Goal: Task Accomplishment & Management: Use online tool/utility

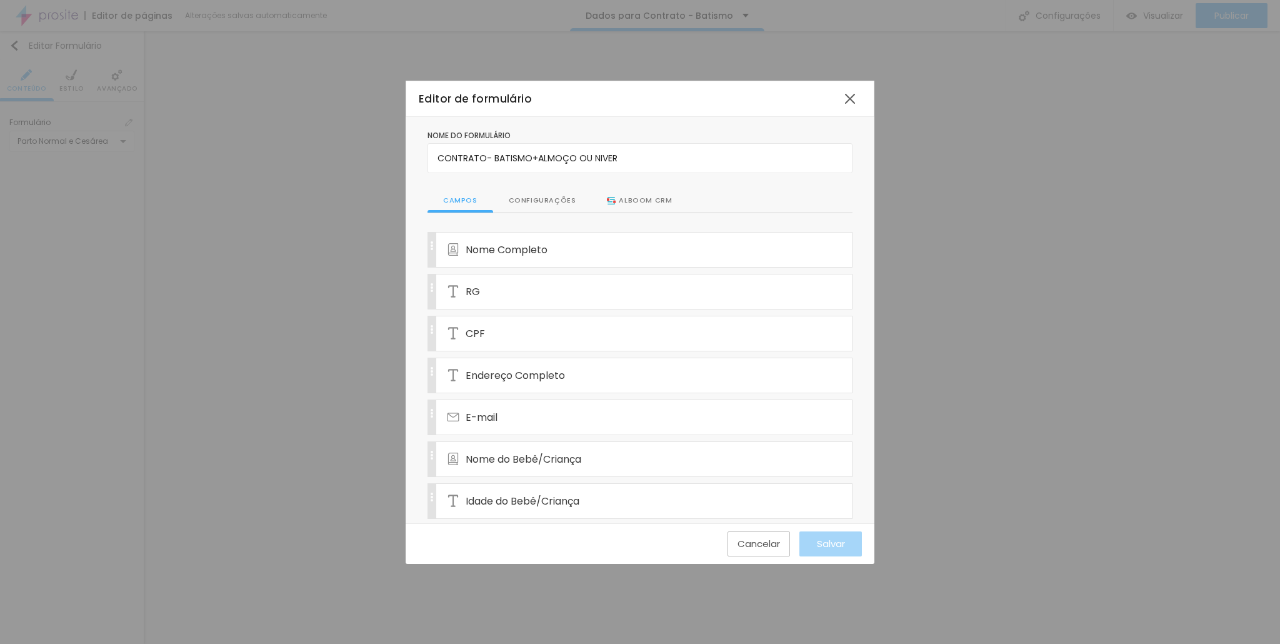
scroll to position [0, 13]
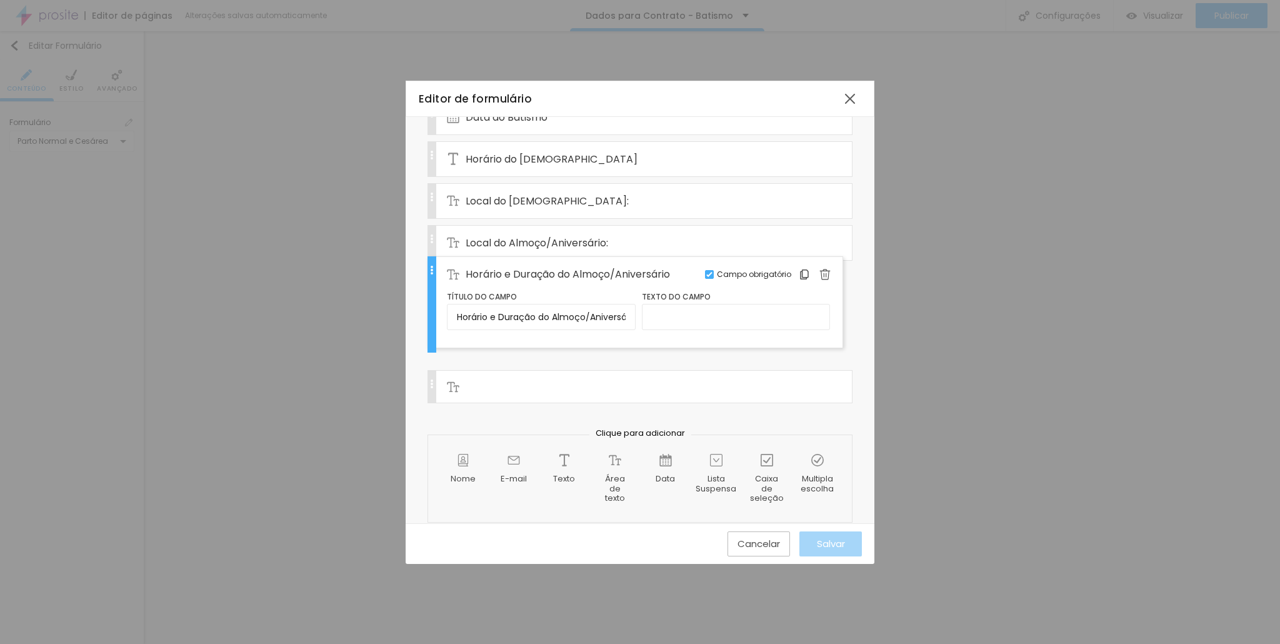
click at [429, 271] on div "Horário e Duração do Almoço/Aniversário Editar Campo obrigatório Título do camp…" at bounding box center [639, 315] width 425 height 97
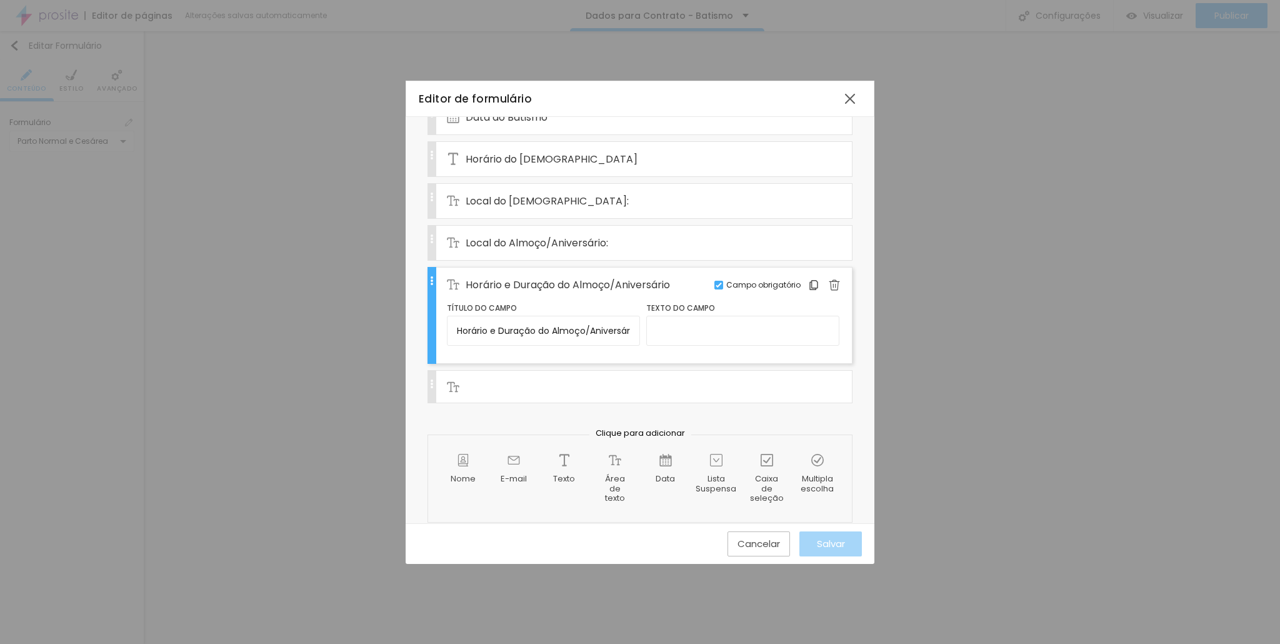
click at [440, 377] on div "Editar Campo obrigatório" at bounding box center [639, 386] width 425 height 33
click at [437, 374] on div "Editar Campo obrigatório" at bounding box center [639, 386] width 425 height 33
click at [432, 372] on div "Editar Campo obrigatório" at bounding box center [639, 386] width 425 height 33
click at [587, 548] on div "Cancelar Salvar" at bounding box center [640, 543] width 444 height 25
click at [462, 380] on div at bounding box center [625, 386] width 357 height 31
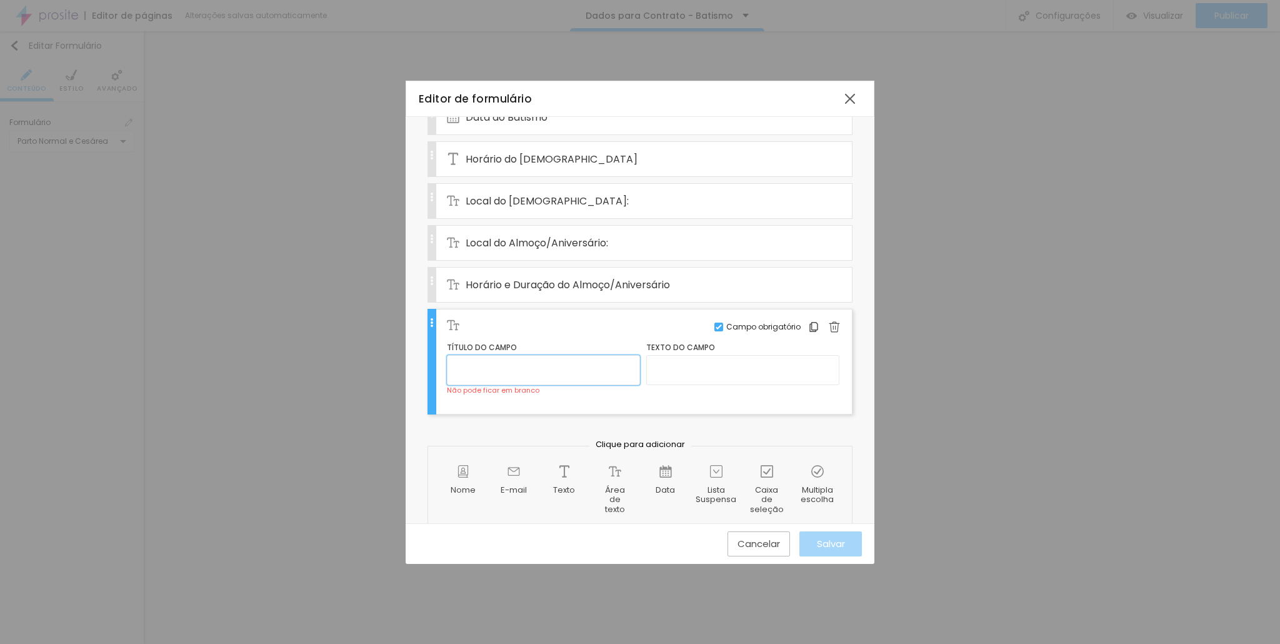
click at [527, 361] on input "text" at bounding box center [543, 370] width 193 height 30
click at [829, 321] on img at bounding box center [834, 326] width 11 height 11
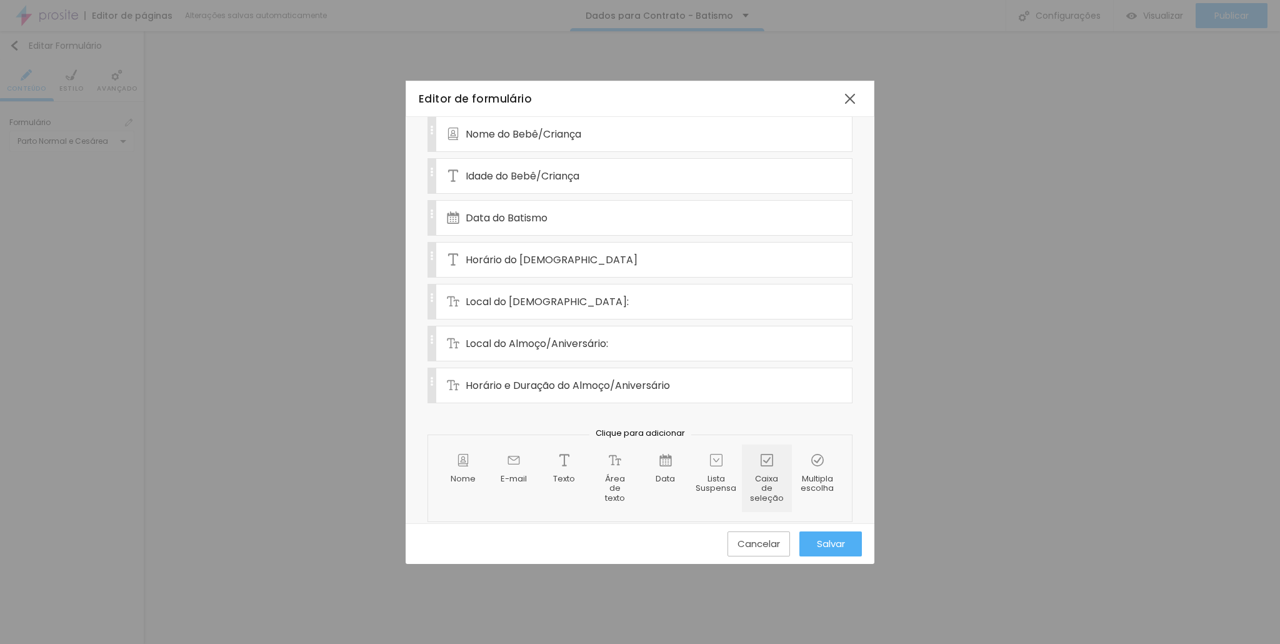
click at [761, 454] on img at bounding box center [767, 460] width 12 height 12
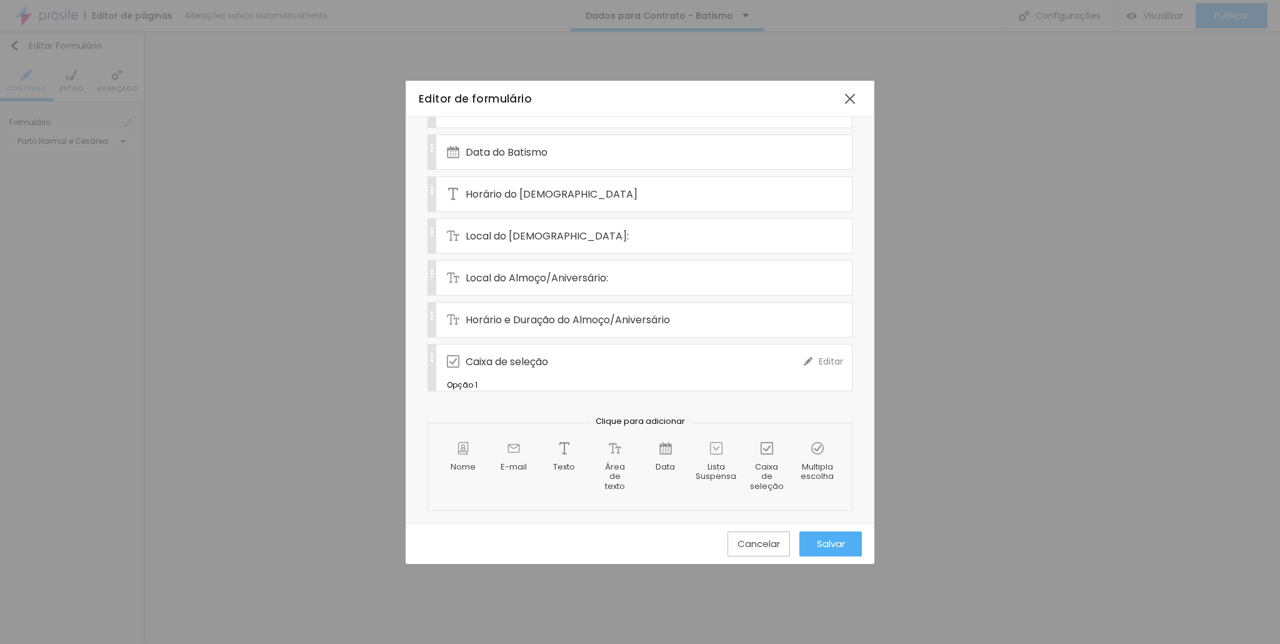
click at [552, 344] on div "Caixa de seleção" at bounding box center [625, 361] width 357 height 34
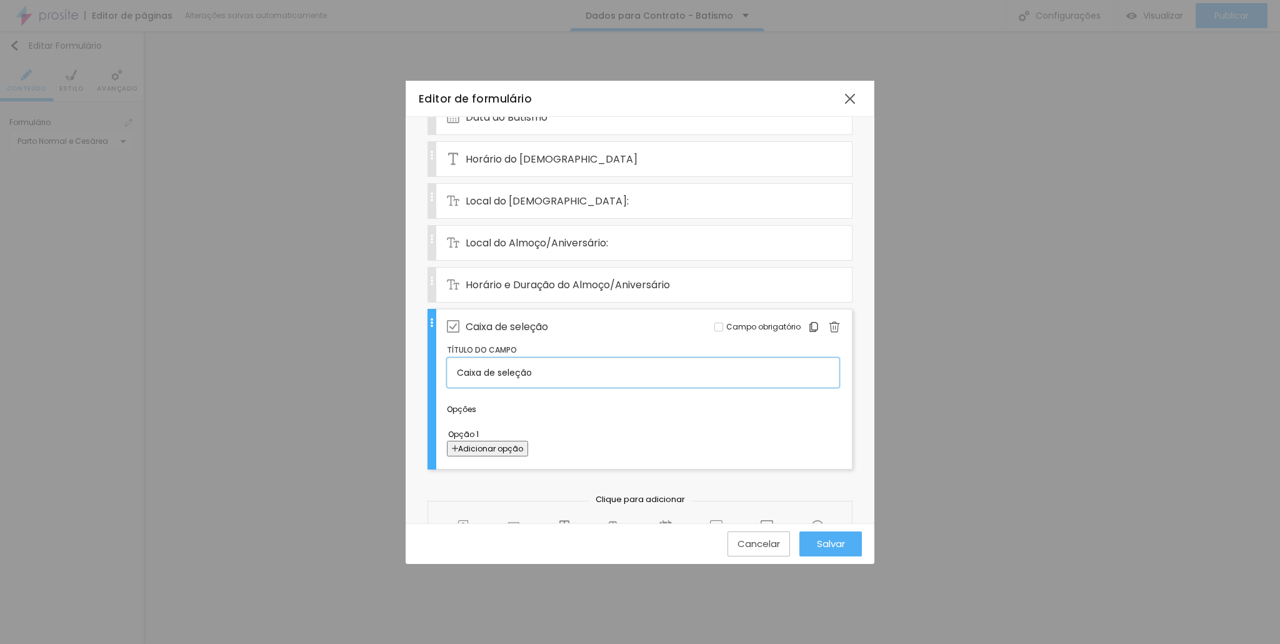
click at [522, 361] on input "Caixa de seleção" at bounding box center [643, 372] width 392 height 30
drag, startPoint x: 620, startPoint y: 369, endPoint x: 166, endPoint y: 382, distance: 453.9
click at [169, 382] on div "Editor de formulário Nome do formulário CONTRATO- BATISMO+ALMOÇO OU NIVER Campo…" at bounding box center [640, 322] width 1280 height 644
type input "Pacote Escolhido"
drag, startPoint x: 561, startPoint y: 422, endPoint x: 107, endPoint y: 410, distance: 454.5
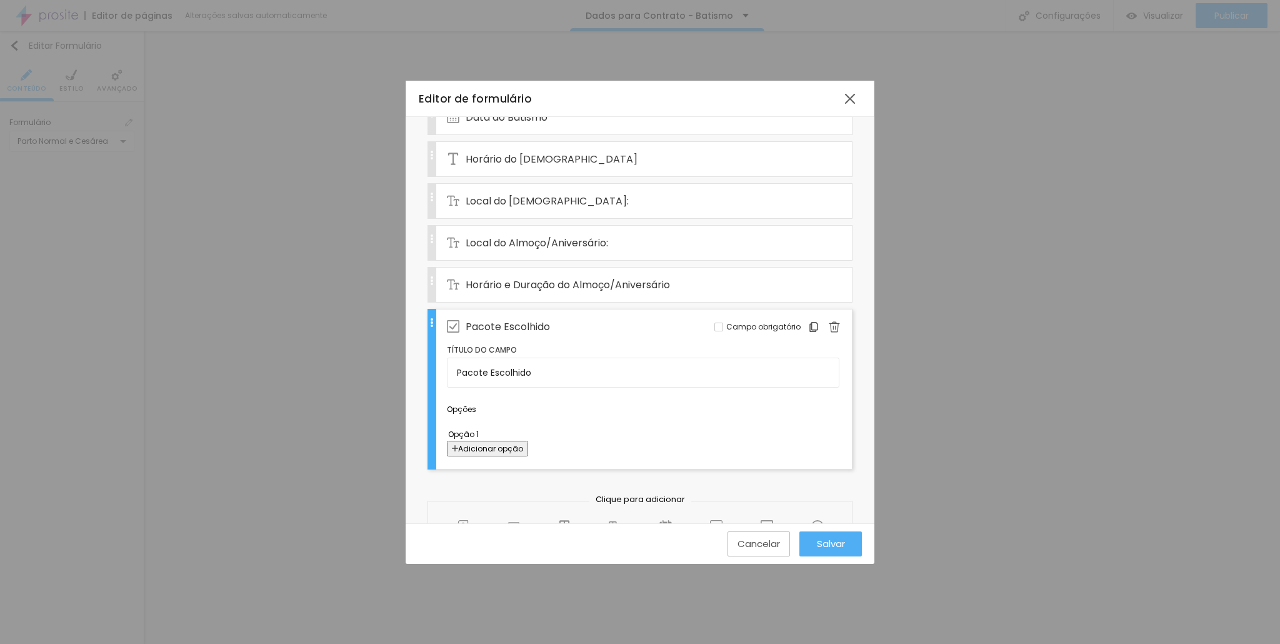
click at [107, 409] on div "Editor de formulário Nome do formulário CONTRATO- BATISMO+ALMOÇO OU NIVER Campo…" at bounding box center [640, 322] width 1280 height 644
drag, startPoint x: 557, startPoint y: 420, endPoint x: 277, endPoint y: 412, distance: 280.1
click at [278, 412] on div "Editor de formulário Nome do formulário CONTRATO- BATISMO+ALMOÇO OU NIVER Campo…" at bounding box center [640, 322] width 1280 height 644
type input "5"
type input "Somente Fotos no Pen Drive"
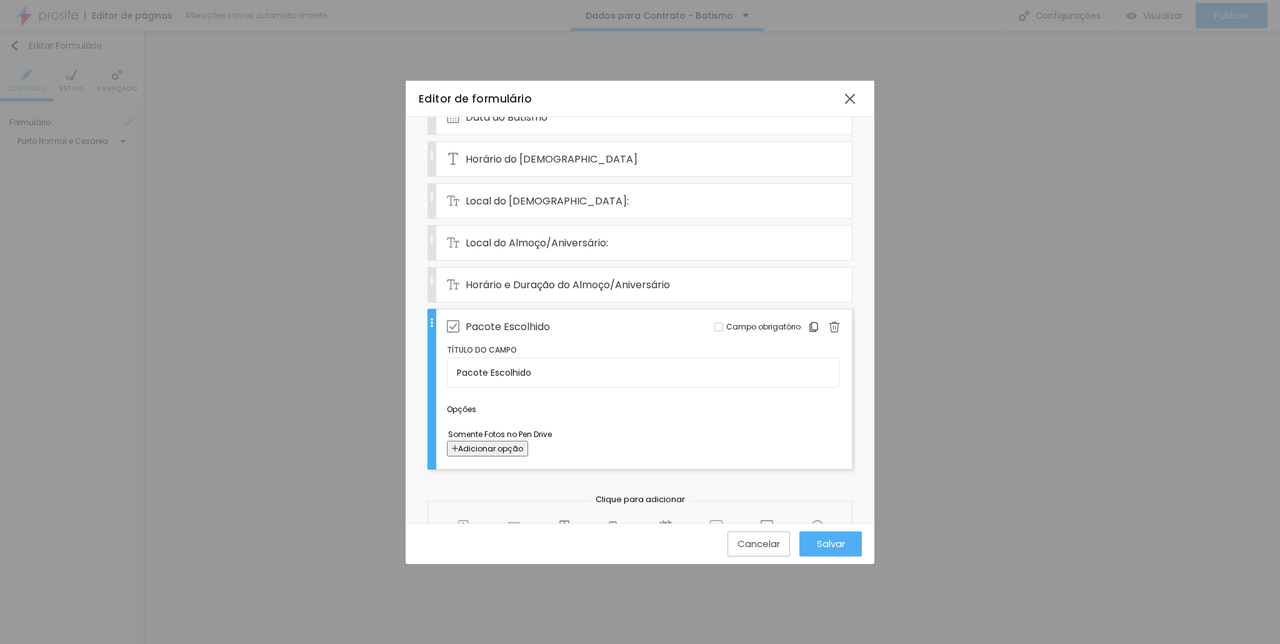
click at [523, 450] on span "Adicionar opção" at bounding box center [490, 448] width 65 height 11
click at [544, 452] on input "Opção 2" at bounding box center [604, 458] width 314 height 13
drag, startPoint x: 544, startPoint y: 450, endPoint x: 6, endPoint y: 419, distance: 539.0
click at [7, 419] on div "Editor de formulário Nome do formulário CONTRATO- BATISMO+ALMOÇO OU NIVER Campo…" at bounding box center [640, 322] width 1280 height 644
type input "Fotos no Pen Drive + Álbum"
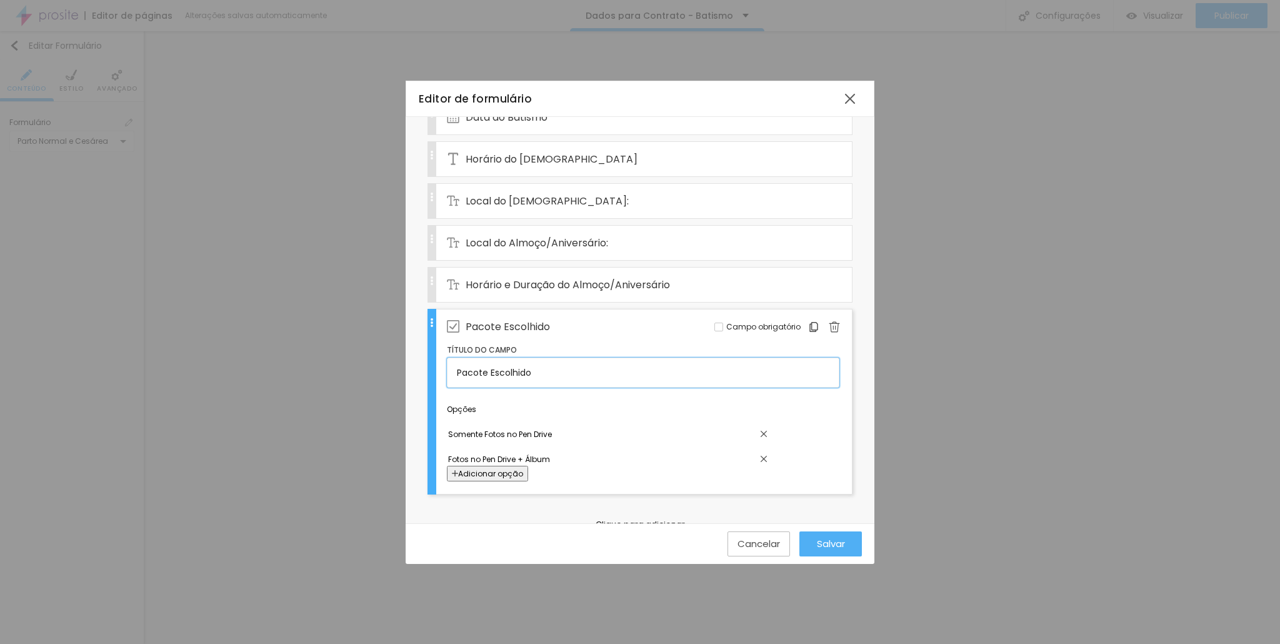
click at [560, 365] on input "Pacote Escolhido" at bounding box center [643, 372] width 392 height 30
type input "[PERSON_NAME] (de acordo com o orçamento enviado)"
click at [649, 234] on div "Local do Almoço/Aniversário:" at bounding box center [625, 243] width 357 height 34
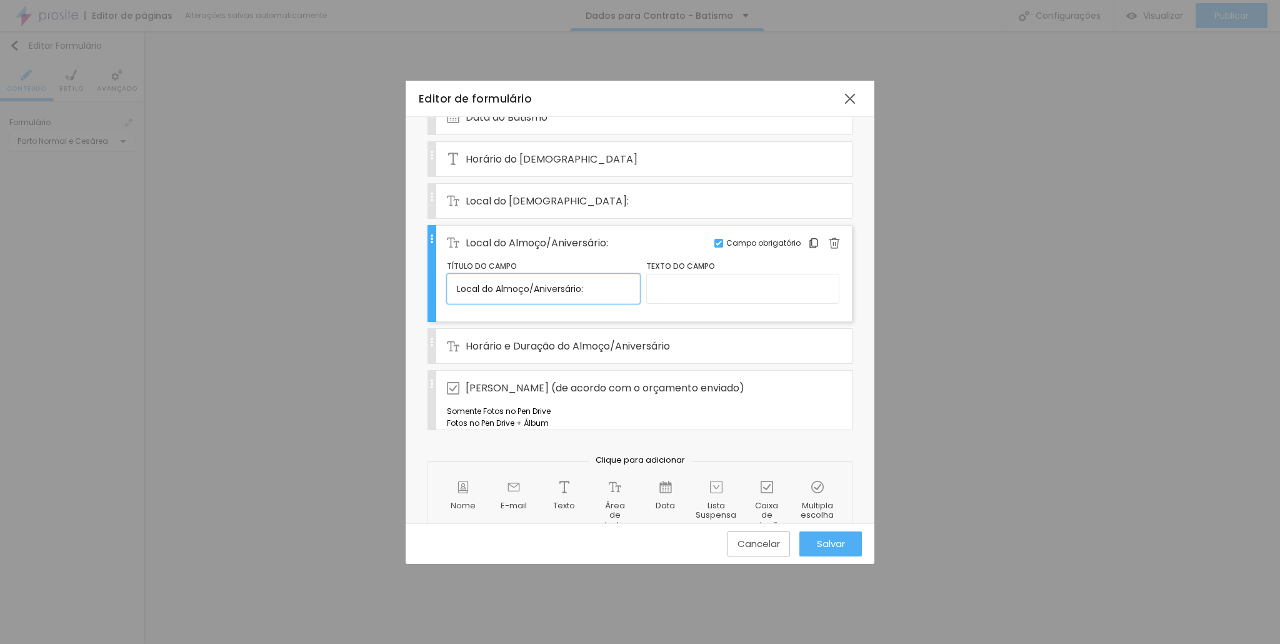
click at [592, 279] on input "Local do Almoço/Aniversário:" at bounding box center [543, 289] width 193 height 30
type input "Local do Almoço/Aniversário (se tiver)"
click at [584, 347] on div "Horário e Duração do Almoço/Aniversário" at bounding box center [625, 346] width 357 height 34
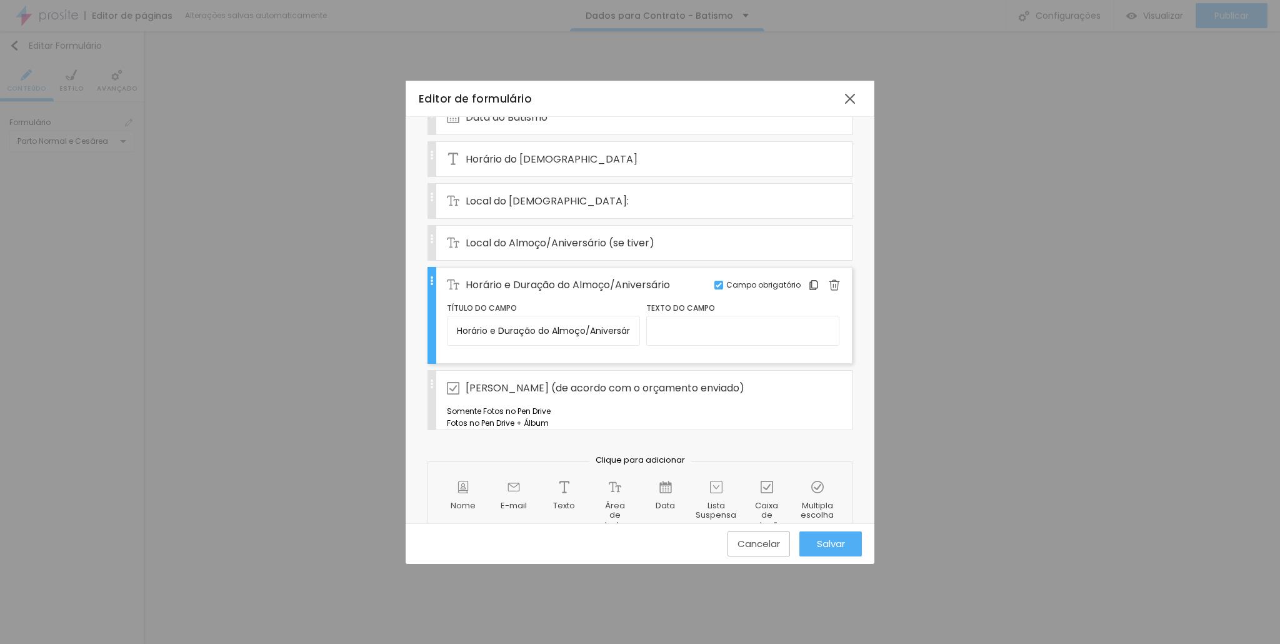
click at [639, 277] on span "Horário e Duração do Almoço/Aniversário" at bounding box center [568, 285] width 204 height 16
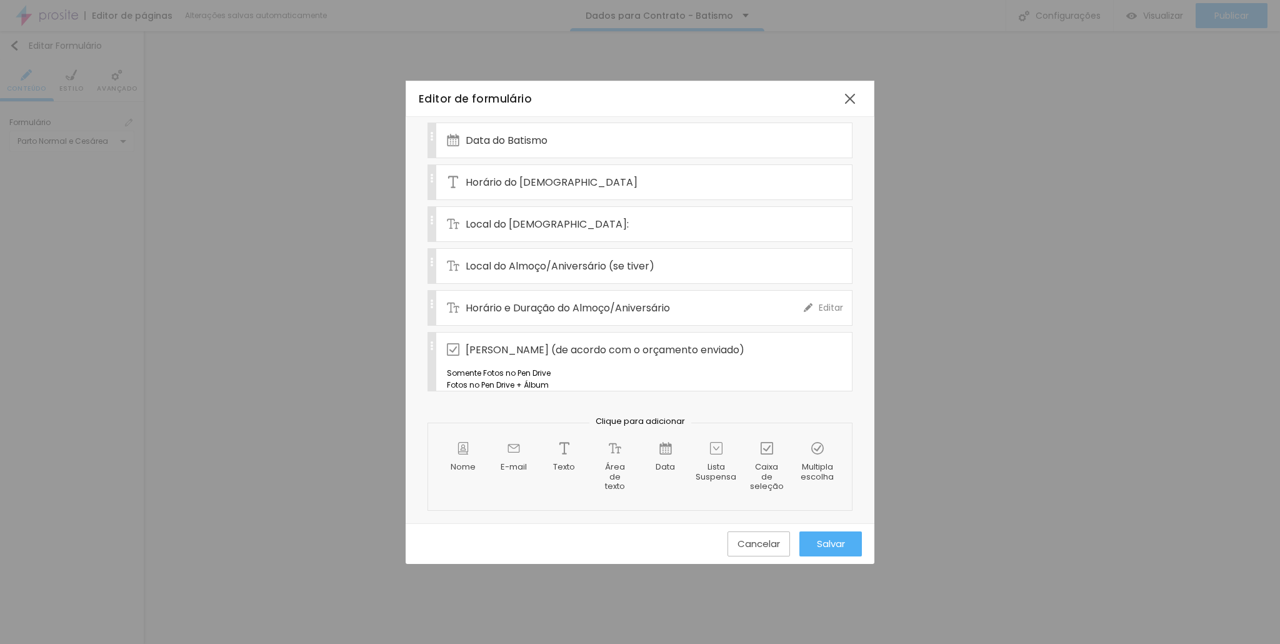
click at [691, 291] on div "Horário e Duração do Almoço/Aniversário" at bounding box center [625, 308] width 357 height 34
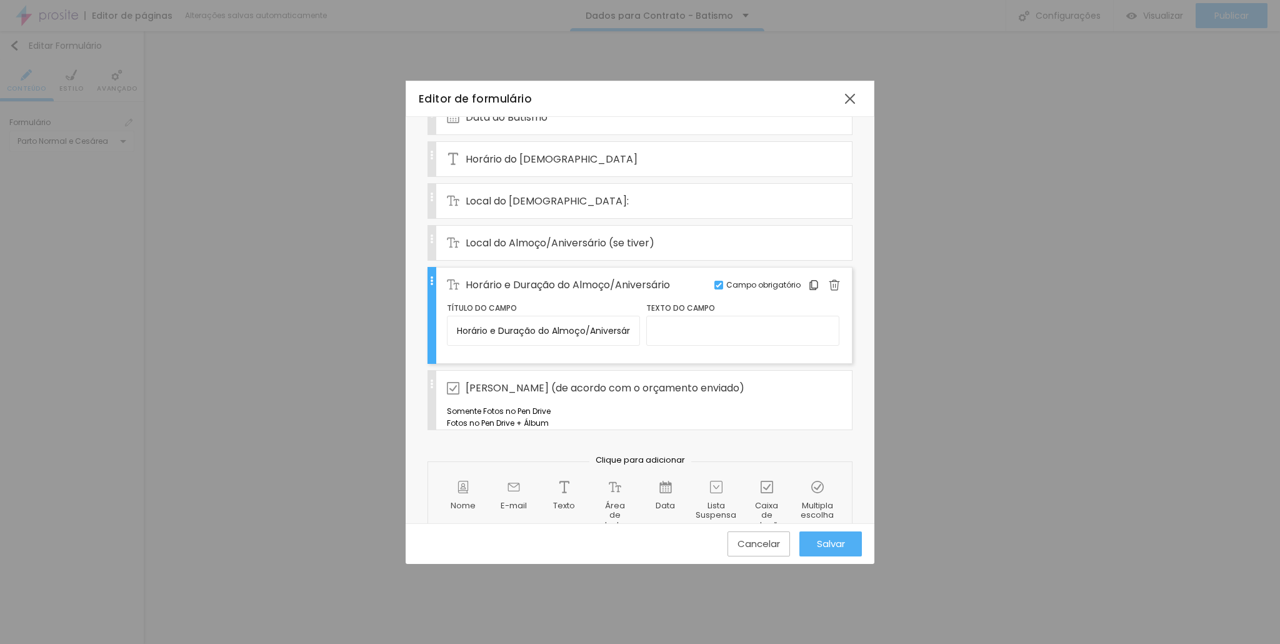
click at [682, 273] on div "Horário e Duração do Almoço/Aniversário" at bounding box center [625, 284] width 357 height 34
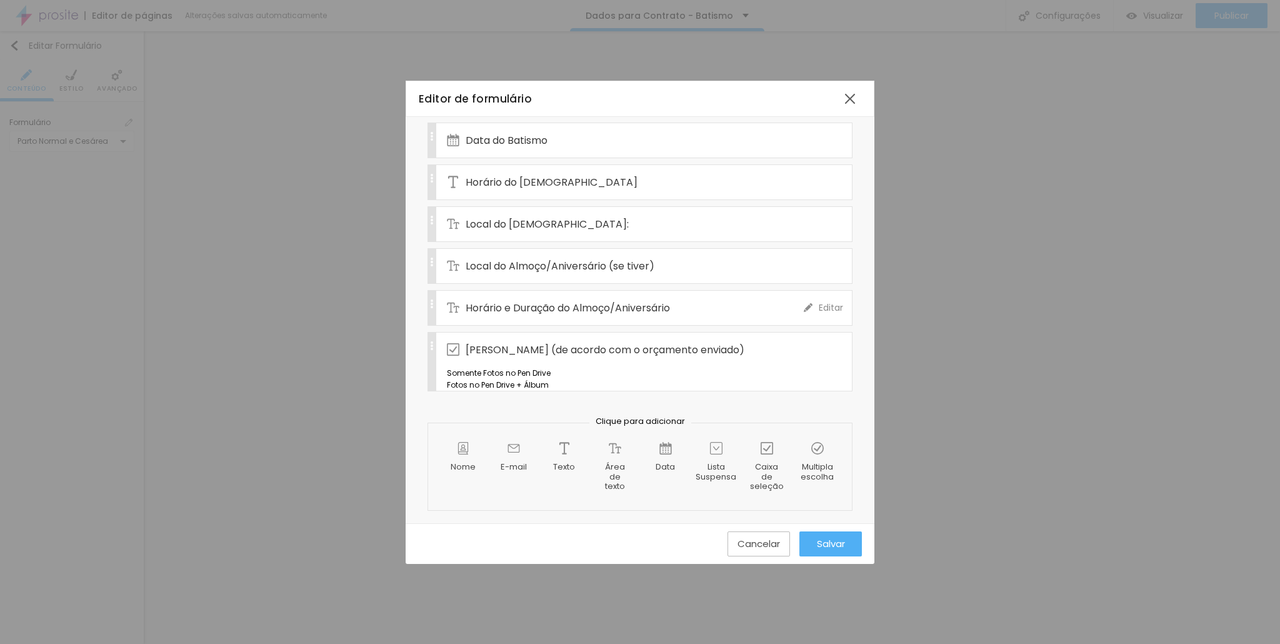
click at [636, 300] on span "Horário e Duração do Almoço/Aniversário" at bounding box center [568, 308] width 204 height 16
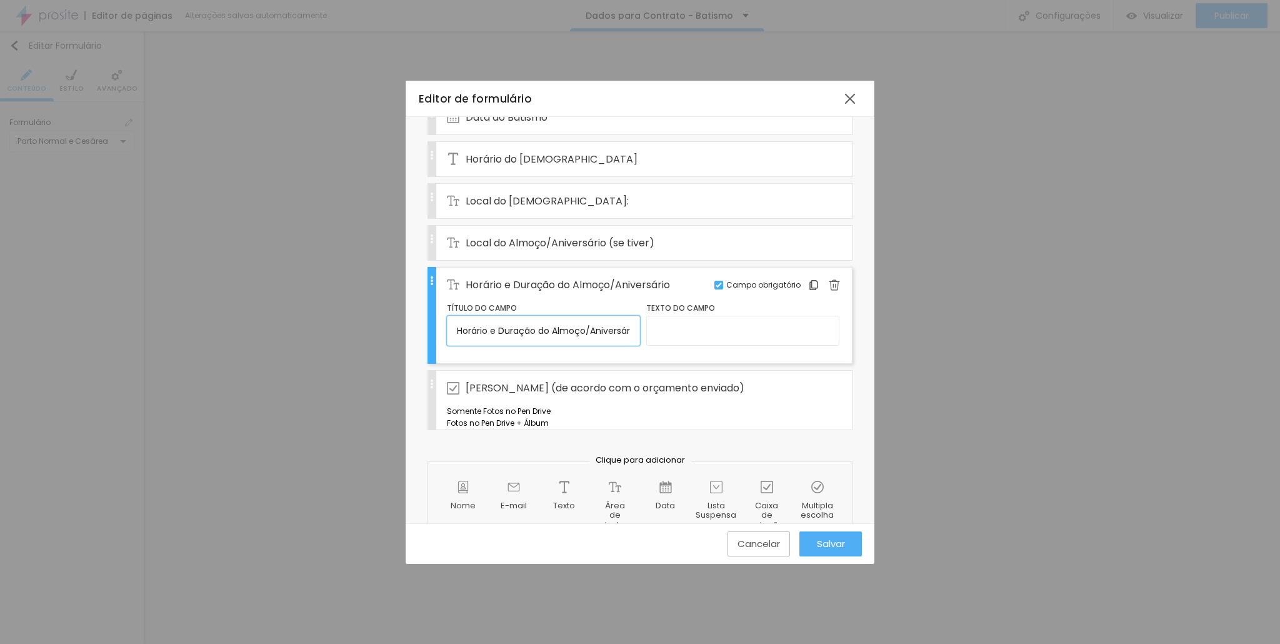
drag, startPoint x: 555, startPoint y: 316, endPoint x: 562, endPoint y: 318, distance: 7.7
click at [556, 316] on input "Horário e Duração do Almoço/Aniversário" at bounding box center [543, 331] width 193 height 30
click at [607, 321] on input "Horário e Duração do Almoço/Aniversário" at bounding box center [543, 331] width 193 height 30
drag, startPoint x: 639, startPoint y: 317, endPoint x: 676, endPoint y: 318, distance: 36.9
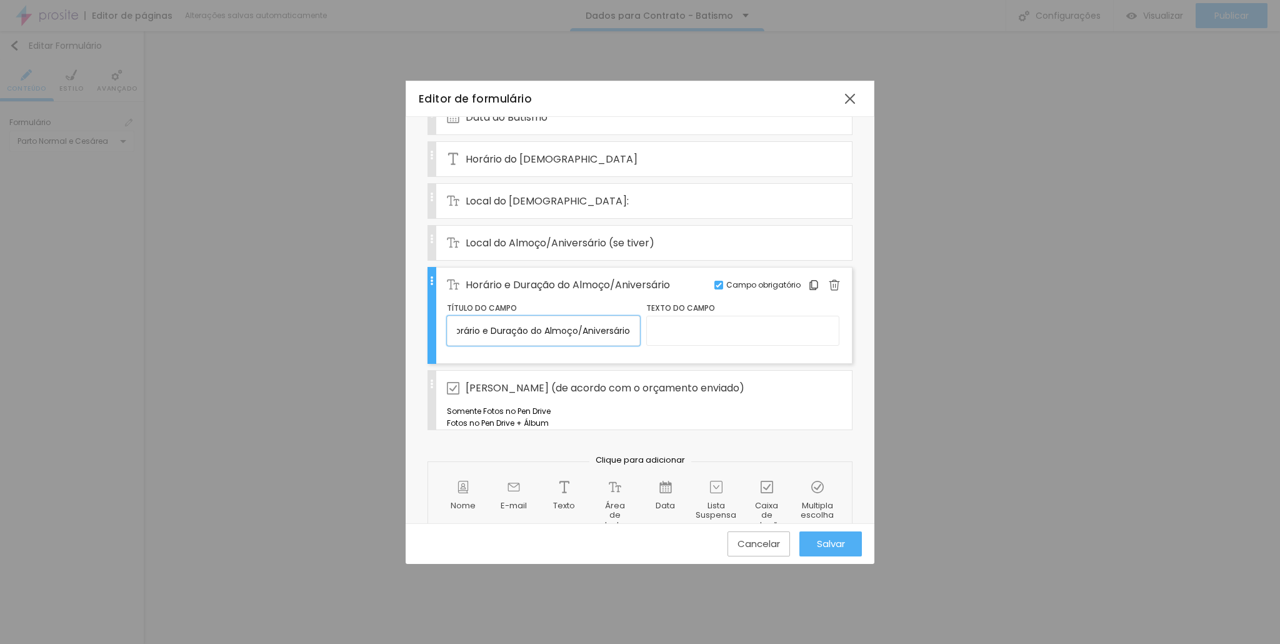
click at [676, 318] on div "Título do campo Horário e Duração do Almoço/Aniversário Texto do campo" at bounding box center [643, 326] width 392 height 49
drag, startPoint x: 613, startPoint y: 320, endPoint x: 630, endPoint y: 318, distance: 17.0
click at [614, 320] on input "Horário e Duração do Almoço/Aniversário" at bounding box center [543, 331] width 193 height 30
click at [632, 318] on input "Horário e Duração do Almoço/Aniversário" at bounding box center [543, 331] width 193 height 30
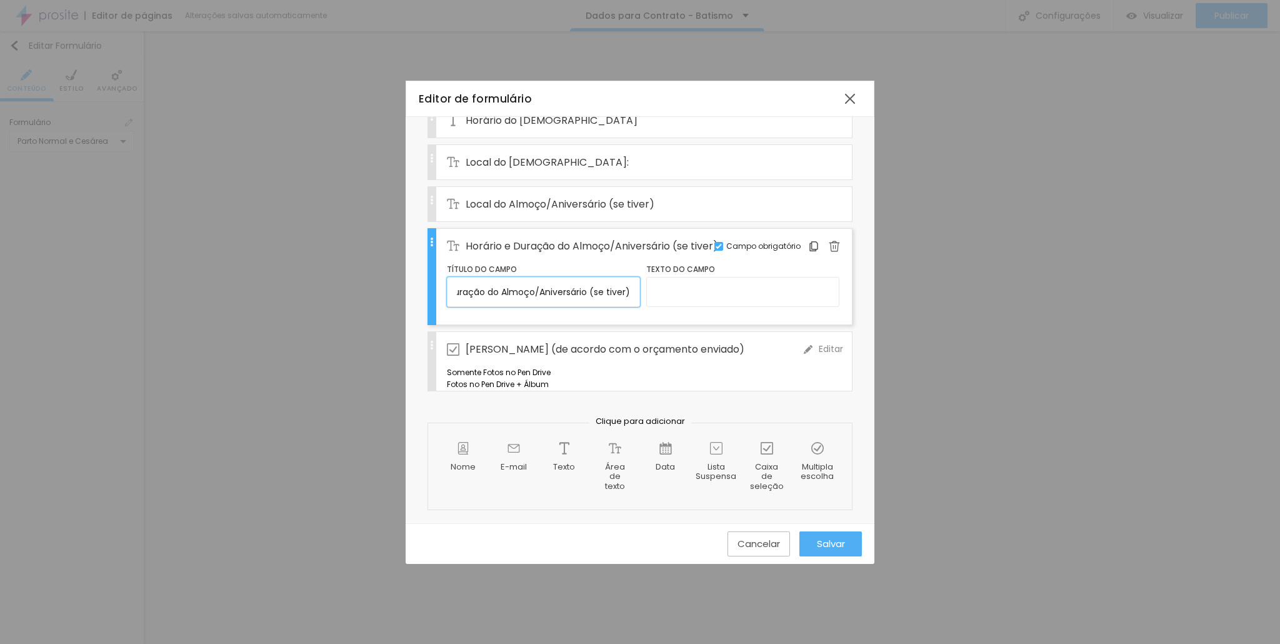
scroll to position [487, 0]
type input "Horário e Duração do Almoço/Aniversário (se tiver)"
click at [761, 449] on img at bounding box center [767, 448] width 12 height 12
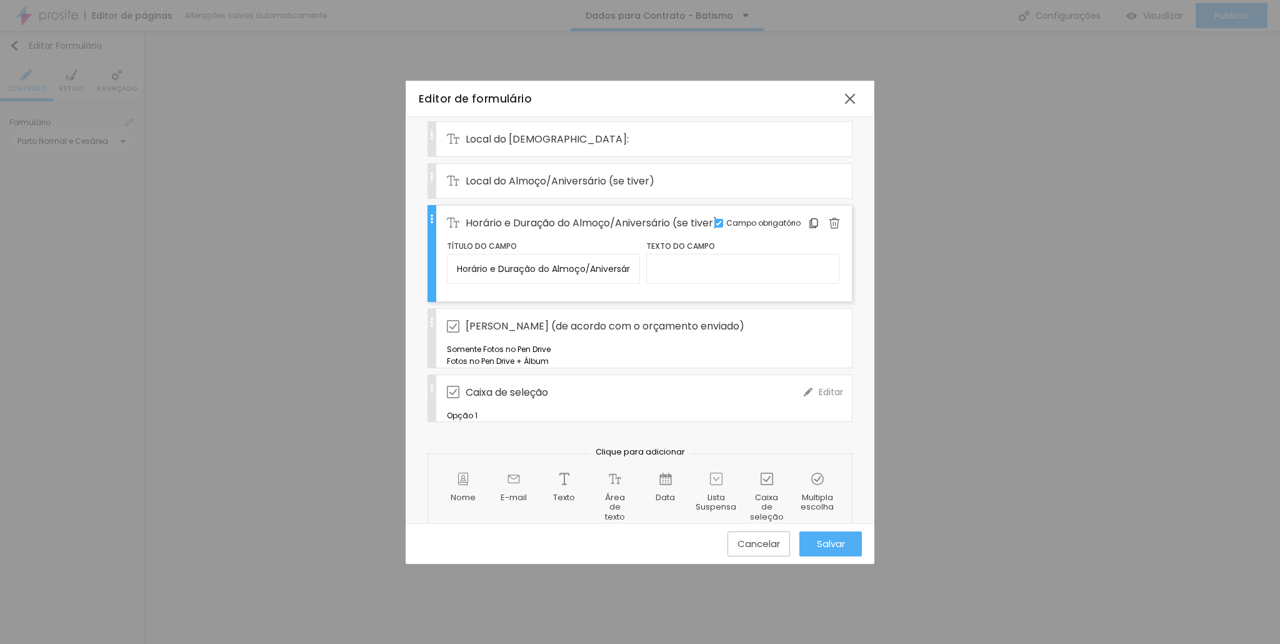
click at [534, 400] on span "Caixa de seleção" at bounding box center [507, 392] width 82 height 16
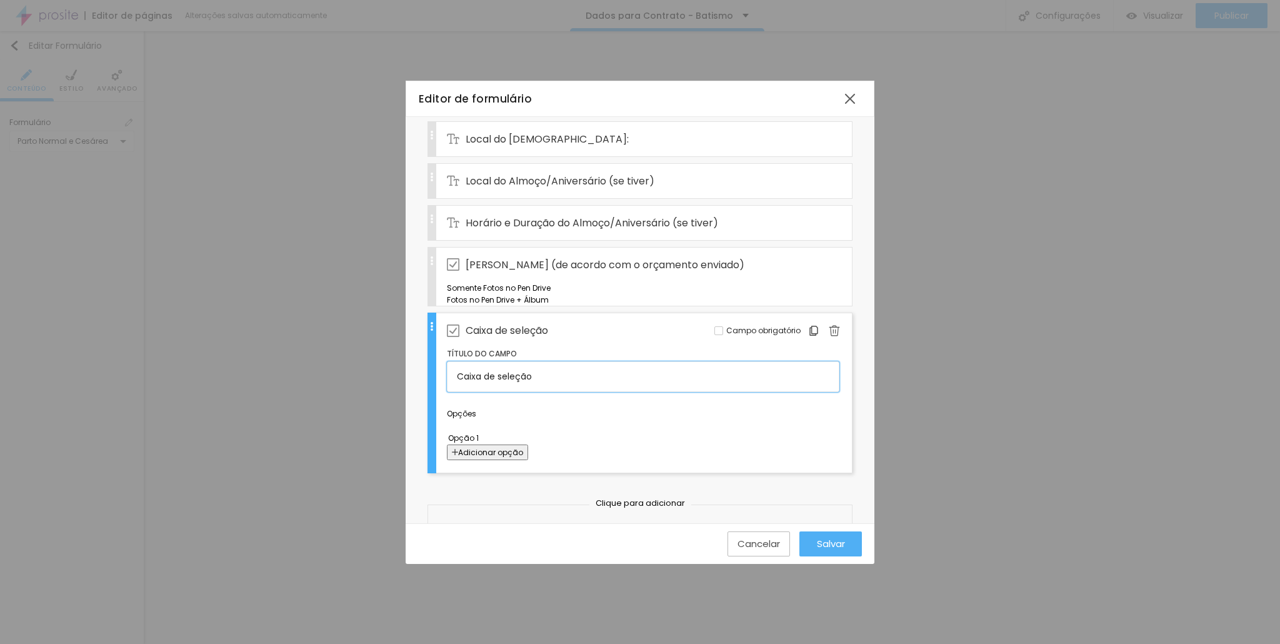
click at [527, 391] on input "Caixa de seleção" at bounding box center [643, 376] width 392 height 30
drag, startPoint x: 406, startPoint y: 399, endPoint x: 21, endPoint y: 373, distance: 385.9
click at [36, 376] on div "Editor de formulário Nome do formulário CONTRATO- BATISMO+ALMOÇO OU NIVER Campo…" at bounding box center [640, 322] width 1280 height 644
type input "Forma de Pagamento"
type input "A vista"
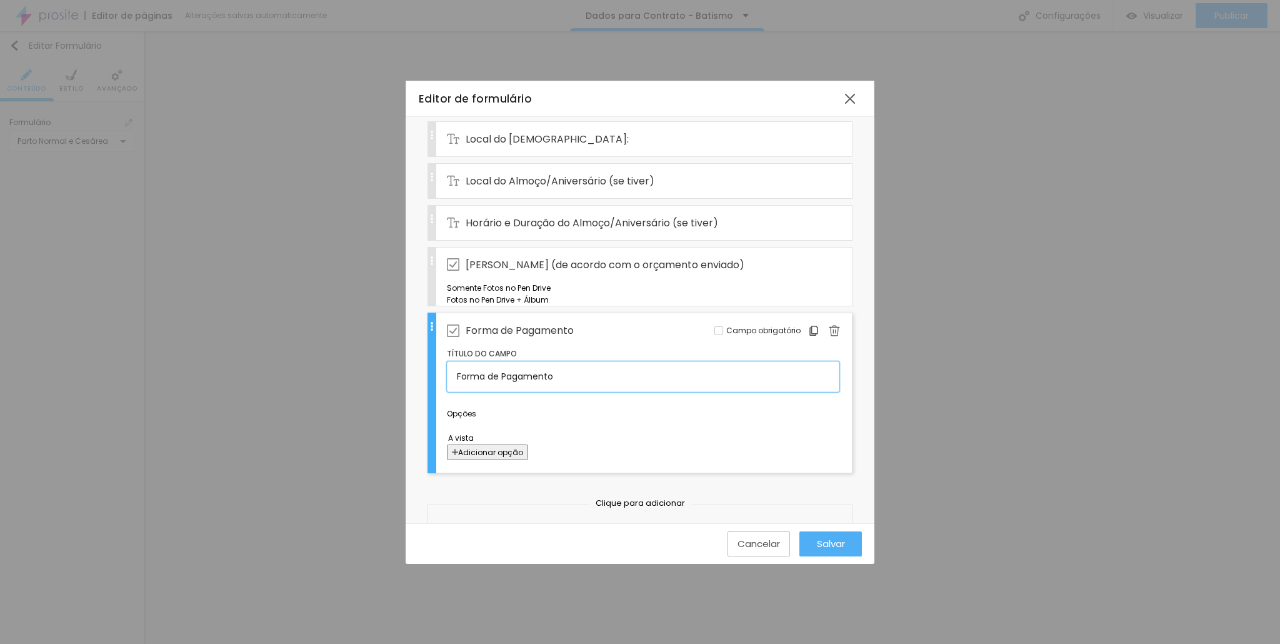
click at [612, 391] on input "Forma de Pagamento" at bounding box center [643, 376] width 392 height 30
paste input "Aniversário:"
type input "Forma de Pagamento (de acordo com o orçamento enviado)"
click at [535, 444] on input "A vista" at bounding box center [604, 437] width 314 height 13
click at [523, 457] on span "Adicionar opção" at bounding box center [490, 452] width 65 height 11
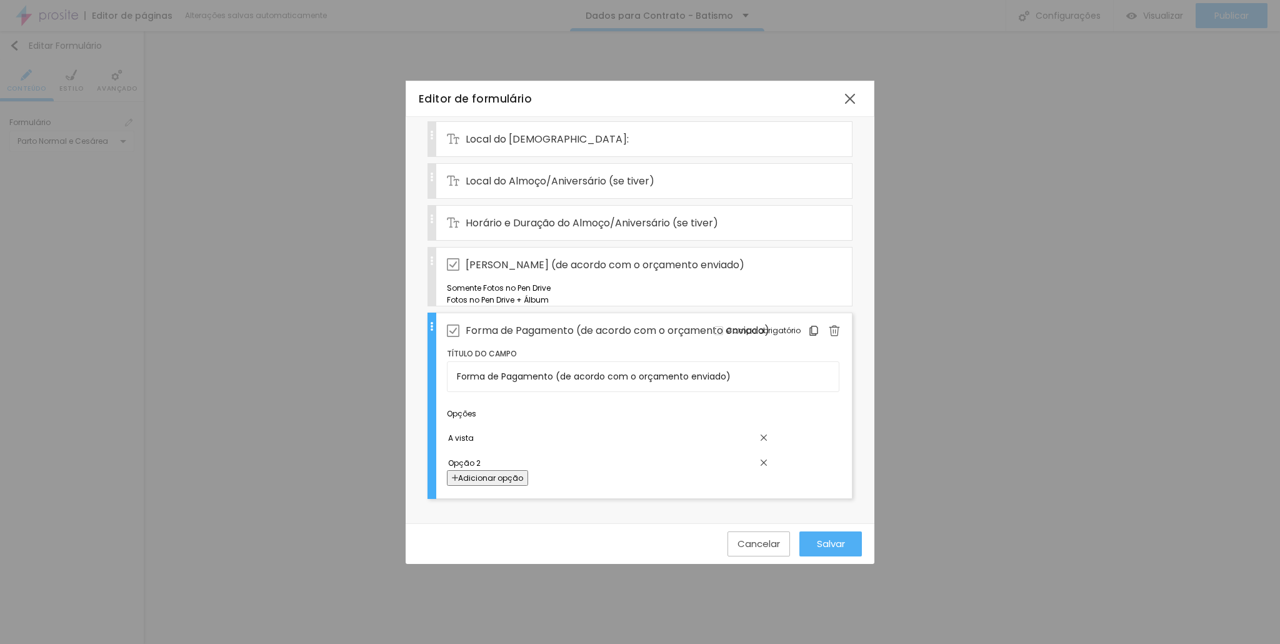
drag, startPoint x: 545, startPoint y: 492, endPoint x: 344, endPoint y: 474, distance: 201.5
click at [352, 479] on div "Editor de formulário Nome do formulário CONTRATO- BATISMO+ALMOÇO OU NIVER Campo…" at bounding box center [640, 322] width 1280 height 644
type input "Parcelado no PIX"
click at [523, 483] on span "Adicionar opção" at bounding box center [490, 477] width 65 height 11
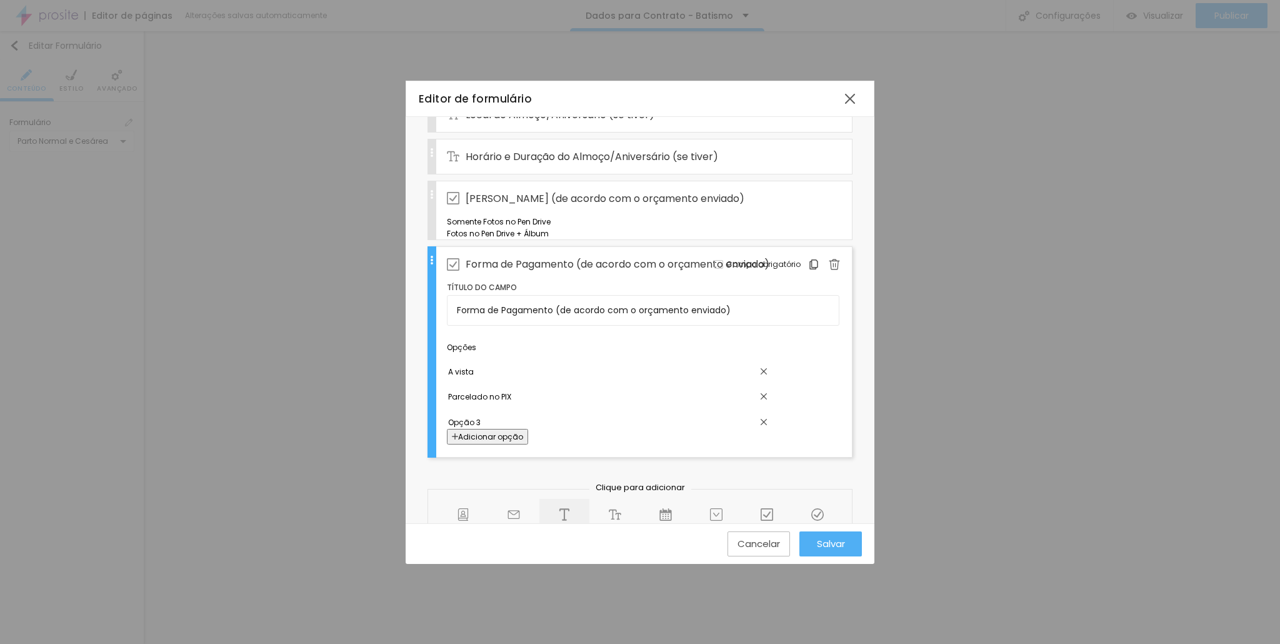
scroll to position [612, 0]
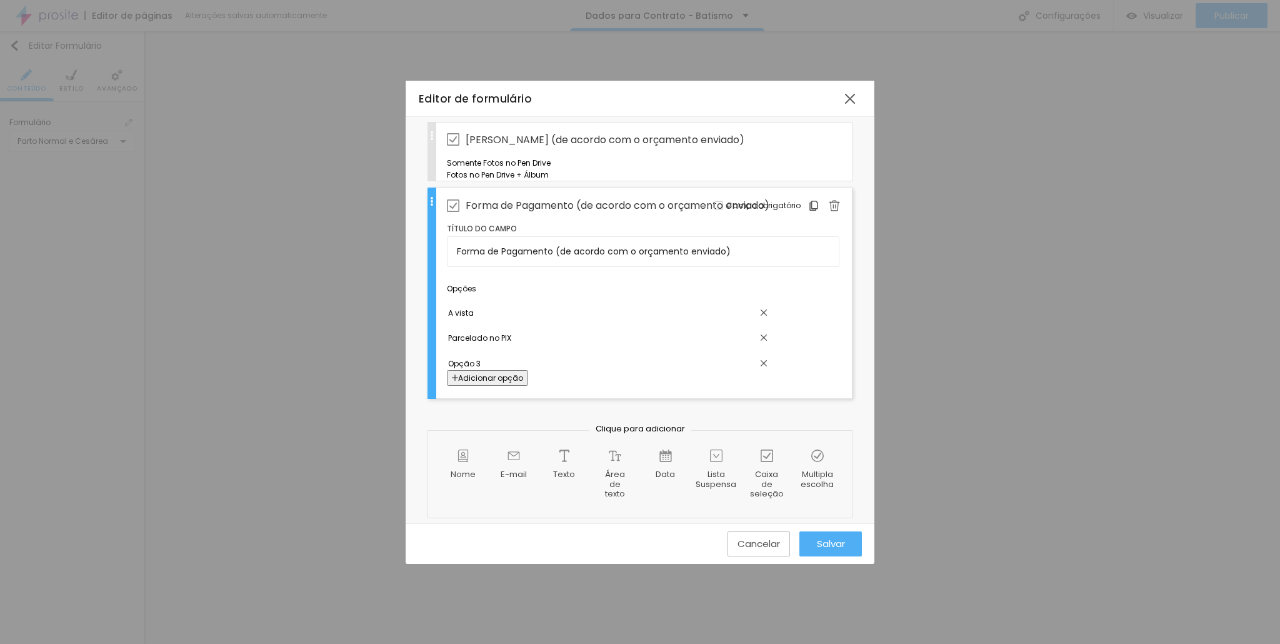
drag, startPoint x: 551, startPoint y: 392, endPoint x: 187, endPoint y: 374, distance: 364.2
click at [187, 374] on div "Editor de formulário Nome do formulário CONTRATO- BATISMO+ALMOÇO OU NIVER Campo…" at bounding box center [640, 322] width 1280 height 644
click at [507, 370] on input "Pacelado no cartão (taxas a consultar)" at bounding box center [604, 363] width 314 height 13
click at [490, 370] on input "Pacelado no cartão (taxas a consultar)" at bounding box center [604, 363] width 314 height 13
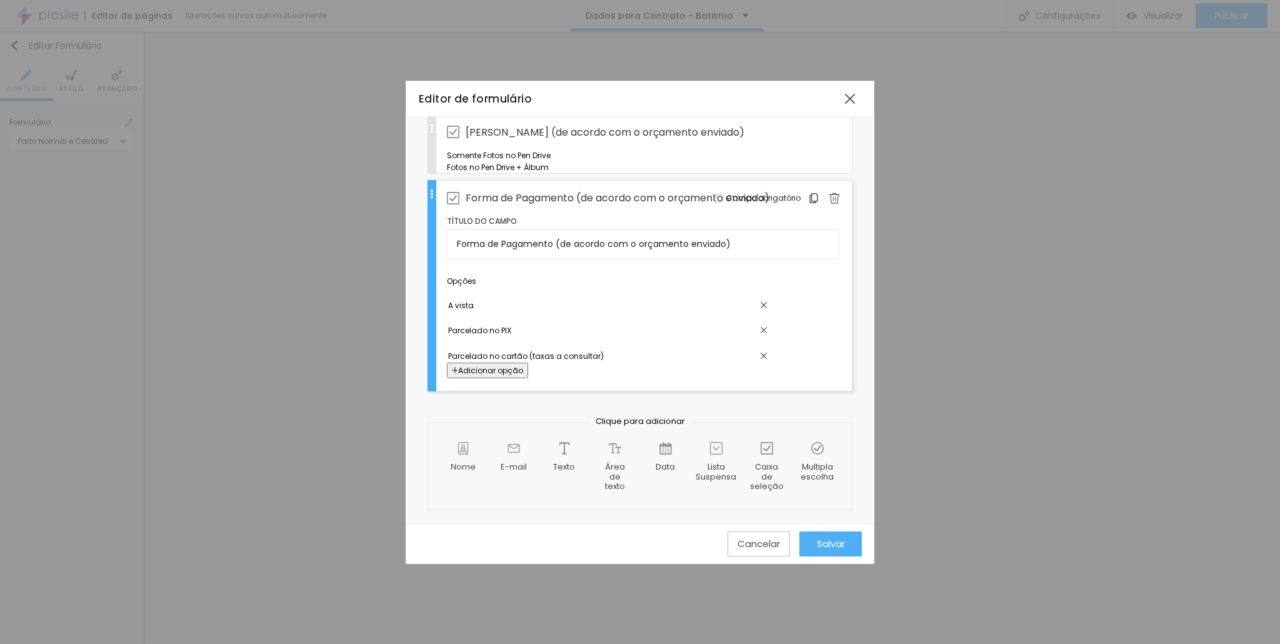
scroll to position [668, 0]
type input "Parcelado no cartão (taxas a consultar)"
click at [556, 534] on div "Cancelar Salvar" at bounding box center [640, 543] width 444 height 25
click at [577, 299] on input "A vista" at bounding box center [604, 305] width 314 height 13
click at [482, 349] on input "Parcelado no cartão (taxas a consultar)" at bounding box center [604, 355] width 314 height 13
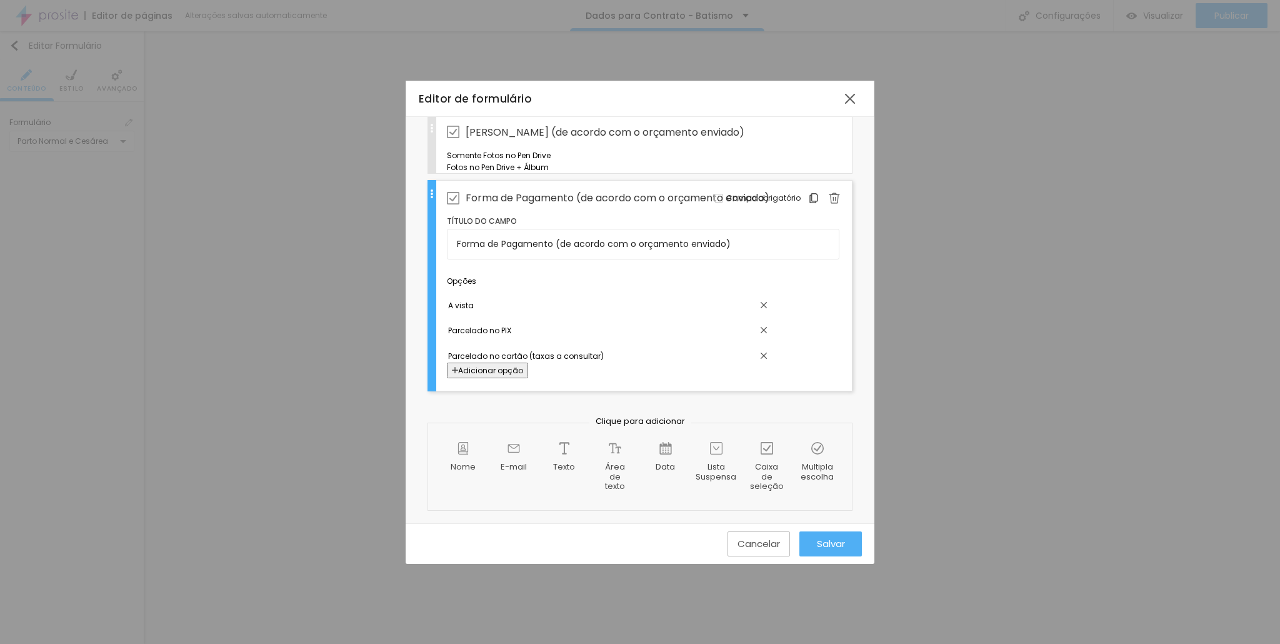
click at [541, 299] on input "A vista" at bounding box center [604, 305] width 314 height 13
type input "A vista no PIX"
click at [589, 324] on input "Parcelado no PIX" at bounding box center [604, 330] width 314 height 13
click at [587, 324] on input "Parcelado no PIX" at bounding box center [604, 330] width 314 height 13
type input "Parcelado no PIX"
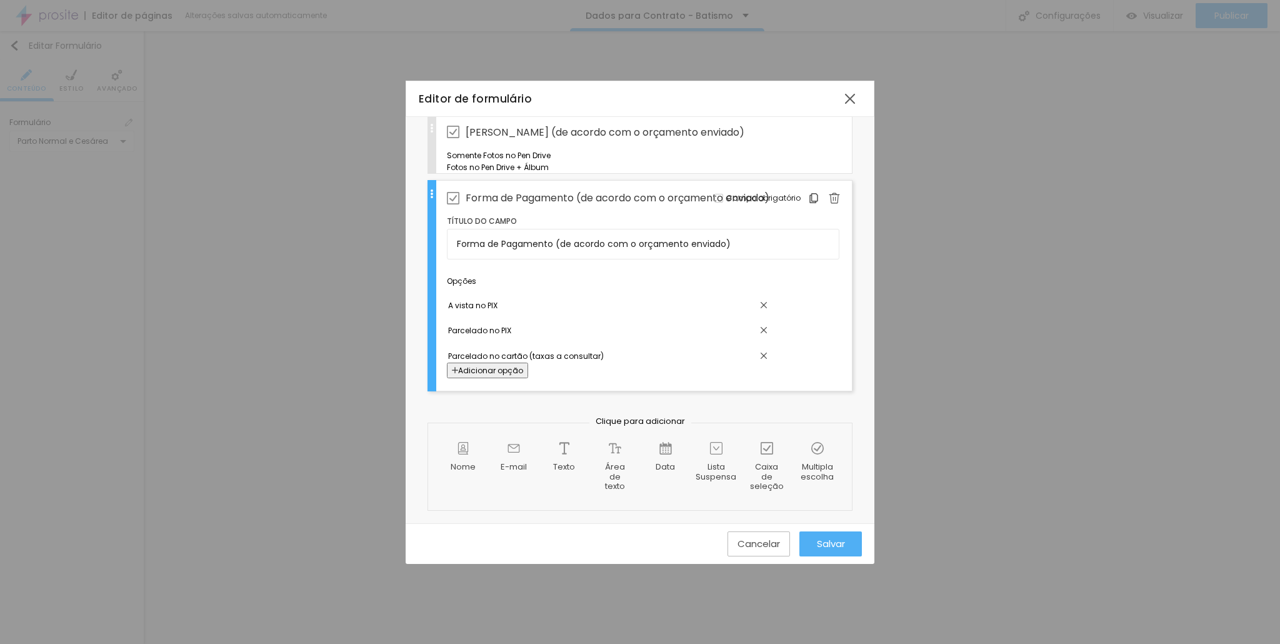
click at [824, 539] on span "Salvar" at bounding box center [831, 543] width 28 height 11
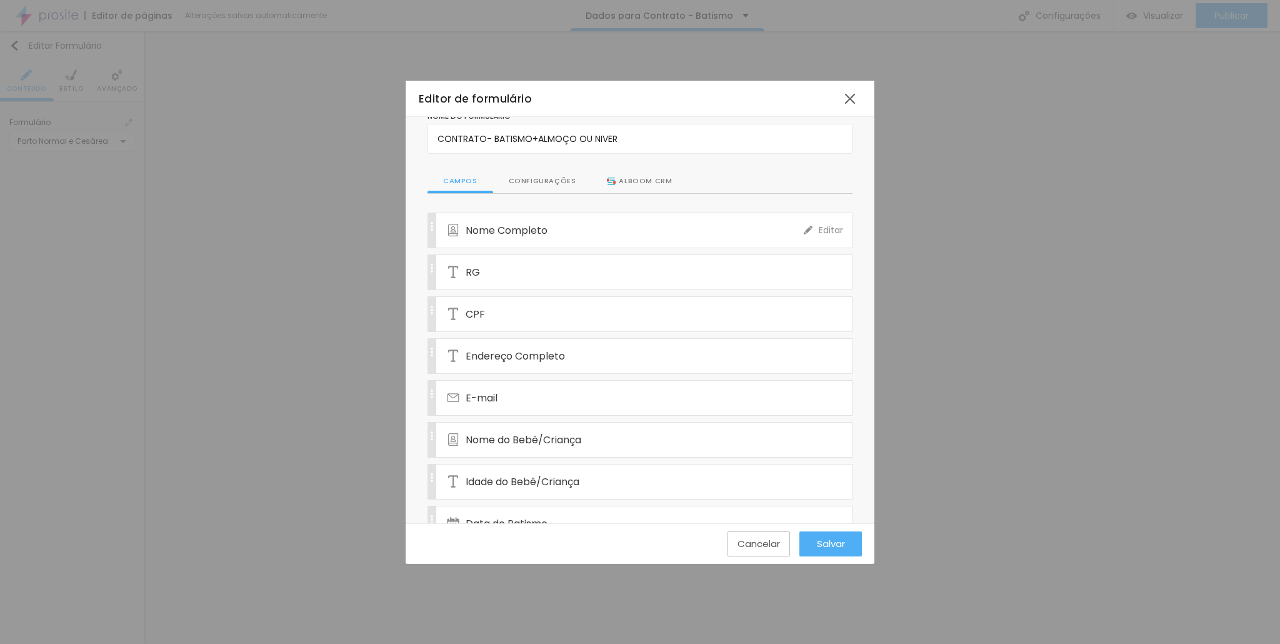
scroll to position [0, 0]
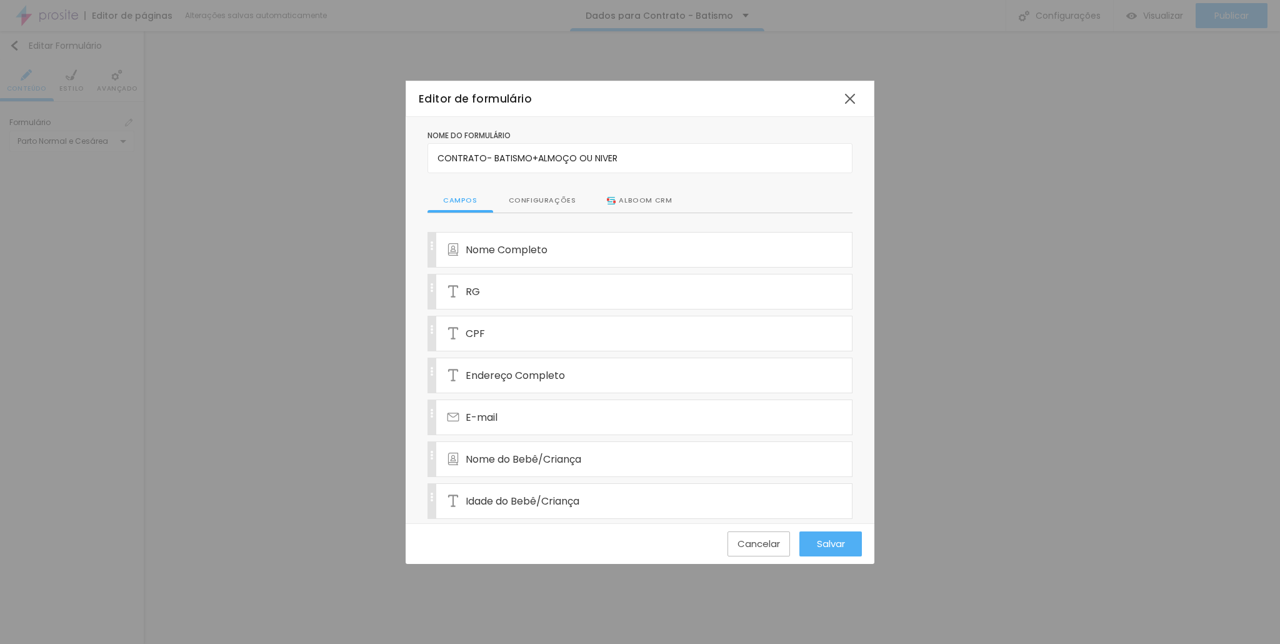
click at [541, 197] on div "Configurações" at bounding box center [542, 201] width 99 height 24
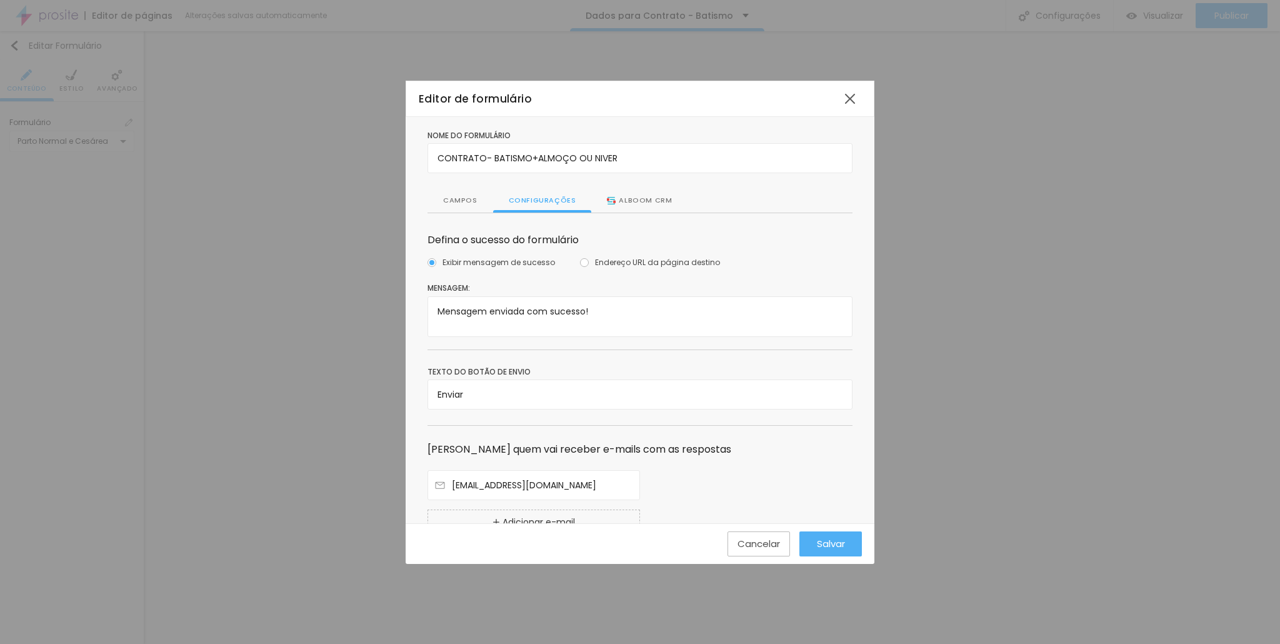
click at [462, 197] on div "Campos" at bounding box center [460, 201] width 66 height 24
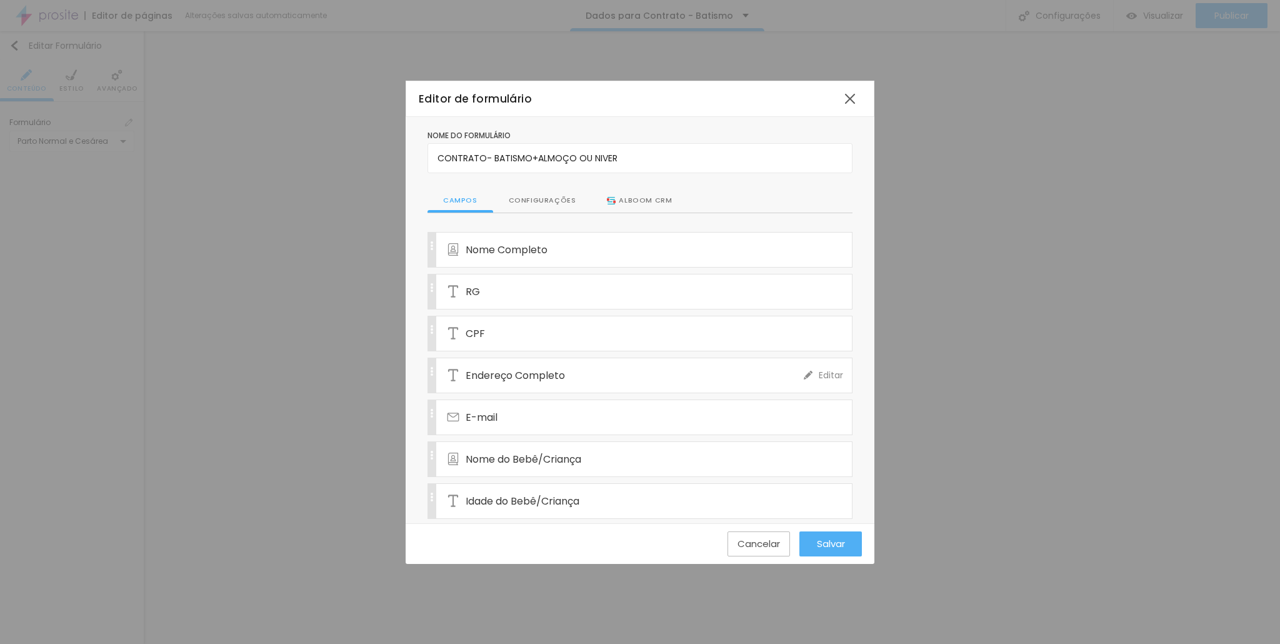
click at [555, 372] on span "Endereço Completo" at bounding box center [515, 375] width 99 height 16
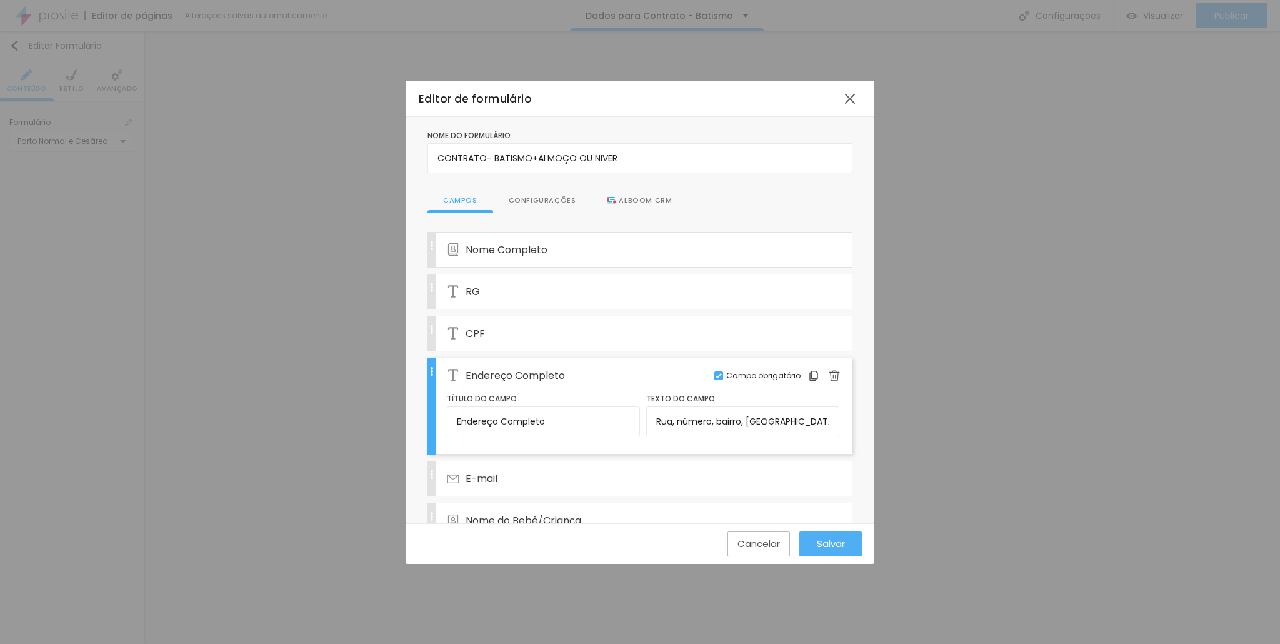
click at [527, 376] on span "Endereço Completo" at bounding box center [515, 375] width 99 height 16
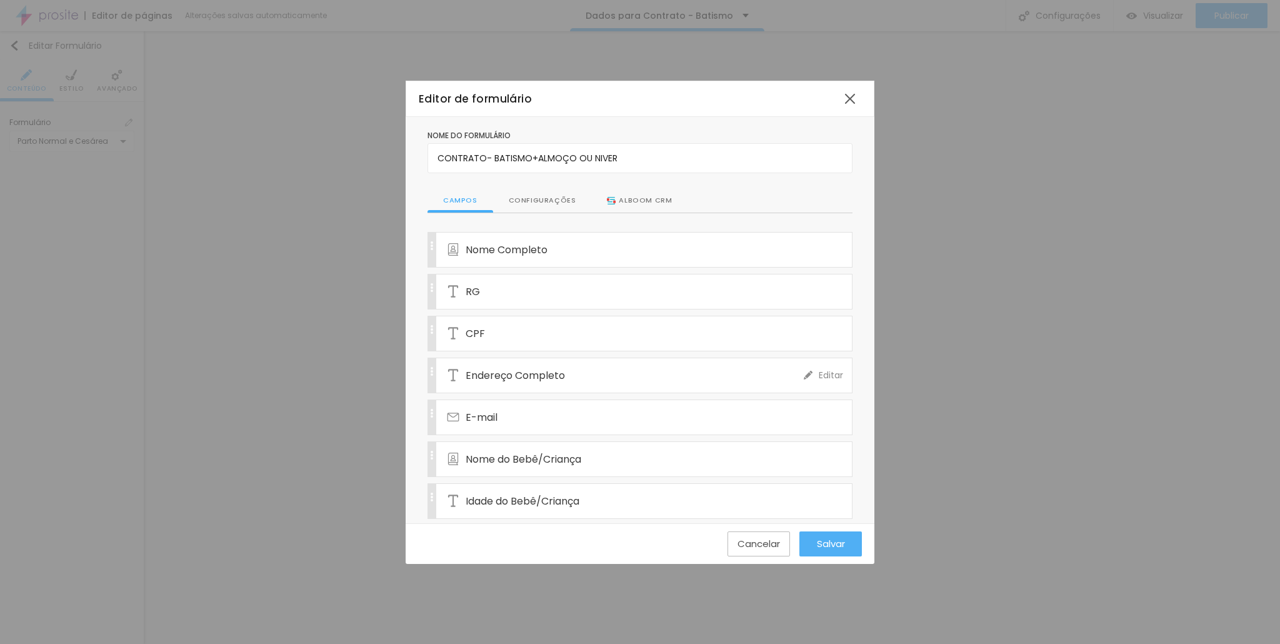
drag, startPoint x: 515, startPoint y: 369, endPoint x: 528, endPoint y: 367, distance: 13.2
click at [516, 369] on span "Endereço Completo" at bounding box center [515, 375] width 99 height 16
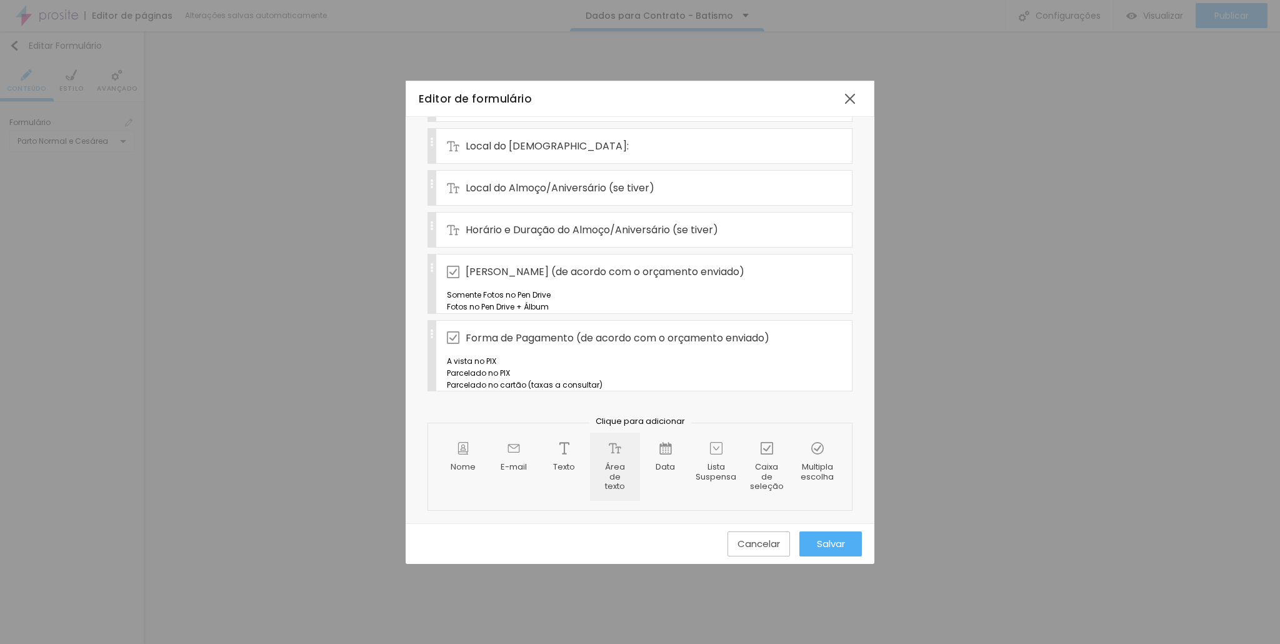
scroll to position [616, 0]
click at [601, 456] on div "Área de texto" at bounding box center [615, 466] width 50 height 68
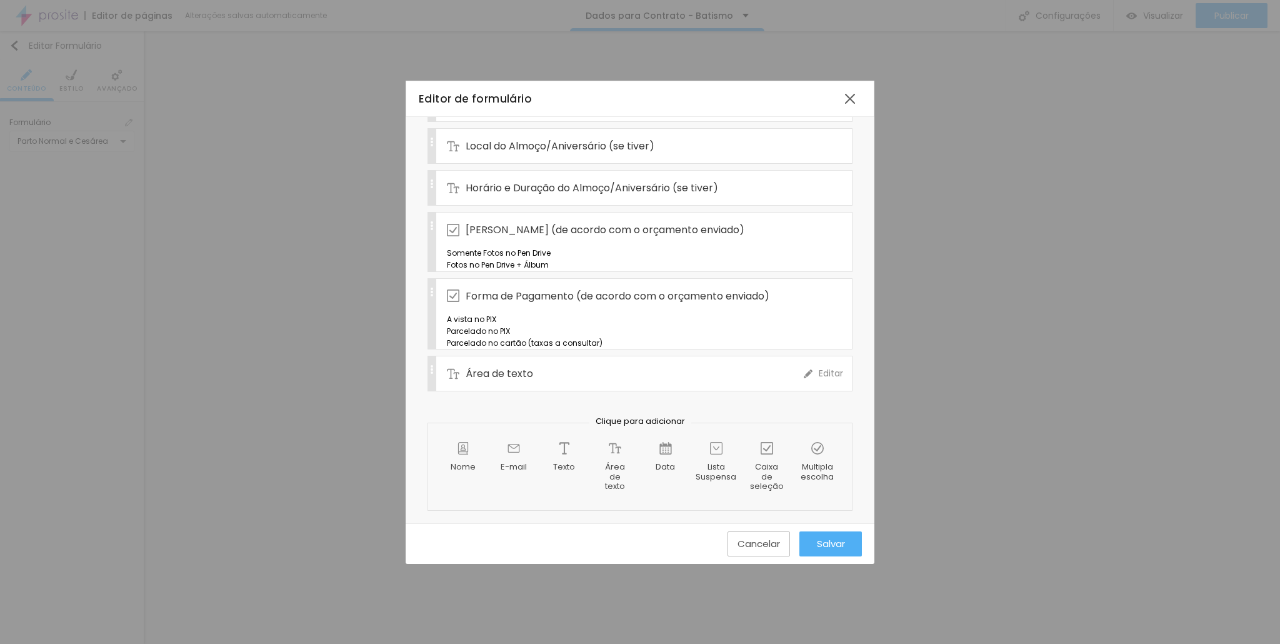
click at [534, 391] on div "Área de texto" at bounding box center [625, 373] width 357 height 34
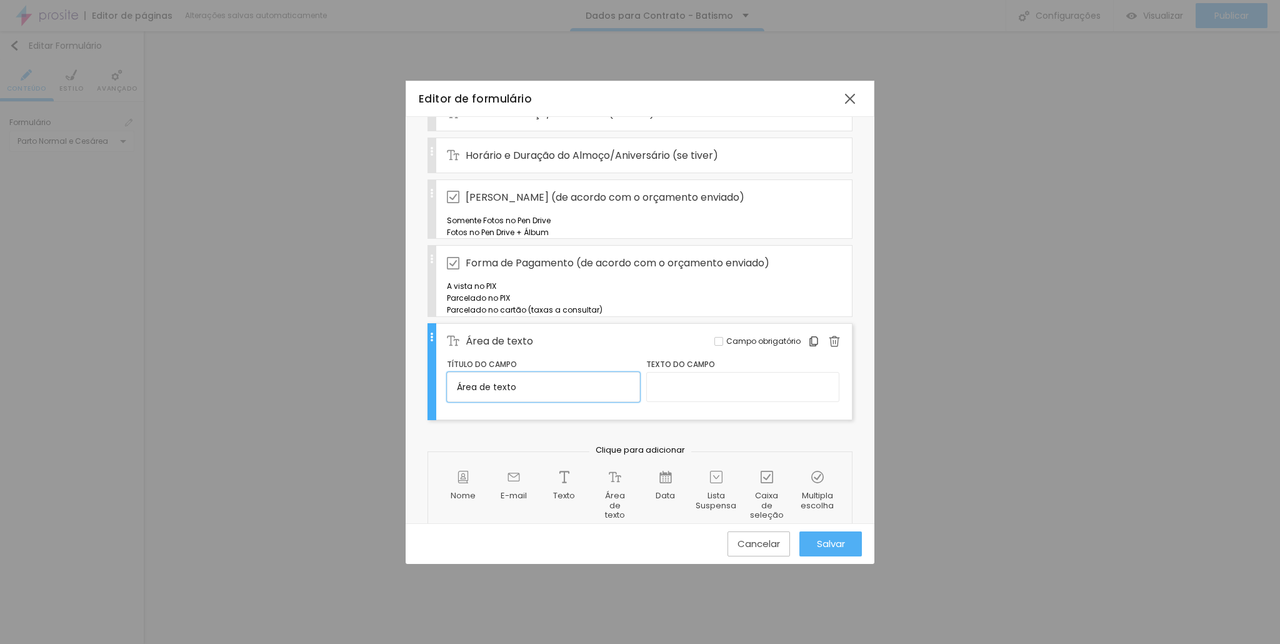
click at [541, 402] on input "Área de texto" at bounding box center [543, 387] width 193 height 30
drag, startPoint x: 556, startPoint y: 460, endPoint x: 362, endPoint y: 457, distance: 193.1
click at [362, 457] on div "Editor de formulário Nome do formulário CONTRATO- BATISMO+ALMOÇO OU NIVER Campo…" at bounding box center [640, 322] width 1280 height 644
paste input "Tem alguem detalhe especial para a família que não posso deixar se registrar? O…"
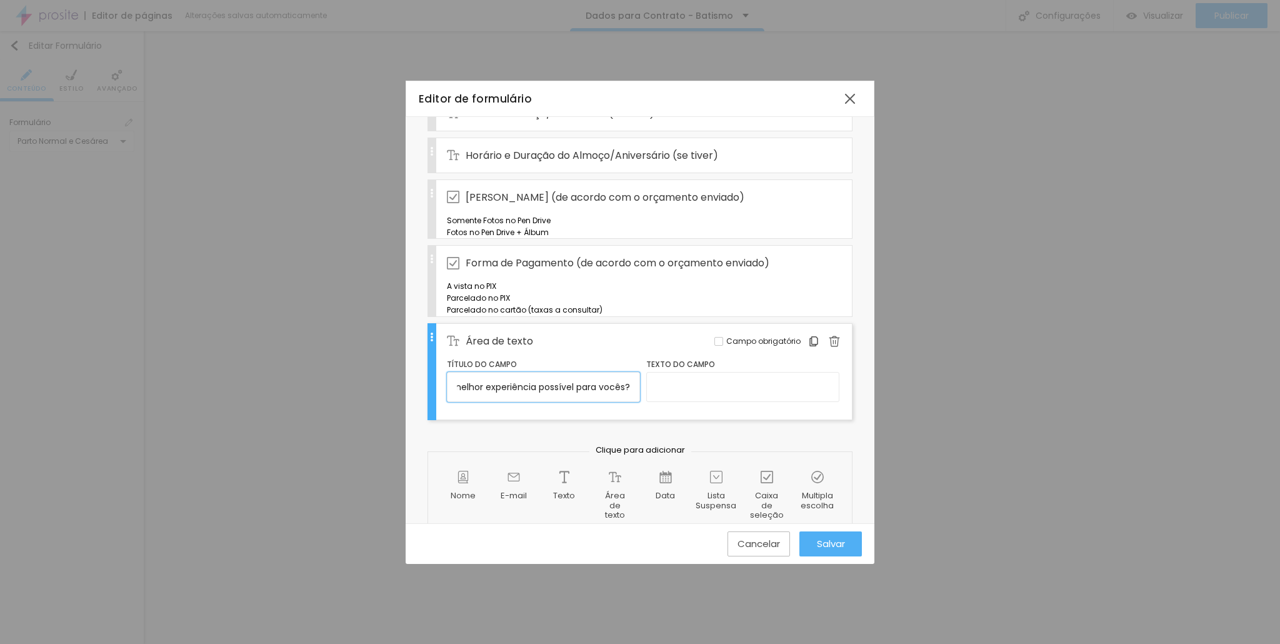
type input "Tem alguem detalhe especial para a família que não posso deixar se registrar? O…"
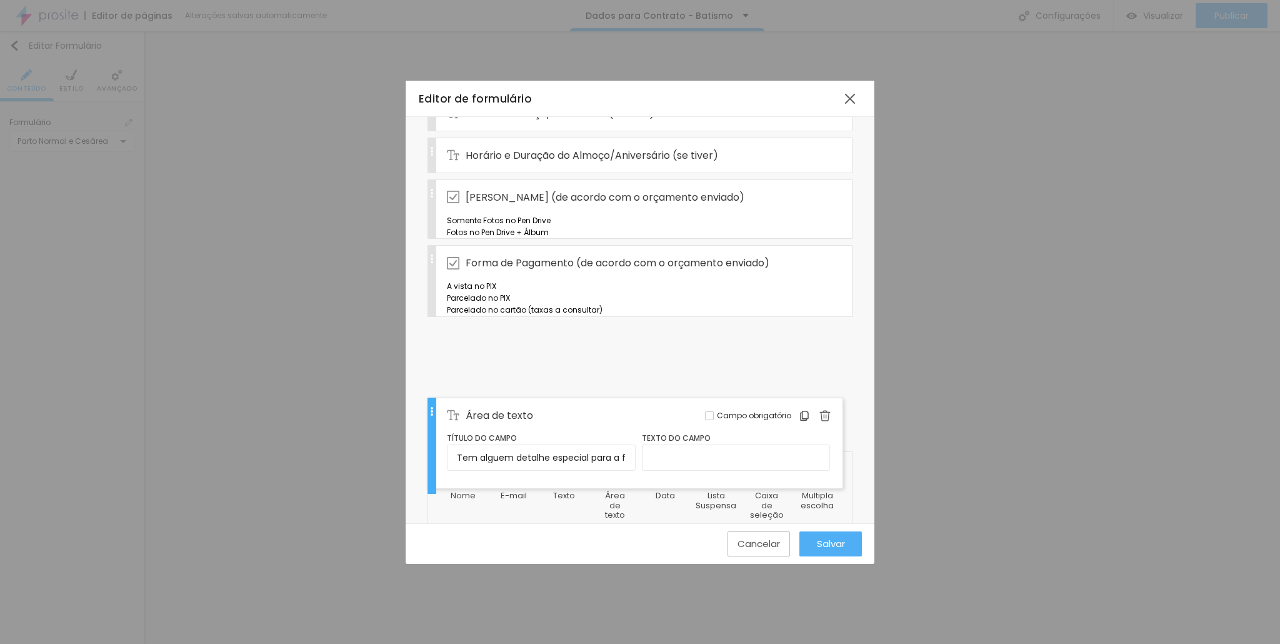
scroll to position [0, 0]
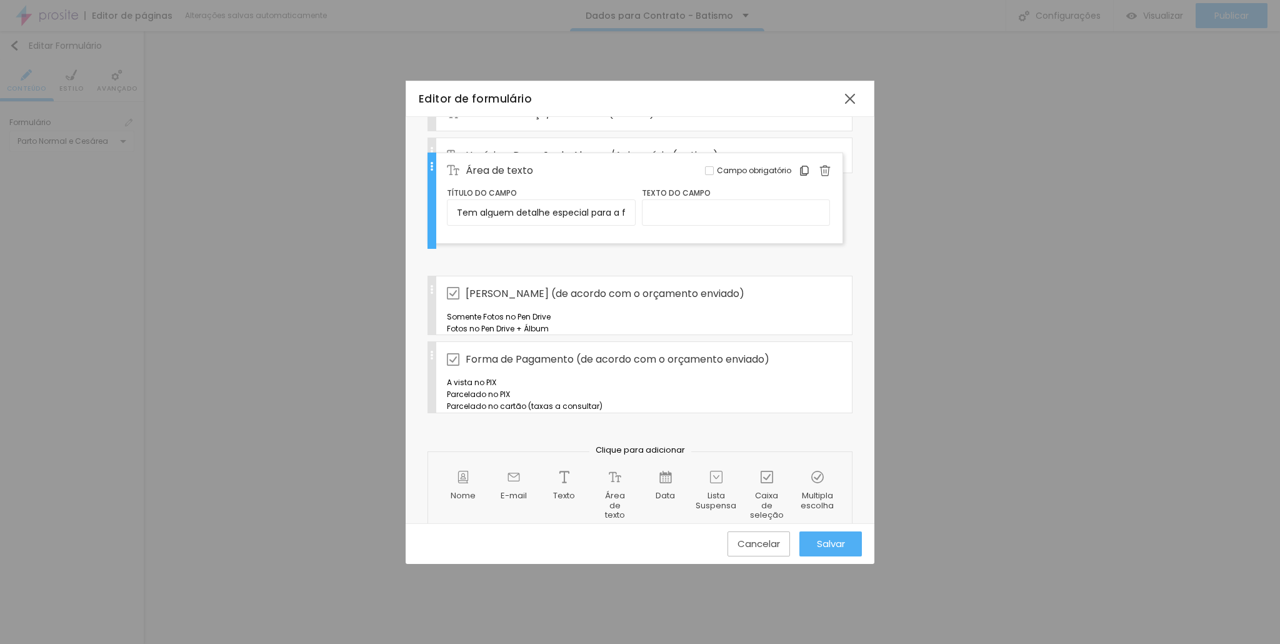
drag, startPoint x: 433, startPoint y: 412, endPoint x: 487, endPoint y: 167, distance: 251.0
click at [487, 167] on div "Nome Completo Editar Campo obrigatório RG Editar Campo obrigatório CPF Editar C…" at bounding box center [639, 49] width 425 height 744
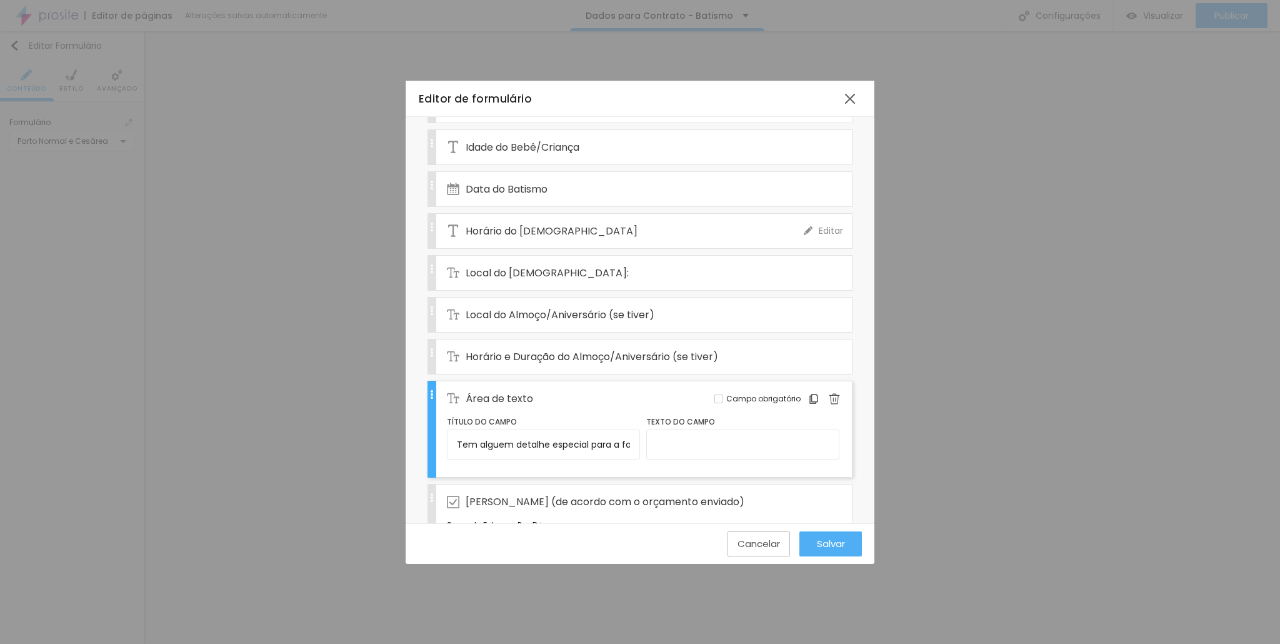
scroll to position [305, 0]
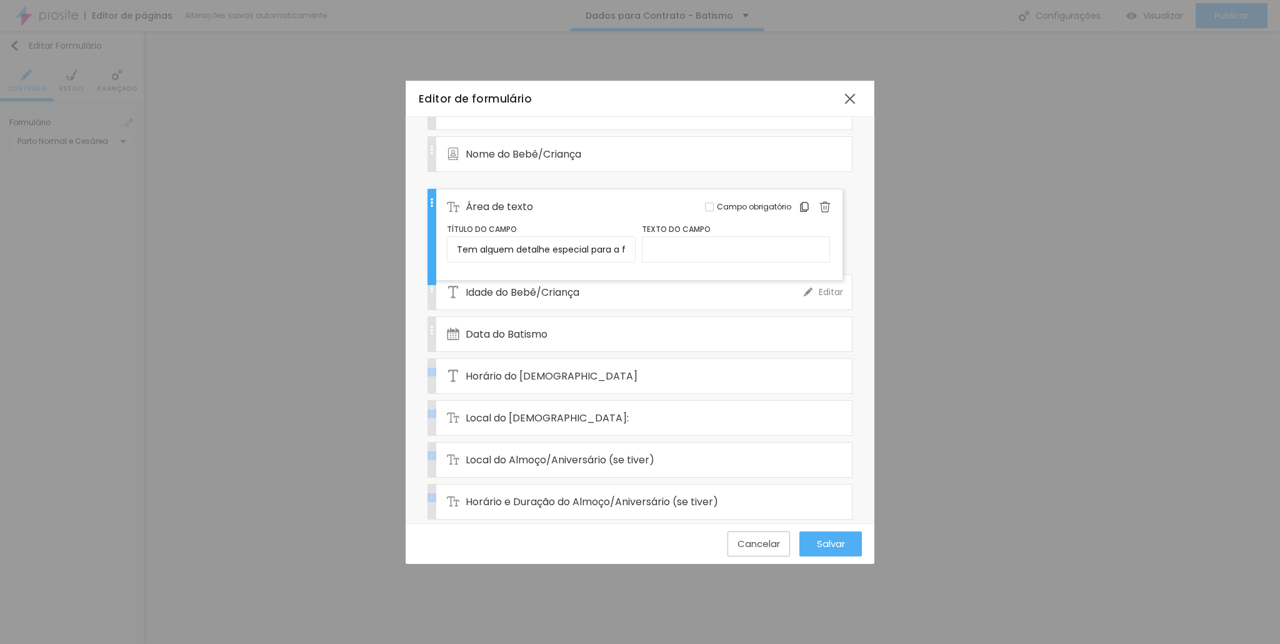
drag, startPoint x: 431, startPoint y: 437, endPoint x: 447, endPoint y: 207, distance: 230.0
click at [447, 207] on div "Nome Completo Editar Campo obrigatório RG Editar Campo obrigatório CPF Editar C…" at bounding box center [639, 299] width 425 height 744
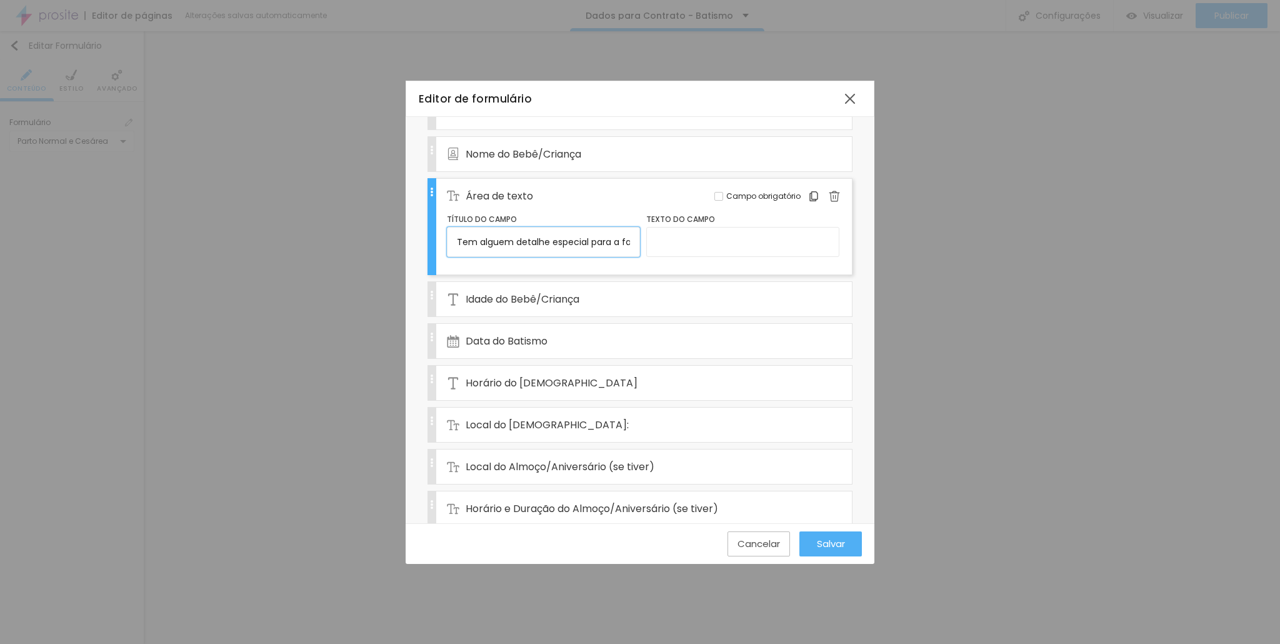
click at [464, 234] on input "Tem alguem detalhe especial para a família que não posso deixar se registrar? O…" at bounding box center [543, 242] width 193 height 30
drag, startPoint x: 457, startPoint y: 236, endPoint x: 666, endPoint y: 232, distance: 208.1
click at [666, 232] on div "Título do campo Tem alguem detalhe especial para a família que não posso deixar…" at bounding box center [643, 237] width 392 height 49
click at [829, 191] on img at bounding box center [834, 196] width 11 height 11
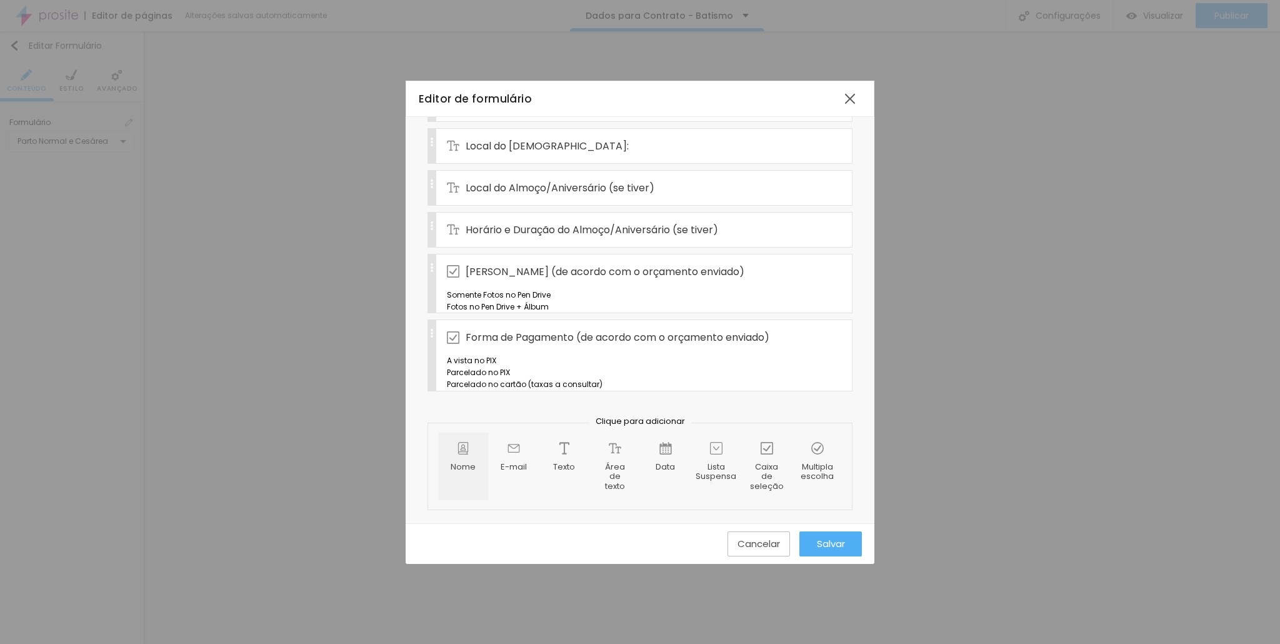
scroll to position [554, 0]
click at [558, 448] on img at bounding box center [564, 448] width 12 height 12
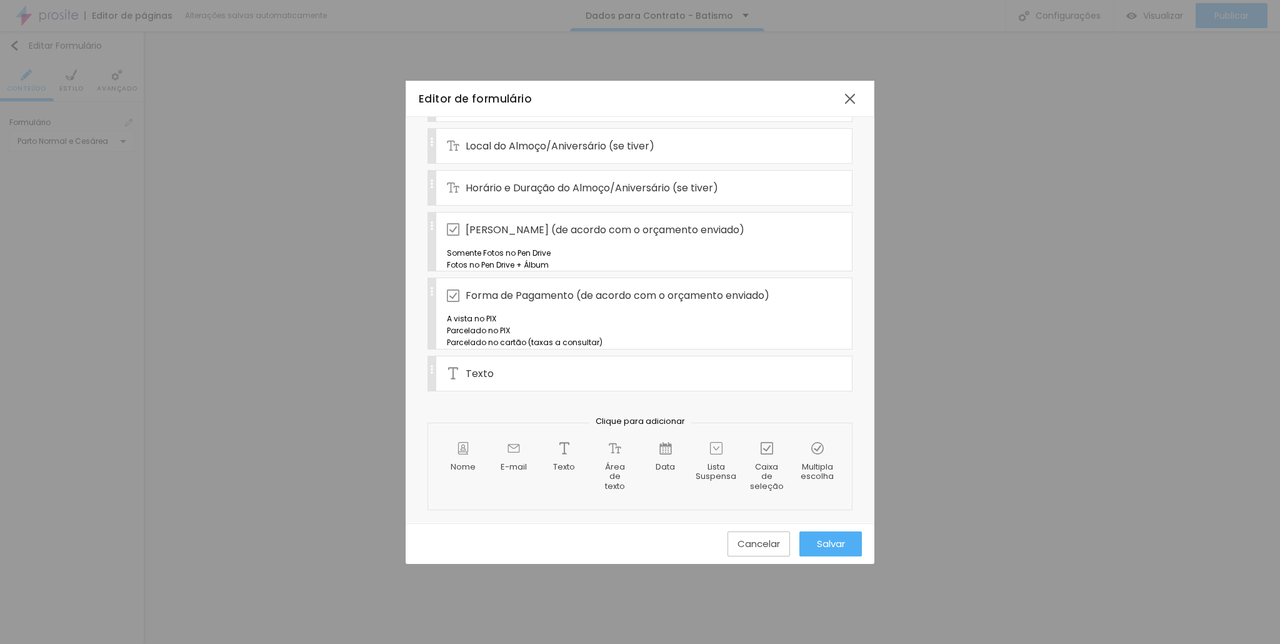
click at [521, 391] on div "Texto Editar Campo obrigatório" at bounding box center [639, 374] width 425 height 36
click at [487, 442] on div "Nome Completo Editar Campo obrigatório RG Editar Campo obrigatório CPF Editar C…" at bounding box center [639, 109] width 425 height 801
click at [500, 391] on div "Texto" at bounding box center [625, 373] width 357 height 34
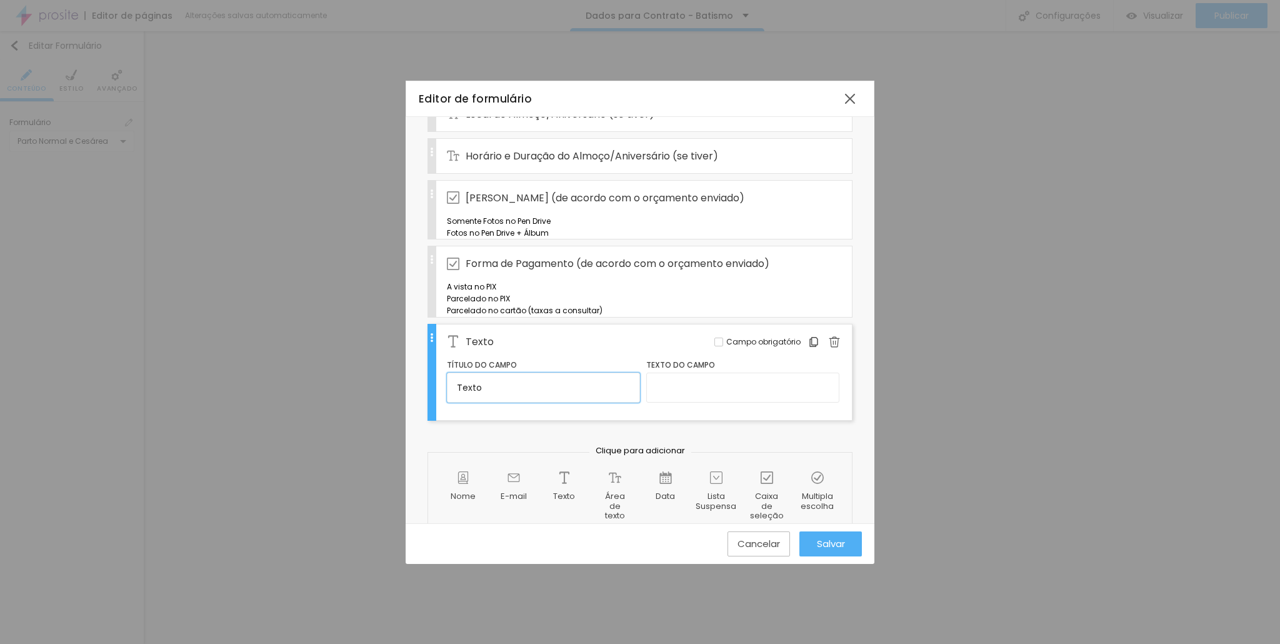
click at [513, 402] on input "Texto" at bounding box center [543, 387] width 193 height 30
drag, startPoint x: 502, startPoint y: 457, endPoint x: 388, endPoint y: 466, distance: 114.7
click at [397, 466] on div "Editor de formulário Nome do formulário CONTRATO- BATISMO+ALMOÇO OU NIVER Campo…" at bounding box center [640, 322] width 1280 height 644
paste input "m alguem detalhe especial para a família que não posso deixar se registrar? Ou …"
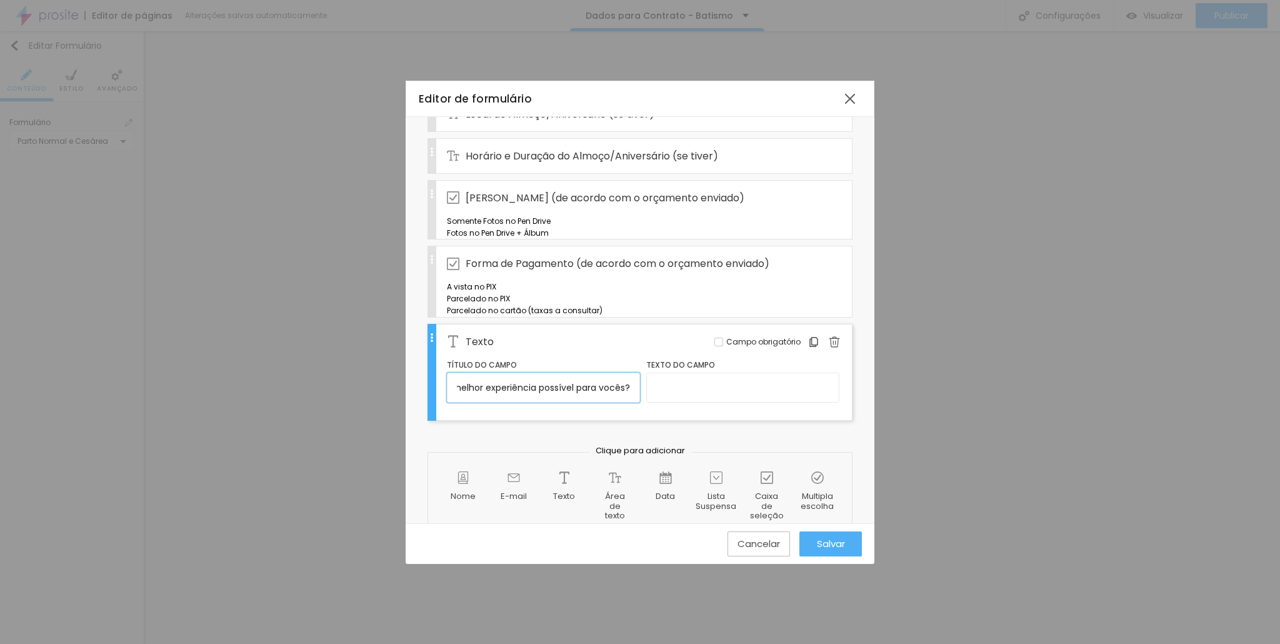
type input "Tem alguem detalhe especial para a família que não posso deixar se registrar? O…"
click at [719, 402] on input "text" at bounding box center [742, 387] width 193 height 30
click at [487, 349] on span "Texto" at bounding box center [480, 342] width 28 height 16
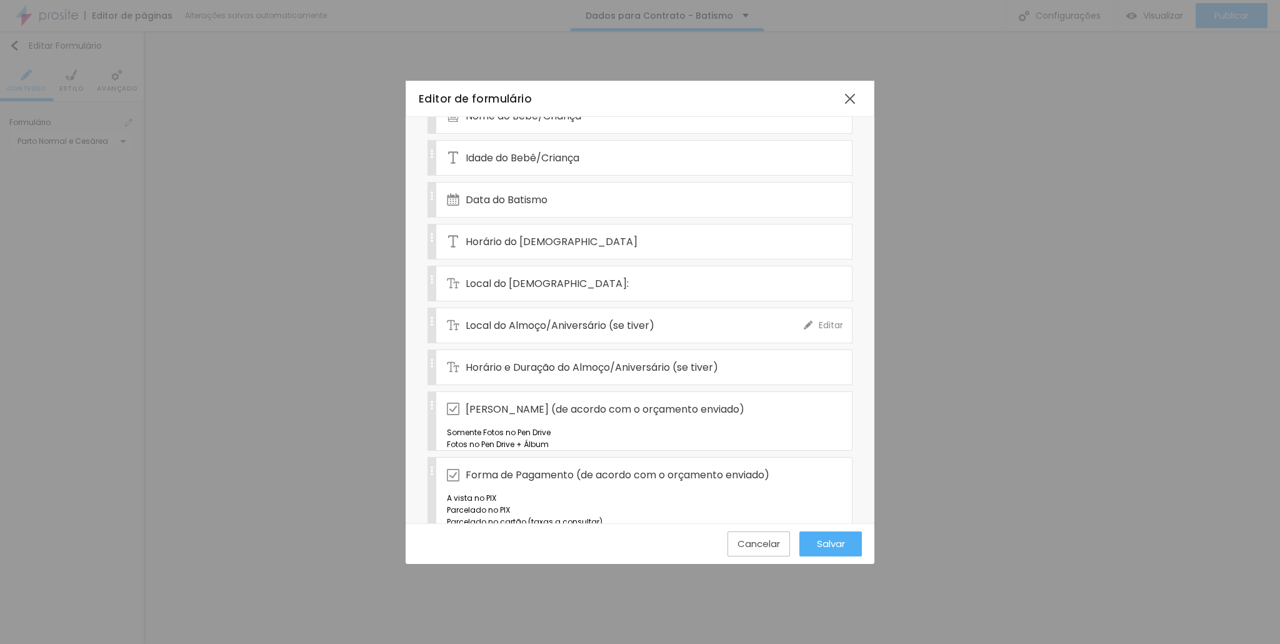
scroll to position [554, 0]
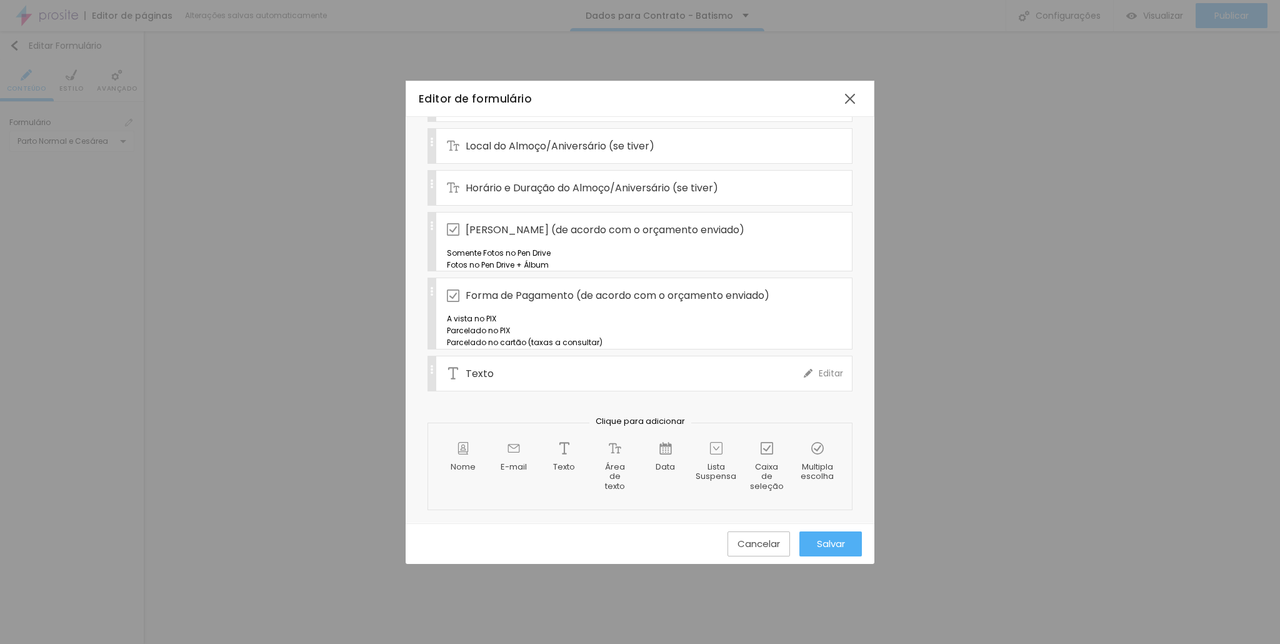
click at [474, 381] on span "Texto" at bounding box center [480, 374] width 28 height 16
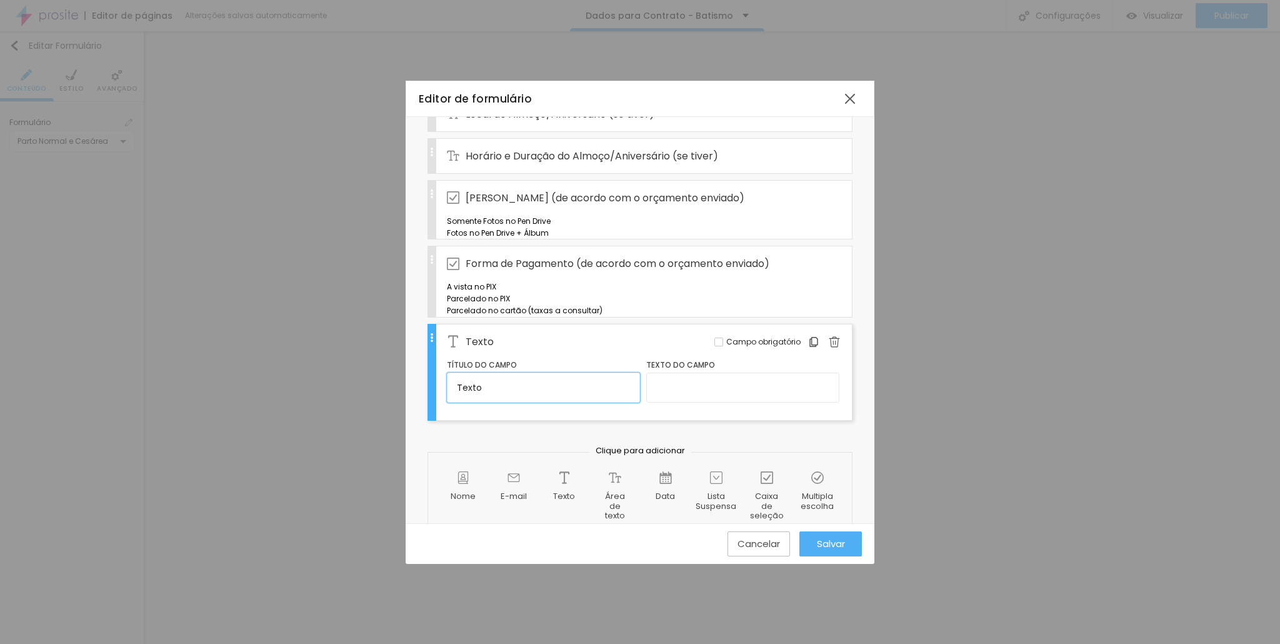
click at [501, 402] on input "Texto" at bounding box center [543, 387] width 193 height 30
drag, startPoint x: 434, startPoint y: 460, endPoint x: 424, endPoint y: 460, distance: 10.0
click at [424, 460] on div "Nome do formulário CONTRATO- BATISMO+ALMOÇO OU NIVER Campos Configurações Alboo…" at bounding box center [640, 58] width 469 height 990
paste input "m alguem detalhe especial para a família que não posso deixar se registrar? Ou …"
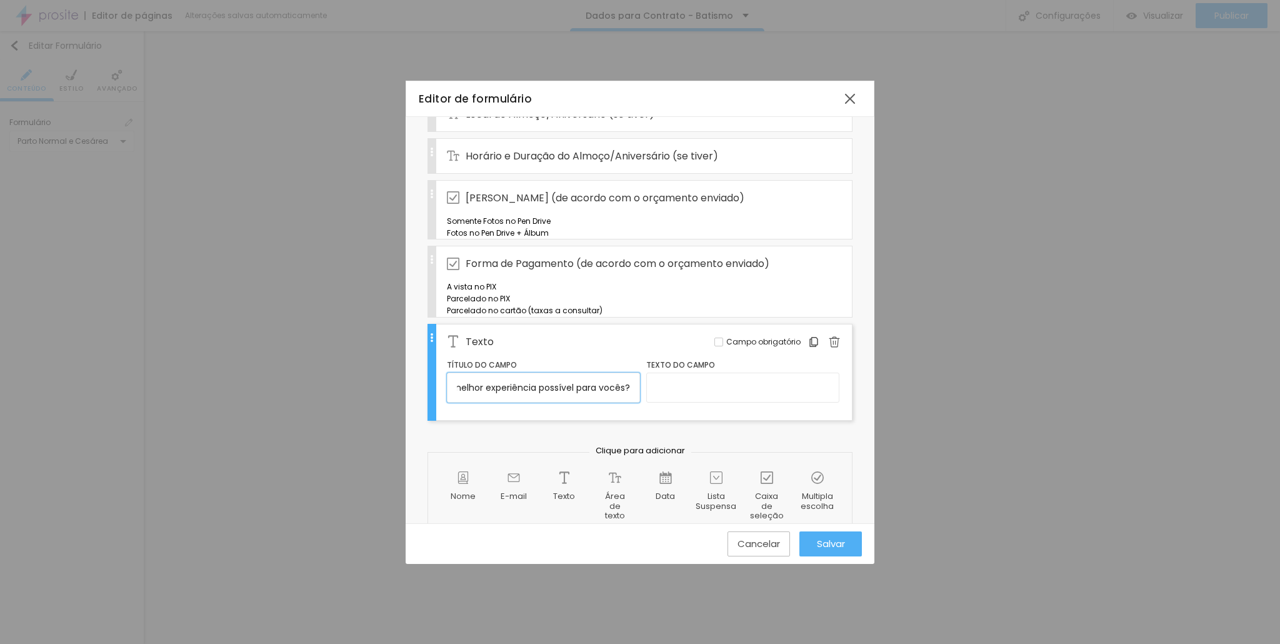
type input "Tem alguem detalhe especial para a família que não posso deixar se registrar? O…"
click at [690, 402] on input "text" at bounding box center [742, 387] width 193 height 30
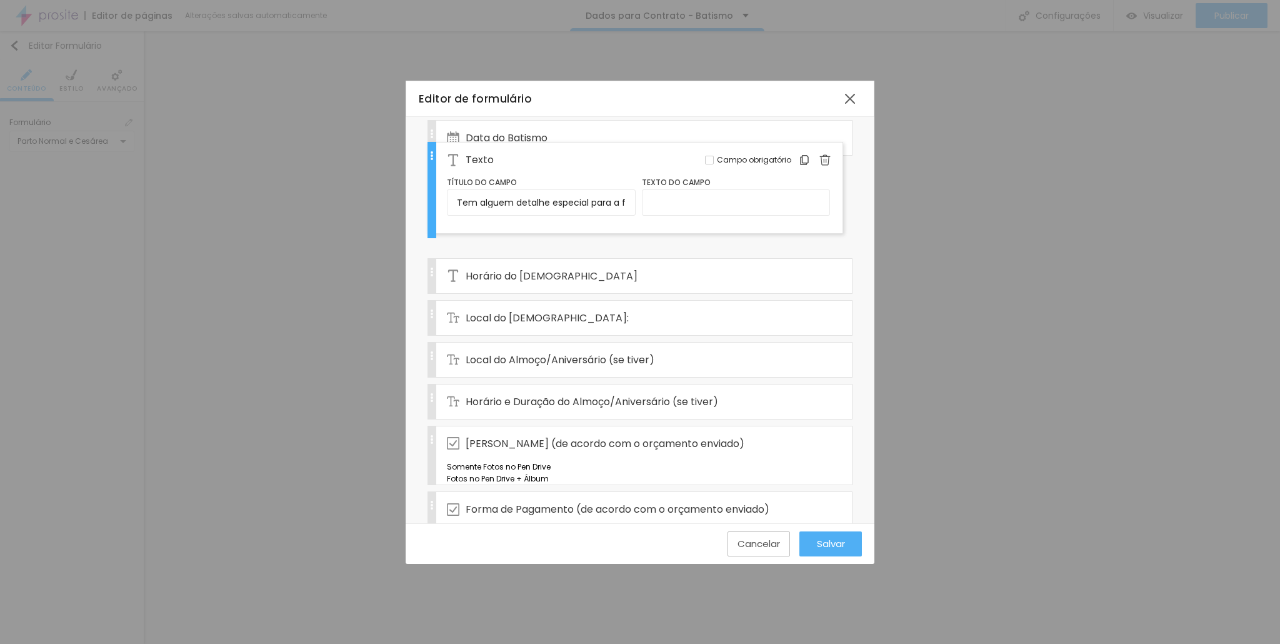
scroll to position [402, 0]
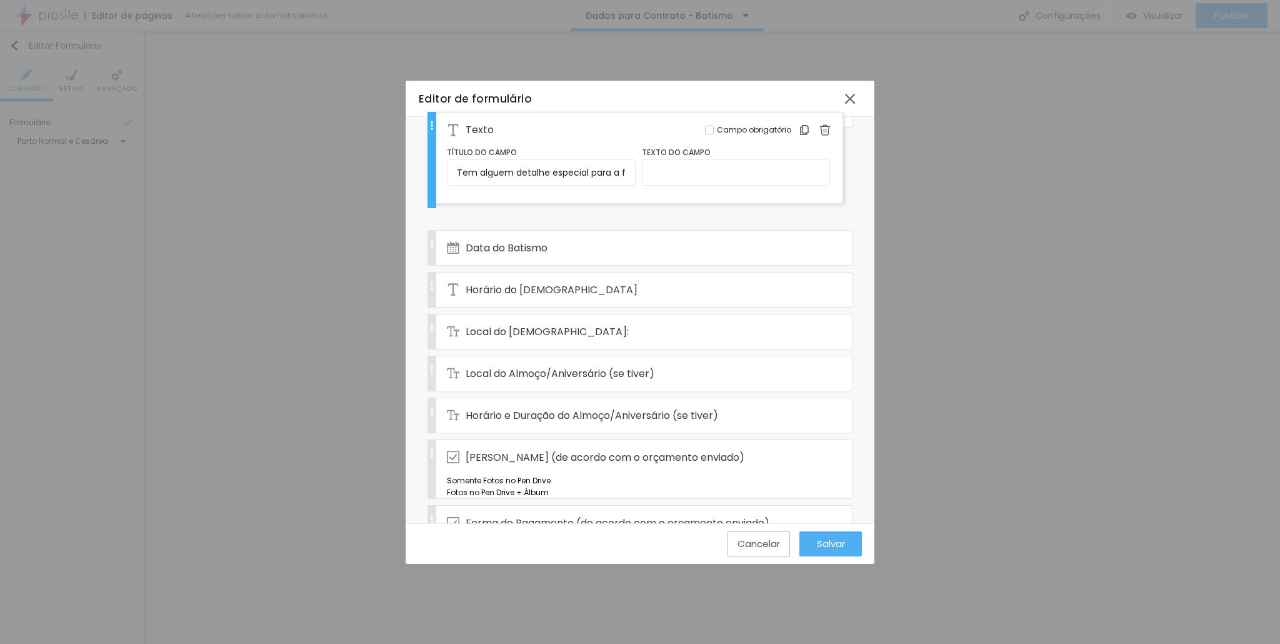
drag, startPoint x: 430, startPoint y: 308, endPoint x: 472, endPoint y: 125, distance: 188.0
click at [472, 125] on div "Nome Completo Editar Campo obrigatório RG Editar Campo obrigatório CPF Editar C…" at bounding box center [639, 213] width 425 height 744
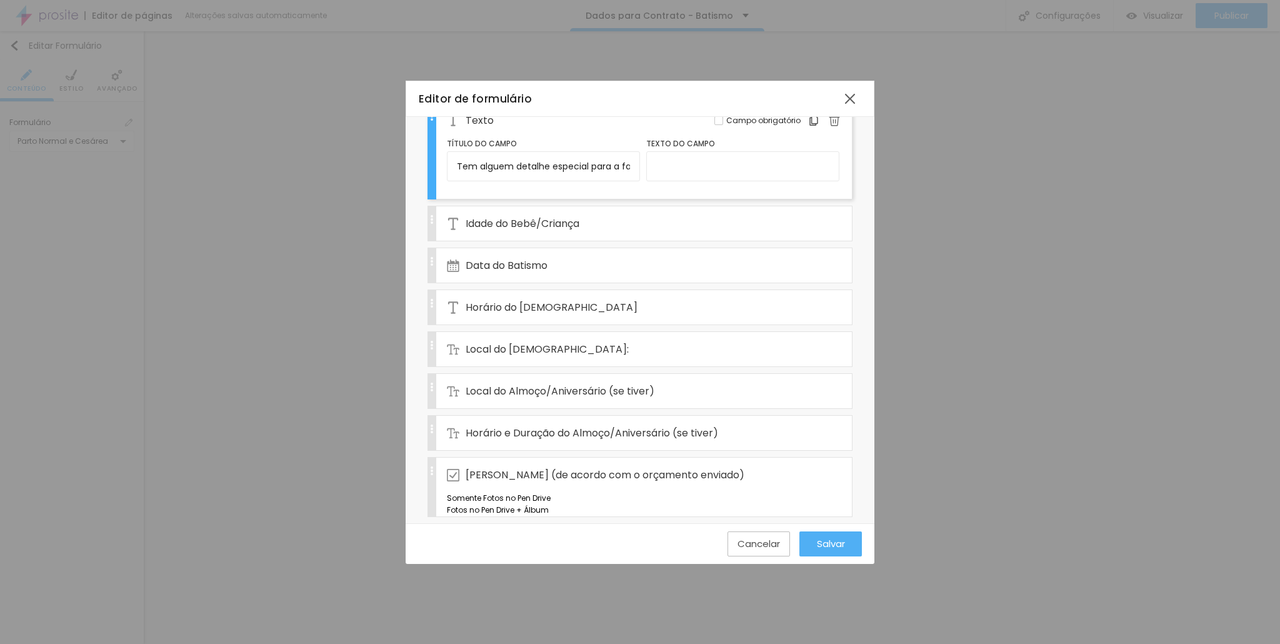
scroll to position [318, 0]
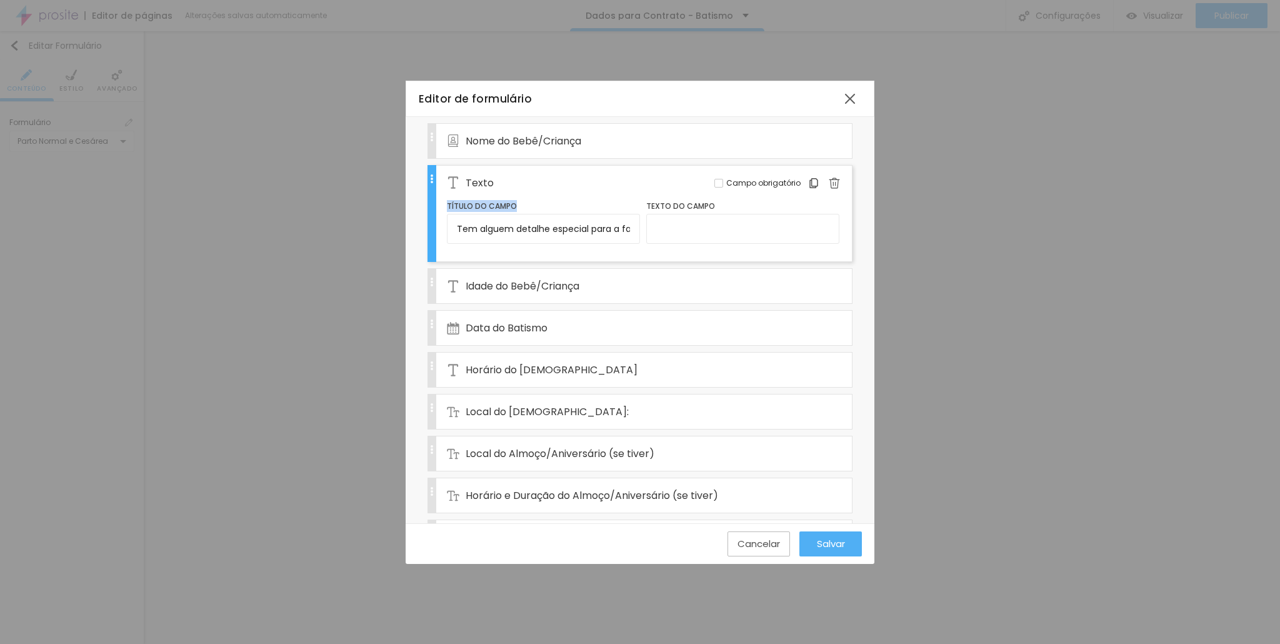
drag, startPoint x: 439, startPoint y: 174, endPoint x: 440, endPoint y: 228, distance: 54.4
click at [440, 228] on div "Texto Editar Campo obrigatório Título do campo Tem alguem detalhe especial para…" at bounding box center [639, 213] width 425 height 97
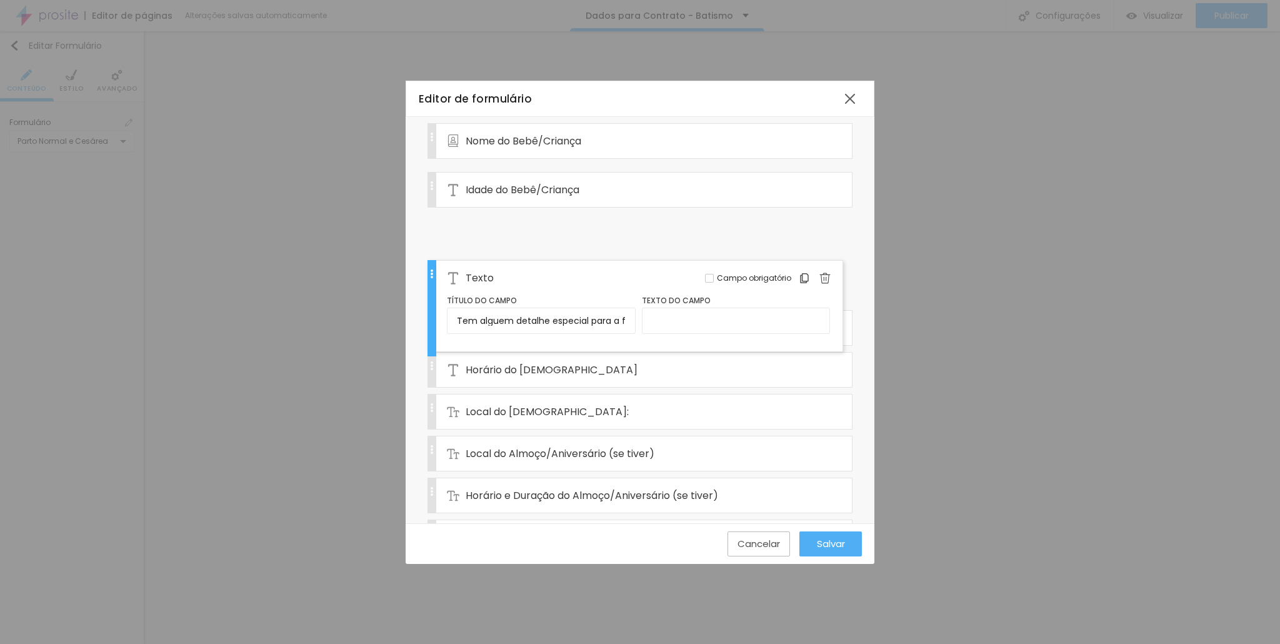
drag, startPoint x: 433, startPoint y: 172, endPoint x: 445, endPoint y: 273, distance: 101.9
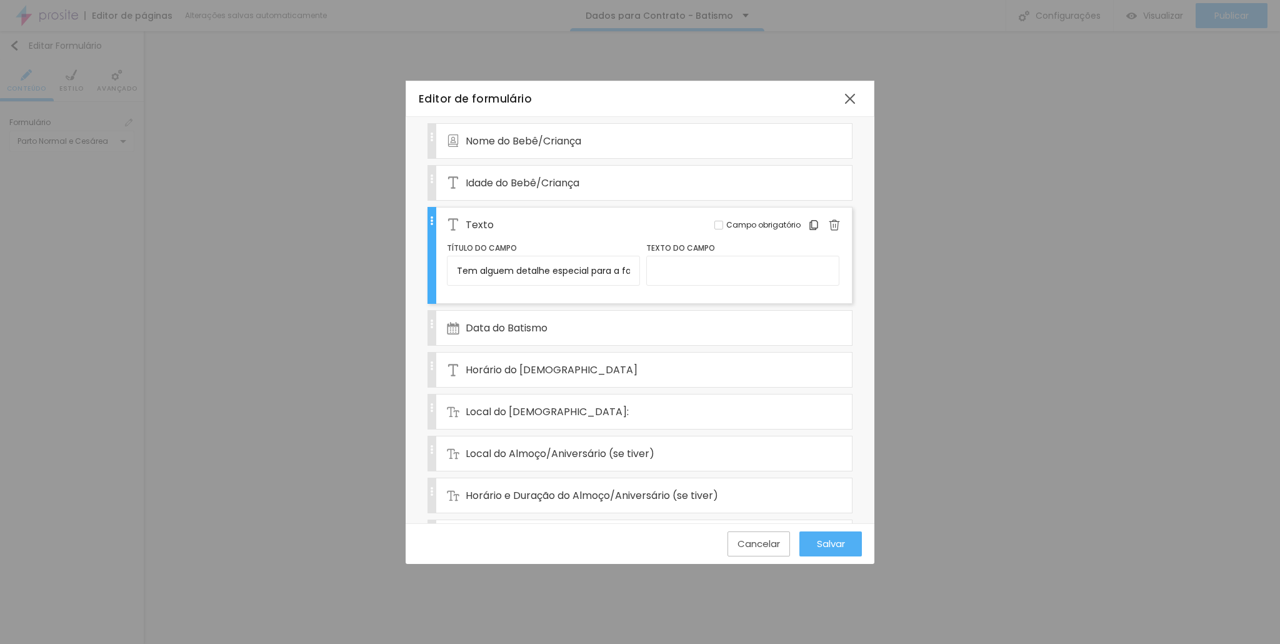
click at [508, 301] on div "Nome Completo Editar Campo obrigatório RG Editar Campo obrigatório CPF Editar C…" at bounding box center [639, 286] width 425 height 744
click at [521, 320] on span "Data do Batismo" at bounding box center [507, 328] width 82 height 16
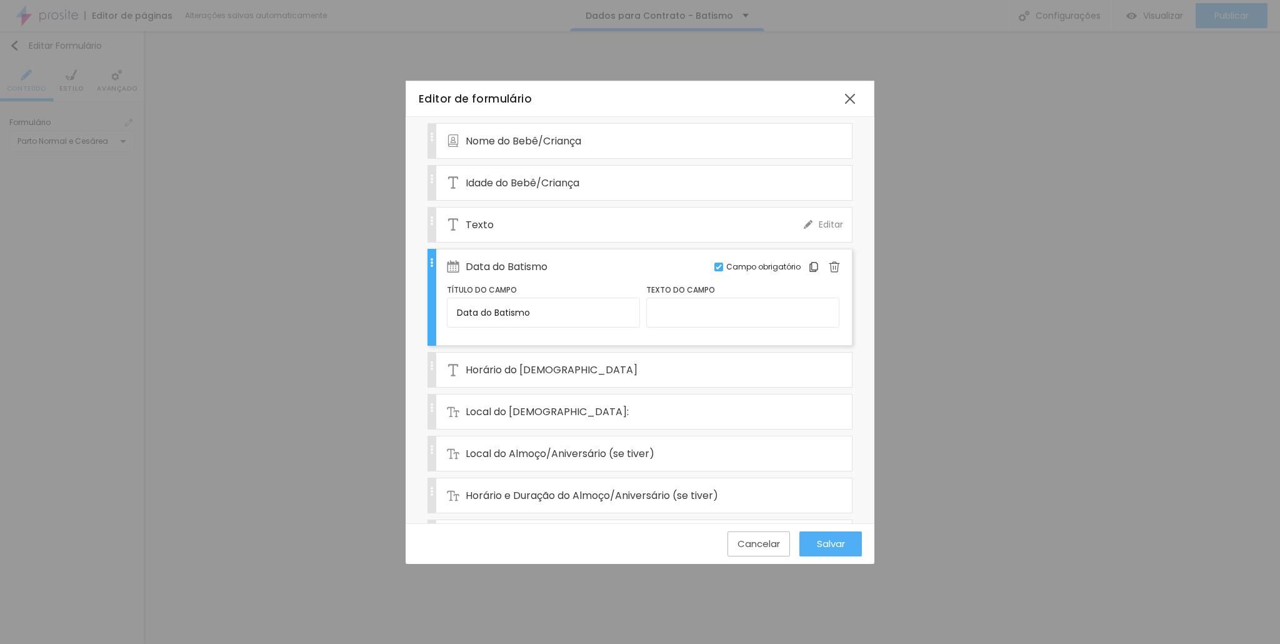
click at [526, 219] on div "Texto" at bounding box center [625, 224] width 357 height 34
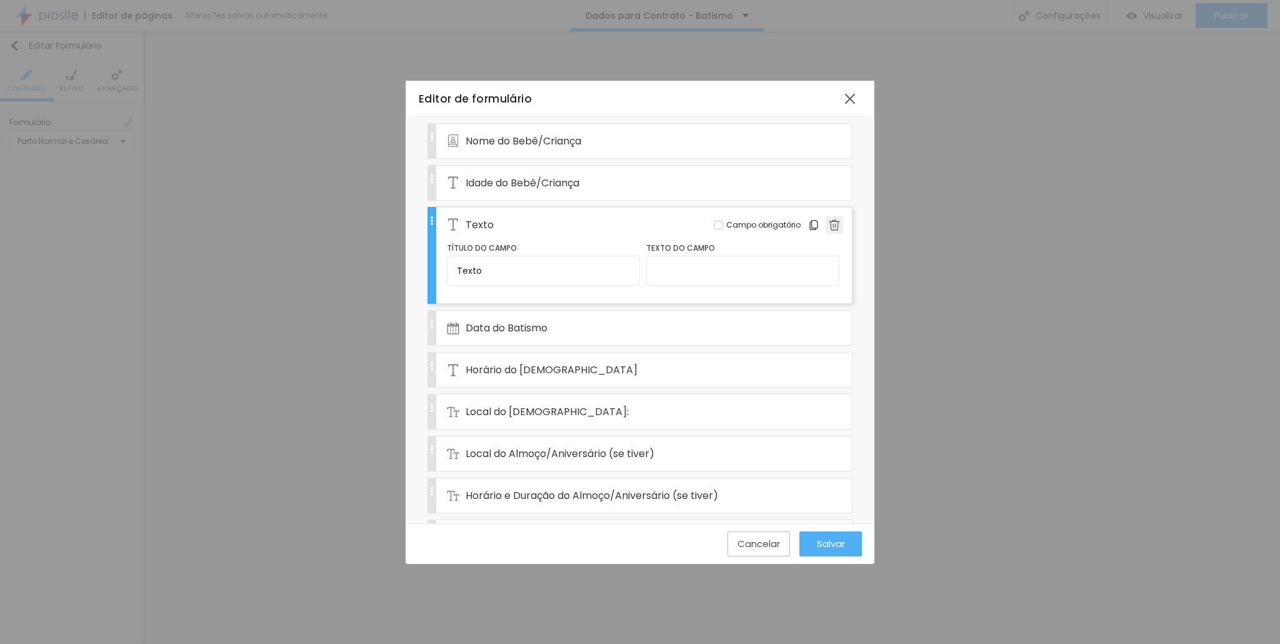
click at [829, 219] on img at bounding box center [834, 224] width 11 height 11
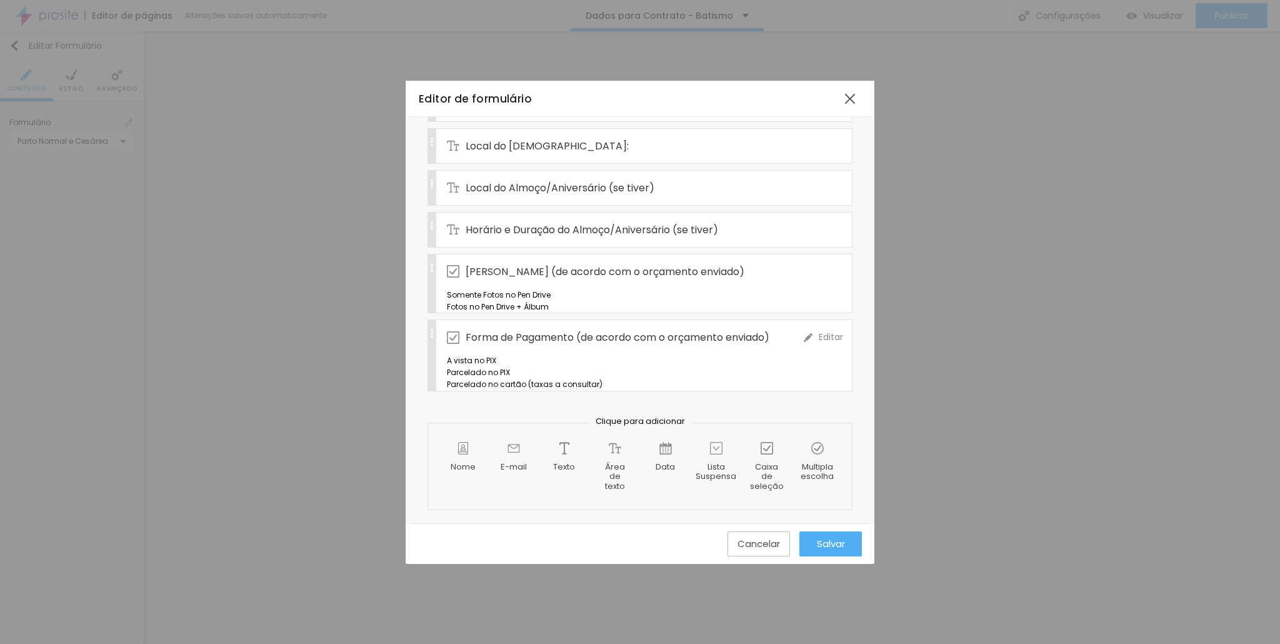
scroll to position [554, 0]
click at [602, 448] on div "Área de texto" at bounding box center [615, 466] width 50 height 68
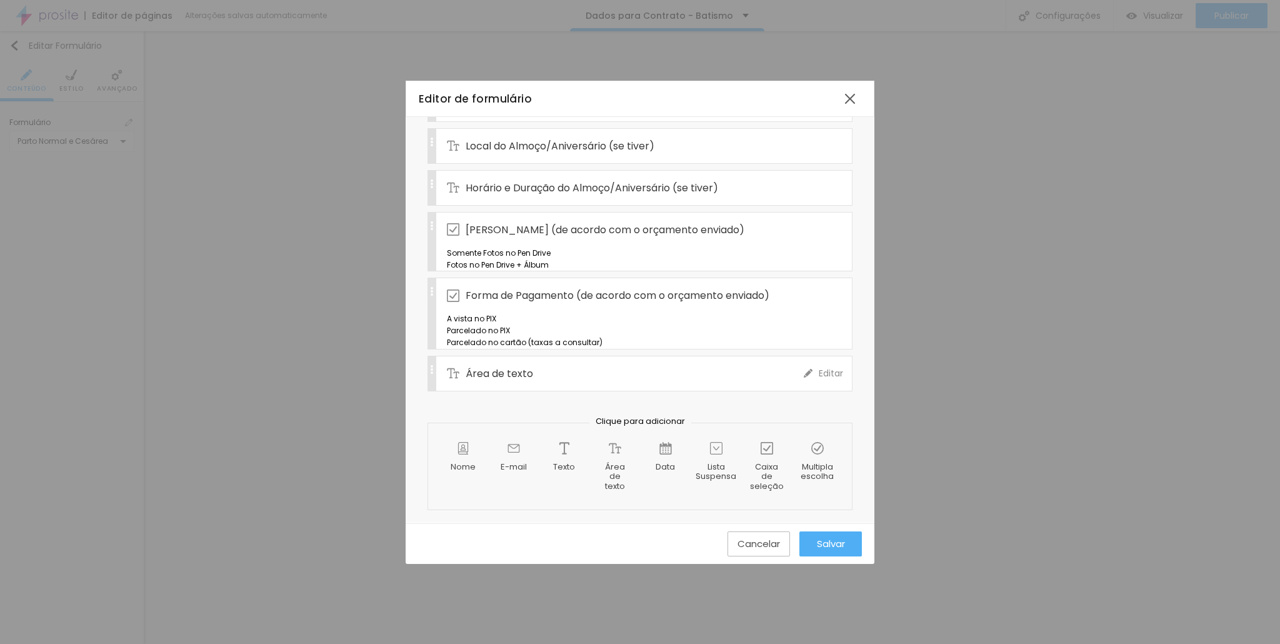
click at [534, 391] on div "Área de texto" at bounding box center [625, 373] width 357 height 34
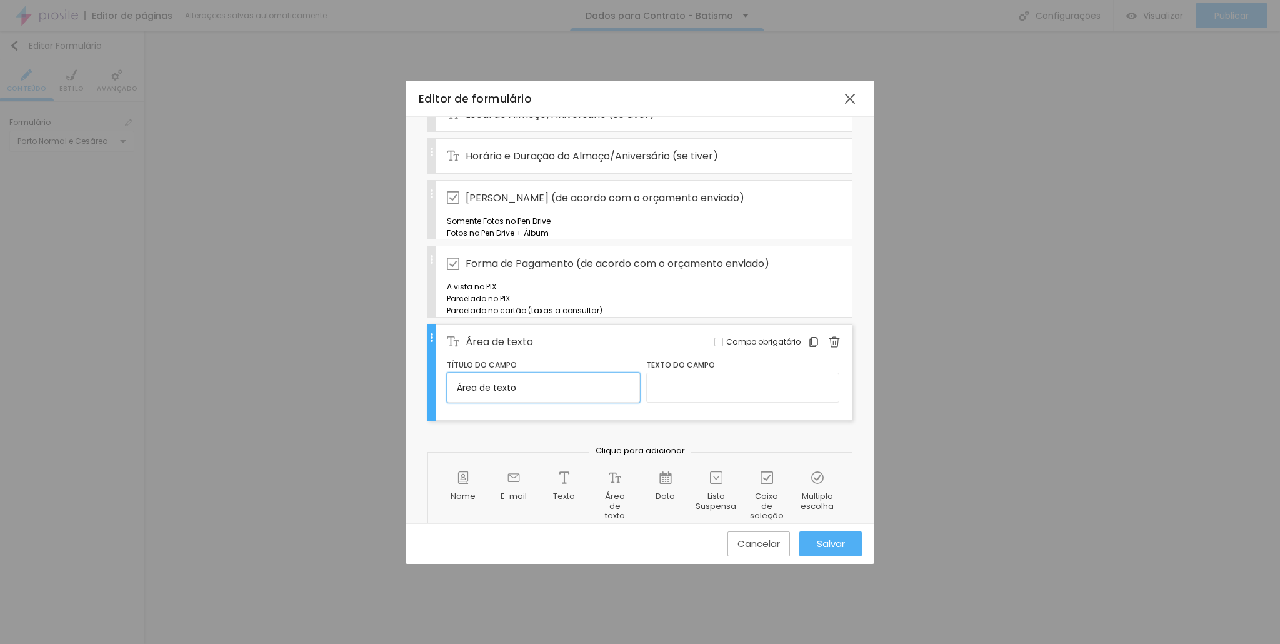
click at [535, 402] on input "Área de texto" at bounding box center [543, 387] width 193 height 30
drag, startPoint x: 535, startPoint y: 457, endPoint x: 449, endPoint y: 457, distance: 85.6
click at [411, 456] on div "Nome do formulário CONTRATO- BATISMO+ALMOÇO OU NIVER Campos Configurações Alboo…" at bounding box center [640, 58] width 469 height 990
paste input "Tem alguem detalhe especial para a família que não posso deixar se registrar? O…"
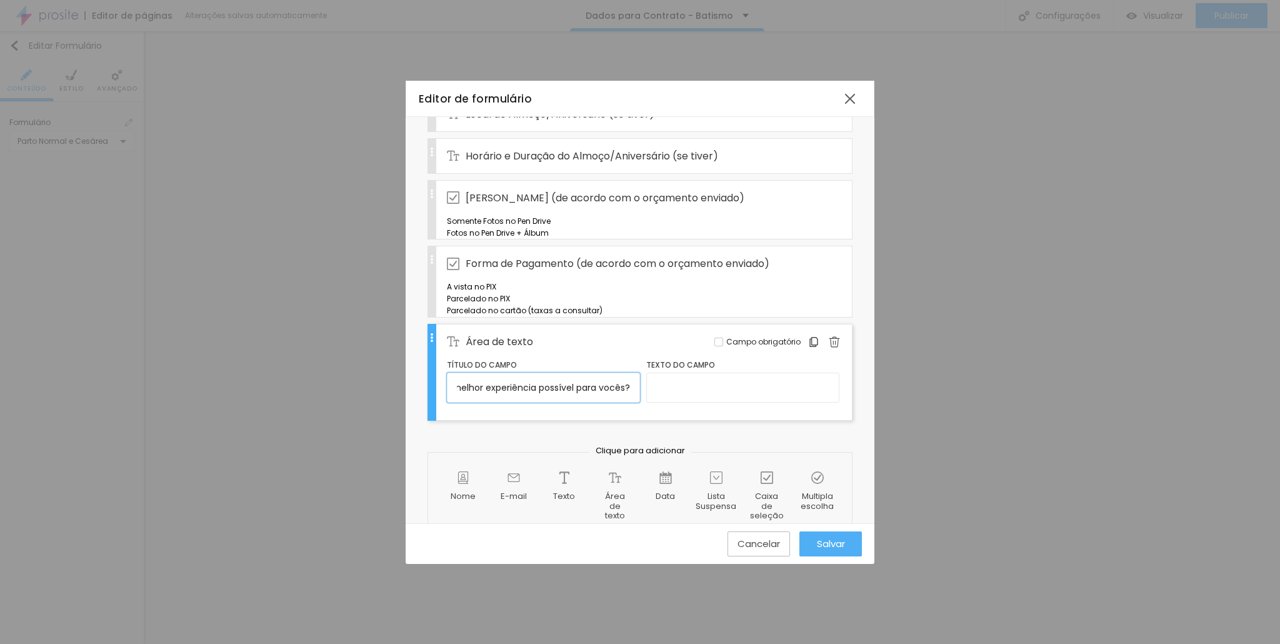
type input "Tem alguem detalhe especial para a família que não posso deixar se registrar? O…"
click at [676, 402] on input "text" at bounding box center [742, 387] width 193 height 30
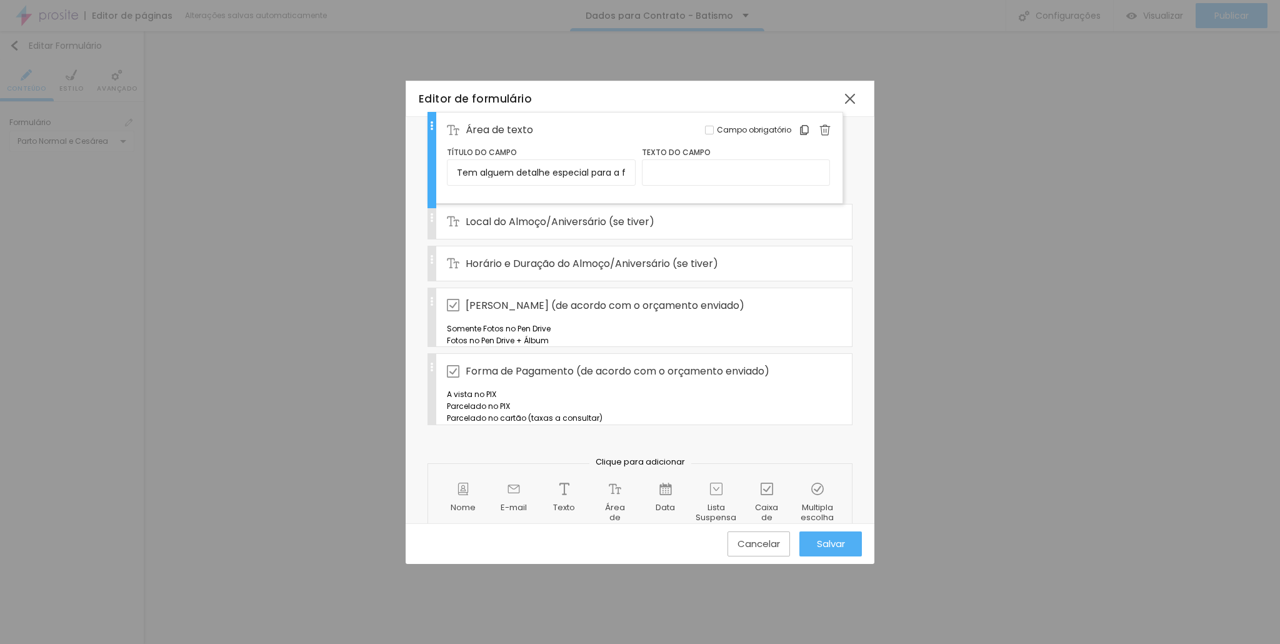
drag, startPoint x: 434, startPoint y: 411, endPoint x: 459, endPoint y: 126, distance: 286.0
click at [459, 126] on div "Nome Completo Editar Campo obrigatório RG Editar Campo obrigatório CPF Editar C…" at bounding box center [639, 61] width 425 height 744
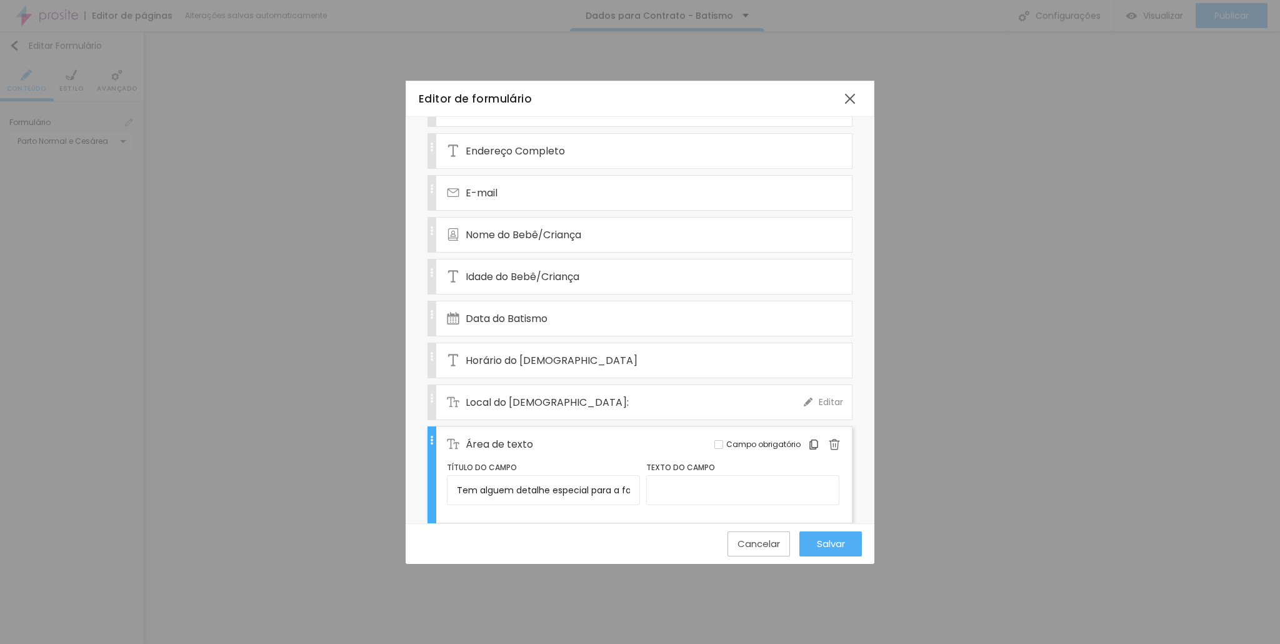
click at [580, 396] on div "Local do [DEMOGRAPHIC_DATA]:" at bounding box center [625, 402] width 357 height 34
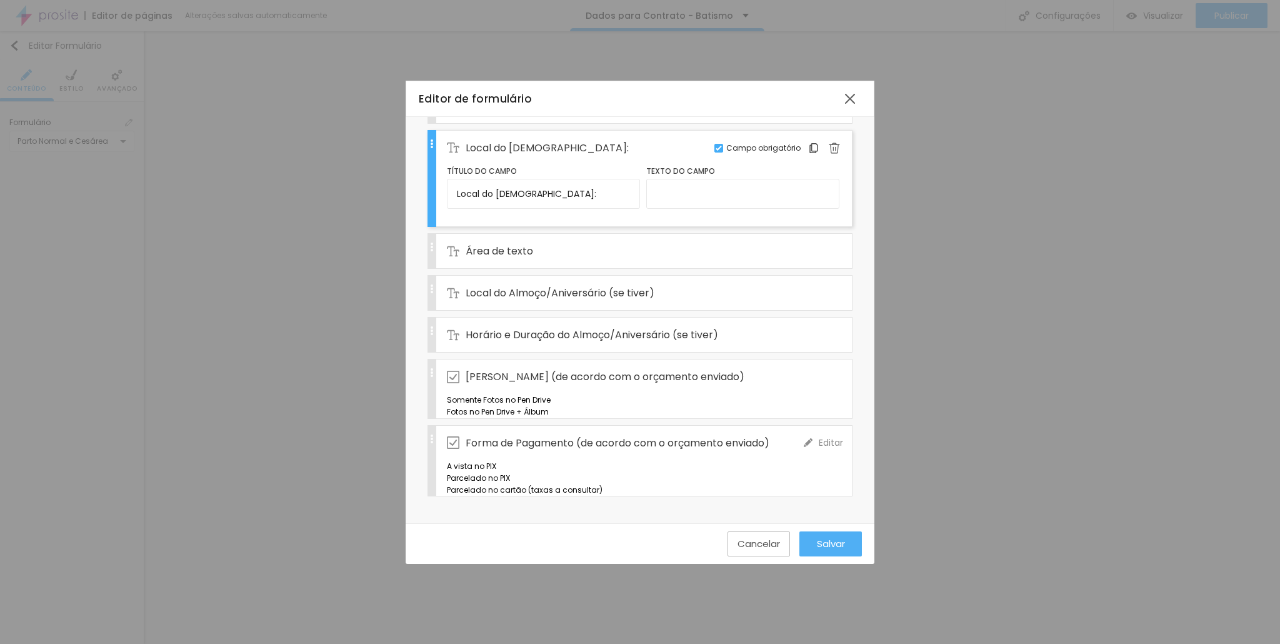
scroll to position [472, 0]
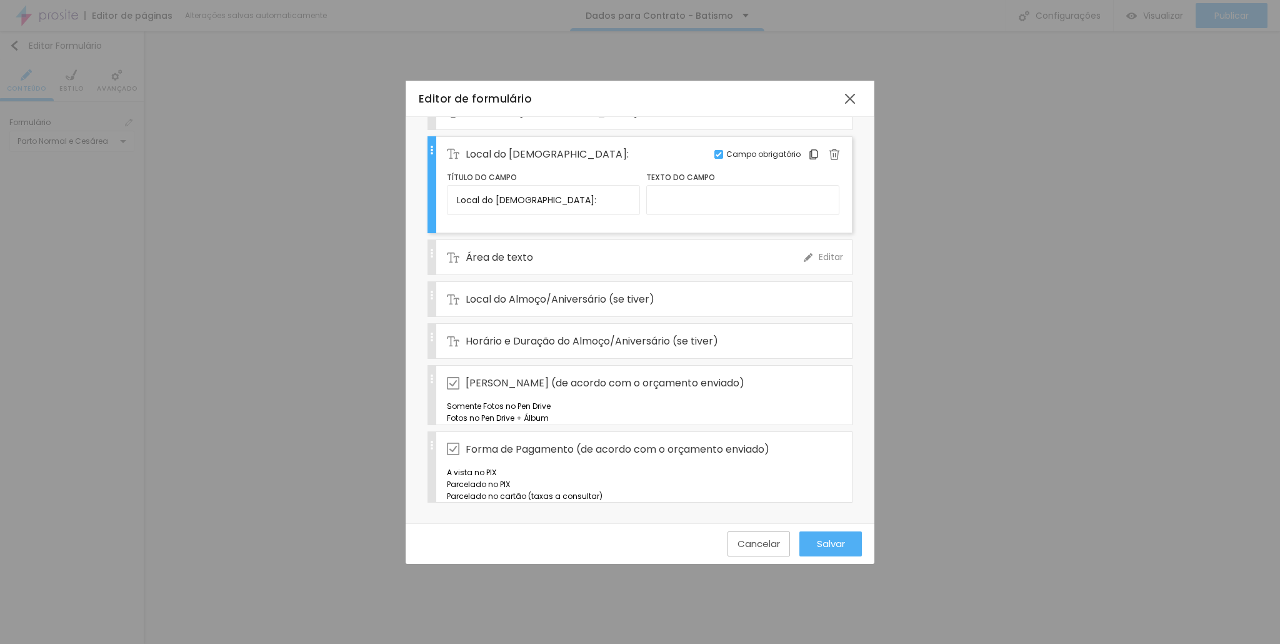
click at [496, 249] on span "Área de texto" at bounding box center [499, 257] width 67 height 16
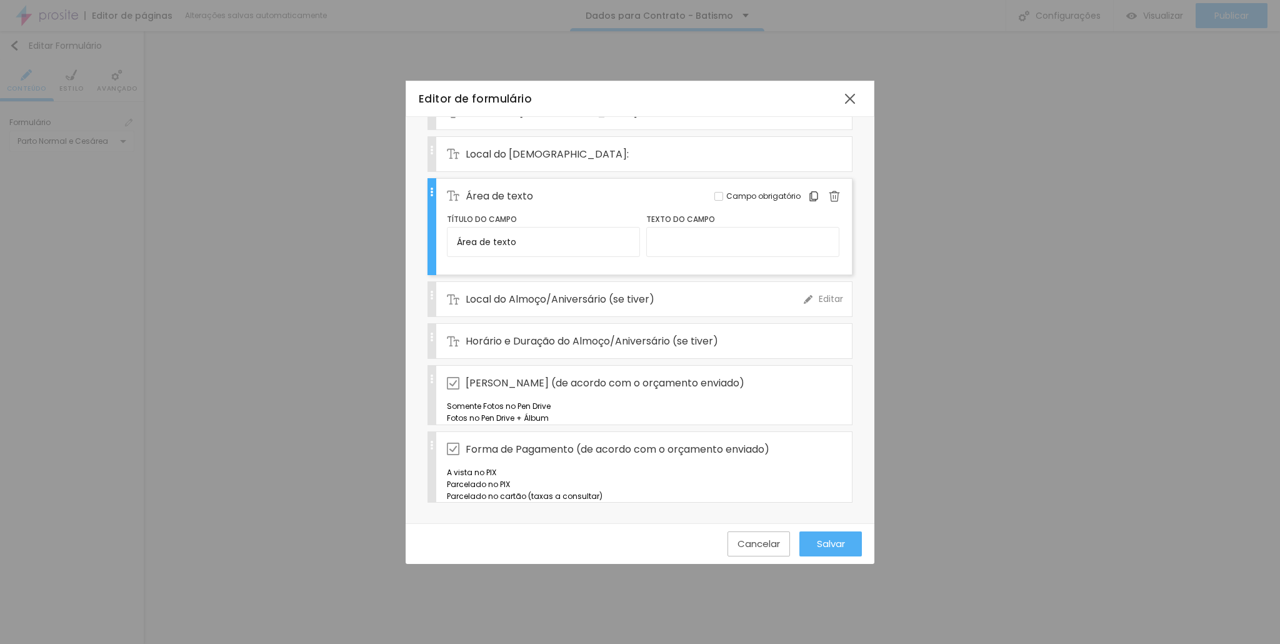
click at [829, 191] on img at bounding box center [834, 196] width 11 height 11
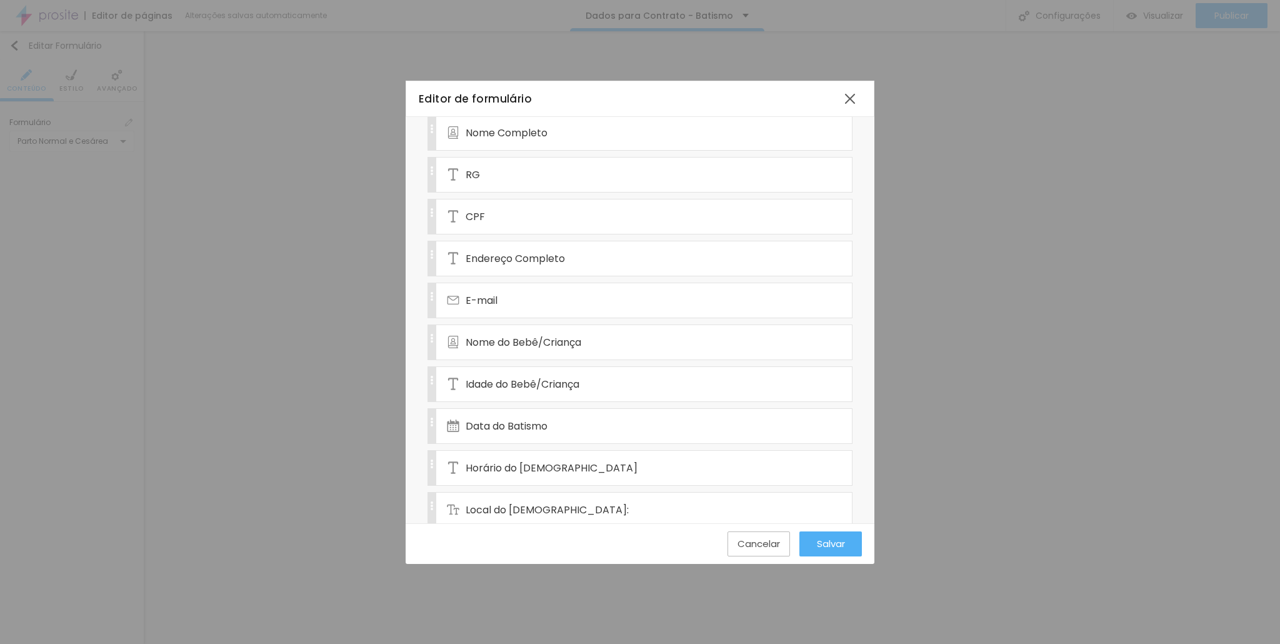
scroll to position [554, 0]
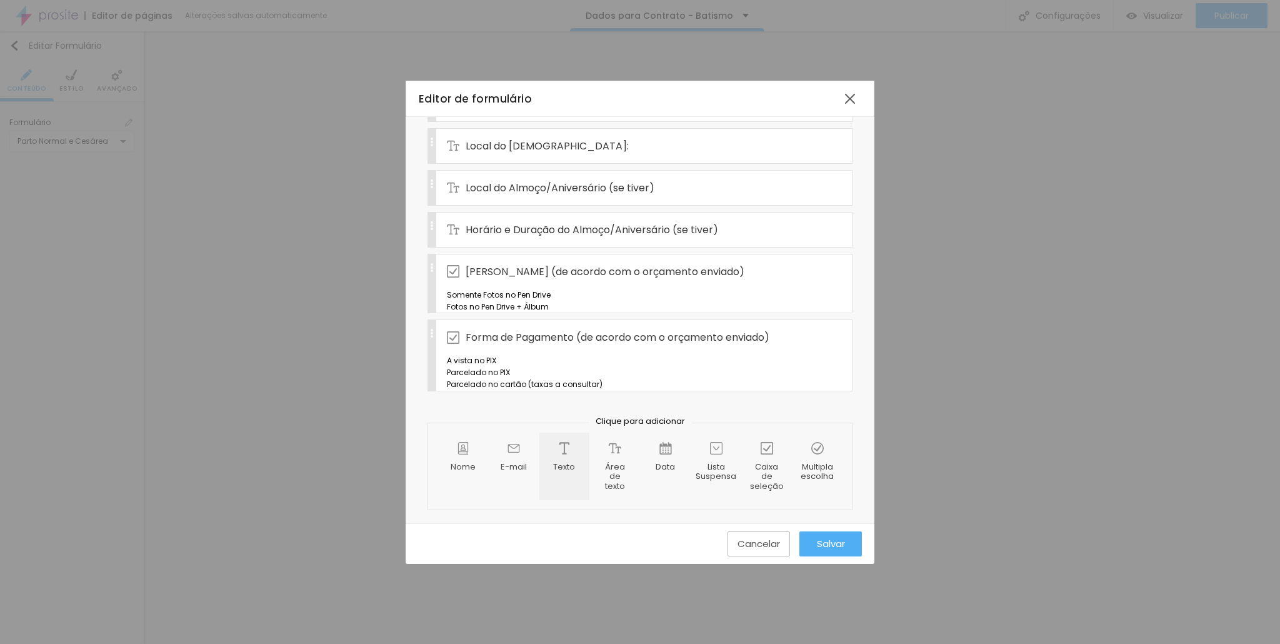
click at [558, 448] on img at bounding box center [564, 448] width 12 height 12
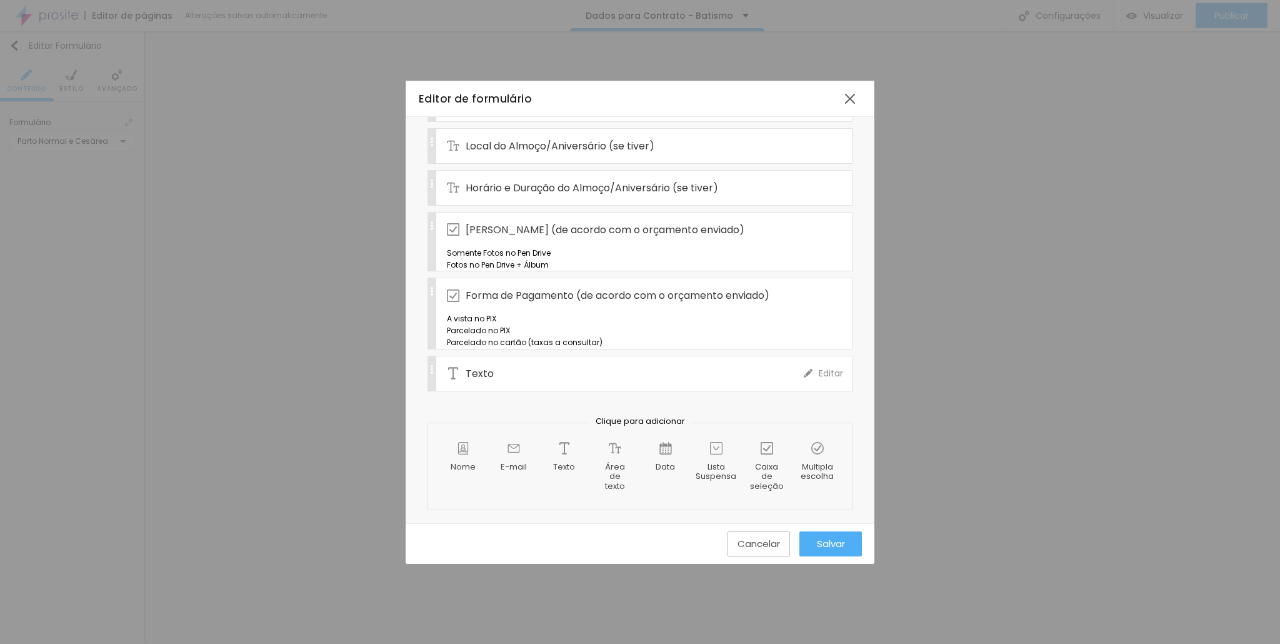
click at [537, 391] on div "Texto" at bounding box center [625, 373] width 357 height 34
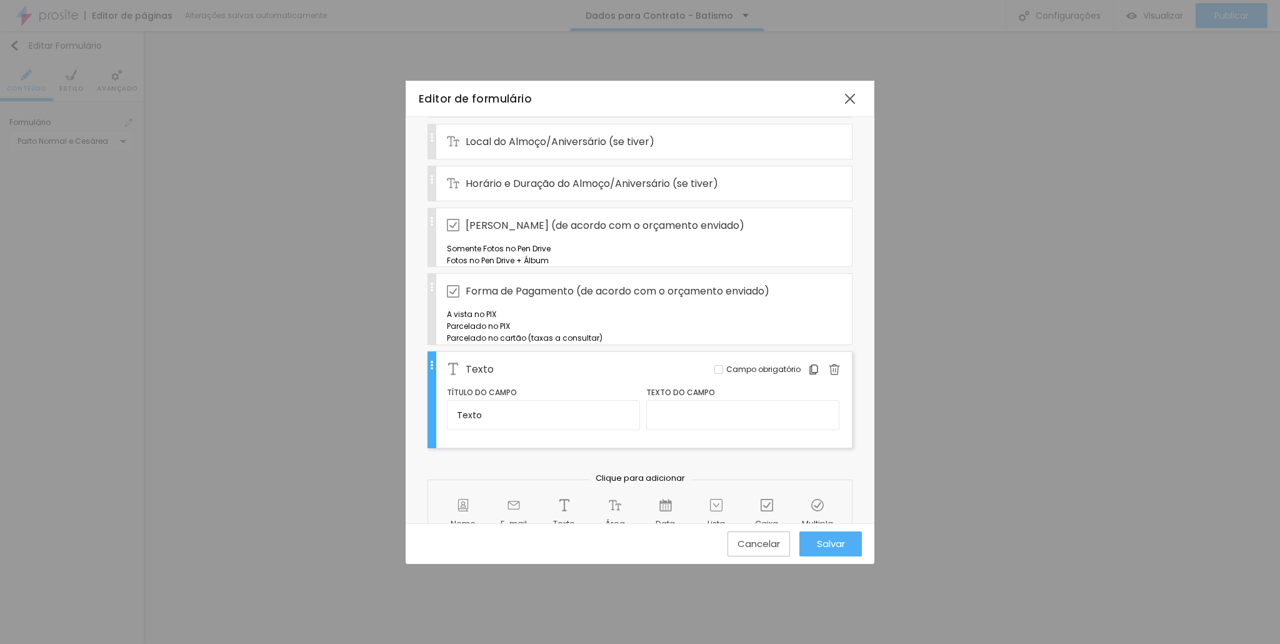
scroll to position [657, 0]
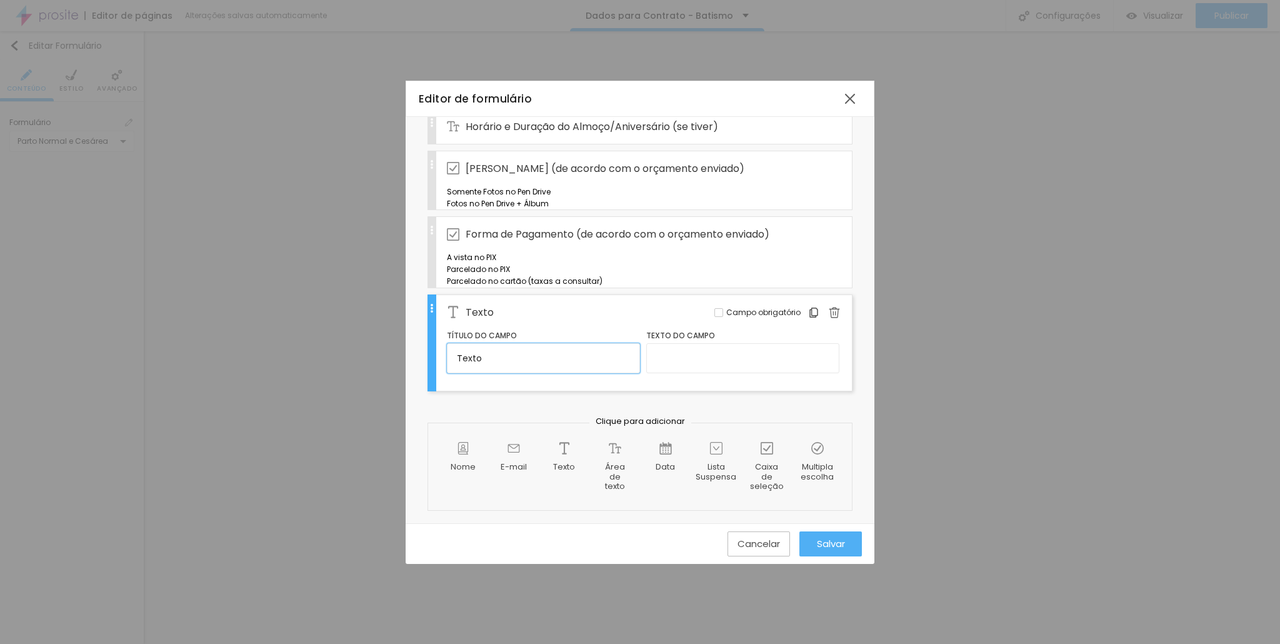
click at [547, 358] on input "Texto" at bounding box center [543, 358] width 193 height 30
drag, startPoint x: 548, startPoint y: 357, endPoint x: 408, endPoint y: 359, distance: 140.0
click at [408, 359] on div "Nome do formulário CONTRATO- BATISMO+ALMOÇO OU NIVER Campos Configurações Alboo…" at bounding box center [640, 28] width 469 height 990
paste input "m alguem detalhe especial para a família que não posso deixar se registrar? Ou …"
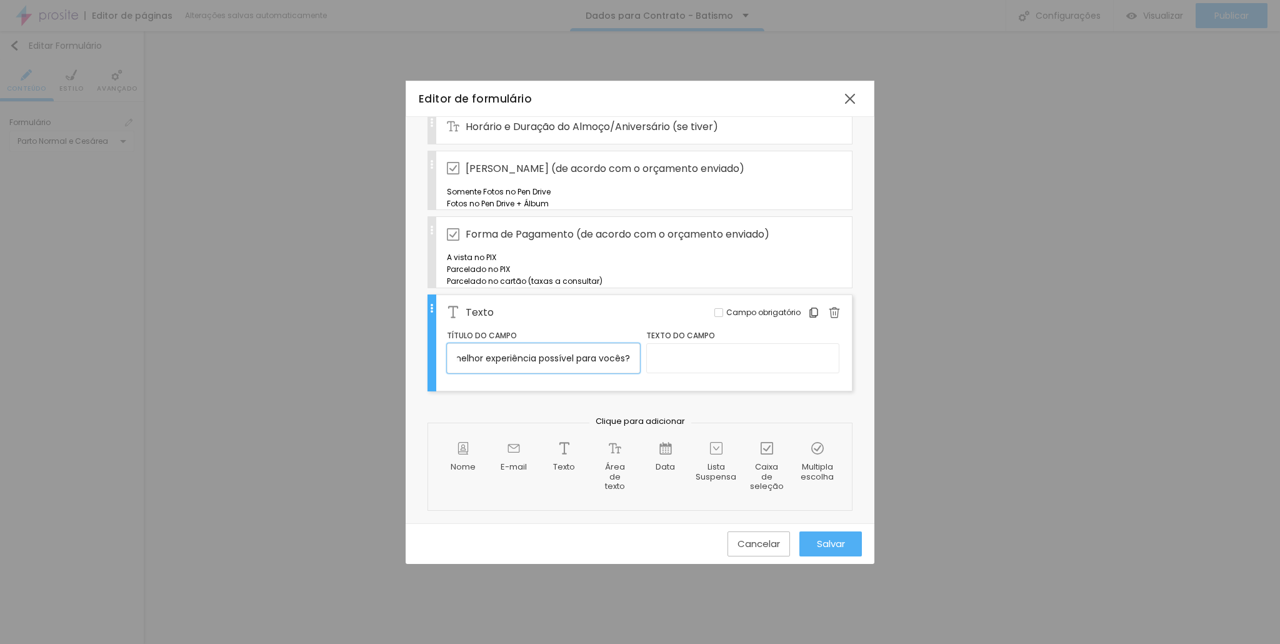
type input "Tem alguem detalhe especial para a família que não posso deixar se registrar? O…"
click at [687, 352] on input "text" at bounding box center [742, 358] width 193 height 30
click at [726, 310] on span "Campo obrigatório" at bounding box center [763, 312] width 74 height 11
click at [653, 226] on span "Forma de Pagamento (de acordo com o orçamento enviado)" at bounding box center [618, 234] width 304 height 16
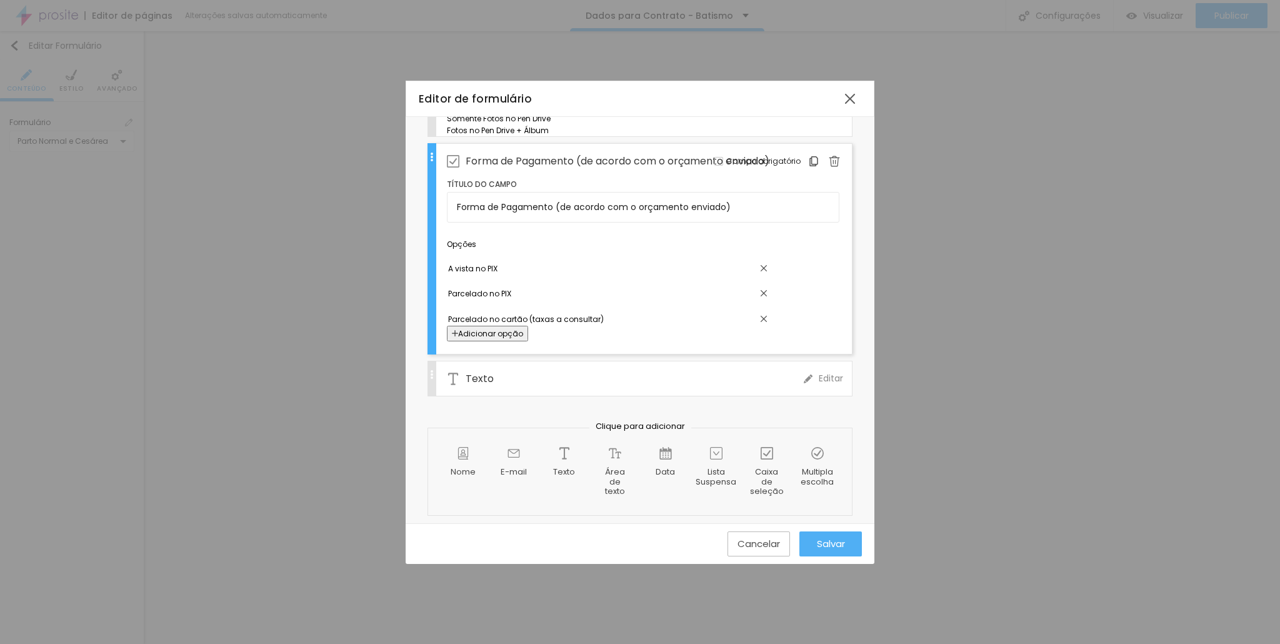
click at [487, 386] on span "Texto" at bounding box center [480, 379] width 28 height 16
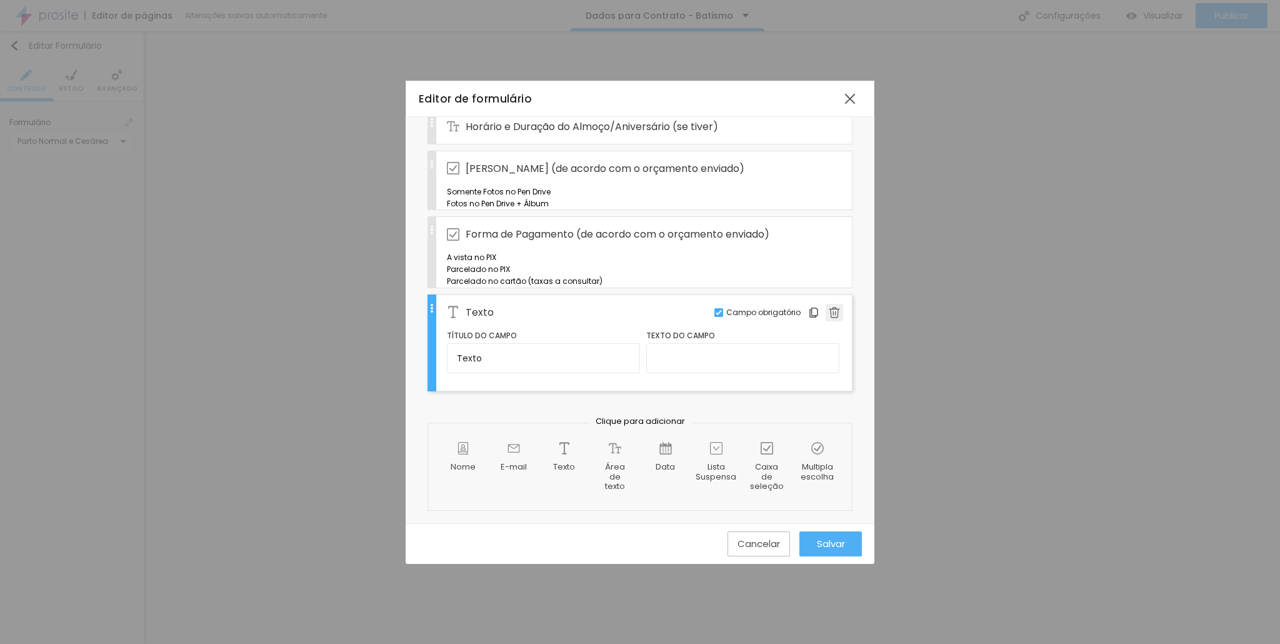
click at [829, 311] on img at bounding box center [834, 312] width 11 height 11
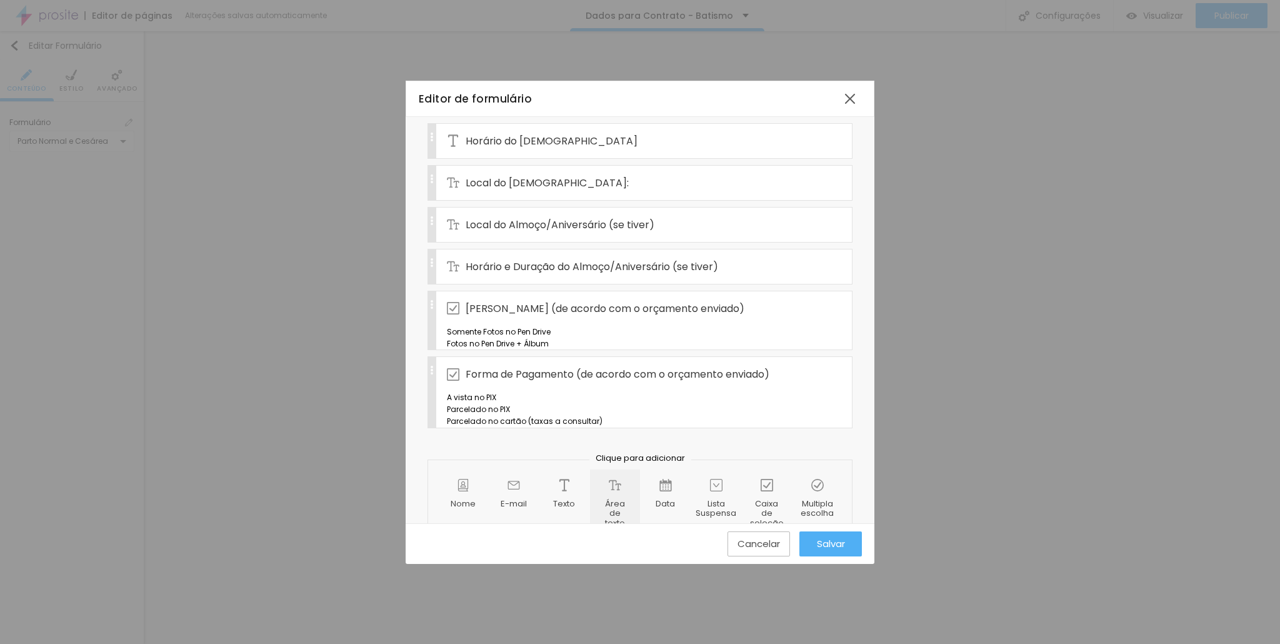
scroll to position [554, 0]
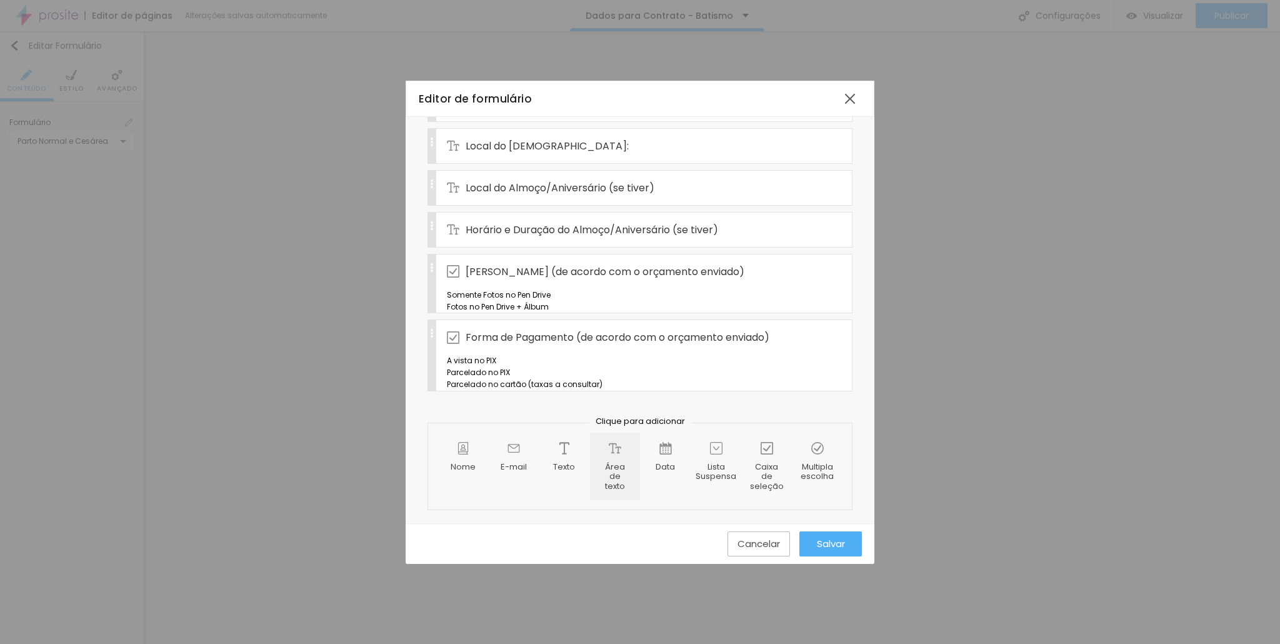
click at [615, 458] on div "Área de texto" at bounding box center [615, 466] width 50 height 68
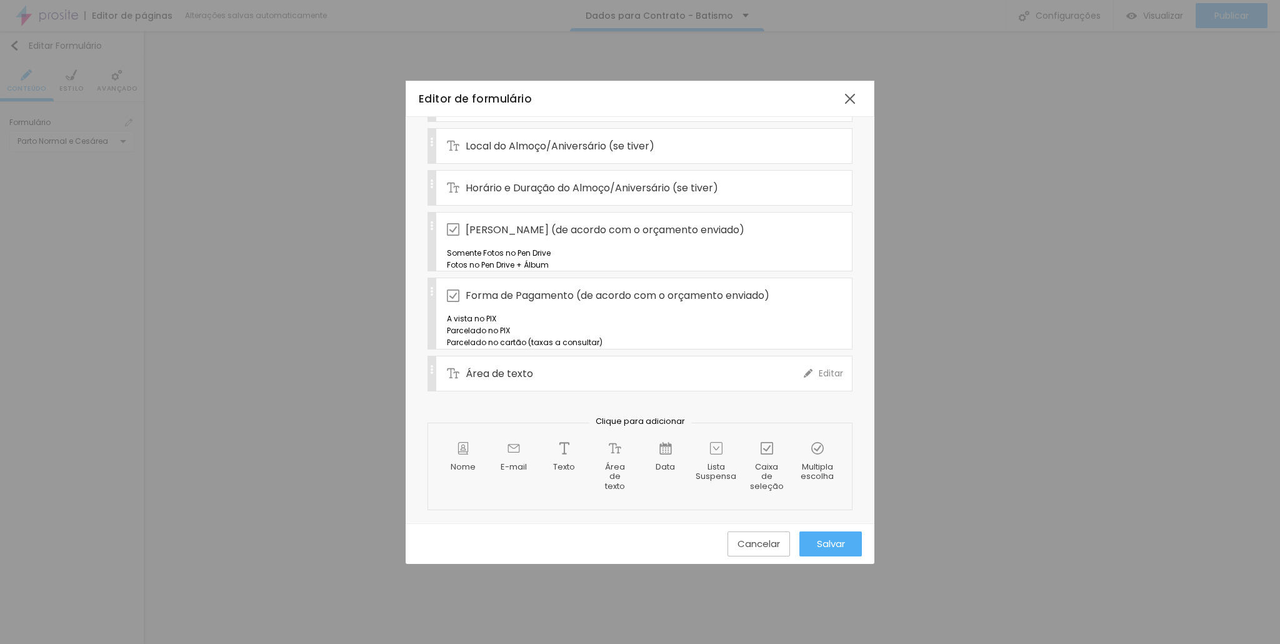
click at [526, 391] on div "Área de texto" at bounding box center [625, 373] width 357 height 34
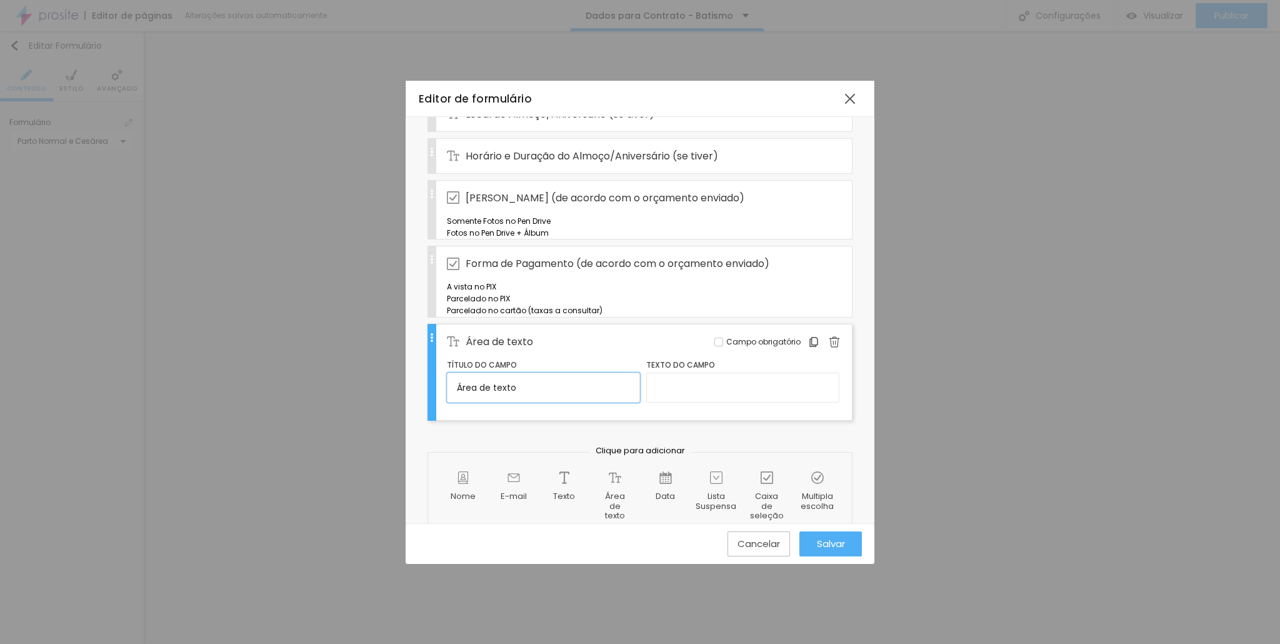
click at [522, 402] on input "Área de texto" at bounding box center [543, 387] width 193 height 30
drag, startPoint x: 541, startPoint y: 460, endPoint x: 299, endPoint y: 441, distance: 242.6
click at [302, 441] on div "Editor de formulário Nome do formulário CONTRATO- BATISMO+ALMOÇO OU NIVER Campo…" at bounding box center [640, 322] width 1280 height 644
paste input "Tem alguem detalhe especial para a família que não posso deixar se registrar? O…"
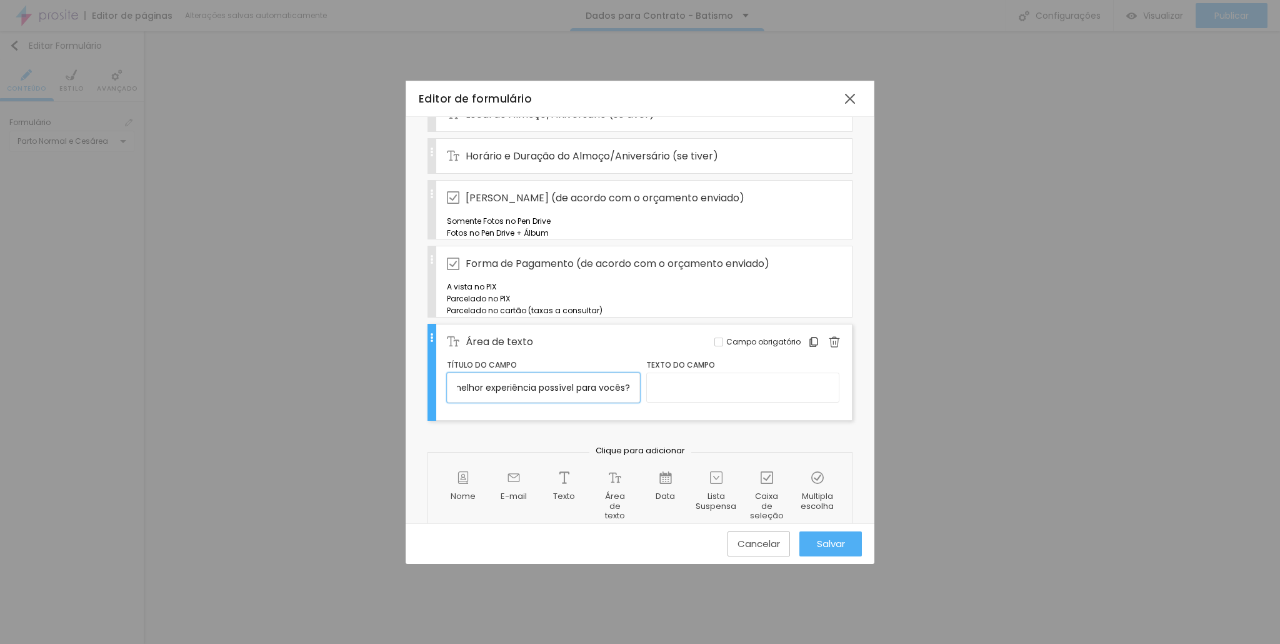
type input "Tem alguem detalhe especial para a família que não posso deixar se registrar? O…"
click at [706, 402] on input "text" at bounding box center [742, 387] width 193 height 30
type input "Coloque seu nome aqui"
click at [635, 316] on div "Parcelado no cartão (taxas a consultar)" at bounding box center [643, 310] width 392 height 12
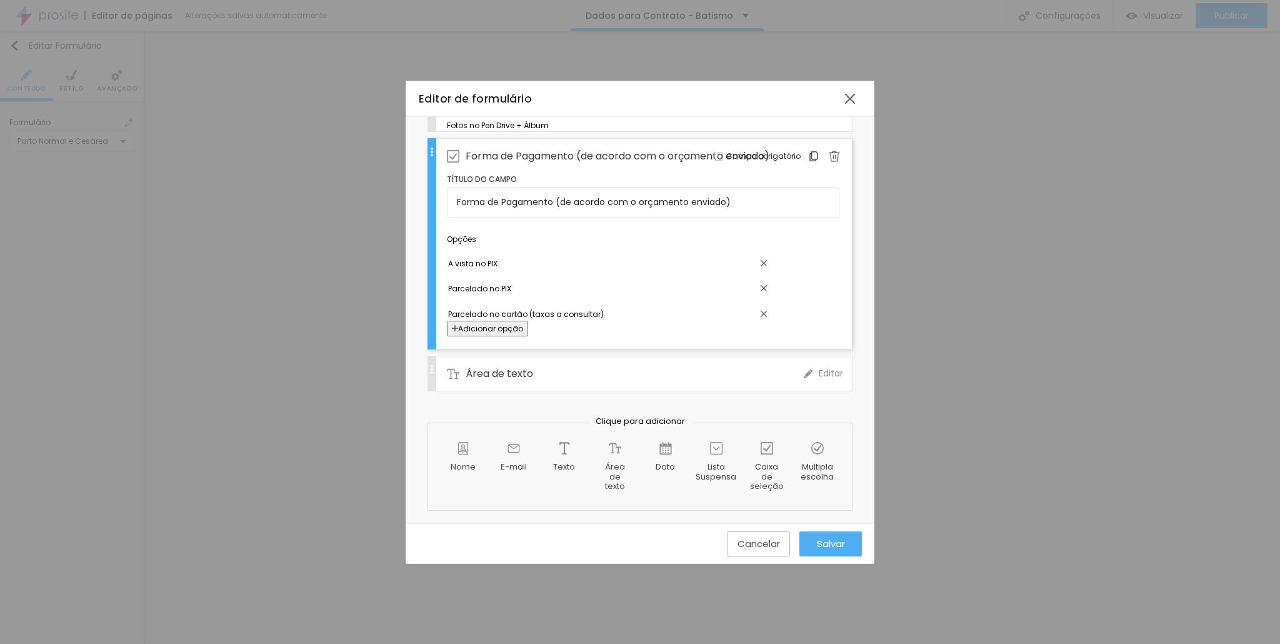
click at [555, 372] on div "Área de texto" at bounding box center [625, 373] width 357 height 34
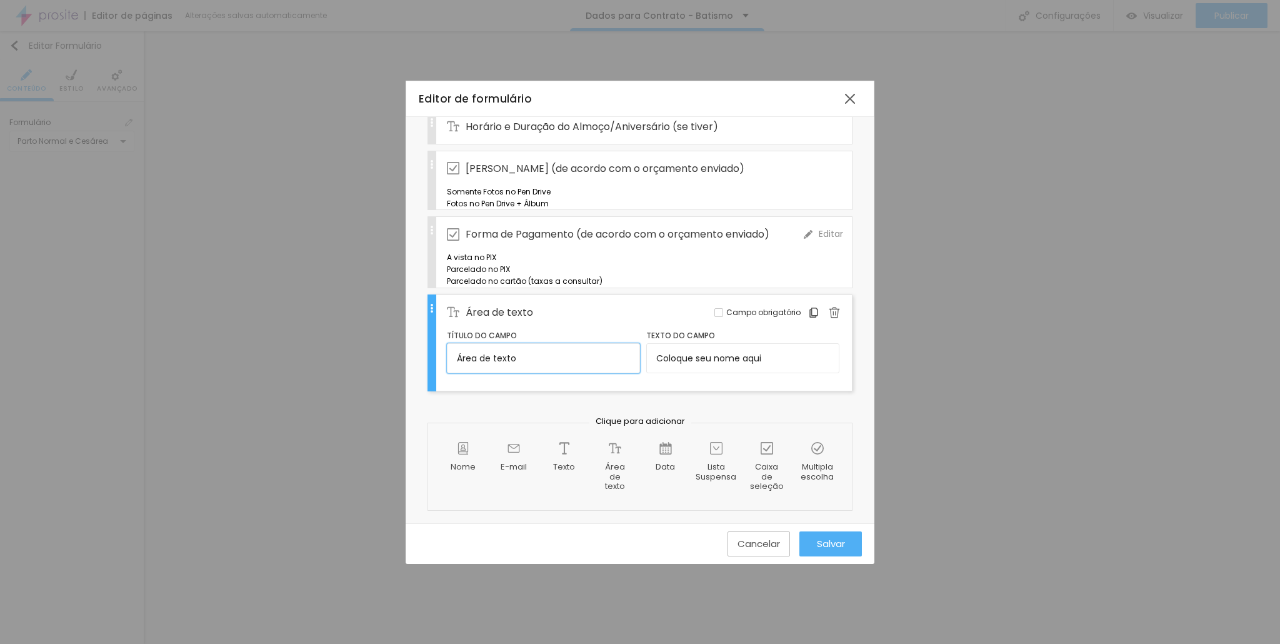
click at [587, 364] on input "Área de texto" at bounding box center [543, 358] width 193 height 30
drag, startPoint x: 432, startPoint y: 357, endPoint x: 393, endPoint y: 357, distance: 38.7
click at [393, 357] on div "Editor de formulário Nome do formulário CONTRATO- BATISMO+ALMOÇO OU NIVER Campo…" at bounding box center [640, 322] width 1280 height 644
paste input "Tem alguem detalhe especial para a família que não posso deixar se registrar? O…"
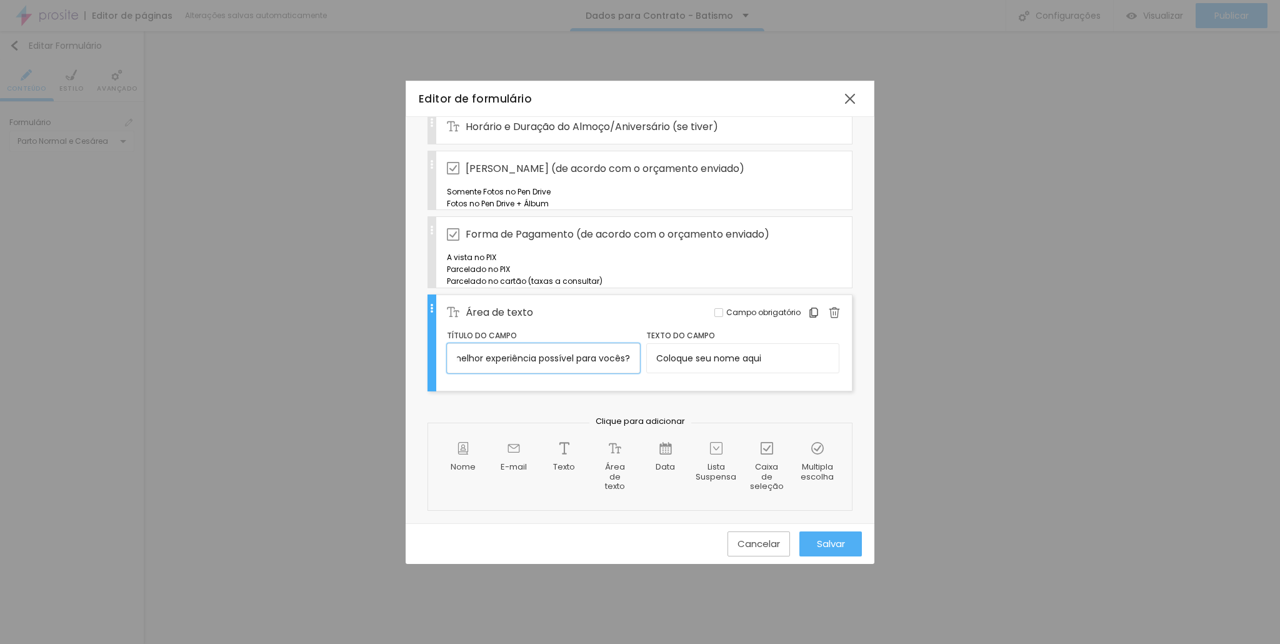
click at [585, 367] on input "Tem alguem detalhe especial para a família que não posso deixar se registrar? O…" at bounding box center [543, 358] width 193 height 30
drag, startPoint x: 483, startPoint y: 353, endPoint x: 346, endPoint y: 343, distance: 137.2
click at [346, 343] on div "Editor de formulário Nome do formulário CONTRATO- BATISMO+ALMOÇO OU NIVER Campo…" at bounding box center [640, 322] width 1280 height 644
click at [586, 362] on input "Tem alguem detalhe especial para a família que não posso deixar se registrar? O…" at bounding box center [543, 358] width 193 height 30
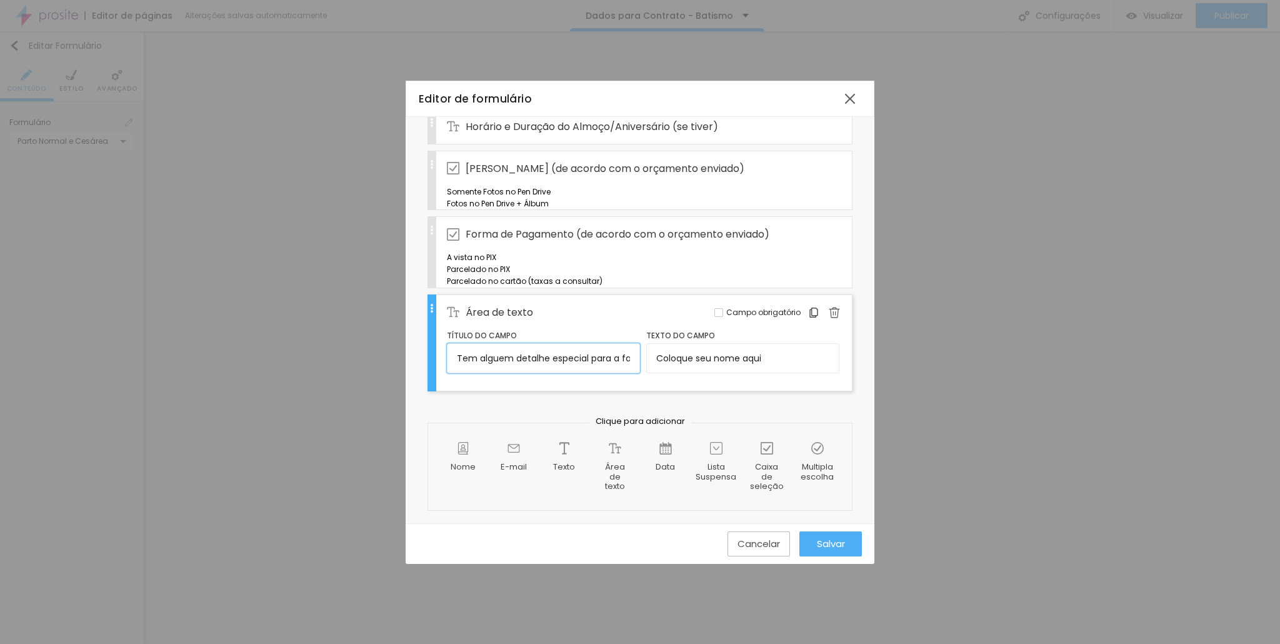
click at [536, 360] on input "Tem alguem detalhe especial para a família que não posso deixar se registrar? O…" at bounding box center [543, 358] width 193 height 30
click at [466, 362] on input "Tem alguem detalhe especial para a família que não posso deixar se registrar? O…" at bounding box center [543, 358] width 193 height 30
click at [524, 357] on input "Tem alguem detalhe especial para a família que não posso deixar se registrar? O…" at bounding box center [543, 358] width 193 height 30
click at [512, 357] on input "Tem alguem detalhe especial para a família que não posso deixar se registrar? O…" at bounding box center [543, 358] width 193 height 30
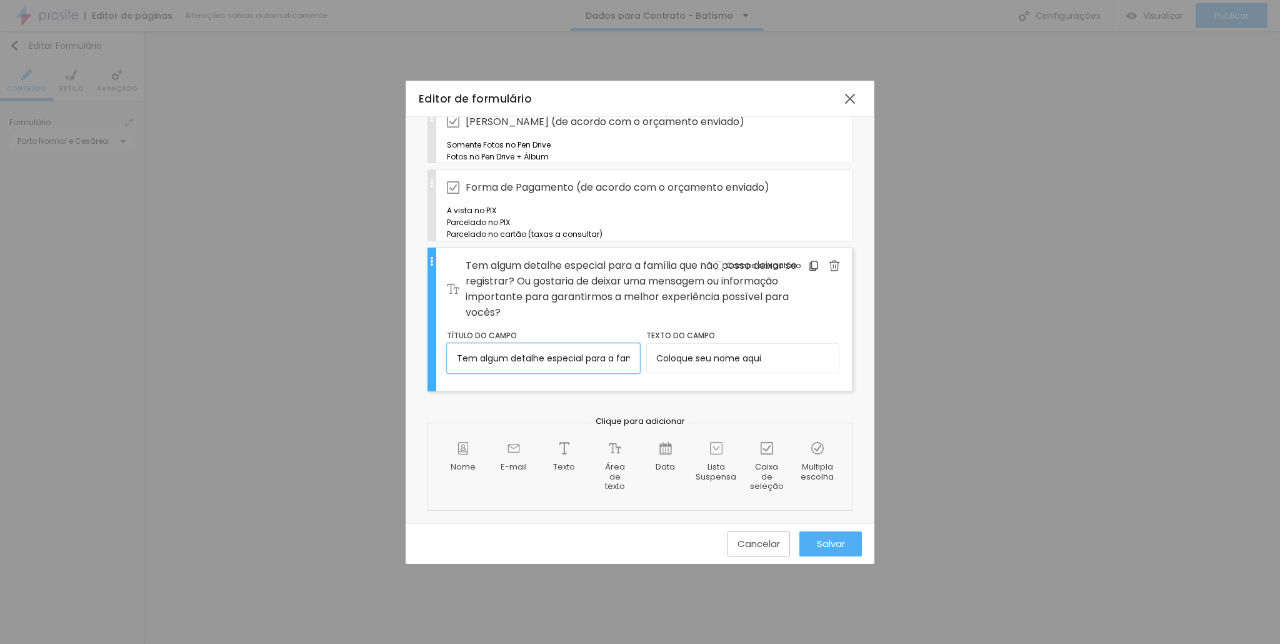
type input "Tem algum detalhe especial para a família que não posso deixar se registrar? Ou…"
click at [786, 373] on input "Coloque seu nome aqui" at bounding box center [742, 358] width 193 height 30
drag, startPoint x: 790, startPoint y: 401, endPoint x: 556, endPoint y: 406, distance: 234.4
click at [558, 379] on div "Título do campo Tem algum detalhe especial para a família que não posso deixar …" at bounding box center [643, 353] width 392 height 49
click at [607, 373] on input "Tem algum detalhe especial para a família que não posso deixar se registrar? Ou…" at bounding box center [543, 358] width 193 height 30
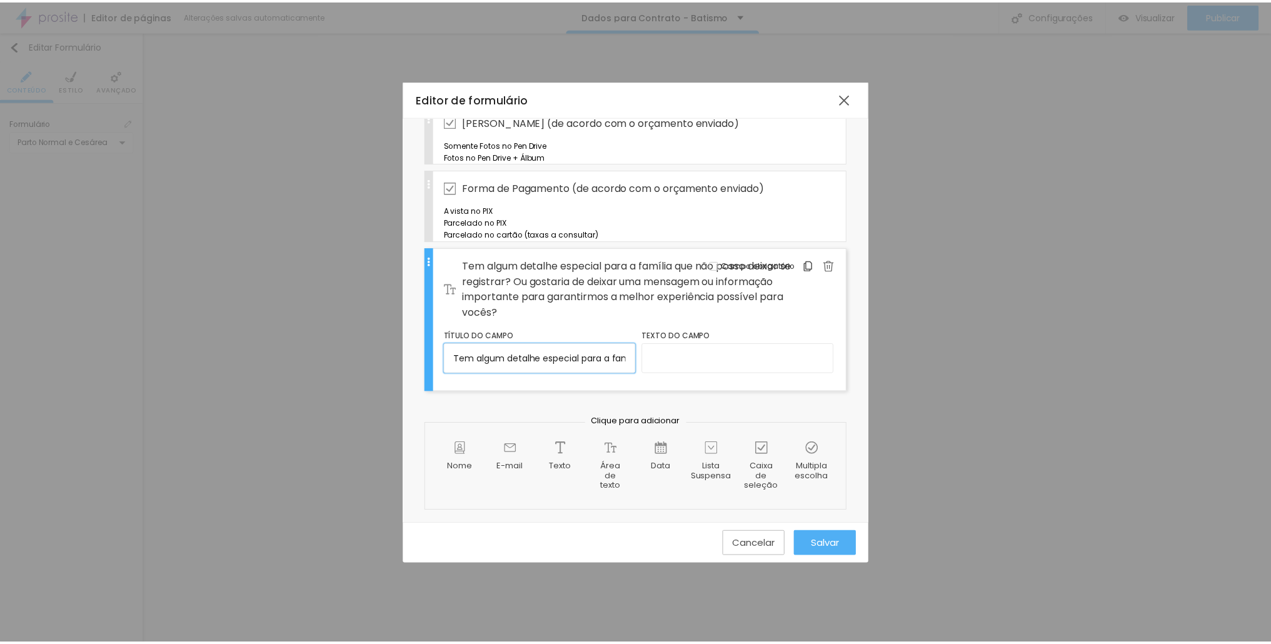
scroll to position [702, 0]
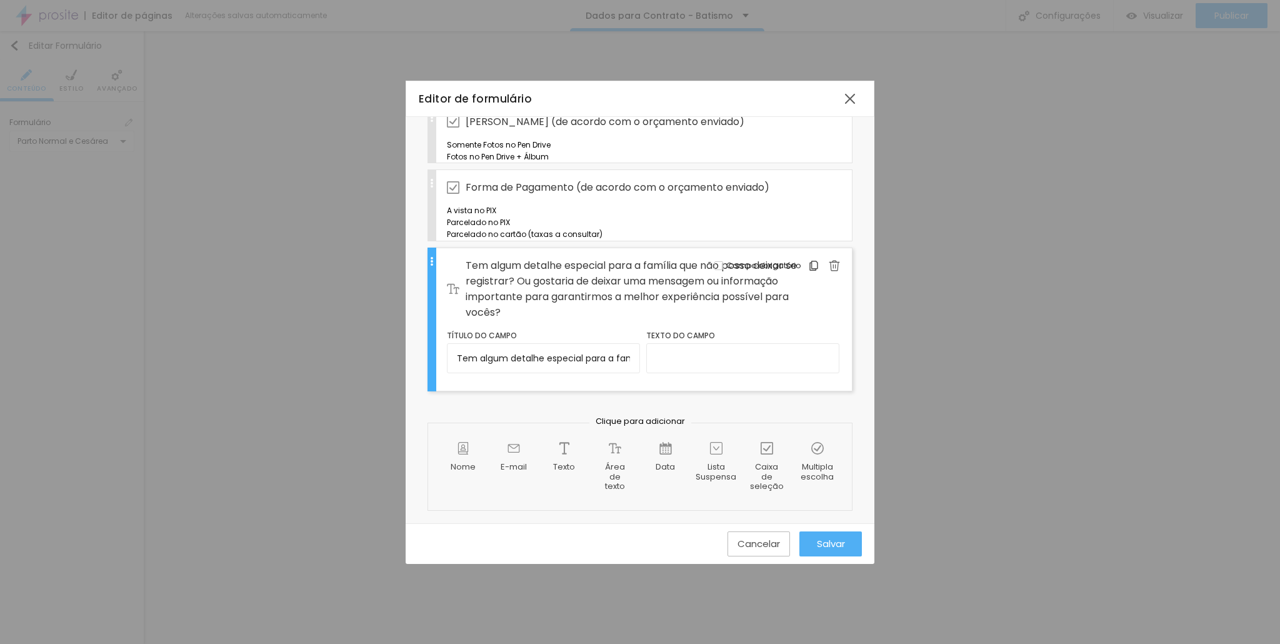
click at [839, 544] on span "Salvar" at bounding box center [831, 543] width 28 height 11
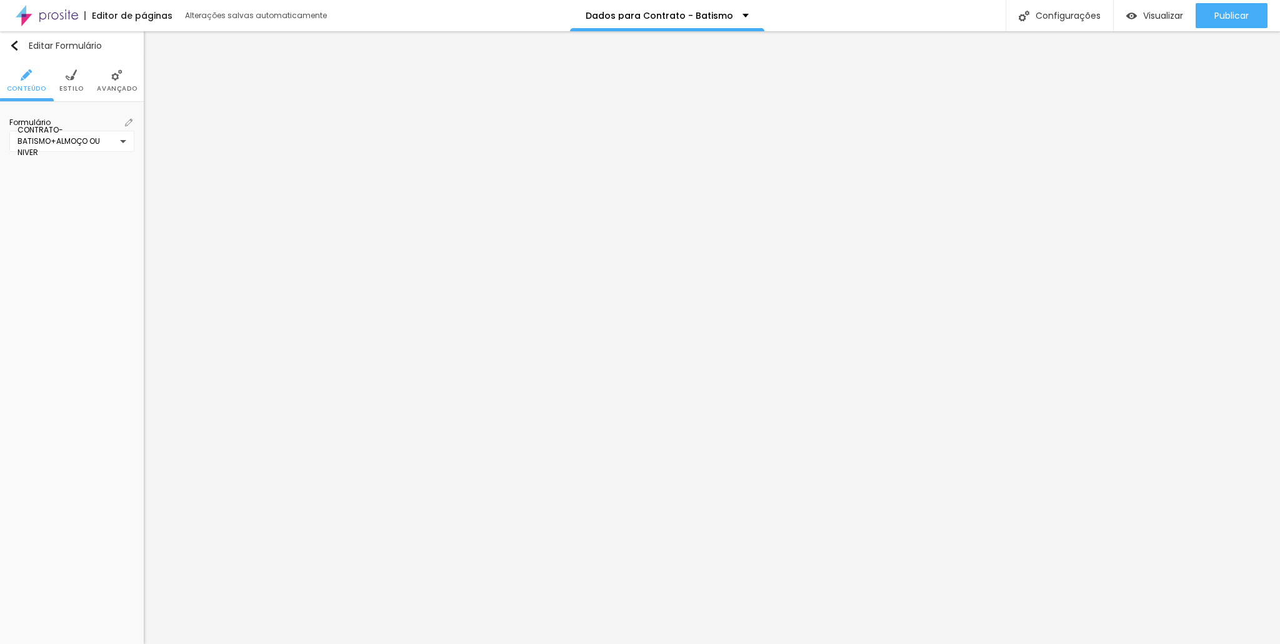
click at [112, 78] on img at bounding box center [116, 74] width 11 height 11
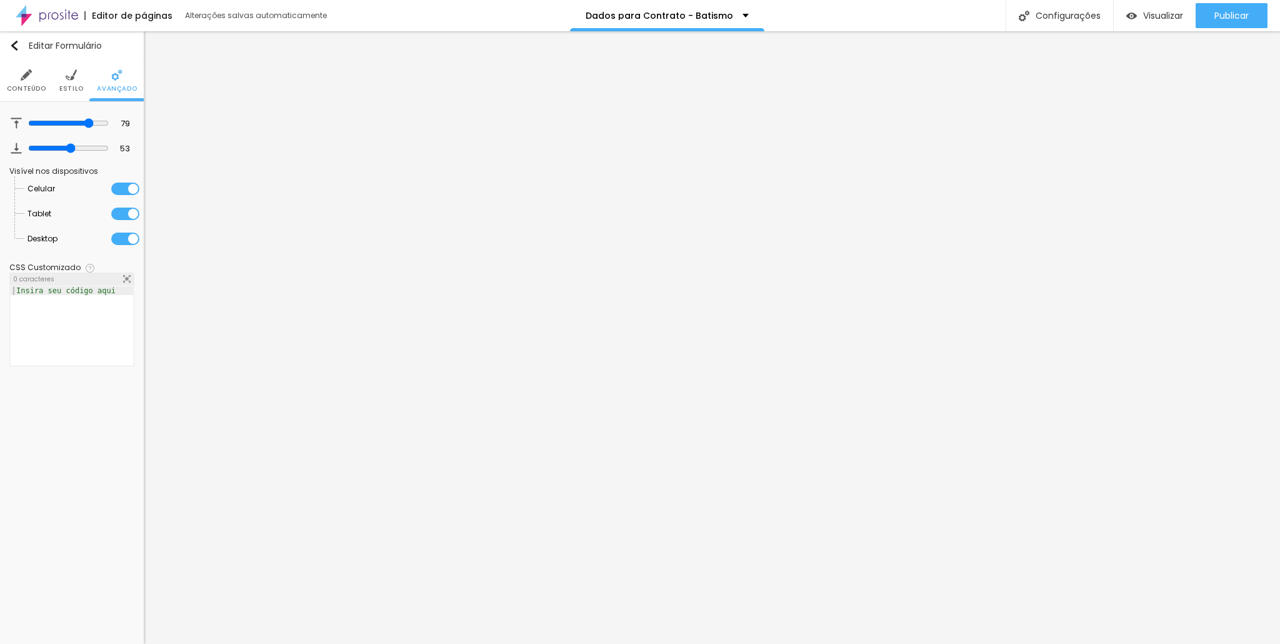
click at [67, 79] on img at bounding box center [71, 74] width 11 height 11
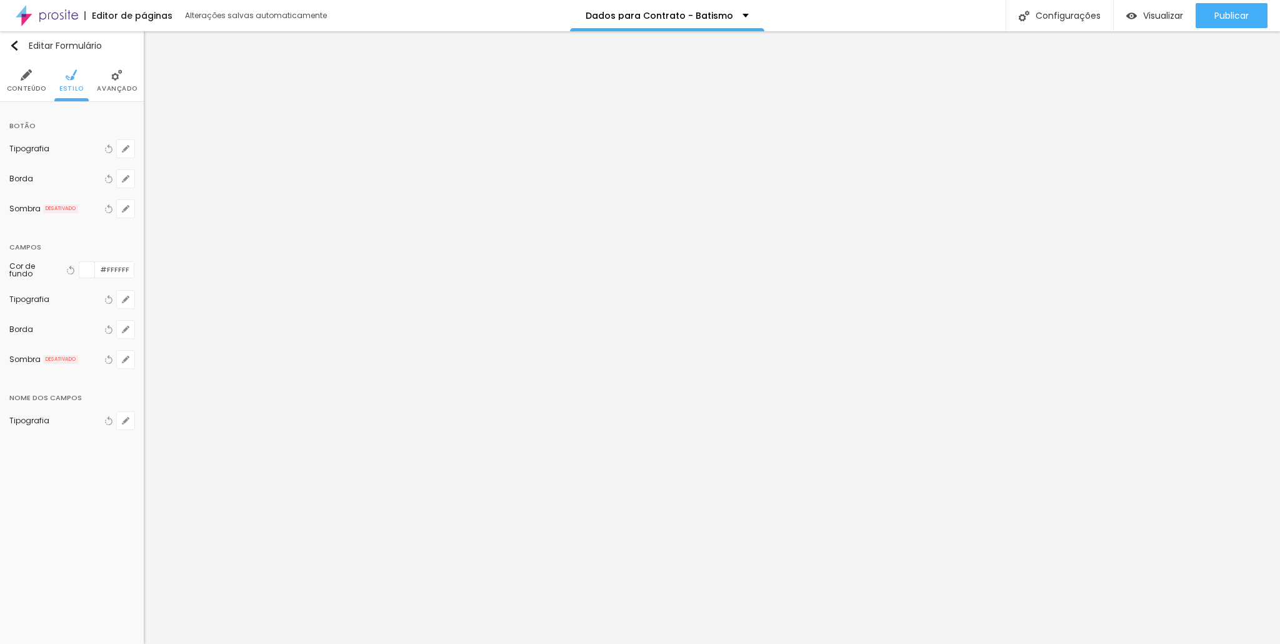
click at [35, 77] on li "Conteúdo" at bounding box center [26, 80] width 39 height 41
drag, startPoint x: 102, startPoint y: 112, endPoint x: 102, endPoint y: 119, distance: 6.9
click at [102, 111] on div "Modo Completo Encaixotado Completo" at bounding box center [71, 121] width 125 height 20
click at [103, 121] on span "Completo" at bounding box center [111, 120] width 46 height 7
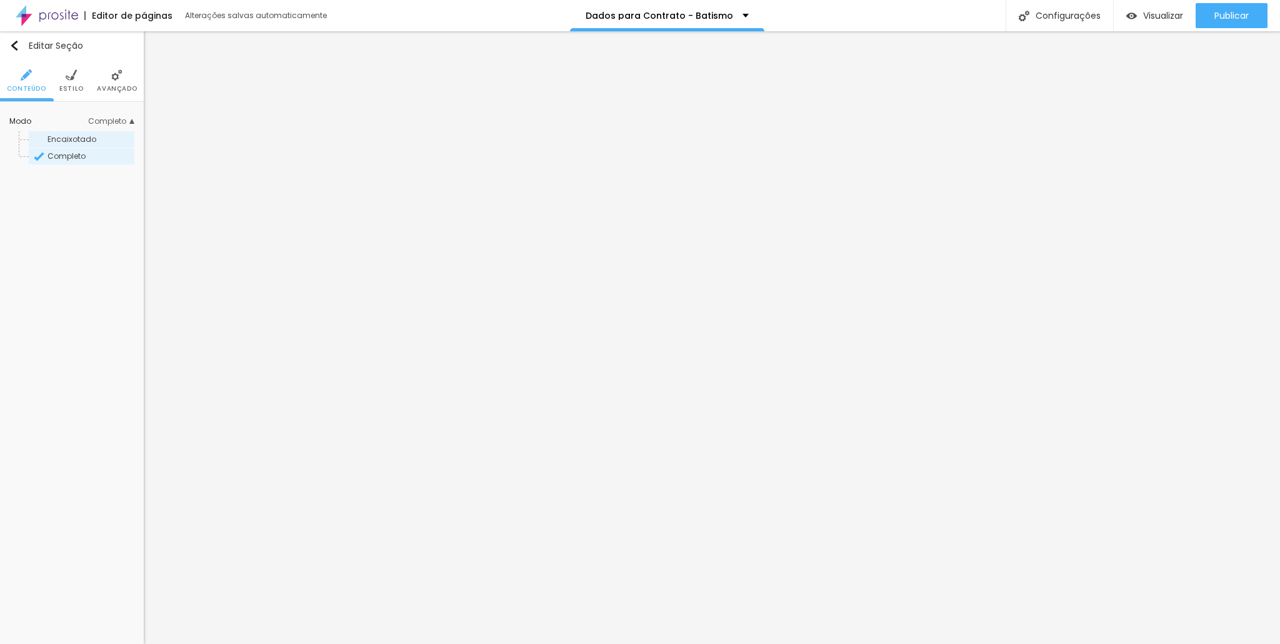
click at [89, 139] on span "Encaixotado" at bounding box center [71, 139] width 49 height 11
click at [76, 74] on img at bounding box center [71, 74] width 11 height 11
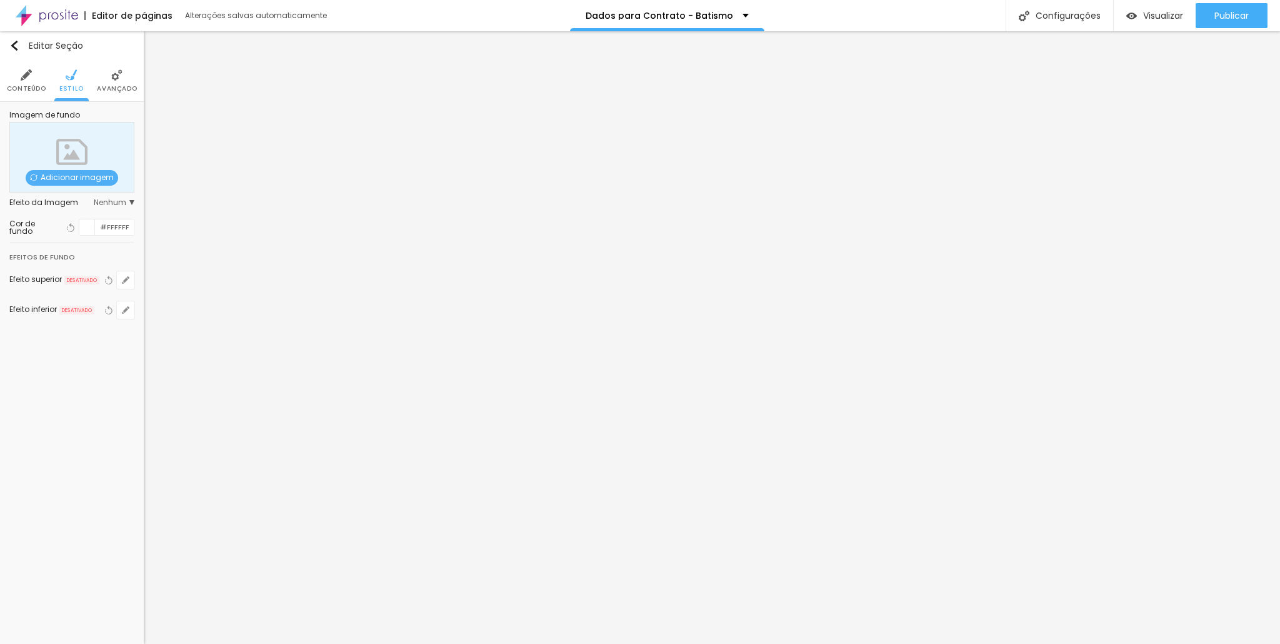
click at [111, 201] on span "Nenhum" at bounding box center [114, 202] width 41 height 7
click at [55, 237] on span "Parallax" at bounding box center [62, 237] width 31 height 11
click at [65, 237] on span "Parallax" at bounding box center [62, 237] width 31 height 11
click at [61, 224] on span "Nenhum" at bounding box center [63, 220] width 32 height 11
click at [117, 82] on li "Avançado" at bounding box center [117, 80] width 40 height 41
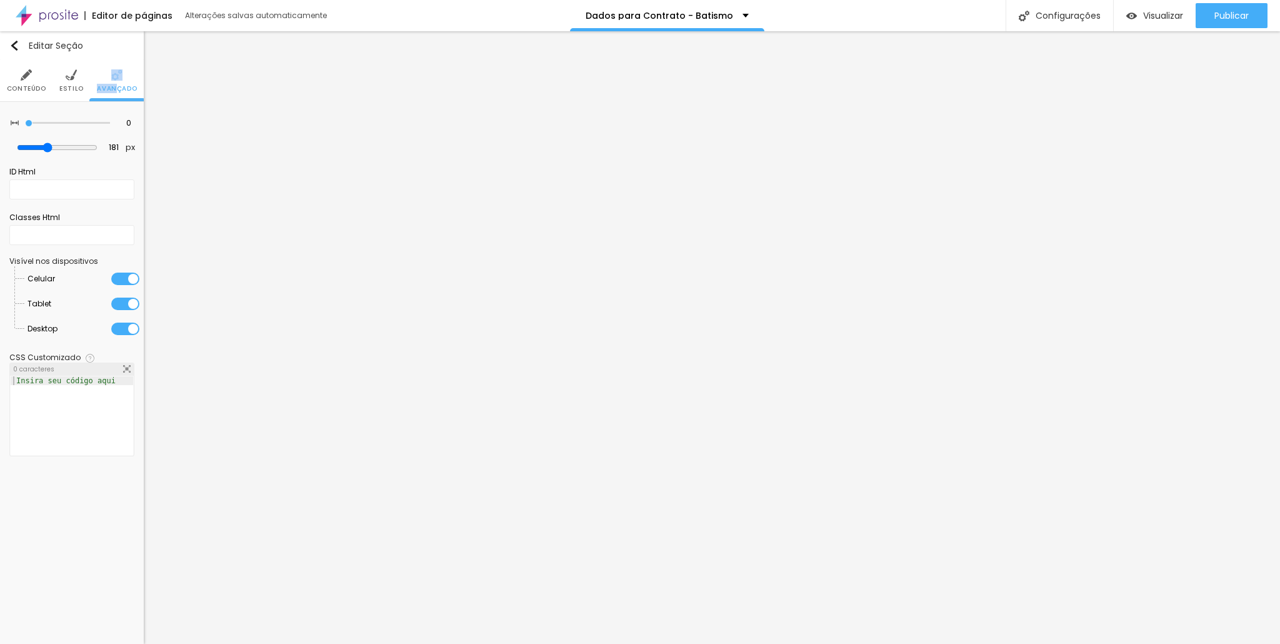
drag, startPoint x: 21, startPoint y: 121, endPoint x: 0, endPoint y: 121, distance: 20.6
click at [25, 121] on input "range" at bounding box center [67, 123] width 85 height 6
type input "234"
type input "238"
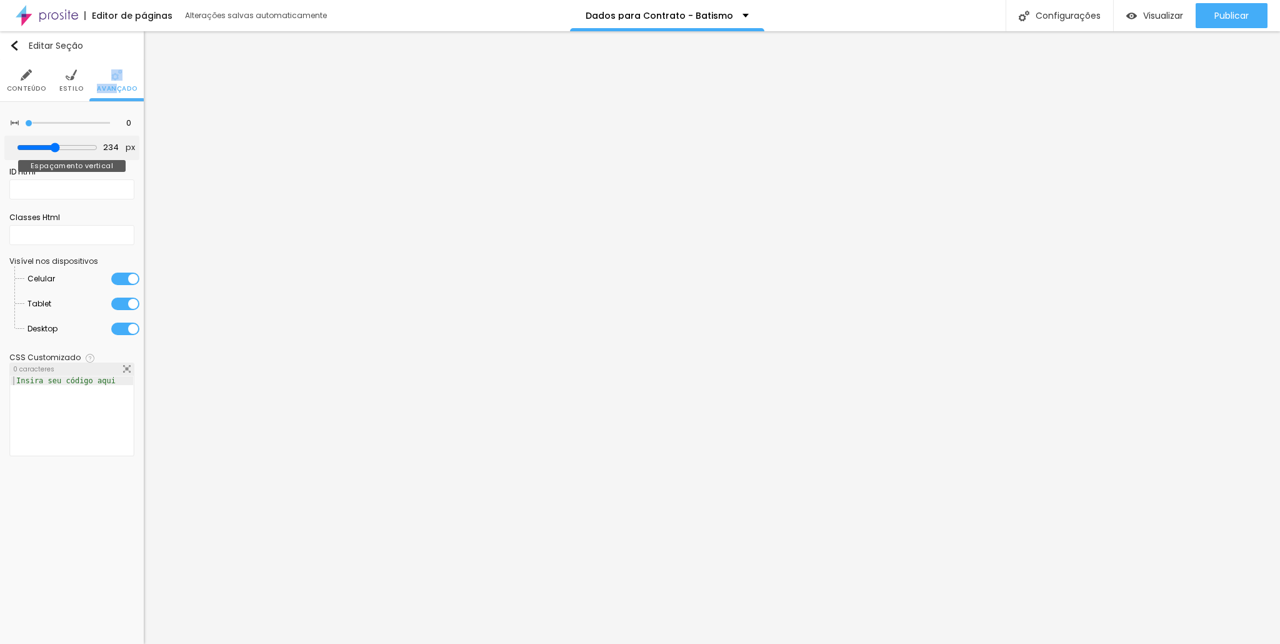
type input "238"
type input "250"
type input "275"
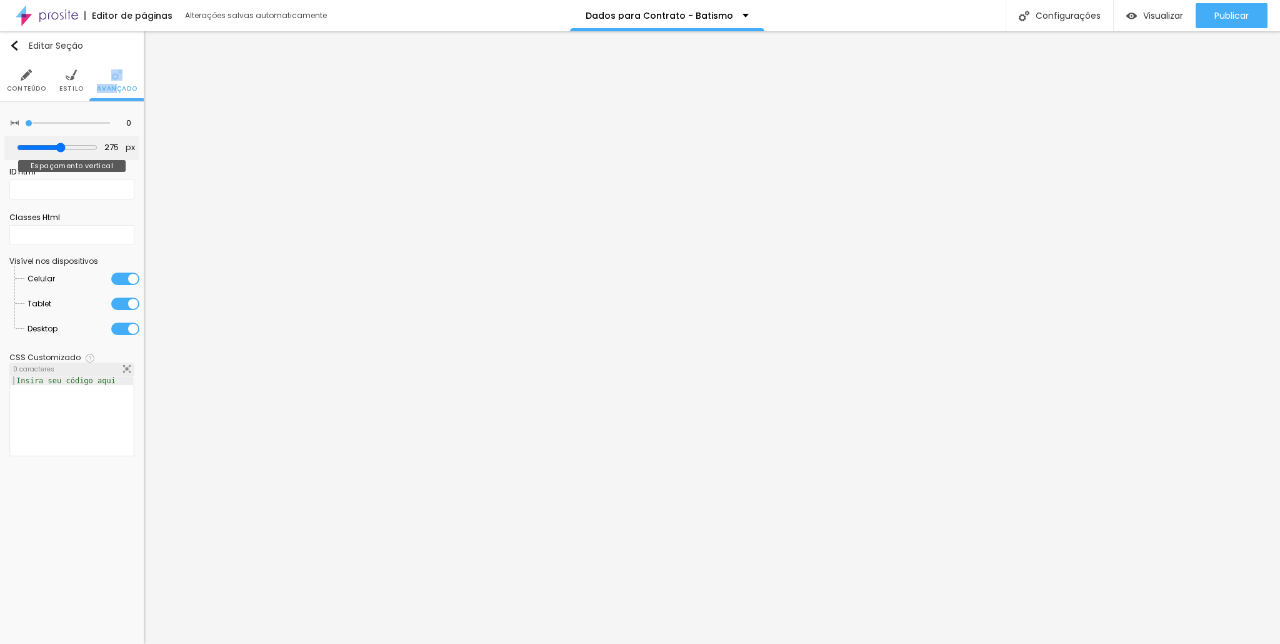
type input "279"
type input "283"
type input "309"
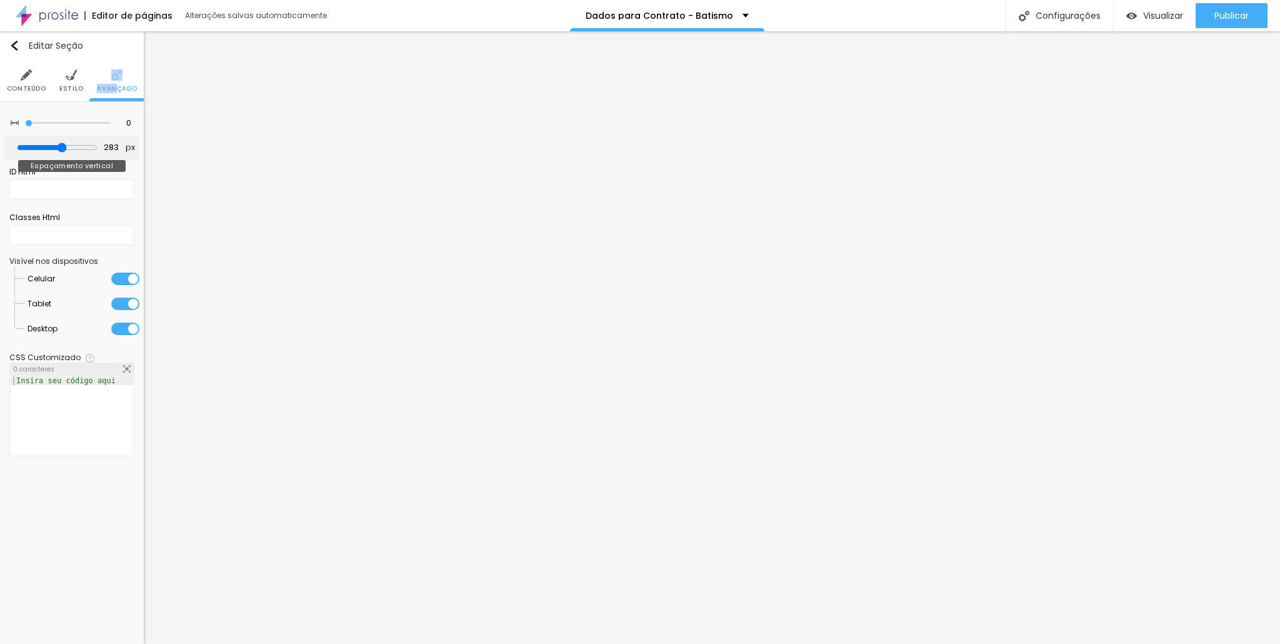
type input "309"
type input "347"
type input "423"
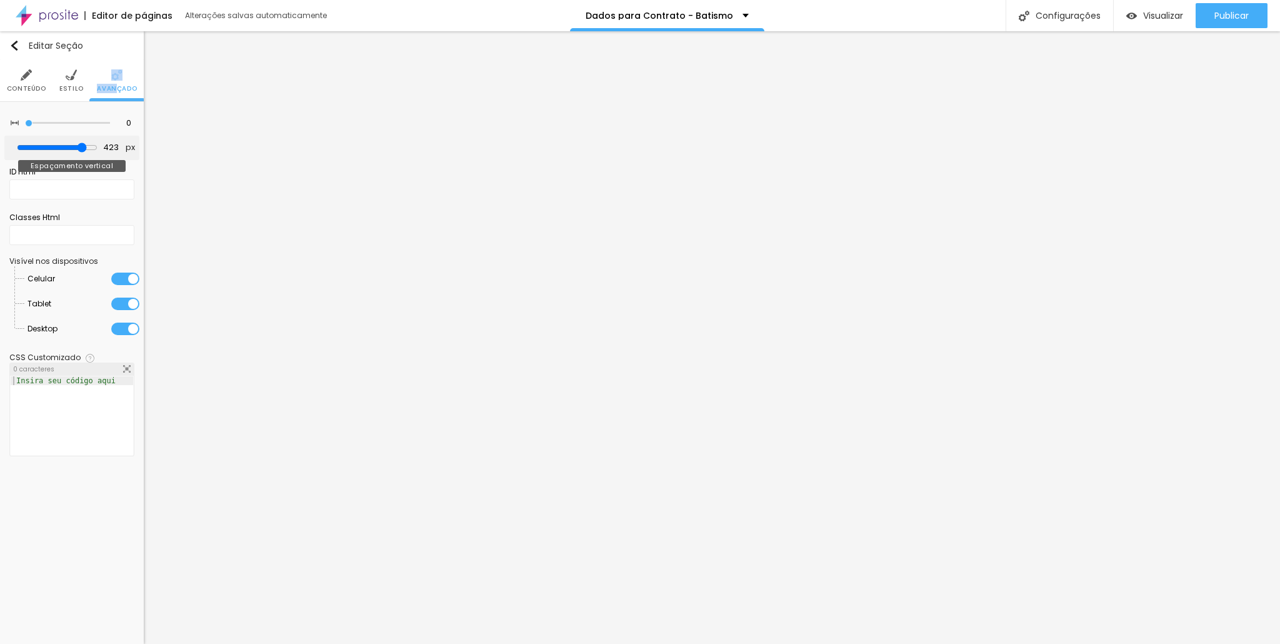
type input "500"
type input "482"
type input "397"
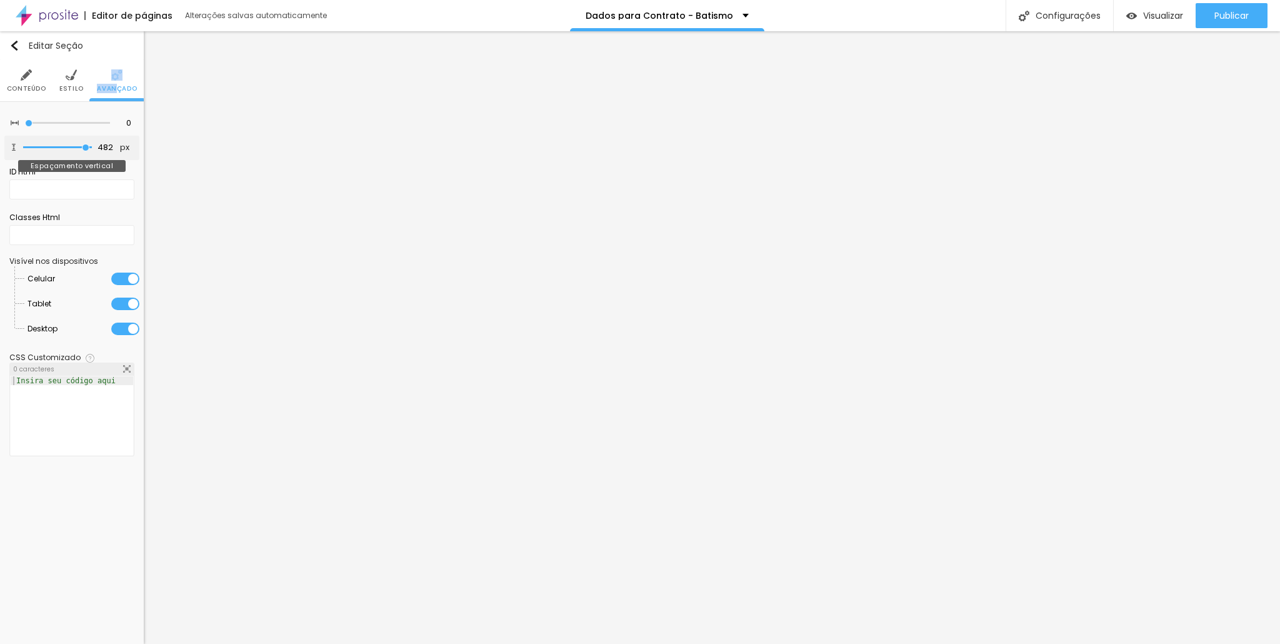
type input "397"
type input "199"
type input "144"
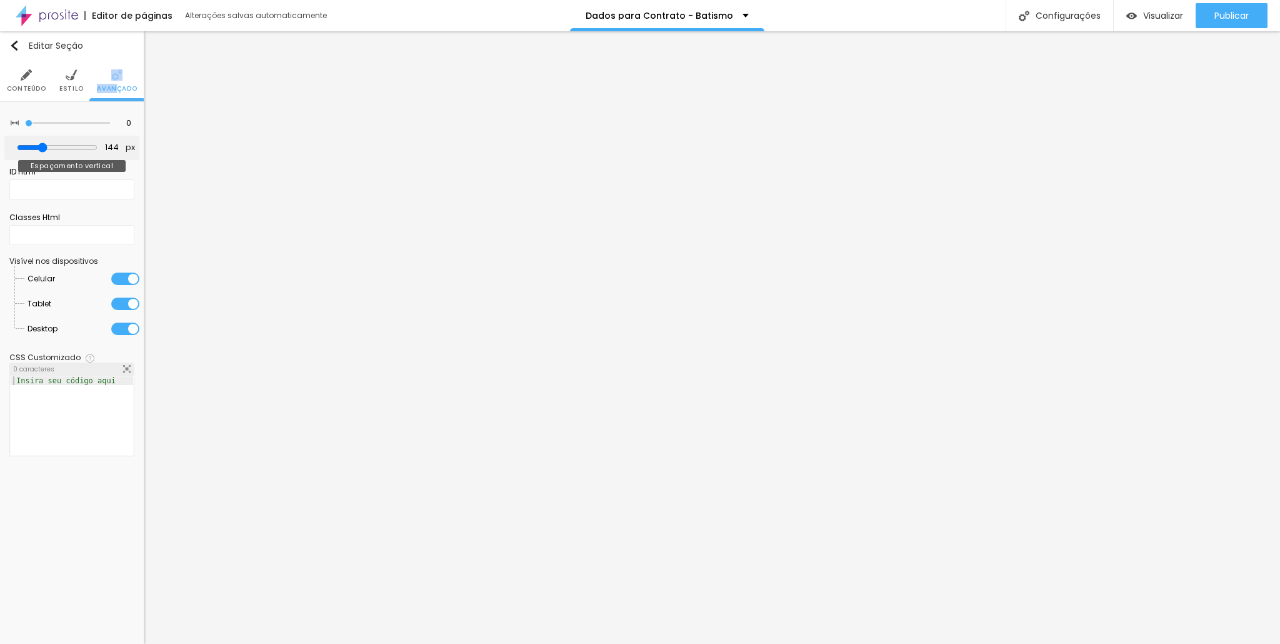
type input "73"
type input "10"
type input "0"
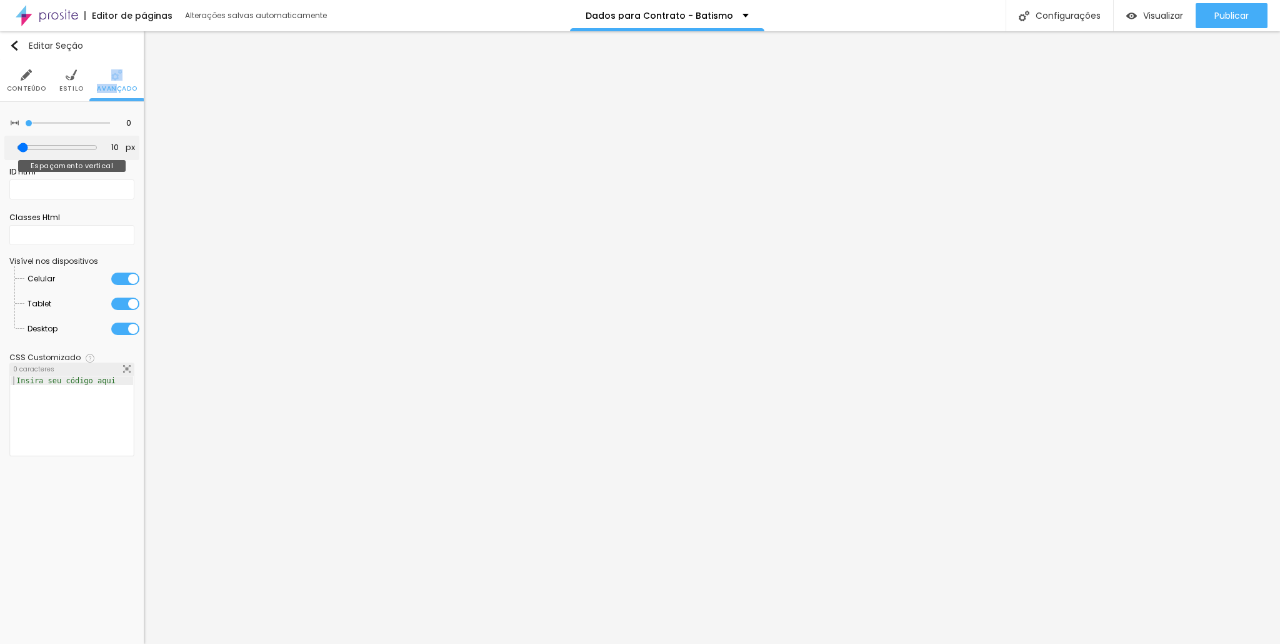
type input "0"
type input "191"
type input "317"
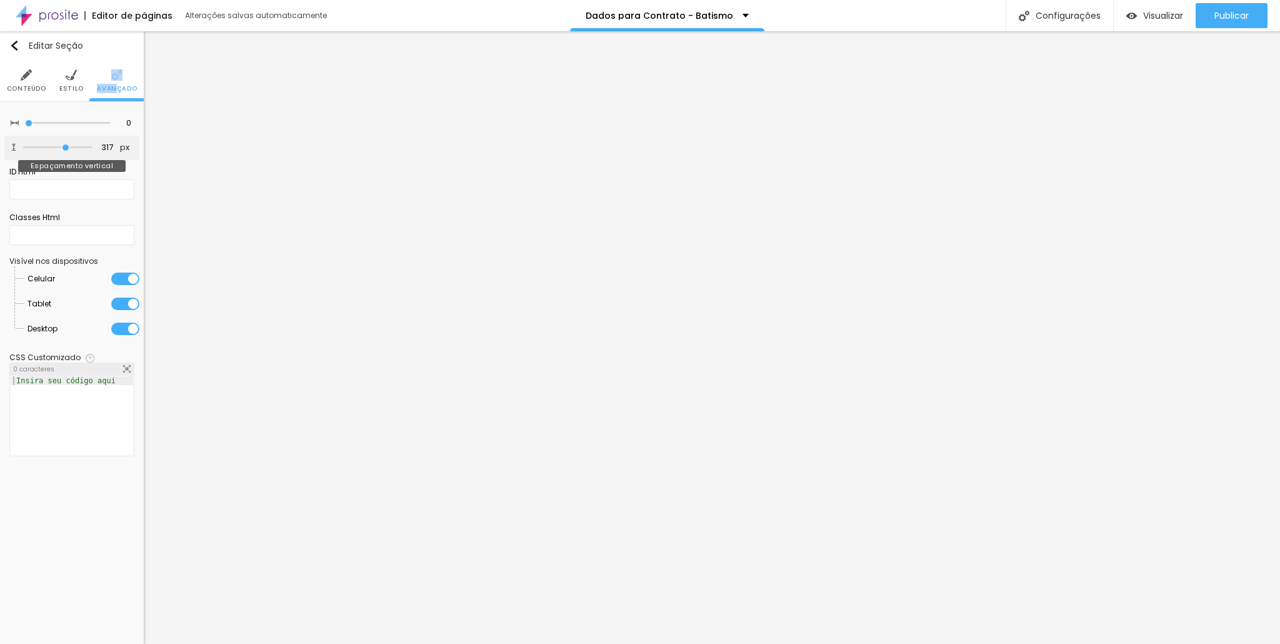
type input "444"
type input "500"
type input "490"
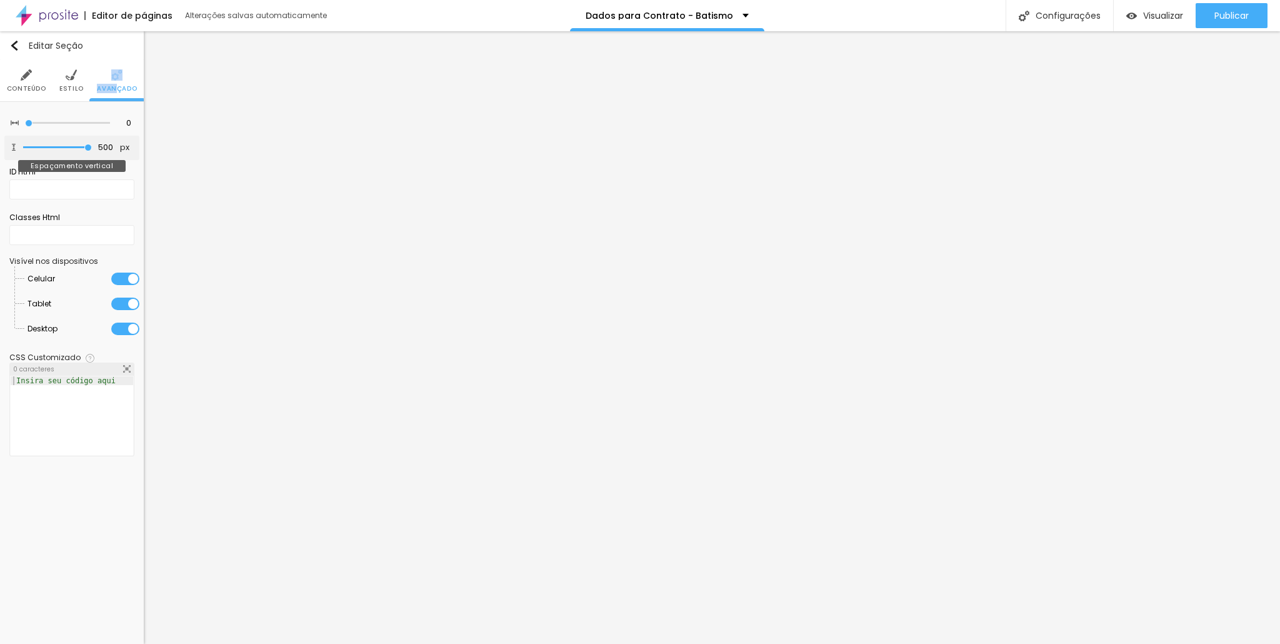
type input "490"
type input "486"
type input "482"
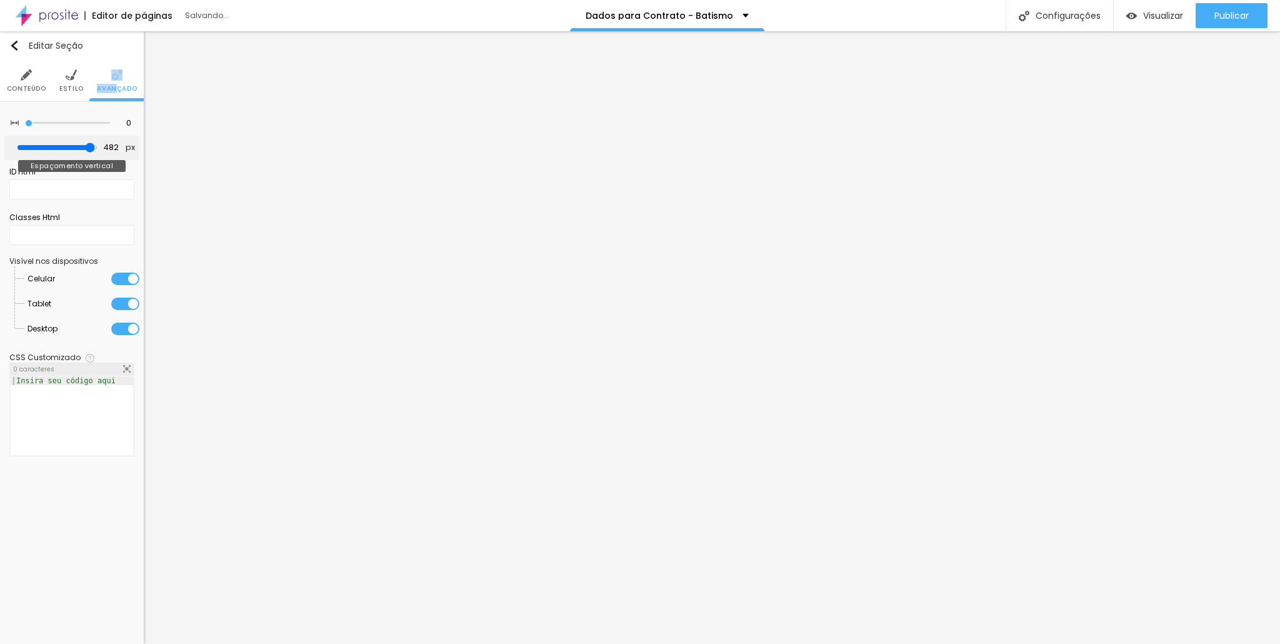
type input "469"
type input "444"
type input "372"
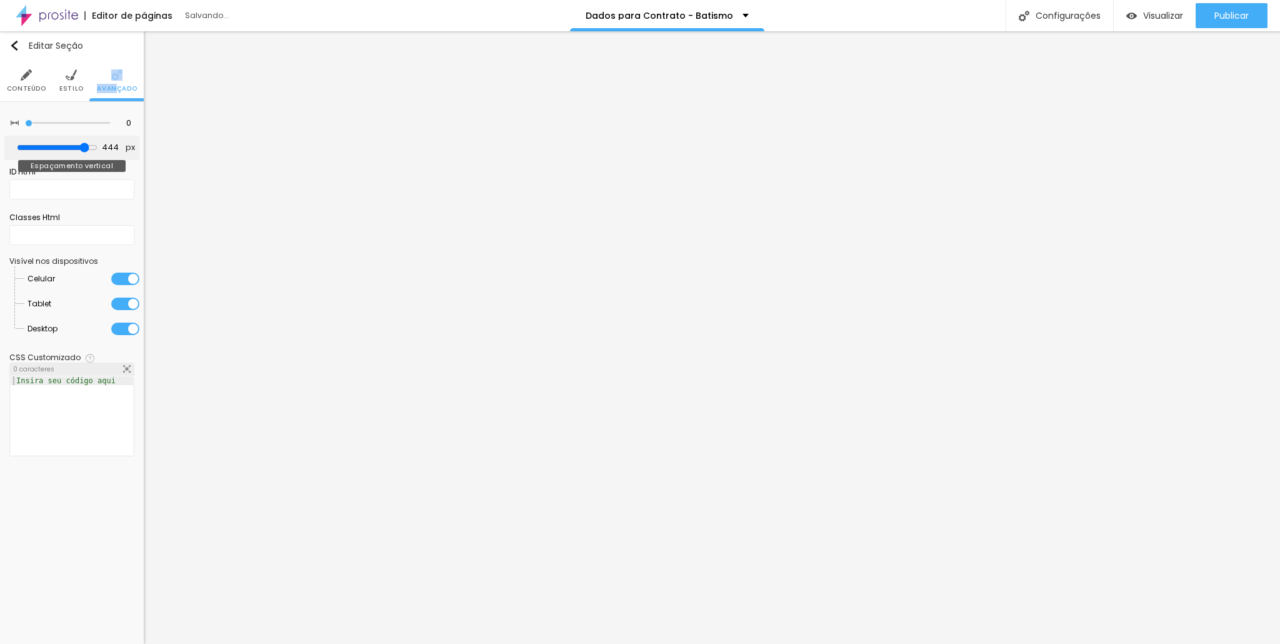
type input "372"
type input "330"
type input "237"
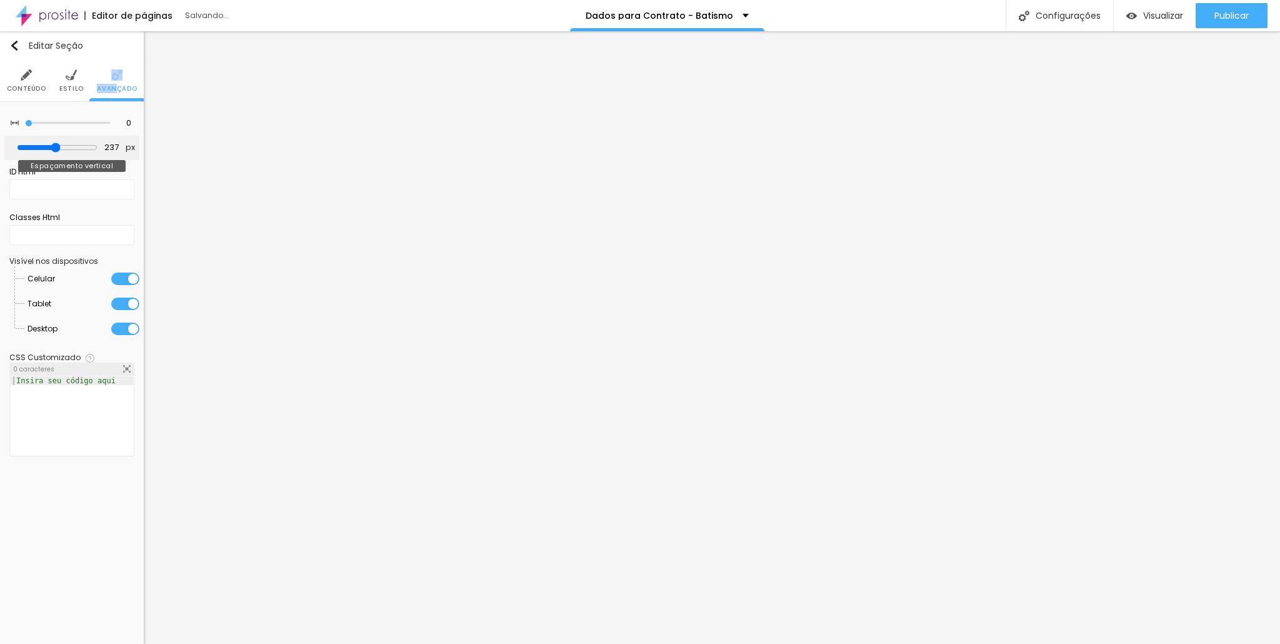
type input "111"
type input "43"
type input "14"
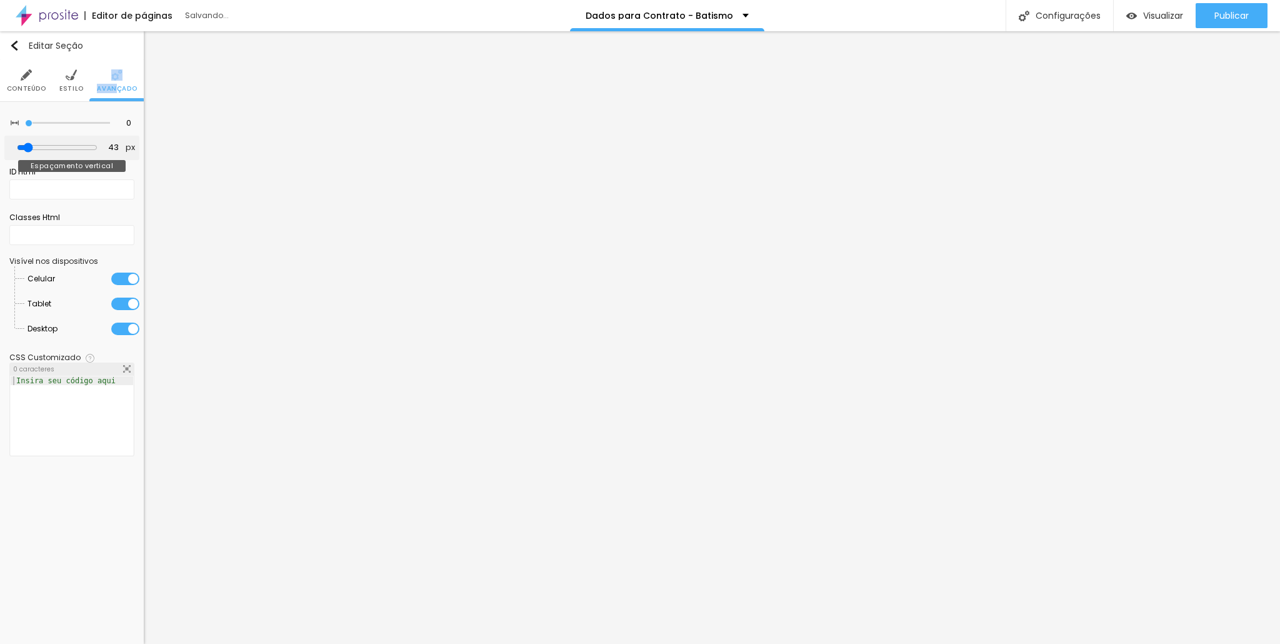
type input "14"
type input "1"
type input "31"
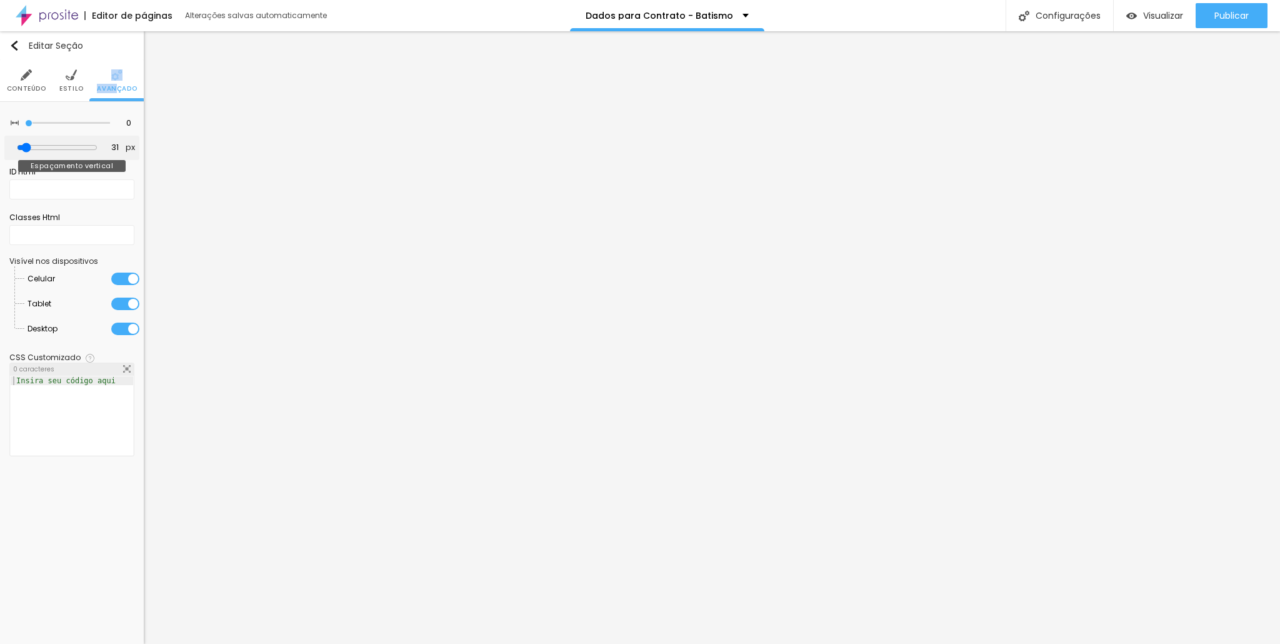
type input "69"
type input "102"
type input "119"
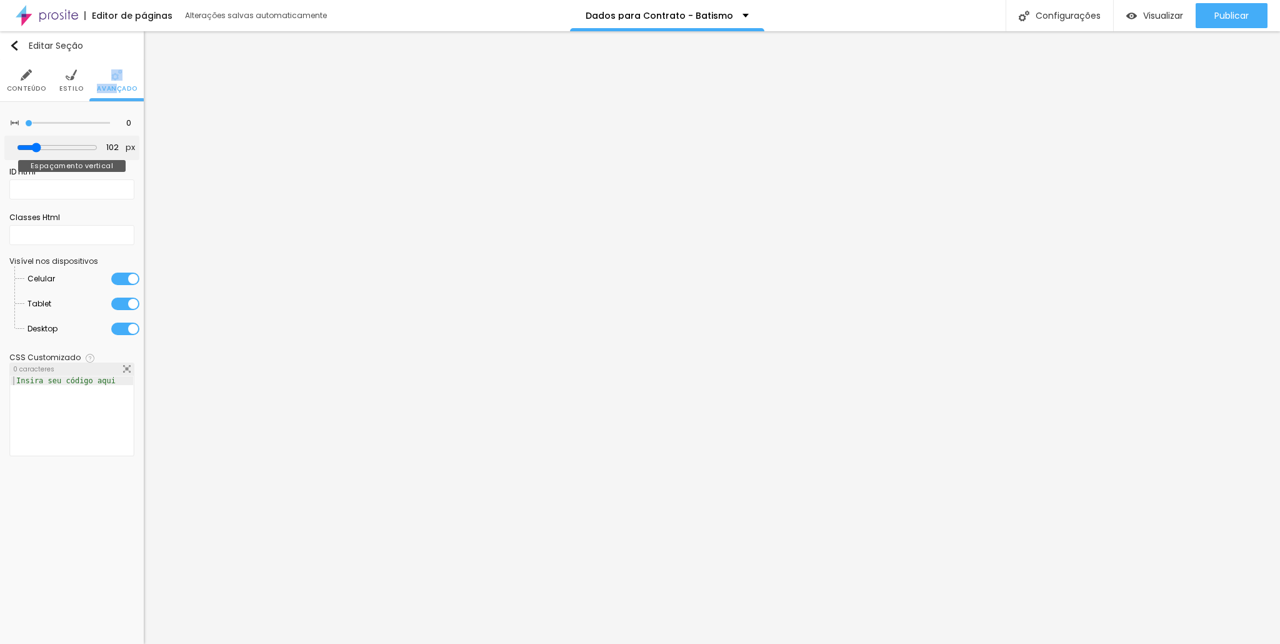
type input "119"
type input "153"
type input "208"
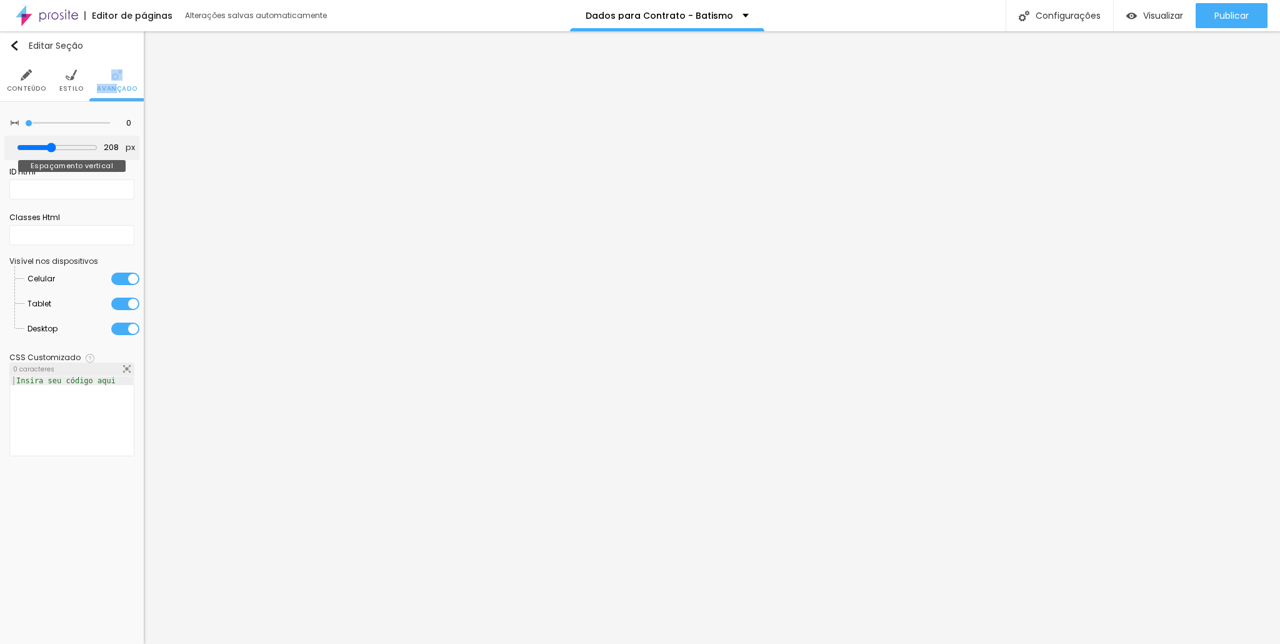
type input "233"
type input "241"
type input "246"
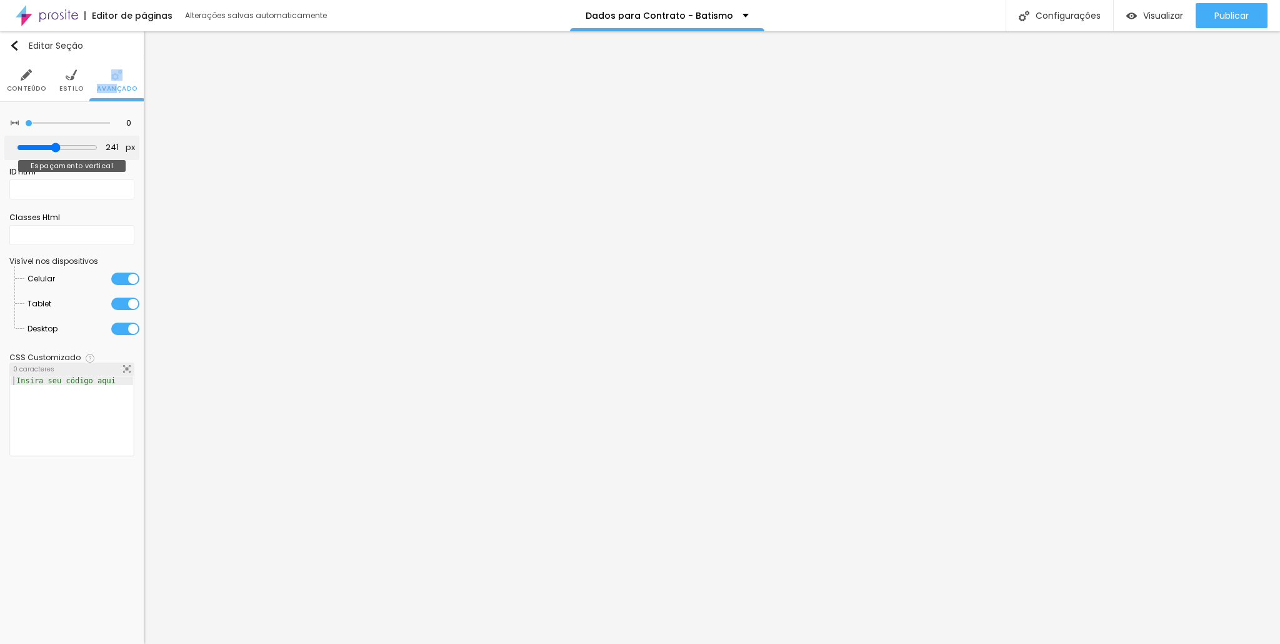
type input "246"
type input "250"
click at [57, 147] on input "range" at bounding box center [57, 147] width 69 height 6
type input "262"
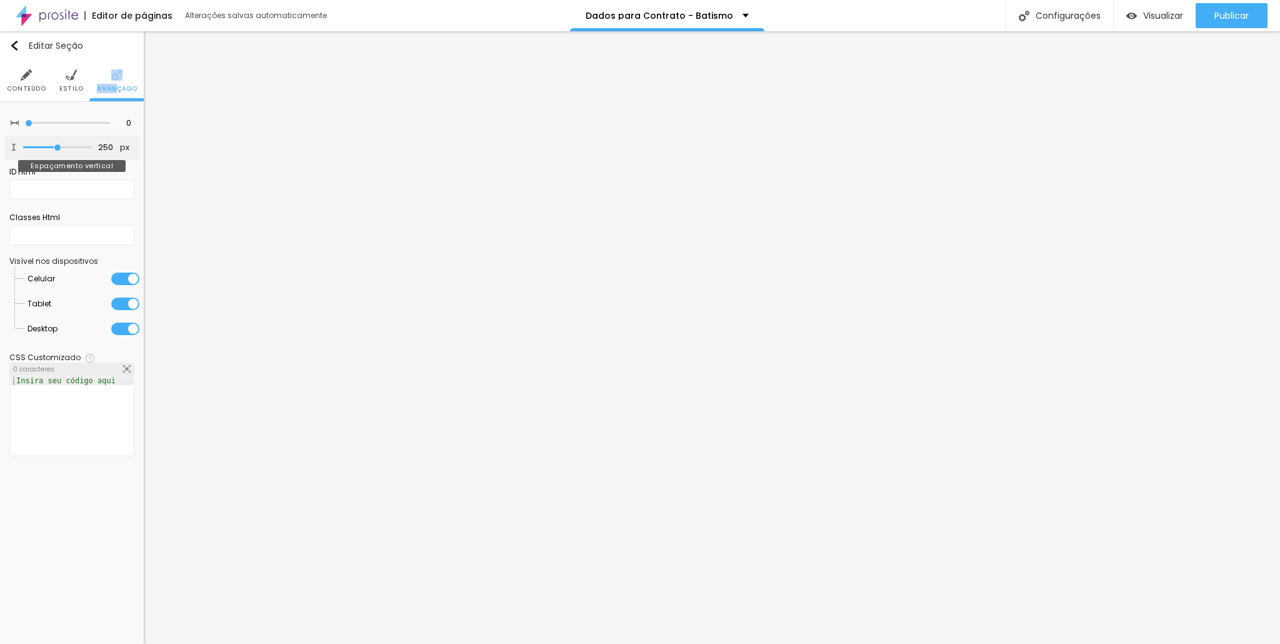
type input "262"
type input "288"
type input "296"
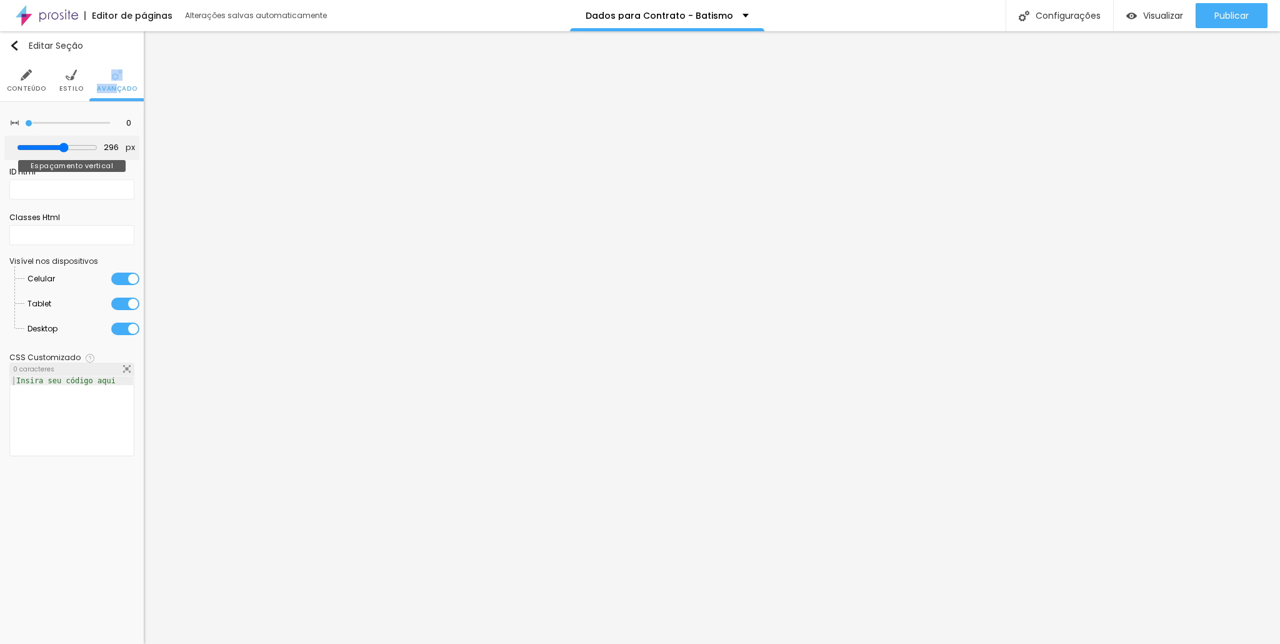
type input "300"
type input "305"
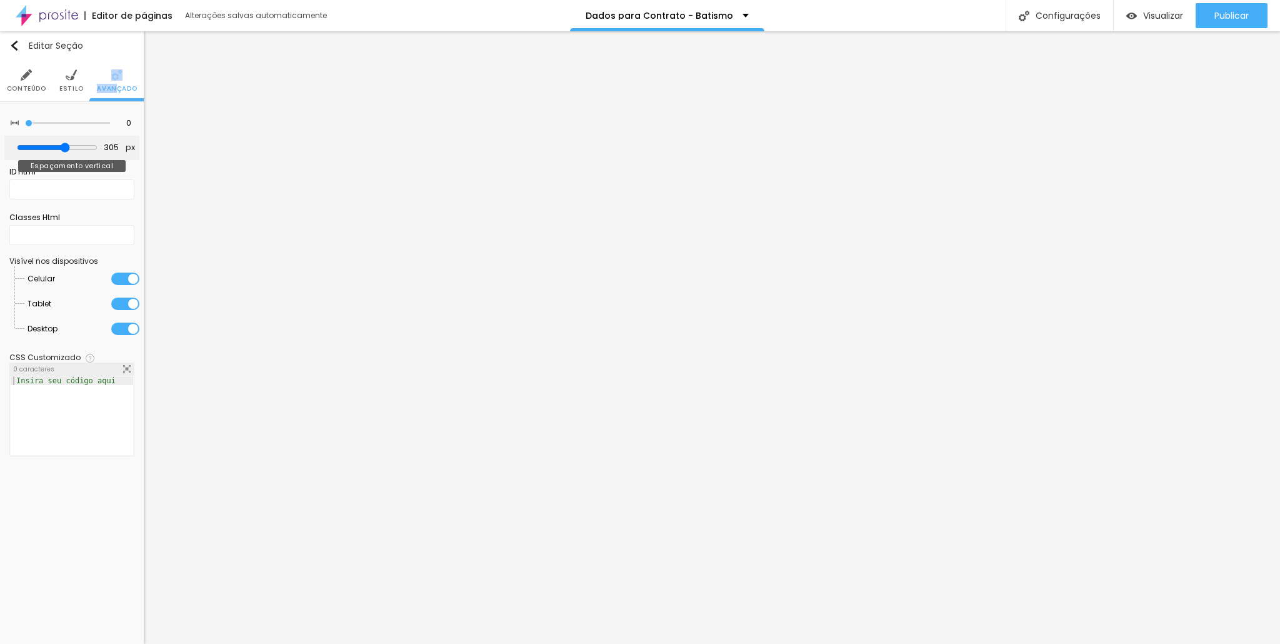
click at [64, 144] on input "range" at bounding box center [57, 147] width 81 height 10
click at [47, 228] on input "text" at bounding box center [71, 235] width 125 height 20
click at [1153, 19] on span "Visualizar" at bounding box center [1163, 16] width 40 height 10
click at [76, 86] on span "Estilo" at bounding box center [71, 89] width 24 height 6
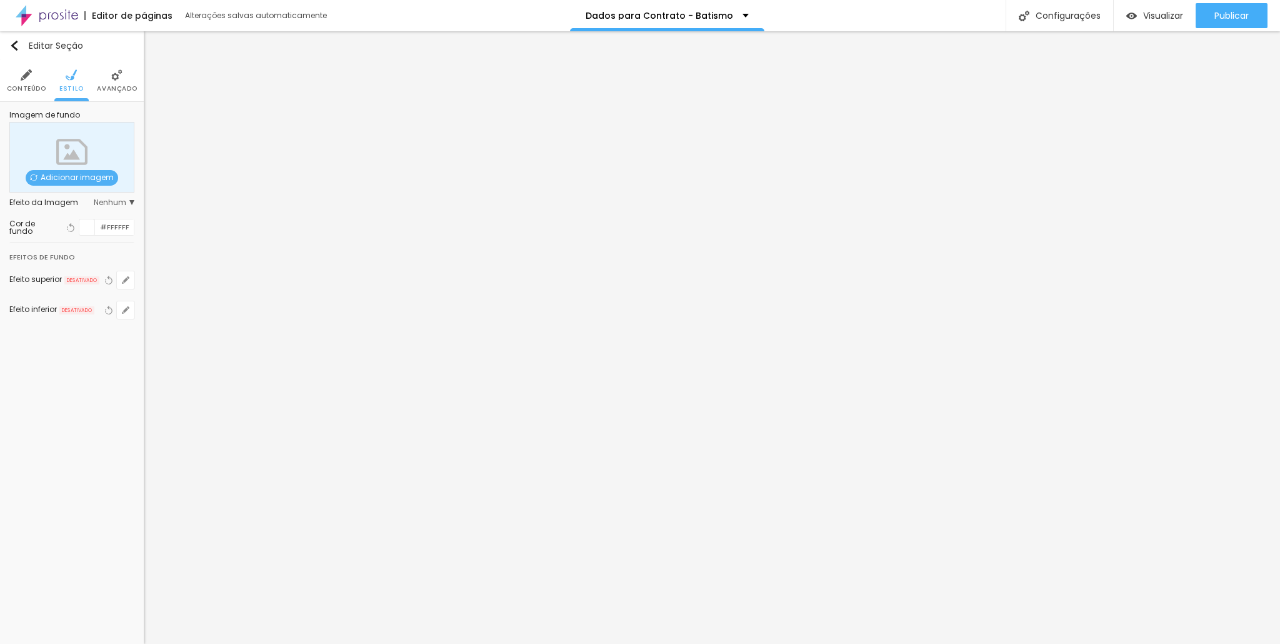
click at [36, 83] on li "Conteúdo" at bounding box center [26, 80] width 39 height 41
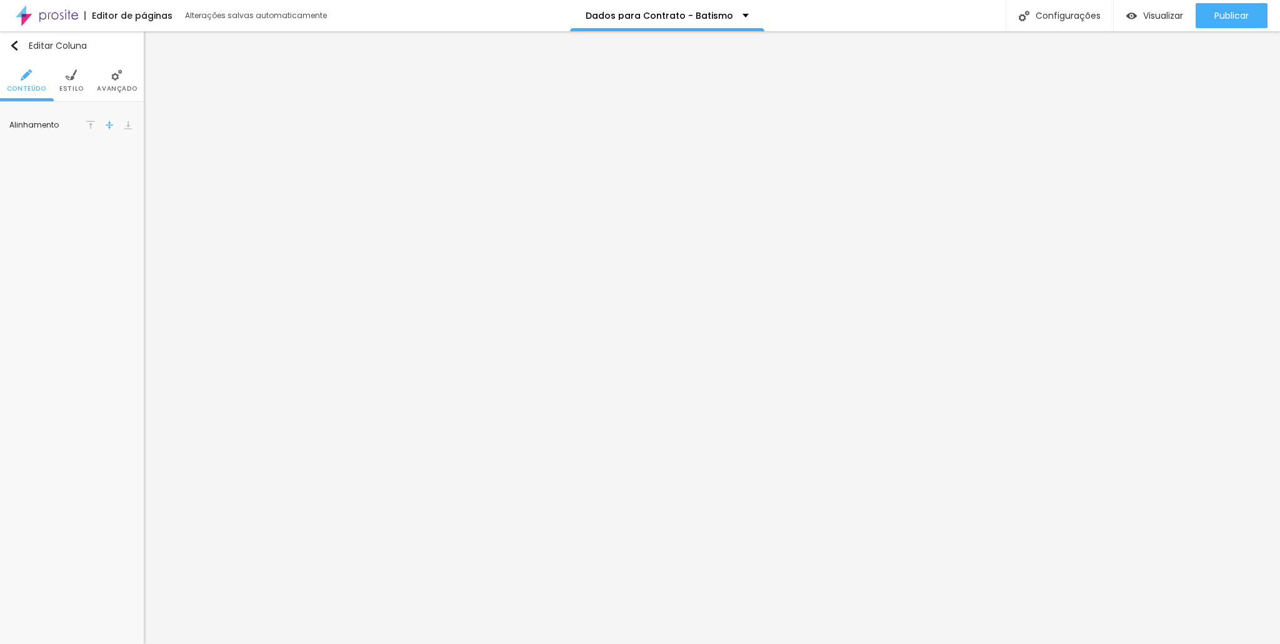
click at [108, 79] on li "Avançado" at bounding box center [117, 80] width 40 height 41
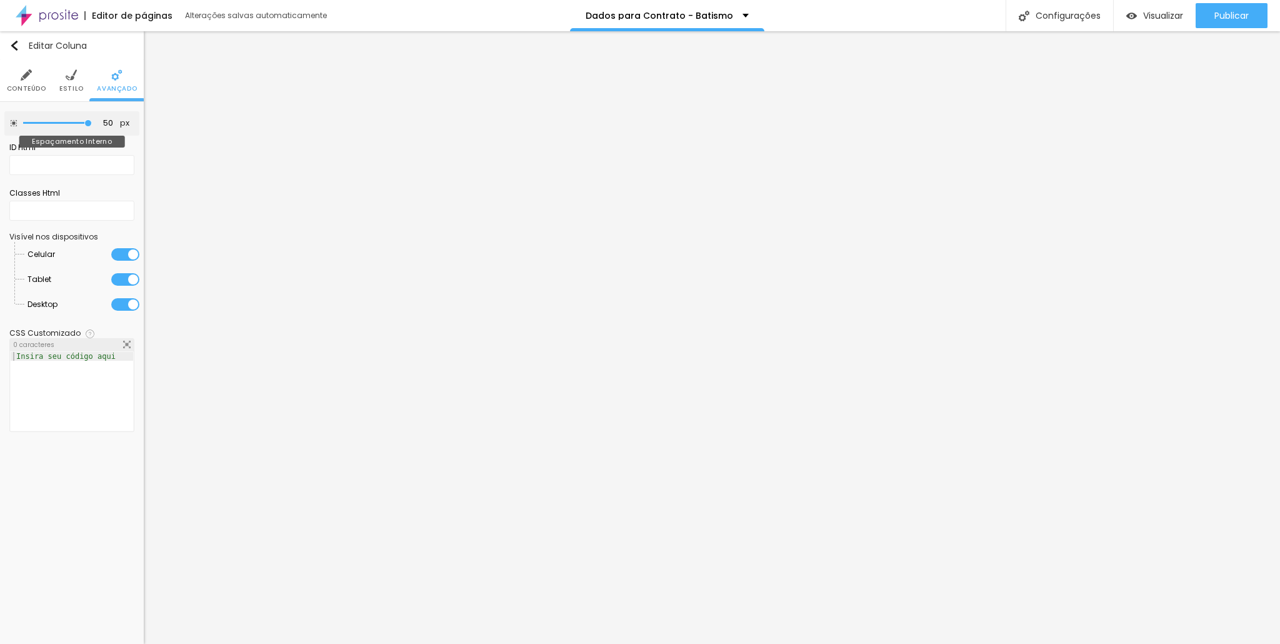
type input "15"
click at [45, 122] on input "range" at bounding box center [57, 123] width 81 height 10
type input "10"
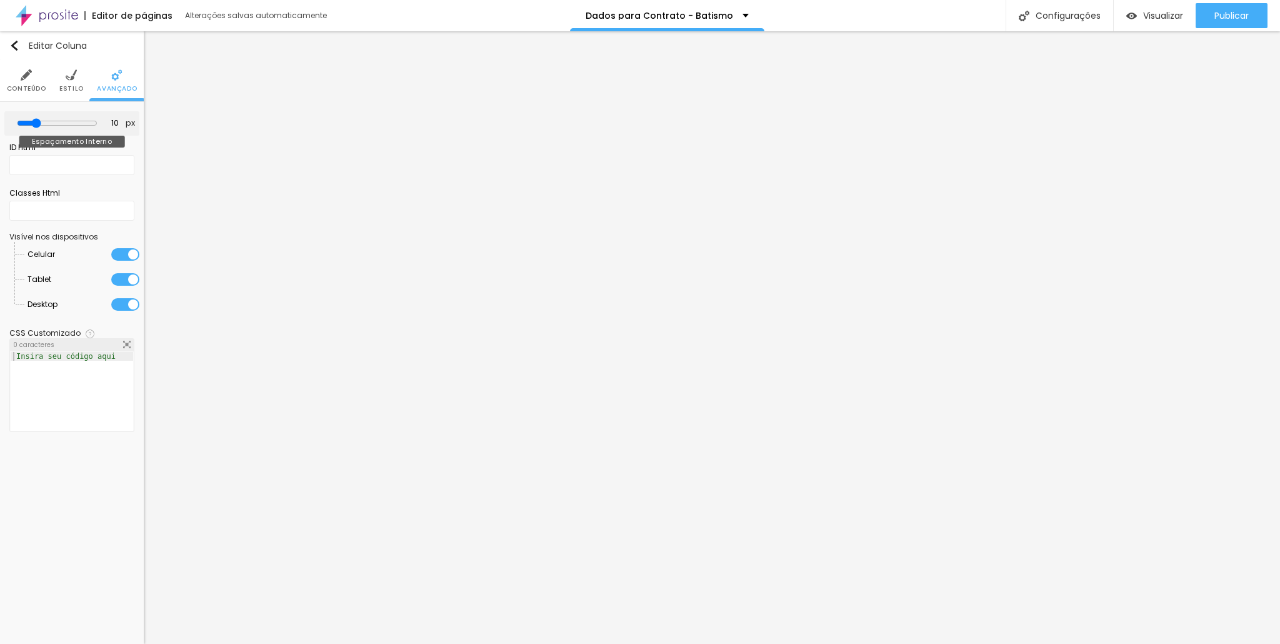
type input "0"
type input "10"
type input "15"
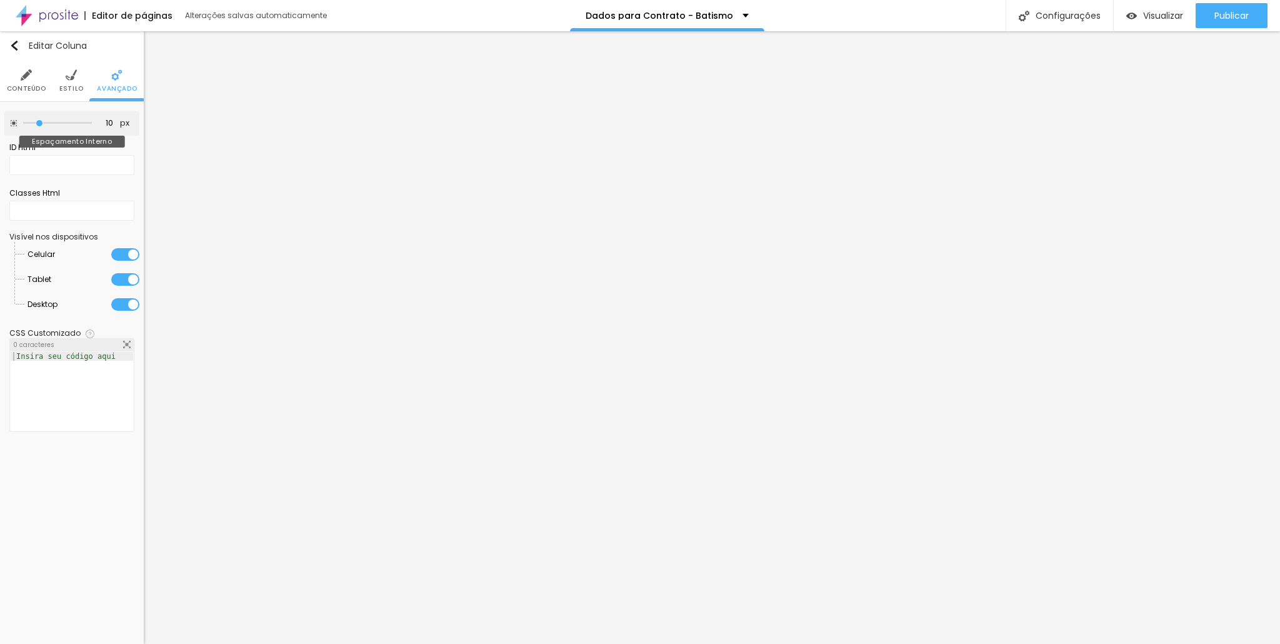
type input "15"
type input "50"
type input "40"
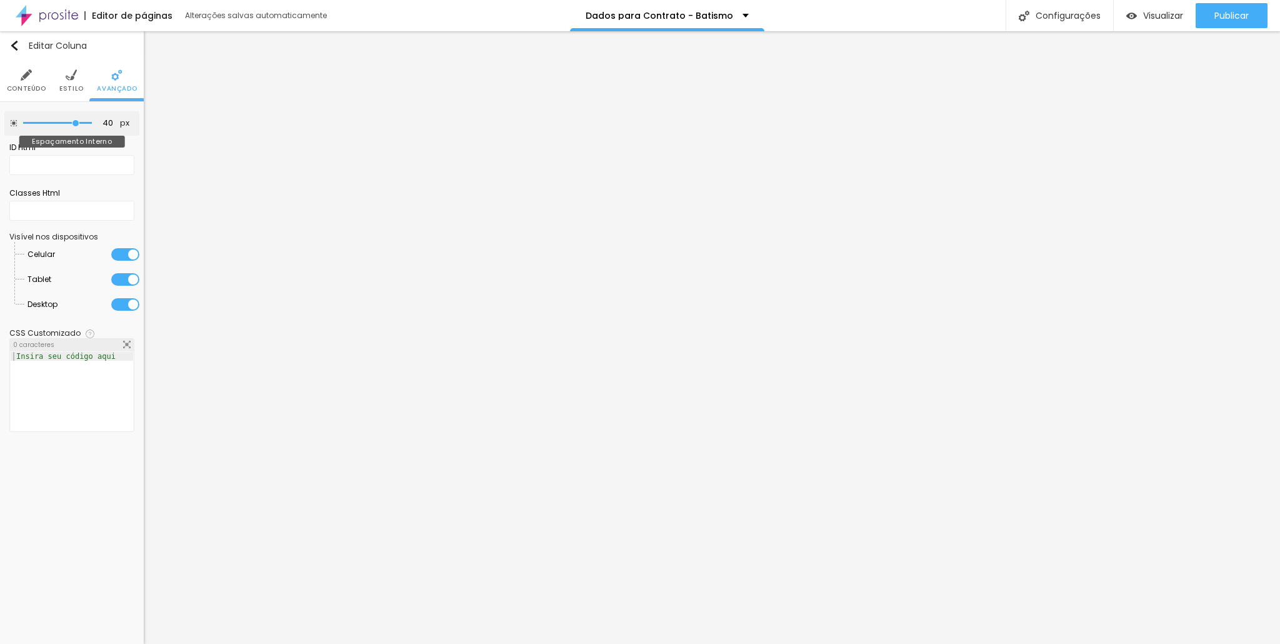
type input "0"
type input "5"
type input "15"
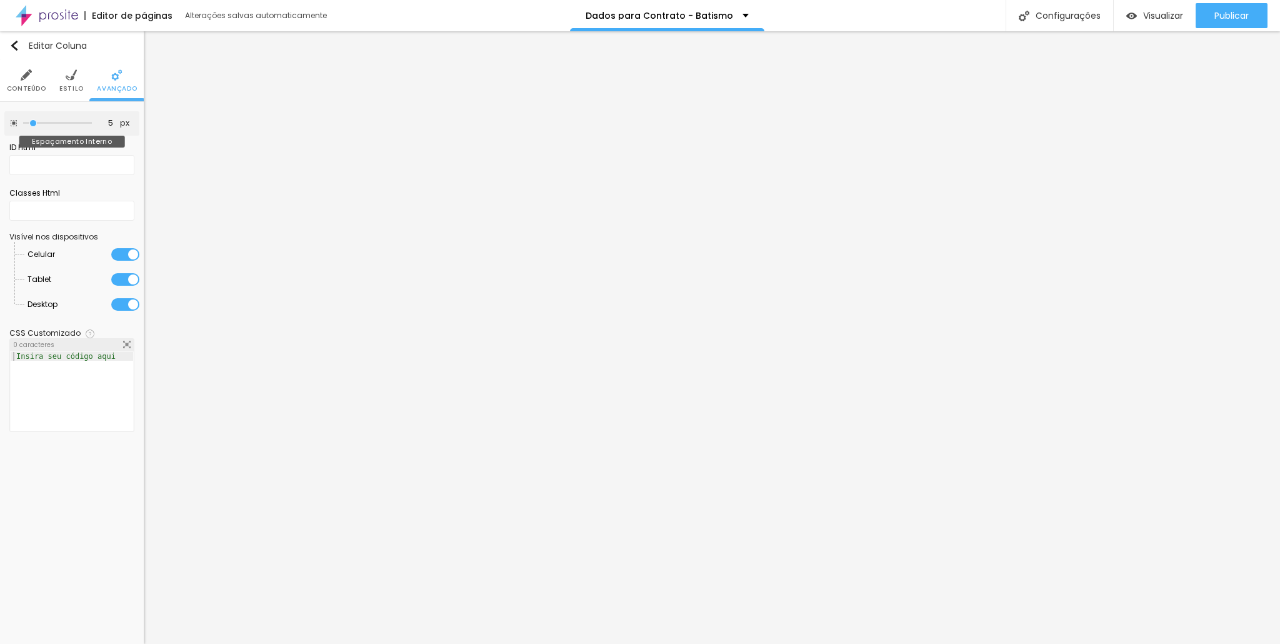
type input "15"
type input "25"
type input "30"
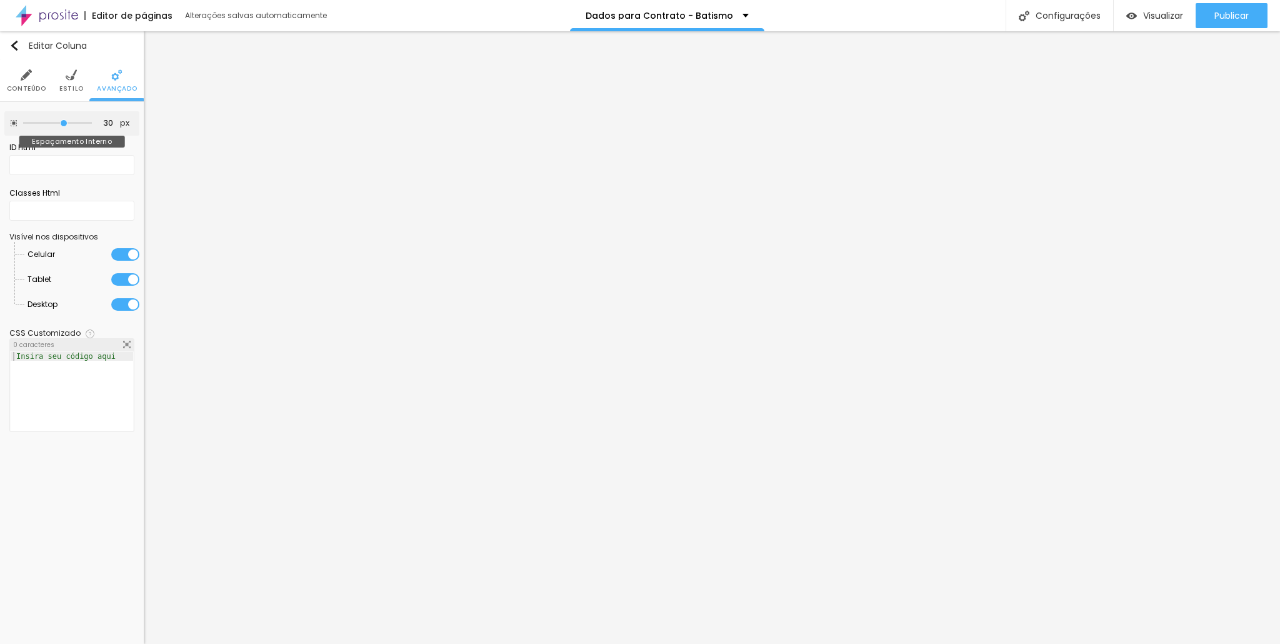
type input "35"
type input "40"
type input "45"
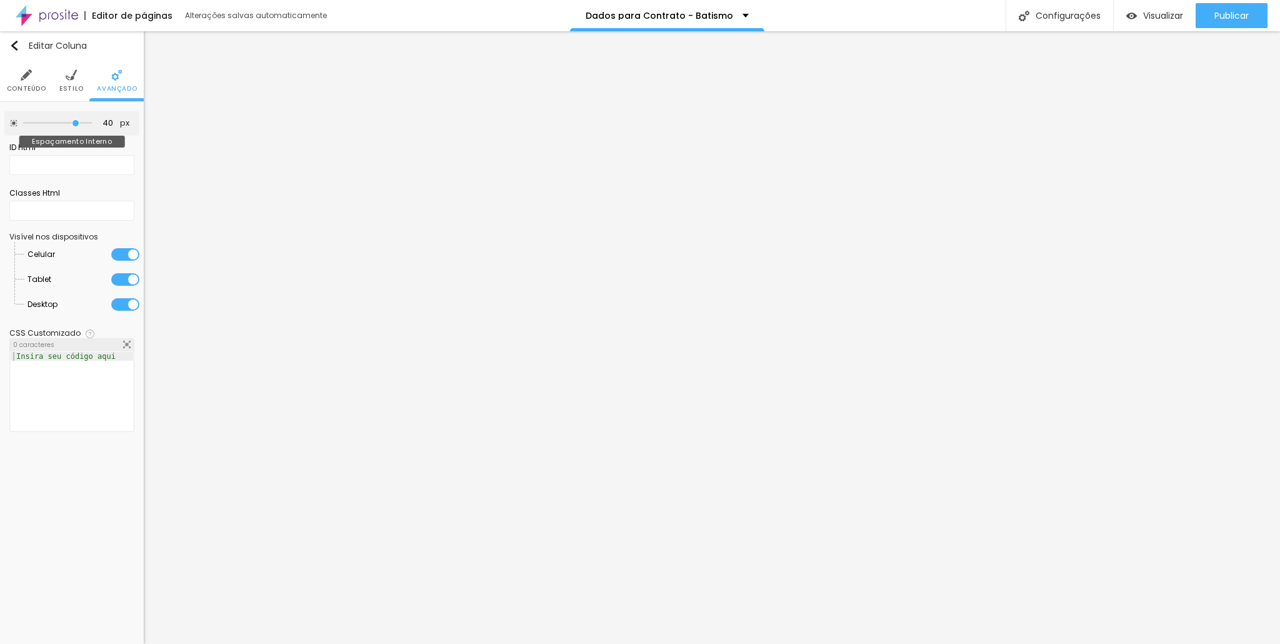
type input "45"
type input "50"
type input "45"
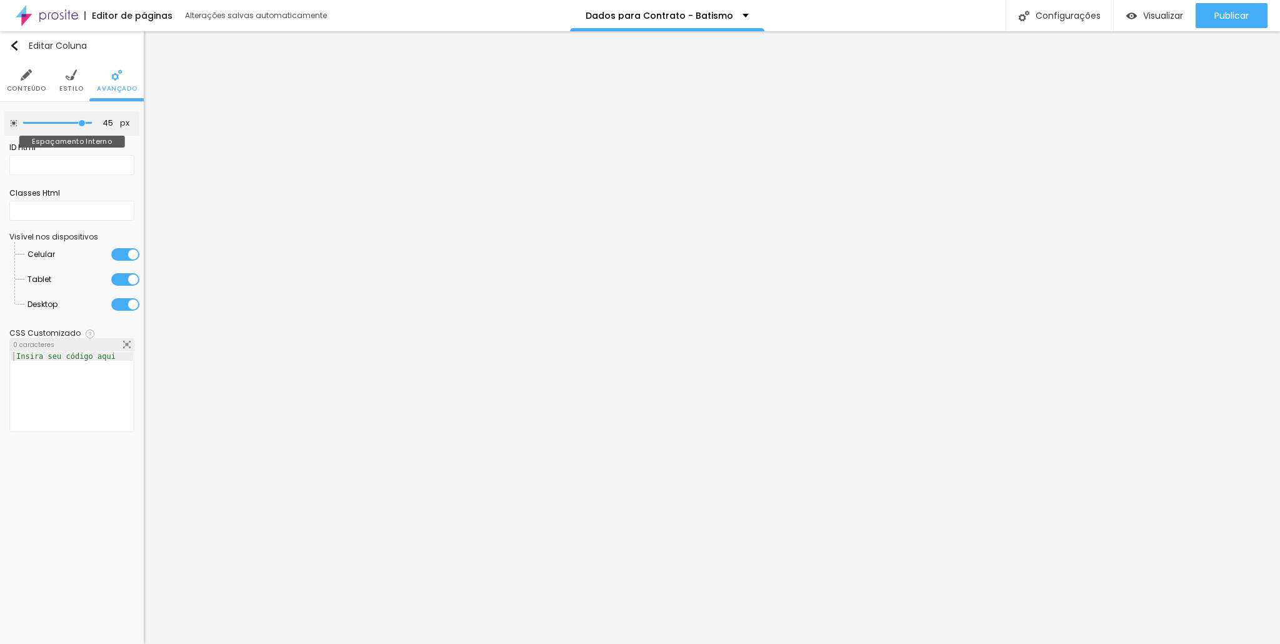
type input "40"
type input "35"
type input "30"
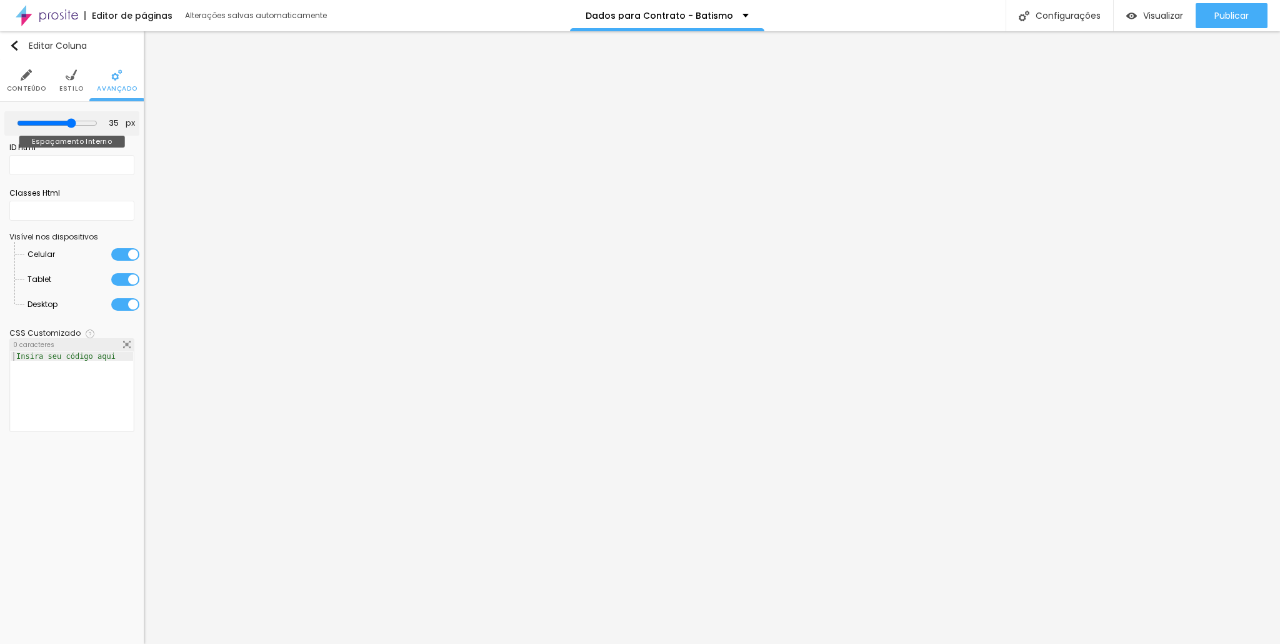
type input "30"
type input "25"
type input "20"
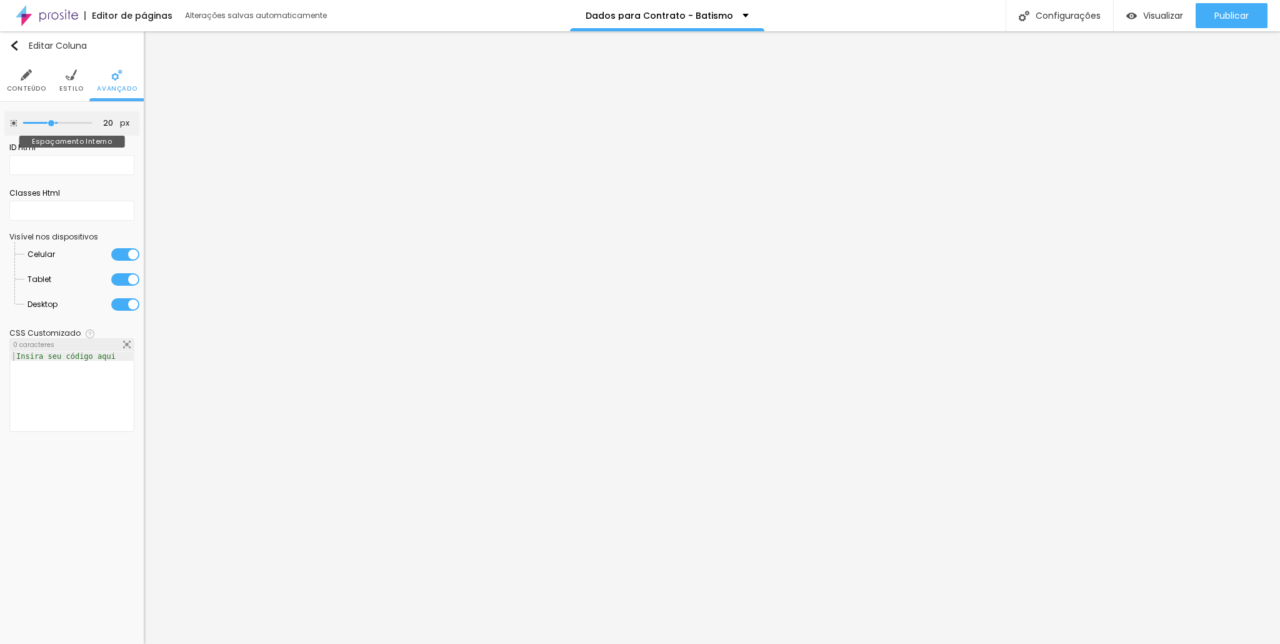
type input "15"
type input "10"
type input "0"
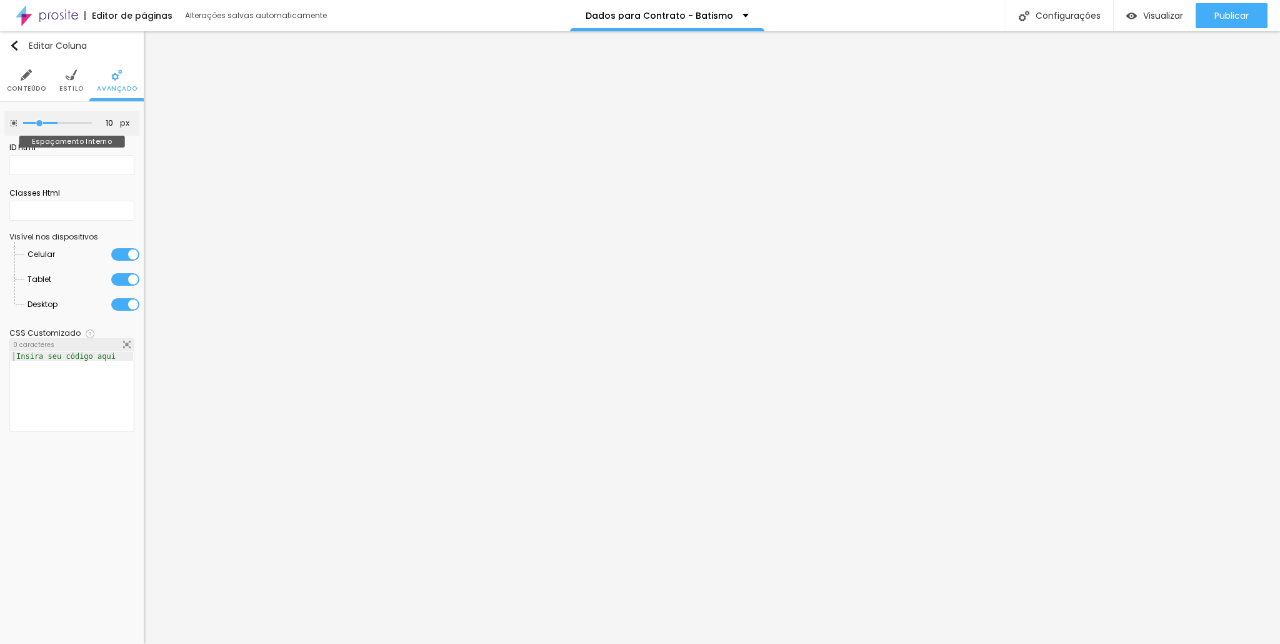
type input "0"
type input "5"
type input "10"
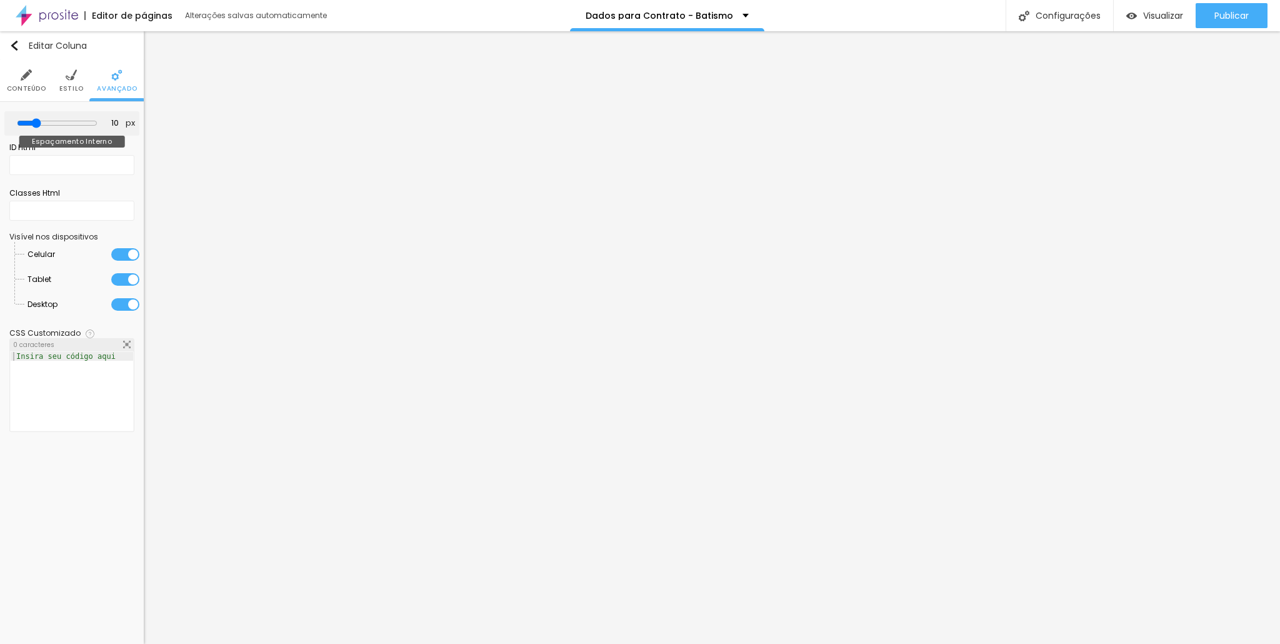
type input "15"
type input "20"
type input "25"
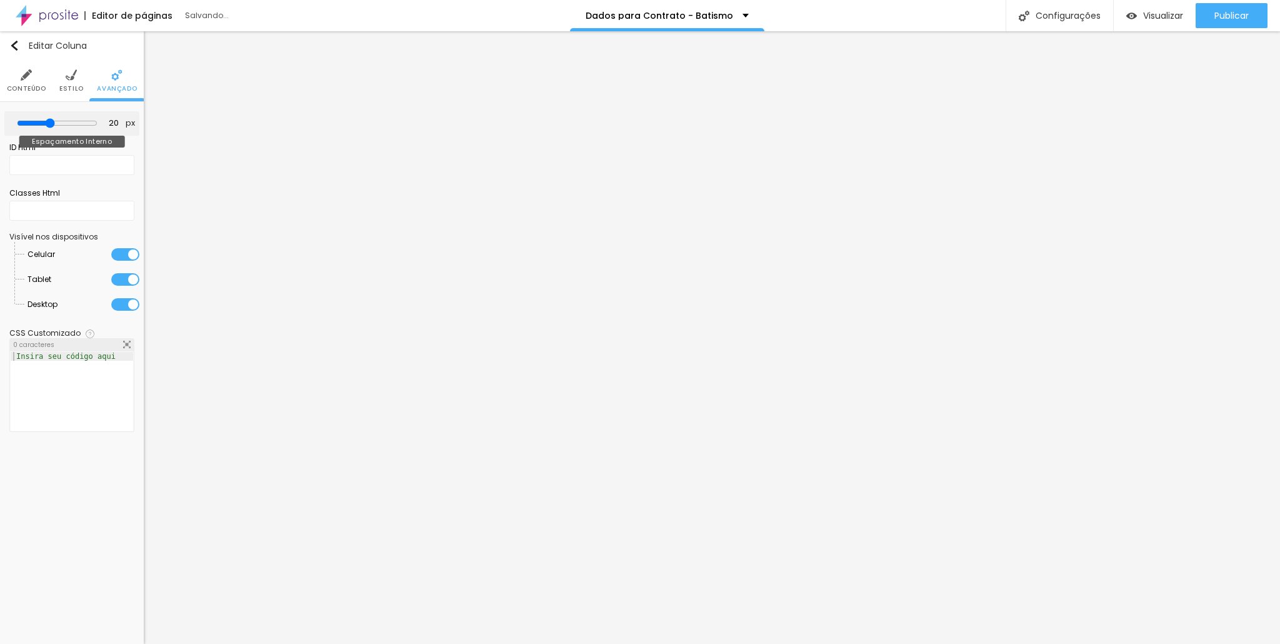
type input "25"
type input "30"
type input "35"
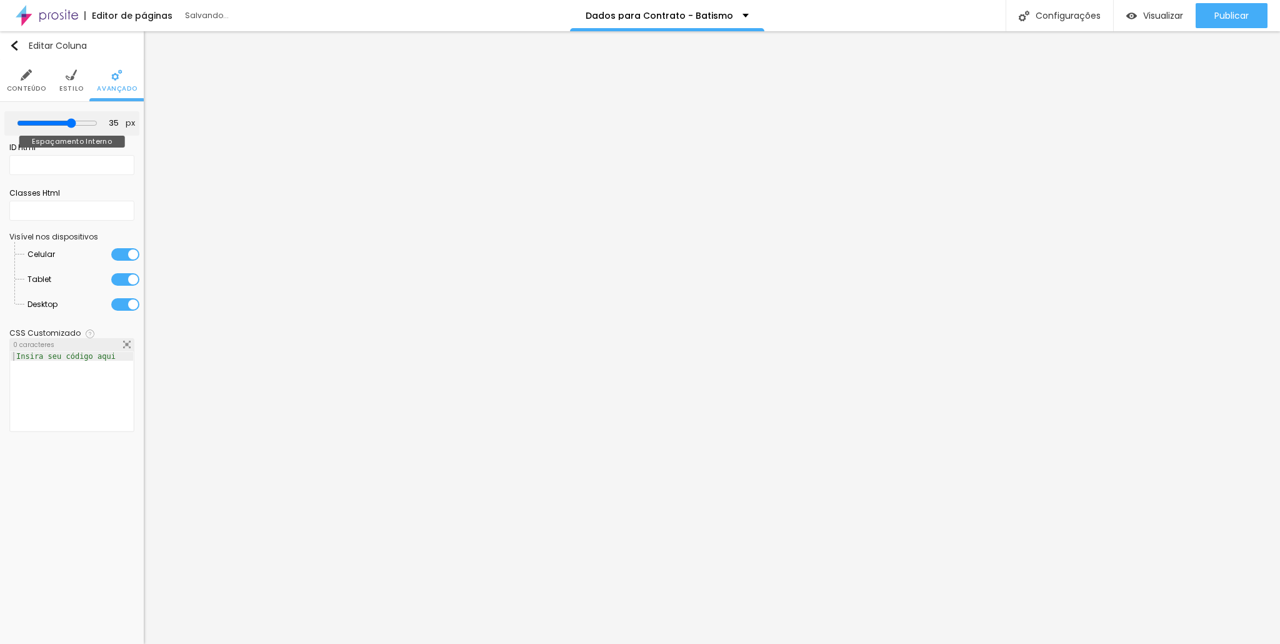
type input "40"
type input "45"
type input "40"
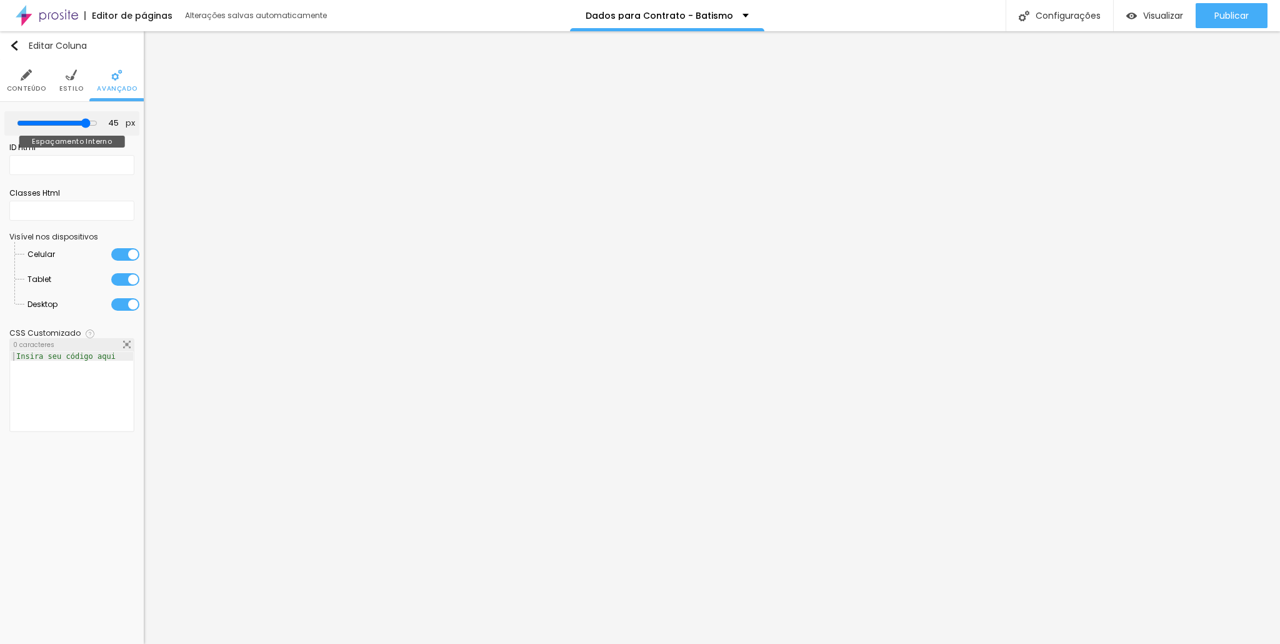
type input "40"
type input "35"
type input "25"
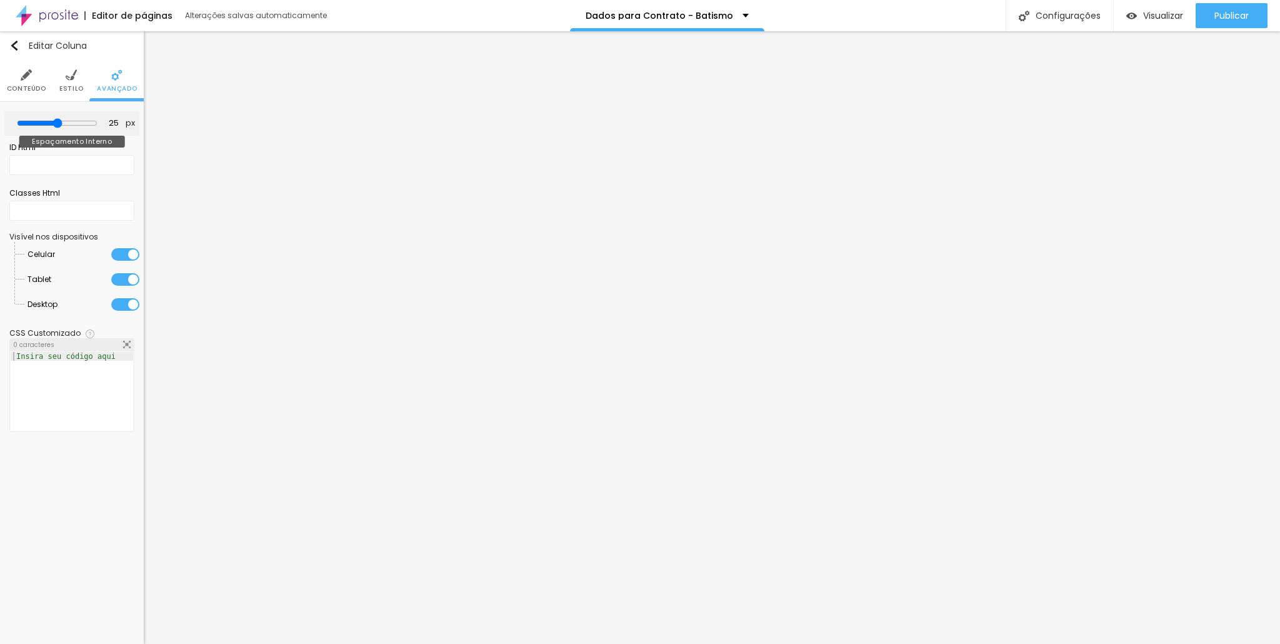
type input "20"
type input "15"
type input "10"
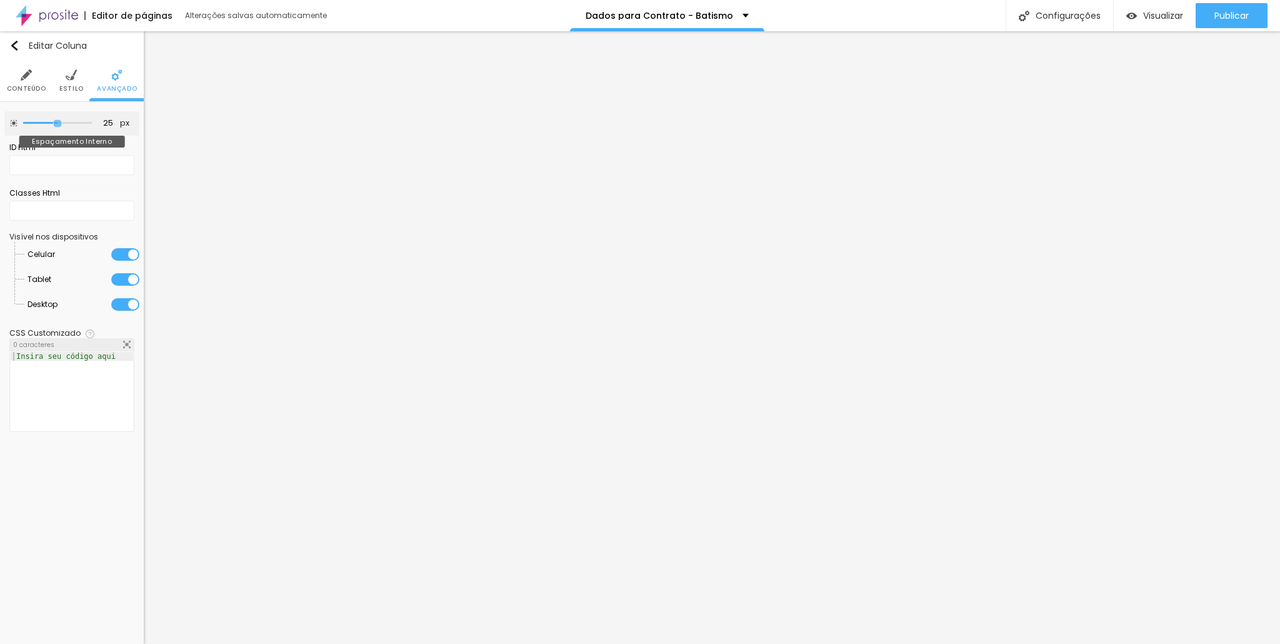
drag, startPoint x: 45, startPoint y: 122, endPoint x: 56, endPoint y: 123, distance: 11.3
click at [56, 123] on input "range" at bounding box center [57, 123] width 69 height 6
click at [72, 82] on li "Estilo" at bounding box center [71, 80] width 24 height 41
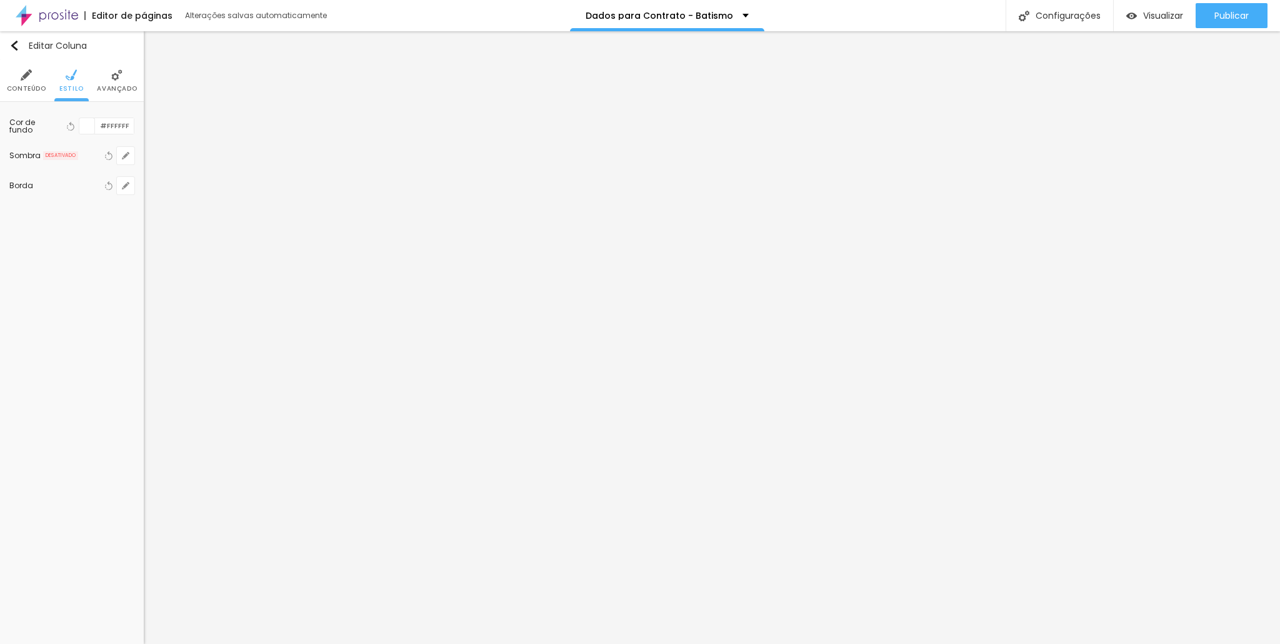
click at [34, 86] on span "Conteúdo" at bounding box center [26, 89] width 39 height 6
click at [117, 73] on li "Avançado" at bounding box center [104, 80] width 40 height 41
click at [74, 88] on span "Estilo" at bounding box center [71, 89] width 24 height 6
click at [120, 146] on button "button" at bounding box center [125, 148] width 17 height 17
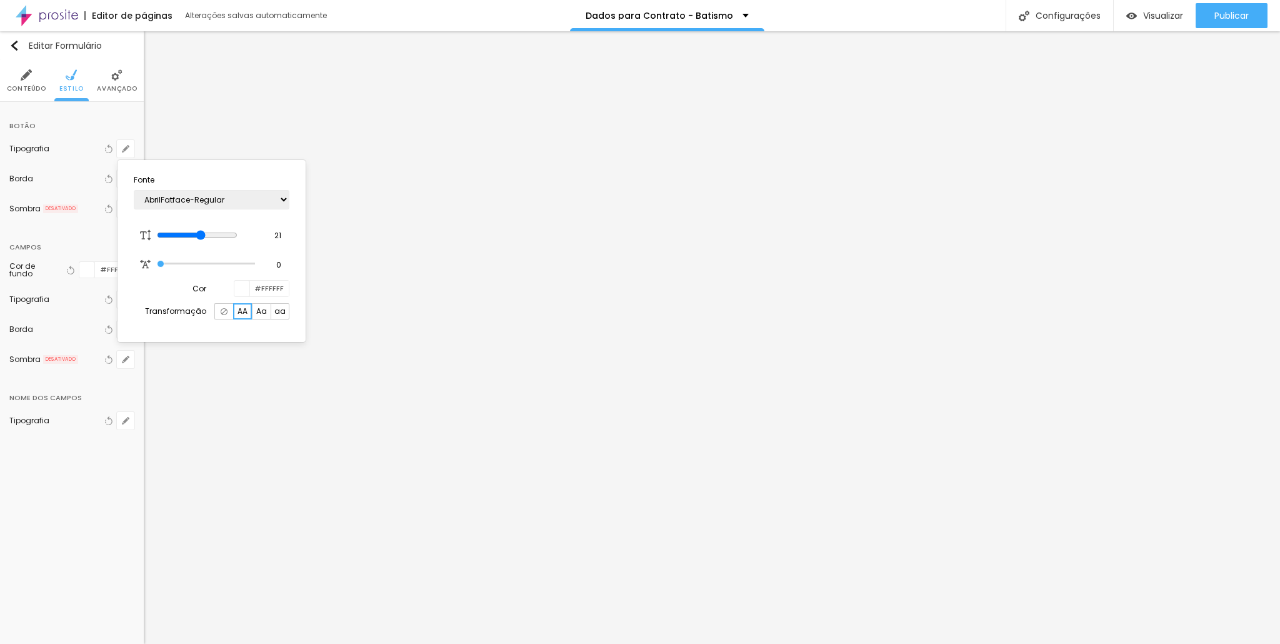
click at [122, 144] on div at bounding box center [640, 322] width 1280 height 644
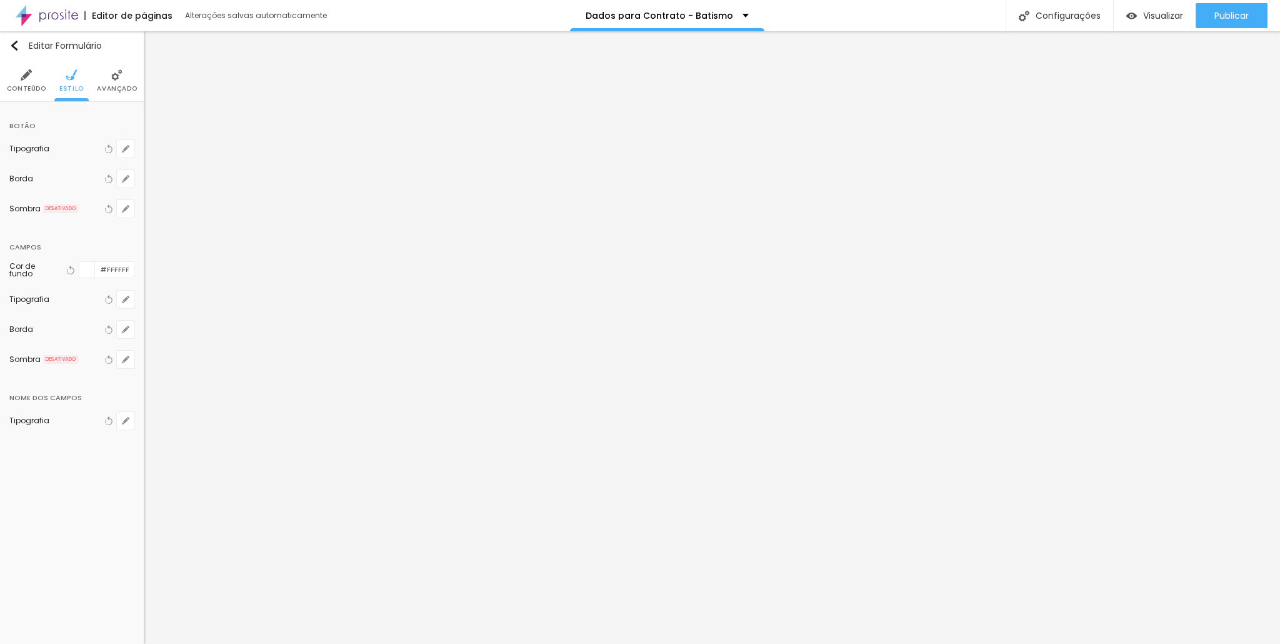
click at [90, 266] on div at bounding box center [87, 270] width 16 height 16
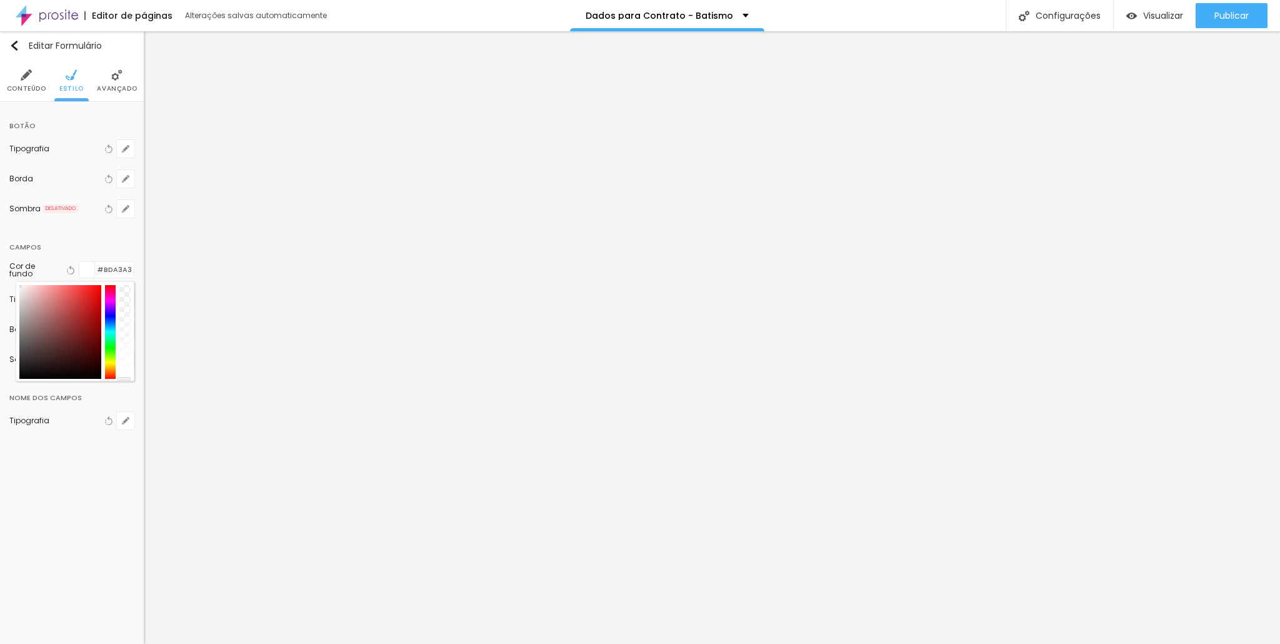
click at [31, 307] on div at bounding box center [60, 332] width 82 height 94
click at [42, 300] on div at bounding box center [60, 332] width 82 height 94
click at [31, 285] on div at bounding box center [60, 332] width 82 height 94
click at [37, 297] on div at bounding box center [60, 332] width 82 height 94
drag, startPoint x: 37, startPoint y: 296, endPoint x: 5, endPoint y: 239, distance: 65.2
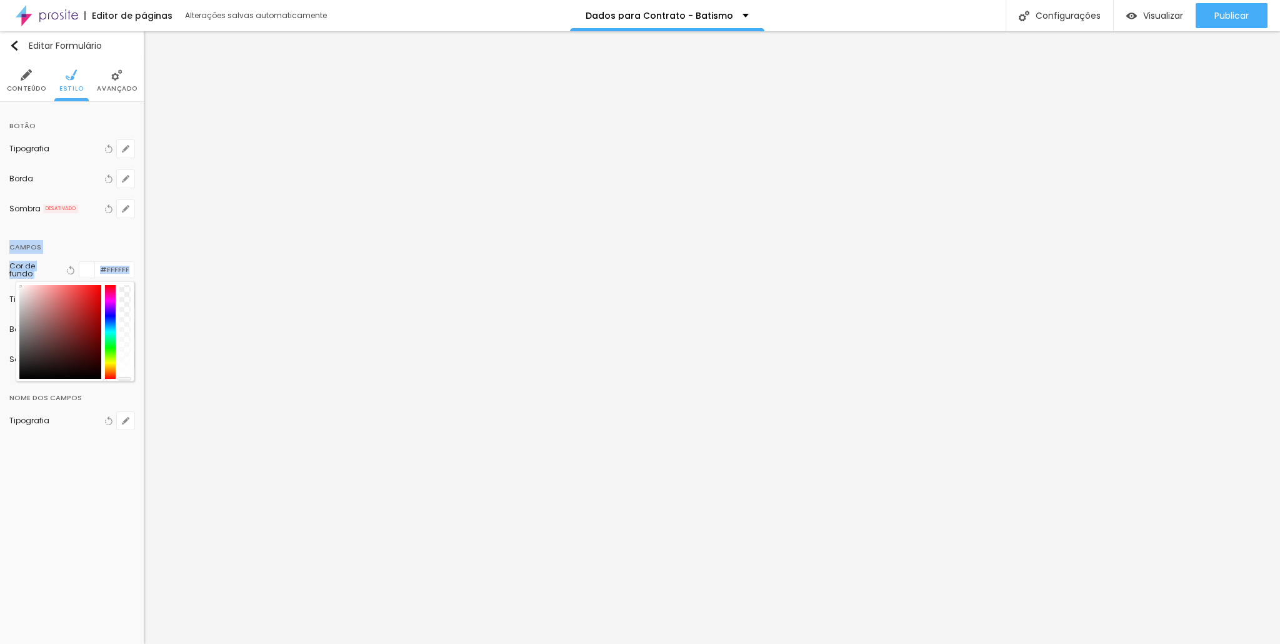
click at [0, 243] on div "Botão Tipografia Voltar ao padrão Borda Voltar ao padrão Sombra DESATIVADO Volt…" at bounding box center [72, 278] width 144 height 352
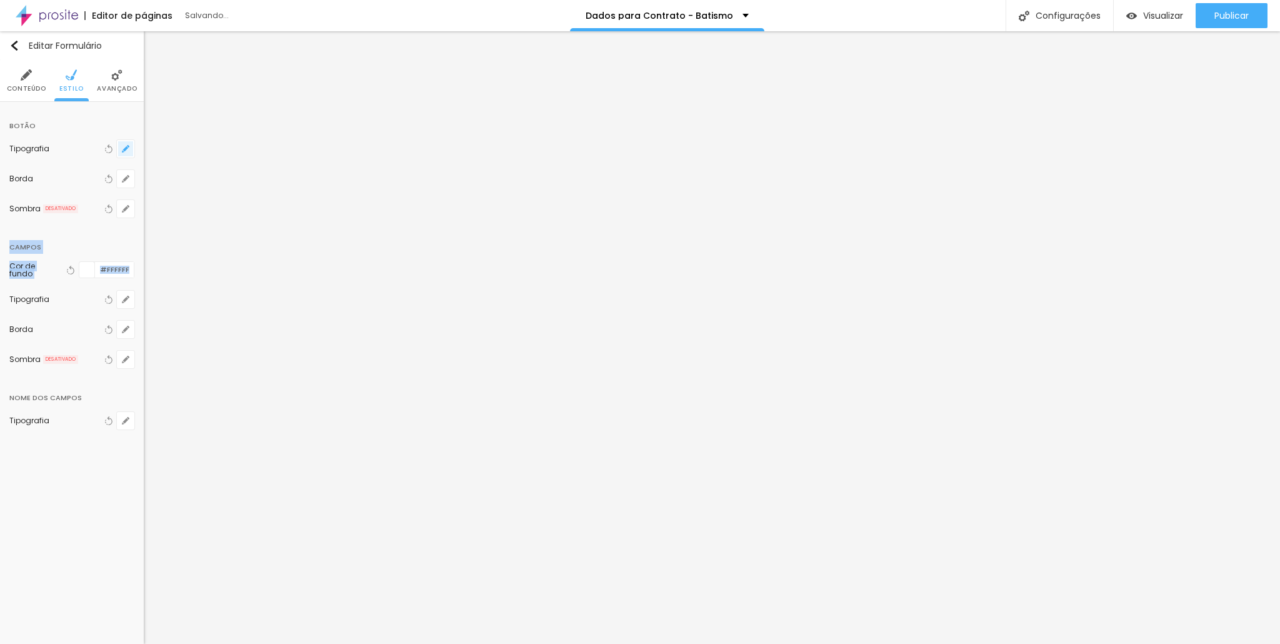
click at [126, 149] on icon "button" at bounding box center [125, 148] width 5 height 5
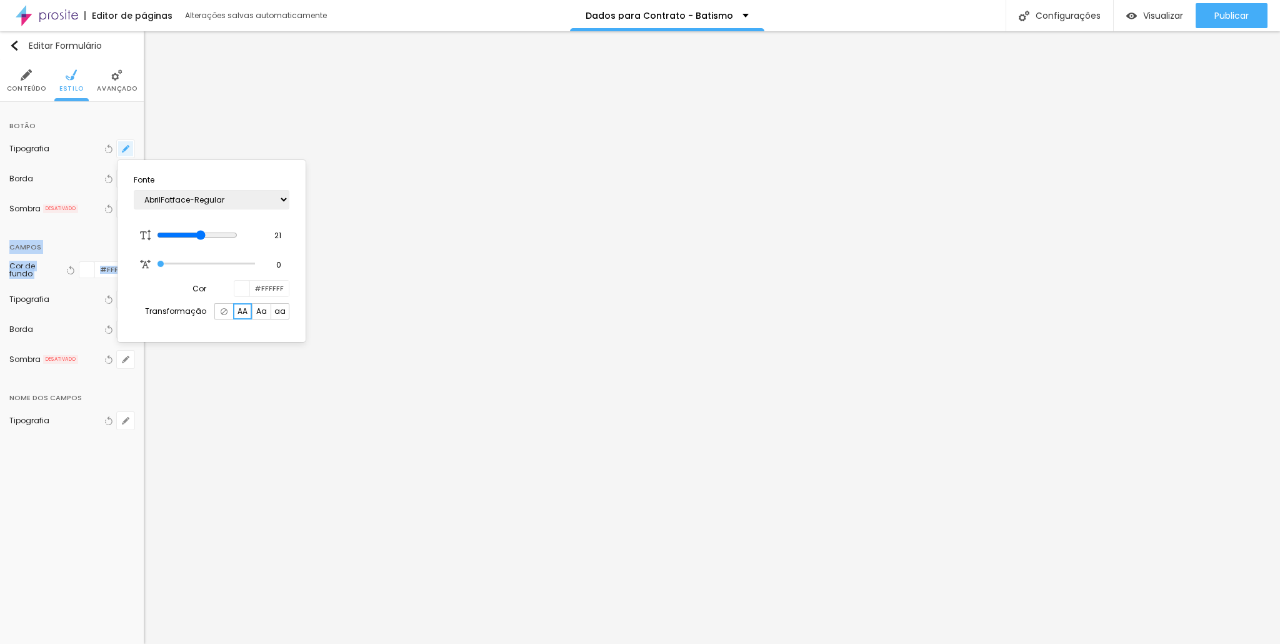
click at [126, 149] on div at bounding box center [640, 322] width 1280 height 644
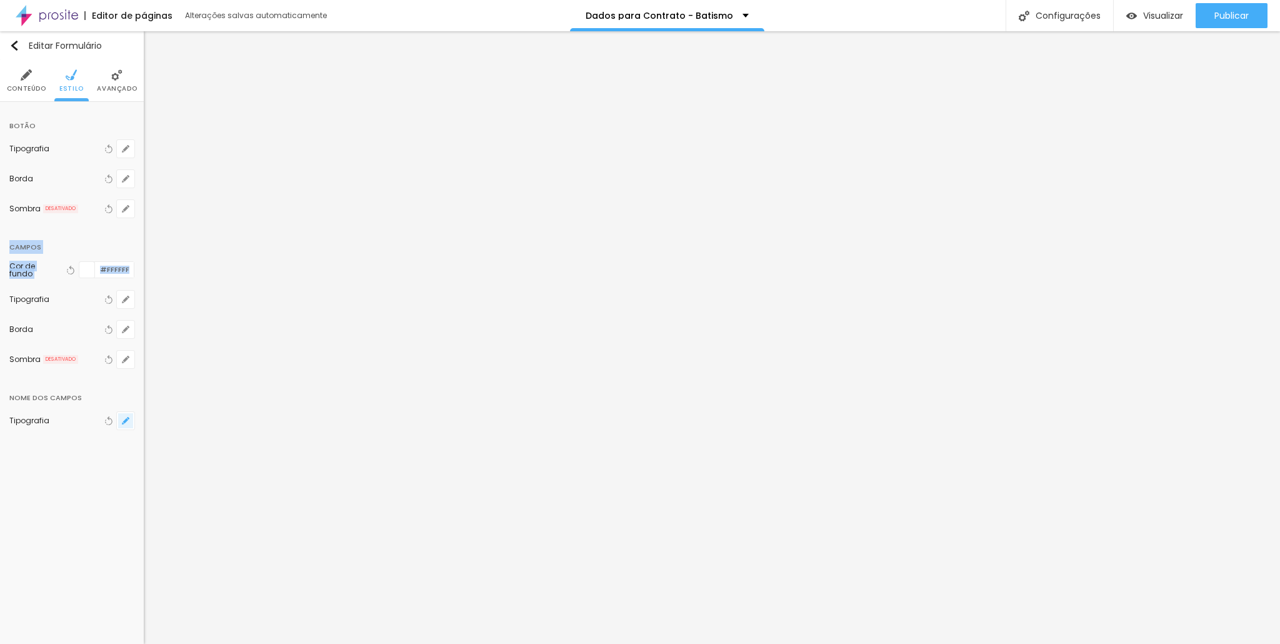
click at [130, 417] on button "button" at bounding box center [125, 420] width 17 height 17
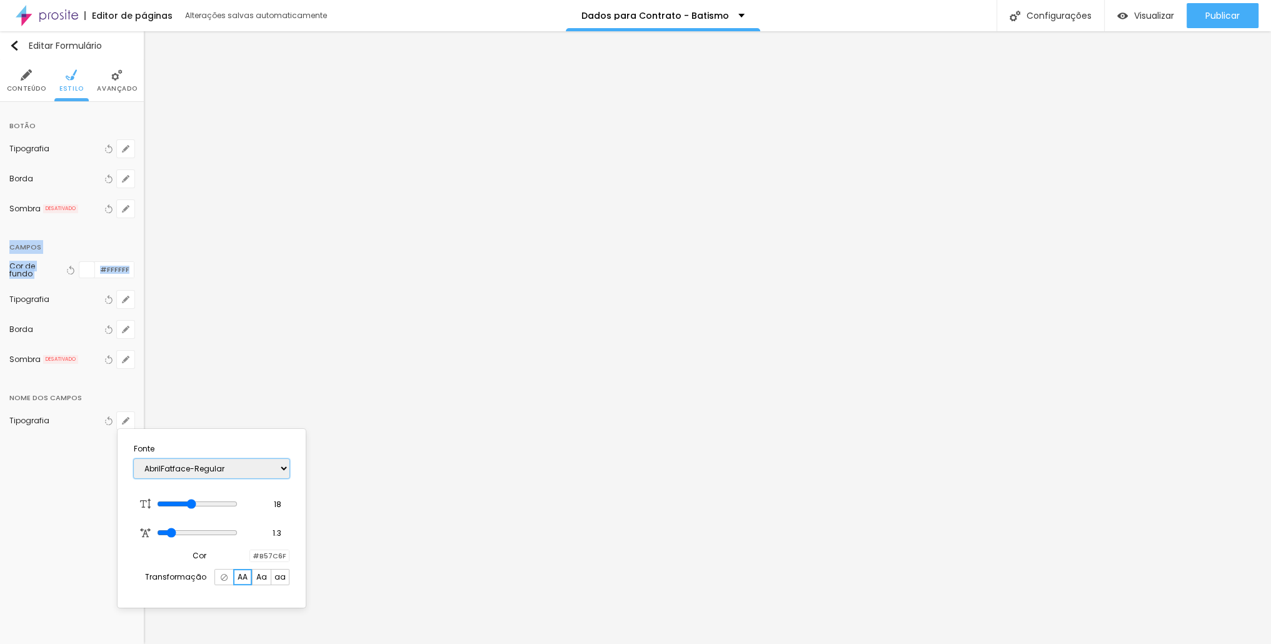
click at [201, 467] on select "AbrilFatface-Regular Actor-Regular Alegreya AlegreyaBlack [PERSON_NAME] Allan-R…" at bounding box center [212, 468] width 156 height 19
click at [134, 459] on select "AbrilFatface-Regular Actor-Regular Alegreya AlegreyaBlack [PERSON_NAME] Allan-R…" at bounding box center [212, 468] width 156 height 19
click at [163, 472] on select "AbrilFatface-Regular Actor-Regular Alegreya AlegreyaBlack [PERSON_NAME] Allan-R…" at bounding box center [212, 468] width 156 height 19
click at [134, 459] on select "AbrilFatface-Regular Actor-Regular Alegreya AlegreyaBlack [PERSON_NAME] Allan-R…" at bounding box center [212, 468] width 156 height 19
click at [185, 459] on select "AbrilFatface-Regular Actor-Regular Alegreya AlegreyaBlack [PERSON_NAME] Allan-R…" at bounding box center [212, 468] width 156 height 19
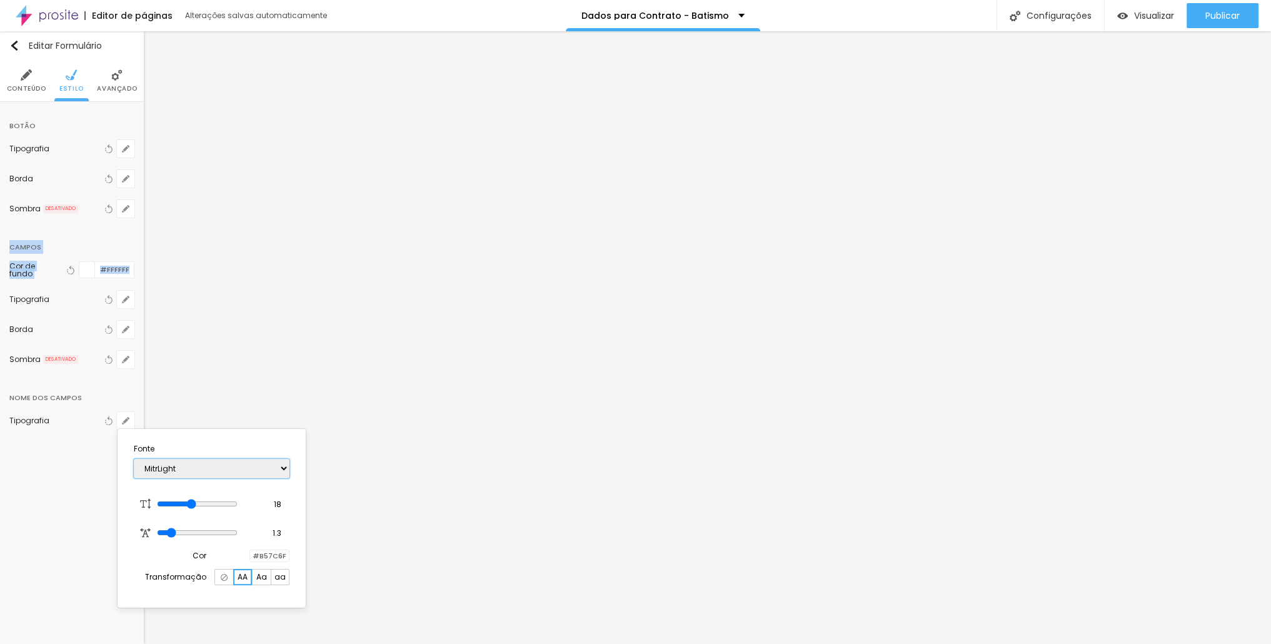
click at [134, 459] on select "AbrilFatface-Regular Actor-Regular Alegreya AlegreyaBlack [PERSON_NAME] Allan-R…" at bounding box center [212, 468] width 156 height 19
click at [174, 467] on select "AbrilFatface-Regular Actor-Regular Alegreya AlegreyaBlack [PERSON_NAME] Allan-R…" at bounding box center [212, 468] width 156 height 19
click at [134, 459] on select "AbrilFatface-Regular Actor-Regular Alegreya AlegreyaBlack [PERSON_NAME] Allan-R…" at bounding box center [212, 468] width 156 height 19
click at [179, 469] on select "AbrilFatface-Regular Actor-Regular Alegreya AlegreyaBlack [PERSON_NAME] Allan-R…" at bounding box center [212, 468] width 156 height 19
click at [134, 459] on select "AbrilFatface-Regular Actor-Regular Alegreya AlegreyaBlack [PERSON_NAME] Allan-R…" at bounding box center [212, 468] width 156 height 19
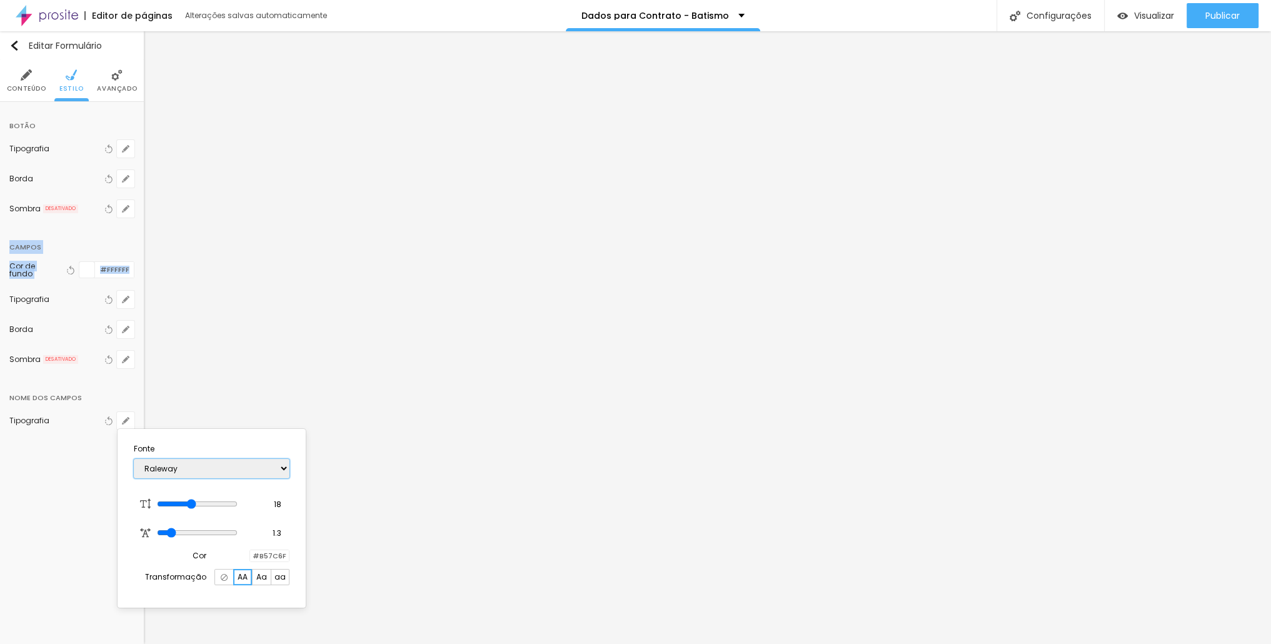
click at [186, 469] on select "AbrilFatface-Regular Actor-Regular Alegreya AlegreyaBlack [PERSON_NAME] Allan-R…" at bounding box center [212, 468] width 156 height 19
click at [134, 459] on select "AbrilFatface-Regular Actor-Regular Alegreya AlegreyaBlack [PERSON_NAME] Allan-R…" at bounding box center [212, 468] width 156 height 19
click at [221, 474] on select "AbrilFatface-Regular Actor-Regular Alegreya AlegreyaBlack [PERSON_NAME] Allan-R…" at bounding box center [212, 468] width 156 height 19
click at [134, 459] on select "AbrilFatface-Regular Actor-Regular Alegreya AlegreyaBlack [PERSON_NAME] Allan-R…" at bounding box center [212, 468] width 156 height 19
click at [219, 467] on select "AbrilFatface-Regular Actor-Regular Alegreya AlegreyaBlack [PERSON_NAME] Allan-R…" at bounding box center [212, 468] width 156 height 19
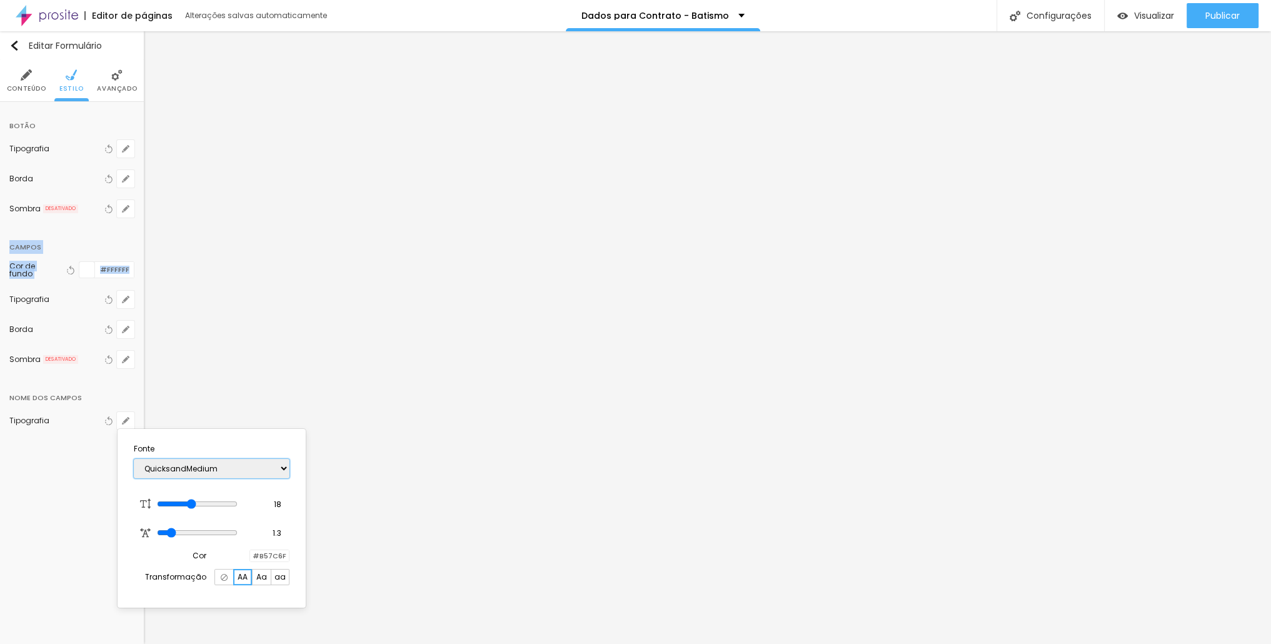
click at [134, 459] on select "AbrilFatface-Regular Actor-Regular Alegreya AlegreyaBlack [PERSON_NAME] Allan-R…" at bounding box center [212, 468] width 156 height 19
click at [197, 460] on select "AbrilFatface-Regular Actor-Regular Alegreya AlegreyaBlack [PERSON_NAME] Allan-R…" at bounding box center [212, 468] width 156 height 19
click at [134, 459] on select "AbrilFatface-Regular Actor-Regular Alegreya AlegreyaBlack [PERSON_NAME] Allan-R…" at bounding box center [212, 468] width 156 height 19
click at [227, 463] on select "AbrilFatface-Regular Actor-Regular Alegreya AlegreyaBlack [PERSON_NAME] Allan-R…" at bounding box center [212, 468] width 156 height 19
click at [134, 459] on select "AbrilFatface-Regular Actor-Regular Alegreya AlegreyaBlack [PERSON_NAME] Allan-R…" at bounding box center [212, 468] width 156 height 19
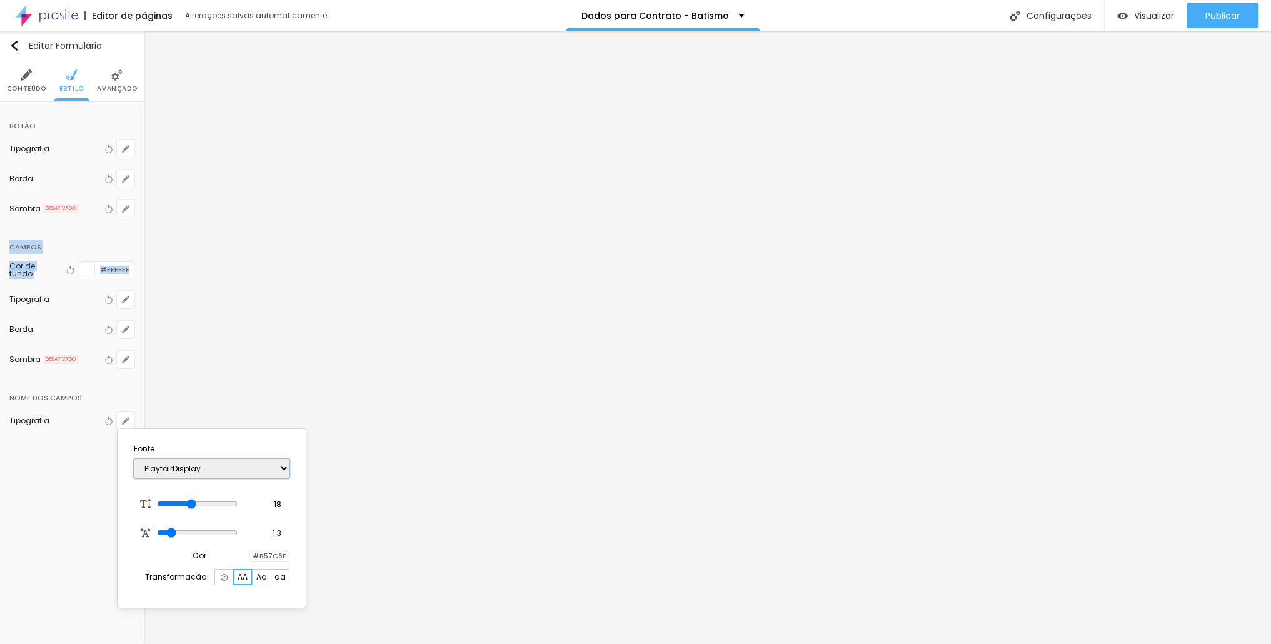
click at [200, 468] on select "AbrilFatface-Regular Actor-Regular Alegreya AlegreyaBlack [PERSON_NAME] Allan-R…" at bounding box center [212, 468] width 156 height 19
click at [134, 459] on select "AbrilFatface-Regular Actor-Regular Alegreya AlegreyaBlack [PERSON_NAME] Allan-R…" at bounding box center [212, 468] width 156 height 19
click at [200, 457] on div "AbrilFatface-Regular Actor-Regular Alegreya AlegreyaBlack [PERSON_NAME] Allan-R…" at bounding box center [212, 468] width 156 height 32
click at [201, 472] on select "AbrilFatface-Regular Actor-Regular Alegreya AlegreyaBlack [PERSON_NAME] Allan-R…" at bounding box center [212, 468] width 156 height 19
click at [134, 459] on select "AbrilFatface-Regular Actor-Regular Alegreya AlegreyaBlack [PERSON_NAME] Allan-R…" at bounding box center [212, 468] width 156 height 19
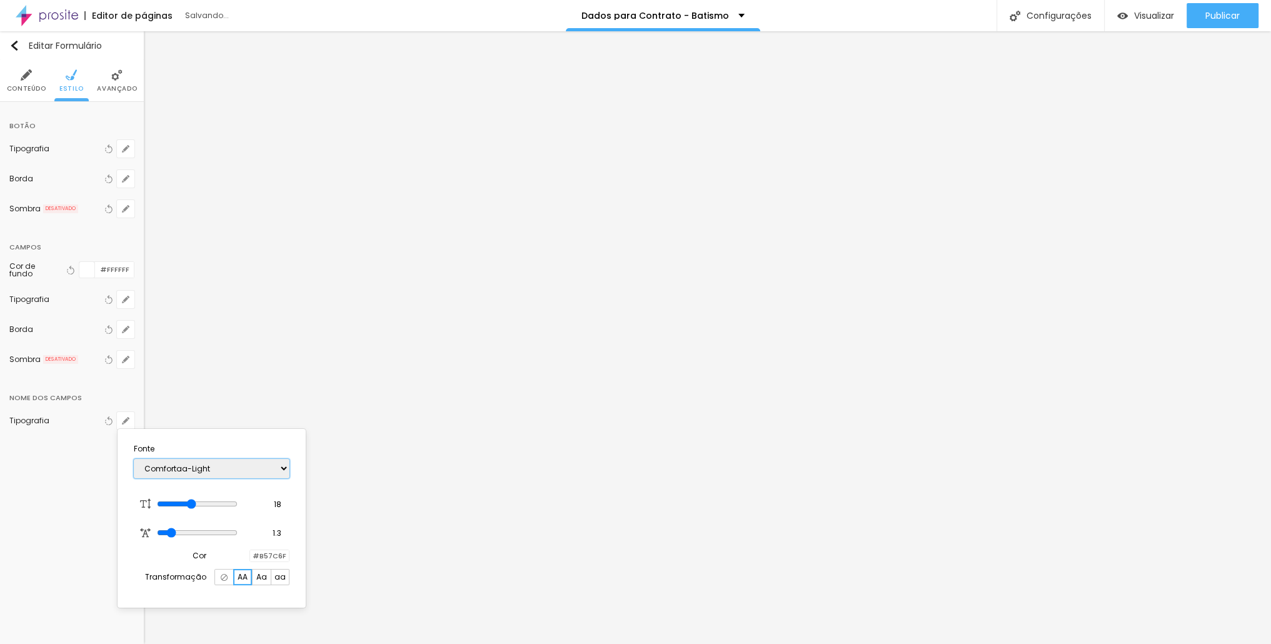
click at [177, 467] on select "AbrilFatface-Regular Actor-Regular Alegreya AlegreyaBlack [PERSON_NAME] Allan-R…" at bounding box center [212, 468] width 156 height 19
click at [134, 459] on select "AbrilFatface-Regular Actor-Regular Alegreya AlegreyaBlack [PERSON_NAME] Allan-R…" at bounding box center [212, 468] width 156 height 19
click at [196, 469] on select "AbrilFatface-Regular Actor-Regular Alegreya AlegreyaBlack [PERSON_NAME] Allan-R…" at bounding box center [212, 468] width 156 height 19
click at [134, 459] on select "AbrilFatface-Regular Actor-Regular Alegreya AlegreyaBlack [PERSON_NAME] Allan-R…" at bounding box center [212, 468] width 156 height 19
click at [217, 467] on select "AbrilFatface-Regular Actor-Regular Alegreya AlegreyaBlack [PERSON_NAME] Allan-R…" at bounding box center [212, 468] width 156 height 19
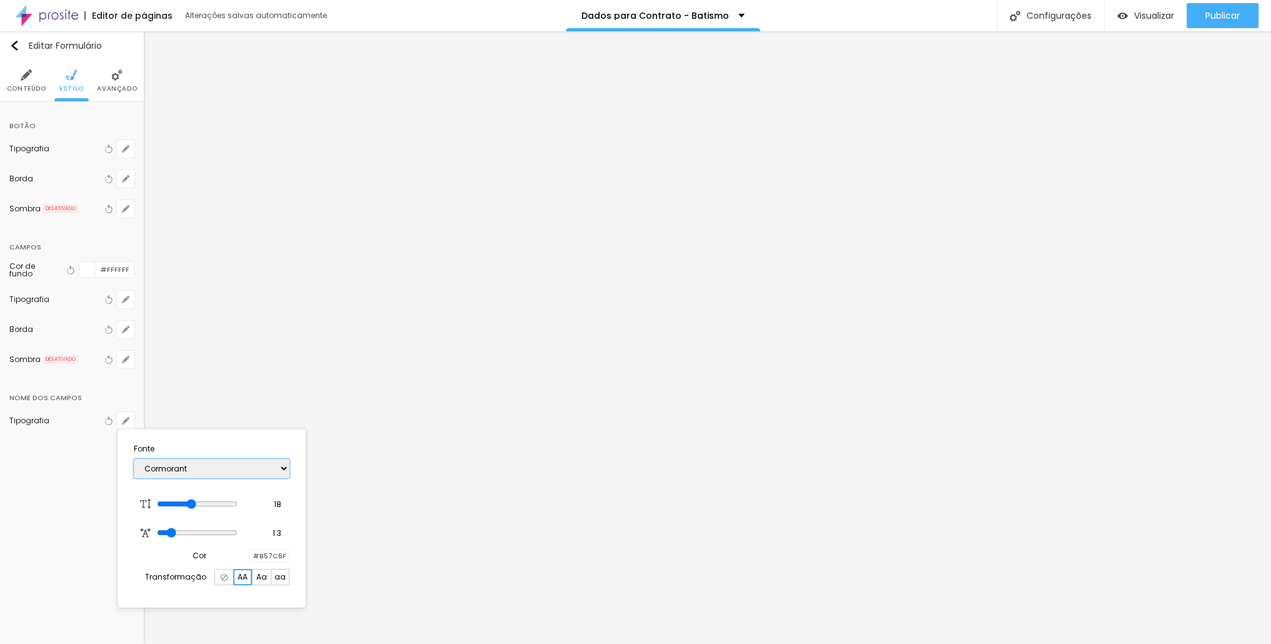
click at [134, 459] on select "AbrilFatface-Regular Actor-Regular Alegreya AlegreyaBlack [PERSON_NAME] Allan-R…" at bounding box center [212, 468] width 156 height 19
click at [197, 467] on select "AbrilFatface-Regular Actor-Regular Alegreya AlegreyaBlack [PERSON_NAME] Allan-R…" at bounding box center [212, 468] width 156 height 19
click at [134, 459] on select "AbrilFatface-Regular Actor-Regular Alegreya AlegreyaBlack [PERSON_NAME] Allan-R…" at bounding box center [212, 468] width 156 height 19
click at [183, 464] on select "AbrilFatface-Regular Actor-Regular Alegreya AlegreyaBlack [PERSON_NAME] Allan-R…" at bounding box center [212, 468] width 156 height 19
click at [134, 459] on select "AbrilFatface-Regular Actor-Regular Alegreya AlegreyaBlack [PERSON_NAME] Allan-R…" at bounding box center [212, 468] width 156 height 19
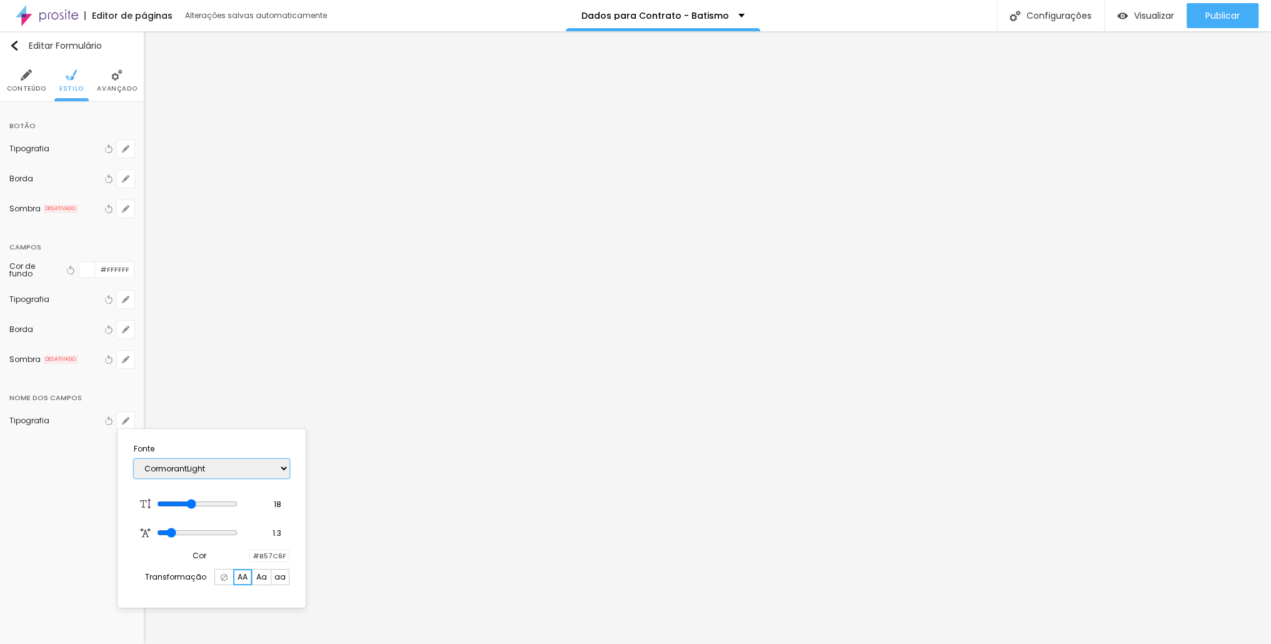
click at [199, 471] on select "AbrilFatface-Regular Actor-Regular Alegreya AlegreyaBlack [PERSON_NAME] Allan-R…" at bounding box center [212, 468] width 156 height 19
click at [134, 459] on select "AbrilFatface-Regular Actor-Regular Alegreya AlegreyaBlack [PERSON_NAME] Allan-R…" at bounding box center [212, 468] width 156 height 19
click at [217, 464] on select "AbrilFatface-Regular Actor-Regular Alegreya AlegreyaBlack [PERSON_NAME] Allan-R…" at bounding box center [212, 468] width 156 height 19
click at [134, 459] on select "AbrilFatface-Regular Actor-Regular Alegreya AlegreyaBlack [PERSON_NAME] Allan-R…" at bounding box center [212, 468] width 156 height 19
click at [177, 473] on select "AbrilFatface-Regular Actor-Regular Alegreya AlegreyaBlack [PERSON_NAME] Allan-R…" at bounding box center [212, 468] width 156 height 19
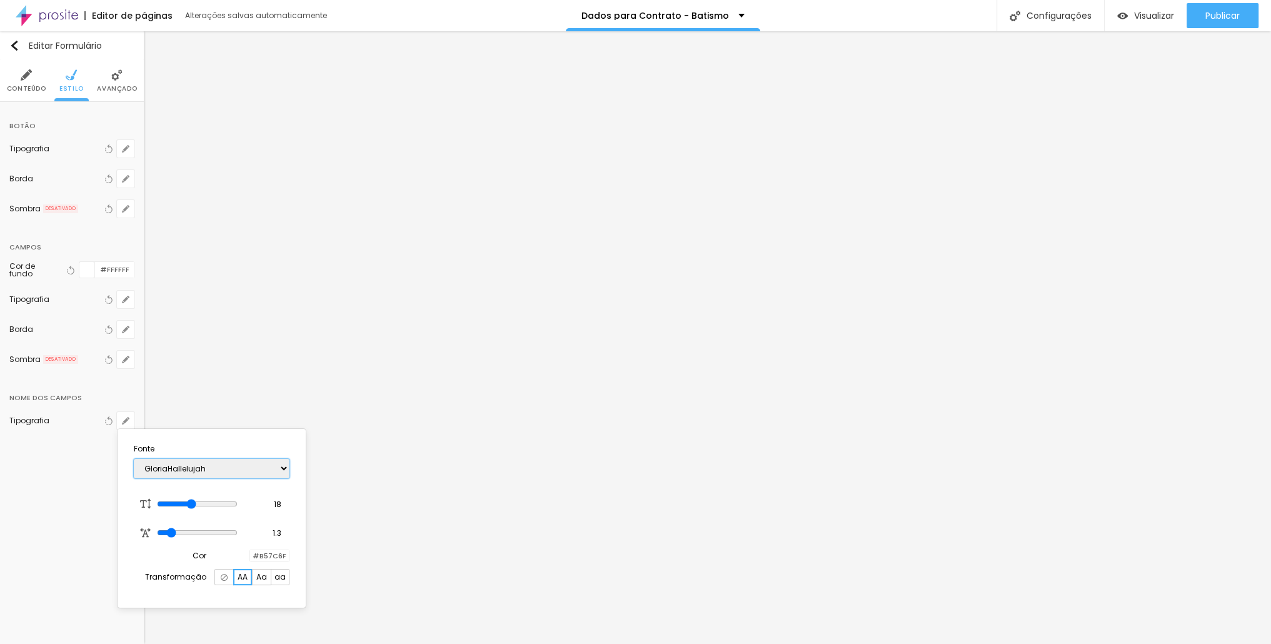
click at [134, 459] on select "AbrilFatface-Regular Actor-Regular Alegreya AlegreyaBlack [PERSON_NAME] Allan-R…" at bounding box center [212, 468] width 156 height 19
click at [196, 462] on select "AbrilFatface-Regular Actor-Regular Alegreya AlegreyaBlack [PERSON_NAME] Allan-R…" at bounding box center [212, 468] width 156 height 19
click at [134, 459] on select "AbrilFatface-Regular Actor-Regular Alegreya AlegreyaBlack [PERSON_NAME] Allan-R…" at bounding box center [212, 468] width 156 height 19
click at [193, 469] on select "AbrilFatface-Regular Actor-Regular Alegreya AlegreyaBlack [PERSON_NAME] Allan-R…" at bounding box center [212, 468] width 156 height 19
click at [134, 459] on select "AbrilFatface-Regular Actor-Regular Alegreya AlegreyaBlack [PERSON_NAME] Allan-R…" at bounding box center [212, 468] width 156 height 19
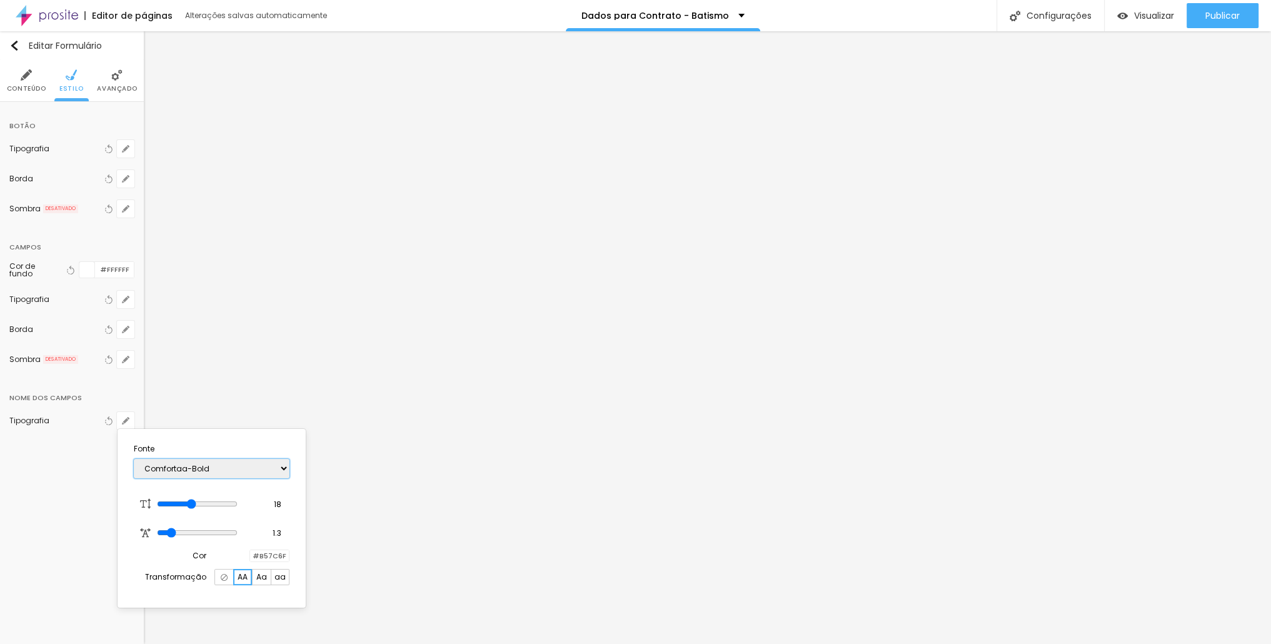
click at [226, 473] on select "AbrilFatface-Regular Actor-Regular Alegreya AlegreyaBlack [PERSON_NAME] Allan-R…" at bounding box center [212, 468] width 156 height 19
click at [134, 459] on select "AbrilFatface-Regular Actor-Regular Alegreya AlegreyaBlack [PERSON_NAME] Allan-R…" at bounding box center [212, 468] width 156 height 19
click at [248, 472] on select "AbrilFatface-Regular Actor-Regular Alegreya AlegreyaBlack [PERSON_NAME] Allan-R…" at bounding box center [212, 468] width 156 height 19
click at [134, 459] on select "AbrilFatface-Regular Actor-Regular Alegreya AlegreyaBlack [PERSON_NAME] Allan-R…" at bounding box center [212, 468] width 156 height 19
click at [237, 474] on select "AbrilFatface-Regular Actor-Regular Alegreya AlegreyaBlack [PERSON_NAME] Allan-R…" at bounding box center [212, 468] width 156 height 19
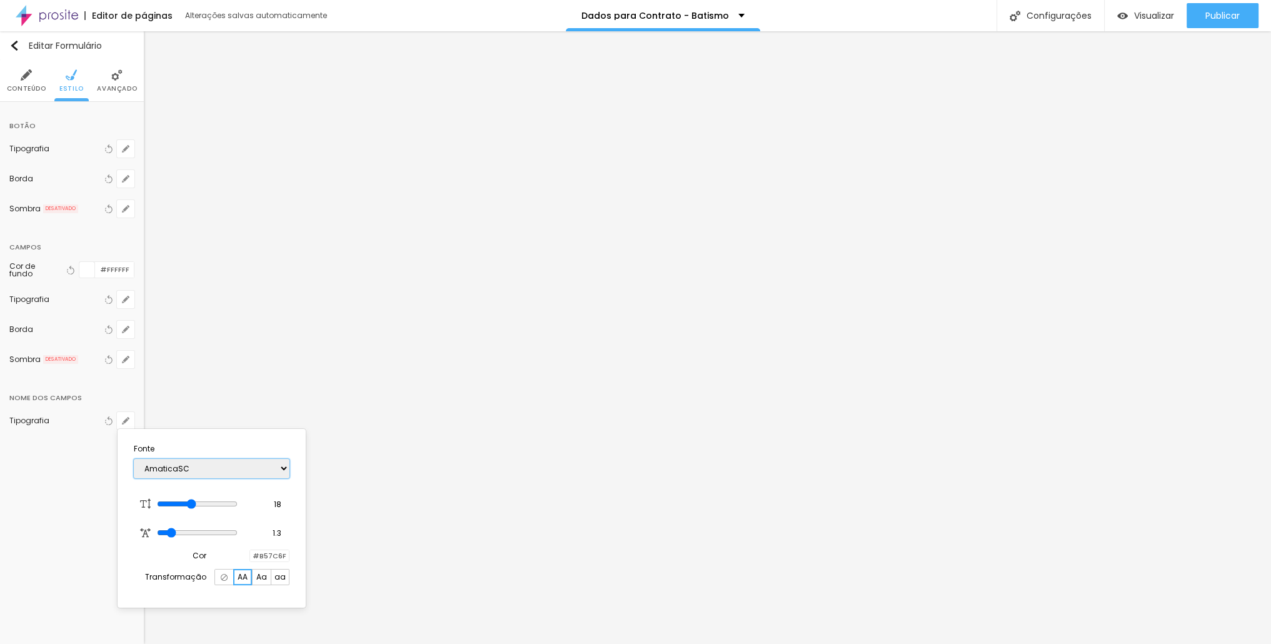
click at [134, 459] on select "AbrilFatface-Regular Actor-Regular Alegreya AlegreyaBlack [PERSON_NAME] Allan-R…" at bounding box center [212, 468] width 156 height 19
click at [211, 466] on select "AbrilFatface-Regular Actor-Regular Alegreya AlegreyaBlack [PERSON_NAME] Allan-R…" at bounding box center [212, 468] width 156 height 19
click at [134, 459] on select "AbrilFatface-Regular Actor-Regular Alegreya AlegreyaBlack [PERSON_NAME] Allan-R…" at bounding box center [212, 468] width 156 height 19
click at [255, 467] on select "AbrilFatface-Regular Actor-Regular Alegreya AlegreyaBlack [PERSON_NAME] Allan-R…" at bounding box center [212, 468] width 156 height 19
click at [134, 459] on select "AbrilFatface-Regular Actor-Regular Alegreya AlegreyaBlack [PERSON_NAME] Allan-R…" at bounding box center [212, 468] width 156 height 19
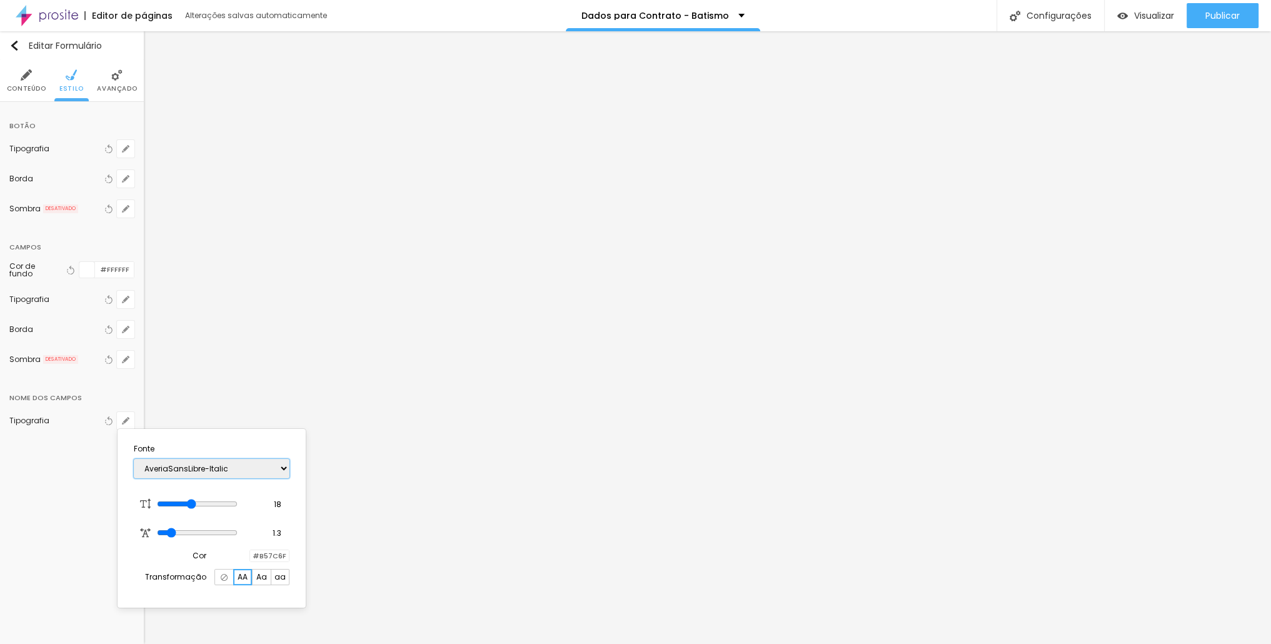
click at [239, 462] on select "AbrilFatface-Regular Actor-Regular Alegreya AlegreyaBlack [PERSON_NAME] Allan-R…" at bounding box center [212, 468] width 156 height 19
click at [134, 459] on select "AbrilFatface-Regular Actor-Regular Alegreya AlegreyaBlack [PERSON_NAME] Allan-R…" at bounding box center [212, 468] width 156 height 19
click at [229, 472] on select "AbrilFatface-Regular Actor-Regular Alegreya AlegreyaBlack [PERSON_NAME] Allan-R…" at bounding box center [212, 468] width 156 height 19
click at [134, 459] on select "AbrilFatface-Regular Actor-Regular Alegreya AlegreyaBlack [PERSON_NAME] Allan-R…" at bounding box center [212, 468] width 156 height 19
click at [252, 467] on select "AbrilFatface-Regular Actor-Regular Alegreya AlegreyaBlack [PERSON_NAME] Allan-R…" at bounding box center [212, 468] width 156 height 19
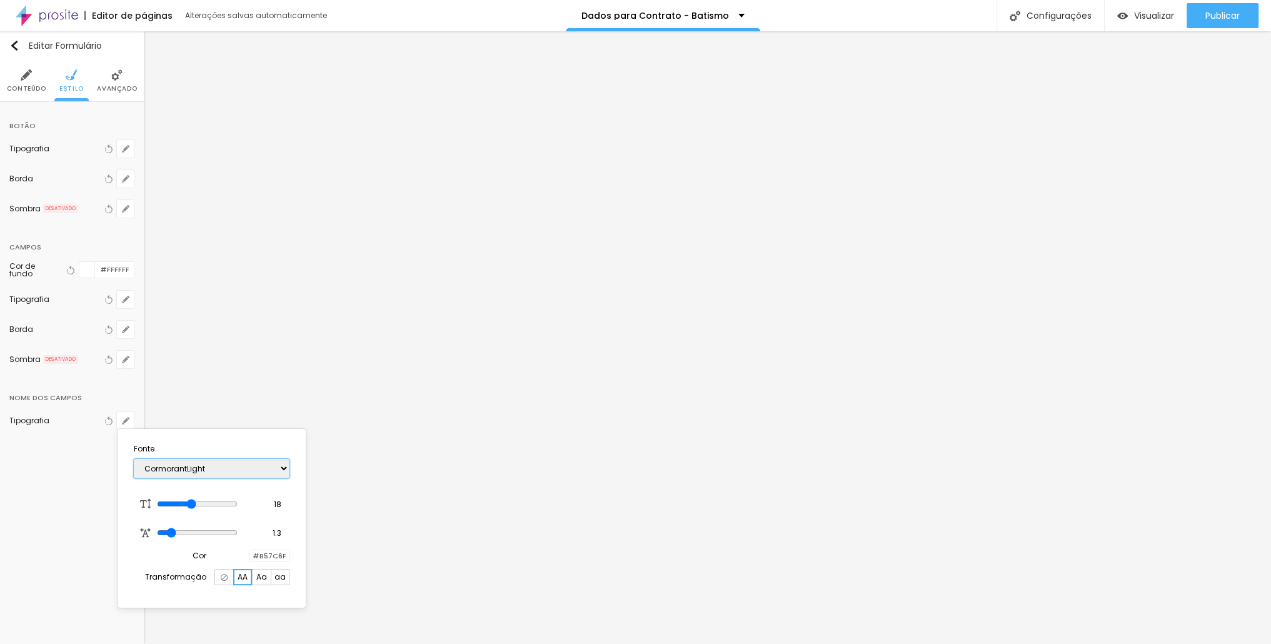
click at [134, 459] on select "AbrilFatface-Regular Actor-Regular Alegreya AlegreyaBlack [PERSON_NAME] Allan-R…" at bounding box center [212, 468] width 156 height 19
click at [232, 462] on select "AbrilFatface-Regular Actor-Regular Alegreya AlegreyaBlack [PERSON_NAME] Allan-R…" at bounding box center [212, 468] width 156 height 19
click at [134, 459] on select "AbrilFatface-Regular Actor-Regular Alegreya AlegreyaBlack [PERSON_NAME] Allan-R…" at bounding box center [212, 468] width 156 height 19
click at [191, 468] on select "AbrilFatface-Regular Actor-Regular Alegreya AlegreyaBlack [PERSON_NAME] Allan-R…" at bounding box center [212, 468] width 156 height 19
click at [134, 459] on select "AbrilFatface-Regular Actor-Regular Alegreya AlegreyaBlack [PERSON_NAME] Allan-R…" at bounding box center [212, 468] width 156 height 19
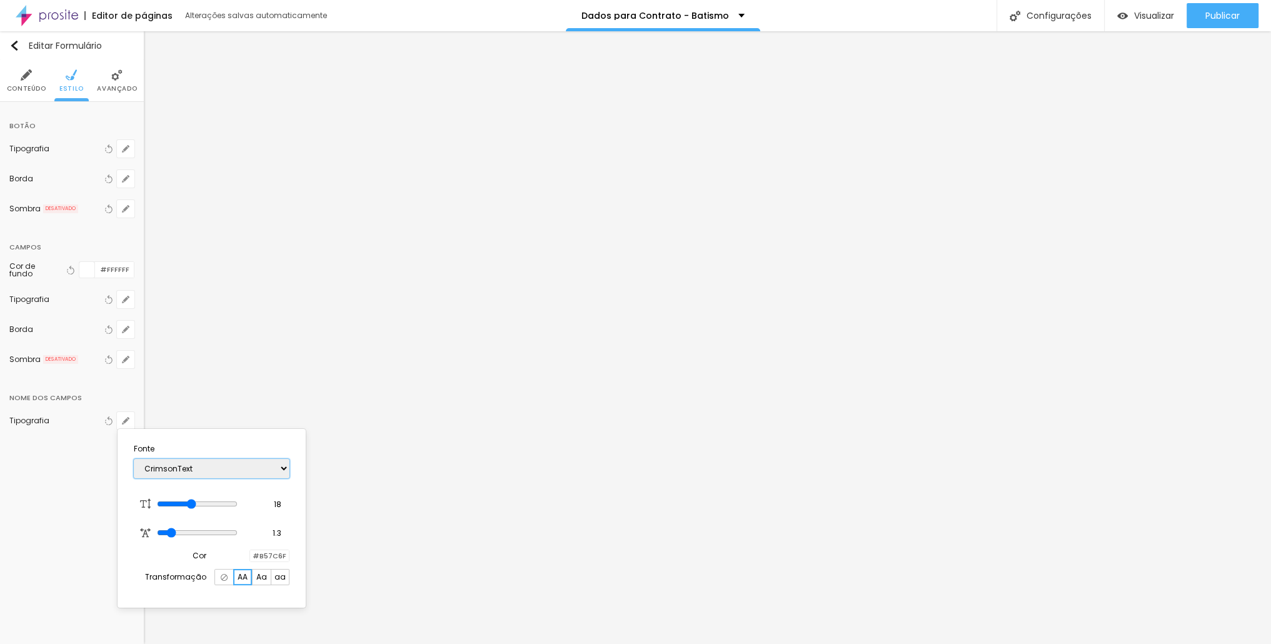
click at [230, 464] on select "AbrilFatface-Regular Actor-Regular Alegreya AlegreyaBlack [PERSON_NAME] Allan-R…" at bounding box center [212, 468] width 156 height 19
click at [134, 459] on select "AbrilFatface-Regular Actor-Regular Alegreya AlegreyaBlack [PERSON_NAME] Allan-R…" at bounding box center [212, 468] width 156 height 19
click at [254, 462] on select "AbrilFatface-Regular Actor-Regular Alegreya AlegreyaBlack [PERSON_NAME] Allan-R…" at bounding box center [212, 468] width 156 height 19
click at [134, 459] on select "AbrilFatface-Regular Actor-Regular Alegreya AlegreyaBlack [PERSON_NAME] Allan-R…" at bounding box center [212, 468] width 156 height 19
click at [220, 469] on select "AbrilFatface-Regular Actor-Regular Alegreya AlegreyaBlack [PERSON_NAME] Allan-R…" at bounding box center [212, 468] width 156 height 19
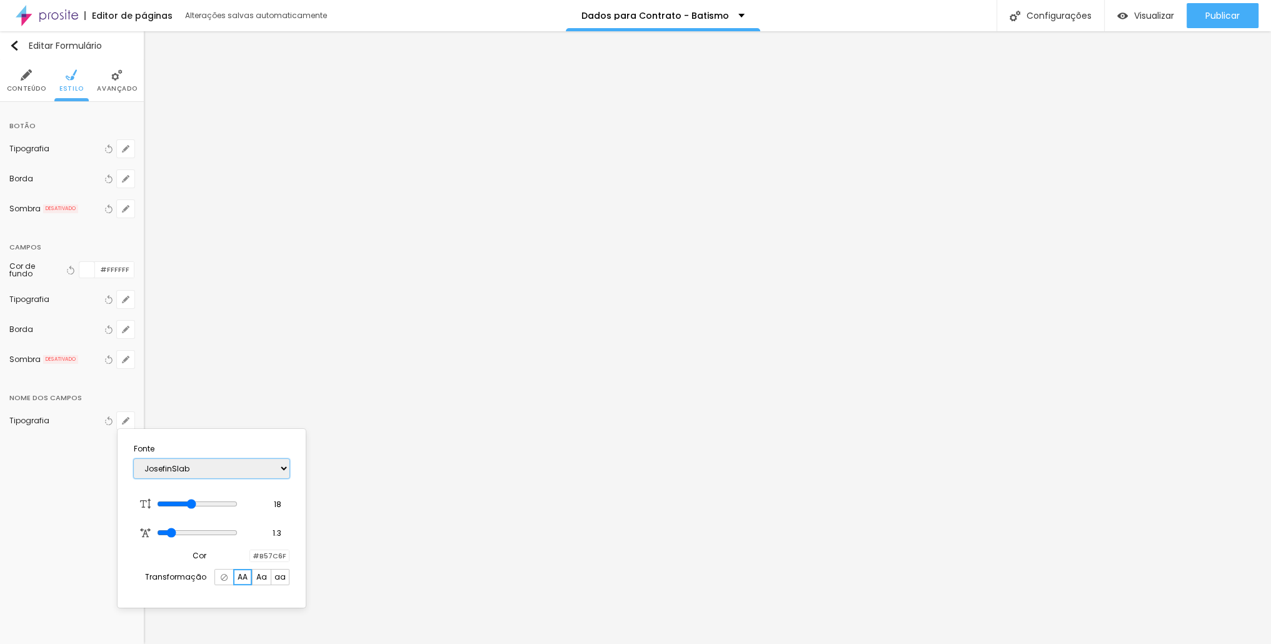
click at [134, 459] on select "AbrilFatface-Regular Actor-Regular Alegreya AlegreyaBlack [PERSON_NAME] Allan-R…" at bounding box center [212, 468] width 156 height 19
click at [241, 474] on select "AbrilFatface-Regular Actor-Regular Alegreya AlegreyaBlack [PERSON_NAME] Allan-R…" at bounding box center [212, 468] width 156 height 19
click at [134, 459] on select "AbrilFatface-Regular Actor-Regular Alegreya AlegreyaBlack [PERSON_NAME] Allan-R…" at bounding box center [212, 468] width 156 height 19
click at [252, 477] on div "AbrilFatface-Regular Actor-Regular Alegreya AlegreyaBlack [PERSON_NAME] Allan-R…" at bounding box center [212, 468] width 156 height 32
click at [257, 468] on select "AbrilFatface-Regular Actor-Regular Alegreya AlegreyaBlack [PERSON_NAME] Allan-R…" at bounding box center [212, 468] width 156 height 19
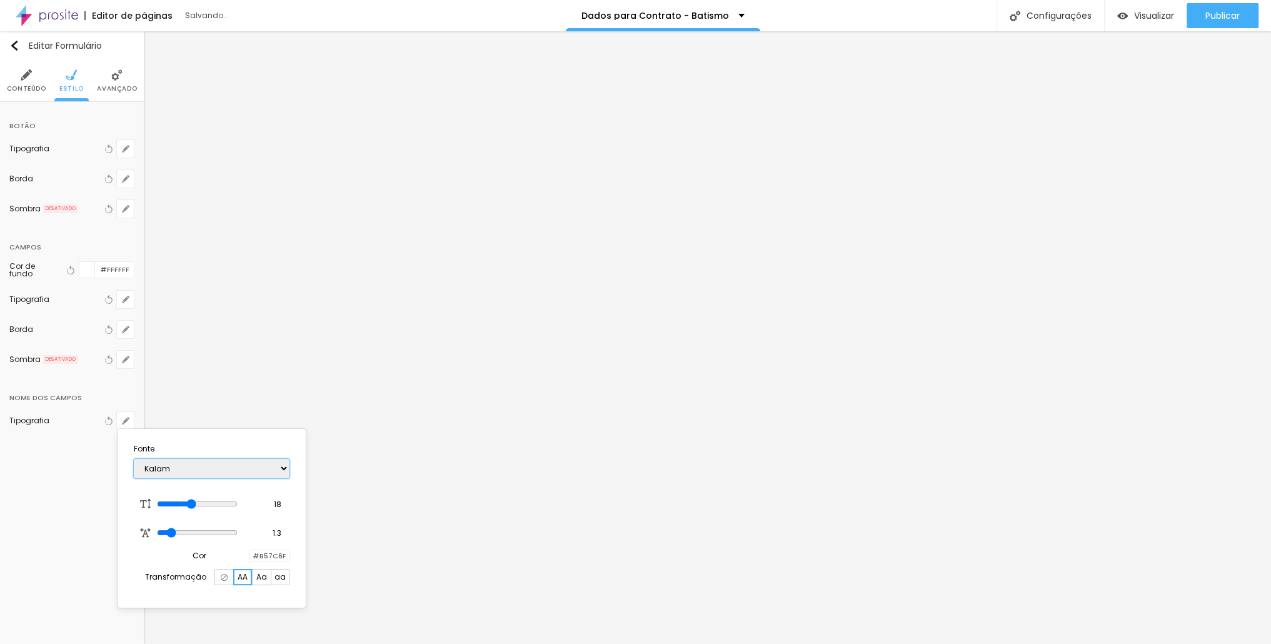
click at [134, 459] on select "AbrilFatface-Regular Actor-Regular Alegreya AlegreyaBlack [PERSON_NAME] Allan-R…" at bounding box center [212, 468] width 156 height 19
click at [244, 466] on select "AbrilFatface-Regular Actor-Regular Alegreya AlegreyaBlack [PERSON_NAME] Allan-R…" at bounding box center [212, 468] width 156 height 19
click at [134, 459] on select "AbrilFatface-Regular Actor-Regular Alegreya AlegreyaBlack [PERSON_NAME] Allan-R…" at bounding box center [212, 468] width 156 height 19
click at [239, 468] on select "AbrilFatface-Regular Actor-Regular Alegreya AlegreyaBlack [PERSON_NAME] Allan-R…" at bounding box center [212, 468] width 156 height 19
click at [134, 459] on select "AbrilFatface-Regular Actor-Regular Alegreya AlegreyaBlack [PERSON_NAME] Allan-R…" at bounding box center [212, 468] width 156 height 19
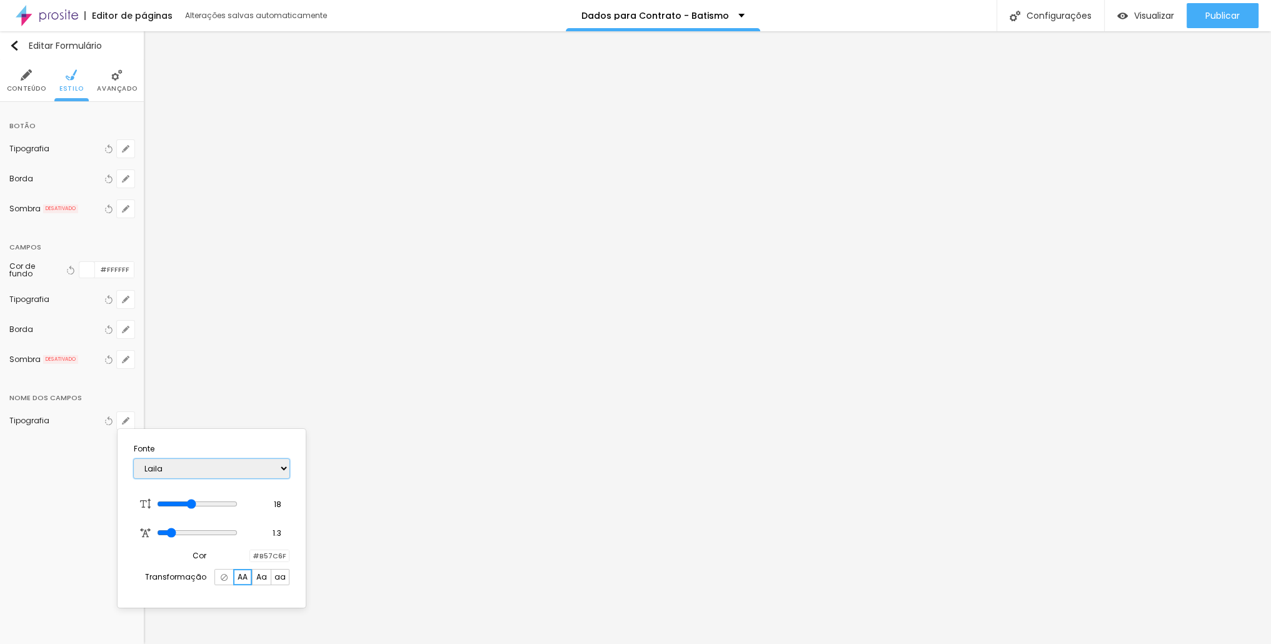
click at [217, 464] on select "AbrilFatface-Regular Actor-Regular Alegreya AlegreyaBlack [PERSON_NAME] Allan-R…" at bounding box center [212, 468] width 156 height 19
click at [134, 459] on select "AbrilFatface-Regular Actor-Regular Alegreya AlegreyaBlack [PERSON_NAME] Allan-R…" at bounding box center [212, 468] width 156 height 19
click at [222, 466] on select "AbrilFatface-Regular Actor-Regular Alegreya AlegreyaBlack [PERSON_NAME] Allan-R…" at bounding box center [212, 468] width 156 height 19
click at [134, 459] on select "AbrilFatface-Regular Actor-Regular Alegreya AlegreyaBlack [PERSON_NAME] Allan-R…" at bounding box center [212, 468] width 156 height 19
click at [215, 466] on select "AbrilFatface-Regular Actor-Regular Alegreya AlegreyaBlack [PERSON_NAME] Allan-R…" at bounding box center [212, 468] width 156 height 19
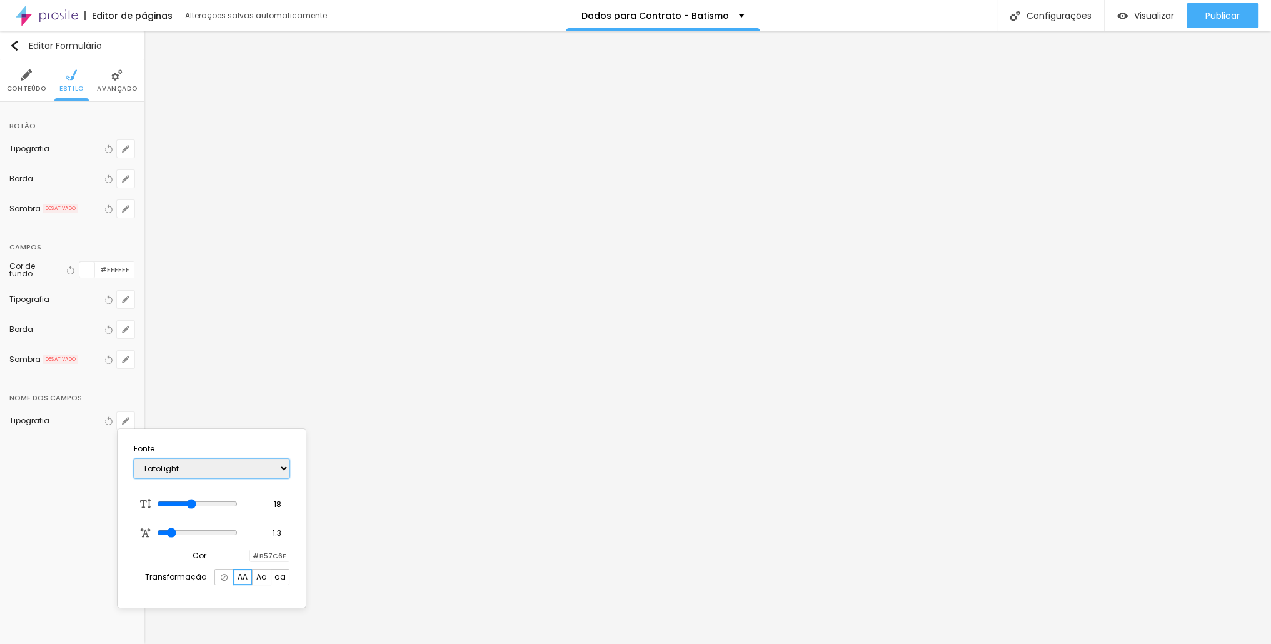
click at [134, 459] on select "AbrilFatface-Regular Actor-Regular Alegreya AlegreyaBlack [PERSON_NAME] Allan-R…" at bounding box center [212, 468] width 156 height 19
click at [220, 462] on select "AbrilFatface-Regular Actor-Regular Alegreya AlegreyaBlack [PERSON_NAME] Allan-R…" at bounding box center [212, 468] width 156 height 19
click at [134, 459] on select "AbrilFatface-Regular Actor-Regular Alegreya AlegreyaBlack [PERSON_NAME] Allan-R…" at bounding box center [212, 468] width 156 height 19
click at [230, 454] on div "AbrilFatface-Regular Actor-Regular Alegreya AlegreyaBlack [PERSON_NAME] Allan-R…" at bounding box center [212, 468] width 156 height 32
click at [225, 467] on select "AbrilFatface-Regular Actor-Regular Alegreya AlegreyaBlack [PERSON_NAME] Allan-R…" at bounding box center [212, 468] width 156 height 19
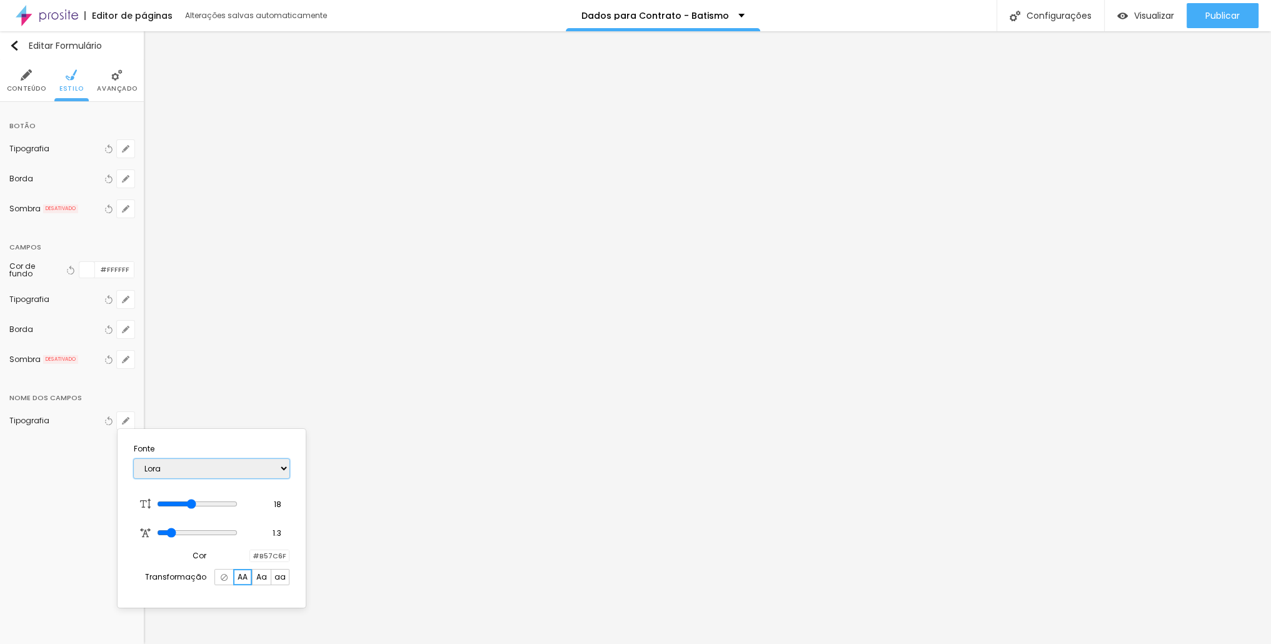
click at [134, 459] on select "AbrilFatface-Regular Actor-Regular Alegreya AlegreyaBlack [PERSON_NAME] Allan-R…" at bounding box center [212, 468] width 156 height 19
click at [217, 463] on select "AbrilFatface-Regular Actor-Regular Alegreya AlegreyaBlack [PERSON_NAME] Allan-R…" at bounding box center [212, 468] width 156 height 19
click at [134, 459] on select "AbrilFatface-Regular Actor-Regular Alegreya AlegreyaBlack [PERSON_NAME] Allan-R…" at bounding box center [212, 468] width 156 height 19
click at [247, 470] on select "AbrilFatface-Regular Actor-Regular Alegreya AlegreyaBlack [PERSON_NAME] Allan-R…" at bounding box center [212, 468] width 156 height 19
click at [134, 459] on select "AbrilFatface-Regular Actor-Regular Alegreya AlegreyaBlack [PERSON_NAME] Allan-R…" at bounding box center [212, 468] width 156 height 19
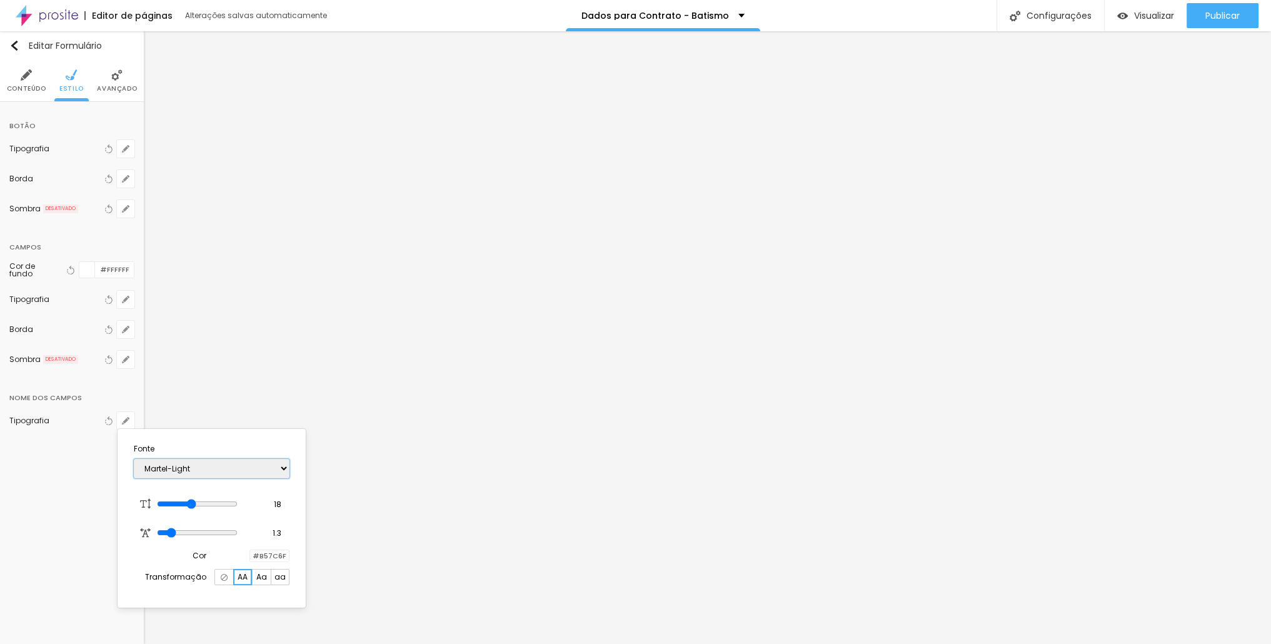
click at [222, 471] on select "AbrilFatface-Regular Actor-Regular Alegreya AlegreyaBlack [PERSON_NAME] Allan-R…" at bounding box center [212, 468] width 156 height 19
click at [134, 459] on select "AbrilFatface-Regular Actor-Regular Alegreya AlegreyaBlack [PERSON_NAME] Allan-R…" at bounding box center [212, 468] width 156 height 19
click at [212, 461] on select "AbrilFatface-Regular Actor-Regular Alegreya AlegreyaBlack [PERSON_NAME] Allan-R…" at bounding box center [212, 468] width 156 height 19
click at [134, 459] on select "AbrilFatface-Regular Actor-Regular Alegreya AlegreyaBlack [PERSON_NAME] Allan-R…" at bounding box center [212, 468] width 156 height 19
click at [207, 459] on select "AbrilFatface-Regular Actor-Regular Alegreya AlegreyaBlack [PERSON_NAME] Allan-R…" at bounding box center [212, 468] width 156 height 19
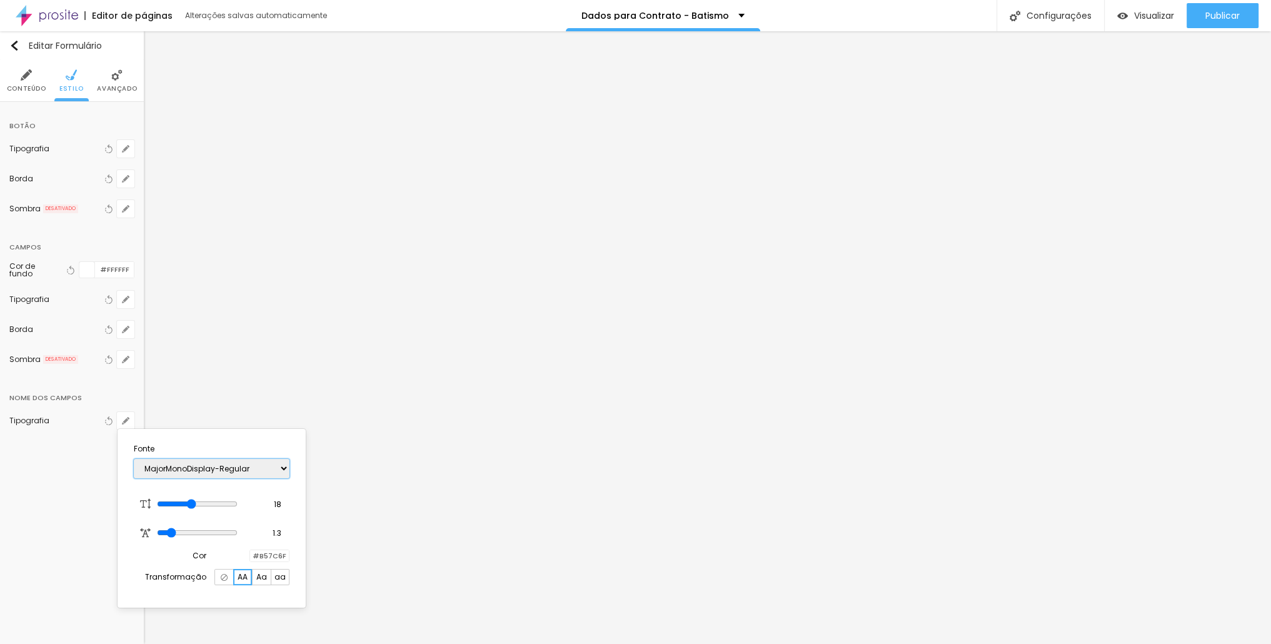
click at [134, 459] on select "AbrilFatface-Regular Actor-Regular Alegreya AlegreyaBlack [PERSON_NAME] Allan-R…" at bounding box center [212, 468] width 156 height 19
click at [221, 465] on select "AbrilFatface-Regular Actor-Regular Alegreya AlegreyaBlack [PERSON_NAME] Allan-R…" at bounding box center [212, 468] width 156 height 19
click at [134, 459] on select "AbrilFatface-Regular Actor-Regular Alegreya AlegreyaBlack [PERSON_NAME] Allan-R…" at bounding box center [212, 468] width 156 height 19
click at [219, 461] on select "AbrilFatface-Regular Actor-Regular Alegreya AlegreyaBlack [PERSON_NAME] Allan-R…" at bounding box center [212, 468] width 156 height 19
click at [134, 459] on select "AbrilFatface-Regular Actor-Regular Alegreya AlegreyaBlack [PERSON_NAME] Allan-R…" at bounding box center [212, 468] width 156 height 19
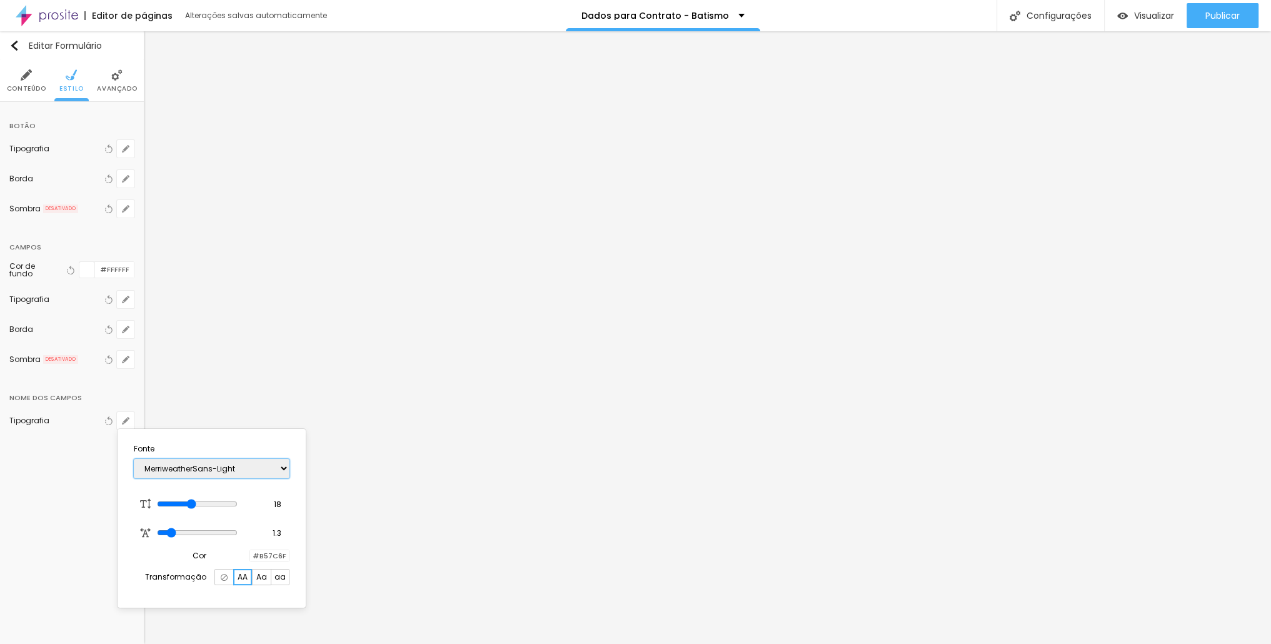
click at [233, 460] on select "AbrilFatface-Regular Actor-Regular Alegreya AlegreyaBlack [PERSON_NAME] Allan-R…" at bounding box center [212, 468] width 156 height 19
click at [134, 459] on select "AbrilFatface-Regular Actor-Regular Alegreya AlegreyaBlack [PERSON_NAME] Allan-R…" at bounding box center [212, 468] width 156 height 19
click at [239, 467] on select "AbrilFatface-Regular Actor-Regular Alegreya AlegreyaBlack [PERSON_NAME] Allan-R…" at bounding box center [212, 468] width 156 height 19
click at [134, 459] on select "AbrilFatface-Regular Actor-Regular Alegreya AlegreyaBlack [PERSON_NAME] Allan-R…" at bounding box center [212, 468] width 156 height 19
click at [206, 466] on select "AbrilFatface-Regular Actor-Regular Alegreya AlegreyaBlack [PERSON_NAME] Allan-R…" at bounding box center [212, 468] width 156 height 19
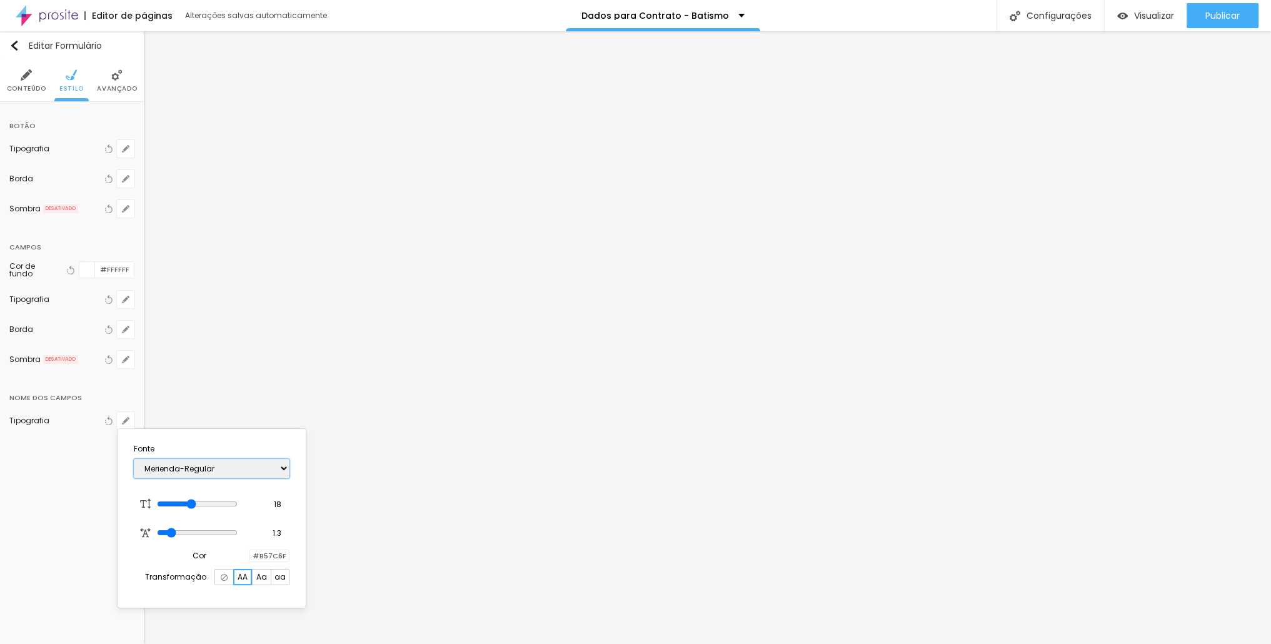
click at [134, 459] on select "AbrilFatface-Regular Actor-Regular Alegreya AlegreyaBlack [PERSON_NAME] Allan-R…" at bounding box center [212, 468] width 156 height 19
click at [239, 454] on div "AbrilFatface-Regular Actor-Regular Alegreya AlegreyaBlack [PERSON_NAME] Allan-R…" at bounding box center [212, 468] width 156 height 32
click at [228, 465] on select "AbrilFatface-Regular Actor-Regular Alegreya AlegreyaBlack [PERSON_NAME] Allan-R…" at bounding box center [212, 468] width 156 height 19
click at [134, 459] on select "AbrilFatface-Regular Actor-Regular Alegreya AlegreyaBlack [PERSON_NAME] Allan-R…" at bounding box center [212, 468] width 156 height 19
click at [222, 466] on select "AbrilFatface-Regular Actor-Regular Alegreya AlegreyaBlack [PERSON_NAME] Allan-R…" at bounding box center [212, 468] width 156 height 19
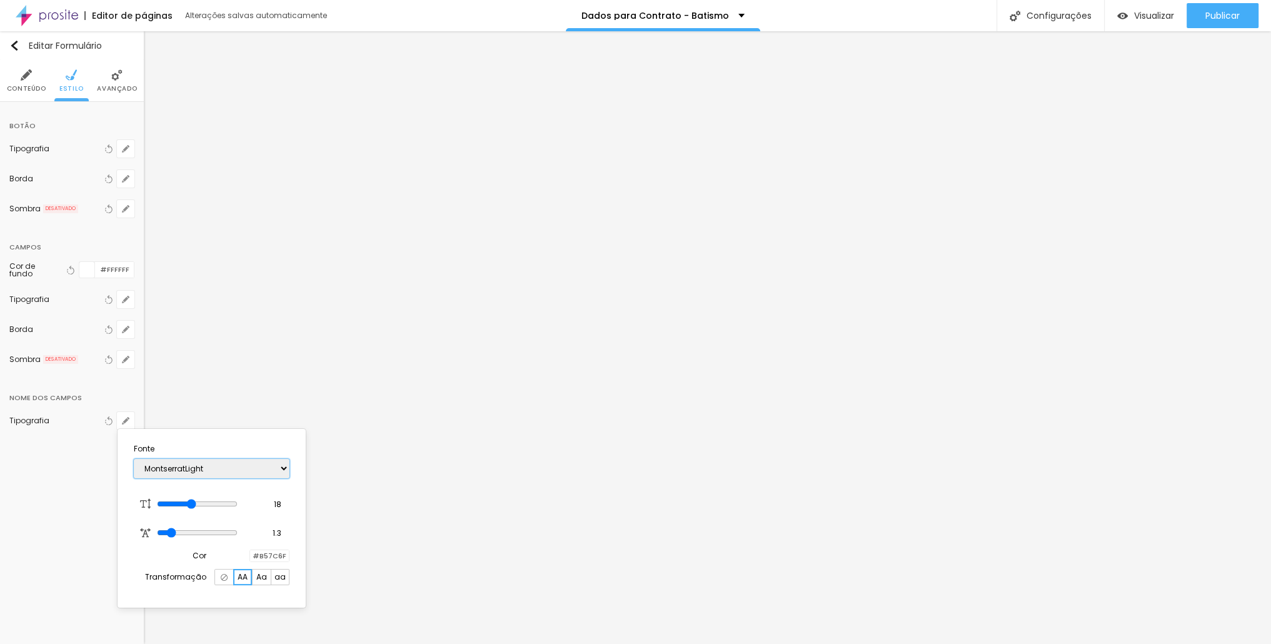
click at [134, 459] on select "AbrilFatface-Regular Actor-Regular Alegreya AlegreyaBlack [PERSON_NAME] Allan-R…" at bounding box center [212, 468] width 156 height 19
click at [227, 463] on select "AbrilFatface-Regular Actor-Regular Alegreya AlegreyaBlack [PERSON_NAME] Allan-R…" at bounding box center [212, 468] width 156 height 19
click at [134, 459] on select "AbrilFatface-Regular Actor-Regular Alegreya AlegreyaBlack [PERSON_NAME] Allan-R…" at bounding box center [212, 468] width 156 height 19
click at [227, 459] on select "AbrilFatface-Regular Actor-Regular Alegreya AlegreyaBlack [PERSON_NAME] Allan-R…" at bounding box center [212, 468] width 156 height 19
click at [134, 459] on select "AbrilFatface-Regular Actor-Regular Alegreya AlegreyaBlack [PERSON_NAME] Allan-R…" at bounding box center [212, 468] width 156 height 19
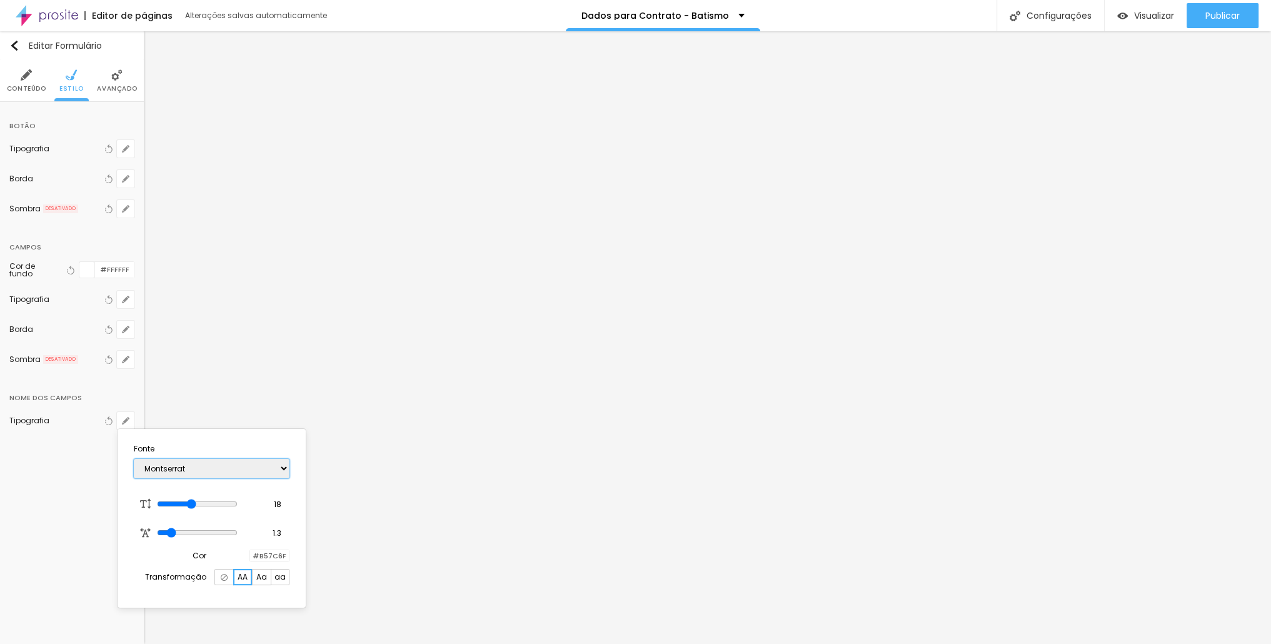
click at [220, 469] on select "AbrilFatface-Regular Actor-Regular Alegreya AlegreyaBlack [PERSON_NAME] Allan-R…" at bounding box center [212, 468] width 156 height 19
click at [134, 459] on select "AbrilFatface-Regular Actor-Regular Alegreya AlegreyaBlack [PERSON_NAME] Allan-R…" at bounding box center [212, 468] width 156 height 19
click at [224, 457] on div "AbrilFatface-Regular Actor-Regular Alegreya AlegreyaBlack [PERSON_NAME] Allan-R…" at bounding box center [212, 468] width 156 height 32
click at [215, 466] on select "AbrilFatface-Regular Actor-Regular Alegreya AlegreyaBlack [PERSON_NAME] Allan-R…" at bounding box center [212, 468] width 156 height 19
click at [134, 459] on select "AbrilFatface-Regular Actor-Regular Alegreya AlegreyaBlack [PERSON_NAME] Allan-R…" at bounding box center [212, 468] width 156 height 19
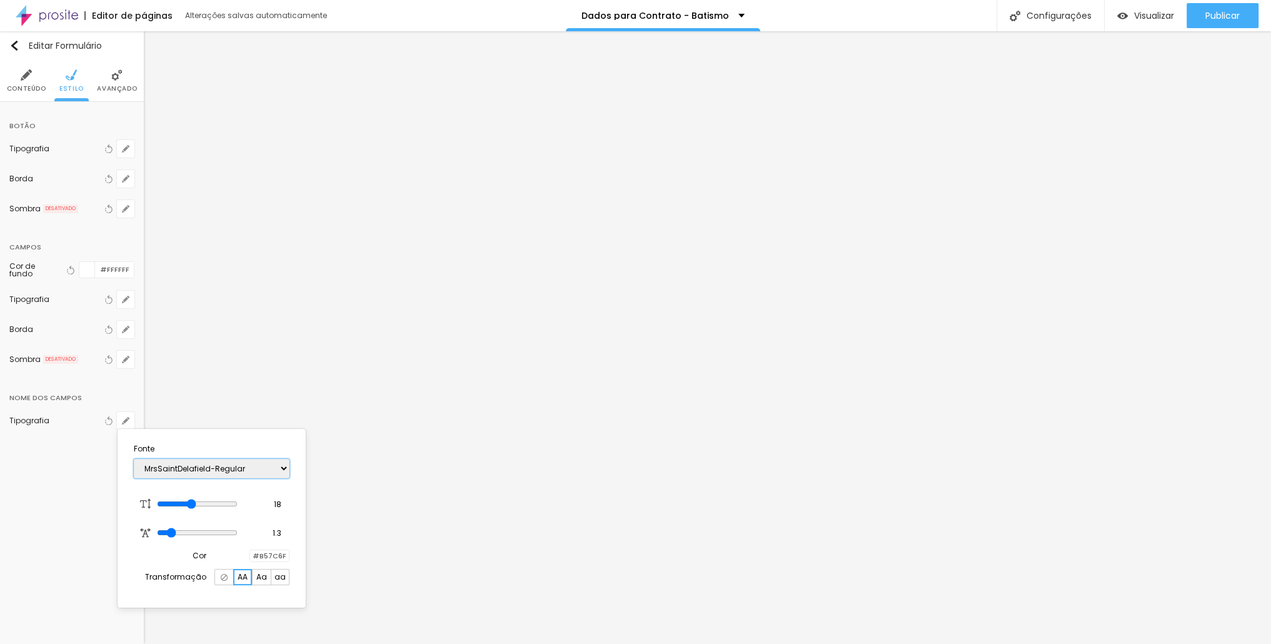
click at [219, 465] on select "AbrilFatface-Regular Actor-Regular Alegreya AlegreyaBlack [PERSON_NAME] Allan-R…" at bounding box center [212, 468] width 156 height 19
click at [134, 459] on select "AbrilFatface-Regular Actor-Regular Alegreya AlegreyaBlack [PERSON_NAME] Allan-R…" at bounding box center [212, 468] width 156 height 19
click at [215, 467] on select "AbrilFatface-Regular Actor-Regular Alegreya AlegreyaBlack [PERSON_NAME] Allan-R…" at bounding box center [212, 468] width 156 height 19
click at [134, 459] on select "AbrilFatface-Regular Actor-Regular Alegreya AlegreyaBlack [PERSON_NAME] Allan-R…" at bounding box center [212, 468] width 156 height 19
click at [224, 459] on div "AbrilFatface-Regular Actor-Regular Alegreya AlegreyaBlack [PERSON_NAME] Allan-R…" at bounding box center [212, 468] width 156 height 32
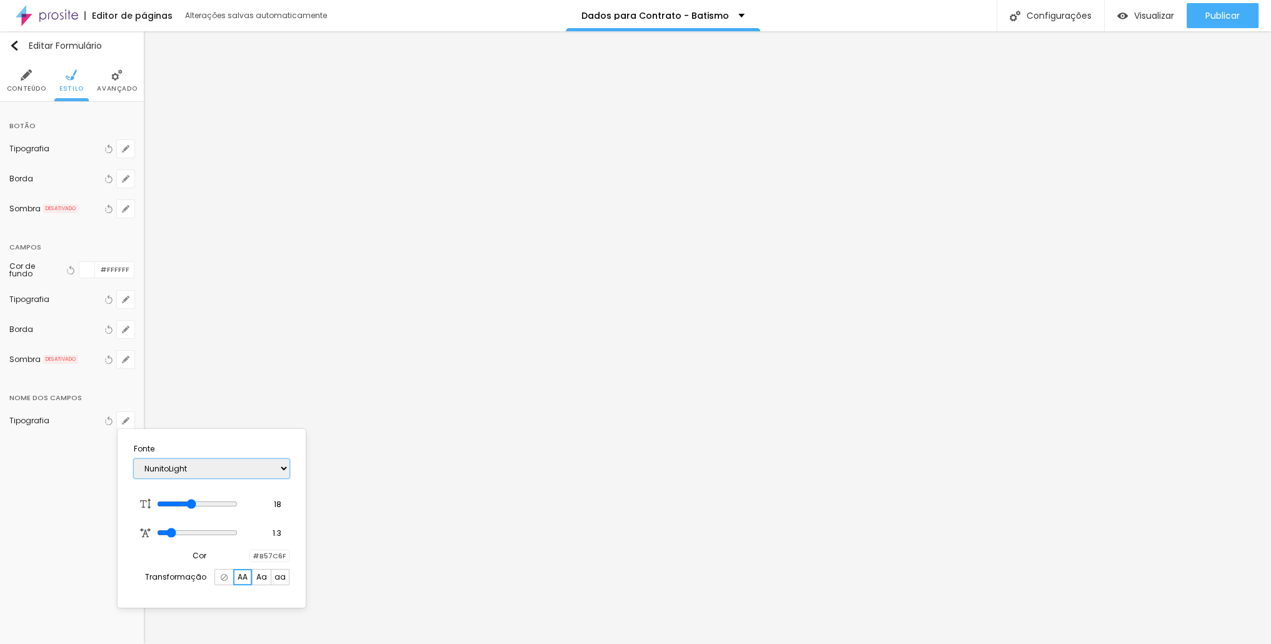
click at [217, 468] on select "AbrilFatface-Regular Actor-Regular Alegreya AlegreyaBlack [PERSON_NAME] Allan-R…" at bounding box center [212, 468] width 156 height 19
click at [134, 459] on select "AbrilFatface-Regular Actor-Regular Alegreya AlegreyaBlack [PERSON_NAME] Allan-R…" at bounding box center [212, 468] width 156 height 19
click at [228, 469] on select "AbrilFatface-Regular Actor-Regular Alegreya AlegreyaBlack [PERSON_NAME] Allan-R…" at bounding box center [212, 468] width 156 height 19
click at [134, 459] on select "AbrilFatface-Regular Actor-Regular Alegreya AlegreyaBlack [PERSON_NAME] Allan-R…" at bounding box center [212, 468] width 156 height 19
click at [237, 473] on select "AbrilFatface-Regular Actor-Regular Alegreya AlegreyaBlack [PERSON_NAME] Allan-R…" at bounding box center [212, 468] width 156 height 19
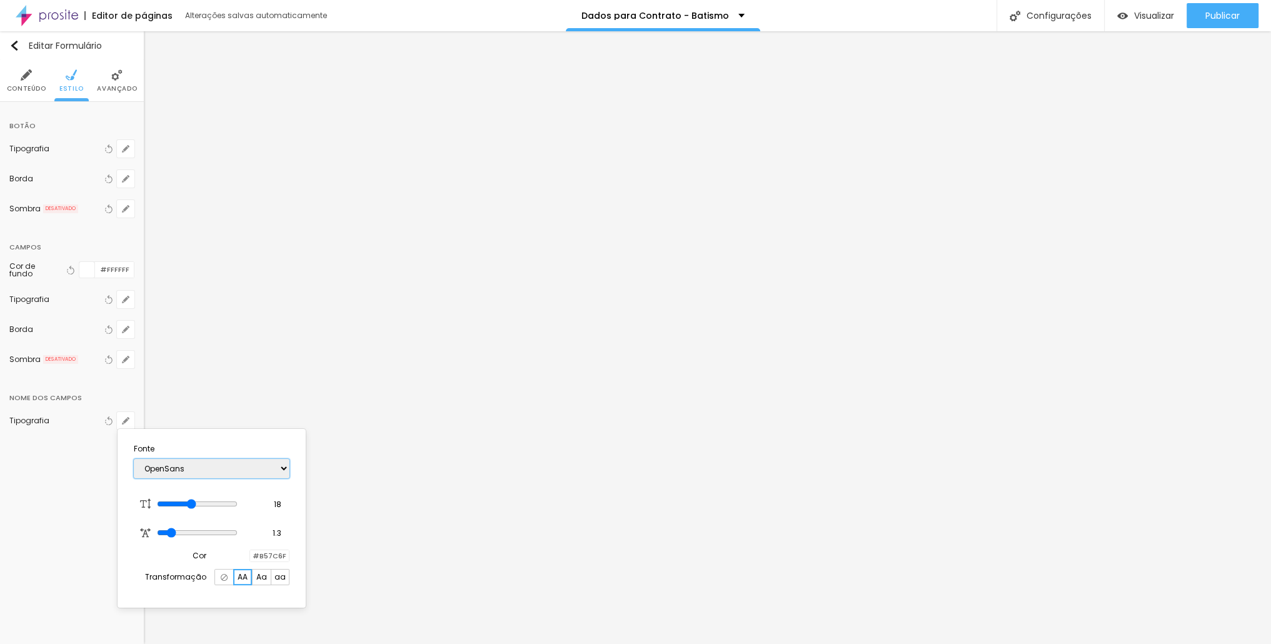
click at [134, 459] on select "AbrilFatface-Regular Actor-Regular Alegreya AlegreyaBlack [PERSON_NAME] Allan-R…" at bounding box center [212, 468] width 156 height 19
click at [229, 459] on select "AbrilFatface-Regular Actor-Regular Alegreya AlegreyaBlack [PERSON_NAME] Allan-R…" at bounding box center [212, 468] width 156 height 19
click at [134, 459] on select "AbrilFatface-Regular Actor-Regular Alegreya AlegreyaBlack [PERSON_NAME] Allan-R…" at bounding box center [212, 468] width 156 height 19
click at [217, 464] on select "AbrilFatface-Regular Actor-Regular Alegreya AlegreyaBlack [PERSON_NAME] Allan-R…" at bounding box center [212, 468] width 156 height 19
click at [134, 459] on select "AbrilFatface-Regular Actor-Regular Alegreya AlegreyaBlack [PERSON_NAME] Allan-R…" at bounding box center [212, 468] width 156 height 19
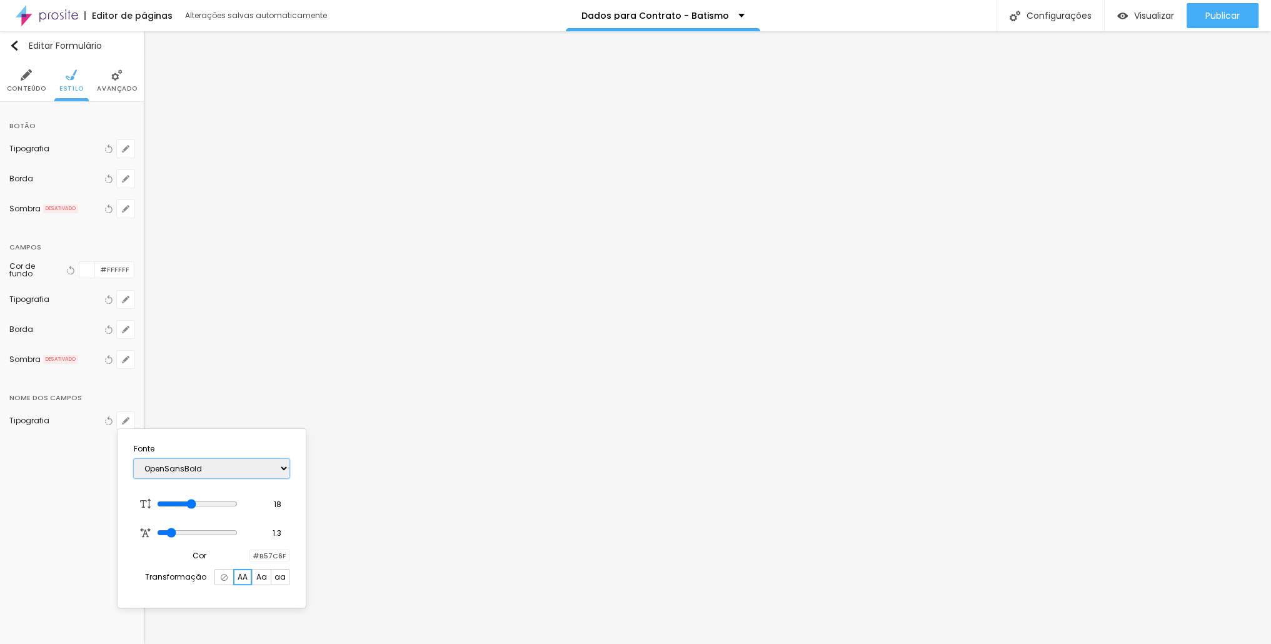
click at [222, 476] on select "AbrilFatface-Regular Actor-Regular Alegreya AlegreyaBlack [PERSON_NAME] Allan-R…" at bounding box center [212, 468] width 156 height 19
click at [134, 459] on select "AbrilFatface-Regular Actor-Regular Alegreya AlegreyaBlack [PERSON_NAME] Allan-R…" at bounding box center [212, 468] width 156 height 19
click at [243, 469] on select "AbrilFatface-Regular Actor-Regular Alegreya AlegreyaBlack [PERSON_NAME] Allan-R…" at bounding box center [212, 468] width 156 height 19
click at [134, 459] on select "AbrilFatface-Regular Actor-Regular Alegreya AlegreyaBlack [PERSON_NAME] Allan-R…" at bounding box center [212, 468] width 156 height 19
click at [222, 469] on select "AbrilFatface-Regular Actor-Regular Alegreya AlegreyaBlack [PERSON_NAME] Allan-R…" at bounding box center [212, 468] width 156 height 19
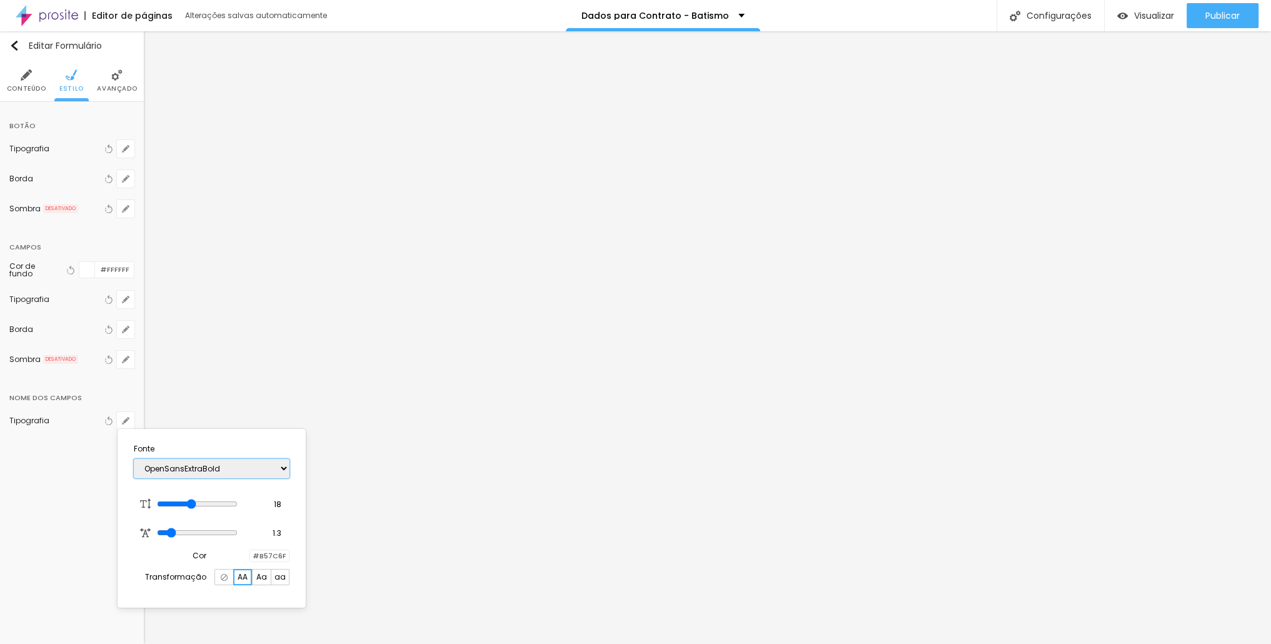
click at [134, 459] on select "AbrilFatface-Regular Actor-Regular Alegreya AlegreyaBlack [PERSON_NAME] Allan-R…" at bounding box center [212, 468] width 156 height 19
click at [235, 472] on select "AbrilFatface-Regular Actor-Regular Alegreya AlegreyaBlack [PERSON_NAME] Allan-R…" at bounding box center [212, 468] width 156 height 19
click at [134, 459] on select "AbrilFatface-Regular Actor-Regular Alegreya AlegreyaBlack [PERSON_NAME] Allan-R…" at bounding box center [212, 468] width 156 height 19
click at [247, 462] on select "AbrilFatface-Regular Actor-Regular Alegreya AlegreyaBlack [PERSON_NAME] Allan-R…" at bounding box center [212, 468] width 156 height 19
click at [134, 459] on select "AbrilFatface-Regular Actor-Regular Alegreya AlegreyaBlack [PERSON_NAME] Allan-R…" at bounding box center [212, 468] width 156 height 19
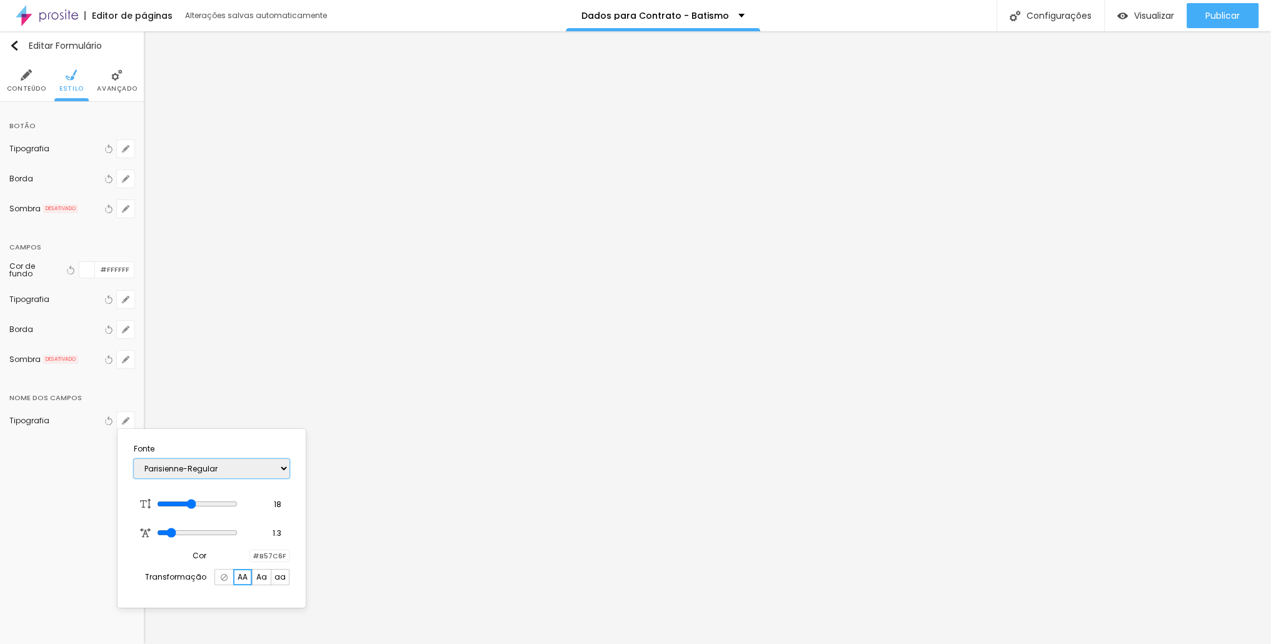
click at [242, 471] on select "AbrilFatface-Regular Actor-Regular Alegreya AlegreyaBlack [PERSON_NAME] Allan-R…" at bounding box center [212, 468] width 156 height 19
click at [134, 459] on select "AbrilFatface-Regular Actor-Regular Alegreya AlegreyaBlack [PERSON_NAME] Allan-R…" at bounding box center [212, 468] width 156 height 19
click at [239, 459] on select "AbrilFatface-Regular Actor-Regular Alegreya AlegreyaBlack [PERSON_NAME] Allan-R…" at bounding box center [212, 468] width 156 height 19
click at [134, 459] on select "AbrilFatface-Regular Actor-Regular Alegreya AlegreyaBlack [PERSON_NAME] Allan-R…" at bounding box center [212, 468] width 156 height 19
click at [235, 469] on select "AbrilFatface-Regular Actor-Regular Alegreya AlegreyaBlack [PERSON_NAME] Allan-R…" at bounding box center [212, 468] width 156 height 19
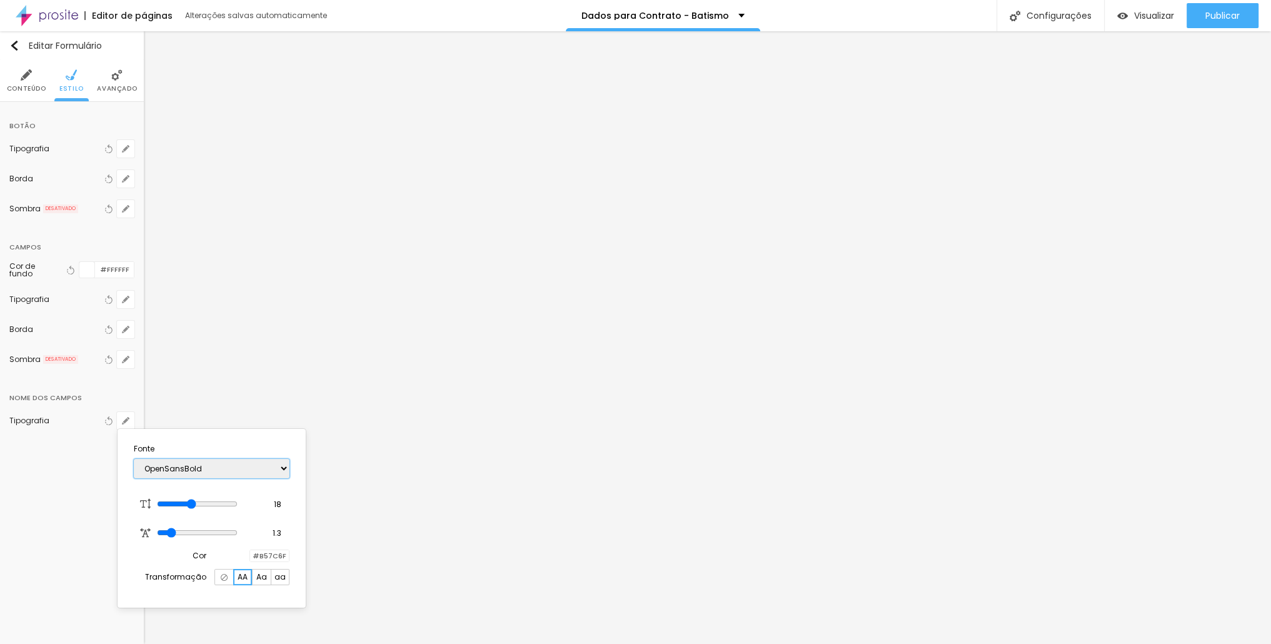
click at [134, 459] on select "AbrilFatface-Regular Actor-Regular Alegreya AlegreyaBlack [PERSON_NAME] Allan-R…" at bounding box center [212, 468] width 156 height 19
click at [232, 469] on select "AbrilFatface-Regular Actor-Regular Alegreya AlegreyaBlack [PERSON_NAME] Allan-R…" at bounding box center [212, 468] width 156 height 19
click at [134, 459] on select "AbrilFatface-Regular Actor-Regular Alegreya AlegreyaBlack [PERSON_NAME] Allan-R…" at bounding box center [212, 468] width 156 height 19
click at [222, 466] on select "AbrilFatface-Regular Actor-Regular Alegreya AlegreyaBlack [PERSON_NAME] Allan-R…" at bounding box center [212, 468] width 156 height 19
click at [134, 459] on select "AbrilFatface-Regular Actor-Regular Alegreya AlegreyaBlack [PERSON_NAME] Allan-R…" at bounding box center [212, 468] width 156 height 19
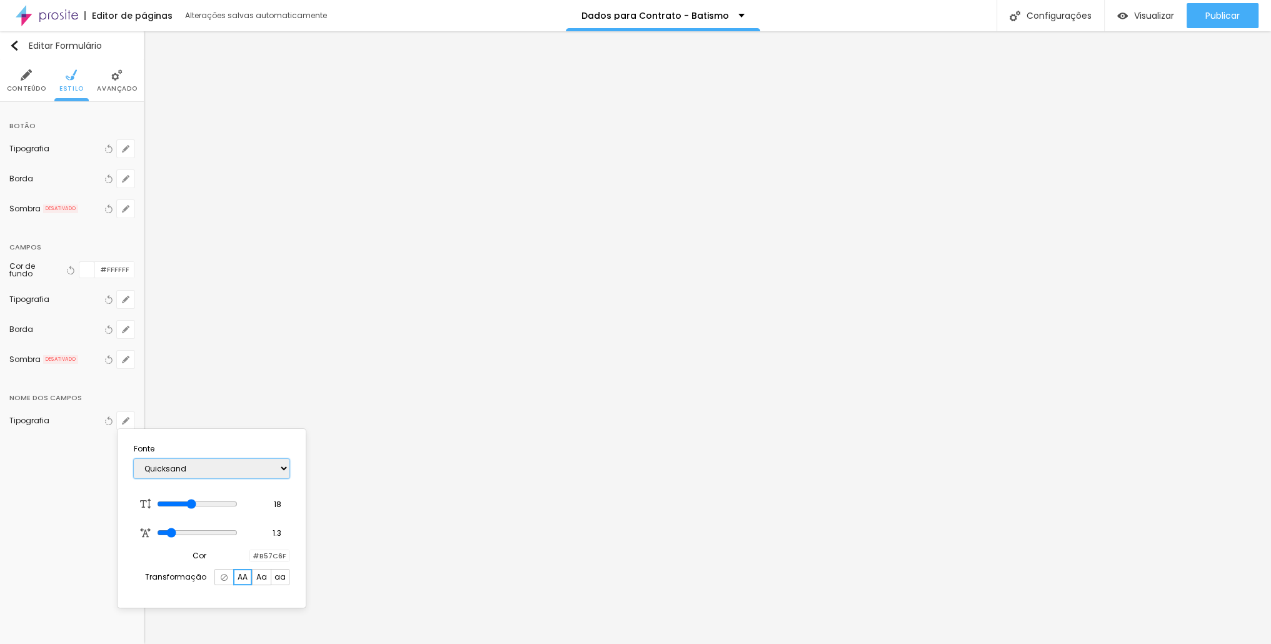
click at [231, 462] on select "AbrilFatface-Regular Actor-Regular Alegreya AlegreyaBlack [PERSON_NAME] Allan-R…" at bounding box center [212, 468] width 156 height 19
click at [134, 459] on select "AbrilFatface-Regular Actor-Regular Alegreya AlegreyaBlack [PERSON_NAME] Allan-R…" at bounding box center [212, 468] width 156 height 19
click at [233, 470] on select "AbrilFatface-Regular Actor-Regular Alegreya AlegreyaBlack [PERSON_NAME] Allan-R…" at bounding box center [212, 468] width 156 height 19
click at [134, 459] on select "AbrilFatface-Regular Actor-Regular Alegreya AlegreyaBlack [PERSON_NAME] Allan-R…" at bounding box center [212, 468] width 156 height 19
click at [237, 464] on select "AbrilFatface-Regular Actor-Regular Alegreya AlegreyaBlack [PERSON_NAME] Allan-R…" at bounding box center [212, 468] width 156 height 19
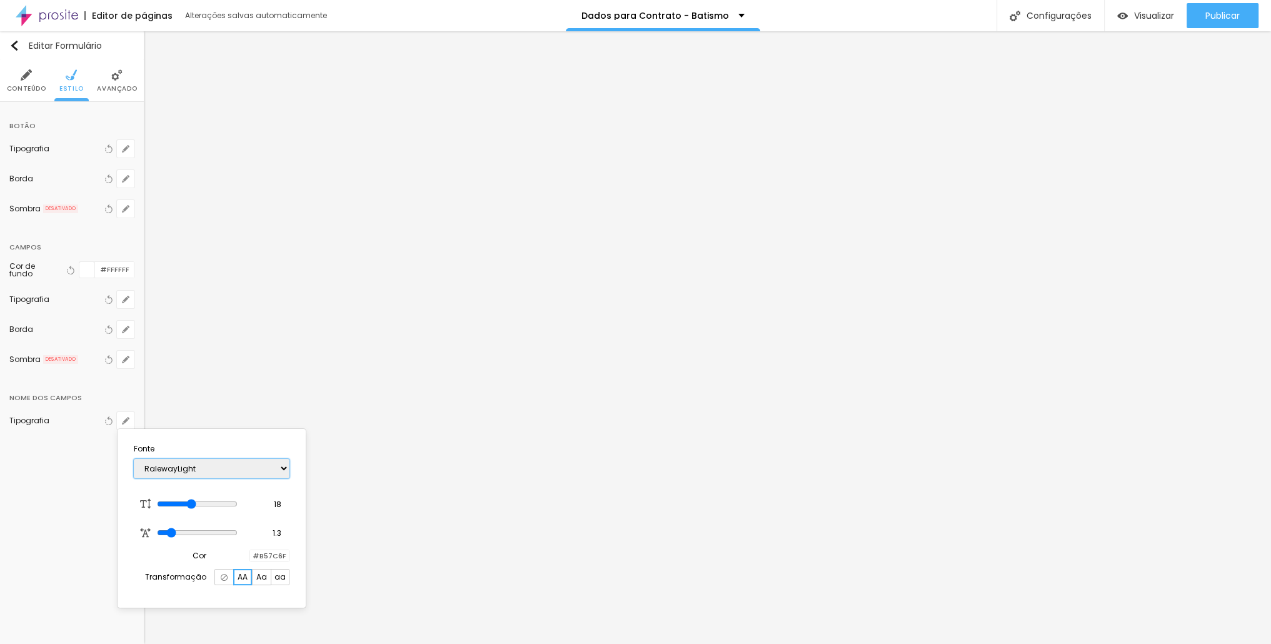
click at [134, 459] on select "AbrilFatface-Regular Actor-Regular Alegreya AlegreyaBlack [PERSON_NAME] Allan-R…" at bounding box center [212, 468] width 156 height 19
click at [244, 470] on select "AbrilFatface-Regular Actor-Regular Alegreya AlegreyaBlack [PERSON_NAME] Allan-R…" at bounding box center [212, 468] width 156 height 19
click at [134, 459] on select "AbrilFatface-Regular Actor-Regular Alegreya AlegreyaBlack [PERSON_NAME] Allan-R…" at bounding box center [212, 468] width 156 height 19
click at [252, 464] on select "AbrilFatface-Regular Actor-Regular Alegreya AlegreyaBlack [PERSON_NAME] Allan-R…" at bounding box center [212, 468] width 156 height 19
click at [134, 459] on select "AbrilFatface-Regular Actor-Regular Alegreya AlegreyaBlack [PERSON_NAME] Allan-R…" at bounding box center [212, 468] width 156 height 19
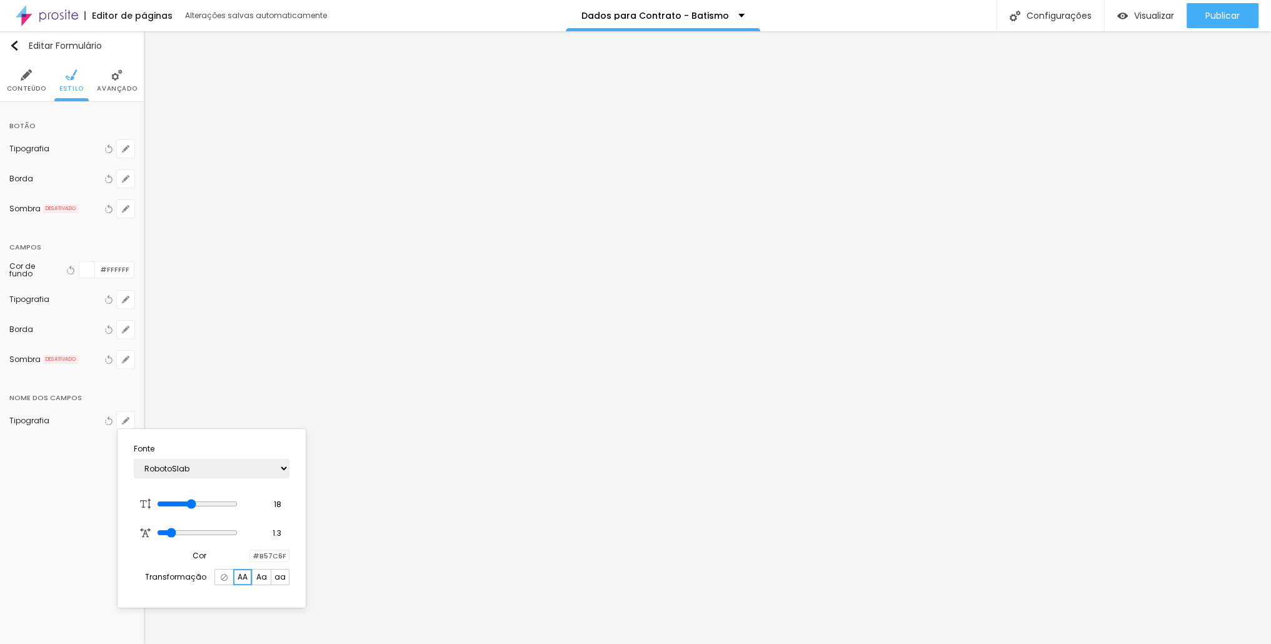
click at [245, 456] on div "AbrilFatface-Regular Actor-Regular Alegreya AlegreyaBlack [PERSON_NAME] Allan-R…" at bounding box center [212, 468] width 156 height 32
click at [242, 459] on select "AbrilFatface-Regular Actor-Regular Alegreya AlegreyaBlack [PERSON_NAME] Allan-R…" at bounding box center [212, 468] width 156 height 19
click at [134, 459] on select "AbrilFatface-Regular Actor-Regular Alegreya AlegreyaBlack [PERSON_NAME] Allan-R…" at bounding box center [212, 468] width 156 height 19
click at [247, 461] on select "AbrilFatface-Regular Actor-Regular Alegreya AlegreyaBlack [PERSON_NAME] Allan-R…" at bounding box center [212, 468] width 156 height 19
click at [134, 459] on select "AbrilFatface-Regular Actor-Regular Alegreya AlegreyaBlack [PERSON_NAME] Allan-R…" at bounding box center [212, 468] width 156 height 19
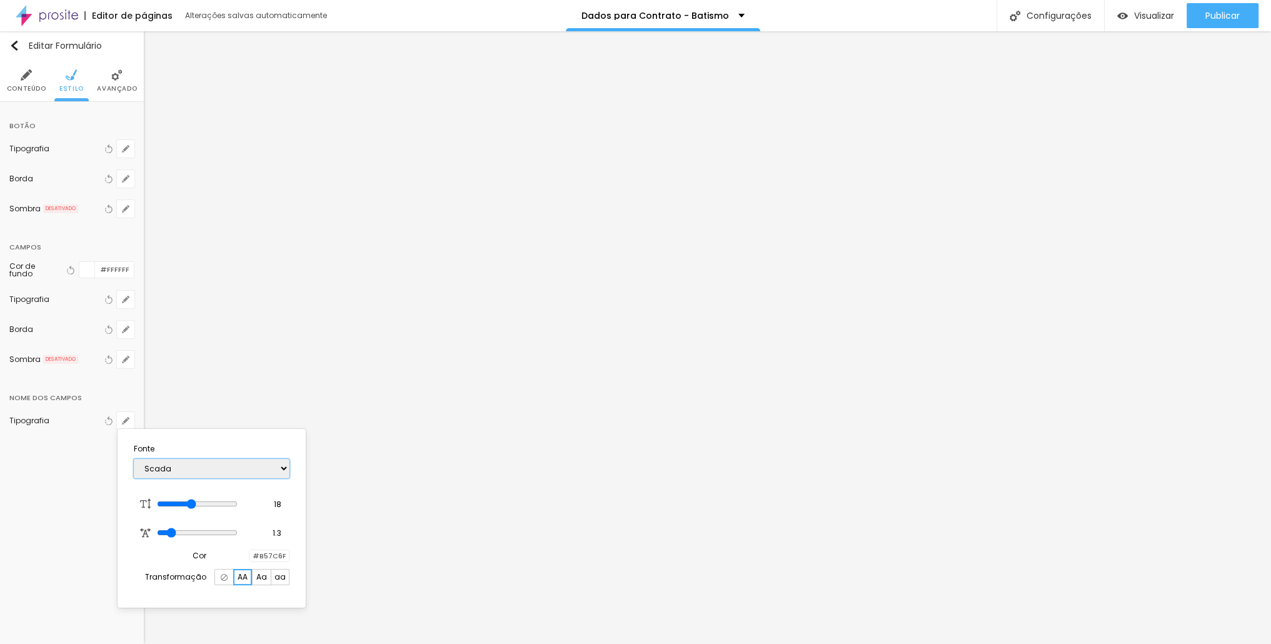
click at [251, 474] on select "AbrilFatface-Regular Actor-Regular Alegreya AlegreyaBlack [PERSON_NAME] Allan-R…" at bounding box center [212, 468] width 156 height 19
click at [134, 459] on select "AbrilFatface-Regular Actor-Regular Alegreya AlegreyaBlack [PERSON_NAME] Allan-R…" at bounding box center [212, 468] width 156 height 19
click at [246, 474] on select "AbrilFatface-Regular Actor-Regular Alegreya AlegreyaBlack [PERSON_NAME] Allan-R…" at bounding box center [212, 468] width 156 height 19
click at [134, 459] on select "AbrilFatface-Regular Actor-Regular Alegreya AlegreyaBlack [PERSON_NAME] Allan-R…" at bounding box center [212, 468] width 156 height 19
click at [208, 467] on select "AbrilFatface-Regular Actor-Regular Alegreya AlegreyaBlack [PERSON_NAME] Allan-R…" at bounding box center [212, 468] width 156 height 19
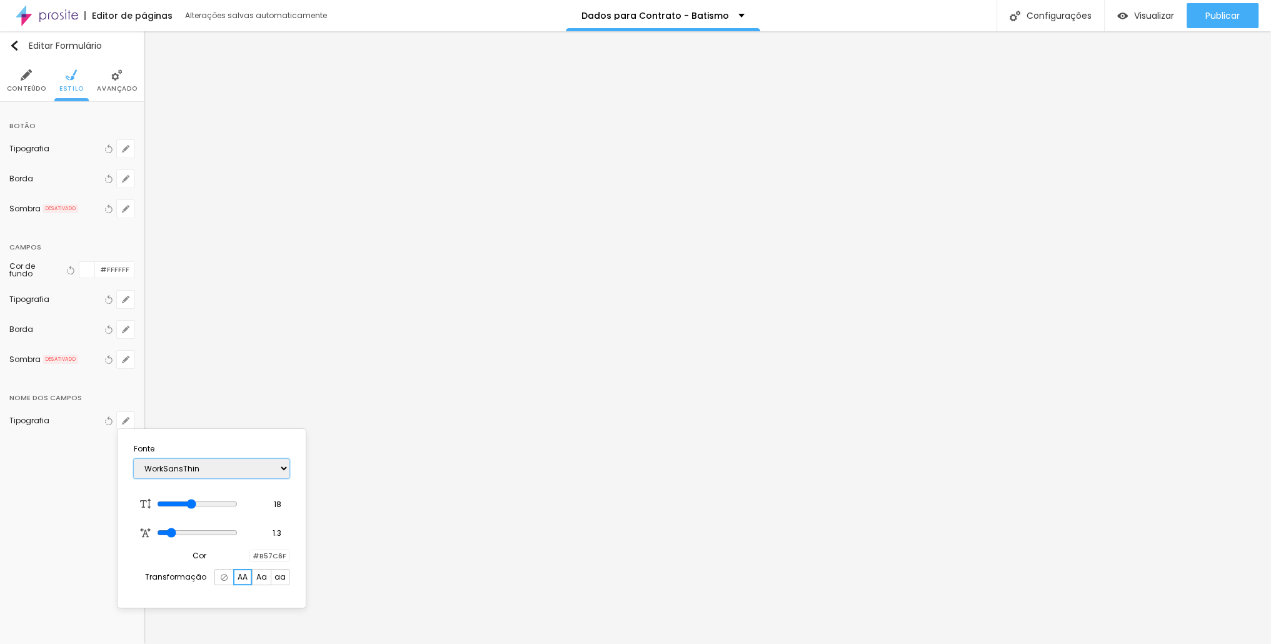
click at [134, 459] on select "AbrilFatface-Regular Actor-Regular Alegreya AlegreyaBlack [PERSON_NAME] Allan-R…" at bounding box center [212, 468] width 156 height 19
click at [222, 471] on select "AbrilFatface-Regular Actor-Regular Alegreya AlegreyaBlack [PERSON_NAME] Allan-R…" at bounding box center [212, 468] width 156 height 19
click at [134, 459] on select "AbrilFatface-Regular Actor-Regular Alegreya AlegreyaBlack [PERSON_NAME] Allan-R…" at bounding box center [212, 468] width 156 height 19
click at [224, 459] on select "AbrilFatface-Regular Actor-Regular Alegreya AlegreyaBlack [PERSON_NAME] Allan-R…" at bounding box center [212, 468] width 156 height 19
click at [134, 459] on select "AbrilFatface-Regular Actor-Regular Alegreya AlegreyaBlack [PERSON_NAME] Allan-R…" at bounding box center [212, 468] width 156 height 19
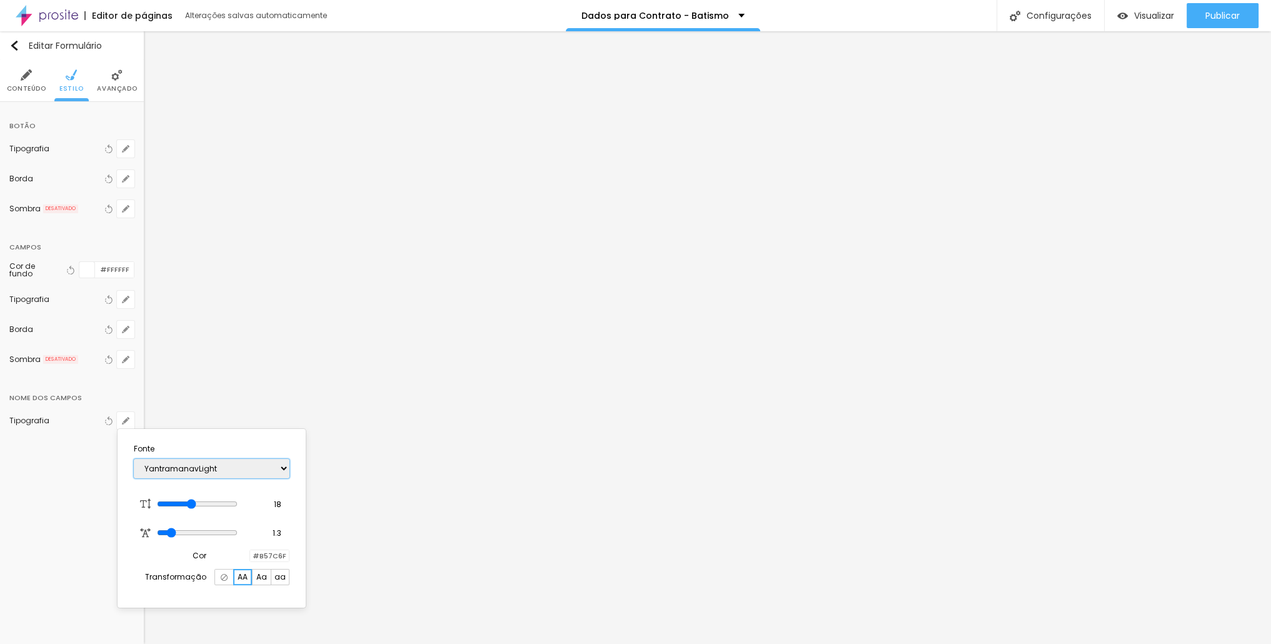
click at [227, 459] on select "AbrilFatface-Regular Actor-Regular Alegreya AlegreyaBlack [PERSON_NAME] Allan-R…" at bounding box center [212, 468] width 156 height 19
click at [134, 459] on select "AbrilFatface-Regular Actor-Regular Alegreya AlegreyaBlack [PERSON_NAME] Allan-R…" at bounding box center [212, 468] width 156 height 19
click at [230, 472] on select "AbrilFatface-Regular Actor-Regular Alegreya AlegreyaBlack [PERSON_NAME] Allan-R…" at bounding box center [212, 468] width 156 height 19
click at [134, 459] on select "AbrilFatface-Regular Actor-Regular Alegreya AlegreyaBlack [PERSON_NAME] Allan-R…" at bounding box center [212, 468] width 156 height 19
click at [244, 464] on select "AbrilFatface-Regular Actor-Regular Alegreya AlegreyaBlack [PERSON_NAME] Allan-R…" at bounding box center [212, 468] width 156 height 19
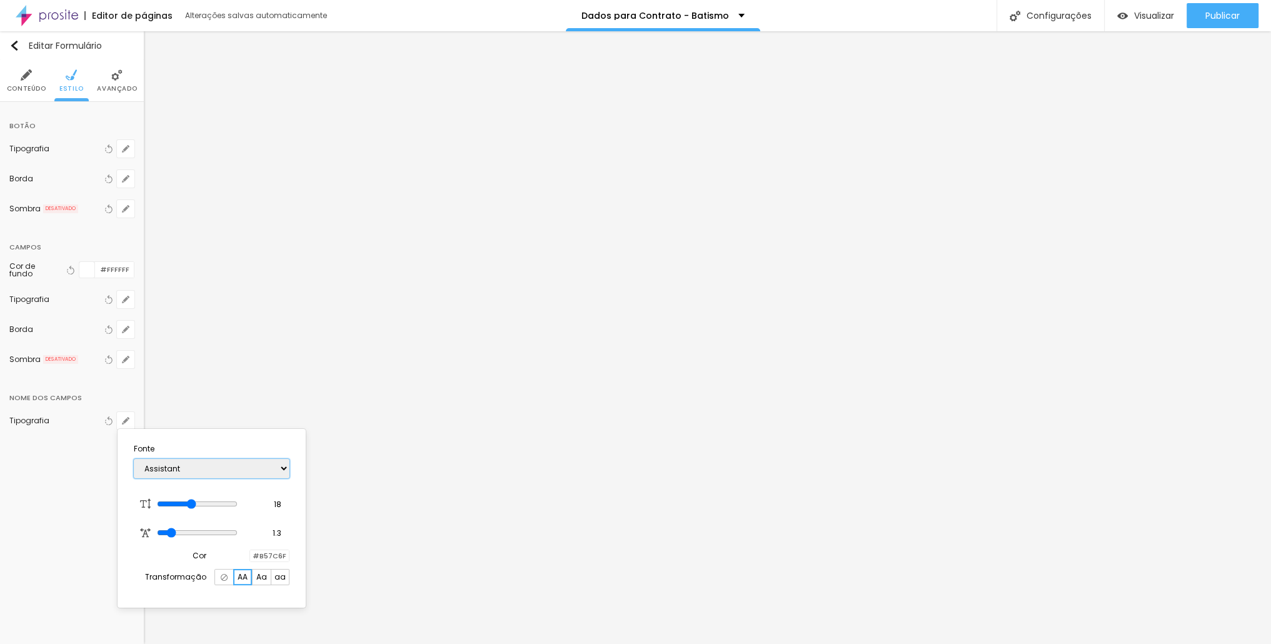
click at [134, 459] on select "AbrilFatface-Regular Actor-Regular Alegreya AlegreyaBlack [PERSON_NAME] Allan-R…" at bounding box center [212, 468] width 156 height 19
click at [249, 469] on select "AbrilFatface-Regular Actor-Regular Alegreya AlegreyaBlack [PERSON_NAME] Allan-R…" at bounding box center [212, 468] width 156 height 19
click at [134, 459] on select "AbrilFatface-Regular Actor-Regular Alegreya AlegreyaBlack [PERSON_NAME] Allan-R…" at bounding box center [212, 468] width 156 height 19
click at [261, 474] on select "AbrilFatface-Regular Actor-Regular Alegreya AlegreyaBlack [PERSON_NAME] Allan-R…" at bounding box center [212, 468] width 156 height 19
click at [134, 459] on select "AbrilFatface-Regular Actor-Regular Alegreya AlegreyaBlack [PERSON_NAME] Allan-R…" at bounding box center [212, 468] width 156 height 19
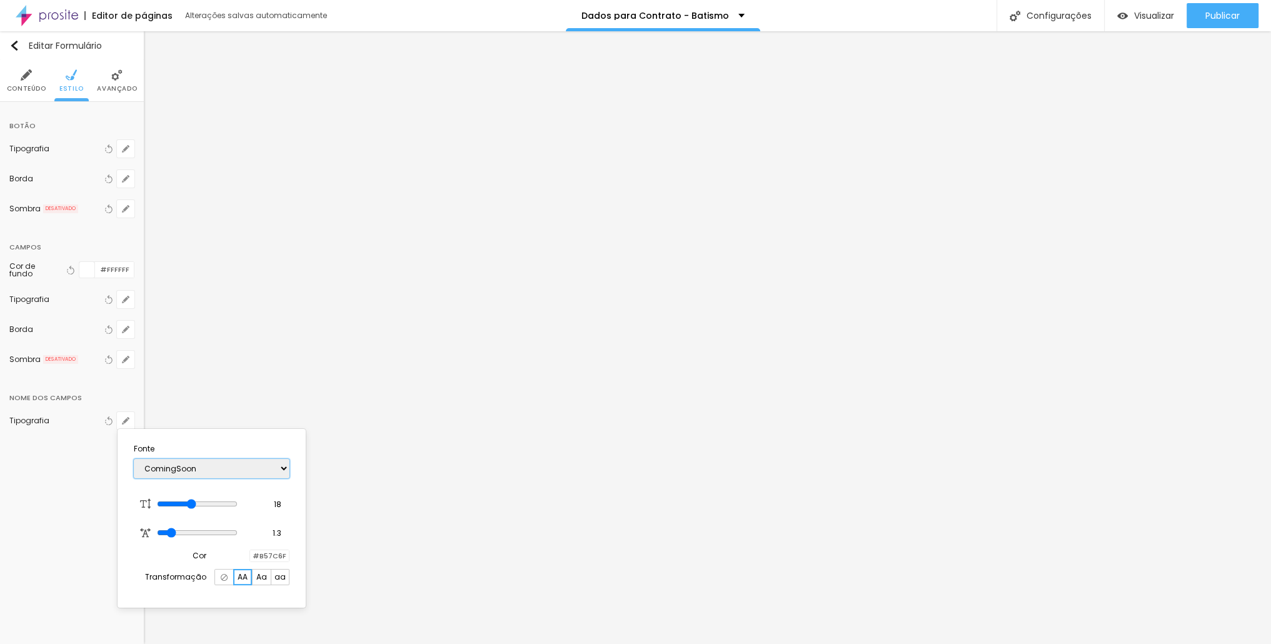
click at [177, 467] on select "AbrilFatface-Regular Actor-Regular Alegreya AlegreyaBlack [PERSON_NAME] Allan-R…" at bounding box center [212, 468] width 156 height 19
click at [134, 459] on select "AbrilFatface-Regular Actor-Regular Alegreya AlegreyaBlack [PERSON_NAME] Allan-R…" at bounding box center [212, 468] width 156 height 19
click at [221, 471] on select "AbrilFatface-Regular Actor-Regular Alegreya AlegreyaBlack [PERSON_NAME] Allan-R…" at bounding box center [212, 468] width 156 height 19
click at [134, 459] on select "AbrilFatface-Regular Actor-Regular Alegreya AlegreyaBlack [PERSON_NAME] Allan-R…" at bounding box center [212, 468] width 156 height 19
click at [234, 467] on select "AbrilFatface-Regular Actor-Regular Alegreya AlegreyaBlack [PERSON_NAME] Allan-R…" at bounding box center [212, 468] width 156 height 19
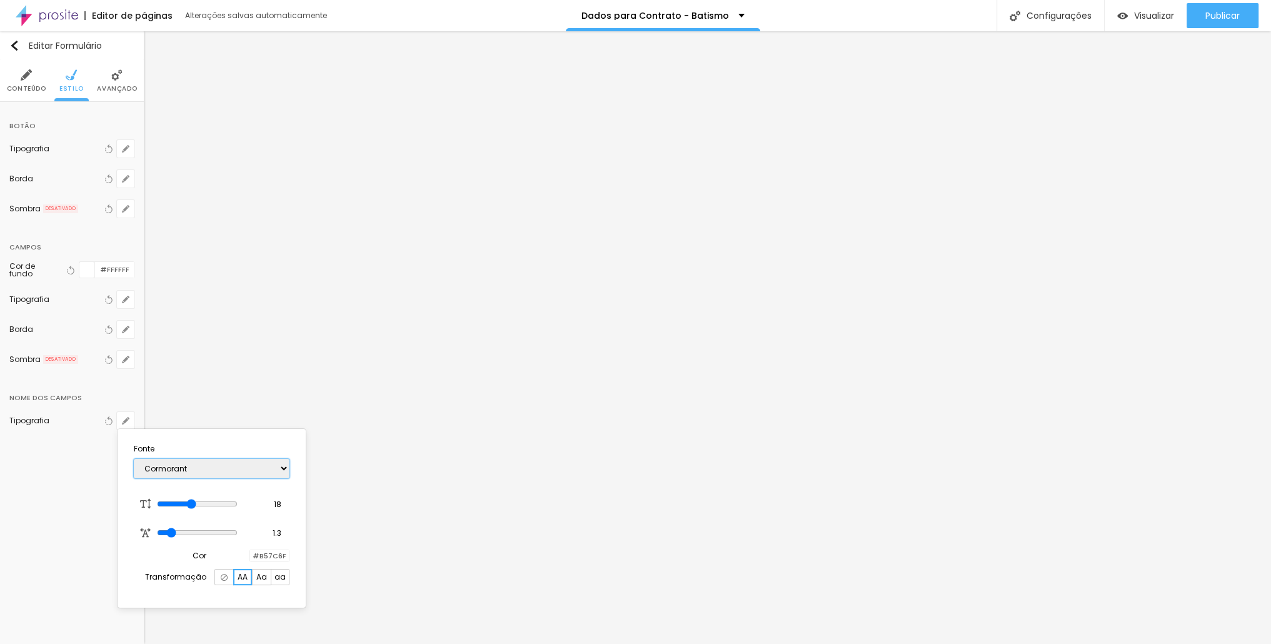
click at [134, 459] on select "AbrilFatface-Regular Actor-Regular Alegreya AlegreyaBlack [PERSON_NAME] Allan-R…" at bounding box center [212, 468] width 156 height 19
click at [217, 472] on select "AbrilFatface-Regular Actor-Regular Alegreya AlegreyaBlack [PERSON_NAME] Allan-R…" at bounding box center [212, 468] width 156 height 19
click at [134, 459] on select "AbrilFatface-Regular Actor-Regular Alegreya AlegreyaBlack [PERSON_NAME] Allan-R…" at bounding box center [212, 468] width 156 height 19
click at [229, 466] on select "AbrilFatface-Regular Actor-Regular Alegreya AlegreyaBlack [PERSON_NAME] Allan-R…" at bounding box center [212, 468] width 156 height 19
click at [134, 459] on select "AbrilFatface-Regular Actor-Regular Alegreya AlegreyaBlack [PERSON_NAME] Allan-R…" at bounding box center [212, 468] width 156 height 19
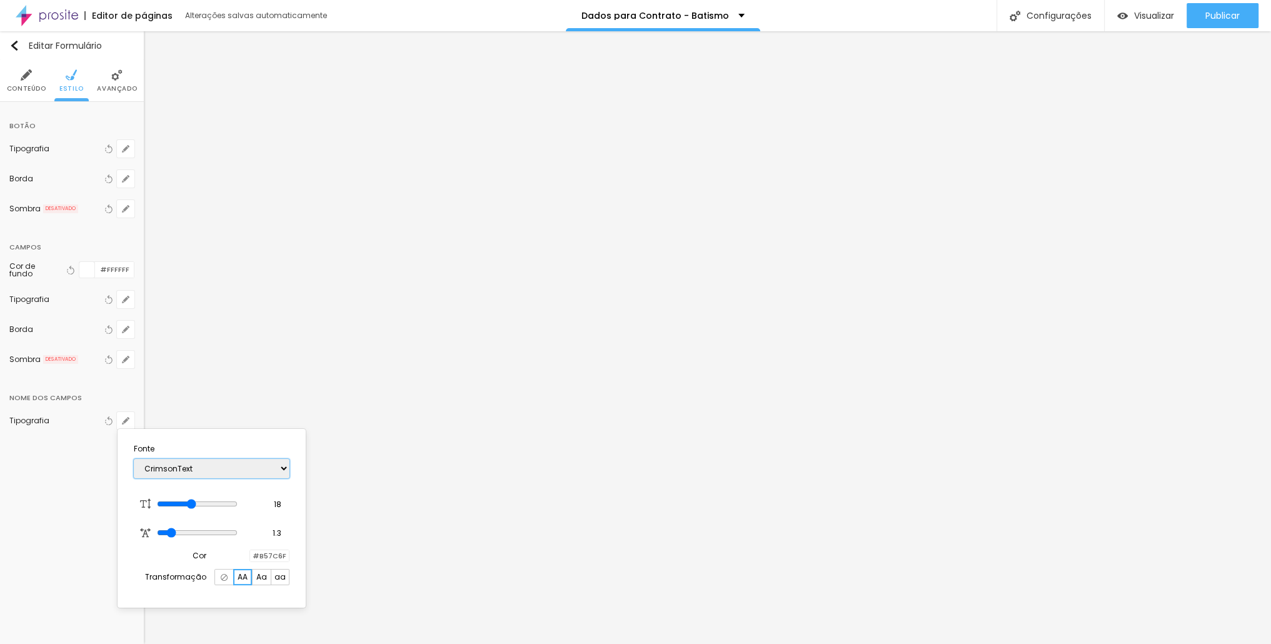
click at [242, 463] on select "AbrilFatface-Regular Actor-Regular Alegreya AlegreyaBlack [PERSON_NAME] Allan-R…" at bounding box center [212, 468] width 156 height 19
click at [134, 459] on select "AbrilFatface-Regular Actor-Regular Alegreya AlegreyaBlack [PERSON_NAME] Allan-R…" at bounding box center [212, 468] width 156 height 19
click at [242, 461] on select "AbrilFatface-Regular Actor-Regular Alegreya AlegreyaBlack [PERSON_NAME] Allan-R…" at bounding box center [212, 468] width 156 height 19
click at [134, 459] on select "AbrilFatface-Regular Actor-Regular Alegreya AlegreyaBlack [PERSON_NAME] Allan-R…" at bounding box center [212, 468] width 156 height 19
click at [215, 461] on select "AbrilFatface-Regular Actor-Regular Alegreya AlegreyaBlack [PERSON_NAME] Allan-R…" at bounding box center [212, 468] width 156 height 19
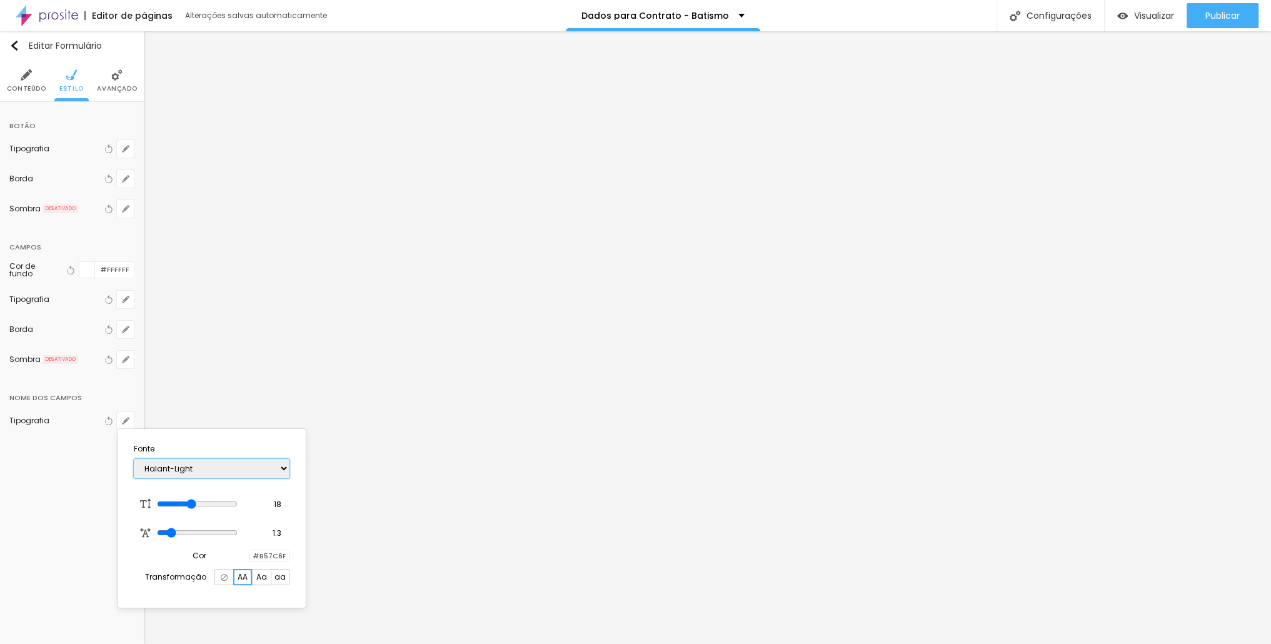
click at [134, 459] on select "AbrilFatface-Regular Actor-Regular Alegreya AlegreyaBlack [PERSON_NAME] Allan-R…" at bounding box center [212, 468] width 156 height 19
click at [241, 469] on select "AbrilFatface-Regular Actor-Regular Alegreya AlegreyaBlack [PERSON_NAME] Allan-R…" at bounding box center [212, 468] width 156 height 19
click at [134, 459] on select "AbrilFatface-Regular Actor-Regular Alegreya AlegreyaBlack [PERSON_NAME] Allan-R…" at bounding box center [212, 468] width 156 height 19
click at [250, 457] on div "AbrilFatface-Regular Actor-Regular Alegreya AlegreyaBlack [PERSON_NAME] Allan-R…" at bounding box center [212, 468] width 156 height 32
click at [245, 462] on select "AbrilFatface-Regular Actor-Regular Alegreya AlegreyaBlack [PERSON_NAME] Allan-R…" at bounding box center [212, 468] width 156 height 19
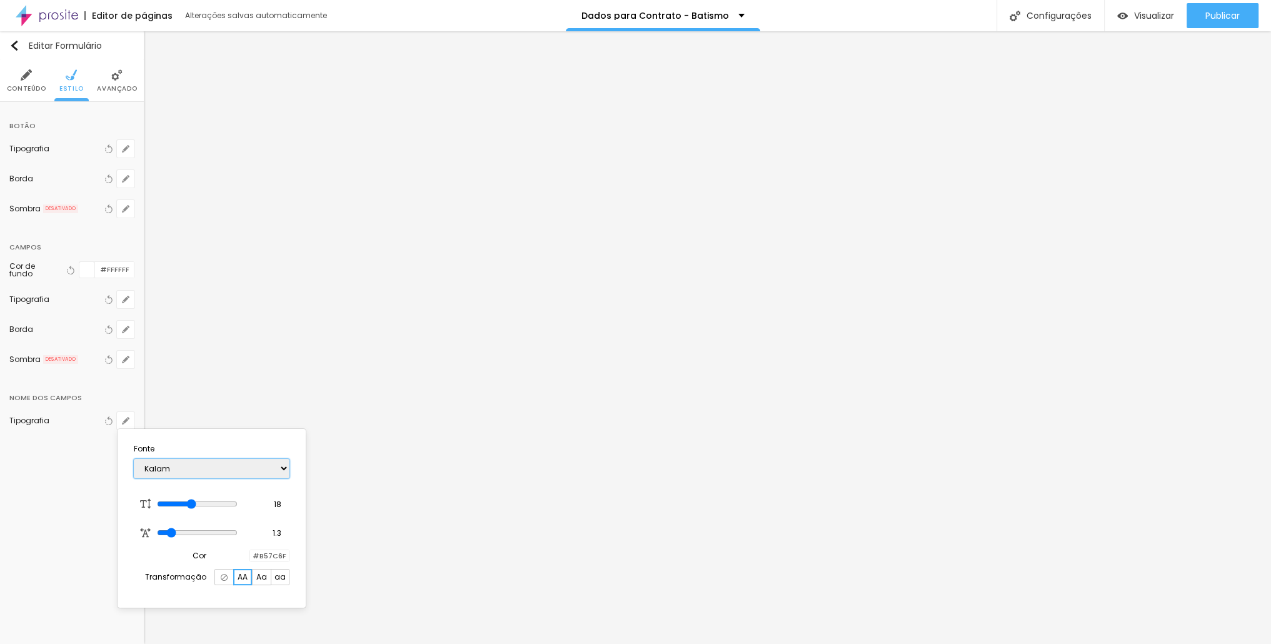
click at [134, 459] on select "AbrilFatface-Regular Actor-Regular Alegreya AlegreyaBlack [PERSON_NAME] Allan-R…" at bounding box center [212, 468] width 156 height 19
click at [199, 480] on div "AbrilFatface-Regular Actor-Regular Alegreya AlegreyaBlack [PERSON_NAME] Allan-R…" at bounding box center [212, 468] width 156 height 32
click at [202, 474] on select "AbrilFatface-Regular Actor-Regular Alegreya AlegreyaBlack [PERSON_NAME] Allan-R…" at bounding box center [212, 468] width 156 height 19
click at [134, 459] on select "AbrilFatface-Regular Actor-Regular Alegreya AlegreyaBlack [PERSON_NAME] Allan-R…" at bounding box center [212, 468] width 156 height 19
click at [229, 462] on select "AbrilFatface-Regular Actor-Regular Alegreya AlegreyaBlack [PERSON_NAME] Allan-R…" at bounding box center [212, 468] width 156 height 19
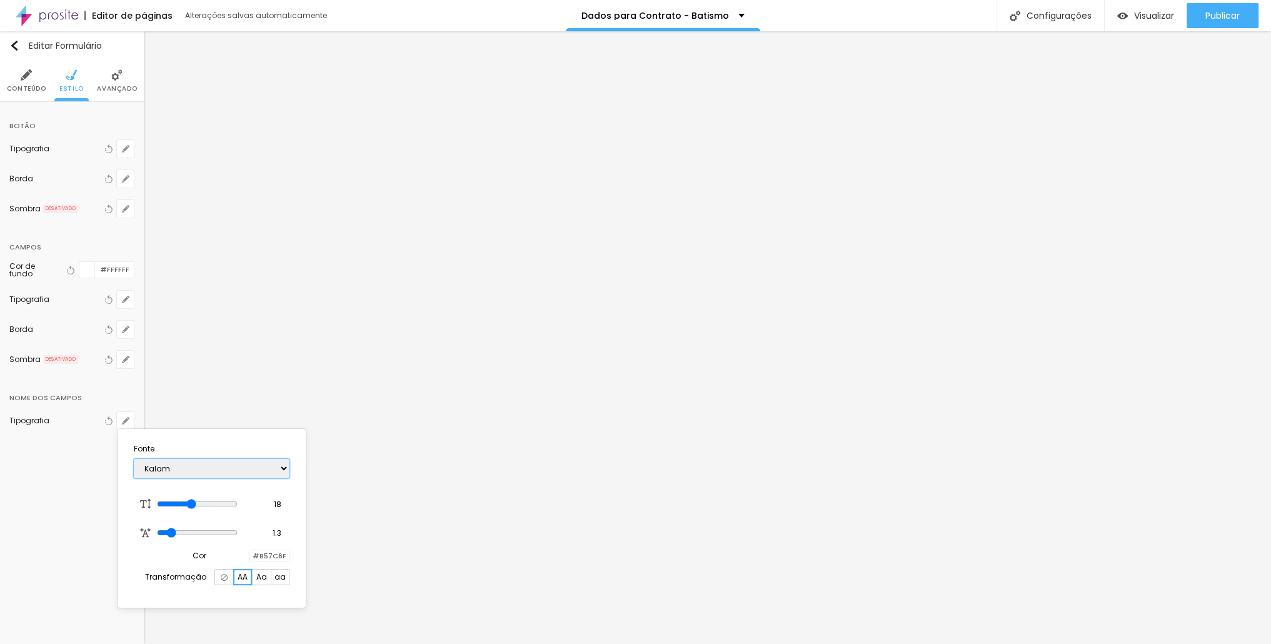
click at [134, 459] on select "AbrilFatface-Regular Actor-Regular Alegreya AlegreyaBlack [PERSON_NAME] Allan-R…" at bounding box center [212, 468] width 156 height 19
click at [245, 481] on div "AbrilFatface-Regular Actor-Regular Alegreya AlegreyaBlack [PERSON_NAME] Allan-R…" at bounding box center [212, 468] width 156 height 32
click at [253, 471] on select "AbrilFatface-Regular Actor-Regular Alegreya AlegreyaBlack [PERSON_NAME] Allan-R…" at bounding box center [212, 468] width 156 height 19
click at [134, 459] on select "AbrilFatface-Regular Actor-Regular Alegreya AlegreyaBlack [PERSON_NAME] Allan-R…" at bounding box center [212, 468] width 156 height 19
click at [247, 467] on select "AbrilFatface-Regular Actor-Regular Alegreya AlegreyaBlack [PERSON_NAME] Allan-R…" at bounding box center [212, 468] width 156 height 19
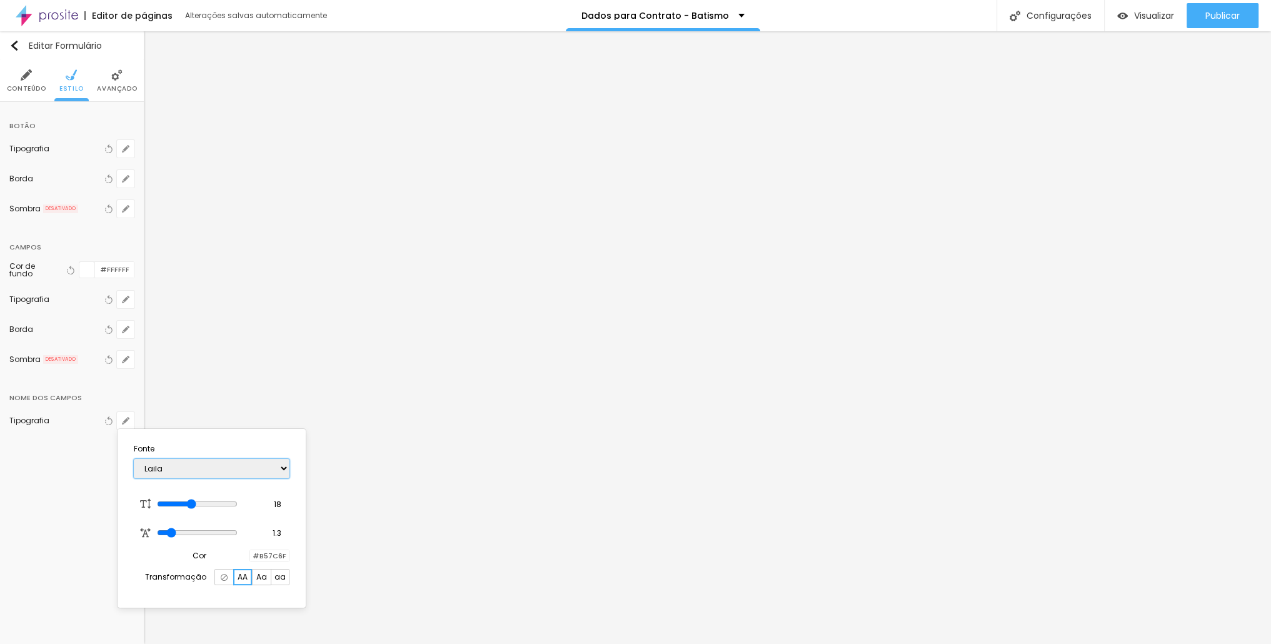
click at [134, 459] on select "AbrilFatface-Regular Actor-Regular Alegreya AlegreyaBlack [PERSON_NAME] Allan-R…" at bounding box center [212, 468] width 156 height 19
click at [241, 481] on div "AbrilFatface-Regular Actor-Regular Alegreya AlegreyaBlack [PERSON_NAME] Allan-R…" at bounding box center [212, 468] width 156 height 32
click at [242, 472] on select "AbrilFatface-Regular Actor-Regular Alegreya AlegreyaBlack [PERSON_NAME] Allan-R…" at bounding box center [212, 468] width 156 height 19
click at [134, 459] on select "AbrilFatface-Regular Actor-Regular Alegreya AlegreyaBlack [PERSON_NAME] Allan-R…" at bounding box center [212, 468] width 156 height 19
click at [242, 467] on select "AbrilFatface-Regular Actor-Regular Alegreya AlegreyaBlack [PERSON_NAME] Allan-R…" at bounding box center [212, 468] width 156 height 19
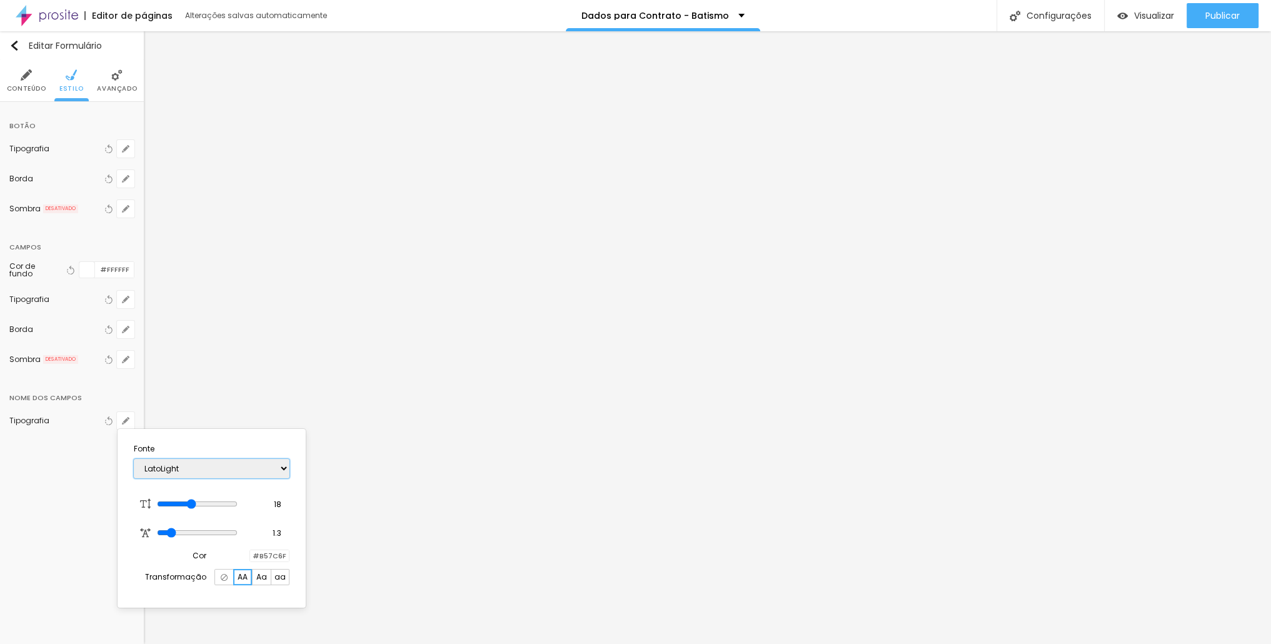
click at [134, 459] on select "AbrilFatface-Regular Actor-Regular Alegreya AlegreyaBlack [PERSON_NAME] Allan-R…" at bounding box center [212, 468] width 156 height 19
click at [213, 466] on select "AbrilFatface-Regular Actor-Regular Alegreya AlegreyaBlack [PERSON_NAME] Allan-R…" at bounding box center [212, 468] width 156 height 19
click at [134, 459] on select "AbrilFatface-Regular Actor-Regular Alegreya AlegreyaBlack [PERSON_NAME] Allan-R…" at bounding box center [212, 468] width 156 height 19
drag, startPoint x: 199, startPoint y: 501, endPoint x: 215, endPoint y: 497, distance: 16.8
click at [215, 499] on input "range" at bounding box center [197, 504] width 81 height 10
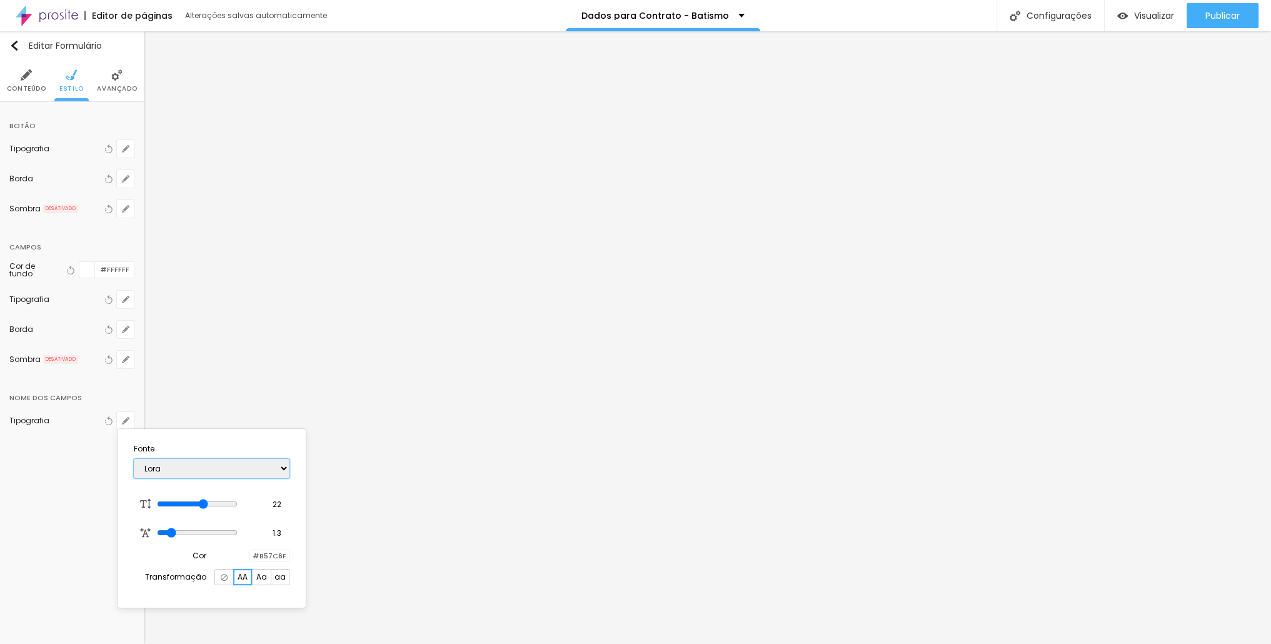
click at [241, 466] on select "AbrilFatface-Regular Actor-Regular Alegreya AlegreyaBlack [PERSON_NAME] Allan-R…" at bounding box center [212, 468] width 156 height 19
click at [173, 531] on input "range" at bounding box center [197, 532] width 81 height 10
click at [247, 466] on select "AbrilFatface-Regular Actor-Regular Alegreya AlegreyaBlack [PERSON_NAME] Allan-R…" at bounding box center [212, 468] width 156 height 19
click at [265, 581] on span "Aa" at bounding box center [261, 576] width 11 height 7
click at [259, 470] on select "AbrilFatface-Regular Actor-Regular Alegreya AlegreyaBlack [PERSON_NAME] Allan-R…" at bounding box center [212, 468] width 156 height 19
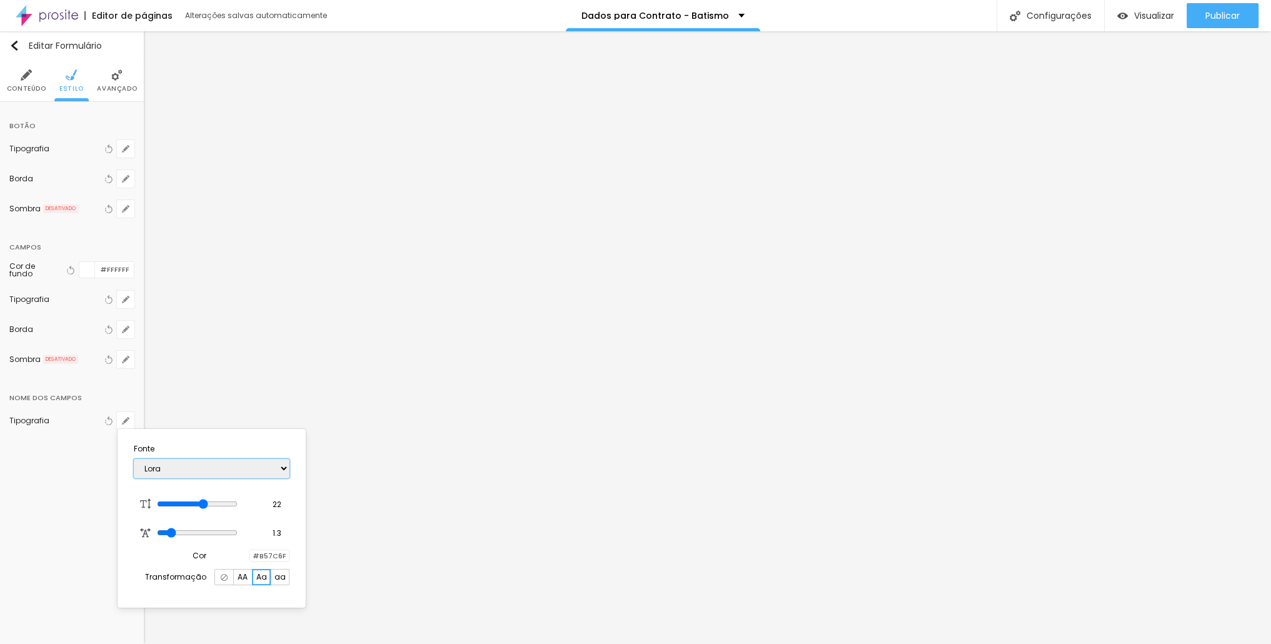
scroll to position [27, 0]
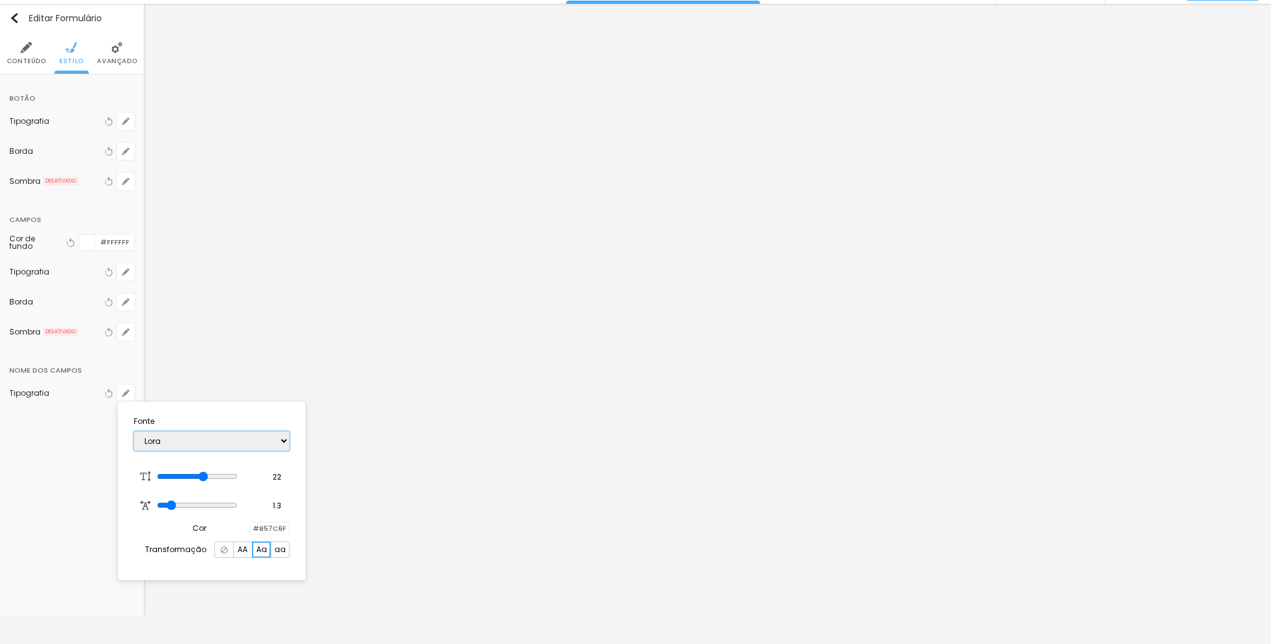
click at [216, 439] on select "AbrilFatface-Regular Actor-Regular Alegreya AlegreyaBlack [PERSON_NAME] Allan-R…" at bounding box center [212, 440] width 156 height 19
click at [243, 550] on span "AA" at bounding box center [242, 549] width 10 height 7
click at [257, 551] on span "Aa" at bounding box center [261, 549] width 11 height 7
click at [247, 551] on span "AA" at bounding box center [242, 549] width 10 height 7
click at [242, 444] on select "AbrilFatface-Regular Actor-Regular Alegreya AlegreyaBlack [PERSON_NAME] Allan-R…" at bounding box center [212, 440] width 156 height 19
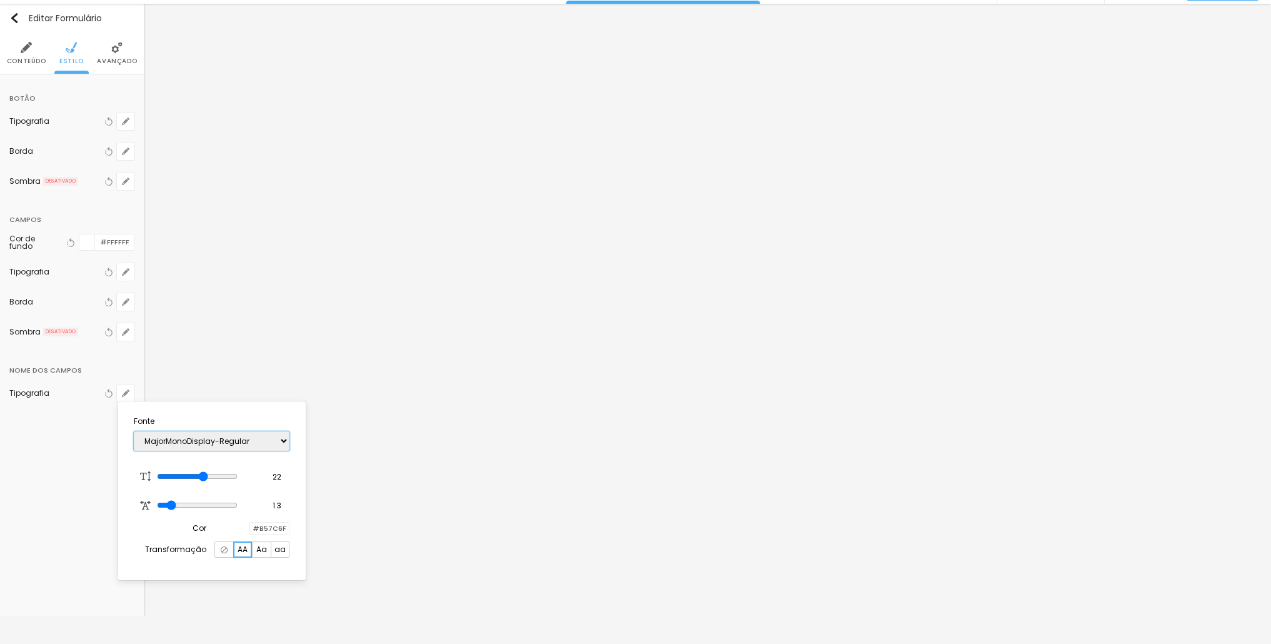
click at [134, 431] on select "AbrilFatface-Regular Actor-Regular Alegreya AlegreyaBlack [PERSON_NAME] Allan-R…" at bounding box center [212, 440] width 156 height 19
click at [214, 445] on select "AbrilFatface-Regular Actor-Regular Alegreya AlegreyaBlack [PERSON_NAME] Allan-R…" at bounding box center [212, 440] width 156 height 19
click at [134, 431] on select "AbrilFatface-Regular Actor-Regular Alegreya AlegreyaBlack [PERSON_NAME] Allan-R…" at bounding box center [212, 440] width 156 height 19
click at [189, 439] on select "AbrilFatface-Regular Actor-Regular Alegreya AlegreyaBlack [PERSON_NAME] Allan-R…" at bounding box center [212, 440] width 156 height 19
click at [134, 431] on select "AbrilFatface-Regular Actor-Regular Alegreya AlegreyaBlack [PERSON_NAME] Allan-R…" at bounding box center [212, 440] width 156 height 19
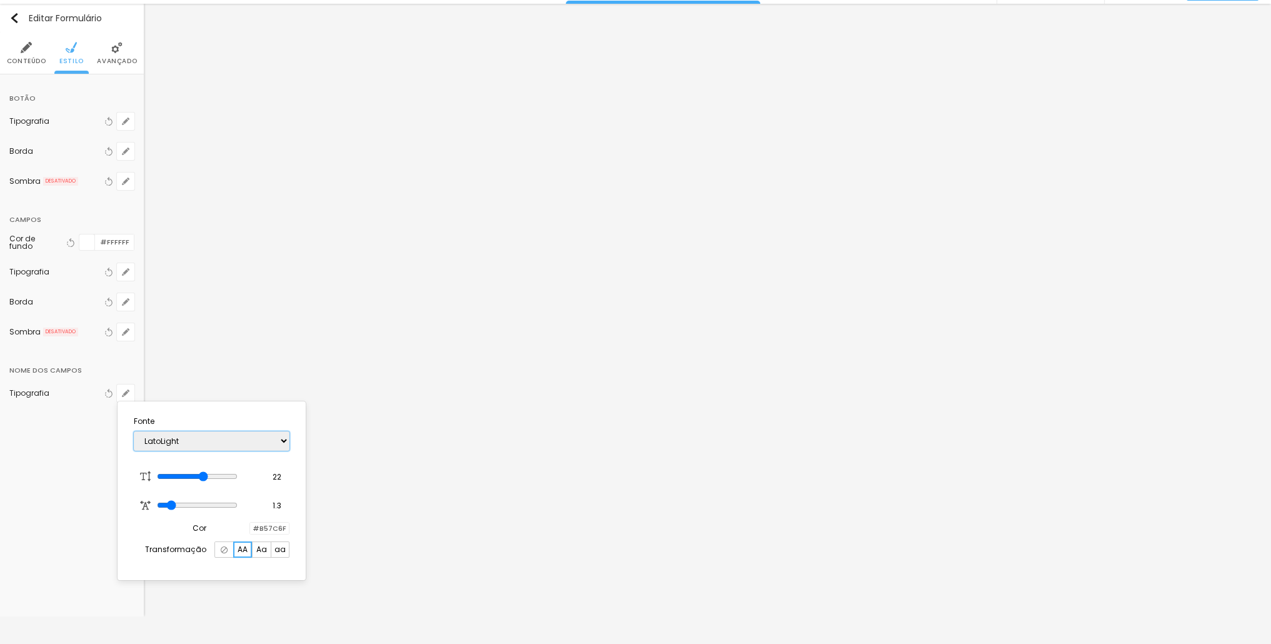
click at [197, 433] on select "AbrilFatface-Regular Actor-Regular Alegreya AlegreyaBlack [PERSON_NAME] Allan-R…" at bounding box center [212, 440] width 156 height 19
click at [134, 431] on select "AbrilFatface-Regular Actor-Regular Alegreya AlegreyaBlack [PERSON_NAME] Allan-R…" at bounding box center [212, 440] width 156 height 19
click at [239, 441] on select "AbrilFatface-Regular Actor-Regular Alegreya AlegreyaBlack [PERSON_NAME] Allan-R…" at bounding box center [212, 440] width 156 height 19
click at [134, 431] on select "AbrilFatface-Regular Actor-Regular Alegreya AlegreyaBlack [PERSON_NAME] Allan-R…" at bounding box center [212, 440] width 156 height 19
click at [221, 441] on select "AbrilFatface-Regular Actor-Regular Alegreya AlegreyaBlack [PERSON_NAME] Allan-R…" at bounding box center [212, 440] width 156 height 19
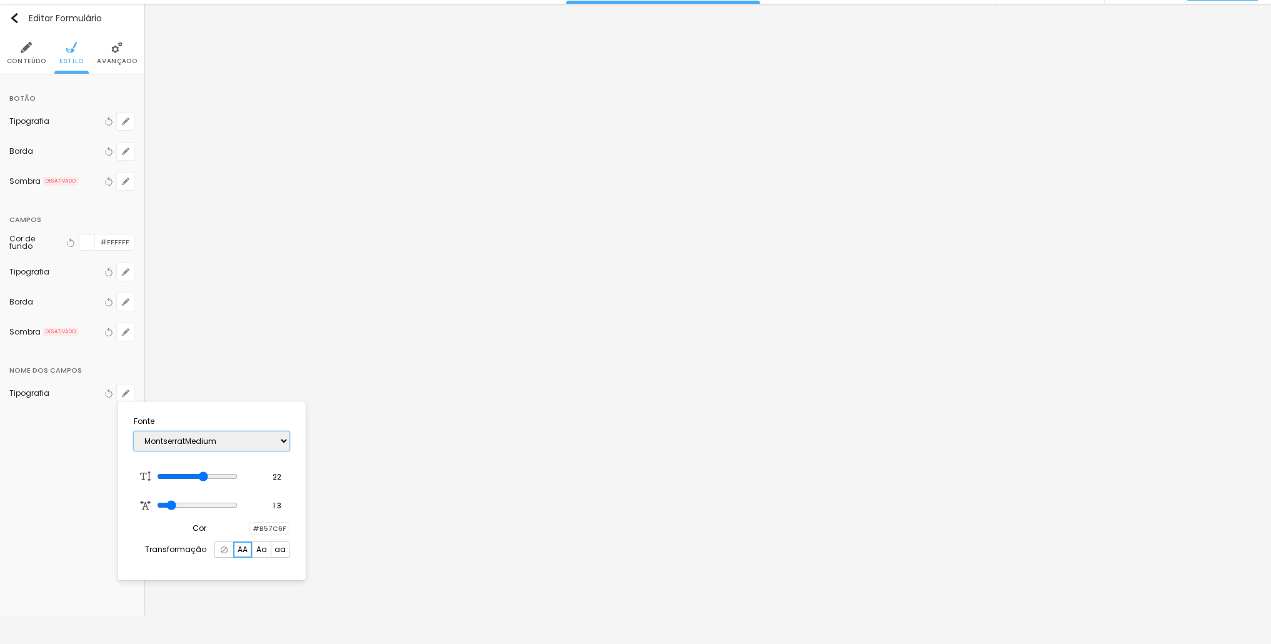
click at [134, 431] on select "AbrilFatface-Regular Actor-Regular Alegreya AlegreyaBlack [PERSON_NAME] Allan-R…" at bounding box center [212, 440] width 156 height 19
click at [216, 434] on select "AbrilFatface-Regular Actor-Regular Alegreya AlegreyaBlack [PERSON_NAME] Allan-R…" at bounding box center [212, 440] width 156 height 19
click at [134, 431] on select "AbrilFatface-Regular Actor-Regular Alegreya AlegreyaBlack [PERSON_NAME] Allan-R…" at bounding box center [212, 440] width 156 height 19
click at [202, 443] on select "AbrilFatface-Regular Actor-Regular Alegreya AlegreyaBlack [PERSON_NAME] Allan-R…" at bounding box center [212, 440] width 156 height 19
click at [134, 431] on select "AbrilFatface-Regular Actor-Regular Alegreya AlegreyaBlack [PERSON_NAME] Allan-R…" at bounding box center [212, 440] width 156 height 19
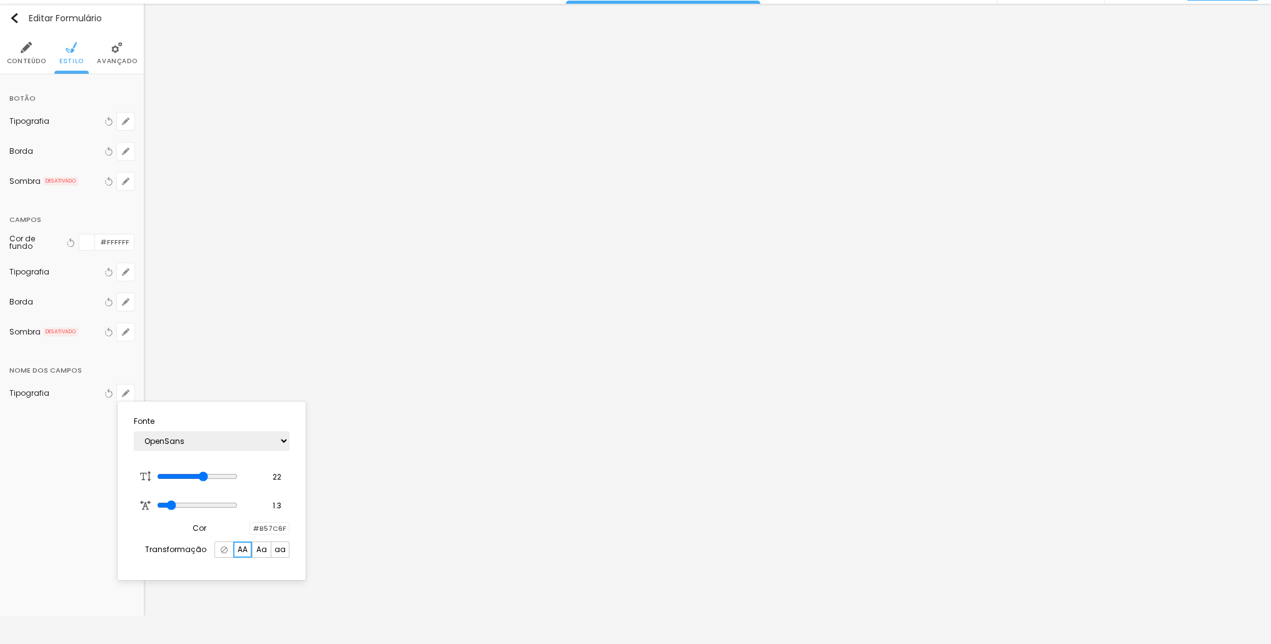
click at [257, 552] on span "Aa" at bounding box center [261, 549] width 11 height 7
click at [221, 437] on select "AbrilFatface-Regular Actor-Regular Alegreya AlegreyaBlack [PERSON_NAME] Allan-R…" at bounding box center [212, 440] width 156 height 19
click at [134, 431] on select "AbrilFatface-Regular Actor-Regular Alegreya AlegreyaBlack [PERSON_NAME] Allan-R…" at bounding box center [212, 440] width 156 height 19
click at [199, 446] on select "AbrilFatface-Regular Actor-Regular Alegreya AlegreyaBlack [PERSON_NAME] Allan-R…" at bounding box center [212, 440] width 156 height 19
click at [134, 431] on select "AbrilFatface-Regular Actor-Regular Alegreya AlegreyaBlack [PERSON_NAME] Allan-R…" at bounding box center [212, 440] width 156 height 19
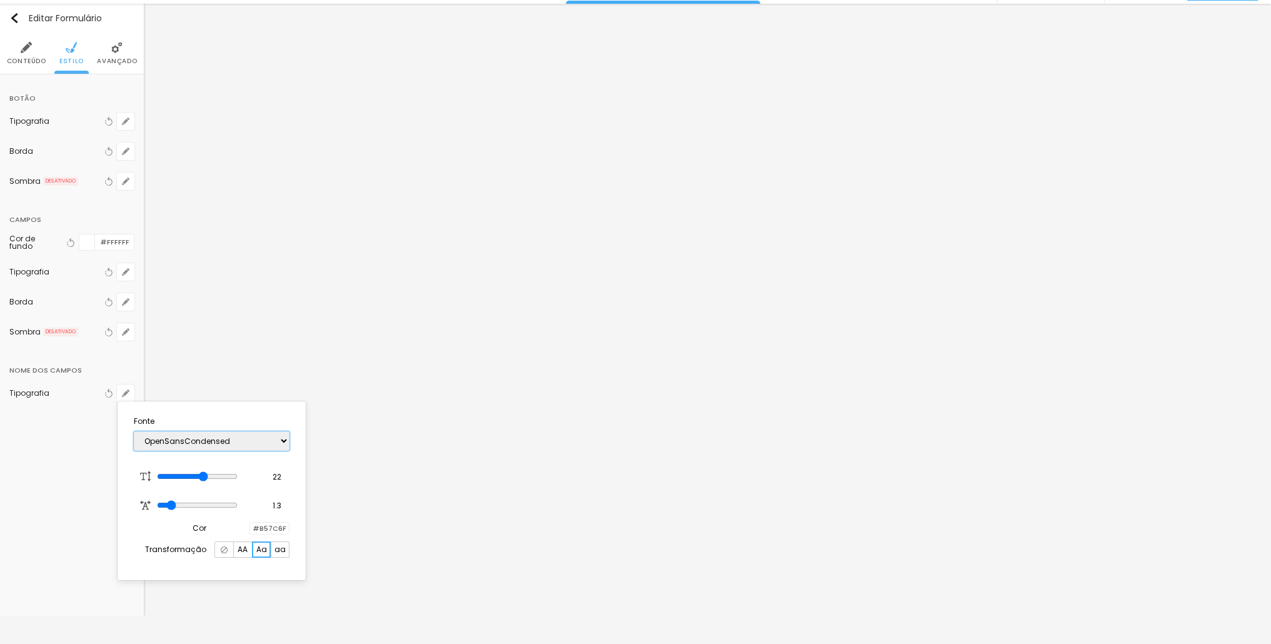
click at [227, 441] on select "AbrilFatface-Regular Actor-Regular Alegreya AlegreyaBlack [PERSON_NAME] Allan-R…" at bounding box center [212, 440] width 156 height 19
click at [134, 431] on select "AbrilFatface-Regular Actor-Regular Alegreya AlegreyaBlack [PERSON_NAME] Allan-R…" at bounding box center [212, 440] width 156 height 19
click at [205, 439] on select "AbrilFatface-Regular Actor-Regular Alegreya AlegreyaBlack [PERSON_NAME] Allan-R…" at bounding box center [212, 440] width 156 height 19
click at [134, 431] on select "AbrilFatface-Regular Actor-Regular Alegreya AlegreyaBlack [PERSON_NAME] Allan-R…" at bounding box center [212, 440] width 156 height 19
click at [619, 214] on div at bounding box center [635, 322] width 1271 height 644
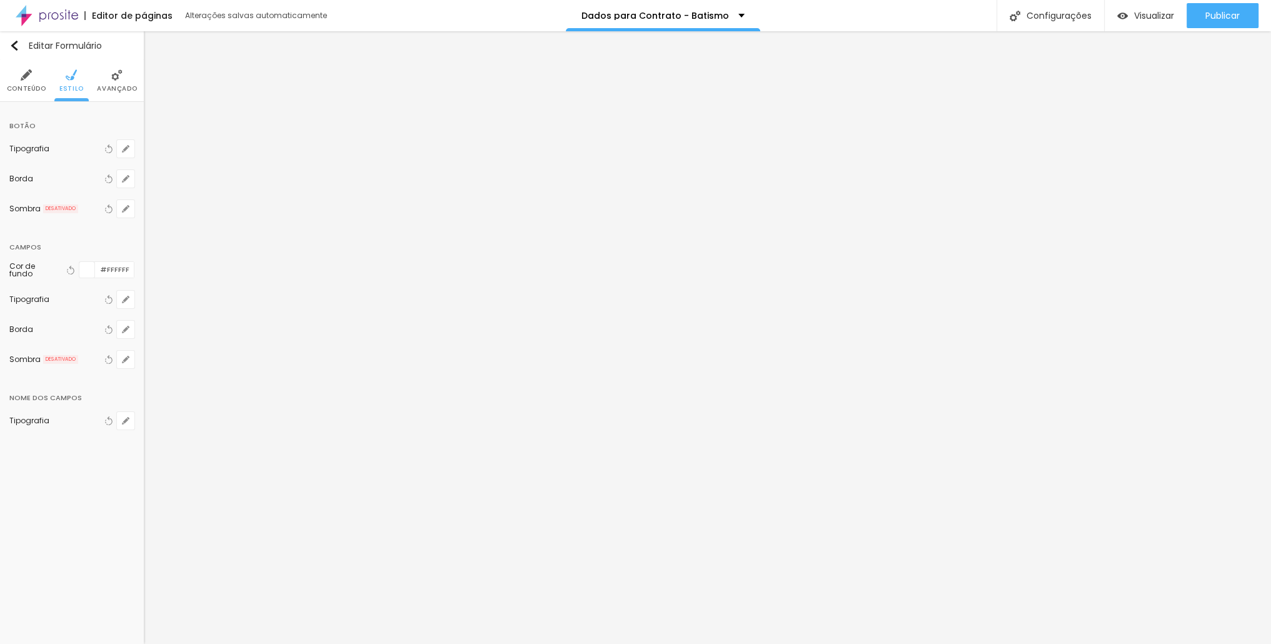
scroll to position [0, 0]
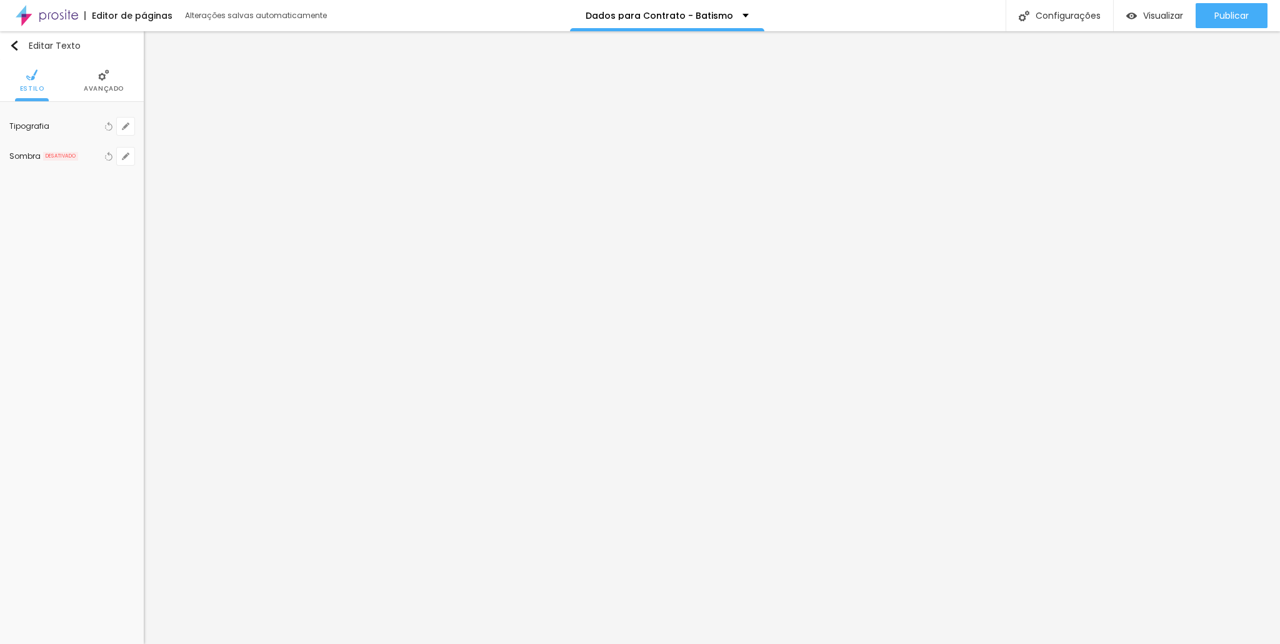
click at [110, 78] on li "Avançado" at bounding box center [104, 80] width 40 height 41
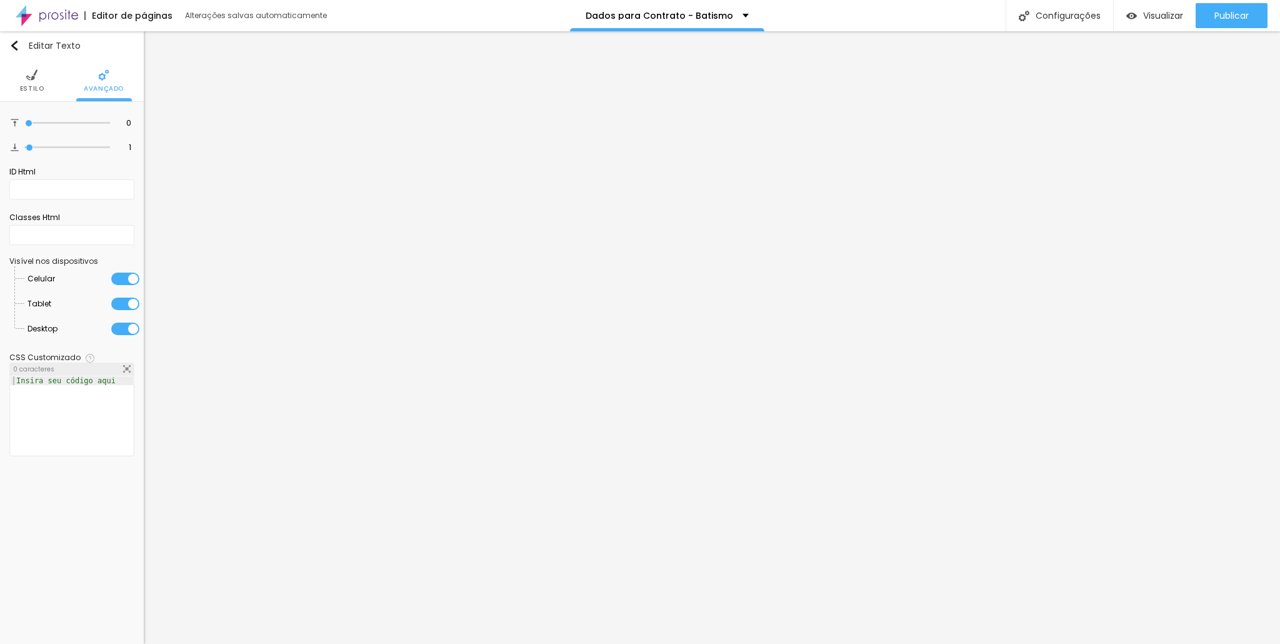
click at [56, 82] on ul "Estilo Avançado" at bounding box center [72, 81] width 144 height 42
click at [41, 87] on span "Estilo" at bounding box center [32, 89] width 24 height 6
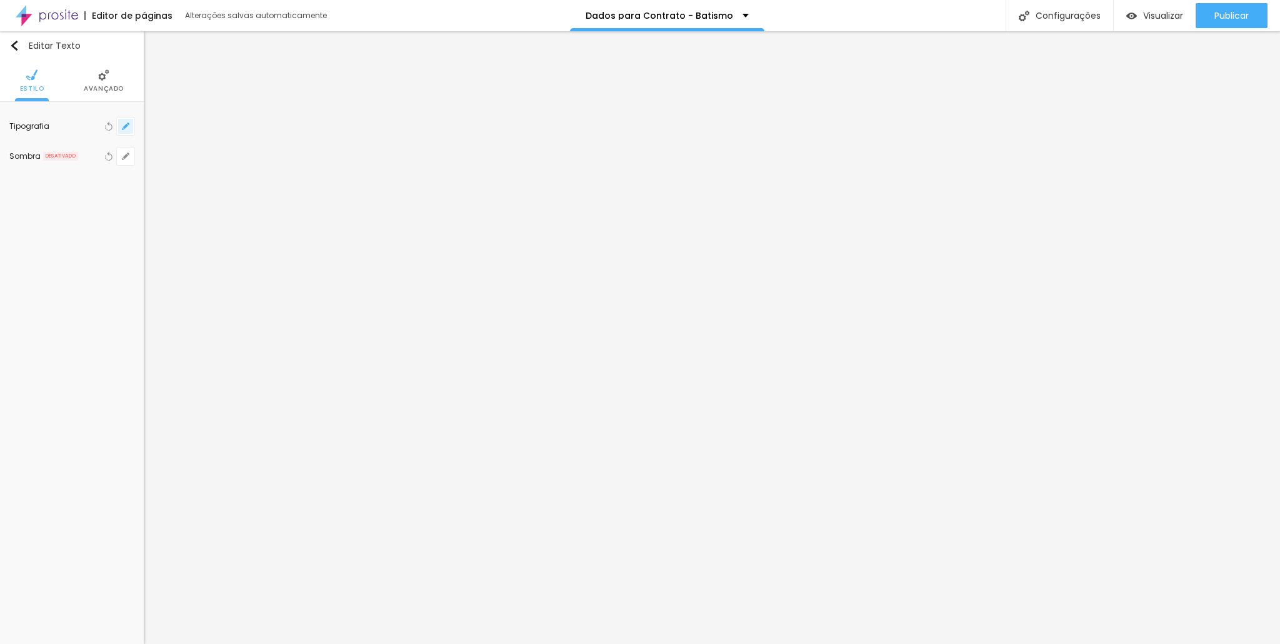
click at [127, 122] on icon "button" at bounding box center [128, 123] width 2 height 2
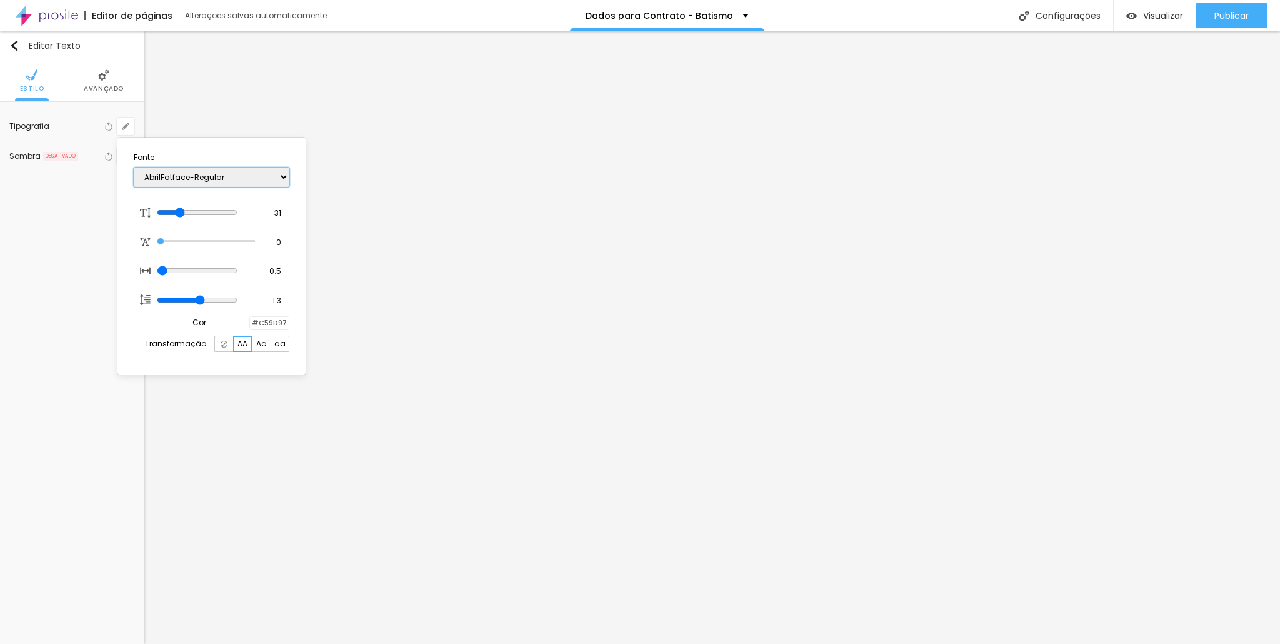
click at [215, 172] on select "AbrilFatface-Regular Actor-Regular Alegreya AlegreyaBlack [PERSON_NAME] Allan-R…" at bounding box center [212, 176] width 156 height 19
click at [134, 167] on select "AbrilFatface-Regular Actor-Regular Alegreya AlegreyaBlack [PERSON_NAME] Allan-R…" at bounding box center [212, 176] width 156 height 19
click at [254, 174] on select "AbrilFatface-Regular Actor-Regular Alegreya AlegreyaBlack [PERSON_NAME] Allan-R…" at bounding box center [212, 176] width 156 height 19
click at [134, 167] on select "AbrilFatface-Regular Actor-Regular Alegreya AlegreyaBlack [PERSON_NAME] Allan-R…" at bounding box center [212, 176] width 156 height 19
click at [236, 179] on select "AbrilFatface-Regular Actor-Regular Alegreya AlegreyaBlack [PERSON_NAME] Allan-R…" at bounding box center [212, 176] width 156 height 19
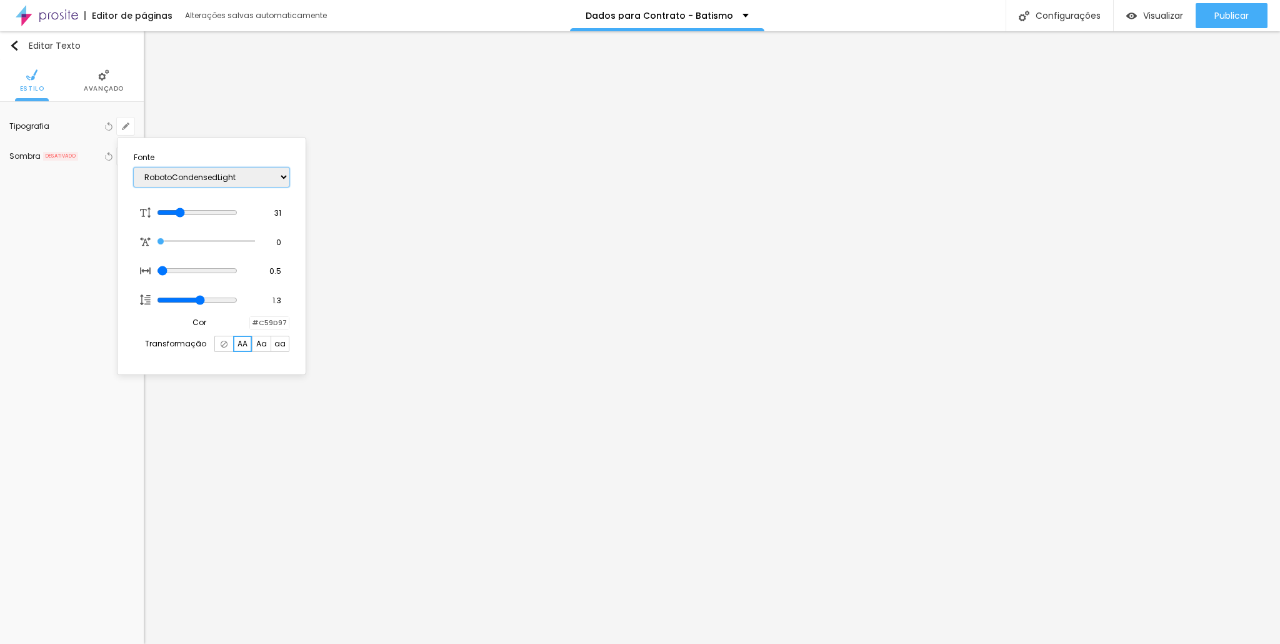
click at [134, 167] on select "AbrilFatface-Regular Actor-Regular Alegreya AlegreyaBlack [PERSON_NAME] Allan-R…" at bounding box center [212, 176] width 156 height 19
click at [558, 244] on div at bounding box center [640, 322] width 1280 height 644
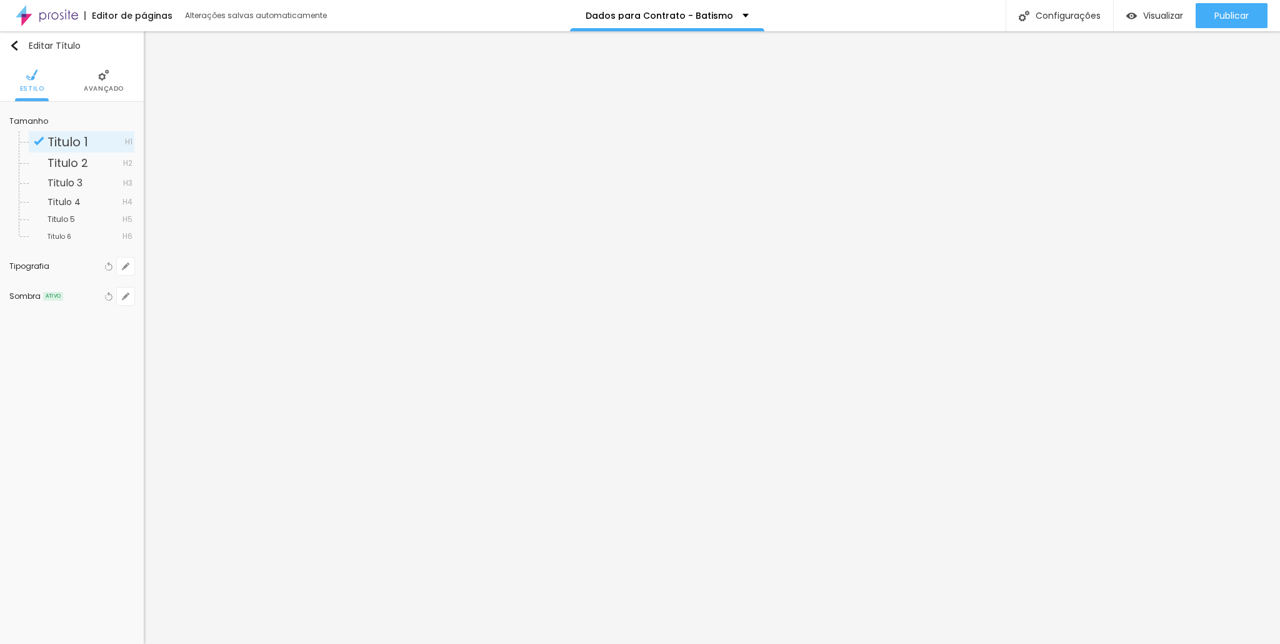
click at [100, 75] on img at bounding box center [103, 74] width 11 height 11
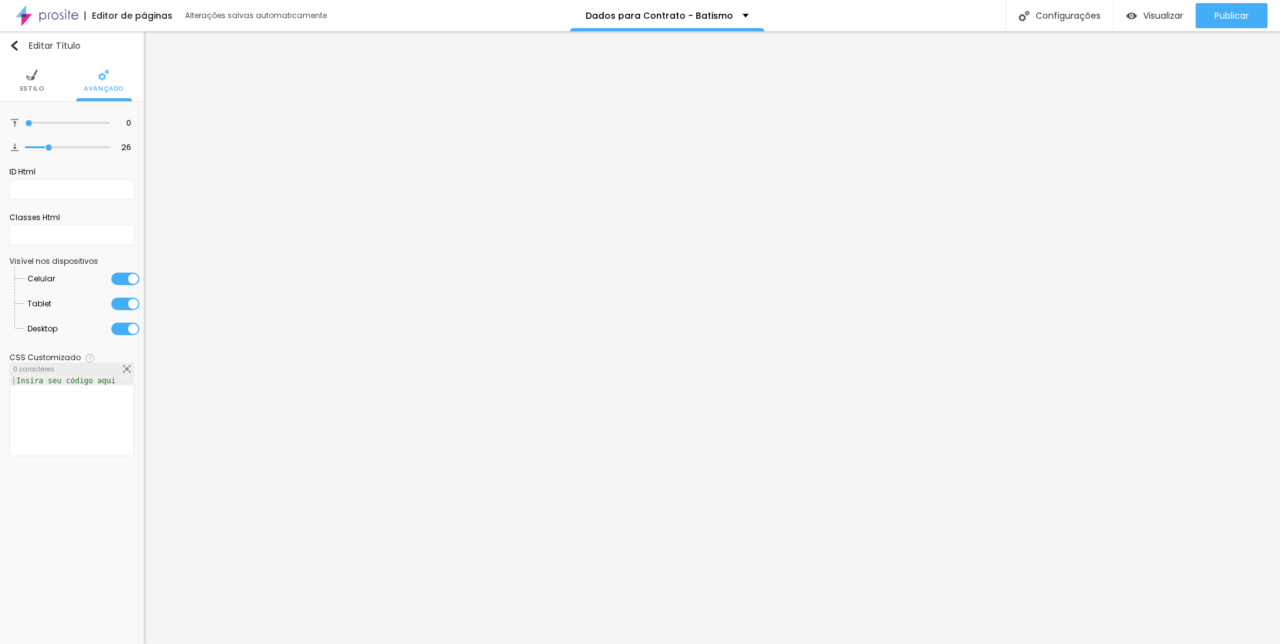
click at [31, 76] on img at bounding box center [31, 74] width 11 height 11
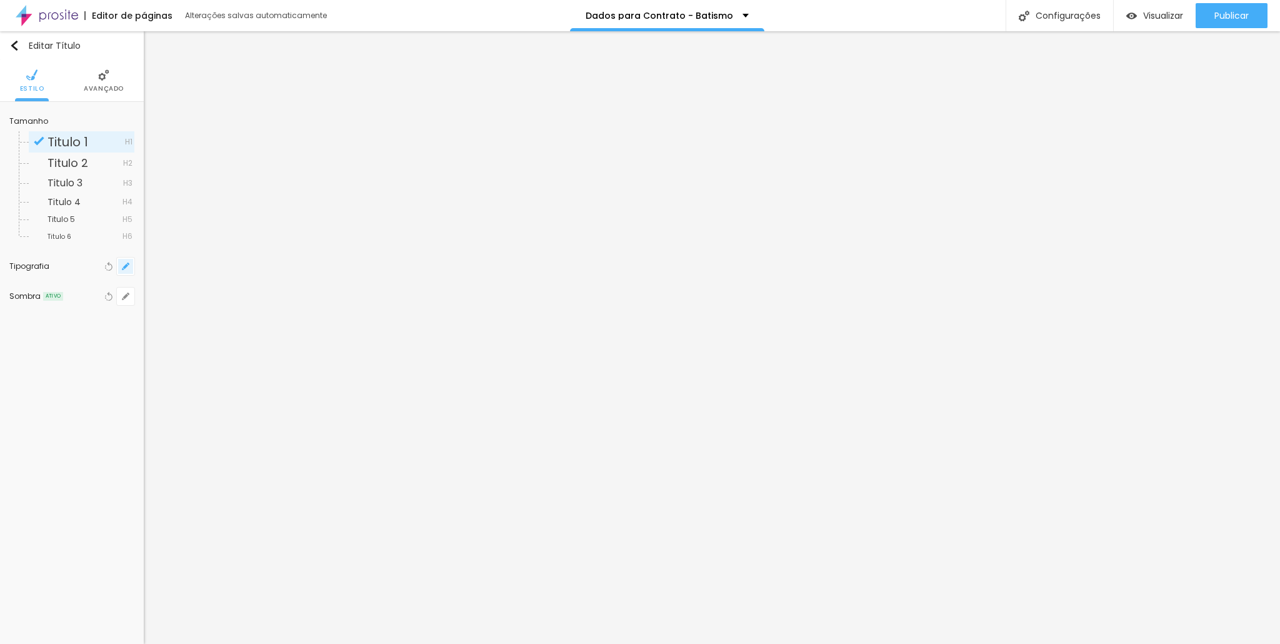
click at [126, 262] on icon "button" at bounding box center [125, 265] width 7 height 7
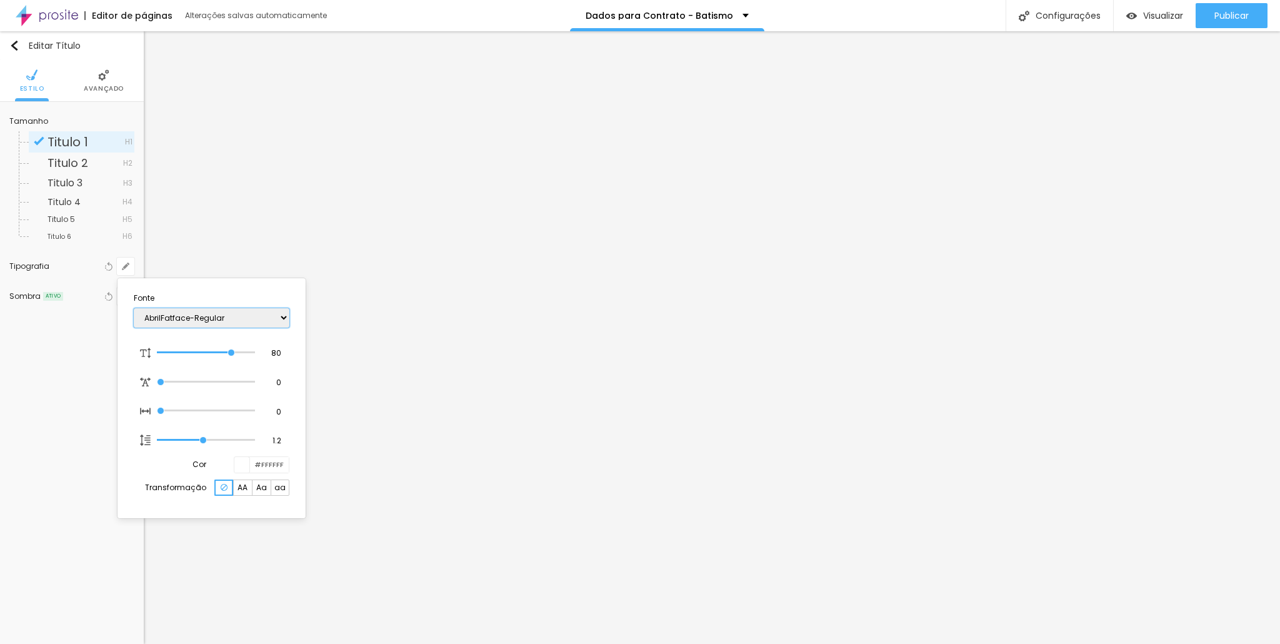
click at [169, 316] on select "AbrilFatface-Regular Actor-Regular Alegreya AlegreyaBlack [PERSON_NAME] Allan-R…" at bounding box center [212, 317] width 156 height 19
click at [134, 308] on select "AbrilFatface-Regular Actor-Regular Alegreya AlegreyaBlack [PERSON_NAME] Allan-R…" at bounding box center [212, 317] width 156 height 19
click at [217, 316] on select "AbrilFatface-Regular Actor-Regular Alegreya AlegreyaBlack [PERSON_NAME] Allan-R…" at bounding box center [212, 317] width 156 height 19
click at [134, 308] on select "AbrilFatface-Regular Actor-Regular Alegreya AlegreyaBlack [PERSON_NAME] Allan-R…" at bounding box center [212, 317] width 156 height 19
click at [458, 202] on div at bounding box center [640, 322] width 1280 height 644
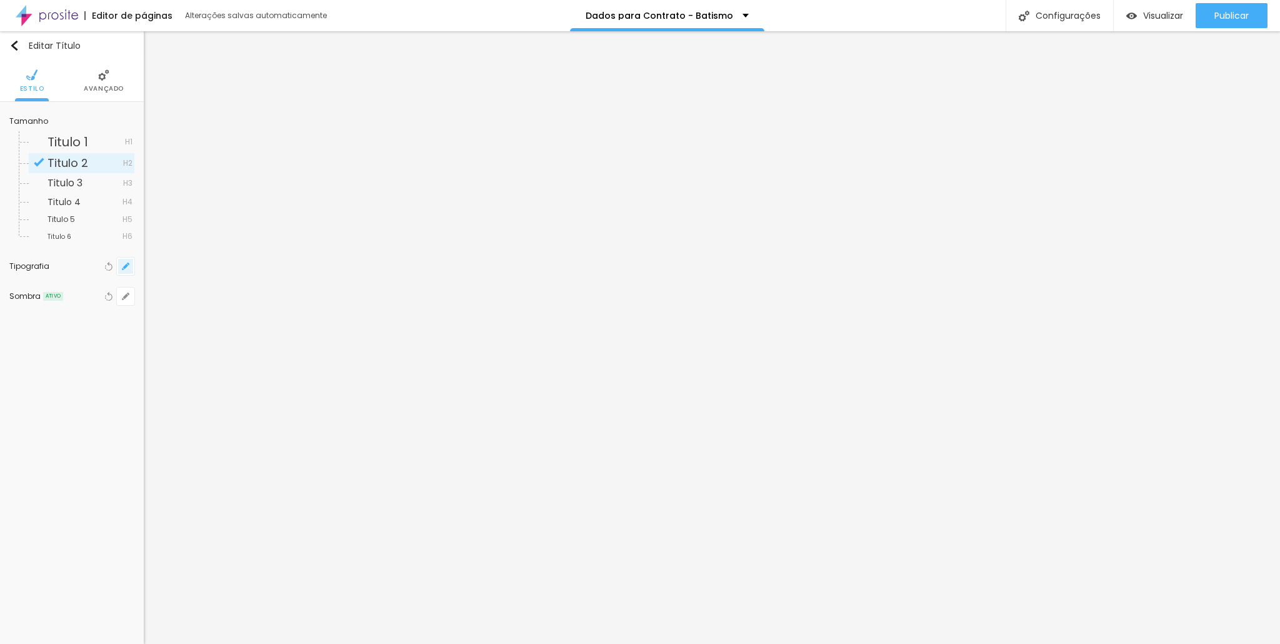
click at [122, 264] on icon "button" at bounding box center [125, 265] width 7 height 7
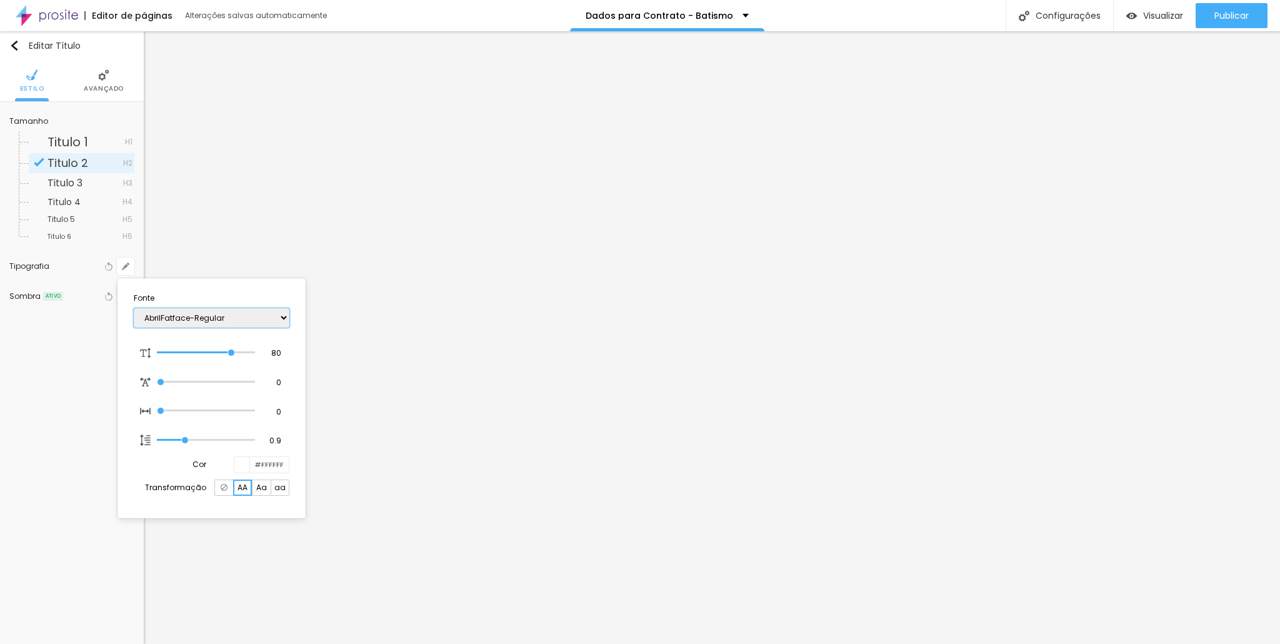
click at [180, 318] on select "AbrilFatface-Regular Actor-Regular Alegreya AlegreyaBlack [PERSON_NAME] Allan-R…" at bounding box center [212, 317] width 156 height 19
click at [134, 308] on select "AbrilFatface-Regular Actor-Regular Alegreya AlegreyaBlack [PERSON_NAME] Allan-R…" at bounding box center [212, 317] width 156 height 19
click at [221, 320] on select "AbrilFatface-Regular Actor-Regular Alegreya AlegreyaBlack [PERSON_NAME] Allan-R…" at bounding box center [212, 317] width 156 height 19
click at [134, 308] on select "AbrilFatface-Regular Actor-Regular Alegreya AlegreyaBlack [PERSON_NAME] Allan-R…" at bounding box center [212, 317] width 156 height 19
click at [265, 319] on select "AbrilFatface-Regular Actor-Regular Alegreya AlegreyaBlack [PERSON_NAME] Allan-R…" at bounding box center [212, 317] width 156 height 19
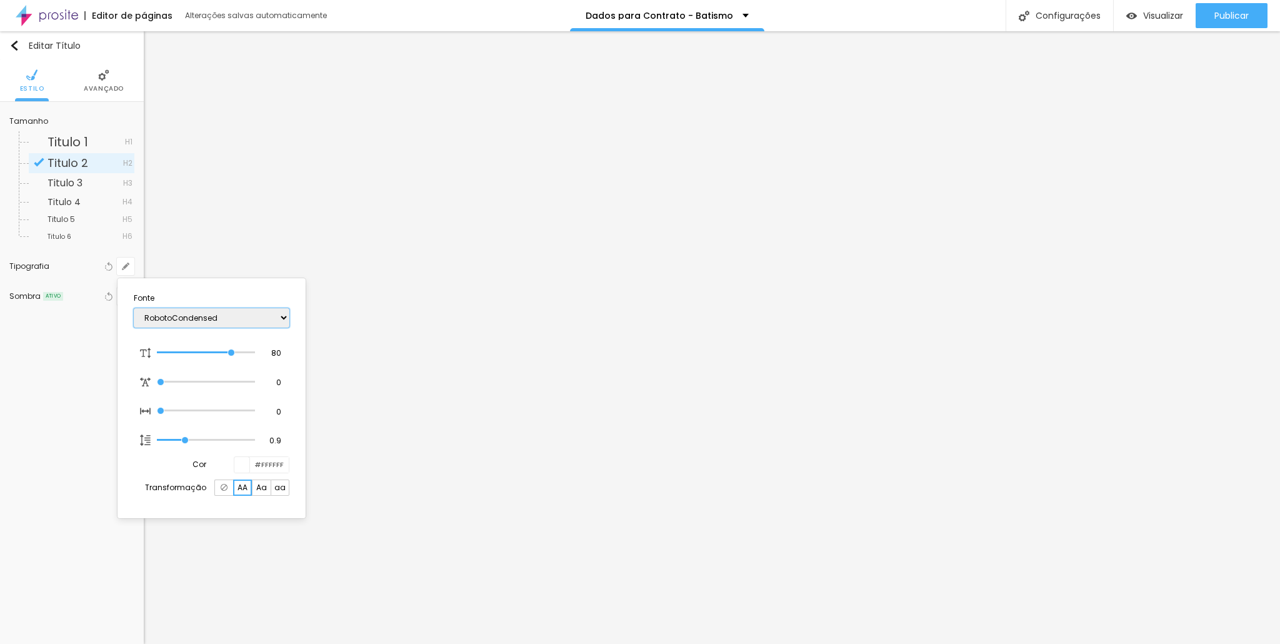
click at [134, 308] on select "AbrilFatface-Regular Actor-Regular Alegreya AlegreyaBlack [PERSON_NAME] Allan-R…" at bounding box center [212, 317] width 156 height 19
click at [669, 262] on div at bounding box center [640, 322] width 1280 height 644
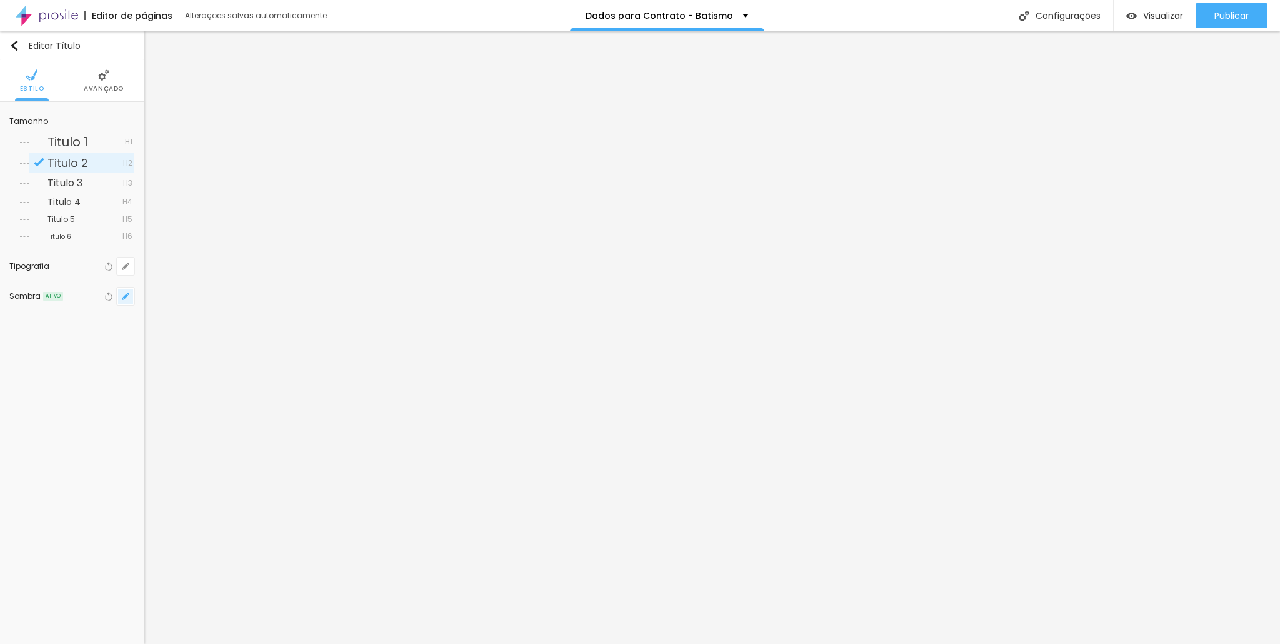
click at [124, 297] on icon "button" at bounding box center [125, 296] width 5 height 5
click at [211, 321] on div at bounding box center [197, 326] width 28 height 12
click at [645, 172] on div at bounding box center [640, 322] width 1280 height 644
click at [127, 294] on icon "button" at bounding box center [125, 296] width 5 height 5
click at [211, 326] on div at bounding box center [197, 326] width 28 height 12
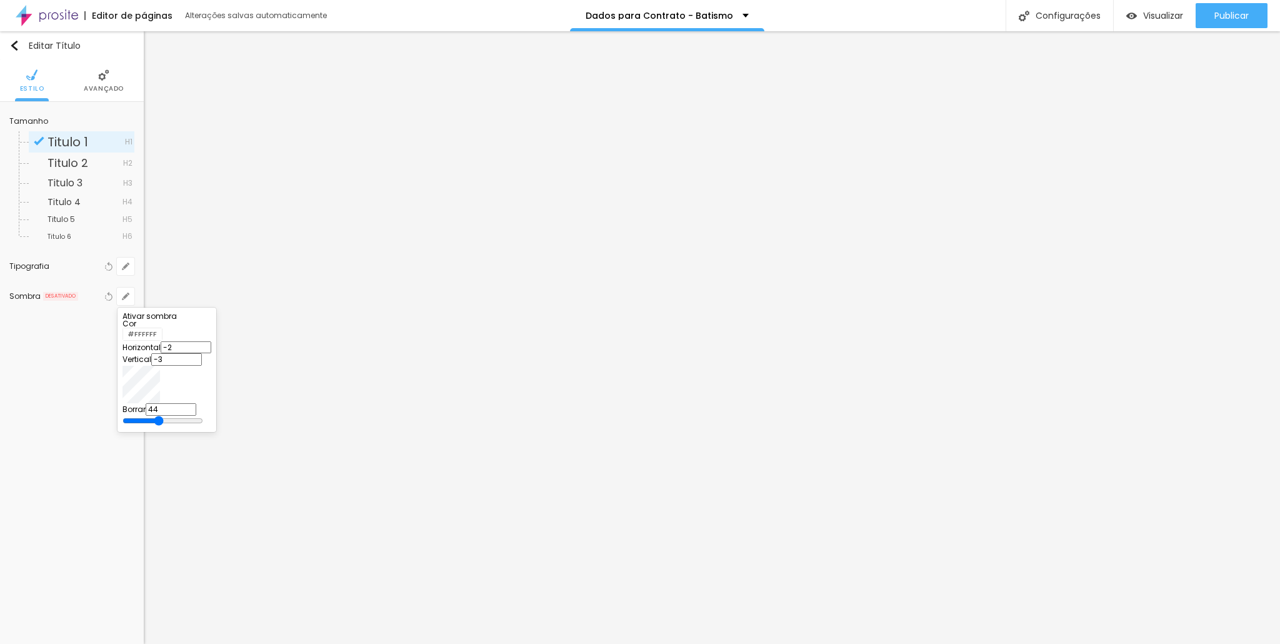
click at [447, 274] on div at bounding box center [640, 322] width 1280 height 644
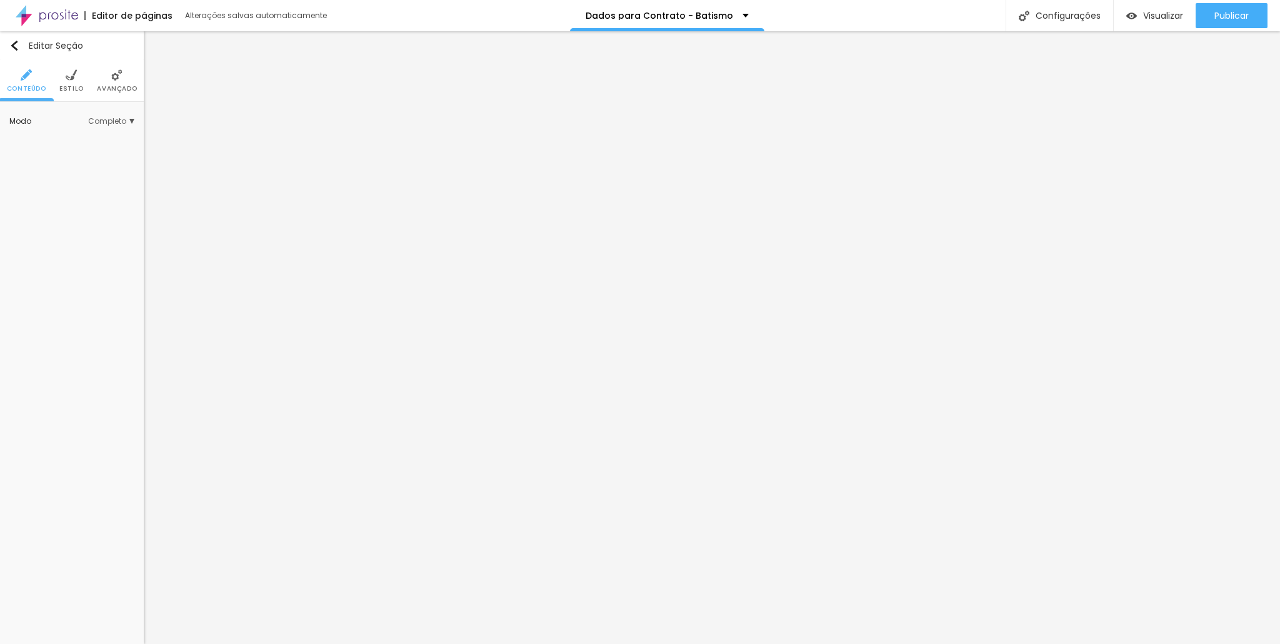
click at [57, 75] on ul "Conteúdo Estilo Avançado" at bounding box center [72, 81] width 144 height 42
click at [62, 82] on li "Estilo" at bounding box center [71, 80] width 24 height 41
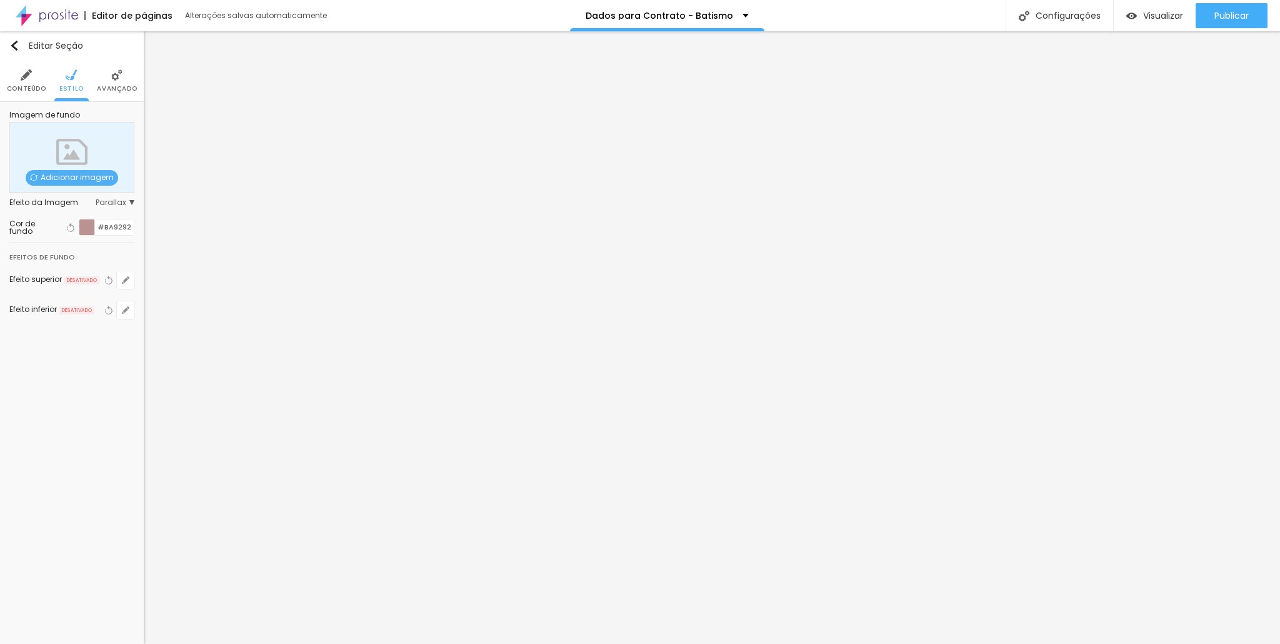
click at [84, 222] on div at bounding box center [87, 227] width 16 height 16
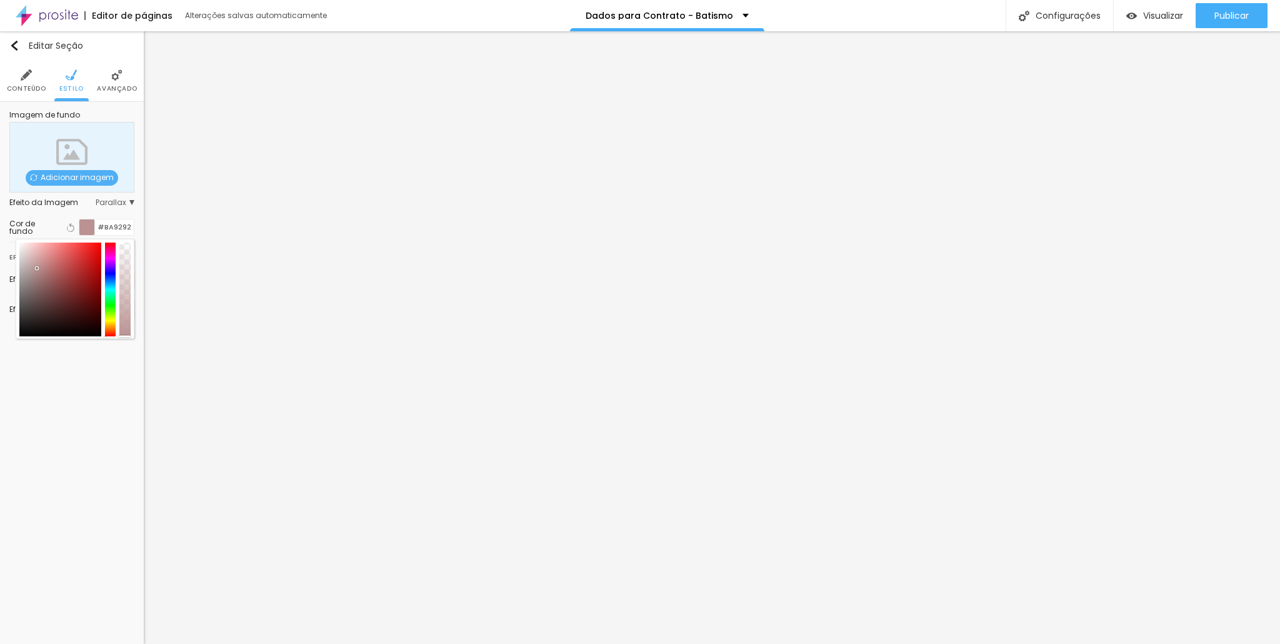
click at [41, 261] on div at bounding box center [60, 289] width 82 height 94
click at [35, 254] on div at bounding box center [60, 289] width 82 height 94
click at [41, 254] on div at bounding box center [60, 289] width 82 height 94
click at [37, 262] on div at bounding box center [60, 289] width 82 height 94
click at [43, 258] on div at bounding box center [60, 289] width 82 height 94
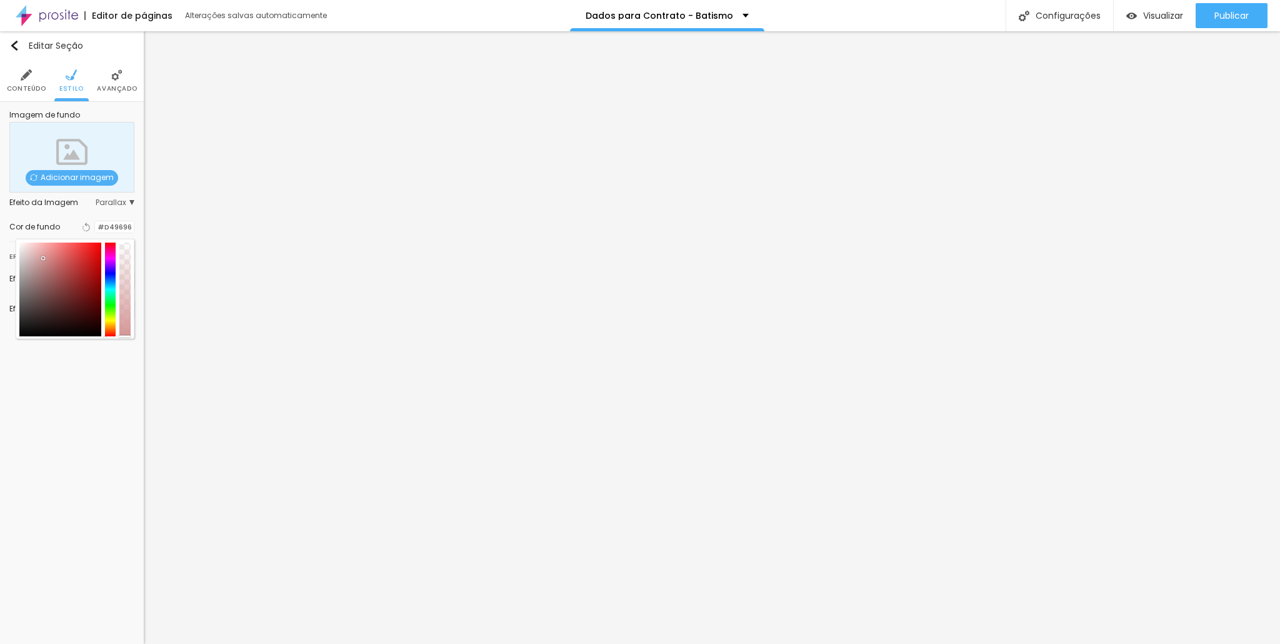
click at [38, 267] on div at bounding box center [60, 289] width 82 height 94
click at [41, 262] on div at bounding box center [60, 289] width 82 height 94
click at [41, 259] on div at bounding box center [60, 289] width 82 height 94
click at [37, 251] on div at bounding box center [60, 289] width 82 height 94
click at [42, 247] on div at bounding box center [60, 289] width 82 height 94
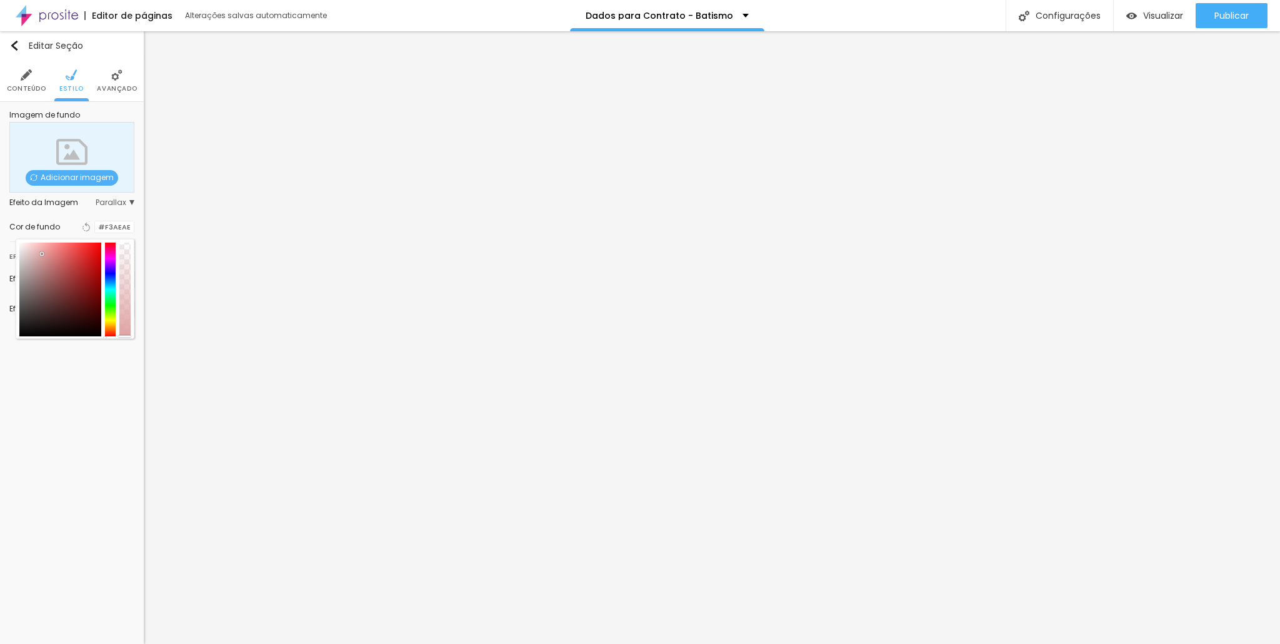
click at [42, 254] on div at bounding box center [60, 289] width 82 height 94
click at [31, 252] on div at bounding box center [60, 289] width 82 height 94
click at [36, 259] on div at bounding box center [60, 289] width 82 height 94
click at [36, 252] on div at bounding box center [60, 289] width 82 height 94
click at [126, 321] on div at bounding box center [124, 289] width 11 height 94
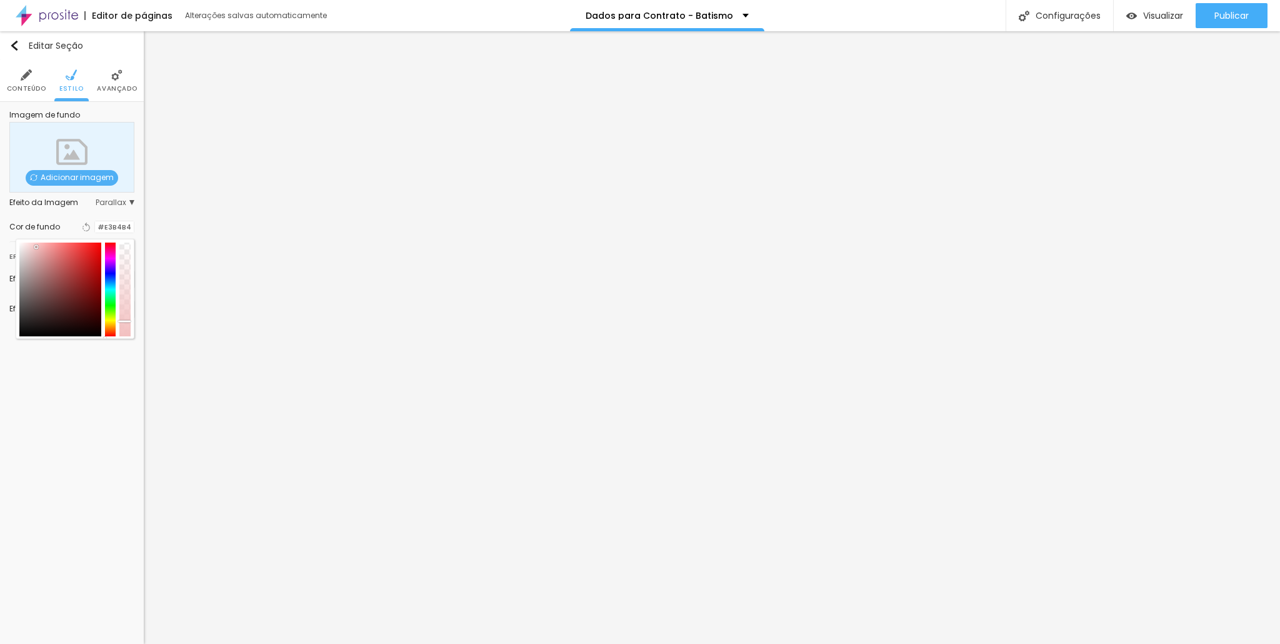
click at [36, 247] on div at bounding box center [60, 289] width 82 height 94
click at [31, 256] on div at bounding box center [60, 289] width 82 height 94
click at [33, 252] on div at bounding box center [60, 289] width 82 height 94
click at [36, 257] on div at bounding box center [60, 289] width 82 height 94
click at [121, 325] on div at bounding box center [124, 325] width 12 height 2
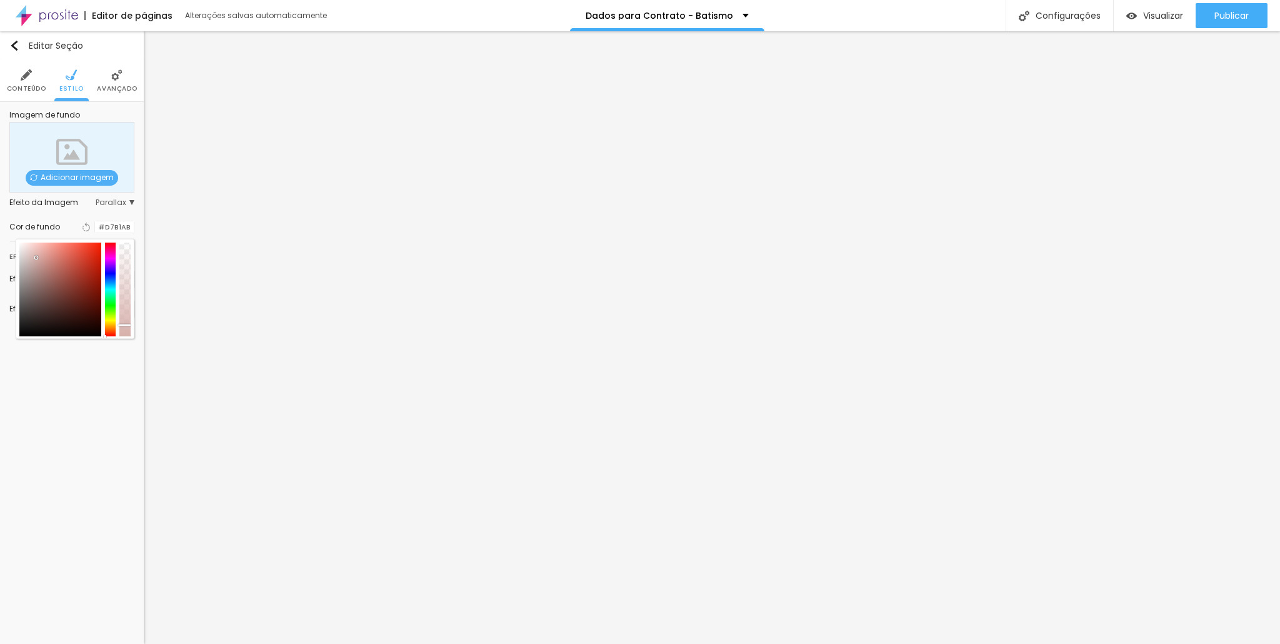
drag, startPoint x: 107, startPoint y: 324, endPoint x: 107, endPoint y: 334, distance: 10.0
click at [107, 334] on div at bounding box center [110, 289] width 11 height 94
click at [37, 264] on div at bounding box center [60, 289] width 82 height 94
click at [35, 255] on div at bounding box center [60, 289] width 82 height 94
click at [36, 262] on div at bounding box center [60, 289] width 82 height 94
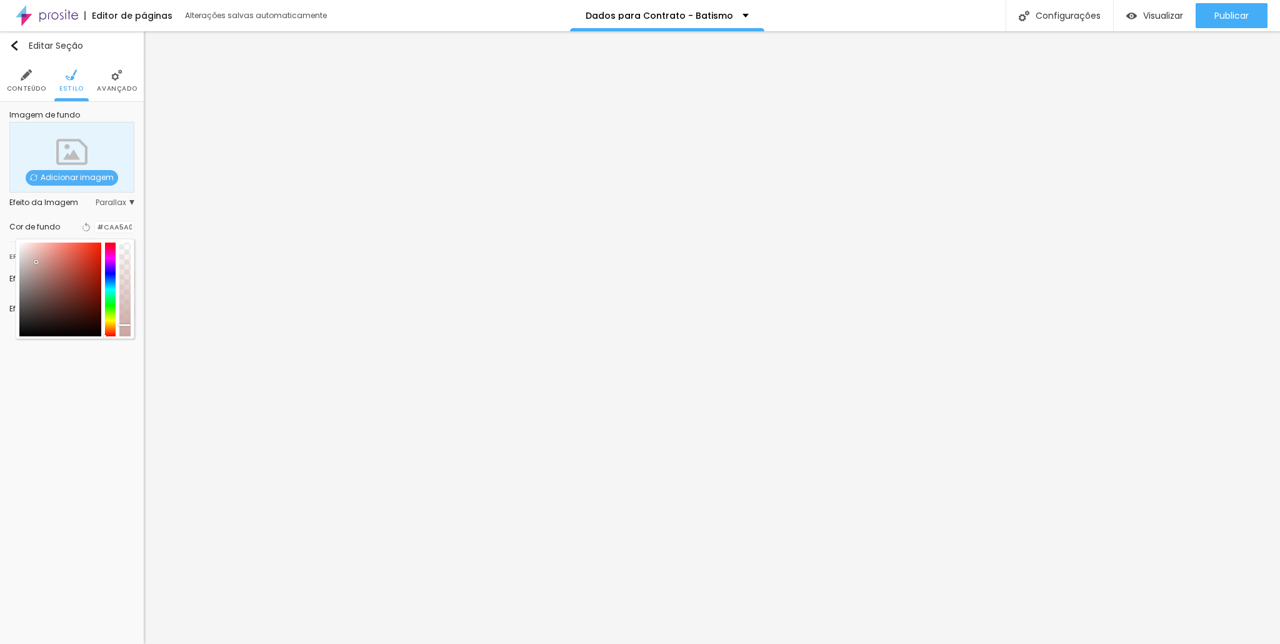
click at [36, 257] on div at bounding box center [60, 289] width 82 height 94
click at [36, 262] on div at bounding box center [60, 289] width 82 height 94
click at [34, 255] on div at bounding box center [60, 289] width 82 height 94
click at [36, 259] on div at bounding box center [60, 289] width 82 height 94
click at [32, 257] on div at bounding box center [60, 289] width 82 height 94
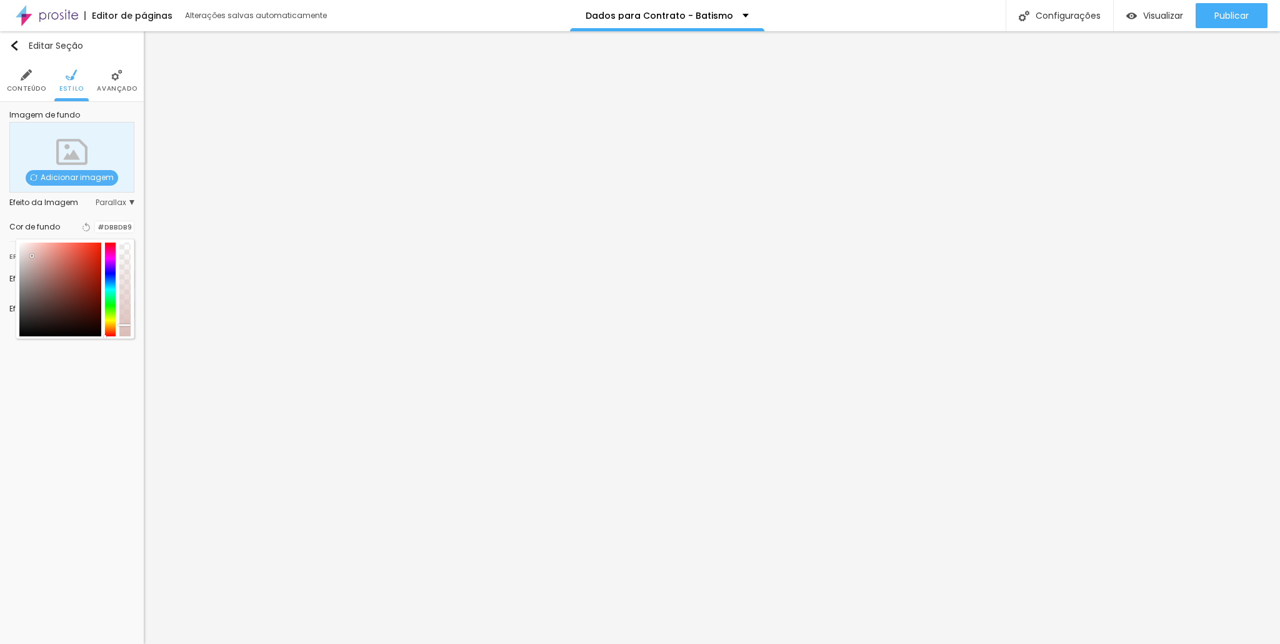
click at [32, 257] on div at bounding box center [32, 255] width 2 height 2
click at [35, 260] on div at bounding box center [60, 289] width 82 height 94
click at [35, 256] on div at bounding box center [60, 289] width 82 height 94
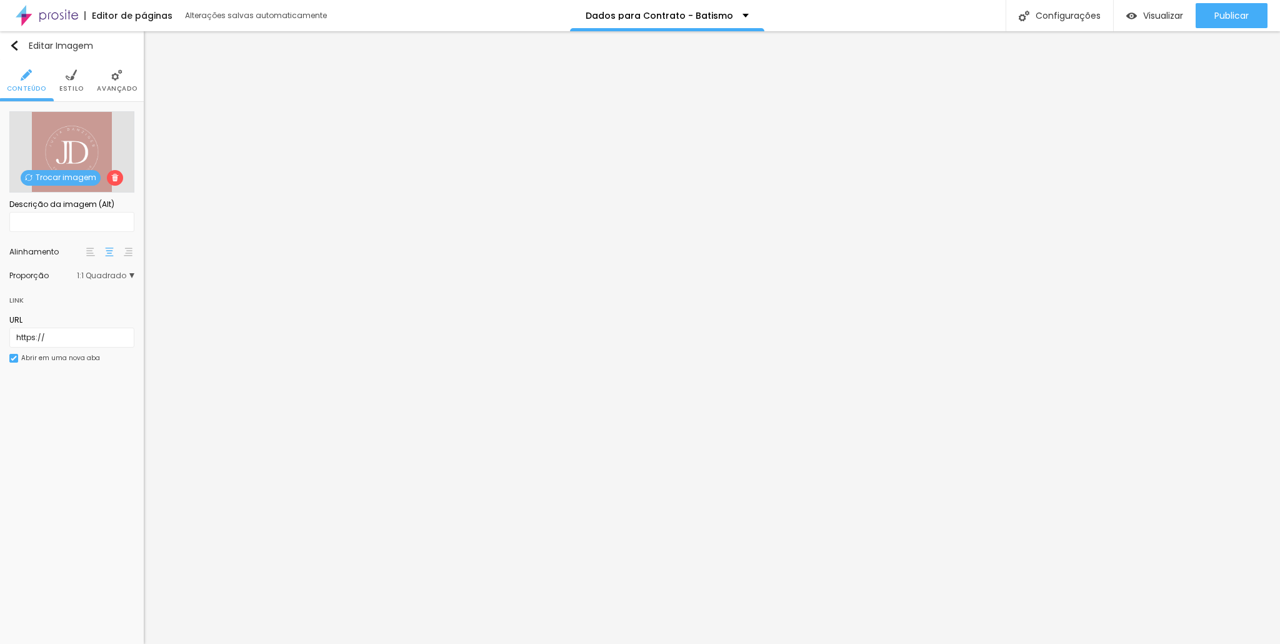
click at [86, 79] on ul "Conteúdo Estilo Avançado" at bounding box center [72, 81] width 144 height 42
click at [66, 73] on img at bounding box center [71, 74] width 11 height 11
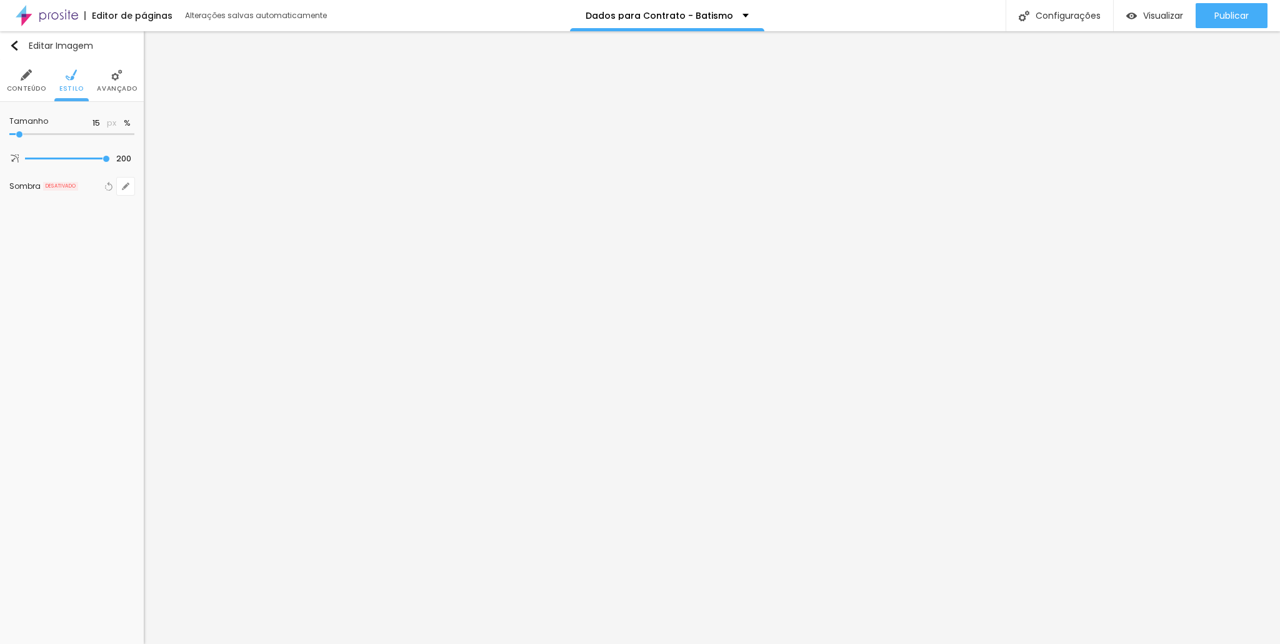
drag, startPoint x: 43, startPoint y: 132, endPoint x: 19, endPoint y: 136, distance: 24.1
click at [19, 136] on input "range" at bounding box center [71, 134] width 125 height 6
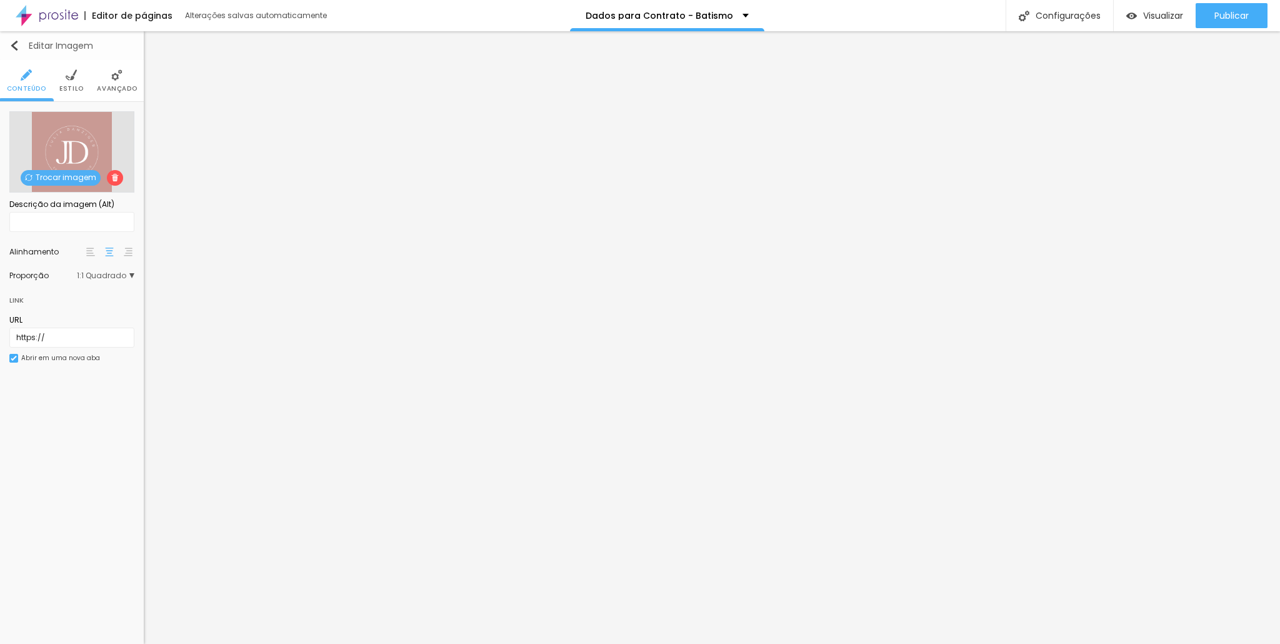
click at [15, 47] on img "button" at bounding box center [14, 46] width 10 height 10
click at [90, 351] on div "URL https://" at bounding box center [71, 331] width 125 height 46
click at [76, 355] on div "Abrir em uma nova aba" at bounding box center [60, 358] width 79 height 6
click at [72, 77] on img at bounding box center [71, 74] width 11 height 11
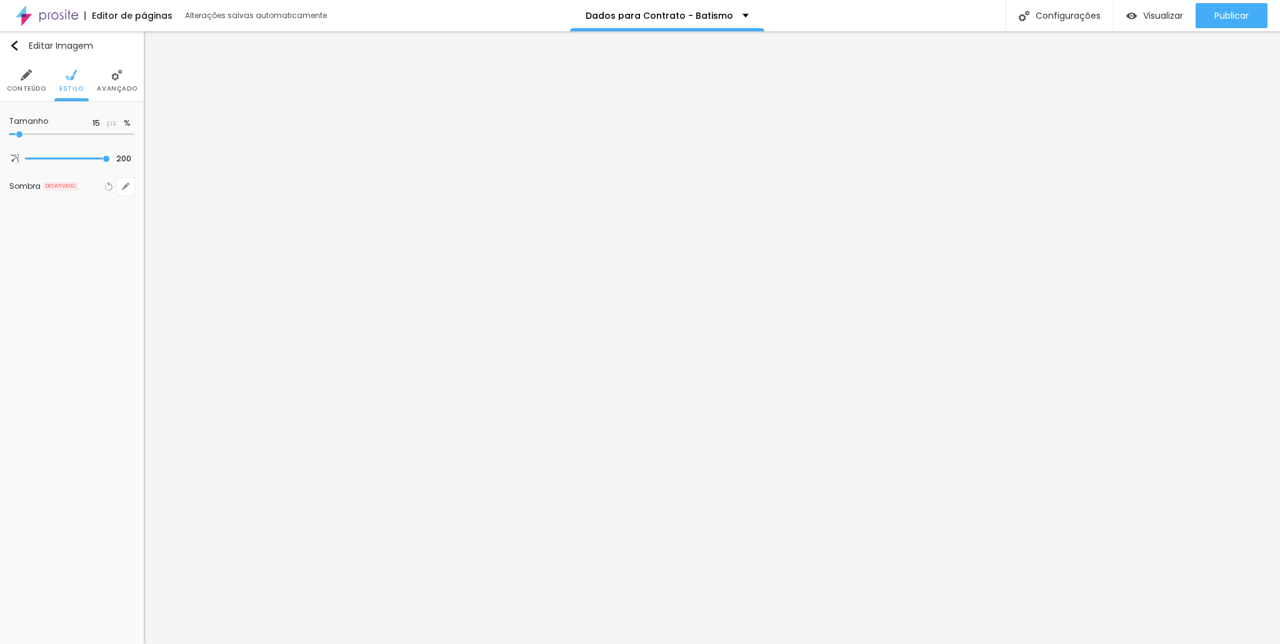
click at [25, 74] on img at bounding box center [26, 74] width 11 height 11
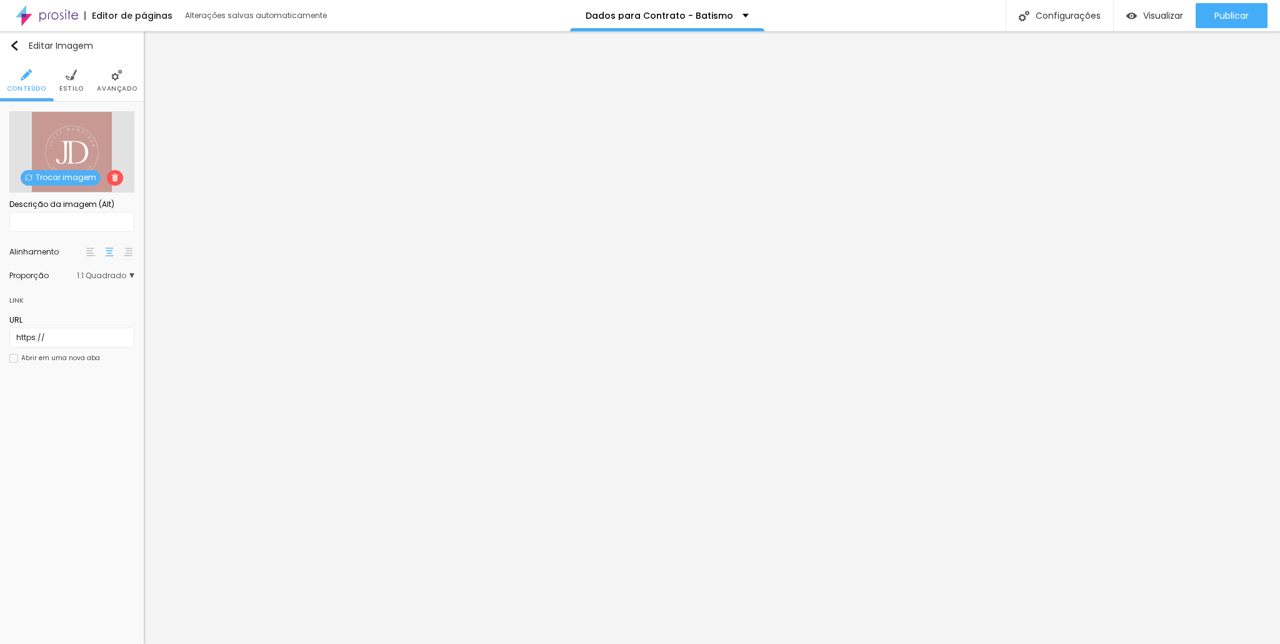
click at [81, 68] on li "Estilo" at bounding box center [71, 80] width 24 height 41
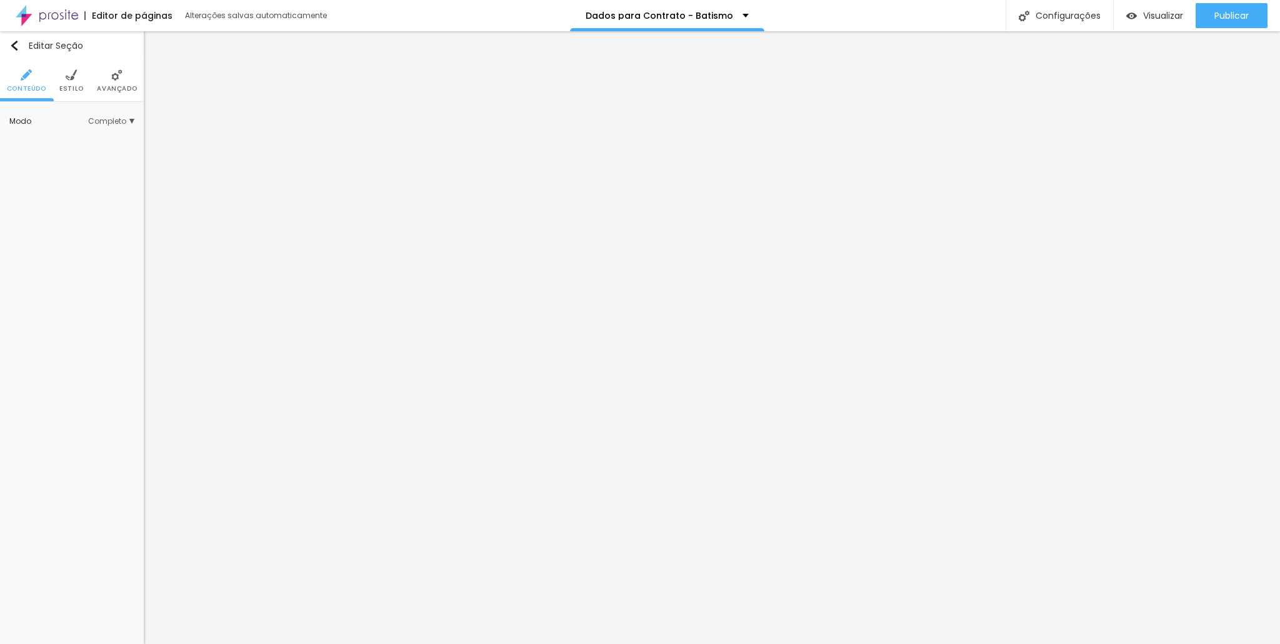
click at [100, 80] on li "Avançado" at bounding box center [117, 80] width 40 height 41
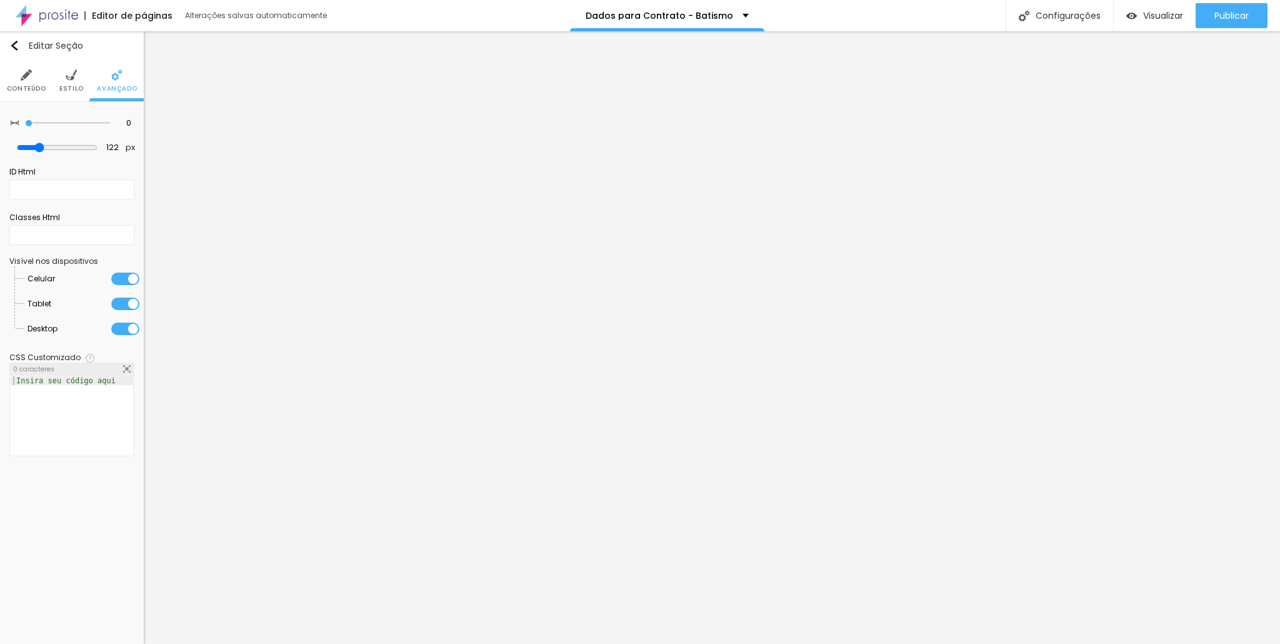
click at [51, 82] on ul "Conteúdo Estilo Avançado" at bounding box center [72, 81] width 144 height 42
click at [65, 79] on li "Estilo" at bounding box center [71, 80] width 24 height 41
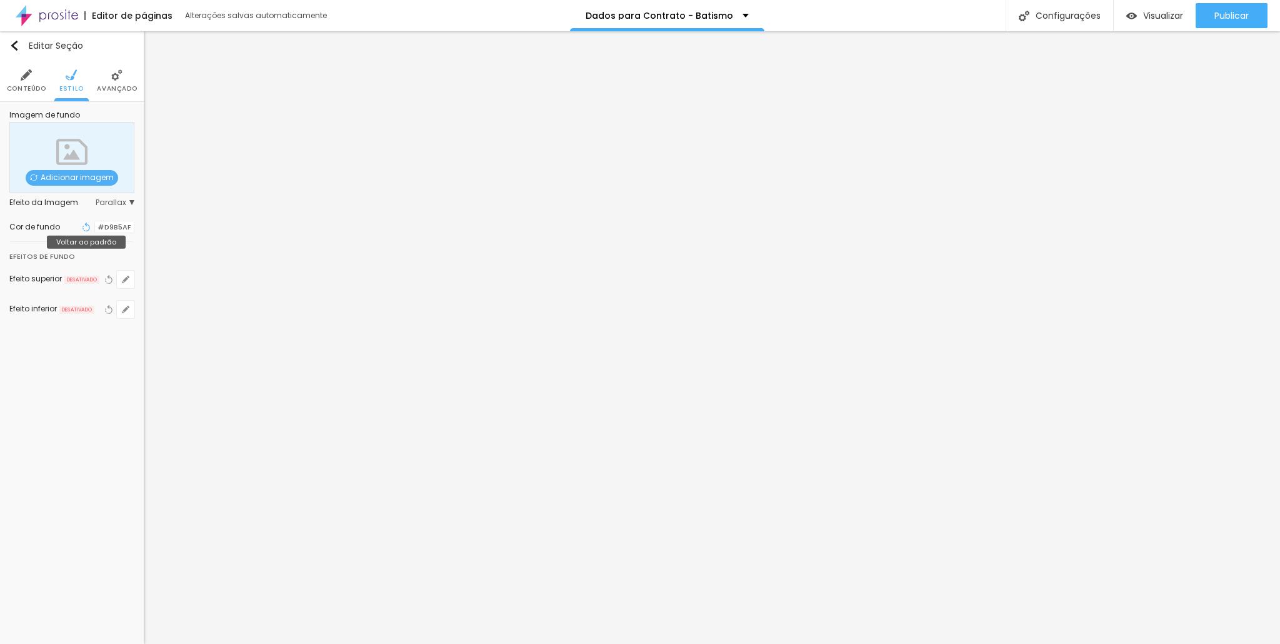
click at [82, 227] on icon "button" at bounding box center [86, 226] width 9 height 9
click at [95, 227] on div at bounding box center [95, 227] width 0 height 12
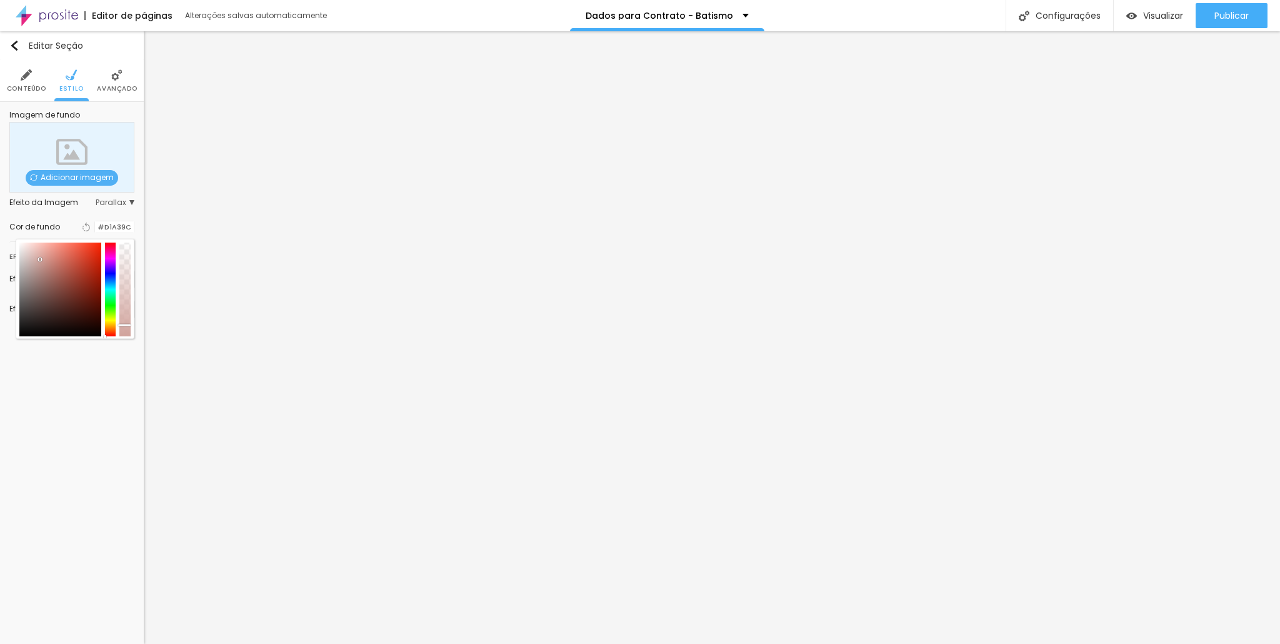
click at [40, 259] on div at bounding box center [60, 289] width 82 height 94
click at [39, 251] on div at bounding box center [60, 289] width 82 height 94
drag, startPoint x: 123, startPoint y: 323, endPoint x: 122, endPoint y: 337, distance: 14.4
click at [122, 336] on div at bounding box center [124, 289] width 11 height 94
click at [42, 264] on div at bounding box center [60, 289] width 82 height 94
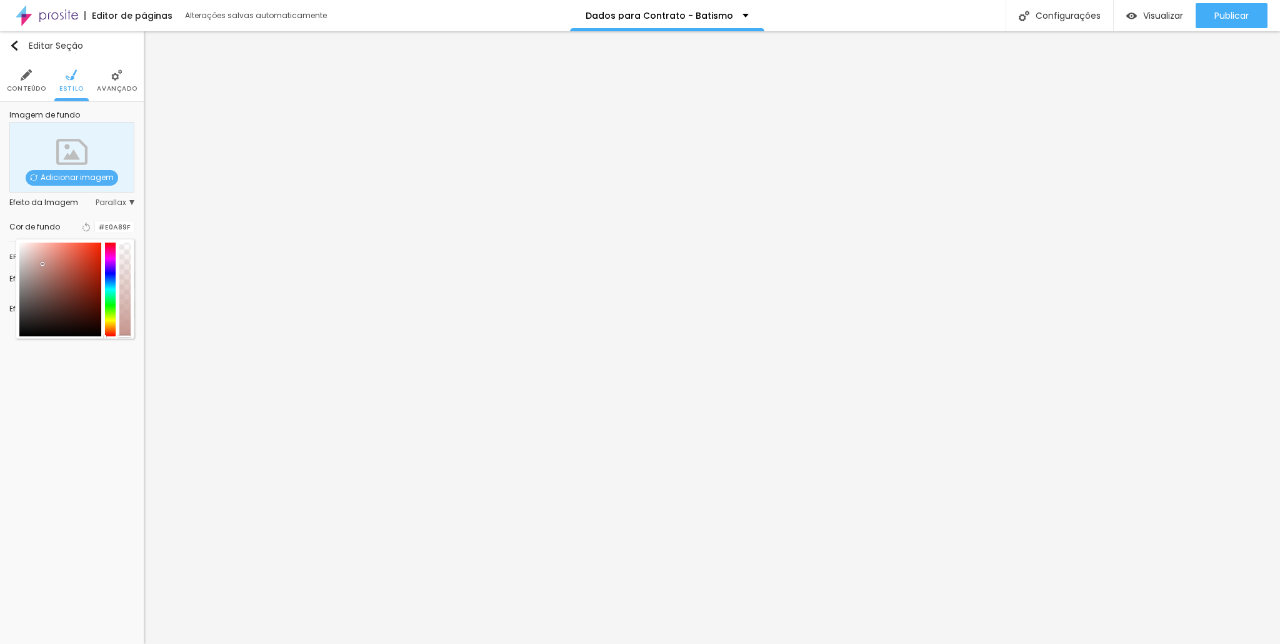
click at [43, 253] on div at bounding box center [60, 289] width 82 height 94
click at [47, 259] on div at bounding box center [60, 289] width 82 height 94
click at [50, 266] on div at bounding box center [60, 289] width 82 height 94
click at [50, 259] on div at bounding box center [60, 289] width 82 height 94
click at [40, 262] on div at bounding box center [60, 289] width 82 height 94
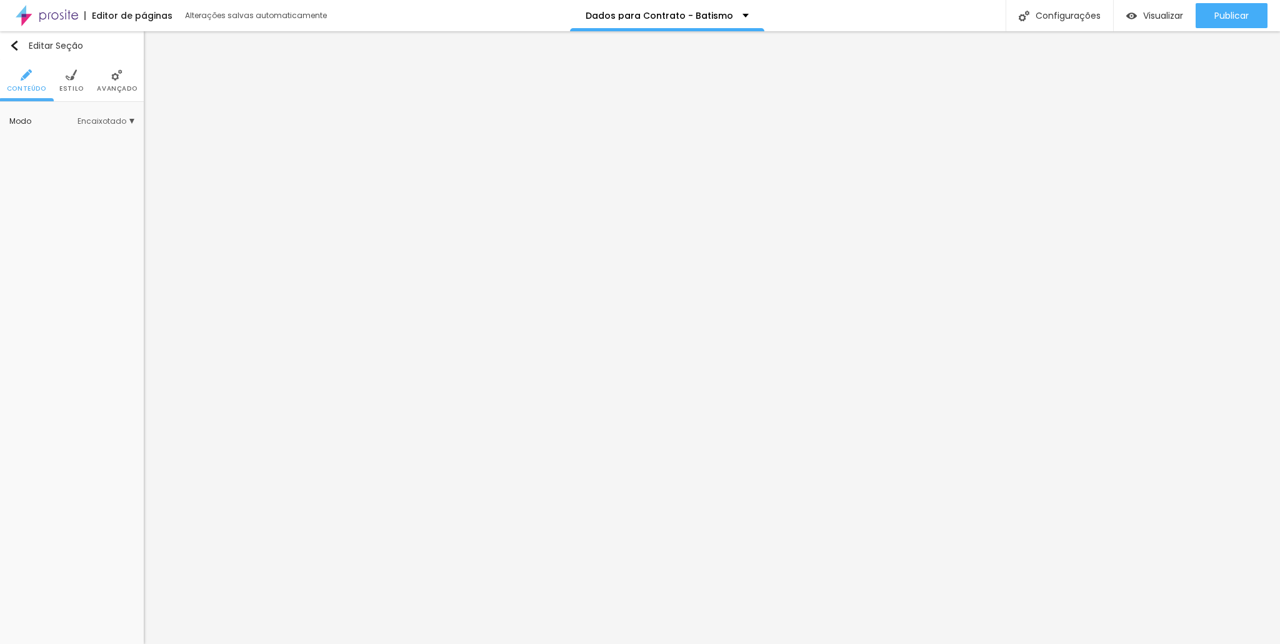
click at [106, 82] on li "Avançado" at bounding box center [117, 80] width 40 height 41
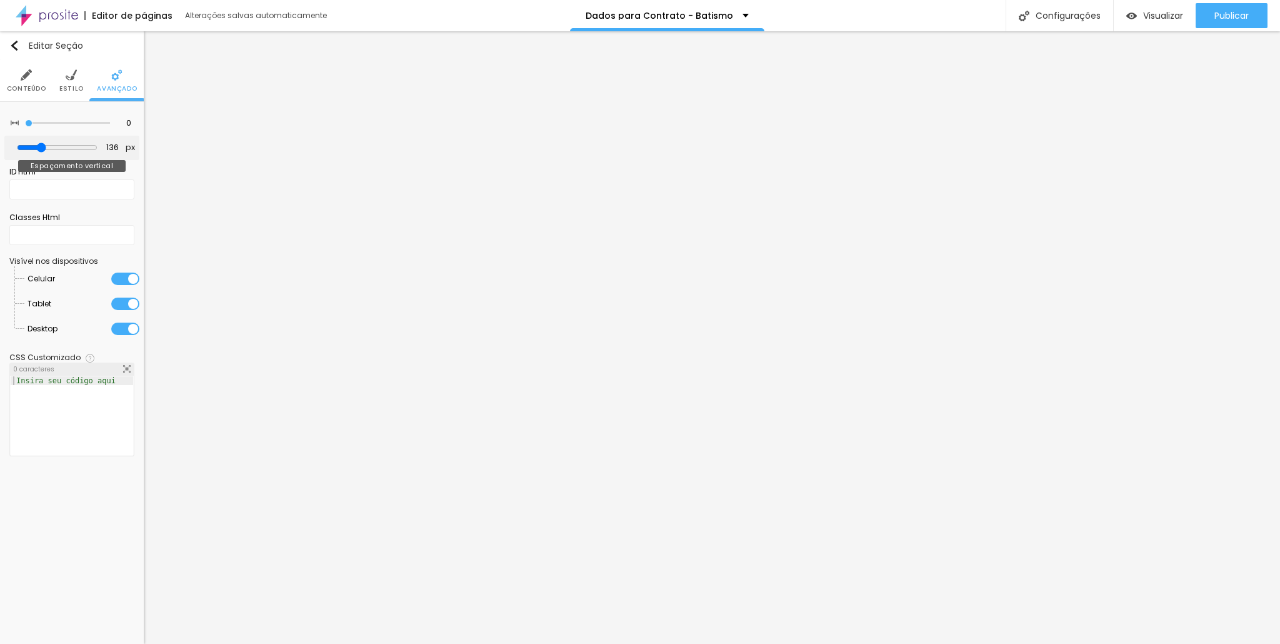
click at [44, 142] on input "range" at bounding box center [57, 147] width 81 height 10
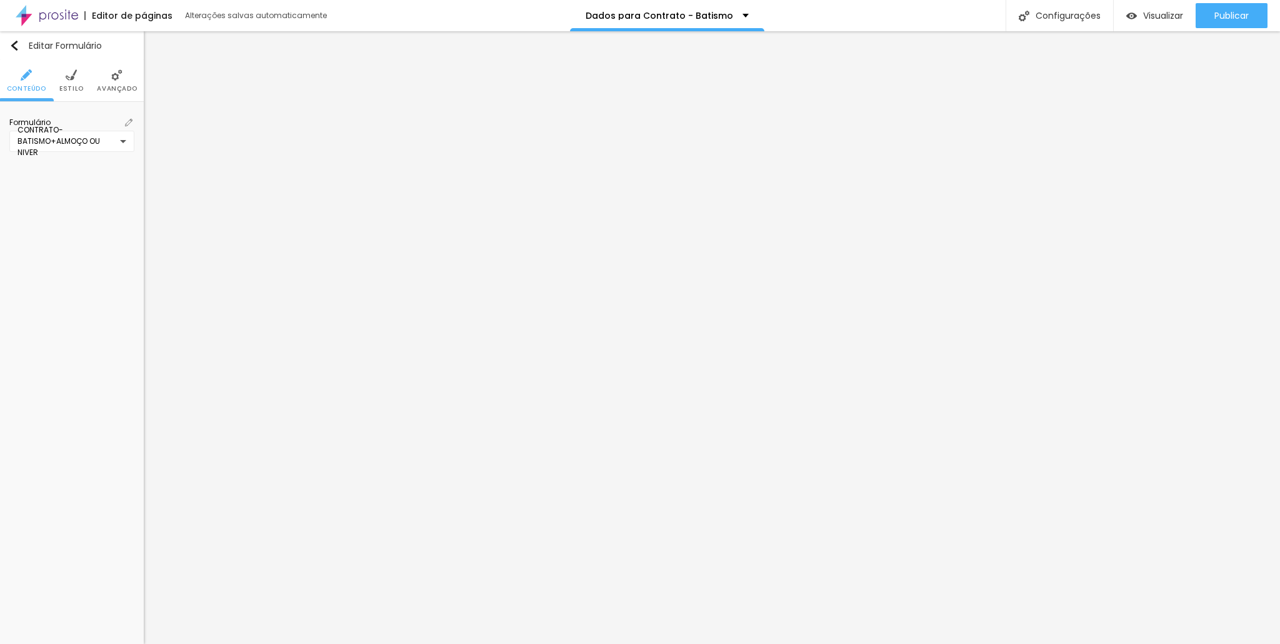
click at [115, 89] on span "Avançado" at bounding box center [117, 89] width 40 height 6
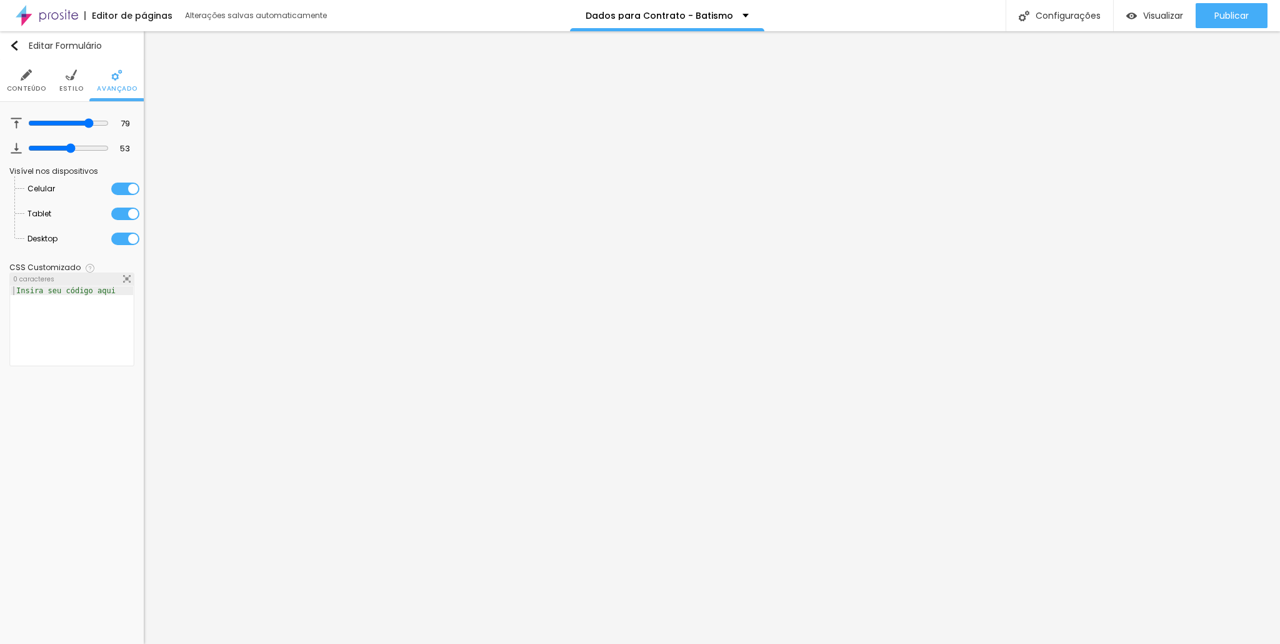
click at [91, 84] on ul "Conteúdo Estilo Avançado" at bounding box center [72, 81] width 144 height 42
click at [81, 81] on li "Estilo" at bounding box center [71, 80] width 24 height 41
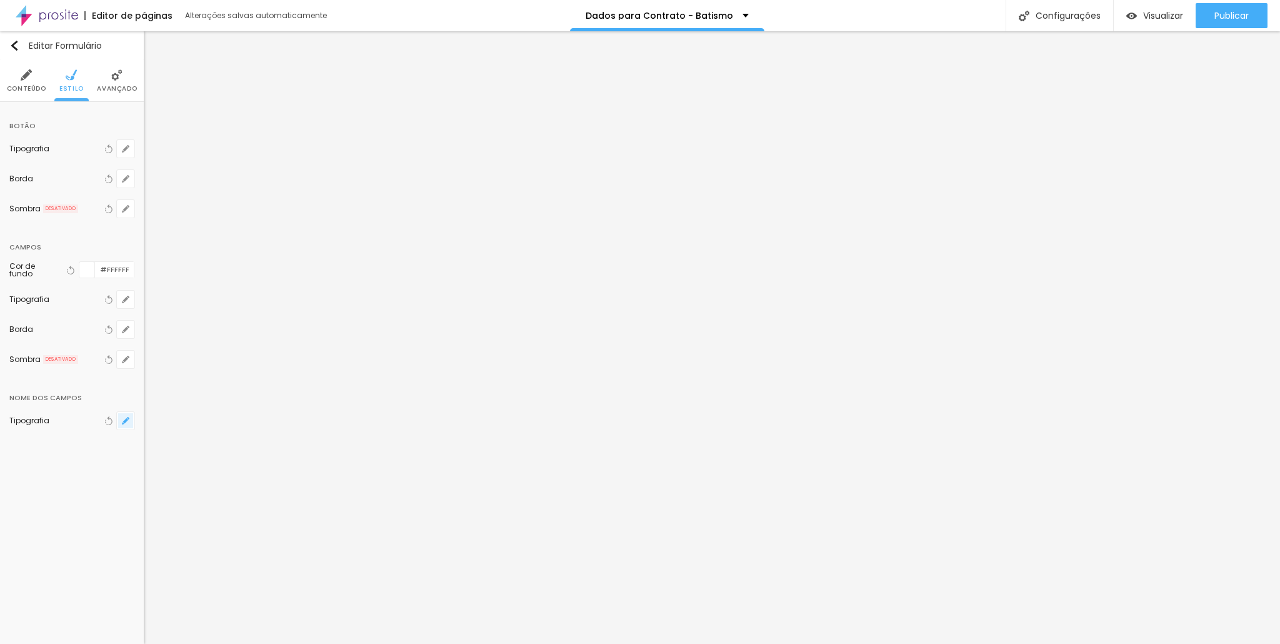
click at [130, 416] on button "button" at bounding box center [125, 420] width 17 height 17
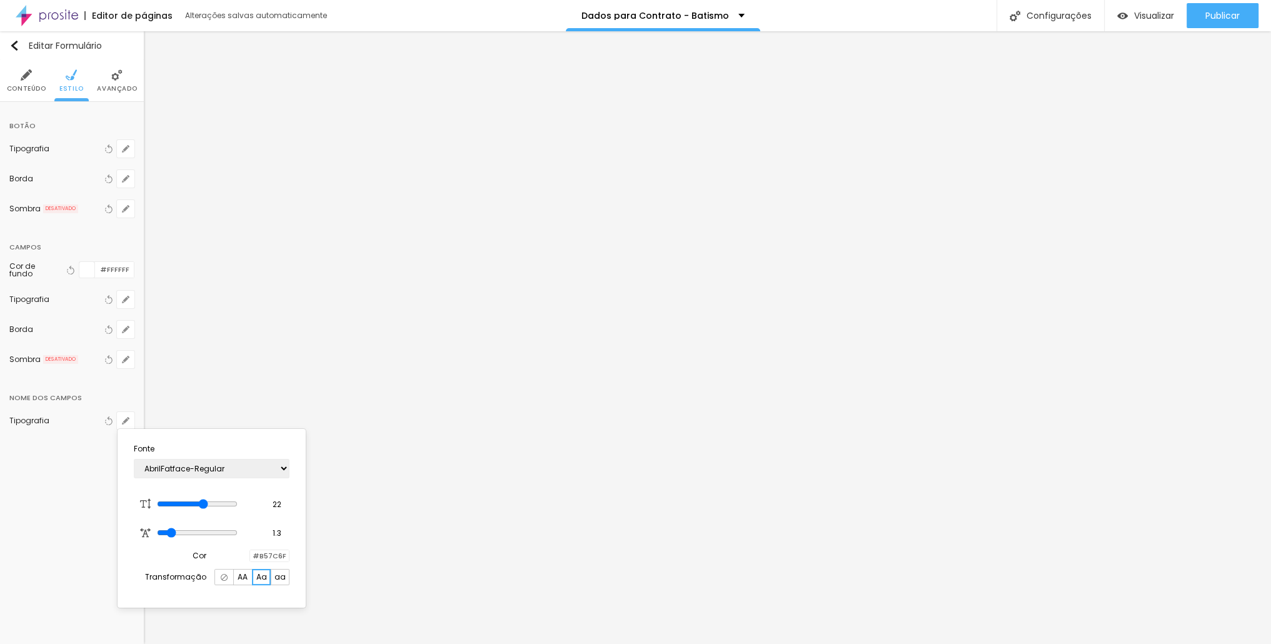
click at [250, 554] on div at bounding box center [250, 556] width 0 height 12
click at [197, 583] on div at bounding box center [215, 619] width 82 height 94
click at [199, 589] on div at bounding box center [215, 619] width 82 height 94
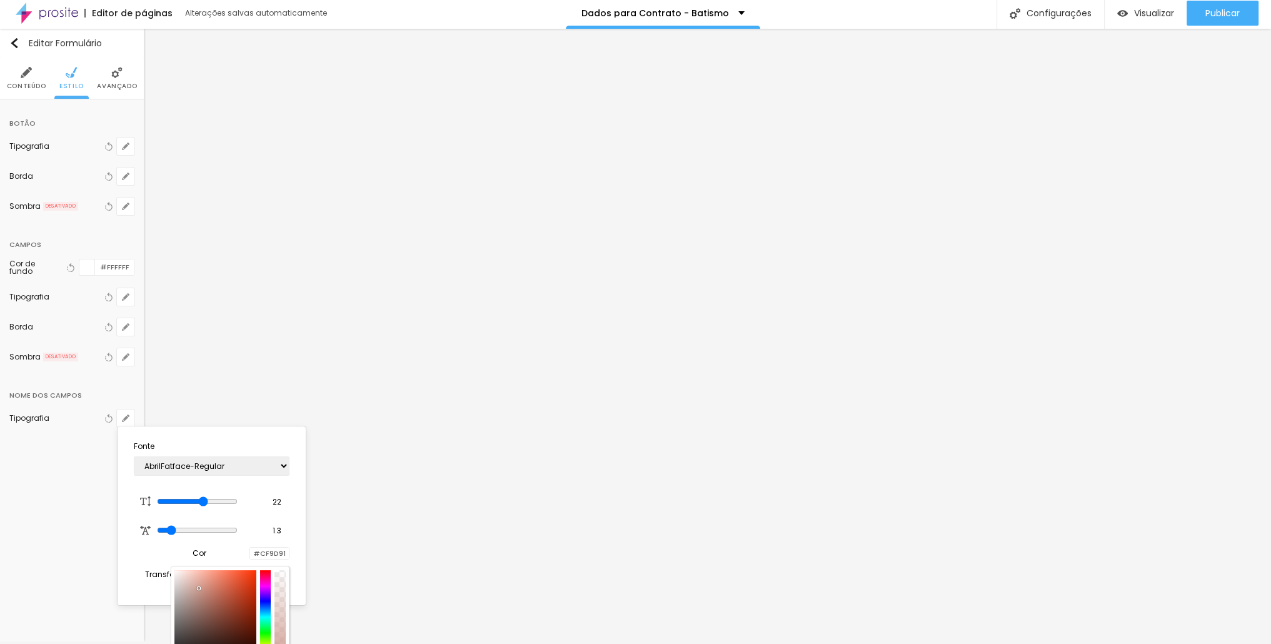
scroll to position [23, 0]
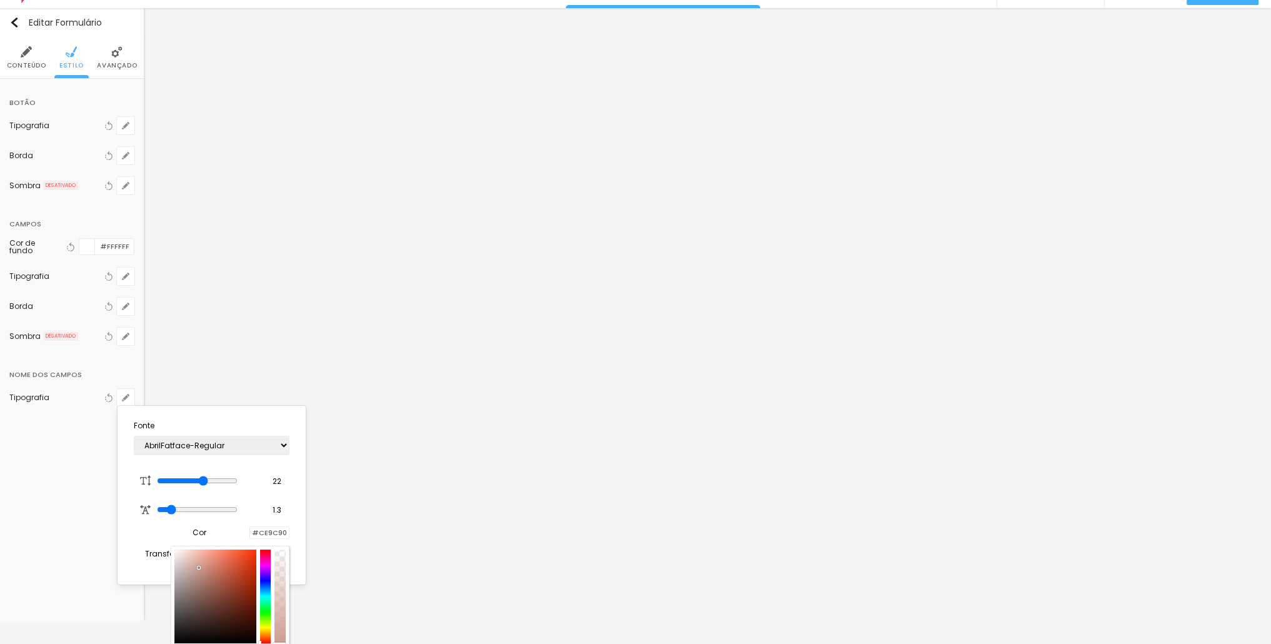
click at [207, 562] on div at bounding box center [215, 596] width 82 height 94
click at [200, 557] on div at bounding box center [215, 596] width 82 height 94
click at [197, 567] on div at bounding box center [215, 596] width 82 height 94
click at [196, 582] on div at bounding box center [215, 596] width 82 height 94
click at [216, 570] on div at bounding box center [215, 596] width 82 height 94
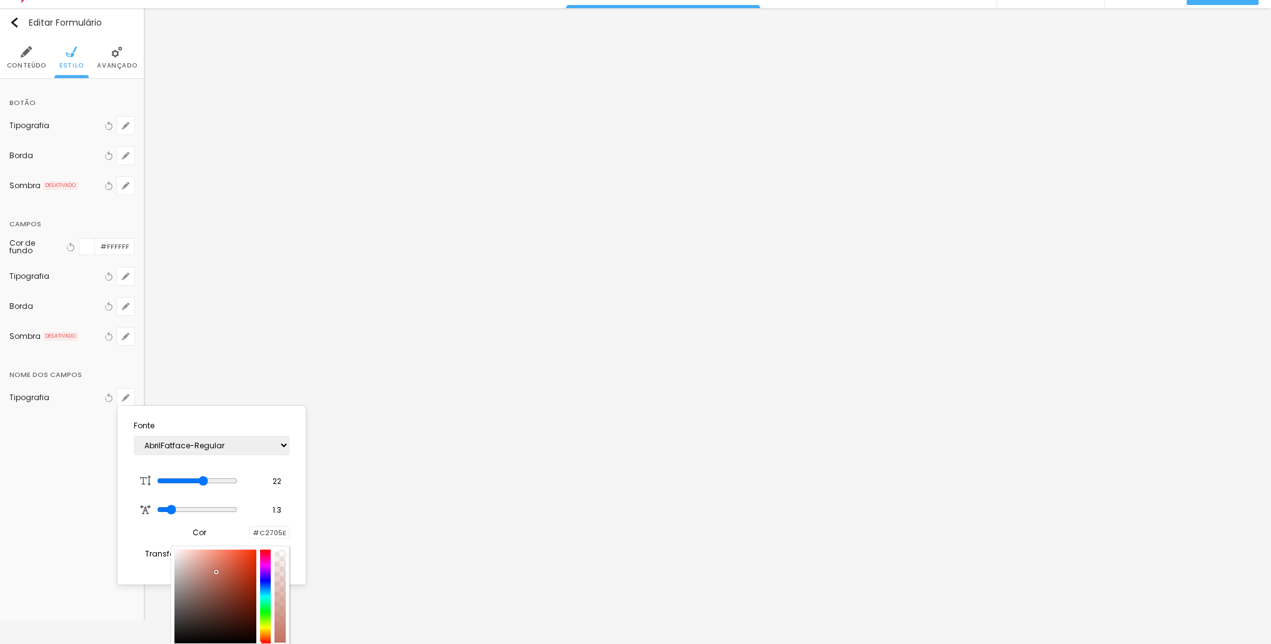
click at [206, 574] on div at bounding box center [215, 596] width 82 height 94
click at [209, 561] on div at bounding box center [215, 596] width 82 height 94
click at [198, 568] on div at bounding box center [215, 596] width 82 height 94
drag, startPoint x: 268, startPoint y: 608, endPoint x: 260, endPoint y: 644, distance: 36.5
click at [260, 643] on div at bounding box center [230, 596] width 119 height 100
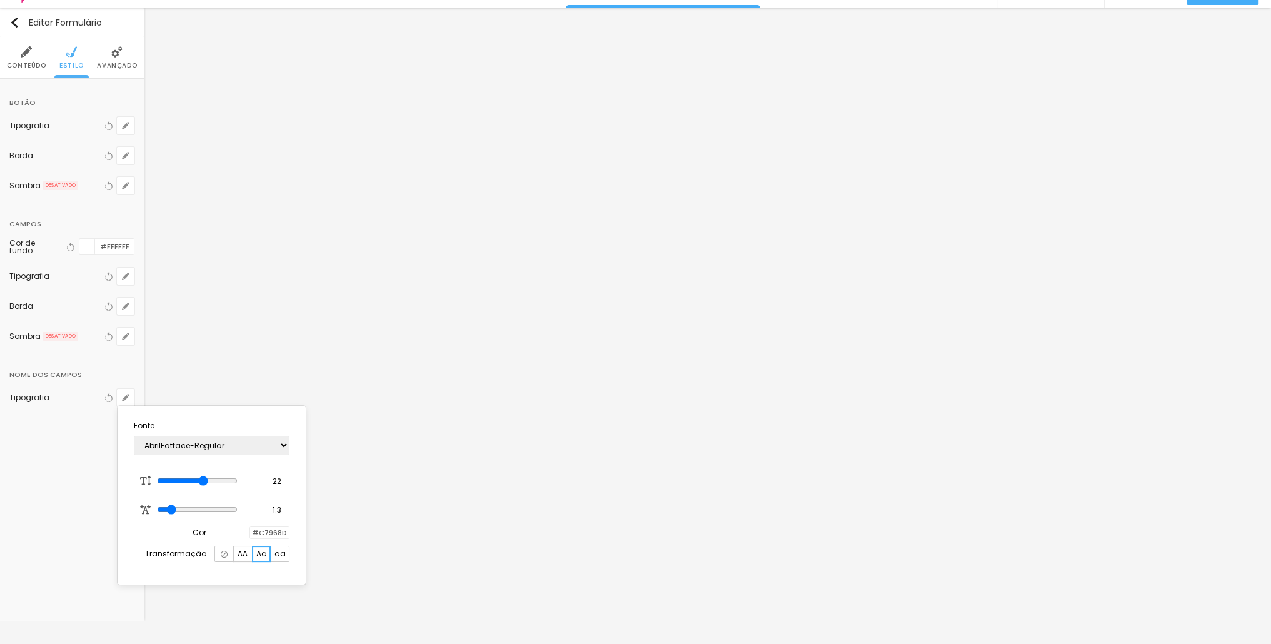
click at [250, 539] on div at bounding box center [250, 533] width 0 height 12
click at [190, 562] on div at bounding box center [215, 596] width 82 height 94
click at [194, 566] on div at bounding box center [215, 596] width 82 height 94
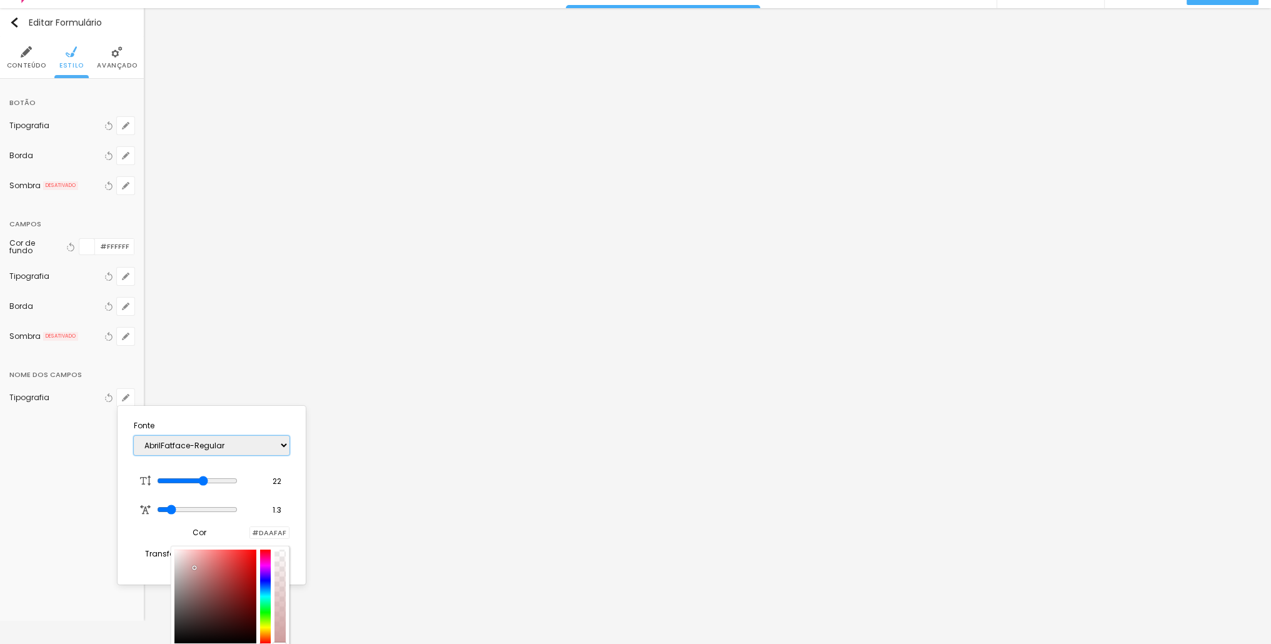
click at [268, 450] on select "AbrilFatface-Regular Actor-Regular Alegreya AlegreyaBlack [PERSON_NAME] Allan-R…" at bounding box center [212, 445] width 156 height 19
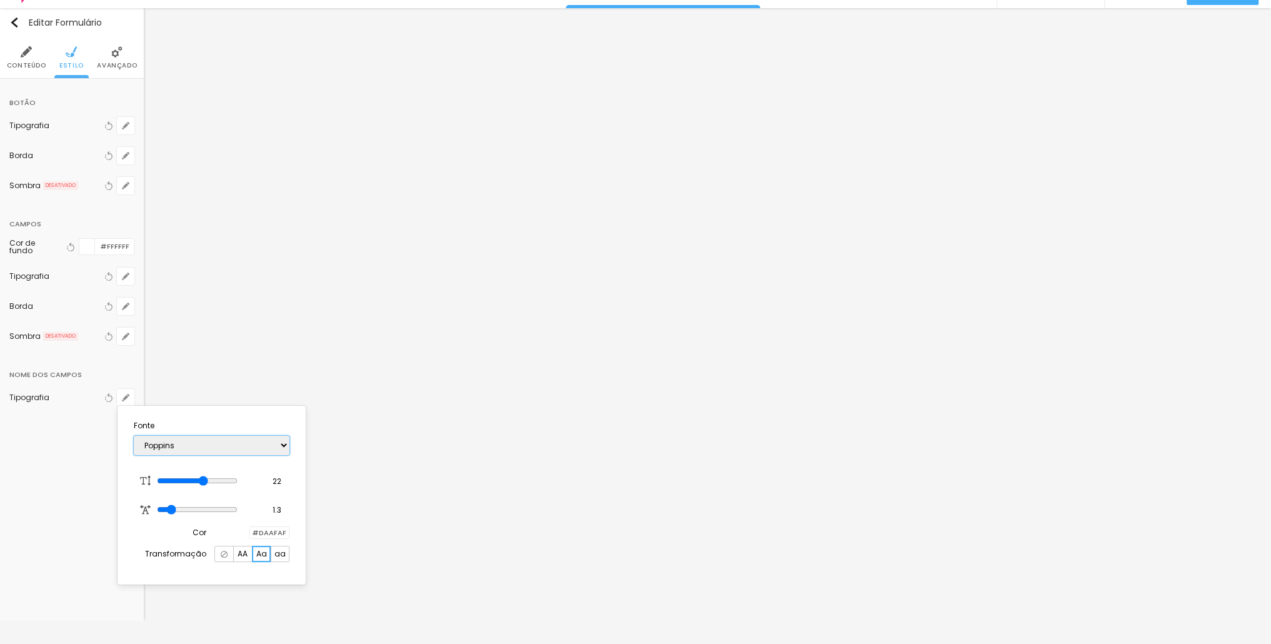
click at [134, 436] on select "AbrilFatface-Regular Actor-Regular Alegreya AlegreyaBlack [PERSON_NAME] Allan-R…" at bounding box center [212, 445] width 156 height 19
click at [253, 456] on div "AbrilFatface-Regular Actor-Regular Alegreya AlegreyaBlack [PERSON_NAME] Allan-R…" at bounding box center [212, 445] width 156 height 32
click at [253, 454] on div "AbrilFatface-Regular Actor-Regular Alegreya AlegreyaBlack [PERSON_NAME] Allan-R…" at bounding box center [212, 445] width 156 height 32
click at [257, 447] on select "AbrilFatface-Regular Actor-Regular Alegreya AlegreyaBlack [PERSON_NAME] Allan-R…" at bounding box center [212, 445] width 156 height 19
click at [134, 436] on select "AbrilFatface-Regular Actor-Regular Alegreya AlegreyaBlack [PERSON_NAME] Allan-R…" at bounding box center [212, 445] width 156 height 19
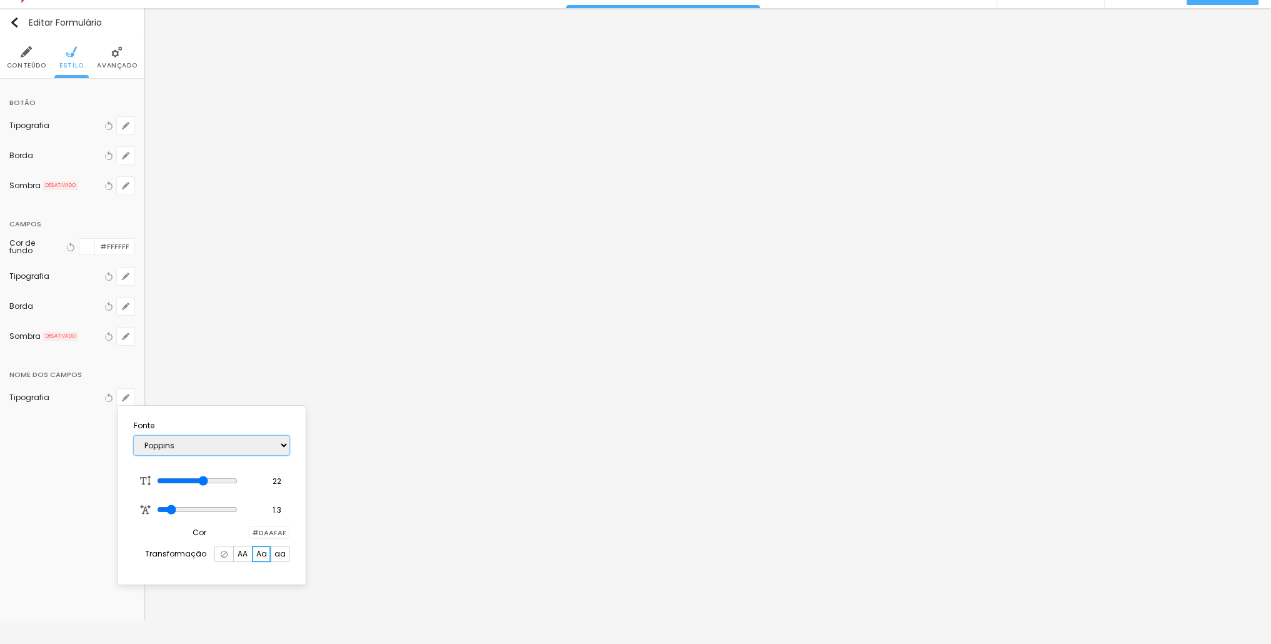
click at [226, 454] on select "AbrilFatface-Regular Actor-Regular Alegreya AlegreyaBlack [PERSON_NAME] Allan-R…" at bounding box center [212, 445] width 156 height 19
click at [134, 436] on select "AbrilFatface-Regular Actor-Regular Alegreya AlegreyaBlack [PERSON_NAME] Allan-R…" at bounding box center [212, 445] width 156 height 19
click at [230, 447] on select "AbrilFatface-Regular Actor-Regular Alegreya AlegreyaBlack [PERSON_NAME] Allan-R…" at bounding box center [212, 445] width 156 height 19
click at [134, 436] on select "AbrilFatface-Regular Actor-Regular Alegreya AlegreyaBlack [PERSON_NAME] Allan-R…" at bounding box center [212, 445] width 156 height 19
click at [241, 554] on span "AA" at bounding box center [242, 553] width 10 height 7
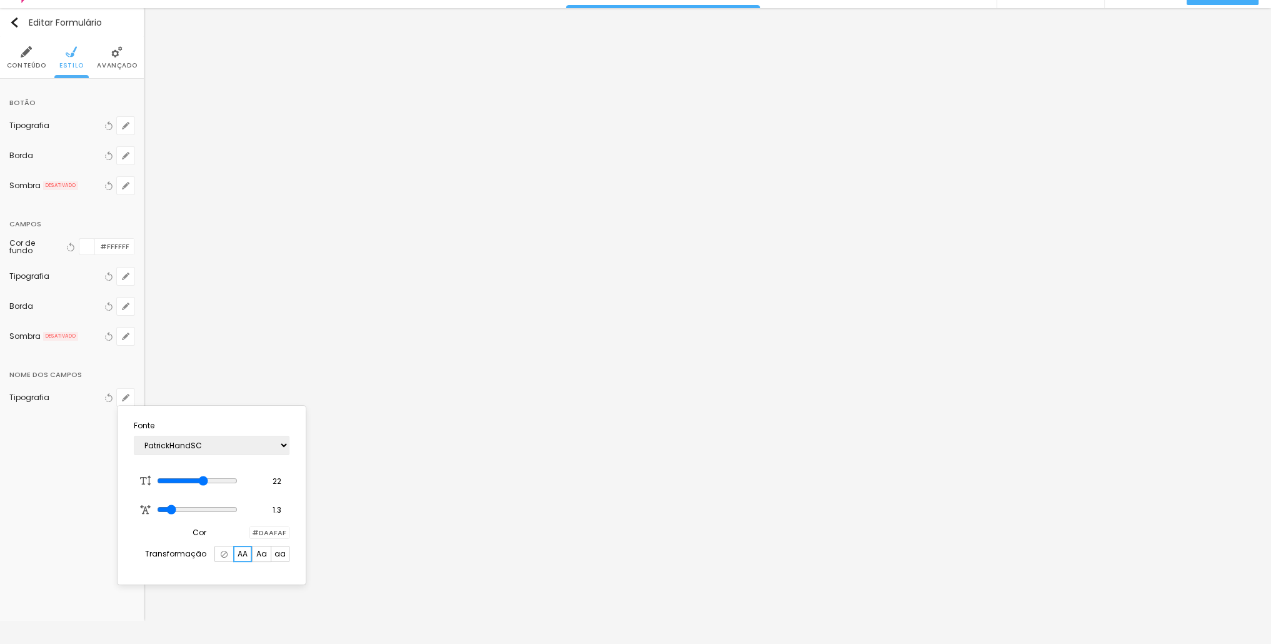
click at [258, 553] on span "Aa" at bounding box center [261, 553] width 11 height 7
click at [258, 449] on select "AbrilFatface-Regular Actor-Regular Alegreya AlegreyaBlack [PERSON_NAME] Allan-R…" at bounding box center [212, 445] width 156 height 19
click at [134, 436] on select "AbrilFatface-Regular Actor-Regular Alegreya AlegreyaBlack [PERSON_NAME] Allan-R…" at bounding box center [212, 445] width 156 height 19
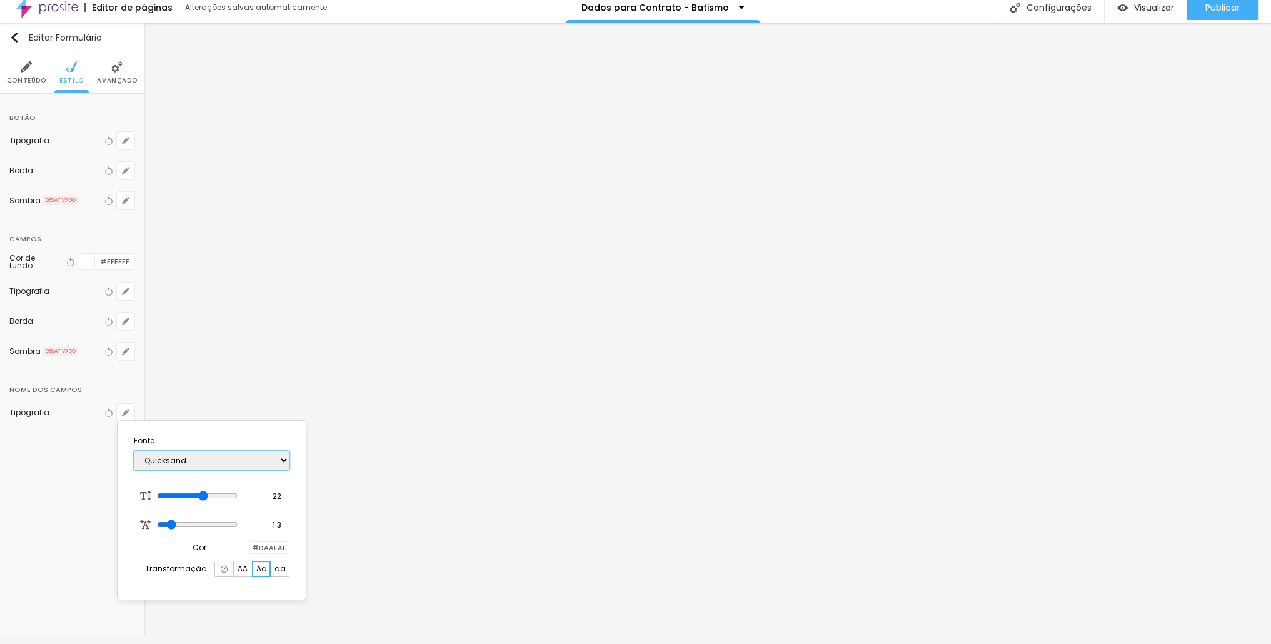
scroll to position [0, 0]
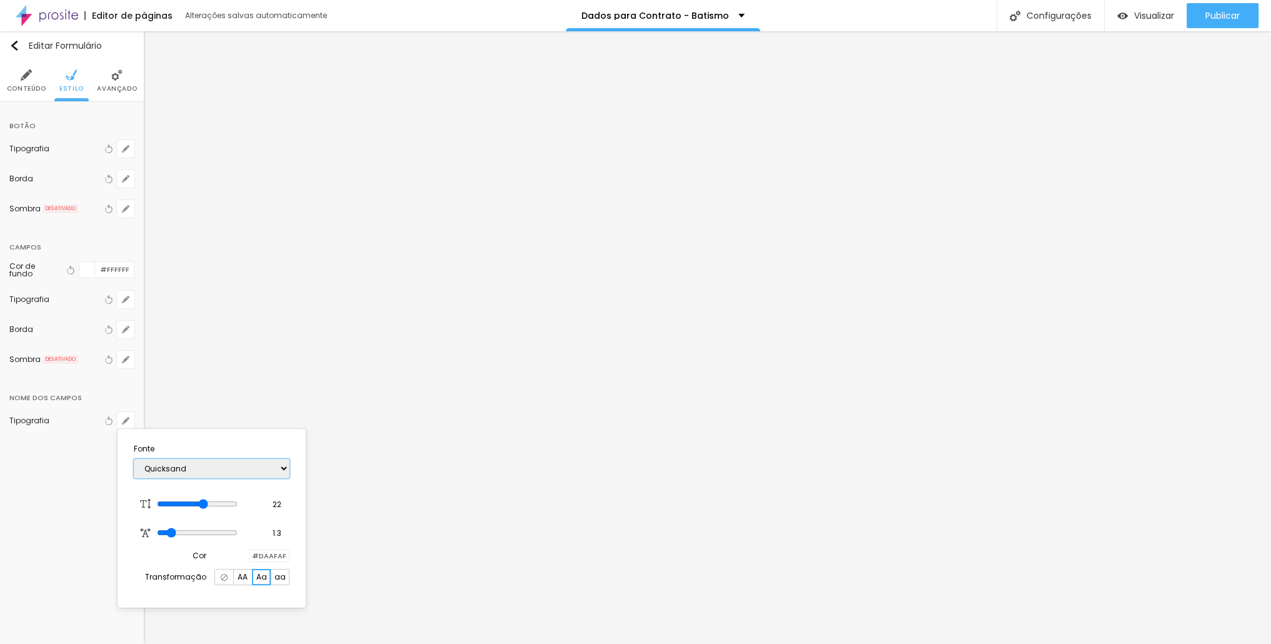
click at [217, 471] on select "AbrilFatface-Regular Actor-Regular Alegreya AlegreyaBlack [PERSON_NAME] Allan-R…" at bounding box center [212, 468] width 156 height 19
click at [240, 579] on span "AA" at bounding box center [242, 576] width 10 height 7
click at [219, 470] on select "AbrilFatface-Regular Actor-Regular Alegreya AlegreyaBlack [PERSON_NAME] Allan-R…" at bounding box center [212, 468] width 156 height 19
click at [134, 459] on select "AbrilFatface-Regular Actor-Regular Alegreya AlegreyaBlack [PERSON_NAME] Allan-R…" at bounding box center [212, 468] width 156 height 19
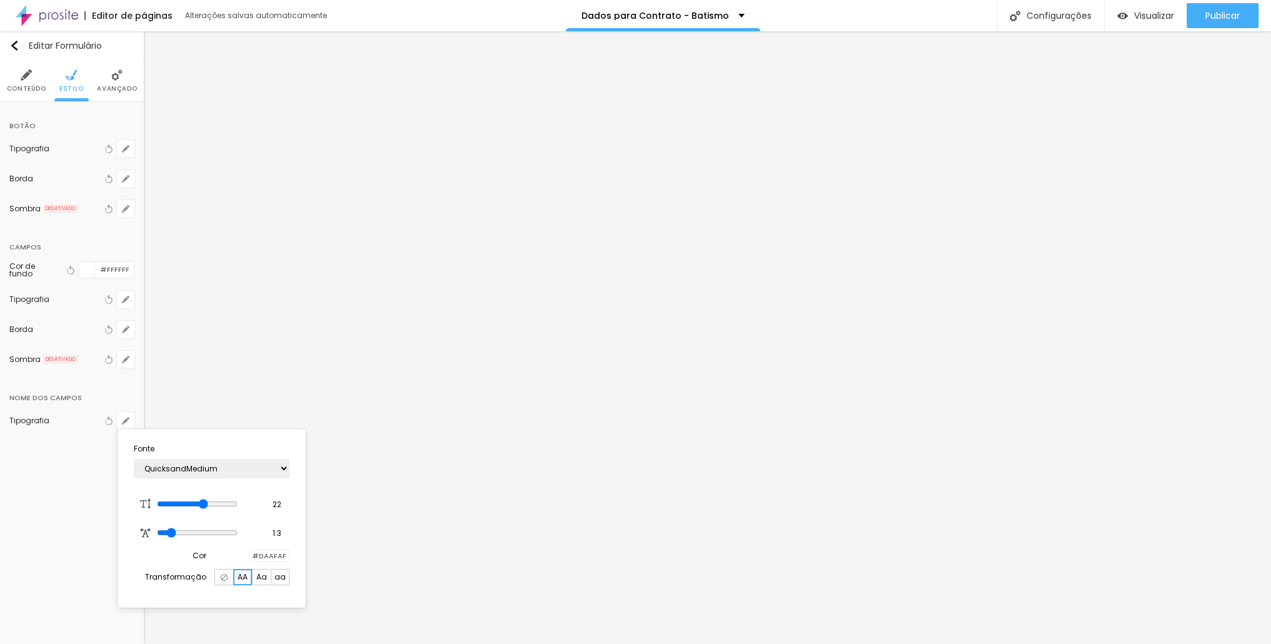
click at [656, 279] on div at bounding box center [635, 322] width 1271 height 644
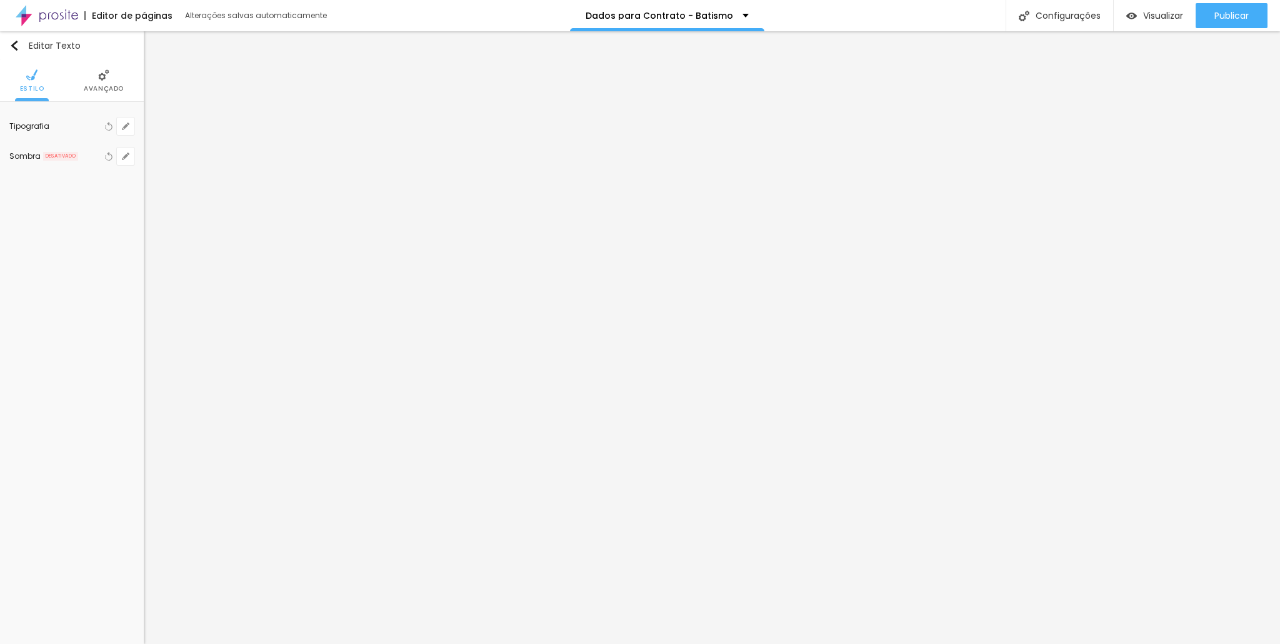
click at [106, 86] on span "Avançado" at bounding box center [104, 89] width 40 height 6
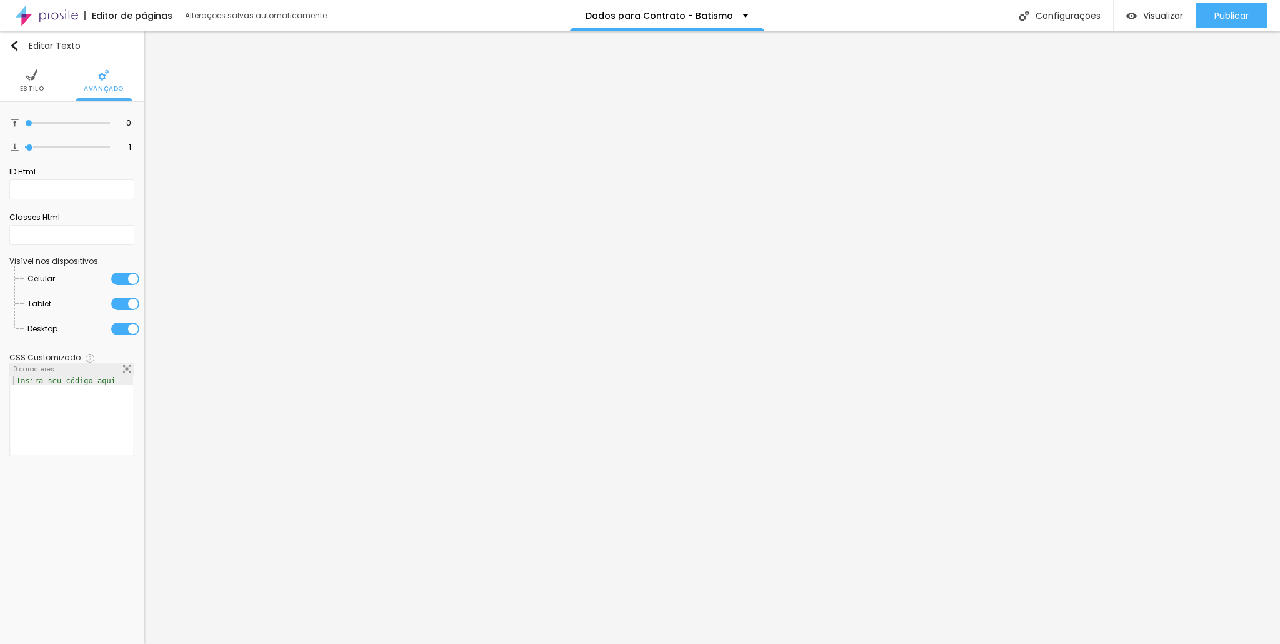
drag, startPoint x: 35, startPoint y: 81, endPoint x: 66, endPoint y: 109, distance: 41.2
click at [35, 82] on li "Estilo" at bounding box center [32, 80] width 24 height 41
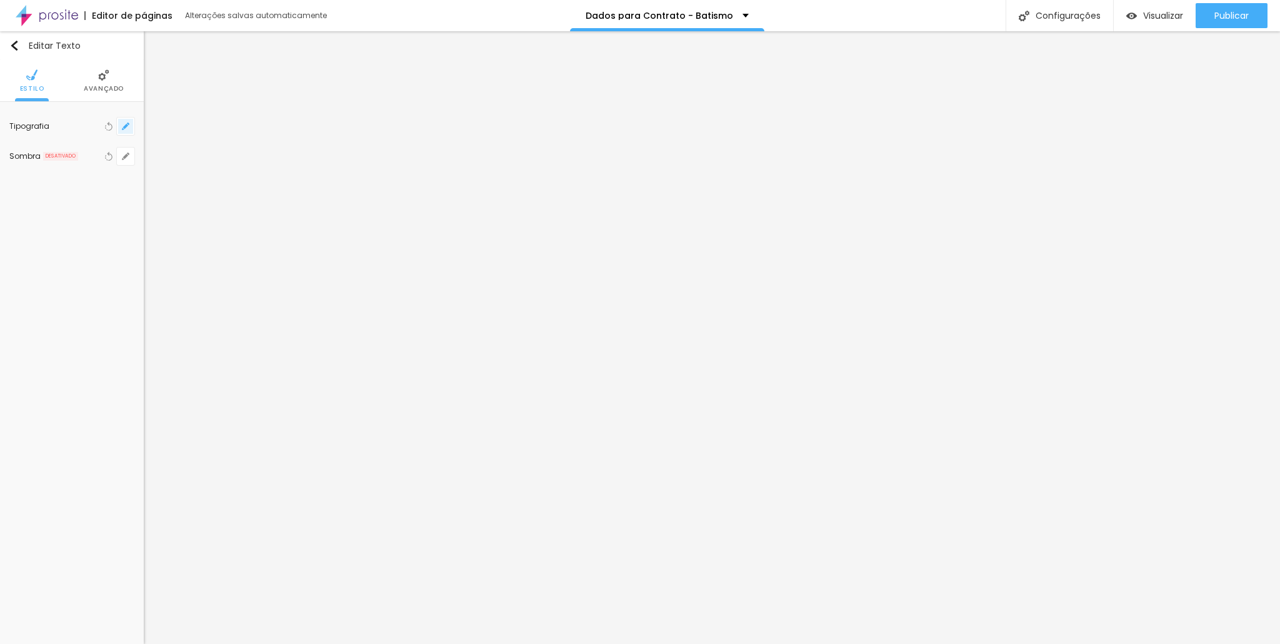
click at [123, 127] on icon "button" at bounding box center [125, 125] width 7 height 7
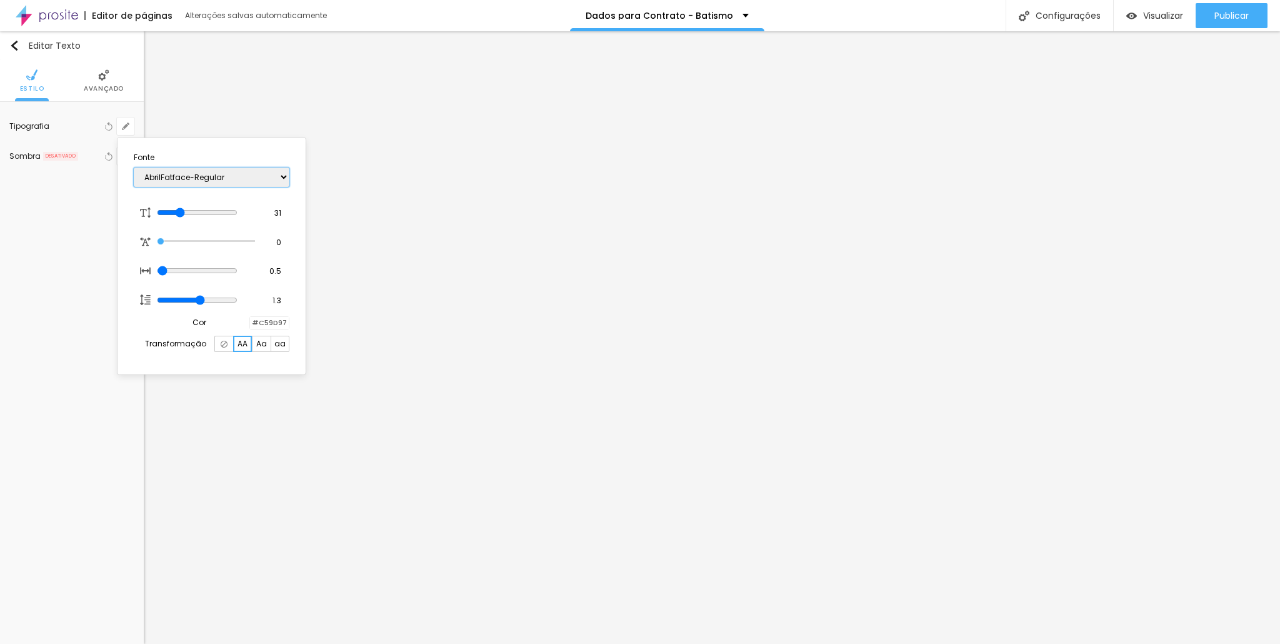
click at [239, 184] on select "AbrilFatface-Regular Actor-Regular Alegreya AlegreyaBlack [PERSON_NAME] Allan-R…" at bounding box center [212, 176] width 156 height 19
click at [134, 167] on select "AbrilFatface-Regular Actor-Regular Alegreya AlegreyaBlack [PERSON_NAME] Allan-R…" at bounding box center [212, 176] width 156 height 19
click at [652, 296] on div at bounding box center [640, 322] width 1280 height 644
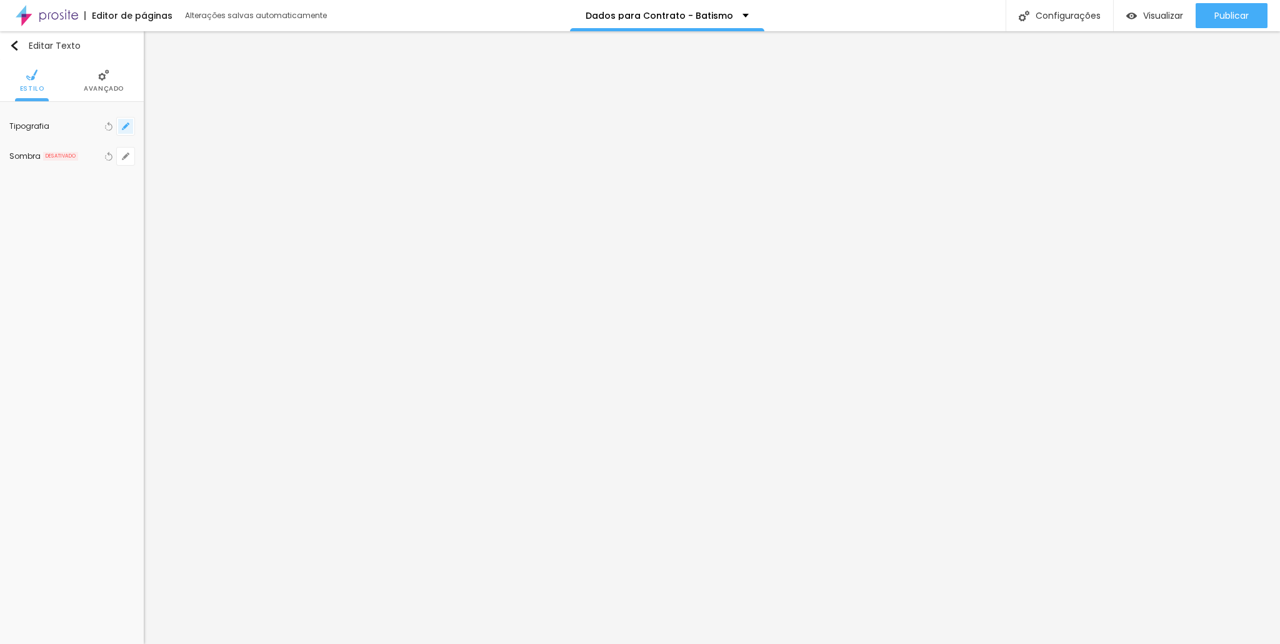
click at [127, 129] on icon "button" at bounding box center [125, 125] width 7 height 7
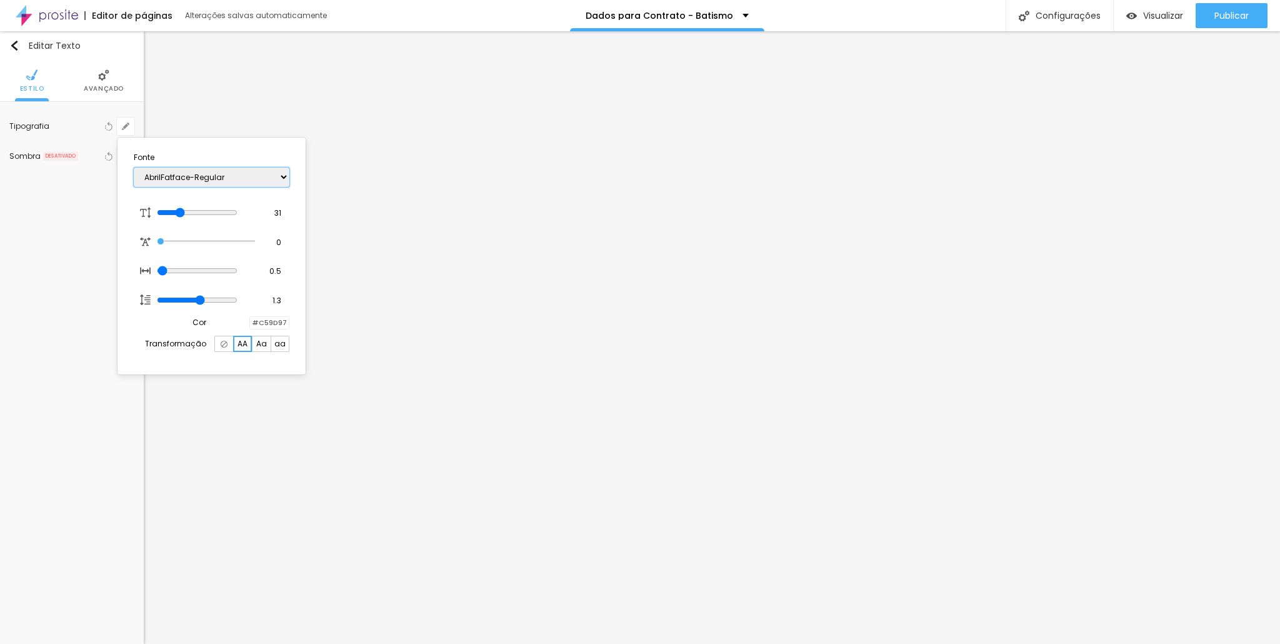
click at [238, 182] on select "AbrilFatface-Regular Actor-Regular Alegreya AlegreyaBlack [PERSON_NAME] Allan-R…" at bounding box center [212, 176] width 156 height 19
click at [134, 167] on select "AbrilFatface-Regular Actor-Regular Alegreya AlegreyaBlack [PERSON_NAME] Allan-R…" at bounding box center [212, 176] width 156 height 19
click at [543, 149] on div at bounding box center [640, 322] width 1280 height 644
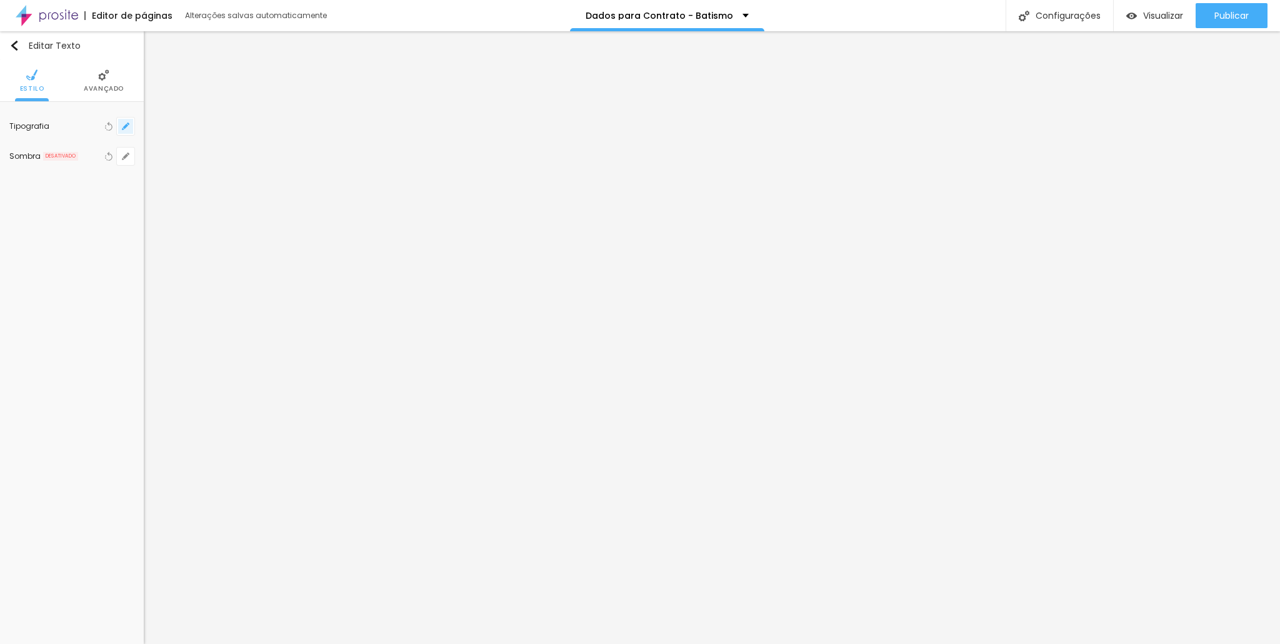
click at [125, 124] on icon "button" at bounding box center [125, 126] width 5 height 5
click at [516, 466] on div at bounding box center [640, 322] width 1280 height 644
click at [82, 76] on ul "Conteúdo Estilo Avançado" at bounding box center [72, 81] width 144 height 42
click at [75, 75] on img at bounding box center [71, 74] width 11 height 11
click at [120, 419] on button "button" at bounding box center [125, 420] width 17 height 17
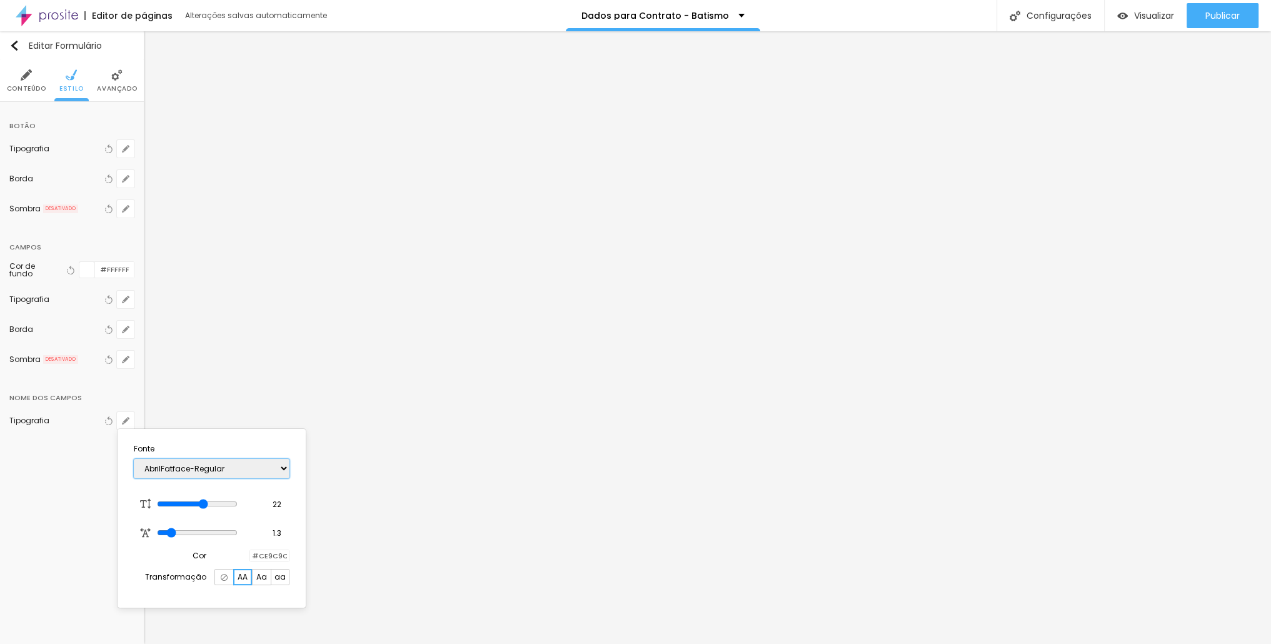
click at [199, 471] on select "AbrilFatface-Regular Actor-Regular Alegreya AlegreyaBlack [PERSON_NAME] Allan-R…" at bounding box center [212, 468] width 156 height 19
click at [134, 459] on select "AbrilFatface-Regular Actor-Regular Alegreya AlegreyaBlack [PERSON_NAME] Allan-R…" at bounding box center [212, 468] width 156 height 19
click at [197, 482] on div "AbrilFatface-Regular Actor-Regular Alegreya AlegreyaBlack [PERSON_NAME] Allan-R…" at bounding box center [212, 468] width 156 height 32
click at [204, 467] on select "AbrilFatface-Regular Actor-Regular Alegreya AlegreyaBlack [PERSON_NAME] Allan-R…" at bounding box center [212, 468] width 156 height 19
click at [134, 459] on select "AbrilFatface-Regular Actor-Regular Alegreya AlegreyaBlack [PERSON_NAME] Allan-R…" at bounding box center [212, 468] width 156 height 19
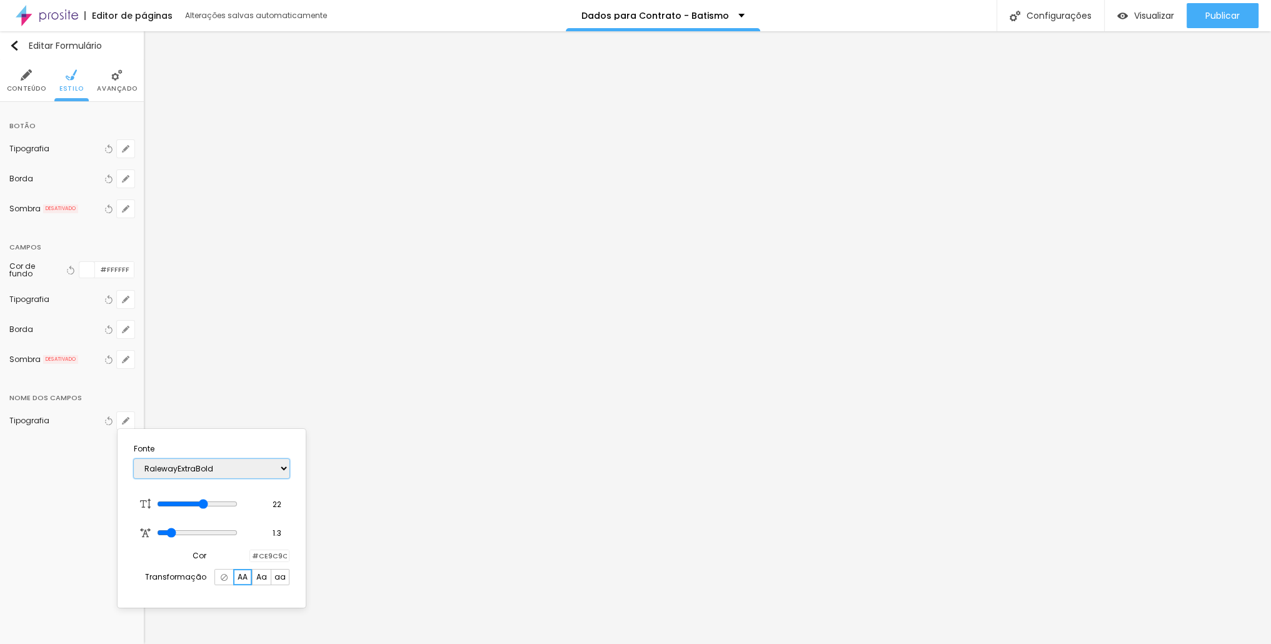
click at [240, 472] on select "AbrilFatface-Regular Actor-Regular Alegreya AlegreyaBlack [PERSON_NAME] Allan-R…" at bounding box center [212, 468] width 156 height 19
click at [134, 459] on select "AbrilFatface-Regular Actor-Regular Alegreya AlegreyaBlack [PERSON_NAME] Allan-R…" at bounding box center [212, 468] width 156 height 19
click at [702, 170] on div at bounding box center [635, 322] width 1271 height 644
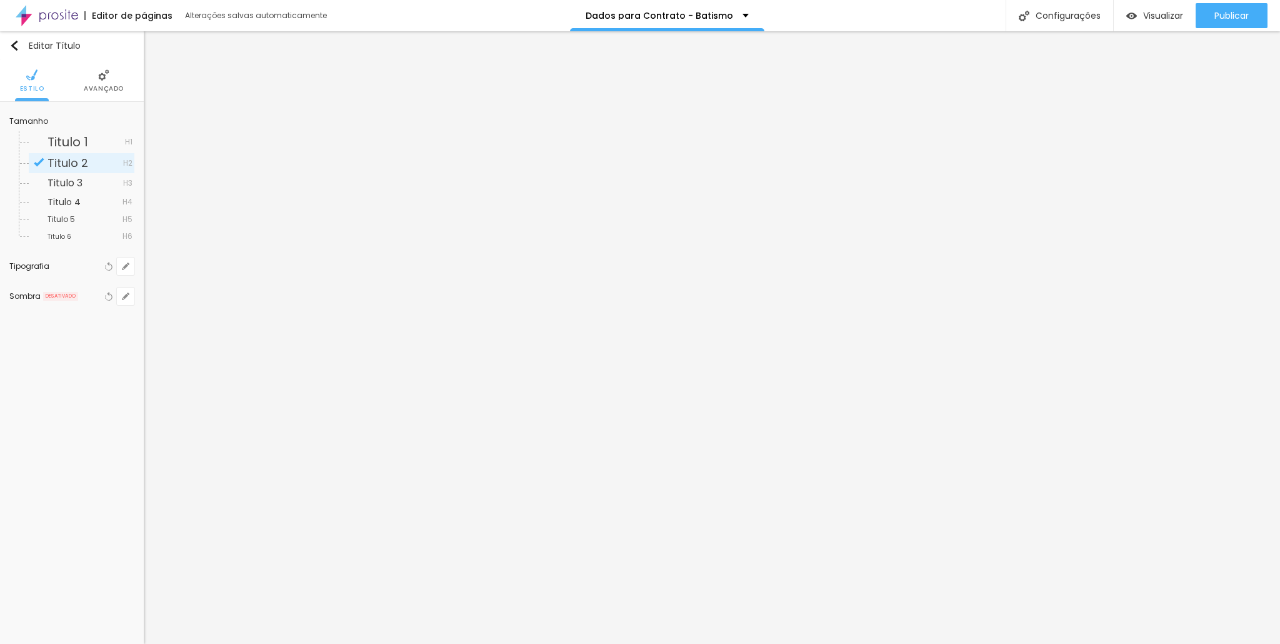
click at [116, 74] on li "Avançado" at bounding box center [104, 80] width 40 height 41
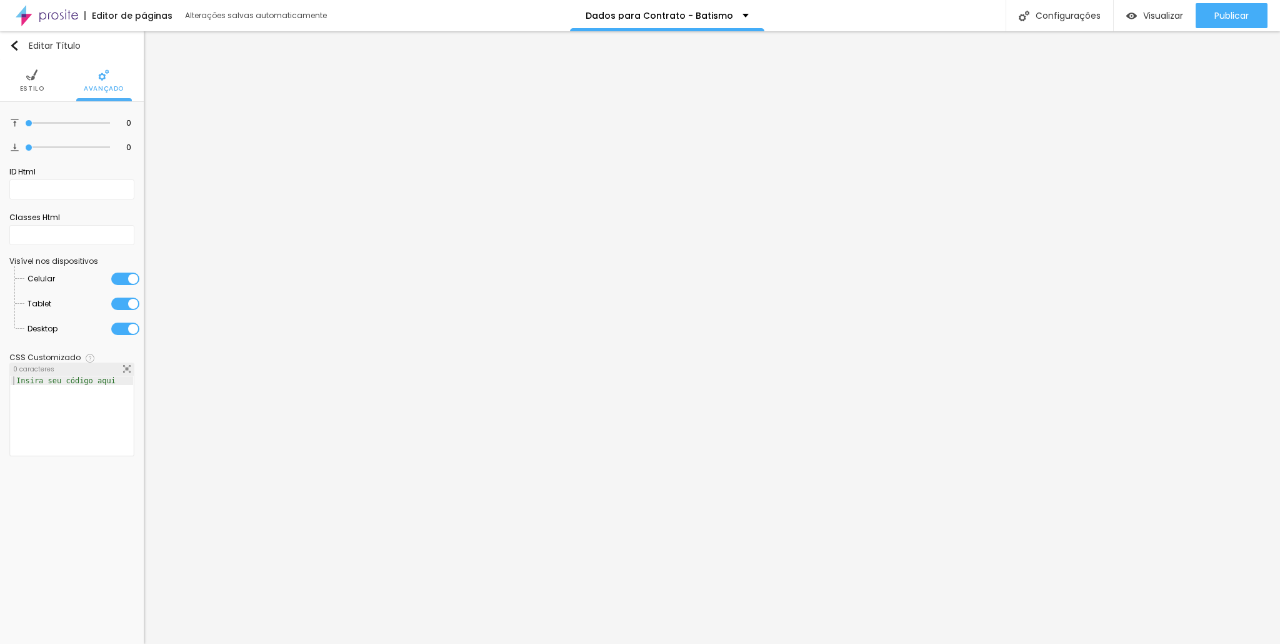
click at [30, 69] on img at bounding box center [31, 74] width 11 height 11
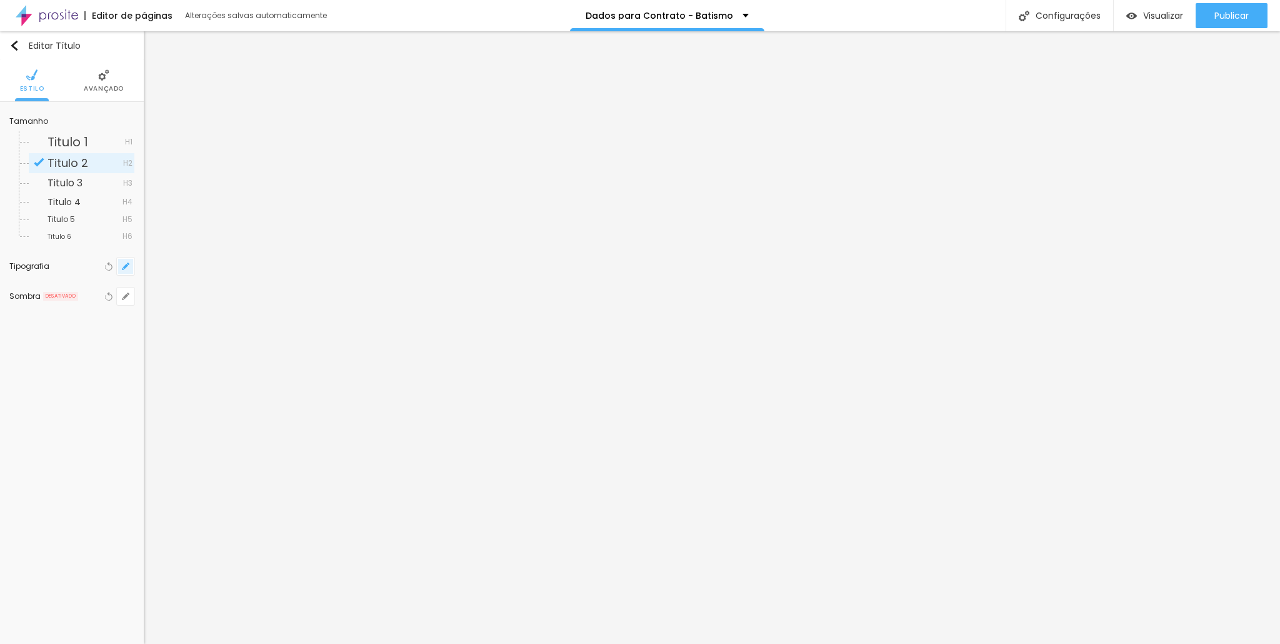
click at [127, 266] on icon "button" at bounding box center [125, 266] width 5 height 5
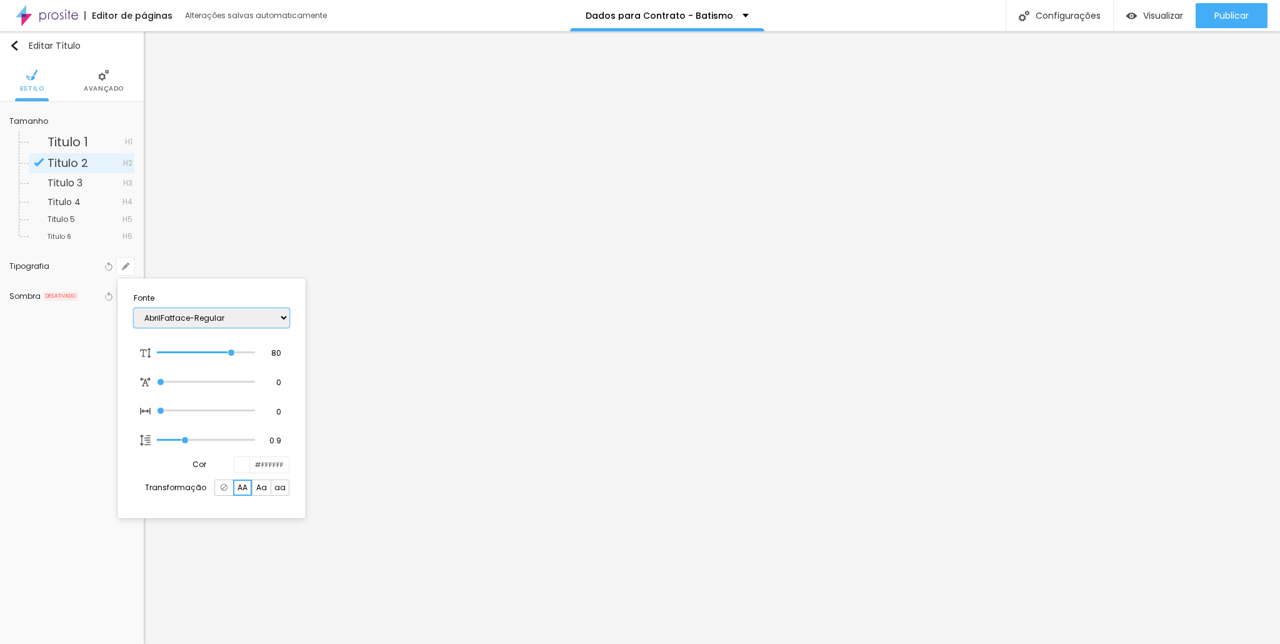
click at [202, 317] on select "AbrilFatface-Regular Actor-Regular Alegreya AlegreyaBlack [PERSON_NAME] Allan-R…" at bounding box center [212, 317] width 156 height 19
click at [134, 308] on select "AbrilFatface-Regular Actor-Regular Alegreya AlegreyaBlack [PERSON_NAME] Allan-R…" at bounding box center [212, 317] width 156 height 19
click at [709, 217] on div at bounding box center [640, 322] width 1280 height 644
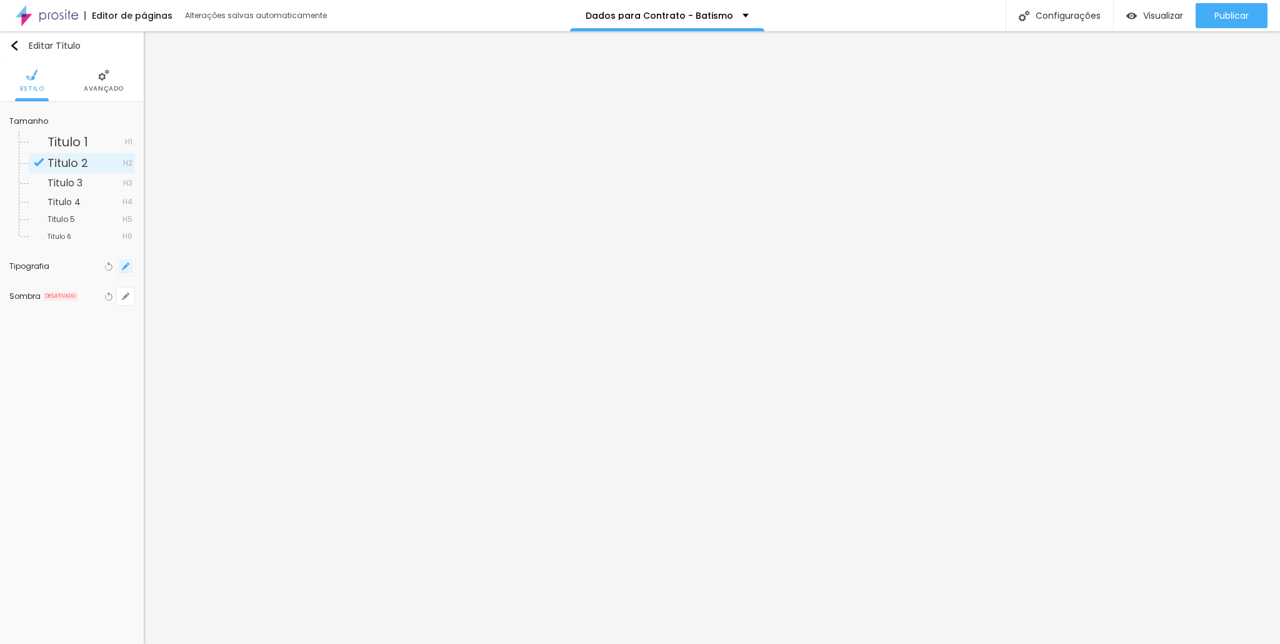
click at [126, 263] on icon "button" at bounding box center [125, 265] width 7 height 7
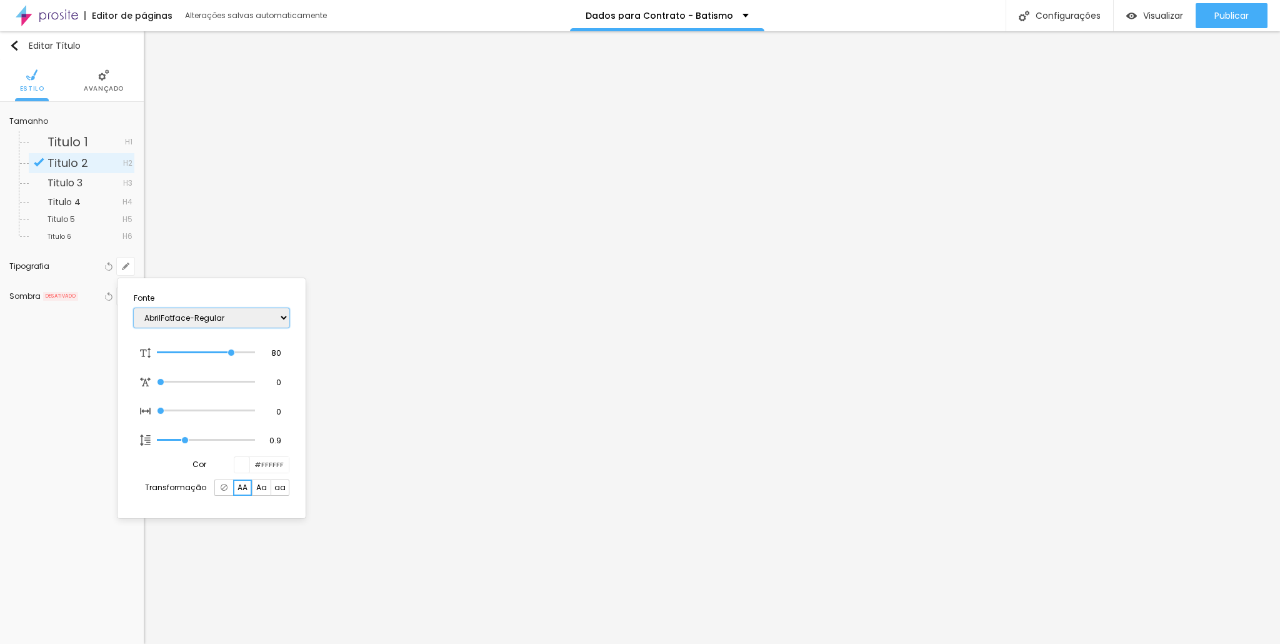
click at [229, 309] on select "AbrilFatface-Regular Actor-Regular Alegreya AlegreyaBlack [PERSON_NAME] Allan-R…" at bounding box center [212, 317] width 156 height 19
click at [134, 308] on select "AbrilFatface-Regular Actor-Regular Alegreya AlegreyaBlack [PERSON_NAME] Allan-R…" at bounding box center [212, 317] width 156 height 19
click at [609, 187] on div at bounding box center [640, 322] width 1280 height 644
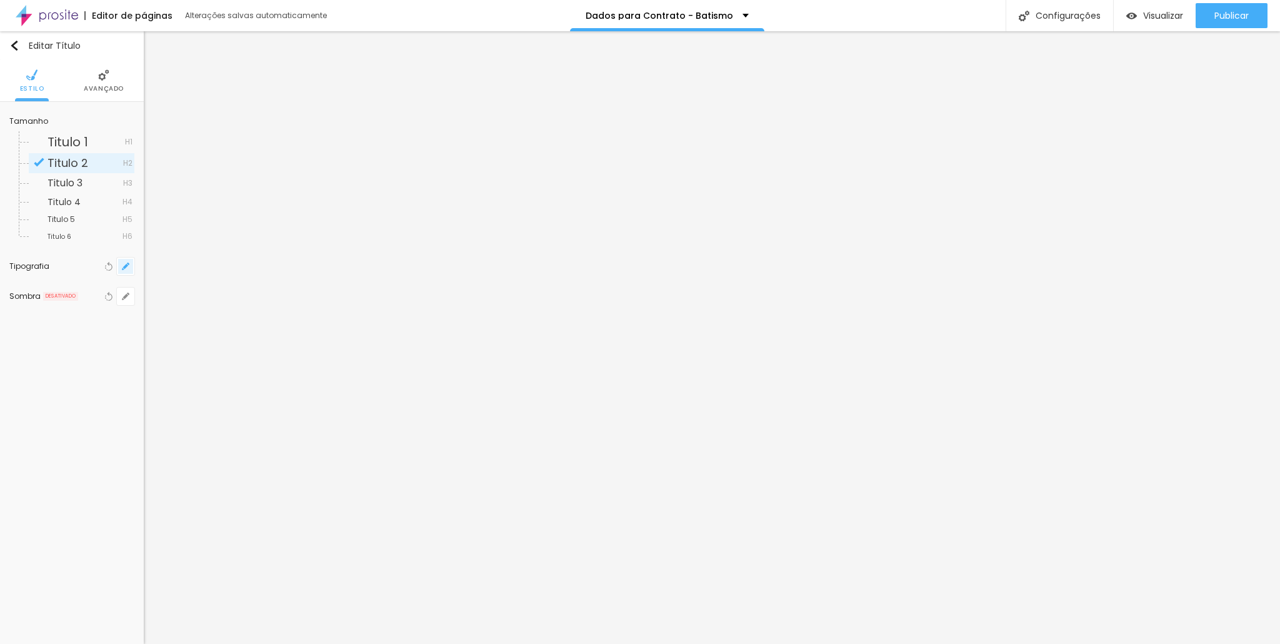
click at [127, 266] on icon "button" at bounding box center [125, 265] width 7 height 7
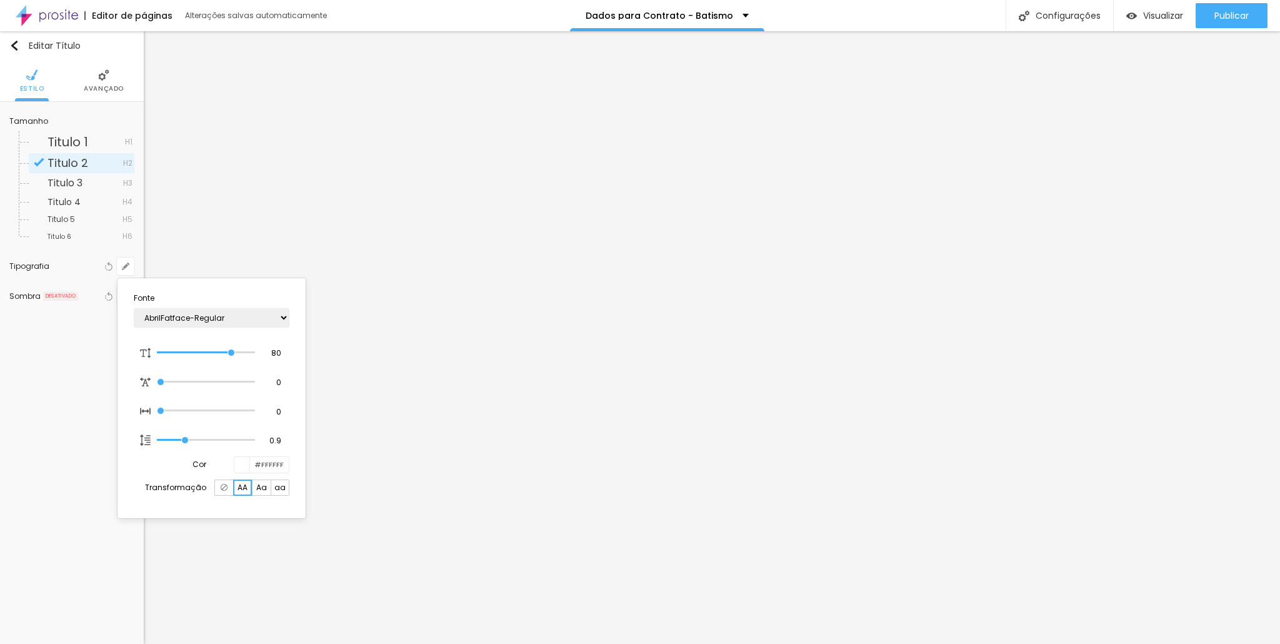
click at [674, 203] on div at bounding box center [640, 322] width 1280 height 644
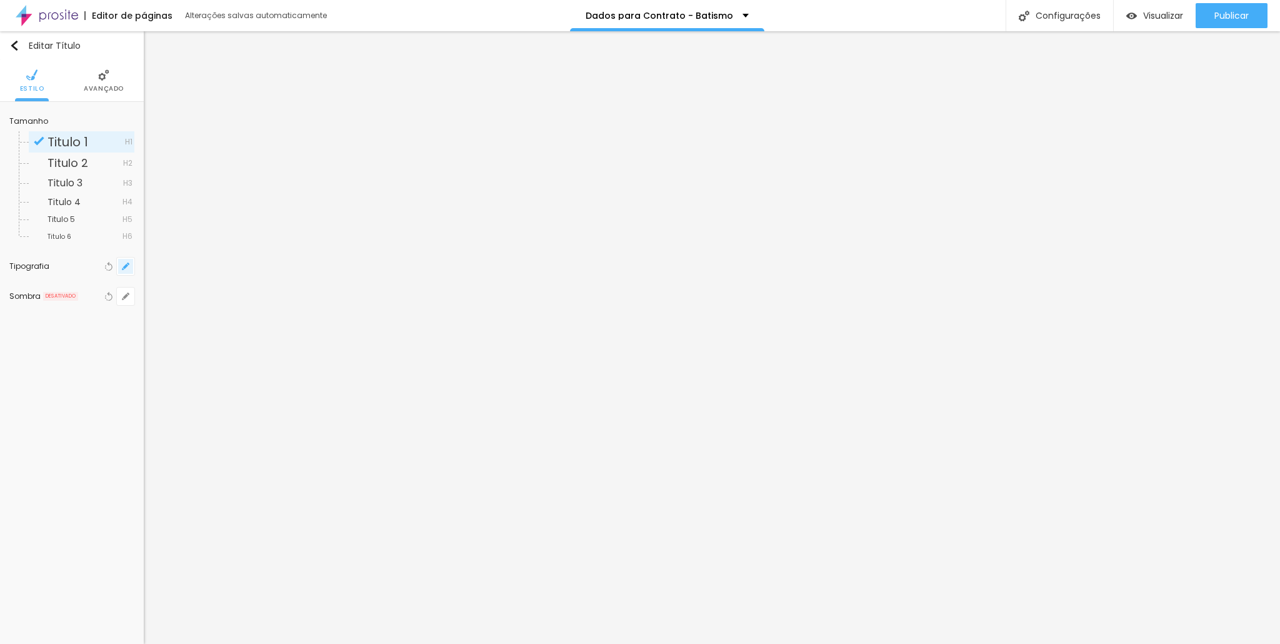
click at [133, 264] on div "Tamanho Titulo 1 H1 Titulo 2 H2 Titulo 3 H3 Titulo 4 H4 Titulo 5 H5 Titulo 6 H6…" at bounding box center [72, 211] width 144 height 219
click at [130, 264] on button "button" at bounding box center [125, 265] width 17 height 17
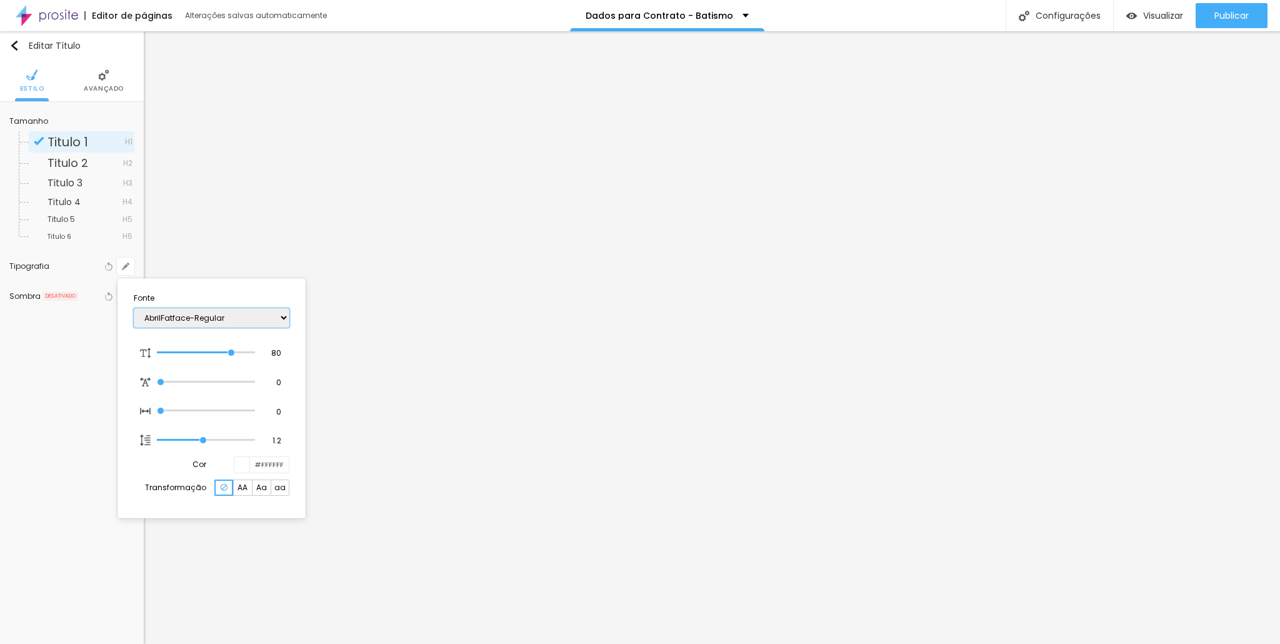
click at [245, 314] on select "AbrilFatface-Regular Actor-Regular Alegreya AlegreyaBlack [PERSON_NAME] Allan-R…" at bounding box center [212, 317] width 156 height 19
click at [134, 308] on select "AbrilFatface-Regular Actor-Regular Alegreya AlegreyaBlack [PERSON_NAME] Allan-R…" at bounding box center [212, 317] width 156 height 19
click at [209, 320] on select "AbrilFatface-Regular Actor-Regular Alegreya AlegreyaBlack [PERSON_NAME] Allan-R…" at bounding box center [212, 317] width 156 height 19
click at [134, 308] on select "AbrilFatface-Regular Actor-Regular Alegreya AlegreyaBlack [PERSON_NAME] Allan-R…" at bounding box center [212, 317] width 156 height 19
click at [645, 327] on div at bounding box center [640, 322] width 1280 height 644
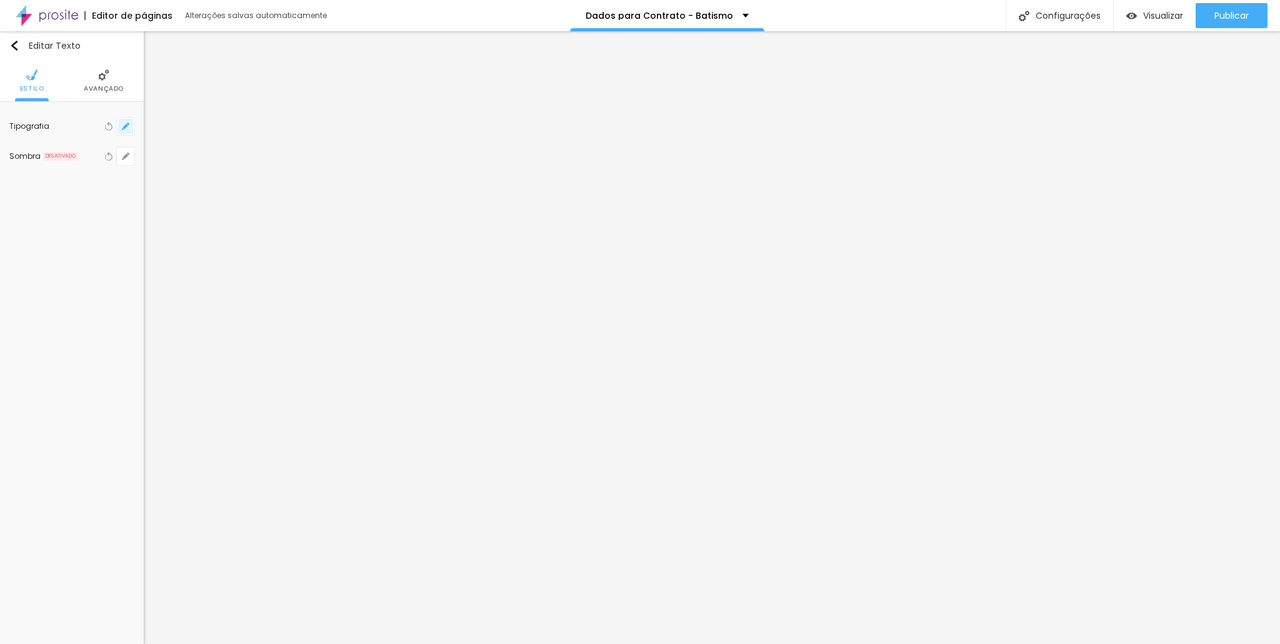
click at [124, 121] on button "button" at bounding box center [125, 125] width 17 height 17
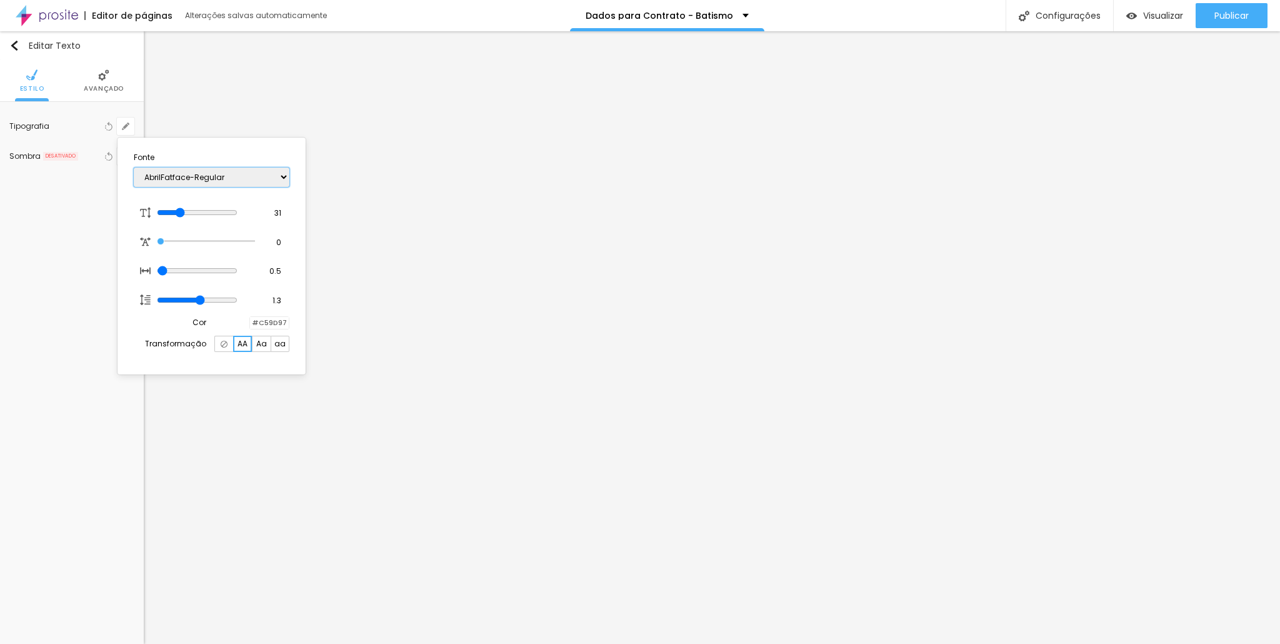
click at [219, 175] on select "AbrilFatface-Regular Actor-Regular Alegreya AlegreyaBlack [PERSON_NAME] Allan-R…" at bounding box center [212, 176] width 156 height 19
click at [134, 167] on select "AbrilFatface-Regular Actor-Regular Alegreya AlegreyaBlack [PERSON_NAME] Allan-R…" at bounding box center [212, 176] width 156 height 19
click at [409, 414] on div at bounding box center [640, 322] width 1280 height 644
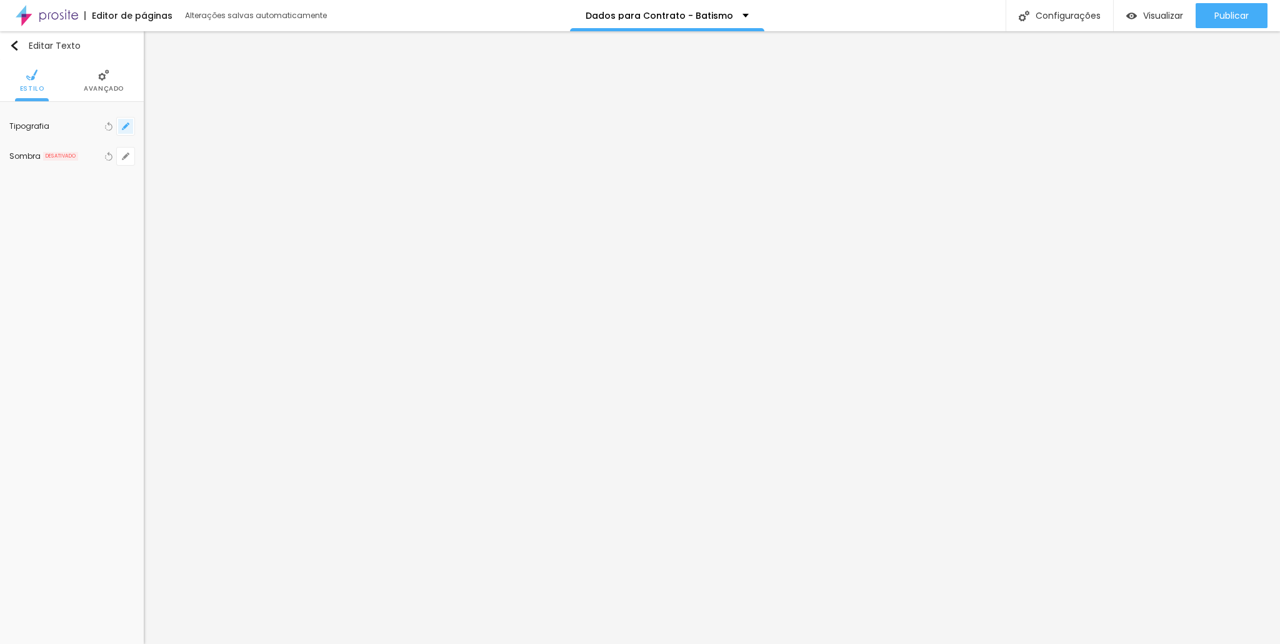
click at [127, 124] on icon "button" at bounding box center [125, 126] width 5 height 5
click at [222, 166] on div "AbrilFatface-Regular Actor-Regular Alegreya AlegreyaBlack [PERSON_NAME] Allan-R…" at bounding box center [212, 177] width 156 height 32
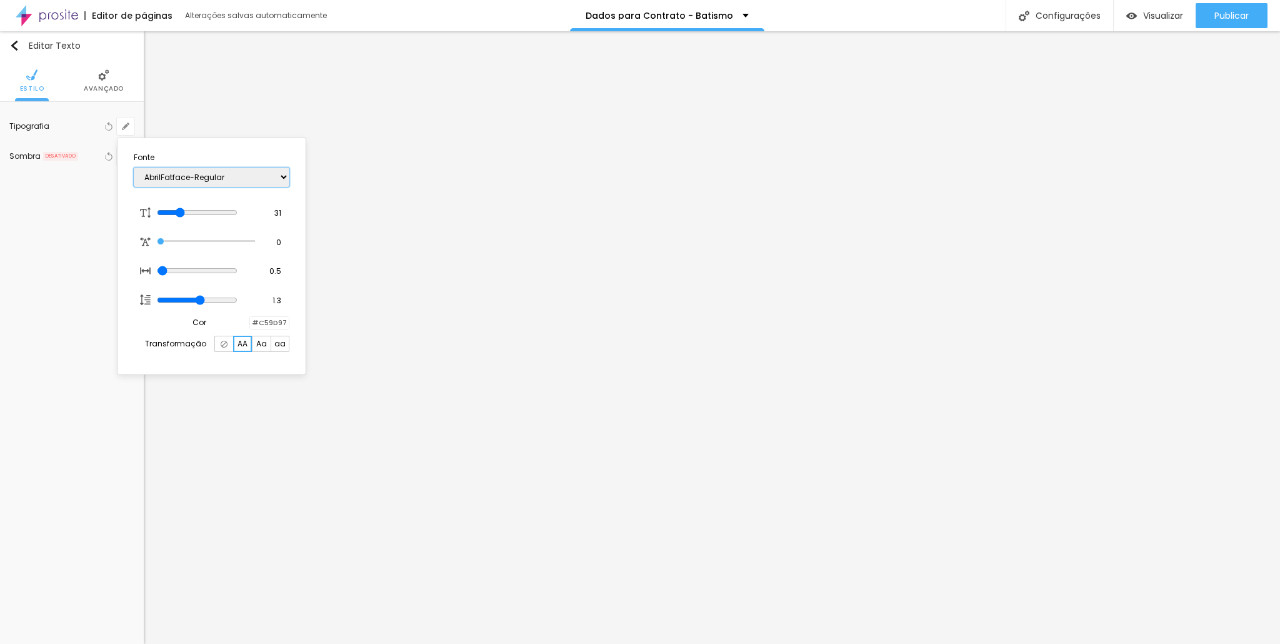
click at [221, 177] on select "AbrilFatface-Regular Actor-Regular Alegreya AlegreyaBlack [PERSON_NAME] Allan-R…" at bounding box center [212, 176] width 156 height 19
click at [134, 167] on select "AbrilFatface-Regular Actor-Regular Alegreya AlegreyaBlack [PERSON_NAME] Allan-R…" at bounding box center [212, 176] width 156 height 19
click at [232, 173] on select "AbrilFatface-Regular Actor-Regular Alegreya AlegreyaBlack [PERSON_NAME] Allan-R…" at bounding box center [212, 176] width 156 height 19
click at [134, 167] on select "AbrilFatface-Regular Actor-Regular Alegreya AlegreyaBlack [PERSON_NAME] Allan-R…" at bounding box center [212, 176] width 156 height 19
click at [229, 181] on select "AbrilFatface-Regular Actor-Regular Alegreya AlegreyaBlack [PERSON_NAME] Allan-R…" at bounding box center [212, 176] width 156 height 19
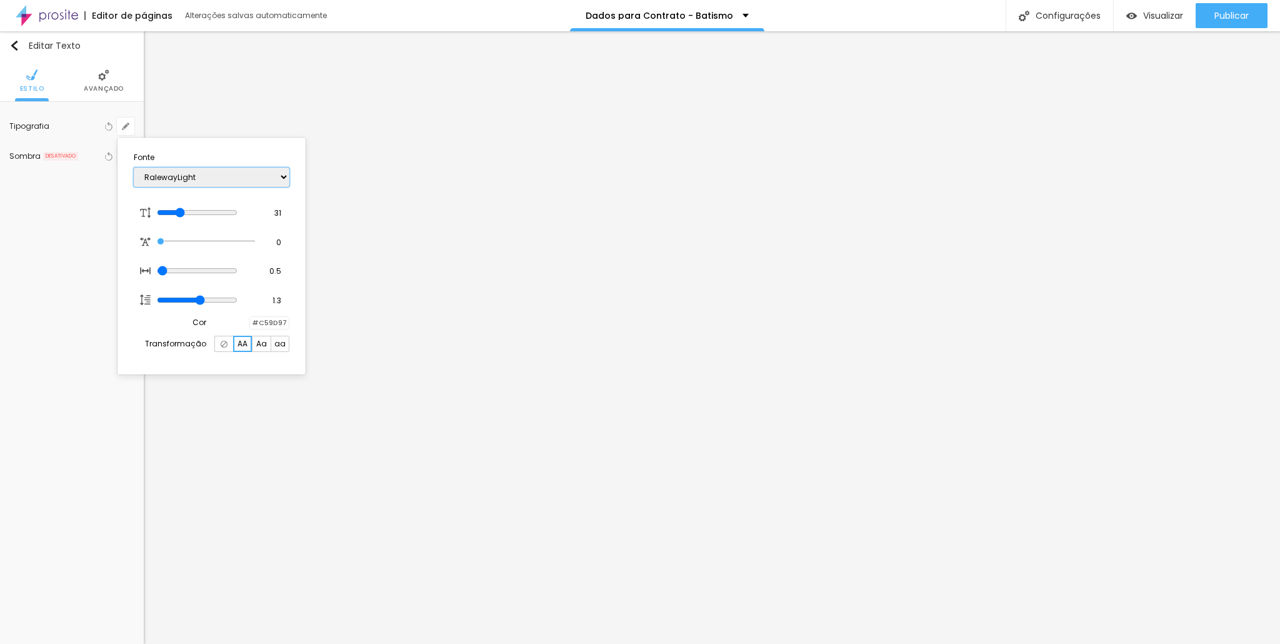
click at [134, 167] on select "AbrilFatface-Regular Actor-Regular Alegreya AlegreyaBlack [PERSON_NAME] Allan-R…" at bounding box center [212, 176] width 156 height 19
click at [256, 176] on select "AbrilFatface-Regular Actor-Regular Alegreya AlegreyaBlack [PERSON_NAME] Allan-R…" at bounding box center [212, 176] width 156 height 19
click at [134, 167] on select "AbrilFatface-Regular Actor-Regular Alegreya AlegreyaBlack [PERSON_NAME] Allan-R…" at bounding box center [212, 176] width 156 height 19
click at [223, 179] on select "AbrilFatface-Regular Actor-Regular Alegreya AlegreyaBlack [PERSON_NAME] Allan-R…" at bounding box center [212, 176] width 156 height 19
click at [134, 167] on select "AbrilFatface-Regular Actor-Regular Alegreya AlegreyaBlack [PERSON_NAME] Allan-R…" at bounding box center [212, 176] width 156 height 19
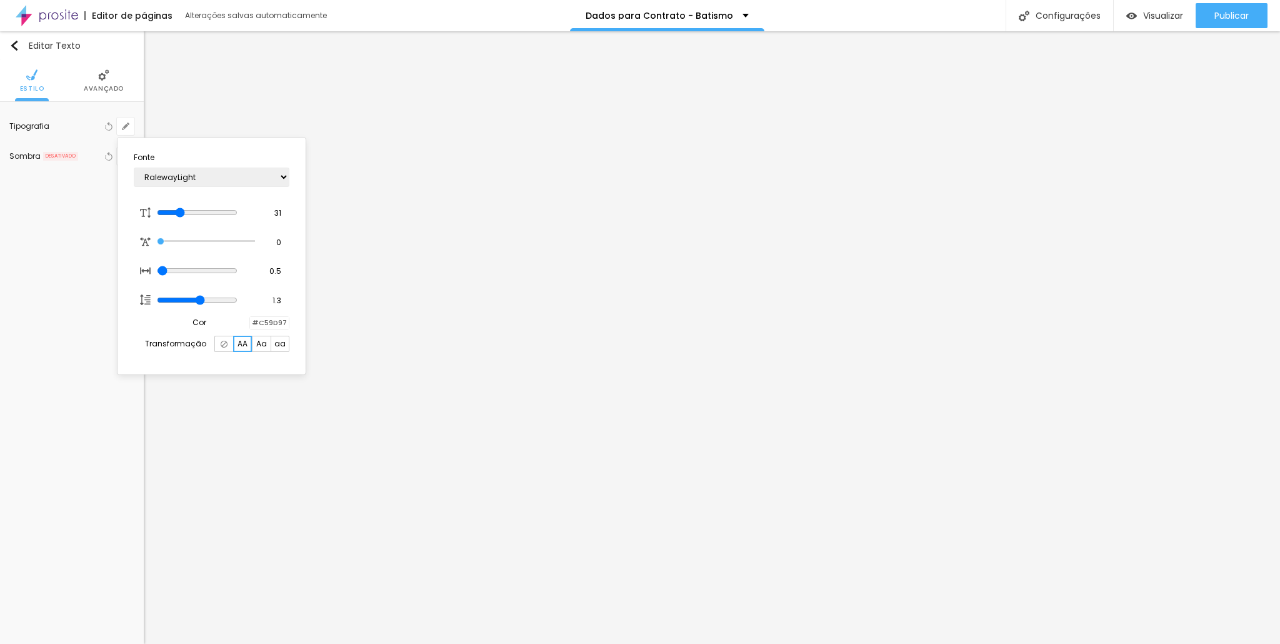
click at [408, 411] on div at bounding box center [640, 322] width 1280 height 644
click at [127, 126] on icon "button" at bounding box center [125, 126] width 5 height 5
click at [189, 175] on select "AbrilFatface-Regular Actor-Regular Alegreya AlegreyaBlack [PERSON_NAME] Allan-R…" at bounding box center [212, 176] width 156 height 19
click at [134, 167] on select "AbrilFatface-Regular Actor-Regular Alegreya AlegreyaBlack [PERSON_NAME] Allan-R…" at bounding box center [212, 176] width 156 height 19
click at [231, 181] on select "AbrilFatface-Regular Actor-Regular Alegreya AlegreyaBlack [PERSON_NAME] Allan-R…" at bounding box center [212, 176] width 156 height 19
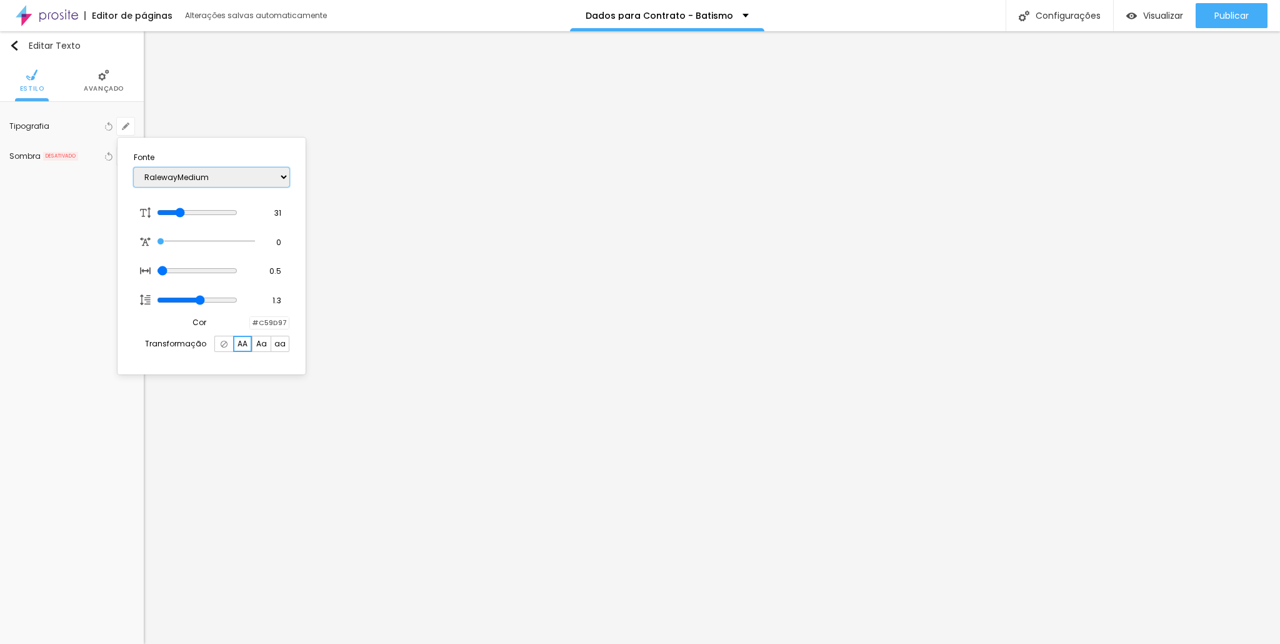
click at [134, 167] on select "AbrilFatface-Regular Actor-Regular Alegreya AlegreyaBlack [PERSON_NAME] Allan-R…" at bounding box center [212, 176] width 156 height 19
click at [400, 410] on div at bounding box center [640, 322] width 1280 height 644
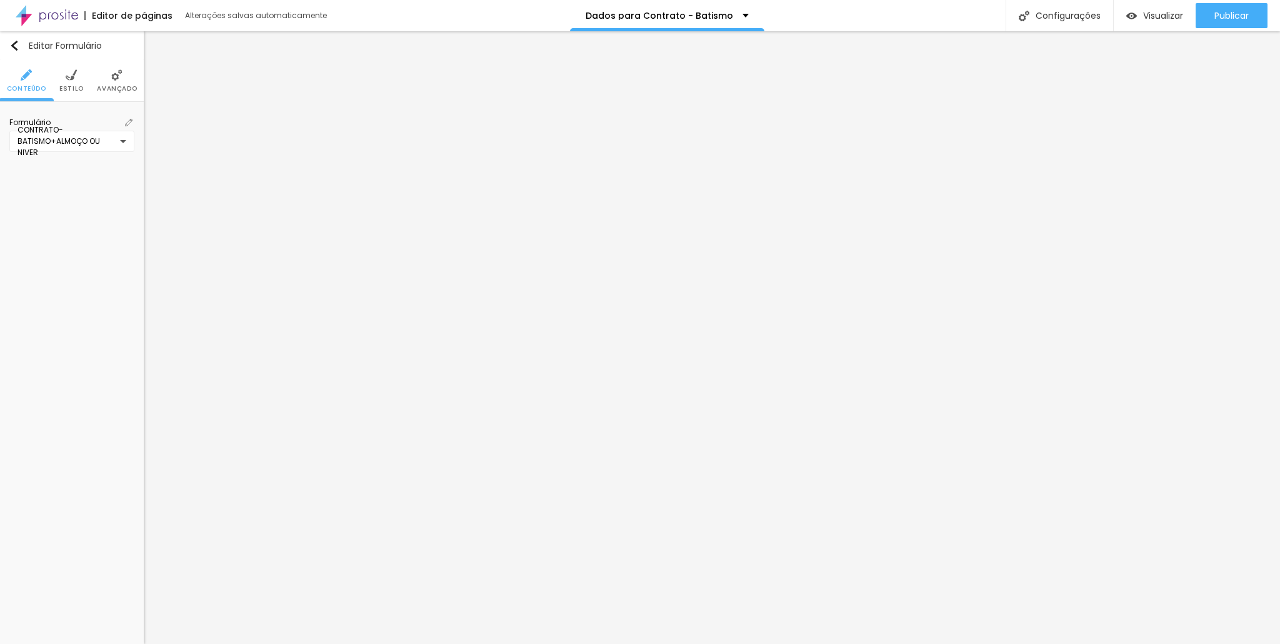
click at [77, 82] on li "Estilo" at bounding box center [71, 80] width 24 height 41
click at [127, 417] on icon "button" at bounding box center [128, 418] width 2 height 2
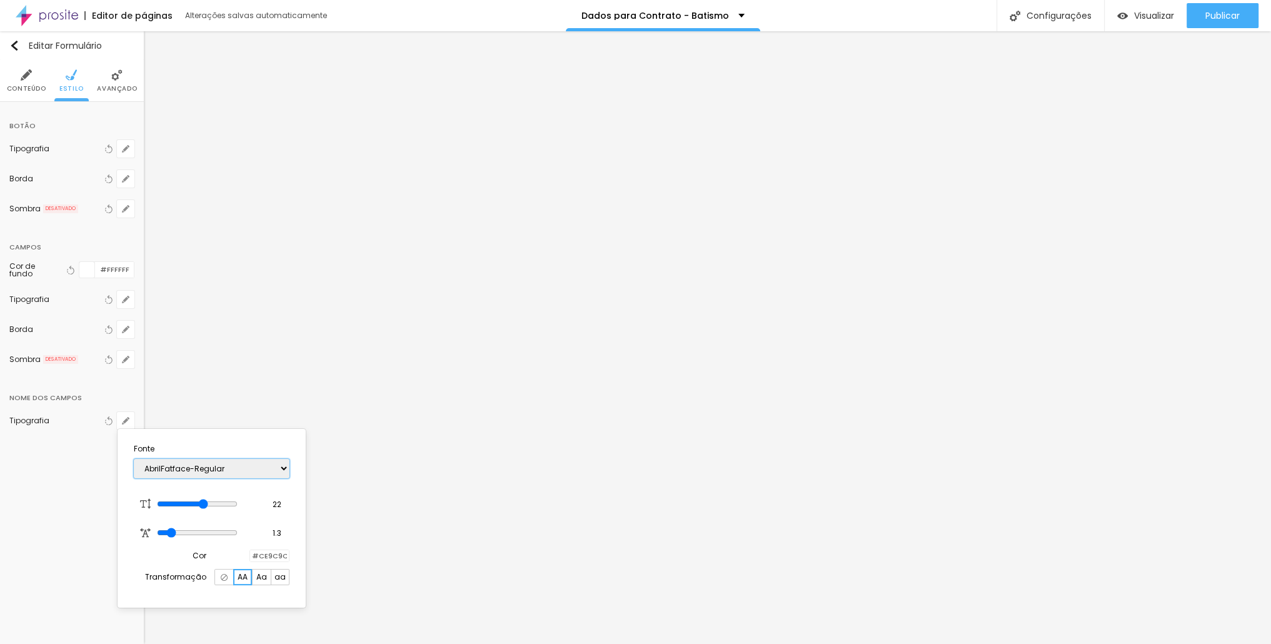
click at [192, 469] on select "AbrilFatface-Regular Actor-Regular Alegreya AlegreyaBlack [PERSON_NAME] Allan-R…" at bounding box center [212, 468] width 156 height 19
click at [134, 459] on select "AbrilFatface-Regular Actor-Regular Alegreya AlegreyaBlack [PERSON_NAME] Allan-R…" at bounding box center [212, 468] width 156 height 19
click at [170, 474] on select "AbrilFatface-Regular Actor-Regular Alegreya AlegreyaBlack [PERSON_NAME] Allan-R…" at bounding box center [212, 468] width 156 height 19
click at [134, 459] on select "AbrilFatface-Regular Actor-Regular Alegreya AlegreyaBlack [PERSON_NAME] Allan-R…" at bounding box center [212, 468] width 156 height 19
click at [216, 465] on select "AbrilFatface-Regular Actor-Regular Alegreya AlegreyaBlack [PERSON_NAME] Allan-R…" at bounding box center [212, 468] width 156 height 19
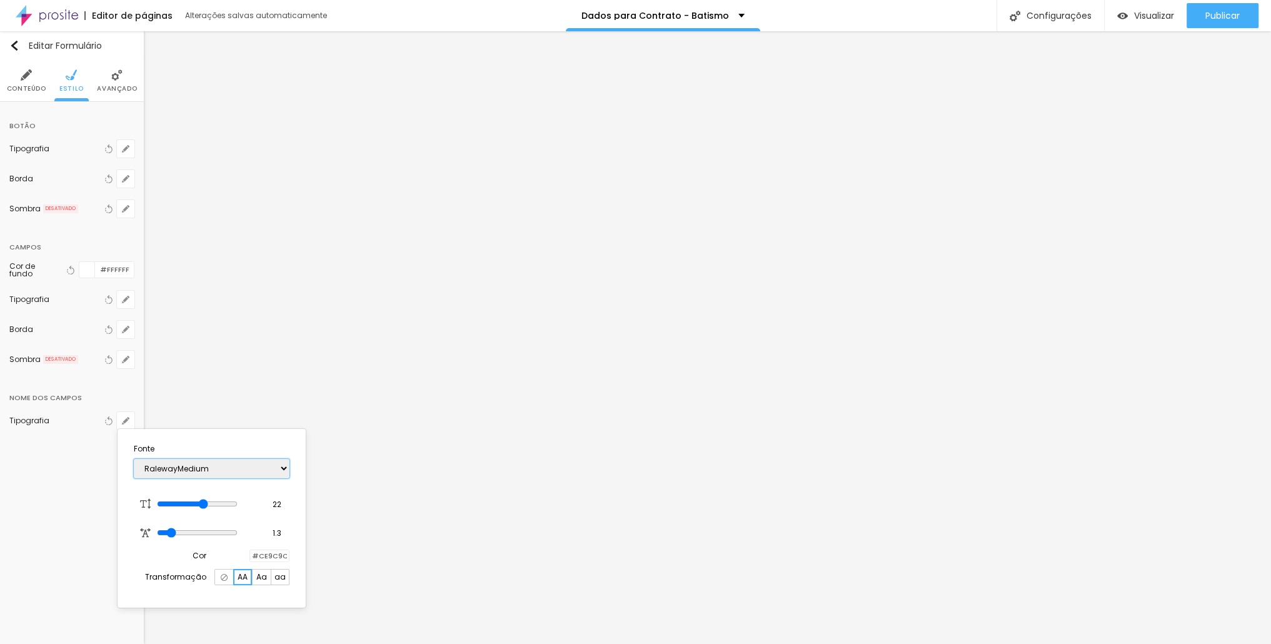
click at [134, 459] on select "AbrilFatface-Regular Actor-Regular Alegreya AlegreyaBlack [PERSON_NAME] Allan-R…" at bounding box center [212, 468] width 156 height 19
click at [246, 472] on select "AbrilFatface-Regular Actor-Regular Alegreya AlegreyaBlack [PERSON_NAME] Allan-R…" at bounding box center [212, 468] width 156 height 19
click at [134, 459] on select "AbrilFatface-Regular Actor-Regular Alegreya AlegreyaBlack [PERSON_NAME] Allan-R…" at bounding box center [212, 468] width 156 height 19
click at [210, 470] on select "AbrilFatface-Regular Actor-Regular Alegreya AlegreyaBlack [PERSON_NAME] Allan-R…" at bounding box center [212, 468] width 156 height 19
click at [134, 459] on select "AbrilFatface-Regular Actor-Regular Alegreya AlegreyaBlack [PERSON_NAME] Allan-R…" at bounding box center [212, 468] width 156 height 19
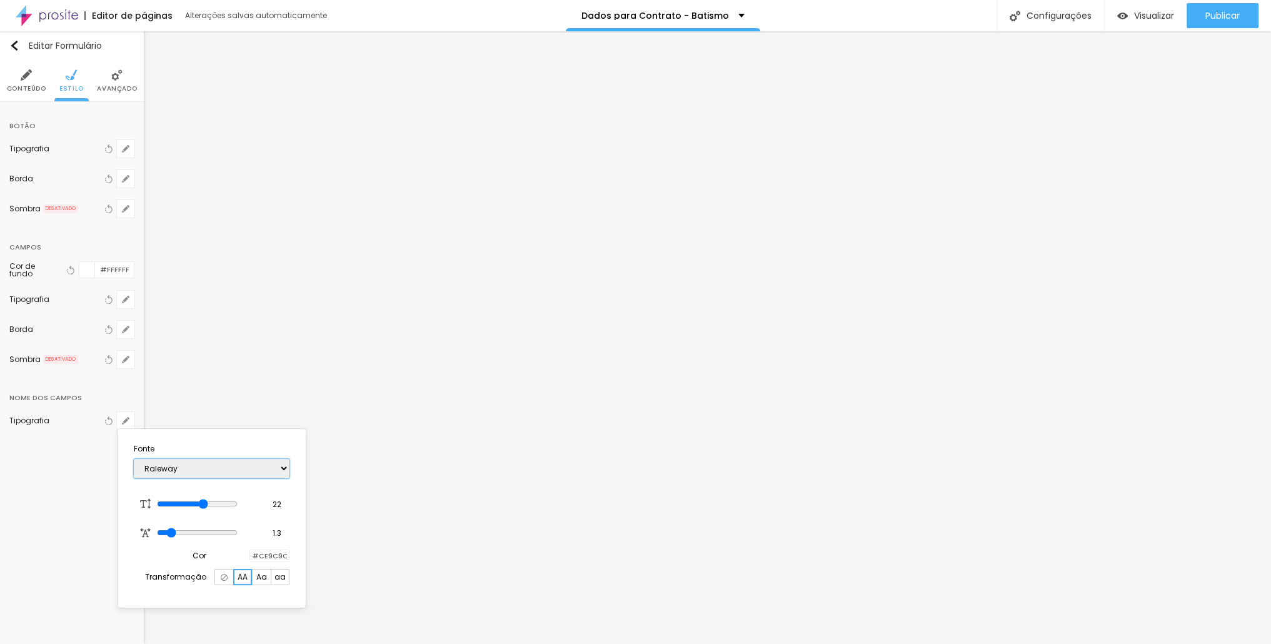
click at [211, 466] on select "AbrilFatface-Regular Actor-Regular Alegreya AlegreyaBlack [PERSON_NAME] Allan-R…" at bounding box center [212, 468] width 156 height 19
click at [134, 459] on select "AbrilFatface-Regular Actor-Regular Alegreya AlegreyaBlack [PERSON_NAME] Allan-R…" at bounding box center [212, 468] width 156 height 19
click at [259, 461] on select "AbrilFatface-Regular Actor-Regular Alegreya AlegreyaBlack [PERSON_NAME] Allan-R…" at bounding box center [212, 468] width 156 height 19
click at [134, 459] on select "AbrilFatface-Regular Actor-Regular Alegreya AlegreyaBlack [PERSON_NAME] Allan-R…" at bounding box center [212, 468] width 156 height 19
click at [572, 339] on div at bounding box center [635, 322] width 1271 height 644
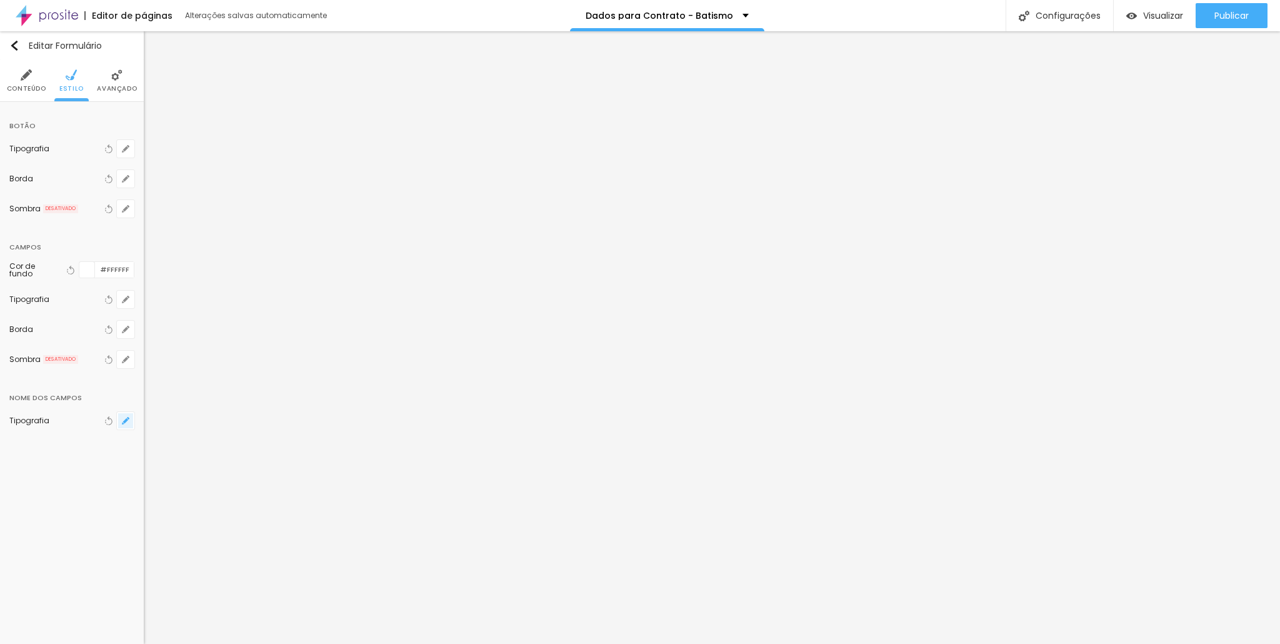
click at [124, 417] on icon "button" at bounding box center [125, 420] width 7 height 7
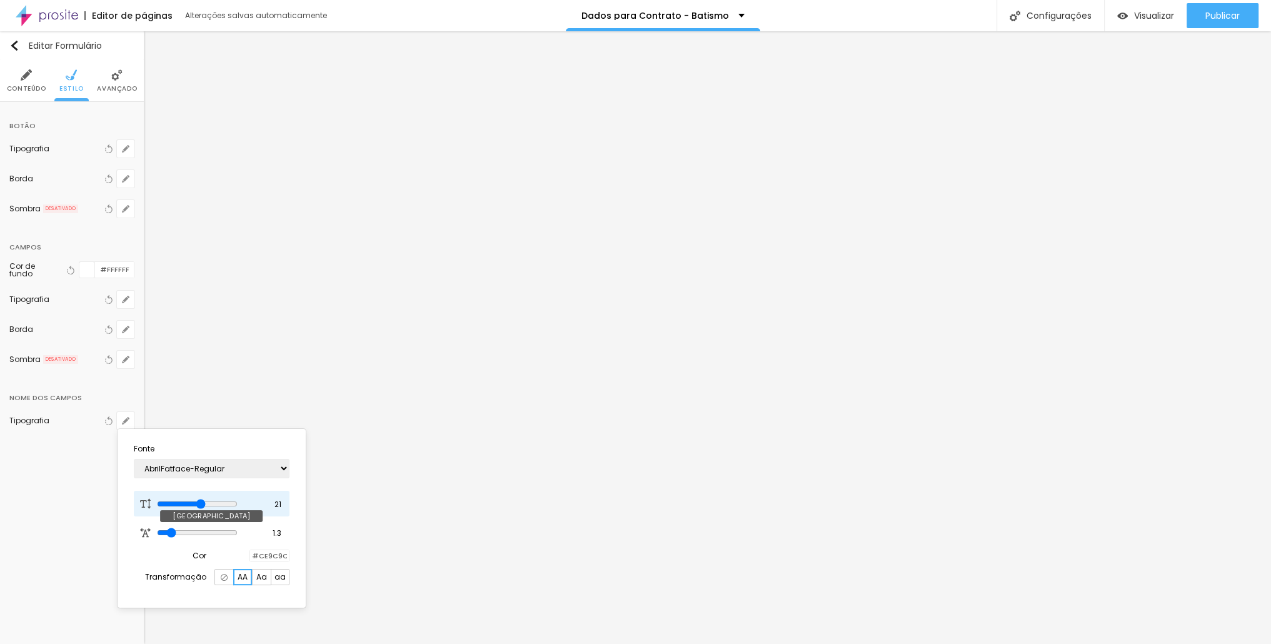
click at [211, 502] on input "range" at bounding box center [197, 504] width 81 height 10
drag, startPoint x: 219, startPoint y: 534, endPoint x: 187, endPoint y: 526, distance: 32.9
click at [183, 532] on input "range" at bounding box center [197, 532] width 81 height 10
click at [181, 506] on input "range" at bounding box center [197, 504] width 81 height 10
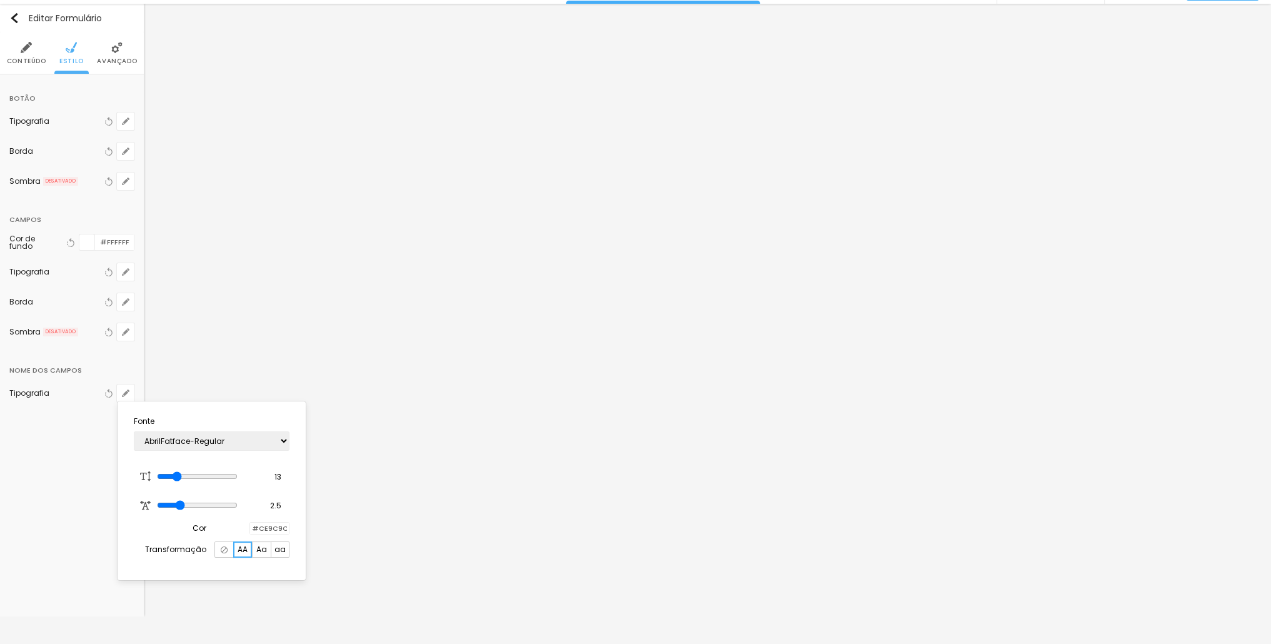
click at [557, 533] on div at bounding box center [635, 322] width 1271 height 644
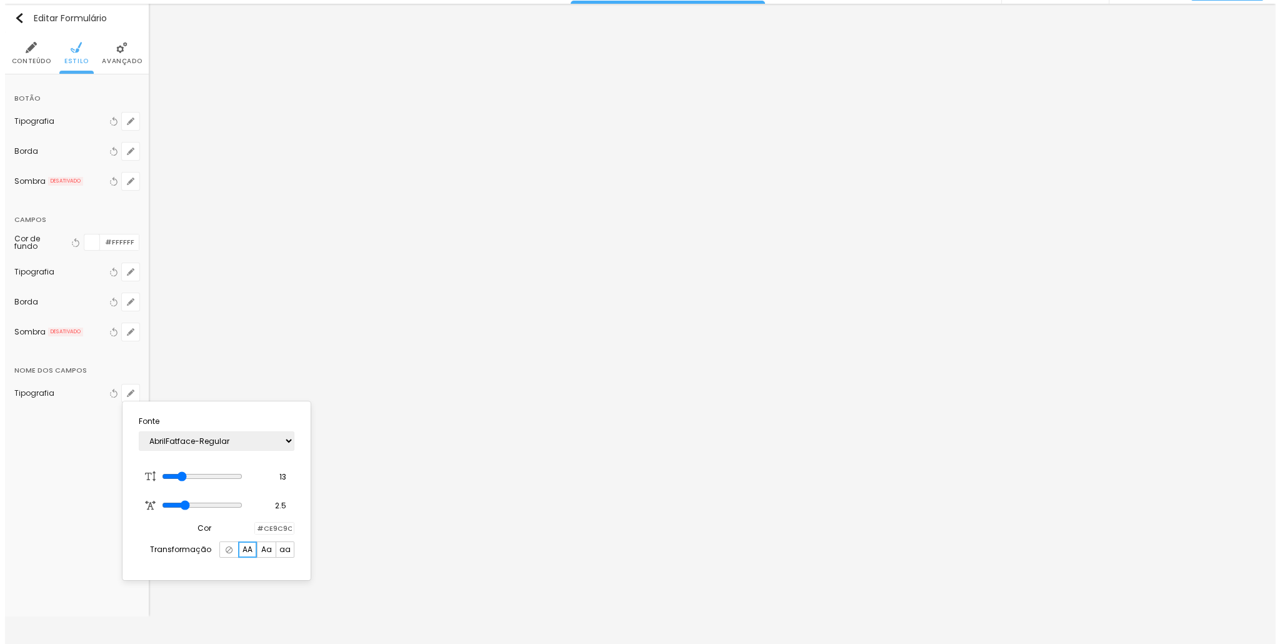
scroll to position [0, 0]
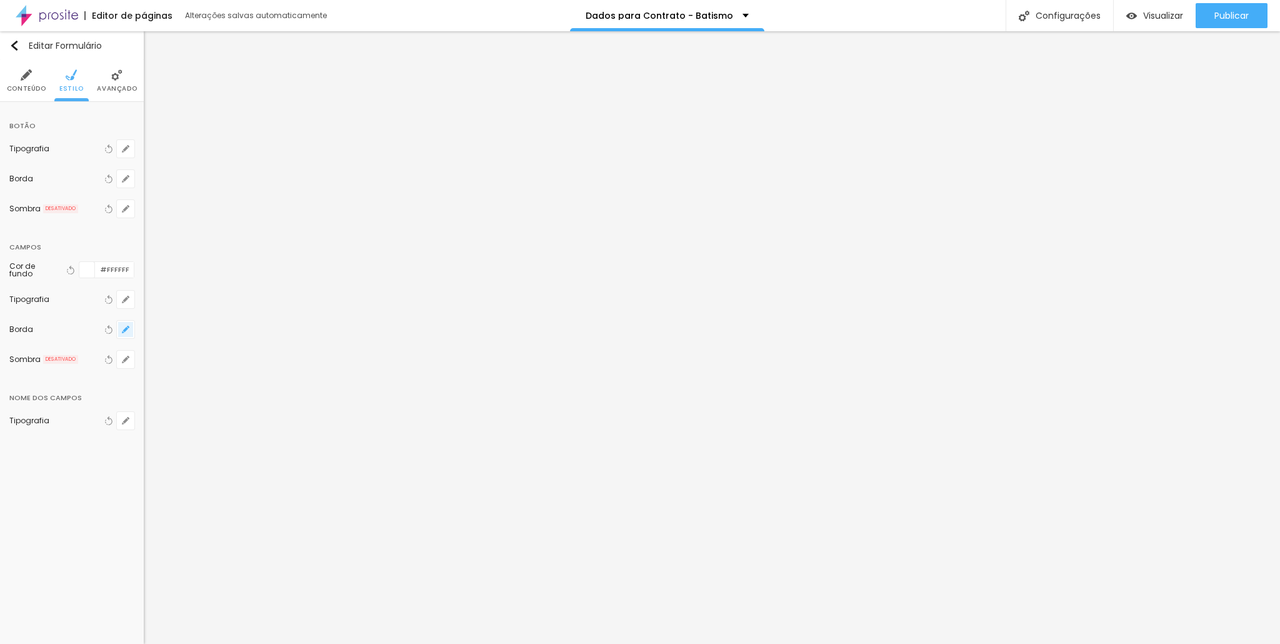
click at [127, 327] on icon "button" at bounding box center [125, 329] width 7 height 7
click at [162, 372] on input "range" at bounding box center [165, 375] width 86 height 6
click at [208, 415] on div "Arredondamento 6 px Espessura 0 px Cor #C59D97 Tipo" at bounding box center [165, 402] width 86 height 116
click at [208, 412] on div at bounding box center [165, 407] width 86 height 12
click at [208, 409] on input "range" at bounding box center [165, 407] width 86 height 6
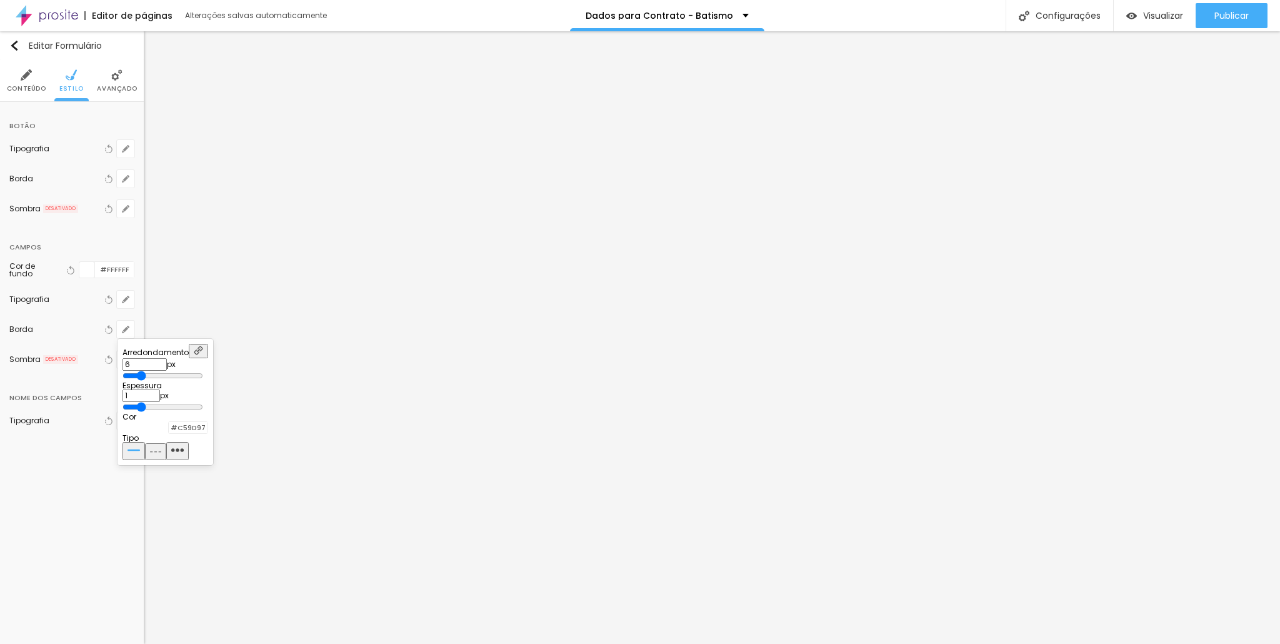
drag, startPoint x: 236, startPoint y: 407, endPoint x: 155, endPoint y: 399, distance: 81.0
click at [155, 402] on input "range" at bounding box center [162, 407] width 81 height 10
drag, startPoint x: 165, startPoint y: 371, endPoint x: 249, endPoint y: 381, distance: 85.0
click at [203, 381] on input "range" at bounding box center [162, 376] width 81 height 10
drag, startPoint x: 147, startPoint y: 374, endPoint x: 113, endPoint y: 374, distance: 34.4
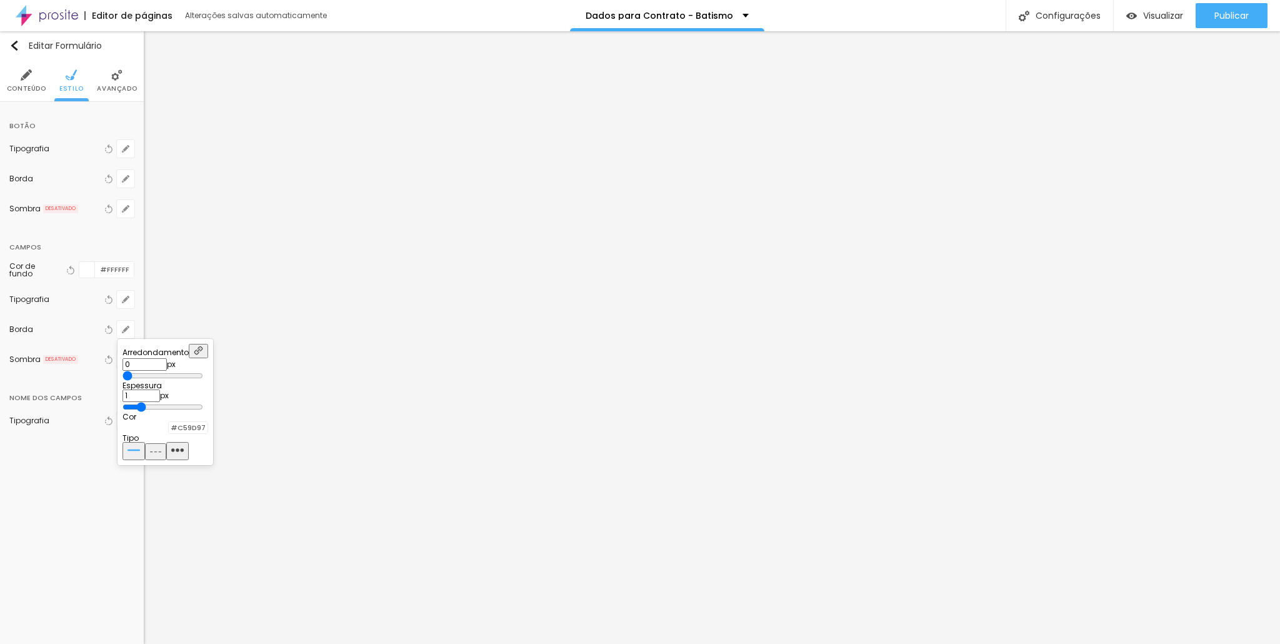
click at [122, 374] on input "range" at bounding box center [162, 376] width 81 height 10
click at [171, 373] on input "range" at bounding box center [165, 375] width 86 height 6
click at [161, 372] on input "range" at bounding box center [165, 375] width 86 height 6
drag, startPoint x: 1064, startPoint y: 294, endPoint x: 1057, endPoint y: 327, distance: 33.7
click at [1057, 327] on div at bounding box center [640, 322] width 1280 height 644
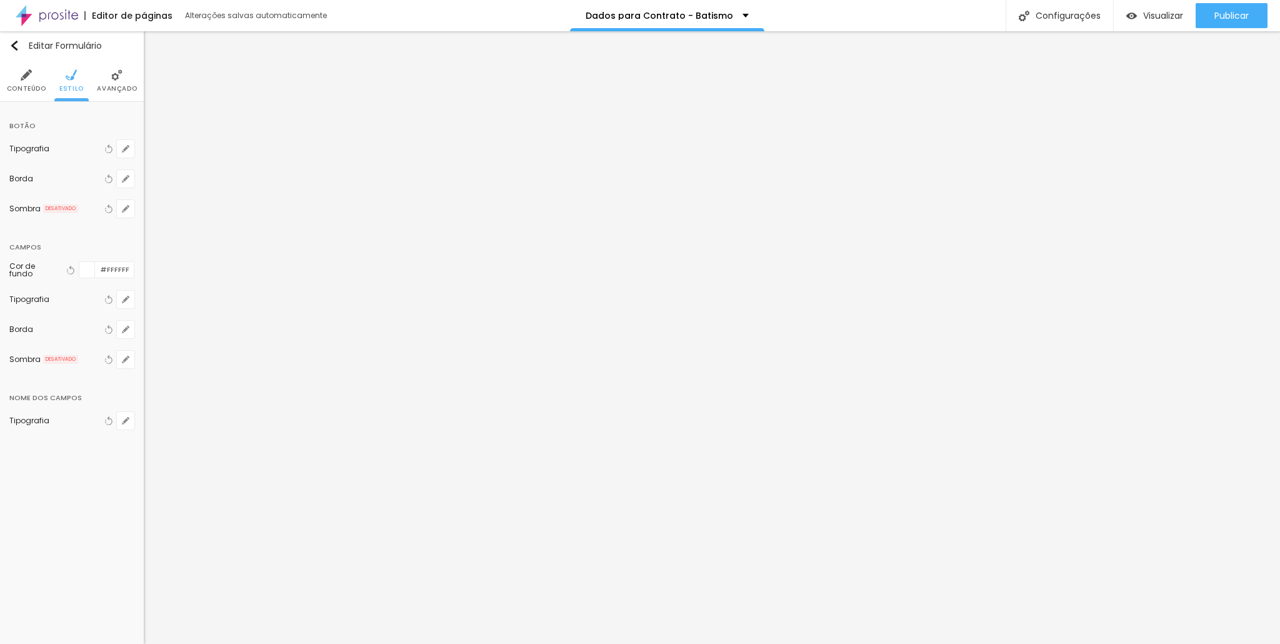
click at [92, 265] on div at bounding box center [87, 270] width 16 height 16
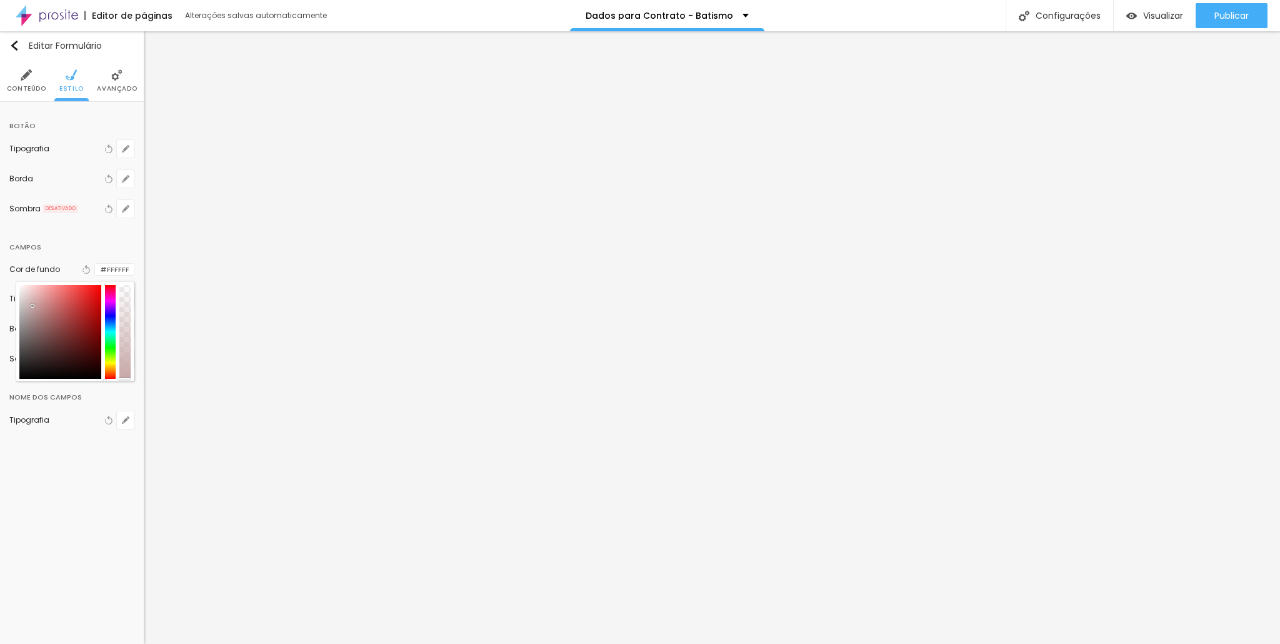
click at [32, 304] on div at bounding box center [60, 332] width 82 height 94
click at [31, 298] on div at bounding box center [30, 299] width 2 height 2
click at [36, 314] on div at bounding box center [60, 332] width 82 height 94
click at [37, 297] on div at bounding box center [60, 332] width 82 height 94
click at [36, 290] on div at bounding box center [60, 332] width 82 height 94
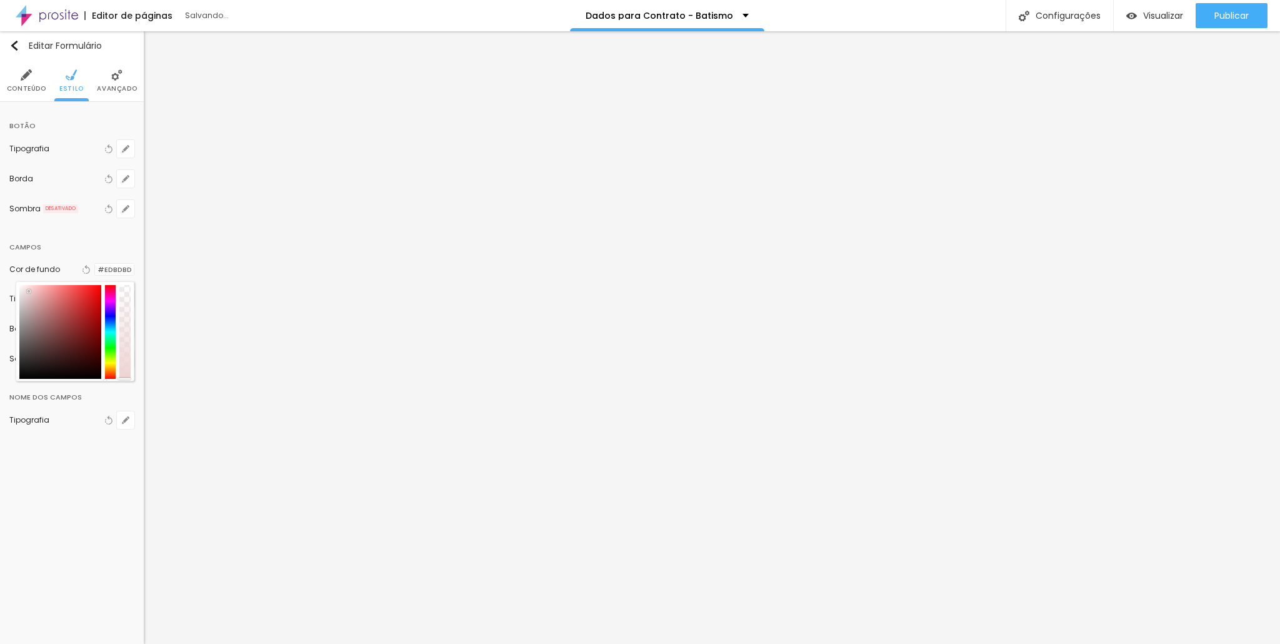
click at [29, 289] on div at bounding box center [60, 332] width 82 height 94
click at [27, 301] on div at bounding box center [60, 332] width 82 height 94
click at [30, 297] on div at bounding box center [60, 332] width 82 height 94
click at [126, 154] on button "button" at bounding box center [125, 148] width 17 height 17
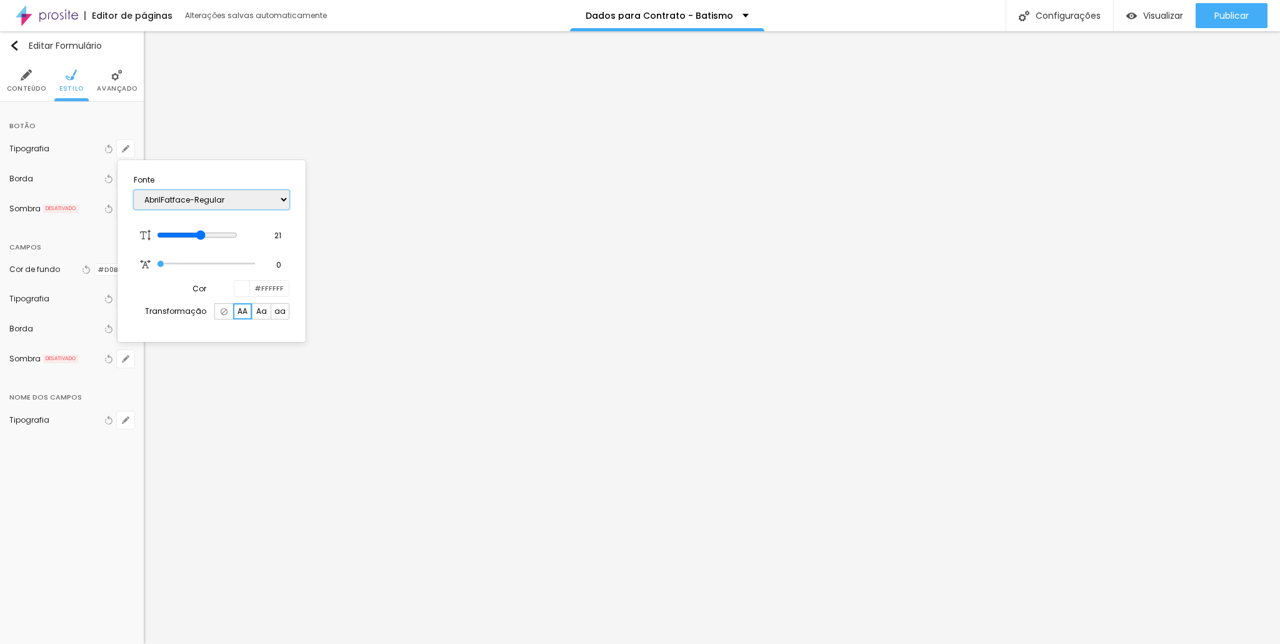
click at [232, 197] on select "AbrilFatface-Regular Actor-Regular Alegreya AlegreyaBlack [PERSON_NAME] Allan-R…" at bounding box center [212, 199] width 156 height 19
click at [134, 190] on select "AbrilFatface-Regular Actor-Regular Alegreya AlegreyaBlack [PERSON_NAME] Allan-R…" at bounding box center [212, 199] width 156 height 19
click at [216, 202] on select "AbrilFatface-Regular Actor-Regular Alegreya AlegreyaBlack [PERSON_NAME] Allan-R…" at bounding box center [212, 199] width 156 height 19
click at [134, 190] on select "AbrilFatface-Regular Actor-Regular Alegreya AlegreyaBlack [PERSON_NAME] Allan-R…" at bounding box center [212, 199] width 156 height 19
click at [221, 204] on select "AbrilFatface-Regular Actor-Regular Alegreya AlegreyaBlack [PERSON_NAME] Allan-R…" at bounding box center [212, 199] width 156 height 19
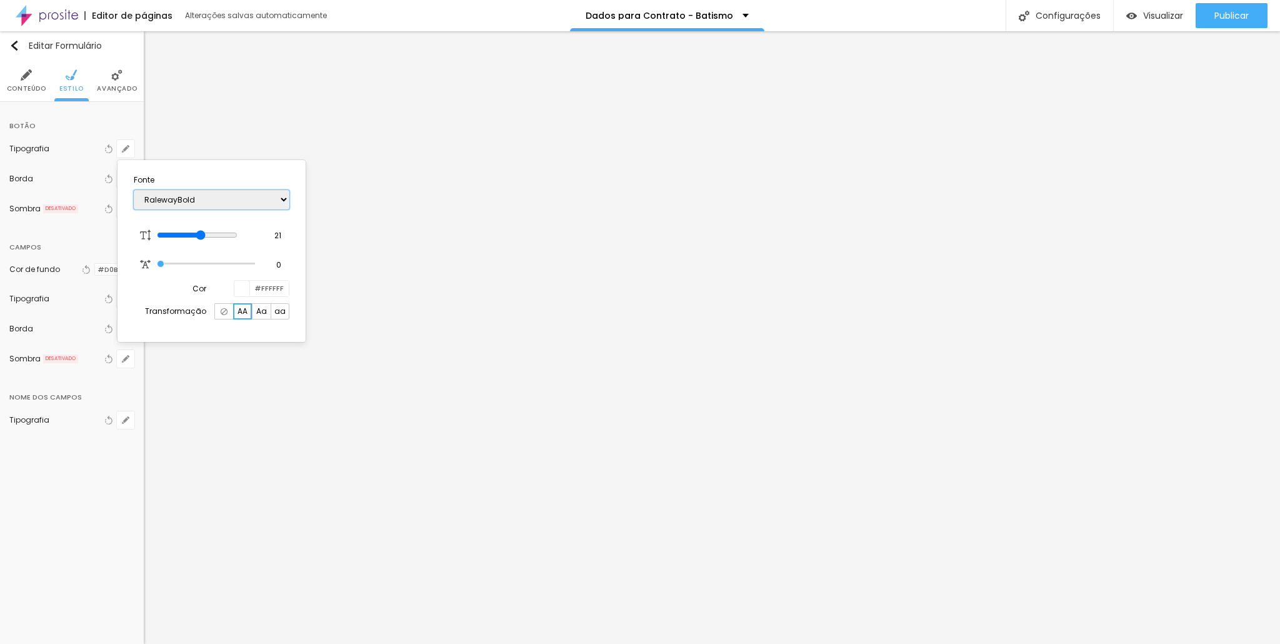
click at [134, 190] on select "AbrilFatface-Regular Actor-Regular Alegreya AlegreyaBlack [PERSON_NAME] Allan-R…" at bounding box center [212, 199] width 156 height 19
click at [202, 194] on select "AbrilFatface-Regular Actor-Regular Alegreya AlegreyaBlack [PERSON_NAME] Allan-R…" at bounding box center [212, 199] width 156 height 19
click at [134, 190] on select "AbrilFatface-Regular Actor-Regular Alegreya AlegreyaBlack [PERSON_NAME] Allan-R…" at bounding box center [212, 199] width 156 height 19
click at [225, 209] on div "AbrilFatface-Regular Actor-Regular Alegreya AlegreyaBlack [PERSON_NAME] Allan-R…" at bounding box center [212, 200] width 156 height 32
click at [227, 202] on select "AbrilFatface-Regular Actor-Regular Alegreya AlegreyaBlack [PERSON_NAME] Allan-R…" at bounding box center [212, 199] width 156 height 19
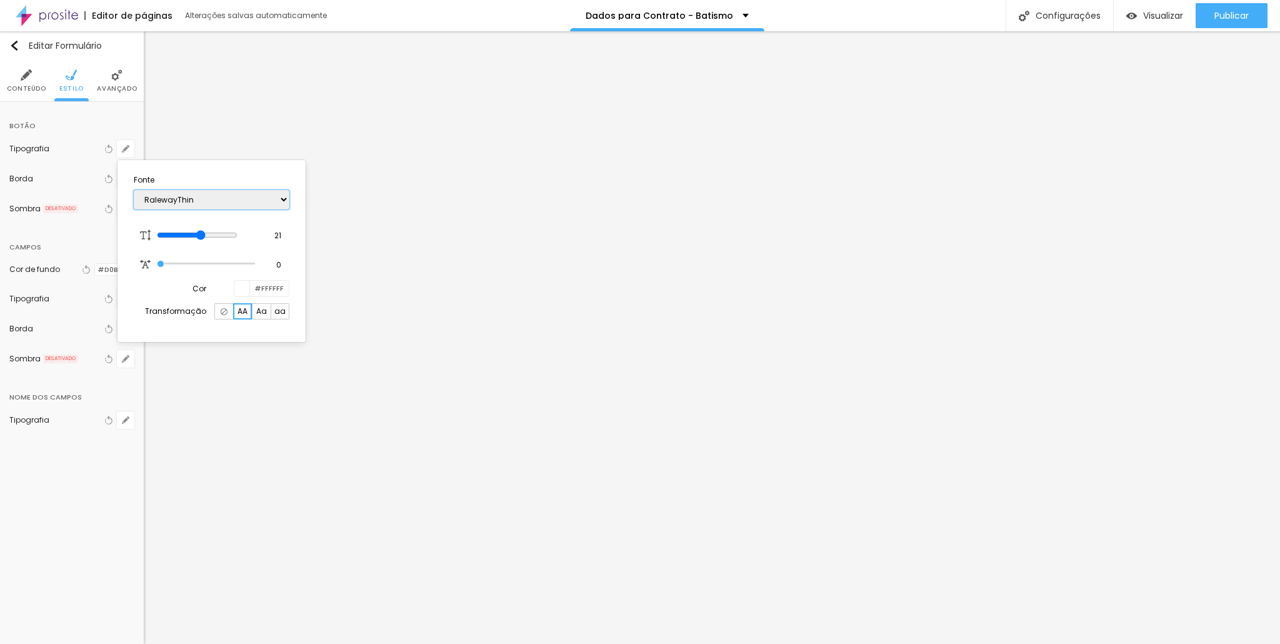
click at [134, 190] on select "AbrilFatface-Regular Actor-Regular Alegreya AlegreyaBlack [PERSON_NAME] Allan-R…" at bounding box center [212, 199] width 156 height 19
click at [205, 203] on select "AbrilFatface-Regular Actor-Regular Alegreya AlegreyaBlack [PERSON_NAME] Allan-R…" at bounding box center [212, 199] width 156 height 19
click at [134, 190] on select "AbrilFatface-Regular Actor-Regular Alegreya AlegreyaBlack [PERSON_NAME] Allan-R…" at bounding box center [212, 199] width 156 height 19
click at [69, 147] on div at bounding box center [640, 322] width 1280 height 644
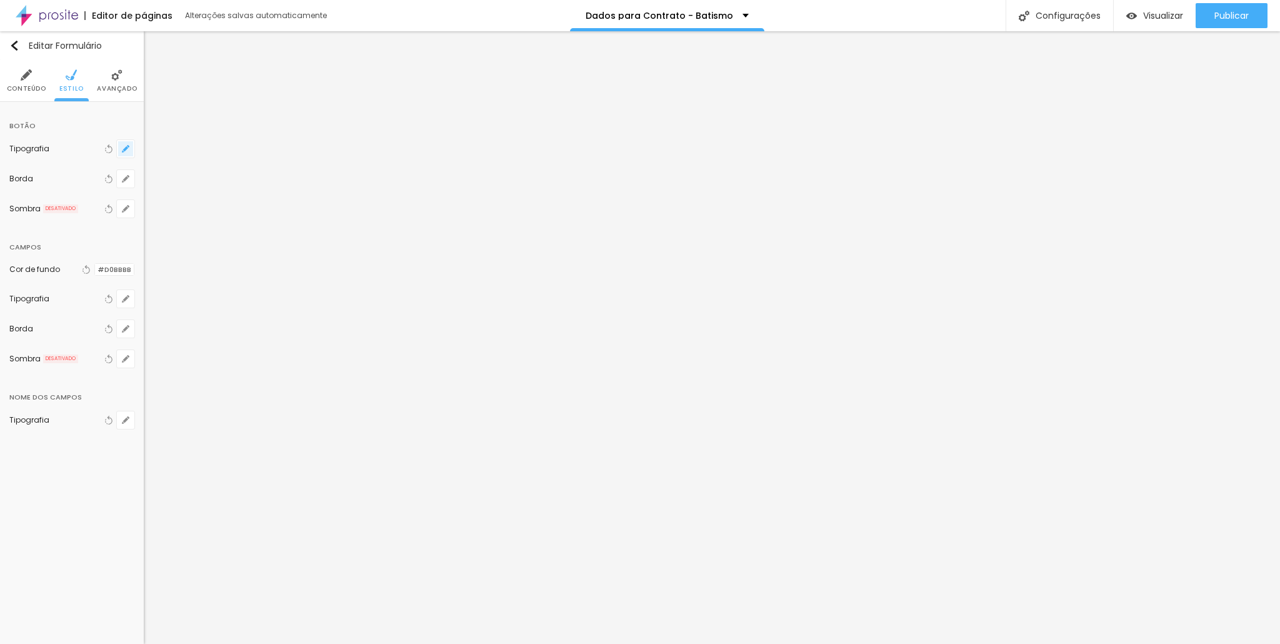
click at [121, 152] on button "button" at bounding box center [125, 148] width 17 height 17
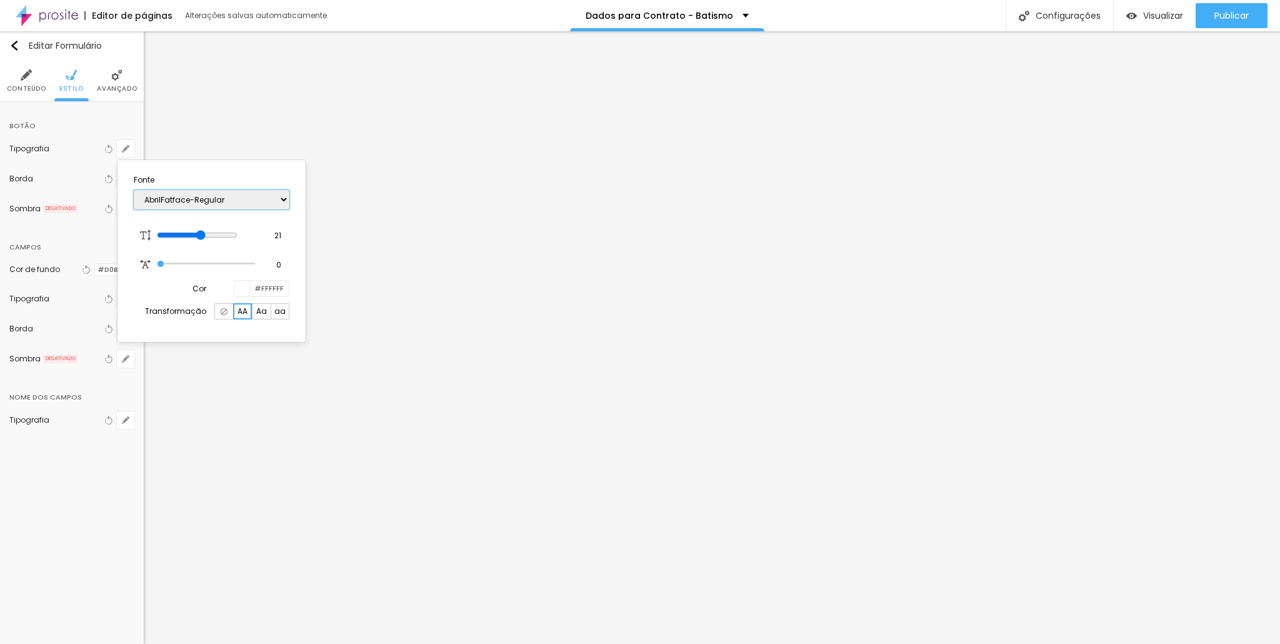
click at [163, 197] on select "AbrilFatface-Regular Actor-Regular Alegreya AlegreyaBlack [PERSON_NAME] Allan-R…" at bounding box center [212, 199] width 156 height 19
click at [134, 190] on select "AbrilFatface-Regular Actor-Regular Alegreya AlegreyaBlack [PERSON_NAME] Allan-R…" at bounding box center [212, 199] width 156 height 19
click at [190, 196] on select "AbrilFatface-Regular Actor-Regular Alegreya AlegreyaBlack [PERSON_NAME] Allan-R…" at bounding box center [212, 199] width 156 height 19
click at [134, 190] on select "AbrilFatface-Regular Actor-Regular Alegreya AlegreyaBlack [PERSON_NAME] Allan-R…" at bounding box center [212, 199] width 156 height 19
click at [216, 201] on select "AbrilFatface-Regular Actor-Regular Alegreya AlegreyaBlack [PERSON_NAME] Allan-R…" at bounding box center [212, 199] width 156 height 19
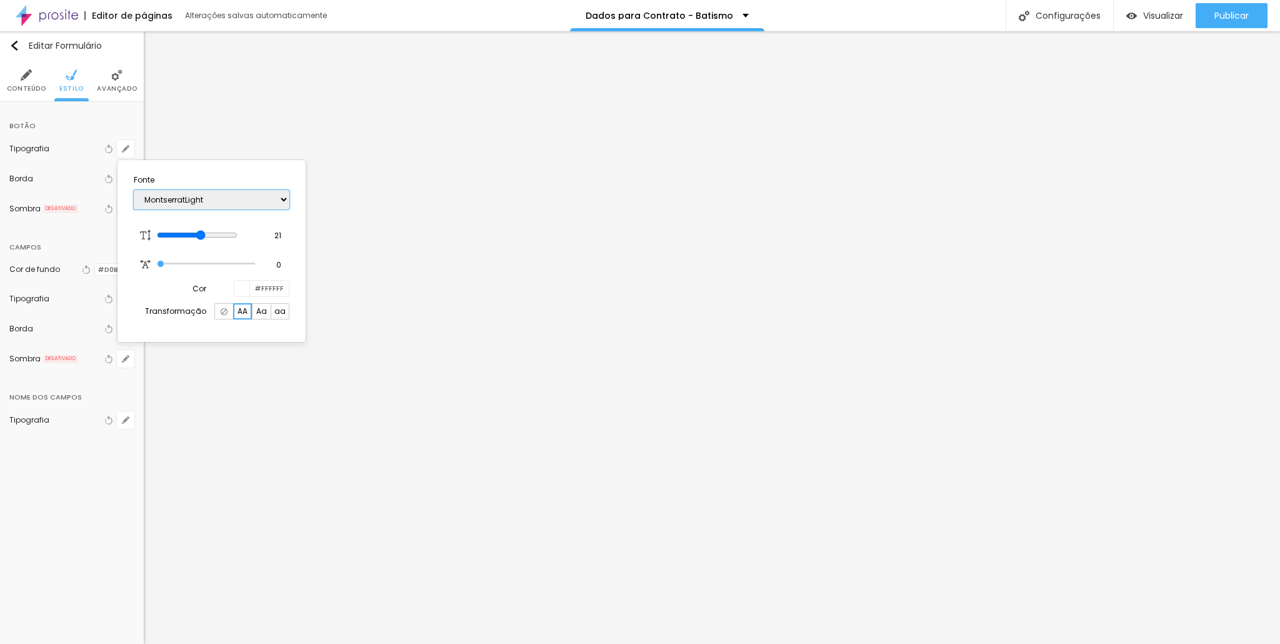
click at [134, 190] on select "AbrilFatface-Regular Actor-Regular Alegreya AlegreyaBlack [PERSON_NAME] Allan-R…" at bounding box center [212, 199] width 156 height 19
click at [247, 204] on select "AbrilFatface-Regular Actor-Regular Alegreya AlegreyaBlack [PERSON_NAME] Allan-R…" at bounding box center [212, 199] width 156 height 19
click at [134, 190] on select "AbrilFatface-Regular Actor-Regular Alegreya AlegreyaBlack [PERSON_NAME] Allan-R…" at bounding box center [212, 199] width 156 height 19
click at [235, 205] on select "AbrilFatface-Regular Actor-Regular Alegreya AlegreyaBlack [PERSON_NAME] Allan-R…" at bounding box center [212, 199] width 156 height 19
click at [134, 190] on select "AbrilFatface-Regular Actor-Regular Alegreya AlegreyaBlack [PERSON_NAME] Allan-R…" at bounding box center [212, 199] width 156 height 19
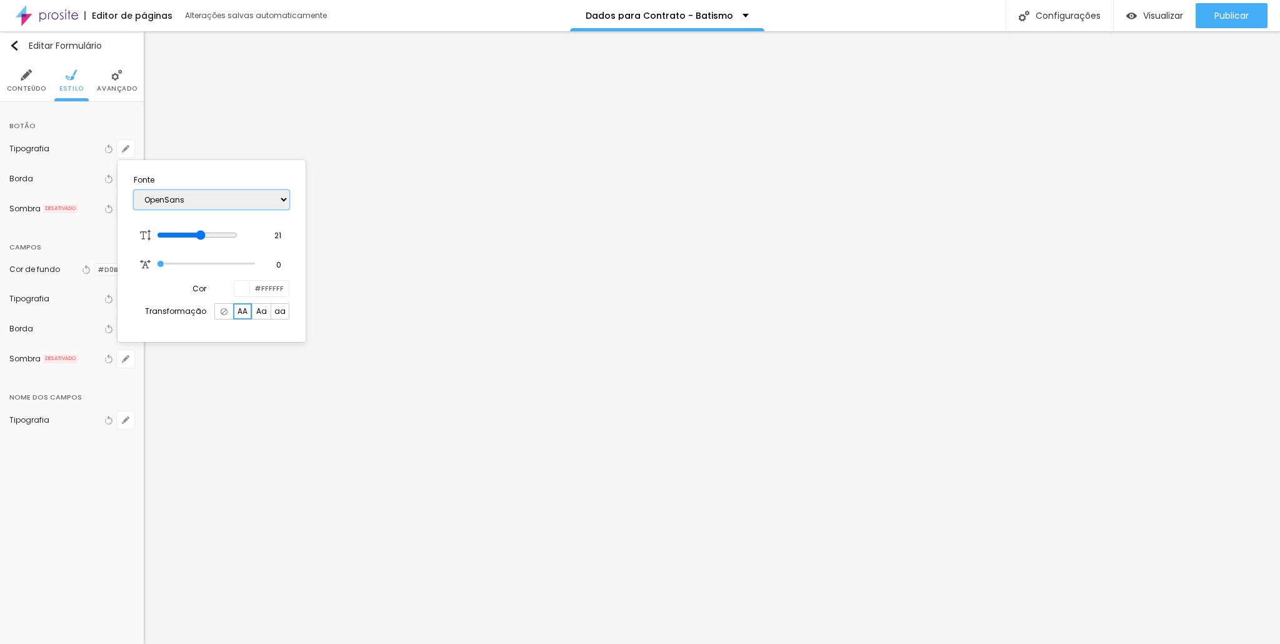
click at [224, 200] on select "AbrilFatface-Regular Actor-Regular Alegreya AlegreyaBlack [PERSON_NAME] Allan-R…" at bounding box center [212, 199] width 156 height 19
click at [134, 190] on select "AbrilFatface-Regular Actor-Regular Alegreya AlegreyaBlack [PERSON_NAME] Allan-R…" at bounding box center [212, 199] width 156 height 19
click at [229, 201] on select "AbrilFatface-Regular Actor-Regular Alegreya AlegreyaBlack [PERSON_NAME] Allan-R…" at bounding box center [212, 199] width 156 height 19
click at [134, 190] on select "AbrilFatface-Regular Actor-Regular Alegreya AlegreyaBlack [PERSON_NAME] Allan-R…" at bounding box center [212, 199] width 156 height 19
click at [253, 204] on select "AbrilFatface-Regular Actor-Regular Alegreya AlegreyaBlack [PERSON_NAME] Allan-R…" at bounding box center [212, 199] width 156 height 19
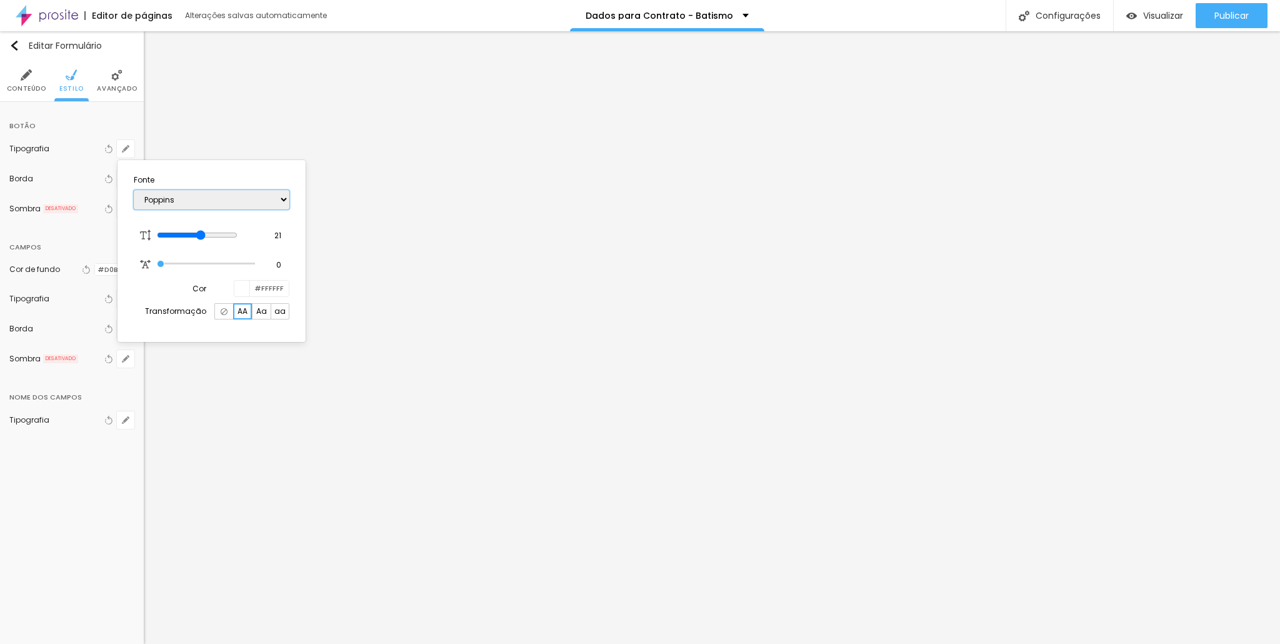
click at [134, 190] on select "AbrilFatface-Regular Actor-Regular Alegreya AlegreyaBlack [PERSON_NAME] Allan-R…" at bounding box center [212, 199] width 156 height 19
click at [226, 197] on select "AbrilFatface-Regular Actor-Regular Alegreya AlegreyaBlack [PERSON_NAME] Allan-R…" at bounding box center [212, 199] width 156 height 19
click at [134, 190] on select "AbrilFatface-Regular Actor-Regular Alegreya AlegreyaBlack [PERSON_NAME] Allan-R…" at bounding box center [212, 199] width 156 height 19
click at [207, 197] on select "AbrilFatface-Regular Actor-Regular Alegreya AlegreyaBlack [PERSON_NAME] Allan-R…" at bounding box center [212, 199] width 156 height 19
click at [134, 190] on select "AbrilFatface-Regular Actor-Regular Alegreya AlegreyaBlack [PERSON_NAME] Allan-R…" at bounding box center [212, 199] width 156 height 19
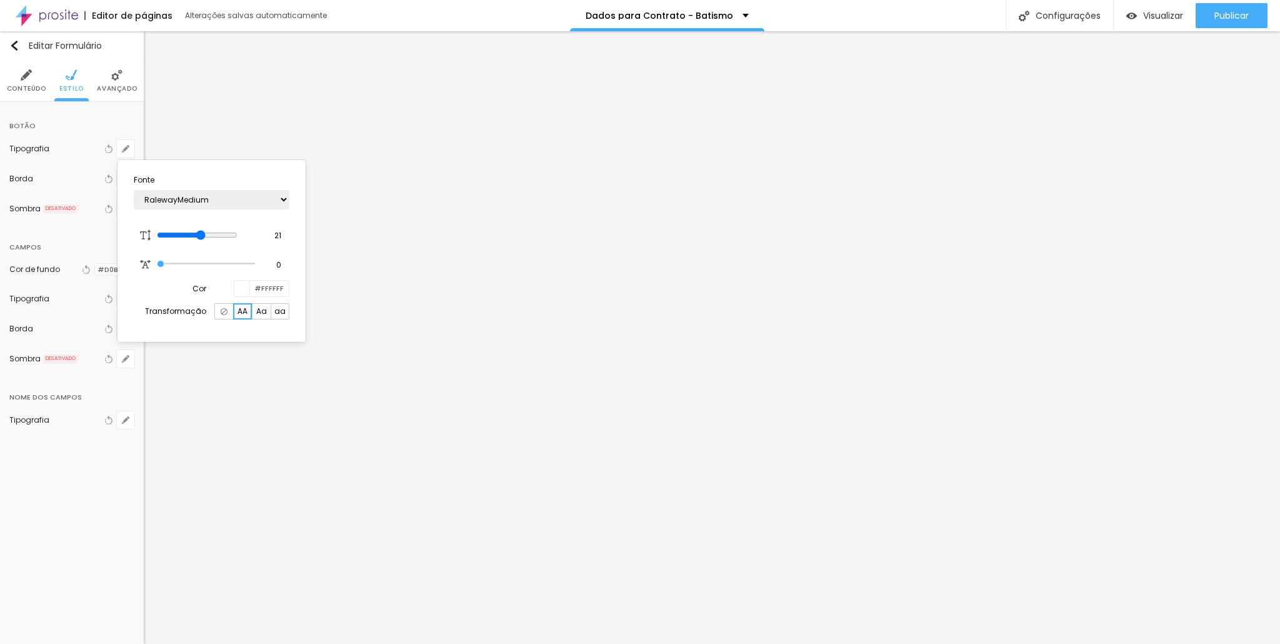
drag, startPoint x: 194, startPoint y: 209, endPoint x: 196, endPoint y: 203, distance: 6.5
click at [194, 207] on div "AbrilFatface-Regular Actor-Regular Alegreya AlegreyaBlack [PERSON_NAME] Allan-R…" at bounding box center [212, 200] width 156 height 32
click at [196, 202] on select "AbrilFatface-Regular Actor-Regular Alegreya AlegreyaBlack [PERSON_NAME] Allan-R…" at bounding box center [212, 199] width 156 height 19
click at [134, 190] on select "AbrilFatface-Regular Actor-Regular Alegreya AlegreyaBlack [PERSON_NAME] Allan-R…" at bounding box center [212, 199] width 156 height 19
click at [226, 207] on select "AbrilFatface-Regular Actor-Regular Alegreya AlegreyaBlack [PERSON_NAME] Allan-R…" at bounding box center [212, 199] width 156 height 19
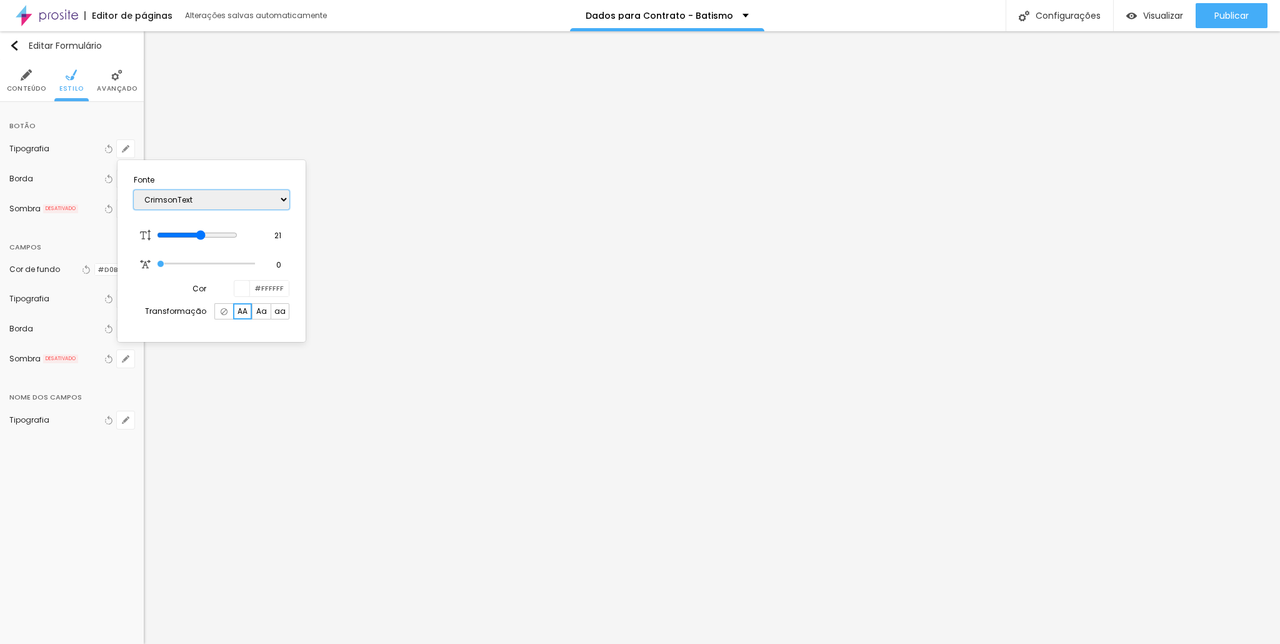
click at [134, 190] on select "AbrilFatface-Regular Actor-Regular Alegreya AlegreyaBlack [PERSON_NAME] Allan-R…" at bounding box center [212, 199] width 156 height 19
click at [217, 204] on select "AbrilFatface-Regular Actor-Regular Alegreya AlegreyaBlack [PERSON_NAME] Allan-R…" at bounding box center [212, 199] width 156 height 19
click at [134, 190] on select "AbrilFatface-Regular Actor-Regular Alegreya AlegreyaBlack [PERSON_NAME] Allan-R…" at bounding box center [212, 199] width 156 height 19
click at [216, 202] on select "AbrilFatface-Regular Actor-Regular Alegreya AlegreyaBlack [PERSON_NAME] Allan-R…" at bounding box center [212, 199] width 156 height 19
click at [134, 190] on select "AbrilFatface-Regular Actor-Regular Alegreya AlegreyaBlack [PERSON_NAME] Allan-R…" at bounding box center [212, 199] width 156 height 19
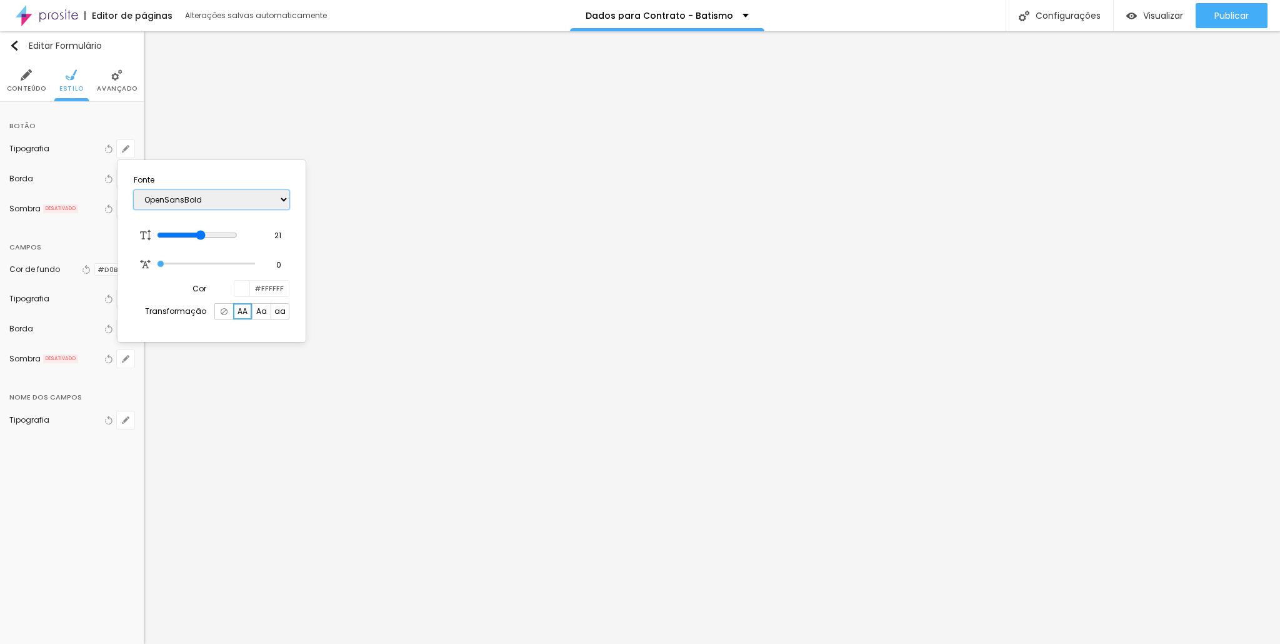
click at [219, 204] on select "AbrilFatface-Regular Actor-Regular Alegreya AlegreyaBlack [PERSON_NAME] Allan-R…" at bounding box center [212, 199] width 156 height 19
click at [134, 190] on select "AbrilFatface-Regular Actor-Regular Alegreya AlegreyaBlack [PERSON_NAME] Allan-R…" at bounding box center [212, 199] width 156 height 19
click at [236, 202] on select "AbrilFatface-Regular Actor-Regular Alegreya AlegreyaBlack [PERSON_NAME] Allan-R…" at bounding box center [212, 199] width 156 height 19
click at [134, 190] on select "AbrilFatface-Regular Actor-Regular Alegreya AlegreyaBlack [PERSON_NAME] Allan-R…" at bounding box center [212, 199] width 156 height 19
drag, startPoint x: 251, startPoint y: 196, endPoint x: 248, endPoint y: 206, distance: 10.5
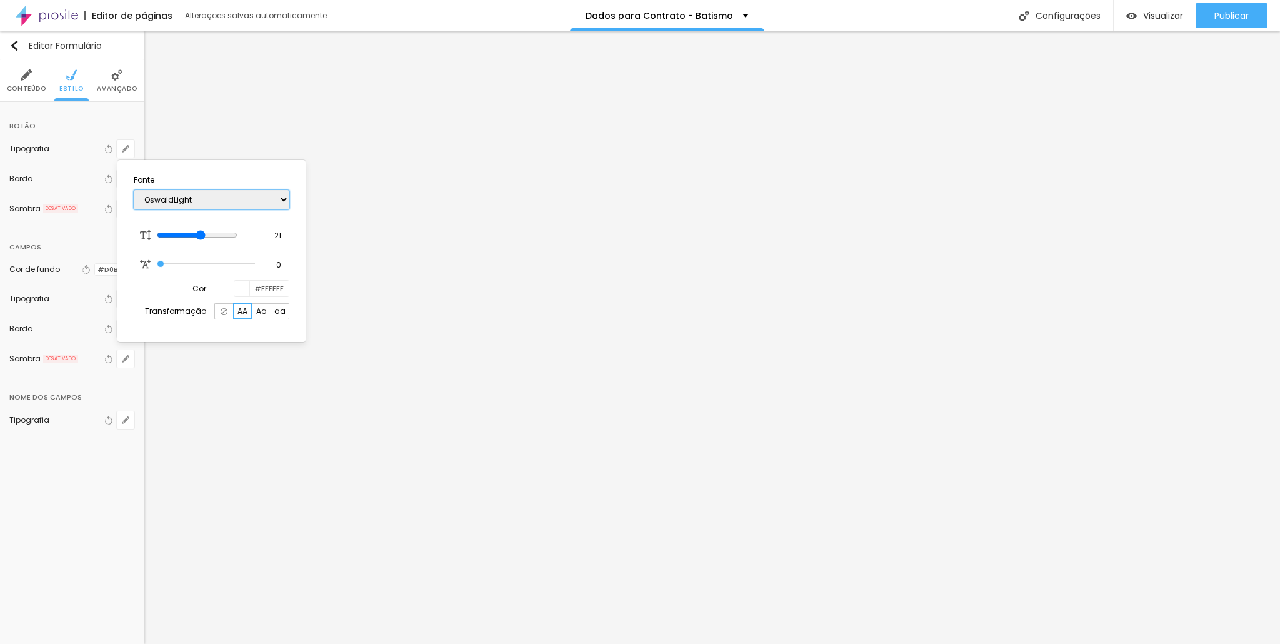
click at [251, 196] on select "AbrilFatface-Regular Actor-Regular Alegreya AlegreyaBlack [PERSON_NAME] Allan-R…" at bounding box center [212, 199] width 156 height 19
click at [134, 190] on select "AbrilFatface-Regular Actor-Regular Alegreya AlegreyaBlack [PERSON_NAME] Allan-R…" at bounding box center [212, 199] width 156 height 19
click at [227, 206] on select "AbrilFatface-Regular Actor-Regular Alegreya AlegreyaBlack [PERSON_NAME] Allan-R…" at bounding box center [212, 199] width 156 height 19
click at [134, 190] on select "AbrilFatface-Regular Actor-Regular Alegreya AlegreyaBlack [PERSON_NAME] Allan-R…" at bounding box center [212, 199] width 156 height 19
click at [220, 201] on select "AbrilFatface-Regular Actor-Regular Alegreya AlegreyaBlack [PERSON_NAME] Allan-R…" at bounding box center [212, 199] width 156 height 19
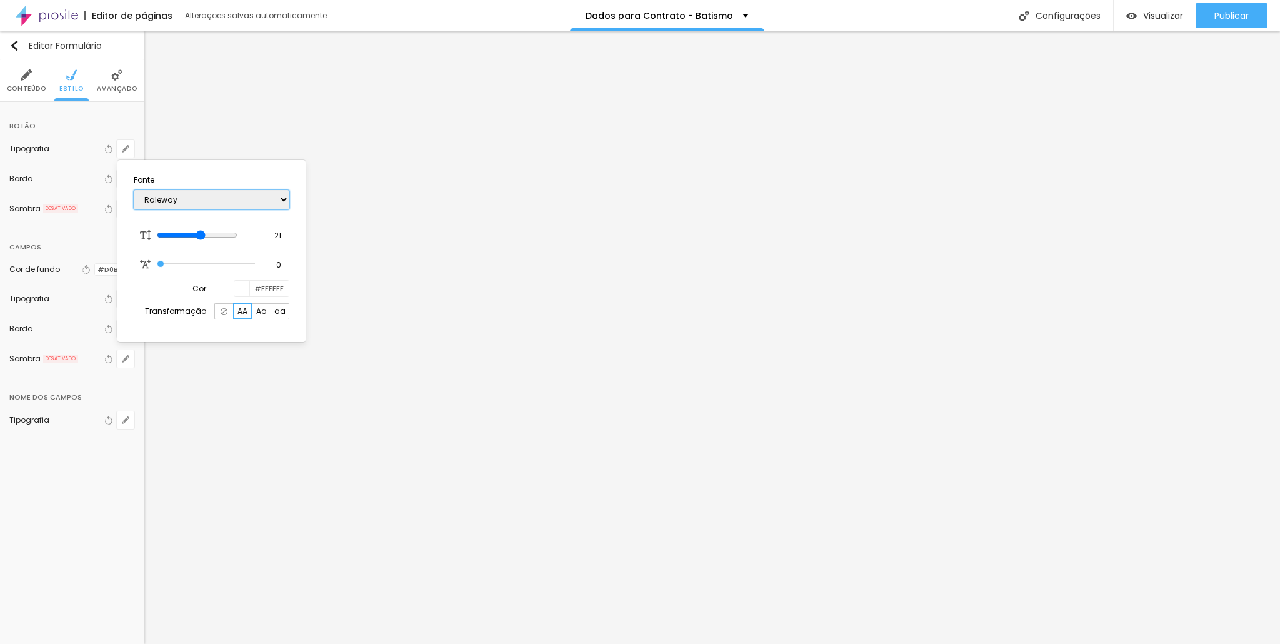
click at [220, 202] on select "AbrilFatface-Regular Actor-Regular Alegreya AlegreyaBlack [PERSON_NAME] Allan-R…" at bounding box center [212, 199] width 156 height 19
drag, startPoint x: 213, startPoint y: 239, endPoint x: 198, endPoint y: 231, distance: 16.8
click at [198, 231] on div at bounding box center [205, 235] width 97 height 11
drag, startPoint x: 224, startPoint y: 237, endPoint x: 197, endPoint y: 241, distance: 27.2
click at [197, 240] on input "range" at bounding box center [197, 235] width 81 height 10
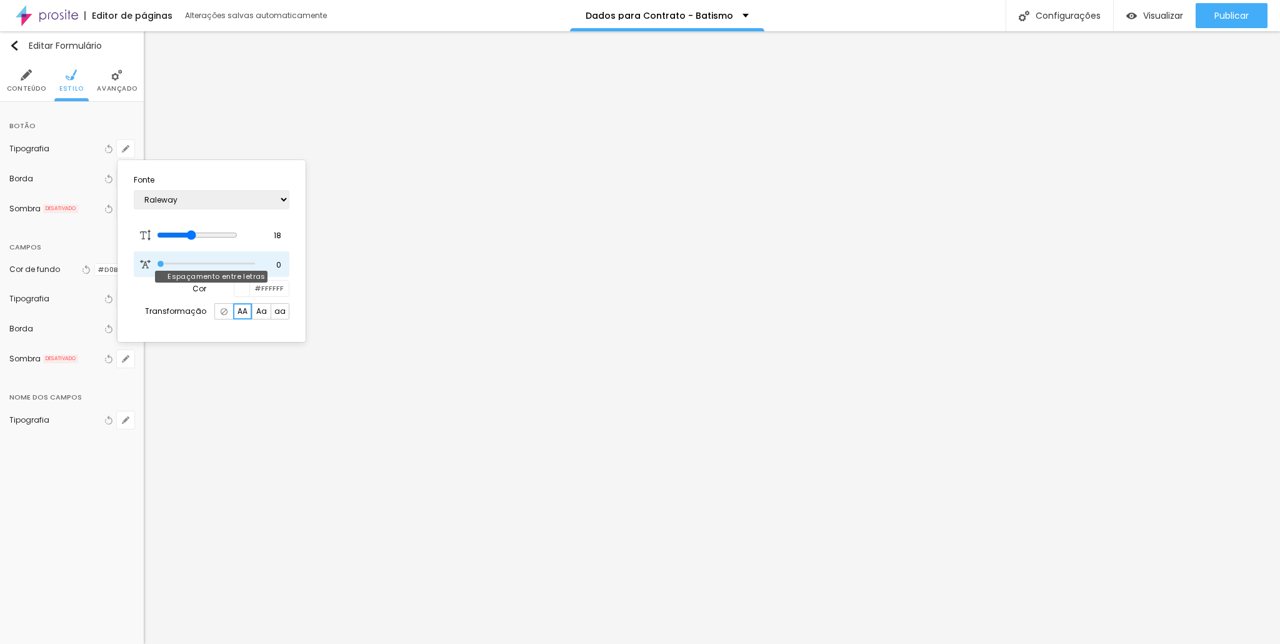
drag, startPoint x: 199, startPoint y: 264, endPoint x: 157, endPoint y: 262, distance: 42.6
click at [157, 262] on input "range" at bounding box center [205, 264] width 97 height 6
click at [41, 176] on div at bounding box center [640, 322] width 1280 height 644
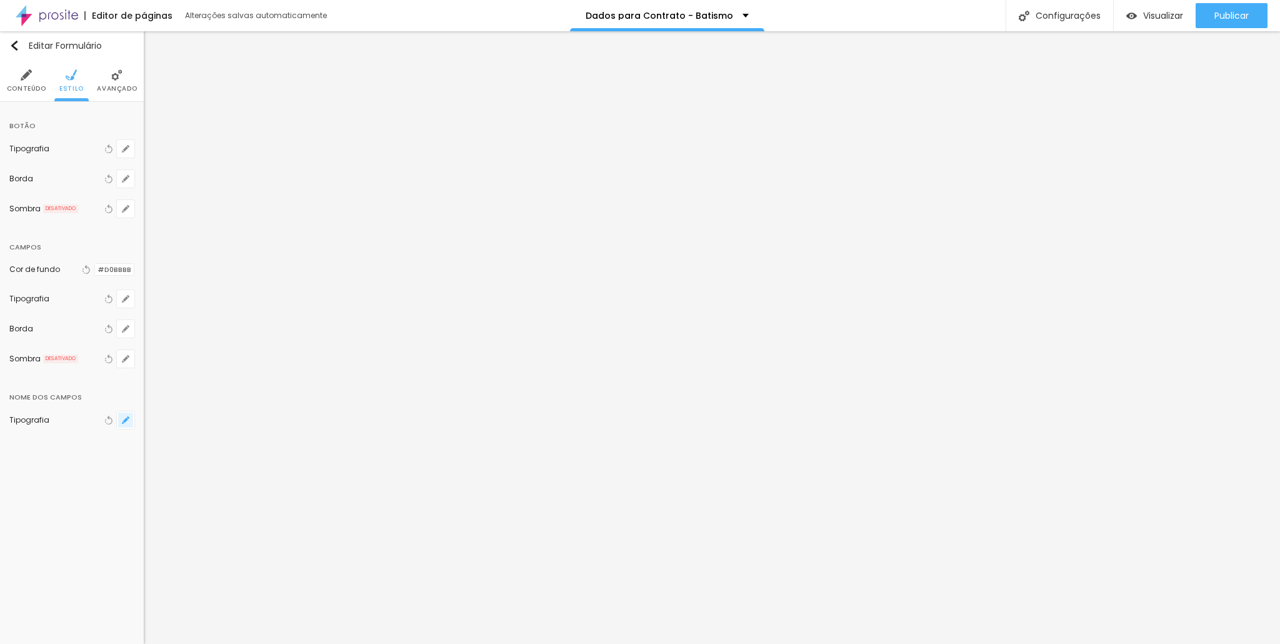
click at [125, 417] on icon "button" at bounding box center [125, 419] width 5 height 5
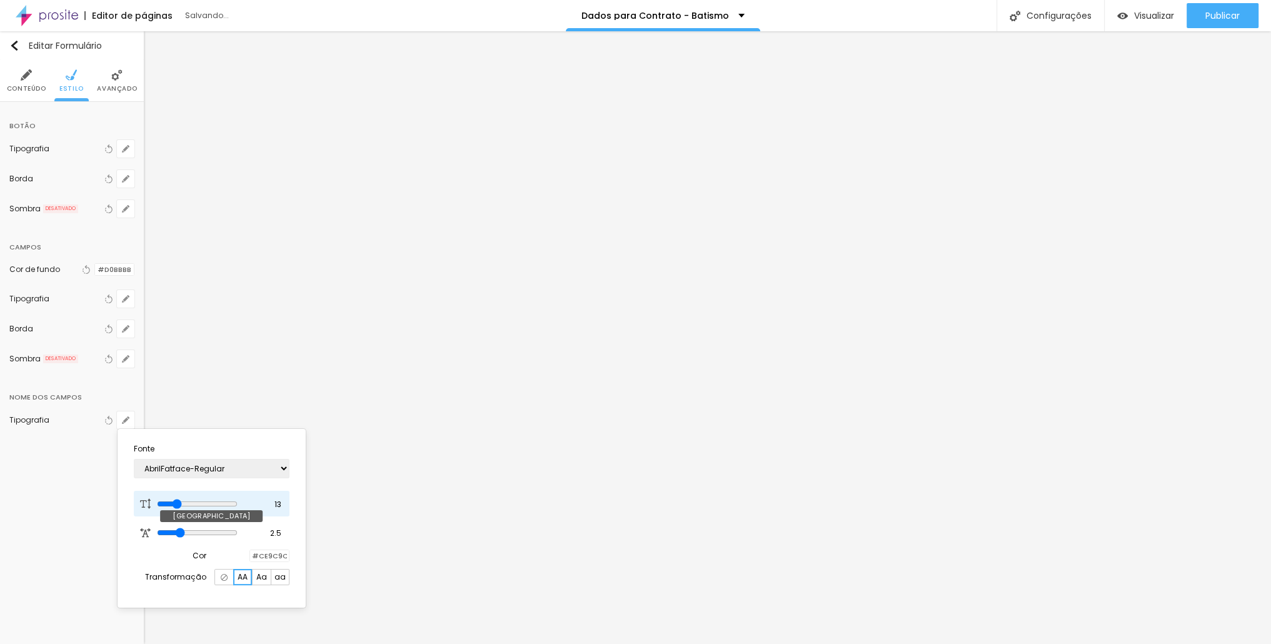
click at [181, 502] on input "range" at bounding box center [197, 504] width 81 height 10
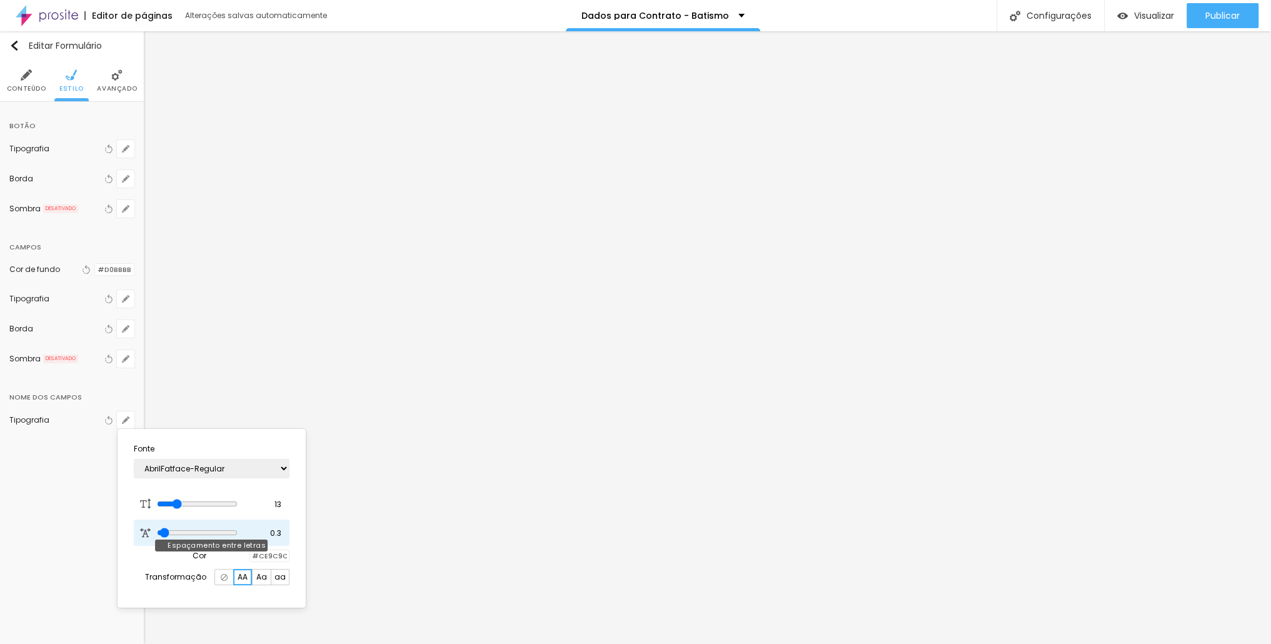
drag, startPoint x: 178, startPoint y: 529, endPoint x: 164, endPoint y: 529, distance: 13.8
click at [164, 529] on input "range" at bounding box center [197, 532] width 81 height 10
click at [187, 502] on input "range" at bounding box center [197, 504] width 81 height 10
click at [281, 467] on select "AbrilFatface-Regular Actor-Regular Alegreya AlegreyaBlack [PERSON_NAME] Allan-R…" at bounding box center [212, 468] width 156 height 19
click at [250, 552] on div at bounding box center [250, 556] width 0 height 12
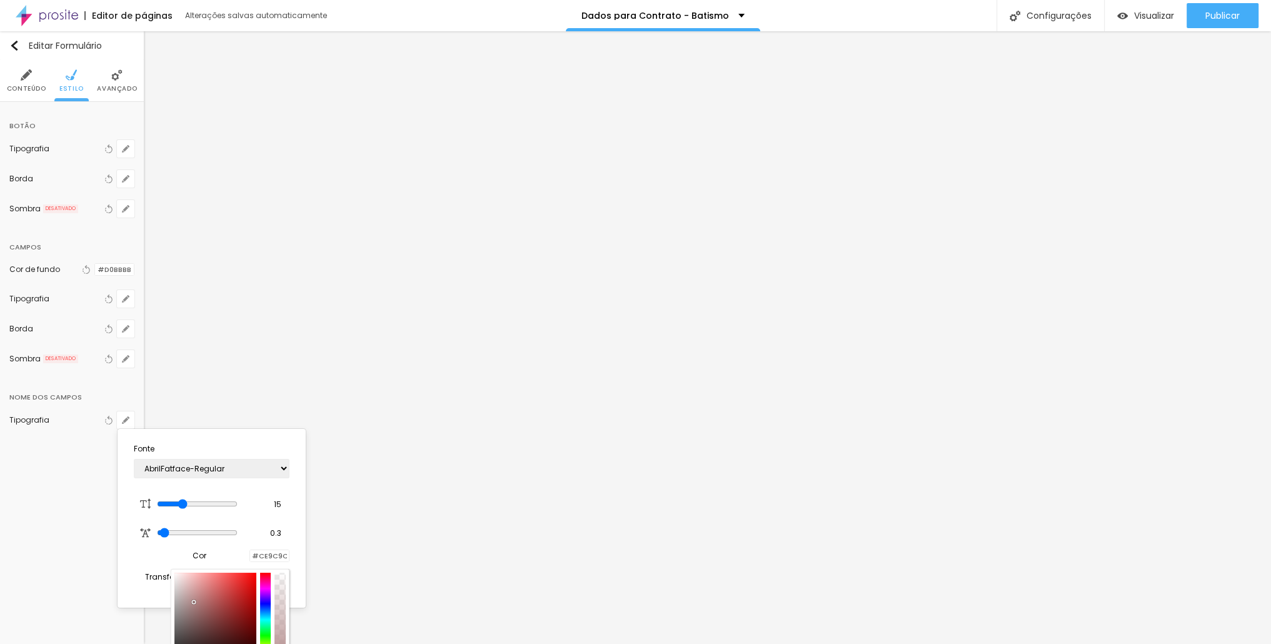
click at [194, 601] on div at bounding box center [215, 619] width 82 height 94
click at [195, 592] on div at bounding box center [215, 619] width 82 height 94
click at [202, 594] on div at bounding box center [215, 619] width 82 height 94
click at [201, 602] on div at bounding box center [215, 619] width 82 height 94
click at [203, 587] on div at bounding box center [215, 619] width 82 height 94
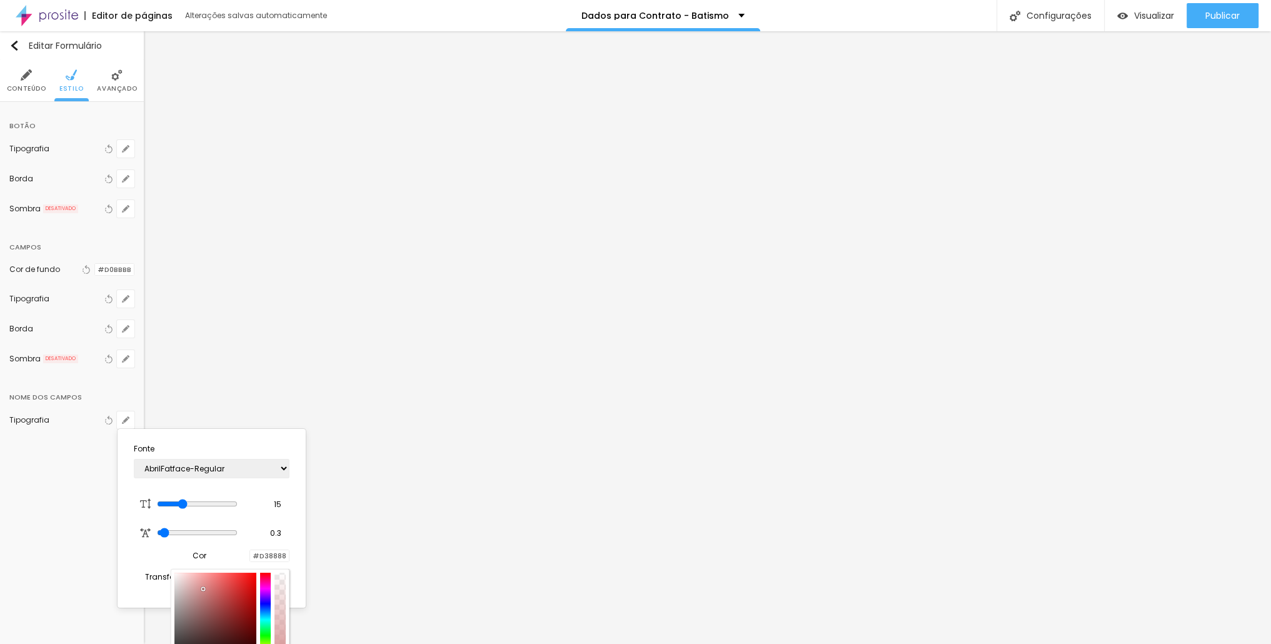
click at [197, 600] on div at bounding box center [215, 619] width 82 height 94
click at [272, 469] on select "AbrilFatface-Regular Actor-Regular Alegreya AlegreyaBlack [PERSON_NAME] Allan-R…" at bounding box center [212, 468] width 156 height 19
click at [134, 459] on select "AbrilFatface-Regular Actor-Regular Alegreya AlegreyaBlack [PERSON_NAME] Allan-R…" at bounding box center [212, 468] width 156 height 19
click at [232, 467] on select "AbrilFatface-Regular Actor-Regular Alegreya AlegreyaBlack [PERSON_NAME] Allan-R…" at bounding box center [212, 468] width 156 height 19
click at [134, 459] on select "AbrilFatface-Regular Actor-Regular Alegreya AlegreyaBlack [PERSON_NAME] Allan-R…" at bounding box center [212, 468] width 156 height 19
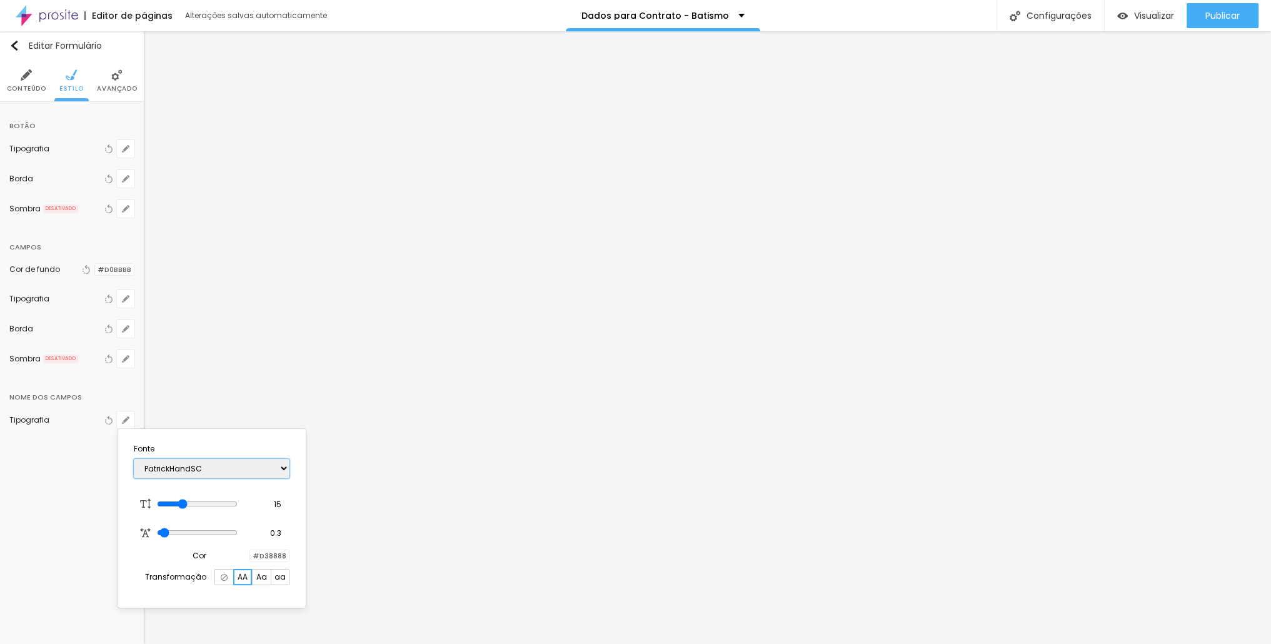
click at [221, 465] on select "AbrilFatface-Regular Actor-Regular Alegreya AlegreyaBlack [PERSON_NAME] Allan-R…" at bounding box center [212, 468] width 156 height 19
click at [134, 459] on select "AbrilFatface-Regular Actor-Regular Alegreya AlegreyaBlack [PERSON_NAME] Allan-R…" at bounding box center [212, 468] width 156 height 19
click at [492, 288] on div at bounding box center [635, 322] width 1271 height 644
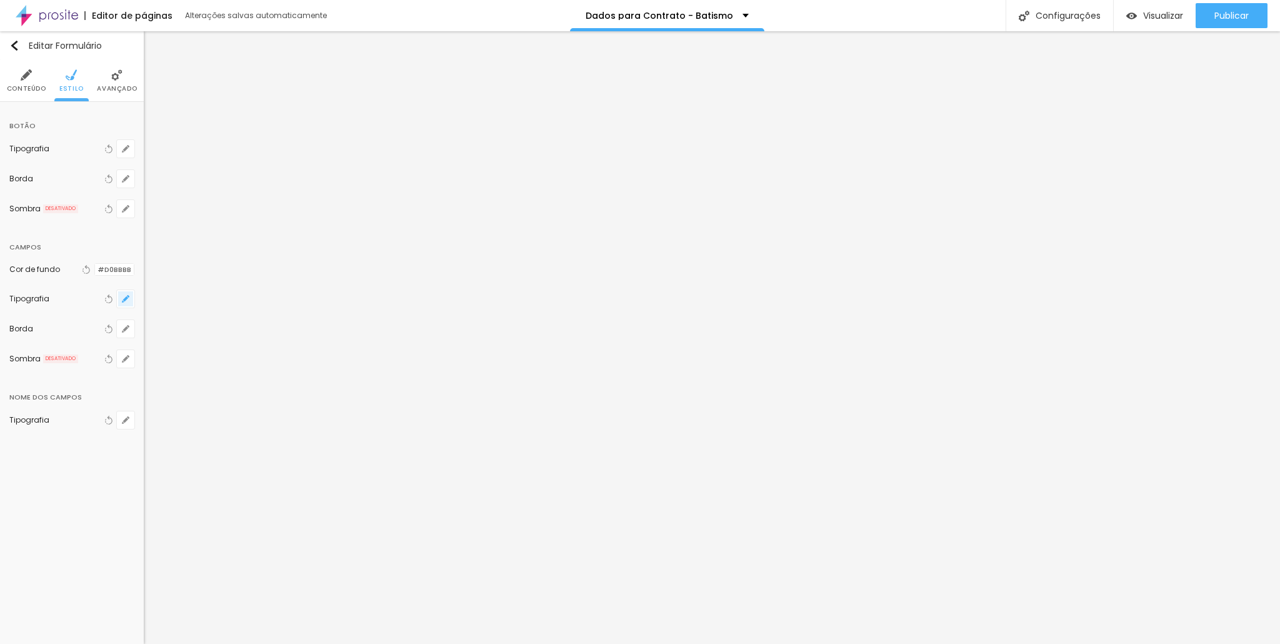
click at [124, 300] on icon "button" at bounding box center [125, 298] width 7 height 7
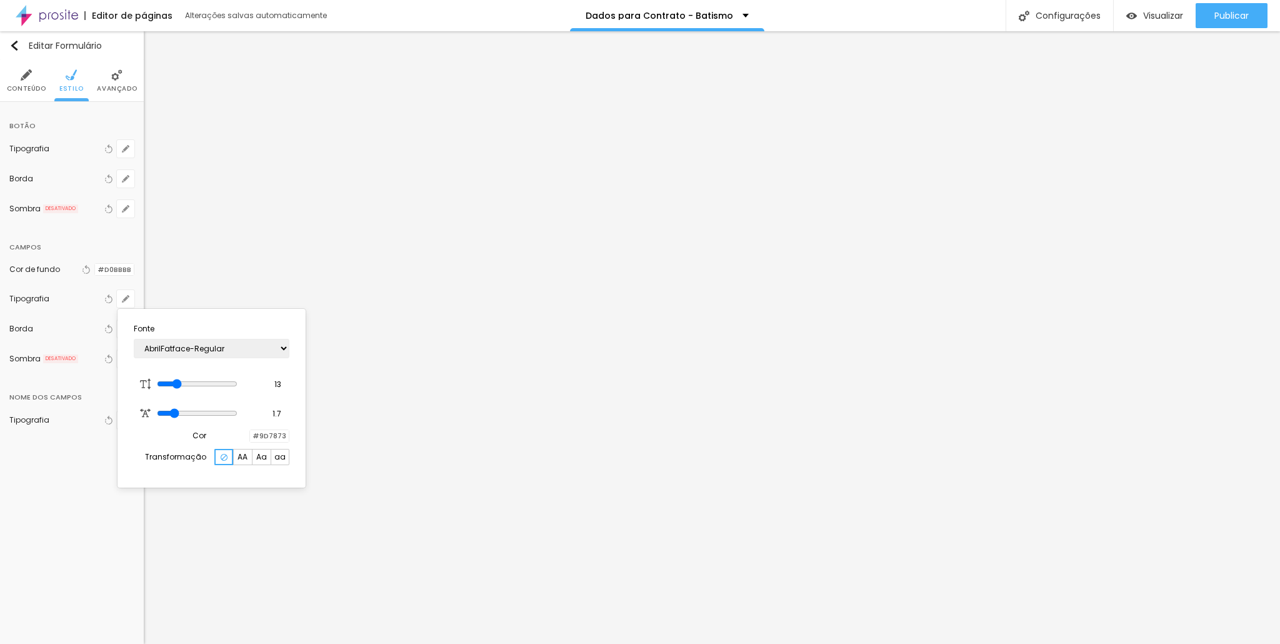
click at [250, 436] on div at bounding box center [250, 436] width 0 height 12
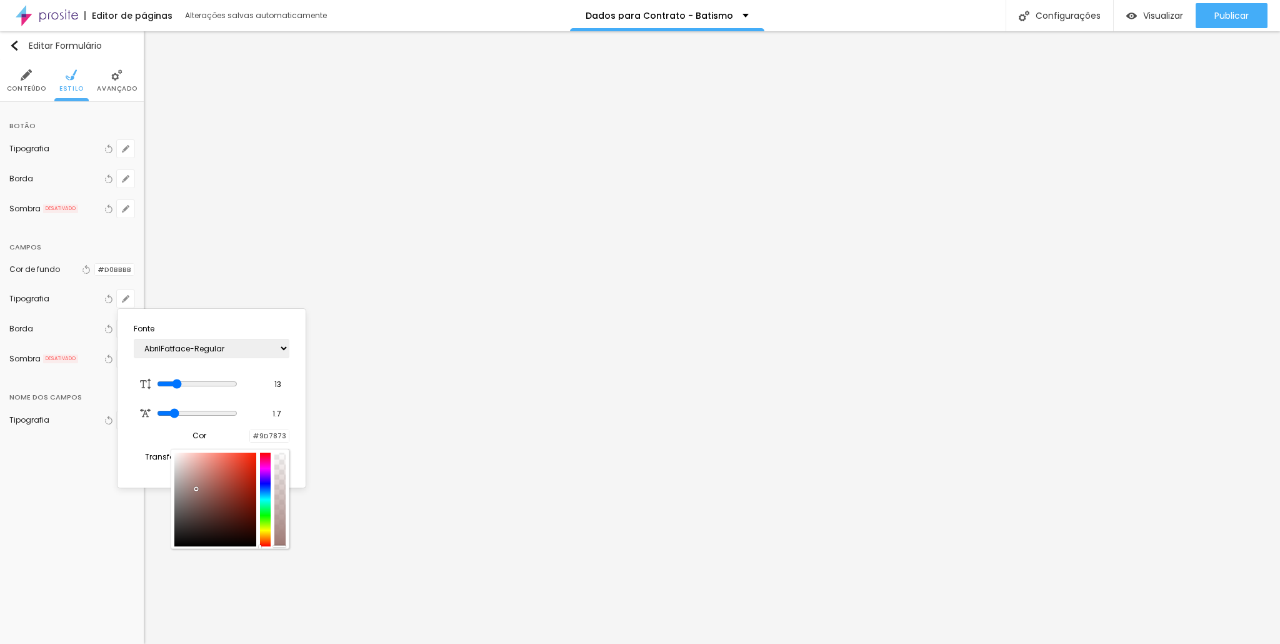
drag, startPoint x: 172, startPoint y: 464, endPoint x: 172, endPoint y: 451, distance: 13.1
click at [172, 451] on div at bounding box center [230, 499] width 119 height 100
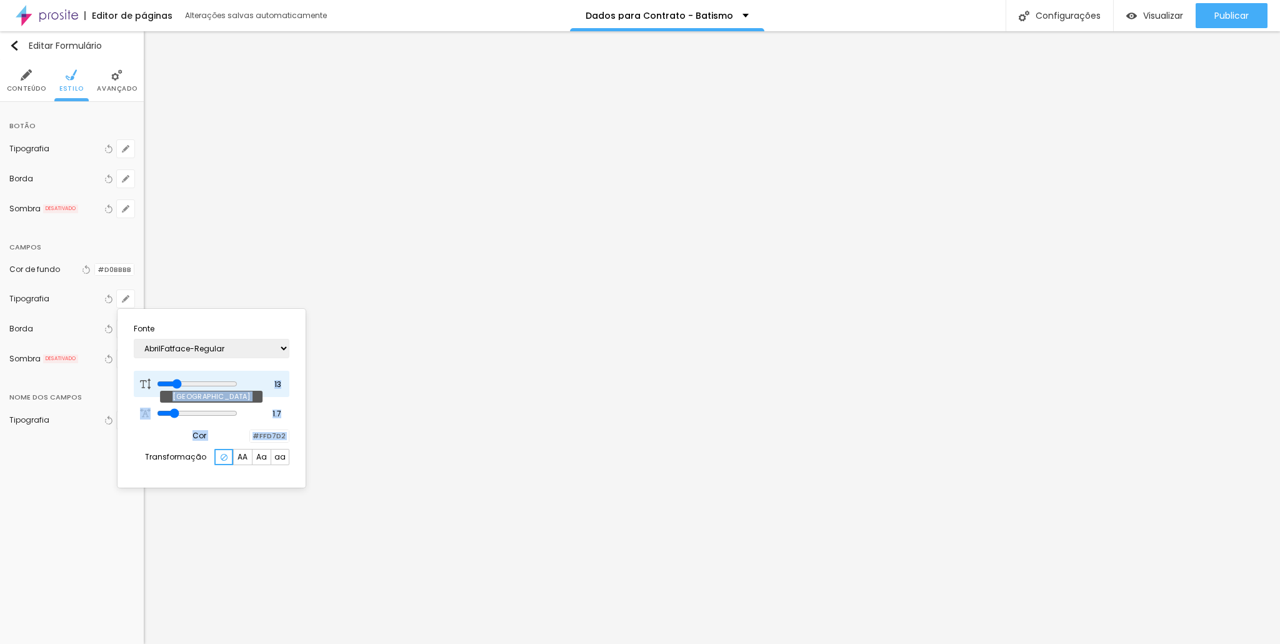
drag, startPoint x: 196, startPoint y: 441, endPoint x: 172, endPoint y: 382, distance: 62.8
click at [172, 382] on section "Fonte AbrilFatface-Regular Actor-Regular Alegreya AlegreyaBlack [PERSON_NAME] A…" at bounding box center [211, 398] width 178 height 169
click at [270, 350] on select "AbrilFatface-Regular Actor-Regular Alegreya AlegreyaBlack [PERSON_NAME] Allan-R…" at bounding box center [212, 348] width 156 height 19
click at [134, 339] on select "AbrilFatface-Regular Actor-Regular Alegreya AlegreyaBlack [PERSON_NAME] Allan-R…" at bounding box center [212, 348] width 156 height 19
click at [242, 460] on span "AA" at bounding box center [242, 459] width 10 height 7
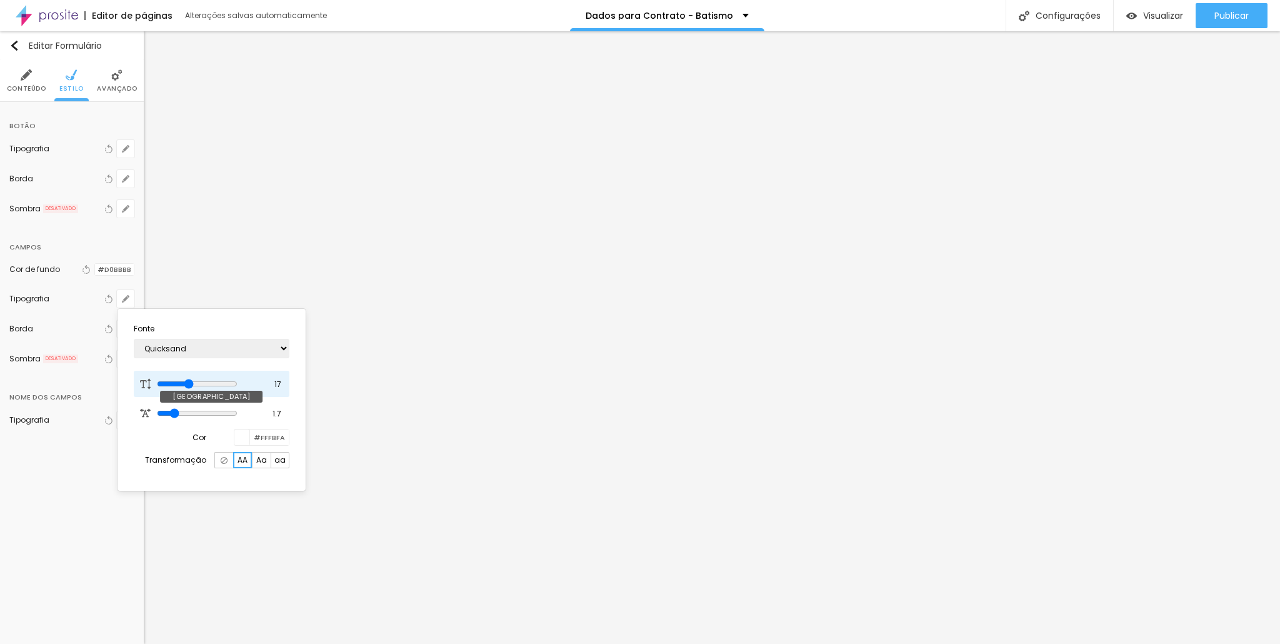
drag, startPoint x: 197, startPoint y: 381, endPoint x: 196, endPoint y: 368, distance: 13.1
click at [196, 379] on input "range" at bounding box center [197, 384] width 81 height 10
click at [126, 292] on div at bounding box center [640, 322] width 1280 height 644
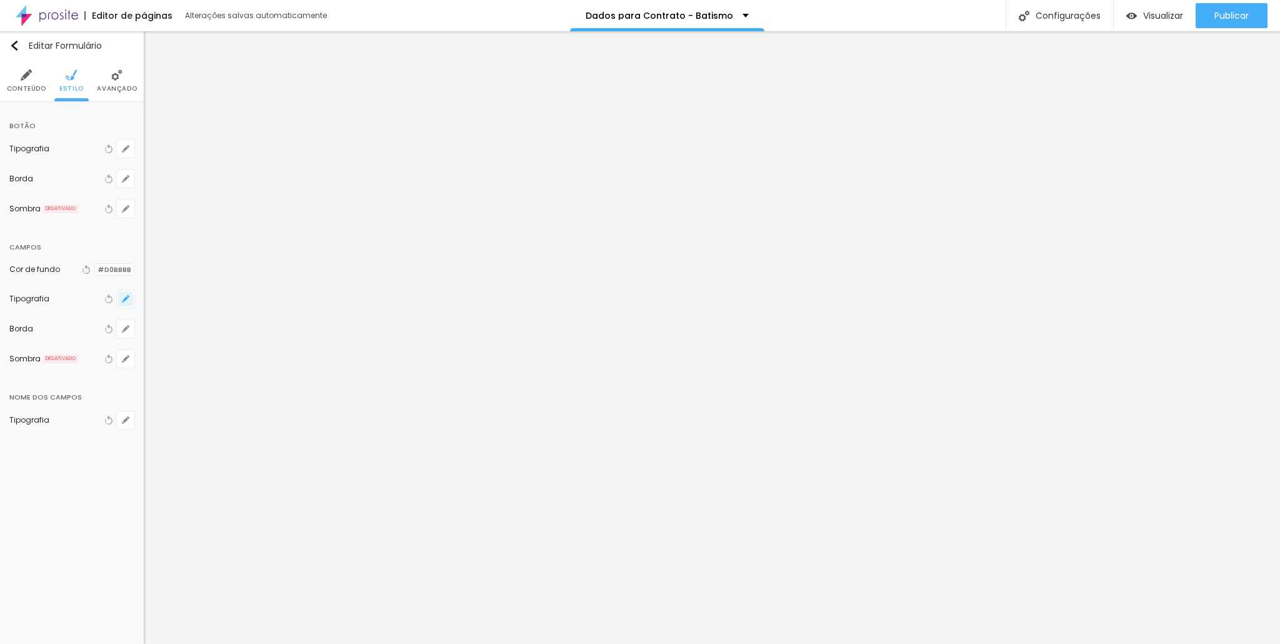
click at [126, 295] on icon "button" at bounding box center [125, 298] width 7 height 7
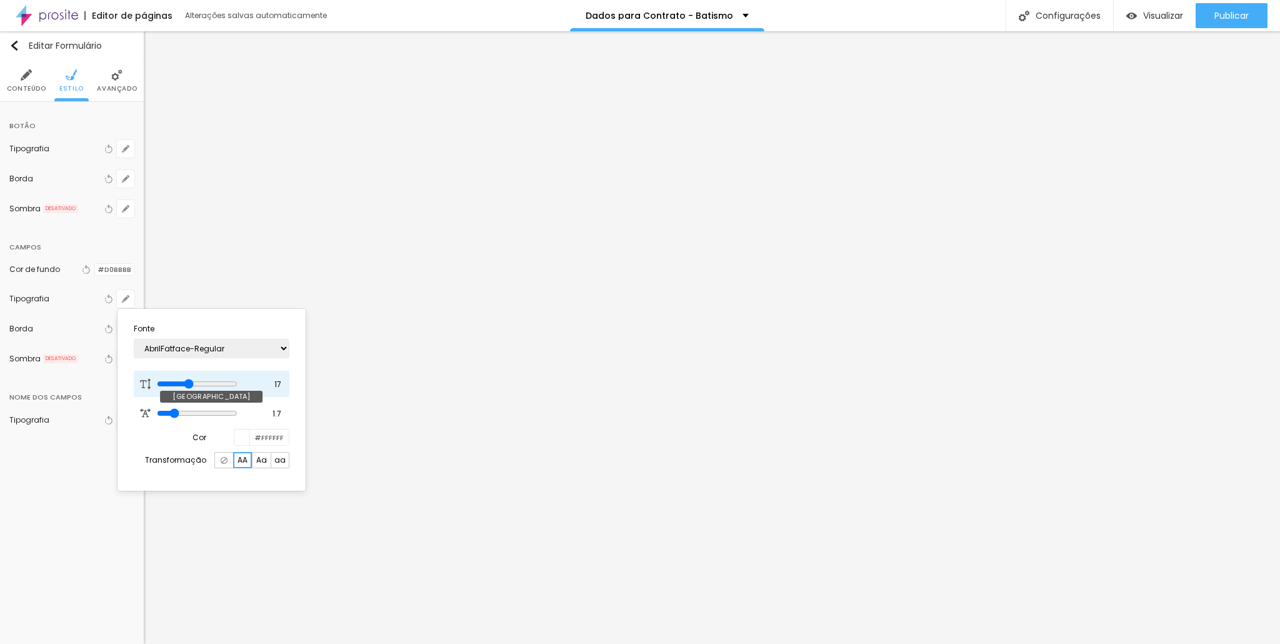
click at [235, 387] on div at bounding box center [205, 384] width 97 height 11
drag, startPoint x: 235, startPoint y: 382, endPoint x: 197, endPoint y: 375, distance: 38.1
click at [197, 379] on input "range" at bounding box center [197, 384] width 81 height 10
drag, startPoint x: 170, startPoint y: 411, endPoint x: 158, endPoint y: 409, distance: 12.1
click at [158, 410] on input "range" at bounding box center [205, 413] width 97 height 6
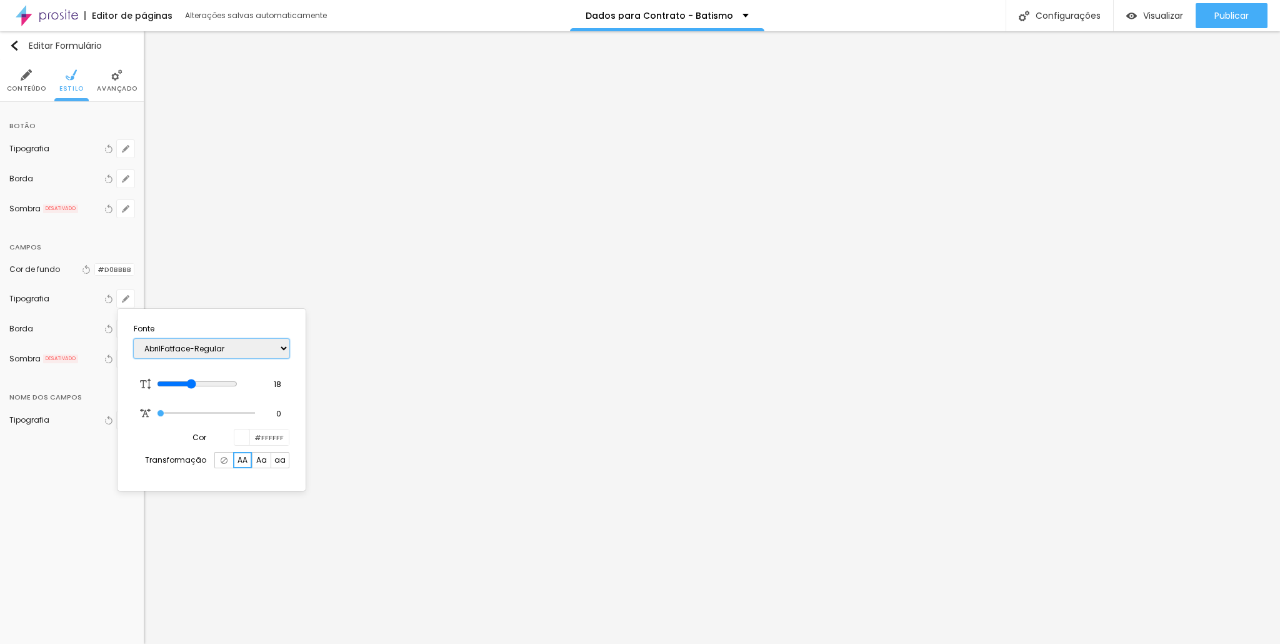
click at [216, 349] on select "AbrilFatface-Regular Actor-Regular Alegreya AlegreyaBlack [PERSON_NAME] Allan-R…" at bounding box center [212, 348] width 156 height 19
click at [259, 460] on span "Aa" at bounding box center [261, 459] width 11 height 7
click at [242, 345] on select "AbrilFatface-Regular Actor-Regular Alegreya AlegreyaBlack [PERSON_NAME] Allan-R…" at bounding box center [212, 348] width 156 height 19
click at [134, 339] on select "AbrilFatface-Regular Actor-Regular Alegreya AlegreyaBlack [PERSON_NAME] Allan-R…" at bounding box center [212, 348] width 156 height 19
click at [234, 349] on select "AbrilFatface-Regular Actor-Regular Alegreya AlegreyaBlack [PERSON_NAME] Allan-R…" at bounding box center [212, 348] width 156 height 19
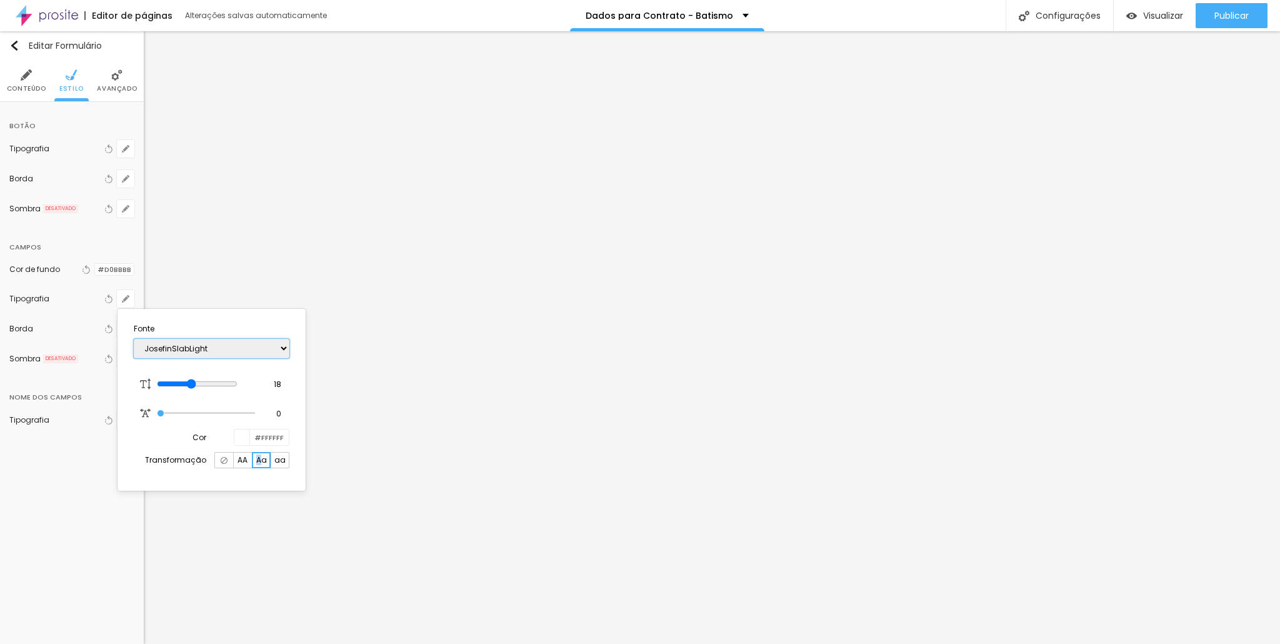
click at [134, 339] on select "AbrilFatface-Regular Actor-Regular Alegreya AlegreyaBlack [PERSON_NAME] Allan-R…" at bounding box center [212, 348] width 156 height 19
click at [207, 347] on select "AbrilFatface-Regular Actor-Regular Alegreya AlegreyaBlack [PERSON_NAME] Allan-R…" at bounding box center [212, 348] width 156 height 19
click at [134, 339] on select "AbrilFatface-Regular Actor-Regular Alegreya AlegreyaBlack [PERSON_NAME] Allan-R…" at bounding box center [212, 348] width 156 height 19
click at [232, 351] on select "AbrilFatface-Regular Actor-Regular Alegreya AlegreyaBlack [PERSON_NAME] Allan-R…" at bounding box center [212, 348] width 156 height 19
click at [134, 339] on select "AbrilFatface-Regular Actor-Regular Alegreya AlegreyaBlack [PERSON_NAME] Allan-R…" at bounding box center [212, 348] width 156 height 19
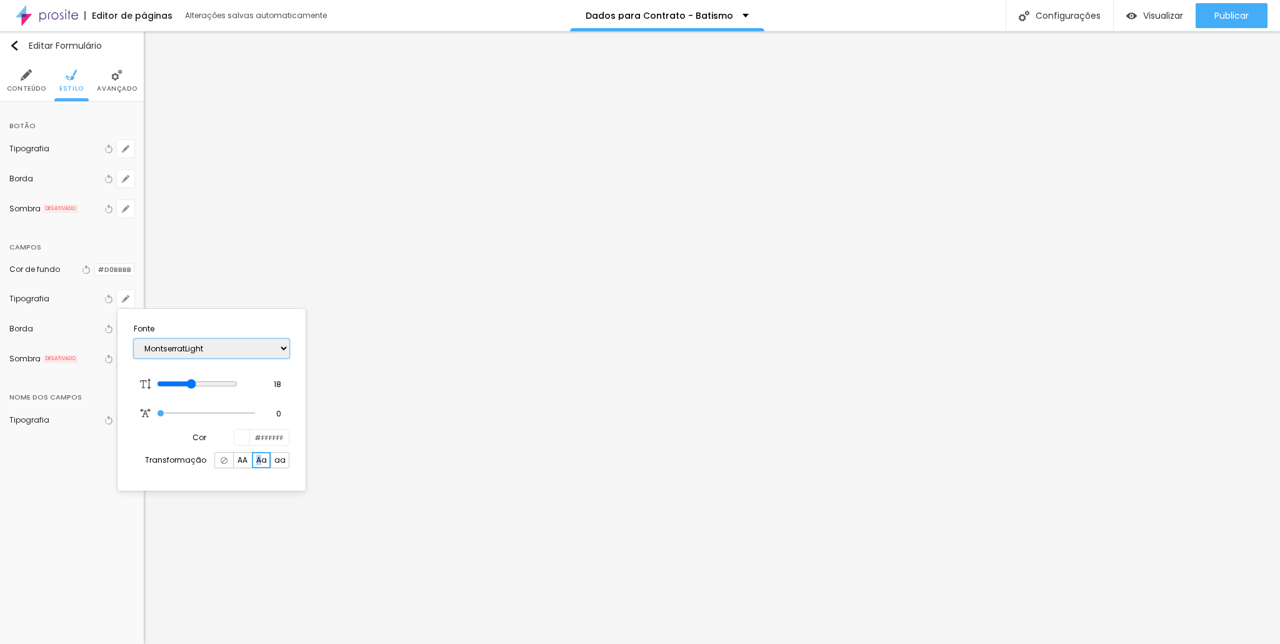
click at [223, 352] on select "AbrilFatface-Regular Actor-Regular Alegreya AlegreyaBlack [PERSON_NAME] Allan-R…" at bounding box center [212, 348] width 156 height 19
click at [134, 339] on select "AbrilFatface-Regular Actor-Regular Alegreya AlegreyaBlack [PERSON_NAME] Allan-R…" at bounding box center [212, 348] width 156 height 19
click at [186, 349] on select "AbrilFatface-Regular Actor-Regular Alegreya AlegreyaBlack [PERSON_NAME] Allan-R…" at bounding box center [212, 348] width 156 height 19
click at [134, 339] on select "AbrilFatface-Regular Actor-Regular Alegreya AlegreyaBlack [PERSON_NAME] Allan-R…" at bounding box center [212, 348] width 156 height 19
click at [207, 349] on select "AbrilFatface-Regular Actor-Regular Alegreya AlegreyaBlack [PERSON_NAME] Allan-R…" at bounding box center [212, 348] width 156 height 19
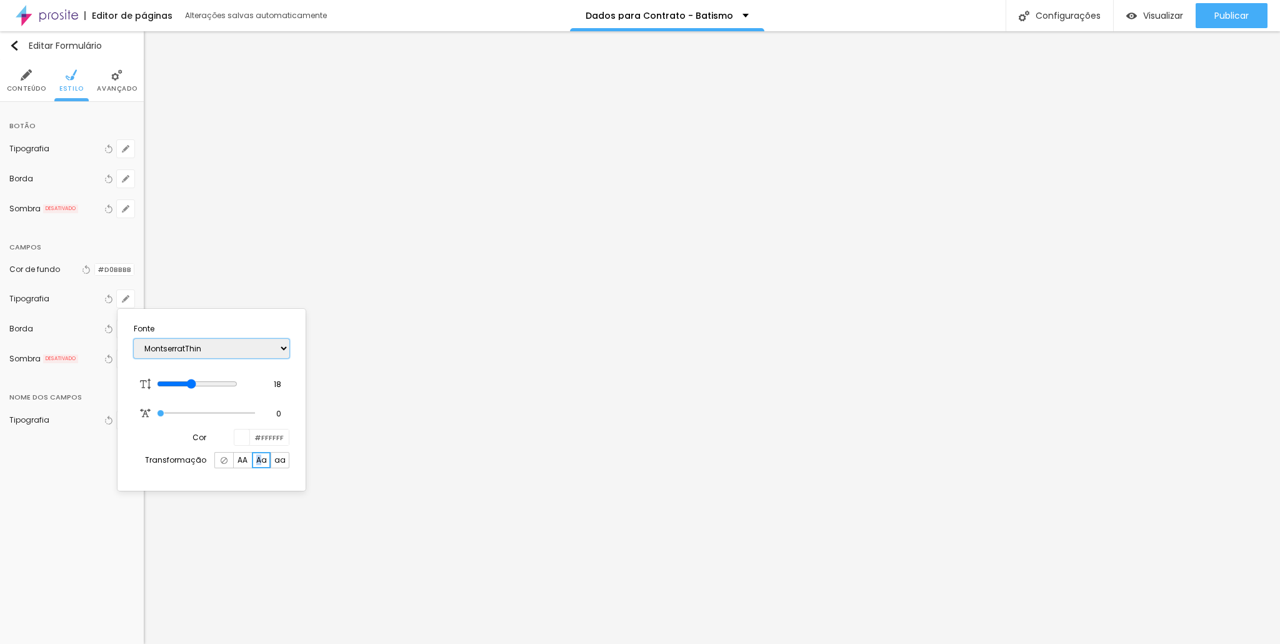
click at [134, 339] on select "AbrilFatface-Regular Actor-Regular Alegreya AlegreyaBlack [PERSON_NAME] Allan-R…" at bounding box center [212, 348] width 156 height 19
click at [491, 385] on div at bounding box center [640, 322] width 1280 height 644
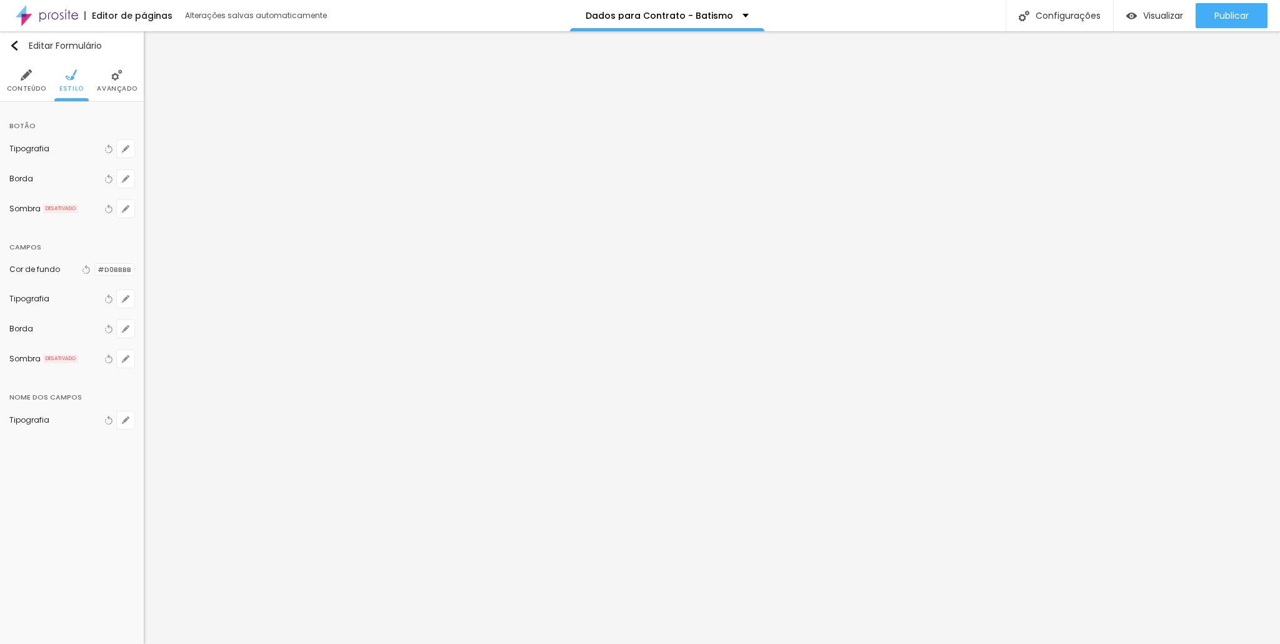
click at [95, 269] on div at bounding box center [95, 270] width 0 height 12
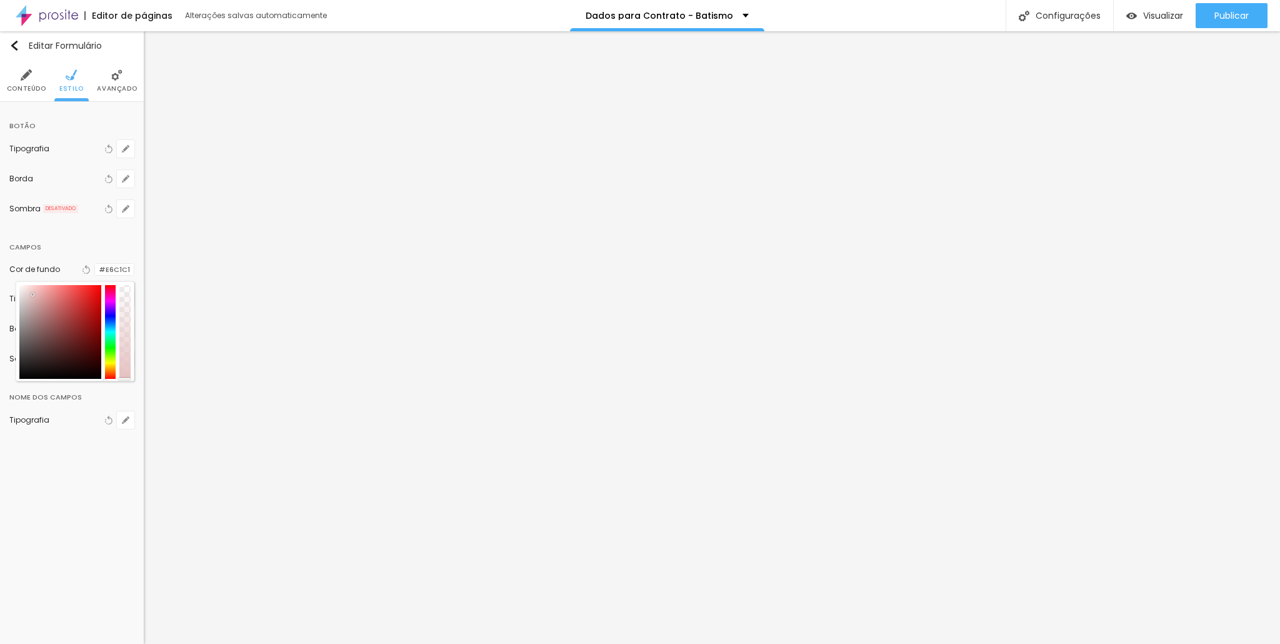
click at [32, 292] on div at bounding box center [60, 332] width 82 height 94
click at [29, 287] on div at bounding box center [60, 332] width 82 height 94
click at [22, 298] on div at bounding box center [60, 332] width 82 height 94
click at [22, 292] on div at bounding box center [60, 332] width 82 height 94
click at [26, 299] on div at bounding box center [60, 332] width 82 height 94
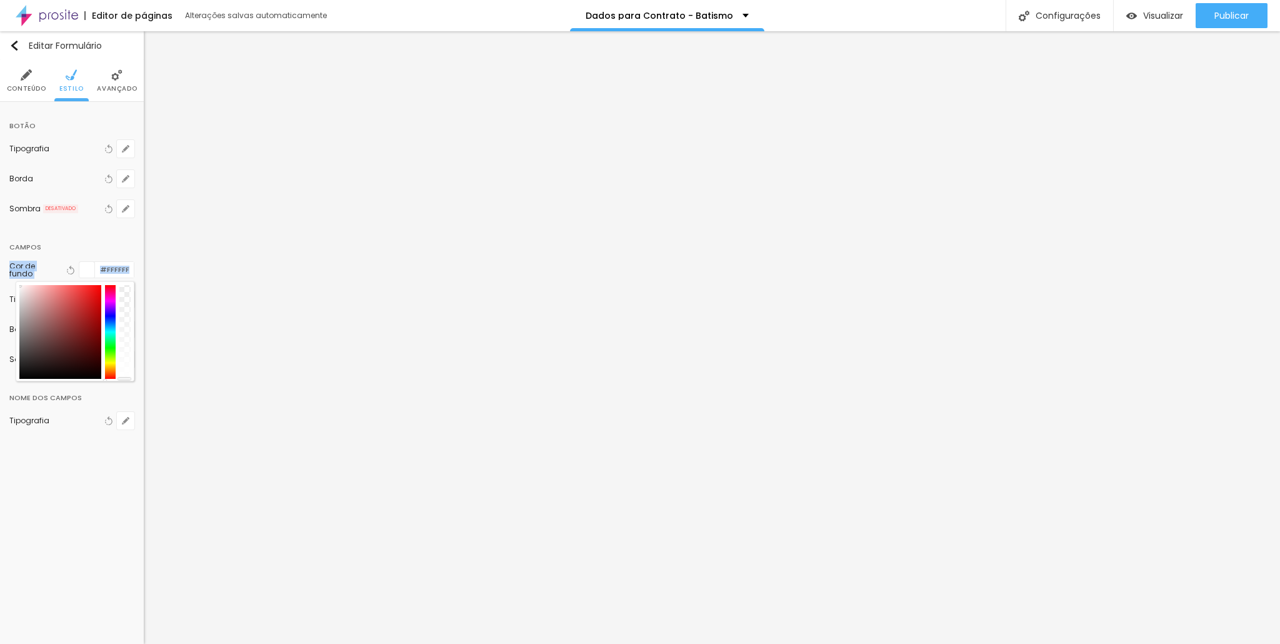
drag, startPoint x: 29, startPoint y: 294, endPoint x: 2, endPoint y: 265, distance: 39.4
click at [2, 265] on div "Botão Tipografia Voltar ao padrão Borda Voltar ao padrão Sombra DESATIVADO Volt…" at bounding box center [72, 278] width 144 height 352
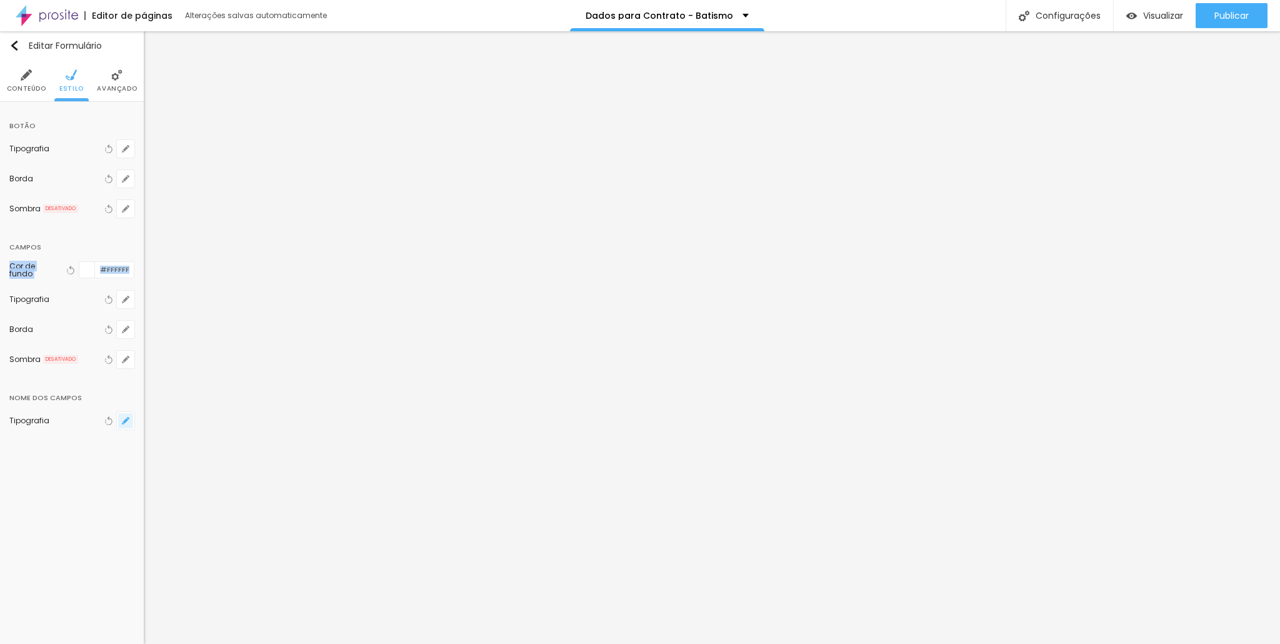
click at [130, 422] on button "button" at bounding box center [125, 420] width 17 height 17
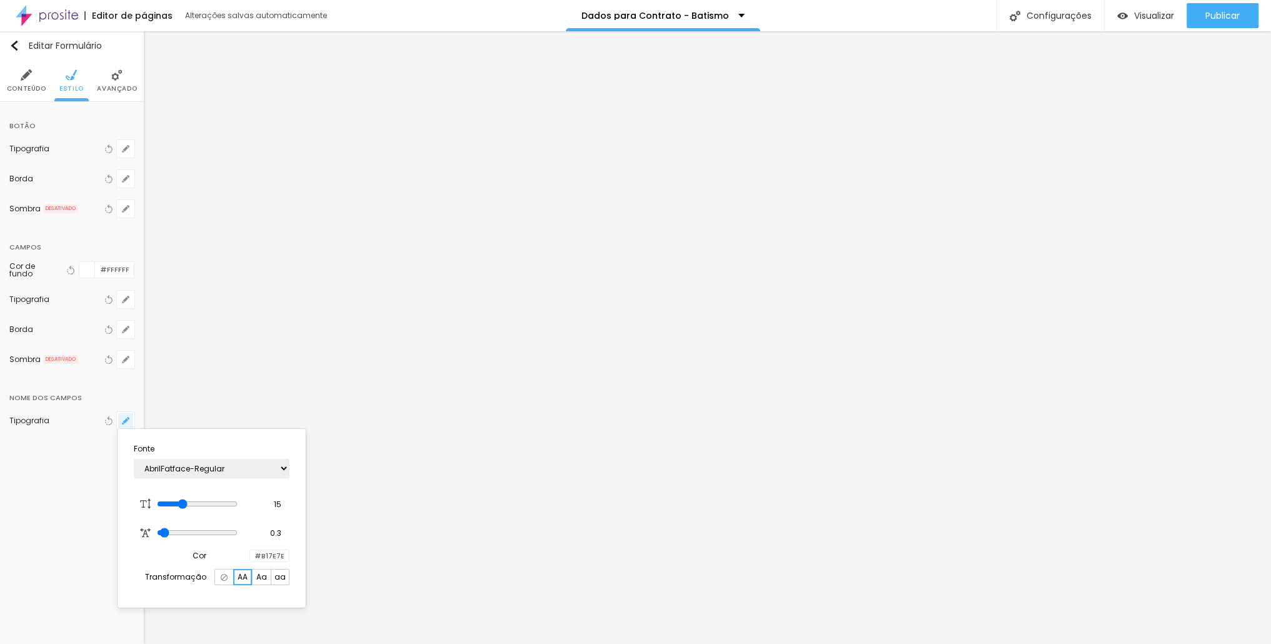
click at [130, 422] on div at bounding box center [635, 322] width 1271 height 644
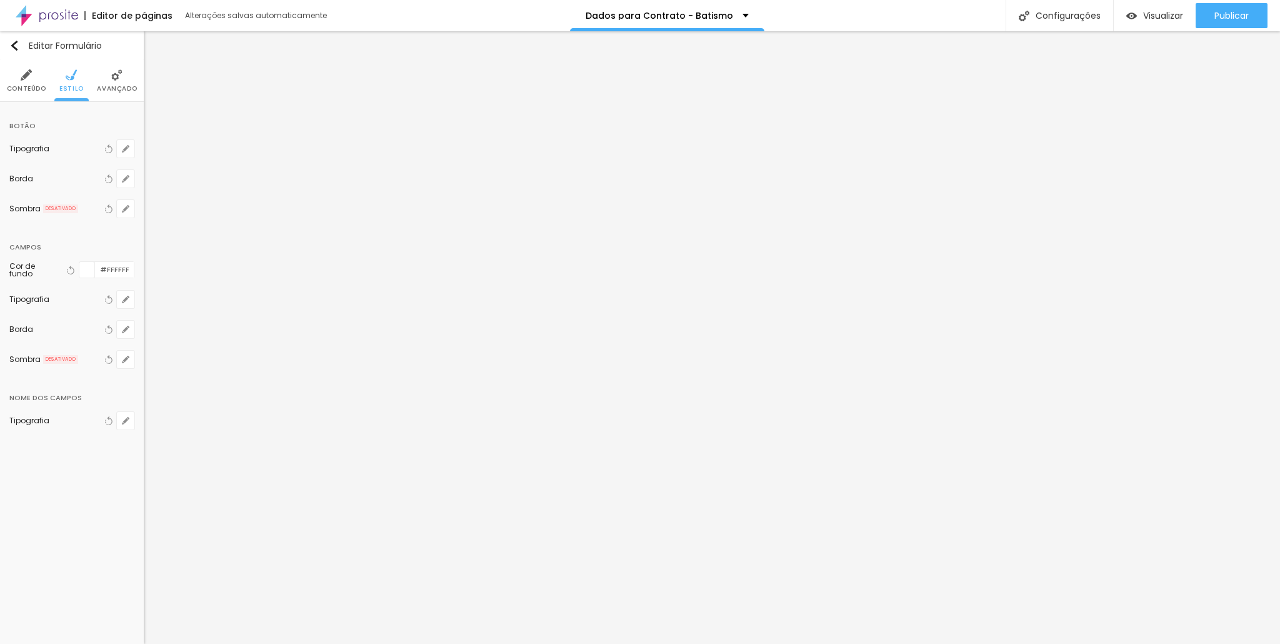
click at [112, 86] on span "Avançado" at bounding box center [117, 89] width 40 height 6
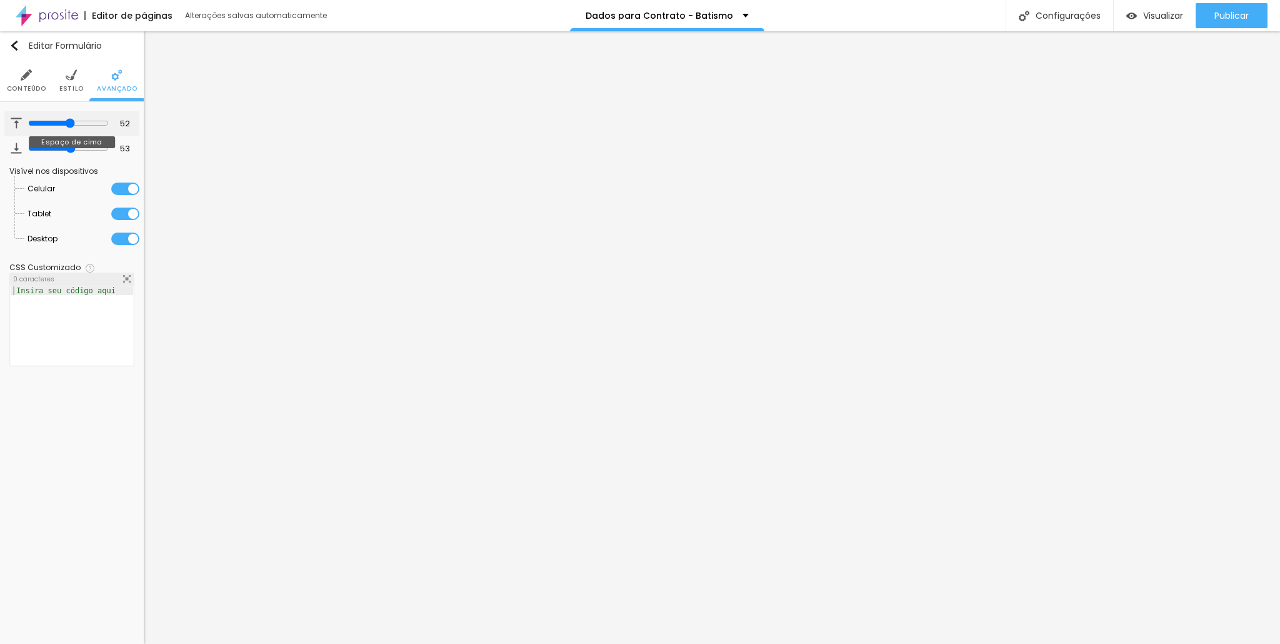
drag, startPoint x: 92, startPoint y: 121, endPoint x: 68, endPoint y: 120, distance: 23.8
click at [68, 120] on input "range" at bounding box center [68, 123] width 81 height 10
drag, startPoint x: 77, startPoint y: 146, endPoint x: 105, endPoint y: 146, distance: 27.5
click at [105, 146] on input "range" at bounding box center [67, 148] width 85 height 6
drag, startPoint x: 105, startPoint y: 144, endPoint x: 79, endPoint y: 143, distance: 25.7
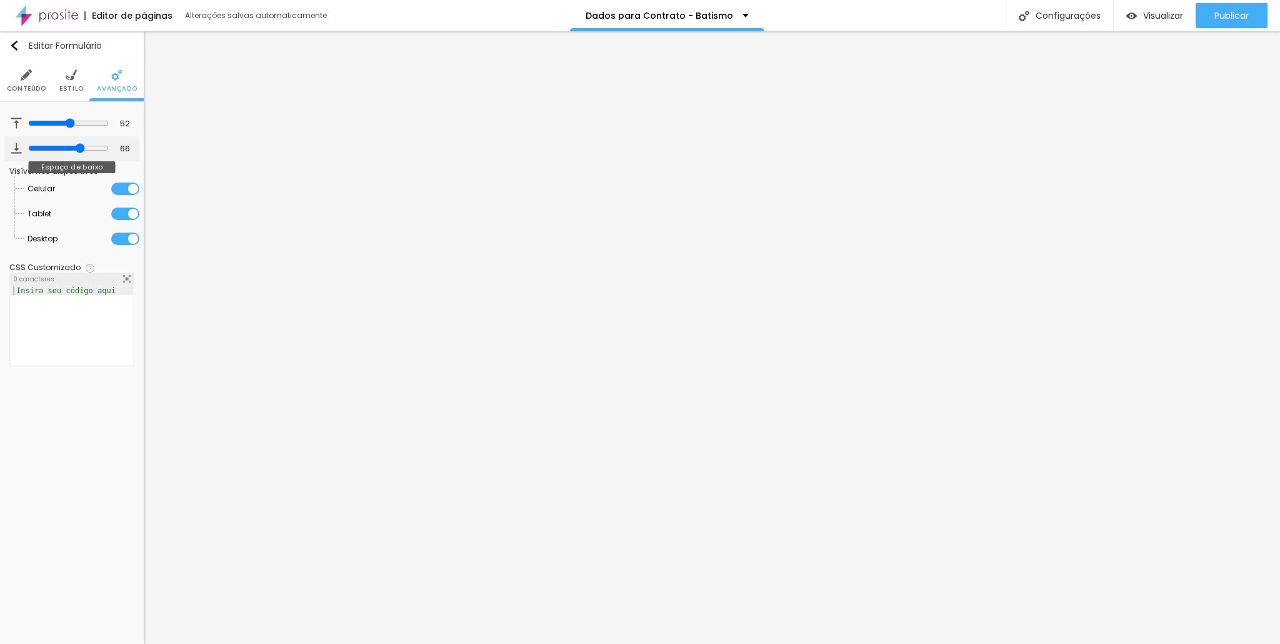
click at [79, 143] on input "range" at bounding box center [68, 148] width 81 height 10
drag, startPoint x: 77, startPoint y: 146, endPoint x: 37, endPoint y: 109, distance: 54.8
click at [71, 143] on input "range" at bounding box center [68, 148] width 81 height 10
click at [31, 76] on img at bounding box center [26, 74] width 11 height 11
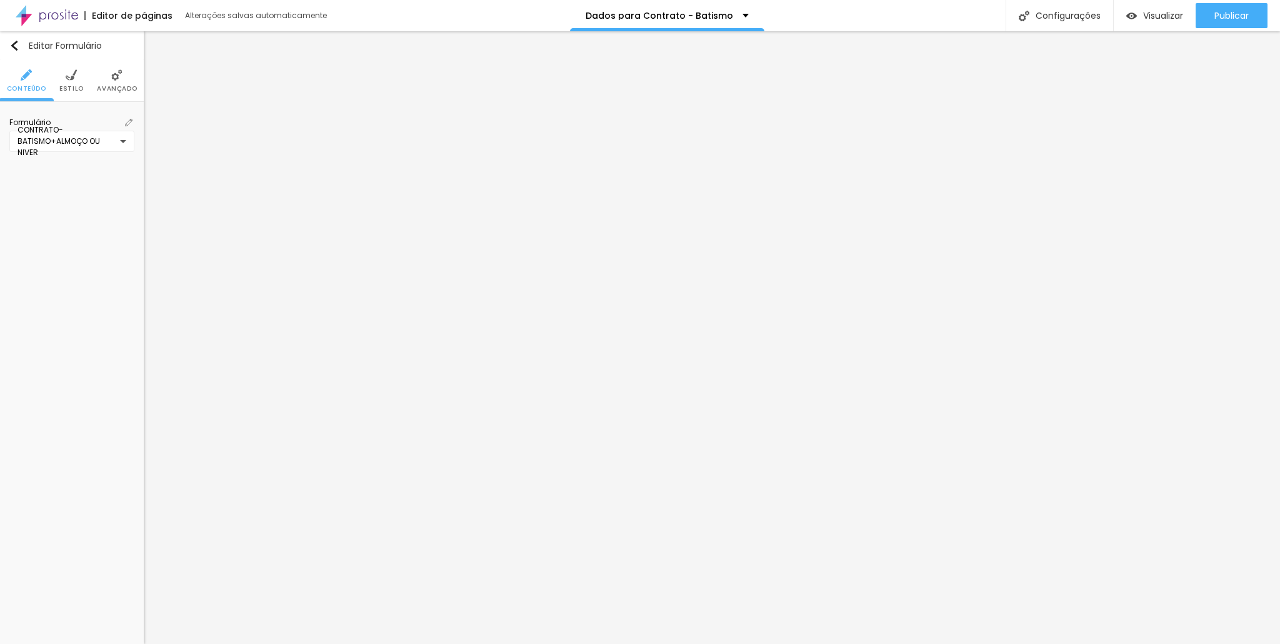
click at [62, 81] on li "Estilo" at bounding box center [71, 80] width 24 height 41
click at [130, 297] on button "button" at bounding box center [125, 299] width 17 height 17
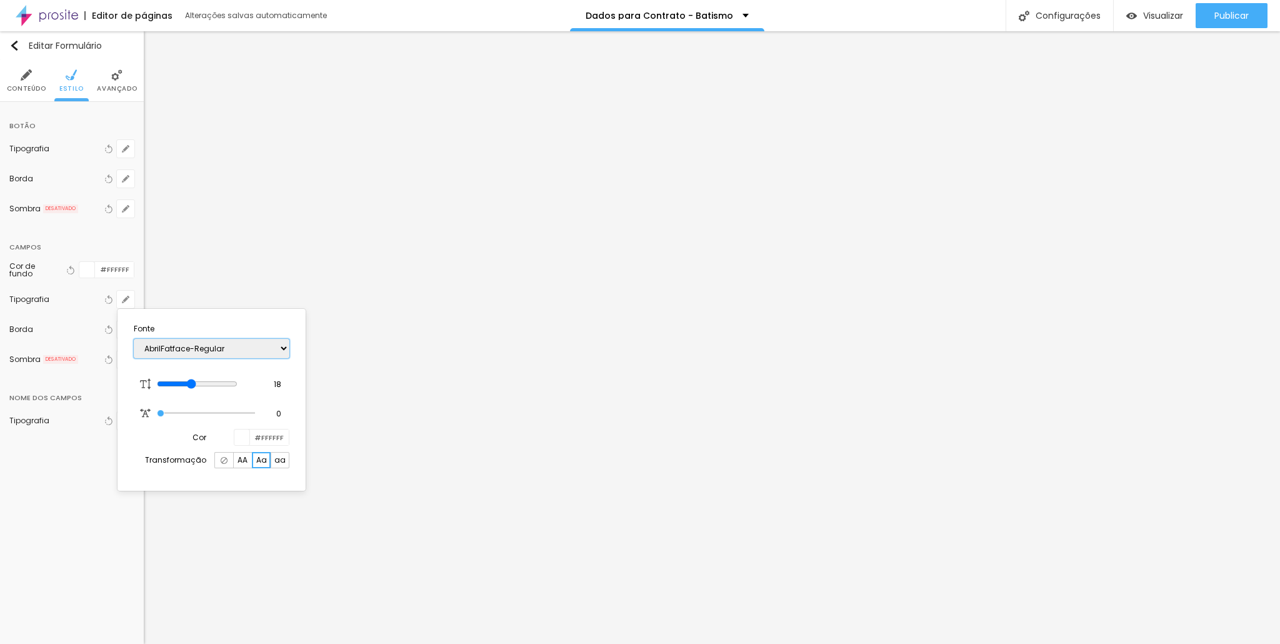
click at [240, 348] on select "AbrilFatface-Regular Actor-Regular Alegreya AlegreyaBlack [PERSON_NAME] Allan-R…" at bounding box center [212, 348] width 156 height 19
click at [213, 425] on section "Fonte AbrilFatface-Regular Actor-Regular Alegreya AlegreyaBlack [PERSON_NAME] A…" at bounding box center [211, 400] width 178 height 172
click at [87, 267] on div at bounding box center [640, 322] width 1280 height 644
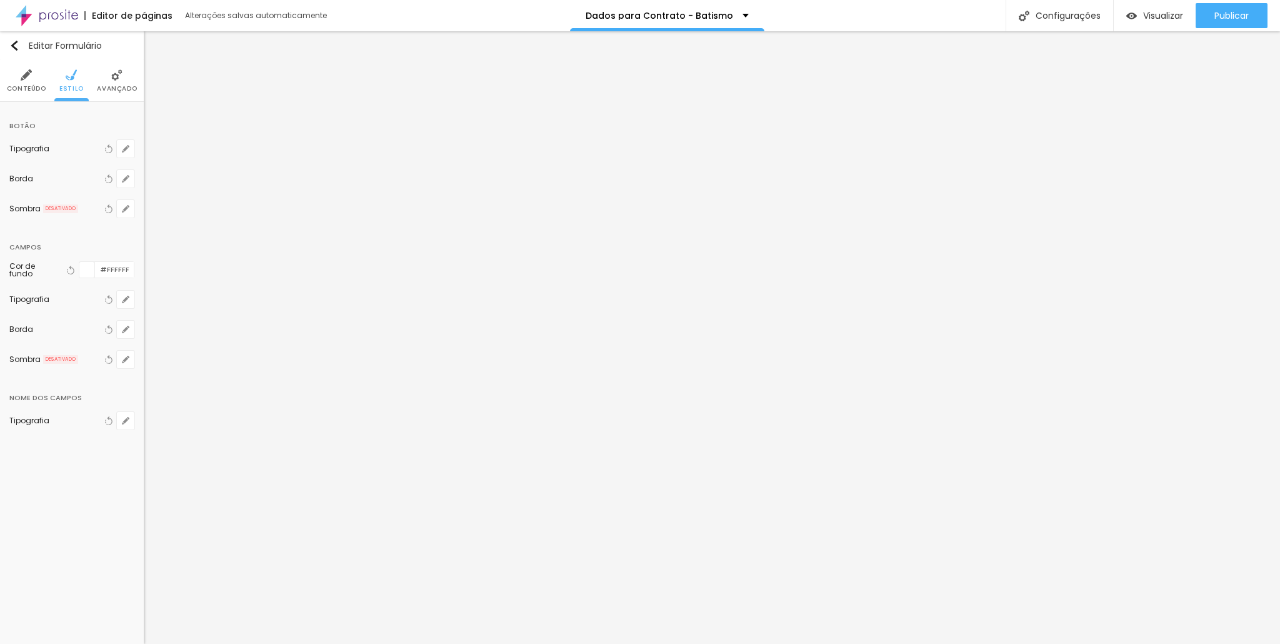
click at [87, 267] on div at bounding box center [87, 270] width 16 height 16
click at [114, 86] on span "Avançado" at bounding box center [117, 89] width 40 height 6
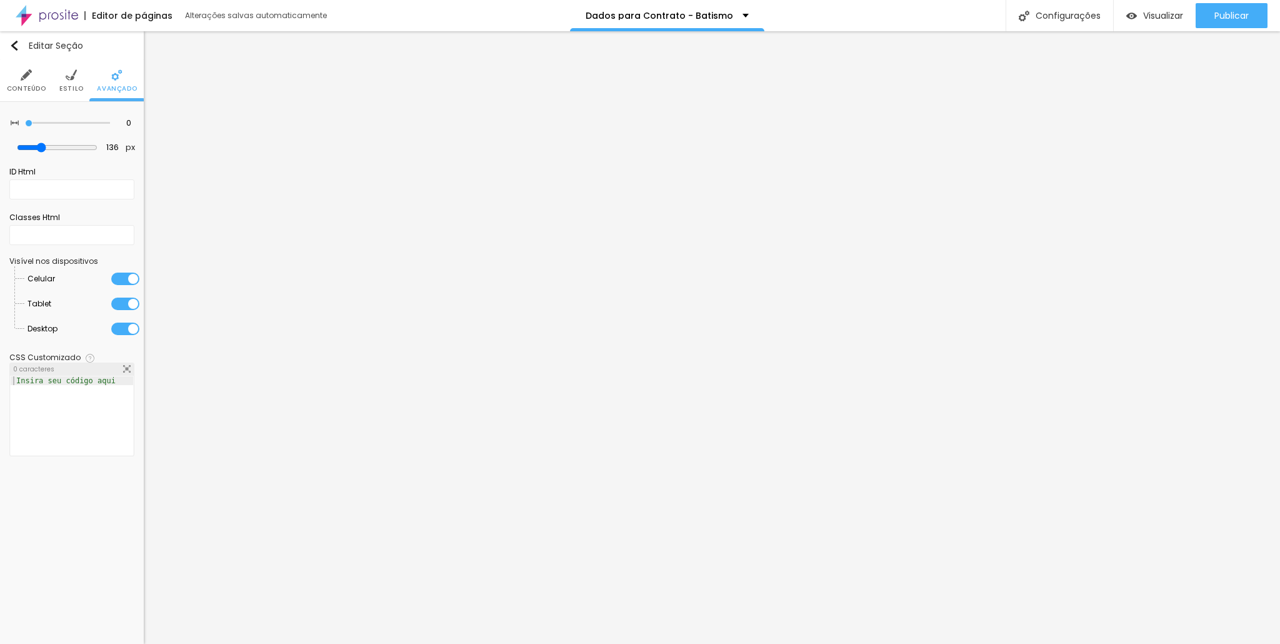
click at [71, 82] on li "Estilo" at bounding box center [71, 80] width 24 height 41
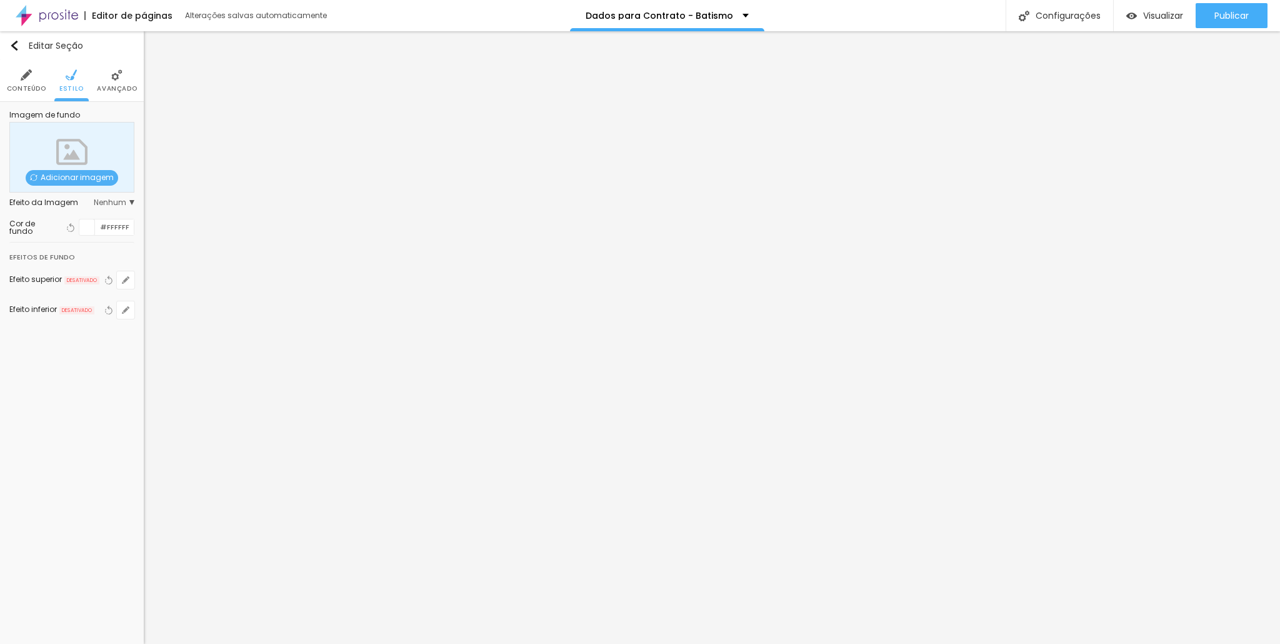
click at [92, 223] on div at bounding box center [87, 227] width 16 height 16
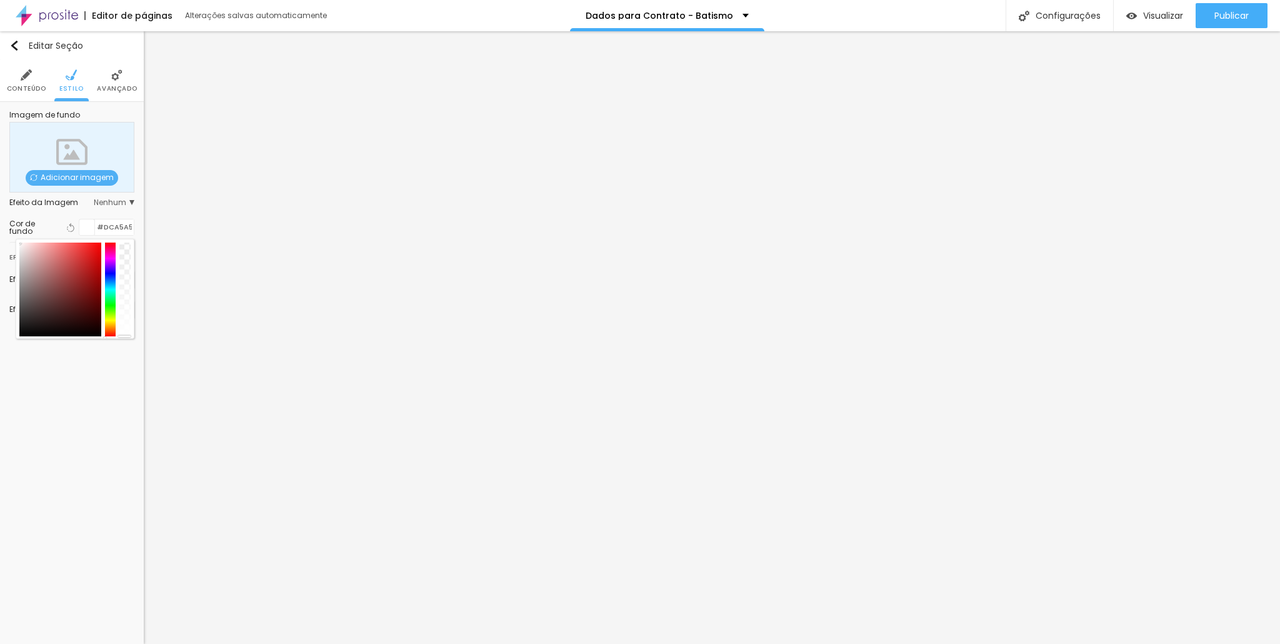
click at [39, 255] on div at bounding box center [60, 289] width 82 height 94
click at [30, 253] on div at bounding box center [60, 289] width 82 height 94
click at [36, 246] on div at bounding box center [60, 289] width 82 height 94
drag, startPoint x: 31, startPoint y: 265, endPoint x: 15, endPoint y: 245, distance: 25.8
click at [15, 245] on div "Imagem de fundo Adicionar imagem Efeito da Imagem Nenhum Nenhum Parallax Cor de…" at bounding box center [72, 222] width 144 height 241
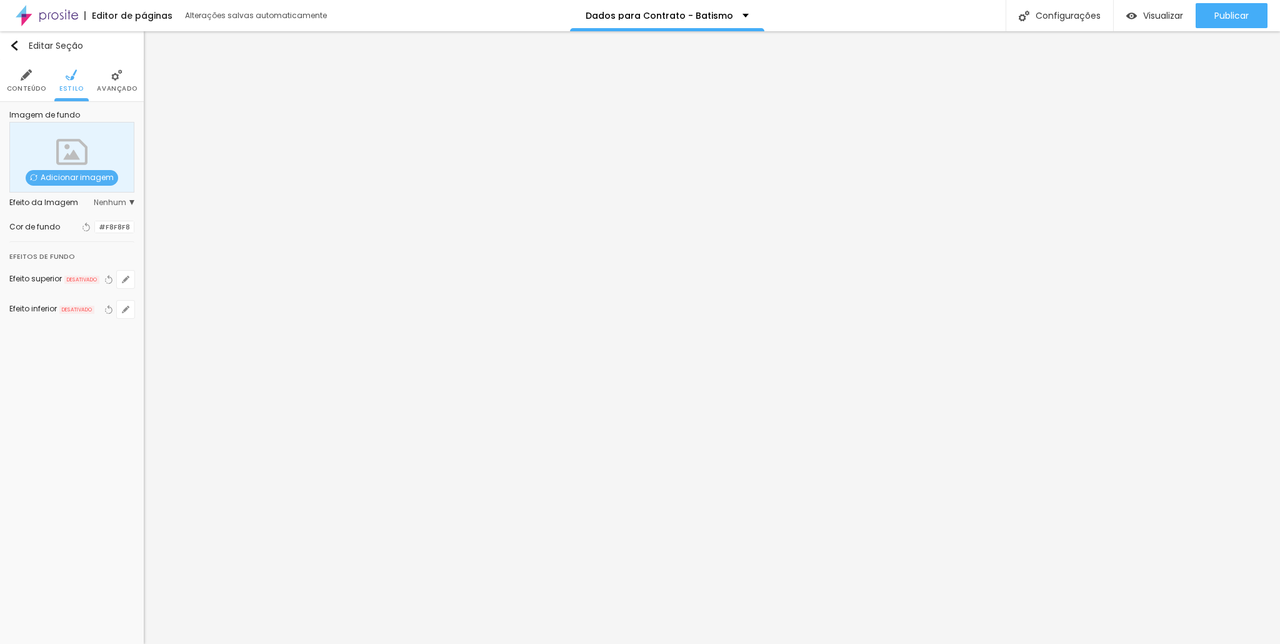
click at [95, 229] on div at bounding box center [95, 227] width 0 height 12
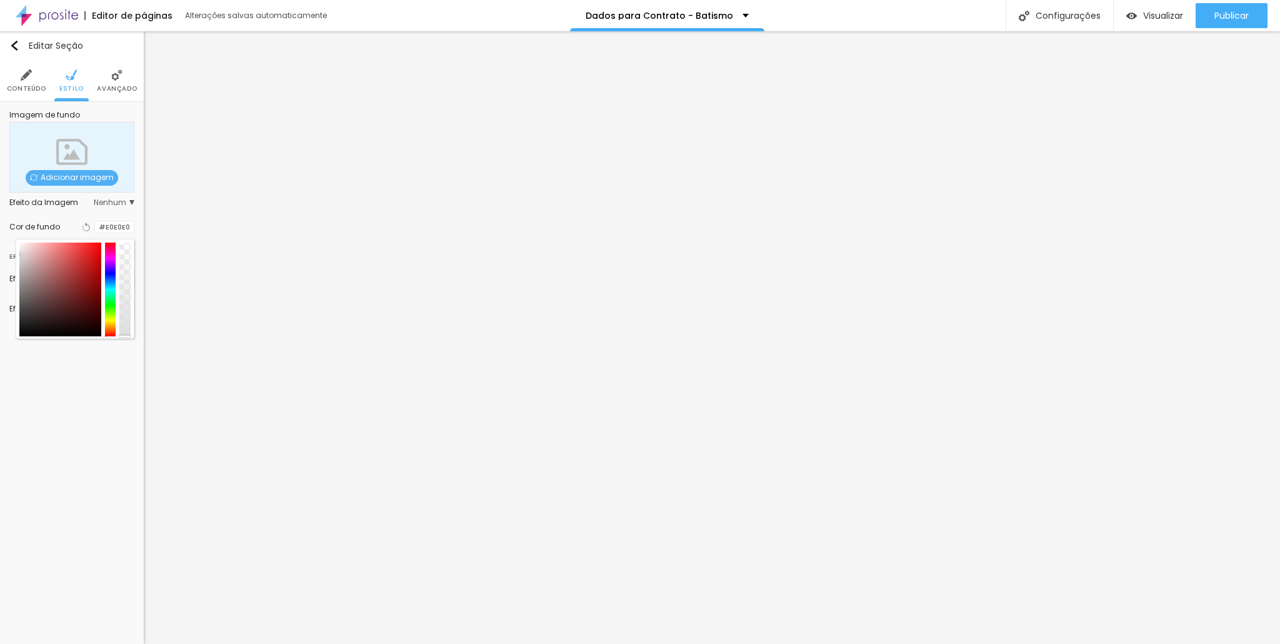
drag, startPoint x: 26, startPoint y: 262, endPoint x: 17, endPoint y: 254, distance: 12.0
click at [17, 254] on div at bounding box center [75, 289] width 119 height 100
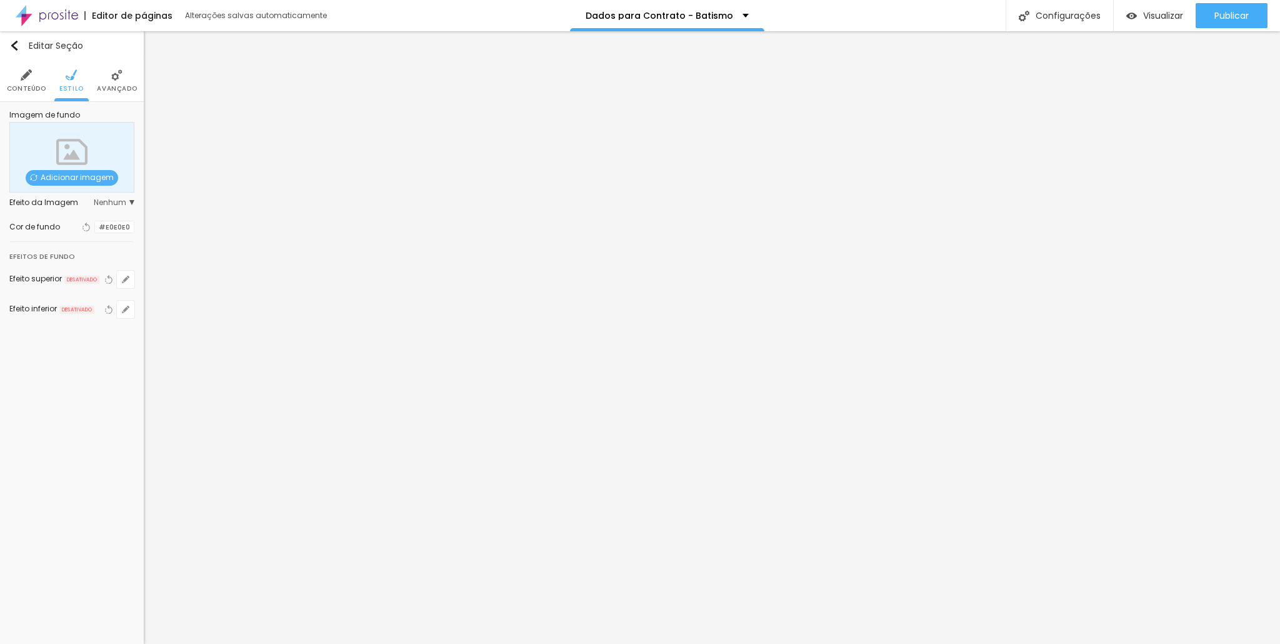
click at [95, 230] on div at bounding box center [95, 227] width 0 height 12
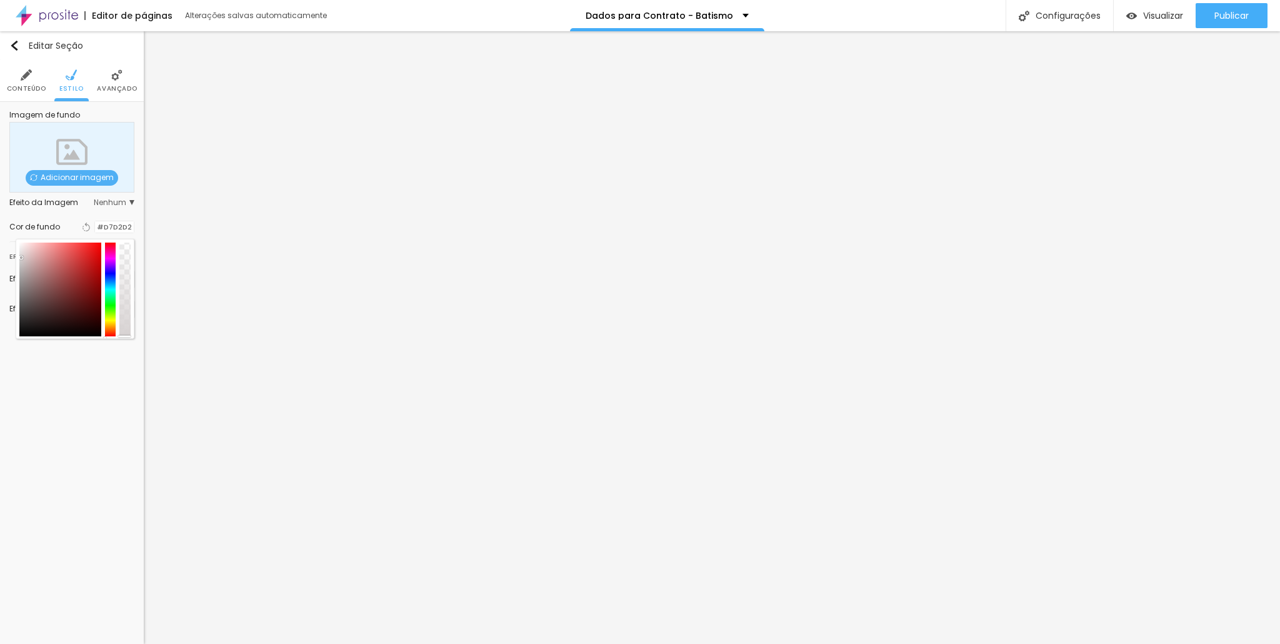
drag, startPoint x: 29, startPoint y: 246, endPoint x: 21, endPoint y: 257, distance: 14.3
click at [21, 257] on div at bounding box center [60, 289] width 82 height 94
click at [113, 329] on div at bounding box center [110, 289] width 11 height 94
drag, startPoint x: 27, startPoint y: 259, endPoint x: 22, endPoint y: 262, distance: 6.4
click at [22, 262] on div at bounding box center [60, 289] width 82 height 94
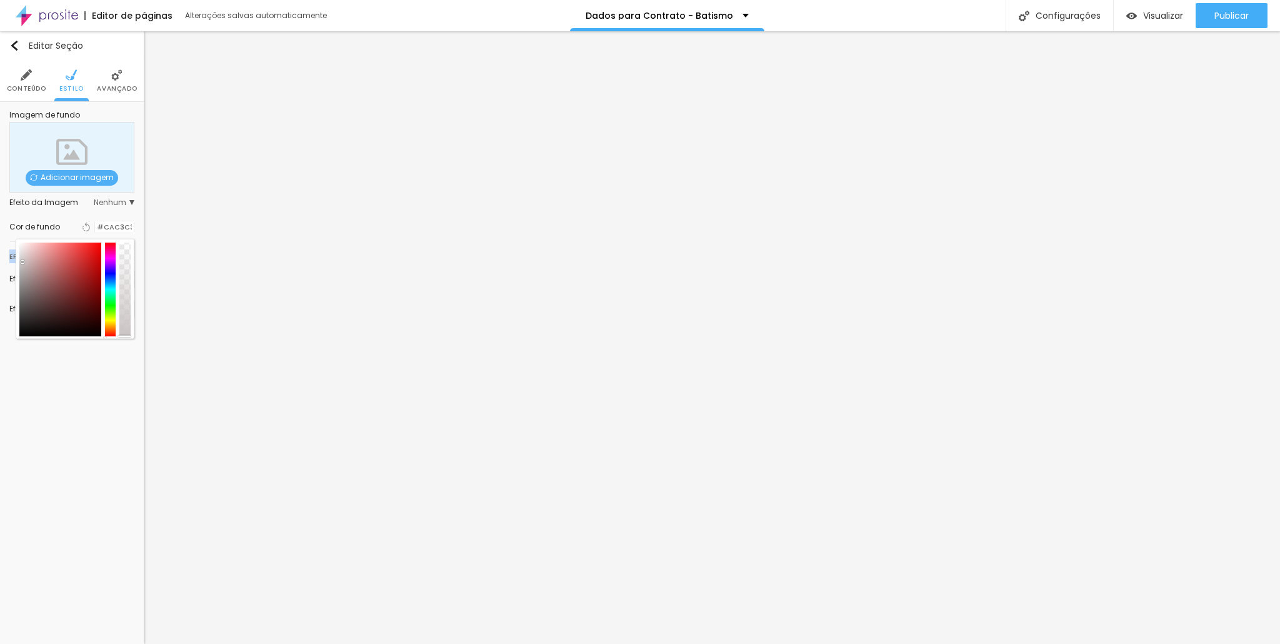
drag, startPoint x: 108, startPoint y: 331, endPoint x: 103, endPoint y: 346, distance: 15.8
click at [103, 346] on div "Editar Seção Conteúdo Estilo Avançado Imagem de fundo Adicionar imagem Efeito d…" at bounding box center [72, 337] width 144 height 612
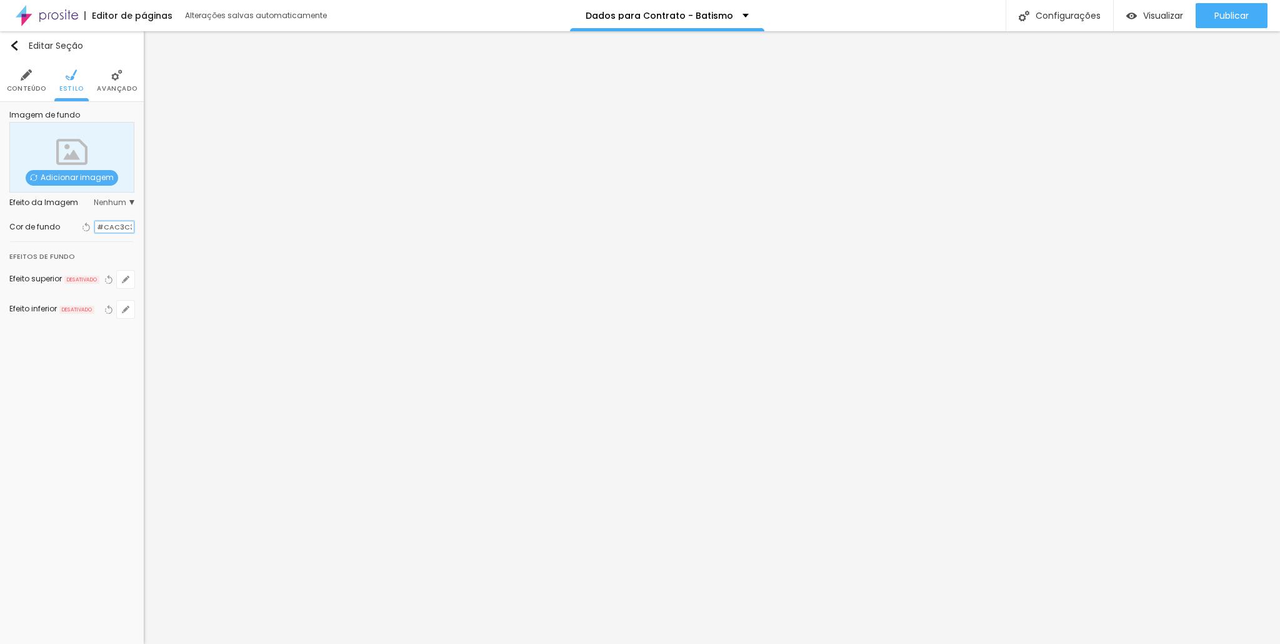
click at [97, 224] on input "#CAC3C3" at bounding box center [114, 227] width 39 height 12
click at [95, 230] on div at bounding box center [95, 227] width 0 height 12
click at [95, 229] on div at bounding box center [95, 227] width 0 height 12
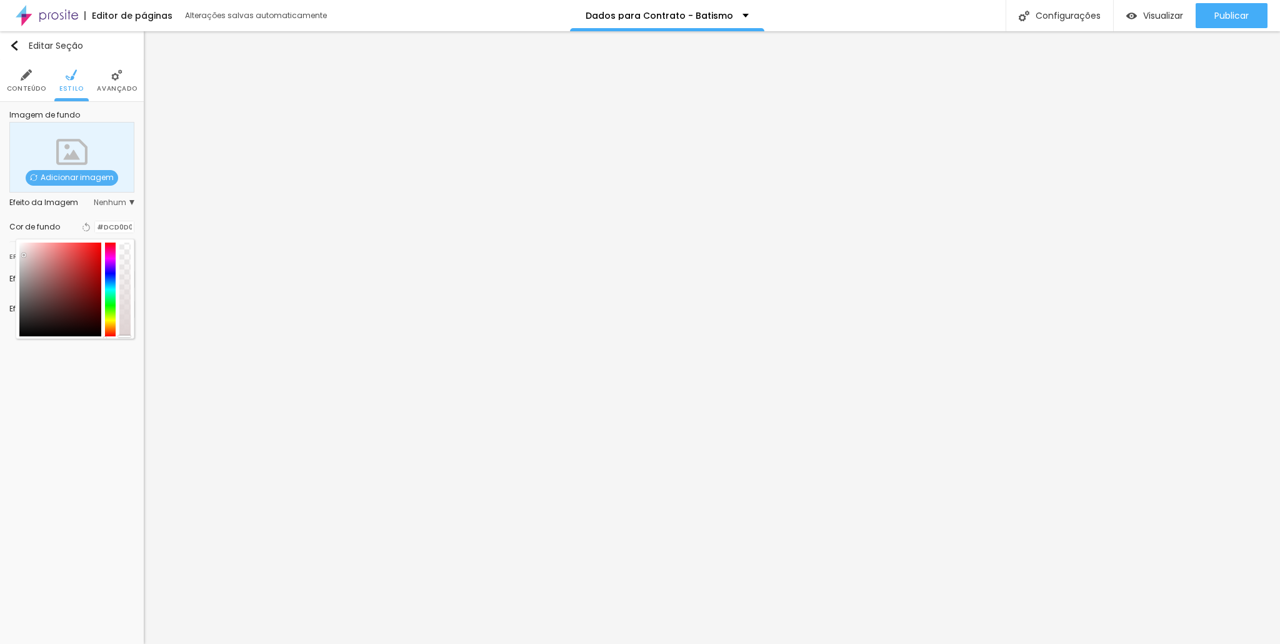
drag, startPoint x: 24, startPoint y: 261, endPoint x: 24, endPoint y: 254, distance: 6.9
click at [24, 255] on div at bounding box center [25, 256] width 2 height 2
click at [27, 259] on div at bounding box center [27, 259] width 2 height 2
click at [101, 411] on div "Editar Seção Conteúdo Estilo Avançado Imagem de fundo Adicionar imagem Efeito d…" at bounding box center [72, 337] width 144 height 612
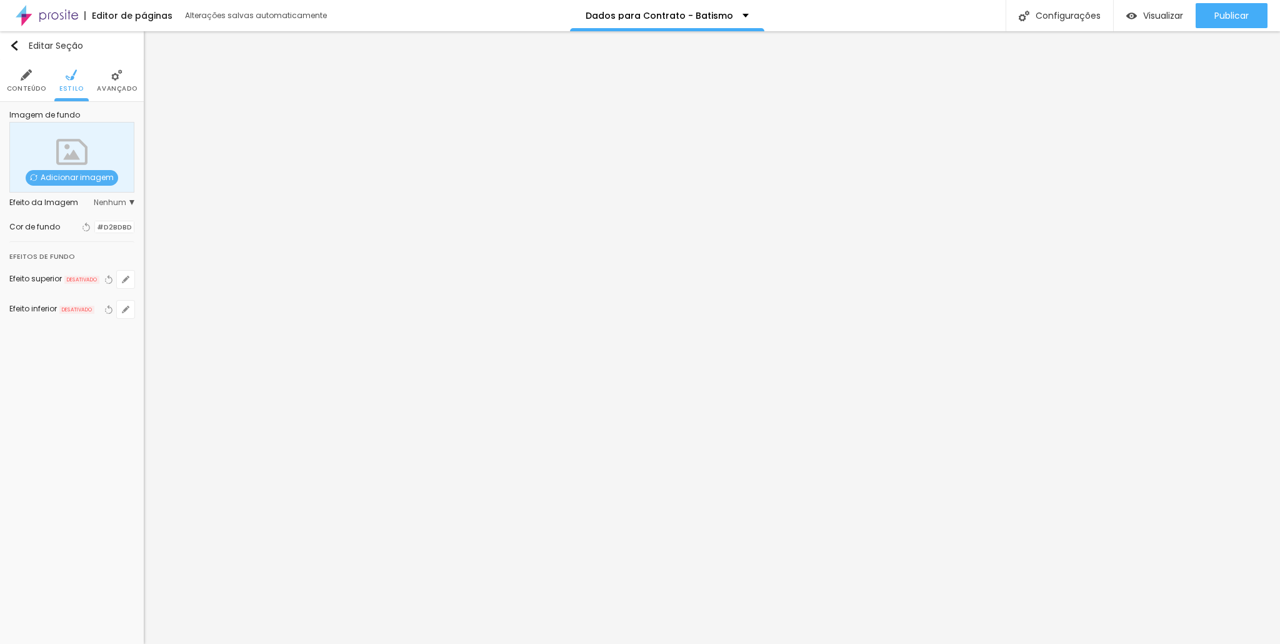
click at [94, 276] on span "DESATIVADO" at bounding box center [81, 280] width 35 height 9
click at [125, 276] on icon "button" at bounding box center [125, 279] width 7 height 7
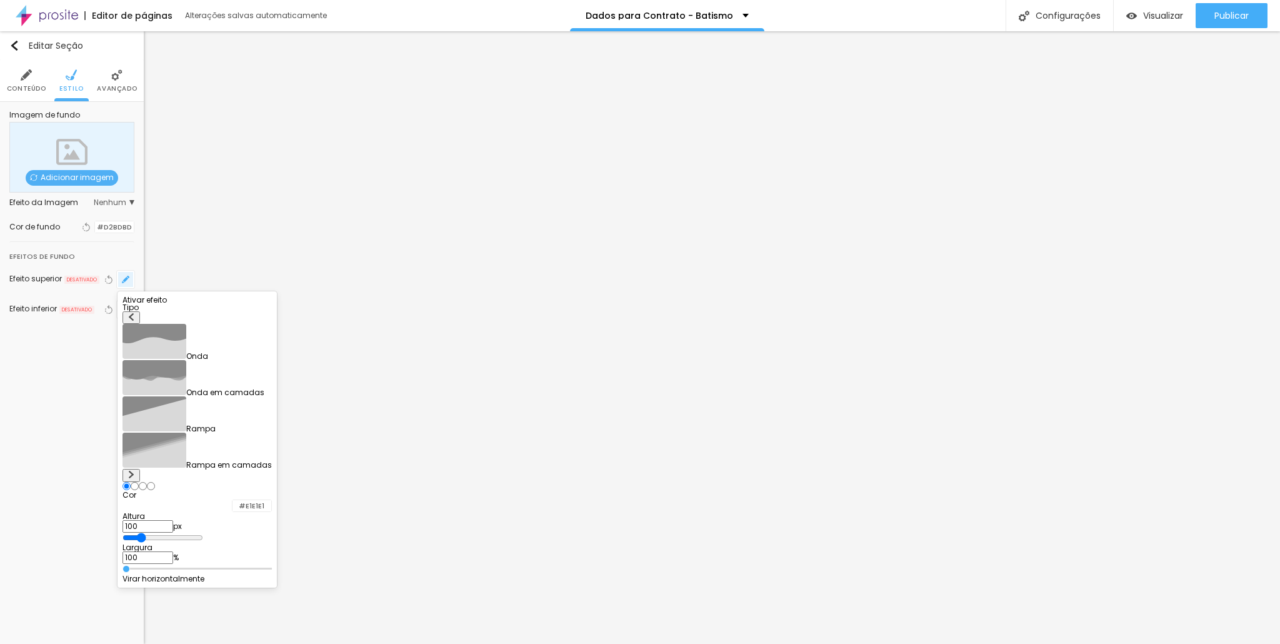
click at [125, 275] on div at bounding box center [640, 322] width 1280 height 644
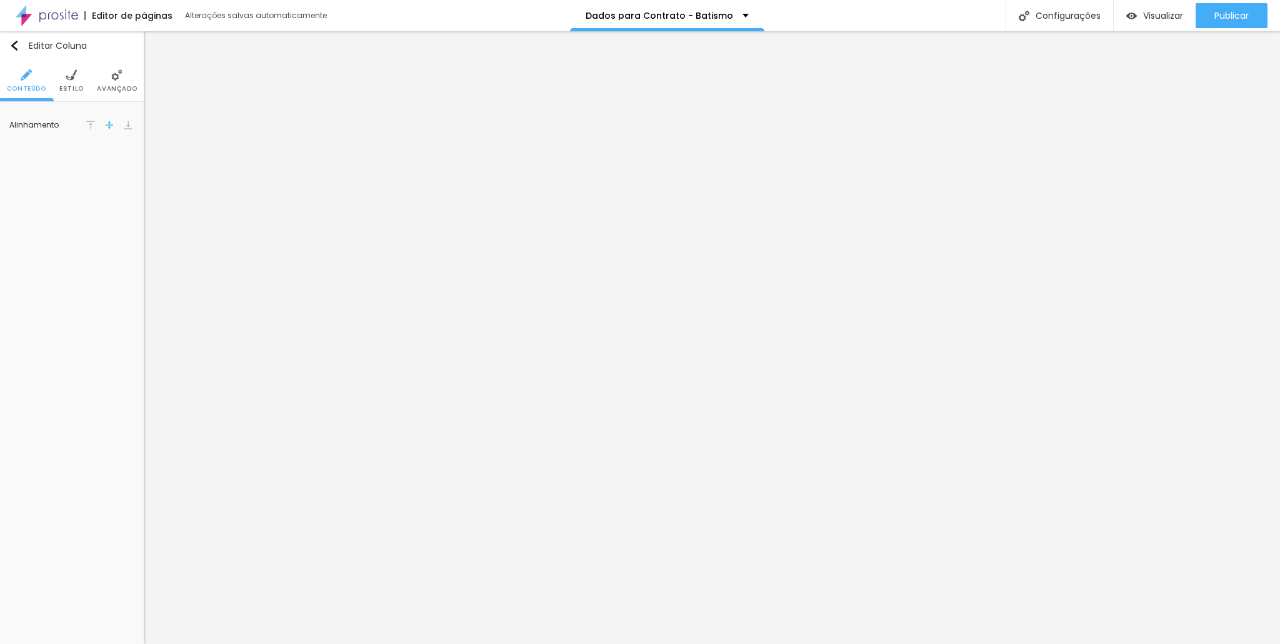
click at [77, 77] on li "Estilo" at bounding box center [71, 80] width 24 height 41
click at [88, 126] on div at bounding box center [87, 126] width 16 height 16
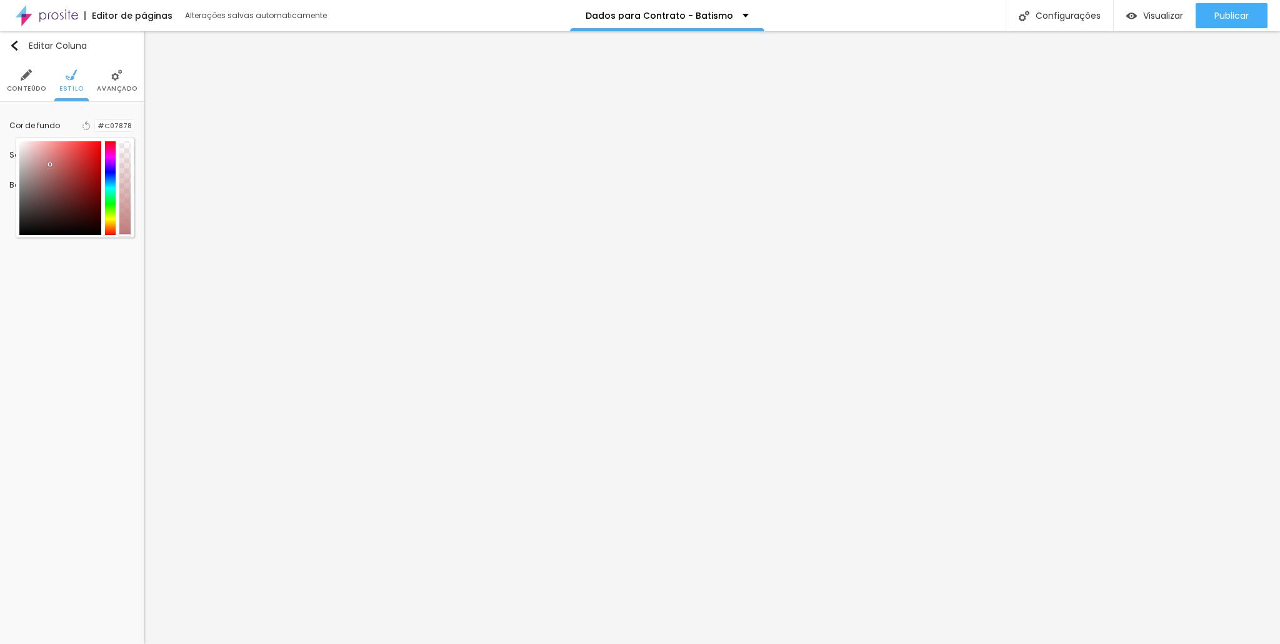
click at [50, 164] on div at bounding box center [60, 188] width 82 height 94
click at [31, 152] on div at bounding box center [60, 188] width 82 height 94
drag, startPoint x: 35, startPoint y: 147, endPoint x: 27, endPoint y: 135, distance: 14.9
click at [29, 157] on div at bounding box center [60, 188] width 82 height 94
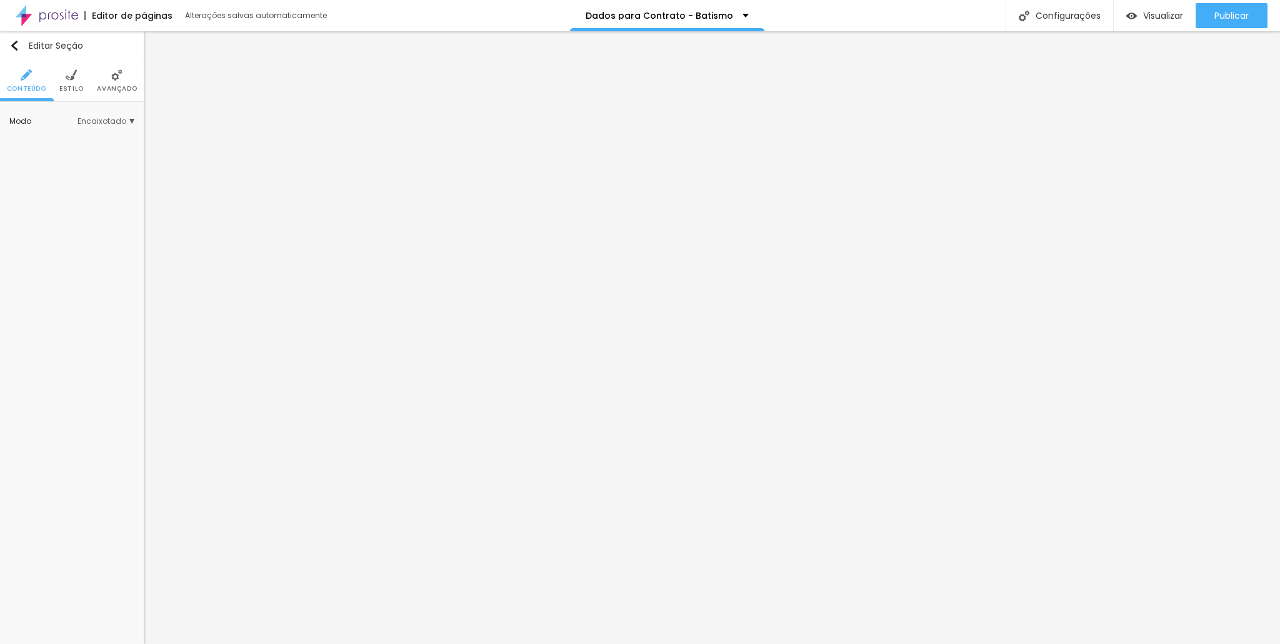
click at [80, 90] on span "Estilo" at bounding box center [71, 89] width 24 height 6
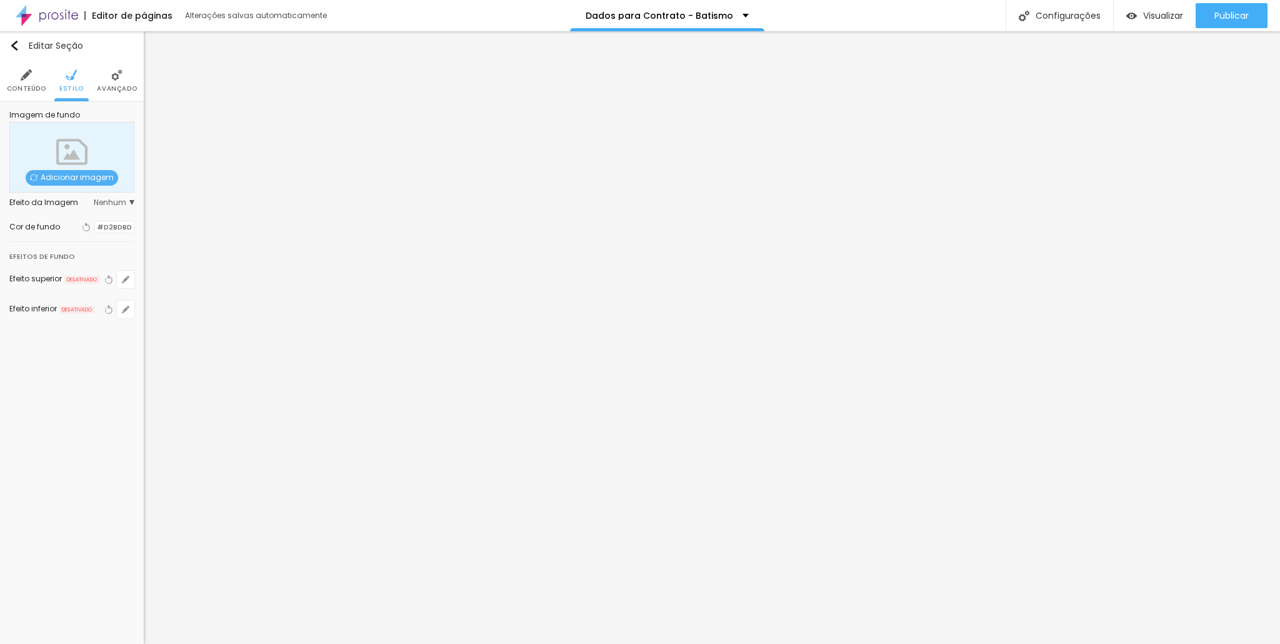
click at [95, 231] on div at bounding box center [95, 227] width 0 height 12
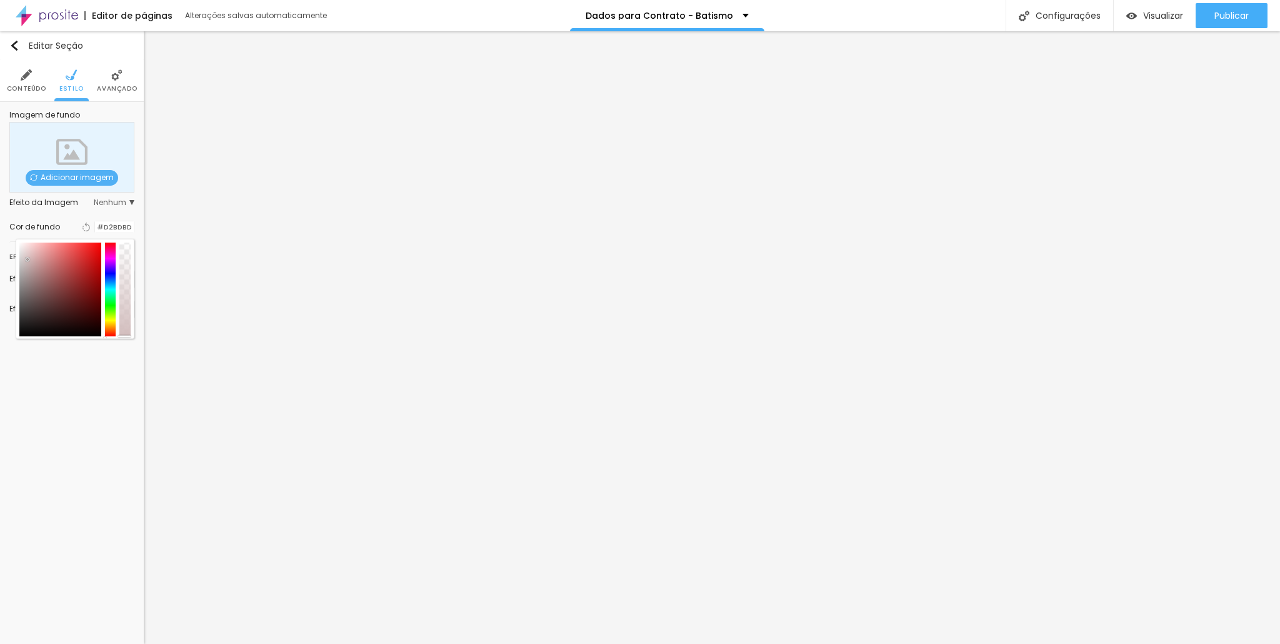
click at [25, 251] on div at bounding box center [60, 289] width 82 height 94
drag, startPoint x: 24, startPoint y: 250, endPoint x: 20, endPoint y: 255, distance: 6.6
click at [20, 255] on div at bounding box center [20, 255] width 2 height 2
drag, startPoint x: 110, startPoint y: 324, endPoint x: 114, endPoint y: 318, distance: 7.3
click at [114, 318] on div at bounding box center [110, 289] width 11 height 94
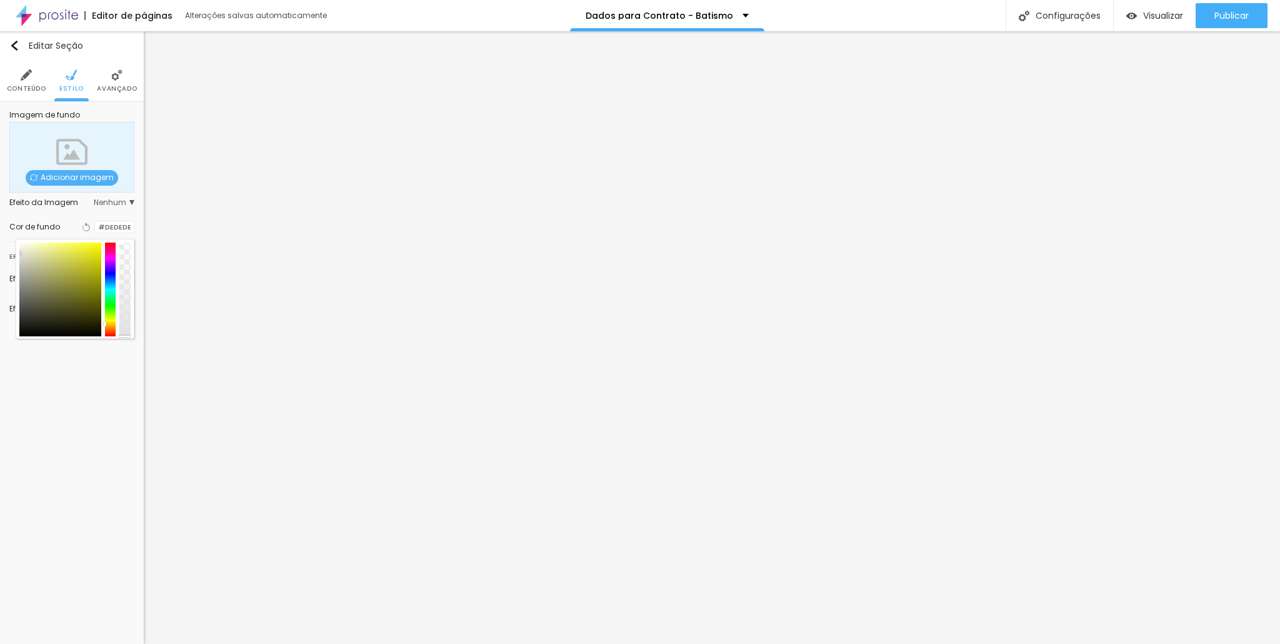
drag, startPoint x: 32, startPoint y: 254, endPoint x: 19, endPoint y: 253, distance: 13.8
click at [19, 253] on div at bounding box center [60, 289] width 82 height 94
click at [26, 276] on div at bounding box center [60, 289] width 82 height 94
click at [28, 267] on div at bounding box center [60, 289] width 82 height 94
click at [30, 254] on div at bounding box center [60, 289] width 82 height 94
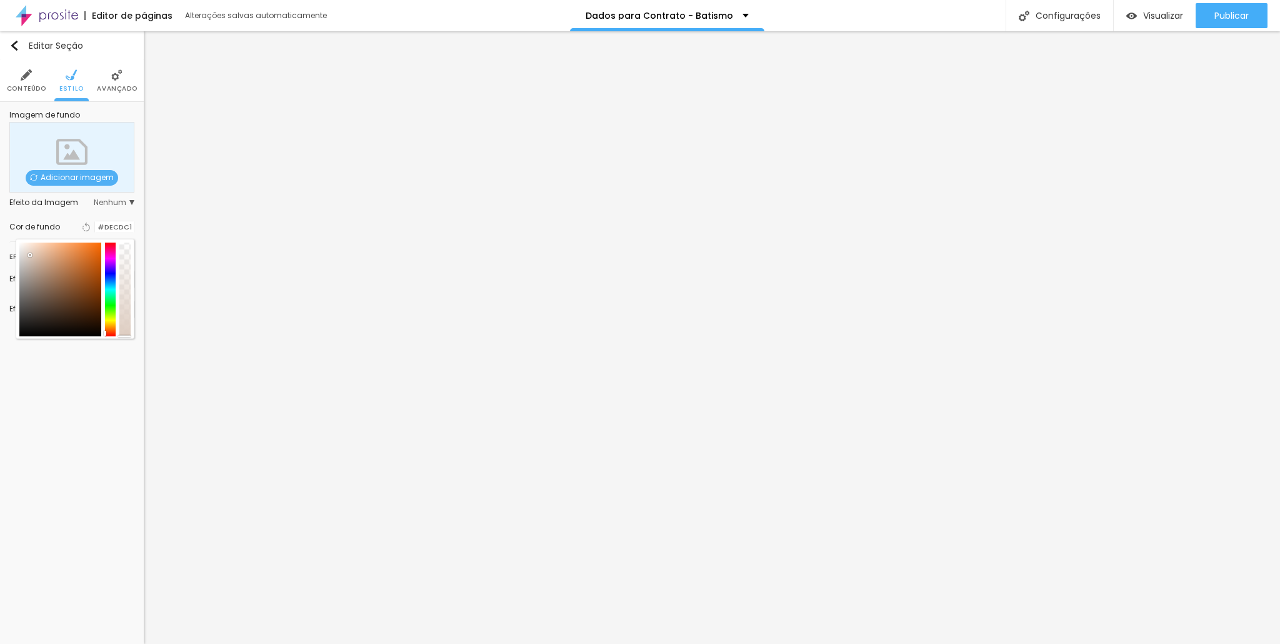
click at [105, 331] on div at bounding box center [105, 333] width 2 height 5
click at [22, 254] on div at bounding box center [60, 289] width 82 height 94
click at [25, 257] on div at bounding box center [60, 289] width 82 height 94
click at [23, 252] on div at bounding box center [60, 289] width 82 height 94
click at [26, 269] on div at bounding box center [60, 289] width 82 height 94
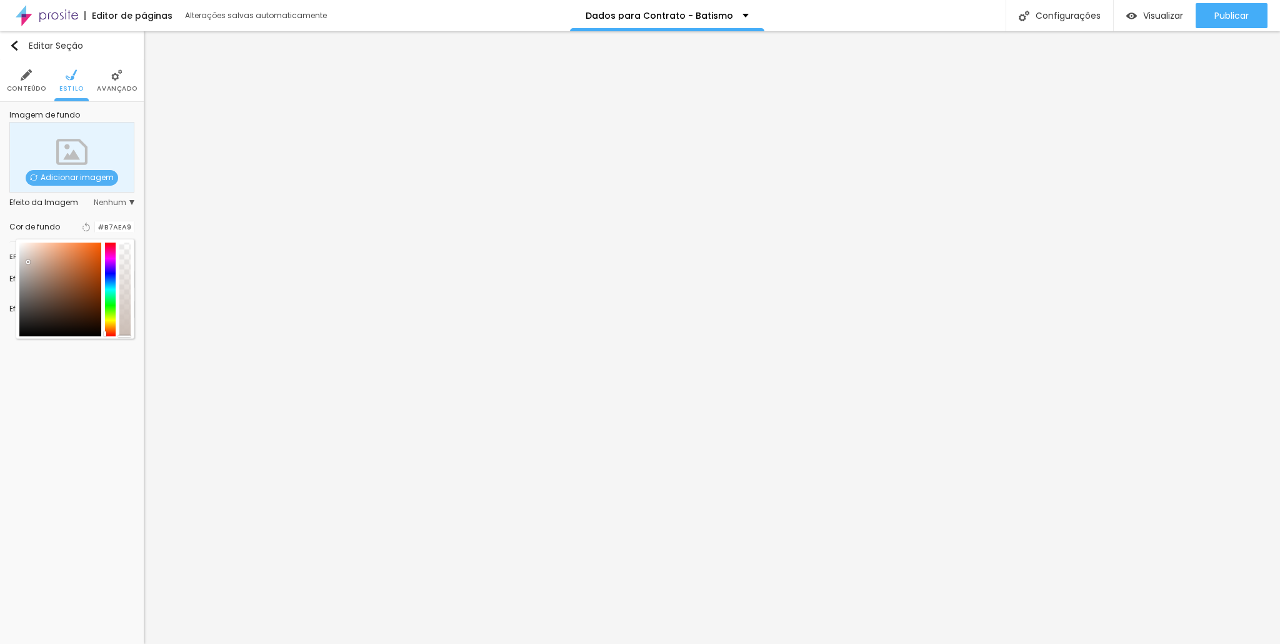
click at [28, 262] on div at bounding box center [60, 289] width 82 height 94
click at [27, 255] on div at bounding box center [60, 289] width 82 height 94
click at [28, 251] on div at bounding box center [60, 289] width 82 height 94
click at [30, 246] on div at bounding box center [60, 289] width 82 height 94
drag, startPoint x: 17, startPoint y: 245, endPoint x: 0, endPoint y: 224, distance: 27.5
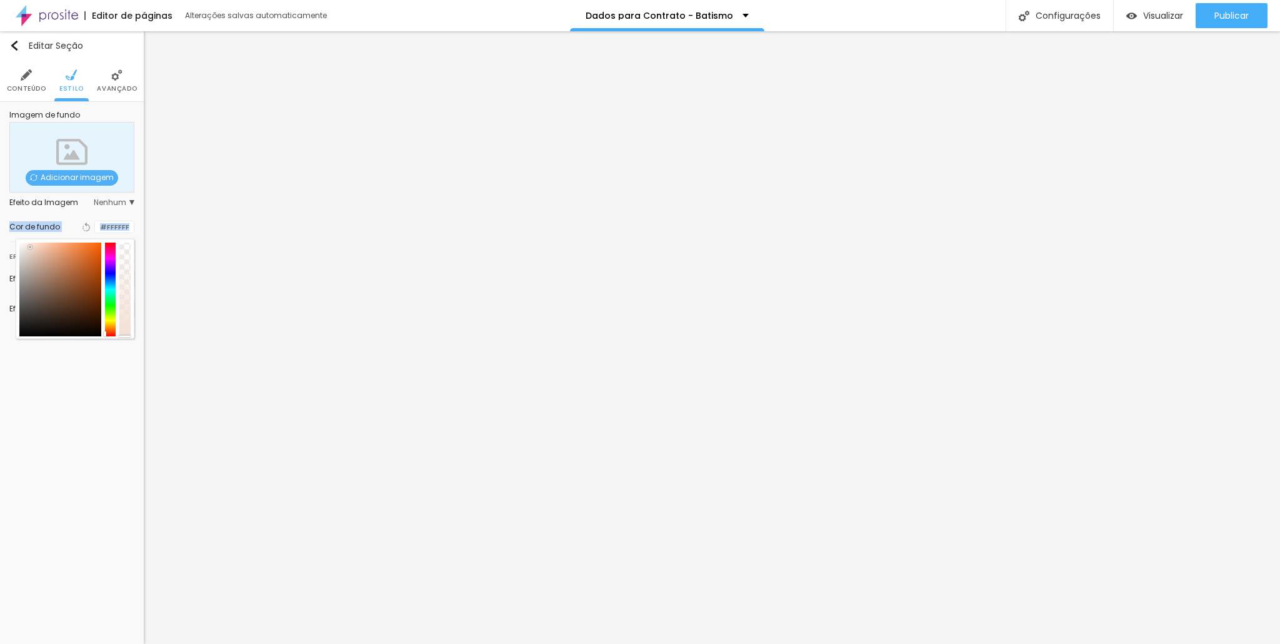
click at [0, 224] on div "Imagem de fundo Adicionar imagem Efeito da Imagem Nenhum Nenhum Parallax Cor de…" at bounding box center [72, 222] width 144 height 241
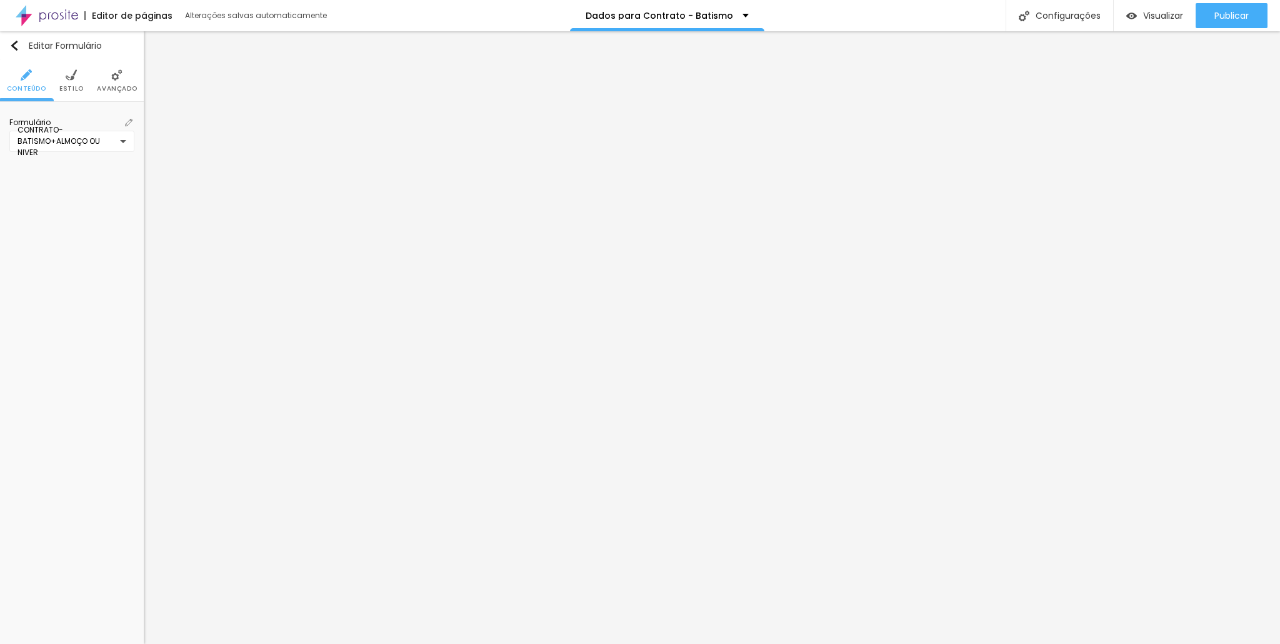
click at [72, 78] on img at bounding box center [71, 74] width 11 height 11
click at [130, 296] on button "button" at bounding box center [125, 299] width 17 height 17
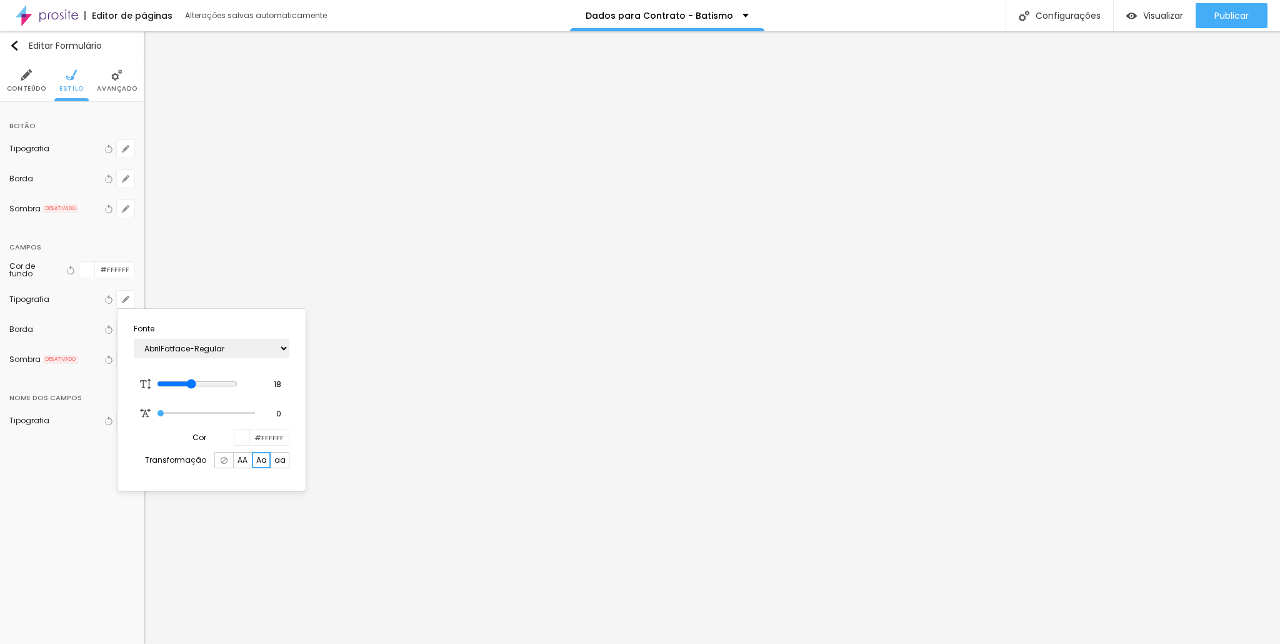
click at [237, 434] on div at bounding box center [242, 437] width 16 height 16
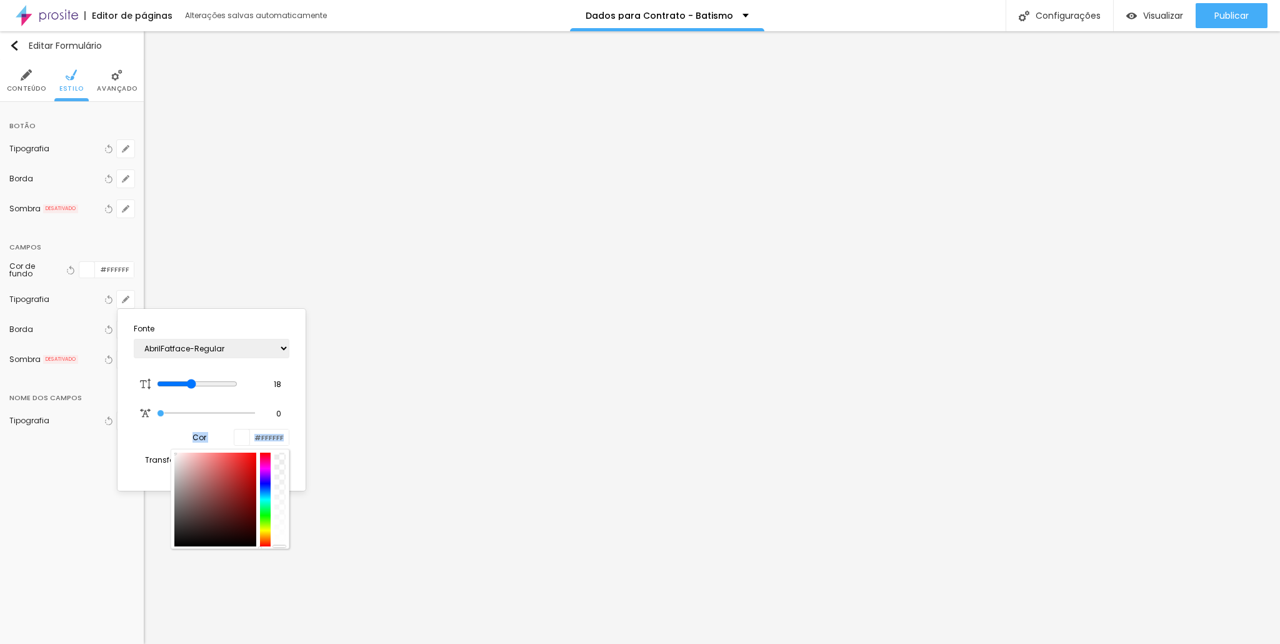
drag, startPoint x: 192, startPoint y: 467, endPoint x: 172, endPoint y: 444, distance: 29.7
click at [171, 446] on section "Fonte AbrilFatface-Regular Actor-Regular Alegreya AlegreyaBlack [PERSON_NAME] A…" at bounding box center [211, 400] width 178 height 172
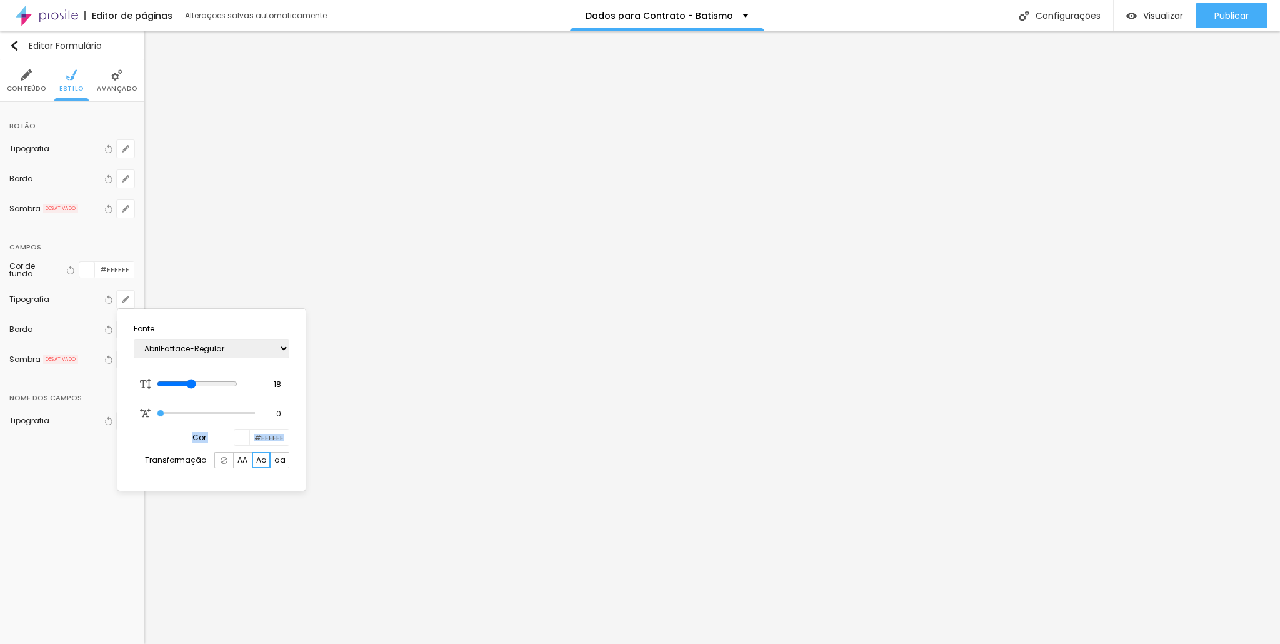
click at [249, 436] on div at bounding box center [242, 437] width 16 height 16
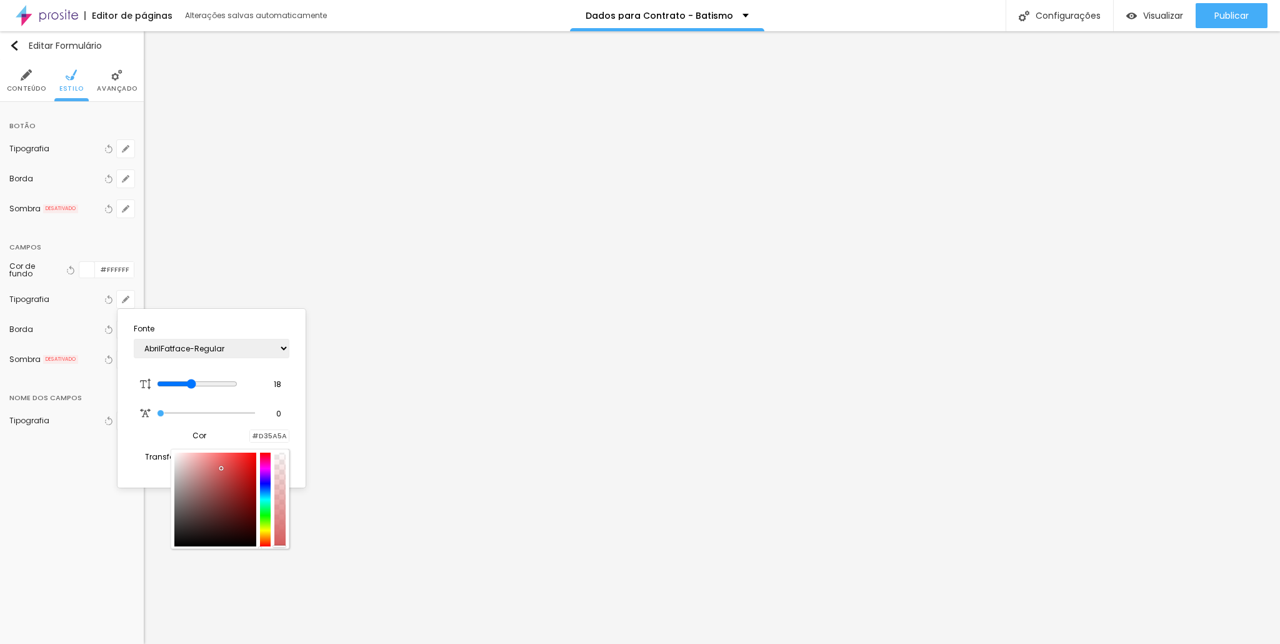
click at [221, 467] on div at bounding box center [215, 499] width 82 height 94
click at [200, 479] on div at bounding box center [215, 499] width 82 height 94
drag, startPoint x: 212, startPoint y: 479, endPoint x: 187, endPoint y: 511, distance: 40.9
click at [180, 512] on div at bounding box center [215, 499] width 82 height 94
click at [183, 467] on div at bounding box center [183, 468] width 2 height 2
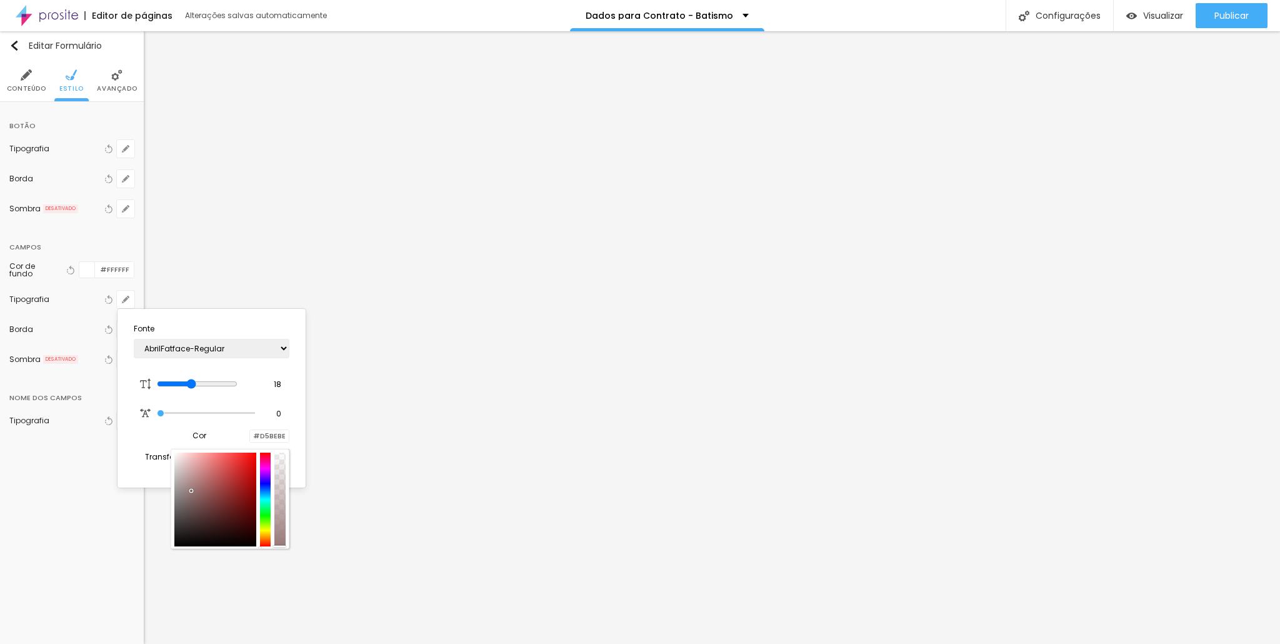
click at [191, 489] on div at bounding box center [215, 499] width 82 height 94
click at [268, 351] on select "AbrilFatface-Regular Actor-Regular Alegreya AlegreyaBlack [PERSON_NAME] Allan-R…" at bounding box center [212, 348] width 156 height 19
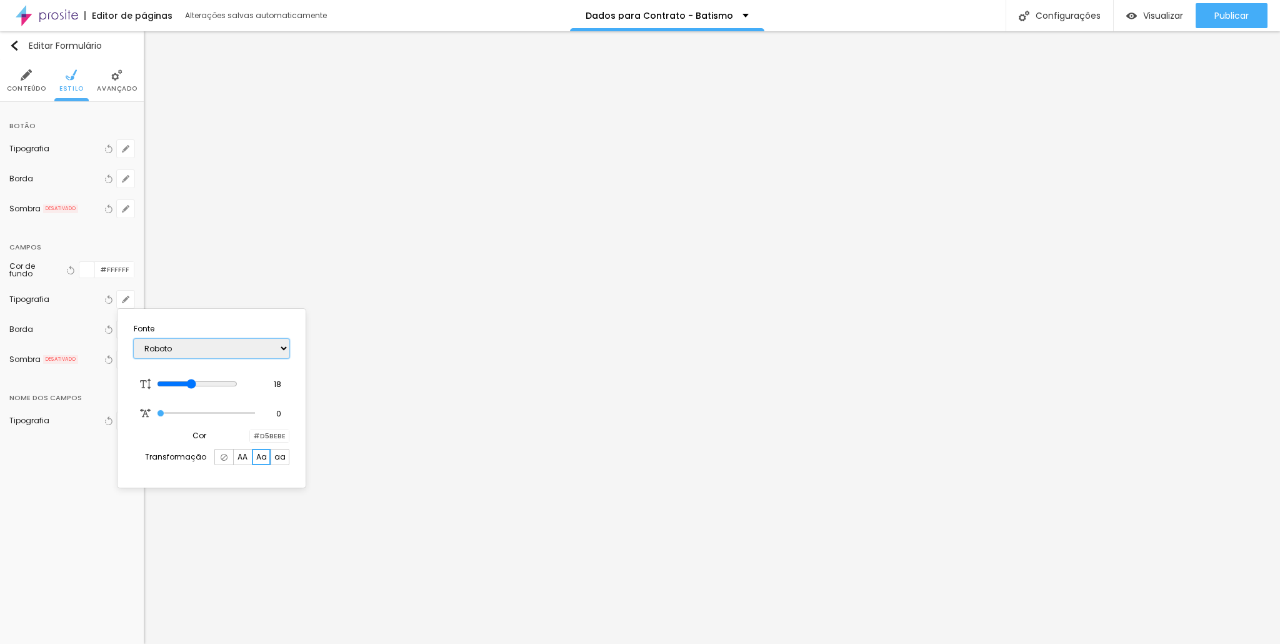
click at [134, 339] on select "AbrilFatface-Regular Actor-Regular Alegreya AlegreyaBlack [PERSON_NAME] Allan-R…" at bounding box center [212, 348] width 156 height 19
click at [214, 356] on select "AbrilFatface-Regular Actor-Regular Alegreya AlegreyaBlack [PERSON_NAME] Allan-R…" at bounding box center [212, 348] width 156 height 19
click at [134, 339] on select "AbrilFatface-Regular Actor-Regular Alegreya AlegreyaBlack [PERSON_NAME] Allan-R…" at bounding box center [212, 348] width 156 height 19
click at [207, 352] on select "AbrilFatface-Regular Actor-Regular Alegreya AlegreyaBlack [PERSON_NAME] Allan-R…" at bounding box center [212, 348] width 156 height 19
click at [134, 339] on select "AbrilFatface-Regular Actor-Regular Alegreya AlegreyaBlack [PERSON_NAME] Allan-R…" at bounding box center [212, 348] width 156 height 19
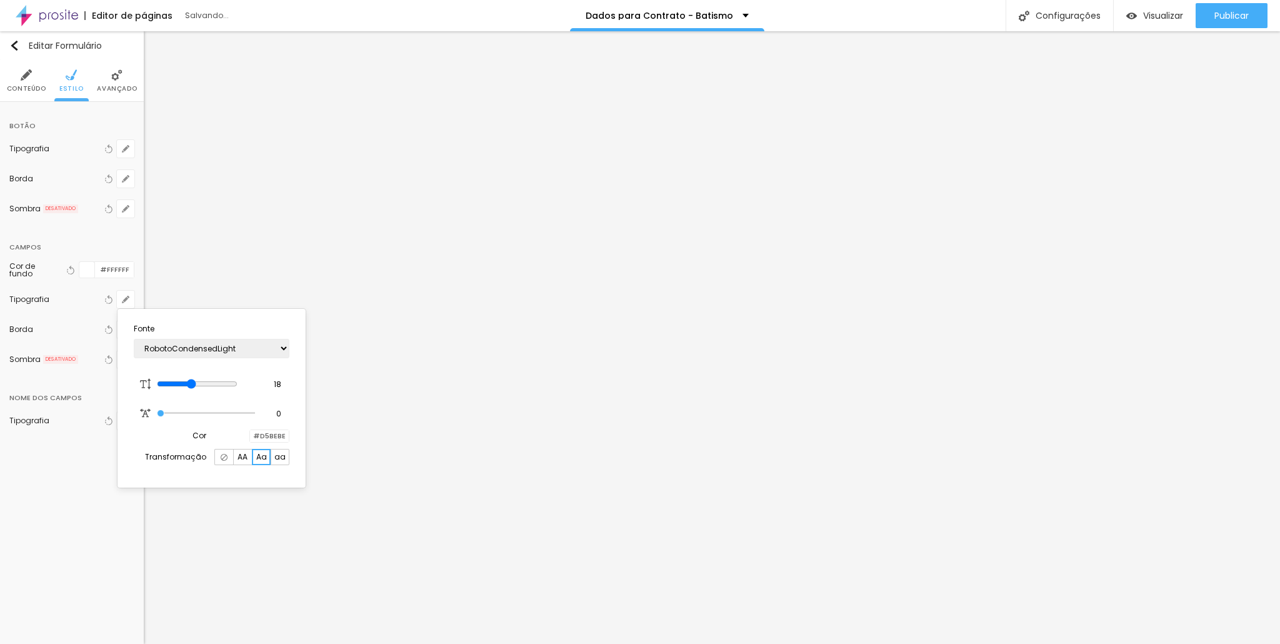
click at [239, 211] on div at bounding box center [640, 322] width 1280 height 644
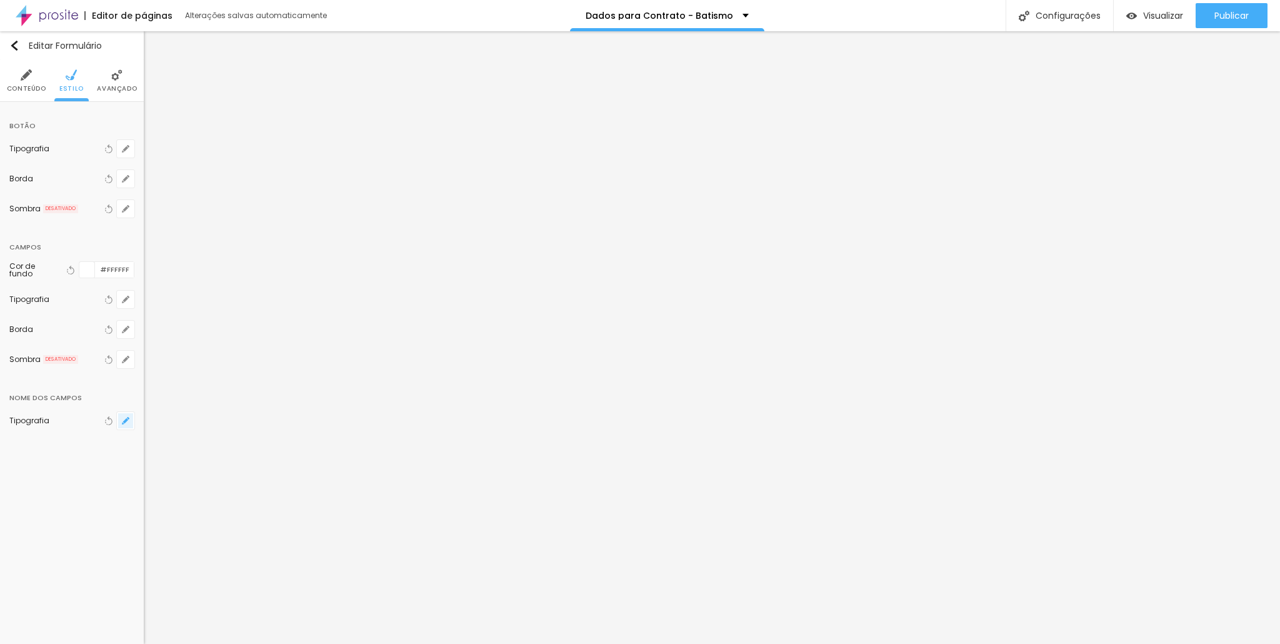
click at [126, 420] on button "button" at bounding box center [125, 420] width 17 height 17
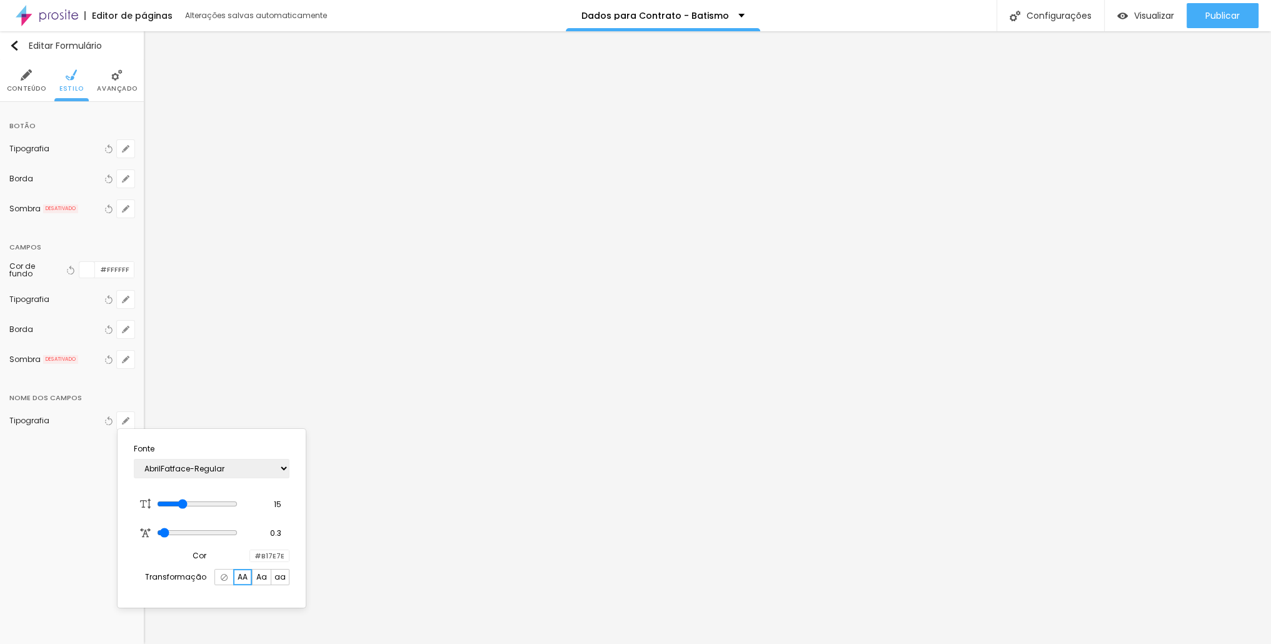
click at [250, 561] on div at bounding box center [250, 556] width 0 height 12
drag, startPoint x: 201, startPoint y: 575, endPoint x: 152, endPoint y: 479, distance: 107.3
click at [152, 486] on section "Fonte AbrilFatface-Regular Actor-Regular Alegreya AlegreyaBlack [PERSON_NAME] A…" at bounding box center [211, 518] width 178 height 169
click at [196, 502] on input "range" at bounding box center [197, 504] width 81 height 10
click at [237, 487] on section "Fonte AbrilFatface-Regular Actor-Regular Alegreya AlegreyaBlack [PERSON_NAME] A…" at bounding box center [211, 520] width 178 height 172
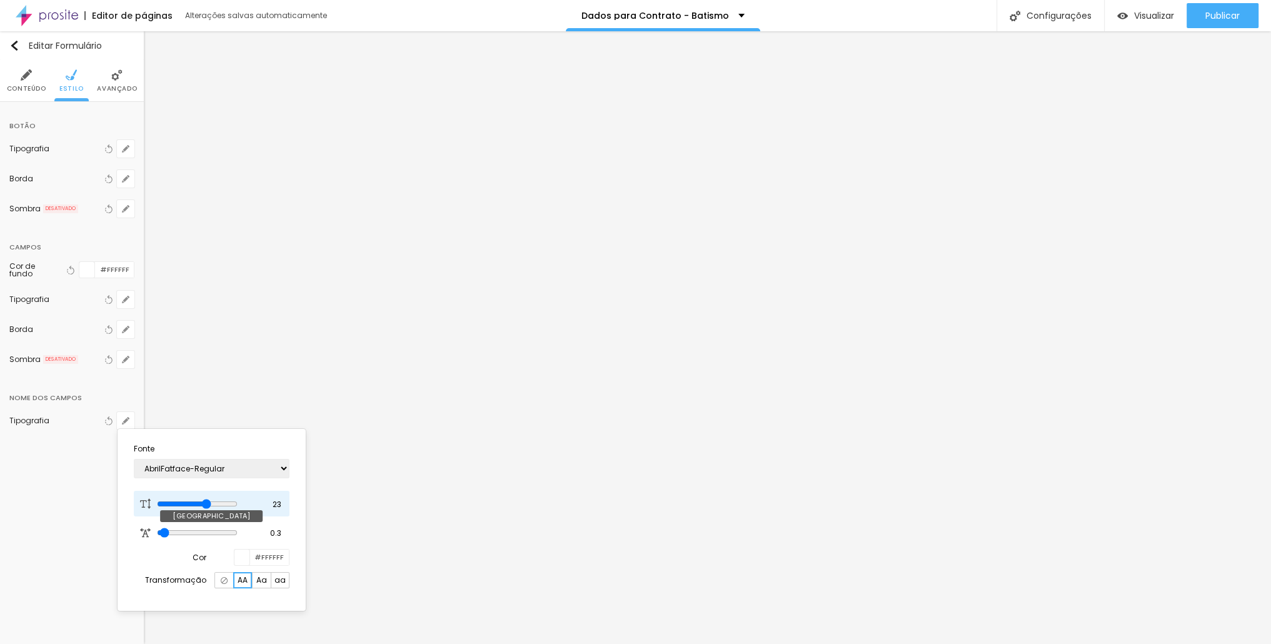
drag, startPoint x: 198, startPoint y: 501, endPoint x: 216, endPoint y: 497, distance: 18.4
click at [216, 499] on input "range" at bounding box center [197, 504] width 81 height 10
click at [245, 474] on select "AbrilFatface-Regular Actor-Regular Alegreya AlegreyaBlack [PERSON_NAME] Allan-R…" at bounding box center [212, 468] width 156 height 19
click at [134, 459] on select "AbrilFatface-Regular Actor-Regular Alegreya AlegreyaBlack [PERSON_NAME] Allan-R…" at bounding box center [212, 468] width 156 height 19
click at [211, 466] on select "AbrilFatface-Regular Actor-Regular Alegreya AlegreyaBlack [PERSON_NAME] Allan-R…" at bounding box center [212, 468] width 156 height 19
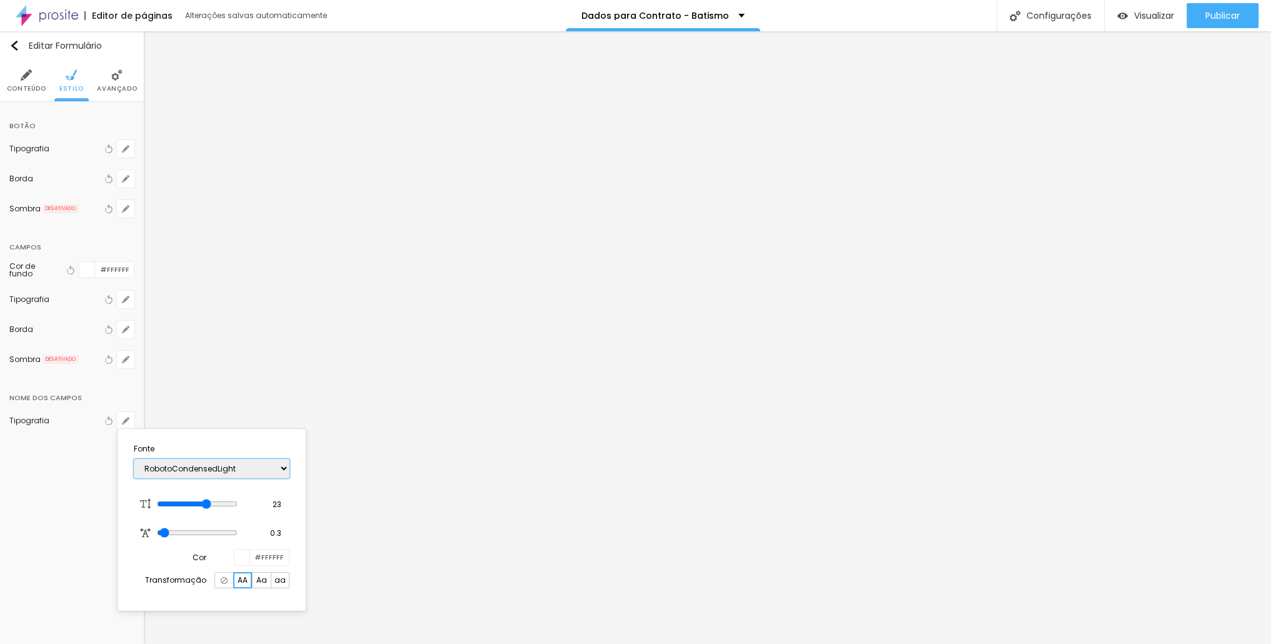
click at [134, 459] on select "AbrilFatface-Regular Actor-Regular Alegreya AlegreyaBlack [PERSON_NAME] Allan-R…" at bounding box center [212, 468] width 156 height 19
click at [200, 467] on select "AbrilFatface-Regular Actor-Regular Alegreya AlegreyaBlack [PERSON_NAME] Allan-R…" at bounding box center [212, 468] width 156 height 19
click at [134, 459] on select "AbrilFatface-Regular Actor-Regular Alegreya AlegreyaBlack [PERSON_NAME] Allan-R…" at bounding box center [212, 468] width 156 height 19
click at [187, 472] on select "AbrilFatface-Regular Actor-Regular Alegreya AlegreyaBlack [PERSON_NAME] Allan-R…" at bounding box center [212, 468] width 156 height 19
click at [134, 459] on select "AbrilFatface-Regular Actor-Regular Alegreya AlegreyaBlack [PERSON_NAME] Allan-R…" at bounding box center [212, 468] width 156 height 19
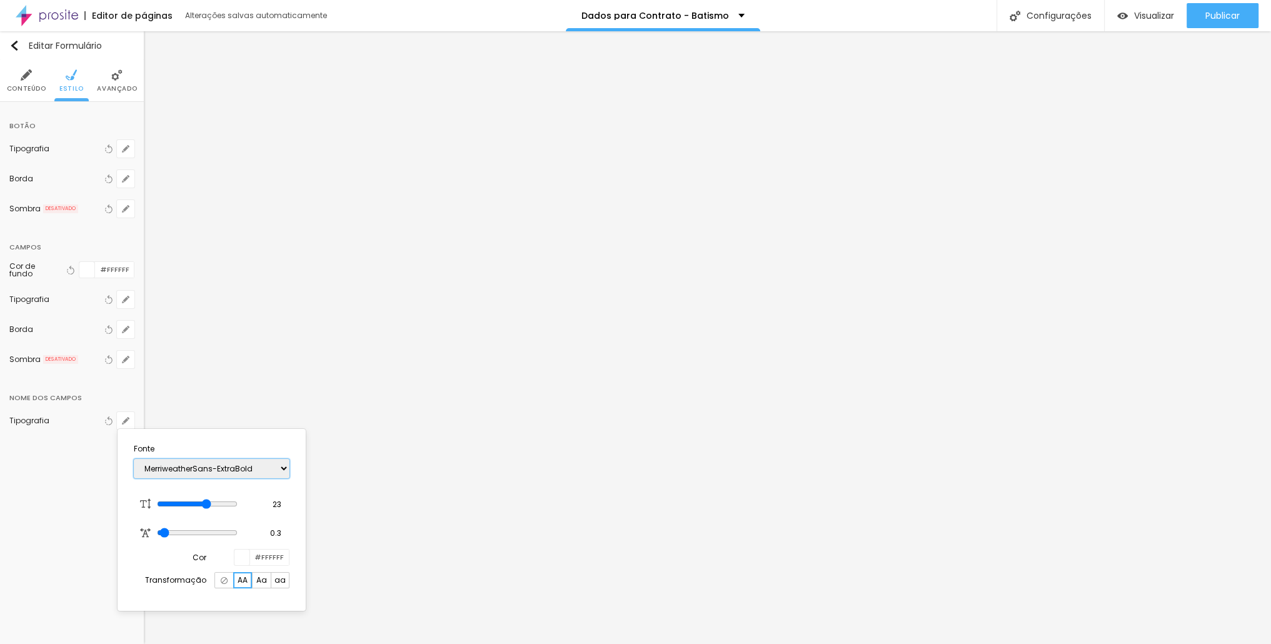
click at [185, 465] on select "AbrilFatface-Regular Actor-Regular Alegreya AlegreyaBlack [PERSON_NAME] Allan-R…" at bounding box center [212, 468] width 156 height 19
click at [134, 459] on select "AbrilFatface-Regular Actor-Regular Alegreya AlegreyaBlack [PERSON_NAME] Allan-R…" at bounding box center [212, 468] width 156 height 19
click at [411, 449] on div at bounding box center [635, 322] width 1271 height 644
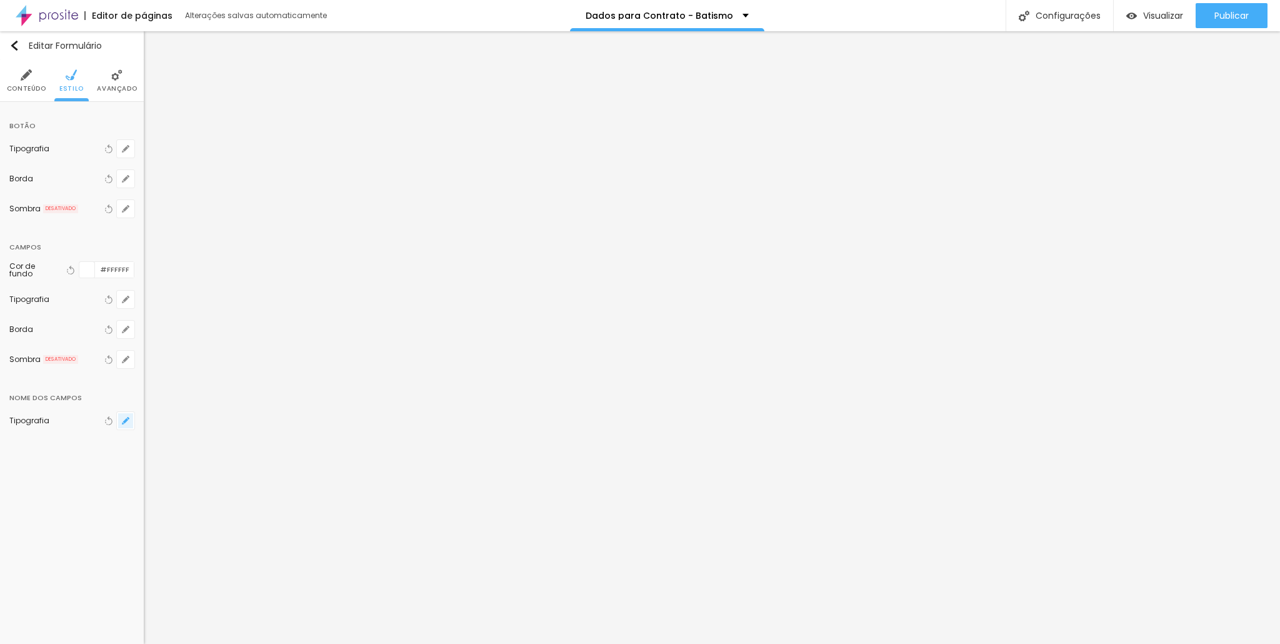
click at [126, 418] on icon "button" at bounding box center [125, 420] width 5 height 5
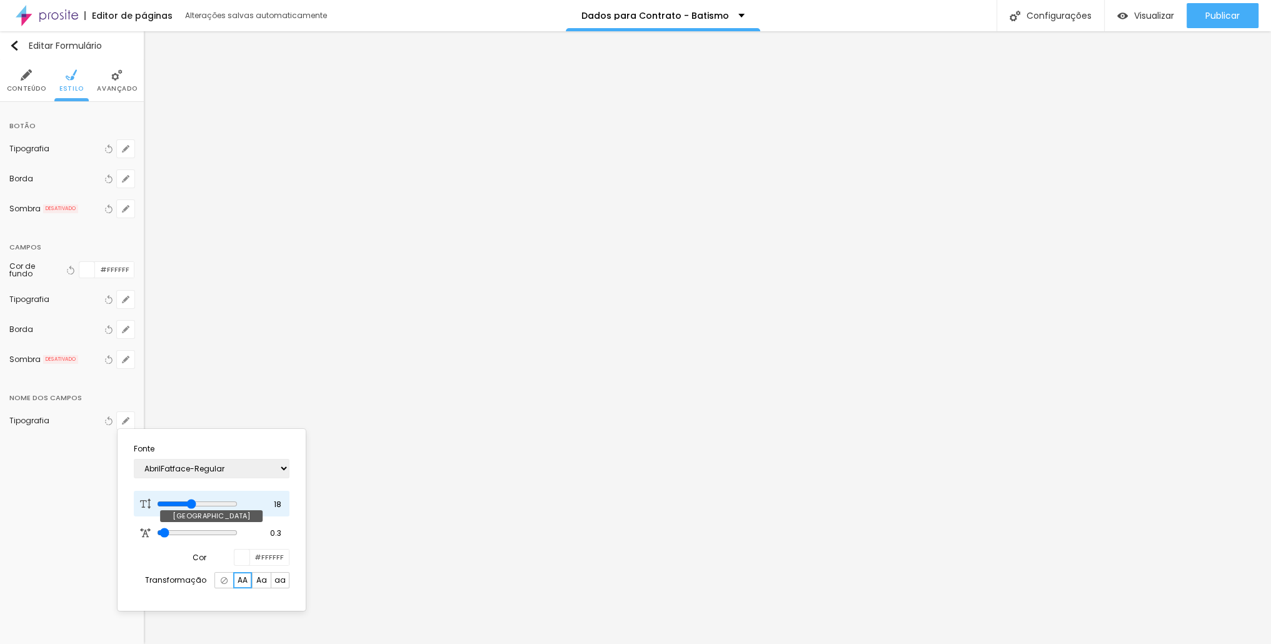
drag, startPoint x: 222, startPoint y: 501, endPoint x: 197, endPoint y: 499, distance: 25.1
click at [197, 499] on input "range" at bounding box center [197, 504] width 81 height 10
click at [276, 298] on div at bounding box center [635, 322] width 1271 height 644
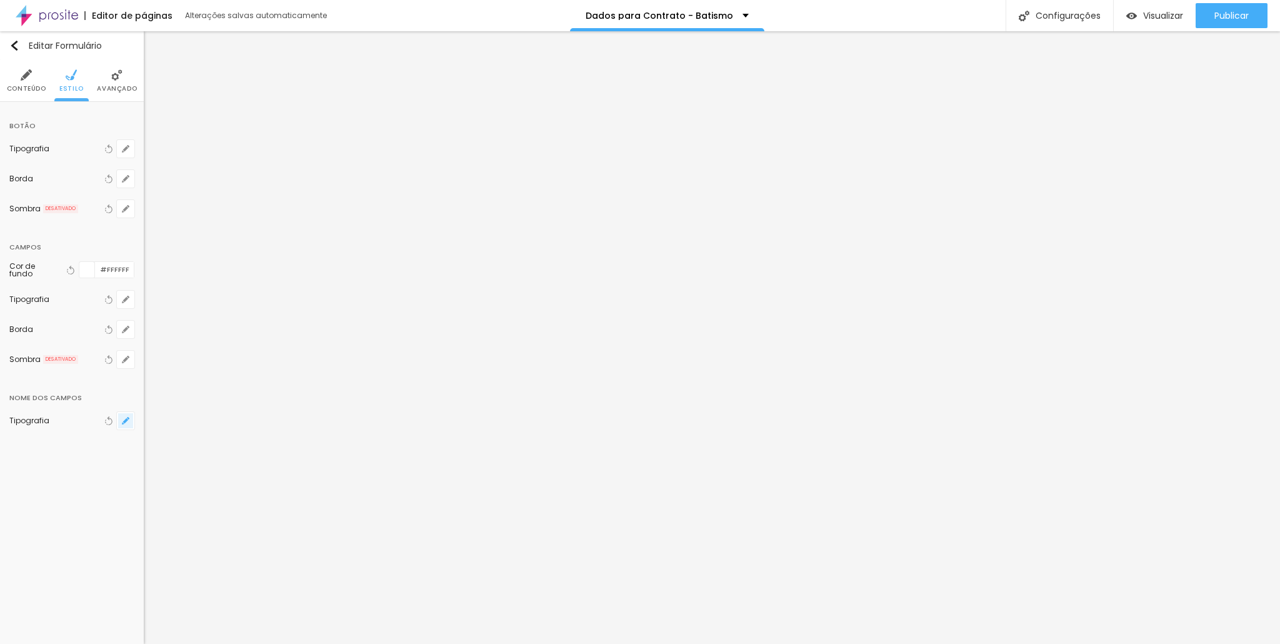
click at [128, 417] on icon "button" at bounding box center [125, 420] width 7 height 7
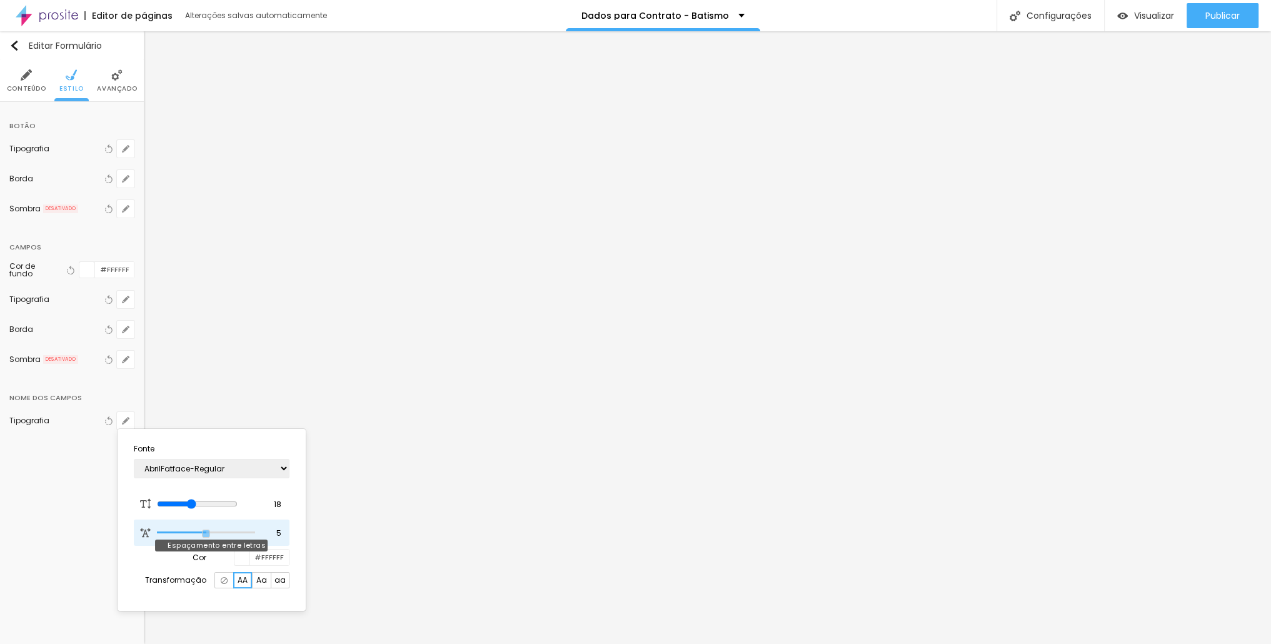
drag, startPoint x: 167, startPoint y: 532, endPoint x: 206, endPoint y: 530, distance: 38.2
click at [206, 530] on input "range" at bounding box center [205, 532] width 97 height 6
click at [252, 469] on select "AbrilFatface-Regular Actor-Regular Alegreya AlegreyaBlack [PERSON_NAME] Allan-R…" at bounding box center [212, 468] width 156 height 19
click at [134, 459] on select "AbrilFatface-Regular Actor-Regular Alegreya AlegreyaBlack [PERSON_NAME] Allan-R…" at bounding box center [212, 468] width 156 height 19
click at [202, 473] on select "AbrilFatface-Regular Actor-Regular Alegreya AlegreyaBlack [PERSON_NAME] Allan-R…" at bounding box center [212, 468] width 156 height 19
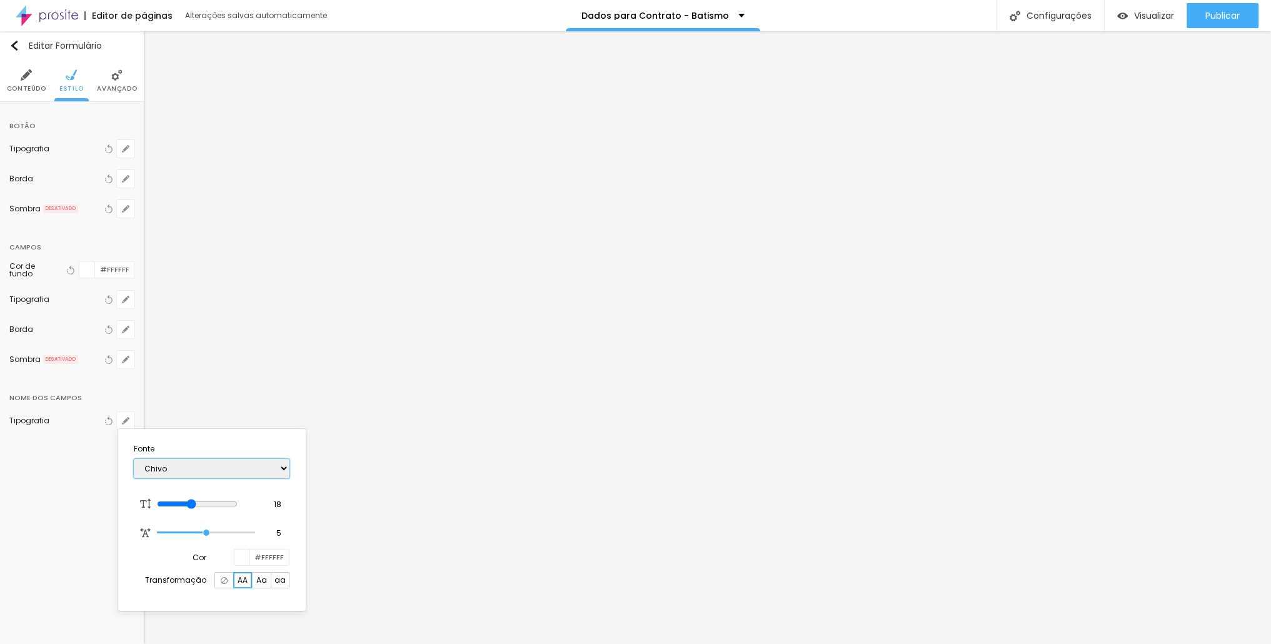
click at [134, 459] on select "AbrilFatface-Regular Actor-Regular Alegreya AlegreyaBlack [PERSON_NAME] Allan-R…" at bounding box center [212, 468] width 156 height 19
click at [194, 471] on select "AbrilFatface-Regular Actor-Regular Alegreya AlegreyaBlack [PERSON_NAME] Allan-R…" at bounding box center [212, 468] width 156 height 19
click at [134, 459] on select "AbrilFatface-Regular Actor-Regular Alegreya AlegreyaBlack [PERSON_NAME] Allan-R…" at bounding box center [212, 468] width 156 height 19
drag, startPoint x: 201, startPoint y: 505, endPoint x: 214, endPoint y: 499, distance: 14.3
click at [214, 499] on input "range" at bounding box center [197, 504] width 81 height 10
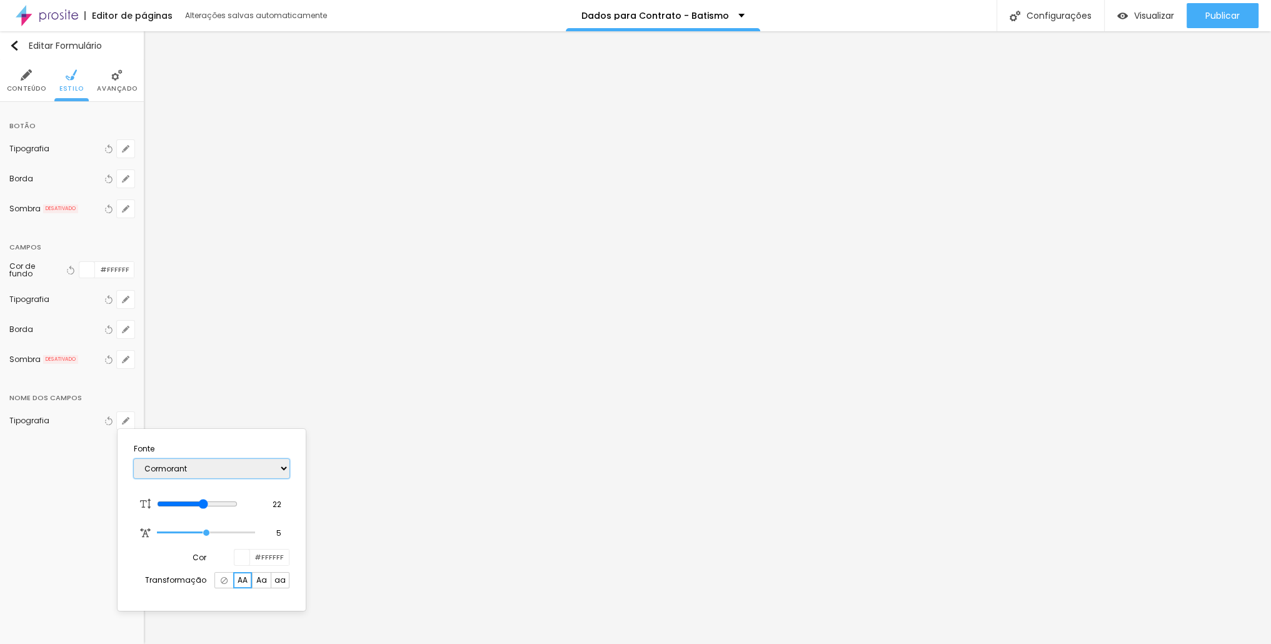
click at [229, 465] on select "AbrilFatface-Regular Actor-Regular Alegreya AlegreyaBlack [PERSON_NAME] Allan-R…" at bounding box center [212, 468] width 156 height 19
click at [134, 459] on select "AbrilFatface-Regular Actor-Regular Alegreya AlegreyaBlack [PERSON_NAME] Allan-R…" at bounding box center [212, 468] width 156 height 19
click at [224, 469] on select "AbrilFatface-Regular Actor-Regular Alegreya AlegreyaBlack [PERSON_NAME] Allan-R…" at bounding box center [212, 468] width 156 height 19
click at [134, 459] on select "AbrilFatface-Regular Actor-Regular Alegreya AlegreyaBlack [PERSON_NAME] Allan-R…" at bounding box center [212, 468] width 156 height 19
click at [212, 469] on select "AbrilFatface-Regular Actor-Regular Alegreya AlegreyaBlack [PERSON_NAME] Allan-R…" at bounding box center [212, 468] width 156 height 19
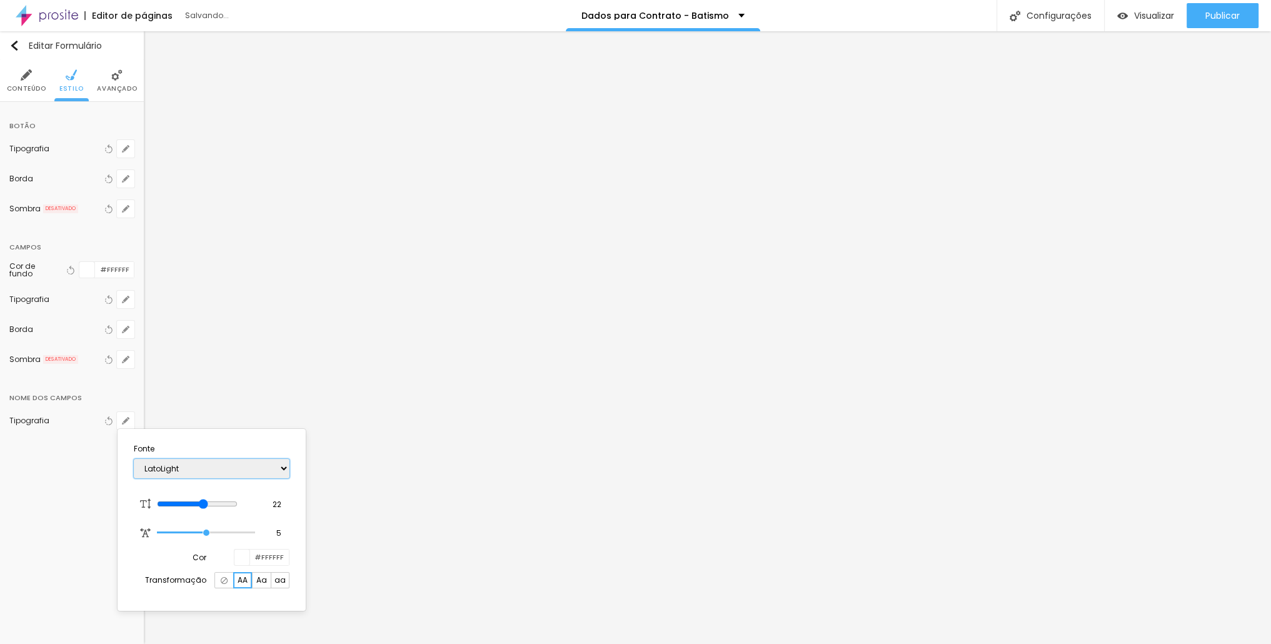
click at [134, 459] on select "AbrilFatface-Regular Actor-Regular Alegreya AlegreyaBlack [PERSON_NAME] Allan-R…" at bounding box center [212, 468] width 156 height 19
click at [200, 467] on select "AbrilFatface-Regular Actor-Regular Alegreya AlegreyaBlack [PERSON_NAME] Allan-R…" at bounding box center [212, 468] width 156 height 19
click at [134, 459] on select "AbrilFatface-Regular Actor-Regular Alegreya AlegreyaBlack [PERSON_NAME] Allan-R…" at bounding box center [212, 468] width 156 height 19
click at [607, 222] on div at bounding box center [635, 322] width 1271 height 644
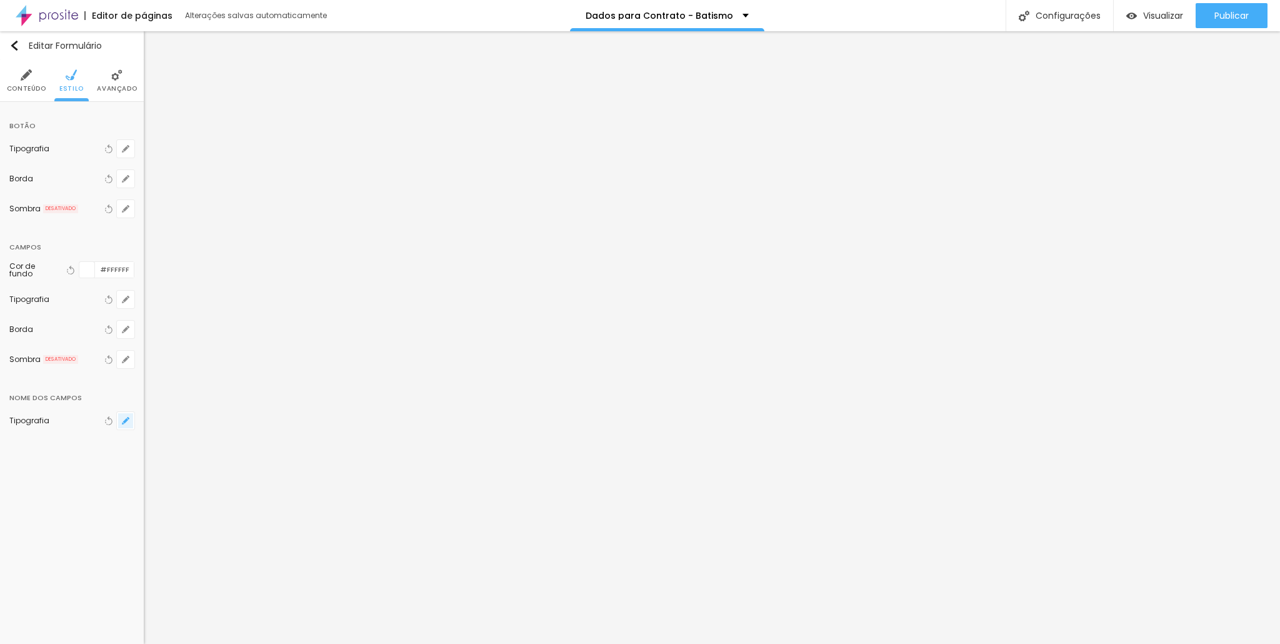
click at [127, 418] on icon "button" at bounding box center [125, 420] width 5 height 5
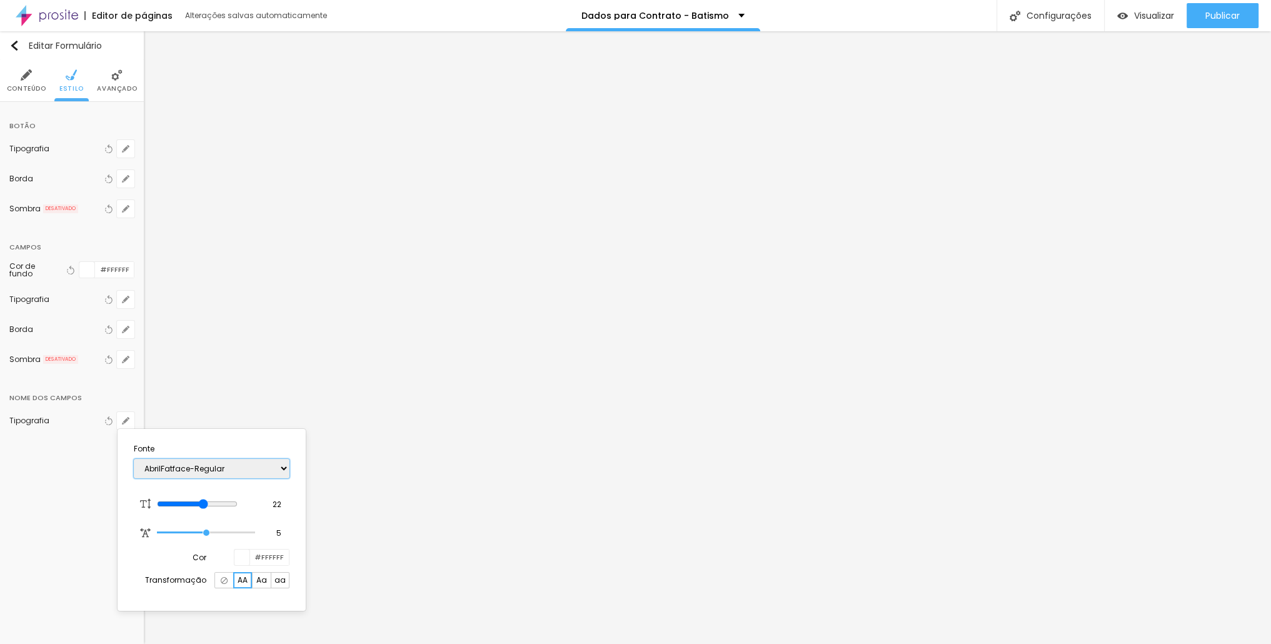
click at [210, 472] on select "AbrilFatface-Regular Actor-Regular Alegreya AlegreyaBlack [PERSON_NAME] Allan-R…" at bounding box center [212, 468] width 156 height 19
click at [134, 459] on select "AbrilFatface-Regular Actor-Regular Alegreya AlegreyaBlack [PERSON_NAME] Allan-R…" at bounding box center [212, 468] width 156 height 19
click at [125, 294] on div at bounding box center [635, 322] width 1271 height 644
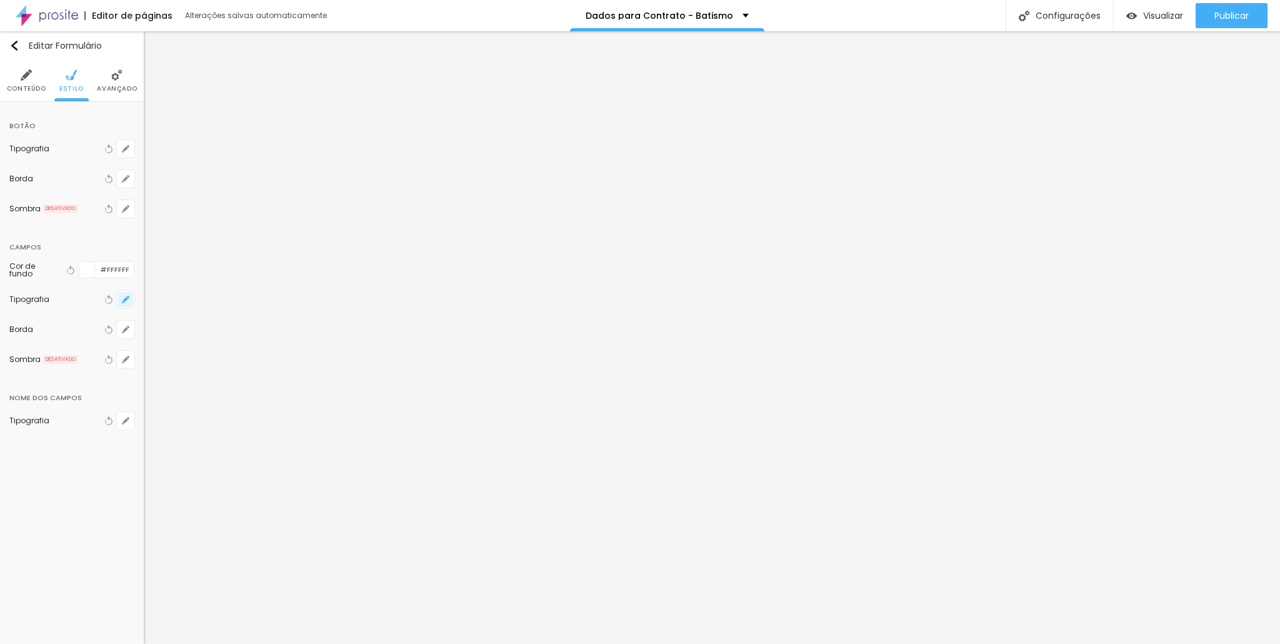
click at [125, 296] on icon "button" at bounding box center [125, 299] width 7 height 7
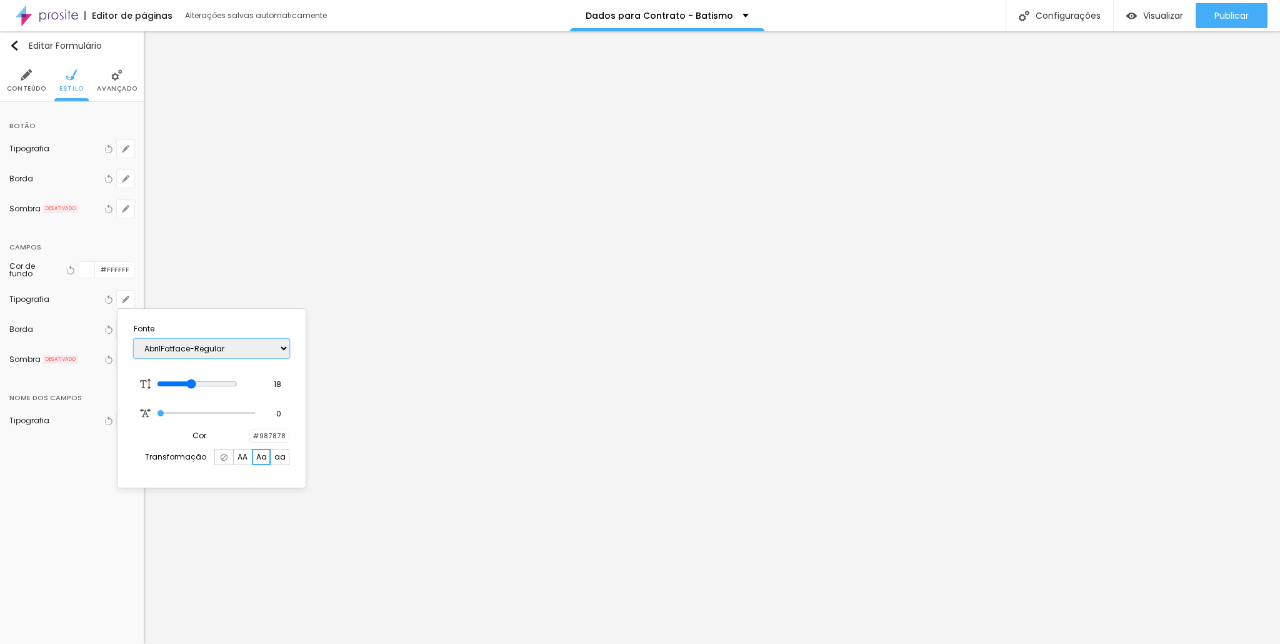
click at [199, 341] on select "AbrilFatface-Regular Actor-Regular Alegreya AlegreyaBlack [PERSON_NAME] Allan-R…" at bounding box center [212, 348] width 156 height 19
click at [134, 339] on select "AbrilFatface-Regular Actor-Regular Alegreya AlegreyaBlack [PERSON_NAME] Allan-R…" at bounding box center [212, 348] width 156 height 19
click at [250, 439] on div at bounding box center [250, 436] width 0 height 12
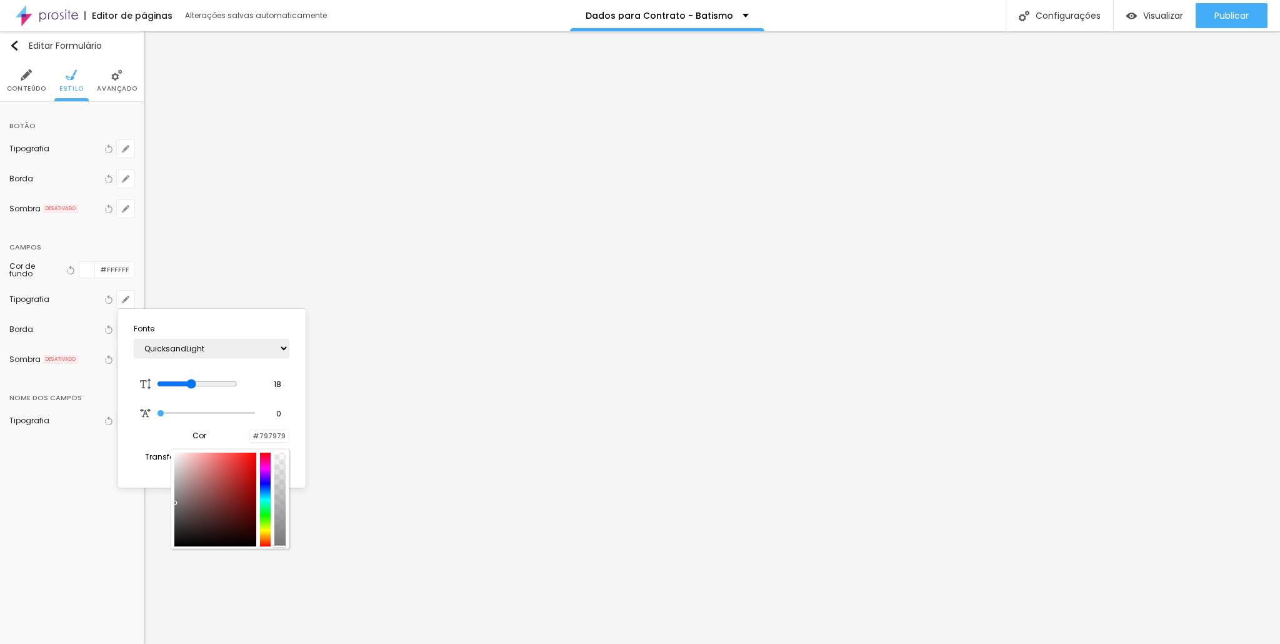
drag, startPoint x: 184, startPoint y: 515, endPoint x: 172, endPoint y: 496, distance: 22.4
click at [173, 499] on div at bounding box center [230, 499] width 119 height 100
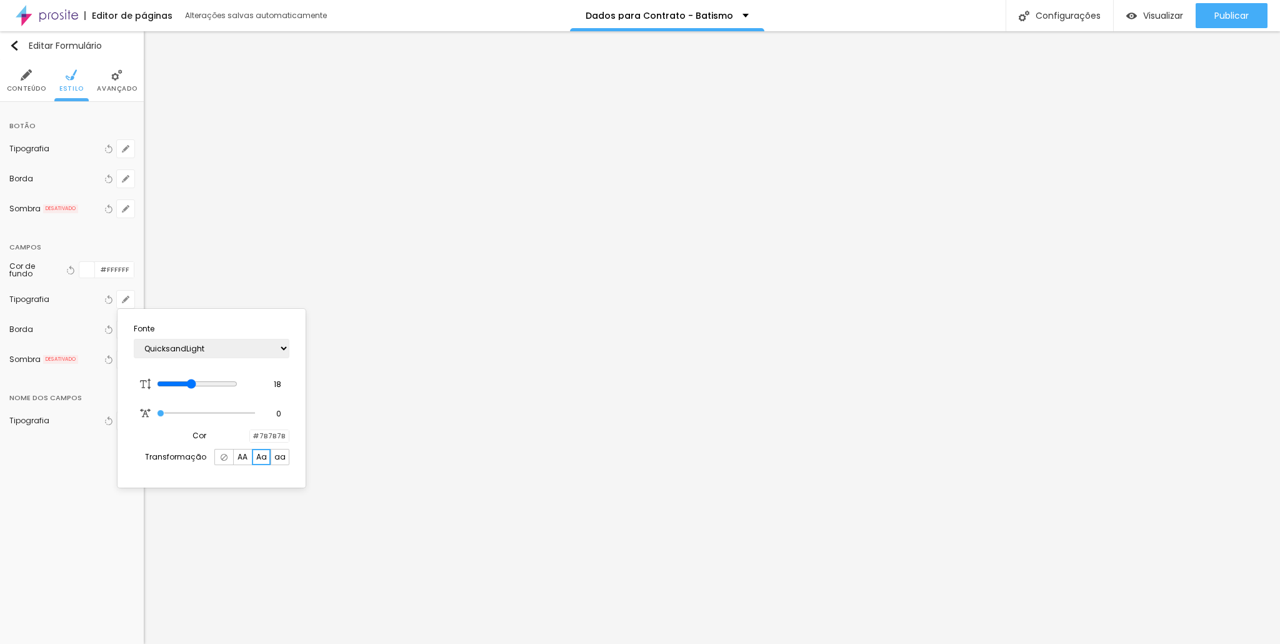
drag, startPoint x: 244, startPoint y: 437, endPoint x: 215, endPoint y: 463, distance: 38.5
click at [250, 437] on div at bounding box center [250, 436] width 0 height 12
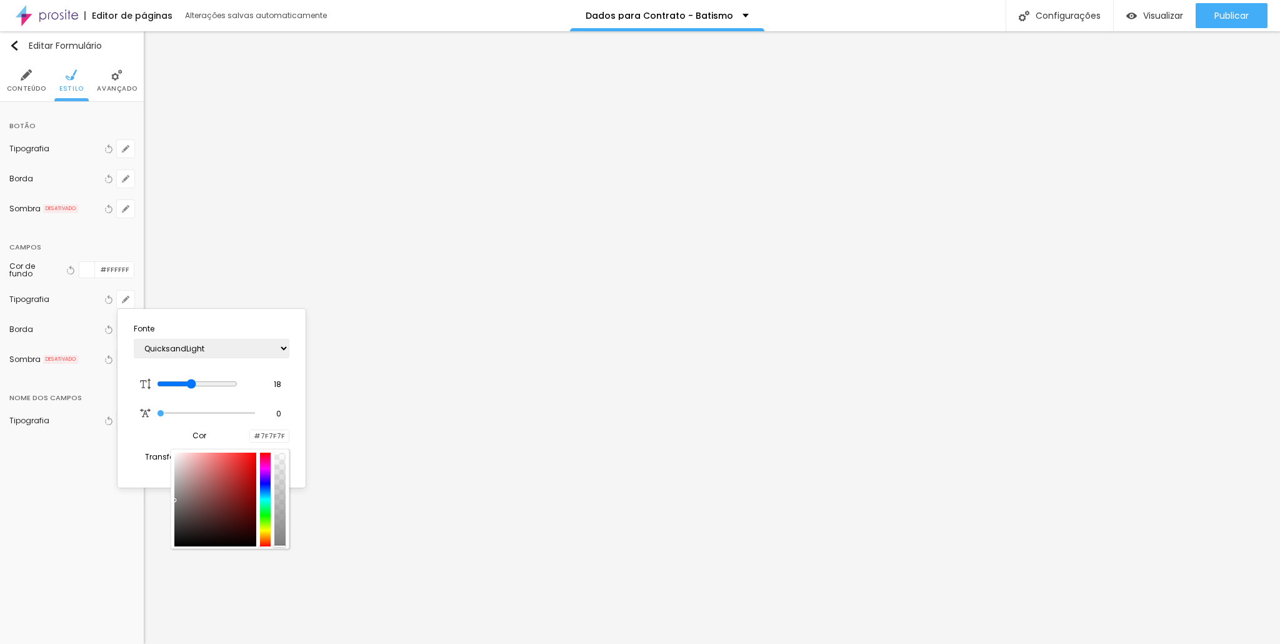
click at [176, 518] on div at bounding box center [215, 499] width 82 height 94
click at [180, 506] on div at bounding box center [215, 499] width 82 height 94
click at [182, 492] on div at bounding box center [215, 499] width 82 height 94
click at [182, 492] on div at bounding box center [182, 493] width 2 height 2
drag, startPoint x: 175, startPoint y: 489, endPoint x: 167, endPoint y: 499, distance: 12.0
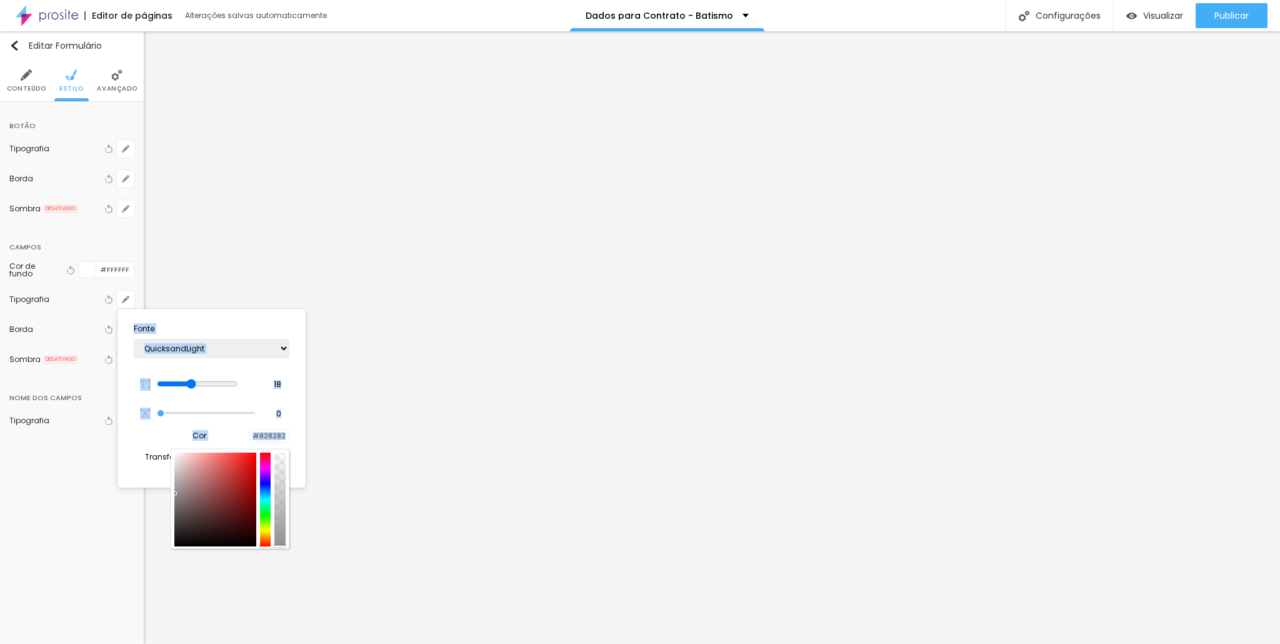
click at [167, 499] on body "Editor de páginas Alterações salvas automaticamente Dados para Contrato - Batis…" at bounding box center [640, 322] width 1280 height 644
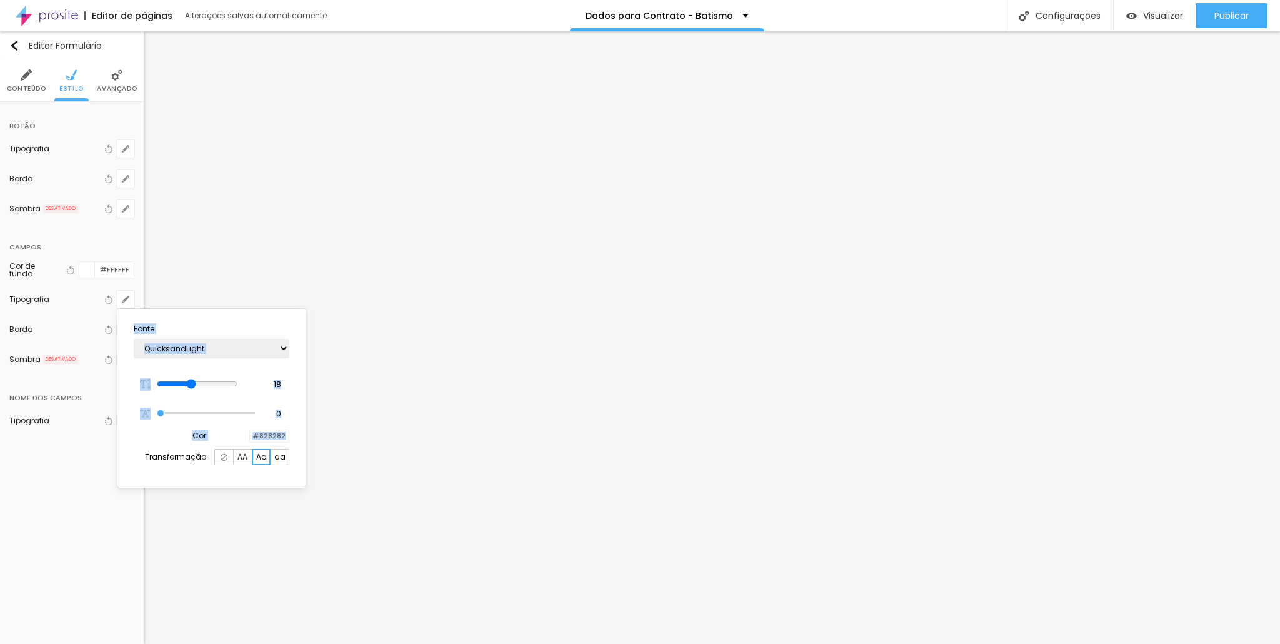
click at [162, 499] on div at bounding box center [640, 322] width 1280 height 644
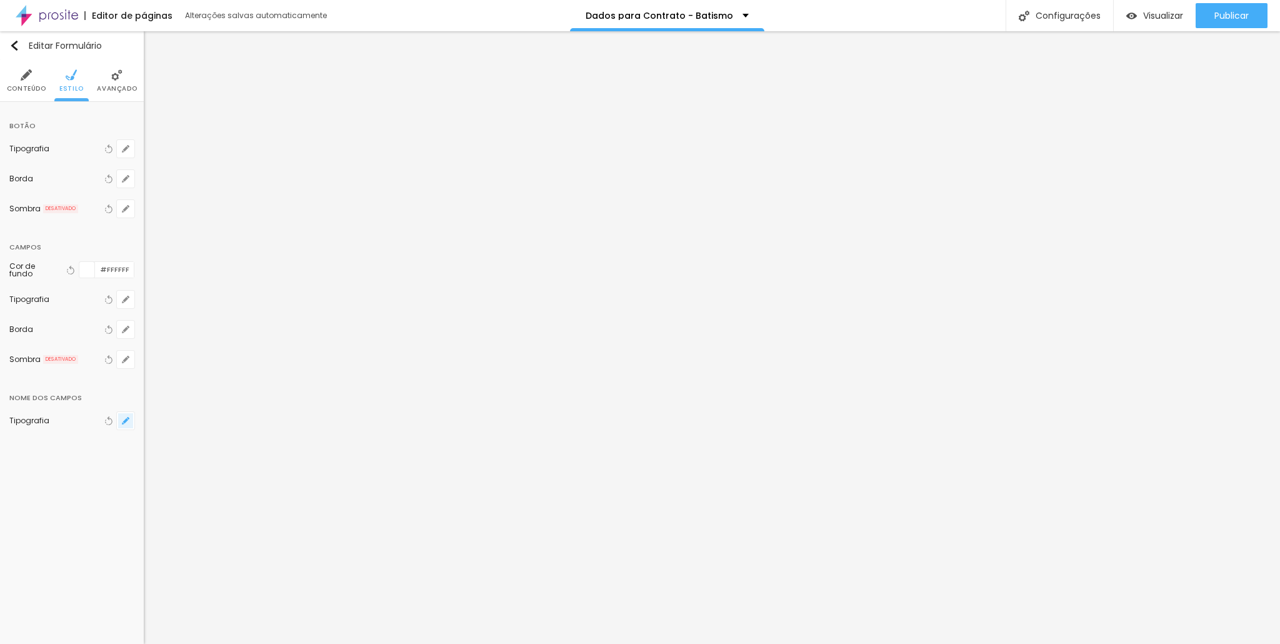
click at [121, 417] on button "button" at bounding box center [125, 420] width 17 height 17
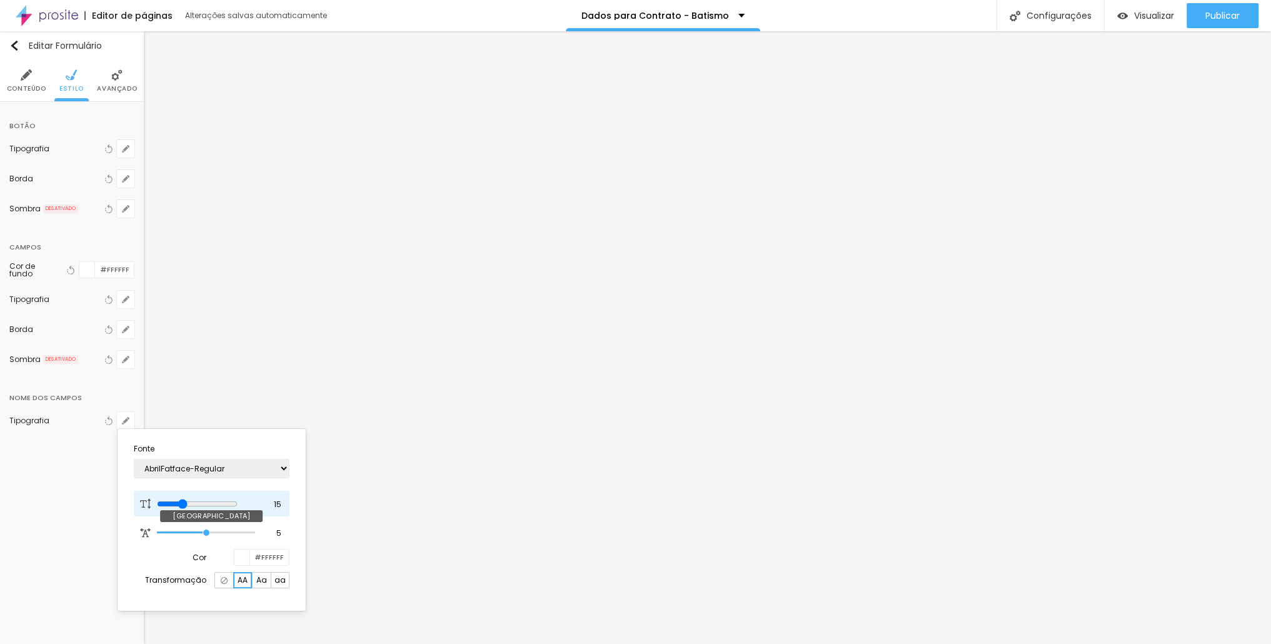
click at [185, 502] on input "range" at bounding box center [197, 504] width 81 height 10
drag, startPoint x: 185, startPoint y: 502, endPoint x: 192, endPoint y: 502, distance: 7.5
click at [192, 502] on input "range" at bounding box center [205, 504] width 97 height 6
click at [212, 466] on select "AbrilFatface-Regular Actor-Regular Alegreya AlegreyaBlack [PERSON_NAME] Allan-R…" at bounding box center [212, 468] width 156 height 19
click at [134, 459] on select "AbrilFatface-Regular Actor-Regular Alegreya AlegreyaBlack [PERSON_NAME] Allan-R…" at bounding box center [212, 468] width 156 height 19
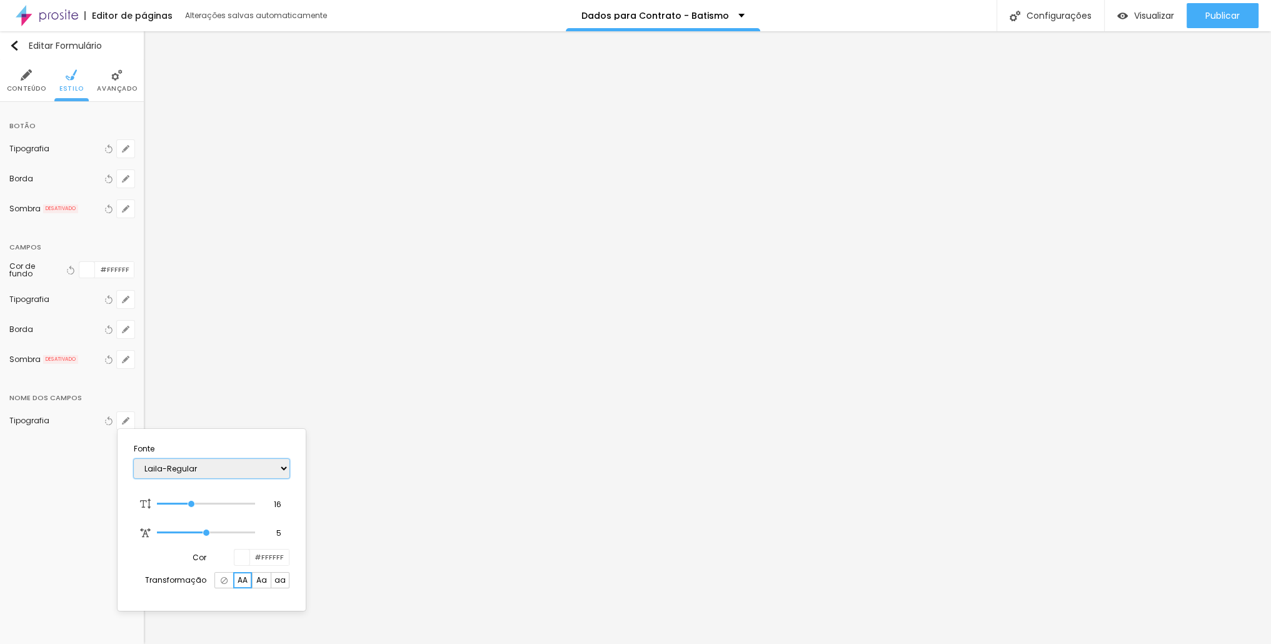
click at [192, 471] on select "AbrilFatface-Regular Actor-Regular Alegreya AlegreyaBlack [PERSON_NAME] Allan-R…" at bounding box center [212, 468] width 156 height 19
click at [134, 459] on select "AbrilFatface-Regular Actor-Regular Alegreya AlegreyaBlack [PERSON_NAME] Allan-R…" at bounding box center [212, 468] width 156 height 19
click at [219, 451] on p "Fonte" at bounding box center [212, 448] width 156 height 7
click at [214, 468] on select "AbrilFatface-Regular Actor-Regular Alegreya AlegreyaBlack [PERSON_NAME] Allan-R…" at bounding box center [212, 468] width 156 height 19
click at [134, 459] on select "AbrilFatface-Regular Actor-Regular Alegreya AlegreyaBlack [PERSON_NAME] Allan-R…" at bounding box center [212, 468] width 156 height 19
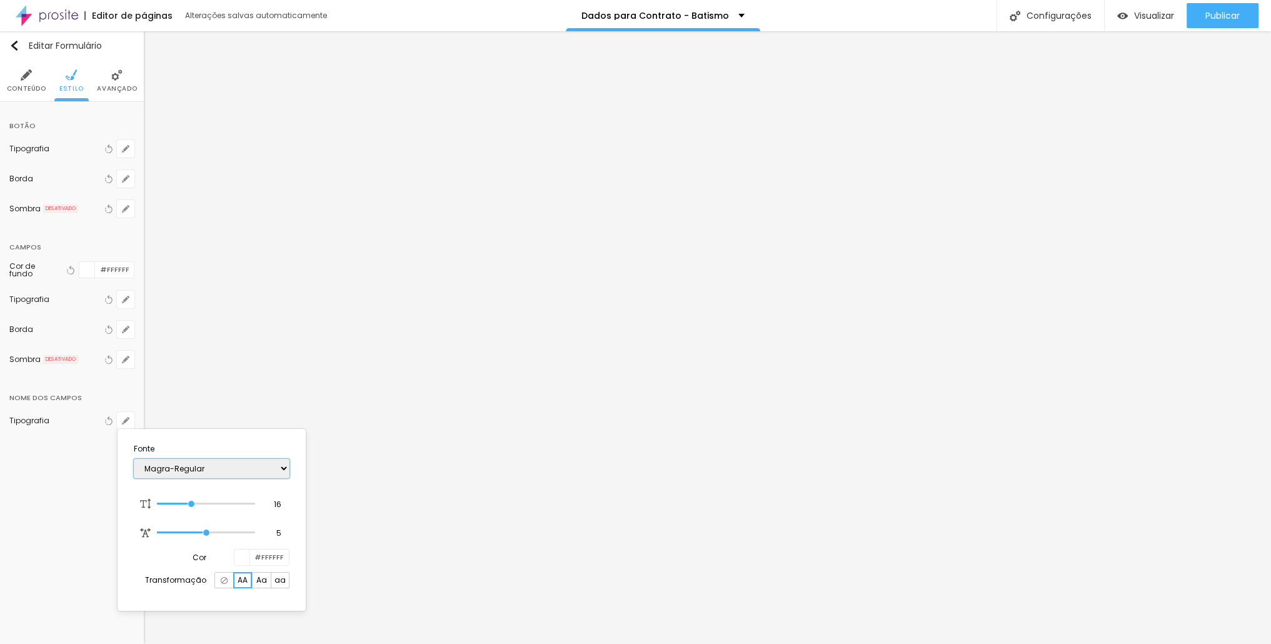
click at [244, 468] on select "AbrilFatface-Regular Actor-Regular Alegreya AlegreyaBlack [PERSON_NAME] Allan-R…" at bounding box center [212, 468] width 156 height 19
click at [134, 459] on select "AbrilFatface-Regular Actor-Regular Alegreya AlegreyaBlack [PERSON_NAME] Allan-R…" at bounding box center [212, 468] width 156 height 19
click at [499, 469] on div at bounding box center [635, 322] width 1271 height 644
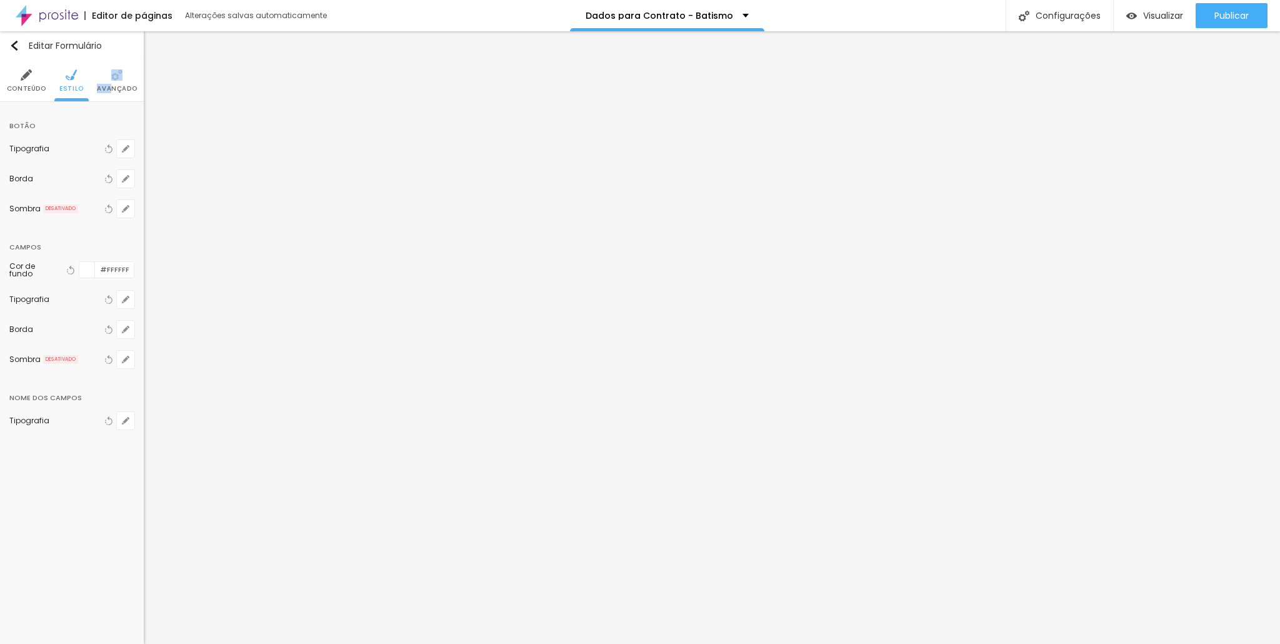
drag, startPoint x: 109, startPoint y: 77, endPoint x: 112, endPoint y: 87, distance: 10.9
click at [112, 87] on li "Avançado" at bounding box center [117, 80] width 40 height 41
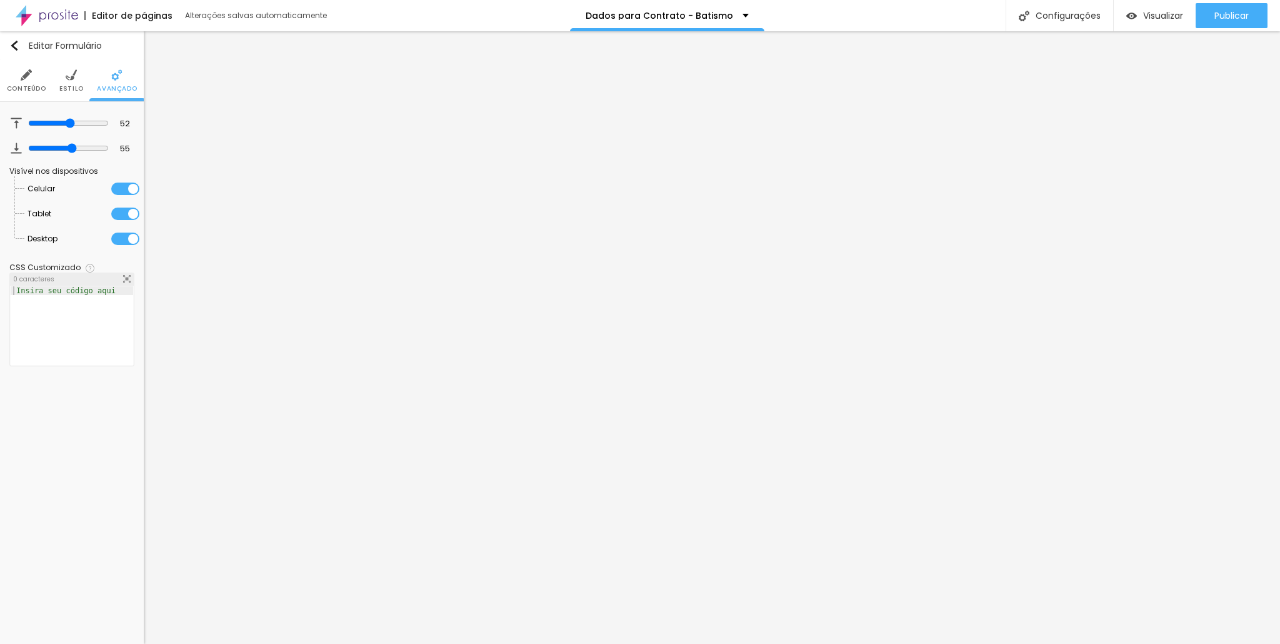
click at [40, 84] on li "Conteúdo" at bounding box center [26, 80] width 39 height 41
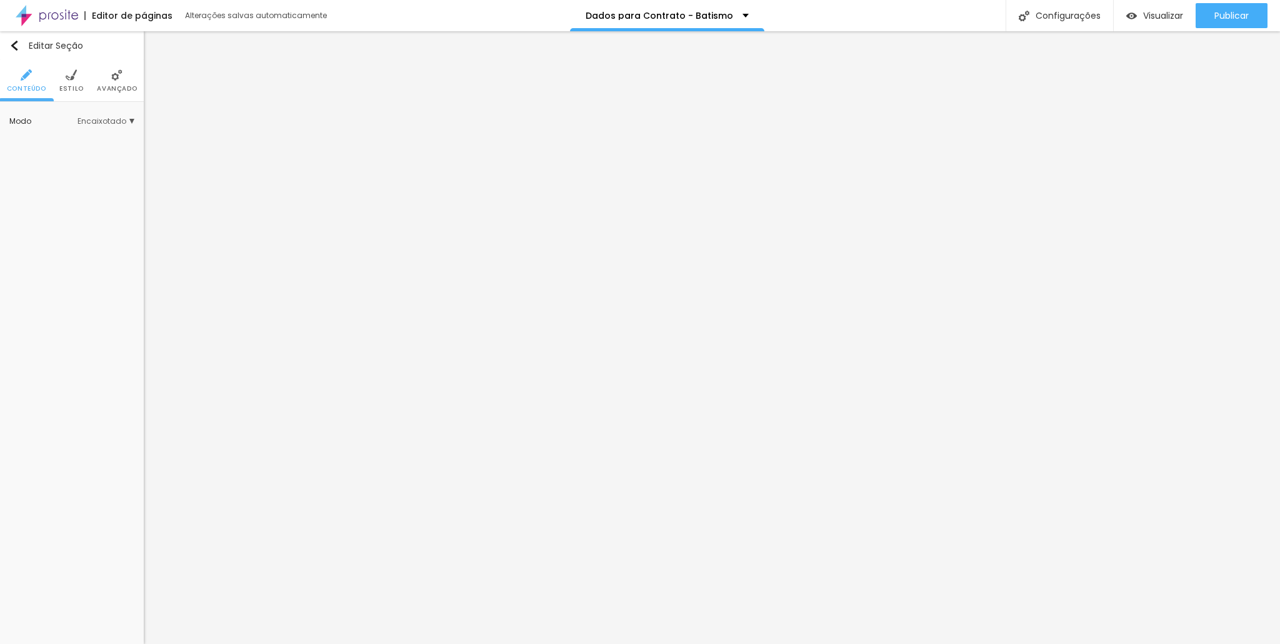
click at [102, 80] on li "Avançado" at bounding box center [117, 80] width 40 height 41
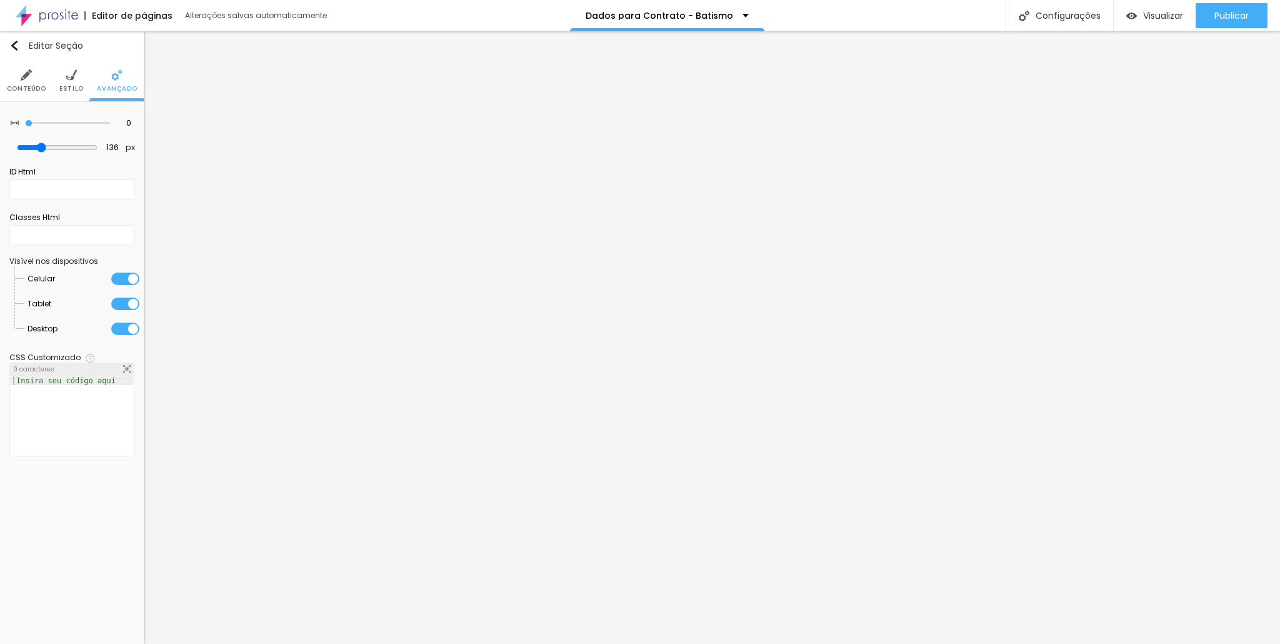
click at [45, 77] on ul "Conteúdo Estilo Avançado" at bounding box center [72, 81] width 144 height 42
click at [34, 85] on li "Conteúdo" at bounding box center [26, 80] width 39 height 41
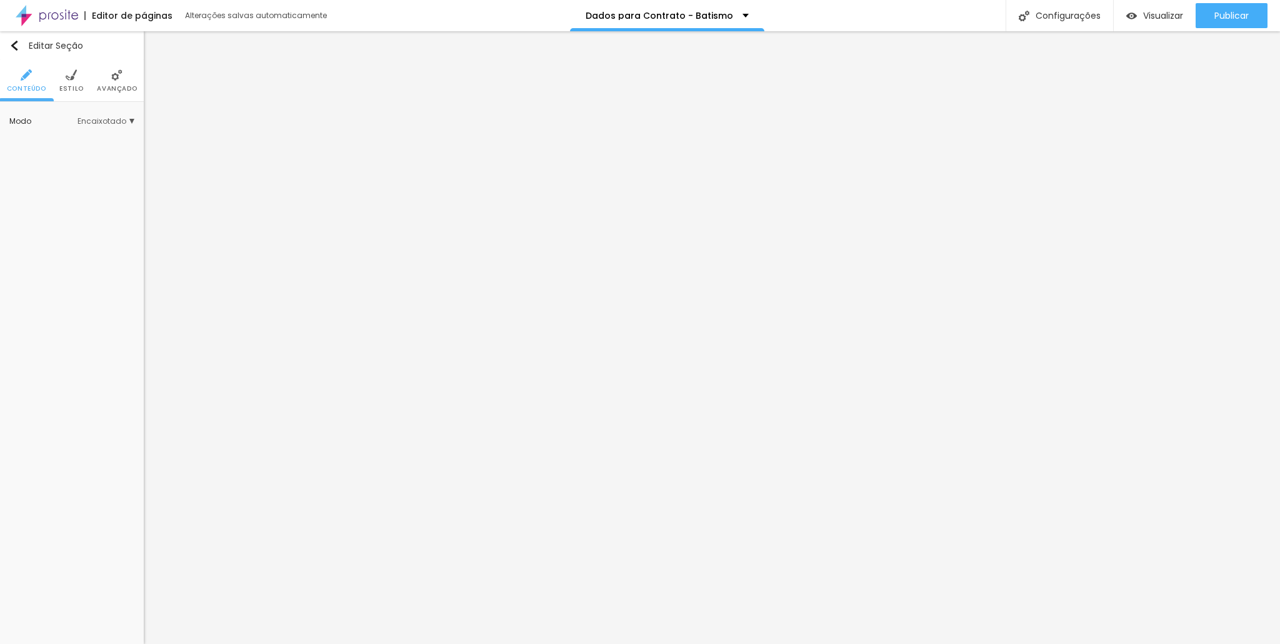
click at [94, 125] on span "Encaixotado" at bounding box center [105, 120] width 57 height 7
click at [85, 154] on span "Completo" at bounding box center [89, 155] width 85 height 7
click at [120, 79] on img at bounding box center [116, 74] width 11 height 11
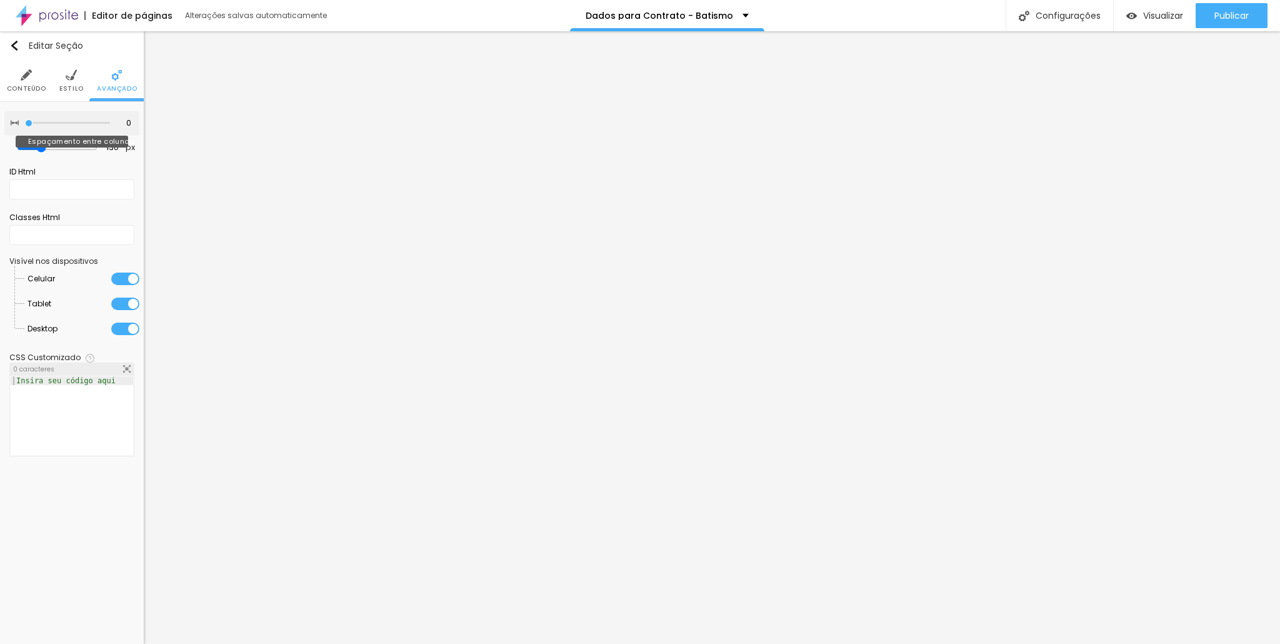
drag, startPoint x: 31, startPoint y: 124, endPoint x: 0, endPoint y: 132, distance: 31.7
click at [25, 126] on input "range" at bounding box center [67, 123] width 85 height 6
drag, startPoint x: 71, startPoint y: 152, endPoint x: 101, endPoint y: 155, distance: 30.1
click at [101, 155] on div "136 px Espaçamento vertical" at bounding box center [71, 148] width 135 height 24
click at [18, 83] on li "Conteúdo" at bounding box center [26, 80] width 39 height 41
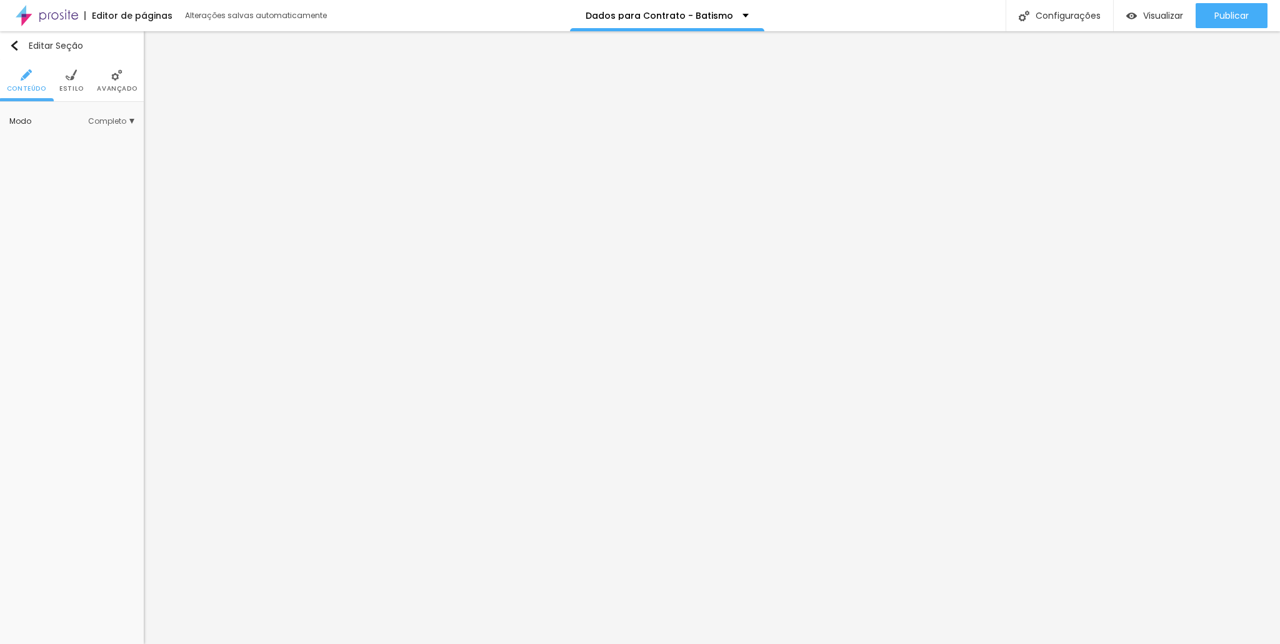
click at [121, 123] on span "Completo" at bounding box center [111, 120] width 46 height 7
click at [104, 137] on span "Encaixotado" at bounding box center [89, 139] width 85 height 7
click at [130, 81] on li "Avançado" at bounding box center [117, 80] width 40 height 41
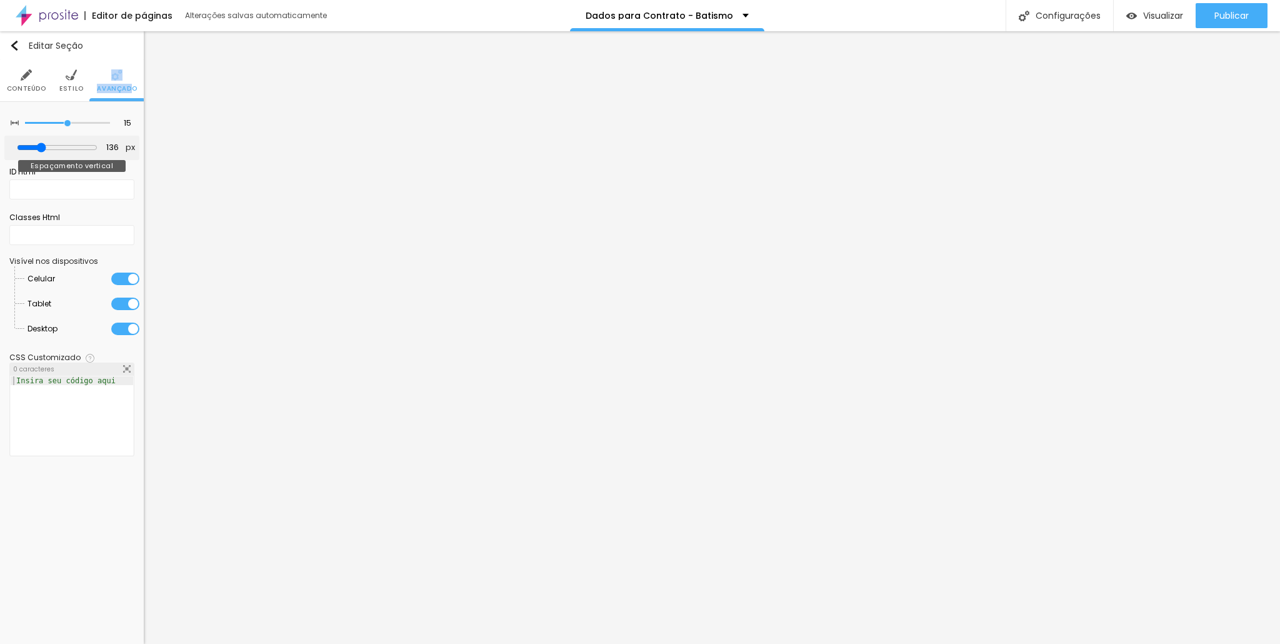
drag, startPoint x: 32, startPoint y: 121, endPoint x: 69, endPoint y: 139, distance: 40.8
click at [68, 126] on input "range" at bounding box center [67, 123] width 85 height 6
click at [1147, 11] on span "Visualizar" at bounding box center [1163, 16] width 40 height 10
click at [86, 79] on ul "Conteúdo Estilo Avançado" at bounding box center [72, 81] width 144 height 42
click at [77, 78] on li "Estilo" at bounding box center [71, 80] width 24 height 41
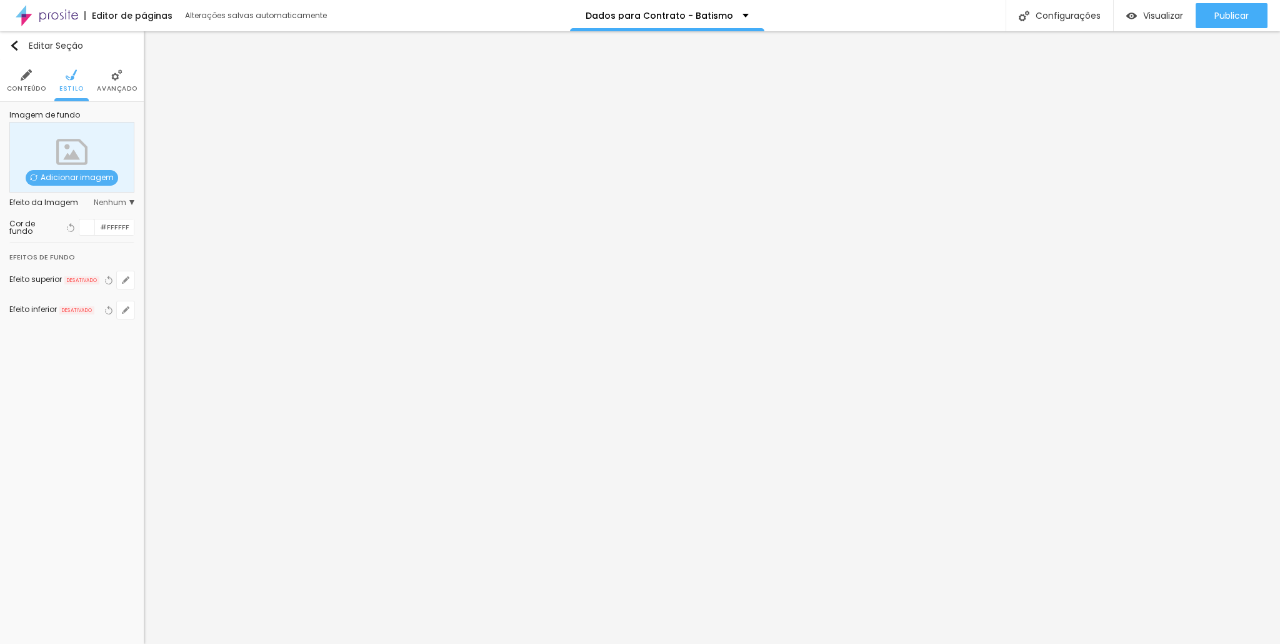
click at [87, 222] on div at bounding box center [87, 227] width 16 height 16
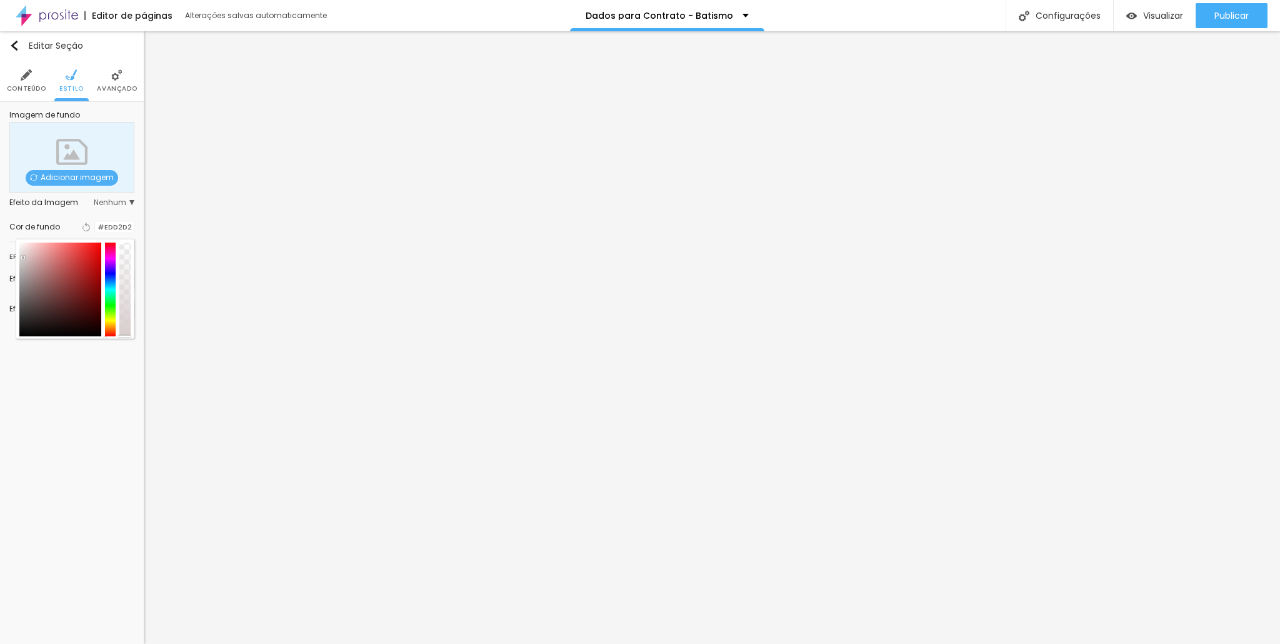
click at [20, 259] on div at bounding box center [60, 289] width 82 height 94
click at [23, 257] on div at bounding box center [23, 258] width 2 height 2
click at [21, 254] on div at bounding box center [20, 253] width 2 height 2
click at [95, 224] on div at bounding box center [95, 227] width 0 height 12
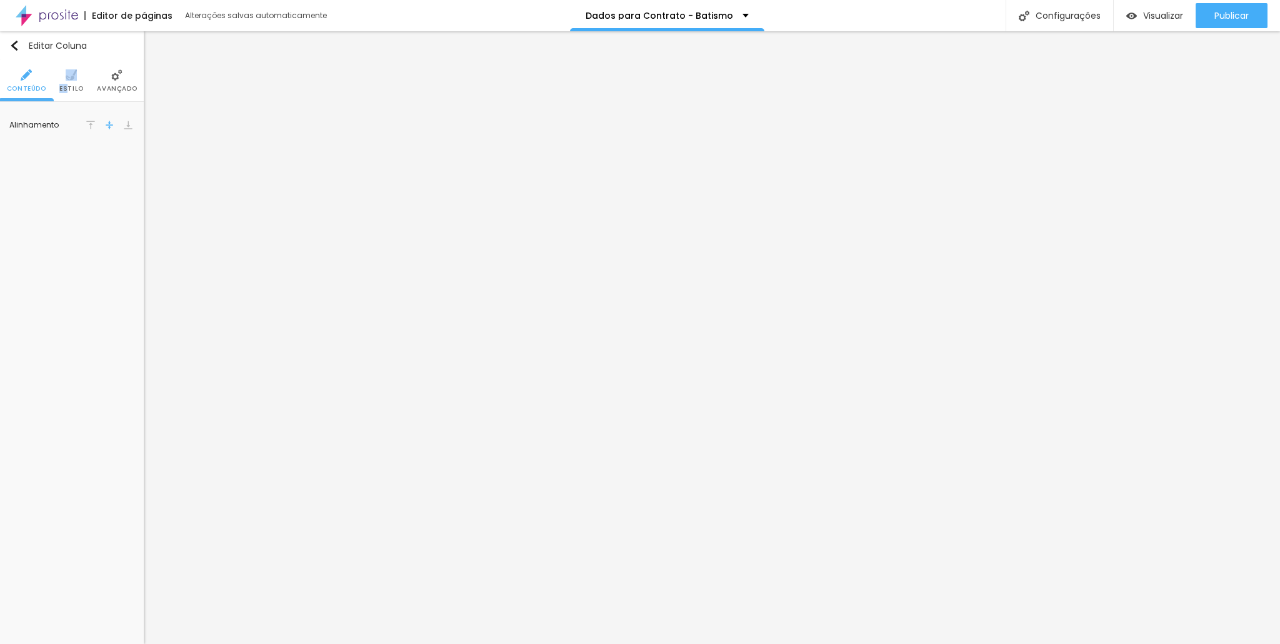
click at [67, 84] on li "Estilo" at bounding box center [71, 80] width 24 height 41
click at [119, 77] on img at bounding box center [116, 74] width 11 height 11
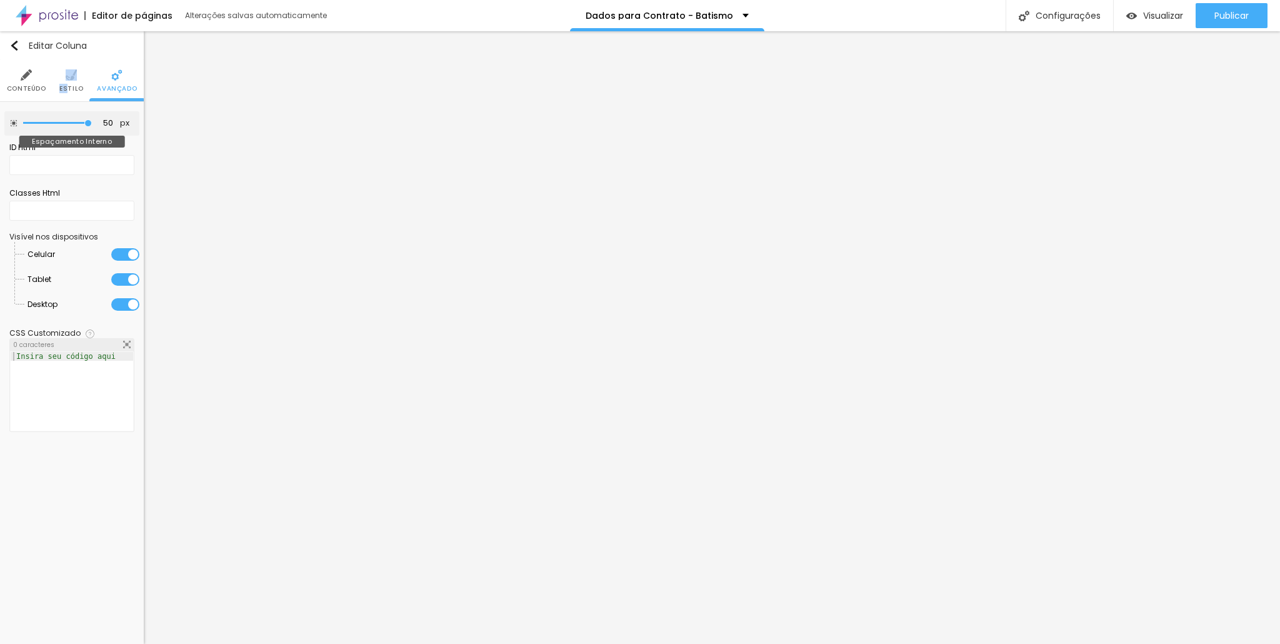
drag, startPoint x: 61, startPoint y: 120, endPoint x: 422, endPoint y: 158, distance: 363.9
click at [92, 126] on input "range" at bounding box center [57, 123] width 69 height 6
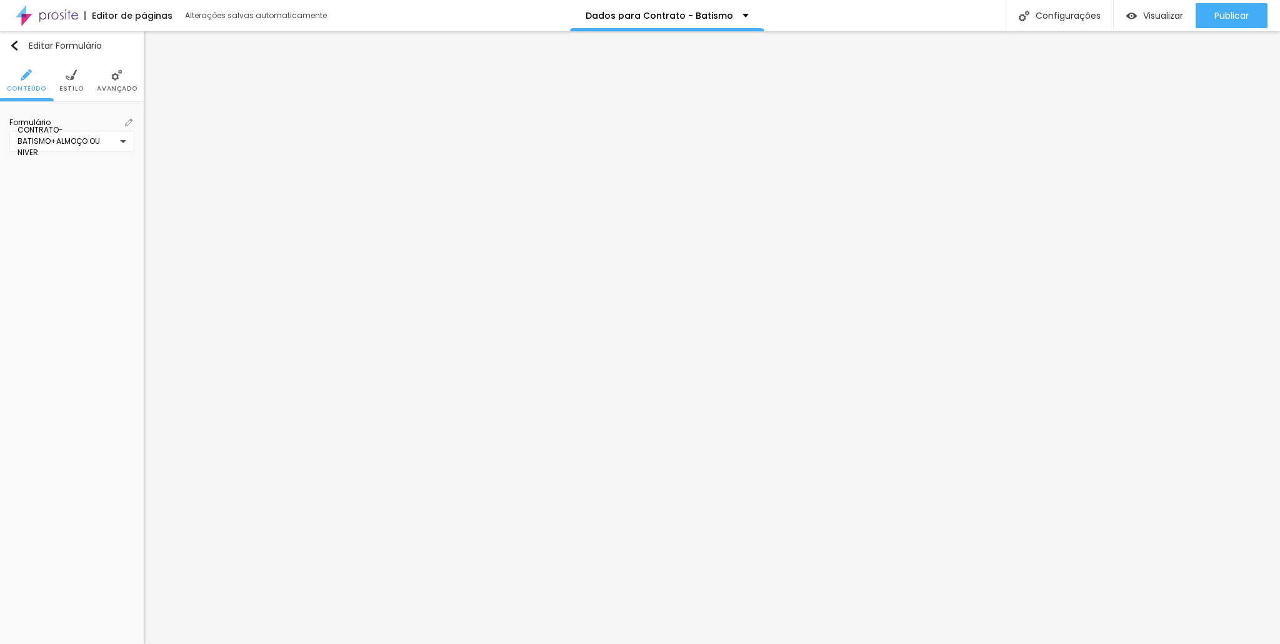
click at [66, 78] on img at bounding box center [71, 74] width 11 height 11
click at [90, 264] on div at bounding box center [87, 270] width 16 height 16
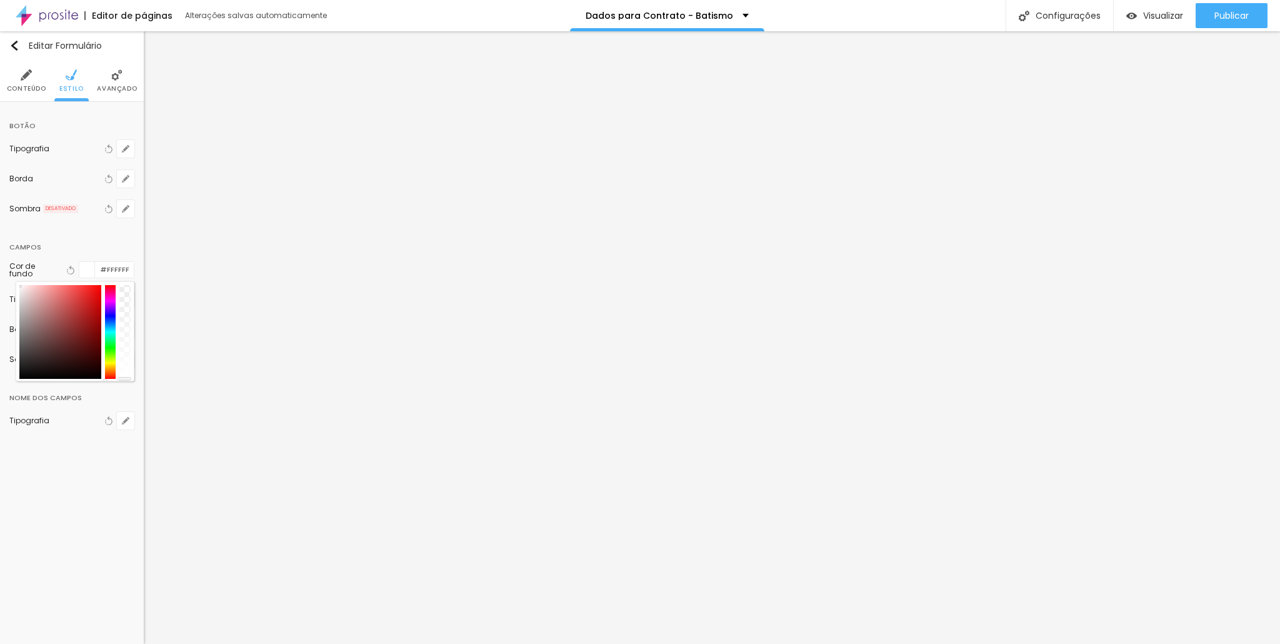
click at [90, 264] on div at bounding box center [87, 270] width 16 height 16
click at [40, 298] on div at bounding box center [60, 332] width 82 height 94
click at [29, 287] on div at bounding box center [60, 332] width 82 height 94
click at [24, 296] on div at bounding box center [60, 332] width 82 height 94
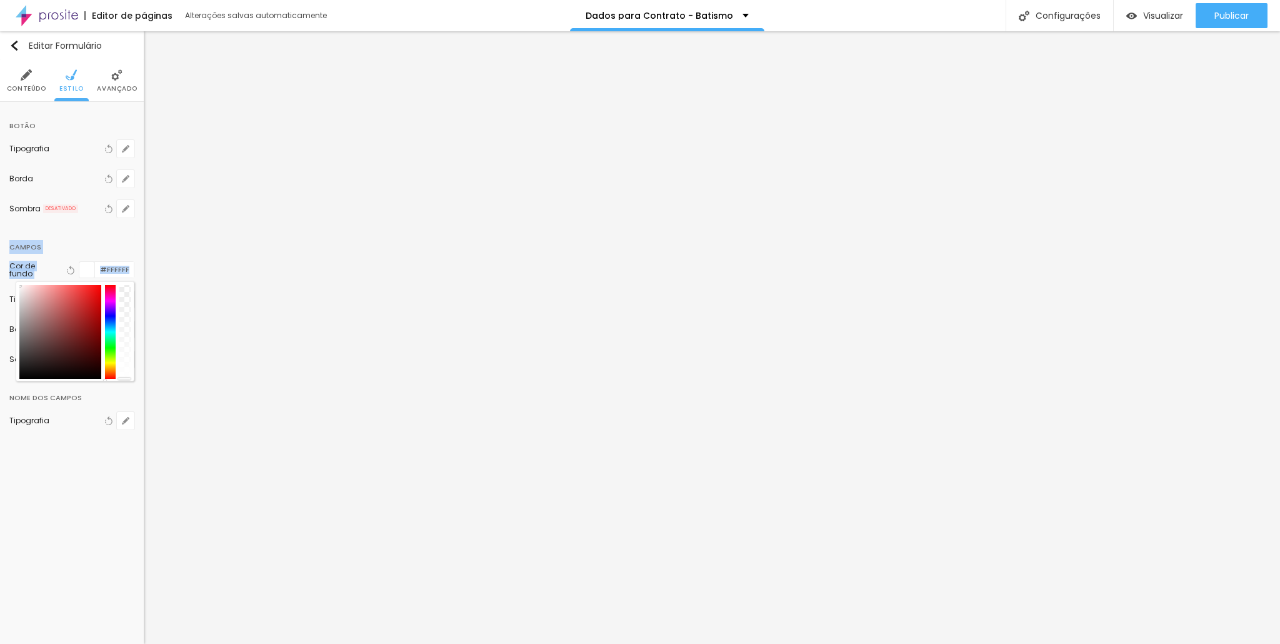
drag, startPoint x: 27, startPoint y: 297, endPoint x: 4, endPoint y: 239, distance: 63.4
click at [4, 239] on div "Botão Tipografia Voltar ao padrão Borda Voltar ao padrão Sombra DESATIVADO Volt…" at bounding box center [72, 278] width 144 height 352
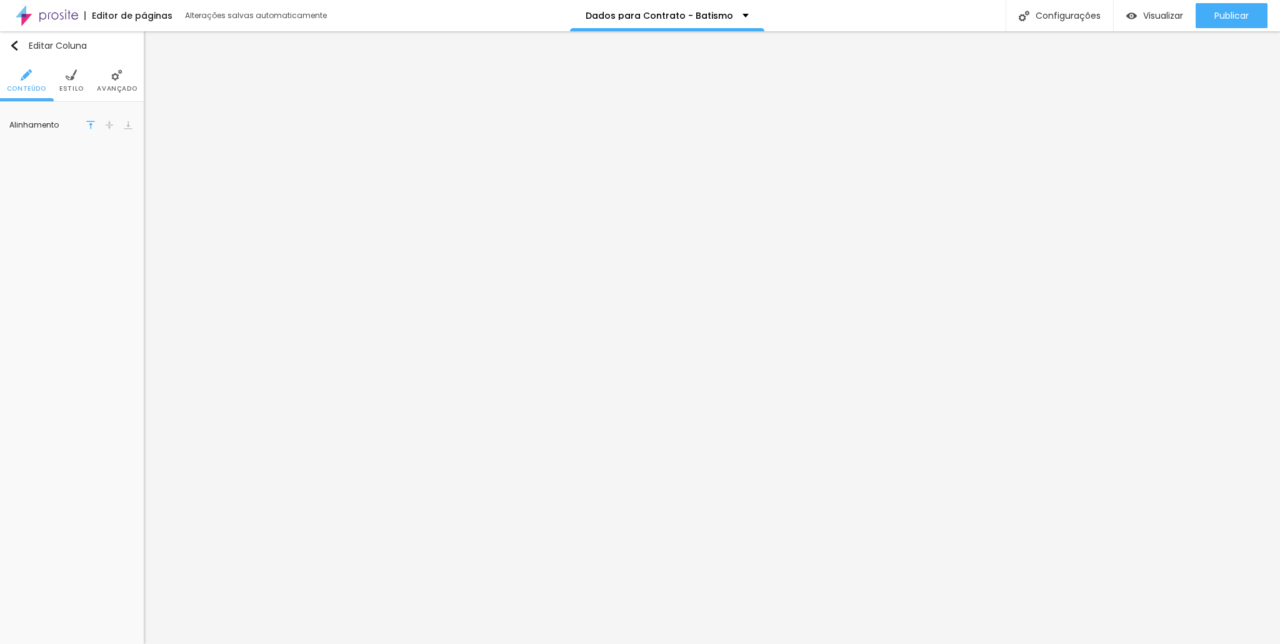
click at [72, 83] on li "Estilo" at bounding box center [71, 80] width 24 height 41
click at [85, 83] on ul "Conteúdo Estilo Avançado" at bounding box center [72, 81] width 144 height 42
click at [79, 81] on li "Estilo" at bounding box center [71, 80] width 24 height 41
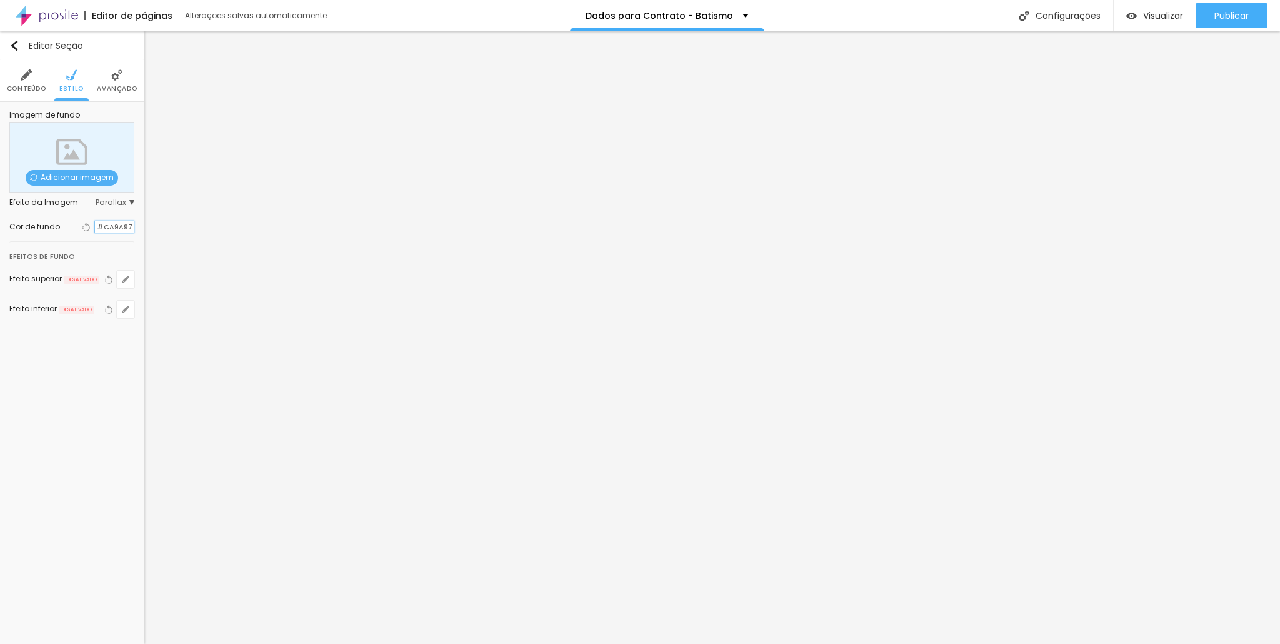
click at [109, 225] on input "#CA9A97" at bounding box center [114, 227] width 39 height 12
drag, startPoint x: 131, startPoint y: 229, endPoint x: 67, endPoint y: 212, distance: 65.8
click at [67, 214] on div "Cor de fundo Voltar ao padrão #CA9A97" at bounding box center [71, 226] width 125 height 29
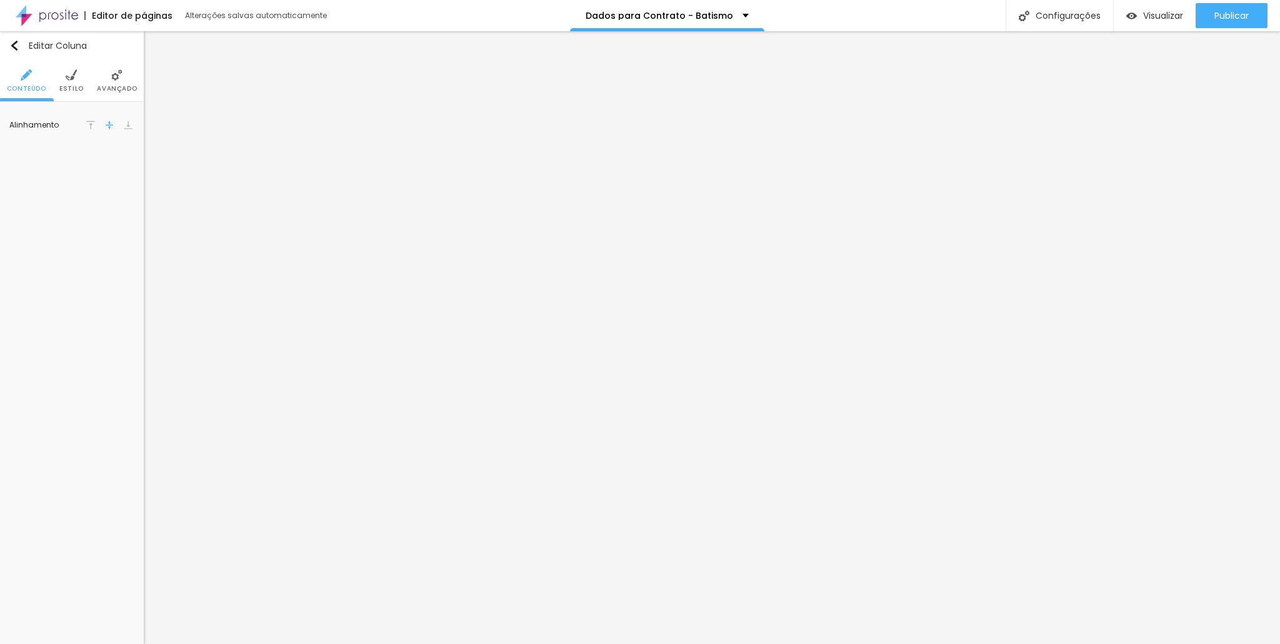
drag, startPoint x: 54, startPoint y: 88, endPoint x: 62, endPoint y: 79, distance: 12.4
click at [54, 87] on ul "Conteúdo Estilo Avançado" at bounding box center [72, 81] width 144 height 42
click at [65, 80] on li "Estilo" at bounding box center [71, 80] width 24 height 41
click at [95, 122] on div at bounding box center [95, 126] width 0 height 12
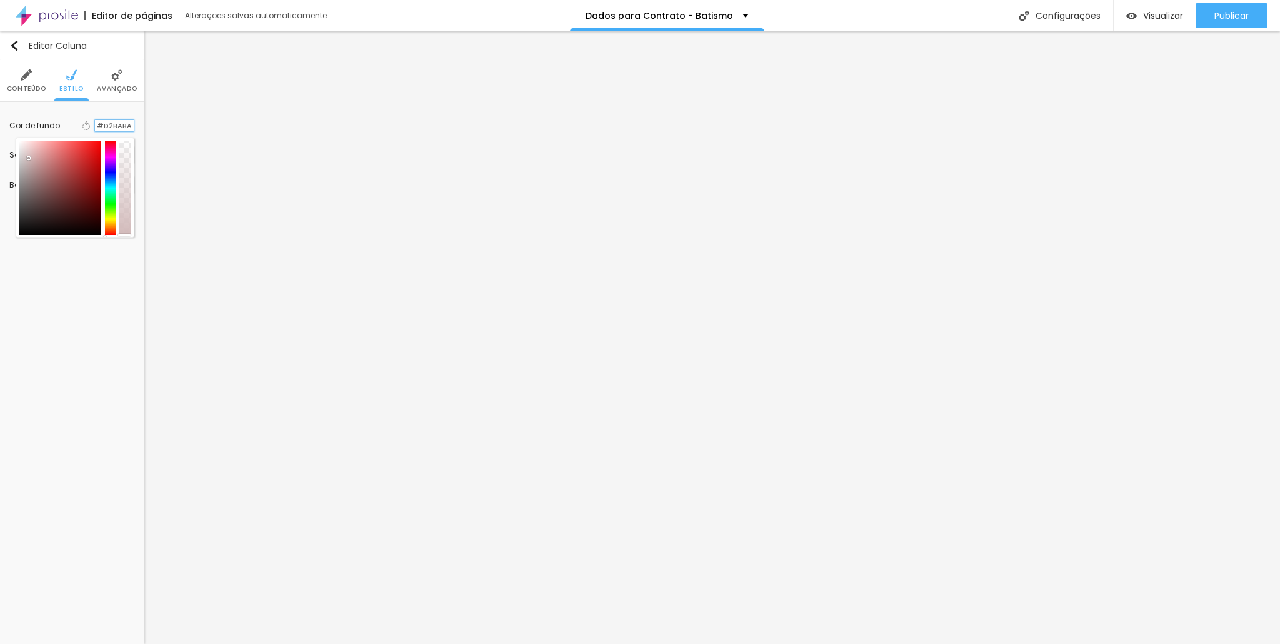
click at [110, 124] on input "#D2BABA" at bounding box center [114, 126] width 39 height 12
paste input "CA9A97"
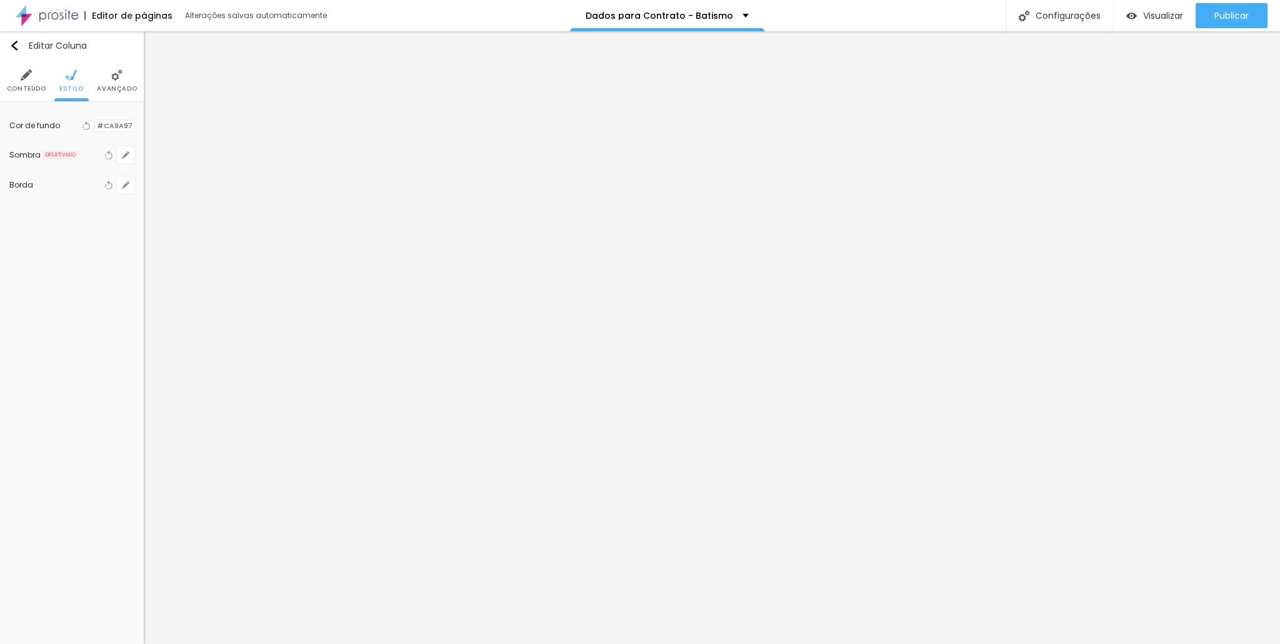
click at [116, 86] on span "Avançado" at bounding box center [117, 89] width 40 height 6
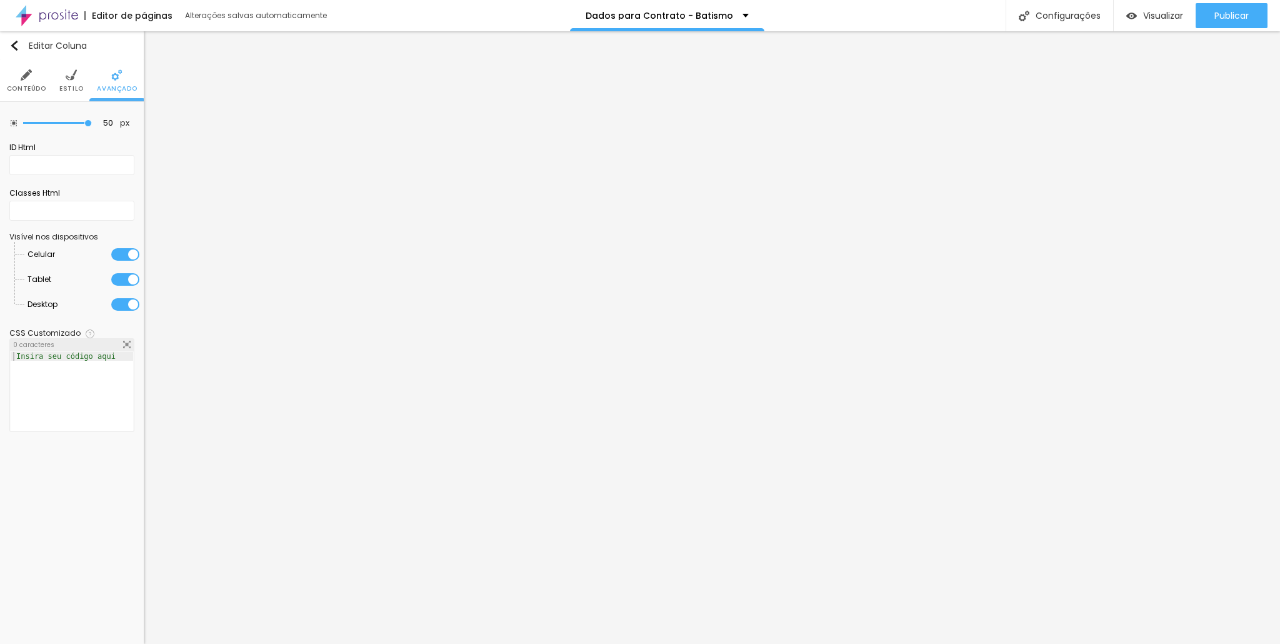
click at [40, 82] on li "Conteúdo" at bounding box center [26, 80] width 39 height 41
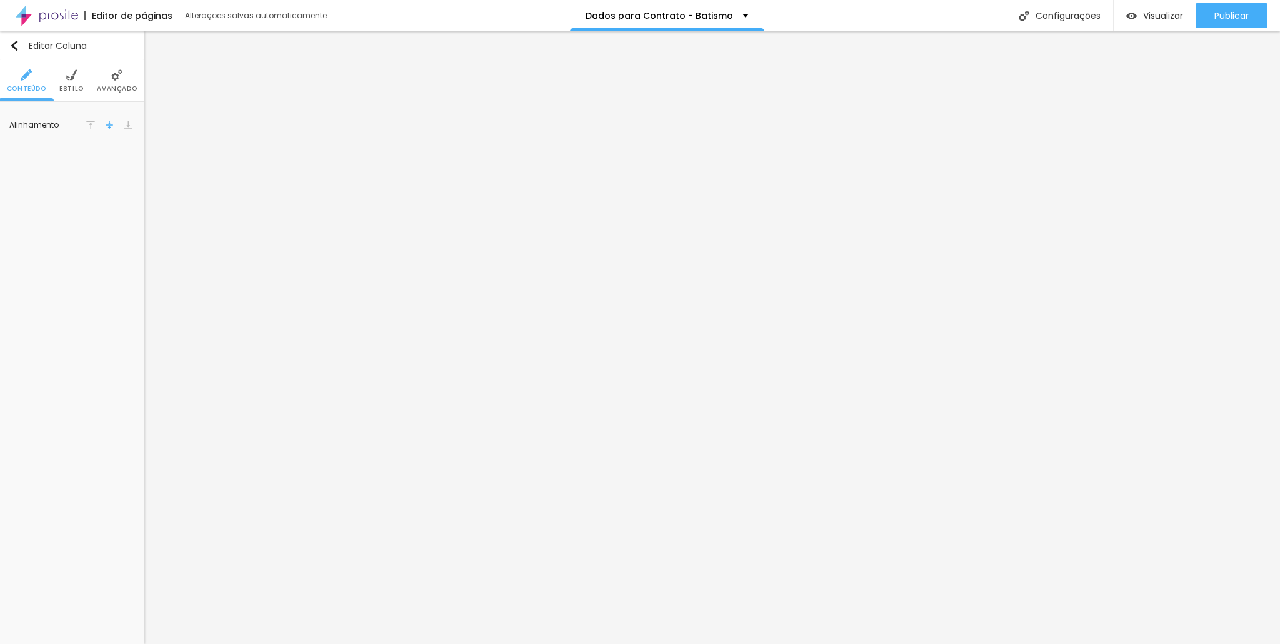
click at [64, 76] on li "Estilo" at bounding box center [71, 80] width 24 height 41
click at [108, 187] on icon "button" at bounding box center [108, 185] width 9 height 9
click at [110, 156] on icon "button" at bounding box center [108, 155] width 9 height 9
click at [130, 182] on button "button" at bounding box center [125, 184] width 17 height 17
drag, startPoint x: 140, startPoint y: 229, endPoint x: 454, endPoint y: 249, distance: 314.4
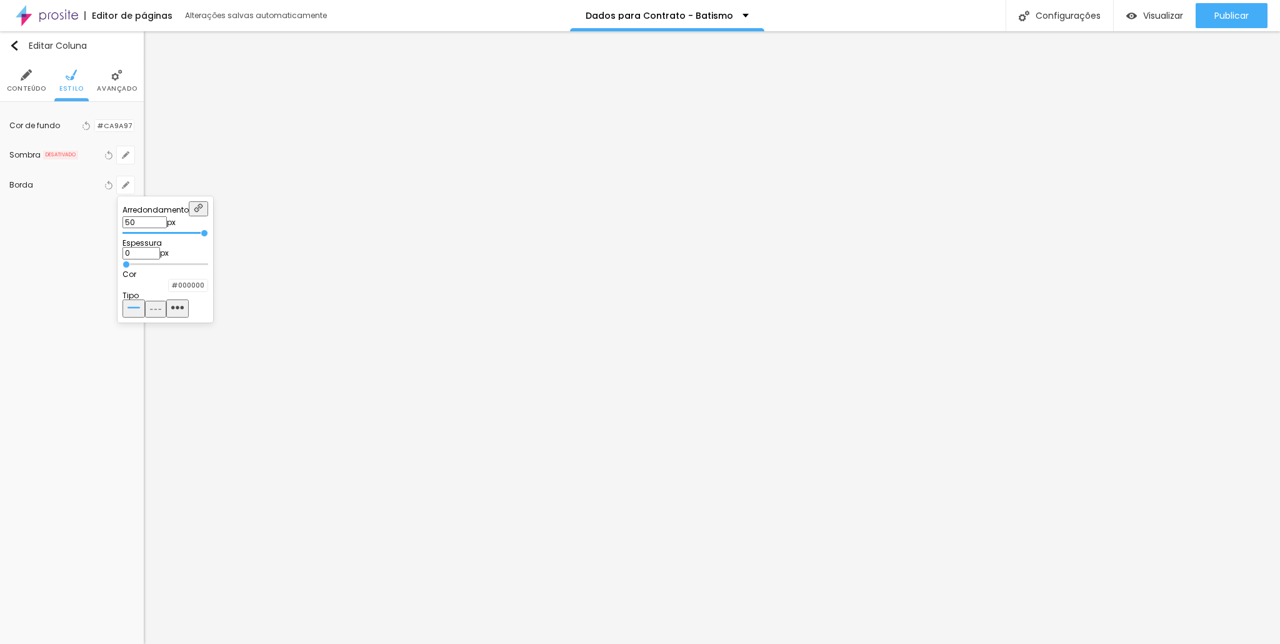
click at [208, 236] on input "range" at bounding box center [165, 233] width 86 height 6
click at [169, 291] on div at bounding box center [169, 285] width 0 height 12
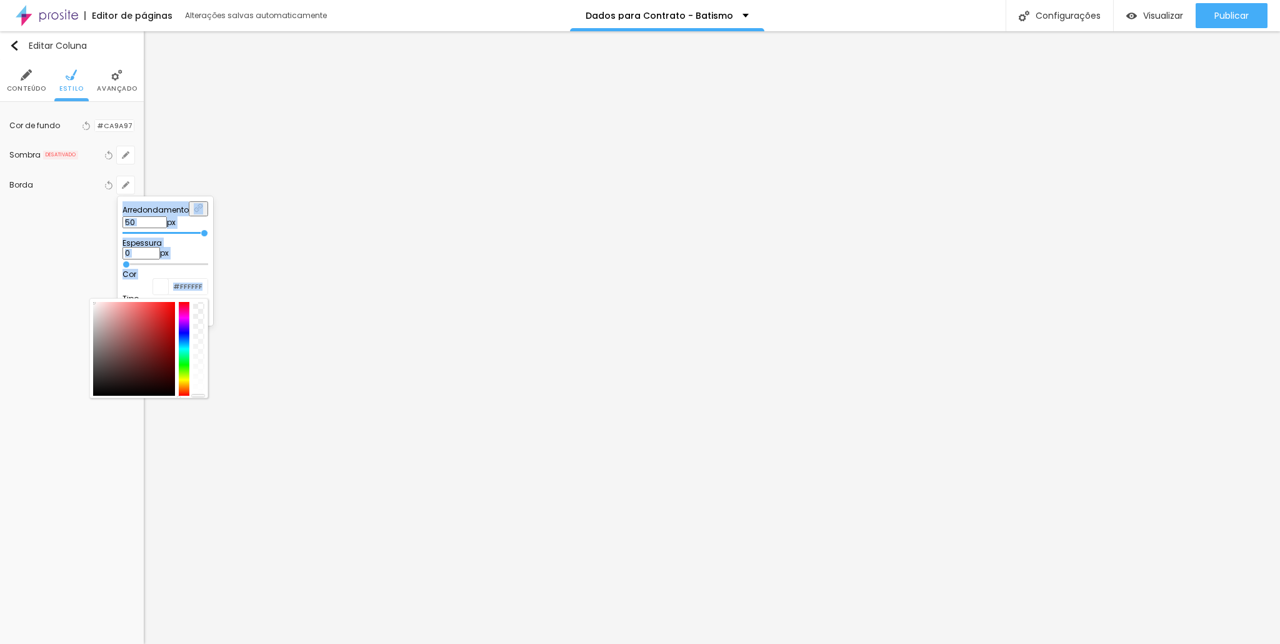
drag, startPoint x: 162, startPoint y: 279, endPoint x: 99, endPoint y: 206, distance: 97.1
click at [106, 219] on body "Editor de páginas Alterações salvas automaticamente Dados para Contrato - Batis…" at bounding box center [640, 322] width 1280 height 644
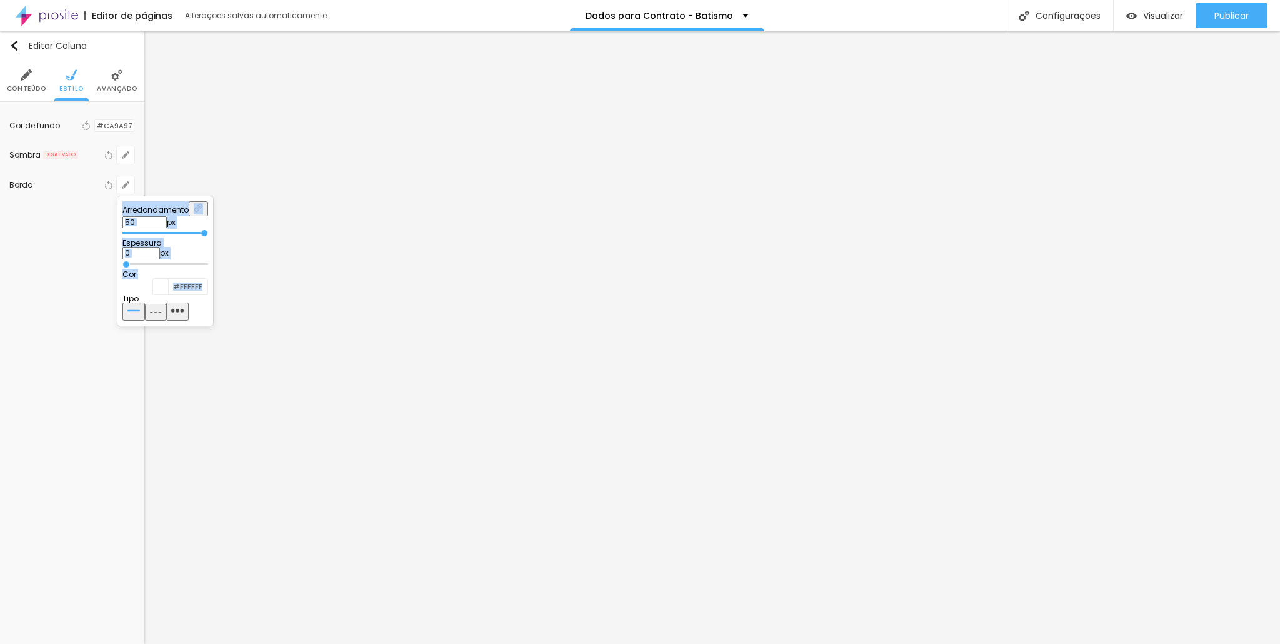
click at [370, 214] on div at bounding box center [640, 322] width 1280 height 644
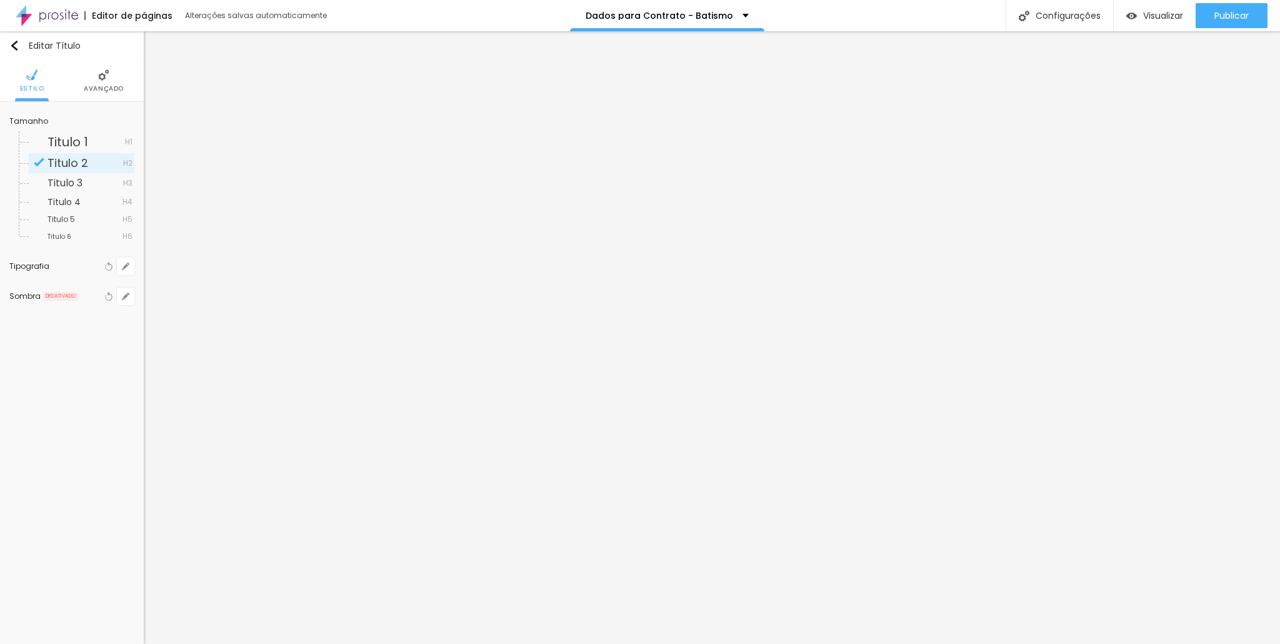
click at [104, 72] on img at bounding box center [103, 74] width 11 height 11
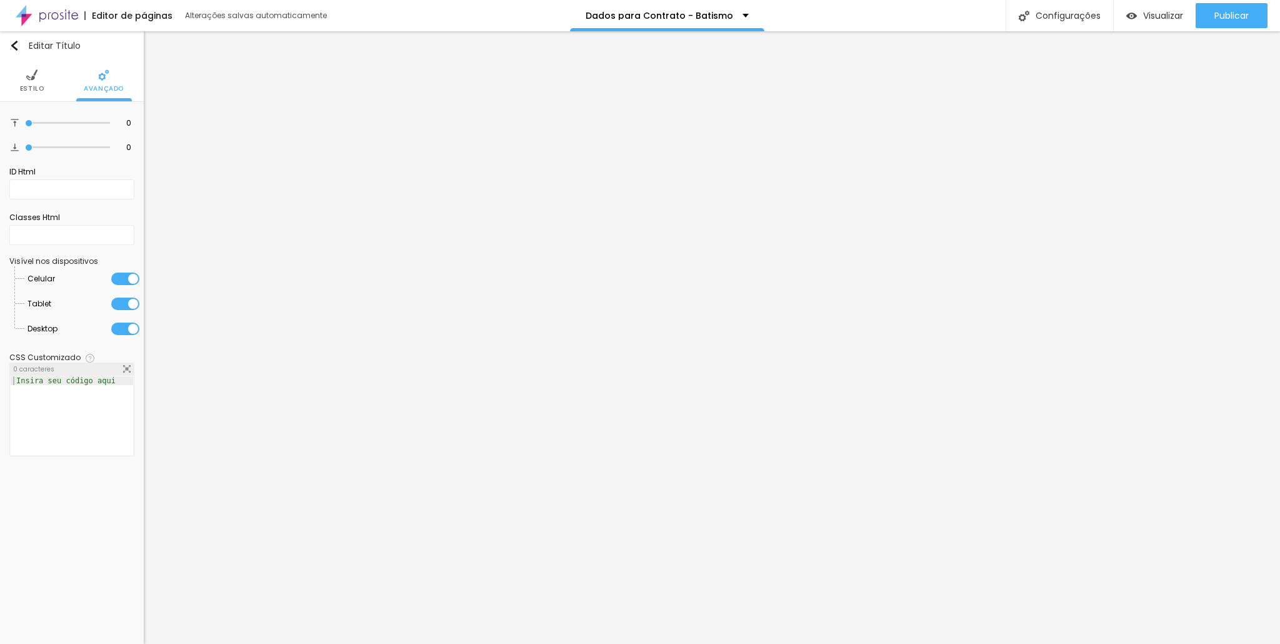
click at [34, 86] on span "Estilo" at bounding box center [32, 89] width 24 height 6
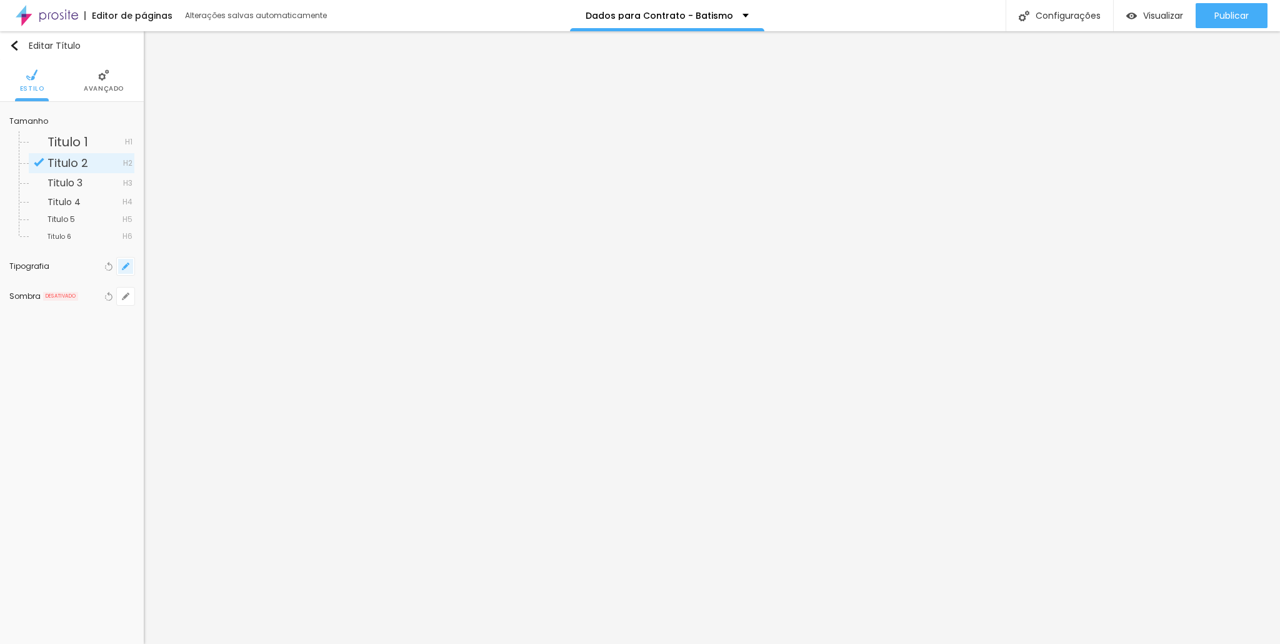
click at [125, 273] on button "button" at bounding box center [125, 265] width 17 height 17
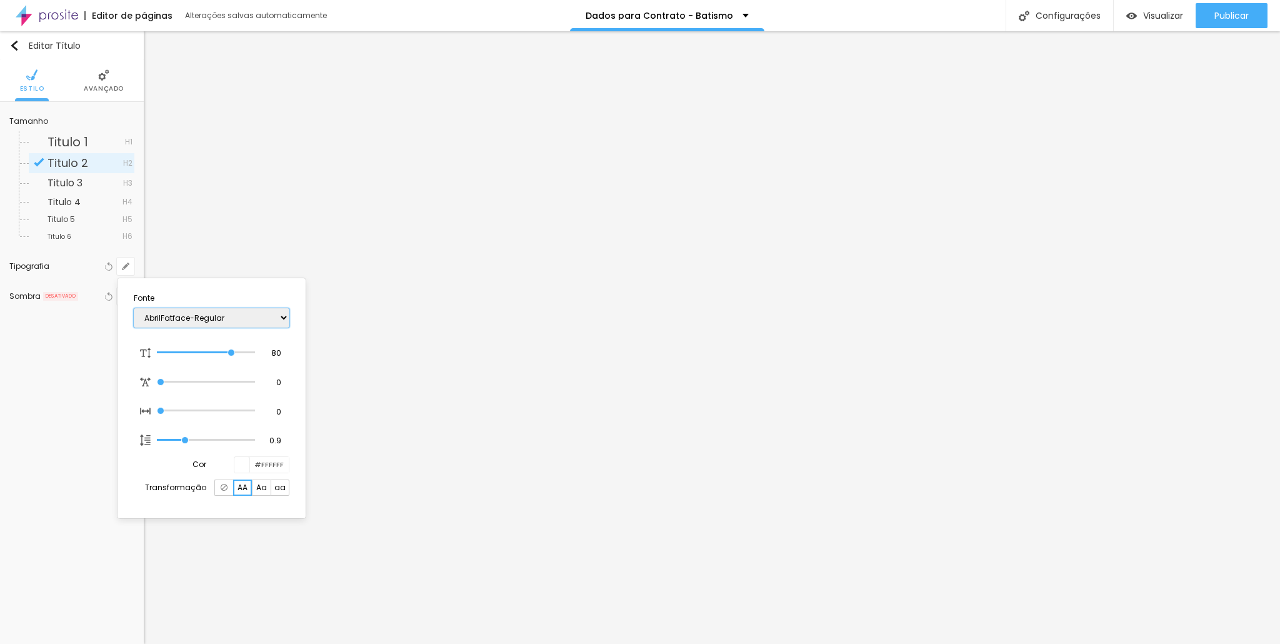
click at [196, 322] on select "AbrilFatface-Regular Actor-Regular Alegreya AlegreyaBlack [PERSON_NAME] Allan-R…" at bounding box center [212, 317] width 156 height 19
click at [134, 308] on select "AbrilFatface-Regular Actor-Regular Alegreya AlegreyaBlack [PERSON_NAME] Allan-R…" at bounding box center [212, 317] width 156 height 19
click at [172, 312] on select "AbrilFatface-Regular Actor-Regular Alegreya AlegreyaBlack [PERSON_NAME] Allan-R…" at bounding box center [212, 317] width 156 height 19
click at [134, 308] on select "AbrilFatface-Regular Actor-Regular Alegreya AlegreyaBlack [PERSON_NAME] Allan-R…" at bounding box center [212, 317] width 156 height 19
click at [235, 313] on select "AbrilFatface-Regular Actor-Regular Alegreya AlegreyaBlack [PERSON_NAME] Allan-R…" at bounding box center [212, 317] width 156 height 19
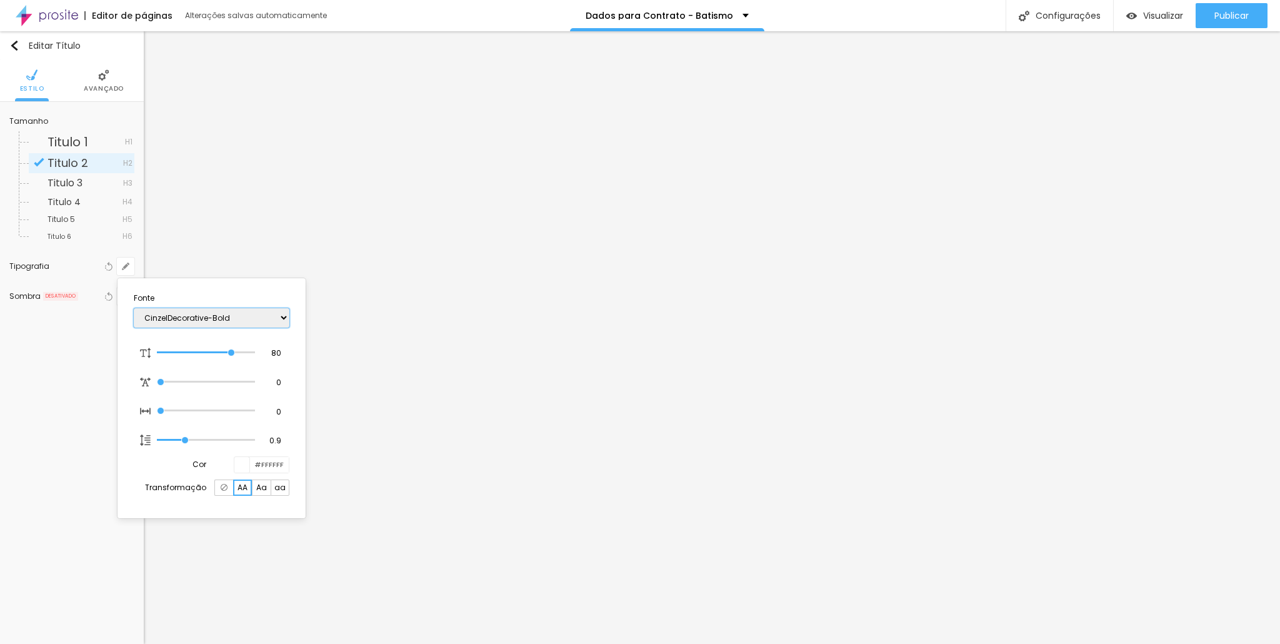
click at [134, 308] on select "AbrilFatface-Regular Actor-Regular Alegreya AlegreyaBlack [PERSON_NAME] Allan-R…" at bounding box center [212, 317] width 156 height 19
click at [237, 314] on select "AbrilFatface-Regular Actor-Regular Alegreya AlegreyaBlack [PERSON_NAME] Allan-R…" at bounding box center [212, 317] width 156 height 19
click at [134, 308] on select "AbrilFatface-Regular Actor-Regular Alegreya AlegreyaBlack [PERSON_NAME] Allan-R…" at bounding box center [212, 317] width 156 height 19
click at [220, 317] on select "AbrilFatface-Regular Actor-Regular Alegreya AlegreyaBlack [PERSON_NAME] Allan-R…" at bounding box center [212, 317] width 156 height 19
click at [134, 308] on select "AbrilFatface-Regular Actor-Regular Alegreya AlegreyaBlack [PERSON_NAME] Allan-R…" at bounding box center [212, 317] width 156 height 19
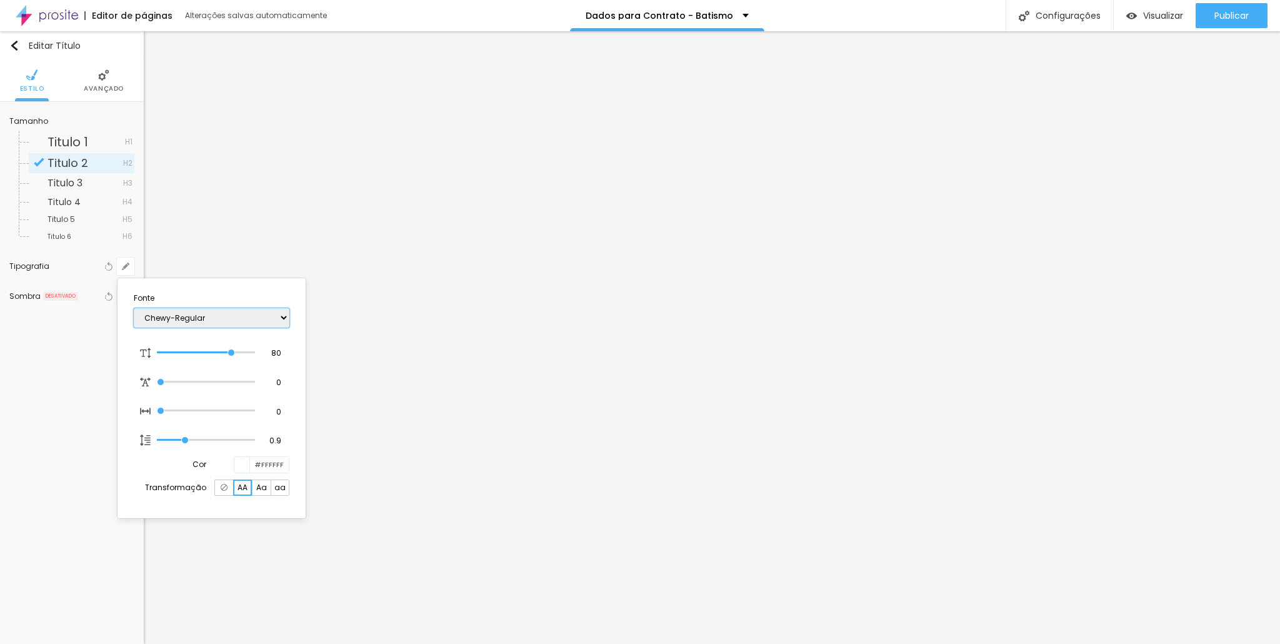
click at [216, 312] on select "AbrilFatface-Regular Actor-Regular Alegreya AlegreyaBlack [PERSON_NAME] Allan-R…" at bounding box center [212, 317] width 156 height 19
click at [134, 308] on select "AbrilFatface-Regular Actor-Regular Alegreya AlegreyaBlack [PERSON_NAME] Allan-R…" at bounding box center [212, 317] width 156 height 19
click at [215, 332] on div "AbrilFatface-Regular Actor-Regular Alegreya AlegreyaBlack [PERSON_NAME] Allan-R…" at bounding box center [212, 318] width 156 height 32
click at [207, 315] on select "AbrilFatface-Regular Actor-Regular Alegreya AlegreyaBlack [PERSON_NAME] Allan-R…" at bounding box center [212, 317] width 156 height 19
click at [134, 308] on select "AbrilFatface-Regular Actor-Regular Alegreya AlegreyaBlack [PERSON_NAME] Allan-R…" at bounding box center [212, 317] width 156 height 19
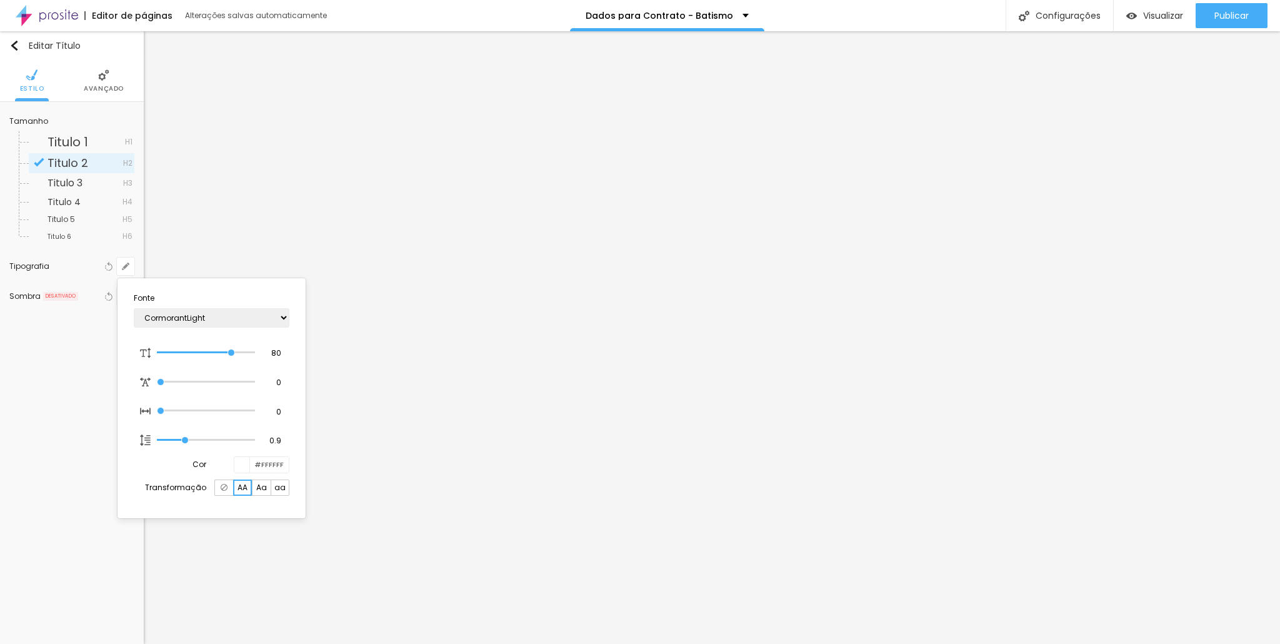
click at [684, 394] on div at bounding box center [640, 322] width 1280 height 644
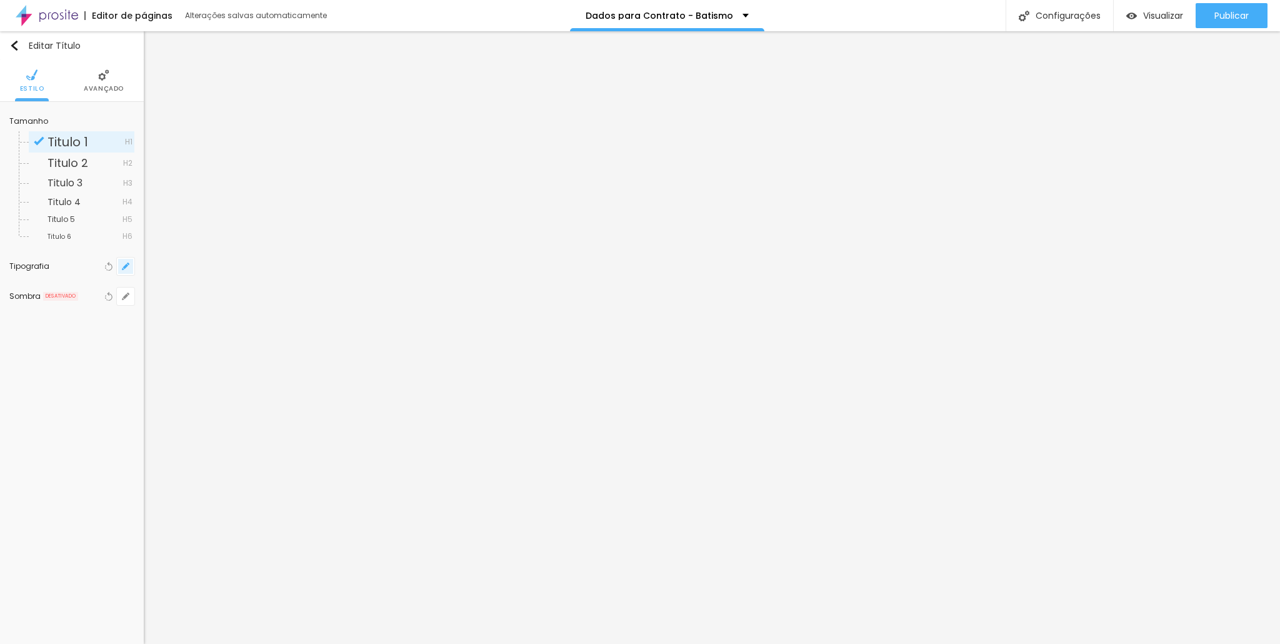
click at [122, 269] on icon "button" at bounding box center [123, 268] width 2 height 2
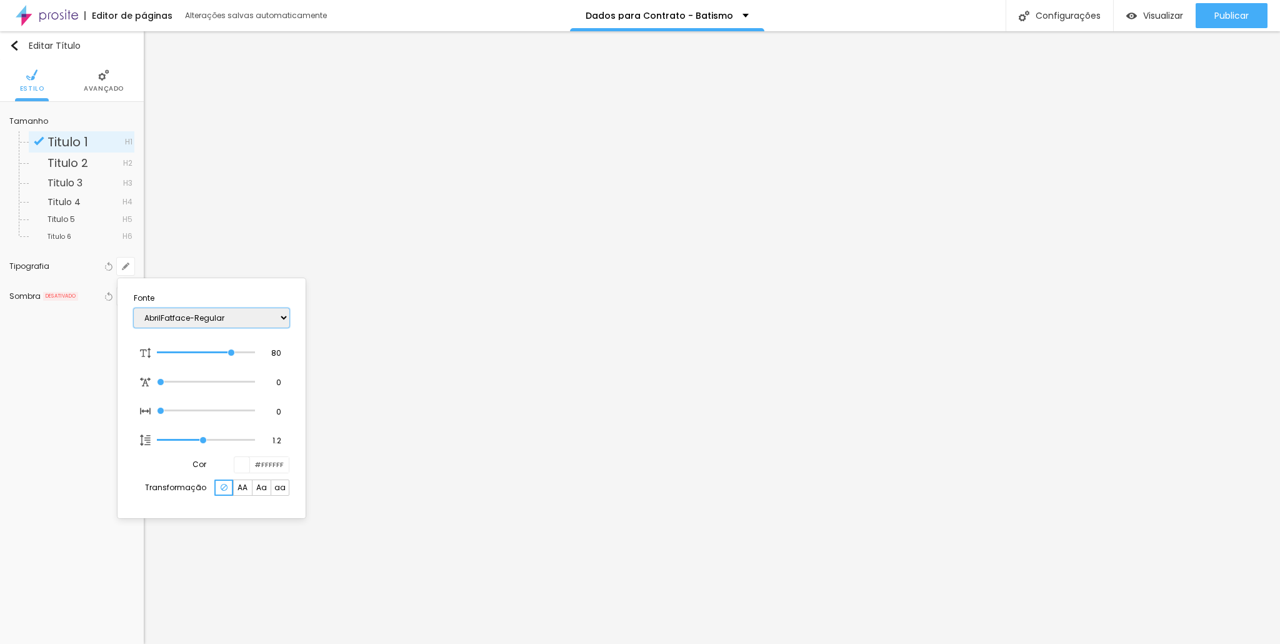
drag, startPoint x: 202, startPoint y: 309, endPoint x: 204, endPoint y: 319, distance: 9.5
click at [204, 319] on select "AbrilFatface-Regular Actor-Regular Alegreya AlegreyaBlack [PERSON_NAME] Allan-R…" at bounding box center [212, 317] width 156 height 19
click at [134, 308] on select "AbrilFatface-Regular Actor-Regular Alegreya AlegreyaBlack [PERSON_NAME] Allan-R…" at bounding box center [212, 317] width 156 height 19
click at [222, 317] on select "AbrilFatface-Regular Actor-Regular Alegreya AlegreyaBlack [PERSON_NAME] Allan-R…" at bounding box center [212, 317] width 156 height 19
click at [134, 308] on select "AbrilFatface-Regular Actor-Regular Alegreya AlegreyaBlack [PERSON_NAME] Allan-R…" at bounding box center [212, 317] width 156 height 19
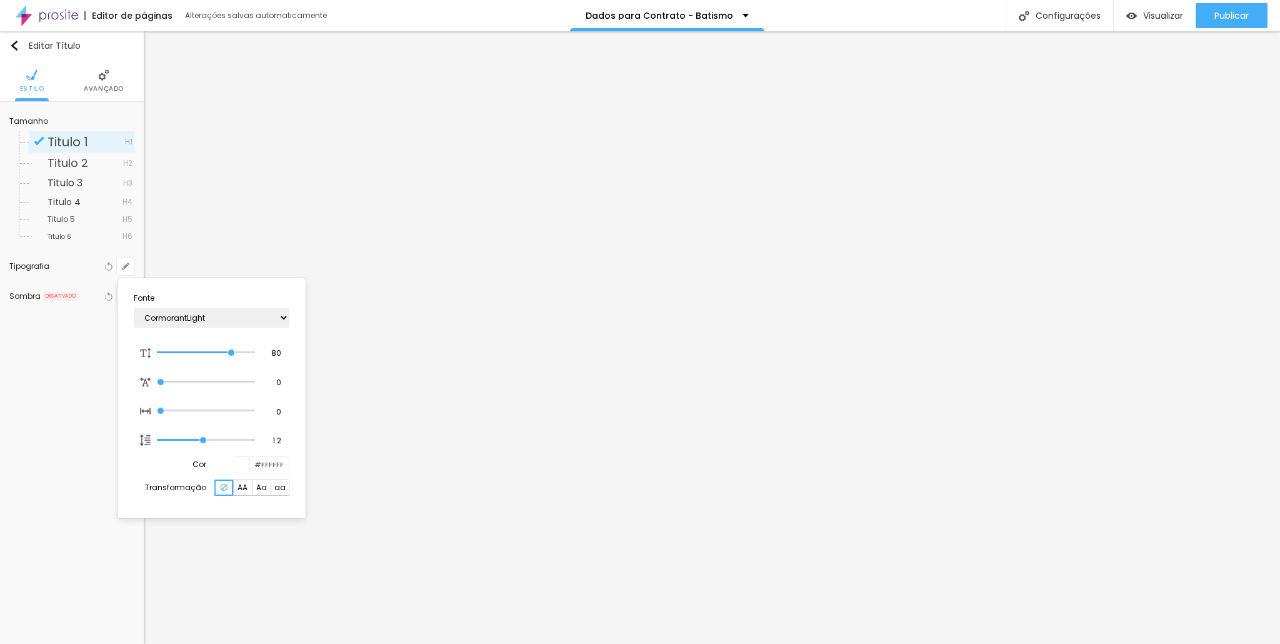
click at [384, 500] on div at bounding box center [640, 322] width 1280 height 644
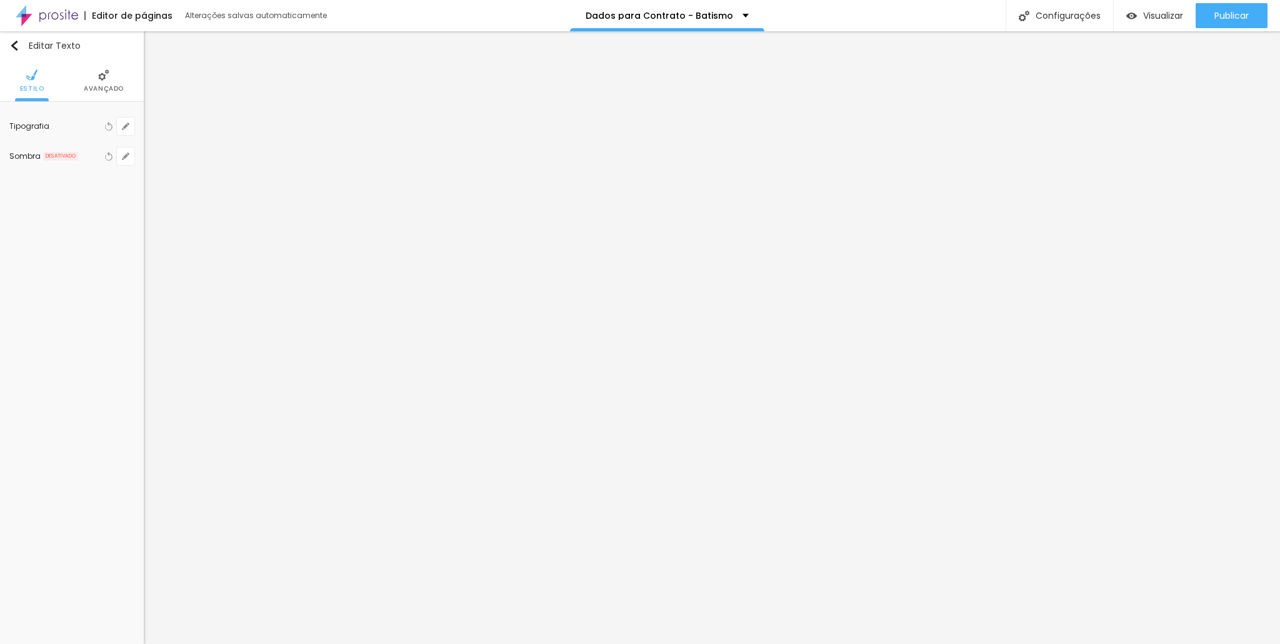
click at [97, 92] on li "Avançado" at bounding box center [104, 80] width 40 height 41
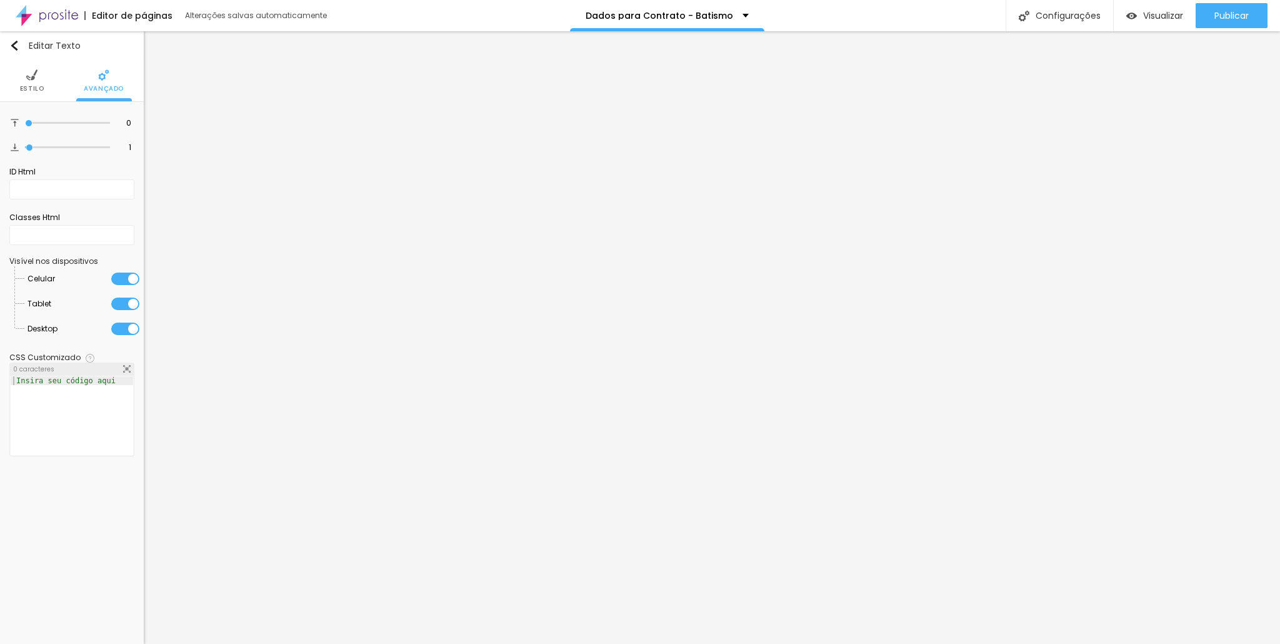
click at [29, 88] on span "Estilo" at bounding box center [32, 89] width 24 height 6
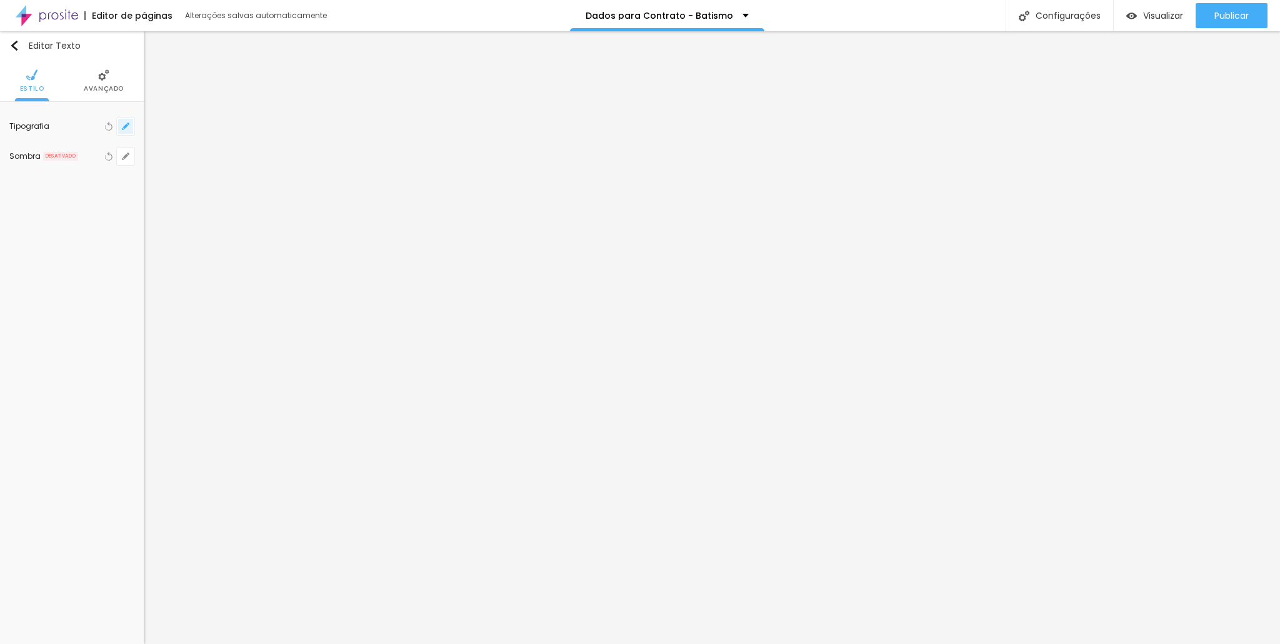
click at [130, 122] on button "button" at bounding box center [125, 125] width 17 height 17
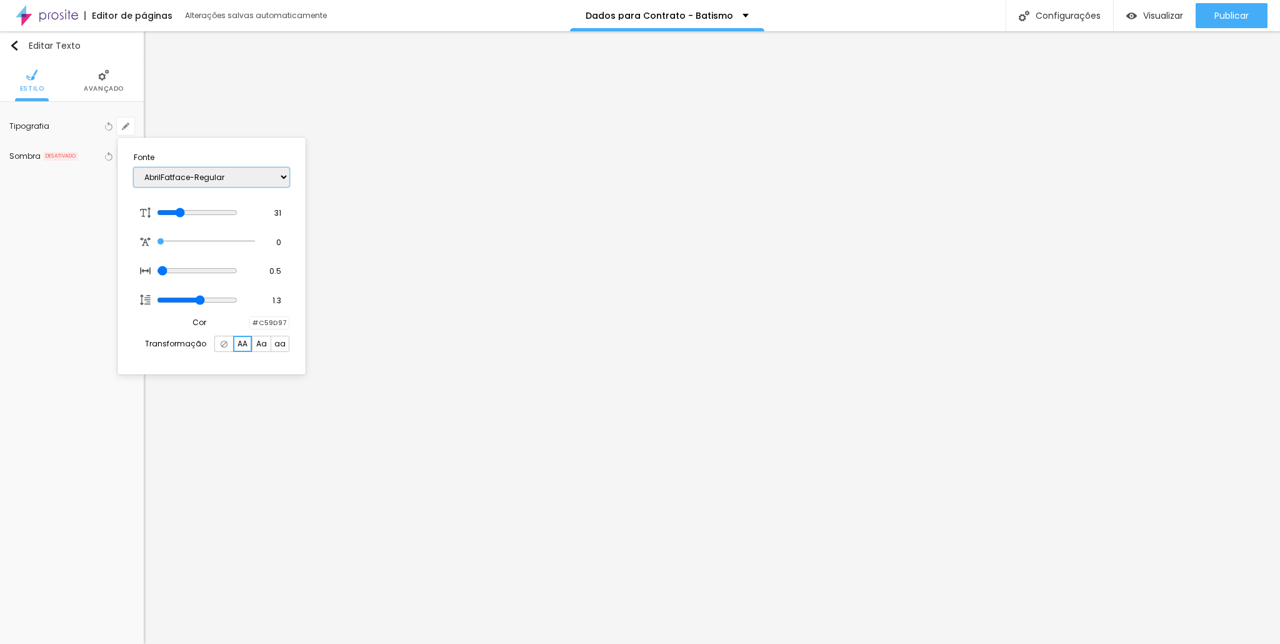
click at [192, 182] on select "AbrilFatface-Regular Actor-Regular Alegreya AlegreyaBlack [PERSON_NAME] Allan-R…" at bounding box center [212, 176] width 156 height 19
click at [134, 167] on select "AbrilFatface-Regular Actor-Regular Alegreya AlegreyaBlack [PERSON_NAME] Allan-R…" at bounding box center [212, 176] width 156 height 19
click at [433, 444] on div at bounding box center [640, 322] width 1280 height 644
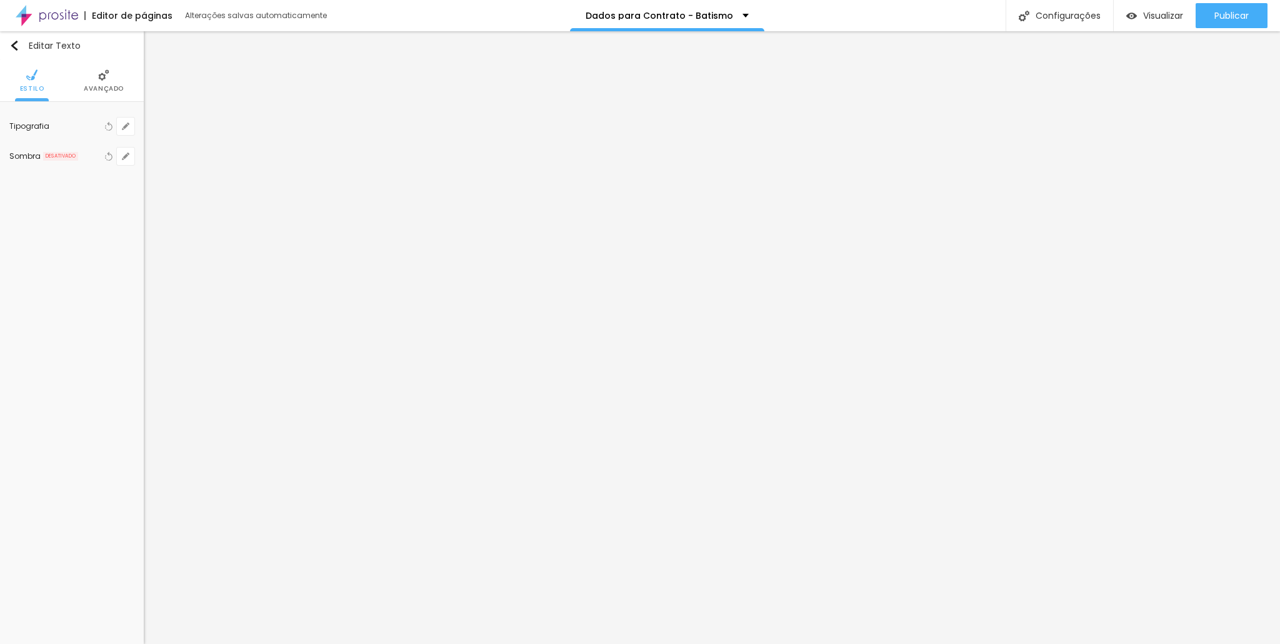
click at [105, 79] on img at bounding box center [103, 74] width 11 height 11
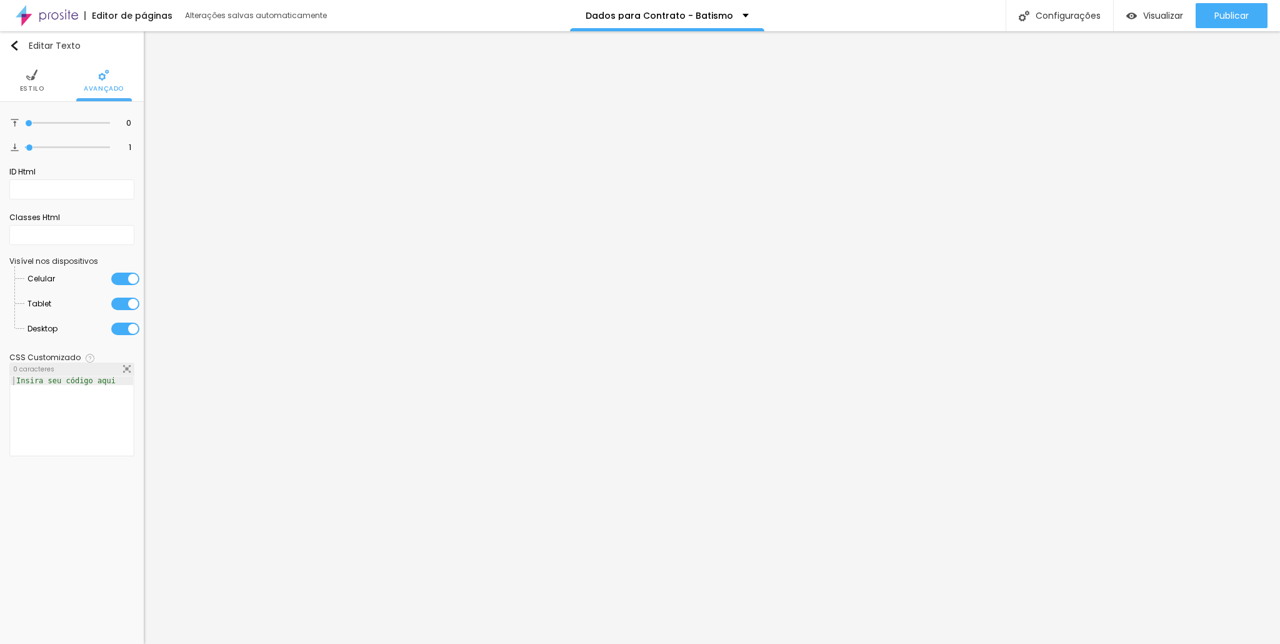
click at [24, 83] on li "Estilo" at bounding box center [32, 80] width 24 height 41
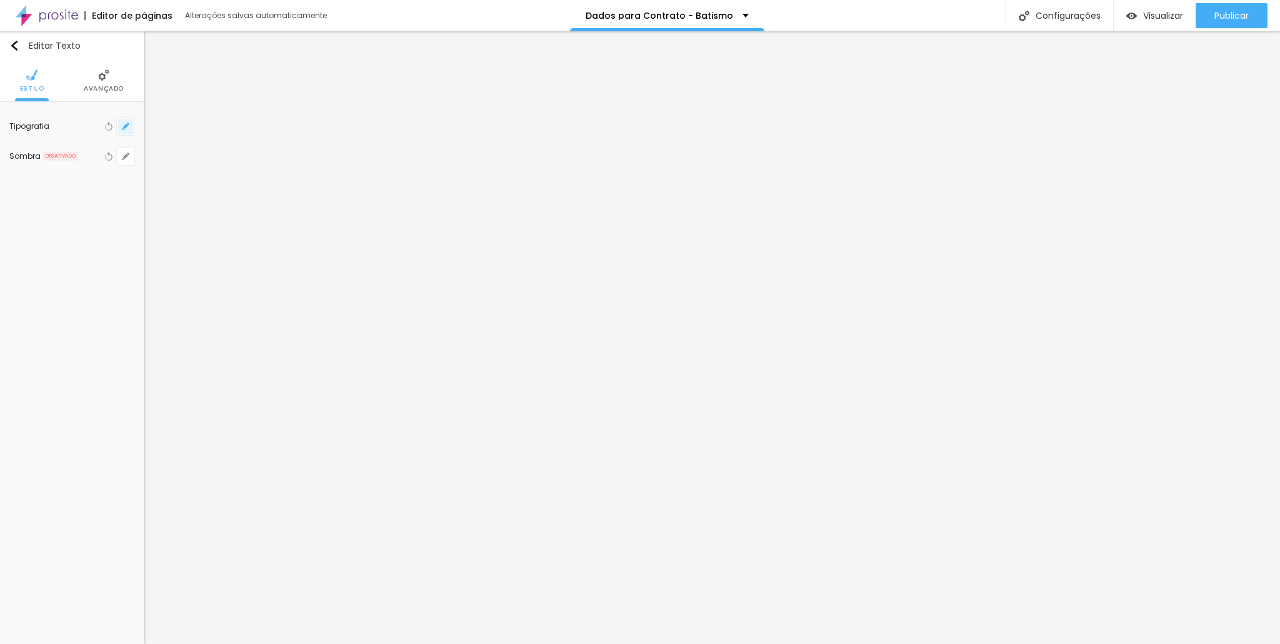
click at [125, 128] on icon "button" at bounding box center [125, 126] width 5 height 5
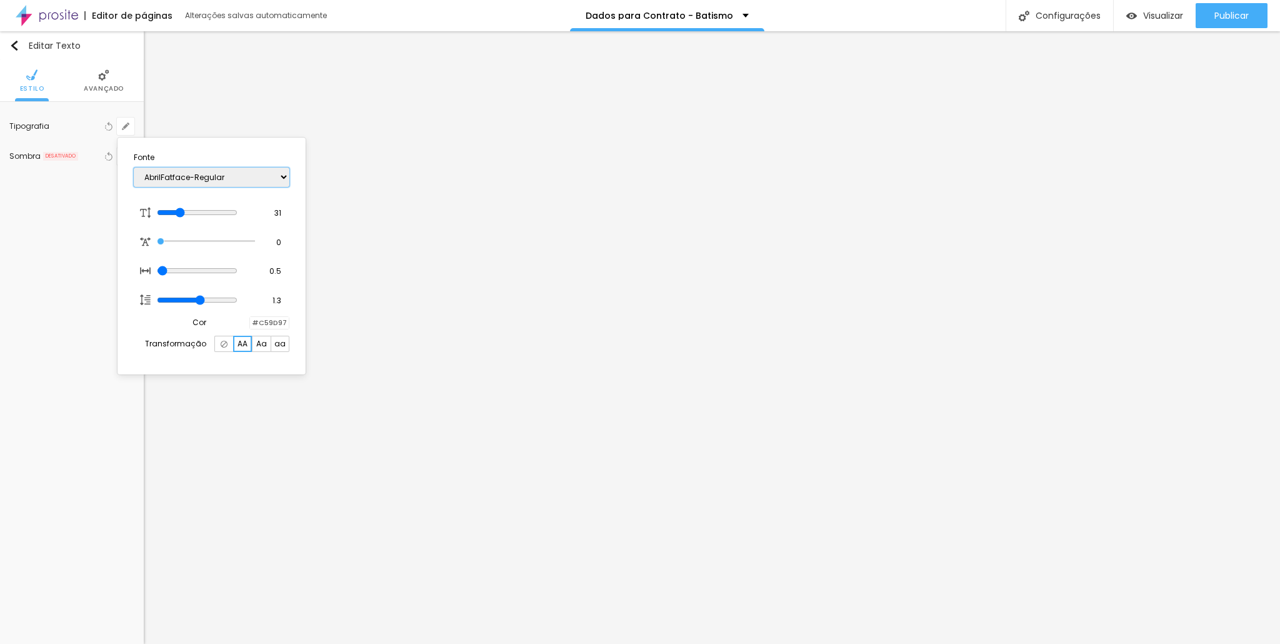
click at [202, 174] on select "AbrilFatface-Regular Actor-Regular Alegreya AlegreyaBlack [PERSON_NAME] Allan-R…" at bounding box center [212, 176] width 156 height 19
click at [134, 167] on select "AbrilFatface-Regular Actor-Regular Alegreya AlegreyaBlack [PERSON_NAME] Allan-R…" at bounding box center [212, 176] width 156 height 19
click at [183, 179] on select "AbrilFatface-Regular Actor-Regular Alegreya AlegreyaBlack [PERSON_NAME] Allan-R…" at bounding box center [212, 176] width 156 height 19
click at [134, 167] on select "AbrilFatface-Regular Actor-Regular Alegreya AlegreyaBlack [PERSON_NAME] Allan-R…" at bounding box center [212, 176] width 156 height 19
click at [192, 177] on select "AbrilFatface-Regular Actor-Regular Alegreya AlegreyaBlack [PERSON_NAME] Allan-R…" at bounding box center [212, 176] width 156 height 19
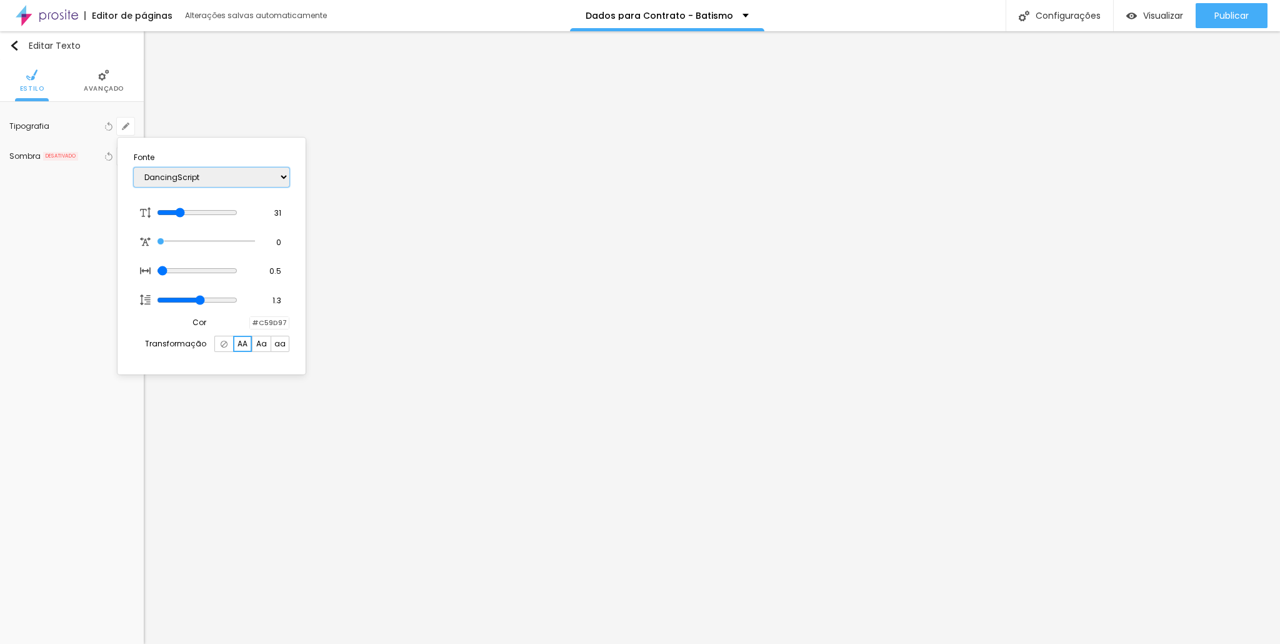
click at [134, 167] on select "AbrilFatface-Regular Actor-Regular Alegreya AlegreyaBlack [PERSON_NAME] Allan-R…" at bounding box center [212, 176] width 156 height 19
click at [200, 179] on select "AbrilFatface-Regular Actor-Regular Alegreya AlegreyaBlack [PERSON_NAME] Allan-R…" at bounding box center [212, 176] width 156 height 19
click at [134, 167] on select "AbrilFatface-Regular Actor-Regular Alegreya AlegreyaBlack [PERSON_NAME] Allan-R…" at bounding box center [212, 176] width 156 height 19
click at [225, 170] on select "AbrilFatface-Regular Actor-Regular Alegreya AlegreyaBlack [PERSON_NAME] Allan-R…" at bounding box center [212, 176] width 156 height 19
click at [134, 167] on select "AbrilFatface-Regular Actor-Regular Alegreya AlegreyaBlack [PERSON_NAME] Allan-R…" at bounding box center [212, 176] width 156 height 19
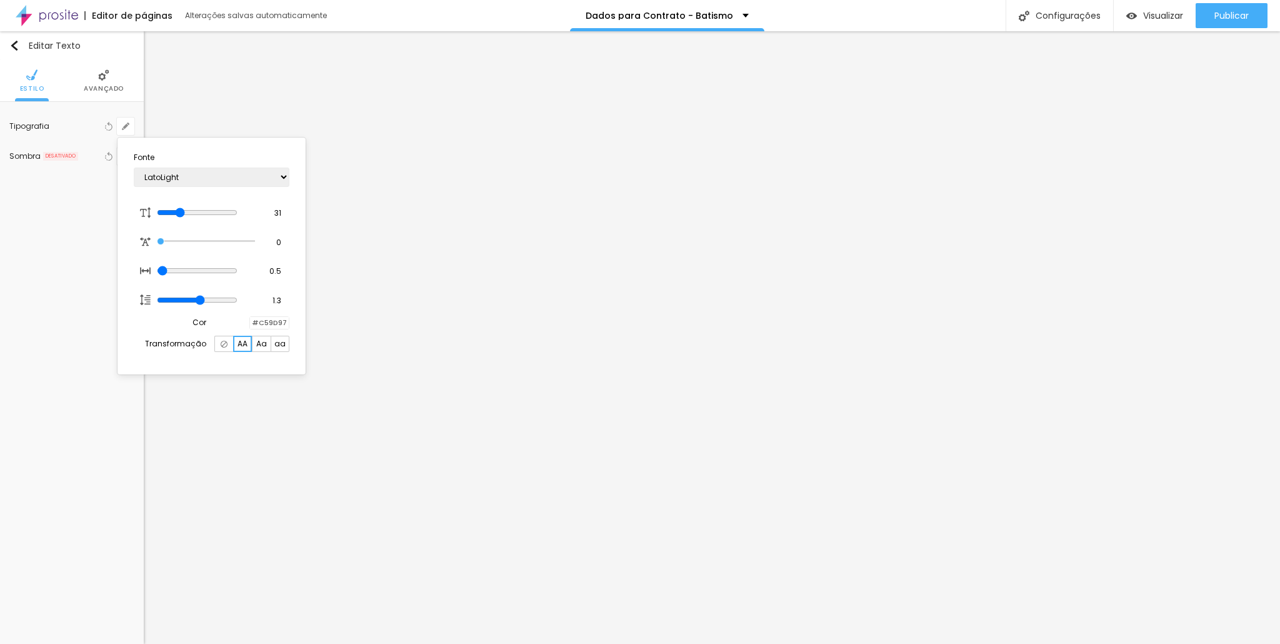
click at [442, 269] on div at bounding box center [640, 322] width 1280 height 644
click at [125, 125] on icon "button" at bounding box center [125, 126] width 5 height 5
click at [125, 122] on div at bounding box center [640, 322] width 1280 height 644
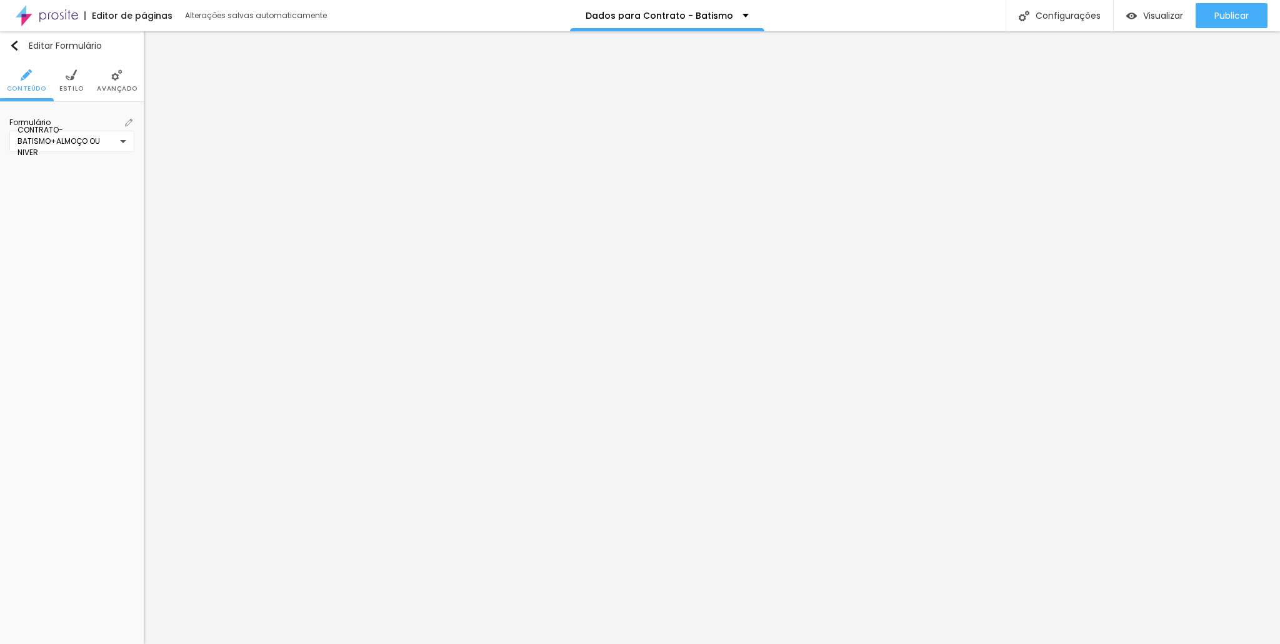
click at [72, 86] on span "Estilo" at bounding box center [71, 89] width 24 height 6
click at [129, 417] on icon "button" at bounding box center [125, 420] width 7 height 7
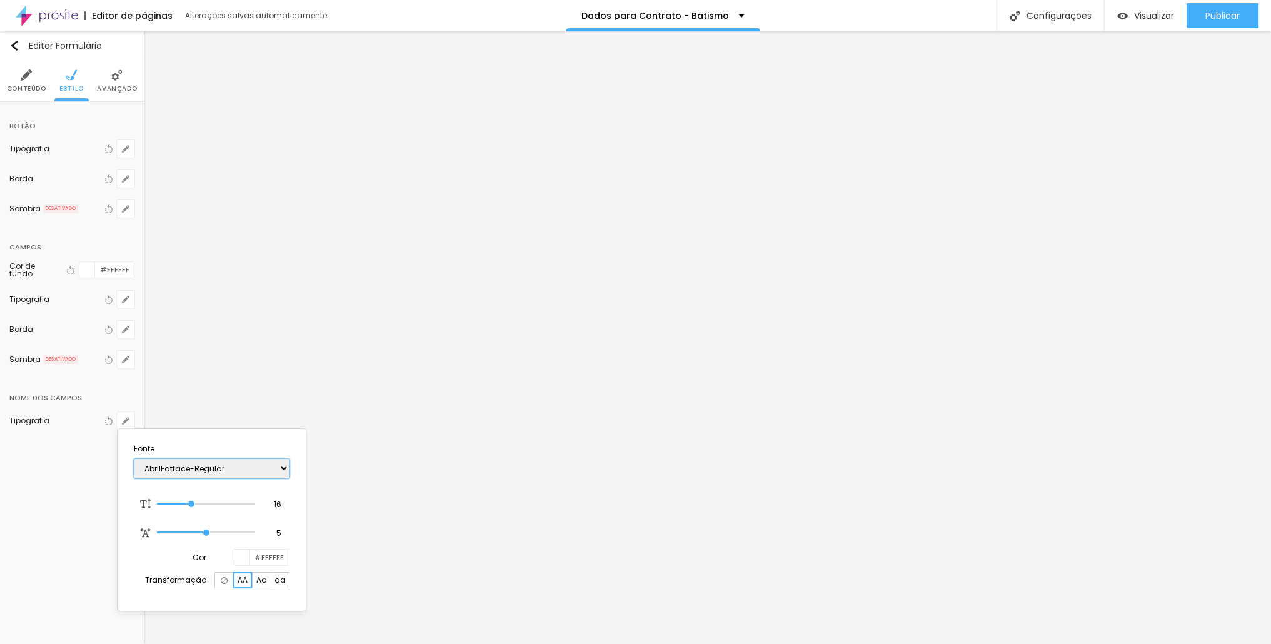
click at [169, 464] on select "AbrilFatface-Regular Actor-Regular Alegreya AlegreyaBlack [PERSON_NAME] Allan-R…" at bounding box center [212, 468] width 156 height 19
click at [134, 459] on select "AbrilFatface-Regular Actor-Regular Alegreya AlegreyaBlack [PERSON_NAME] Allan-R…" at bounding box center [212, 468] width 156 height 19
click at [197, 470] on select "AbrilFatface-Regular Actor-Regular Alegreya AlegreyaBlack [PERSON_NAME] Allan-R…" at bounding box center [212, 468] width 156 height 19
click at [134, 459] on select "AbrilFatface-Regular Actor-Regular Alegreya AlegreyaBlack [PERSON_NAME] Allan-R…" at bounding box center [212, 468] width 156 height 19
click at [202, 462] on select "AbrilFatface-Regular Actor-Regular Alegreya AlegreyaBlack [PERSON_NAME] Allan-R…" at bounding box center [212, 468] width 156 height 19
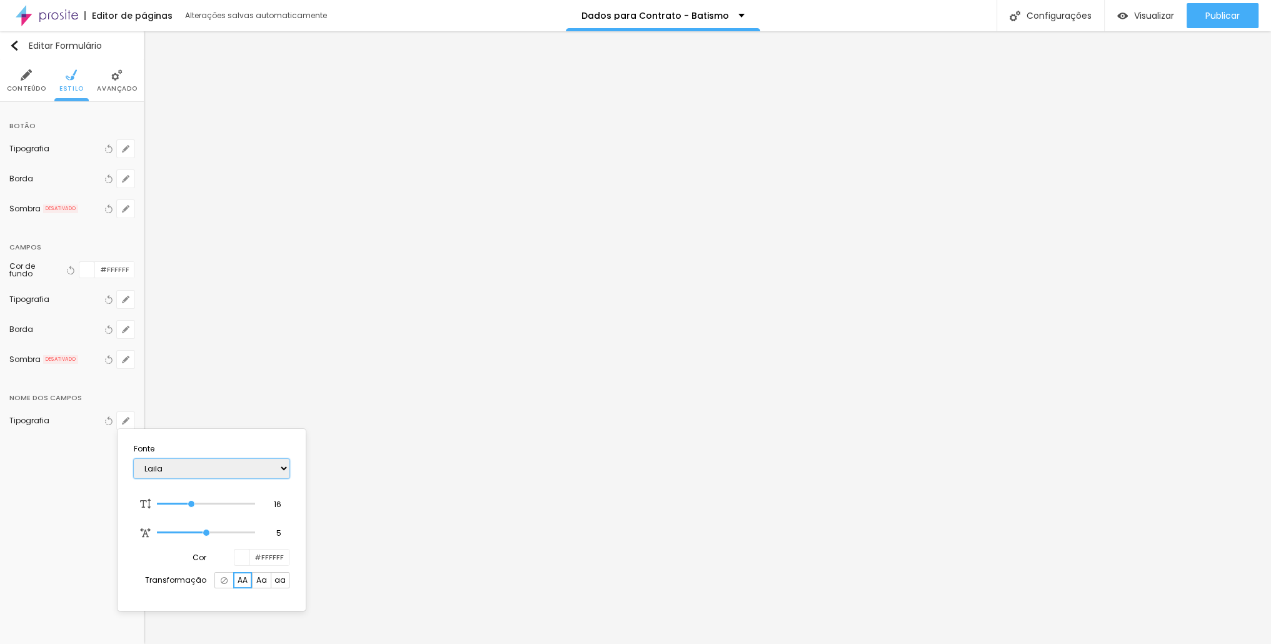
click at [134, 459] on select "AbrilFatface-Regular Actor-Regular Alegreya AlegreyaBlack [PERSON_NAME] Allan-R…" at bounding box center [212, 468] width 156 height 19
click at [194, 467] on select "AbrilFatface-Regular Actor-Regular Alegreya AlegreyaBlack [PERSON_NAME] Allan-R…" at bounding box center [212, 468] width 156 height 19
click at [134, 459] on select "AbrilFatface-Regular Actor-Regular Alegreya AlegreyaBlack [PERSON_NAME] Allan-R…" at bounding box center [212, 468] width 156 height 19
click at [228, 469] on select "AbrilFatface-Regular Actor-Regular Alegreya AlegreyaBlack [PERSON_NAME] Allan-R…" at bounding box center [212, 468] width 156 height 19
click at [134, 459] on select "AbrilFatface-Regular Actor-Regular Alegreya AlegreyaBlack [PERSON_NAME] Allan-R…" at bounding box center [212, 468] width 156 height 19
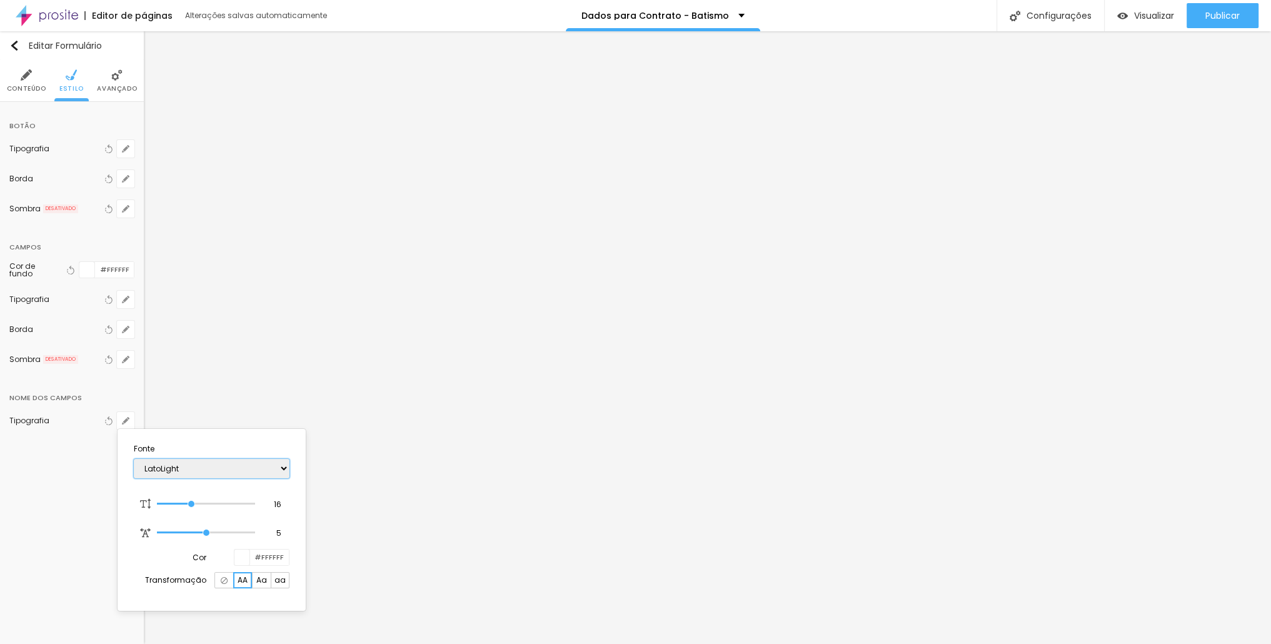
click at [218, 462] on select "AbrilFatface-Regular Actor-Regular Alegreya AlegreyaBlack [PERSON_NAME] Allan-R…" at bounding box center [212, 468] width 156 height 19
click at [134, 459] on select "AbrilFatface-Regular Actor-Regular Alegreya AlegreyaBlack [PERSON_NAME] Allan-R…" at bounding box center [212, 468] width 156 height 19
click at [207, 479] on div "AbrilFatface-Regular Actor-Regular Alegreya AlegreyaBlack [PERSON_NAME] Allan-R…" at bounding box center [212, 468] width 156 height 32
click at [202, 471] on select "AbrilFatface-Regular Actor-Regular Alegreya AlegreyaBlack [PERSON_NAME] Allan-R…" at bounding box center [212, 468] width 156 height 19
click at [134, 459] on select "AbrilFatface-Regular Actor-Regular Alegreya AlegreyaBlack [PERSON_NAME] Allan-R…" at bounding box center [212, 468] width 156 height 19
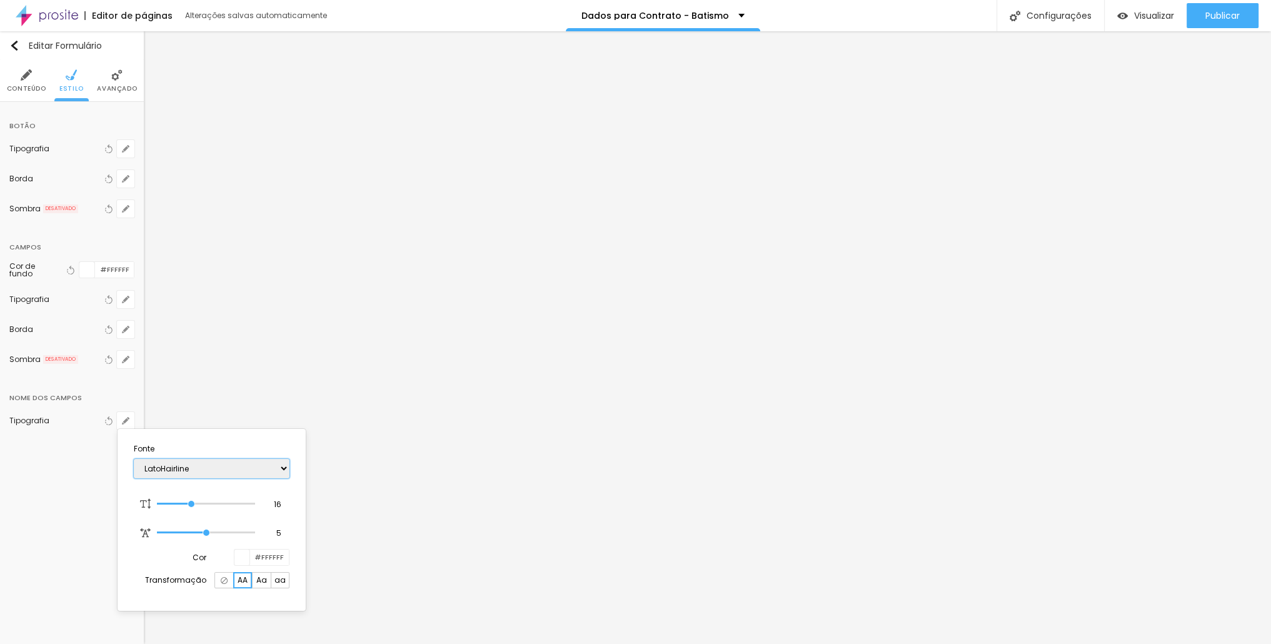
click at [214, 467] on select "AbrilFatface-Regular Actor-Regular Alegreya AlegreyaBlack [PERSON_NAME] Allan-R…" at bounding box center [212, 468] width 156 height 19
click at [134, 459] on select "AbrilFatface-Regular Actor-Regular Alegreya AlegreyaBlack [PERSON_NAME] Allan-R…" at bounding box center [212, 468] width 156 height 19
click at [221, 479] on div "AbrilFatface-Regular Actor-Regular Alegreya AlegreyaBlack [PERSON_NAME] Allan-R…" at bounding box center [212, 468] width 156 height 32
click at [213, 469] on select "AbrilFatface-Regular Actor-Regular Alegreya AlegreyaBlack [PERSON_NAME] Allan-R…" at bounding box center [212, 468] width 156 height 19
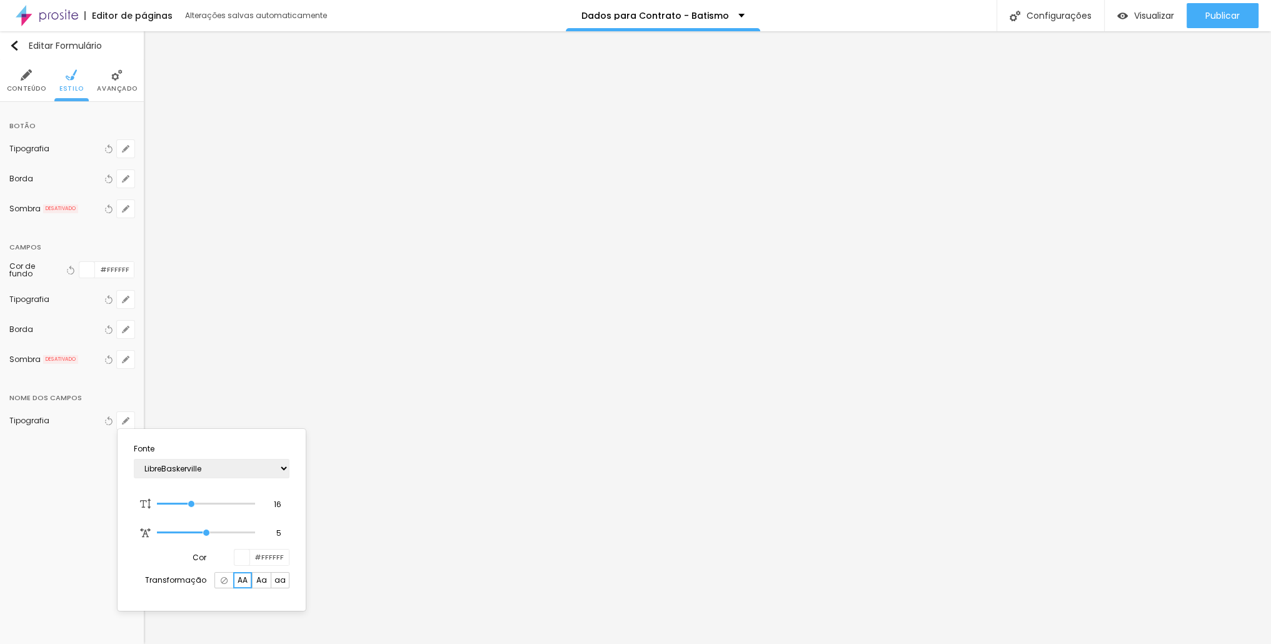
click at [572, 354] on div at bounding box center [635, 322] width 1271 height 644
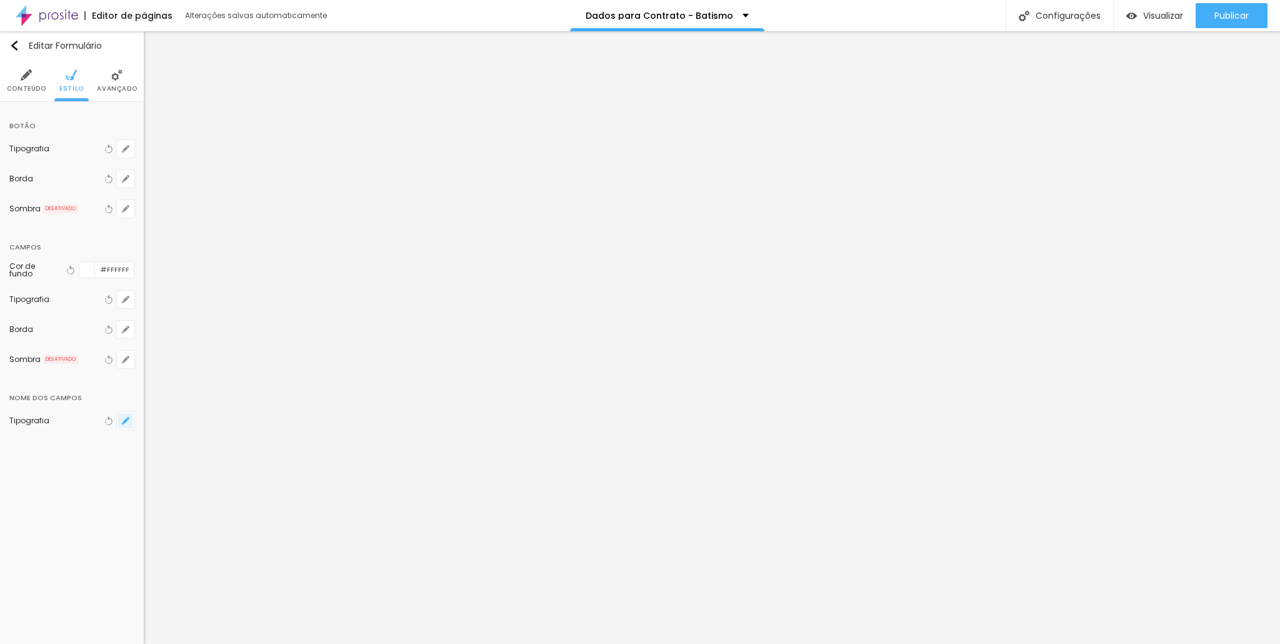
click at [123, 422] on icon "button" at bounding box center [123, 423] width 2 height 2
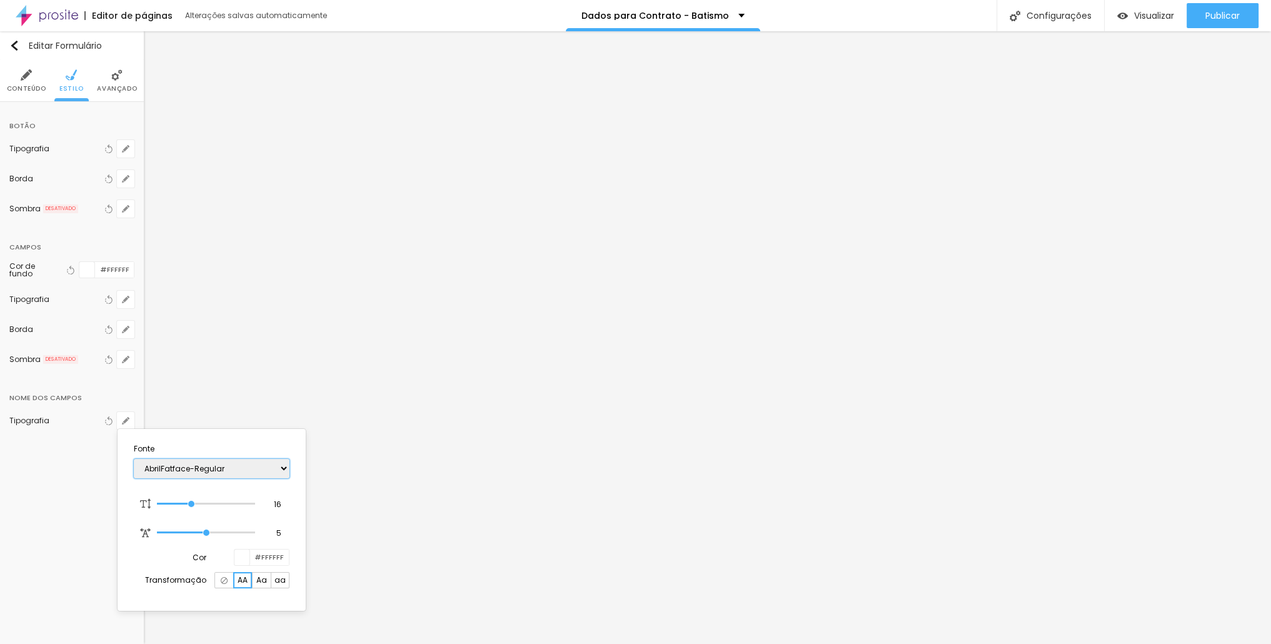
click at [177, 469] on select "AbrilFatface-Regular Actor-Regular Alegreya AlegreyaBlack [PERSON_NAME] Allan-R…" at bounding box center [212, 468] width 156 height 19
click at [134, 459] on select "AbrilFatface-Regular Actor-Regular Alegreya AlegreyaBlack [PERSON_NAME] Allan-R…" at bounding box center [212, 468] width 156 height 19
click at [425, 409] on div at bounding box center [635, 322] width 1271 height 644
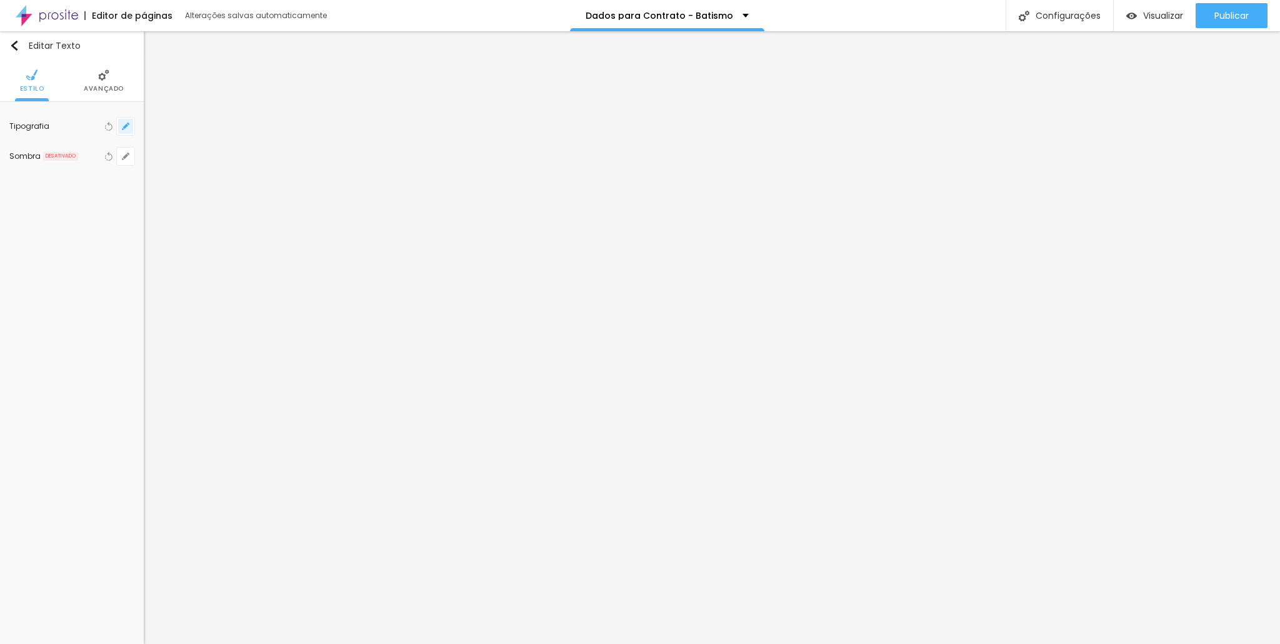
click at [125, 124] on icon "button" at bounding box center [125, 125] width 7 height 7
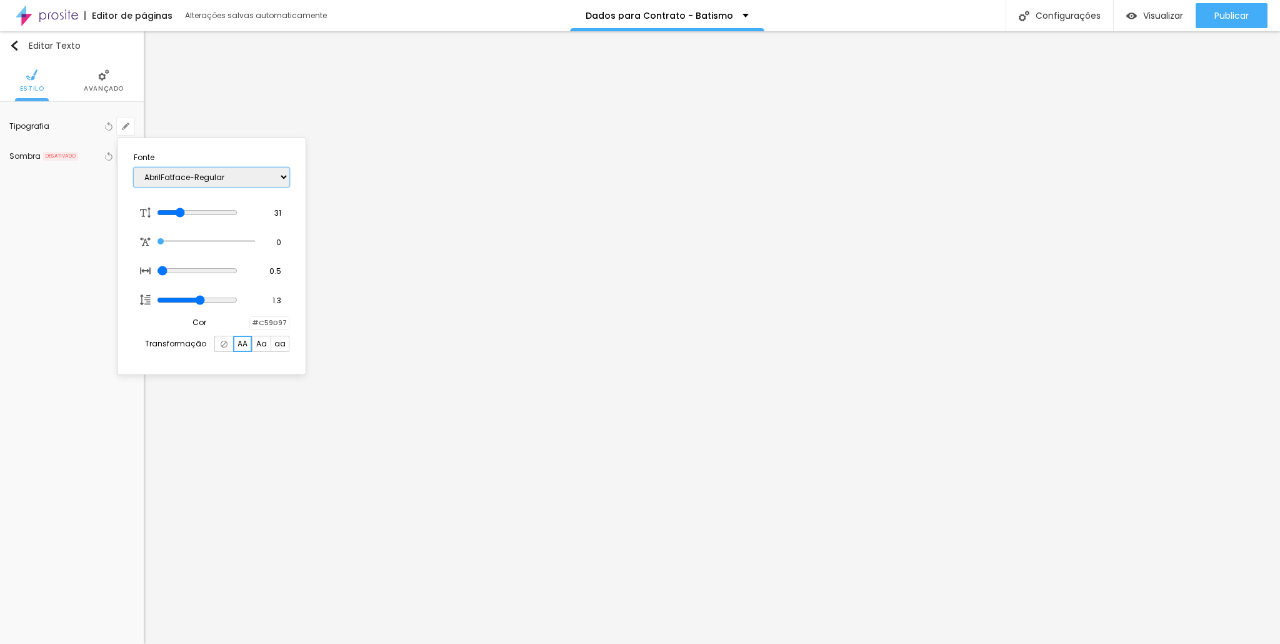
click at [180, 175] on select "AbrilFatface-Regular Actor-Regular Alegreya AlegreyaBlack [PERSON_NAME] Allan-R…" at bounding box center [212, 176] width 156 height 19
click at [134, 167] on select "AbrilFatface-Regular Actor-Regular Alegreya AlegreyaBlack [PERSON_NAME] Allan-R…" at bounding box center [212, 176] width 156 height 19
click at [409, 420] on div at bounding box center [640, 322] width 1280 height 644
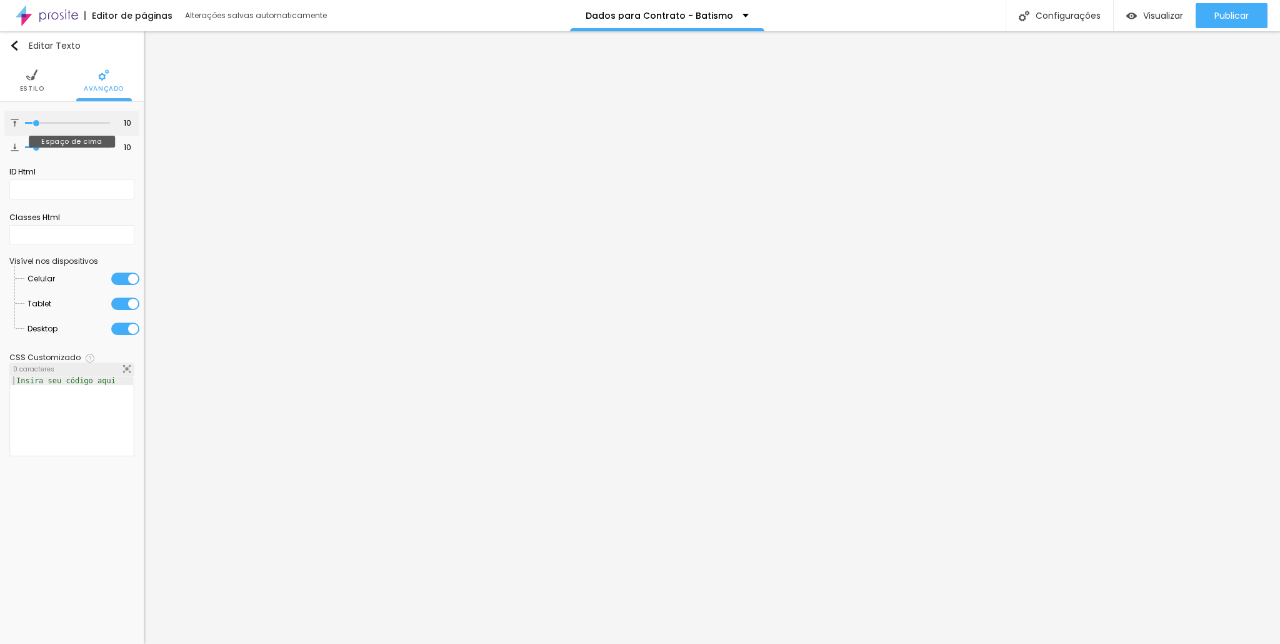
type input "21"
type input "23"
type input "31"
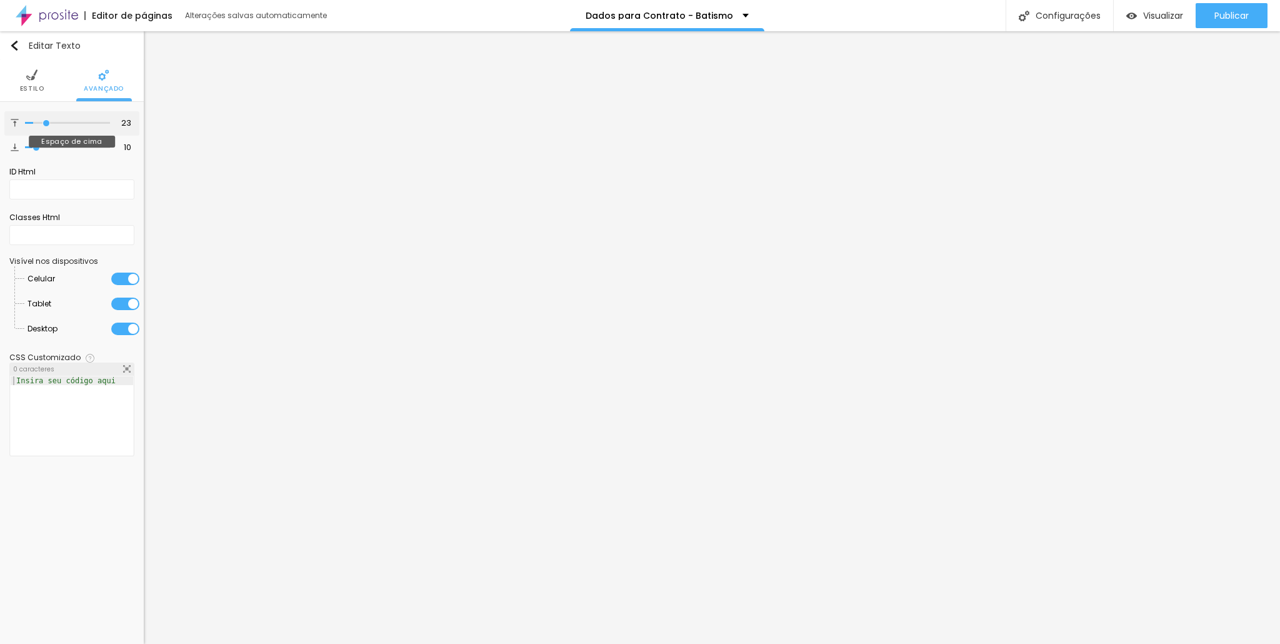
type input "31"
type input "46"
type input "71"
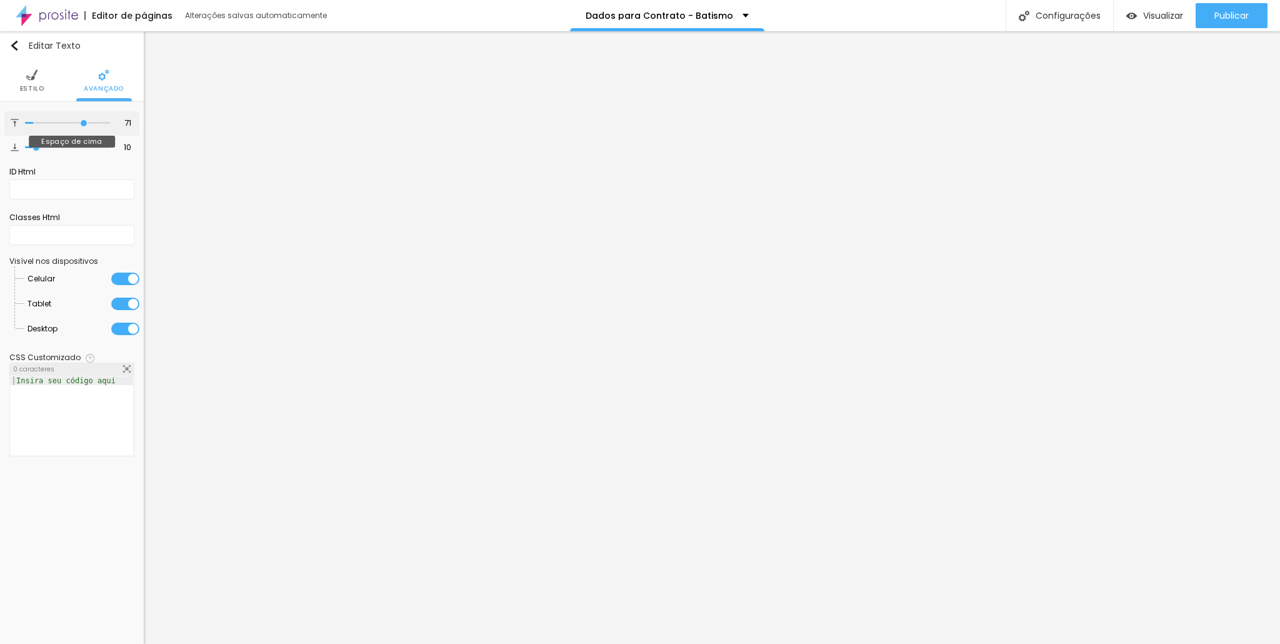
type input "95"
type input "100"
drag, startPoint x: 83, startPoint y: 127, endPoint x: 141, endPoint y: 142, distance: 59.3
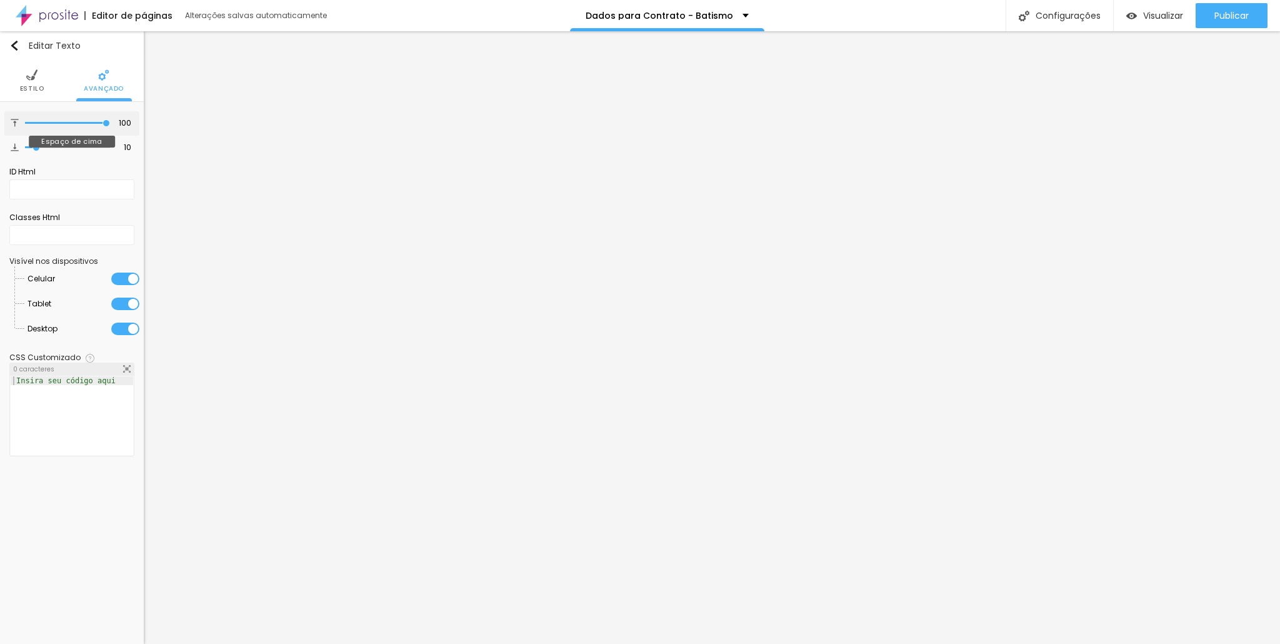
type input "100"
click at [110, 126] on input "range" at bounding box center [67, 123] width 85 height 6
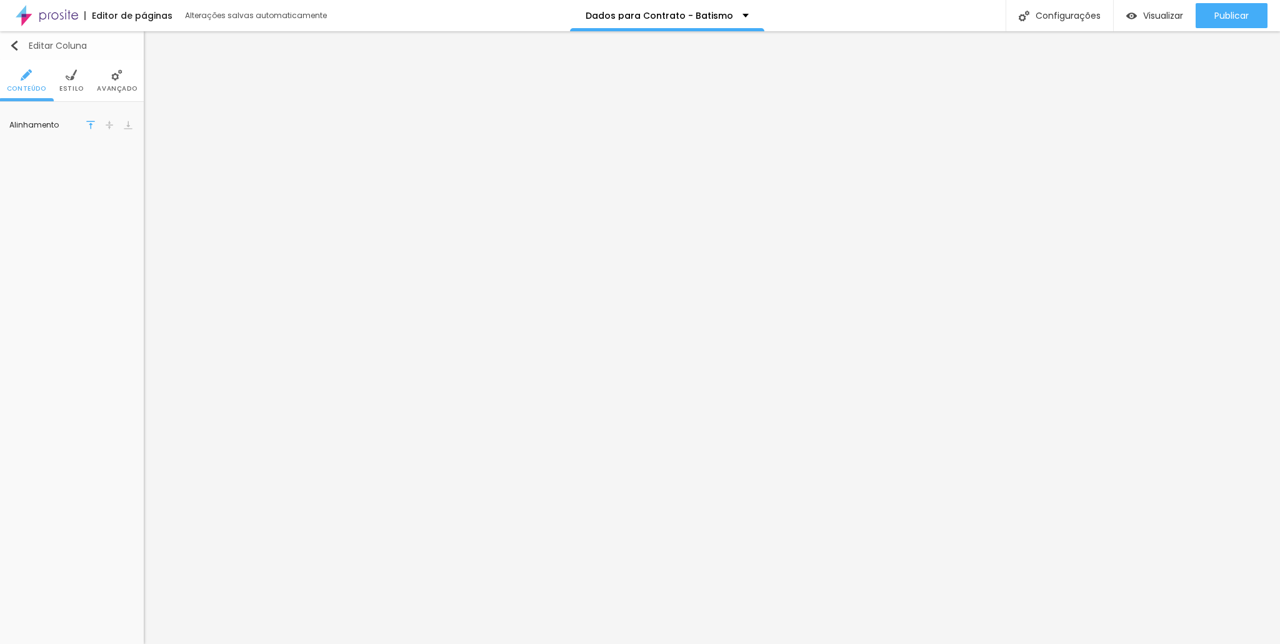
click at [16, 43] on img "button" at bounding box center [14, 46] width 10 height 10
click at [55, 78] on ul "Conteúdo Estilo Avançado" at bounding box center [72, 81] width 144 height 42
click at [126, 124] on icon "button" at bounding box center [125, 125] width 7 height 7
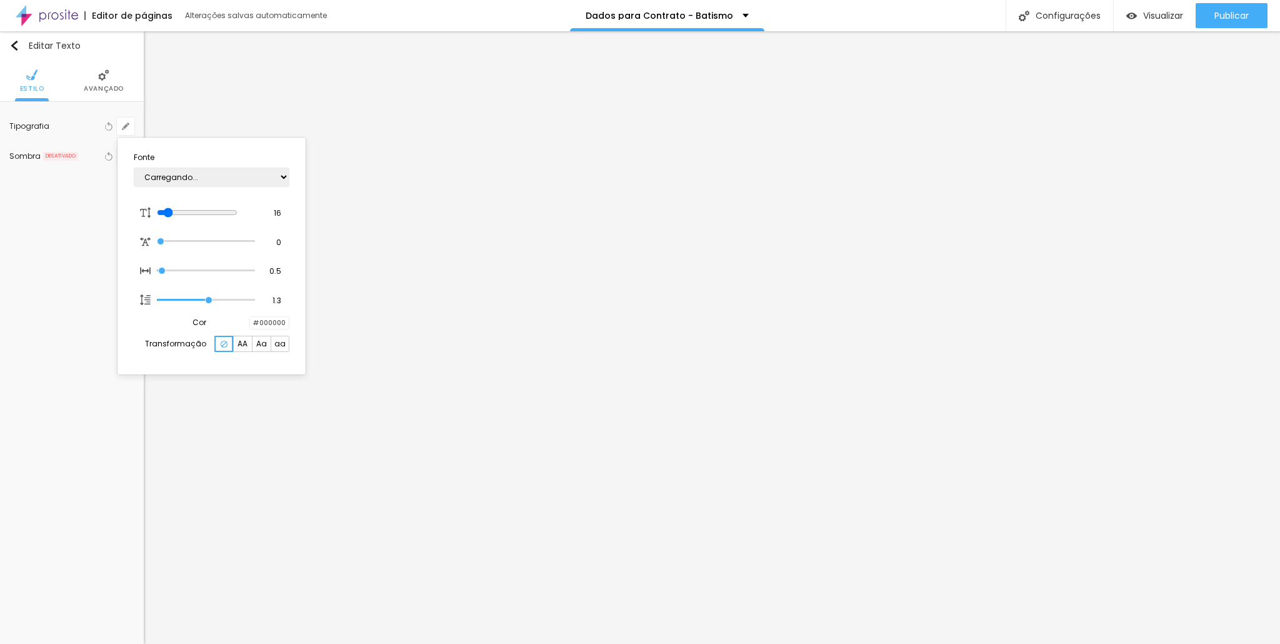
type input "1"
type input "81"
type input "1"
click at [232, 208] on input "range" at bounding box center [197, 212] width 81 height 10
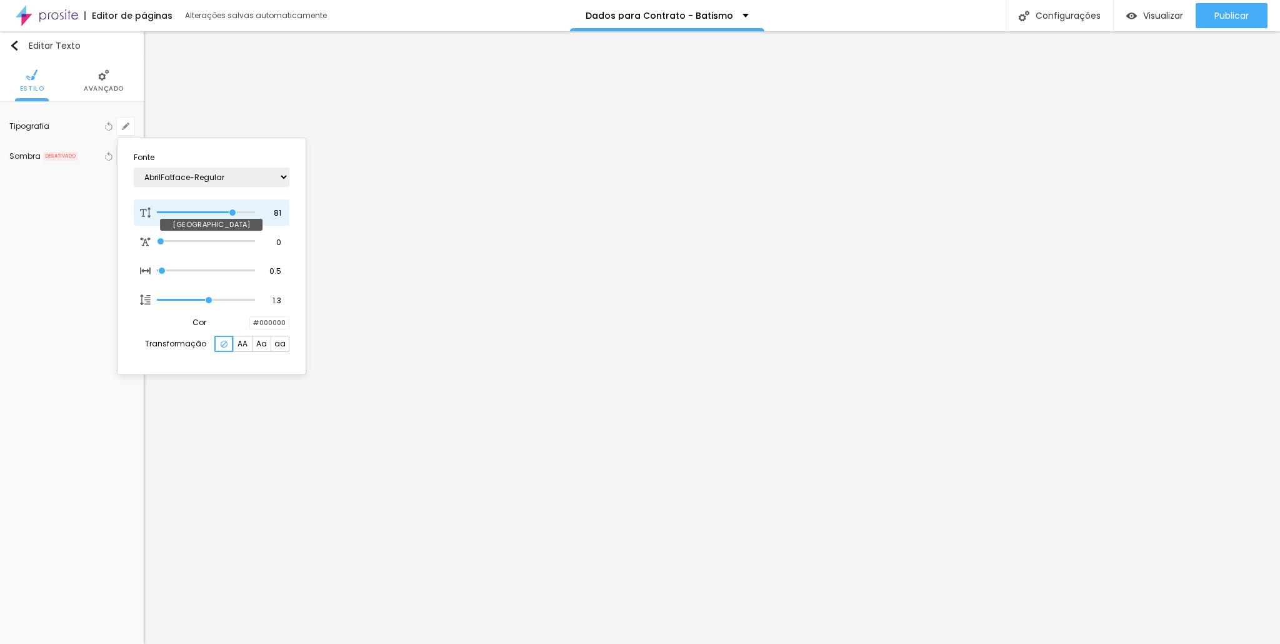
type input "78"
type input "1"
type input "73"
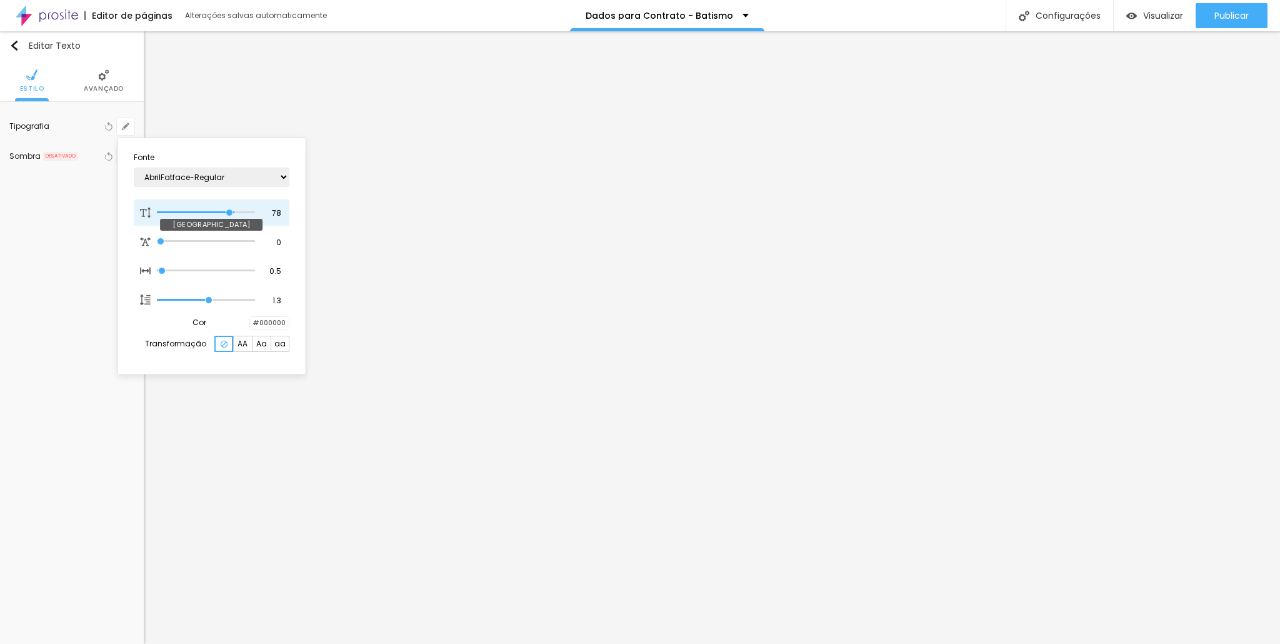
type input "1"
type input "70"
type input "1"
type input "69"
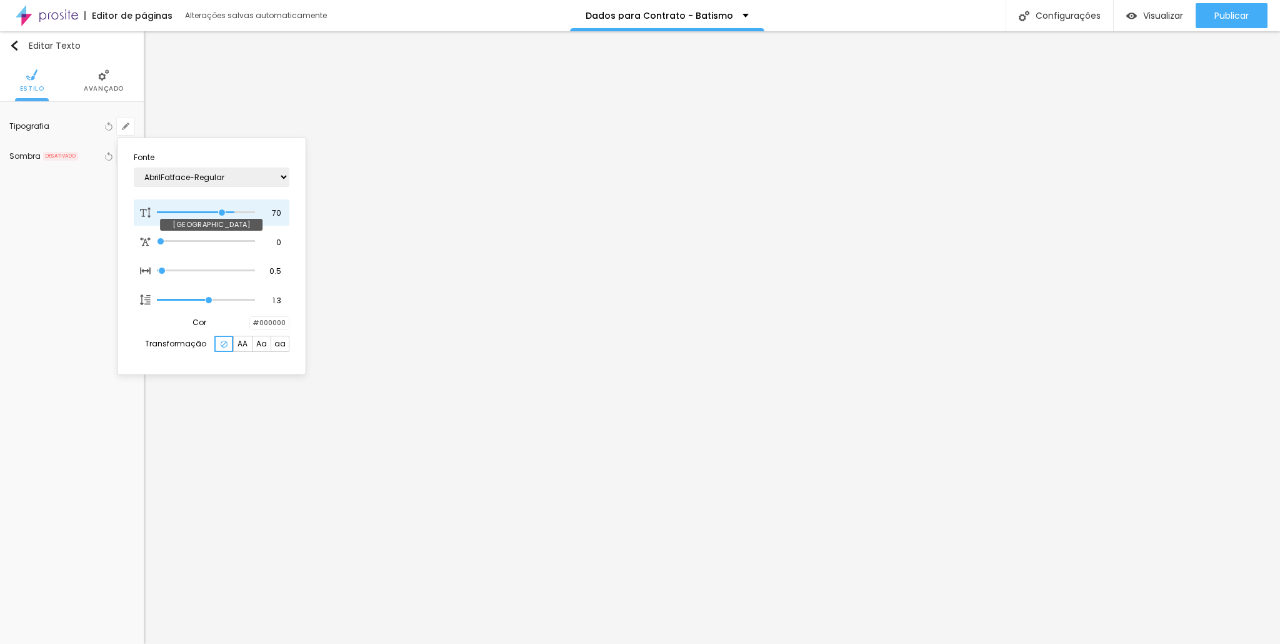
type input "69"
type input "1"
type input "60"
type input "1"
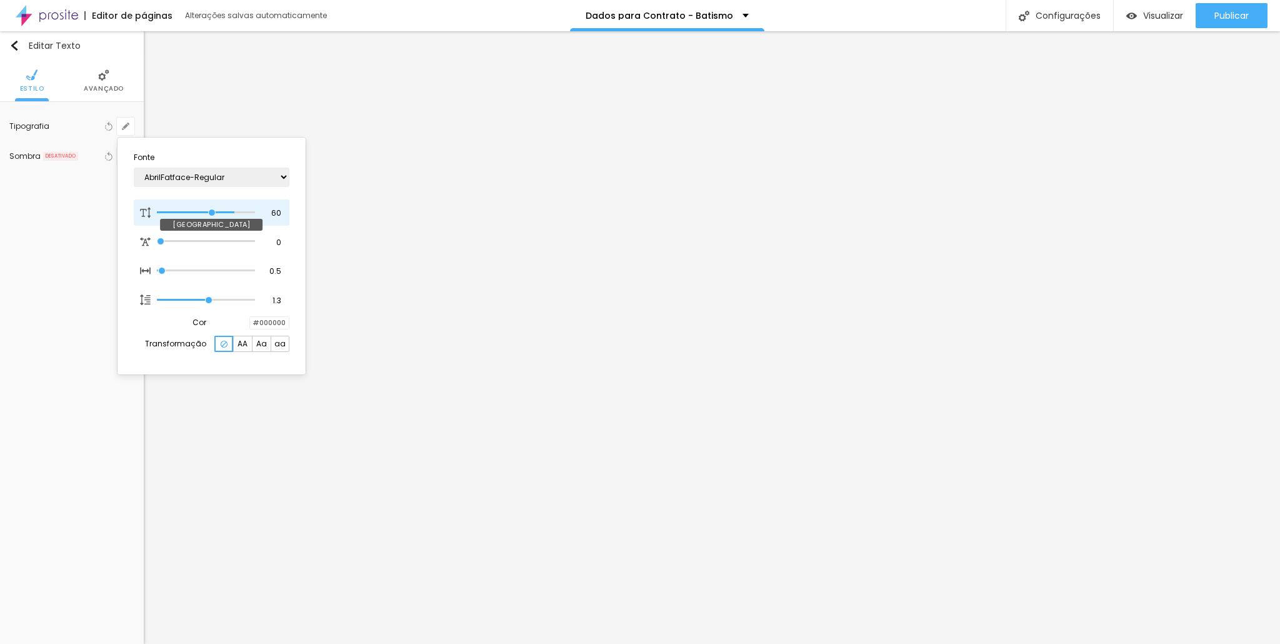
type input "48"
type input "1"
type input "47"
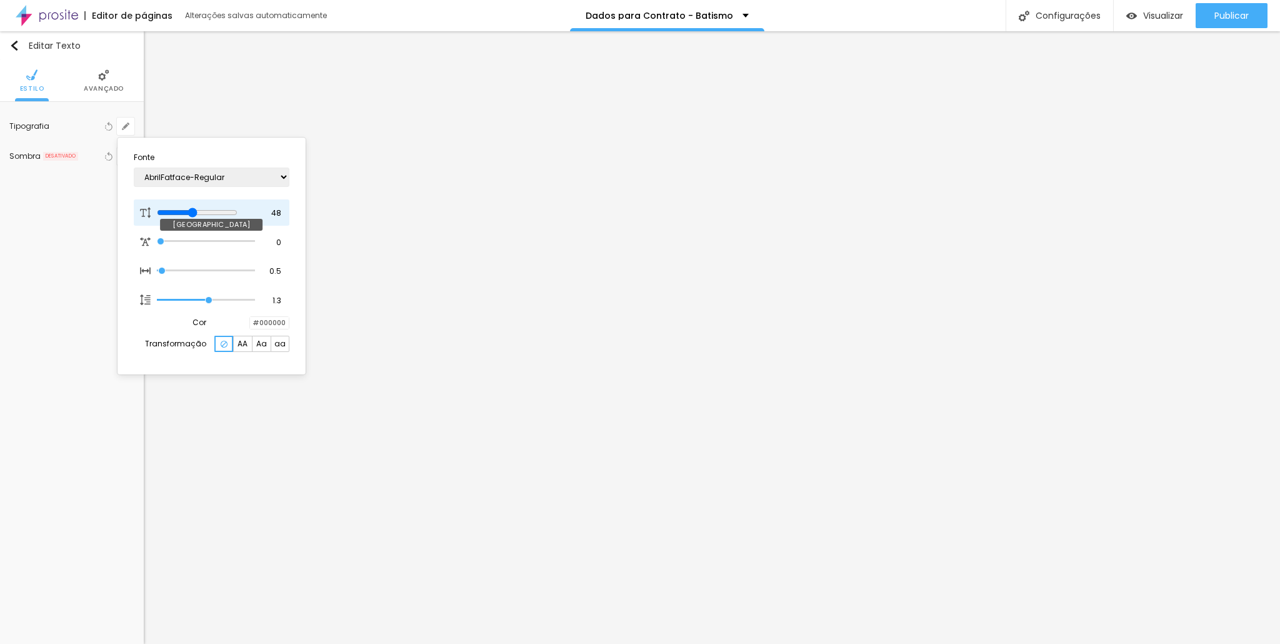
type input "1"
type input "46"
type input "1"
type input "45"
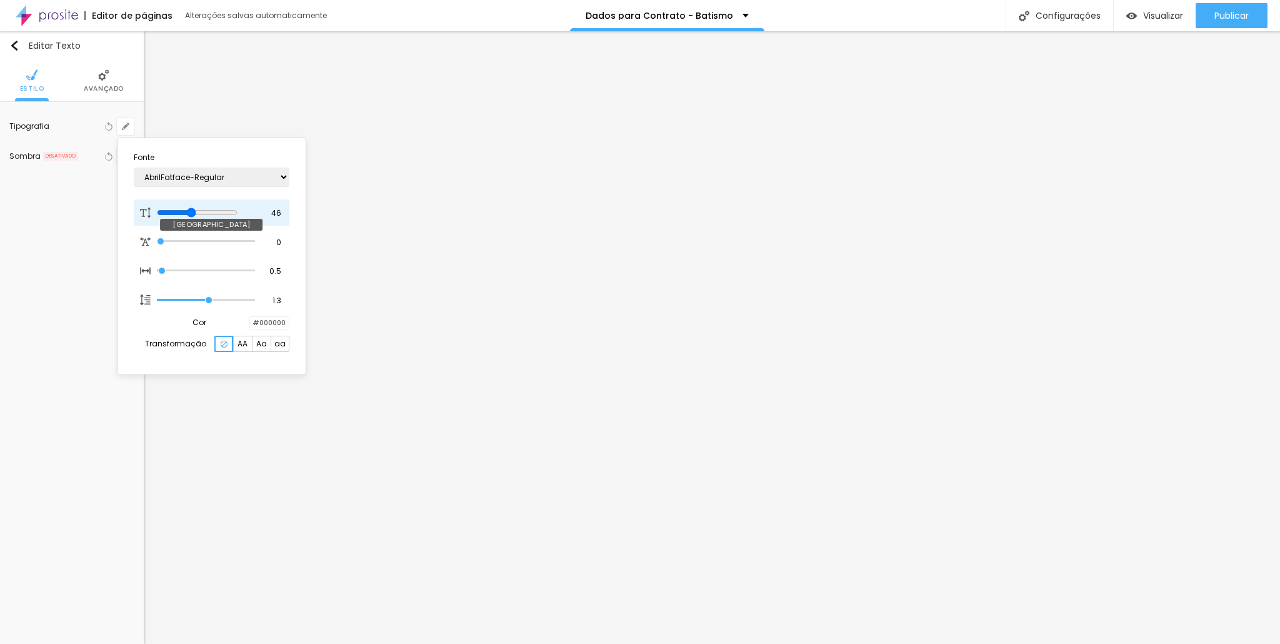
type input "45"
type input "1"
type input "44"
type input "1"
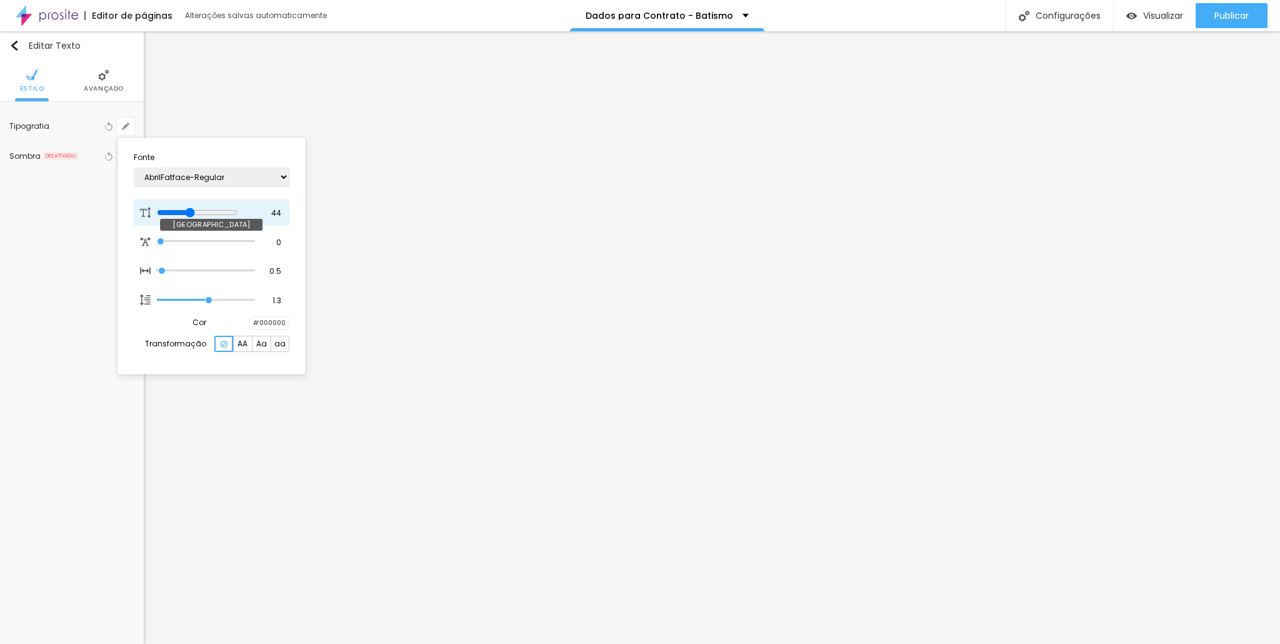
type input "43"
type input "1"
type input "42"
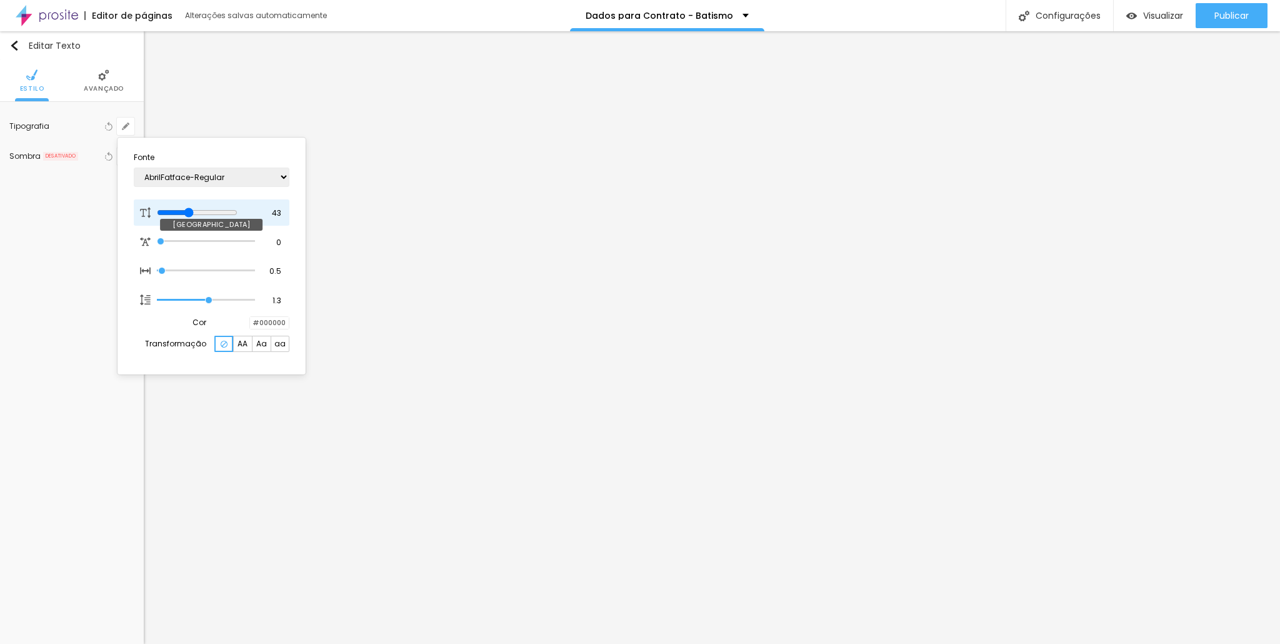
type input "1"
type input "41"
type input "1"
type input "40"
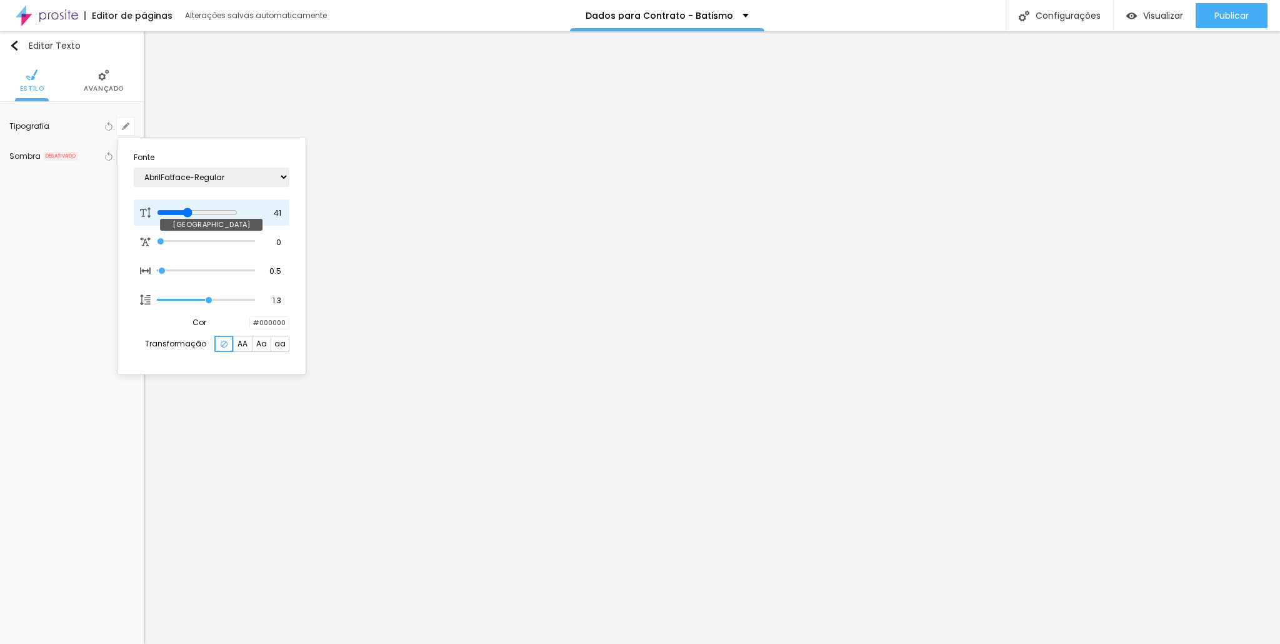
type input "40"
type input "1"
type input "39"
type input "1"
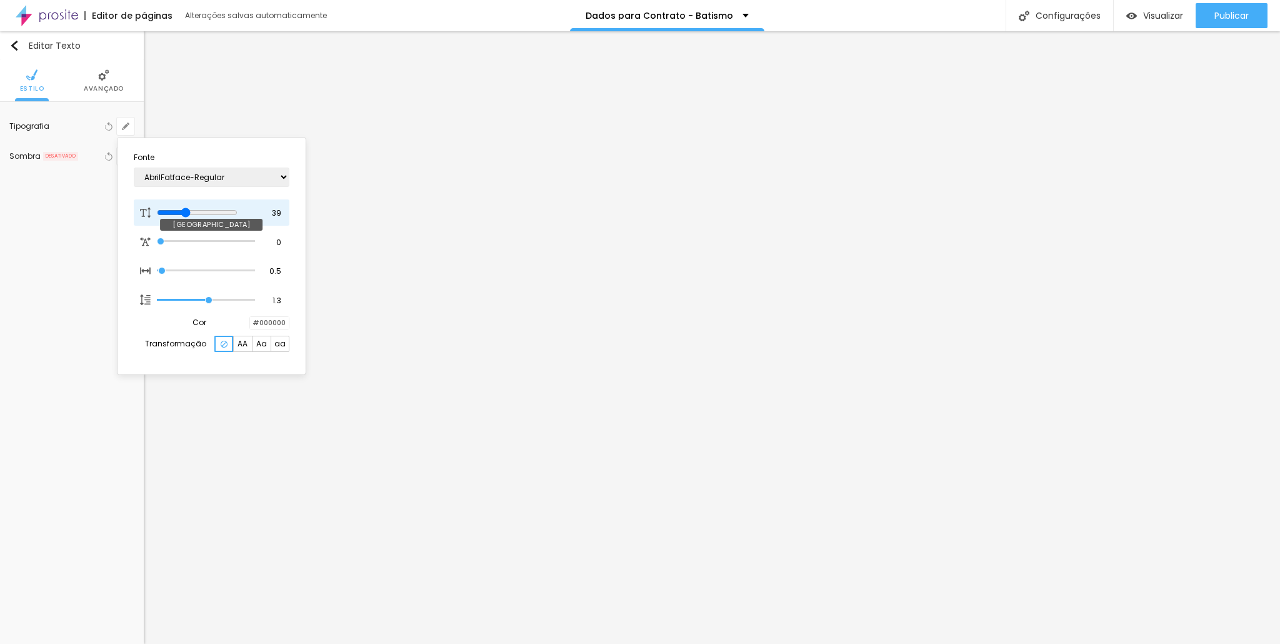
type input "38"
type input "1"
type input "37"
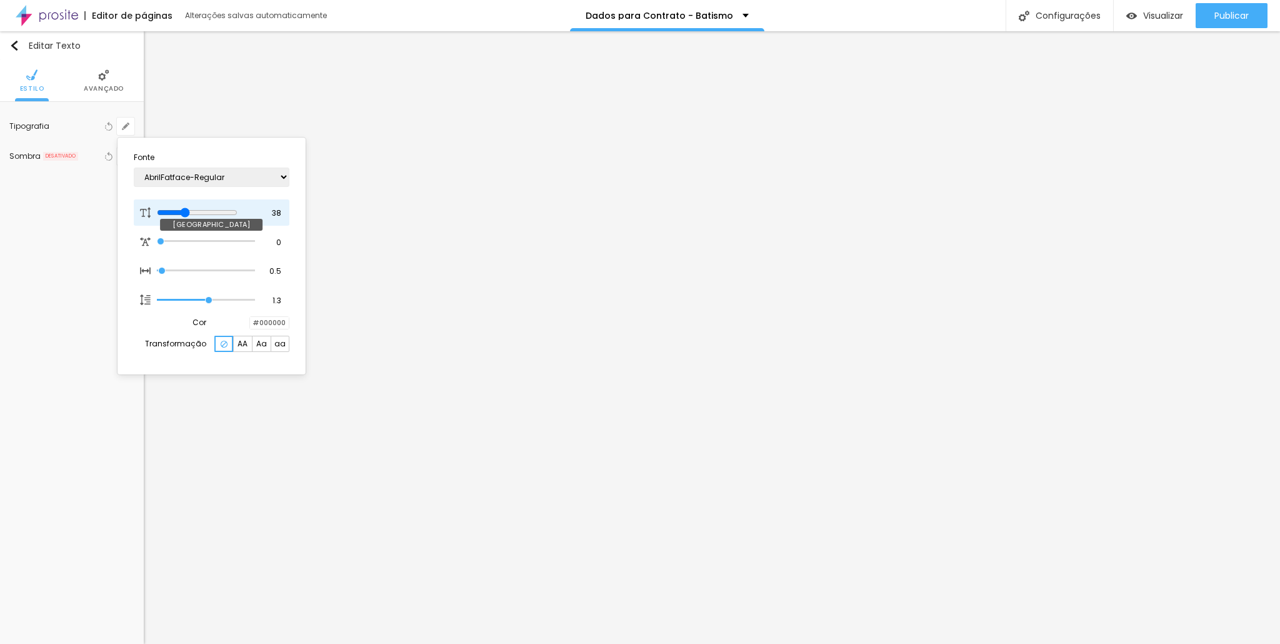
type input "1"
type input "36"
type input "1"
type input "35"
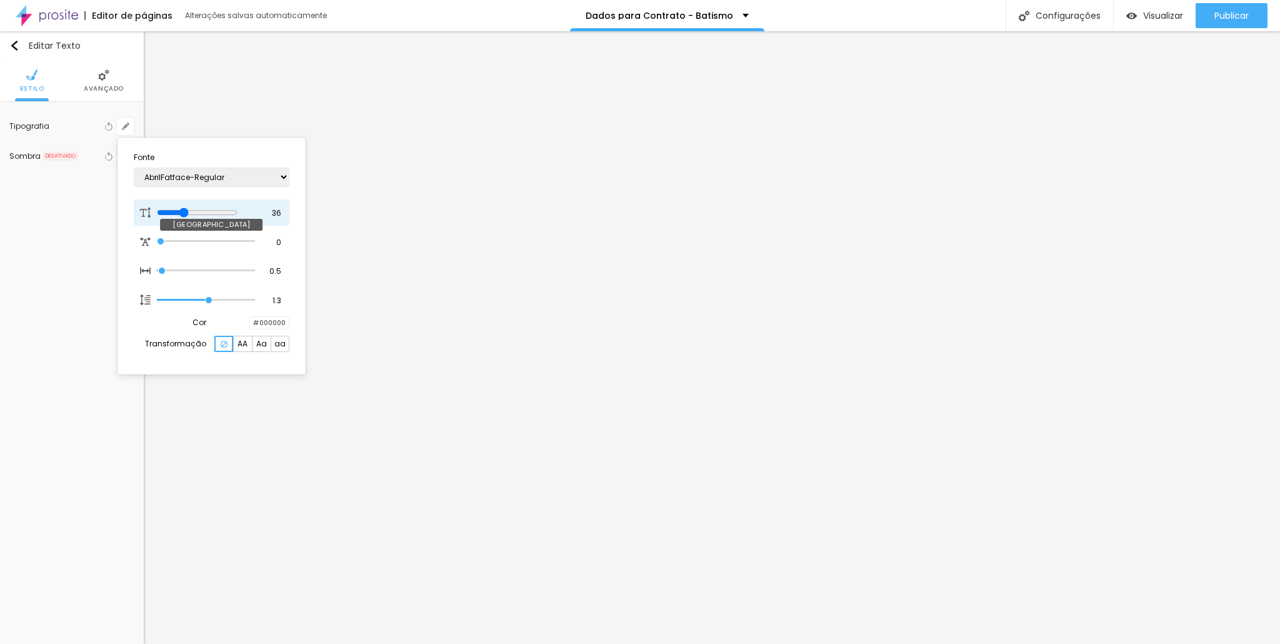
type input "35"
type input "1"
type input "33"
type input "1"
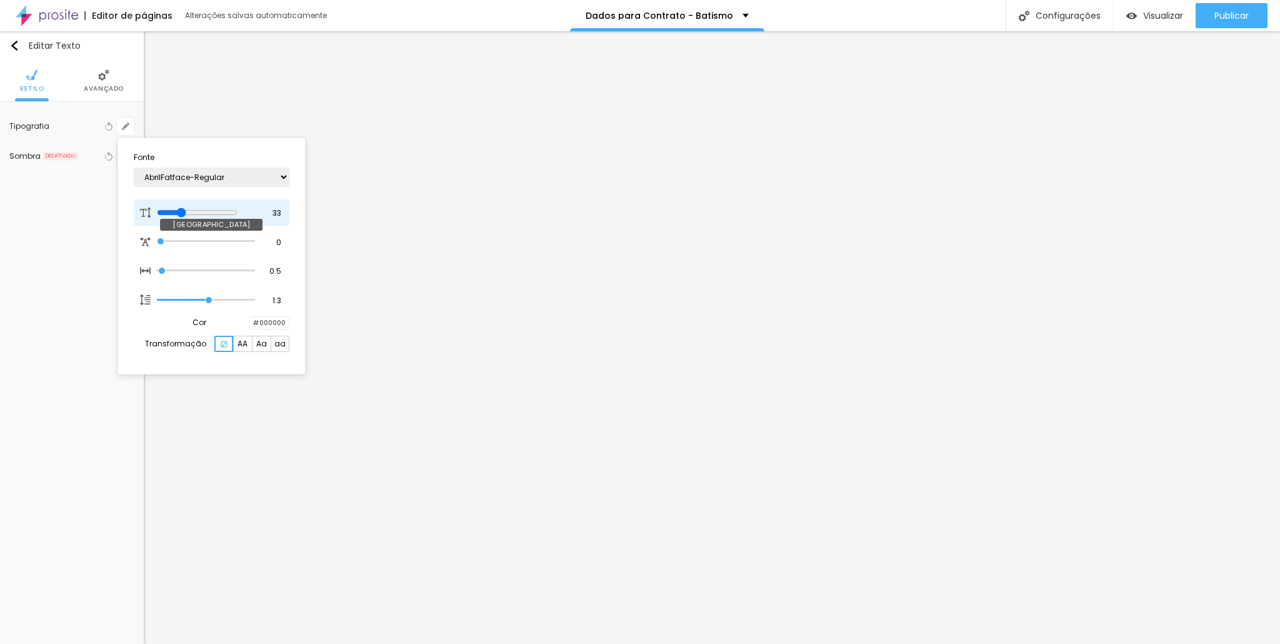
type input "27"
type input "1"
type input "26"
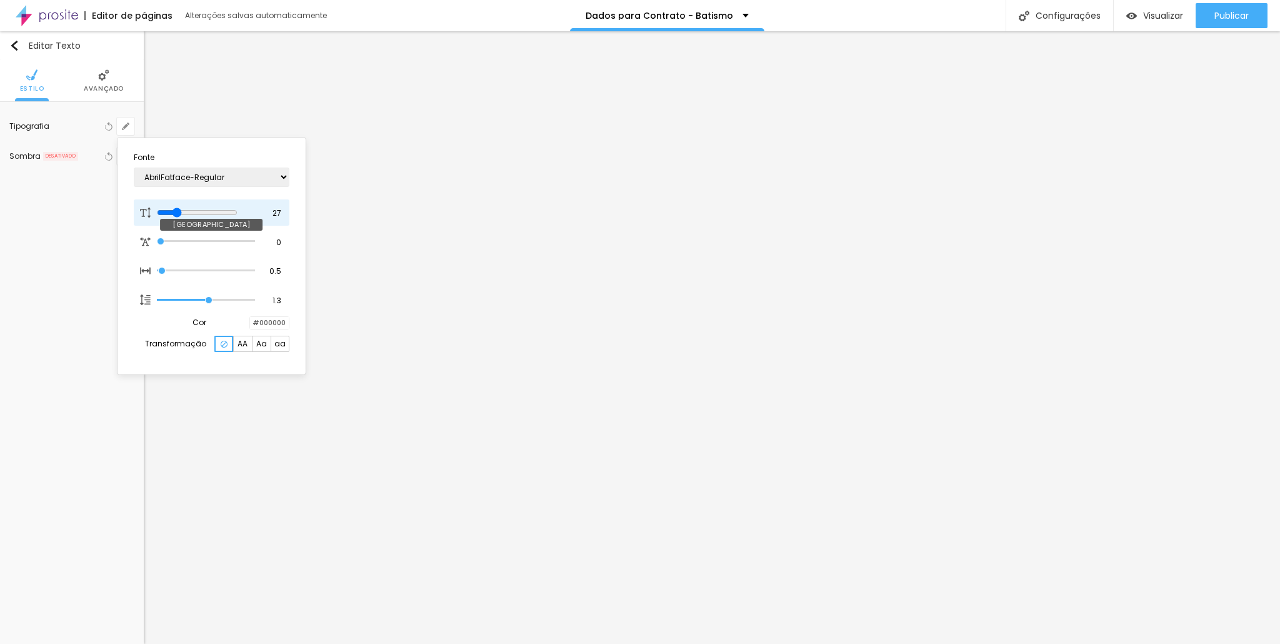
type input "1"
type input "27"
type input "1"
type input "28"
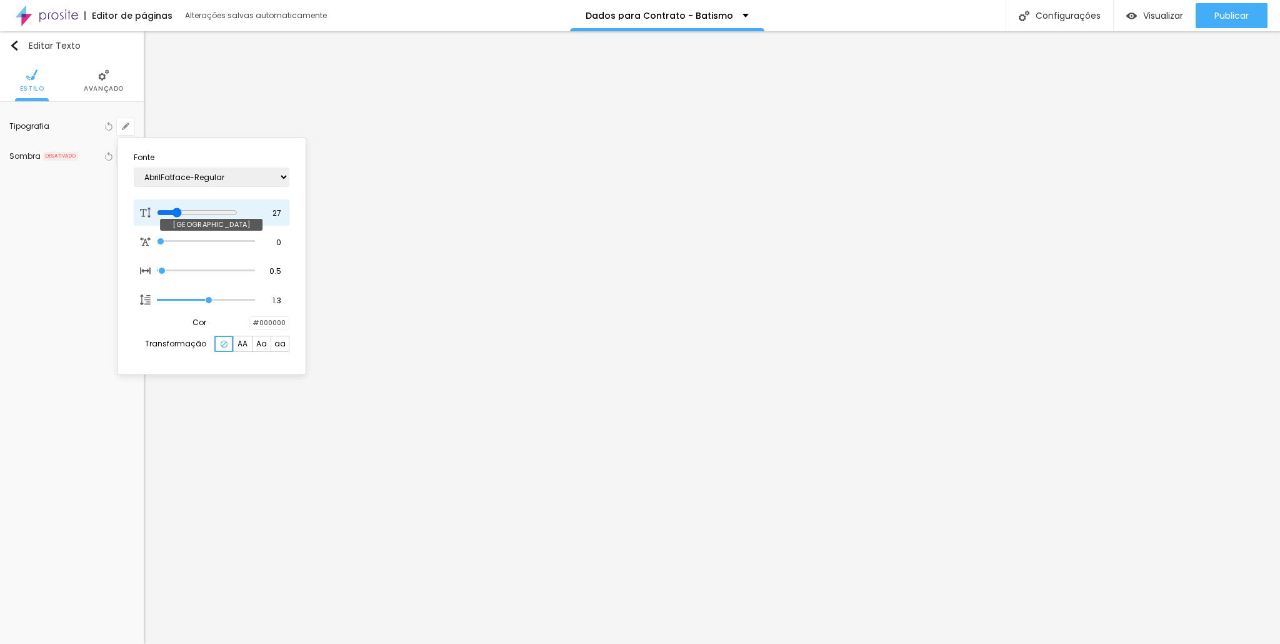
type input "28"
type input "1"
type input "29"
type input "1"
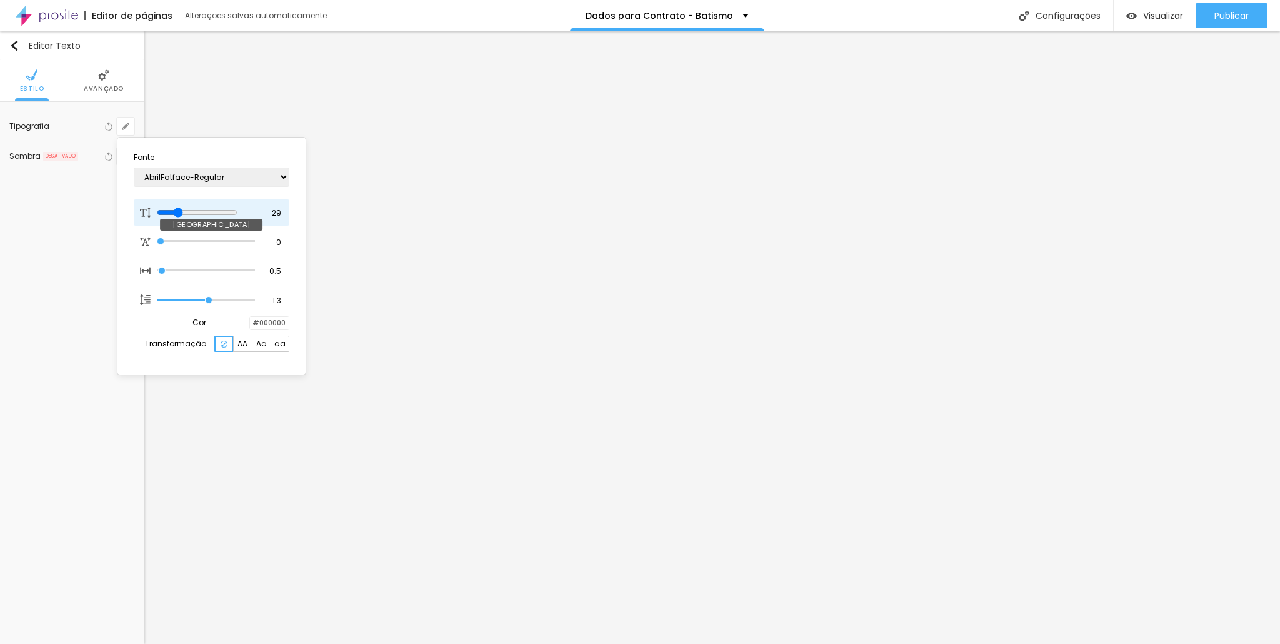
type input "30"
type input "1"
type input "31"
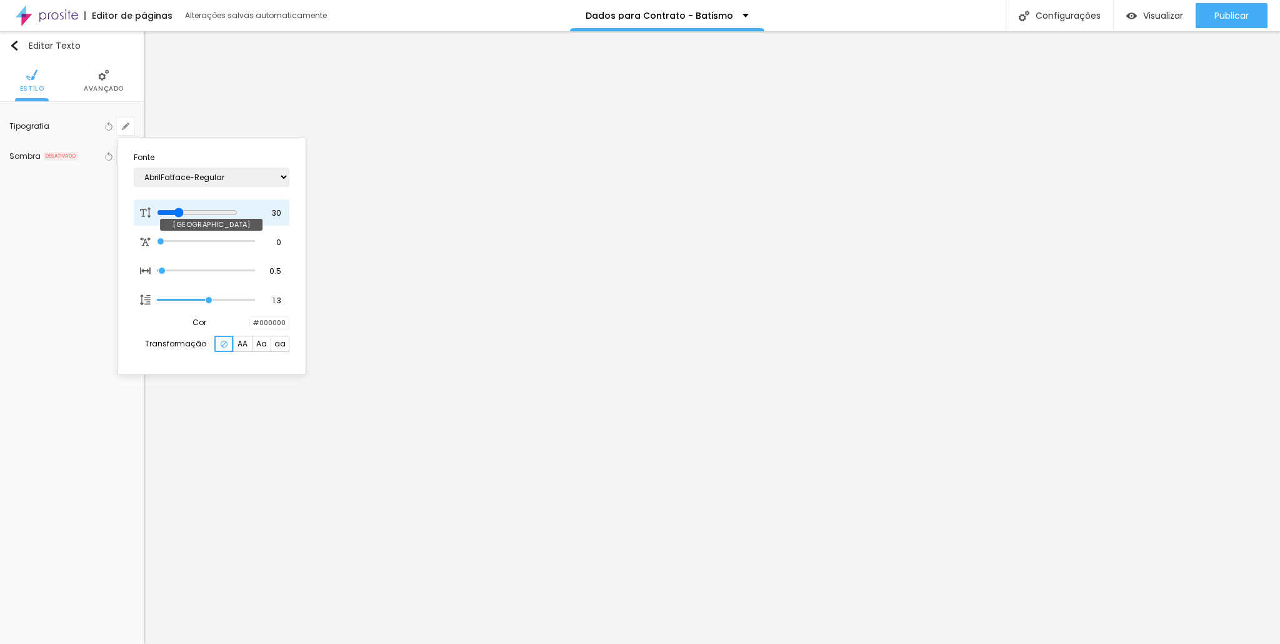
type input "1"
type input "32"
type input "1"
type input "31"
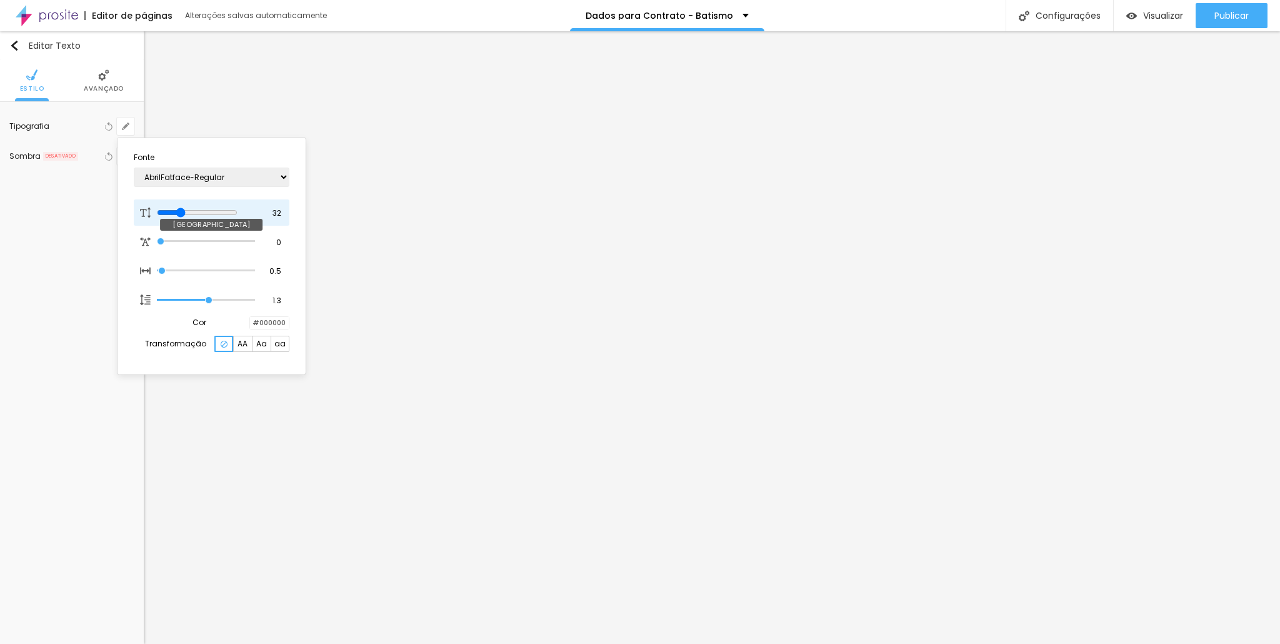
type input "31"
type input "1"
type input "30"
type input "1"
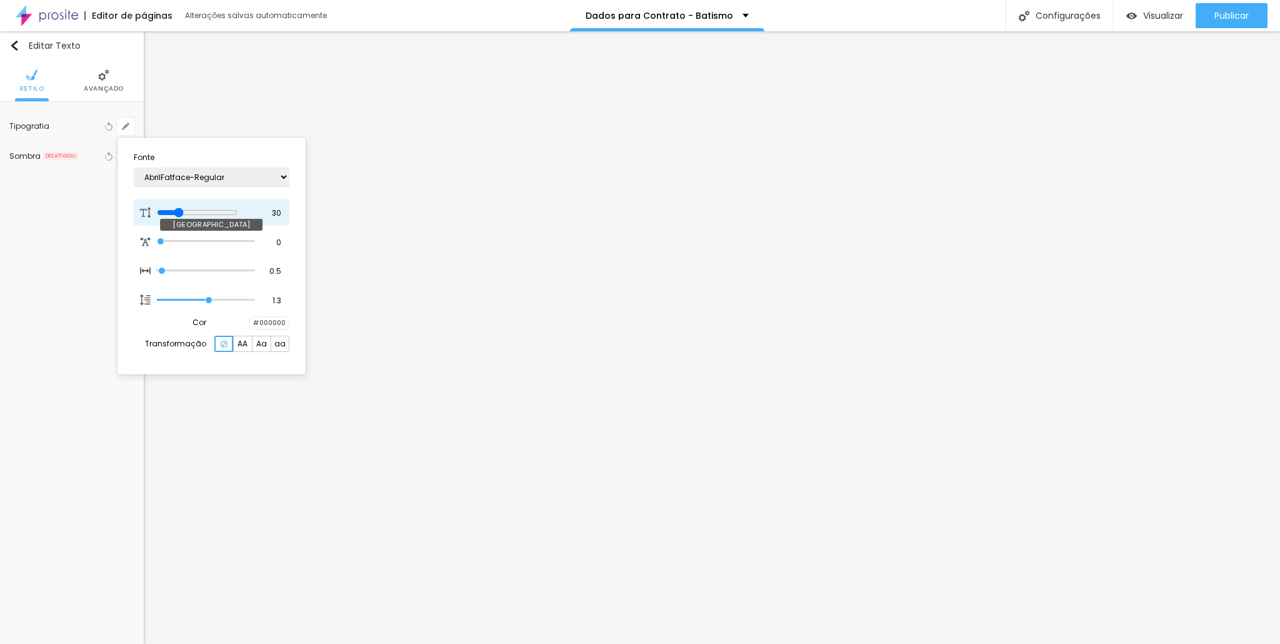
type input "29"
type input "1"
drag, startPoint x: 232, startPoint y: 208, endPoint x: 182, endPoint y: 199, distance: 51.5
type input "29"
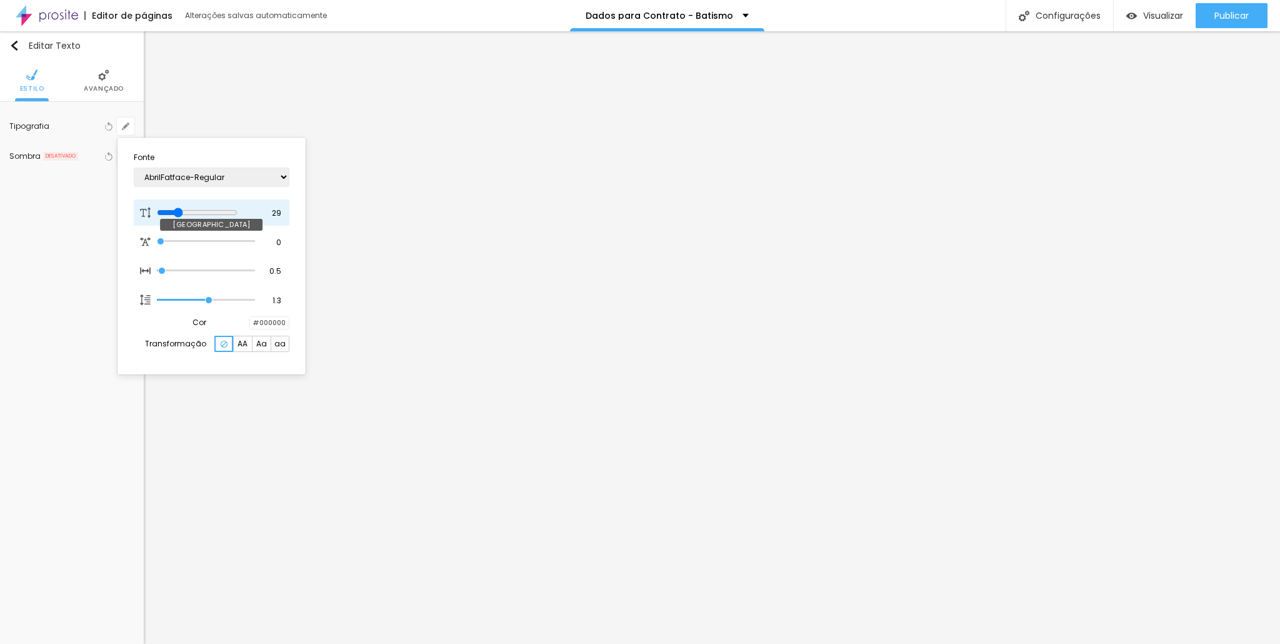
click at [182, 207] on input "range" at bounding box center [197, 212] width 81 height 10
type input "1"
click at [250, 184] on select "AbrilFatface-Regular Actor-Regular Alegreya AlegreyaBlack [PERSON_NAME] Allan-R…" at bounding box center [212, 176] width 156 height 19
select select "Comfortaa-Light"
click at [134, 167] on select "AbrilFatface-Regular Actor-Regular Alegreya AlegreyaBlack [PERSON_NAME] Allan-R…" at bounding box center [212, 176] width 156 height 19
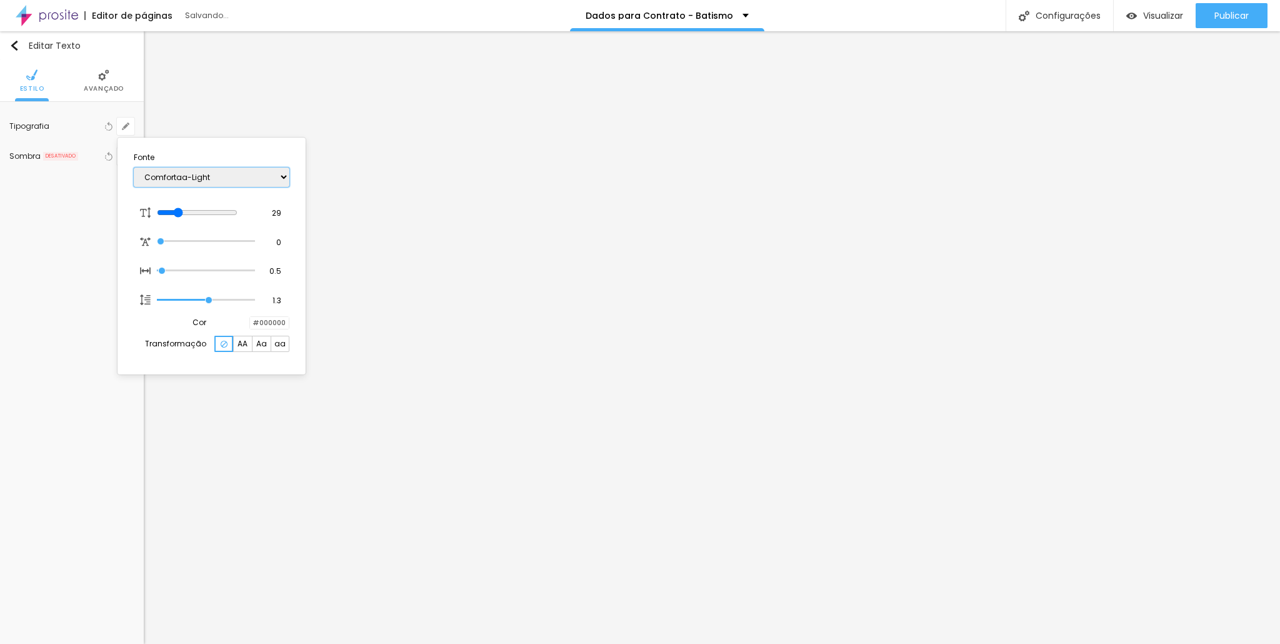
type input "1"
click at [262, 174] on select "AbrilFatface-Regular Actor-Regular Alegreya AlegreyaBlack [PERSON_NAME] Allan-R…" at bounding box center [212, 176] width 156 height 19
select select "Comfortaa-Bold"
click at [134, 167] on select "AbrilFatface-Regular Actor-Regular Alegreya AlegreyaBlack [PERSON_NAME] Allan-R…" at bounding box center [212, 176] width 156 height 19
click at [235, 177] on select "AbrilFatface-Regular Actor-Regular Alegreya AlegreyaBlack [PERSON_NAME] Allan-R…" at bounding box center [212, 176] width 156 height 19
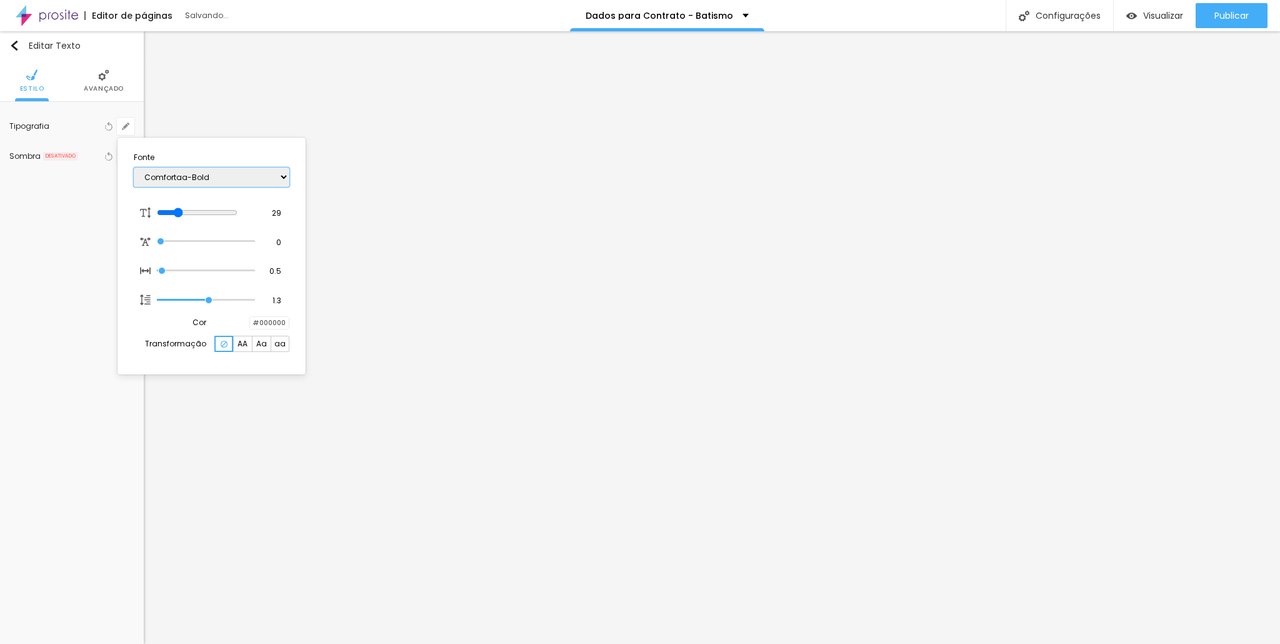
type input "1"
select select "Comfortaa-Regular"
click at [134, 167] on select "AbrilFatface-Regular Actor-Regular Alegreya AlegreyaBlack [PERSON_NAME] Allan-R…" at bounding box center [212, 176] width 156 height 19
type input "1"
click at [432, 446] on div at bounding box center [640, 322] width 1280 height 644
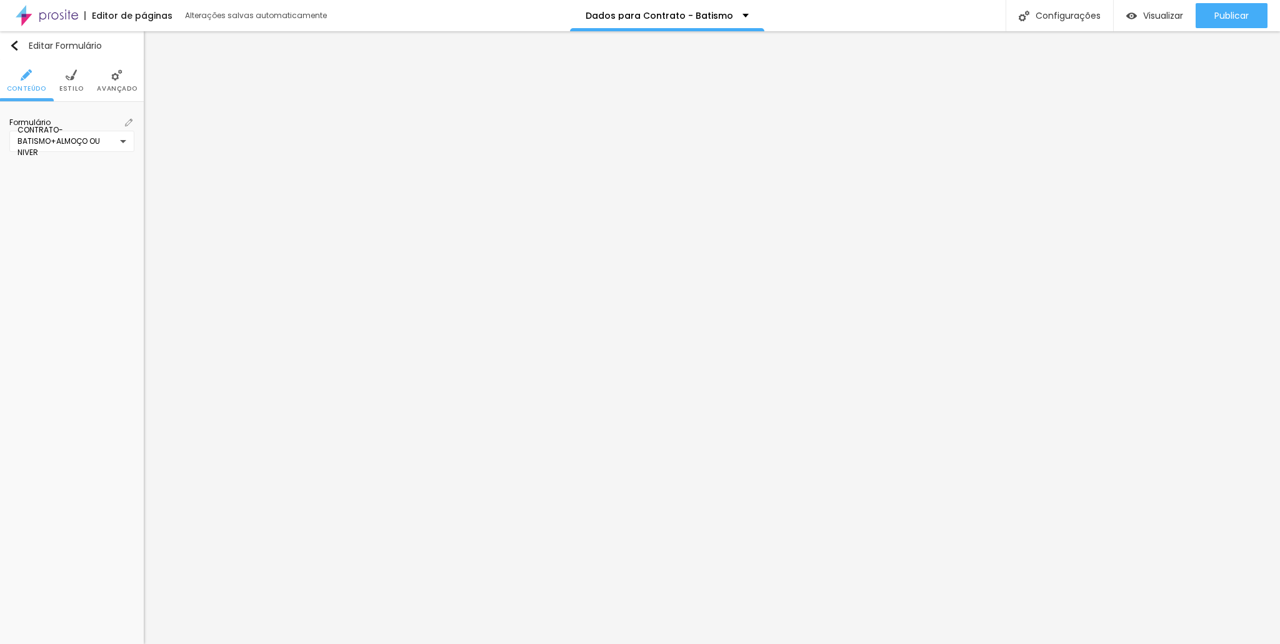
click at [63, 79] on li "Estilo" at bounding box center [71, 80] width 24 height 41
click at [121, 294] on button "button" at bounding box center [125, 299] width 17 height 17
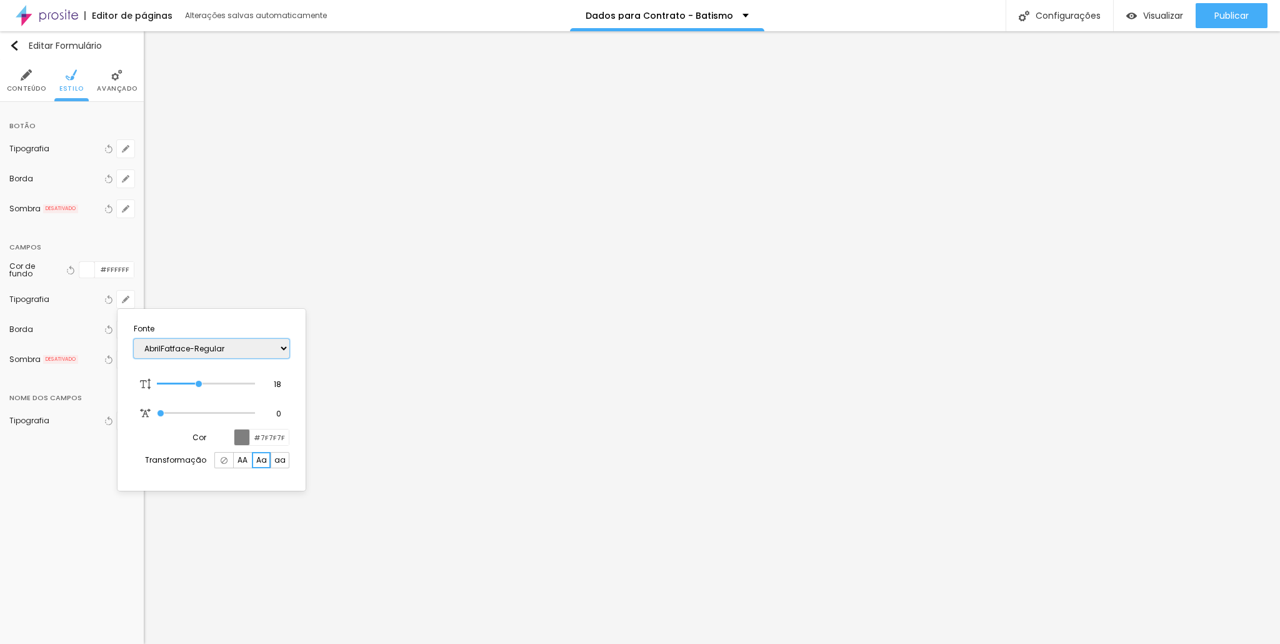
click at [242, 352] on select "AbrilFatface-Regular Actor-Regular Alegreya AlegreyaBlack [PERSON_NAME] Allan-R…" at bounding box center [212, 348] width 156 height 19
select select "Comfortaa-Regular"
click at [134, 339] on select "AbrilFatface-Regular Actor-Regular Alegreya AlegreyaBlack [PERSON_NAME] Allan-R…" at bounding box center [212, 348] width 156 height 19
click at [466, 537] on div at bounding box center [640, 322] width 1280 height 644
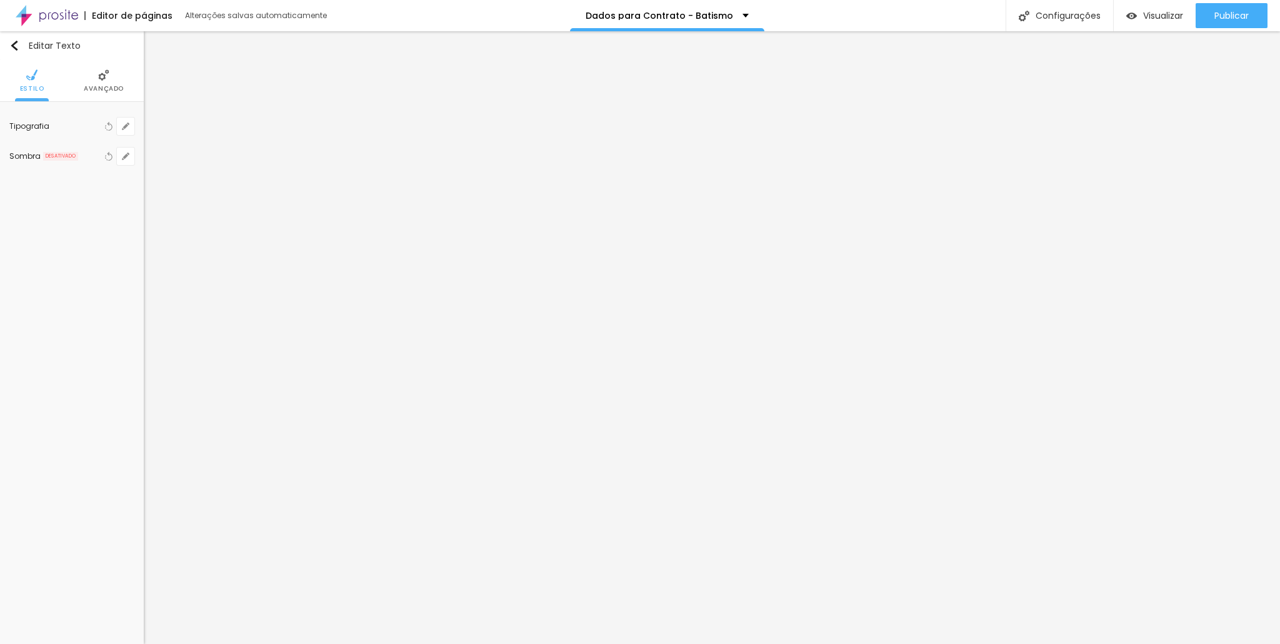
click at [117, 80] on li "Avançado" at bounding box center [104, 80] width 40 height 41
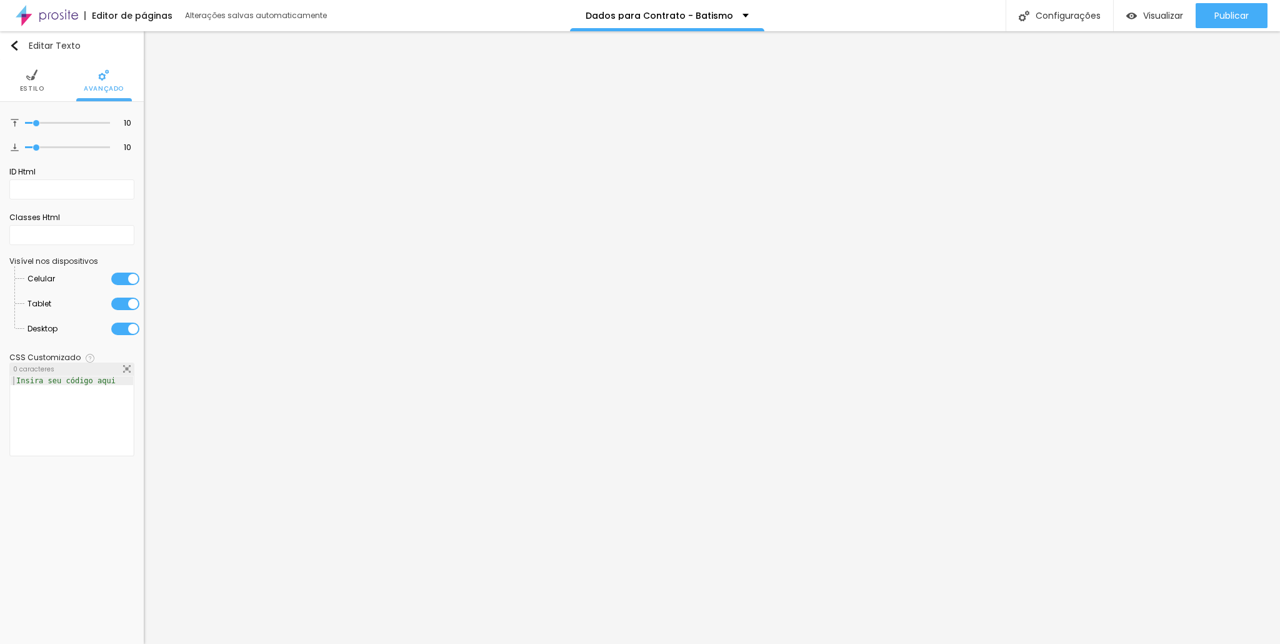
click at [32, 79] on img at bounding box center [31, 74] width 11 height 11
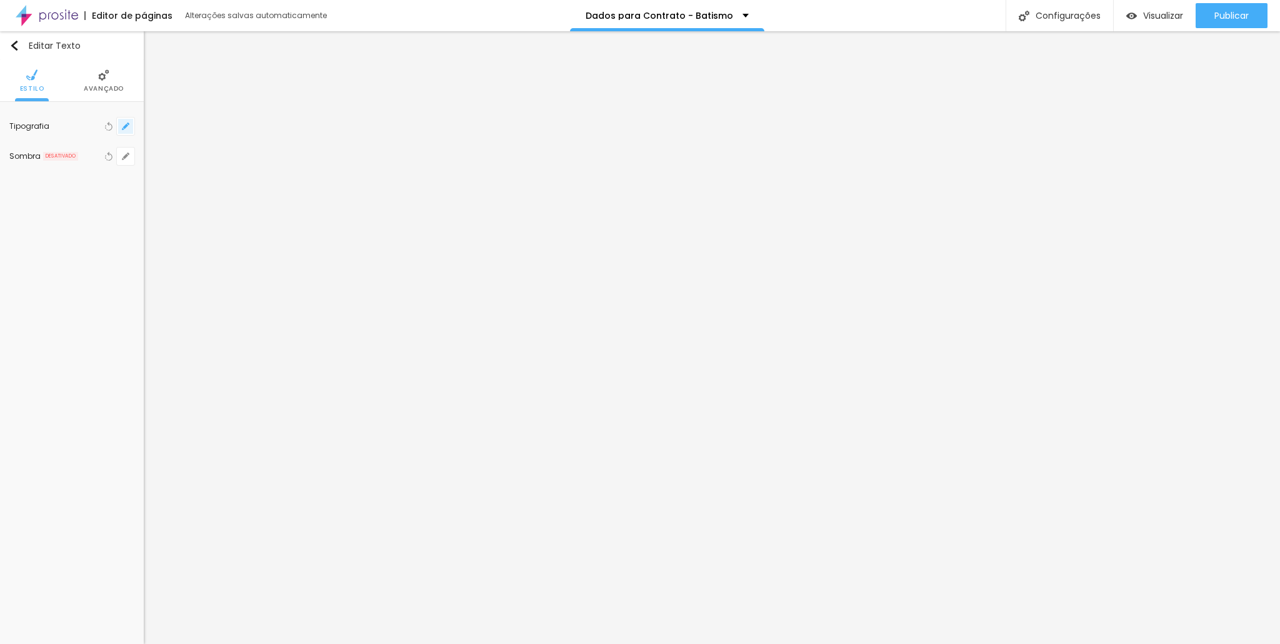
click at [125, 128] on icon "button" at bounding box center [125, 125] width 7 height 7
type input "1"
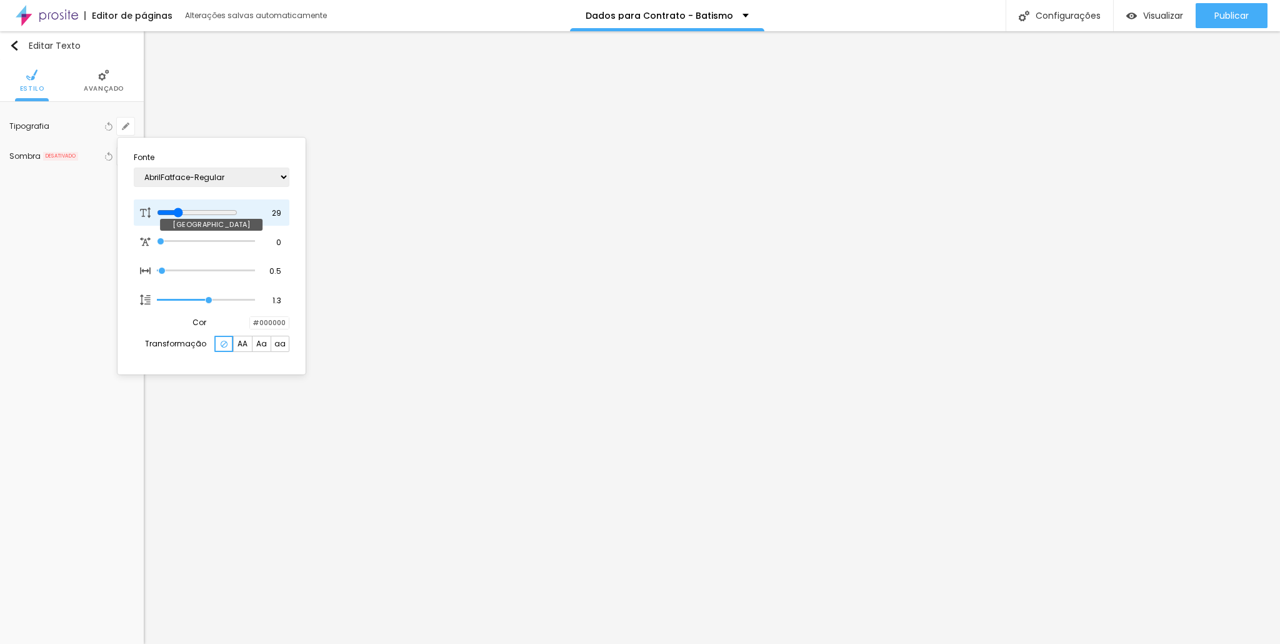
type input "17"
type input "1"
type input "16"
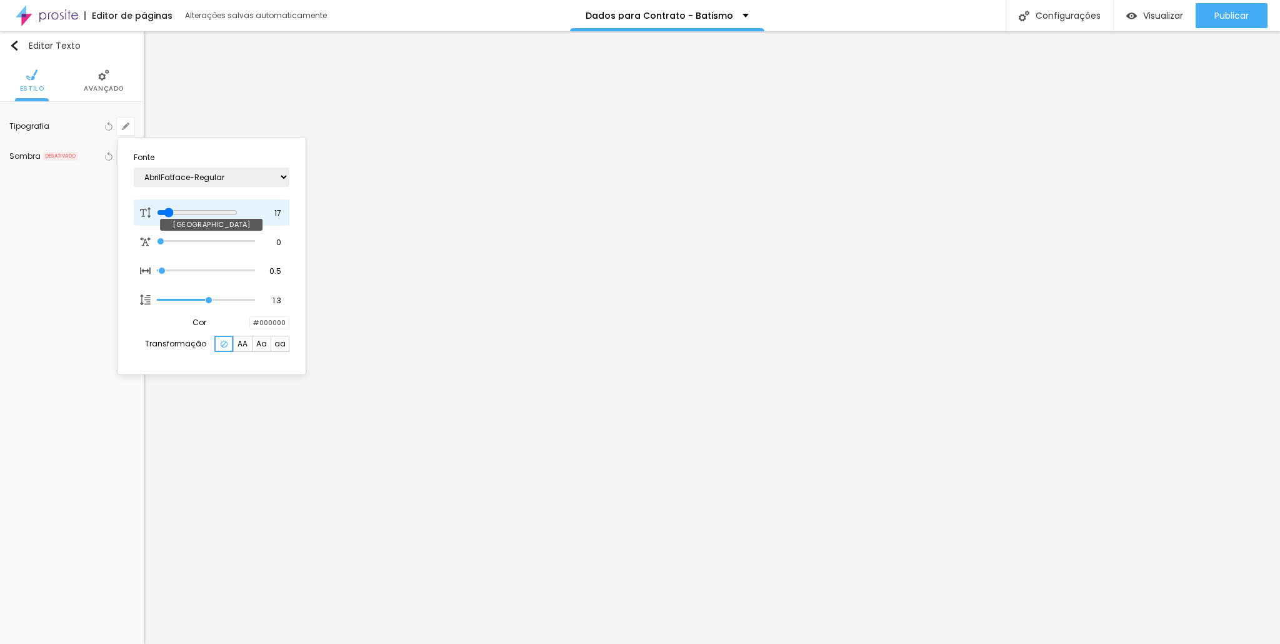
type input "1"
type input "14"
type input "1"
type input "15"
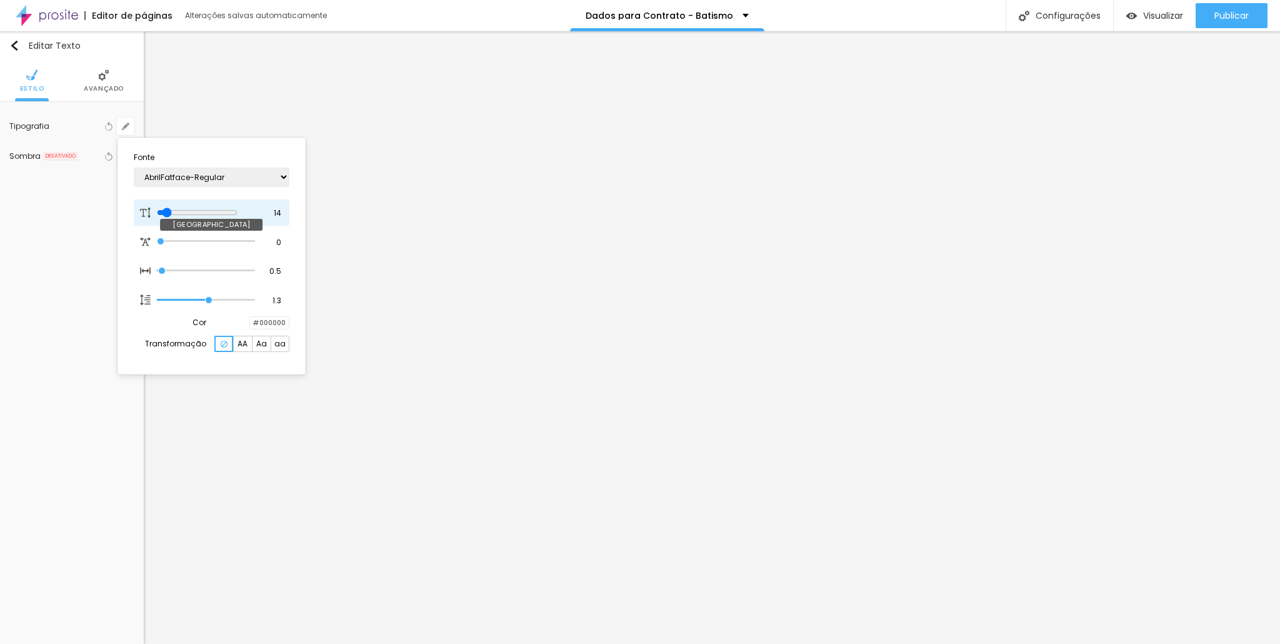
type input "15"
type input "1"
type input "16"
type input "1"
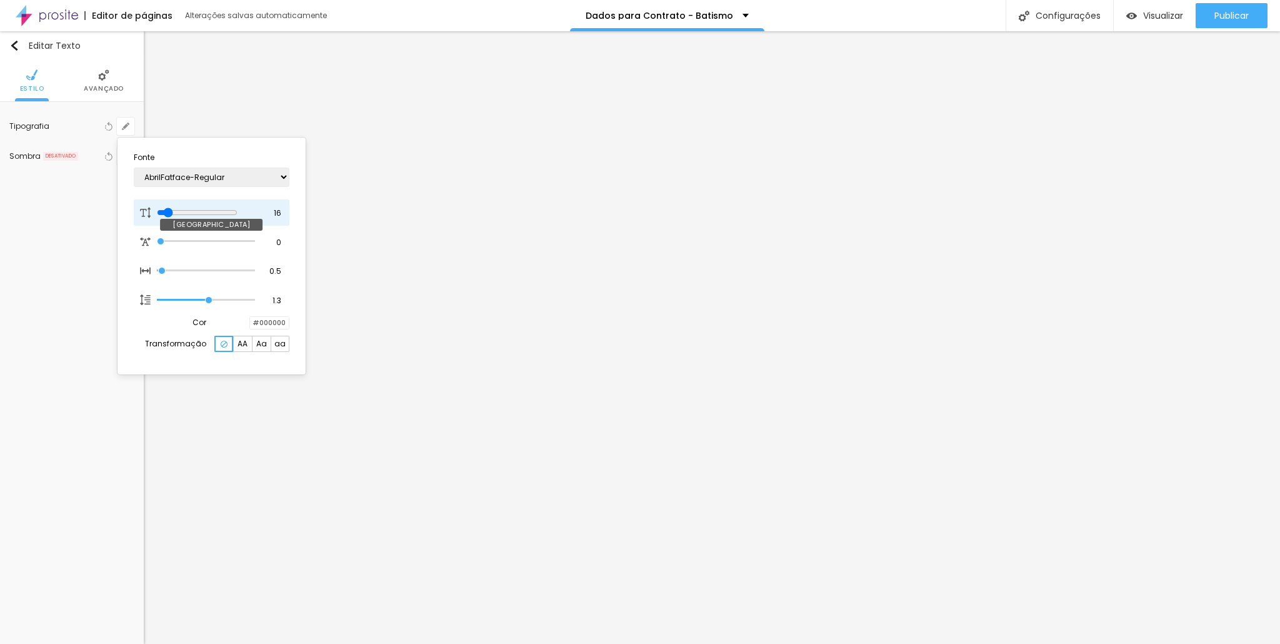
type input "18"
type input "1"
type input "21"
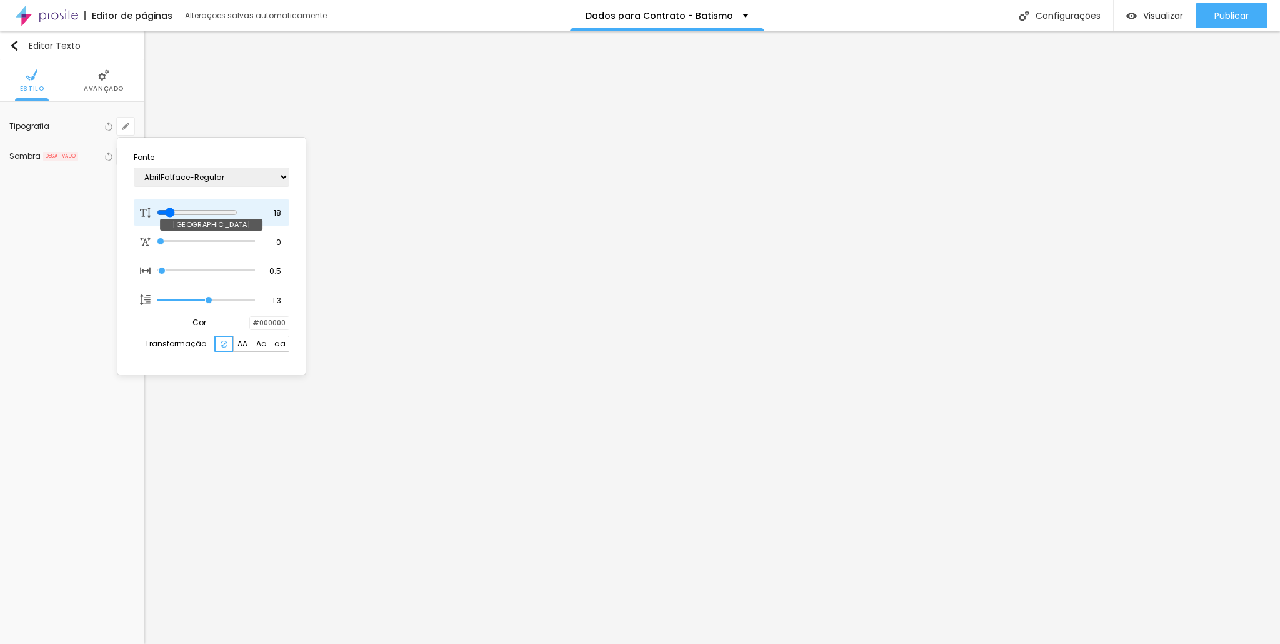
type input "1"
type input "24"
type input "1"
type input "25"
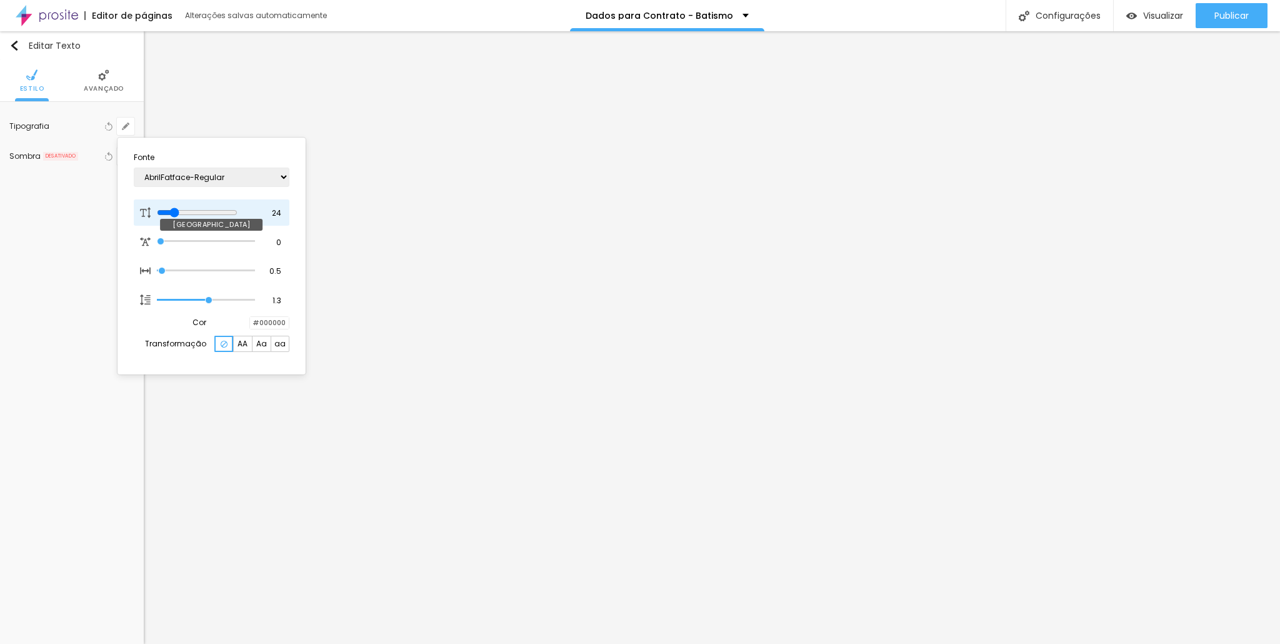
type input "25"
type input "1"
type input "26"
type input "1"
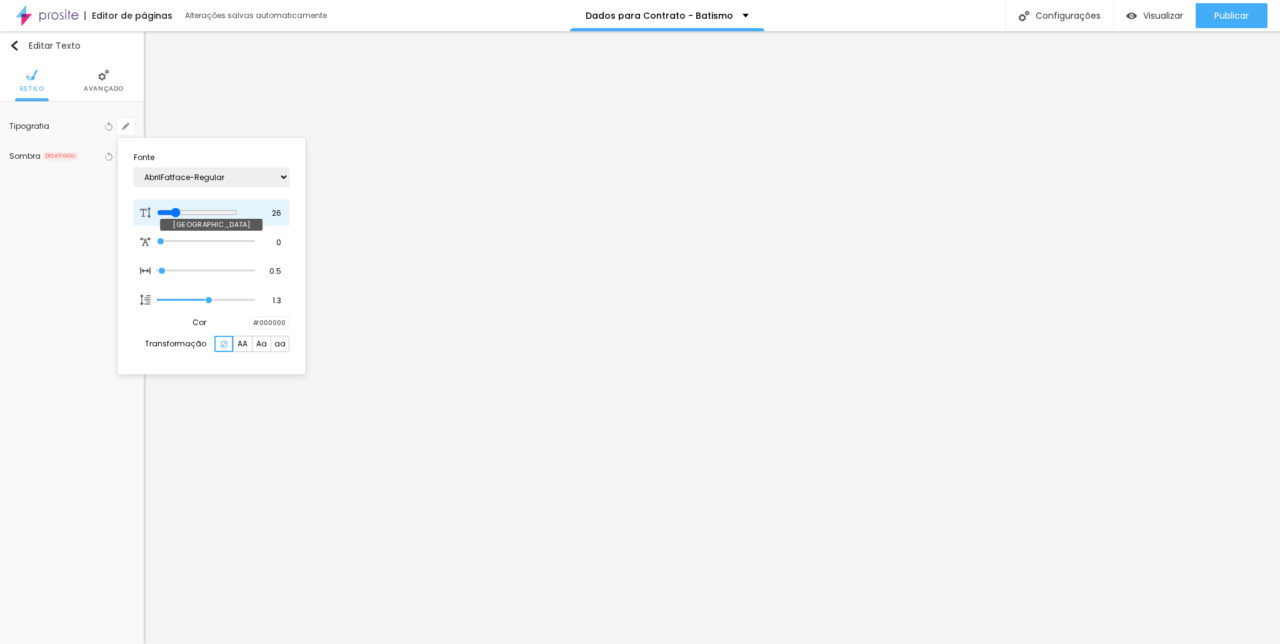
type input "27"
type input "1"
type input "28"
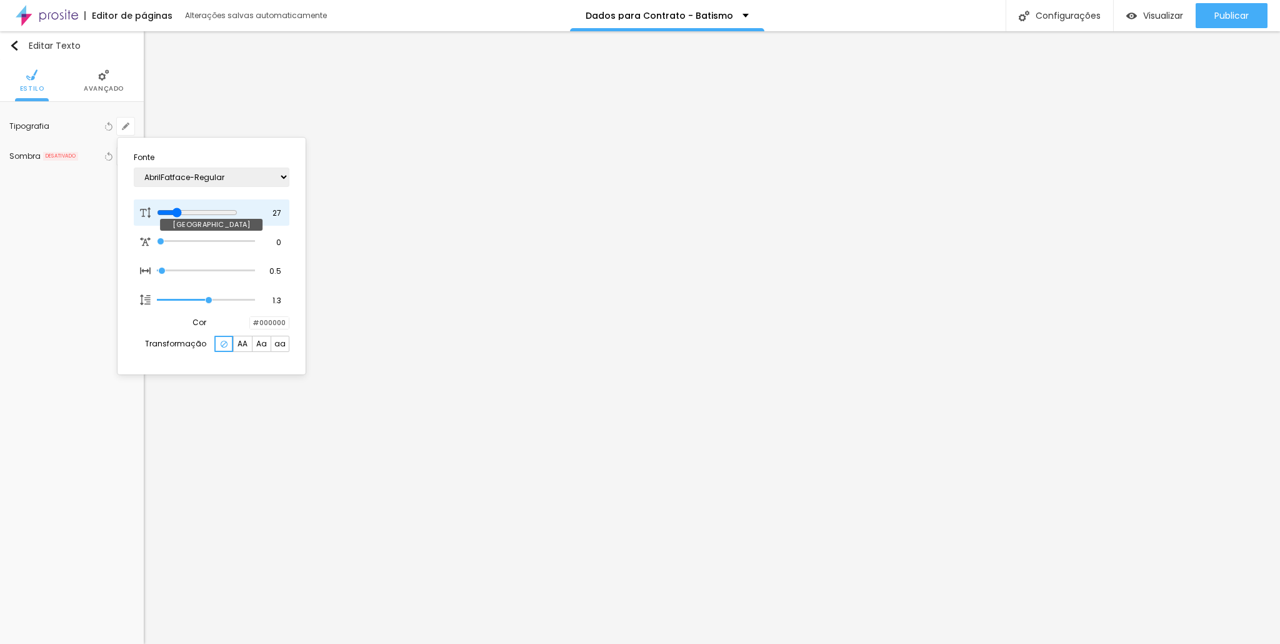
type input "1"
type input "29"
type input "1"
type input "30"
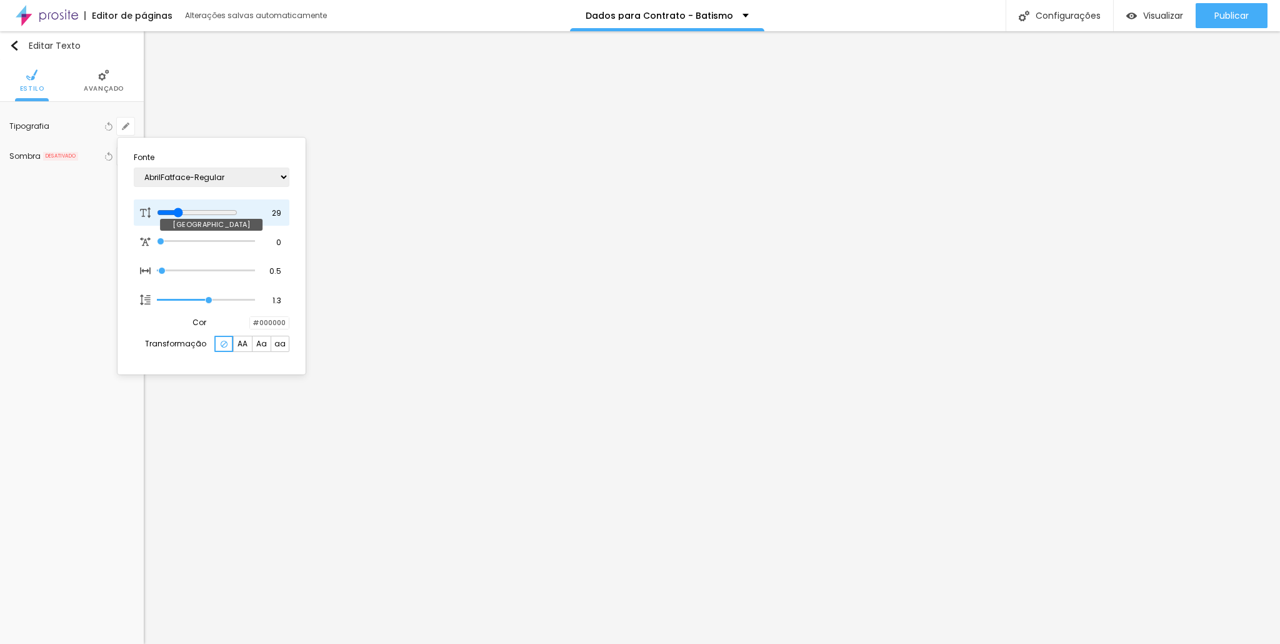
type input "30"
type input "1"
type input "29"
type input "1"
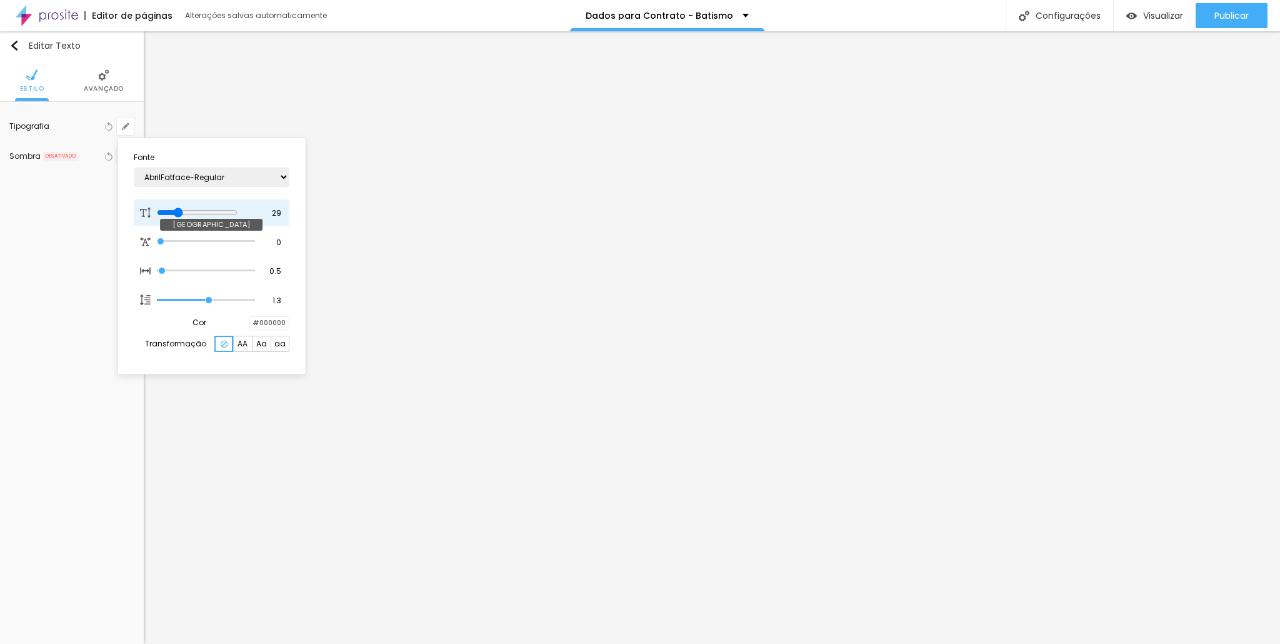
type input "28"
type input "1"
type input "27"
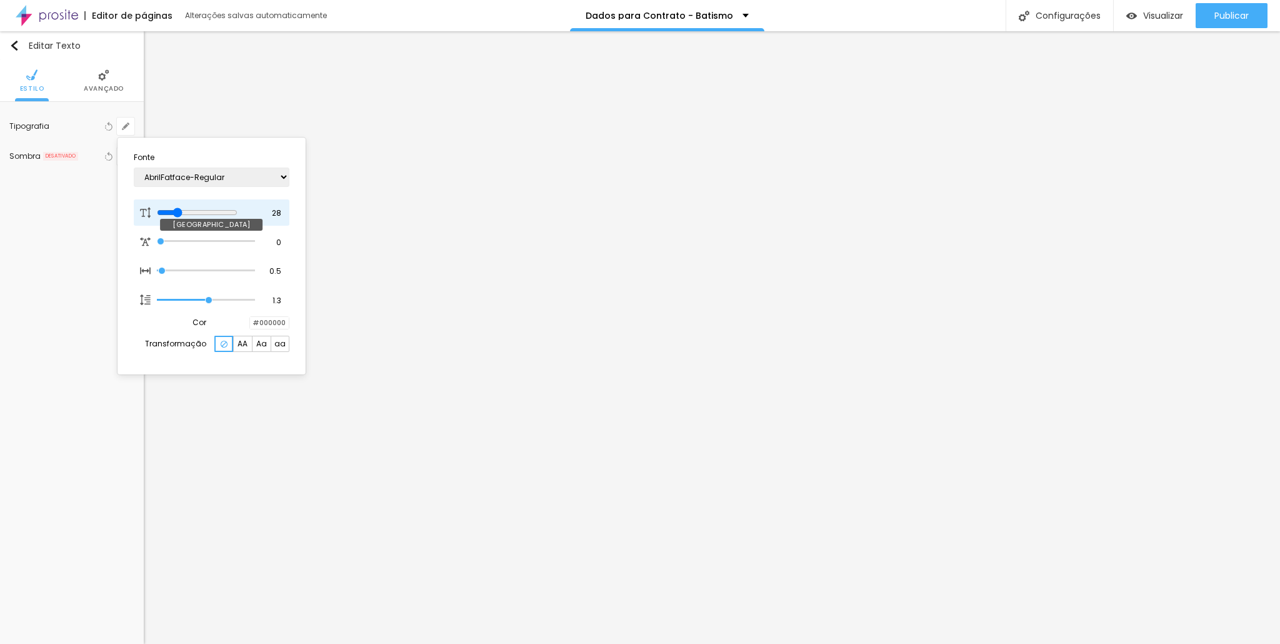
type input "1"
type input "26"
type input "1"
type input "25"
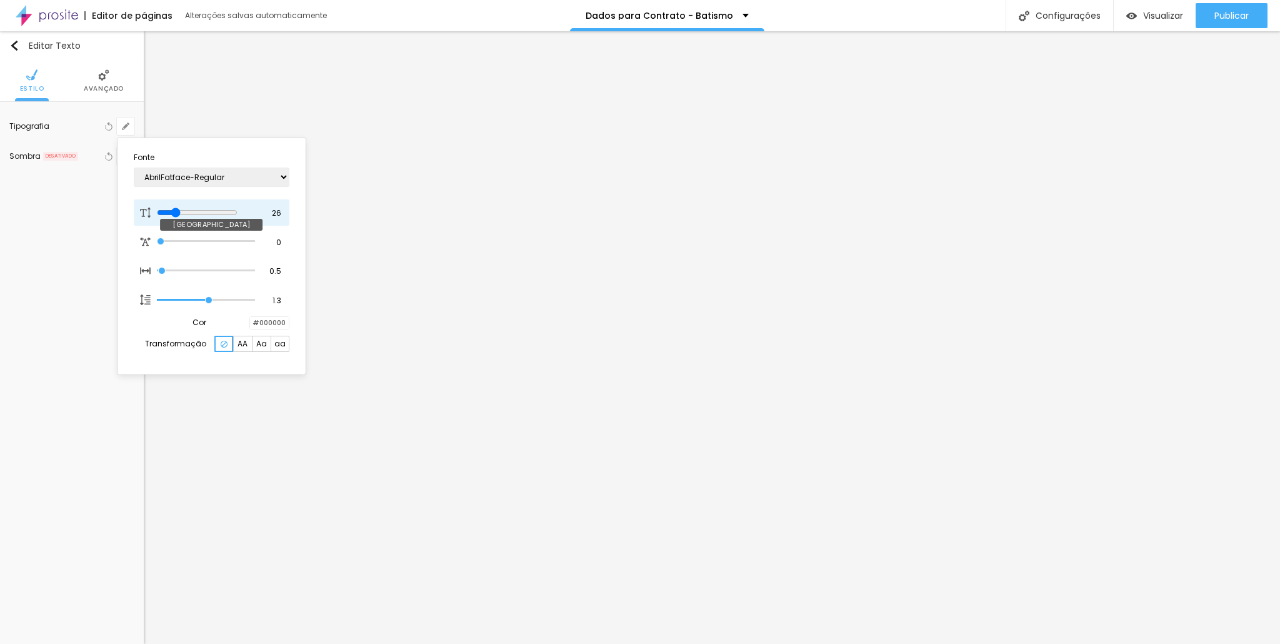
type input "25"
type input "1"
type input "24"
type input "1"
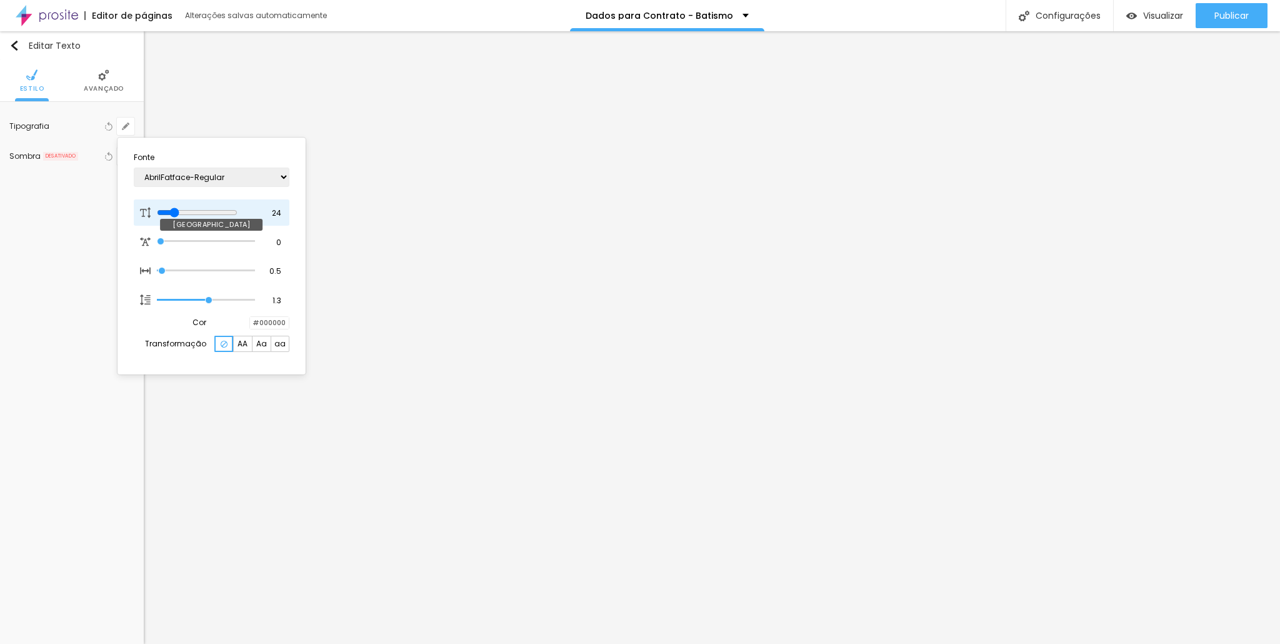
type input "22"
type input "1"
type input "19"
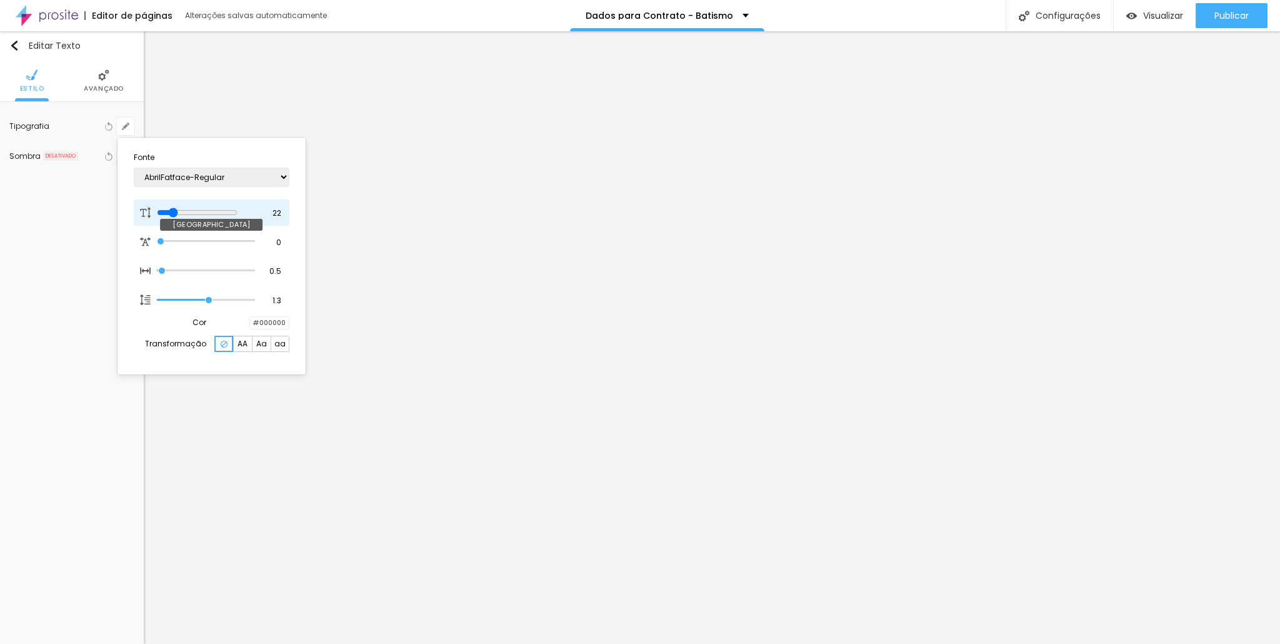
type input "1"
type input "18"
type input "1"
type input "17"
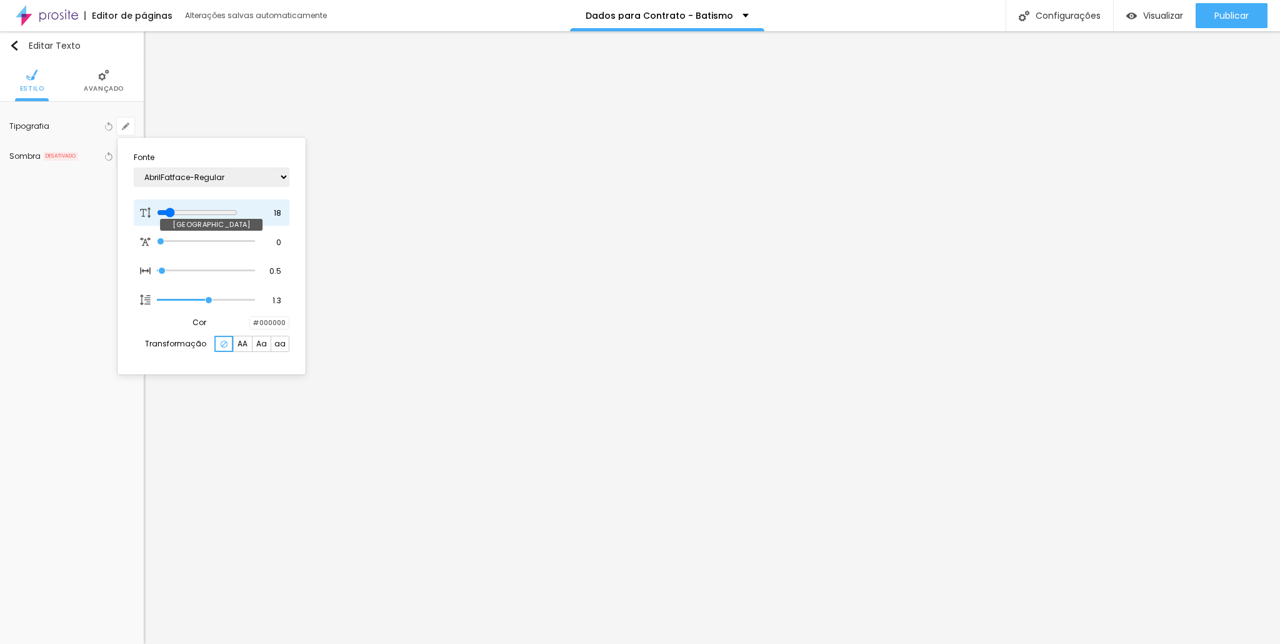
type input "17"
type input "1"
type input "18"
type input "1"
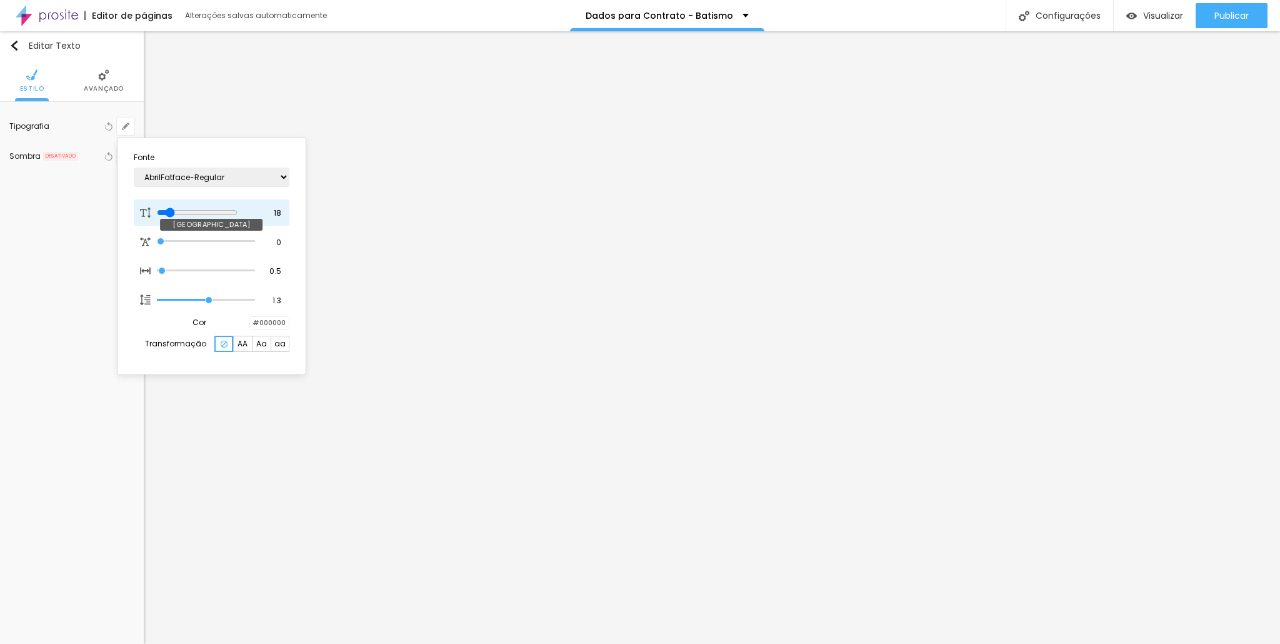
type input "19"
type input "1"
click at [172, 212] on input "range" at bounding box center [197, 212] width 81 height 10
click at [768, 414] on div at bounding box center [640, 322] width 1280 height 644
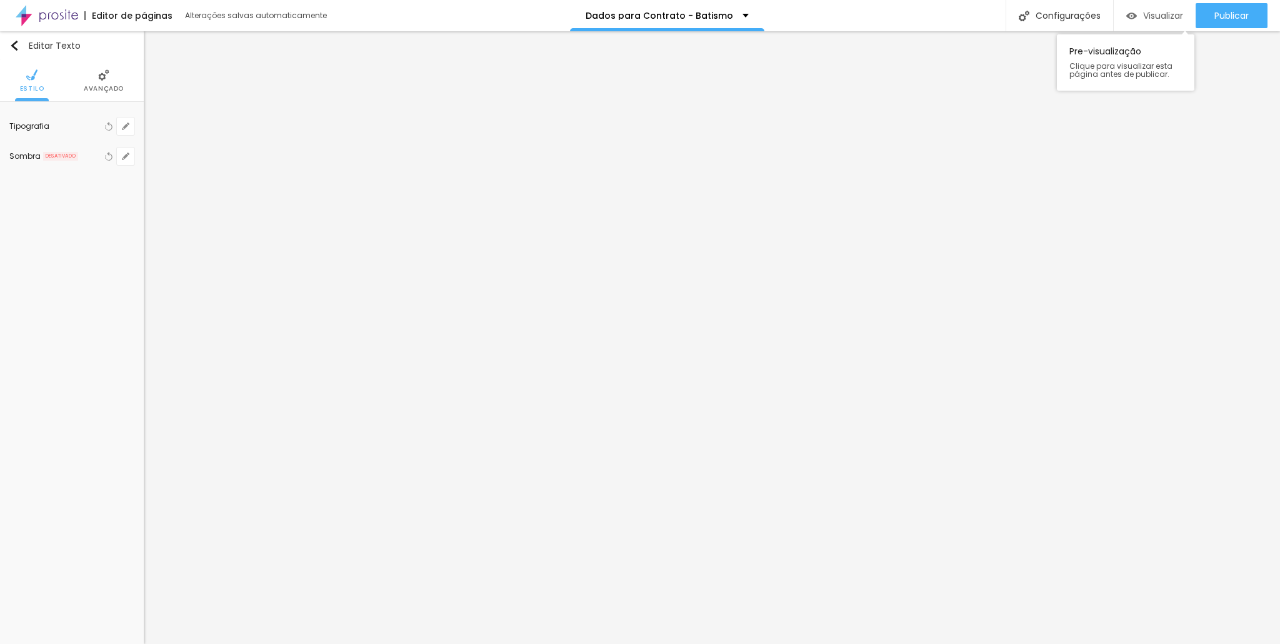
click at [1174, 12] on span "Visualizar" at bounding box center [1163, 16] width 40 height 10
click at [129, 157] on icon "button" at bounding box center [125, 155] width 7 height 7
click at [232, 186] on div at bounding box center [226, 185] width 28 height 12
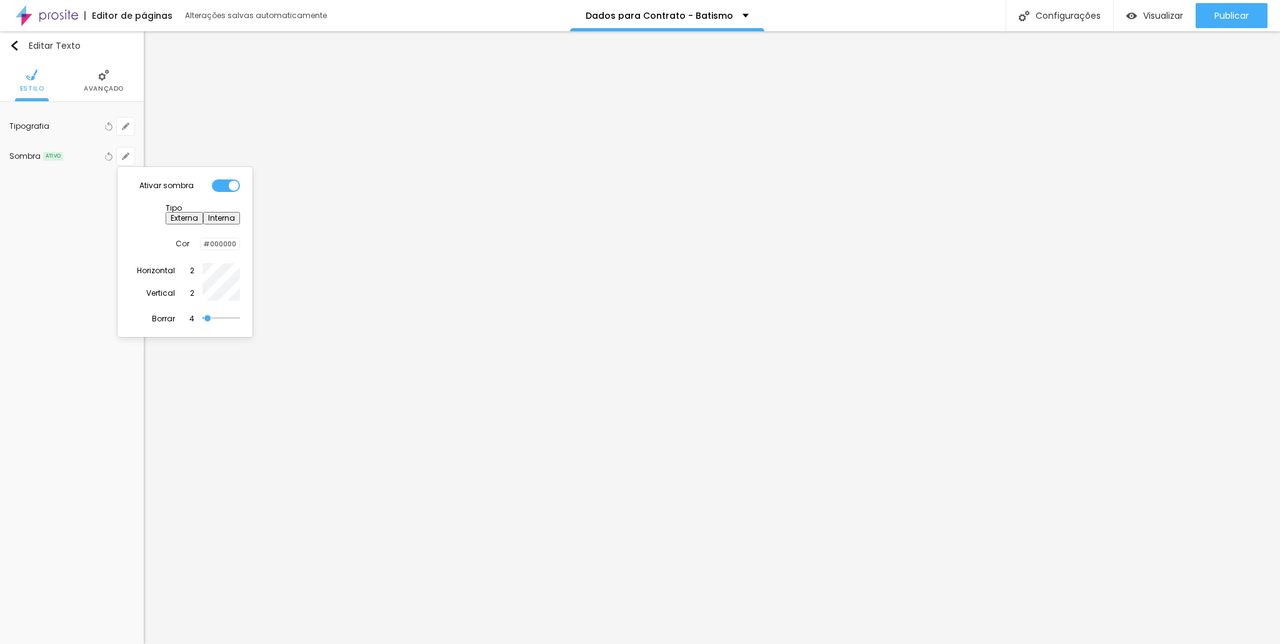
click at [231, 212] on button "Interna" at bounding box center [221, 218] width 37 height 12
click at [203, 212] on button "Externa" at bounding box center [184, 218] width 37 height 12
click at [228, 315] on input "range" at bounding box center [220, 318] width 37 height 6
drag, startPoint x: 206, startPoint y: 309, endPoint x: 194, endPoint y: 307, distance: 12.6
click at [202, 315] on input "range" at bounding box center [220, 318] width 37 height 6
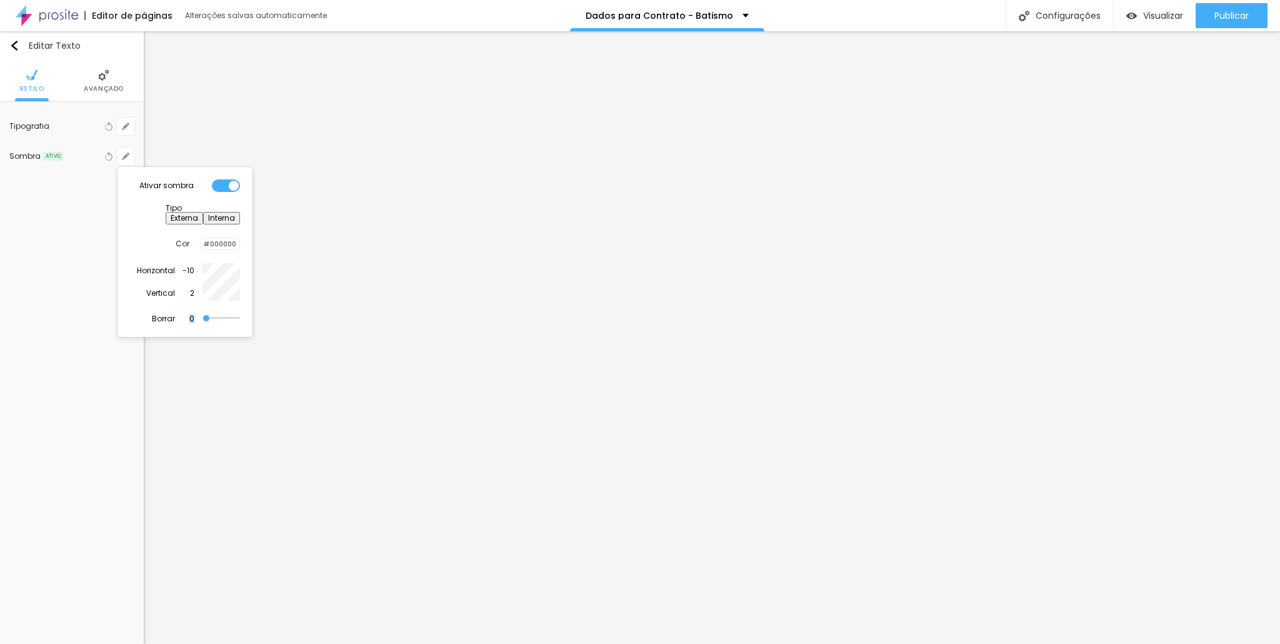
drag, startPoint x: 201, startPoint y: 304, endPoint x: 214, endPoint y: 308, distance: 14.3
click at [214, 313] on div "Borrar 0" at bounding box center [196, 318] width 88 height 11
click at [229, 189] on div at bounding box center [226, 185] width 28 height 12
click at [105, 83] on div at bounding box center [640, 322] width 1280 height 644
click at [42, 81] on ul "Estilo Avançado" at bounding box center [72, 81] width 144 height 42
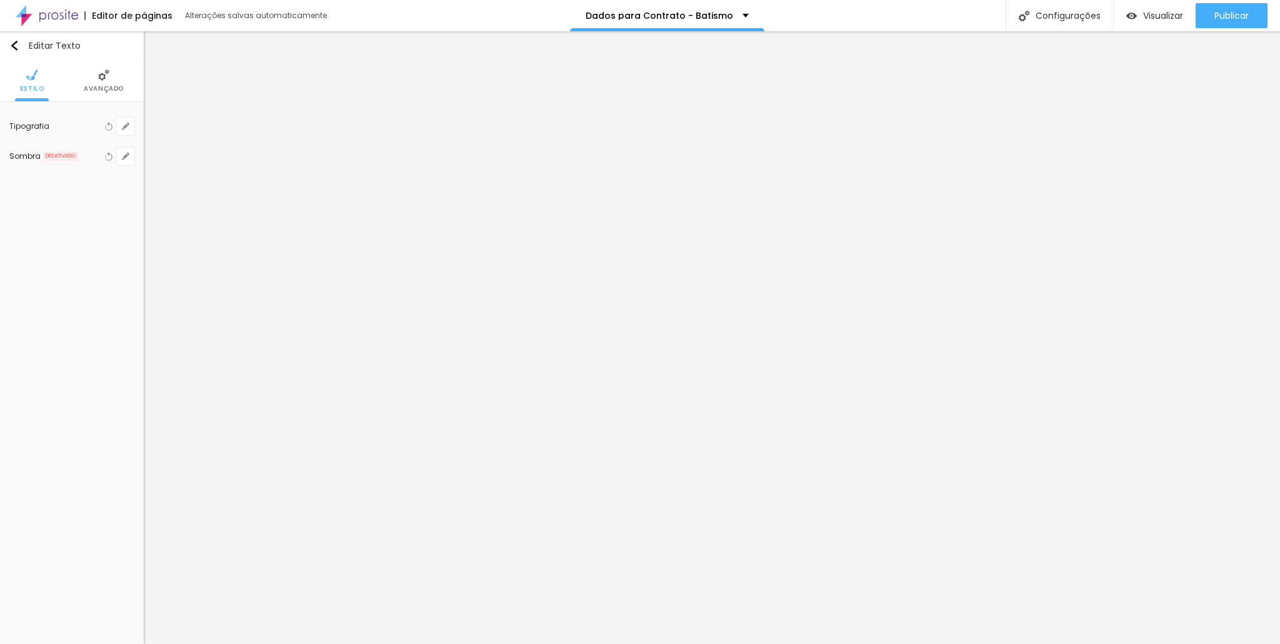
click at [106, 86] on span "Avançado" at bounding box center [104, 89] width 40 height 6
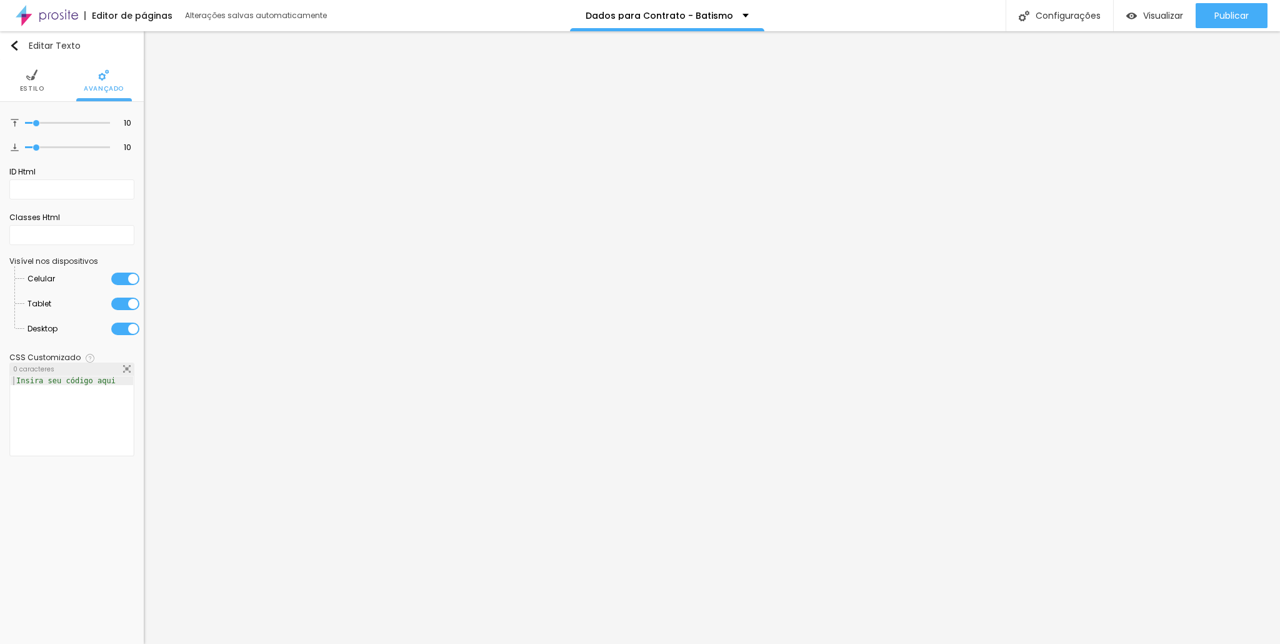
click at [29, 79] on img at bounding box center [31, 74] width 11 height 11
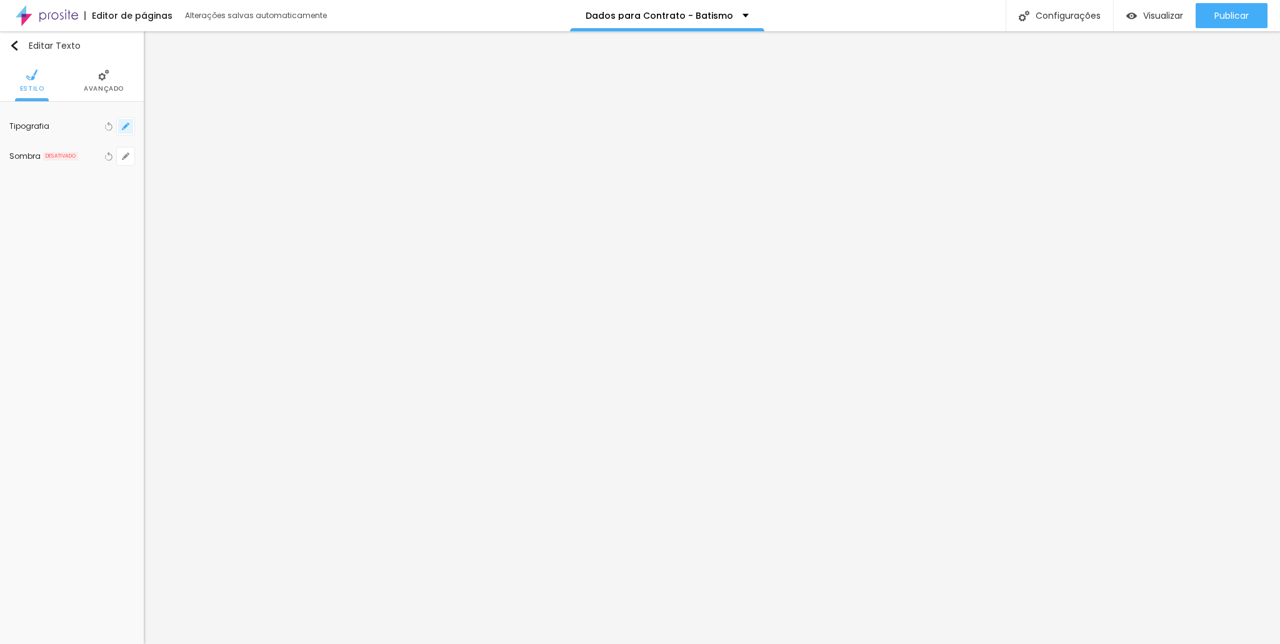
click at [127, 127] on icon "button" at bounding box center [125, 125] width 7 height 7
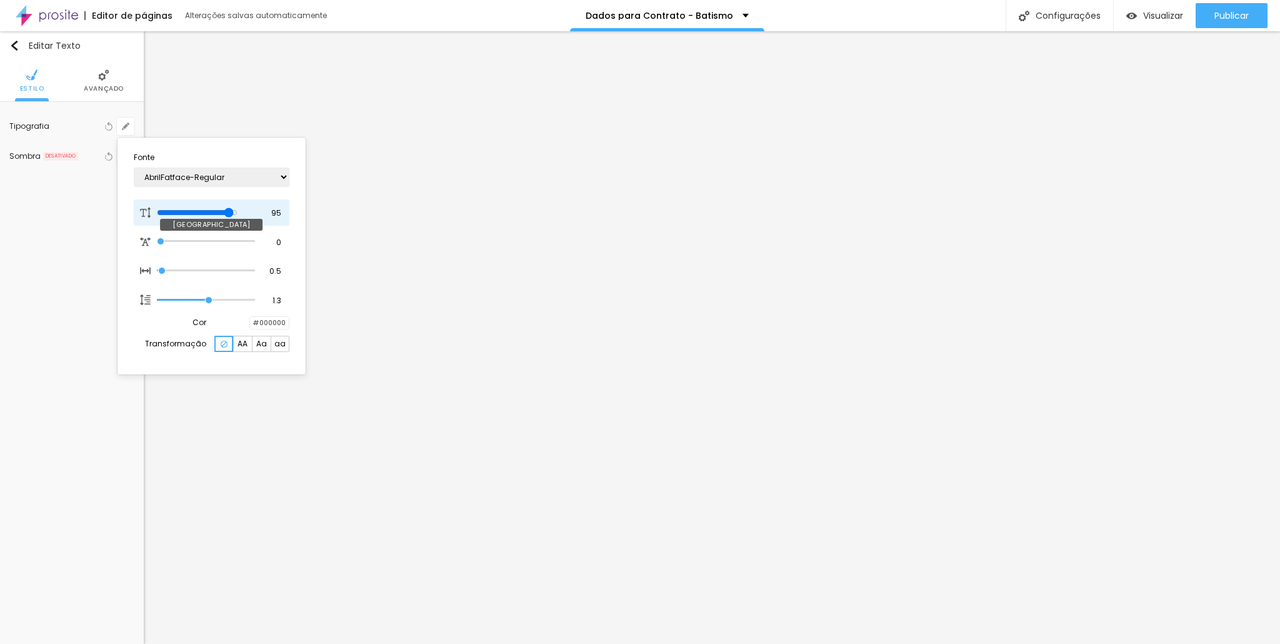
click at [237, 210] on input "range" at bounding box center [197, 212] width 81 height 10
drag, startPoint x: 246, startPoint y: 210, endPoint x: 187, endPoint y: 209, distance: 58.8
click at [187, 209] on input "range" at bounding box center [197, 212] width 81 height 10
click at [907, 313] on div at bounding box center [640, 322] width 1280 height 644
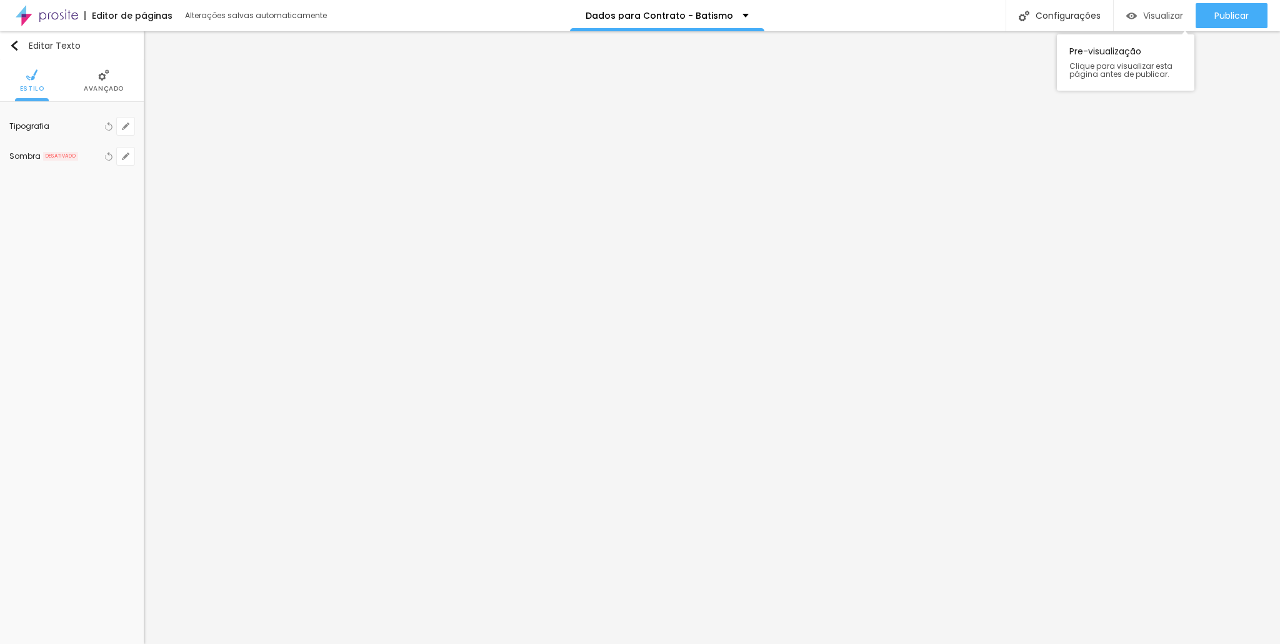
click at [1150, 20] on span "Visualizar" at bounding box center [1163, 16] width 40 height 10
click at [111, 83] on li "Avançado" at bounding box center [104, 80] width 40 height 41
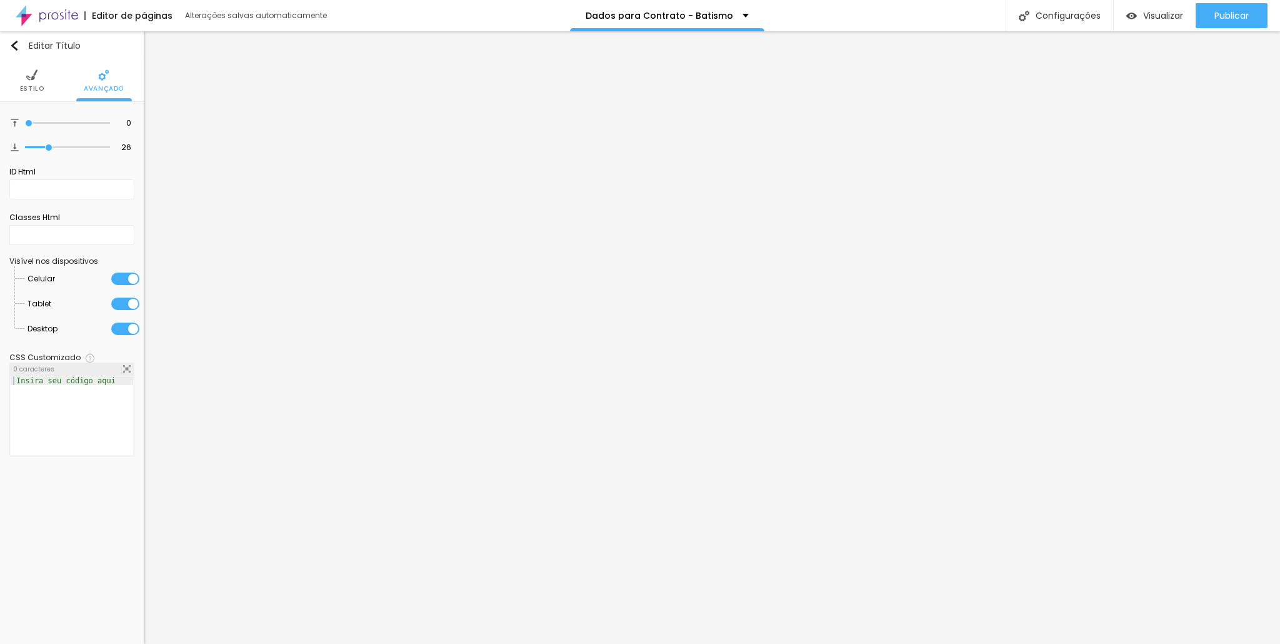
click at [32, 82] on li "Estilo" at bounding box center [32, 80] width 24 height 41
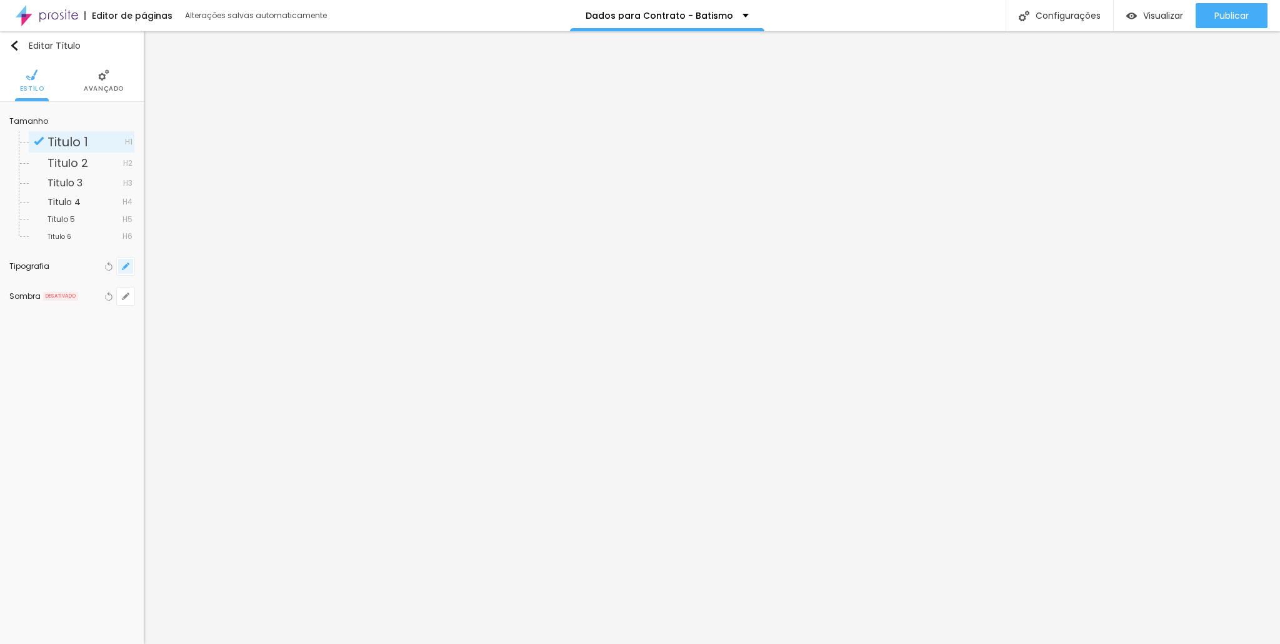
click at [129, 264] on icon "button" at bounding box center [128, 263] width 2 height 2
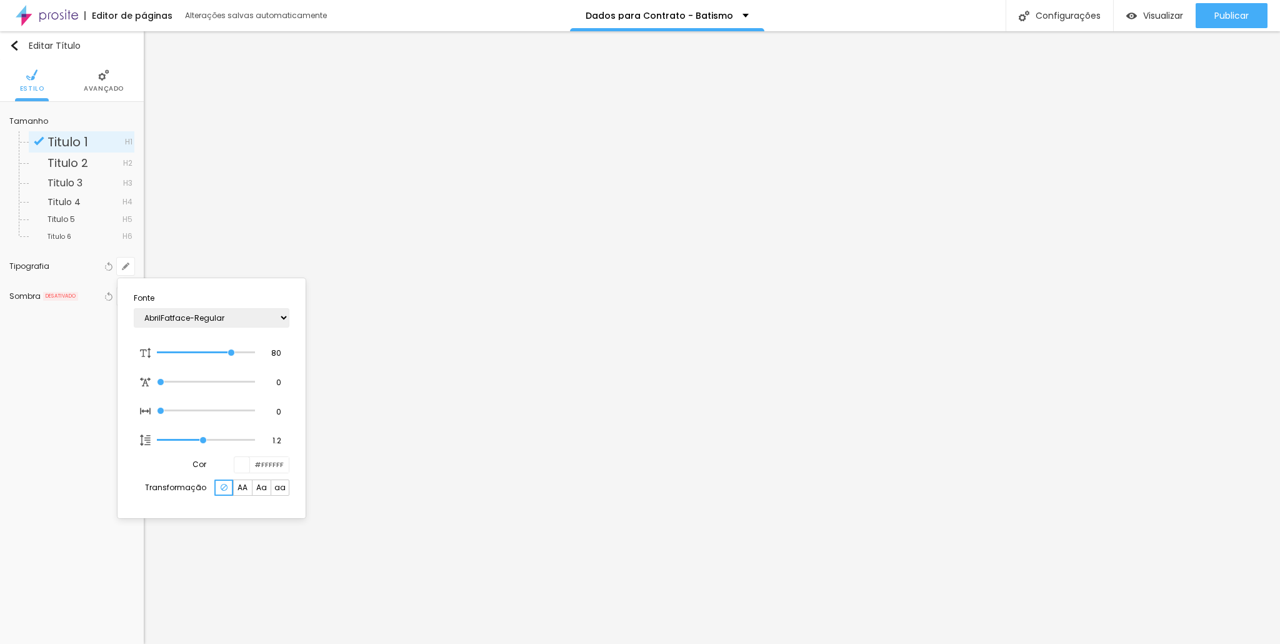
click at [37, 399] on div at bounding box center [640, 322] width 1280 height 644
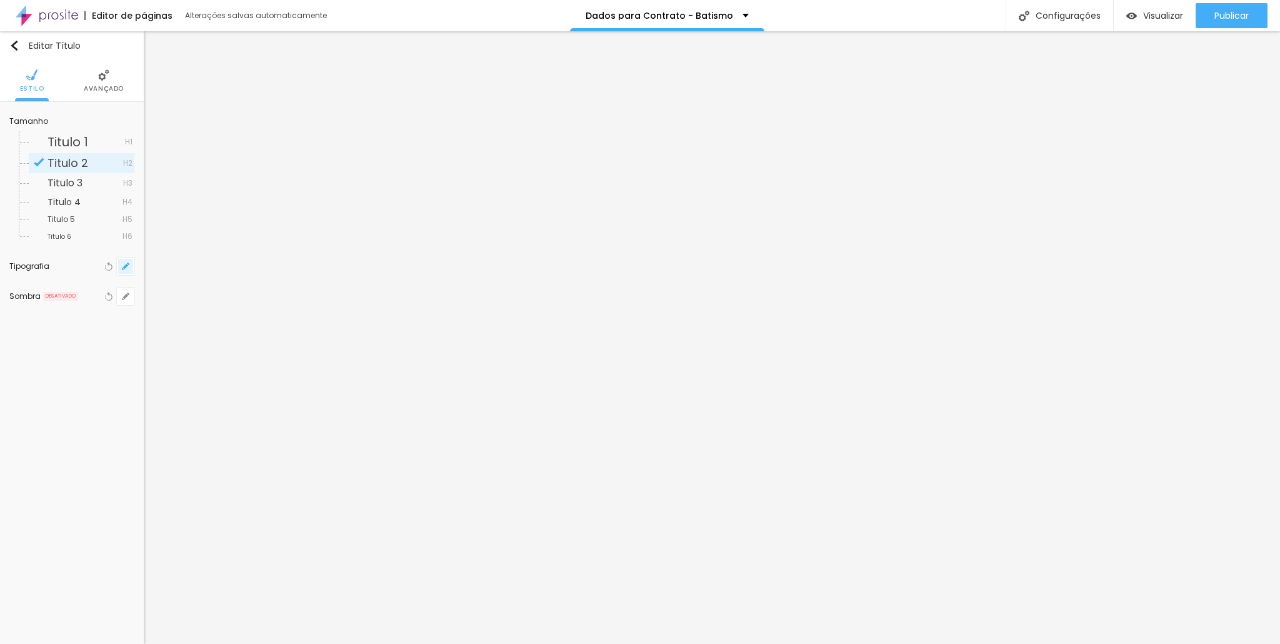
click at [130, 270] on button "button" at bounding box center [125, 265] width 17 height 17
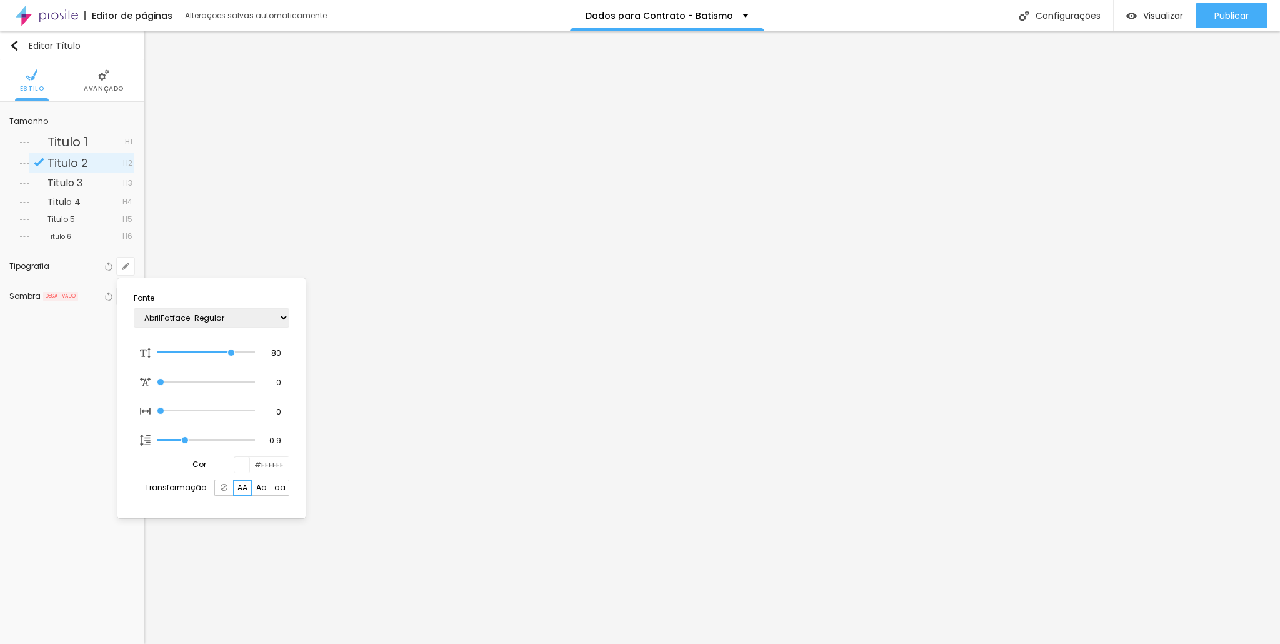
click at [491, 514] on div at bounding box center [640, 322] width 1280 height 644
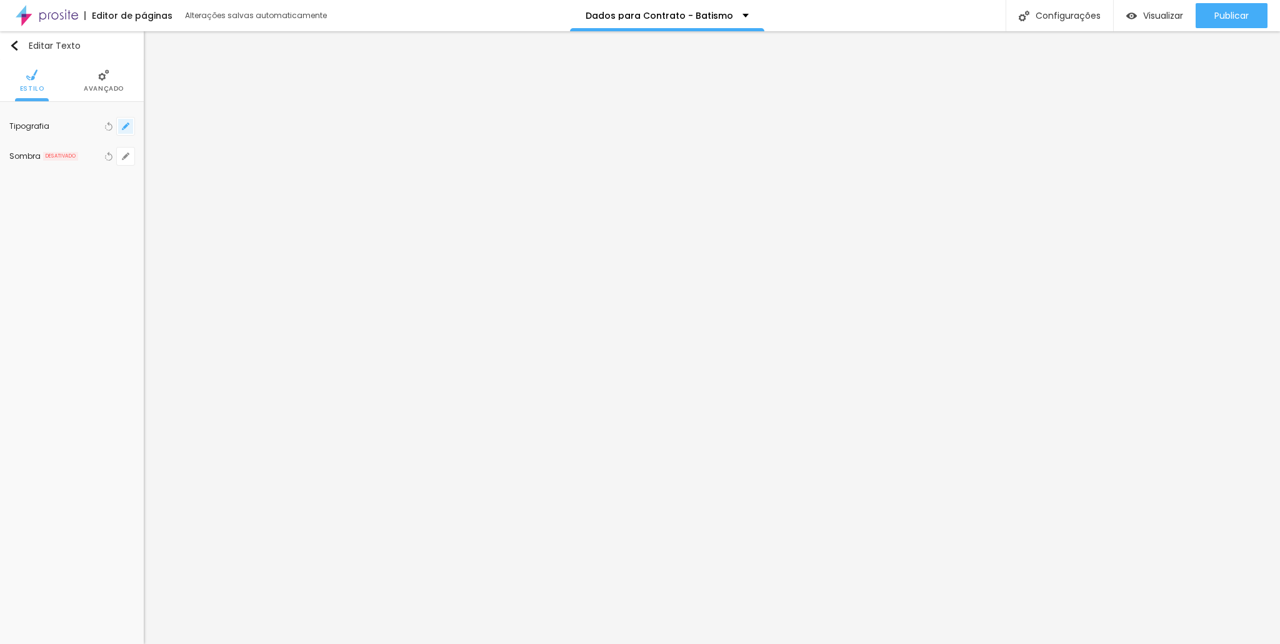
click at [120, 127] on button "button" at bounding box center [125, 125] width 17 height 17
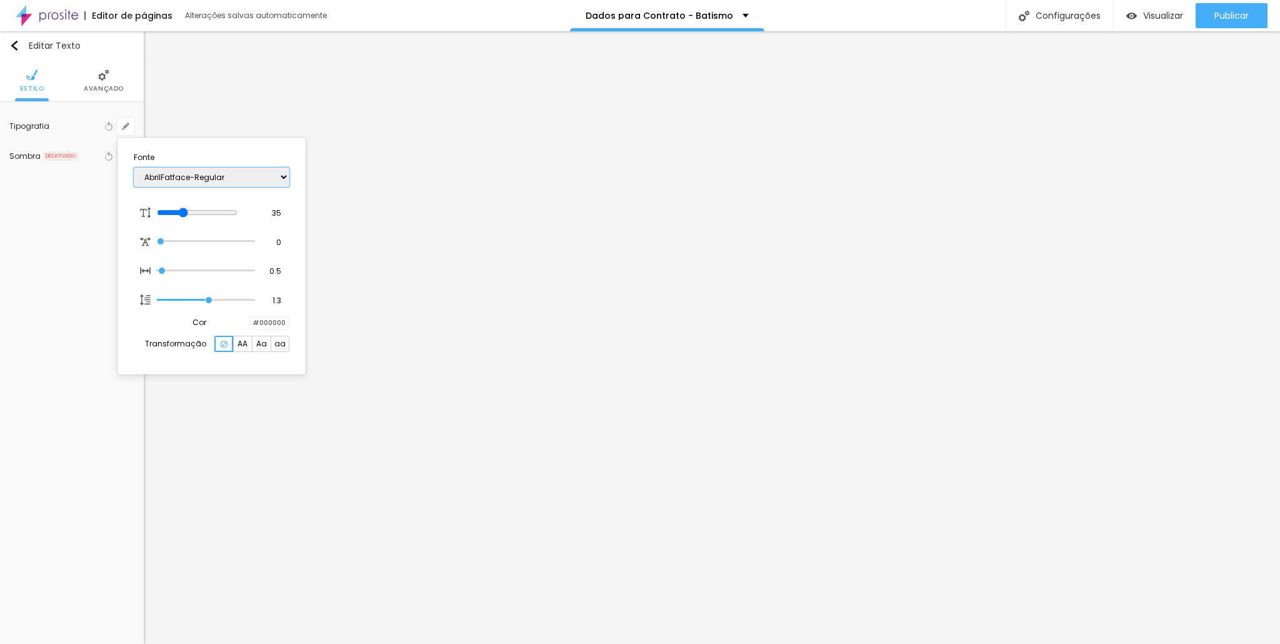
click at [235, 172] on select "AbrilFatface-Regular Actor-Regular Alegreya AlegreyaBlack [PERSON_NAME] Allan-R…" at bounding box center [212, 176] width 156 height 19
click at [134, 167] on select "AbrilFatface-Regular Actor-Regular Alegreya AlegreyaBlack [PERSON_NAME] Allan-R…" at bounding box center [212, 176] width 156 height 19
click at [827, 562] on div at bounding box center [640, 322] width 1280 height 644
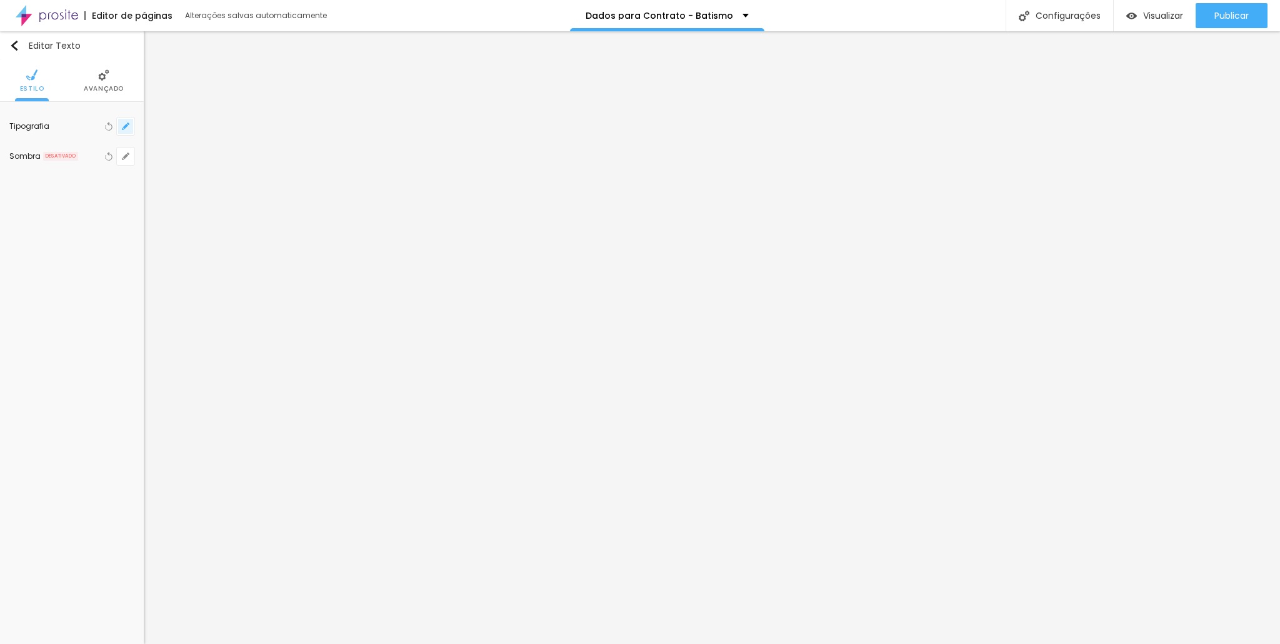
click at [123, 127] on icon "button" at bounding box center [125, 125] width 7 height 7
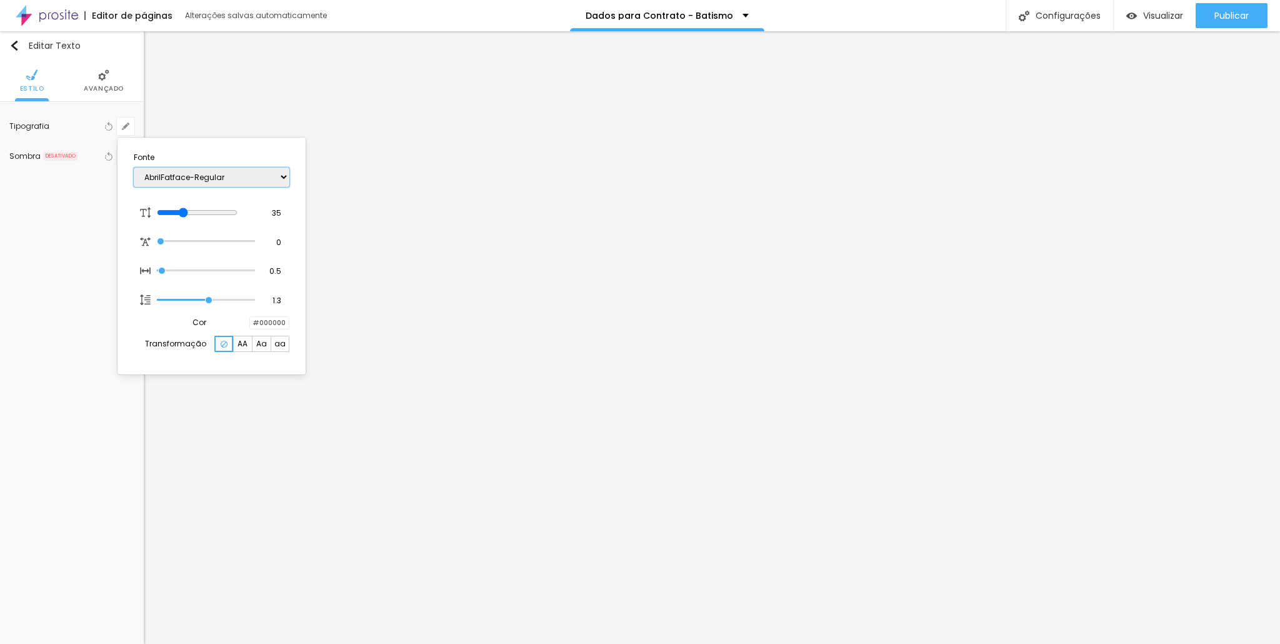
click at [214, 172] on select "AbrilFatface-Regular Actor-Regular Alegreya AlegreyaBlack [PERSON_NAME] Allan-R…" at bounding box center [212, 176] width 156 height 19
click at [134, 167] on select "AbrilFatface-Regular Actor-Regular Alegreya AlegreyaBlack [PERSON_NAME] Allan-R…" at bounding box center [212, 176] width 156 height 19
drag, startPoint x: 200, startPoint y: 208, endPoint x: 220, endPoint y: 212, distance: 20.3
click at [220, 212] on div at bounding box center [205, 212] width 97 height 11
drag, startPoint x: 192, startPoint y: 296, endPoint x: 180, endPoint y: 294, distance: 12.6
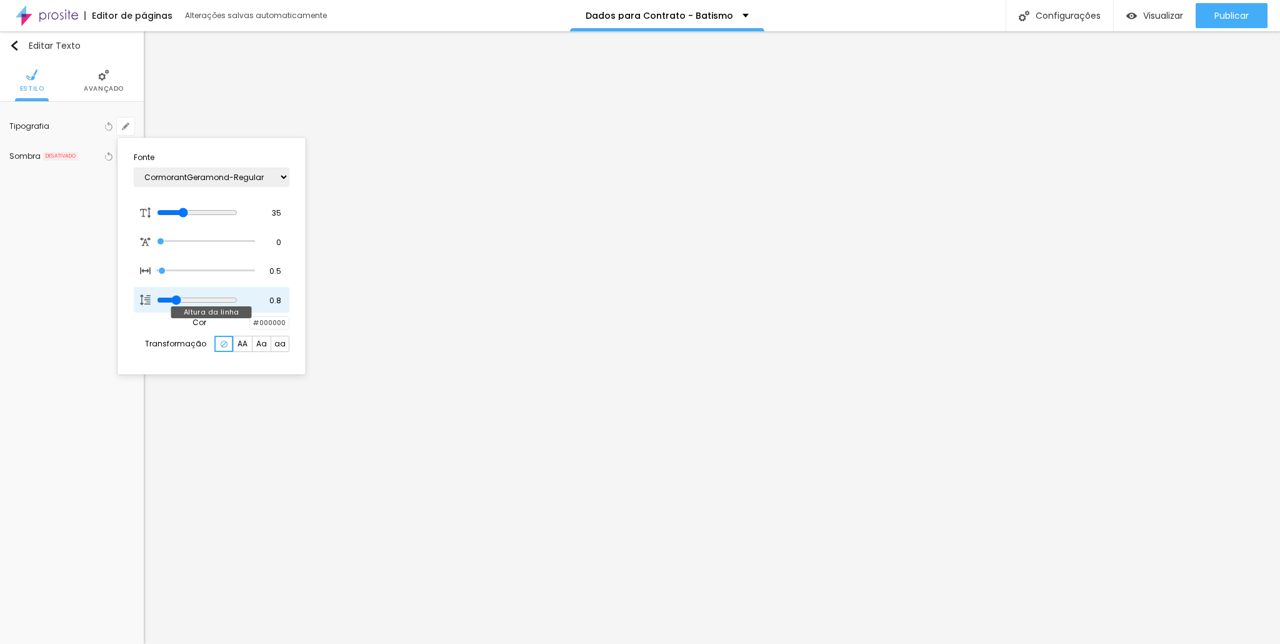
click at [180, 295] on input "range" at bounding box center [197, 300] width 81 height 10
drag, startPoint x: 170, startPoint y: 269, endPoint x: 148, endPoint y: 264, distance: 22.3
click at [157, 267] on input "range" at bounding box center [205, 270] width 97 height 6
click at [157, 244] on input "range" at bounding box center [205, 241] width 97 height 6
click at [169, 267] on input "range" at bounding box center [205, 270] width 97 height 6
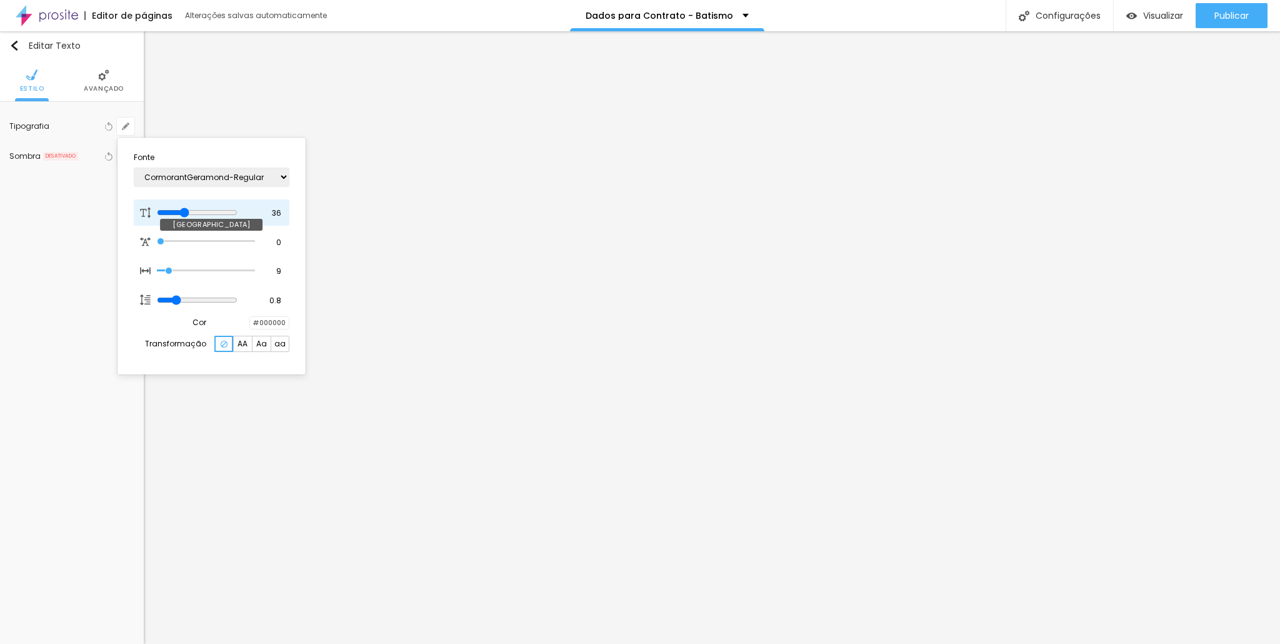
click at [189, 213] on input "range" at bounding box center [197, 212] width 81 height 10
drag, startPoint x: 179, startPoint y: 297, endPoint x: 220, endPoint y: 294, distance: 40.7
click at [220, 297] on input "range" at bounding box center [205, 300] width 97 height 6
click at [180, 208] on input "range" at bounding box center [197, 212] width 81 height 10
click at [1138, 322] on div at bounding box center [640, 322] width 1280 height 644
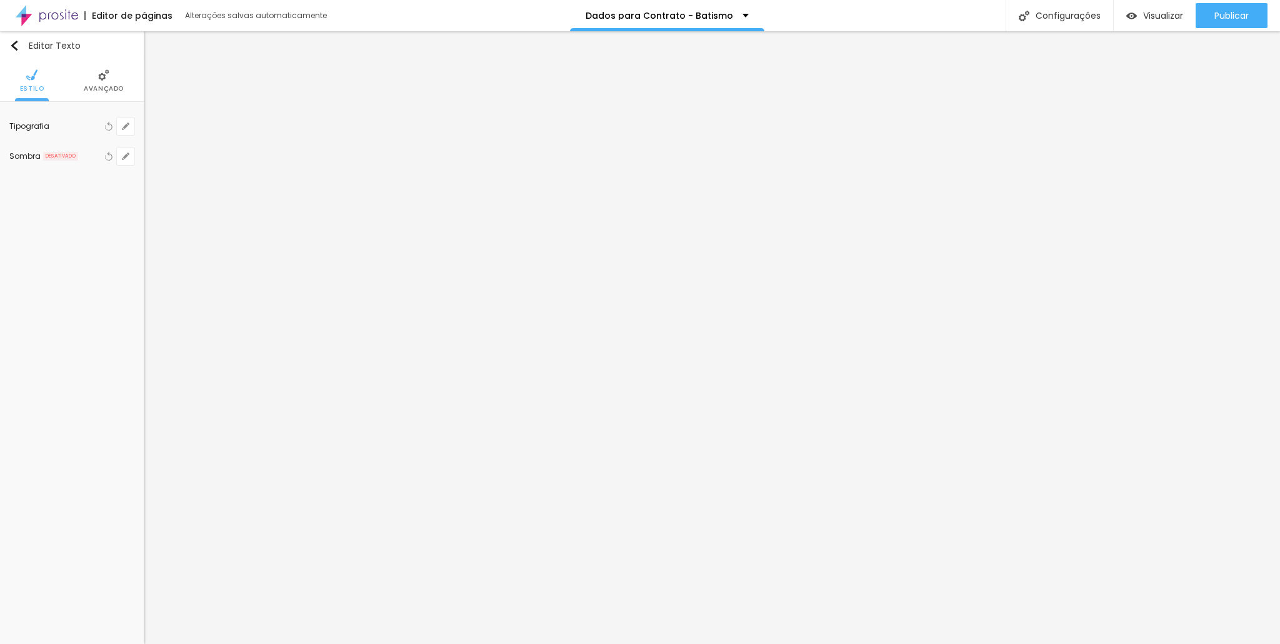
click at [110, 76] on li "Avançado" at bounding box center [104, 80] width 40 height 41
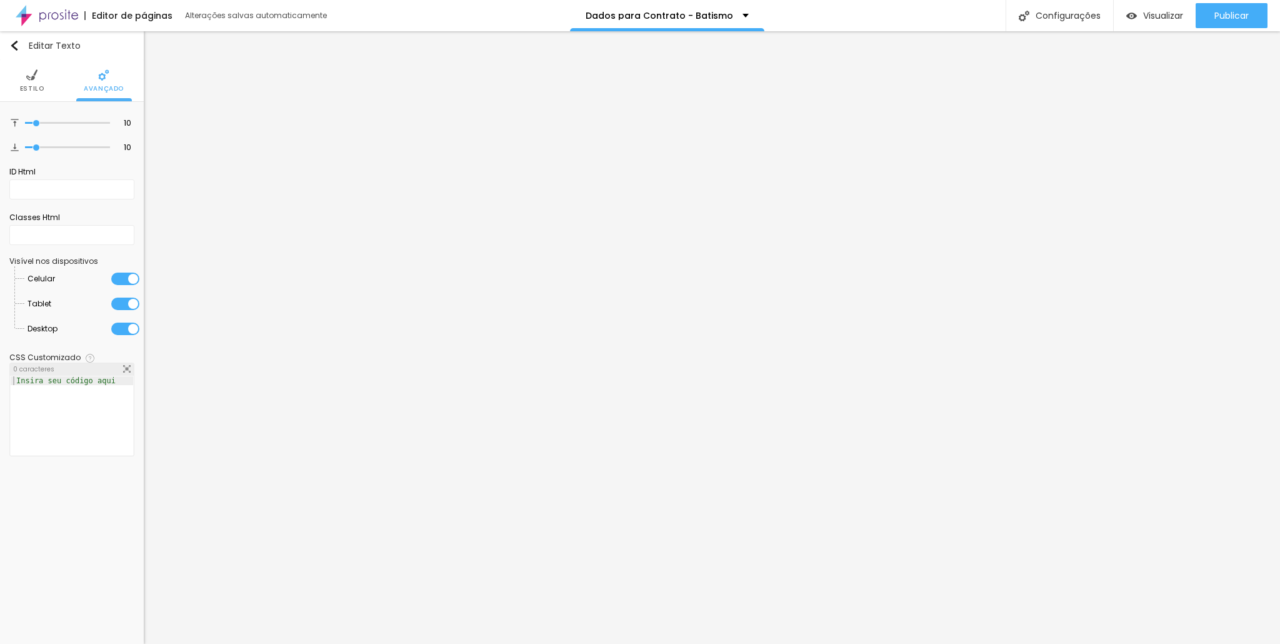
click at [33, 81] on li "Estilo" at bounding box center [32, 80] width 24 height 41
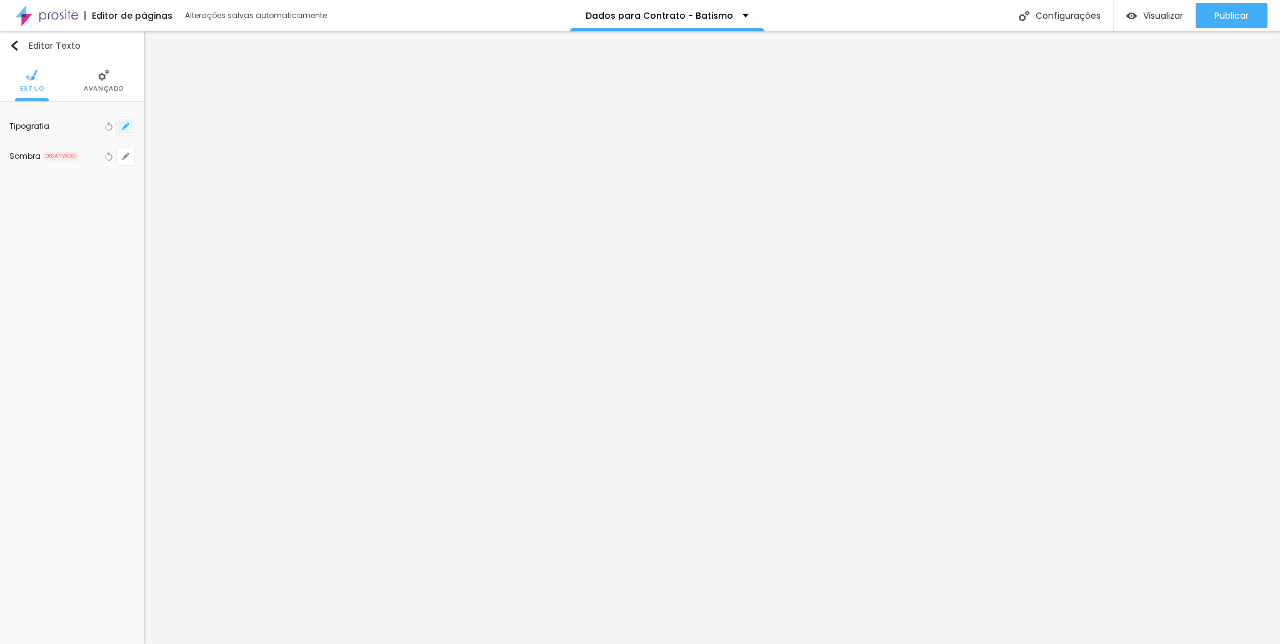
click at [127, 127] on icon "button" at bounding box center [125, 125] width 7 height 7
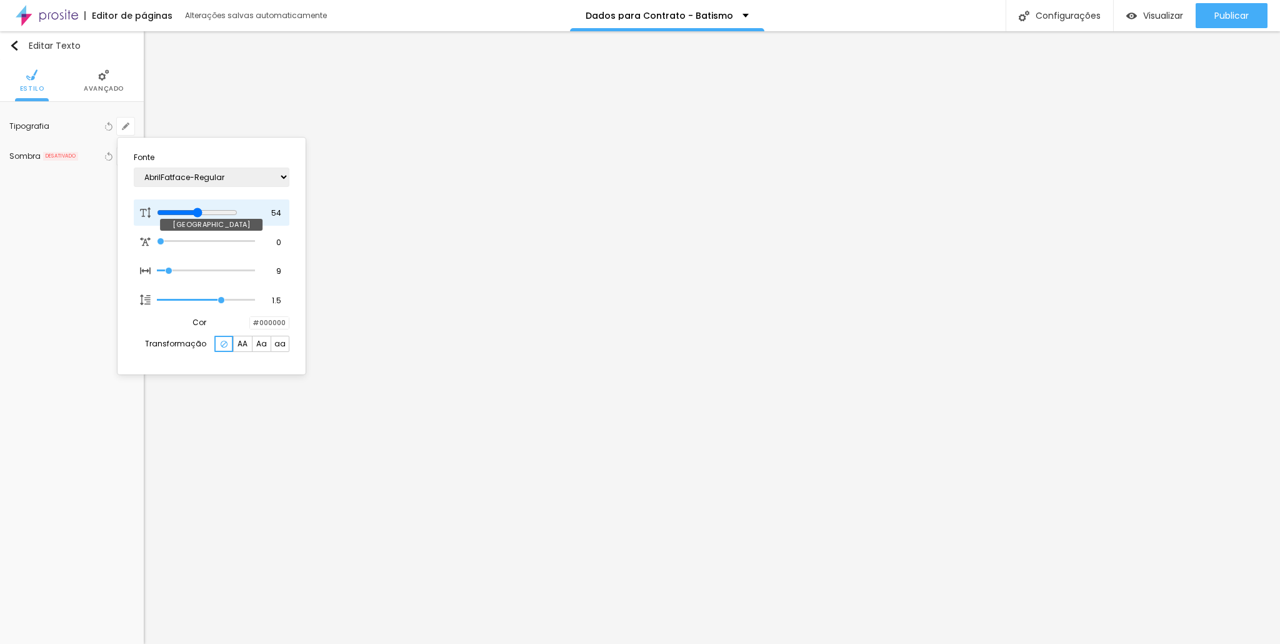
click at [206, 211] on input "range" at bounding box center [197, 212] width 81 height 10
drag, startPoint x: 206, startPoint y: 211, endPoint x: 196, endPoint y: 209, distance: 10.1
click at [196, 209] on input "range" at bounding box center [197, 212] width 81 height 10
click at [444, 187] on div at bounding box center [640, 322] width 1280 height 644
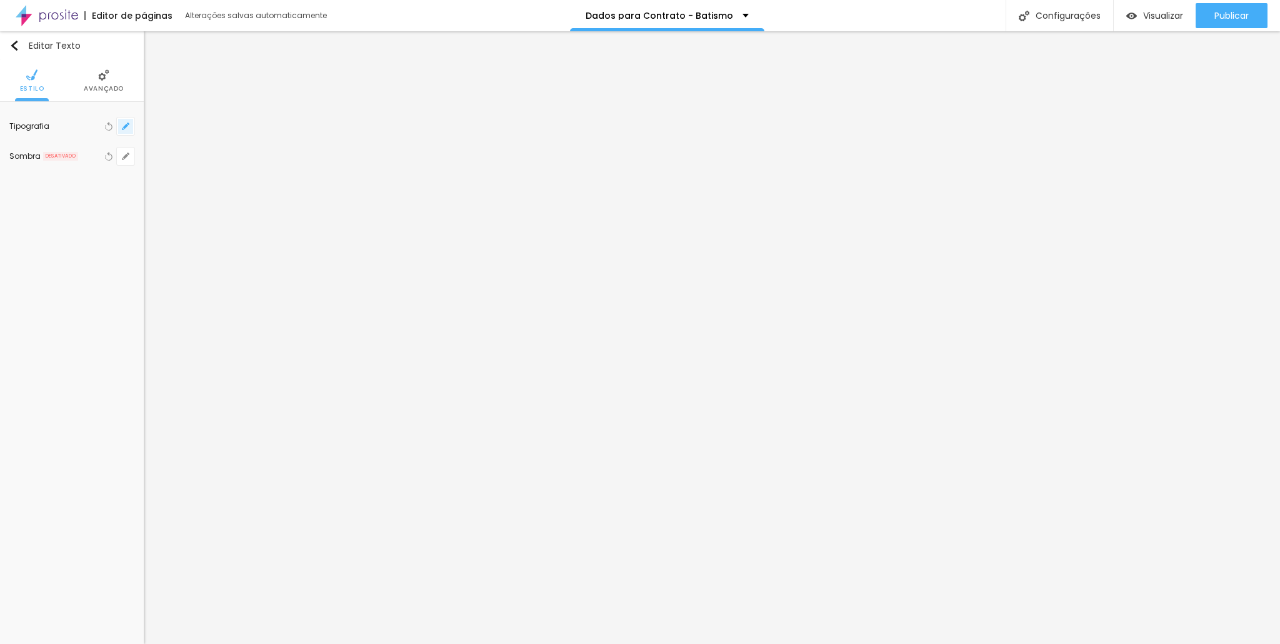
click at [126, 124] on icon "button" at bounding box center [125, 125] width 7 height 7
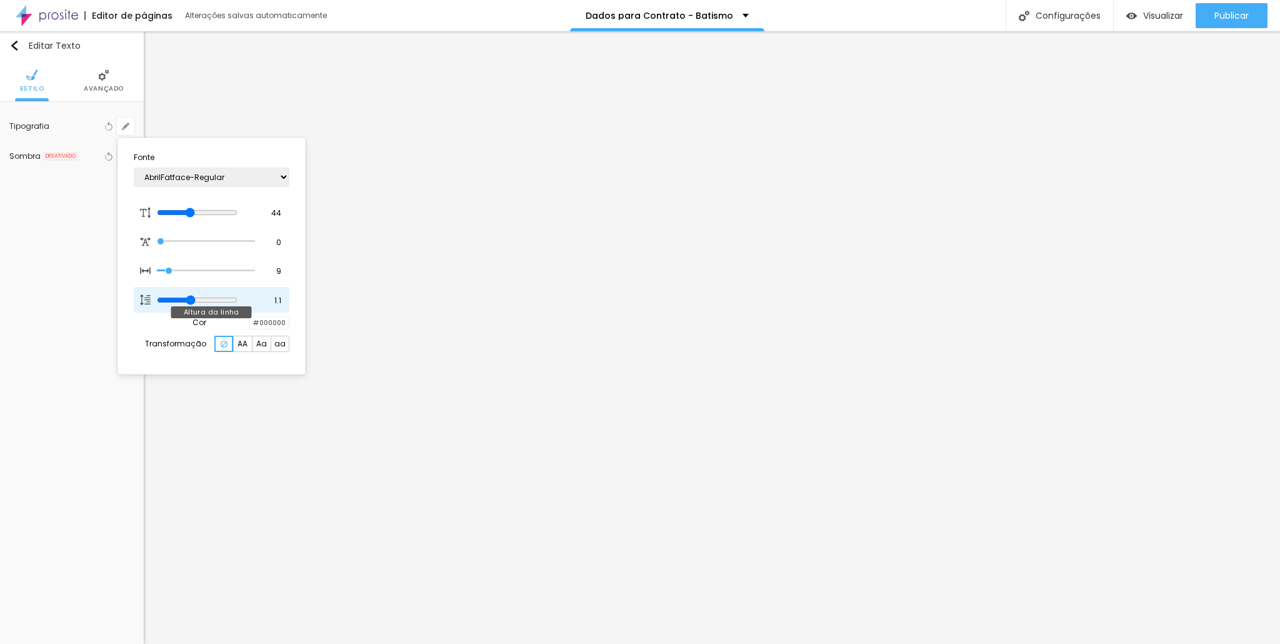
drag, startPoint x: 211, startPoint y: 299, endPoint x: 199, endPoint y: 299, distance: 11.9
click at [199, 299] on input "range" at bounding box center [197, 300] width 81 height 10
drag, startPoint x: 200, startPoint y: 214, endPoint x: 192, endPoint y: 212, distance: 7.7
click at [192, 212] on input "range" at bounding box center [197, 212] width 81 height 10
click at [873, 184] on div at bounding box center [640, 322] width 1280 height 644
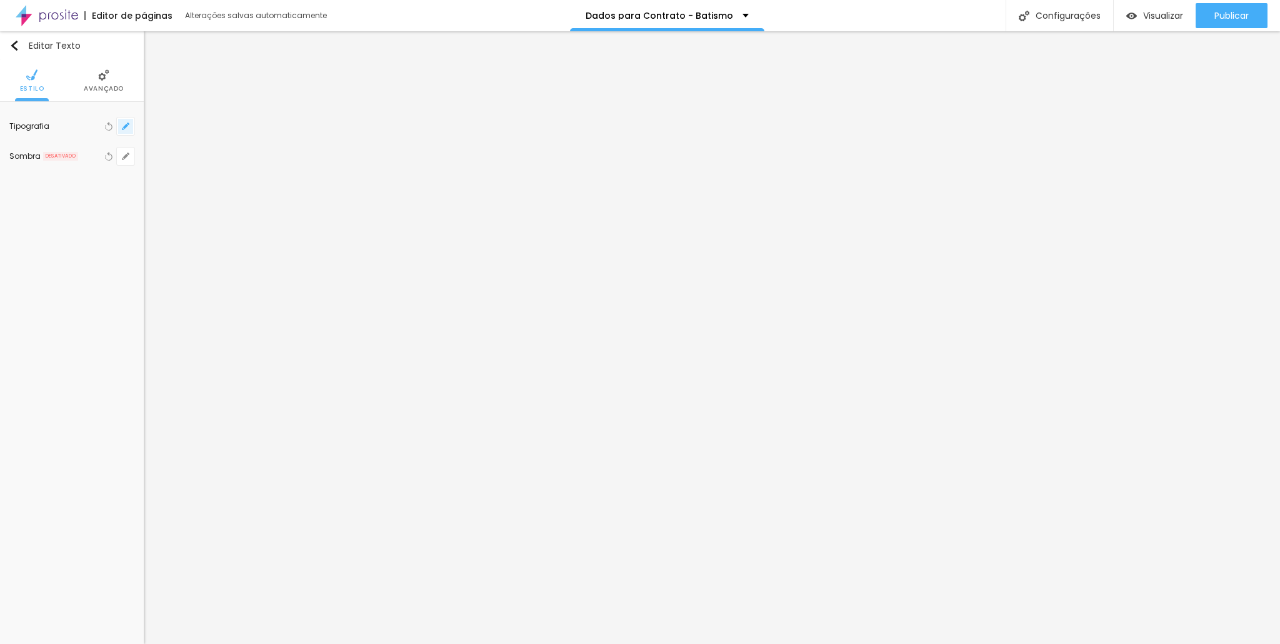
click at [124, 129] on button "button" at bounding box center [125, 125] width 17 height 17
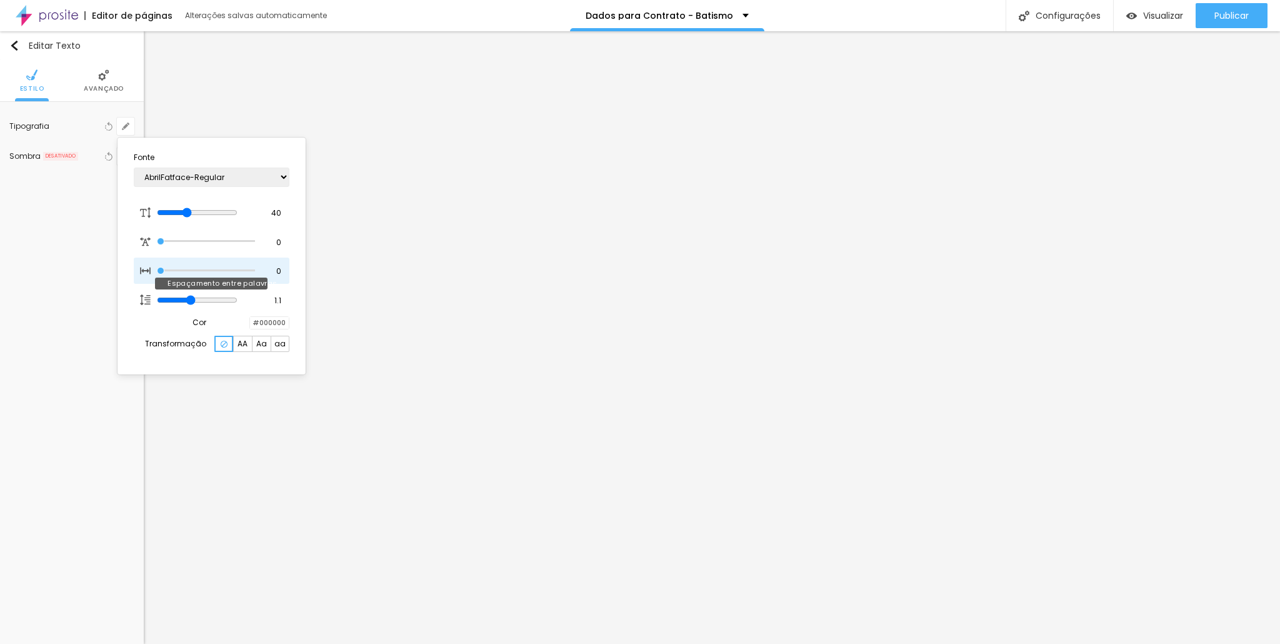
drag, startPoint x: 170, startPoint y: 271, endPoint x: 151, endPoint y: 271, distance: 18.8
click at [157, 271] on input "range" at bounding box center [205, 270] width 97 height 6
click at [864, 512] on div at bounding box center [640, 322] width 1280 height 644
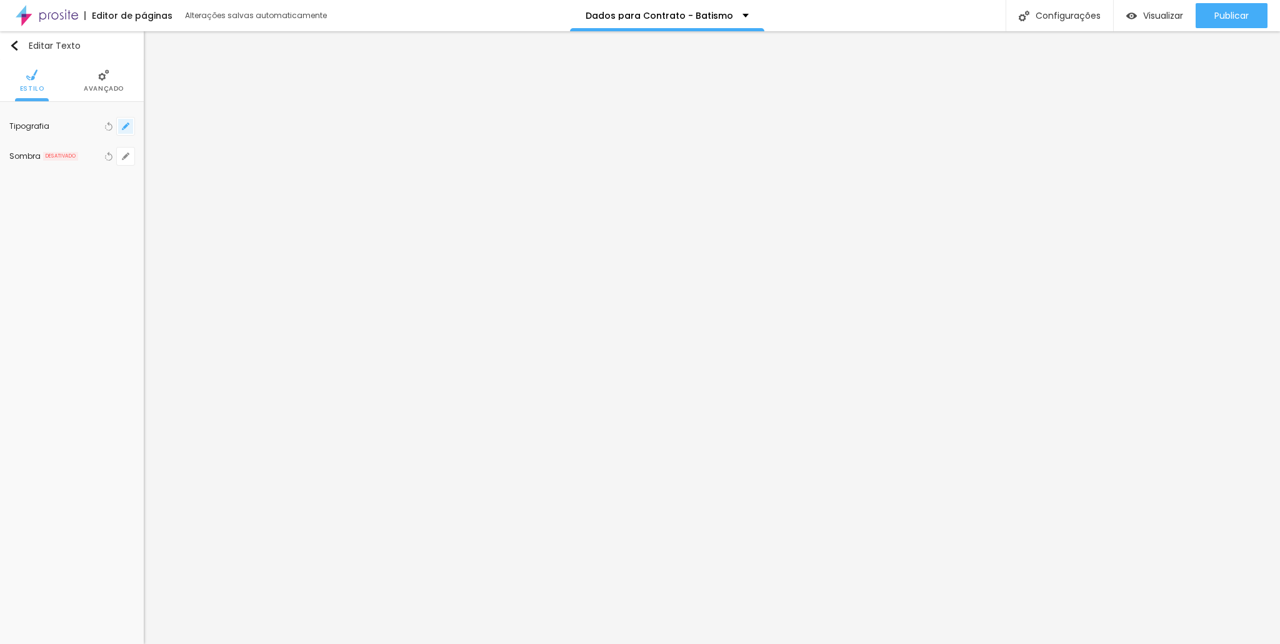
click at [129, 123] on icon "button" at bounding box center [128, 123] width 2 height 2
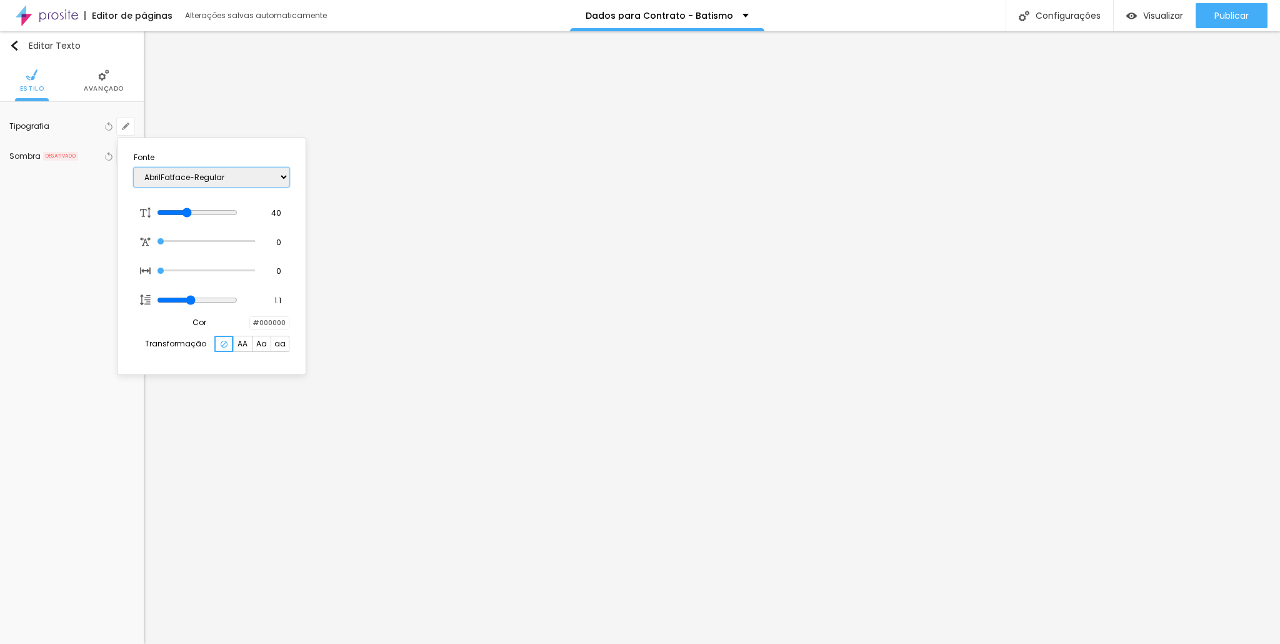
click at [225, 182] on select "AbrilFatface-Regular Actor-Regular Alegreya AlegreyaBlack [PERSON_NAME] Allan-R…" at bounding box center [212, 176] width 156 height 19
click at [134, 167] on select "AbrilFatface-Regular Actor-Regular Alegreya AlegreyaBlack [PERSON_NAME] Allan-R…" at bounding box center [212, 176] width 156 height 19
click at [215, 174] on select "AbrilFatface-Regular Actor-Regular Alegreya AlegreyaBlack [PERSON_NAME] Allan-R…" at bounding box center [212, 176] width 156 height 19
click at [134, 167] on select "AbrilFatface-Regular Actor-Regular Alegreya AlegreyaBlack [PERSON_NAME] Allan-R…" at bounding box center [212, 176] width 156 height 19
click at [220, 184] on select "AbrilFatface-Regular Actor-Regular Alegreya AlegreyaBlack [PERSON_NAME] Allan-R…" at bounding box center [212, 176] width 156 height 19
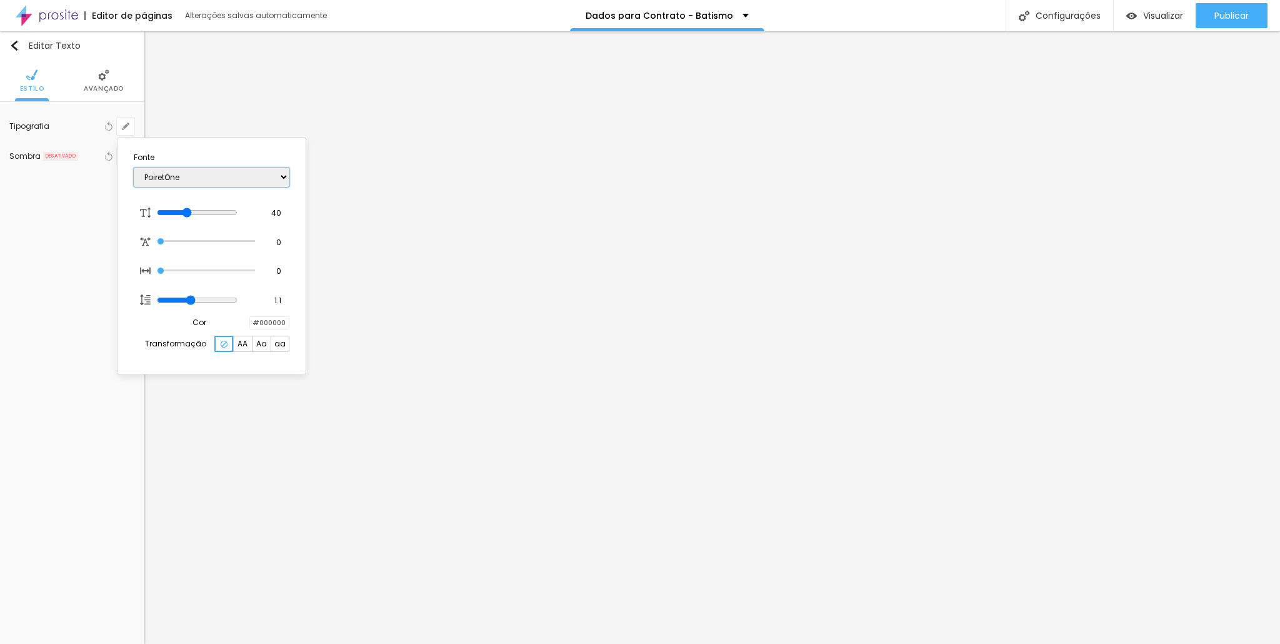
click at [134, 167] on select "AbrilFatface-Regular Actor-Regular Alegreya AlegreyaBlack [PERSON_NAME] Allan-R…" at bounding box center [212, 176] width 156 height 19
click at [245, 174] on select "AbrilFatface-Regular Actor-Regular Alegreya AlegreyaBlack [PERSON_NAME] Allan-R…" at bounding box center [212, 176] width 156 height 19
click at [134, 167] on select "AbrilFatface-Regular Actor-Regular Alegreya AlegreyaBlack [PERSON_NAME] Allan-R…" at bounding box center [212, 176] width 156 height 19
click at [256, 179] on select "AbrilFatface-Regular Actor-Regular Alegreya AlegreyaBlack [PERSON_NAME] Allan-R…" at bounding box center [212, 176] width 156 height 19
click at [134, 167] on select "AbrilFatface-Regular Actor-Regular Alegreya AlegreyaBlack [PERSON_NAME] Allan-R…" at bounding box center [212, 176] width 156 height 19
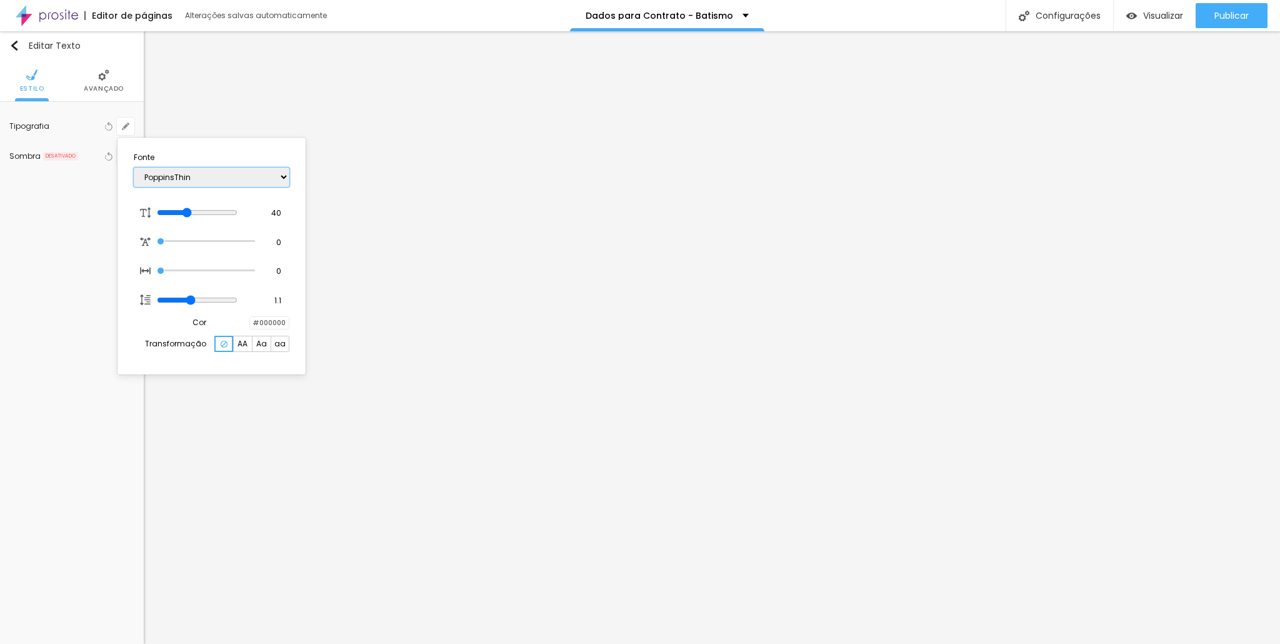
click at [265, 169] on select "AbrilFatface-Regular Actor-Regular Alegreya AlegreyaBlack [PERSON_NAME] Allan-R…" at bounding box center [212, 176] width 156 height 19
click at [134, 167] on select "AbrilFatface-Regular Actor-Regular Alegreya AlegreyaBlack [PERSON_NAME] Allan-R…" at bounding box center [212, 176] width 156 height 19
click at [204, 176] on select "AbrilFatface-Regular Actor-Regular Alegreya AlegreyaBlack [PERSON_NAME] Allan-R…" at bounding box center [212, 176] width 156 height 19
click at [134, 167] on select "AbrilFatface-Regular Actor-Regular Alegreya AlegreyaBlack [PERSON_NAME] Allan-R…" at bounding box center [212, 176] width 156 height 19
click at [234, 184] on select "AbrilFatface-Regular Actor-Regular Alegreya AlegreyaBlack [PERSON_NAME] Allan-R…" at bounding box center [212, 176] width 156 height 19
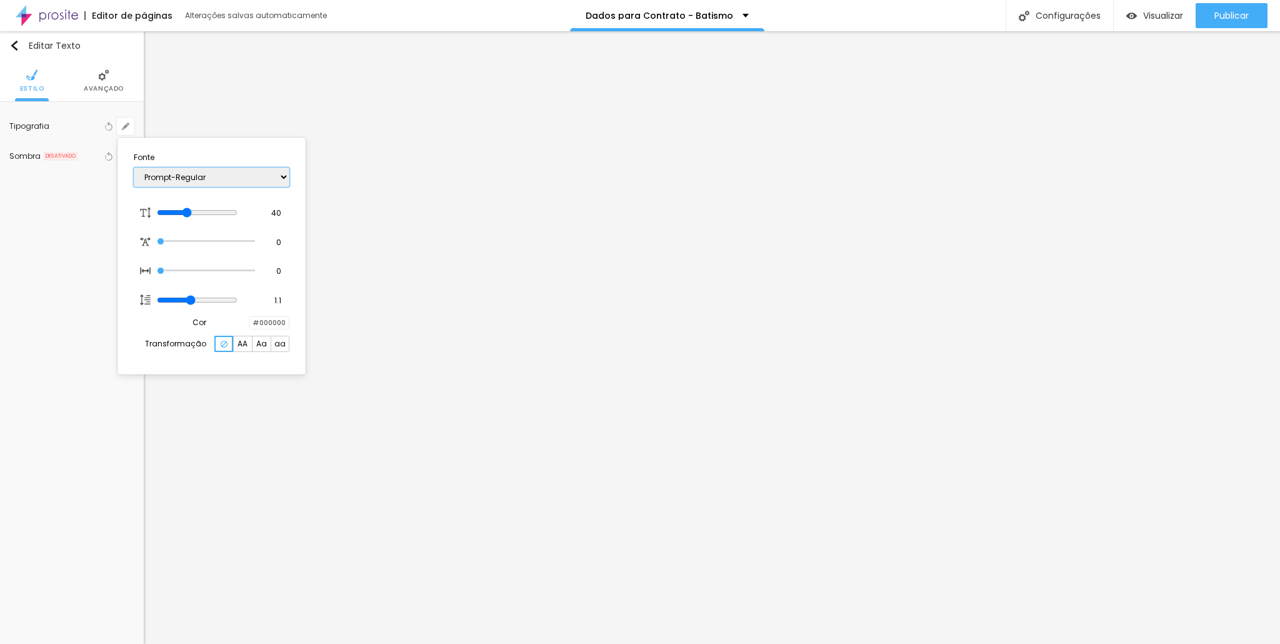
click at [134, 167] on select "AbrilFatface-Regular Actor-Regular Alegreya AlegreyaBlack [PERSON_NAME] Allan-R…" at bounding box center [212, 176] width 156 height 19
click at [245, 179] on select "AbrilFatface-Regular Actor-Regular Alegreya AlegreyaBlack [PERSON_NAME] Allan-R…" at bounding box center [212, 176] width 156 height 19
click at [134, 167] on select "AbrilFatface-Regular Actor-Regular Alegreya AlegreyaBlack [PERSON_NAME] Allan-R…" at bounding box center [212, 176] width 156 height 19
click at [227, 182] on select "AbrilFatface-Regular Actor-Regular Alegreya AlegreyaBlack [PERSON_NAME] Allan-R…" at bounding box center [212, 176] width 156 height 19
click at [134, 167] on select "AbrilFatface-Regular Actor-Regular Alegreya AlegreyaBlack [PERSON_NAME] Allan-R…" at bounding box center [212, 176] width 156 height 19
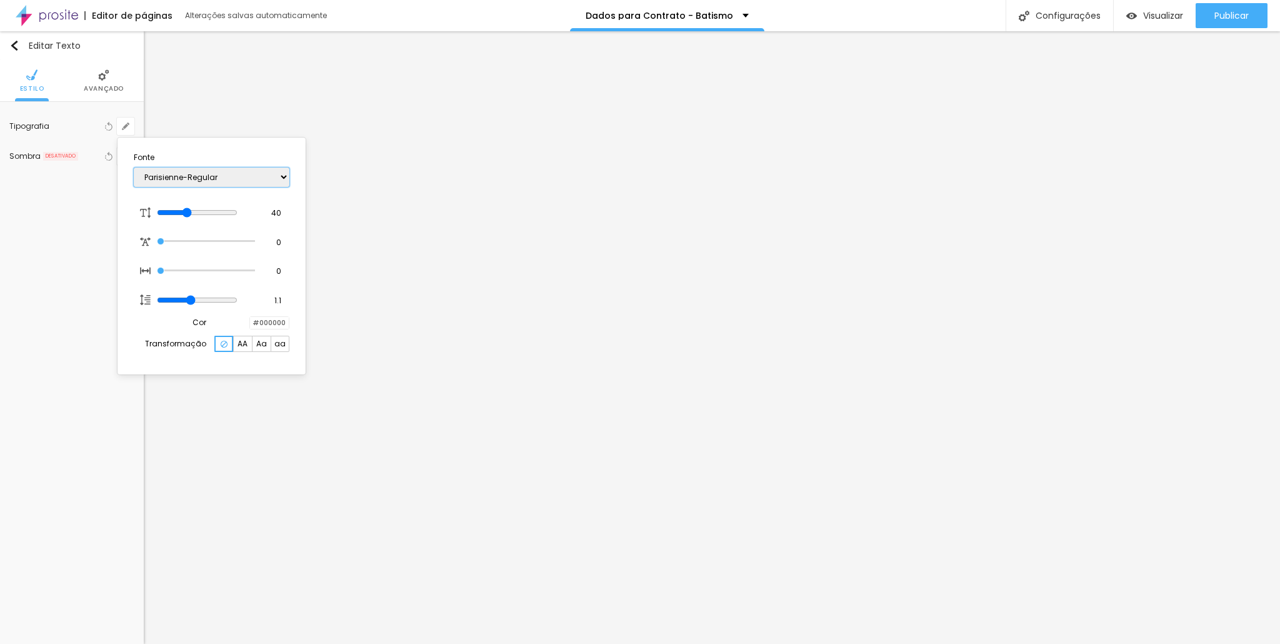
click at [270, 172] on select "AbrilFatface-Regular Actor-Regular Alegreya AlegreyaBlack [PERSON_NAME] Allan-R…" at bounding box center [212, 176] width 156 height 19
click at [134, 167] on select "AbrilFatface-Regular Actor-Regular Alegreya AlegreyaBlack [PERSON_NAME] Allan-R…" at bounding box center [212, 176] width 156 height 19
click at [257, 171] on select "AbrilFatface-Regular Actor-Regular Alegreya AlegreyaBlack [PERSON_NAME] Allan-R…" at bounding box center [212, 176] width 156 height 19
click at [134, 167] on select "AbrilFatface-Regular Actor-Regular Alegreya AlegreyaBlack [PERSON_NAME] Allan-R…" at bounding box center [212, 176] width 156 height 19
click at [246, 172] on select "AbrilFatface-Regular Actor-Regular Alegreya AlegreyaBlack [PERSON_NAME] Allan-R…" at bounding box center [212, 176] width 156 height 19
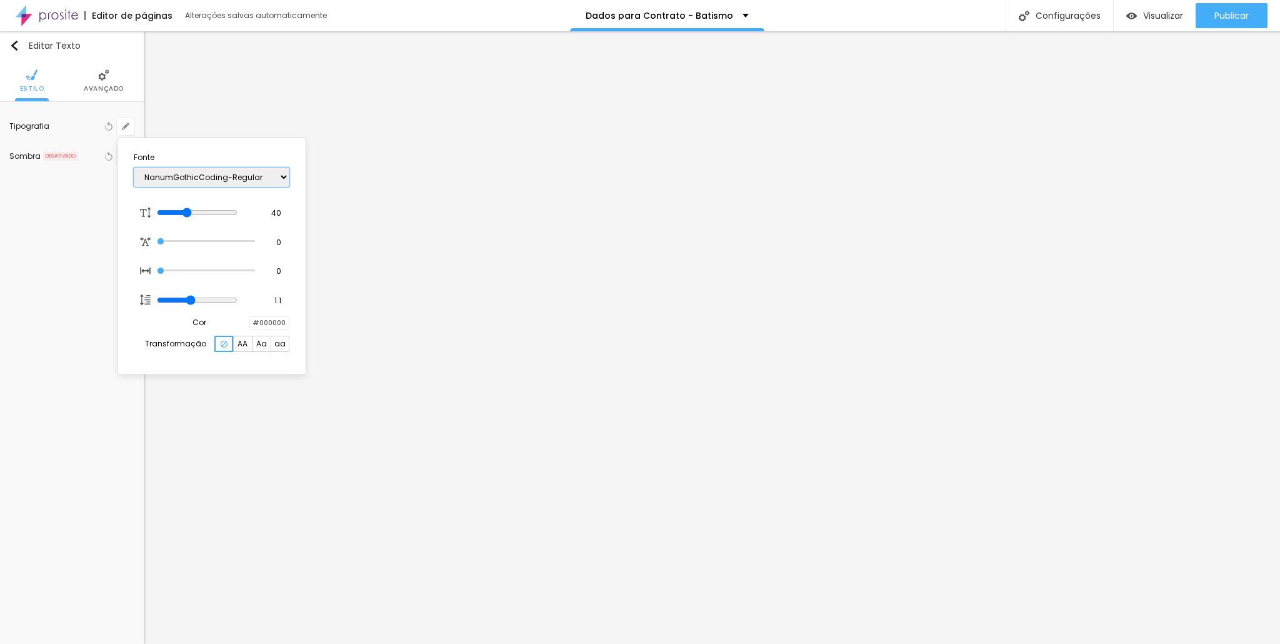
click at [134, 167] on select "AbrilFatface-Regular Actor-Regular Alegreya AlegreyaBlack [PERSON_NAME] Allan-R…" at bounding box center [212, 176] width 156 height 19
click at [268, 179] on select "AbrilFatface-Regular Actor-Regular Alegreya AlegreyaBlack [PERSON_NAME] Allan-R…" at bounding box center [212, 176] width 156 height 19
click at [134, 167] on select "AbrilFatface-Regular Actor-Regular Alegreya AlegreyaBlack [PERSON_NAME] Allan-R…" at bounding box center [212, 176] width 156 height 19
click at [711, 489] on div at bounding box center [640, 322] width 1280 height 644
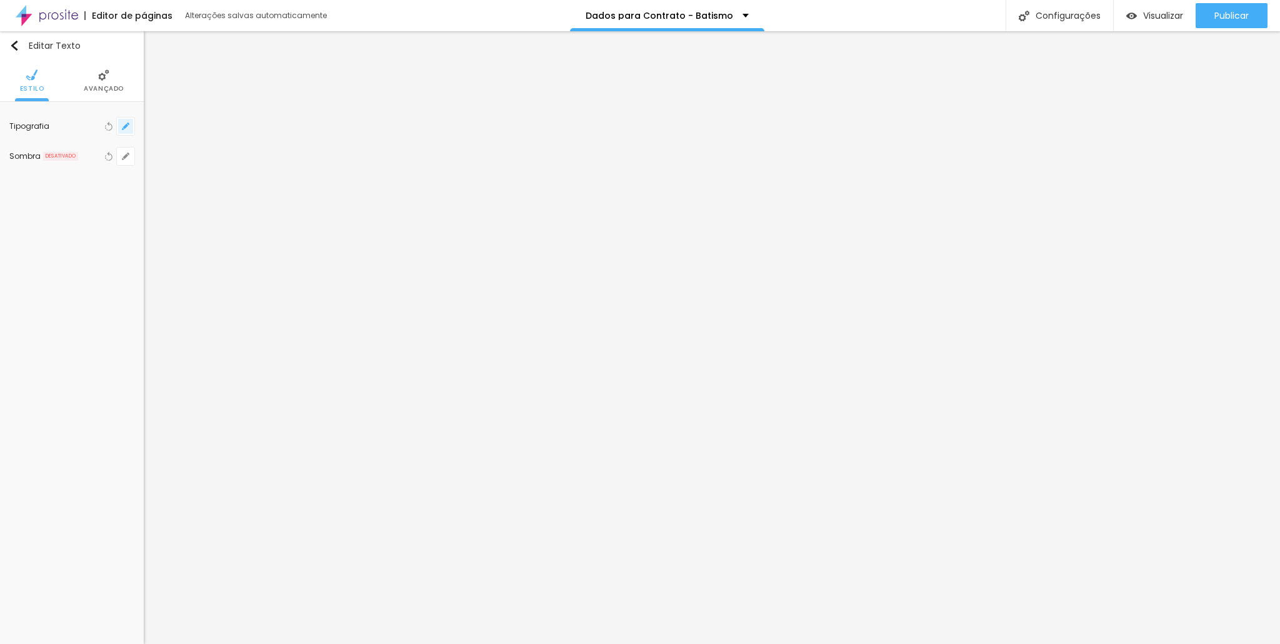
click at [130, 124] on button "button" at bounding box center [125, 125] width 17 height 17
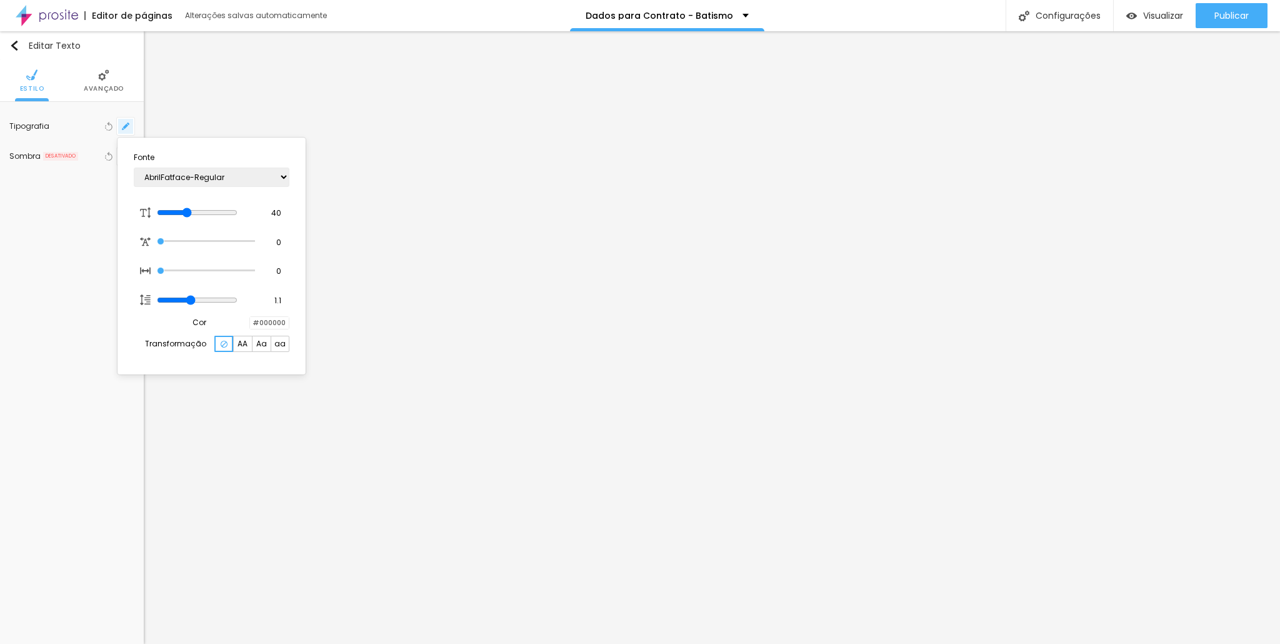
click at [130, 124] on div at bounding box center [640, 322] width 1280 height 644
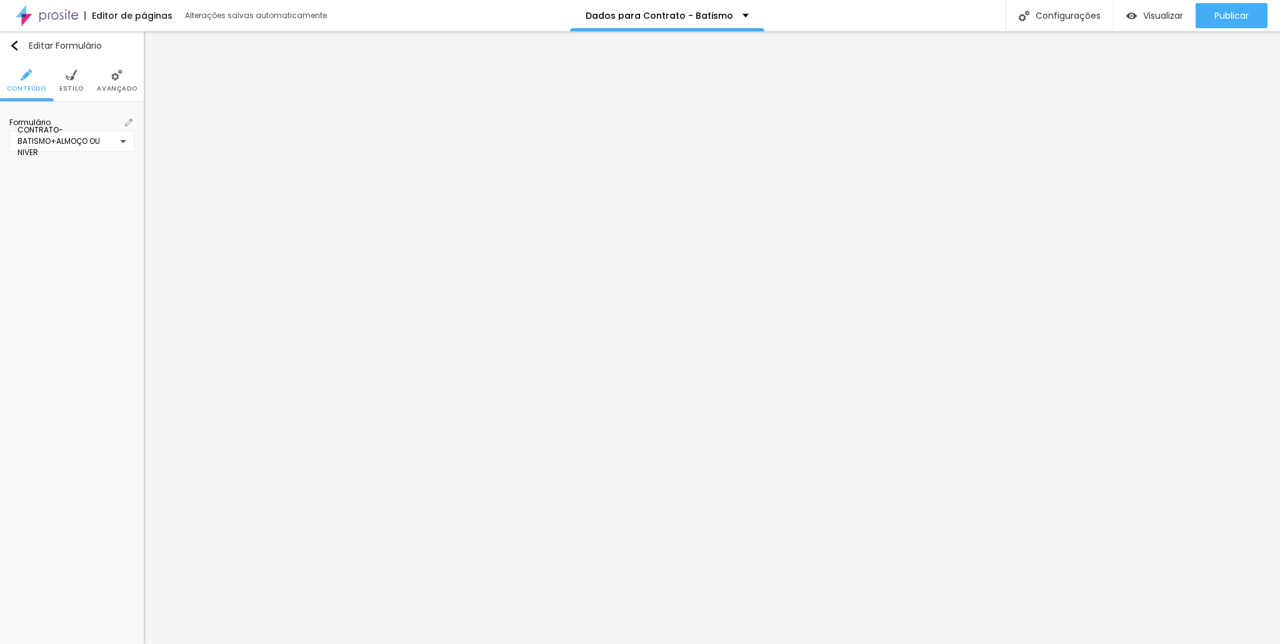
click at [77, 69] on li "Estilo" at bounding box center [71, 80] width 24 height 41
click at [24, 79] on img at bounding box center [26, 74] width 11 height 11
click at [113, 79] on img at bounding box center [116, 74] width 11 height 11
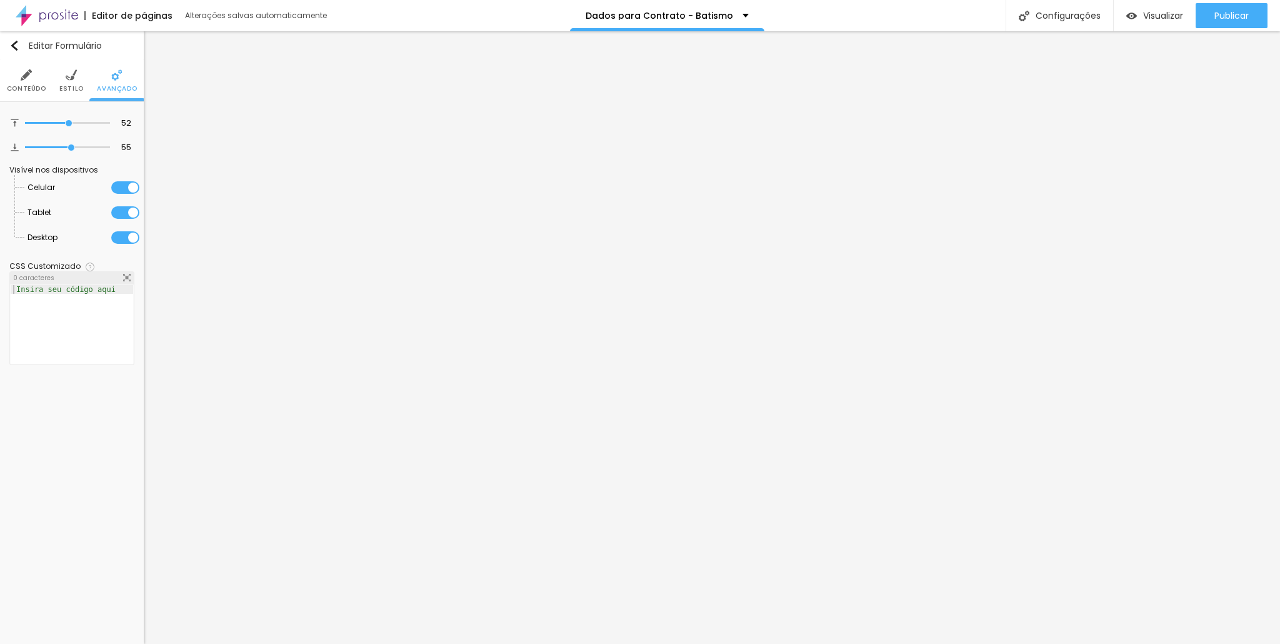
click at [80, 71] on li "Estilo" at bounding box center [71, 80] width 24 height 41
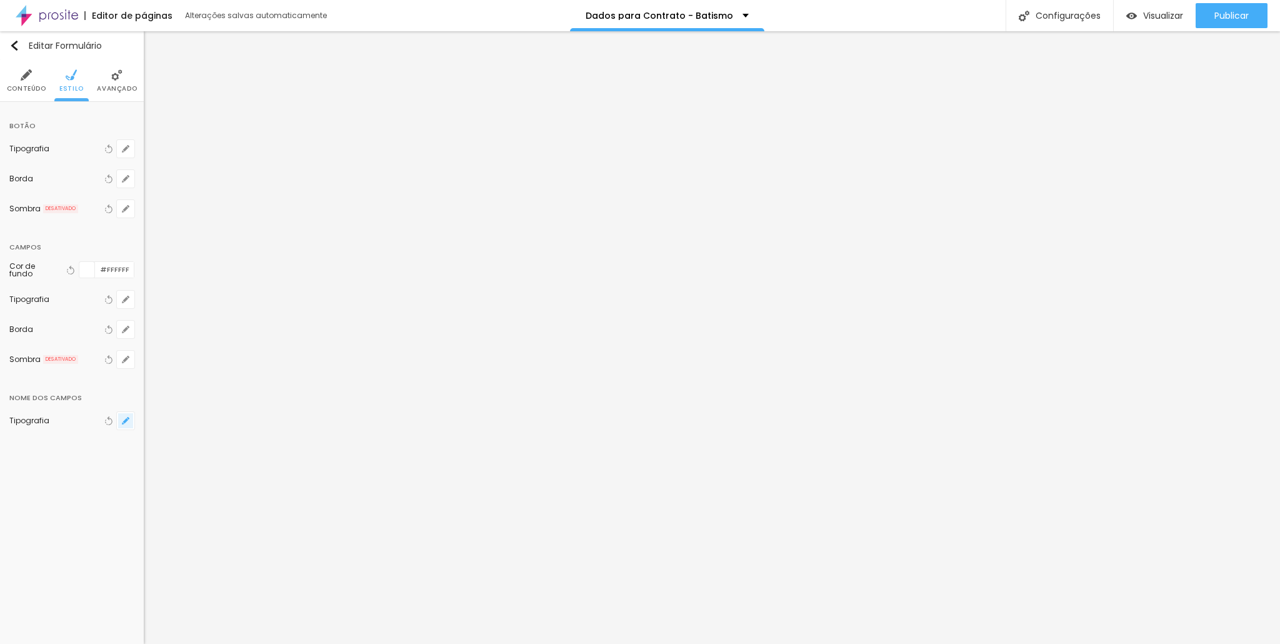
click at [127, 417] on icon "button" at bounding box center [128, 418] width 2 height 2
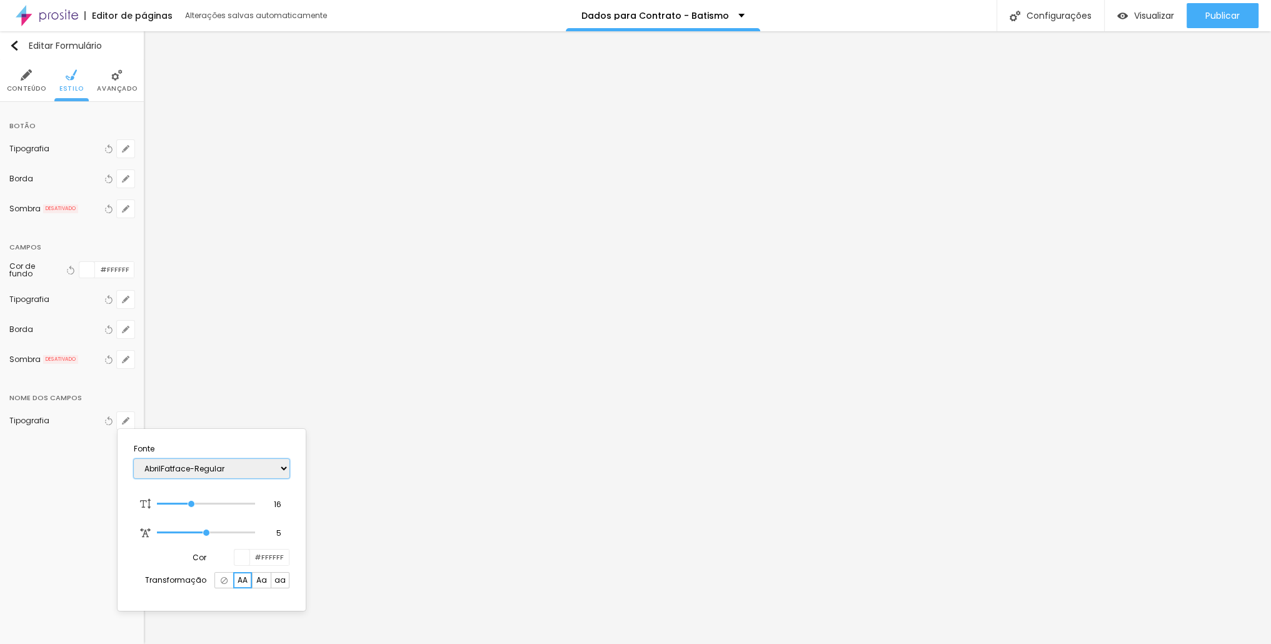
click at [192, 462] on select "AbrilFatface-Regular Actor-Regular Alegreya AlegreyaBlack [PERSON_NAME] Allan-R…" at bounding box center [212, 468] width 156 height 19
click at [134, 459] on select "AbrilFatface-Regular Actor-Regular Alegreya AlegreyaBlack [PERSON_NAME] Allan-R…" at bounding box center [212, 468] width 156 height 19
click at [197, 474] on select "AbrilFatface-Regular Actor-Regular Alegreya AlegreyaBlack [PERSON_NAME] Allan-R…" at bounding box center [212, 468] width 156 height 19
click at [134, 459] on select "AbrilFatface-Regular Actor-Regular Alegreya AlegreyaBlack [PERSON_NAME] Allan-R…" at bounding box center [212, 468] width 156 height 19
click at [237, 498] on div at bounding box center [205, 503] width 97 height 12
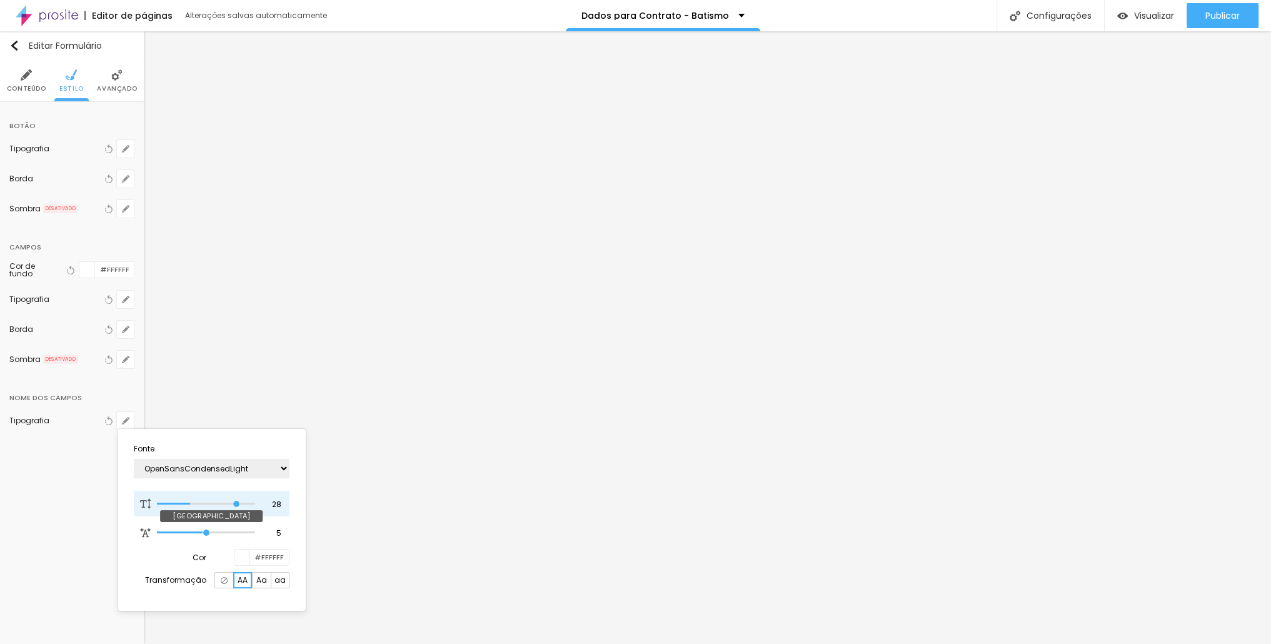
click at [236, 502] on input "range" at bounding box center [205, 504] width 97 height 6
click at [312, 217] on div at bounding box center [635, 322] width 1271 height 644
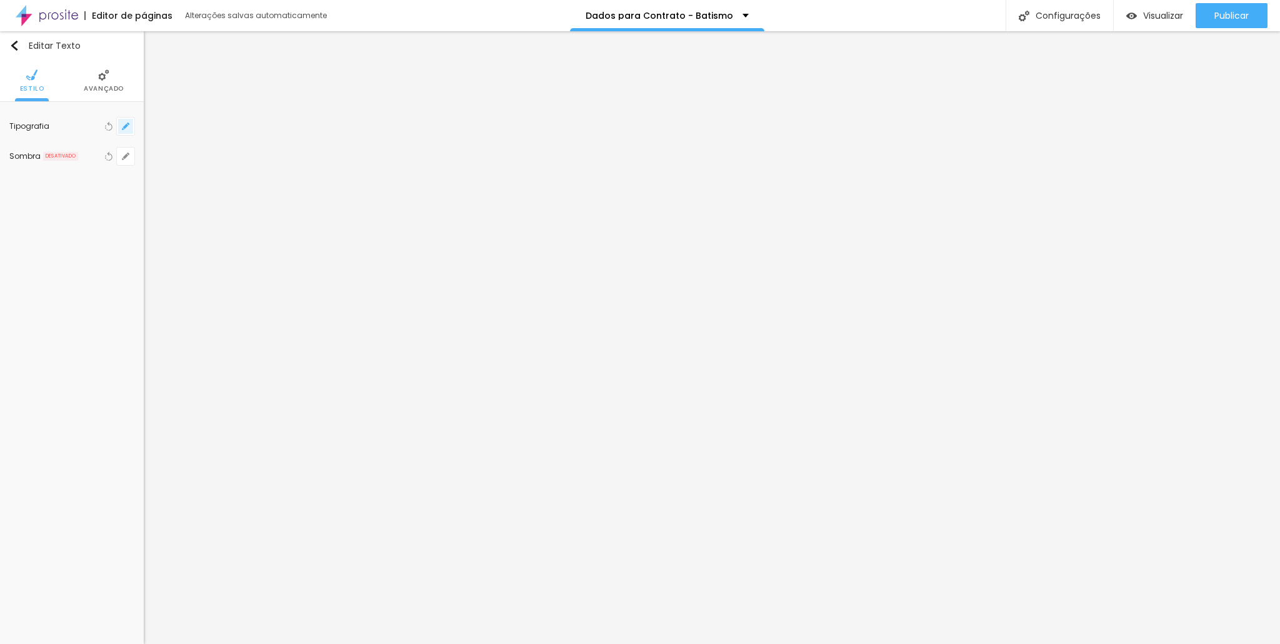
click at [125, 124] on icon "button" at bounding box center [125, 125] width 7 height 7
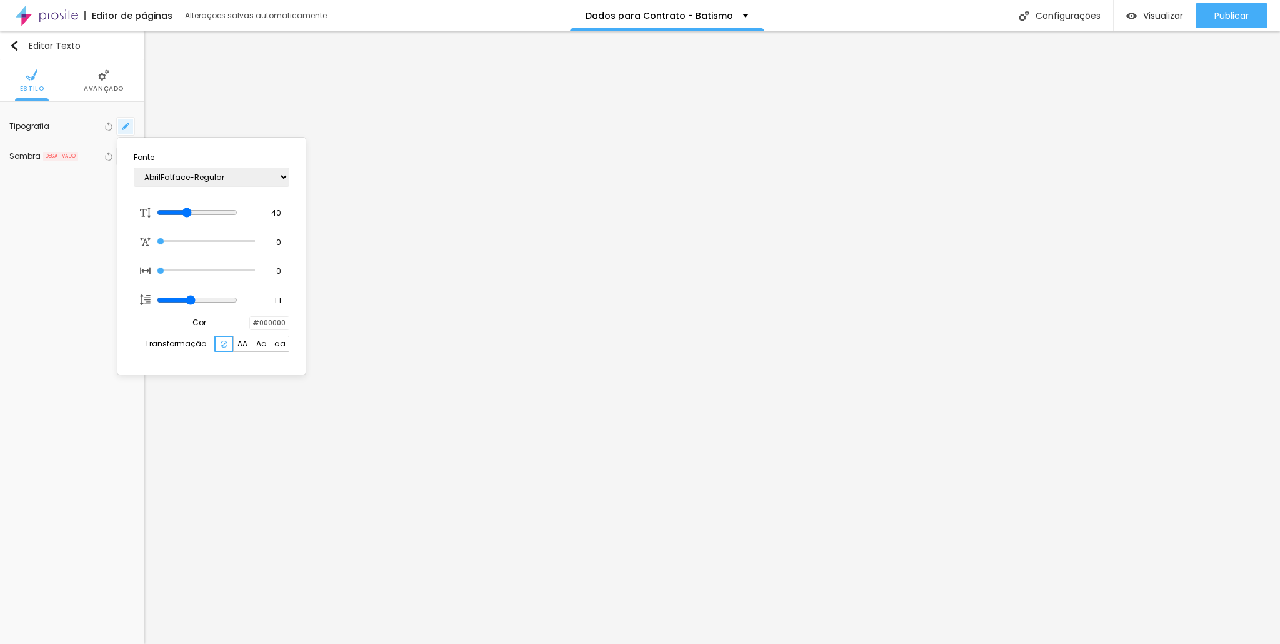
drag, startPoint x: 125, startPoint y: 124, endPoint x: 131, endPoint y: 129, distance: 7.5
click at [125, 124] on div at bounding box center [640, 322] width 1280 height 644
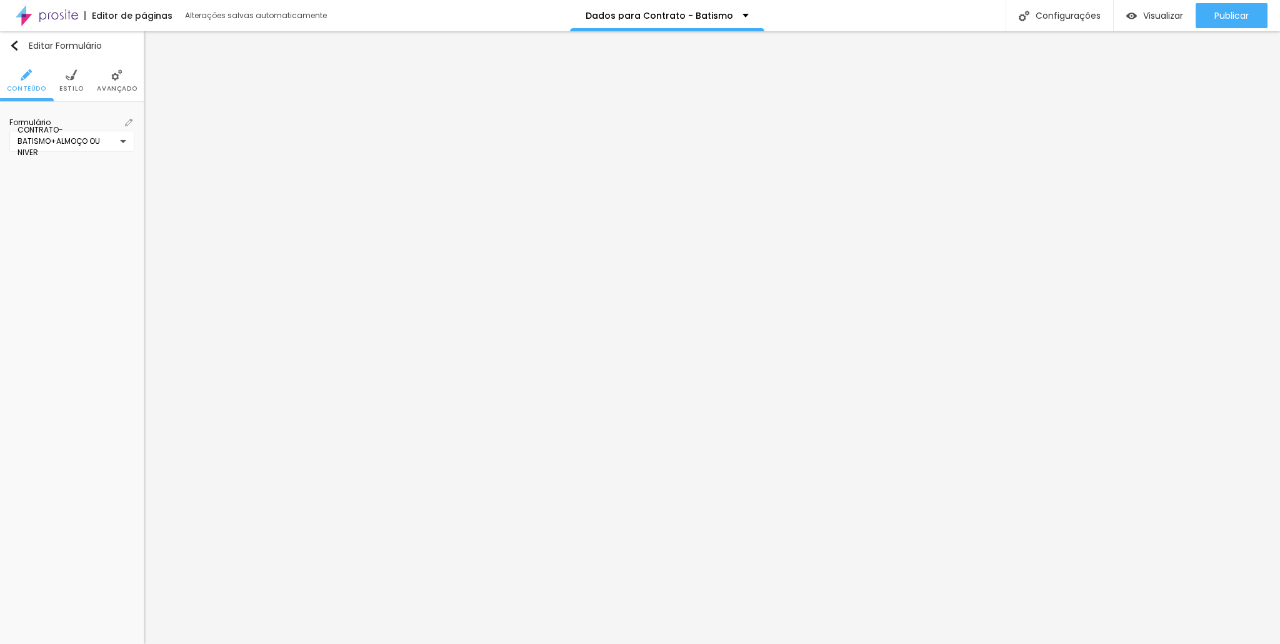
click at [67, 86] on span "Estilo" at bounding box center [71, 89] width 24 height 6
click at [129, 417] on icon "button" at bounding box center [125, 420] width 7 height 7
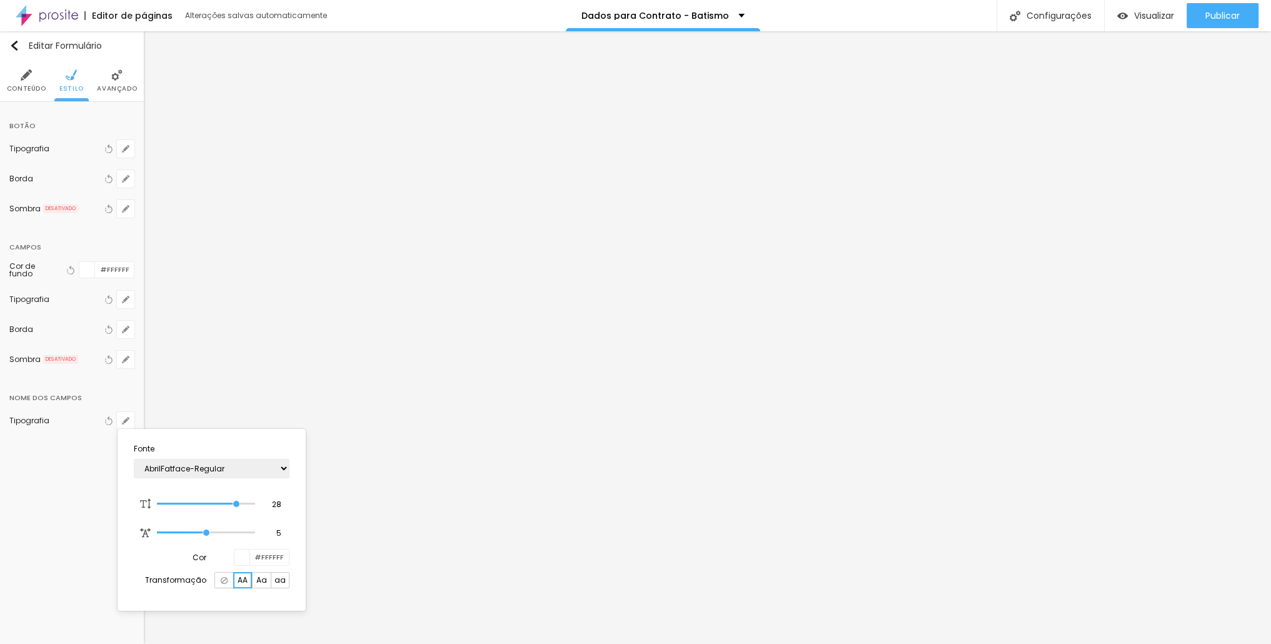
click at [115, 293] on div at bounding box center [635, 322] width 1271 height 644
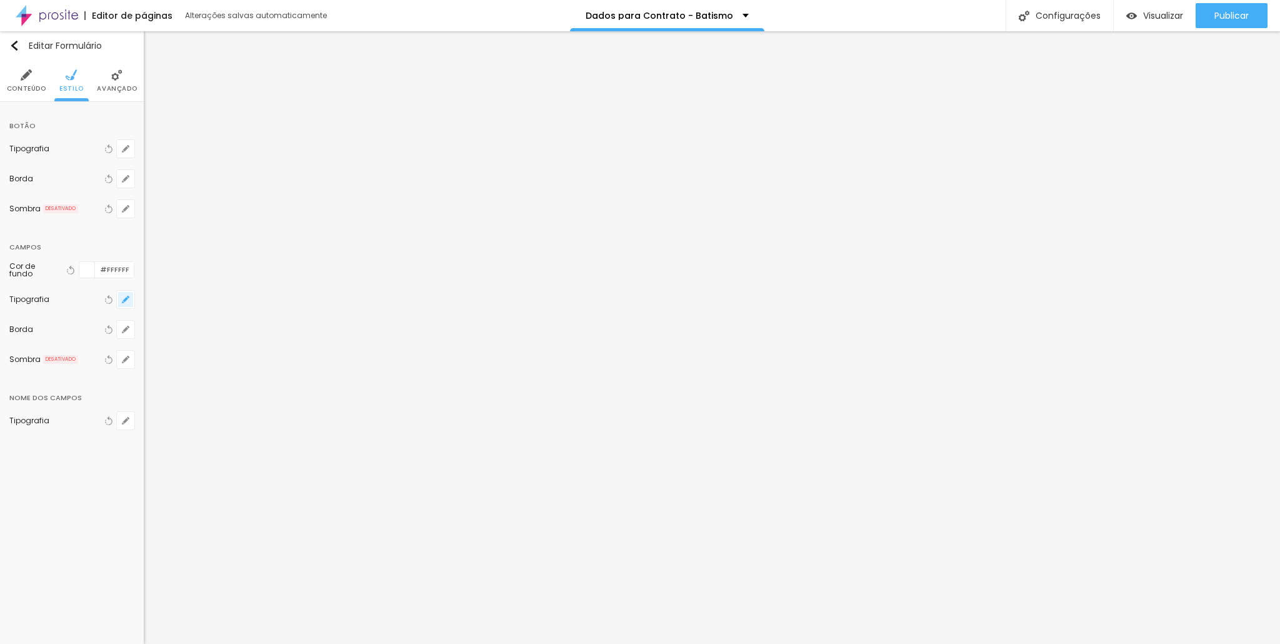
click at [122, 296] on icon "button" at bounding box center [125, 299] width 7 height 7
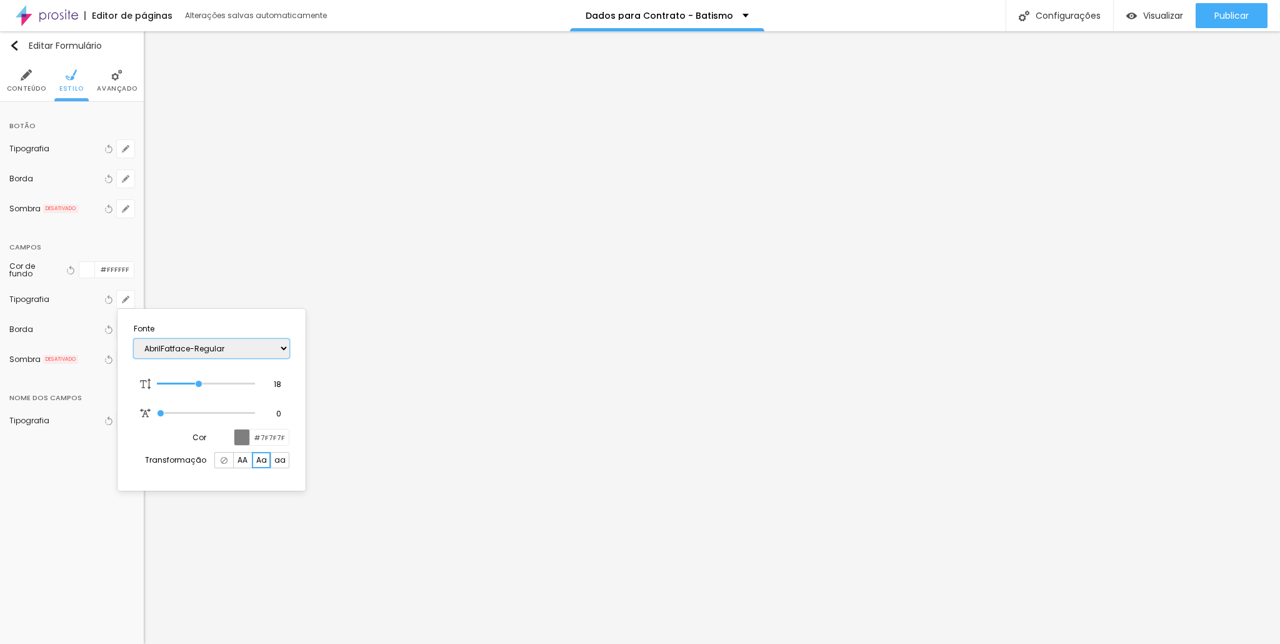
click at [194, 339] on select "AbrilFatface-Regular Actor-Regular Alegreya AlegreyaBlack [PERSON_NAME] Allan-R…" at bounding box center [212, 348] width 156 height 19
click at [134, 339] on select "AbrilFatface-Regular Actor-Regular Alegreya AlegreyaBlack [PERSON_NAME] Allan-R…" at bounding box center [212, 348] width 156 height 19
click at [238, 382] on input "range" at bounding box center [205, 384] width 97 height 6
drag, startPoint x: 240, startPoint y: 381, endPoint x: 231, endPoint y: 379, distance: 8.9
click at [231, 381] on input "range" at bounding box center [205, 384] width 97 height 6
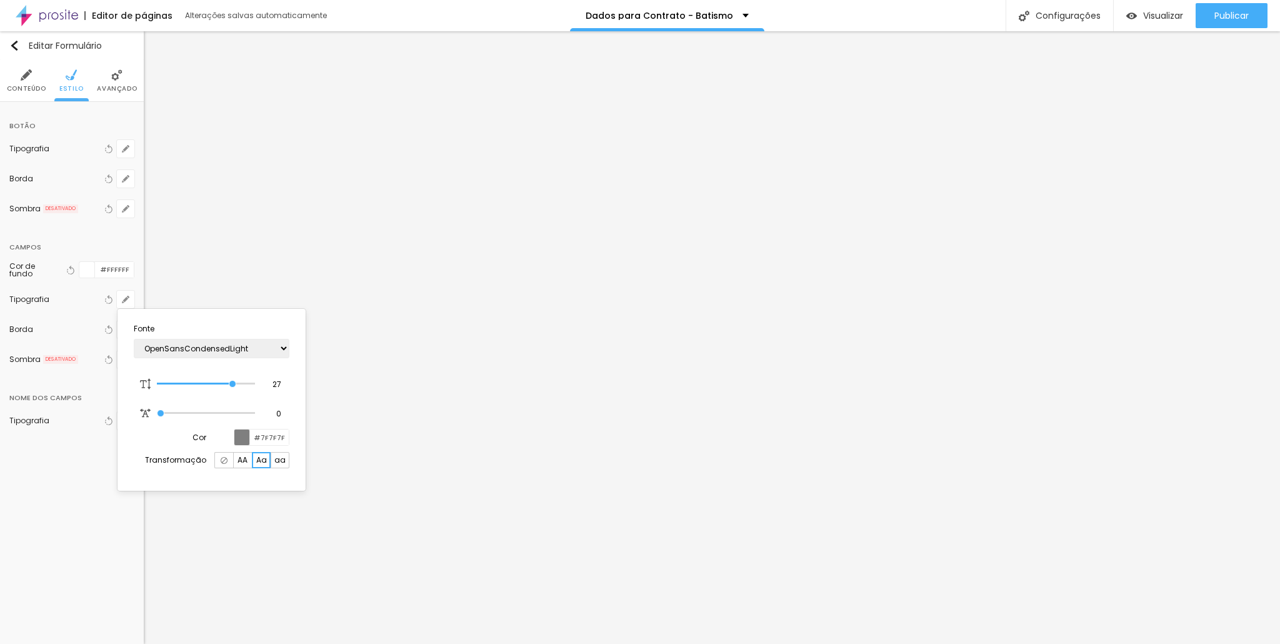
click at [541, 385] on div at bounding box center [640, 322] width 1280 height 644
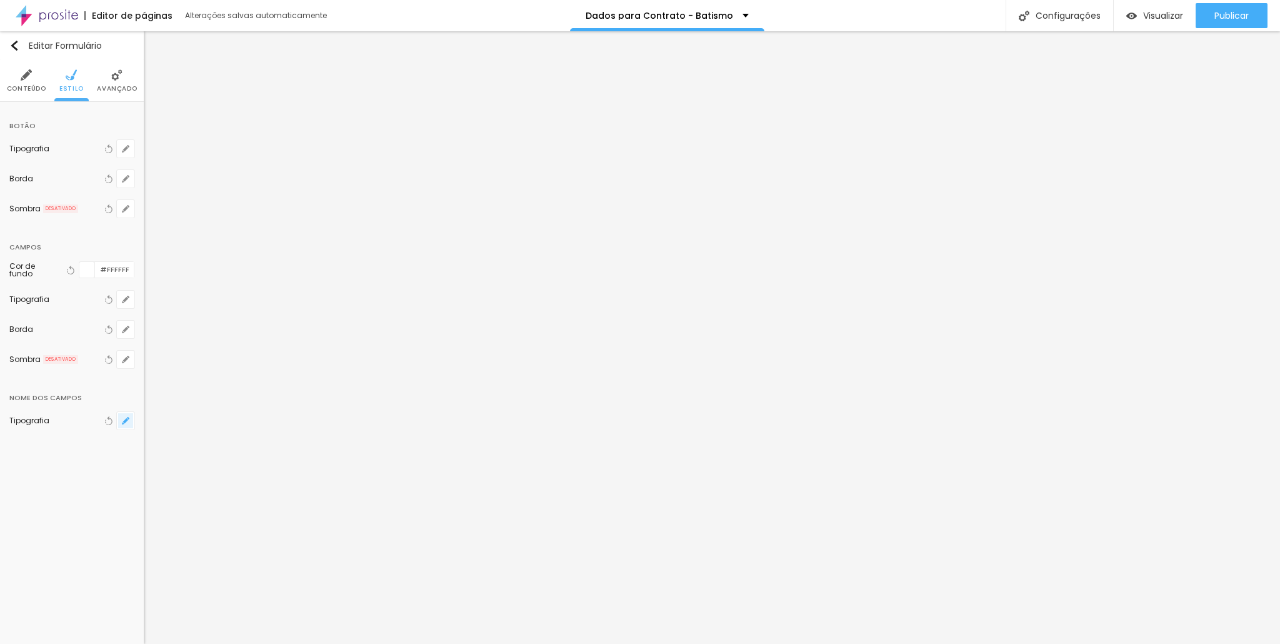
click at [125, 417] on icon "button" at bounding box center [125, 420] width 7 height 7
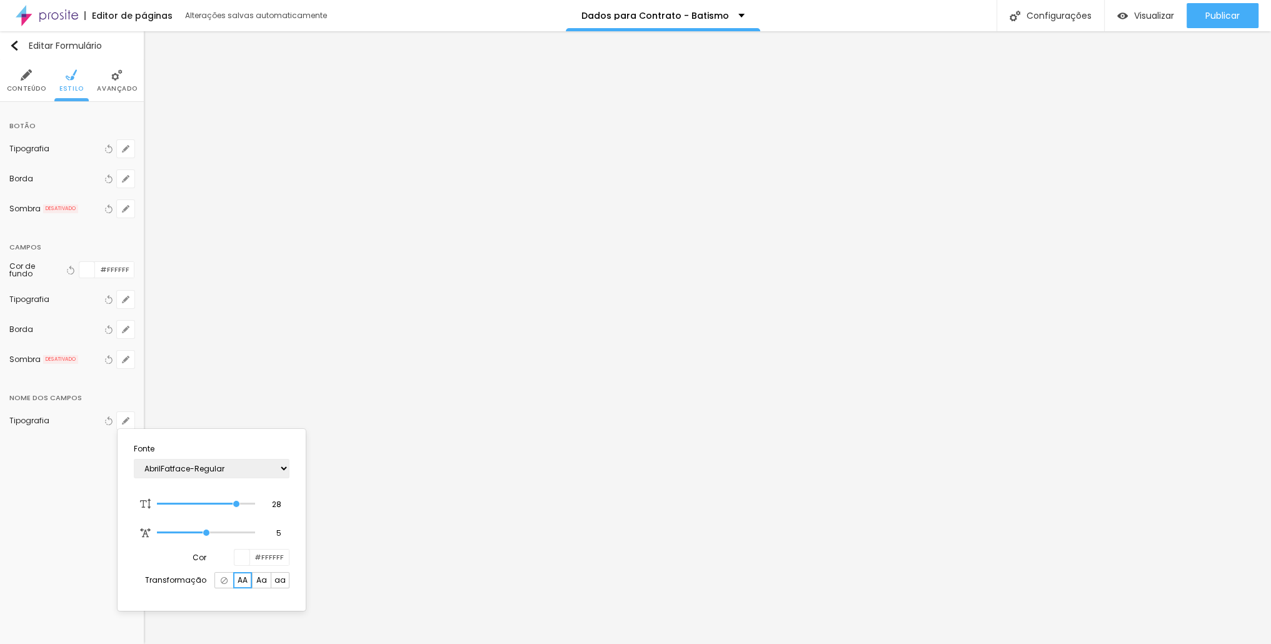
scroll to position [27, 0]
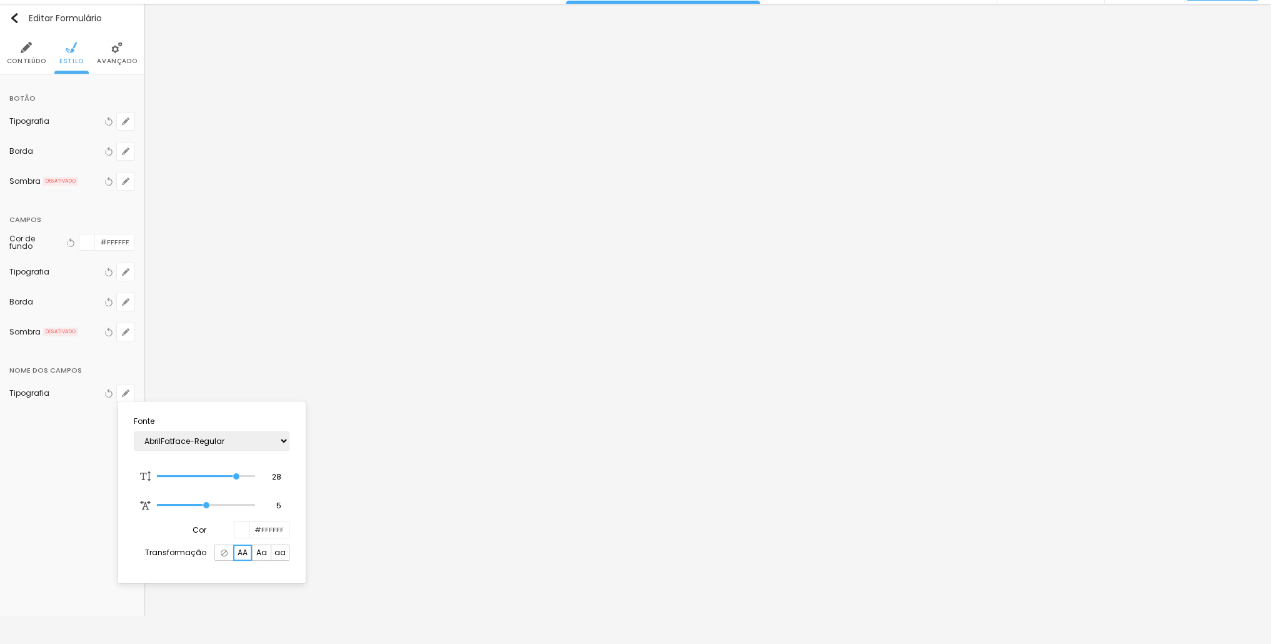
click at [292, 306] on div at bounding box center [635, 322] width 1271 height 644
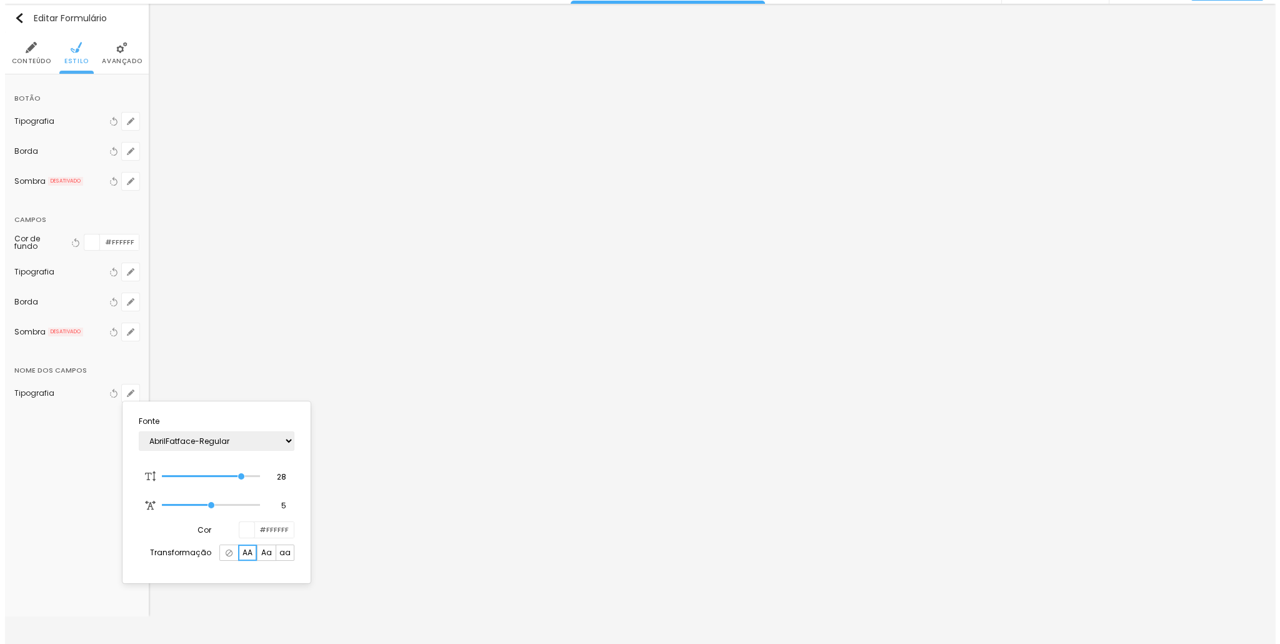
scroll to position [0, 0]
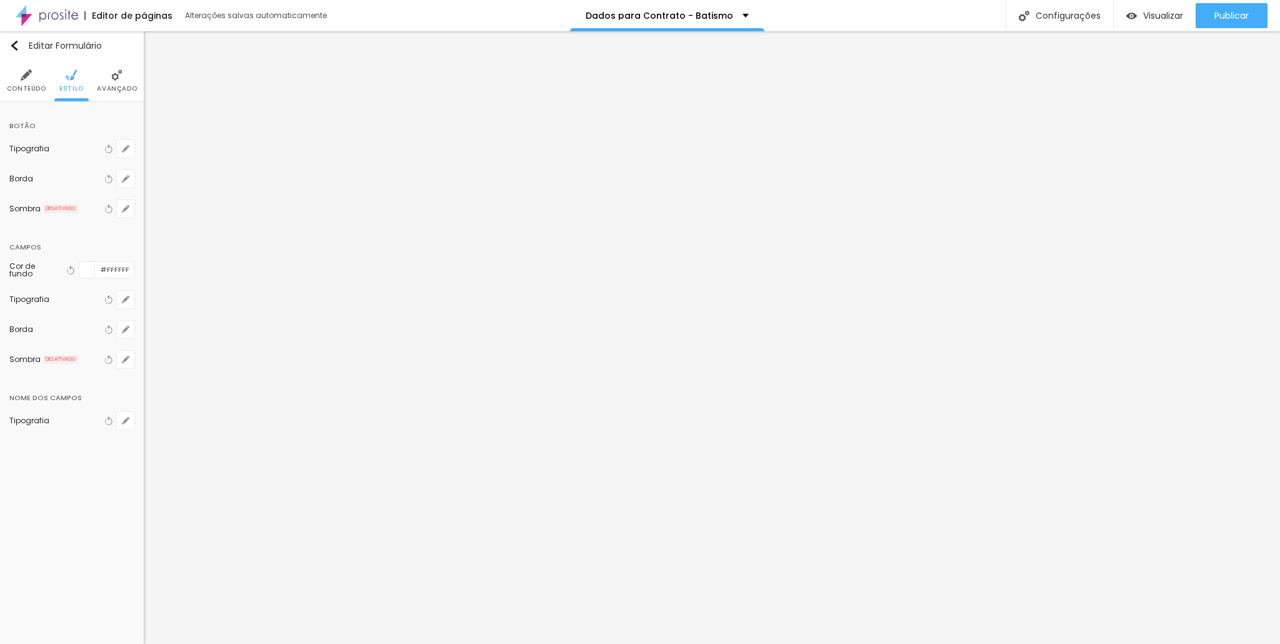
click at [11, 69] on li "Conteúdo" at bounding box center [26, 80] width 39 height 41
click at [107, 79] on li "Avançado" at bounding box center [117, 80] width 40 height 41
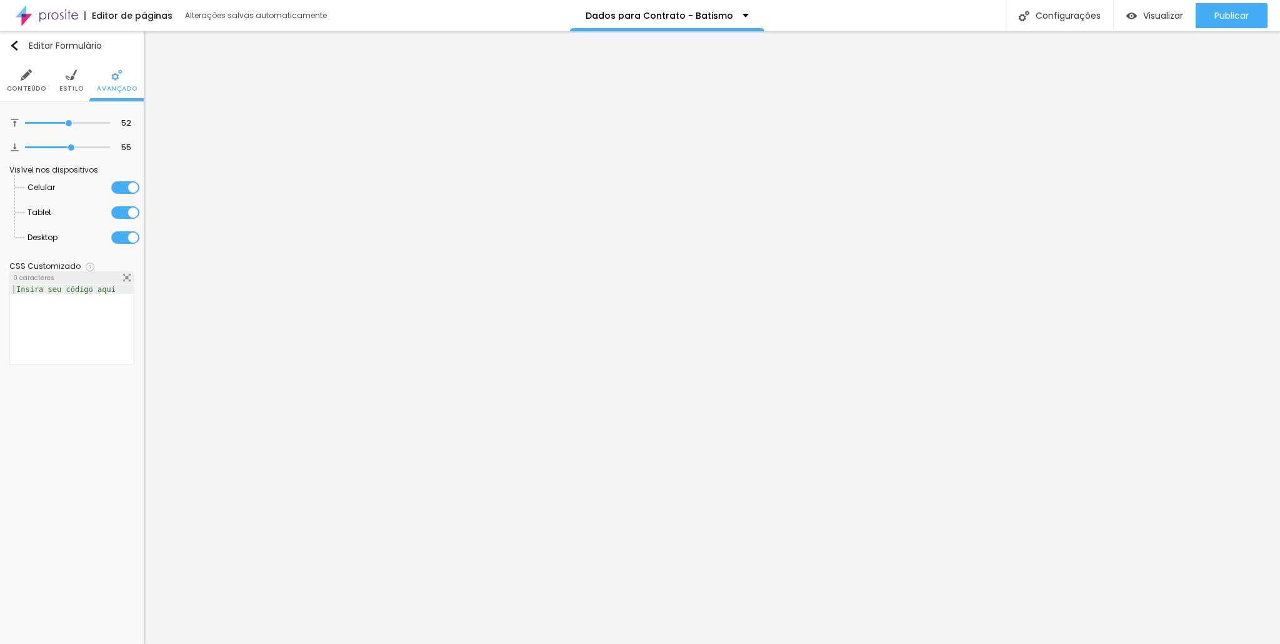
click at [76, 77] on li "Estilo" at bounding box center [71, 80] width 24 height 41
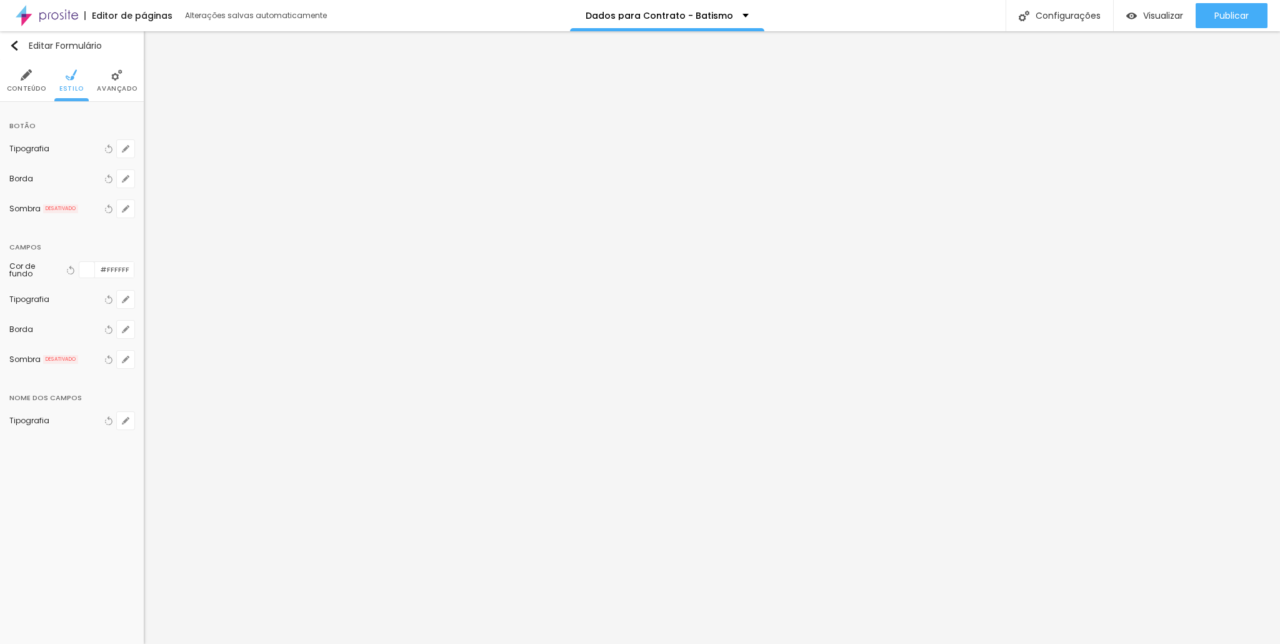
click at [29, 75] on img at bounding box center [26, 74] width 11 height 11
click at [57, 139] on div "CONTRATO- BATISMO+ALMOÇO OU NIVER" at bounding box center [68, 141] width 102 height 10
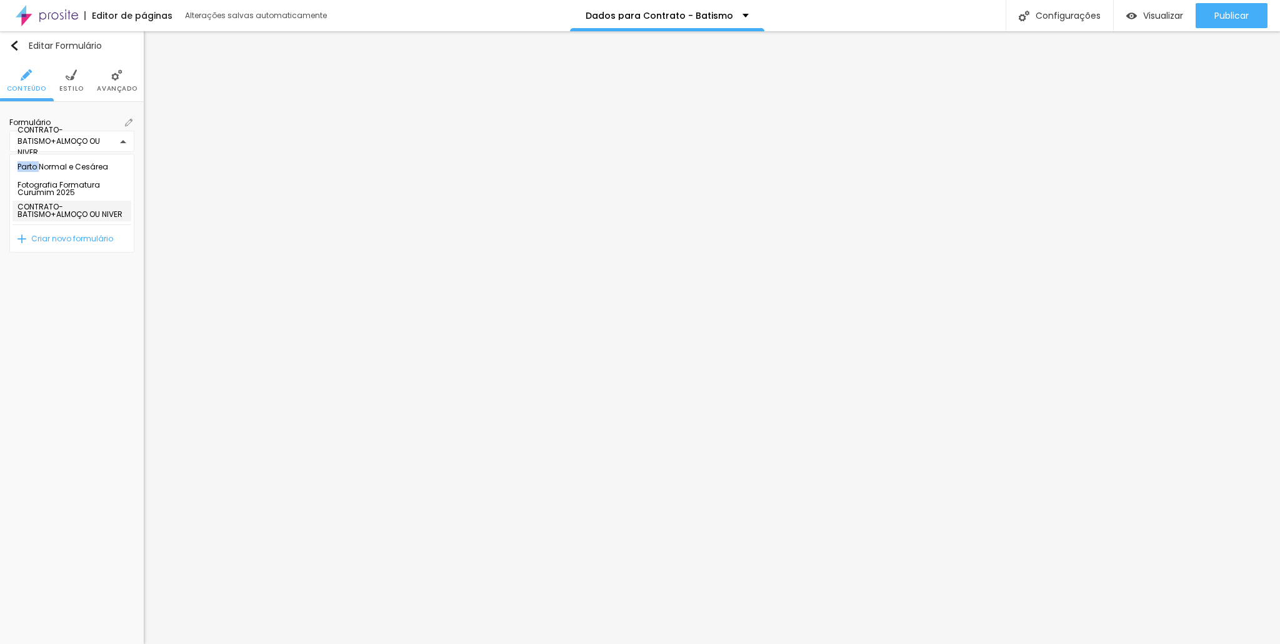
click at [57, 139] on div "Parto Normal e Cesárea Fotografia Formatura Curumim 2025 CONTRATO- BATISMO+ALMO…" at bounding box center [640, 322] width 1280 height 644
click at [57, 139] on div "CONTRATO- BATISMO+ALMOÇO OU NIVER" at bounding box center [68, 141] width 102 height 10
click at [126, 119] on div "Parto Normal e Cesárea Fotografia Formatura Curumim 2025 CONTRATO- BATISMO+ALMO…" at bounding box center [640, 322] width 1280 height 644
click at [129, 118] on span at bounding box center [128, 122] width 11 height 11
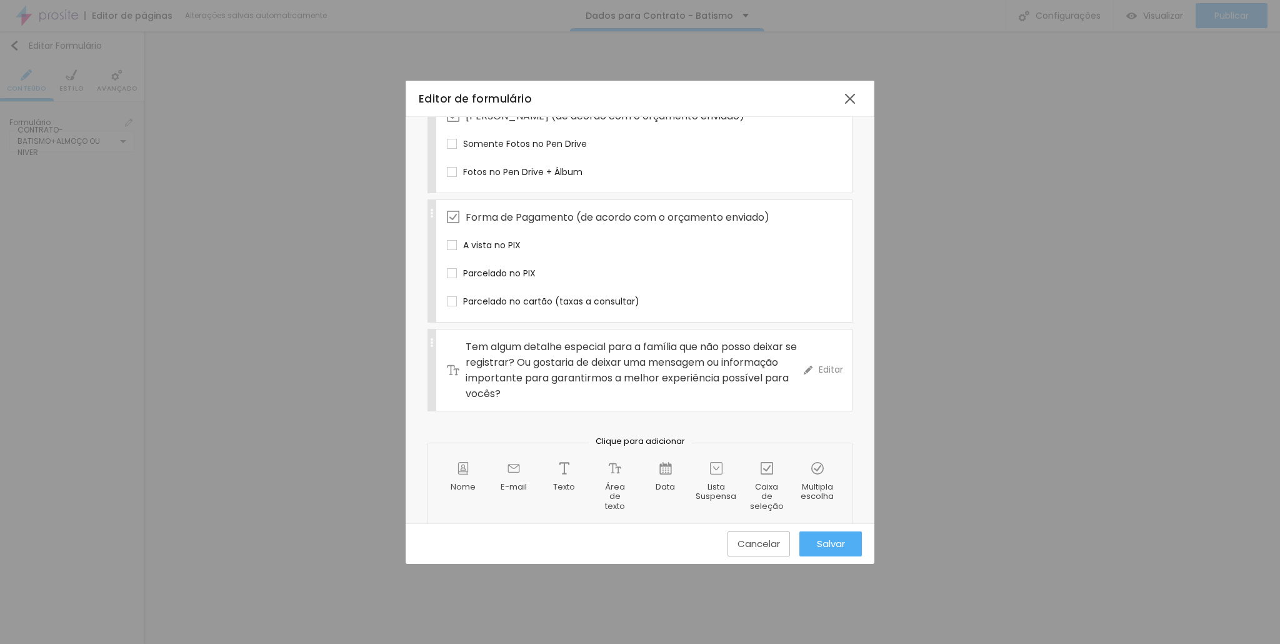
scroll to position [640, 0]
click at [518, 346] on span "Tem algum detalhe especial para a família que não posso deixar se registrar? Ou…" at bounding box center [635, 366] width 338 height 62
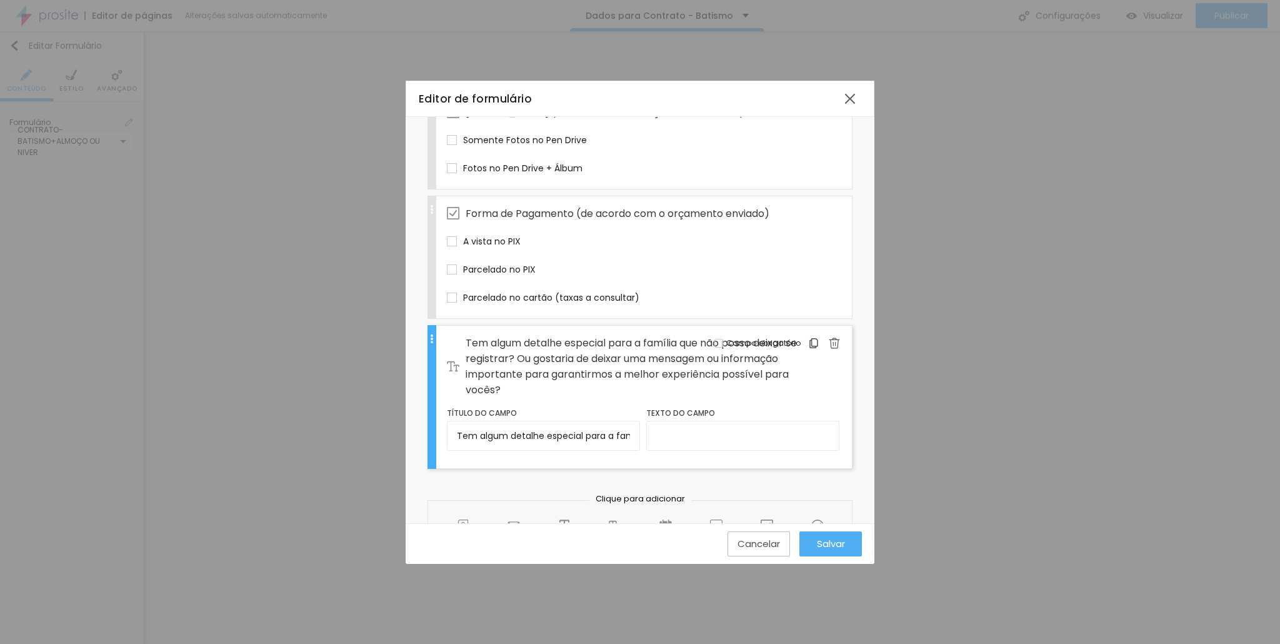
click at [518, 346] on span "Tem algum detalhe especial para a família que não posso deixar se registrar? Ou…" at bounding box center [635, 366] width 338 height 62
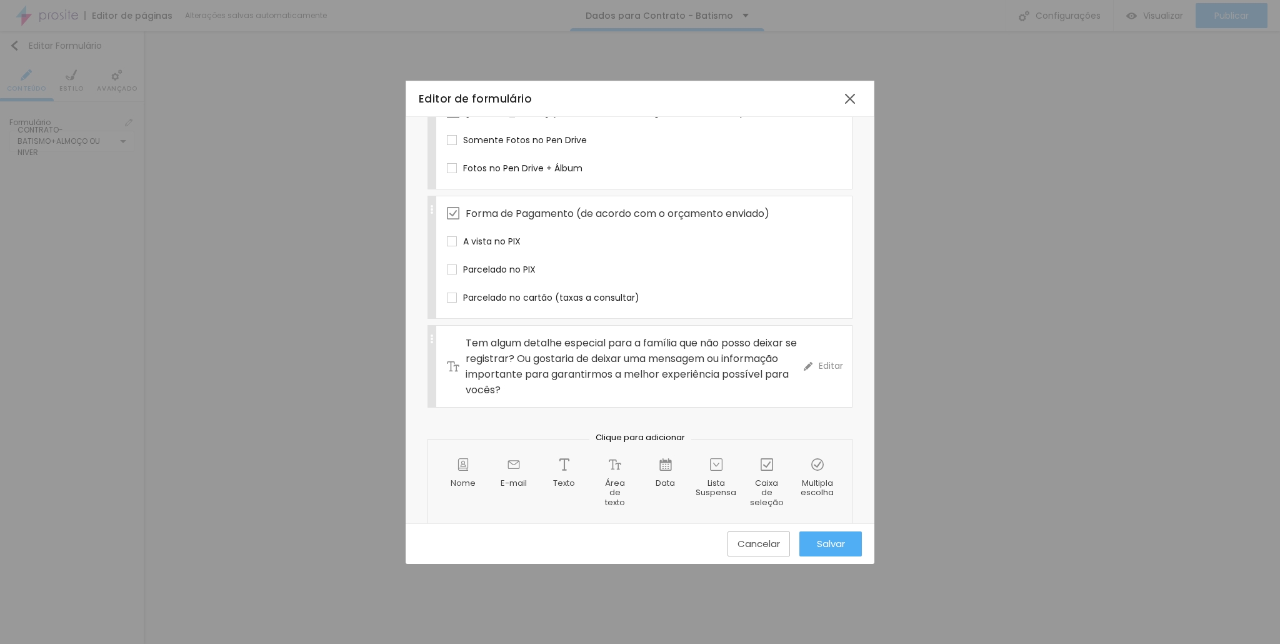
click at [518, 346] on span "Tem algum detalhe especial para a família que não posso deixar se registrar? Ou…" at bounding box center [635, 366] width 338 height 62
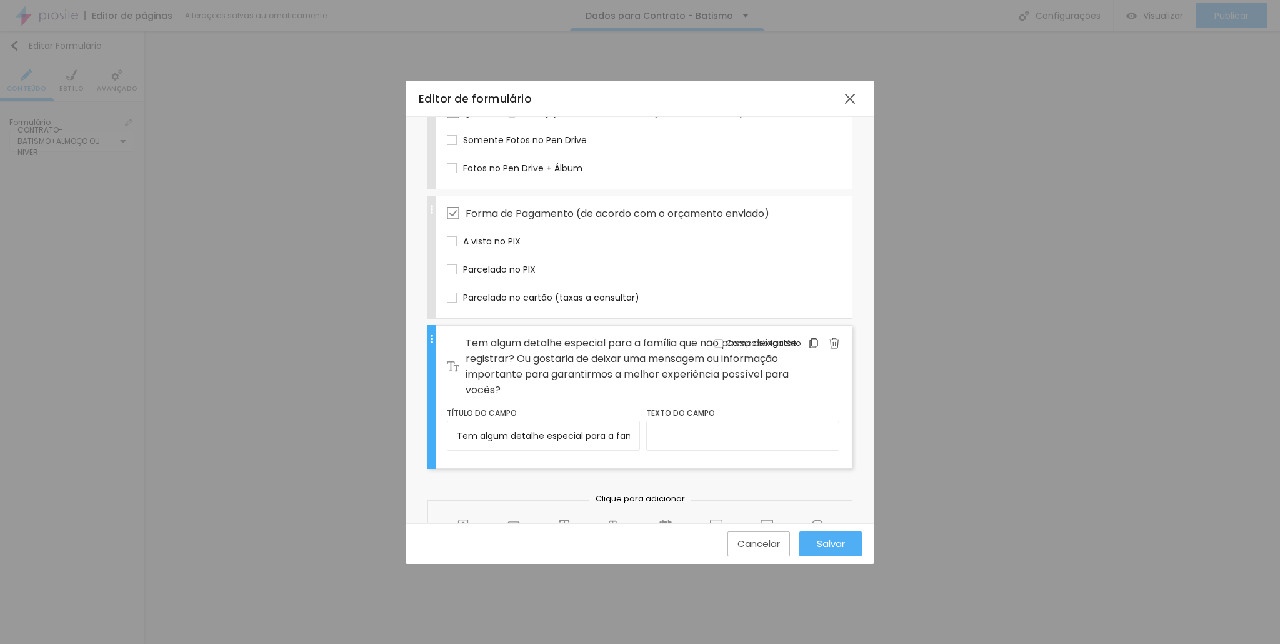
click at [518, 346] on span "Tem algum detalhe especial para a família que não posso deixar se registrar? Ou…" at bounding box center [635, 366] width 338 height 62
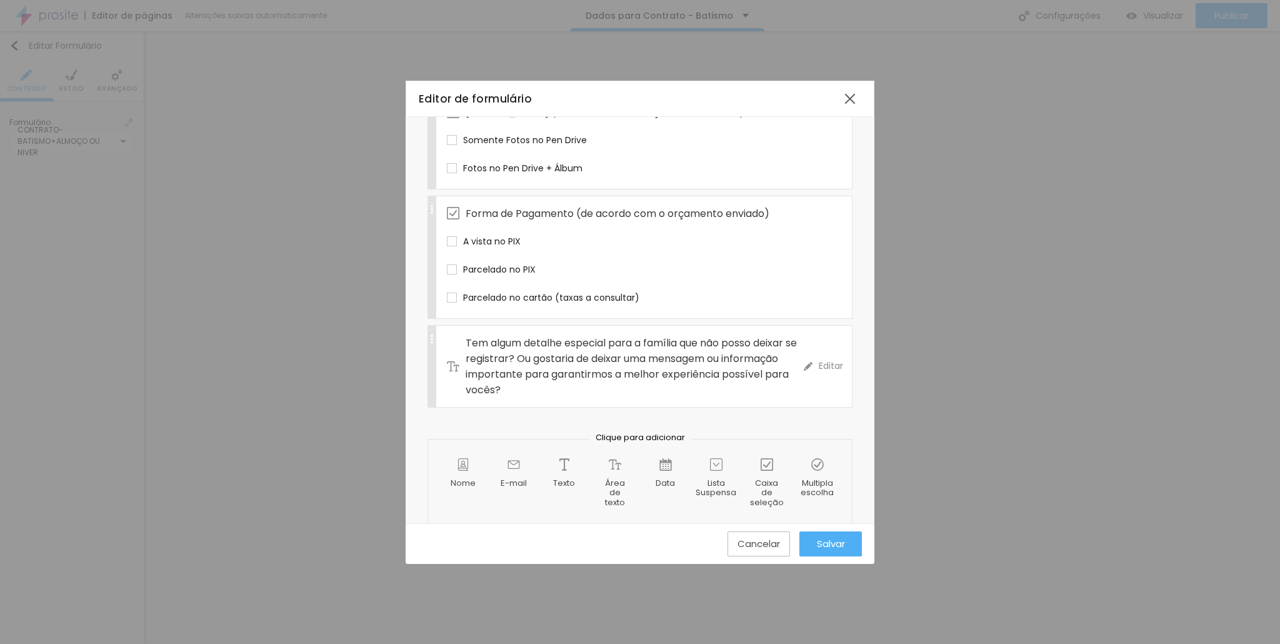
click at [518, 346] on span "Tem algum detalhe especial para a família que não posso deixar se registrar? Ou…" at bounding box center [635, 366] width 338 height 62
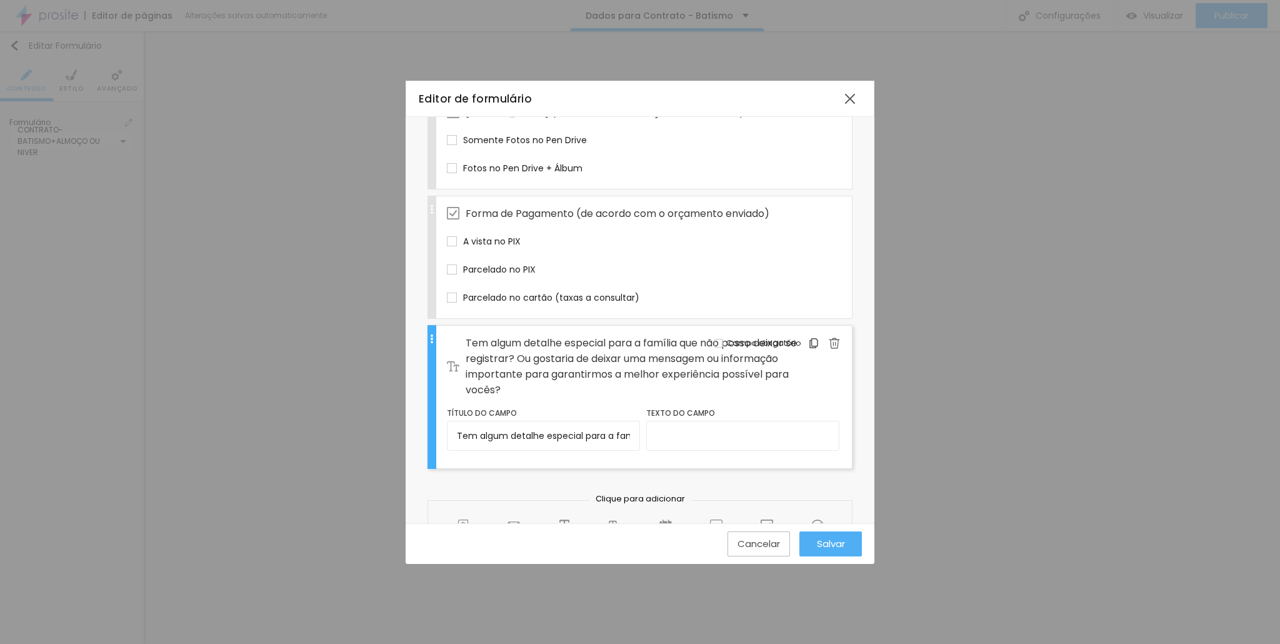
click at [654, 335] on span "Tem algum detalhe especial para a família que não posso deixar se registrar? Ou…" at bounding box center [635, 366] width 338 height 62
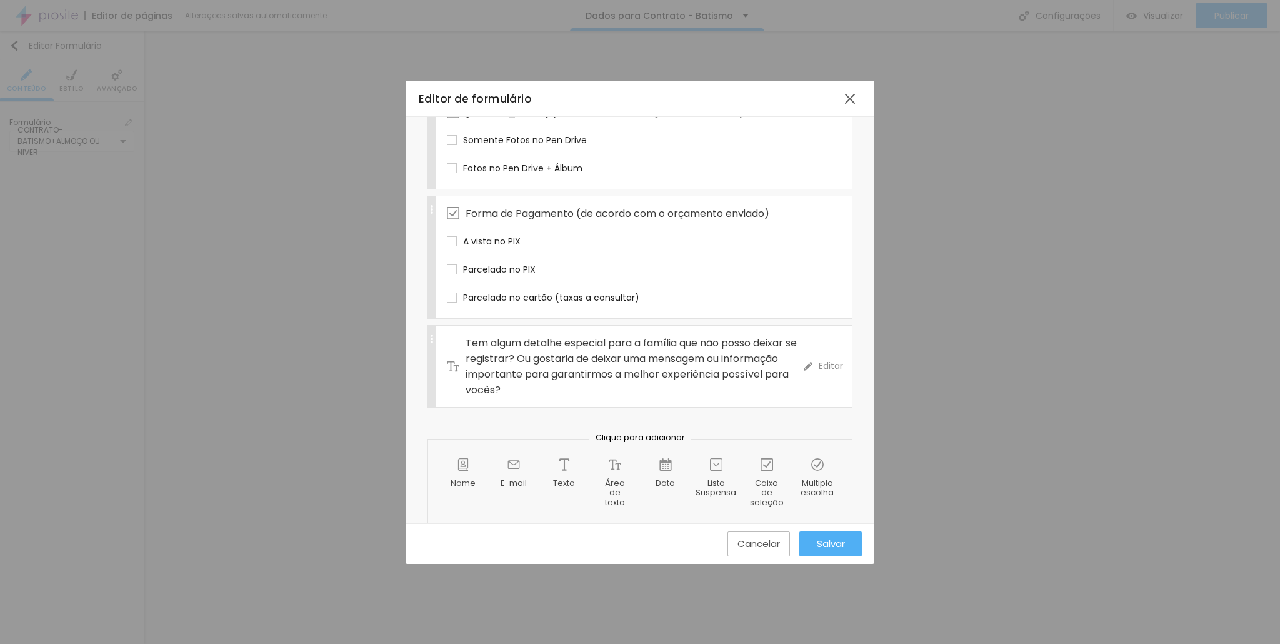
click at [624, 335] on span "Tem algum detalhe especial para a família que não posso deixar se registrar? Ou…" at bounding box center [635, 366] width 338 height 62
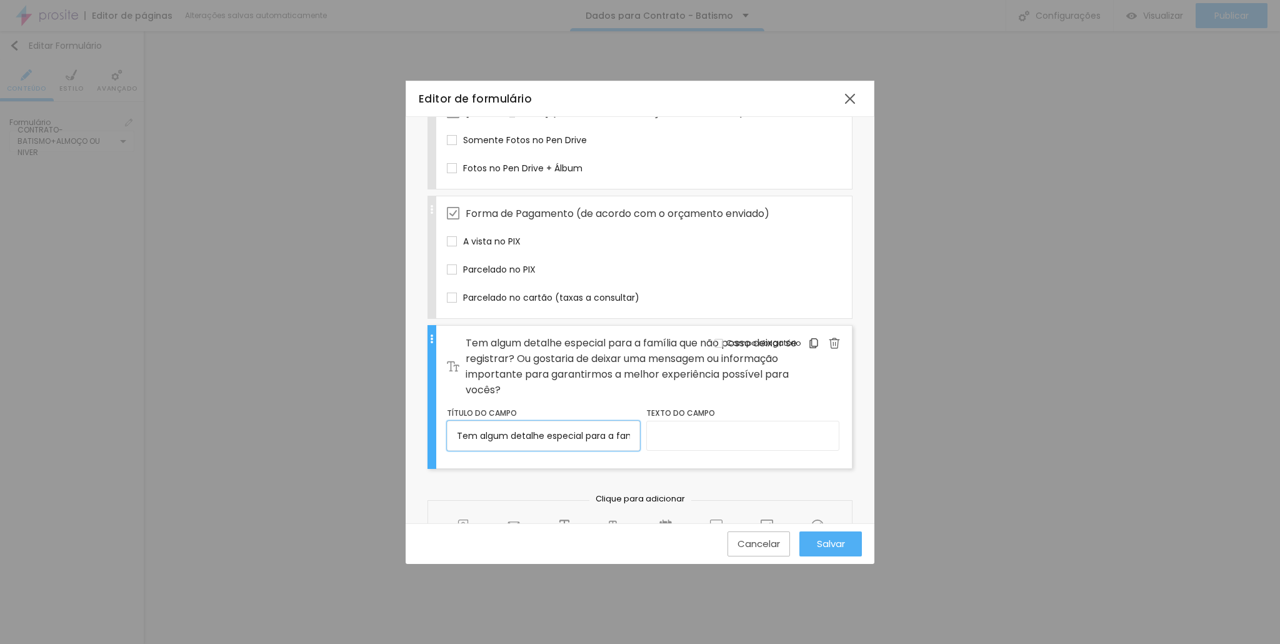
click at [507, 421] on input "Tem algum detalhe especial para a família que não posso deixar se registrar? Ou…" at bounding box center [543, 436] width 193 height 30
click at [829, 337] on img at bounding box center [834, 342] width 11 height 11
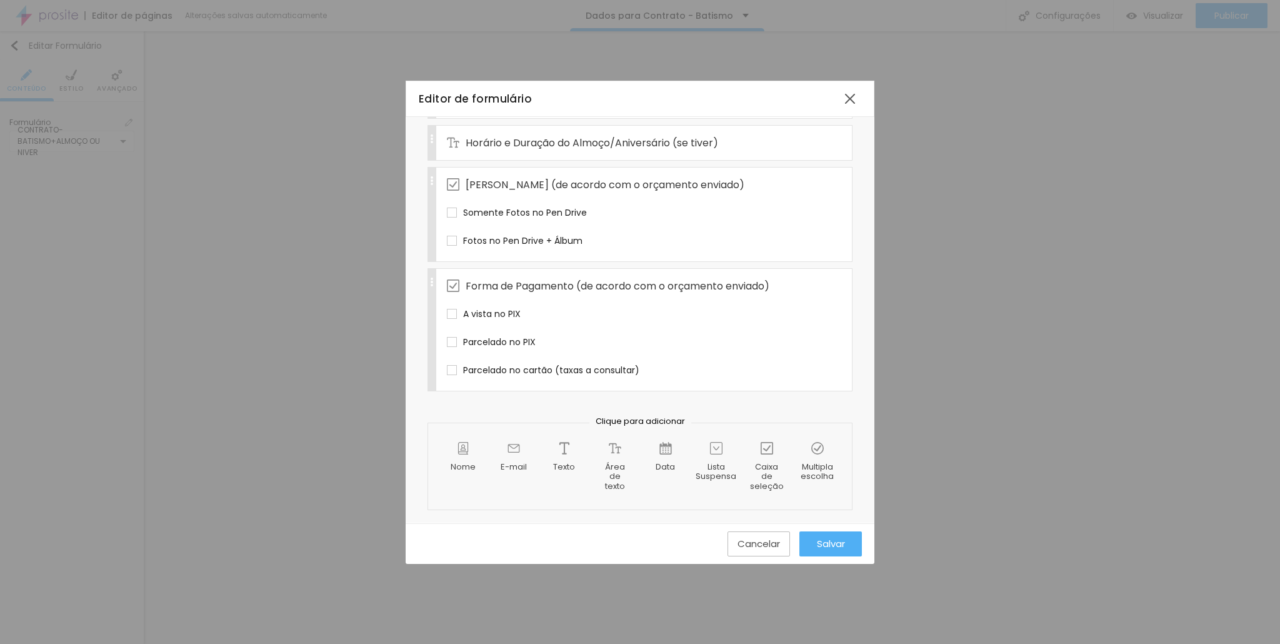
scroll to position [554, 0]
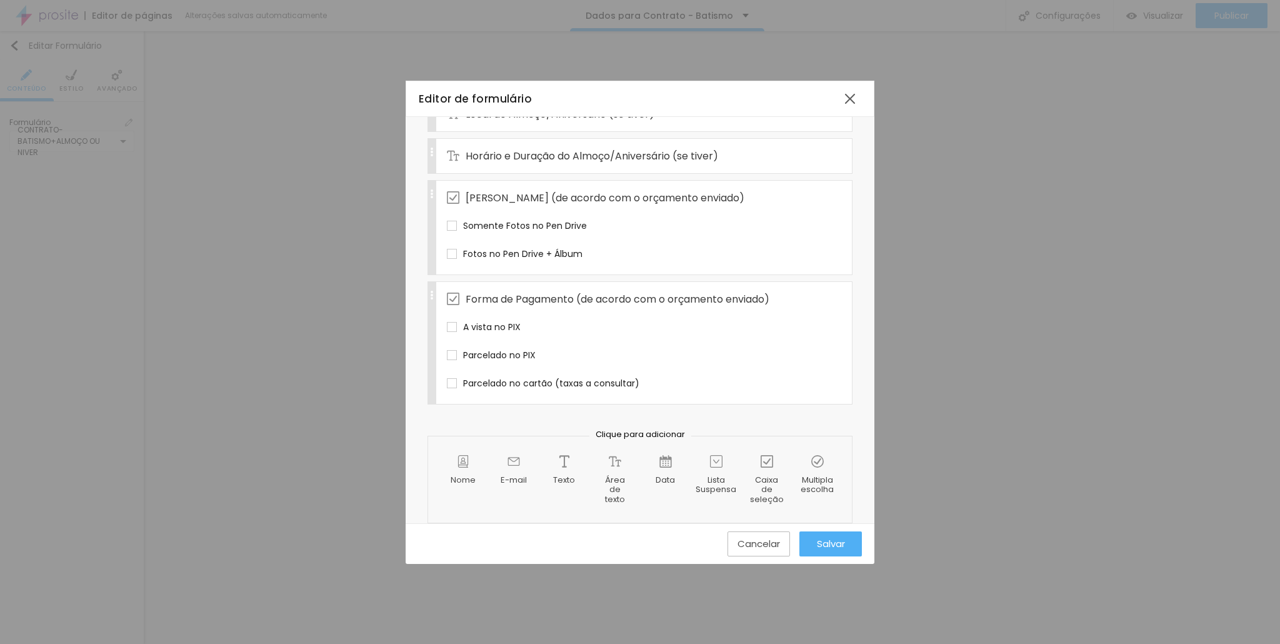
click at [836, 544] on span "Salvar" at bounding box center [831, 543] width 28 height 11
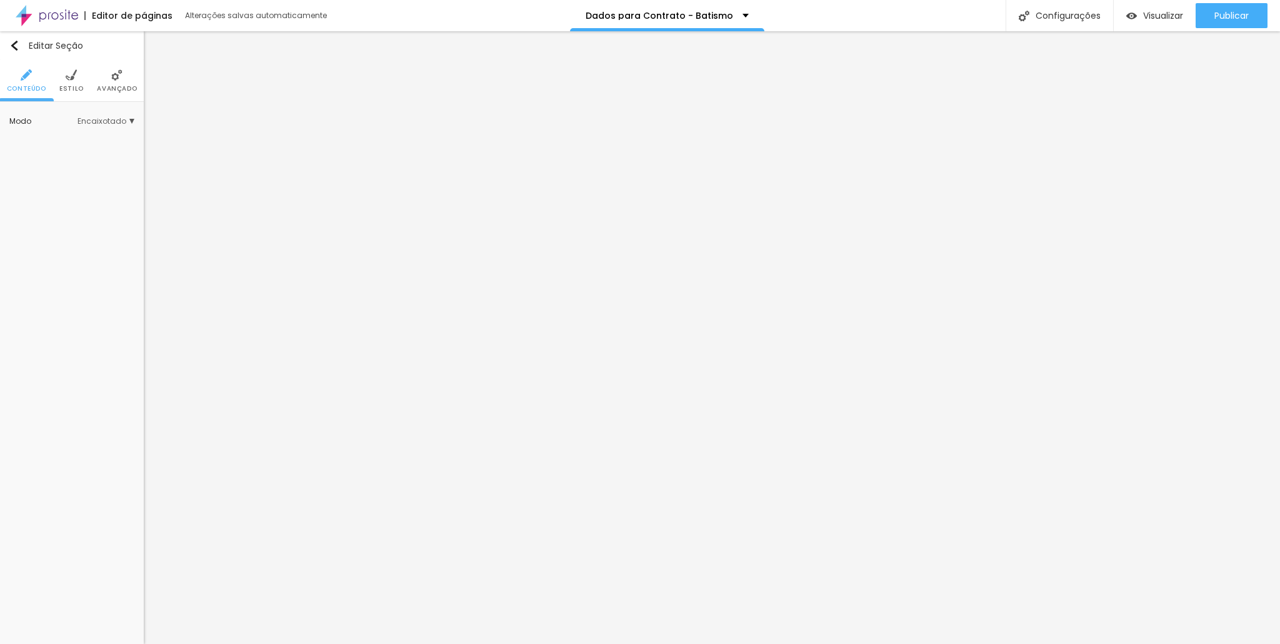
click at [52, 73] on ul "Conteúdo Estilo Avançado" at bounding box center [72, 81] width 144 height 42
click at [66, 77] on img at bounding box center [71, 74] width 11 height 11
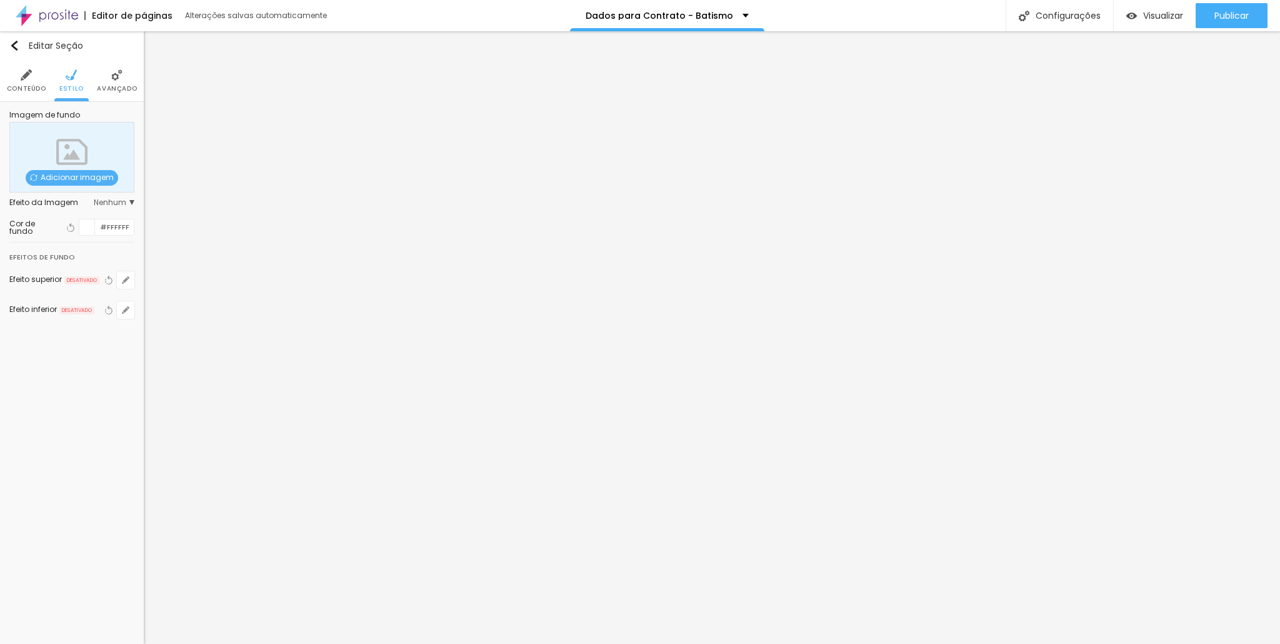
click at [32, 77] on li "Conteúdo" at bounding box center [26, 80] width 39 height 41
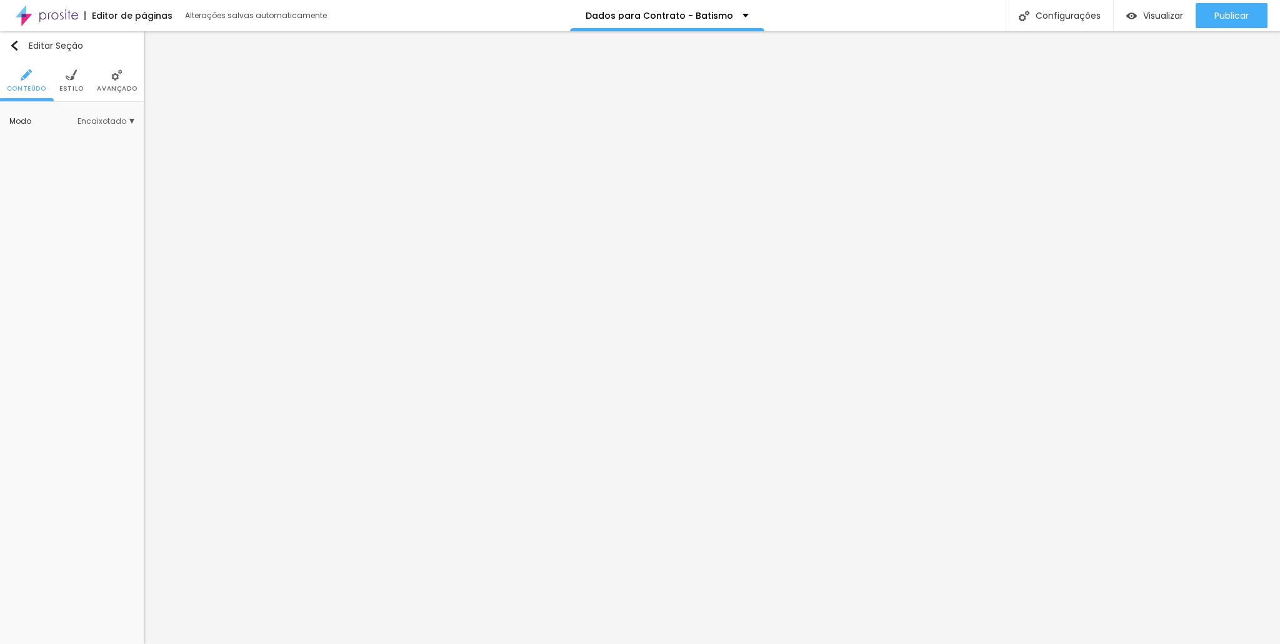
click at [123, 121] on span "Encaixotado" at bounding box center [105, 120] width 57 height 7
click at [89, 154] on span "Completo" at bounding box center [89, 155] width 85 height 7
click at [72, 132] on div "Encaixotado" at bounding box center [82, 139] width 106 height 16
click at [112, 82] on li "Avançado" at bounding box center [117, 80] width 40 height 41
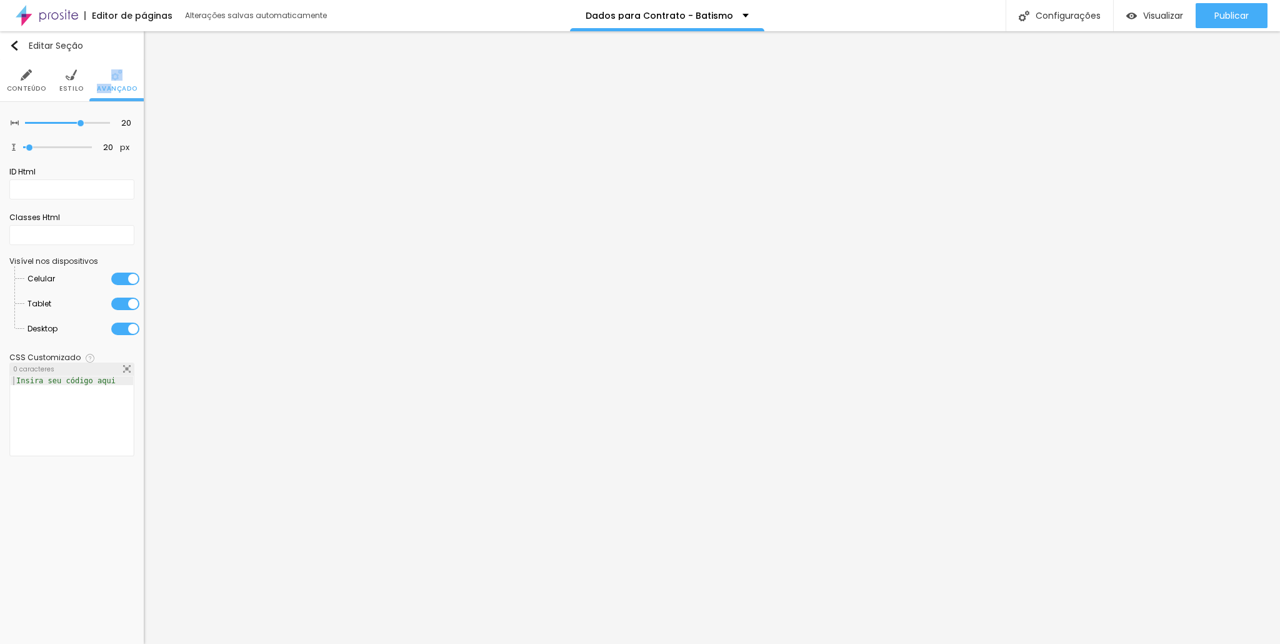
click at [75, 80] on img at bounding box center [71, 74] width 11 height 11
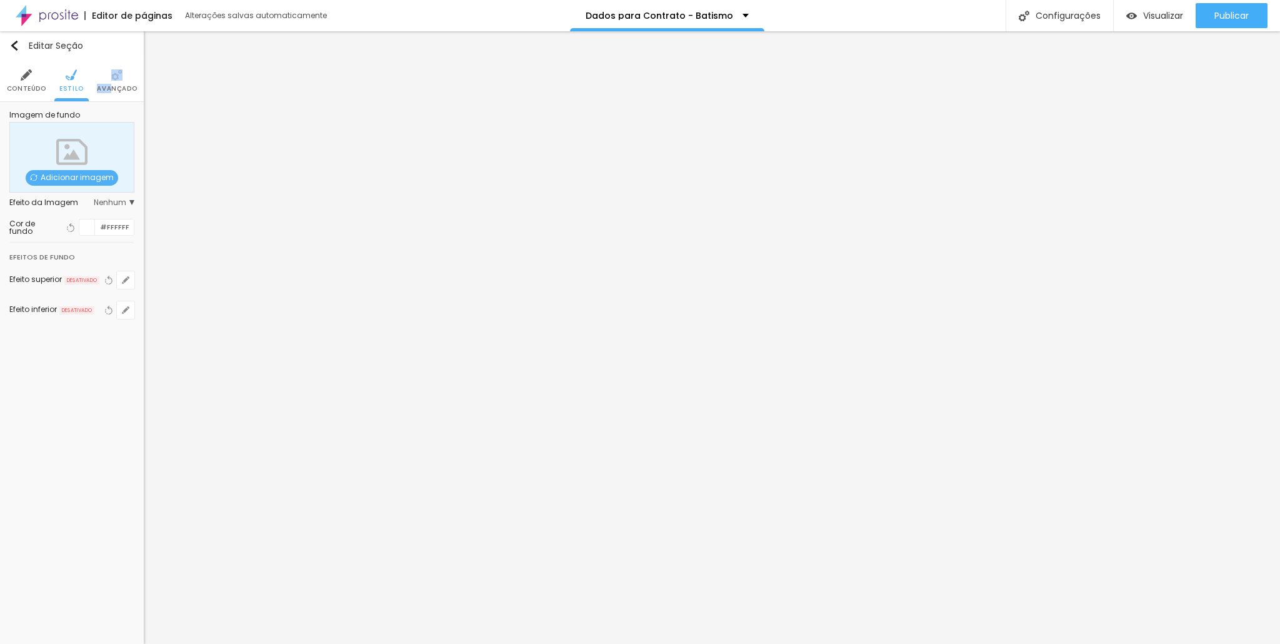
click at [112, 77] on img at bounding box center [116, 74] width 11 height 11
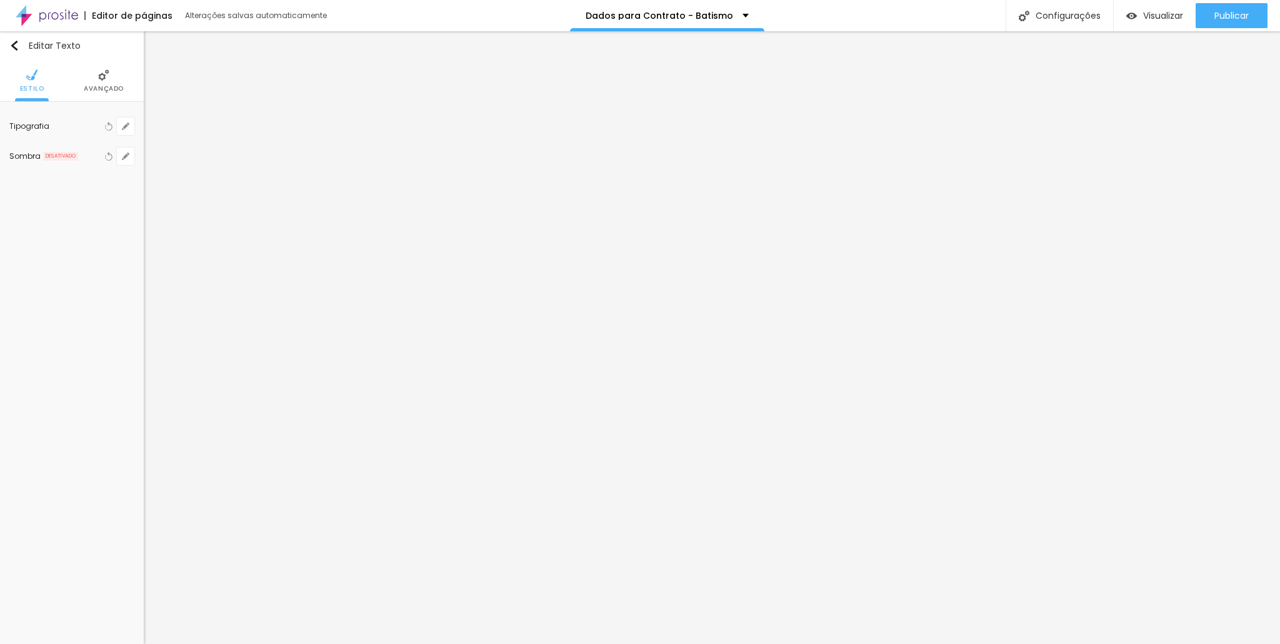
click at [95, 82] on li "Avançado" at bounding box center [104, 80] width 40 height 41
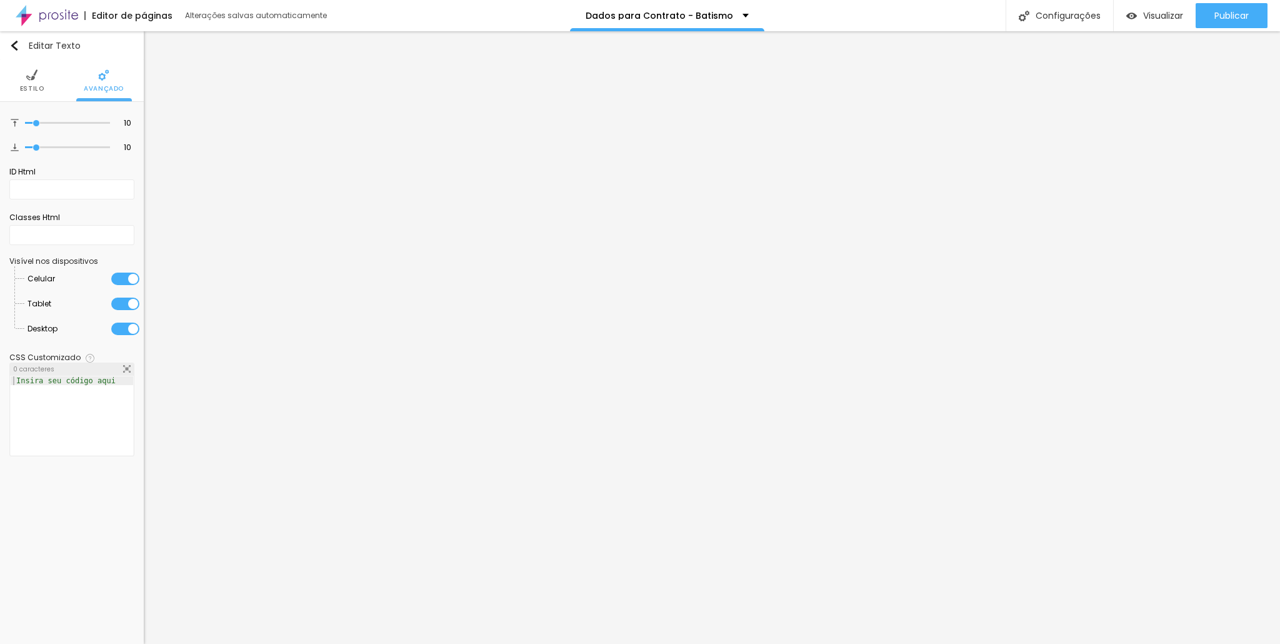
click at [36, 79] on img at bounding box center [31, 74] width 11 height 11
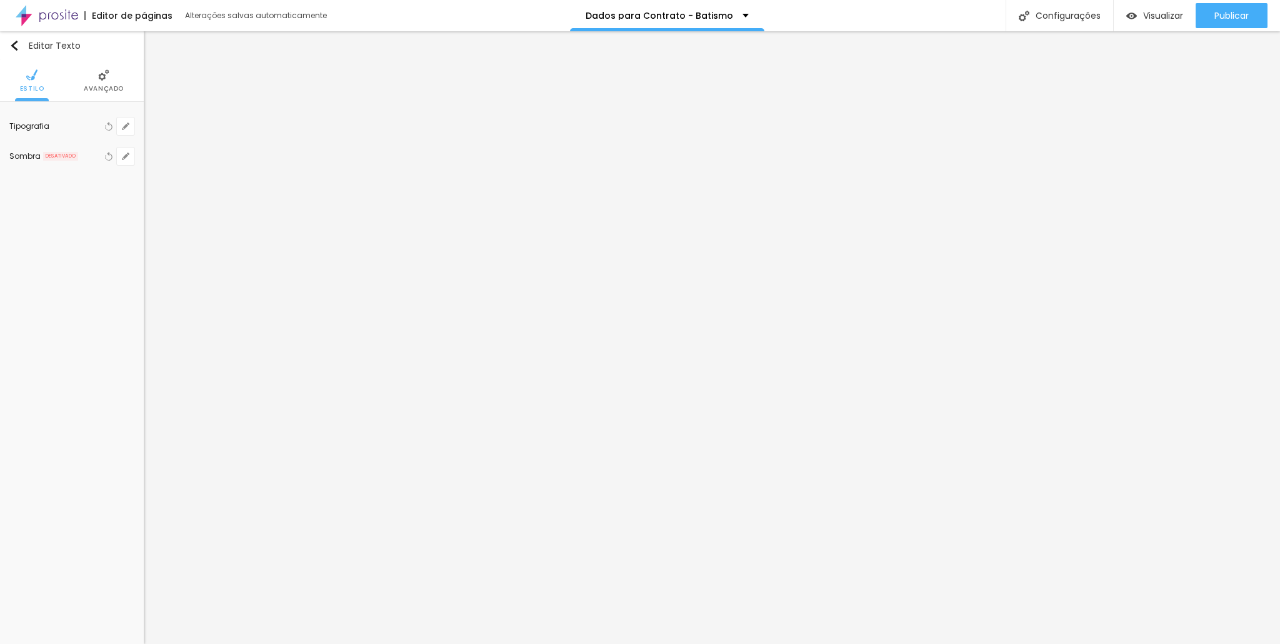
click at [51, 79] on ul "Estilo Avançado" at bounding box center [72, 81] width 144 height 42
click at [100, 92] on span "Avançado" at bounding box center [104, 89] width 40 height 6
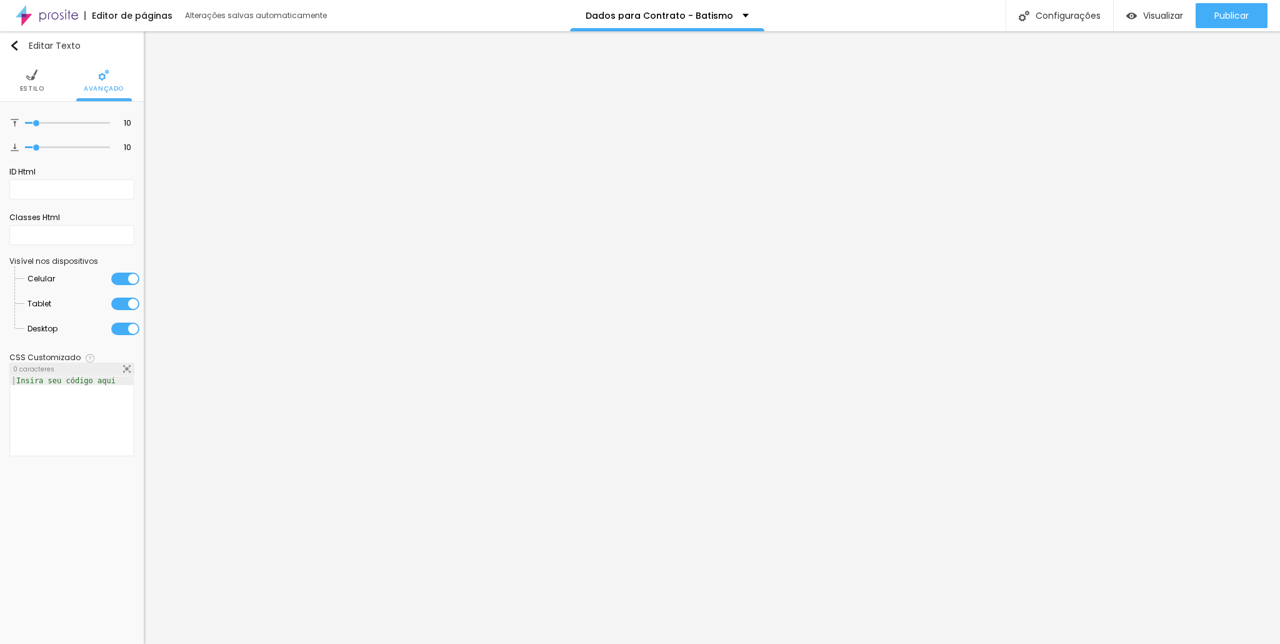
click at [32, 75] on img at bounding box center [31, 74] width 11 height 11
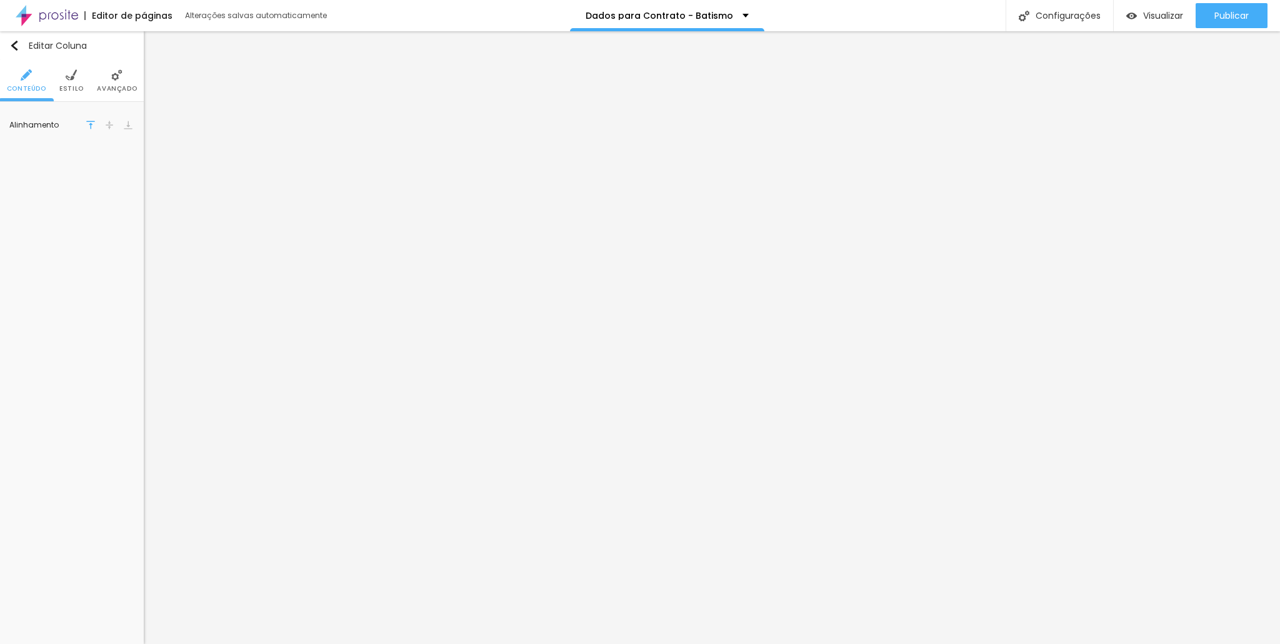
click at [63, 81] on li "Estilo" at bounding box center [71, 80] width 24 height 41
click at [124, 184] on icon "button" at bounding box center [125, 185] width 5 height 5
click at [236, 289] on div at bounding box center [234, 289] width 16 height 16
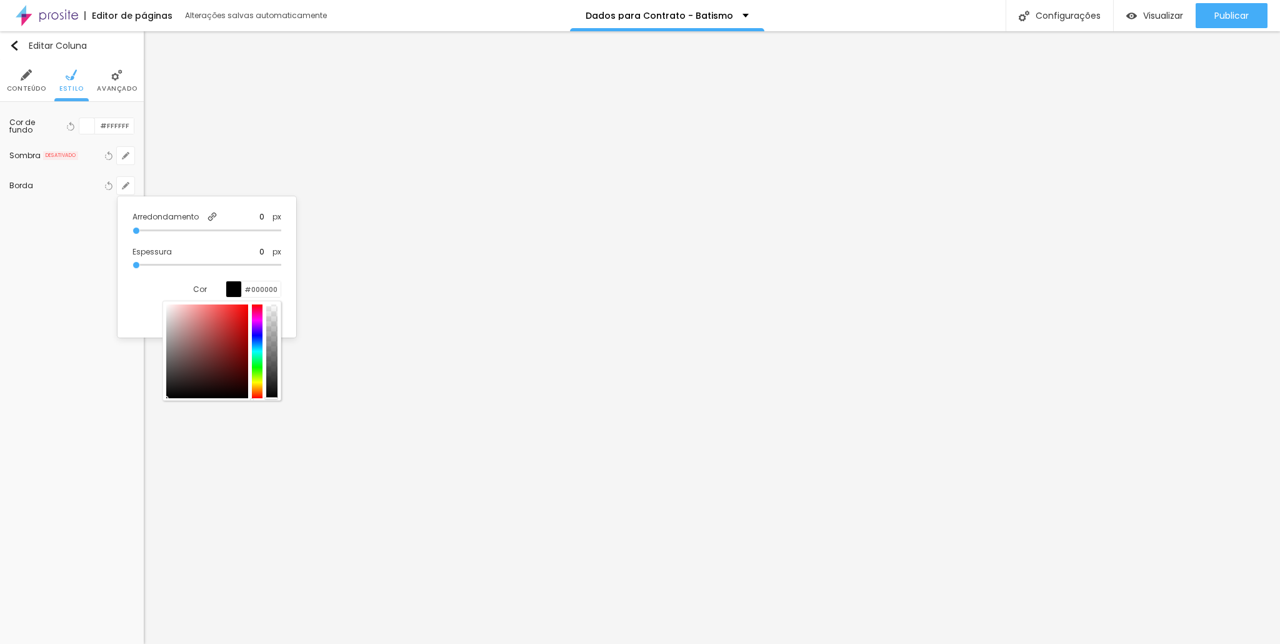
click at [187, 334] on div at bounding box center [207, 351] width 82 height 94
click at [182, 319] on div at bounding box center [207, 351] width 82 height 94
click at [334, 355] on div at bounding box center [640, 322] width 1280 height 644
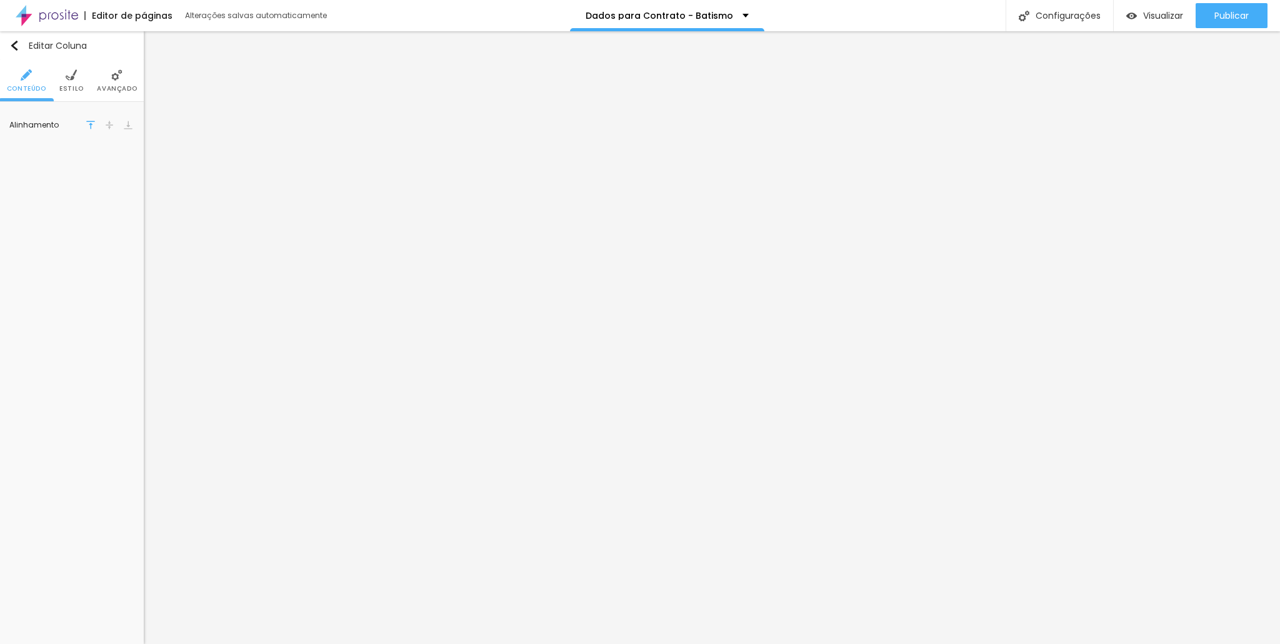
click at [54, 76] on ul "Conteúdo Estilo Avançado" at bounding box center [72, 81] width 144 height 42
click at [58, 76] on ul "Conteúdo Estilo Avançado" at bounding box center [72, 81] width 144 height 42
click at [59, 77] on ul "Conteúdo Estilo Avançado" at bounding box center [72, 81] width 144 height 42
click at [61, 77] on li "Estilo" at bounding box center [71, 80] width 24 height 41
click at [128, 185] on icon "button" at bounding box center [125, 185] width 7 height 7
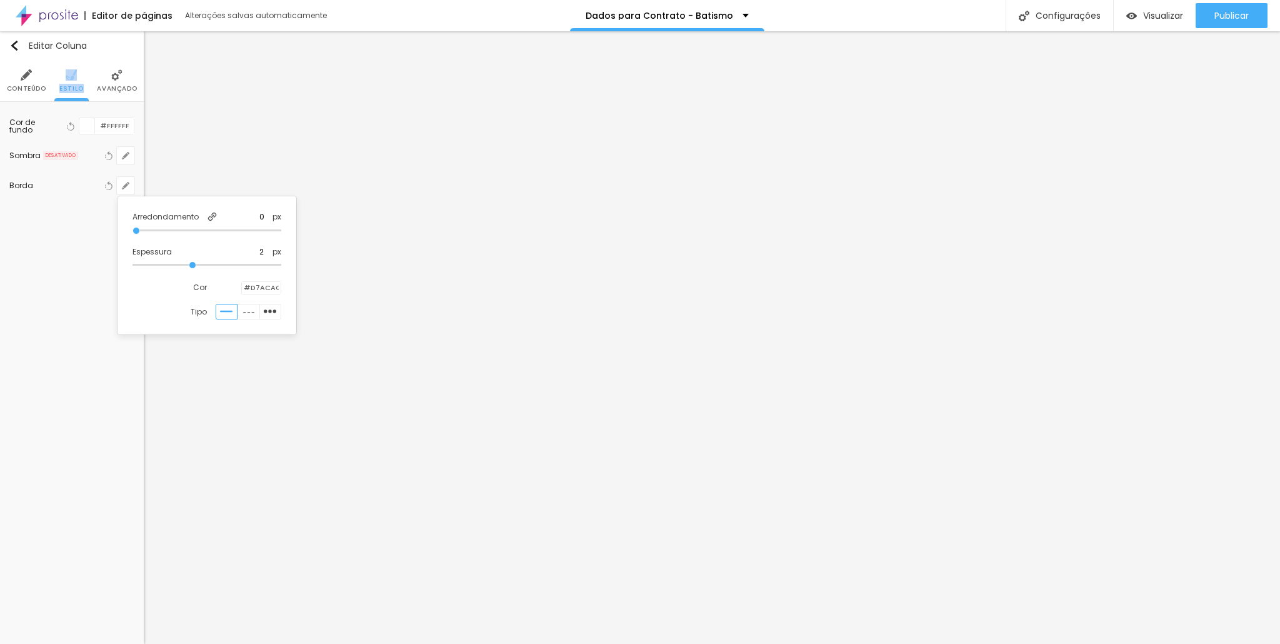
click at [198, 266] on input "range" at bounding box center [206, 265] width 149 height 6
click at [242, 287] on div at bounding box center [242, 288] width 0 height 12
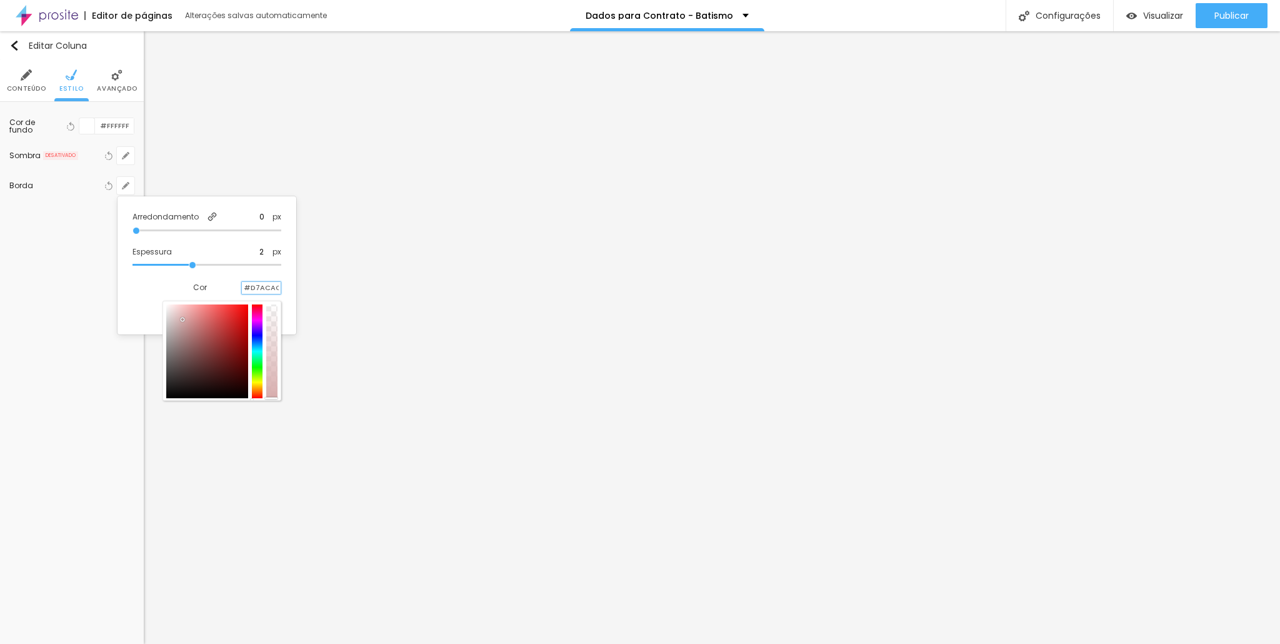
drag, startPoint x: 280, startPoint y: 289, endPoint x: 222, endPoint y: 290, distance: 57.5
click at [236, 290] on div "#D7ACAC" at bounding box center [258, 288] width 45 height 14
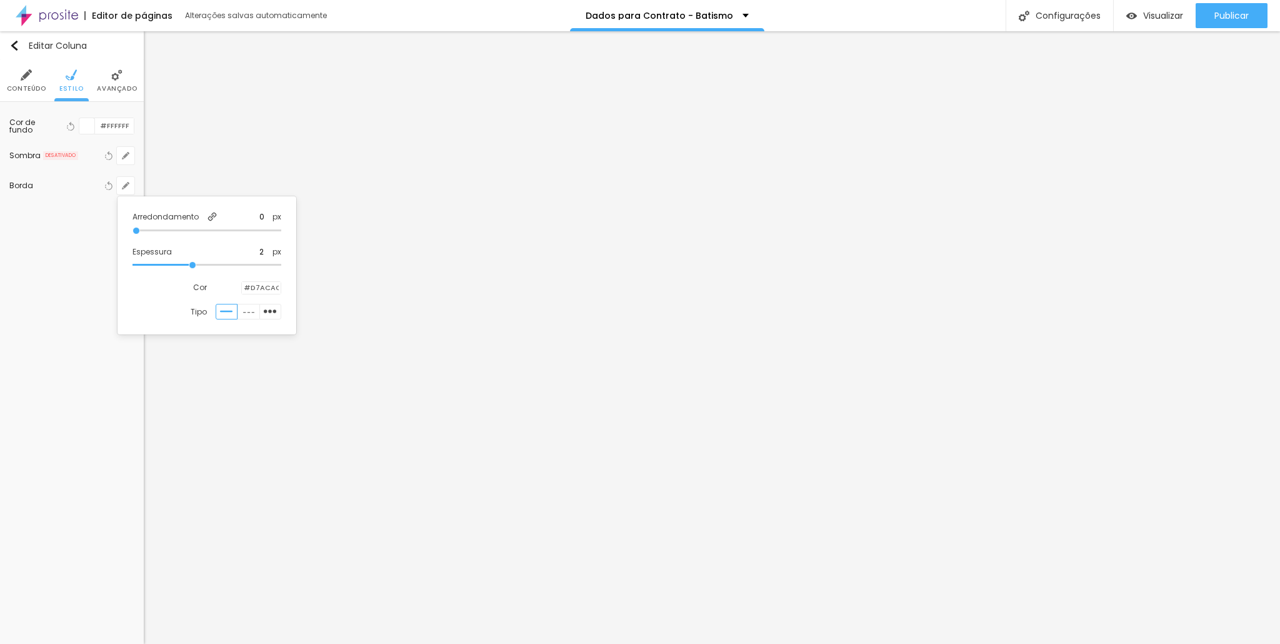
click at [242, 284] on div at bounding box center [242, 288] width 0 height 12
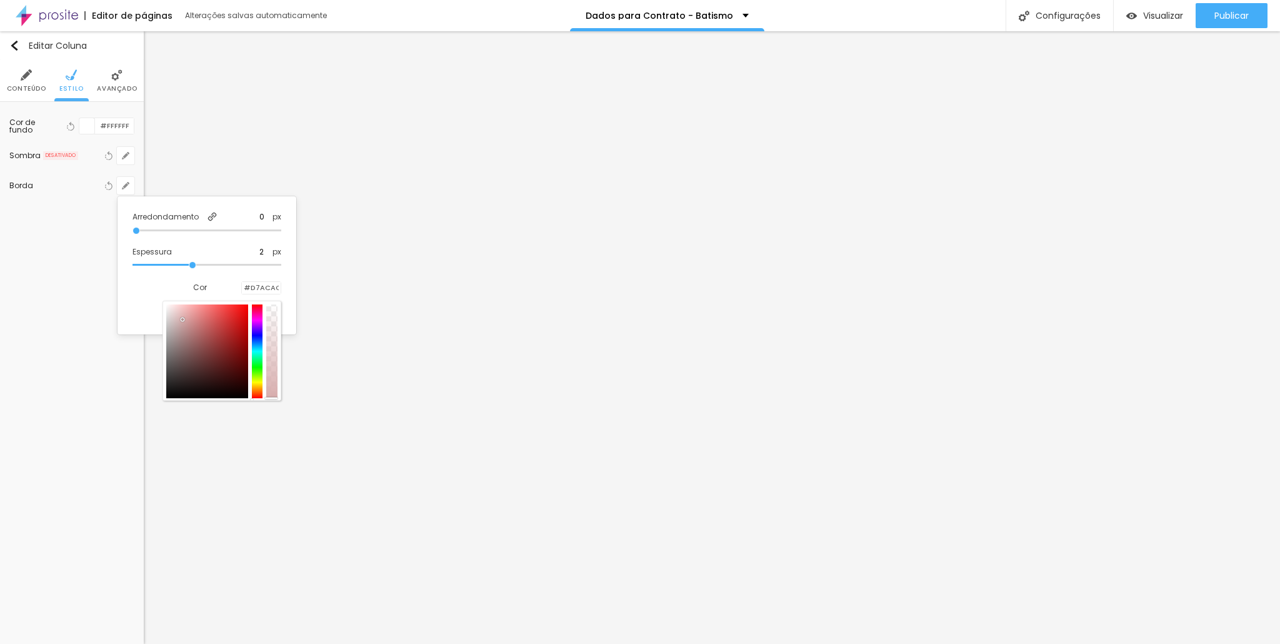
click at [181, 331] on div at bounding box center [207, 351] width 82 height 94
click at [177, 320] on div at bounding box center [207, 351] width 82 height 94
click at [172, 326] on div at bounding box center [207, 351] width 82 height 94
click at [180, 309] on div at bounding box center [207, 351] width 82 height 94
click at [182, 329] on div at bounding box center [207, 351] width 82 height 94
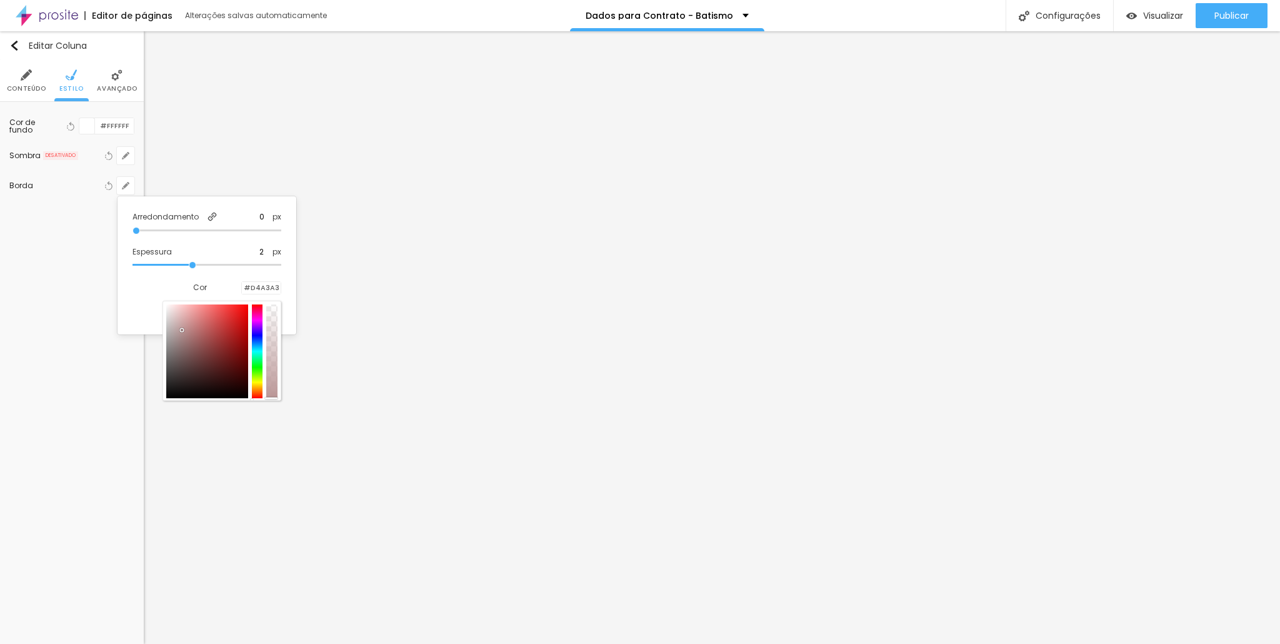
click at [185, 319] on div at bounding box center [207, 351] width 82 height 94
click at [183, 323] on div at bounding box center [207, 351] width 82 height 94
click at [226, 227] on input "range" at bounding box center [206, 230] width 149 height 6
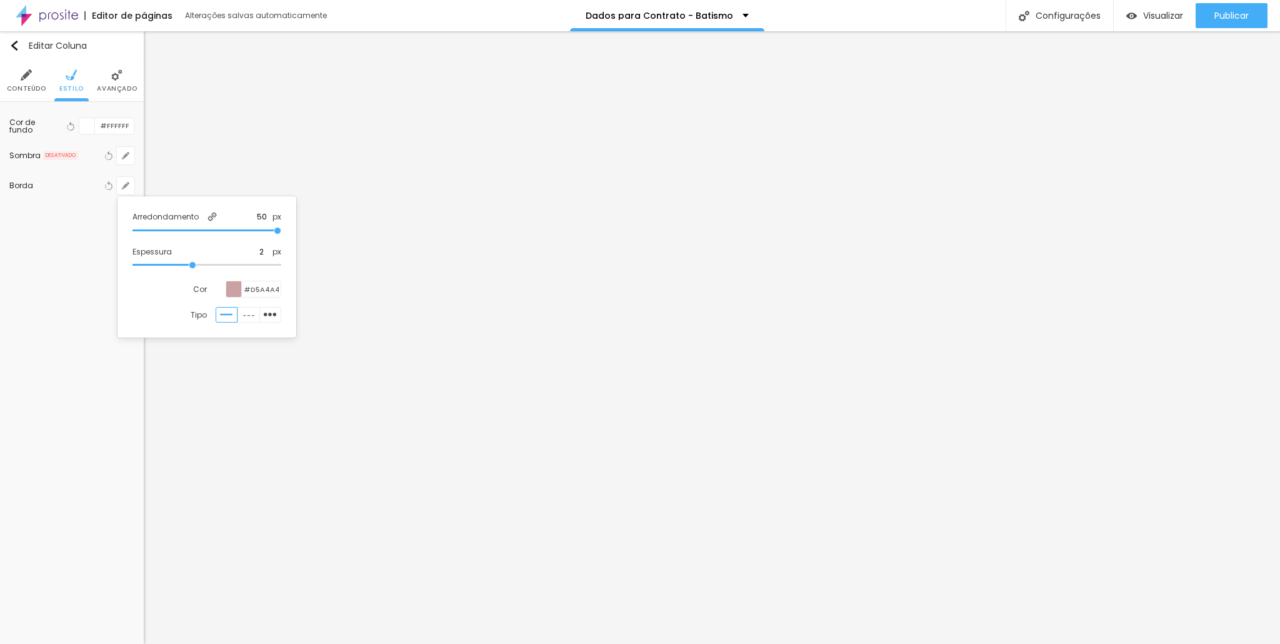
drag, startPoint x: 233, startPoint y: 230, endPoint x: 388, endPoint y: 237, distance: 155.2
click at [281, 234] on input "range" at bounding box center [206, 230] width 149 height 6
click at [189, 232] on input "range" at bounding box center [206, 230] width 149 height 6
drag, startPoint x: 189, startPoint y: 232, endPoint x: 7, endPoint y: 229, distance: 181.9
click at [132, 229] on input "range" at bounding box center [206, 230] width 149 height 6
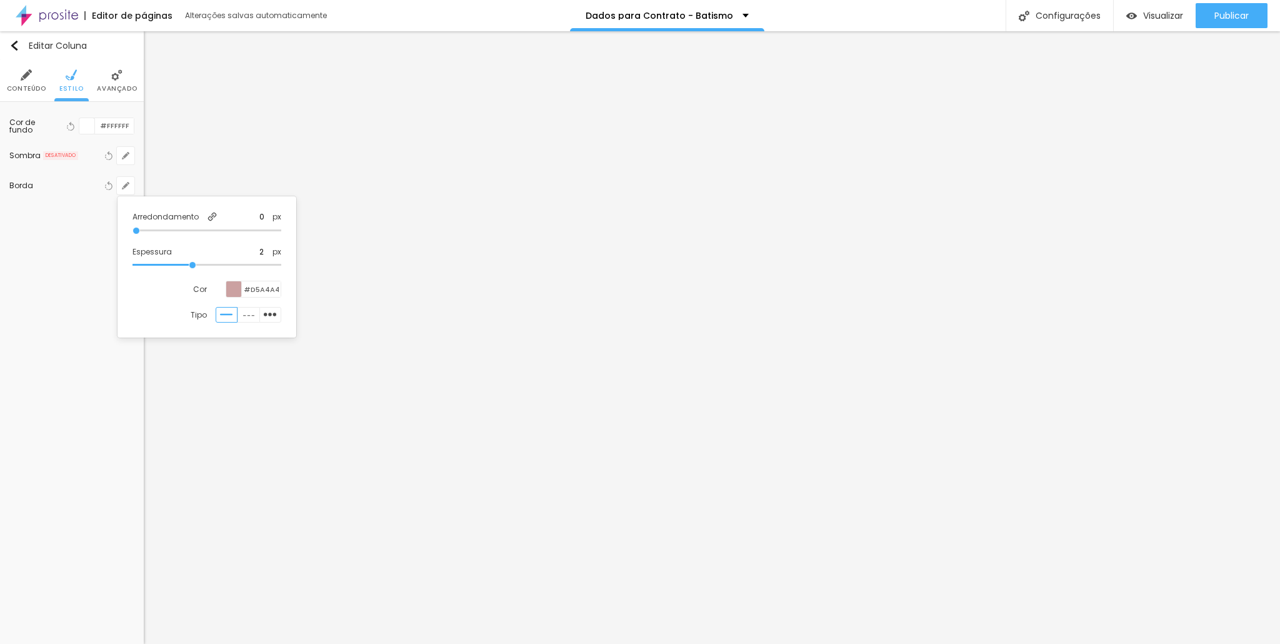
click at [7, 229] on div at bounding box center [640, 322] width 1280 height 644
click at [129, 182] on icon "button" at bounding box center [128, 183] width 2 height 2
click at [260, 232] on div at bounding box center [206, 230] width 149 height 12
click at [258, 227] on input "range" at bounding box center [206, 230] width 149 height 6
click at [346, 361] on div at bounding box center [640, 322] width 1280 height 644
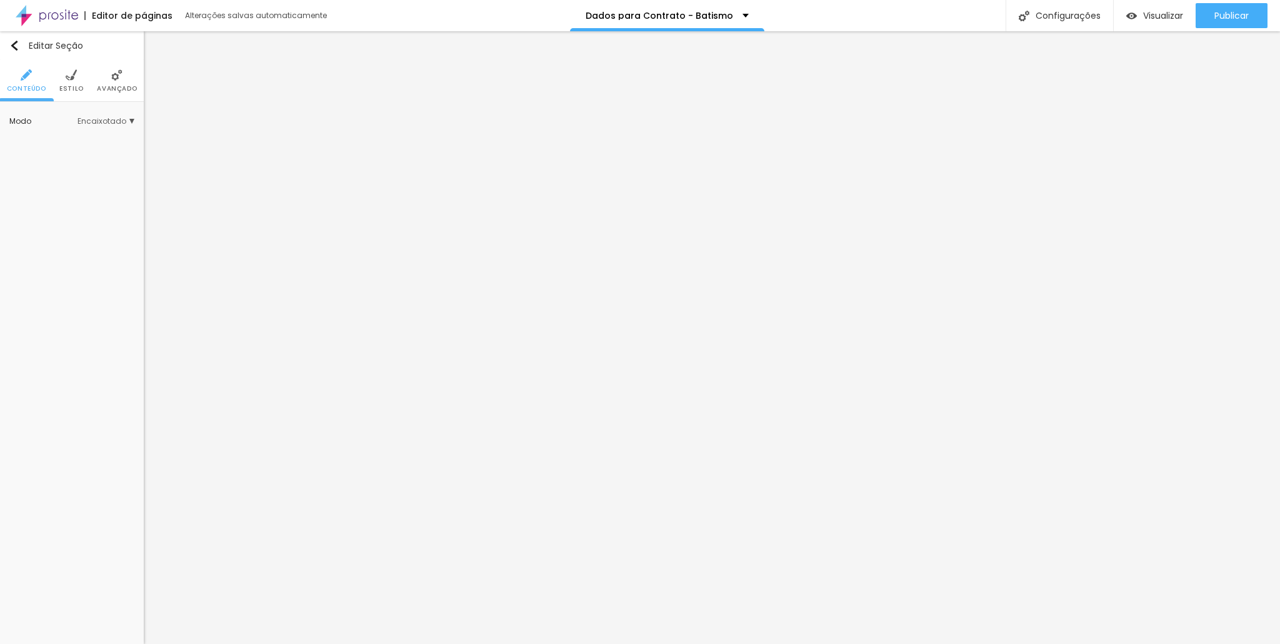
click at [58, 84] on ul "Conteúdo Estilo Avançado" at bounding box center [72, 81] width 144 height 42
click at [63, 86] on span "Estilo" at bounding box center [71, 89] width 24 height 6
click at [76, 81] on li "Estilo" at bounding box center [71, 80] width 24 height 41
click at [110, 184] on icon "button" at bounding box center [108, 185] width 9 height 9
click at [121, 69] on img at bounding box center [116, 74] width 11 height 11
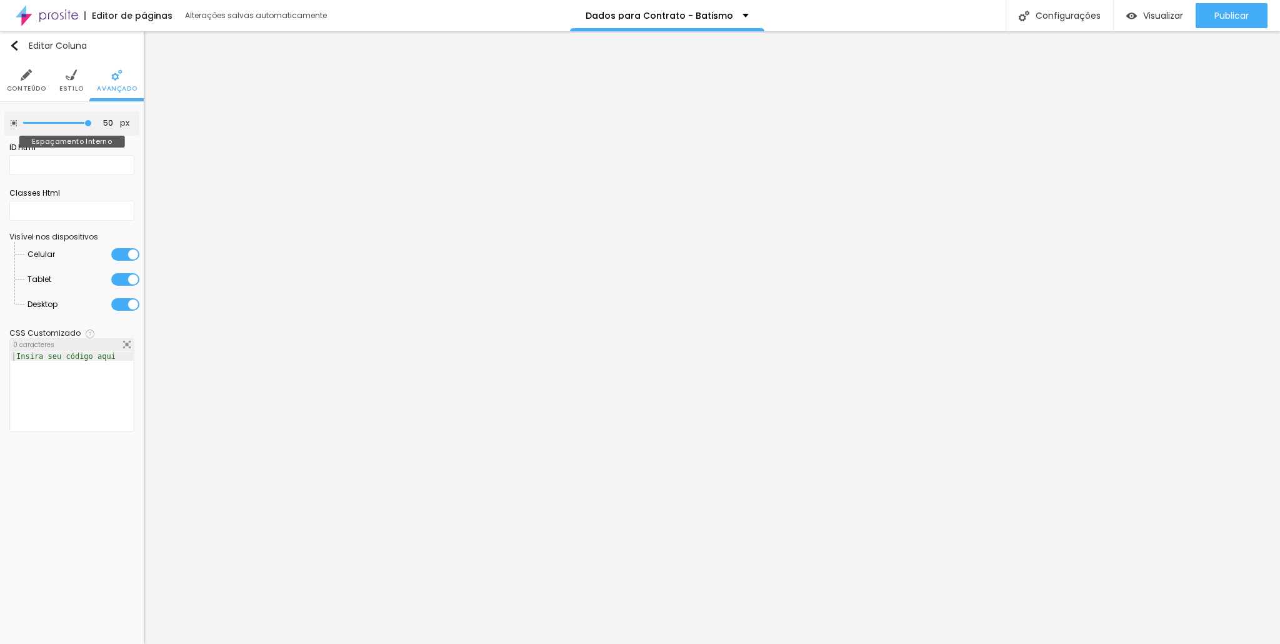
drag, startPoint x: 50, startPoint y: 119, endPoint x: 194, endPoint y: 119, distance: 144.4
click at [92, 120] on input "range" at bounding box center [57, 123] width 69 height 6
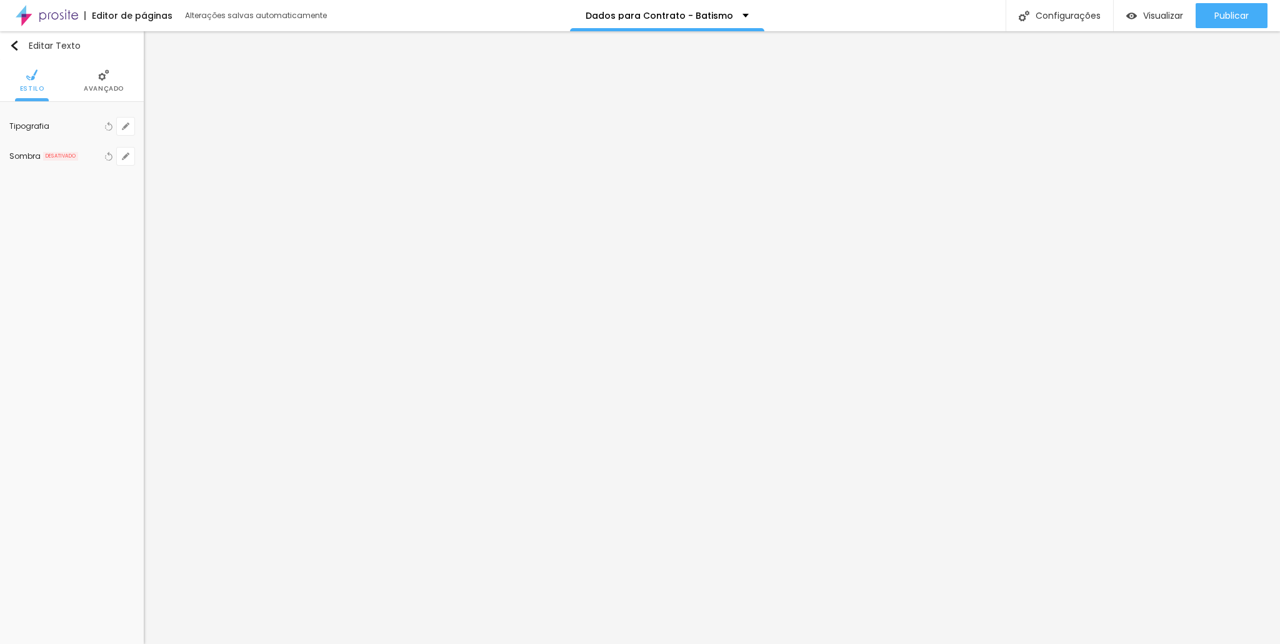
click at [100, 81] on li "Avançado" at bounding box center [104, 80] width 40 height 41
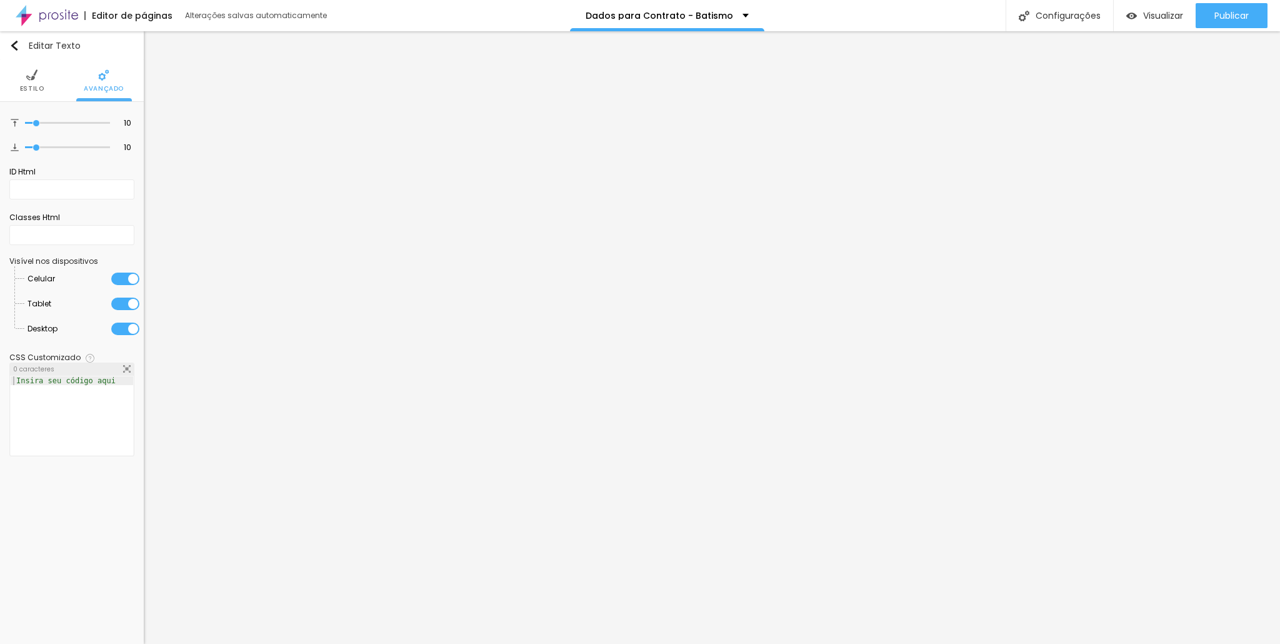
click at [55, 81] on ul "Estilo Avançado" at bounding box center [72, 81] width 144 height 42
click at [30, 78] on img at bounding box center [31, 74] width 11 height 11
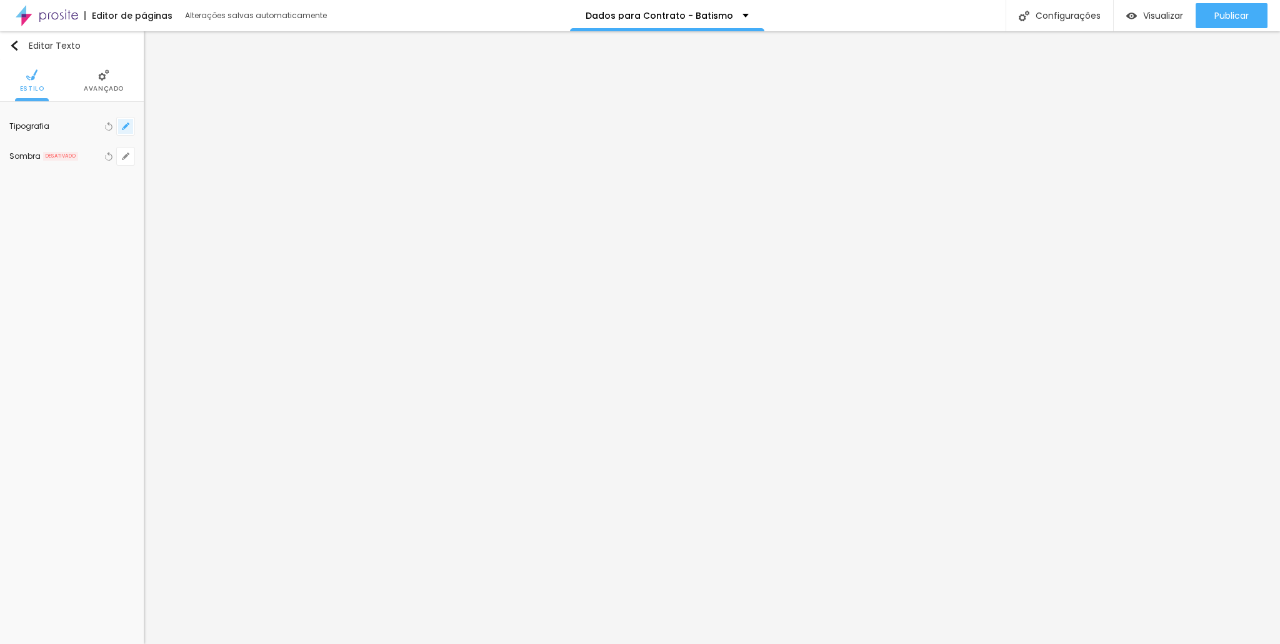
click at [126, 131] on button "button" at bounding box center [125, 125] width 17 height 17
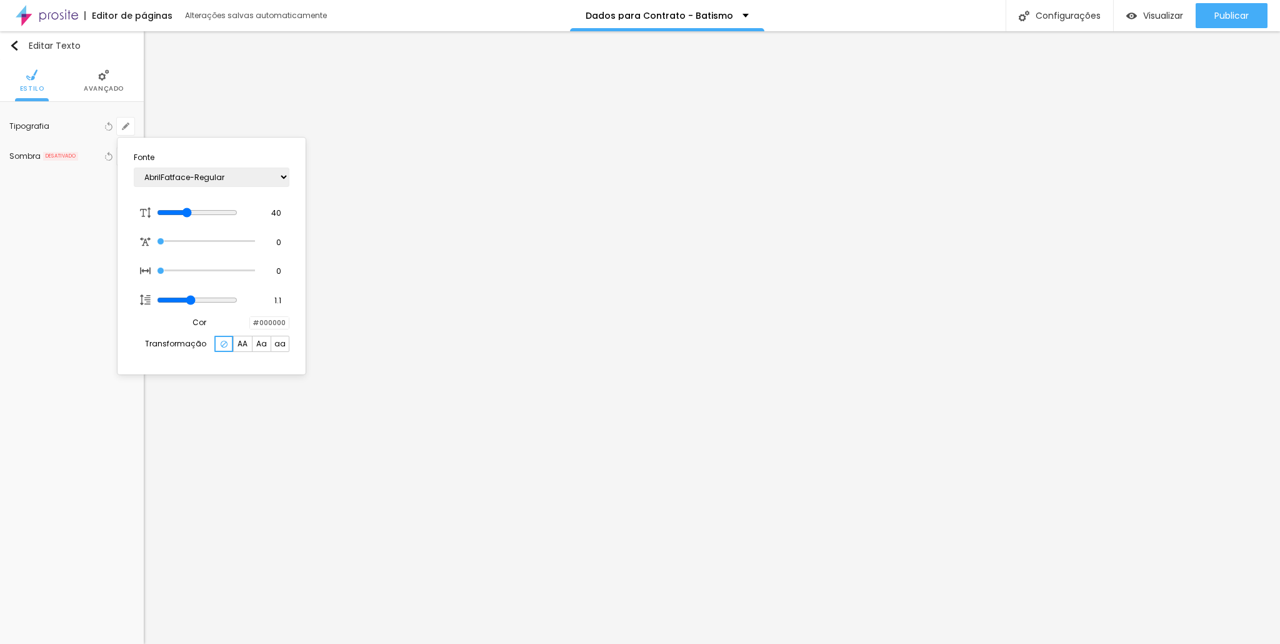
click at [244, 346] on span "AA" at bounding box center [242, 343] width 10 height 7
click at [237, 212] on input "range" at bounding box center [197, 212] width 81 height 10
drag, startPoint x: 245, startPoint y: 212, endPoint x: 199, endPoint y: 202, distance: 46.6
click at [199, 207] on input "range" at bounding box center [197, 212] width 81 height 10
drag, startPoint x: 231, startPoint y: 243, endPoint x: 180, endPoint y: 232, distance: 52.5
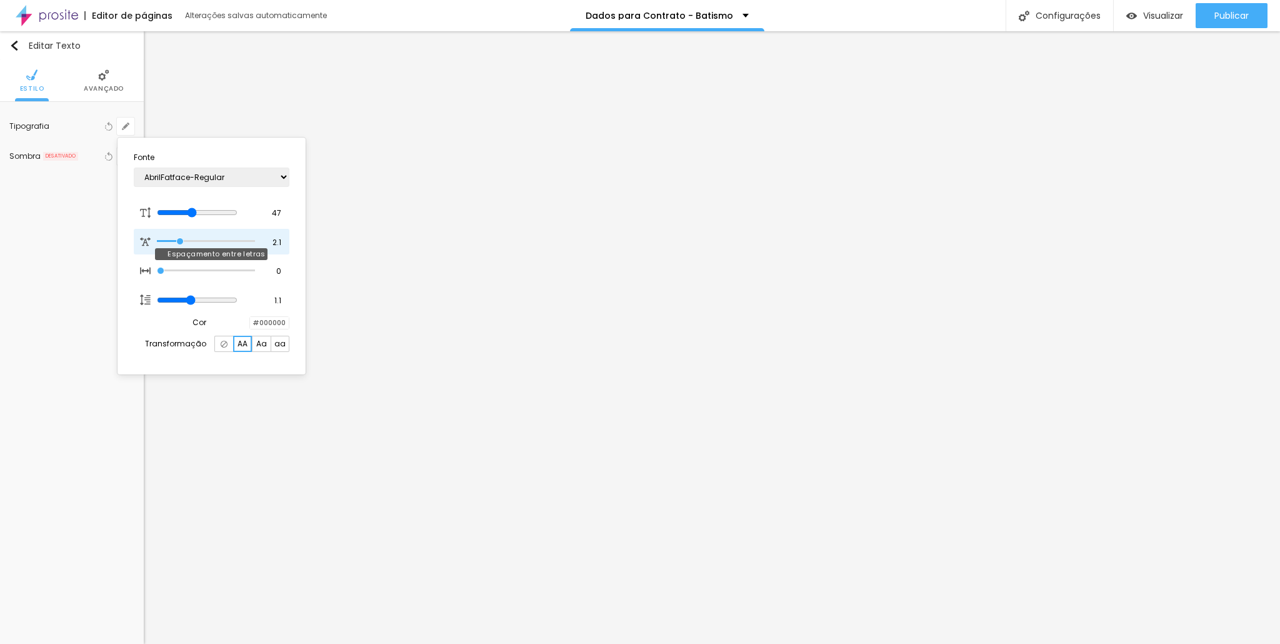
click at [180, 238] on input "range" at bounding box center [205, 241] width 97 height 6
click at [254, 273] on div "0 Espaçamento entre palavras" at bounding box center [212, 270] width 156 height 26
click at [247, 271] on input "range" at bounding box center [205, 270] width 97 height 6
drag, startPoint x: 247, startPoint y: 269, endPoint x: 56, endPoint y: 254, distance: 191.3
click at [157, 274] on input "range" at bounding box center [205, 270] width 97 height 6
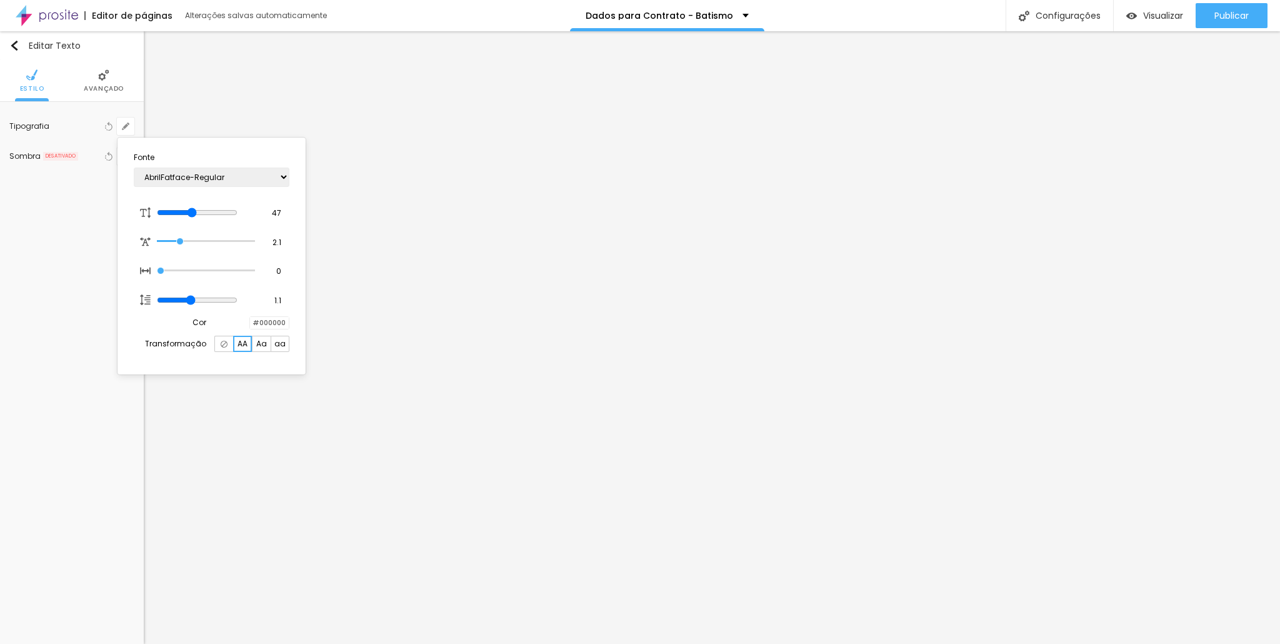
click at [107, 81] on div at bounding box center [640, 322] width 1280 height 644
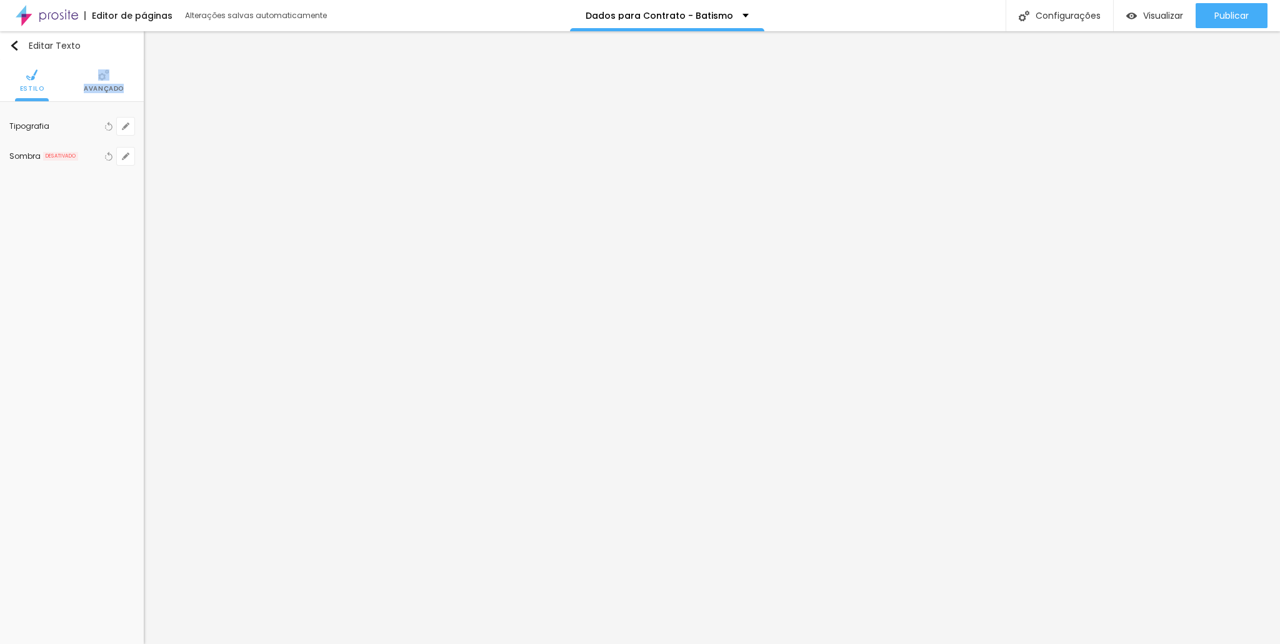
click at [107, 81] on li "Avançado" at bounding box center [104, 80] width 40 height 41
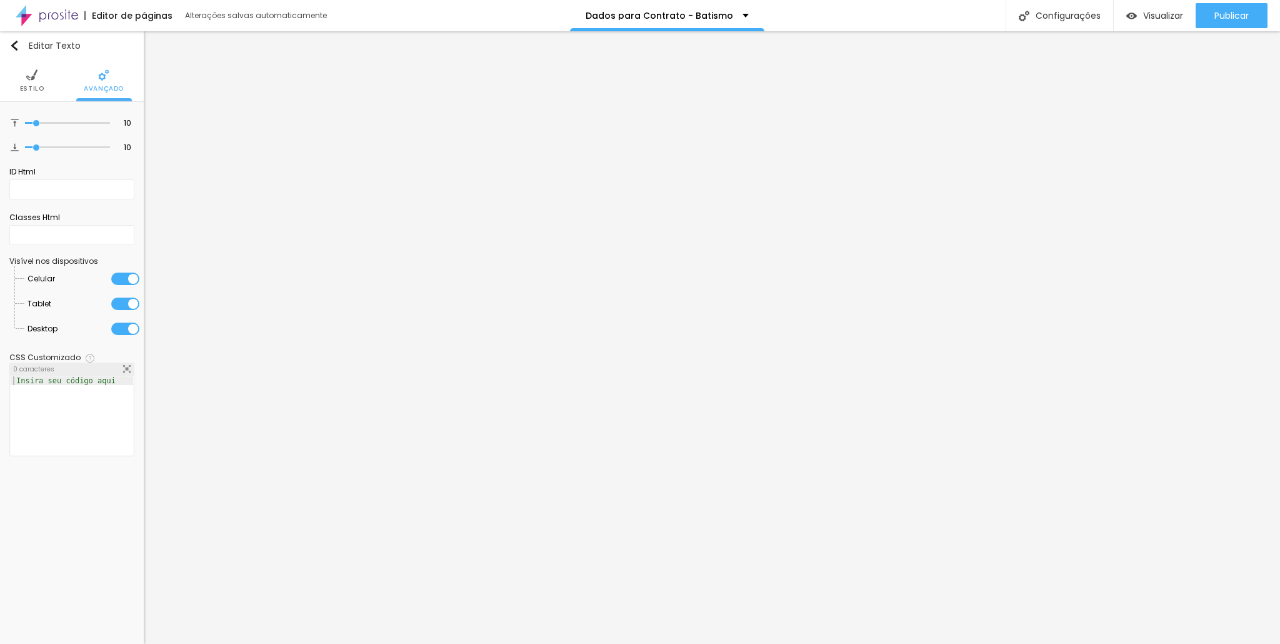
click at [12, 82] on ul "Estilo Avançado" at bounding box center [72, 81] width 144 height 42
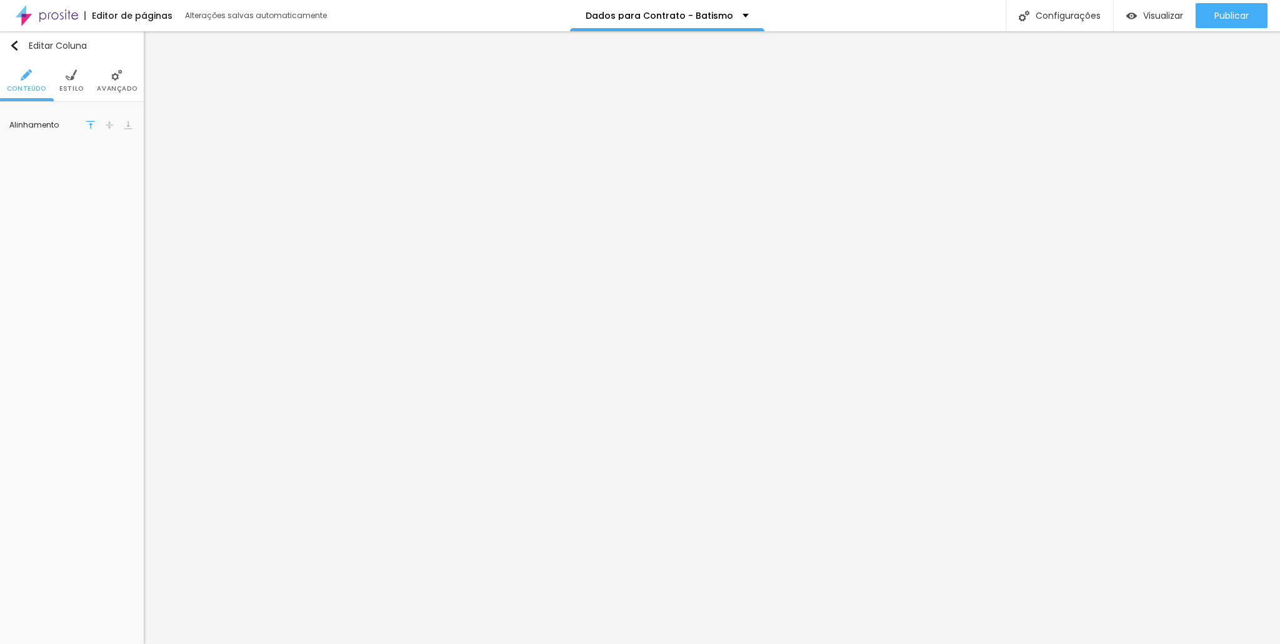
click at [127, 81] on li "Avançado" at bounding box center [117, 80] width 40 height 41
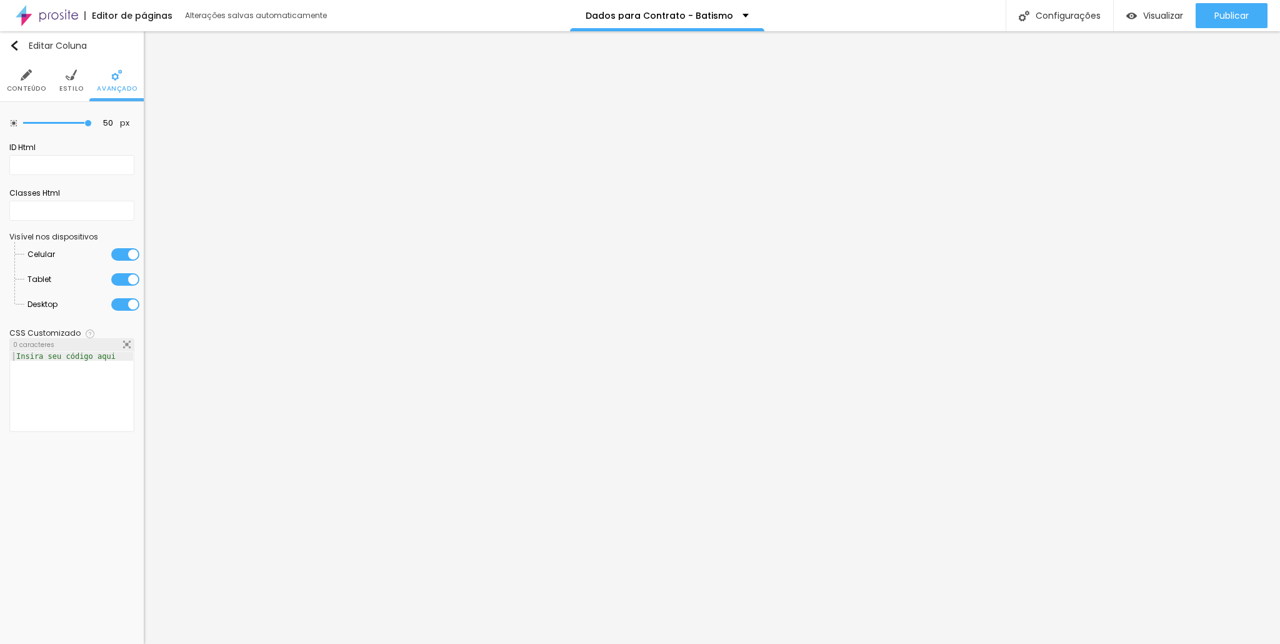
click at [81, 77] on li "Estilo" at bounding box center [71, 80] width 24 height 41
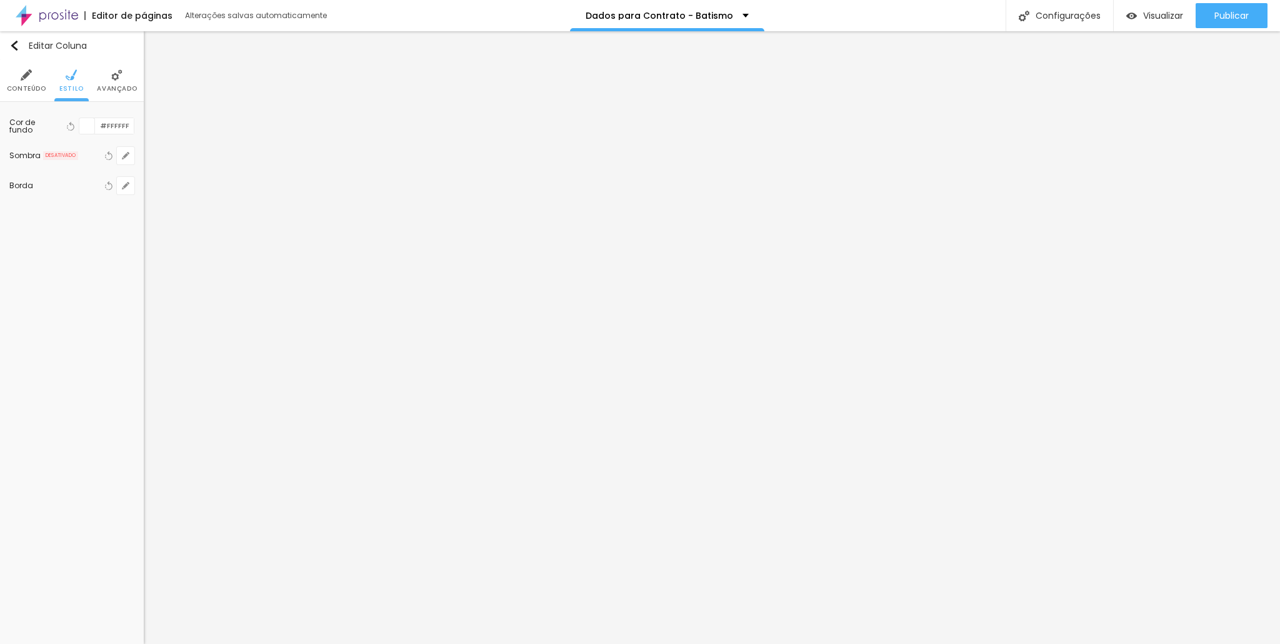
click at [17, 79] on li "Conteúdo" at bounding box center [26, 80] width 39 height 41
click at [121, 73] on img at bounding box center [116, 74] width 11 height 11
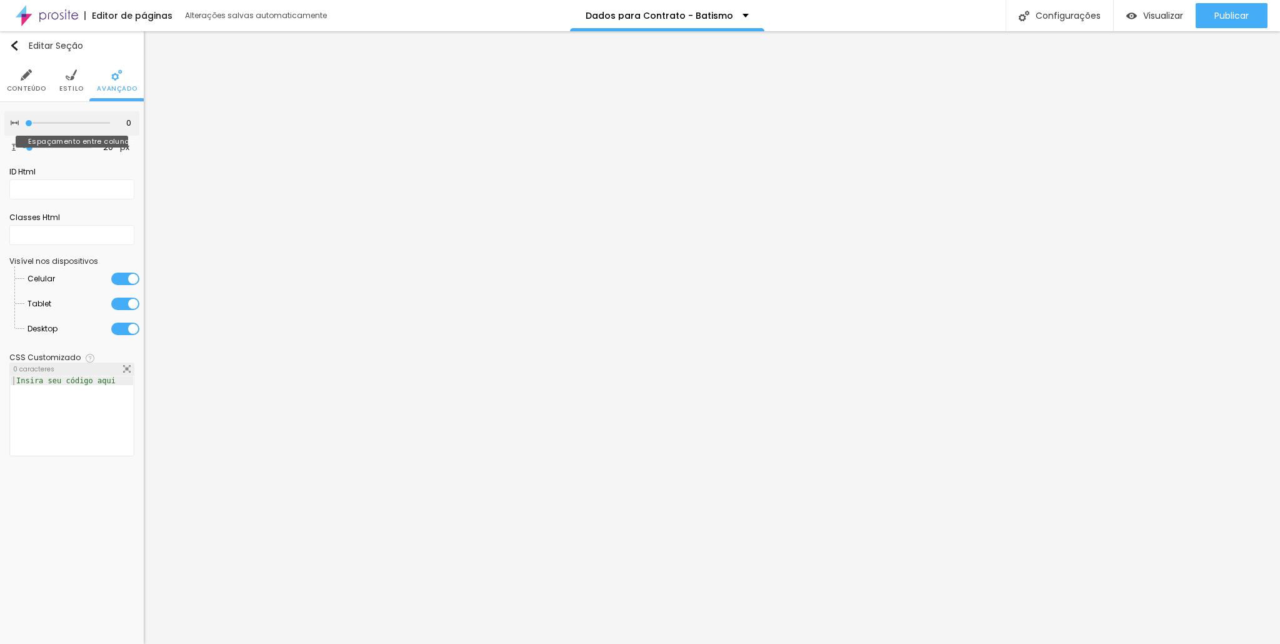
drag, startPoint x: 110, startPoint y: 124, endPoint x: 0, endPoint y: 137, distance: 110.8
click at [25, 126] on input "range" at bounding box center [67, 123] width 85 height 6
click at [66, 72] on img at bounding box center [71, 74] width 11 height 11
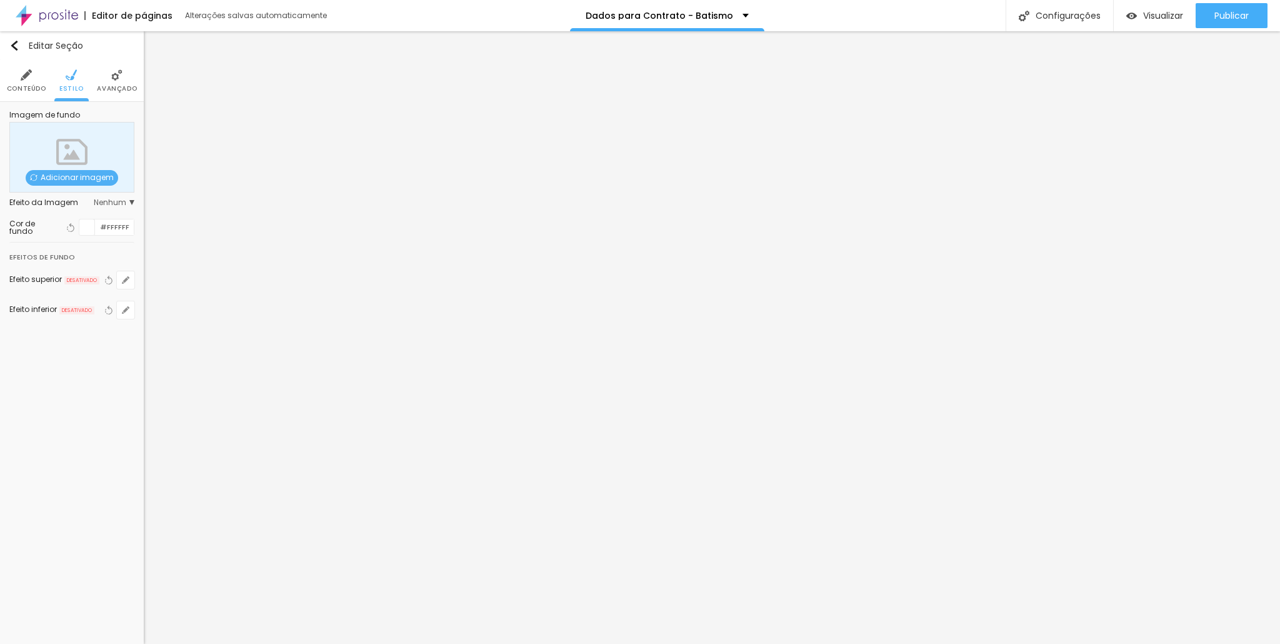
click at [31, 74] on img at bounding box center [26, 74] width 11 height 11
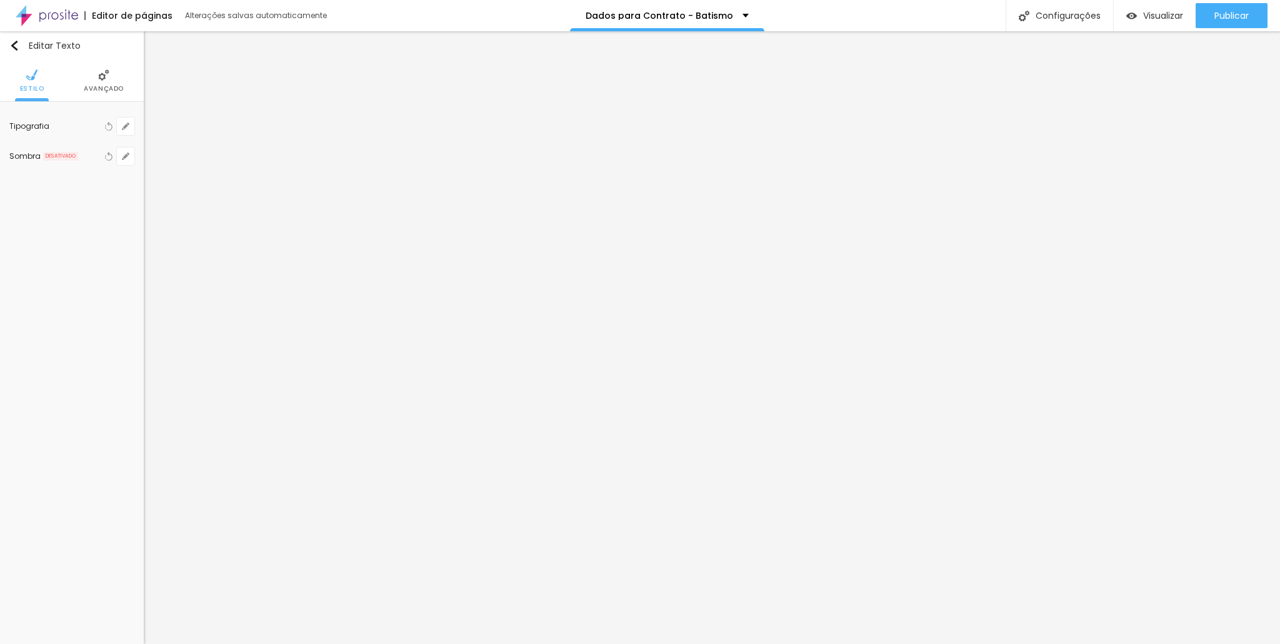
click at [116, 76] on li "Avançado" at bounding box center [104, 80] width 40 height 41
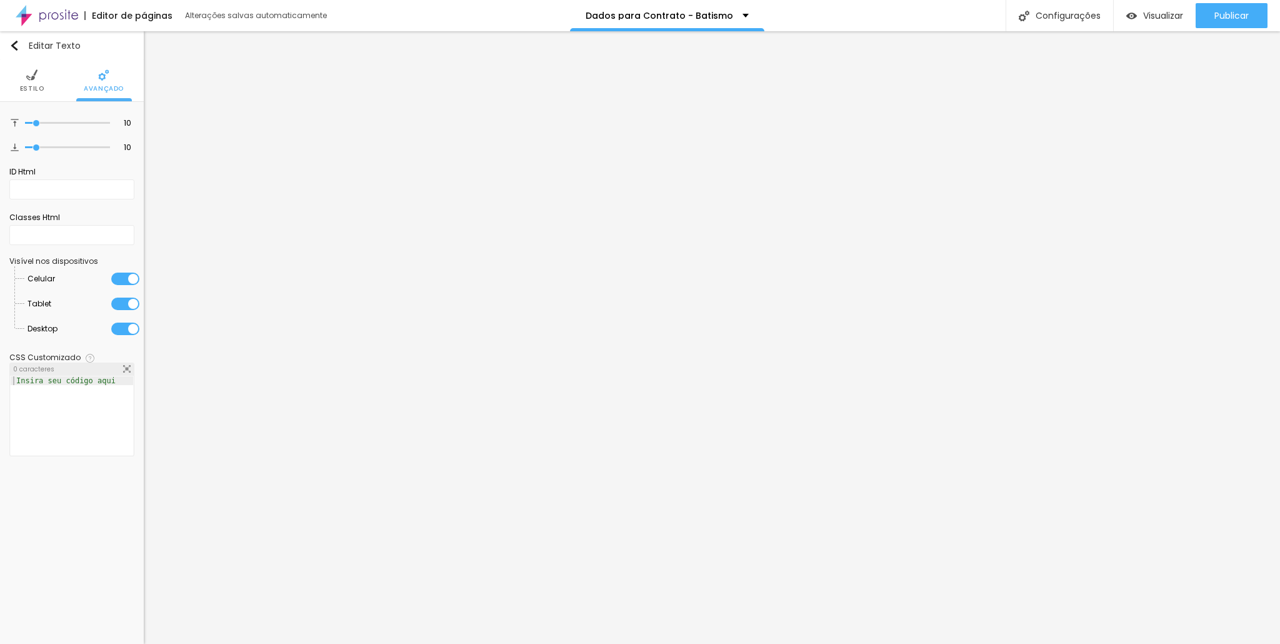
click at [32, 86] on span "Estilo" at bounding box center [32, 89] width 24 height 6
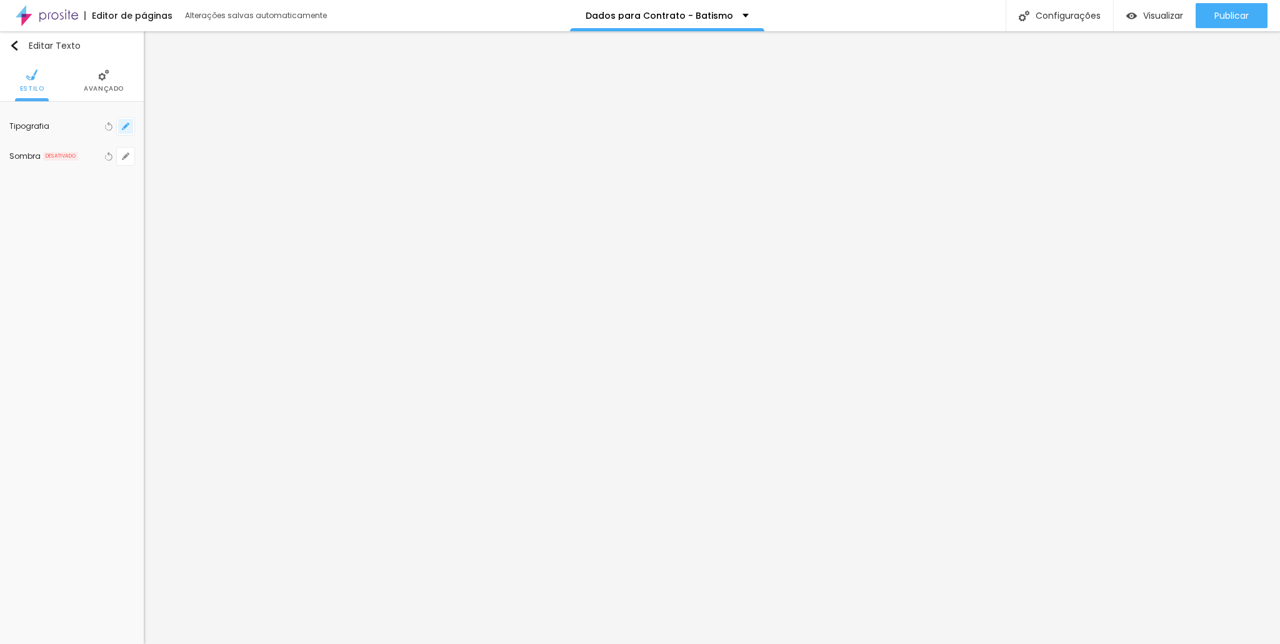
click at [126, 127] on icon "button" at bounding box center [125, 125] width 7 height 7
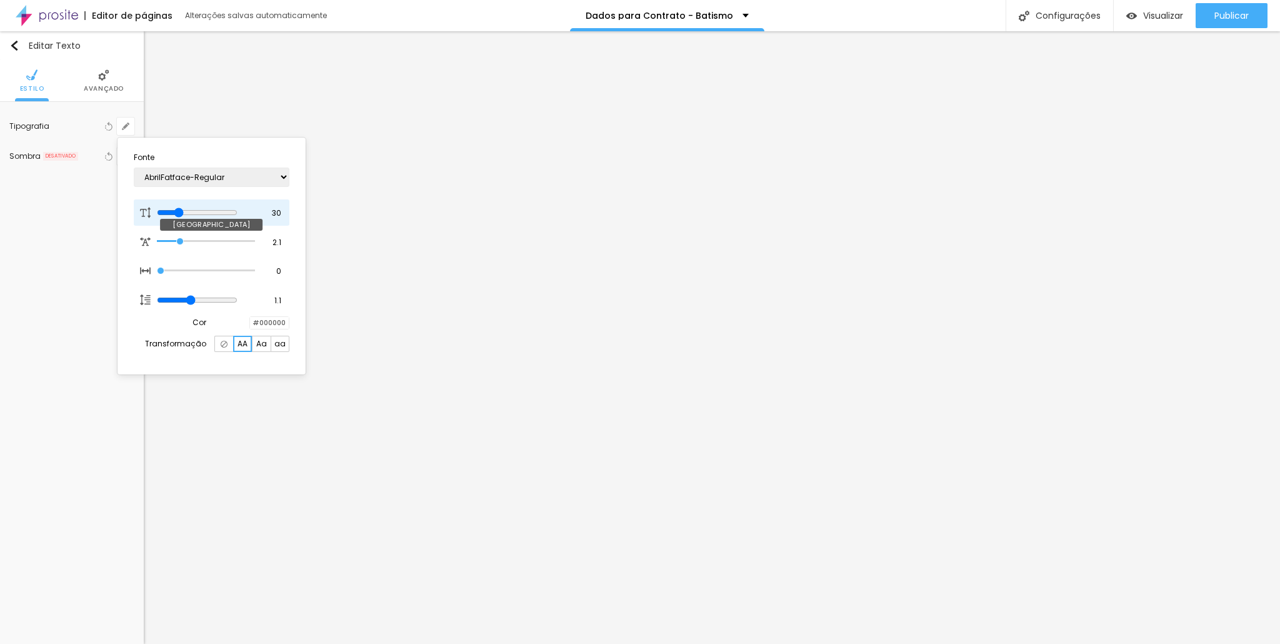
drag, startPoint x: 200, startPoint y: 207, endPoint x: 182, endPoint y: 207, distance: 17.5
click at [182, 207] on input "range" at bounding box center [197, 212] width 81 height 10
click at [472, 324] on div at bounding box center [640, 322] width 1280 height 644
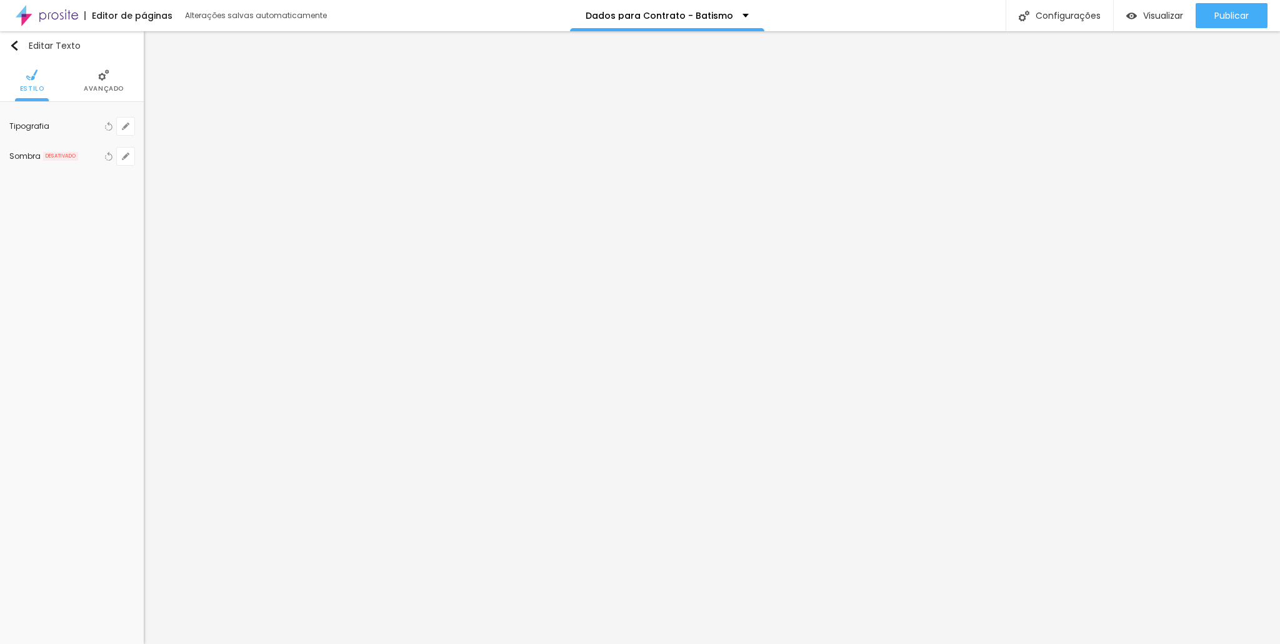
click at [120, 569] on div "Editar Texto Estilo Avançado Tipografia Voltar ao padrão Sombra DESATIVADO Volt…" at bounding box center [72, 337] width 144 height 612
click at [127, 122] on icon "button" at bounding box center [125, 125] width 7 height 7
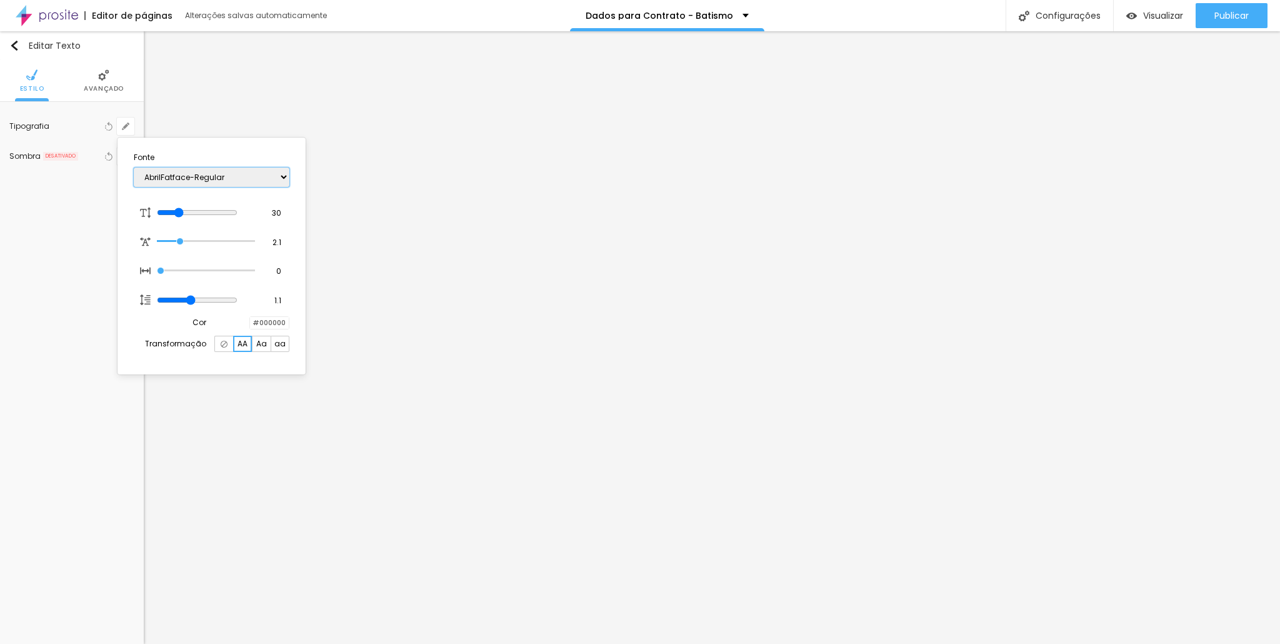
click at [188, 182] on select "AbrilFatface-Regular Actor-Regular Alegreya AlegreyaBlack [PERSON_NAME] Allan-R…" at bounding box center [212, 176] width 156 height 19
click at [134, 167] on select "AbrilFatface-Regular Actor-Regular Alegreya AlegreyaBlack [PERSON_NAME] Allan-R…" at bounding box center [212, 176] width 156 height 19
click at [208, 184] on select "AbrilFatface-Regular Actor-Regular Alegreya AlegreyaBlack [PERSON_NAME] Allan-R…" at bounding box center [212, 176] width 156 height 19
click at [134, 167] on select "AbrilFatface-Regular Actor-Regular Alegreya AlegreyaBlack [PERSON_NAME] Allan-R…" at bounding box center [212, 176] width 156 height 19
click at [447, 452] on div at bounding box center [640, 322] width 1280 height 644
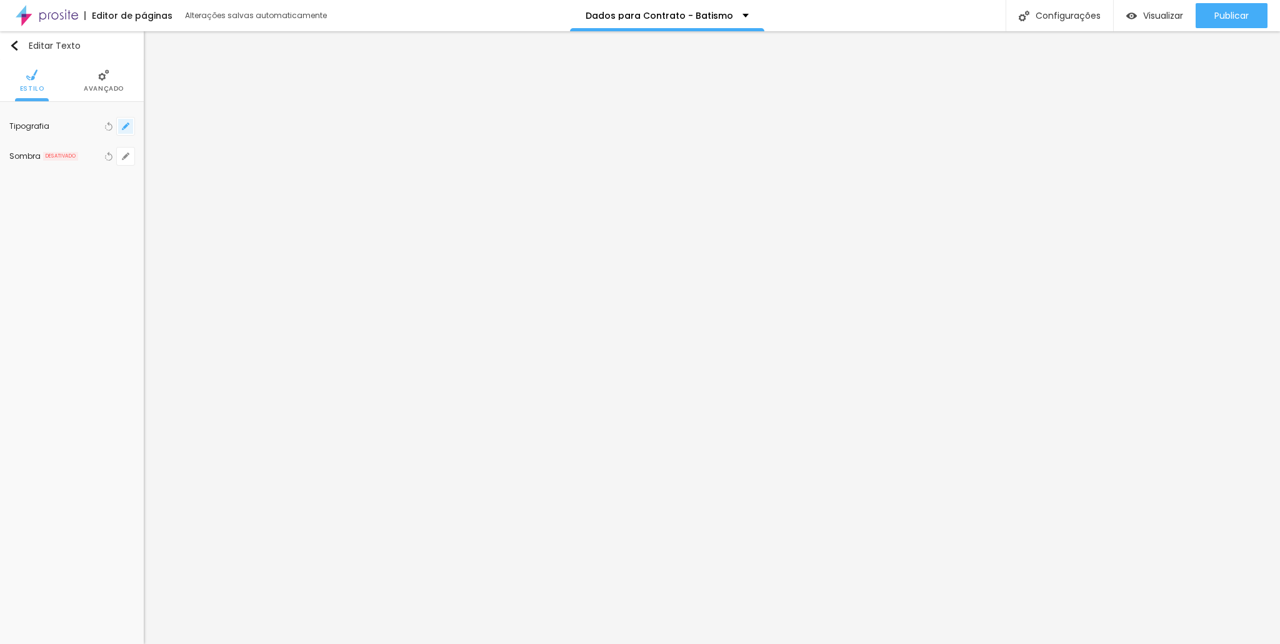
click at [124, 122] on icon "button" at bounding box center [125, 125] width 7 height 7
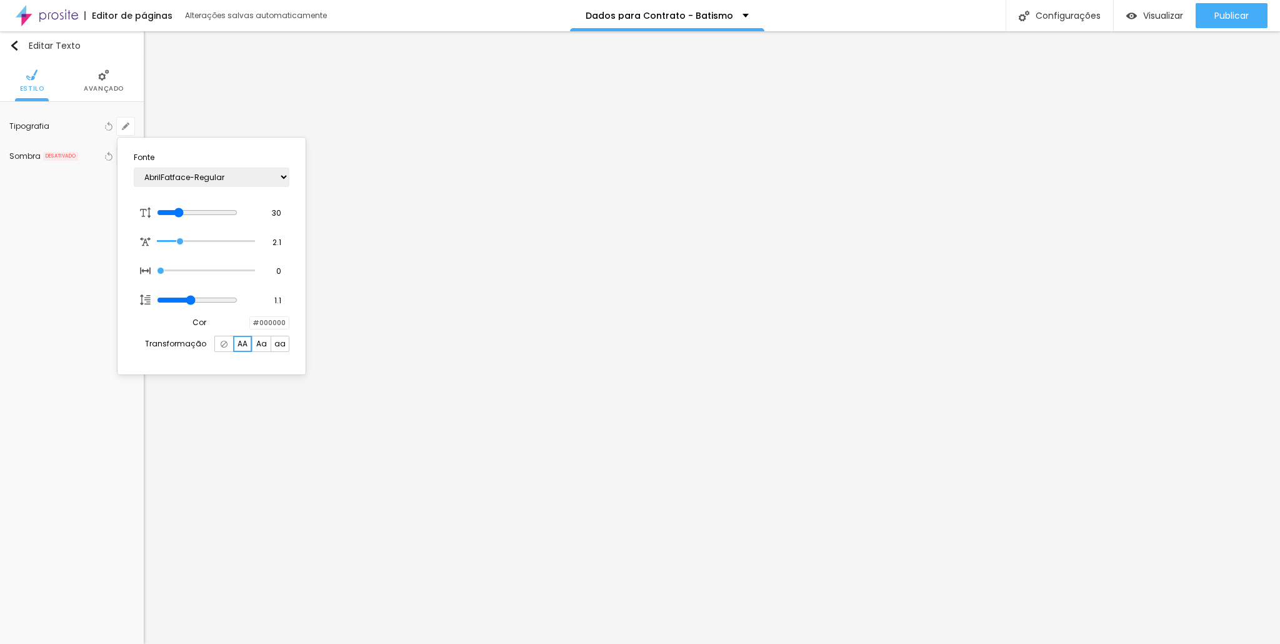
click at [249, 352] on div "AA" at bounding box center [242, 344] width 19 height 16
click at [257, 346] on span "Aa" at bounding box center [261, 343] width 11 height 7
click at [226, 343] on img at bounding box center [224, 344] width 7 height 7
click at [487, 412] on div at bounding box center [640, 322] width 1280 height 644
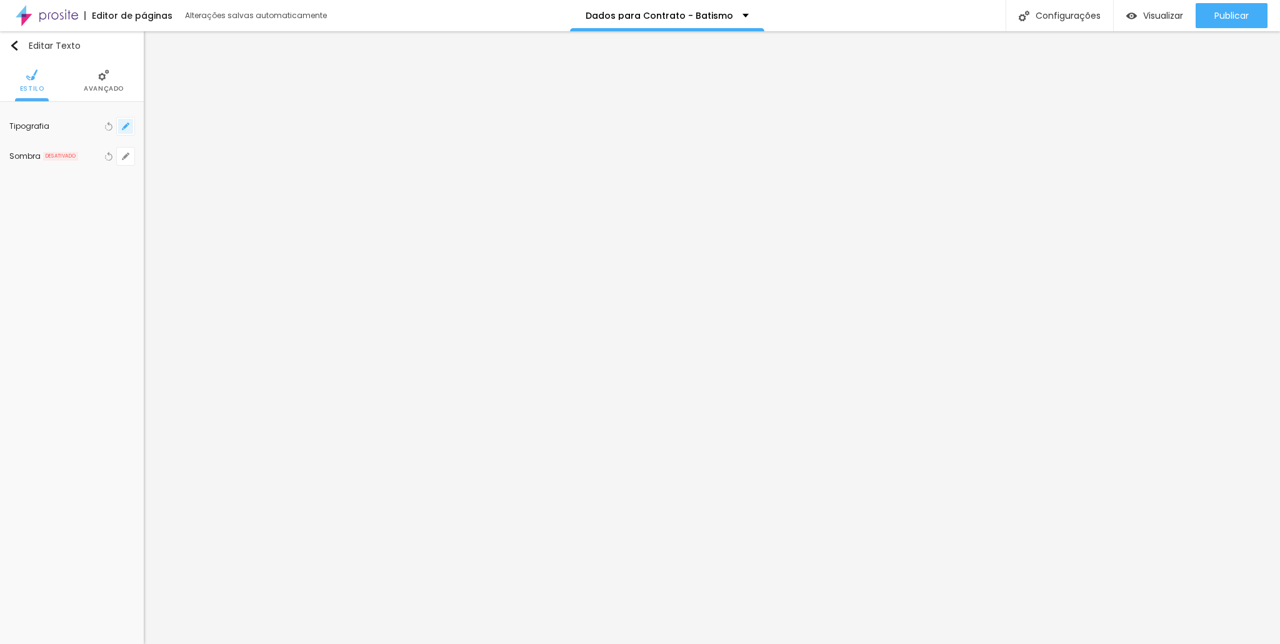
click at [128, 122] on icon "button" at bounding box center [128, 123] width 2 height 2
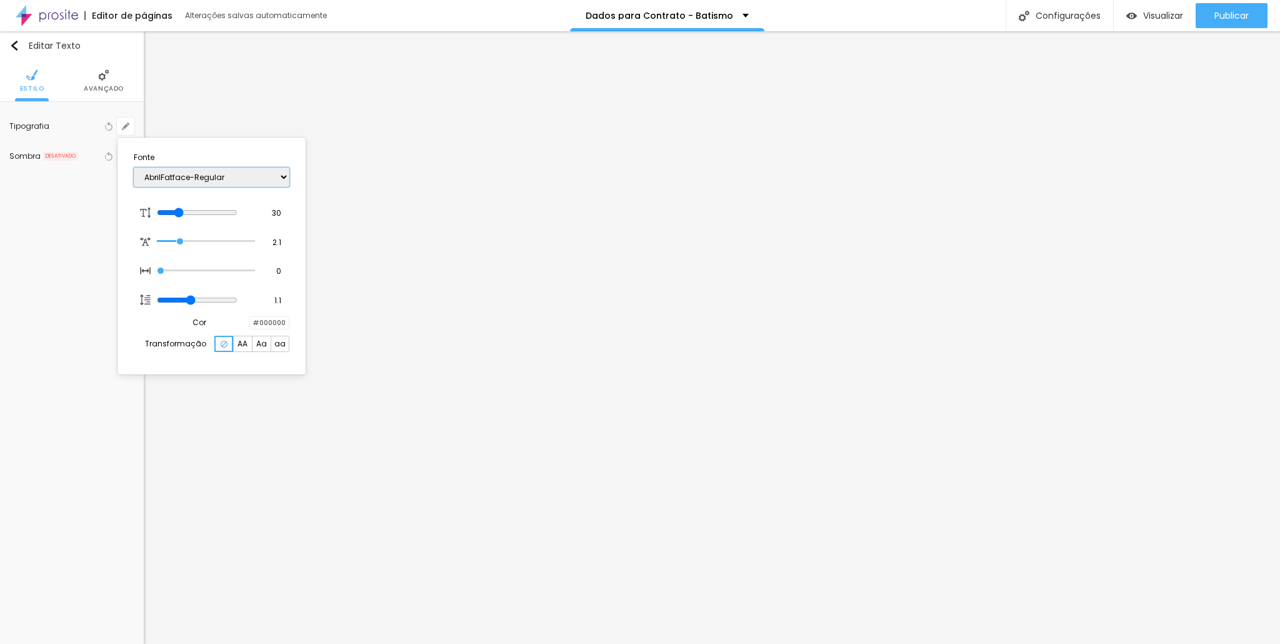
click at [184, 181] on select "AbrilFatface-Regular Actor-Regular Alegreya AlegreyaBlack [PERSON_NAME] Allan-R…" at bounding box center [212, 176] width 156 height 19
click at [134, 167] on select "AbrilFatface-Regular Actor-Regular Alegreya AlegreyaBlack [PERSON_NAME] Allan-R…" at bounding box center [212, 176] width 156 height 19
click at [186, 182] on select "AbrilFatface-Regular Actor-Regular Alegreya AlegreyaBlack [PERSON_NAME] Allan-R…" at bounding box center [212, 176] width 156 height 19
click at [134, 167] on select "AbrilFatface-Regular Actor-Regular Alegreya AlegreyaBlack [PERSON_NAME] Allan-R…" at bounding box center [212, 176] width 156 height 19
click at [228, 169] on select "AbrilFatface-Regular Actor-Regular Alegreya AlegreyaBlack [PERSON_NAME] Allan-R…" at bounding box center [212, 176] width 156 height 19
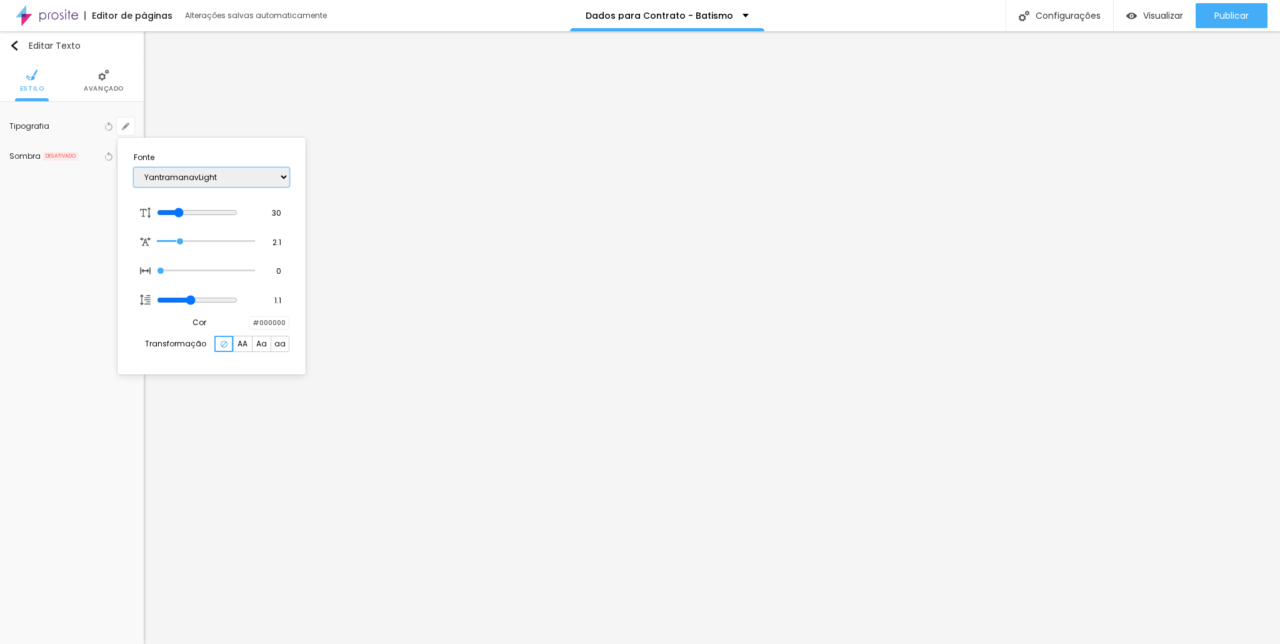
click at [134, 167] on select "AbrilFatface-Regular Actor-Regular Alegreya AlegreyaBlack [PERSON_NAME] Allan-R…" at bounding box center [212, 176] width 156 height 19
click at [250, 322] on div at bounding box center [250, 323] width 0 height 12
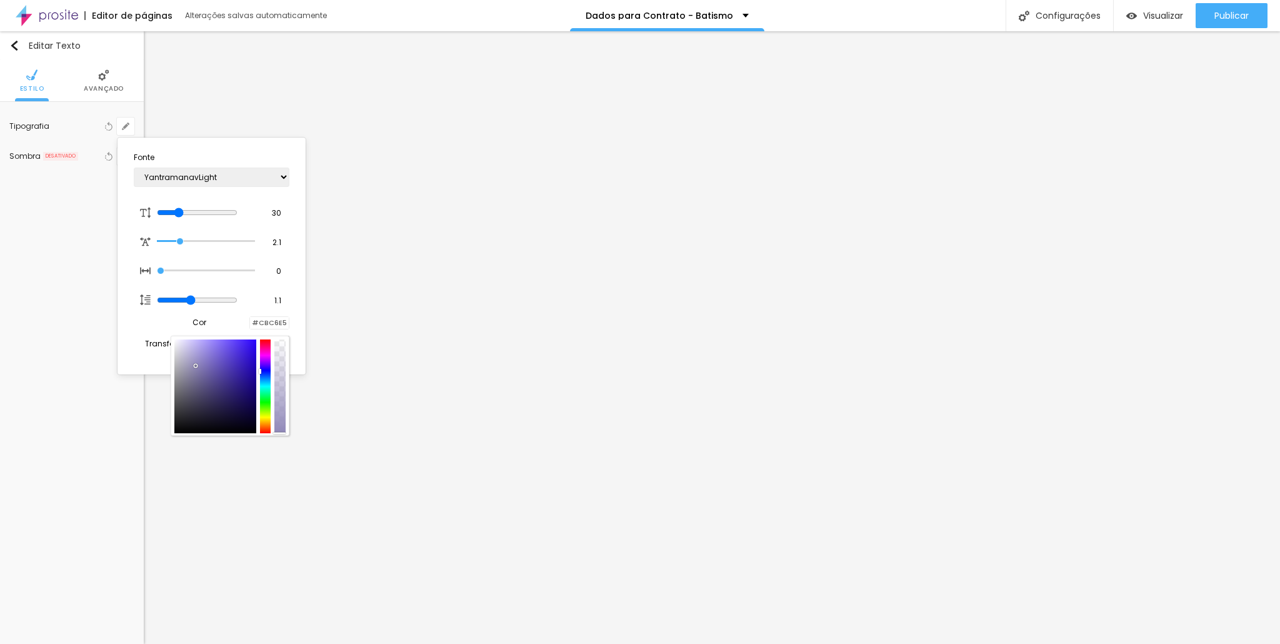
drag, startPoint x: 194, startPoint y: 362, endPoint x: 182, endPoint y: 344, distance: 21.7
click at [182, 344] on div at bounding box center [215, 386] width 82 height 94
click at [266, 429] on div at bounding box center [265, 386] width 11 height 94
click at [192, 354] on div at bounding box center [215, 386] width 82 height 94
click at [192, 344] on div at bounding box center [215, 386] width 82 height 94
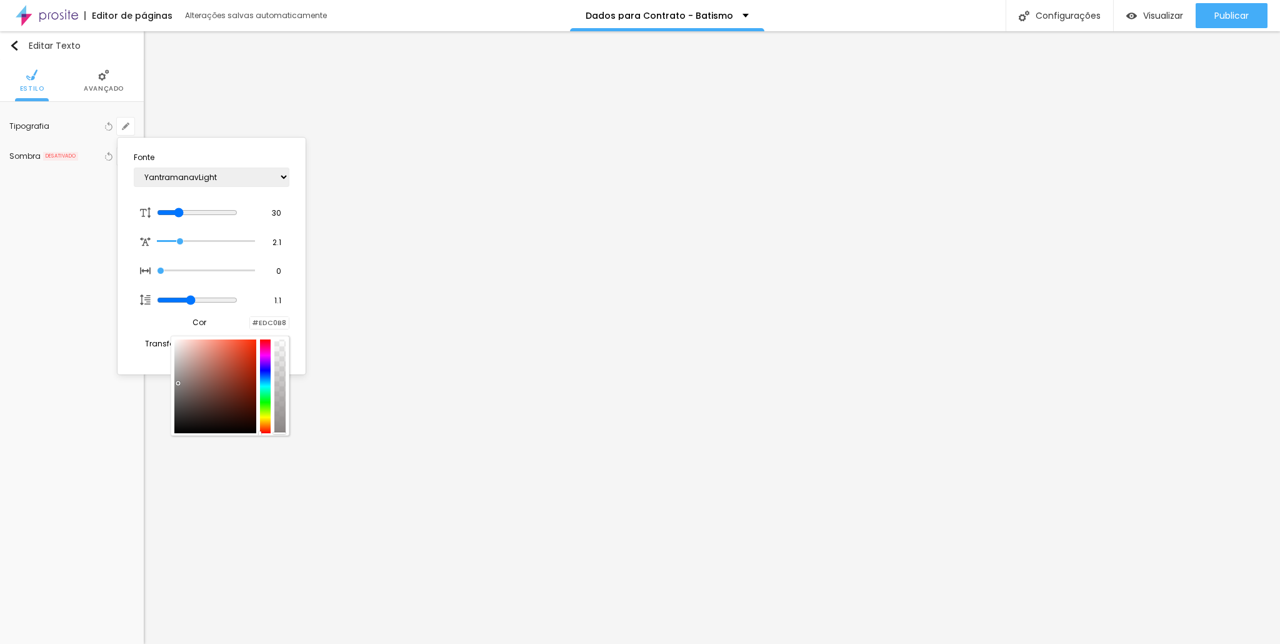
click at [177, 381] on div at bounding box center [215, 386] width 82 height 94
drag, startPoint x: 177, startPoint y: 381, endPoint x: 148, endPoint y: 416, distance: 45.2
click at [148, 416] on body "Editor de páginas Alterações salvas automaticamente Dados para Contrato - Batis…" at bounding box center [640, 322] width 1280 height 644
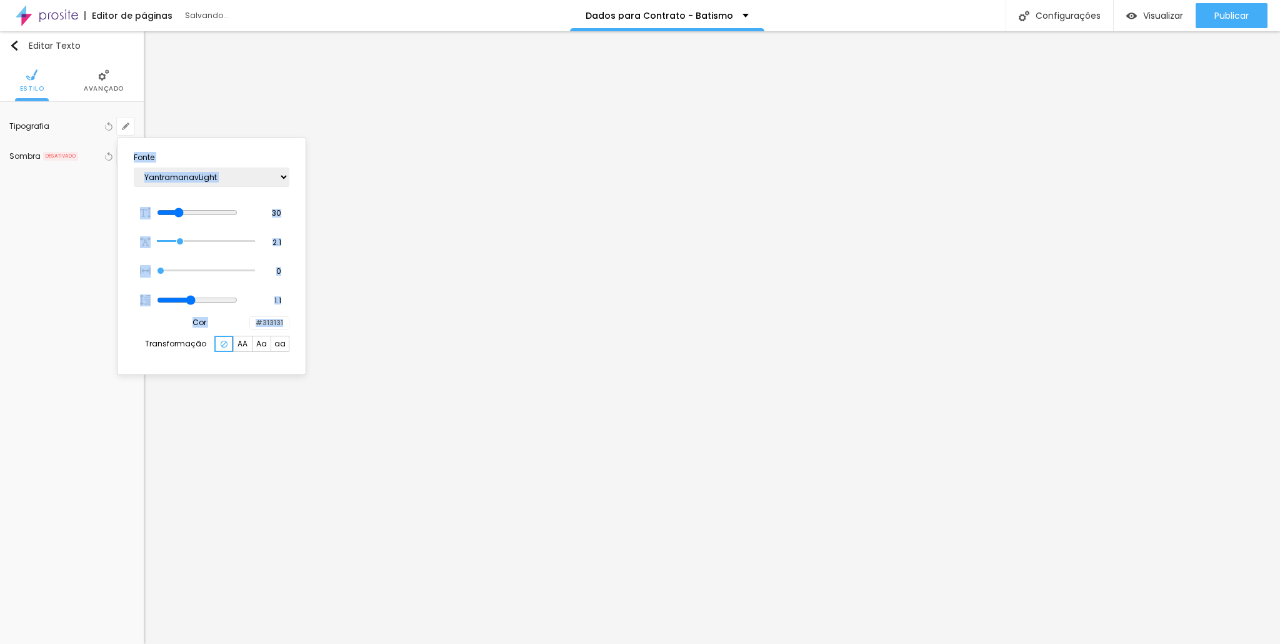
click at [250, 322] on div at bounding box center [250, 323] width 0 height 12
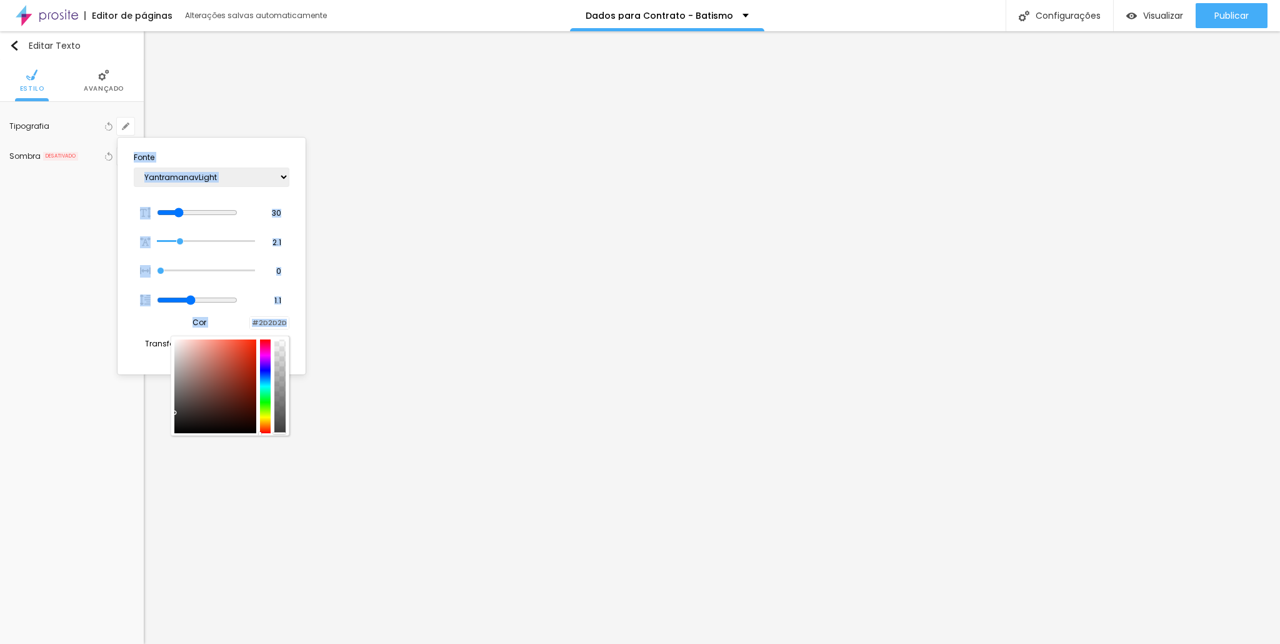
drag, startPoint x: 182, startPoint y: 385, endPoint x: 161, endPoint y: 417, distance: 38.3
click at [161, 417] on body "Editor de páginas Alterações salvas automaticamente Dados para Contrato - Batis…" at bounding box center [640, 322] width 1280 height 644
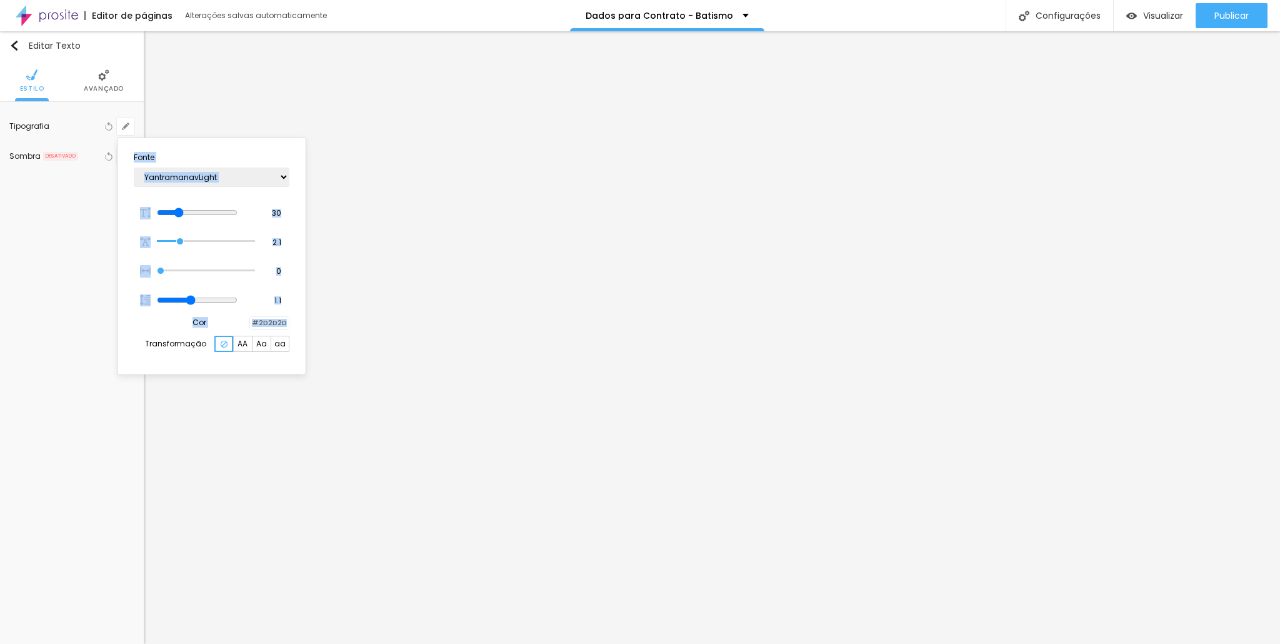
click at [502, 316] on div at bounding box center [640, 322] width 1280 height 644
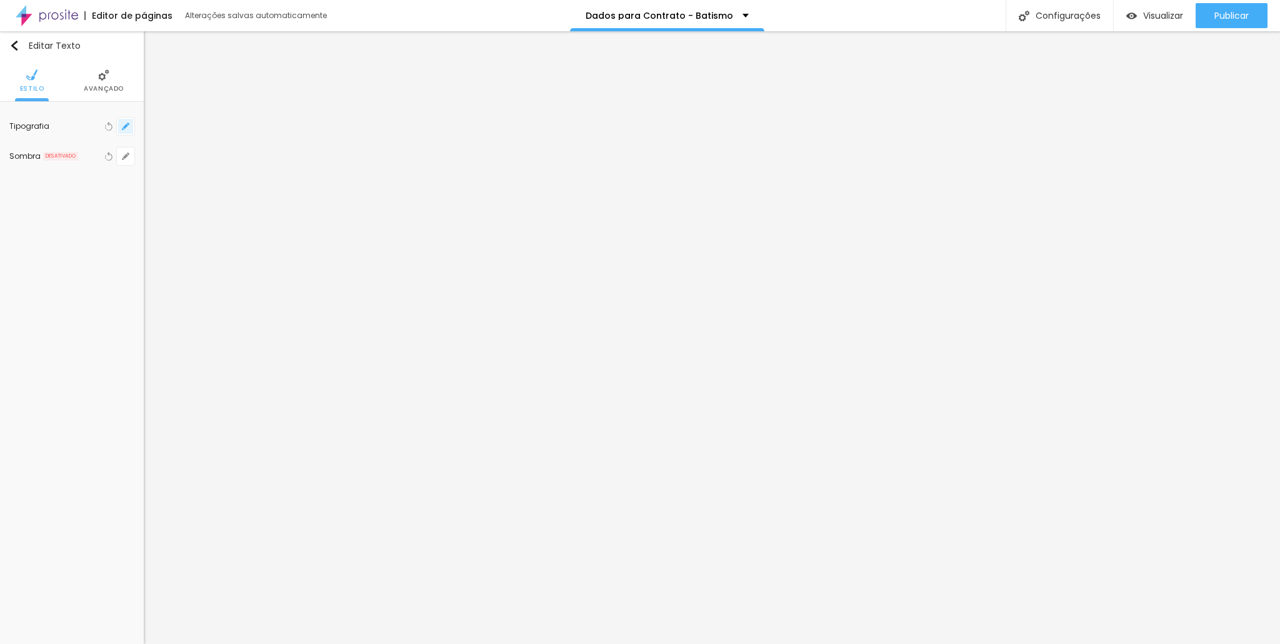
click at [127, 126] on icon "button" at bounding box center [125, 125] width 7 height 7
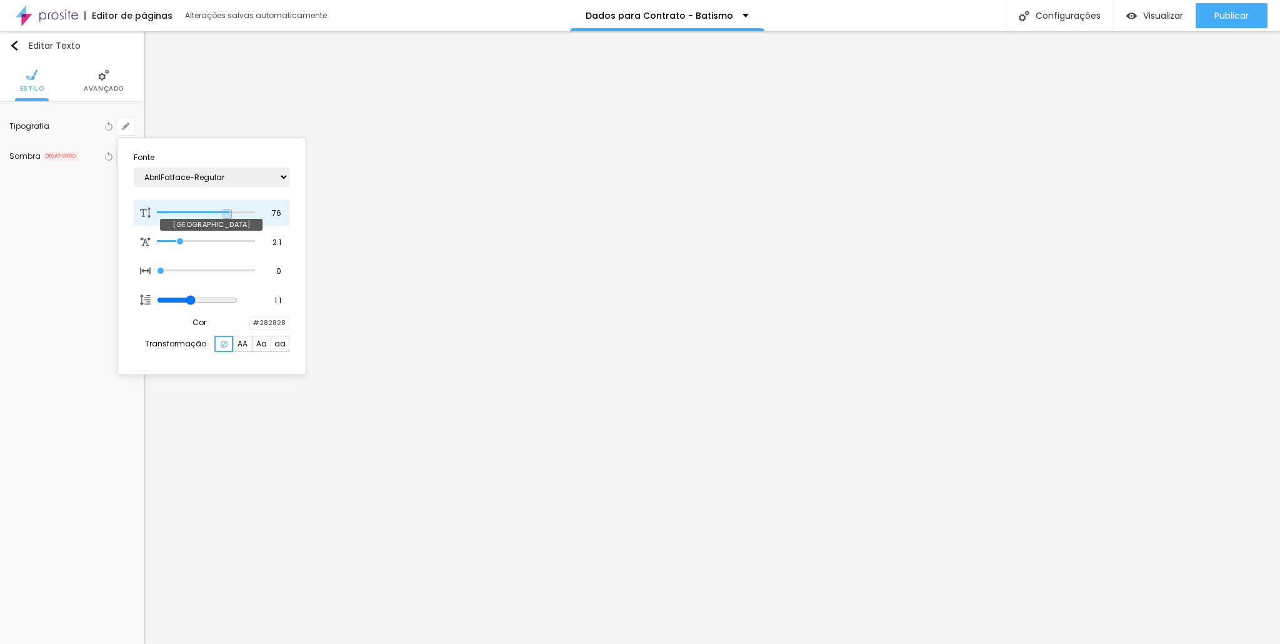
click at [227, 212] on input "range" at bounding box center [205, 212] width 97 height 6
drag, startPoint x: 227, startPoint y: 212, endPoint x: 192, endPoint y: 204, distance: 36.4
click at [192, 207] on input "range" at bounding box center [197, 212] width 81 height 10
click at [190, 176] on select "AbrilFatface-Regular Actor-Regular Alegreya AlegreyaBlack [PERSON_NAME] Allan-R…" at bounding box center [212, 176] width 156 height 19
click at [134, 167] on select "AbrilFatface-Regular Actor-Regular Alegreya AlegreyaBlack [PERSON_NAME] Allan-R…" at bounding box center [212, 176] width 156 height 19
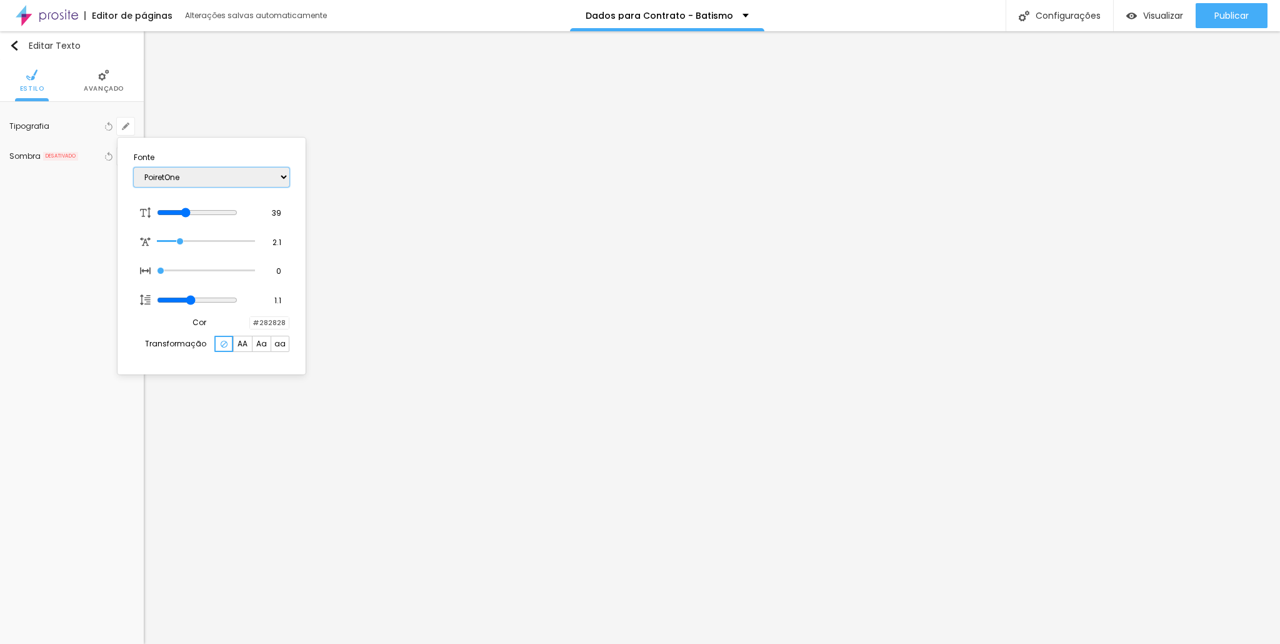
click at [210, 179] on select "AbrilFatface-Regular Actor-Regular Alegreya AlegreyaBlack [PERSON_NAME] Allan-R…" at bounding box center [212, 176] width 156 height 19
click at [134, 167] on select "AbrilFatface-Regular Actor-Regular Alegreya AlegreyaBlack [PERSON_NAME] Allan-R…" at bounding box center [212, 176] width 156 height 19
click at [239, 171] on select "AbrilFatface-Regular Actor-Regular Alegreya AlegreyaBlack [PERSON_NAME] Allan-R…" at bounding box center [212, 176] width 156 height 19
click at [134, 167] on select "AbrilFatface-Regular Actor-Regular Alegreya AlegreyaBlack [PERSON_NAME] Allan-R…" at bounding box center [212, 176] width 156 height 19
click at [224, 182] on select "AbrilFatface-Regular Actor-Regular Alegreya AlegreyaBlack [PERSON_NAME] Allan-R…" at bounding box center [212, 176] width 156 height 19
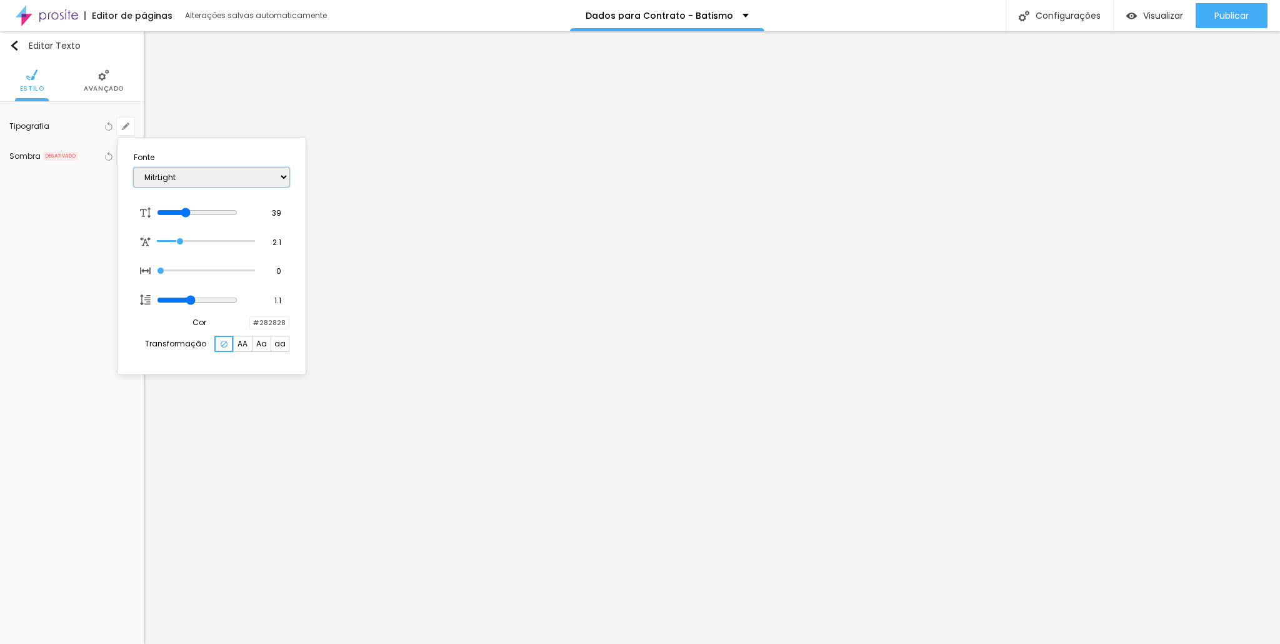
click at [134, 167] on select "AbrilFatface-Regular Actor-Regular Alegreya AlegreyaBlack [PERSON_NAME] Allan-R…" at bounding box center [212, 176] width 156 height 19
drag, startPoint x: 240, startPoint y: 177, endPoint x: 238, endPoint y: 184, distance: 6.5
click at [240, 177] on select "AbrilFatface-Regular Actor-Regular Alegreya AlegreyaBlack [PERSON_NAME] Allan-R…" at bounding box center [212, 176] width 156 height 19
click at [134, 167] on select "AbrilFatface-Regular Actor-Regular Alegreya AlegreyaBlack [PERSON_NAME] Allan-R…" at bounding box center [212, 176] width 156 height 19
click at [232, 169] on select "AbrilFatface-Regular Actor-Regular Alegreya AlegreyaBlack [PERSON_NAME] Allan-R…" at bounding box center [212, 176] width 156 height 19
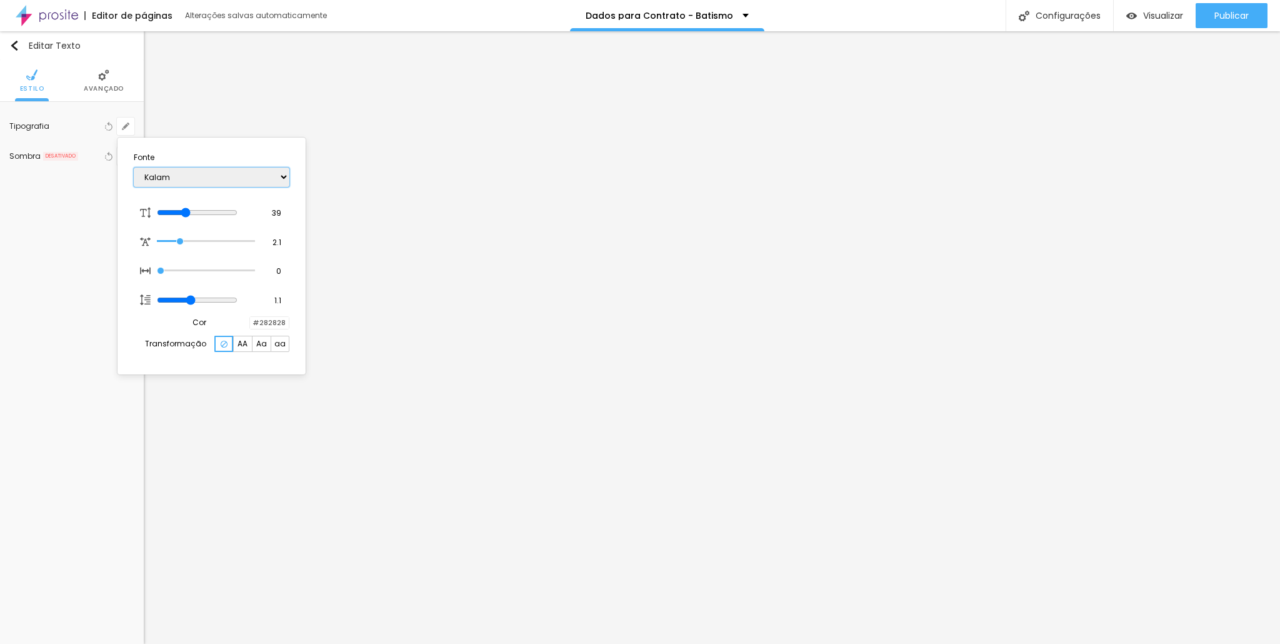
click at [134, 167] on select "AbrilFatface-Regular Actor-Regular Alegreya AlegreyaBlack [PERSON_NAME] Allan-R…" at bounding box center [212, 176] width 156 height 19
click at [222, 176] on select "AbrilFatface-Regular Actor-Regular Alegreya AlegreyaBlack [PERSON_NAME] Allan-R…" at bounding box center [212, 176] width 156 height 19
click at [134, 167] on select "AbrilFatface-Regular Actor-Regular Alegreya AlegreyaBlack [PERSON_NAME] Allan-R…" at bounding box center [212, 176] width 156 height 19
click at [257, 168] on select "AbrilFatface-Regular Actor-Regular Alegreya AlegreyaBlack [PERSON_NAME] Allan-R…" at bounding box center [212, 176] width 156 height 19
click at [1023, 451] on div at bounding box center [640, 322] width 1280 height 644
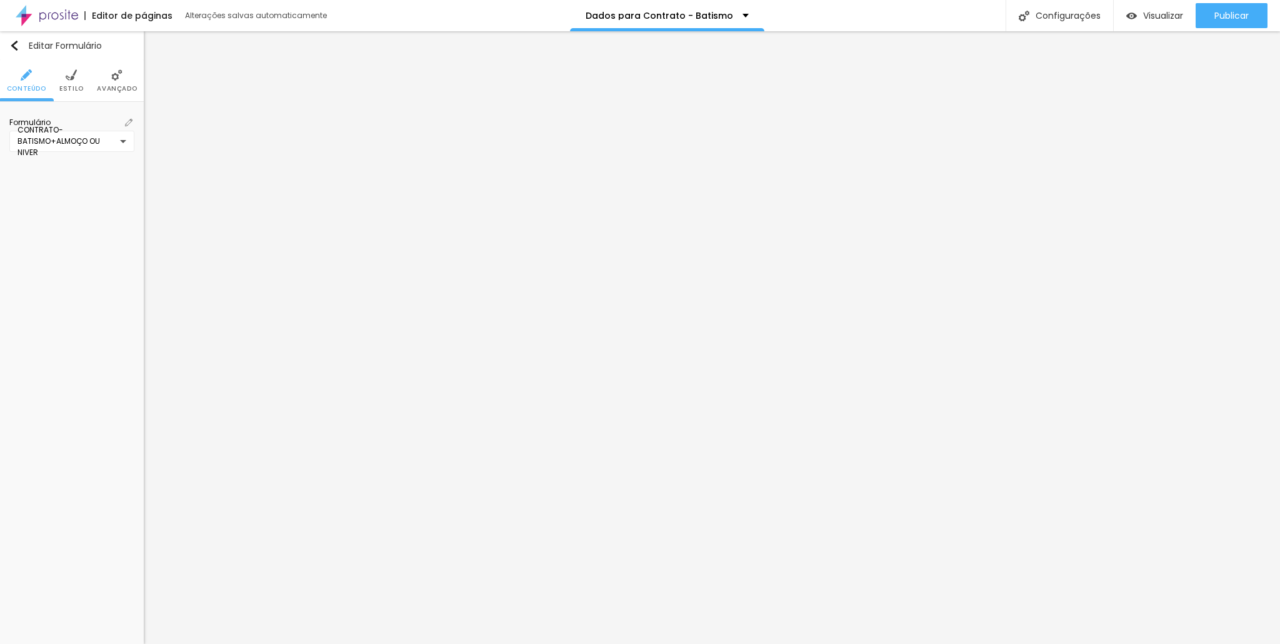
click at [107, 79] on li "Avançado" at bounding box center [117, 80] width 40 height 41
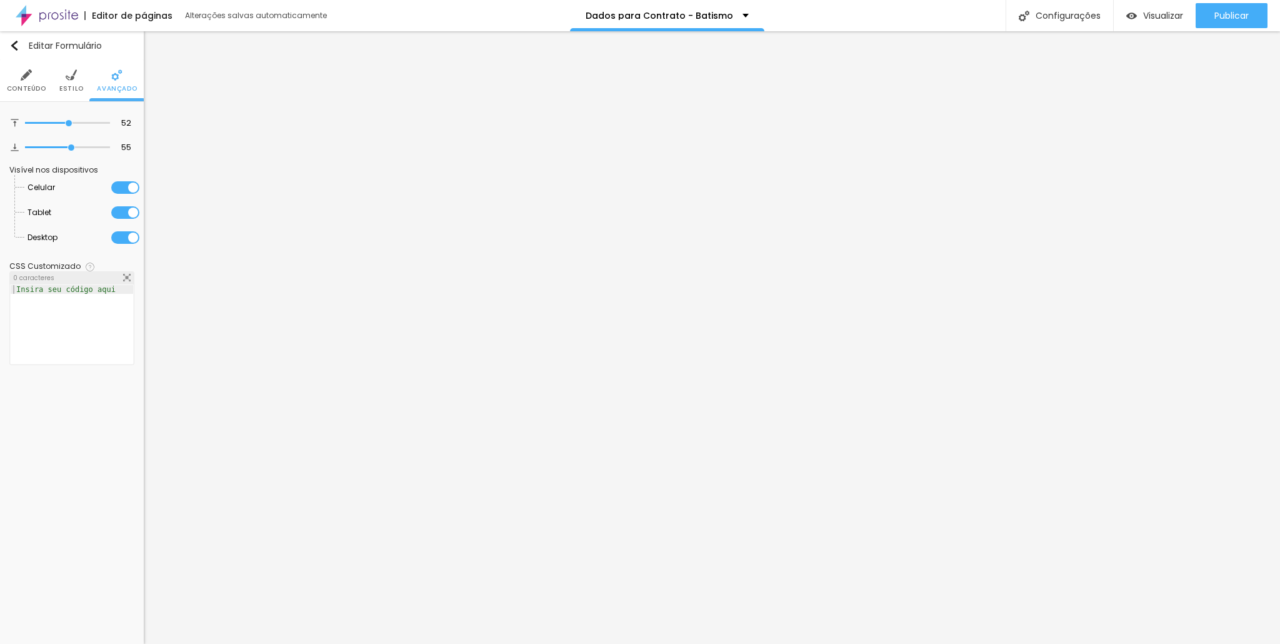
click at [79, 86] on span "Estilo" at bounding box center [71, 89] width 24 height 6
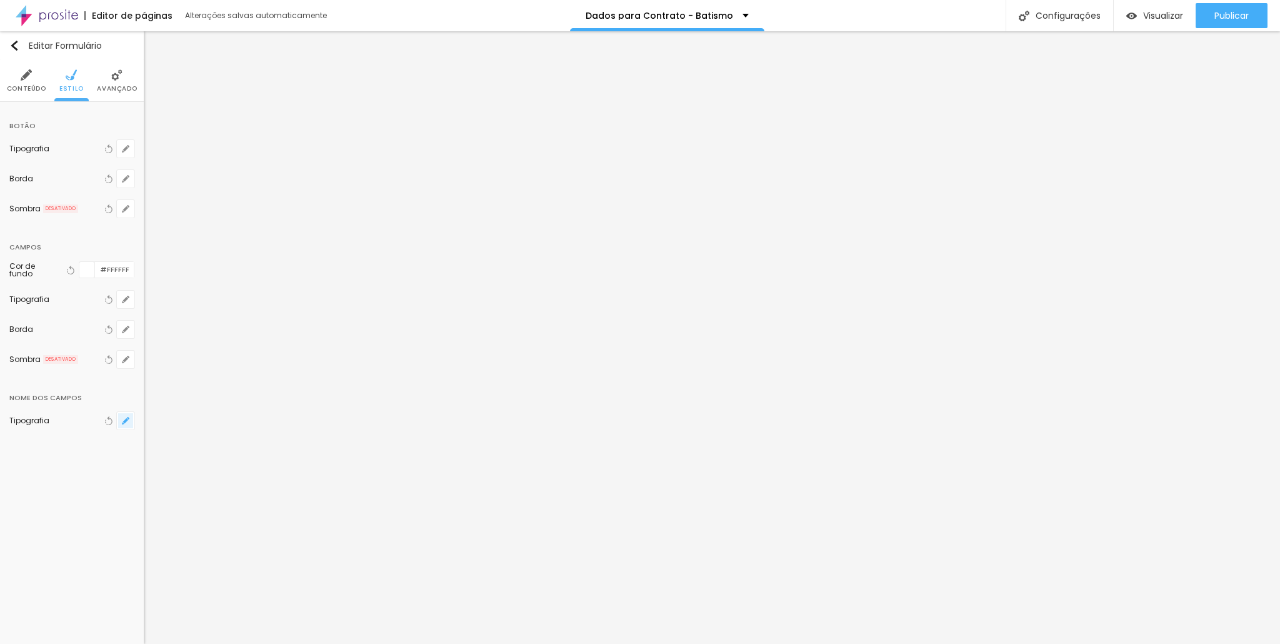
click at [127, 418] on icon "button" at bounding box center [125, 420] width 5 height 5
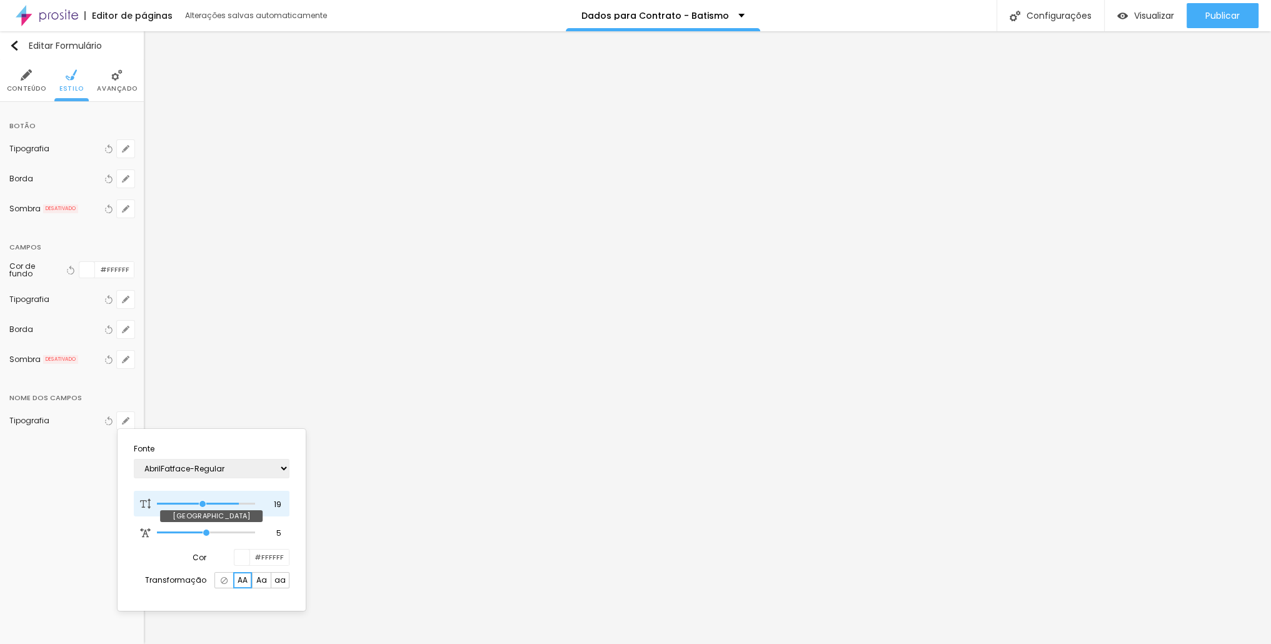
click at [201, 502] on input "range" at bounding box center [205, 504] width 97 height 6
drag, startPoint x: 200, startPoint y: 502, endPoint x: 213, endPoint y: 512, distance: 16.1
click at [213, 507] on input "range" at bounding box center [205, 504] width 97 height 6
drag, startPoint x: 191, startPoint y: 531, endPoint x: 169, endPoint y: 531, distance: 21.9
click at [169, 531] on input "range" at bounding box center [205, 532] width 97 height 6
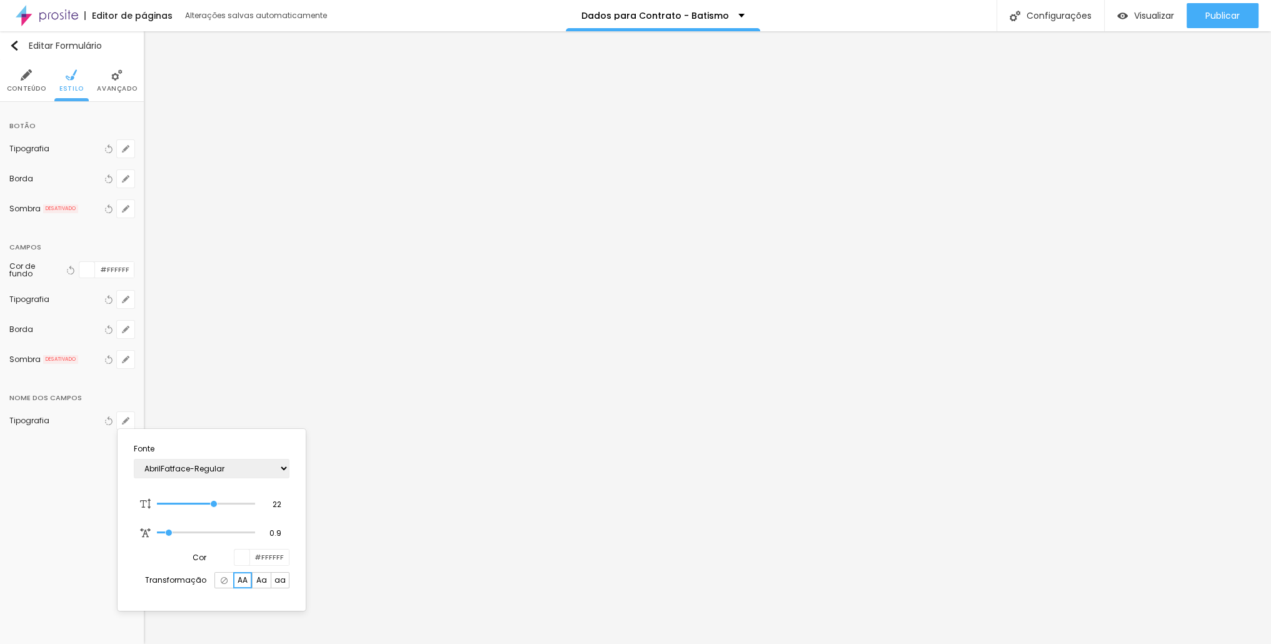
click at [261, 246] on div at bounding box center [635, 322] width 1271 height 644
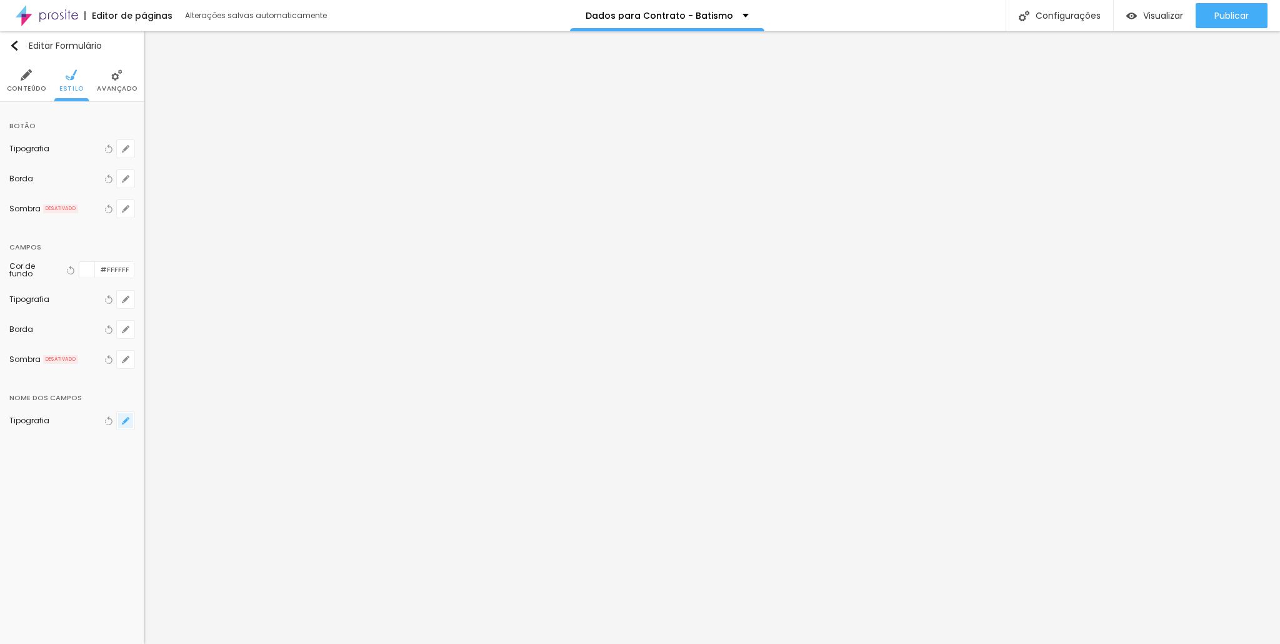
click at [127, 417] on icon "button" at bounding box center [125, 420] width 7 height 7
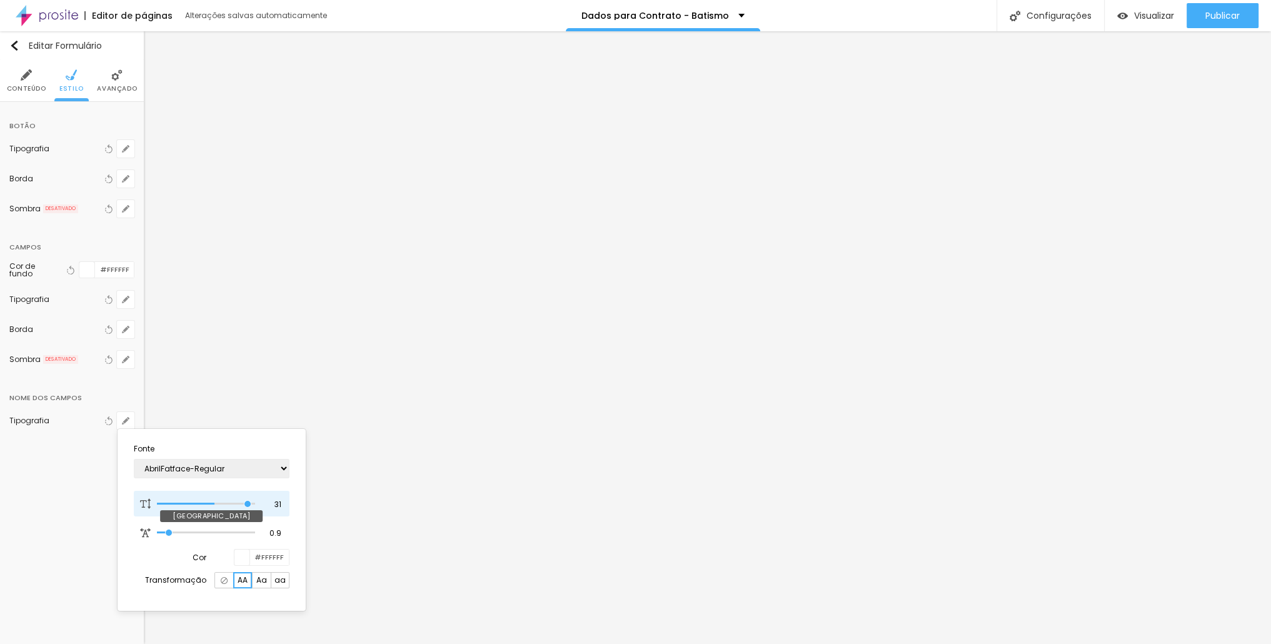
click at [248, 501] on input "range" at bounding box center [205, 504] width 97 height 6
drag, startPoint x: 248, startPoint y: 499, endPoint x: 321, endPoint y: 501, distance: 73.1
click at [254, 501] on input "range" at bounding box center [205, 504] width 97 height 6
click at [259, 312] on div at bounding box center [635, 322] width 1271 height 644
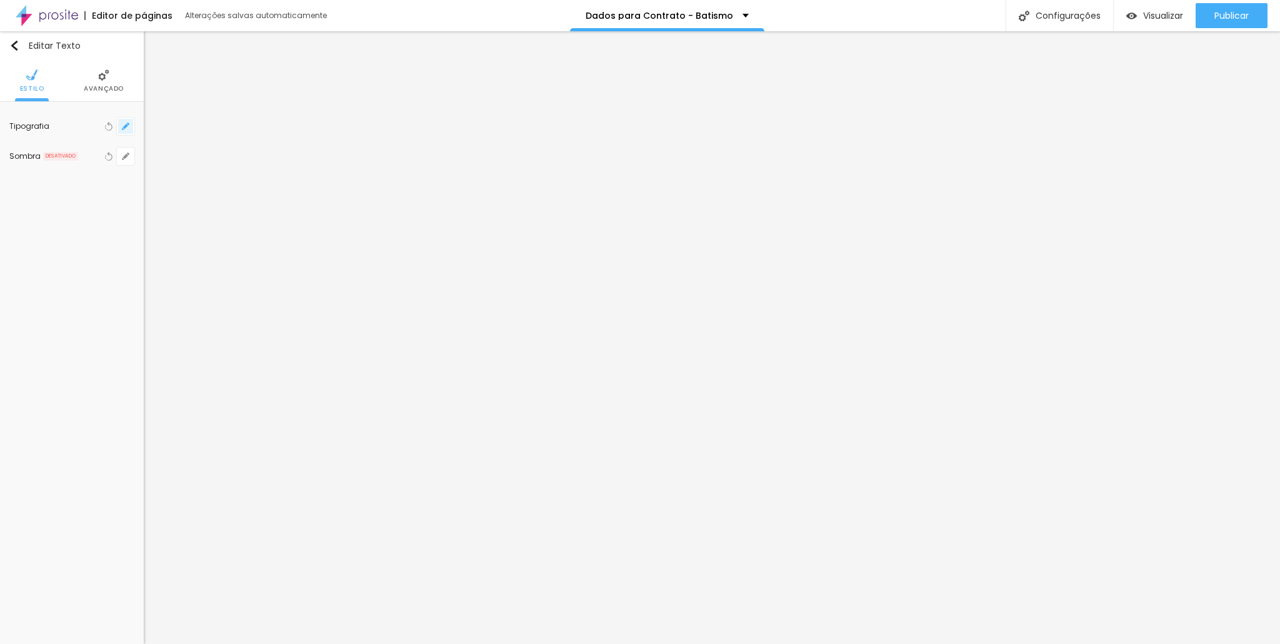
click at [131, 127] on button "button" at bounding box center [125, 125] width 17 height 17
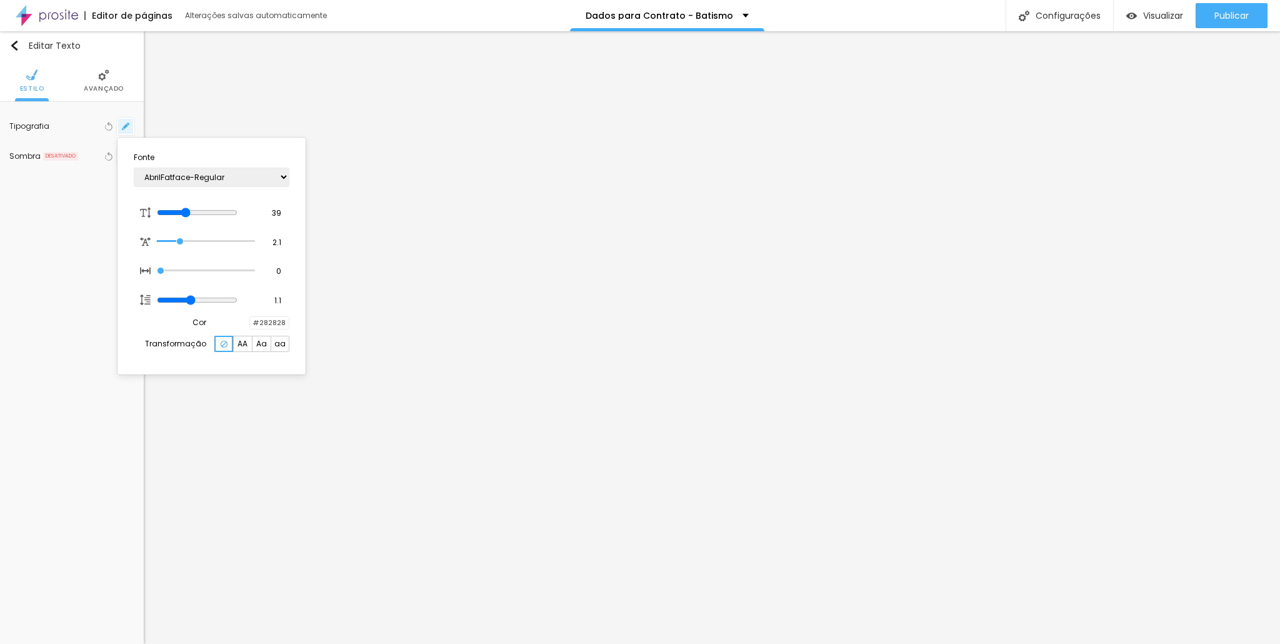
click at [127, 125] on div at bounding box center [640, 322] width 1280 height 644
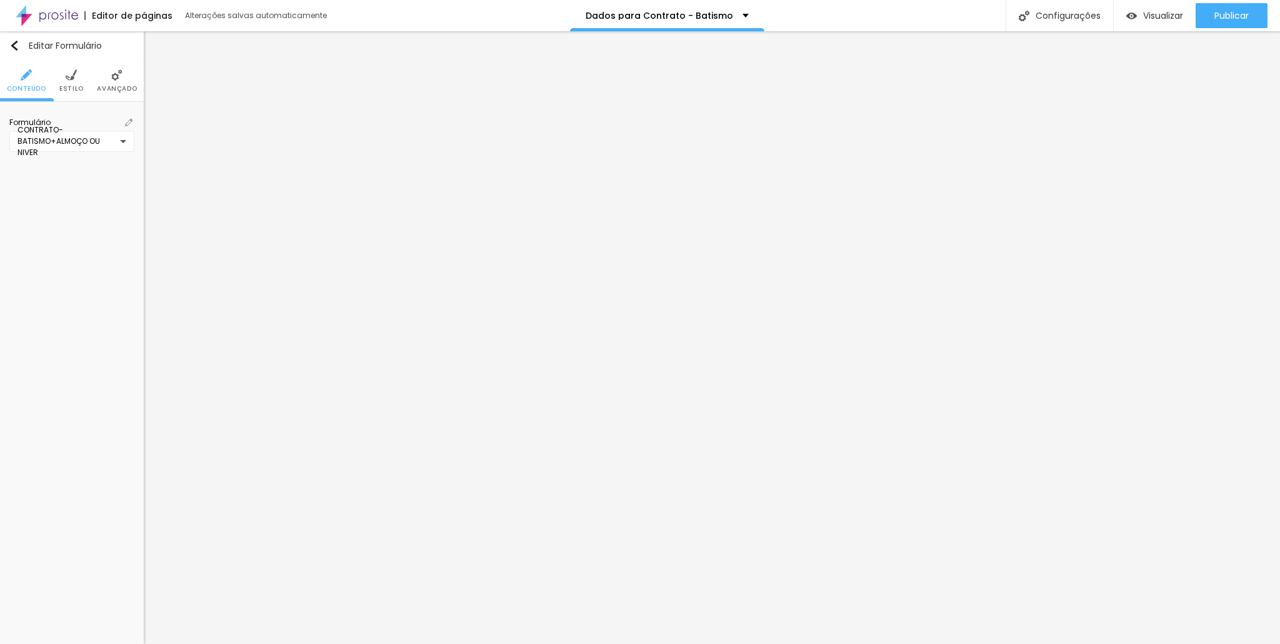
click at [131, 123] on img at bounding box center [128, 122] width 7 height 7
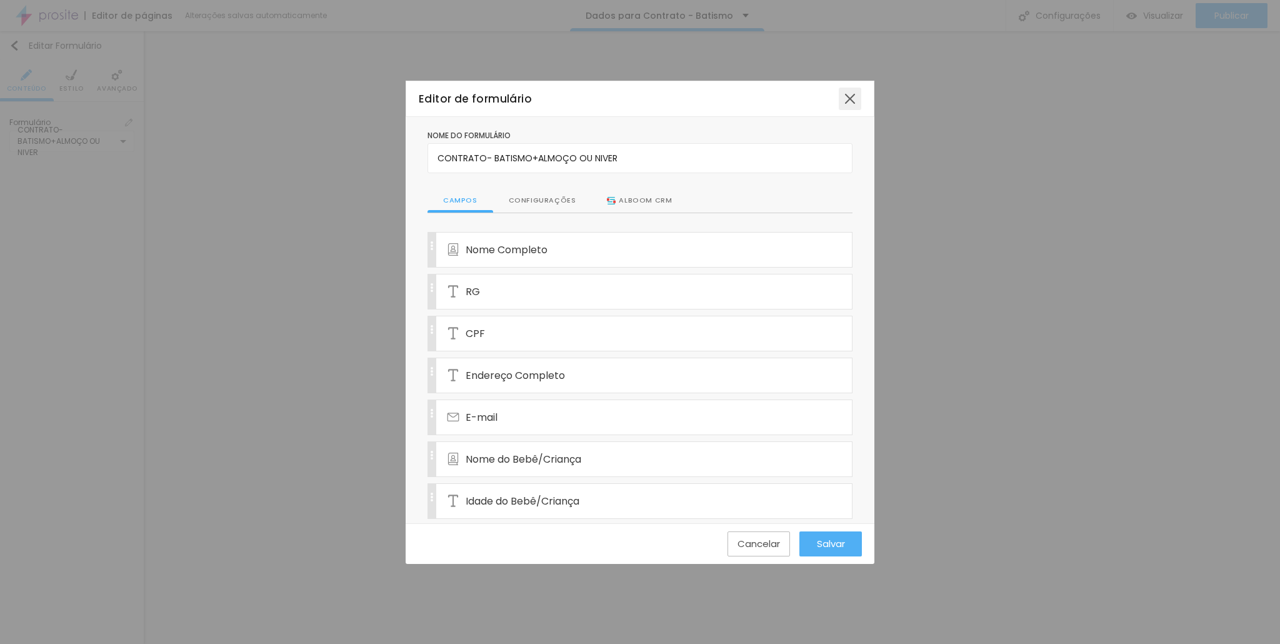
click at [850, 97] on div at bounding box center [850, 98] width 22 height 22
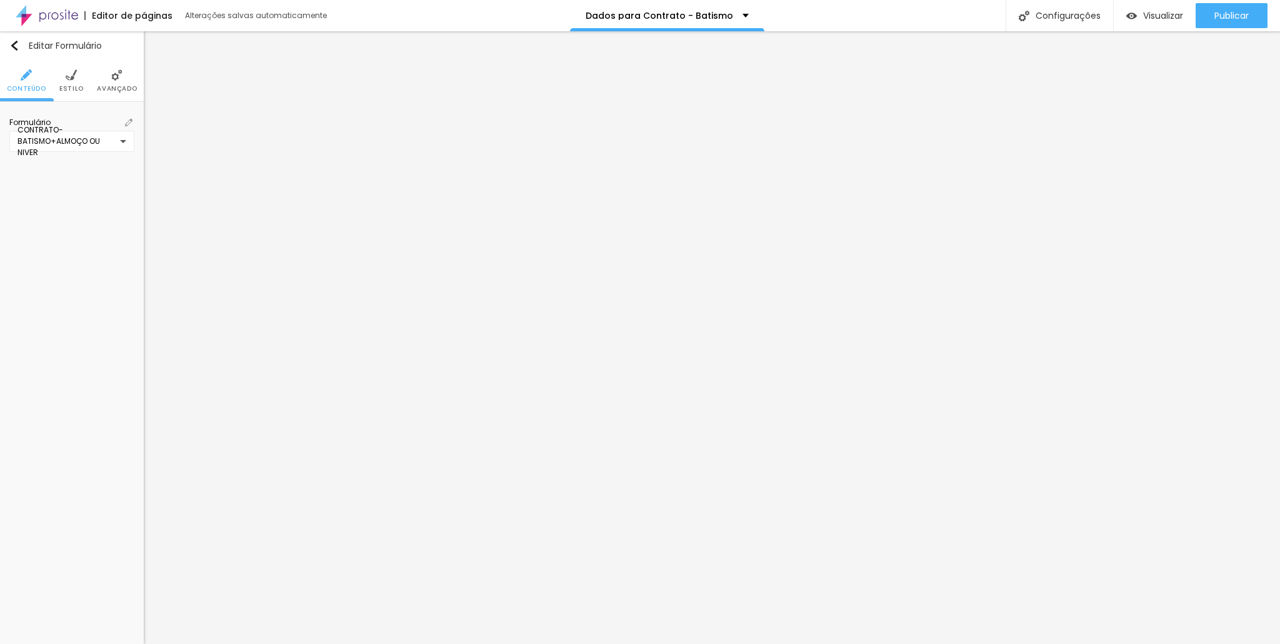
click at [79, 86] on span "Estilo" at bounding box center [71, 89] width 24 height 6
click at [127, 419] on icon "button" at bounding box center [125, 420] width 7 height 7
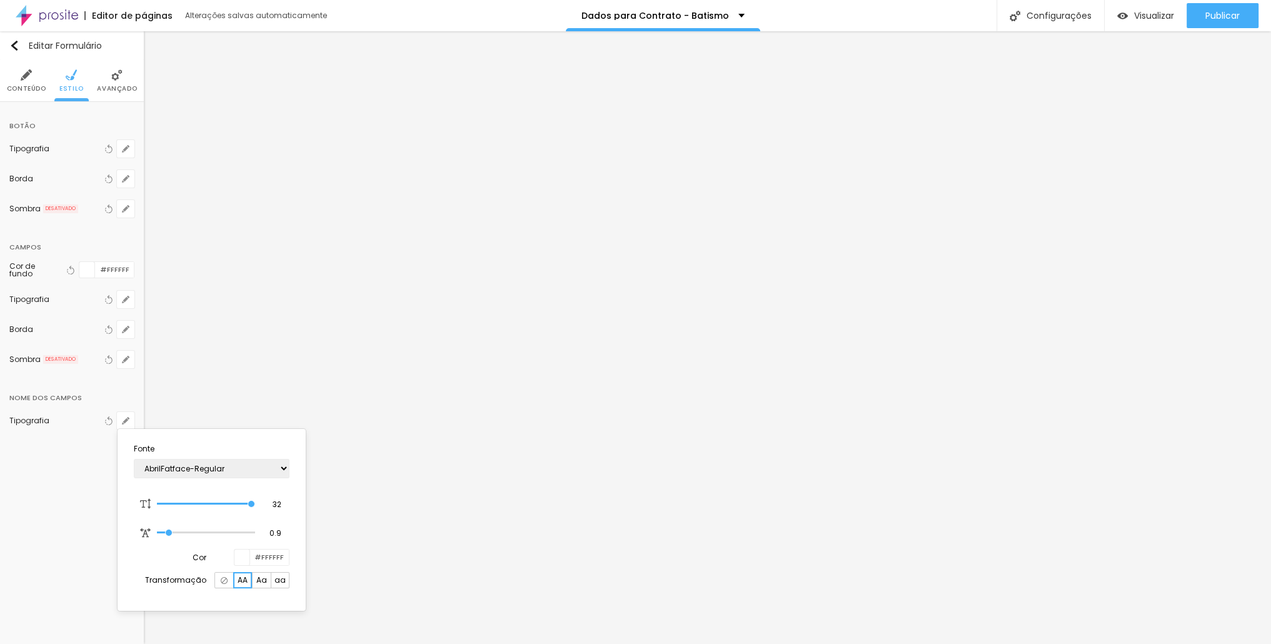
drag, startPoint x: 127, startPoint y: 419, endPoint x: 126, endPoint y: 406, distance: 13.2
click at [127, 419] on div at bounding box center [635, 322] width 1271 height 644
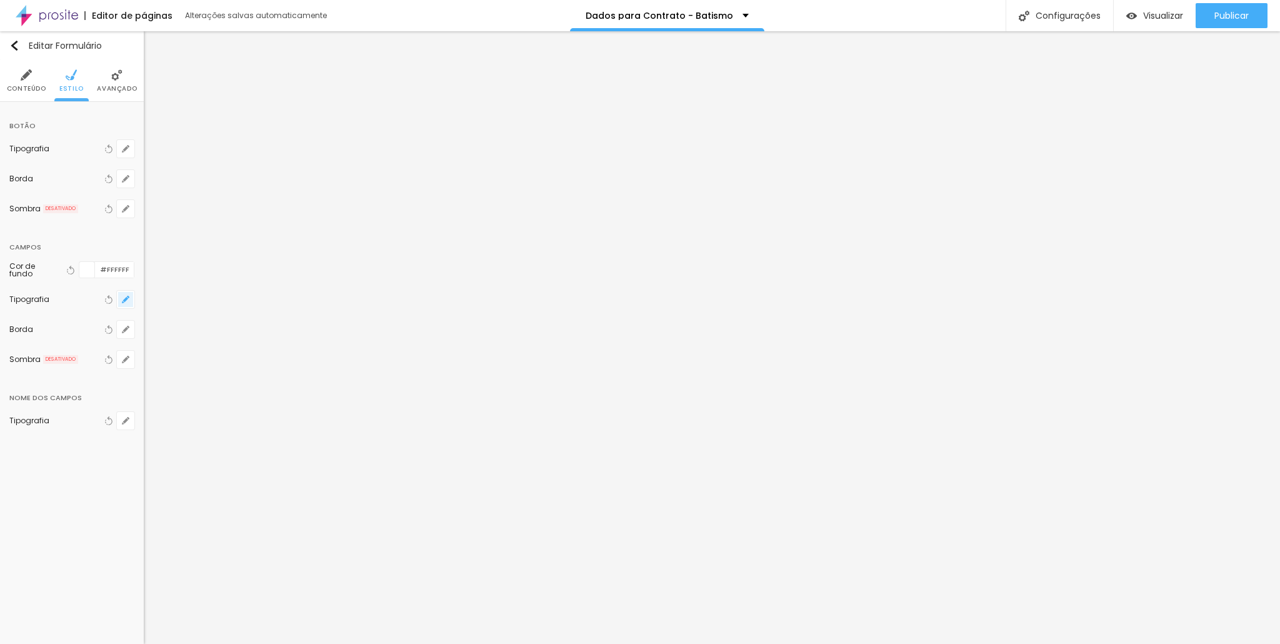
click at [131, 299] on button "button" at bounding box center [125, 299] width 17 height 17
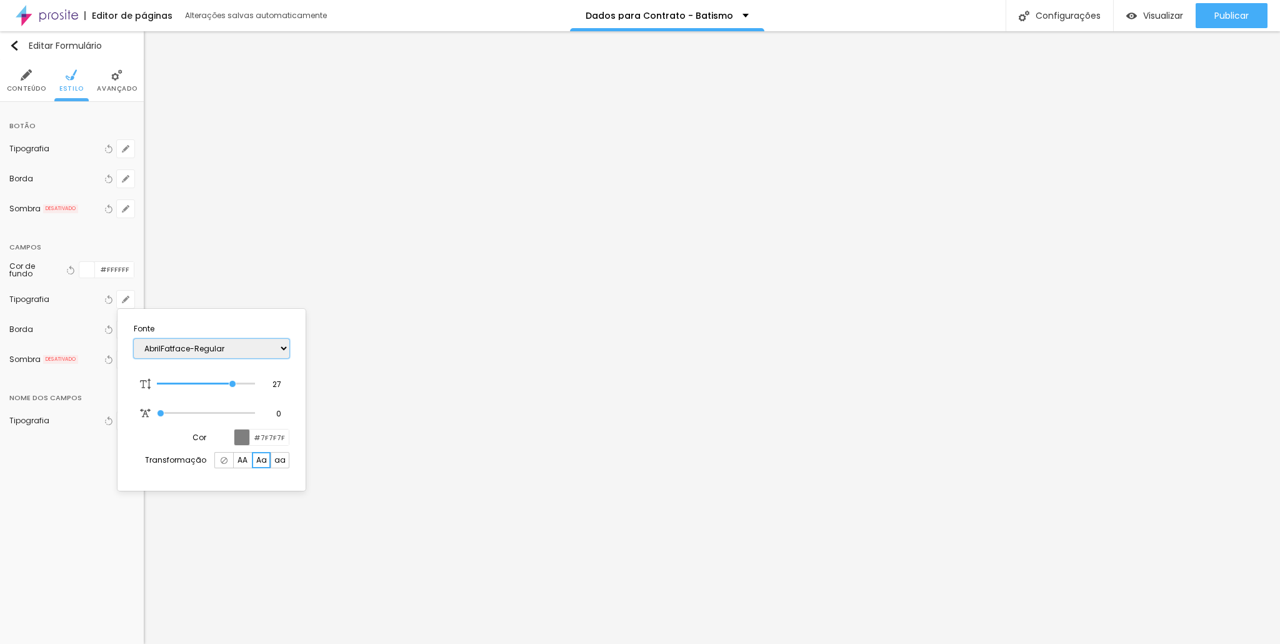
click at [228, 352] on select "AbrilFatface-Regular Actor-Regular Alegreya AlegreyaBlack [PERSON_NAME] Allan-R…" at bounding box center [212, 348] width 156 height 19
click at [134, 339] on select "AbrilFatface-Regular Actor-Regular Alegreya AlegreyaBlack [PERSON_NAME] Allan-R…" at bounding box center [212, 348] width 156 height 19
click at [252, 263] on div at bounding box center [640, 322] width 1280 height 644
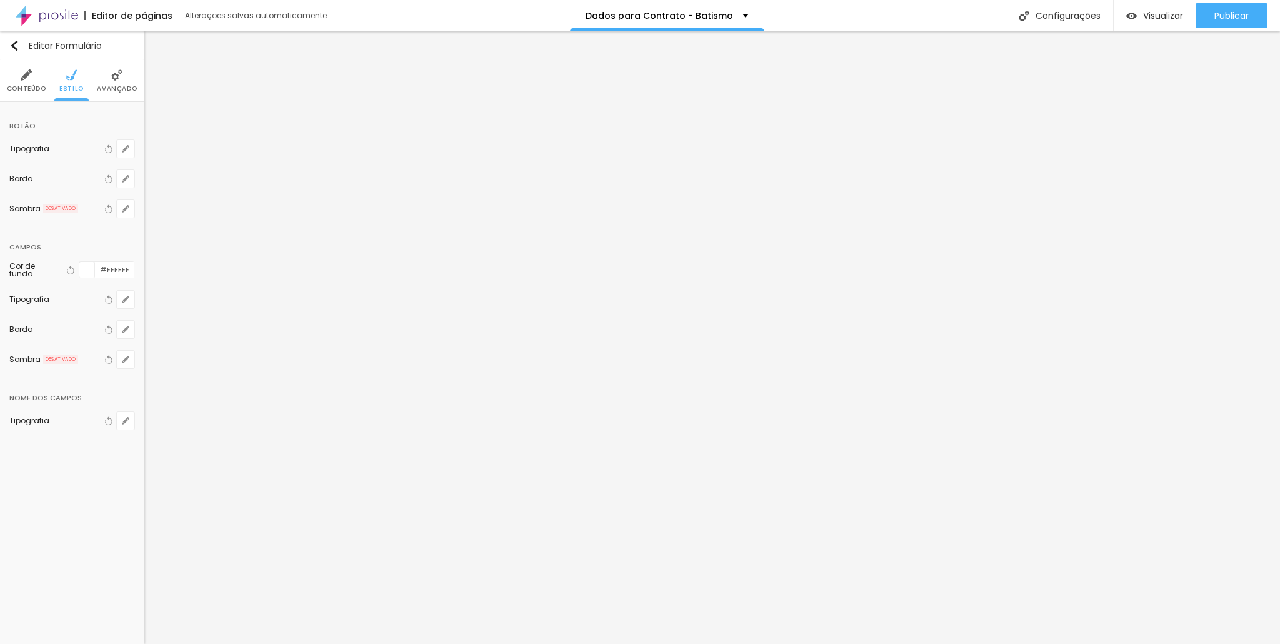
click at [27, 79] on img at bounding box center [26, 74] width 11 height 11
click at [74, 136] on div "CONTRATO- BATISMO+ALMOÇO OU NIVER" at bounding box center [68, 141] width 102 height 10
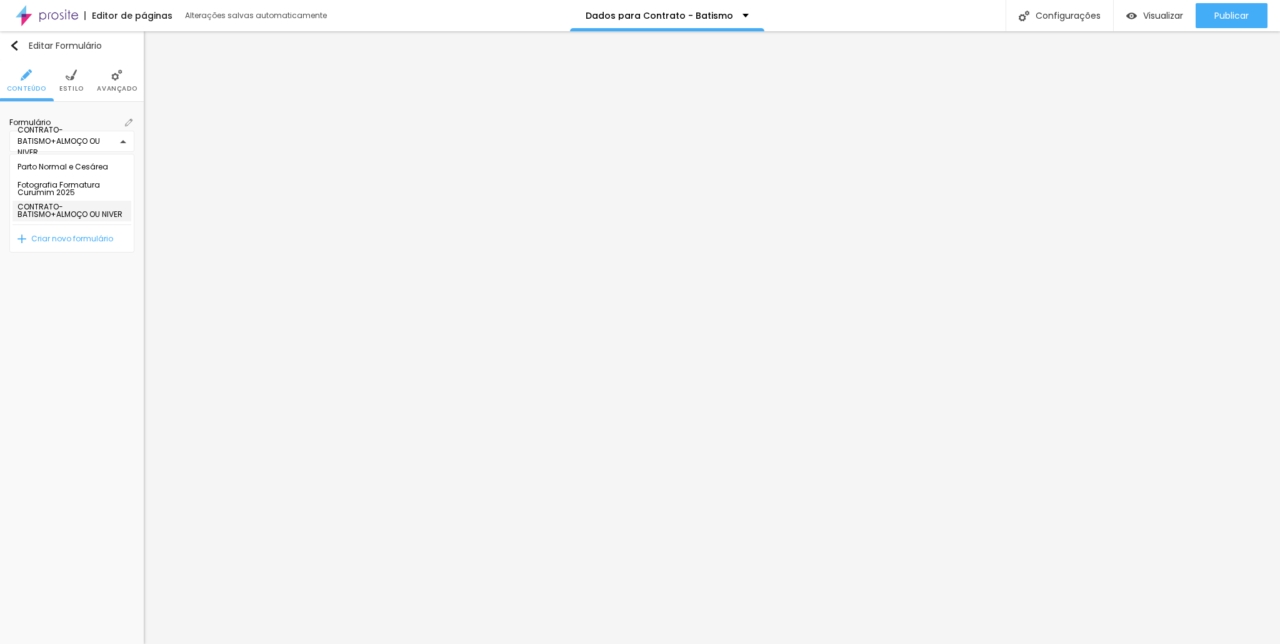
click at [129, 124] on div "Parto Normal e Cesárea Fotografia Formatura Curumim 2025 CONTRATO- BATISMO+ALMO…" at bounding box center [640, 322] width 1280 height 644
click at [129, 124] on img at bounding box center [128, 122] width 7 height 7
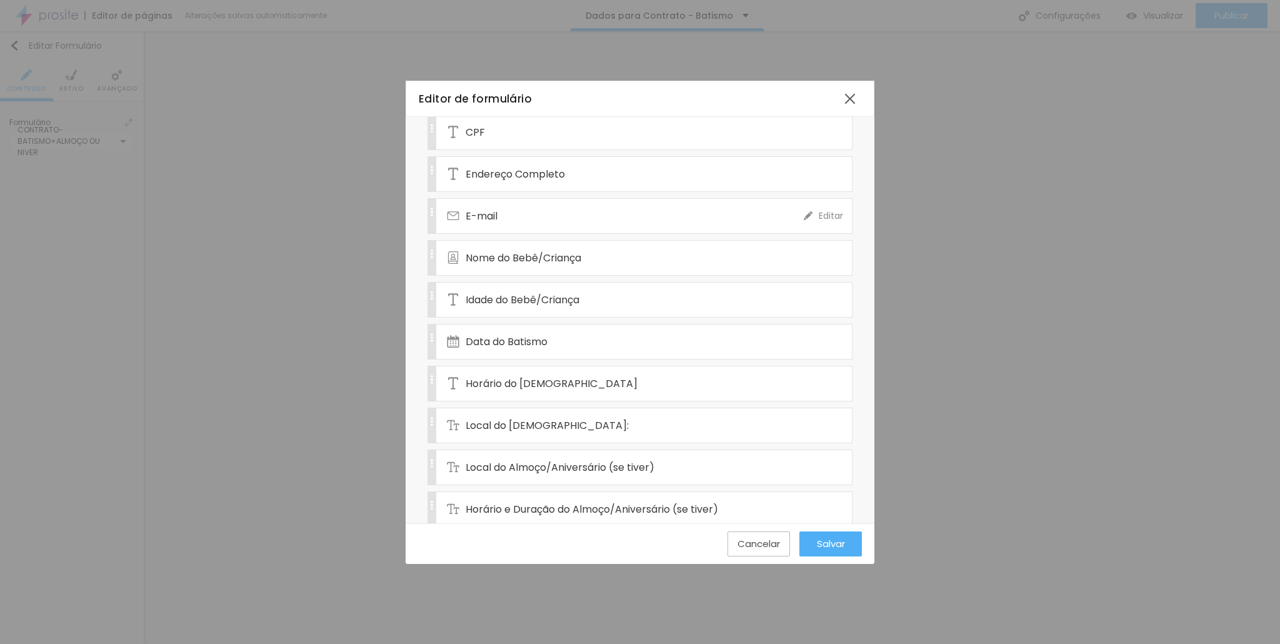
scroll to position [125, 0]
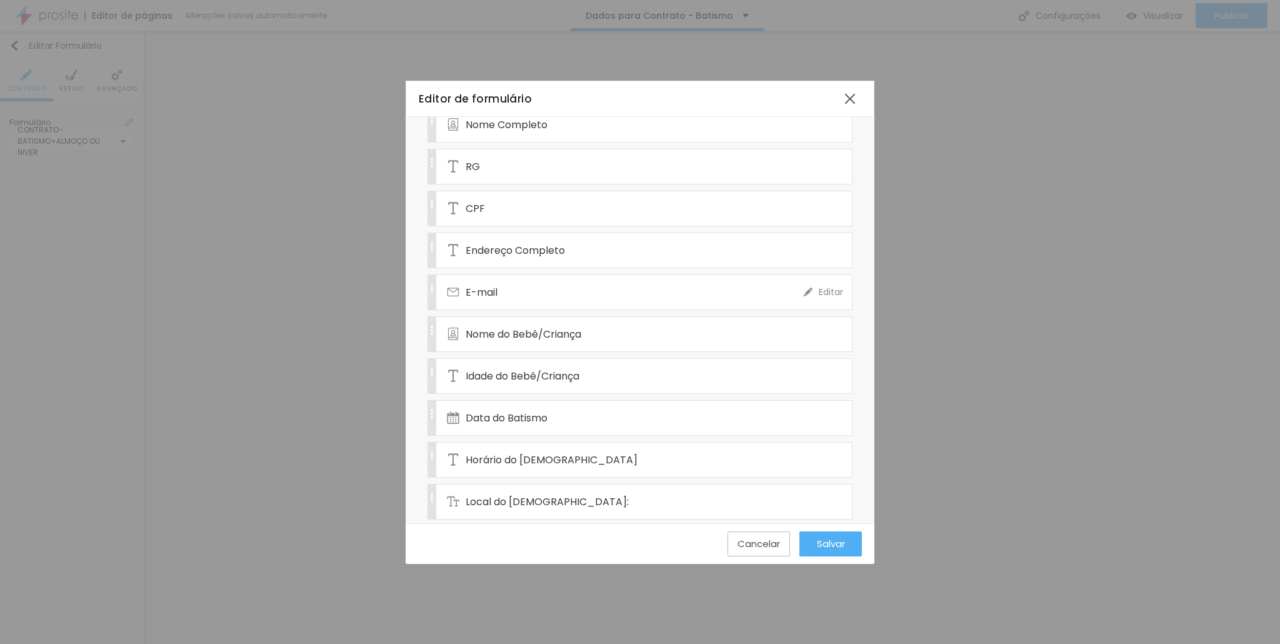
click at [518, 285] on div "E-mail" at bounding box center [625, 292] width 357 height 34
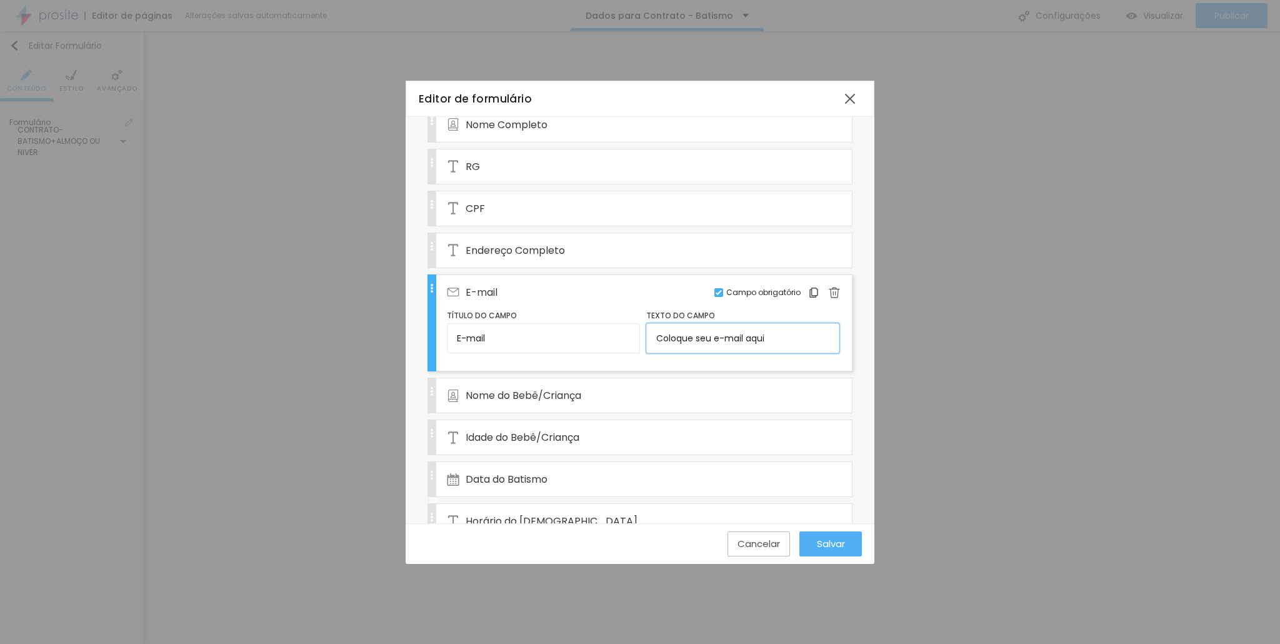
drag, startPoint x: 721, startPoint y: 332, endPoint x: 174, endPoint y: 362, distance: 547.0
click at [282, 332] on div "Editor de formulário Nome do formulário CONTRATO- BATISMO+ALMOÇO OU NIVER Campo…" at bounding box center [640, 322] width 1280 height 644
click at [542, 244] on span "Endereço Completo" at bounding box center [515, 250] width 99 height 16
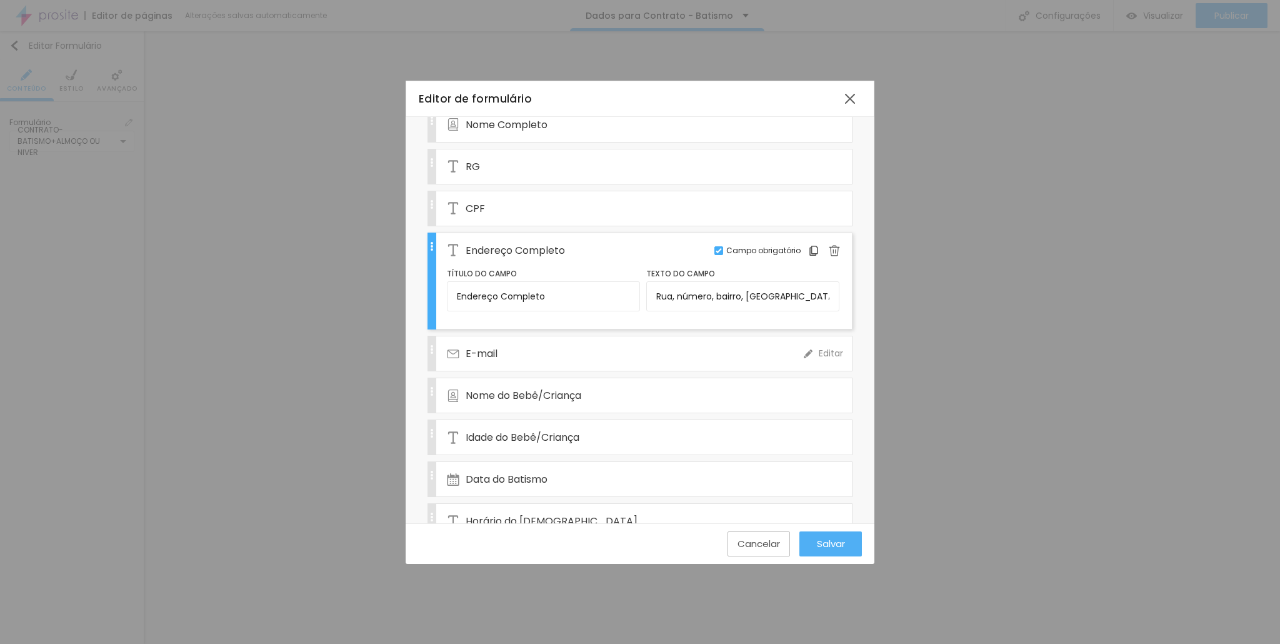
click at [510, 336] on div "E-mail" at bounding box center [625, 353] width 357 height 34
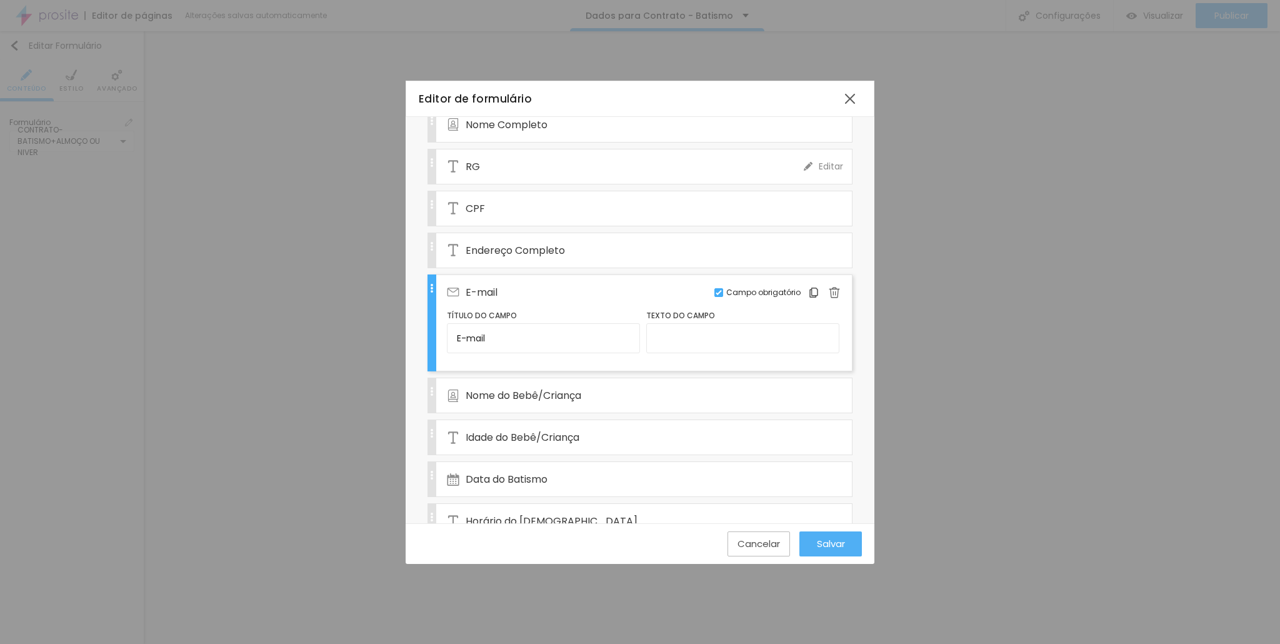
click at [506, 164] on div "RG" at bounding box center [625, 166] width 357 height 34
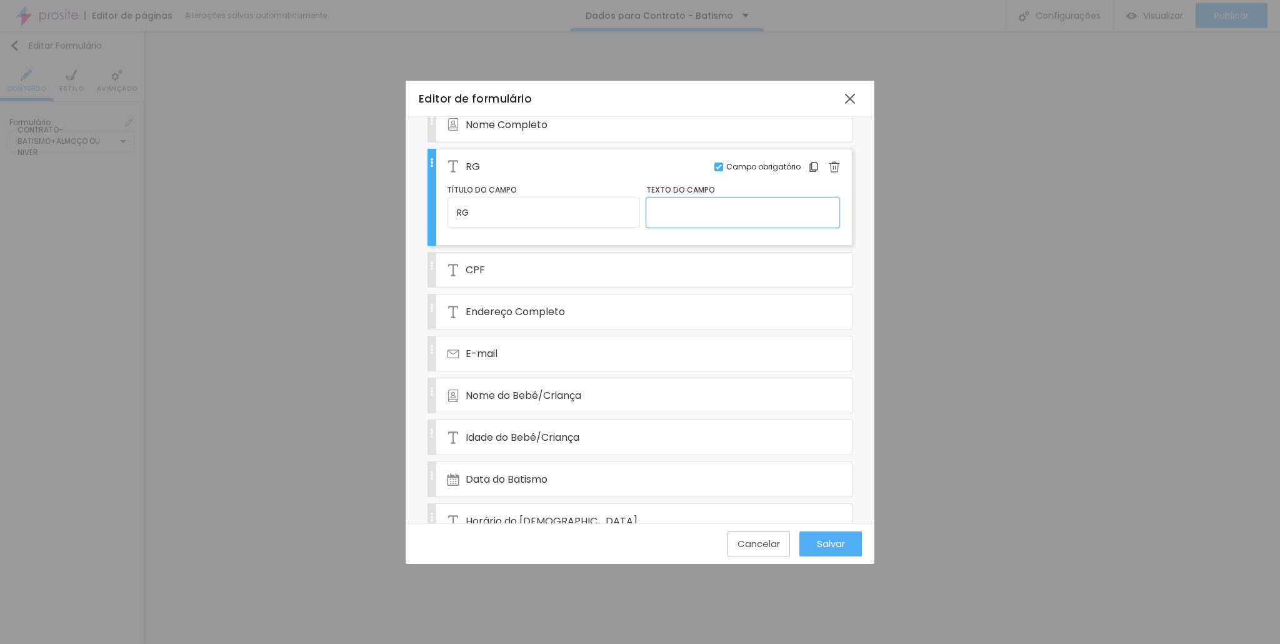
click at [747, 217] on input "text" at bounding box center [742, 212] width 193 height 30
drag, startPoint x: 651, startPoint y: 211, endPoint x: 693, endPoint y: 190, distance: 46.7
click at [652, 211] on input "00.000.000" at bounding box center [742, 212] width 193 height 30
click at [827, 545] on span "Salvar" at bounding box center [831, 543] width 28 height 11
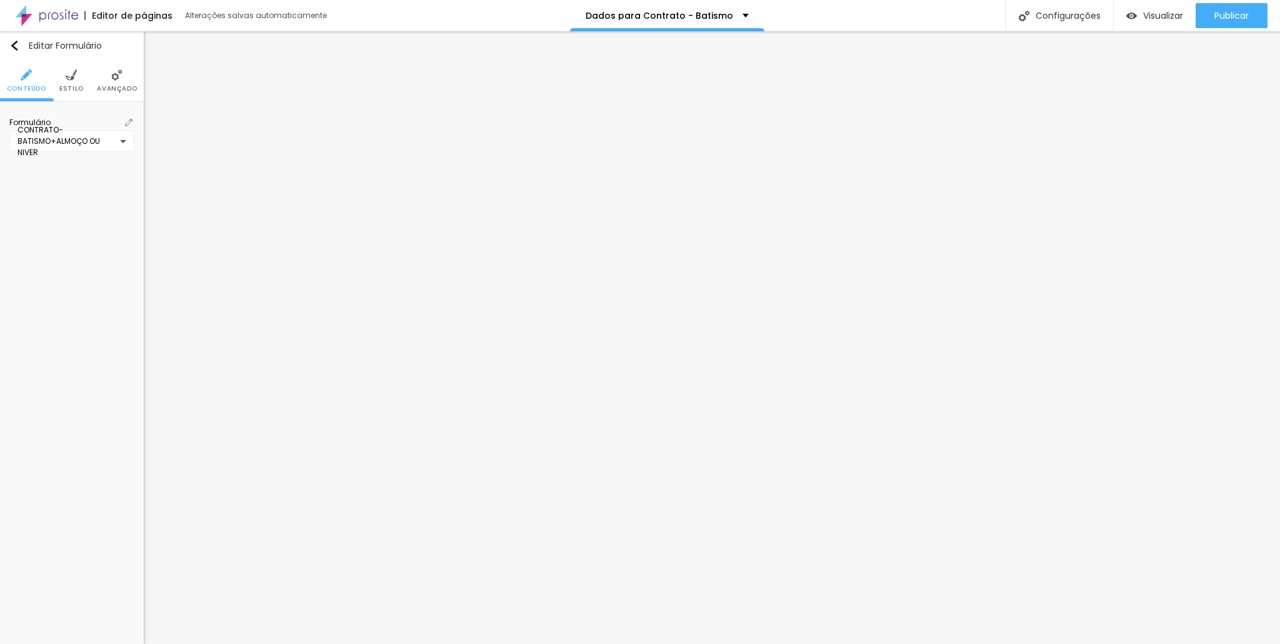
click at [135, 122] on div "Formulário CONTRATO- BATISMO+ALMOÇO OU NIVER" at bounding box center [72, 135] width 144 height 66
click at [131, 122] on img at bounding box center [128, 122] width 7 height 7
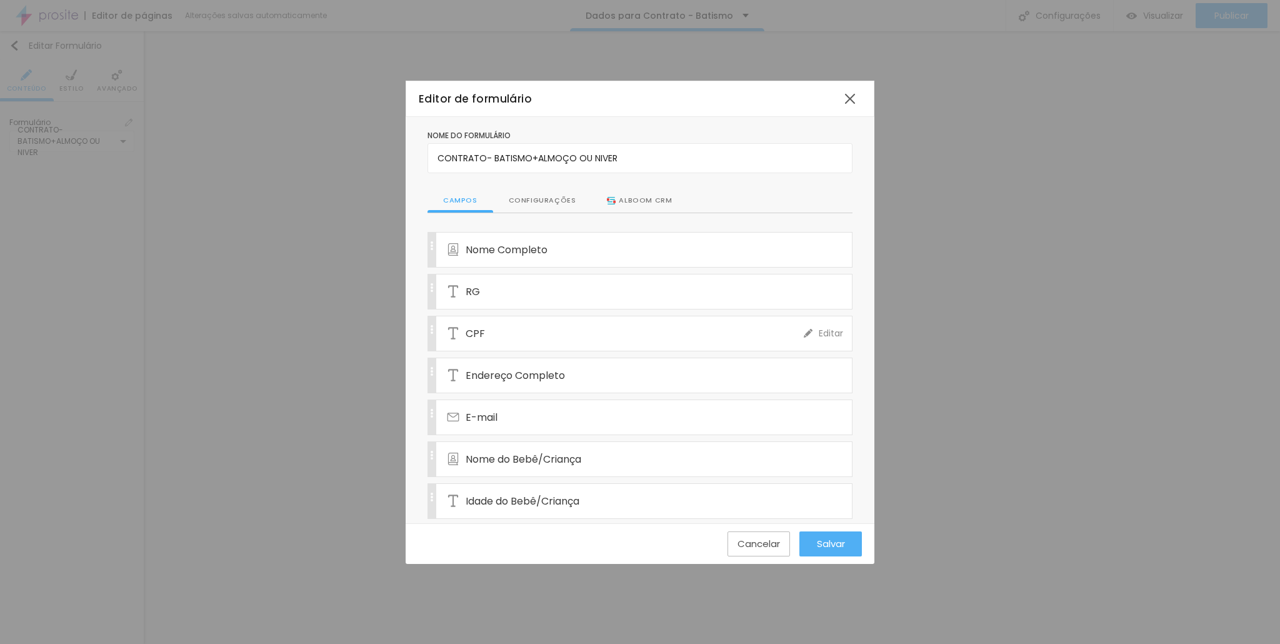
click at [550, 316] on div "CPF" at bounding box center [625, 333] width 357 height 34
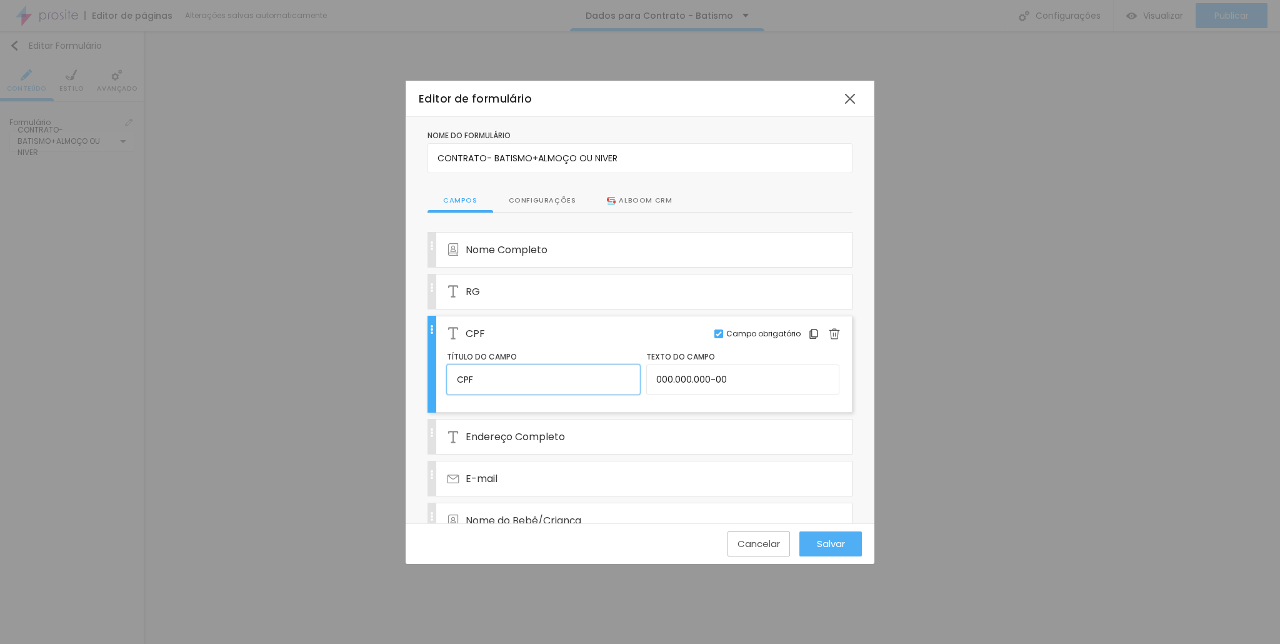
click at [527, 379] on input "CPF" at bounding box center [543, 379] width 193 height 30
drag, startPoint x: 771, startPoint y: 374, endPoint x: 336, endPoint y: 347, distance: 435.8
click at [365, 351] on div "Editor de formulário Nome do formulário CONTRATO- BATISMO+ALMOÇO OU NIVER Campo…" at bounding box center [640, 322] width 1280 height 644
click at [787, 296] on div "RG" at bounding box center [625, 291] width 357 height 34
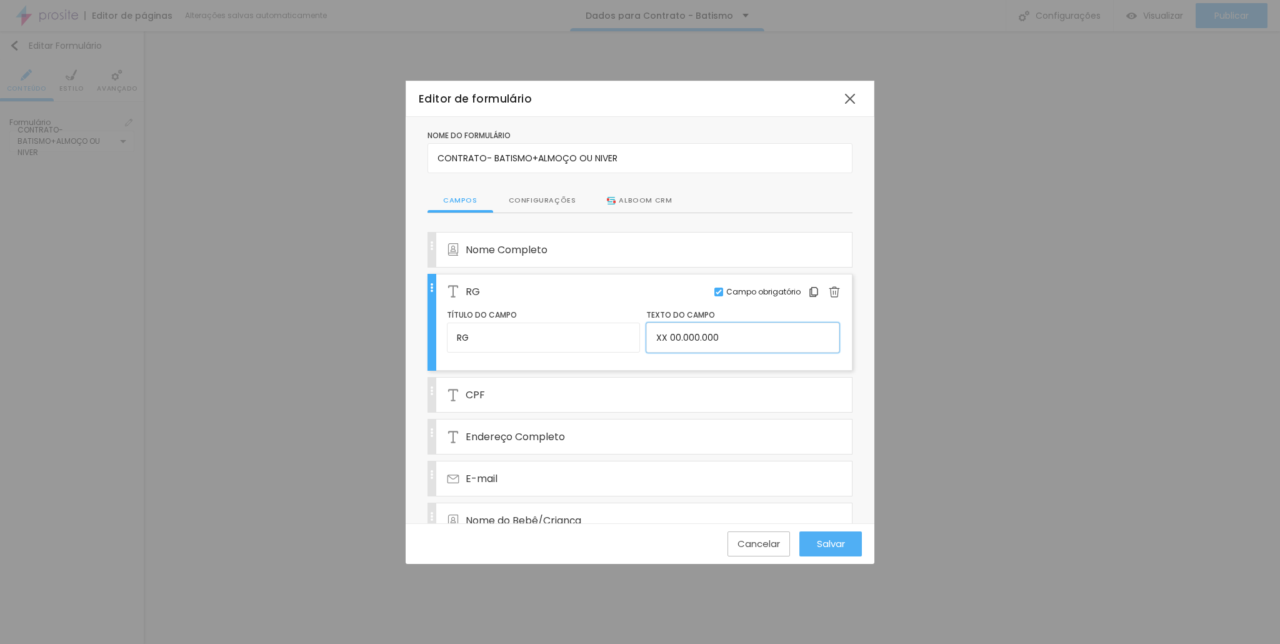
drag, startPoint x: 738, startPoint y: 336, endPoint x: 380, endPoint y: 304, distance: 359.5
click at [380, 304] on div "Editor de formulário Nome do formulário CONTRATO- BATISMO+ALMOÇO OU NIVER Campo…" at bounding box center [640, 322] width 1280 height 644
click at [618, 437] on div "Endereço Completo" at bounding box center [625, 436] width 357 height 34
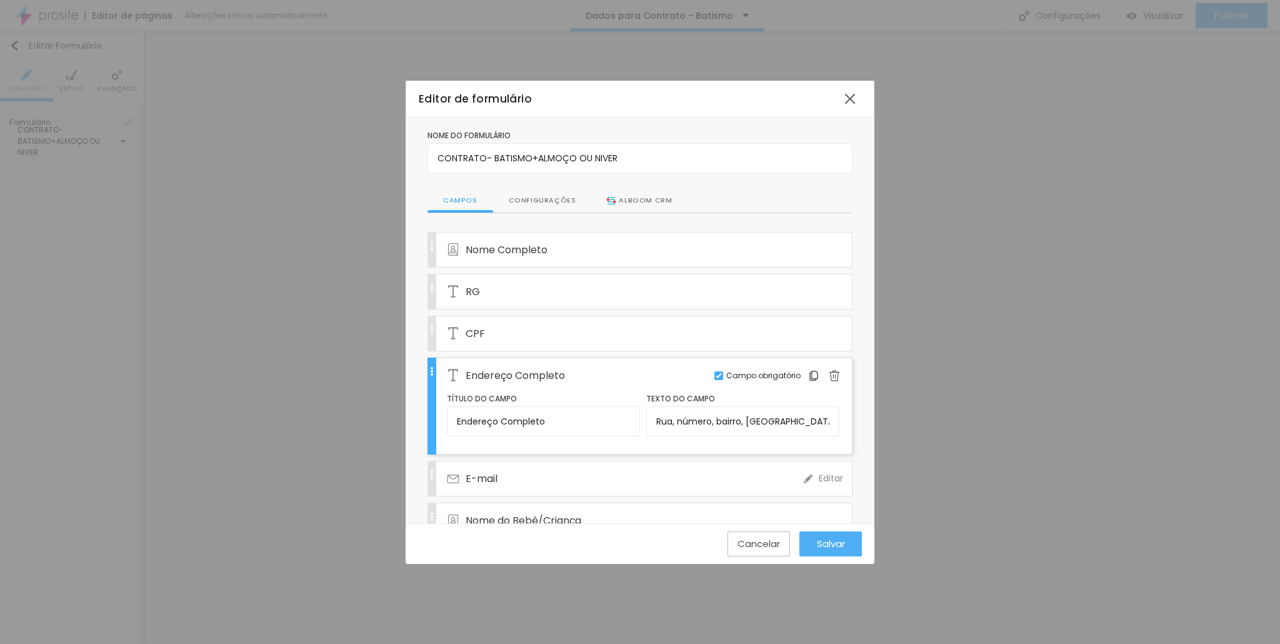
click at [600, 479] on div "E-mail" at bounding box center [625, 478] width 357 height 34
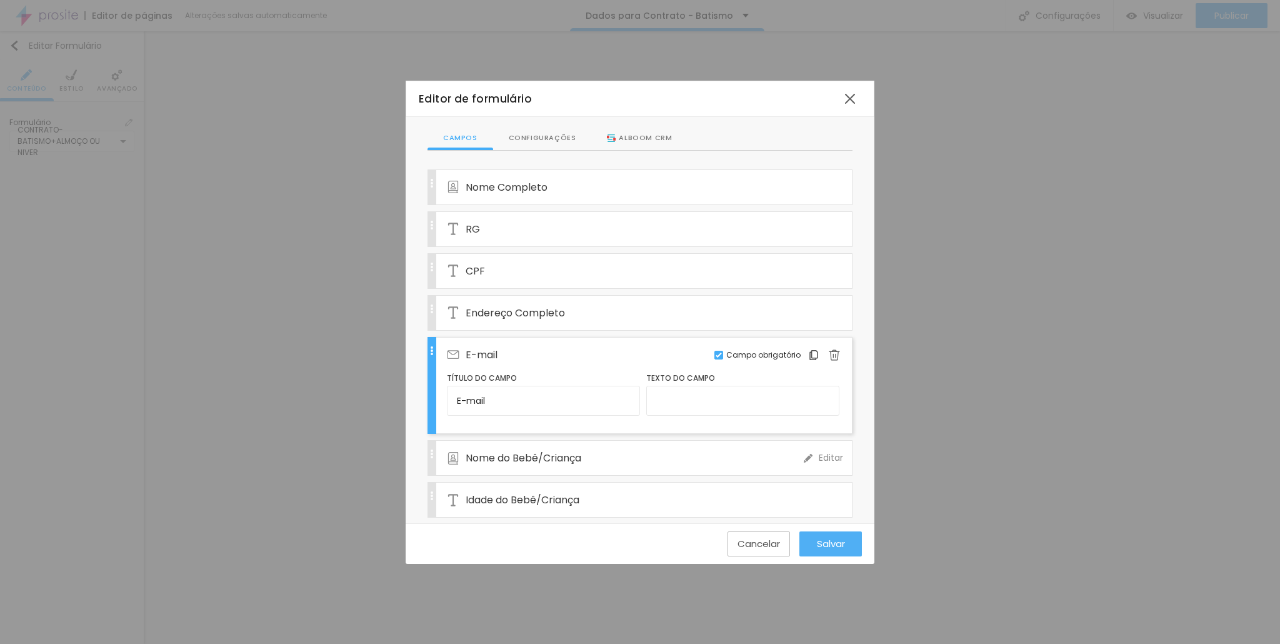
click at [605, 448] on div "Nome do Bebê/Criança" at bounding box center [625, 458] width 357 height 34
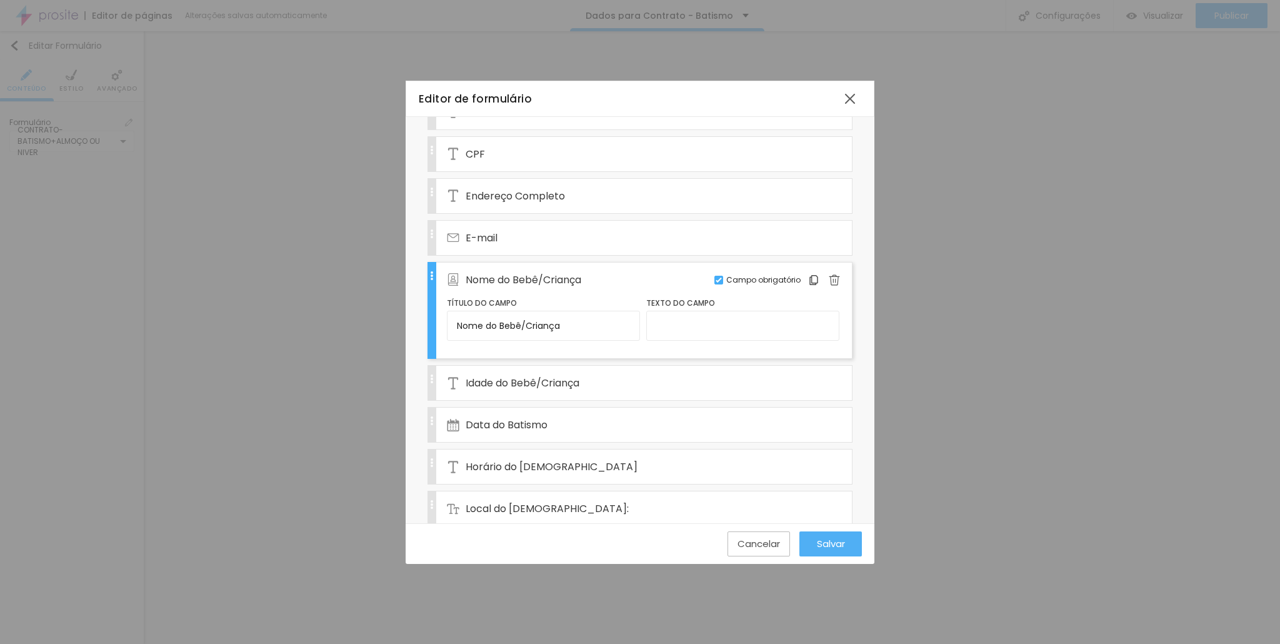
scroll to position [187, 0]
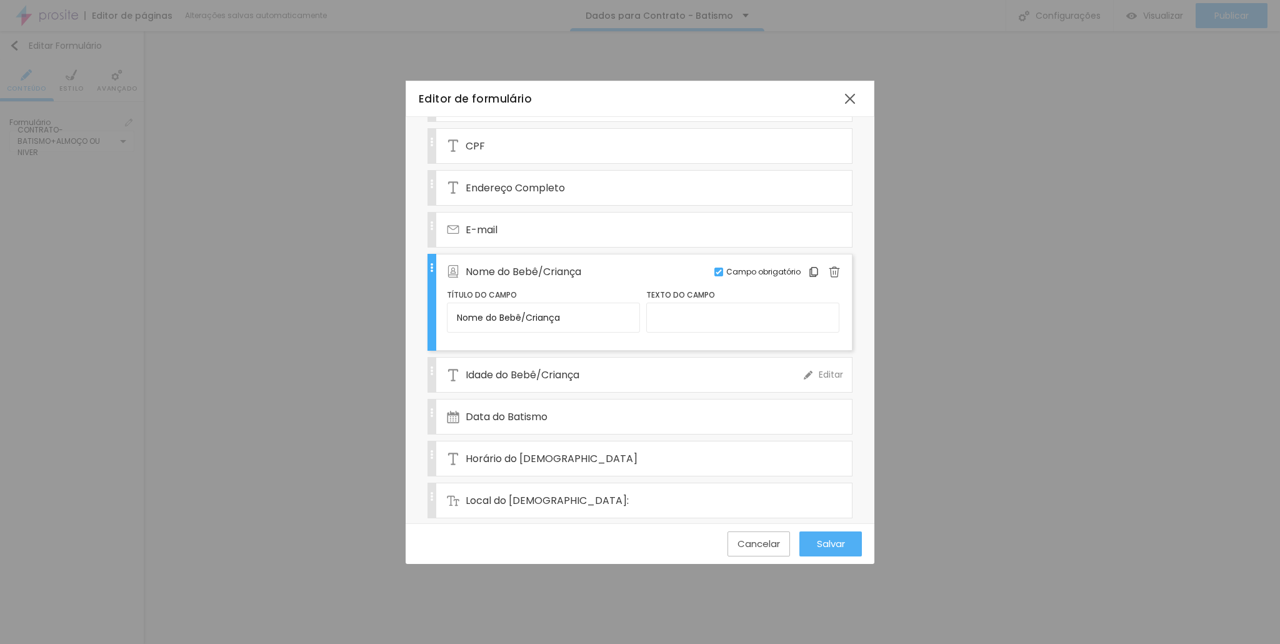
click at [602, 372] on div "Idade do Bebê/Criança" at bounding box center [625, 374] width 357 height 34
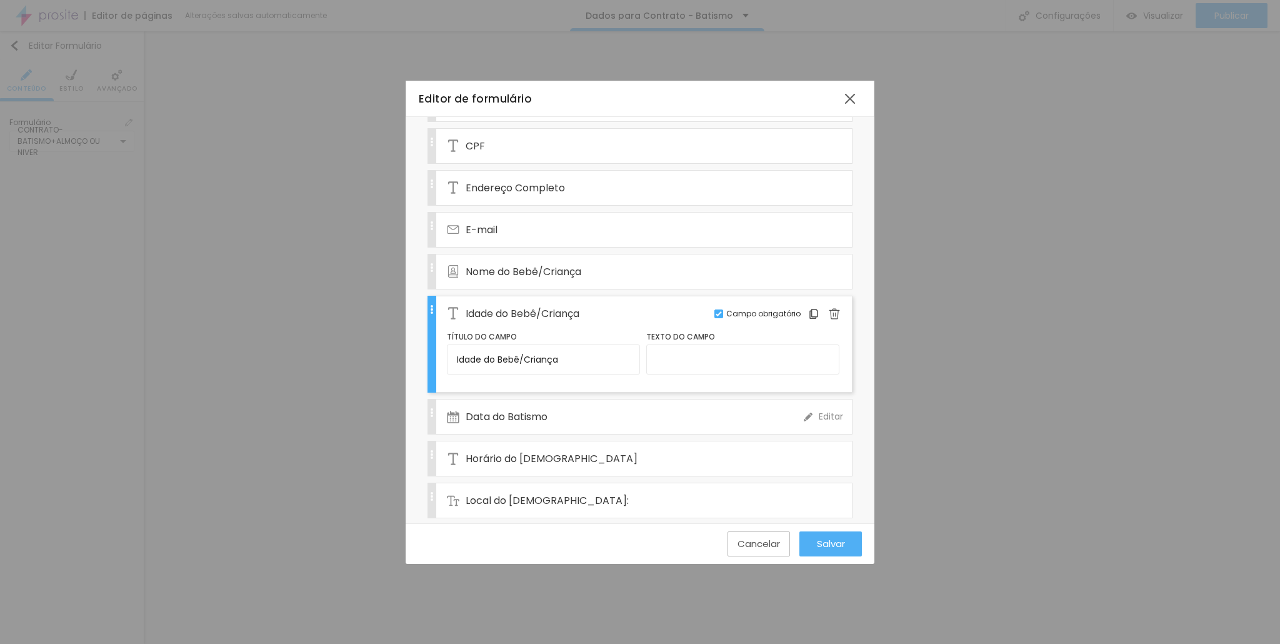
click at [597, 402] on div "Data do Batismo" at bounding box center [625, 416] width 357 height 34
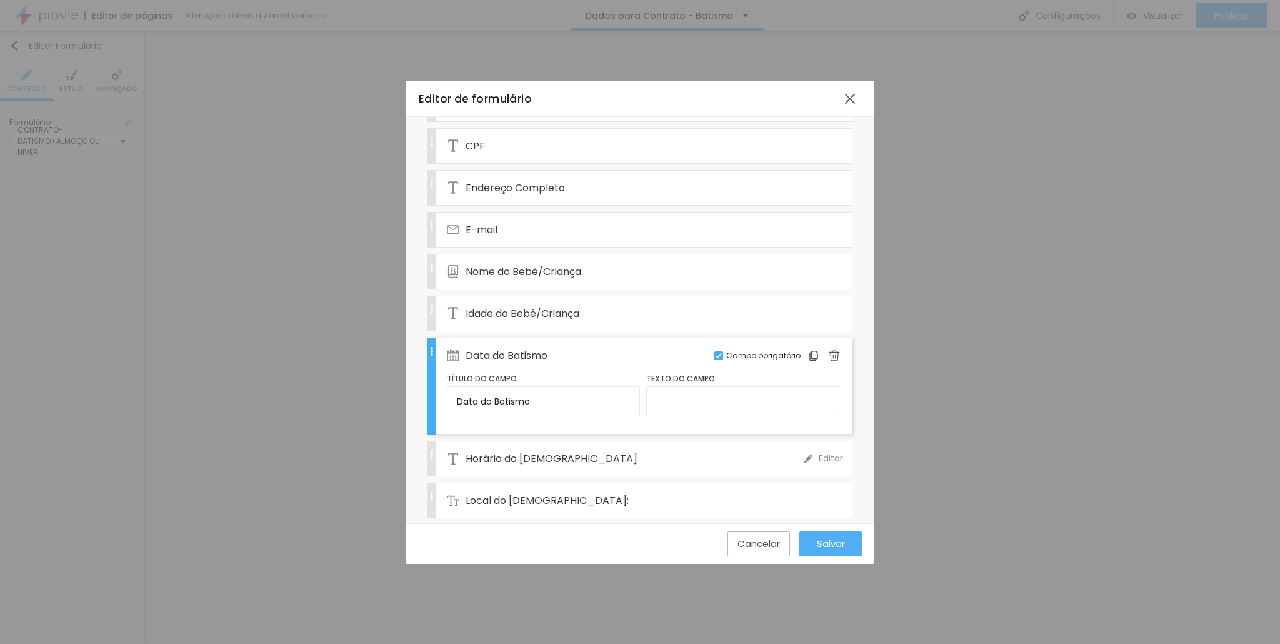
click at [615, 441] on div "Horário do [DEMOGRAPHIC_DATA]" at bounding box center [625, 458] width 357 height 34
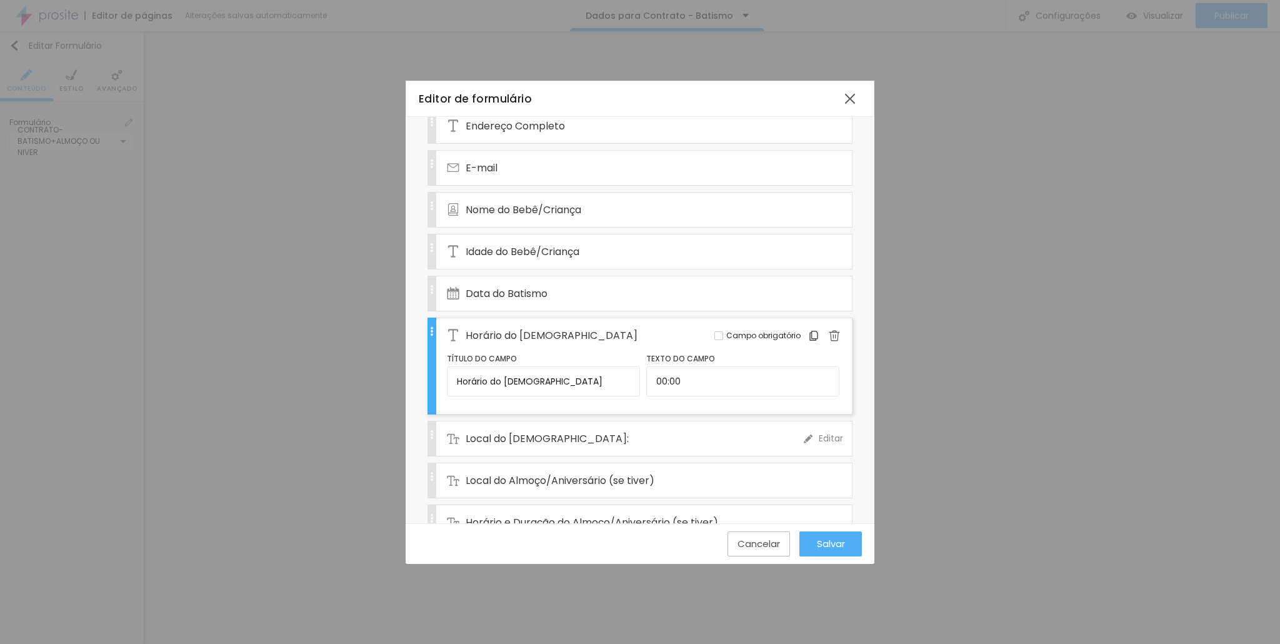
scroll to position [250, 0]
click at [593, 442] on div "Local do [DEMOGRAPHIC_DATA]:" at bounding box center [625, 438] width 357 height 34
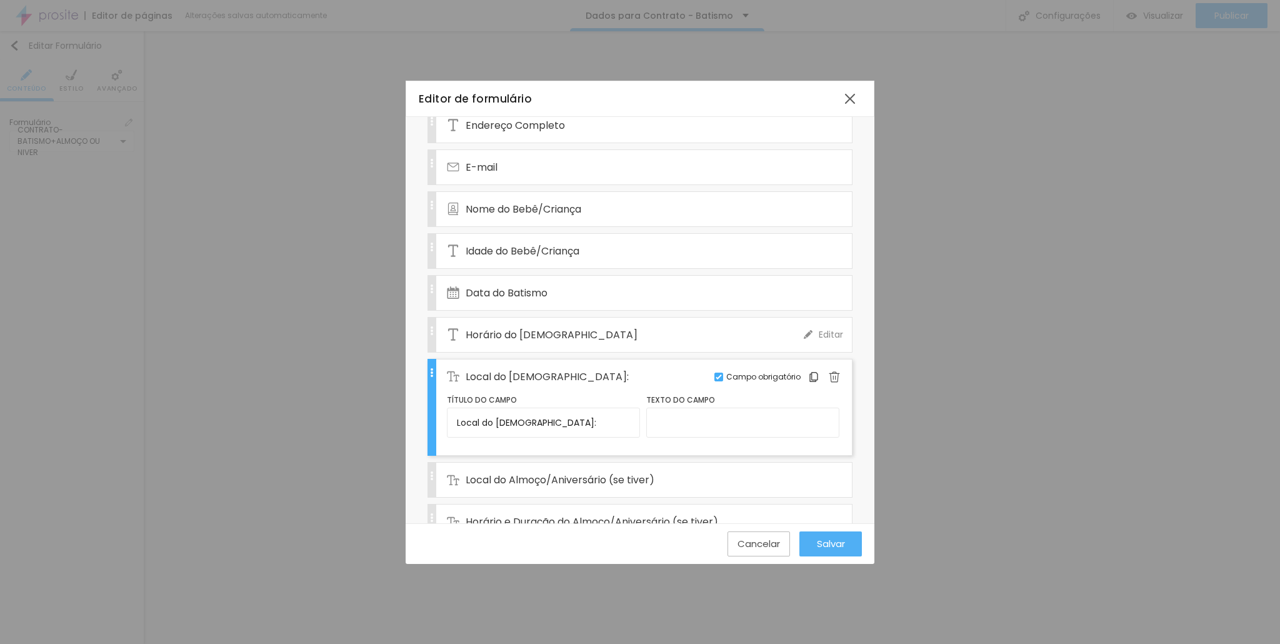
click at [718, 324] on div "Horário do [DEMOGRAPHIC_DATA]" at bounding box center [625, 334] width 357 height 34
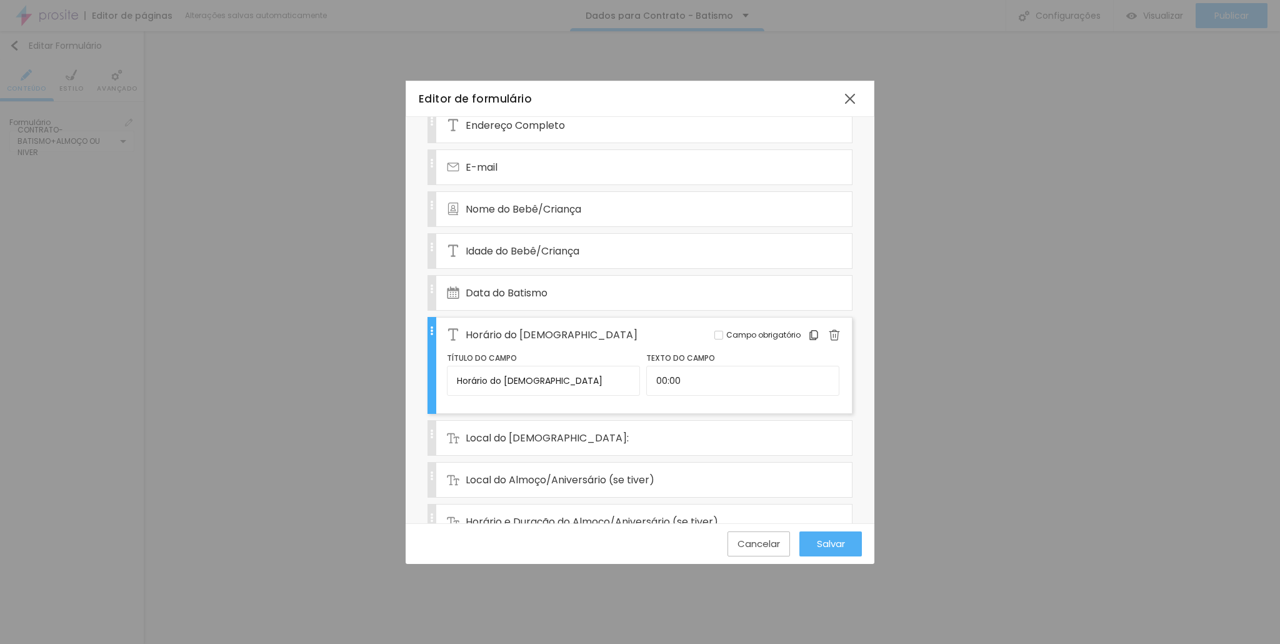
click at [730, 330] on span "Campo obrigatório" at bounding box center [763, 334] width 74 height 11
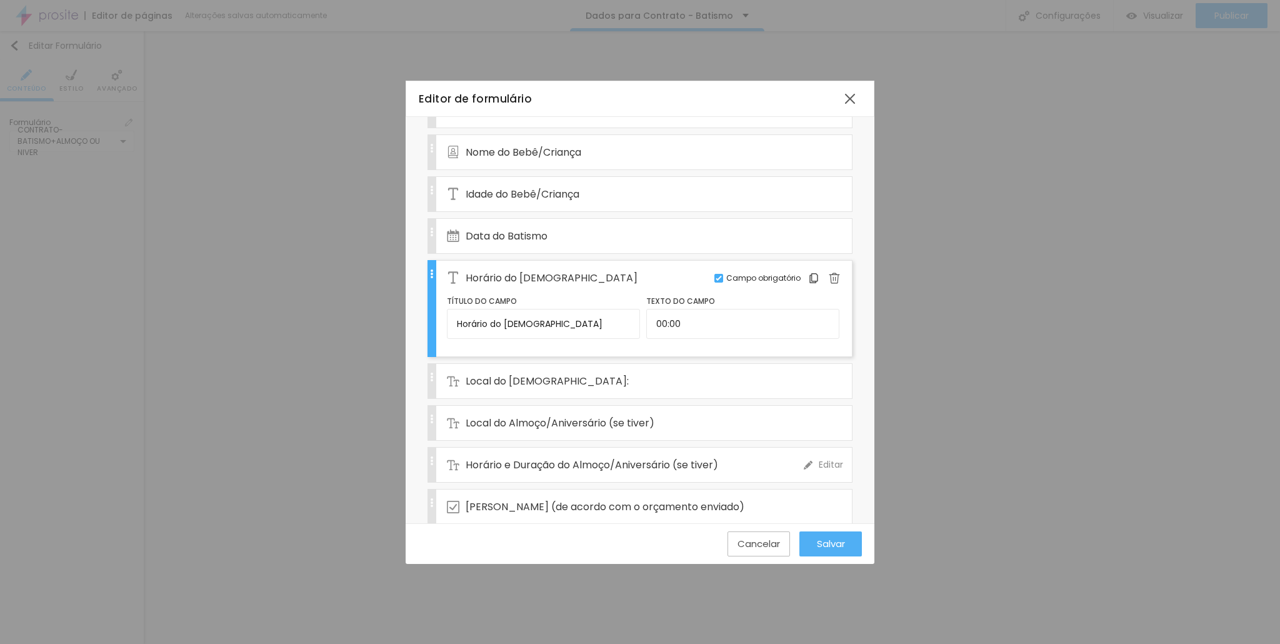
scroll to position [375, 0]
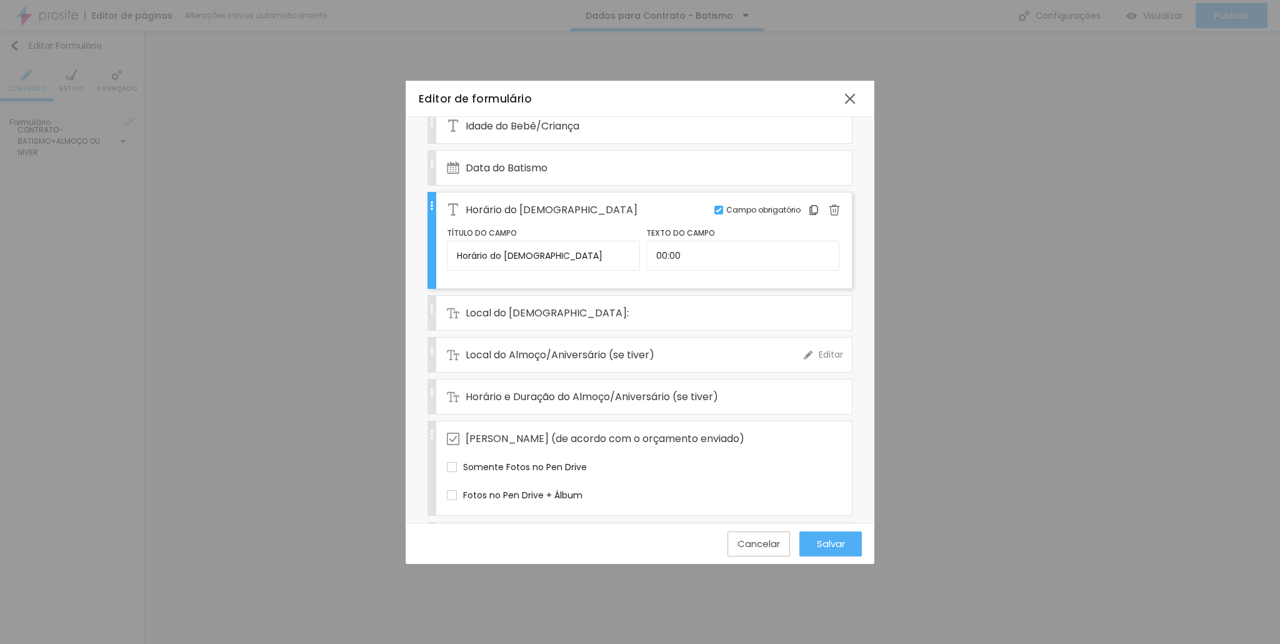
click at [672, 348] on div "Local do Almoço/Aniversário (se tiver)" at bounding box center [625, 354] width 357 height 34
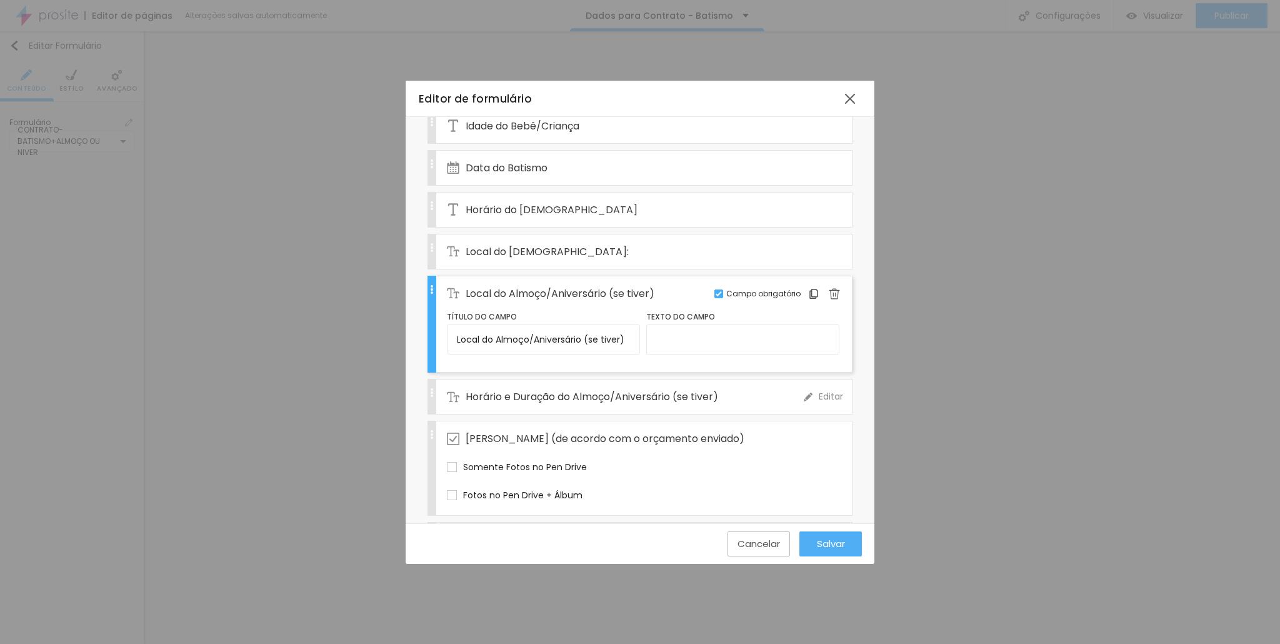
click at [678, 389] on span "Horário e Duração do Almoço/Aniversário (se tiver)" at bounding box center [592, 397] width 252 height 16
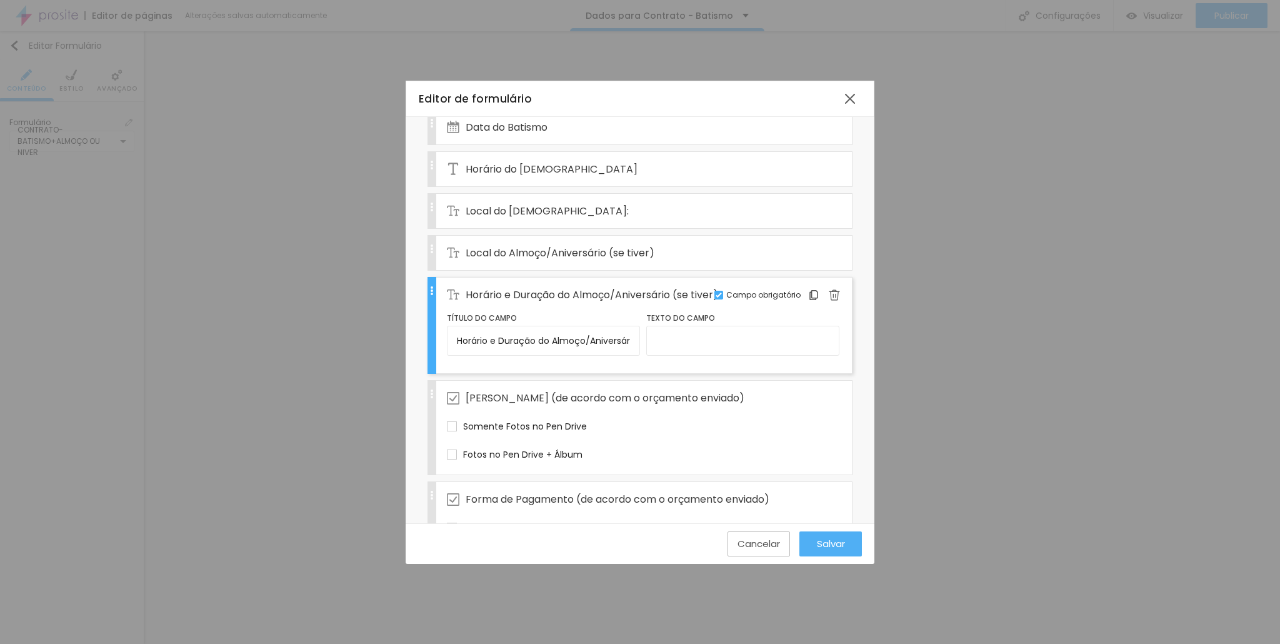
scroll to position [437, 0]
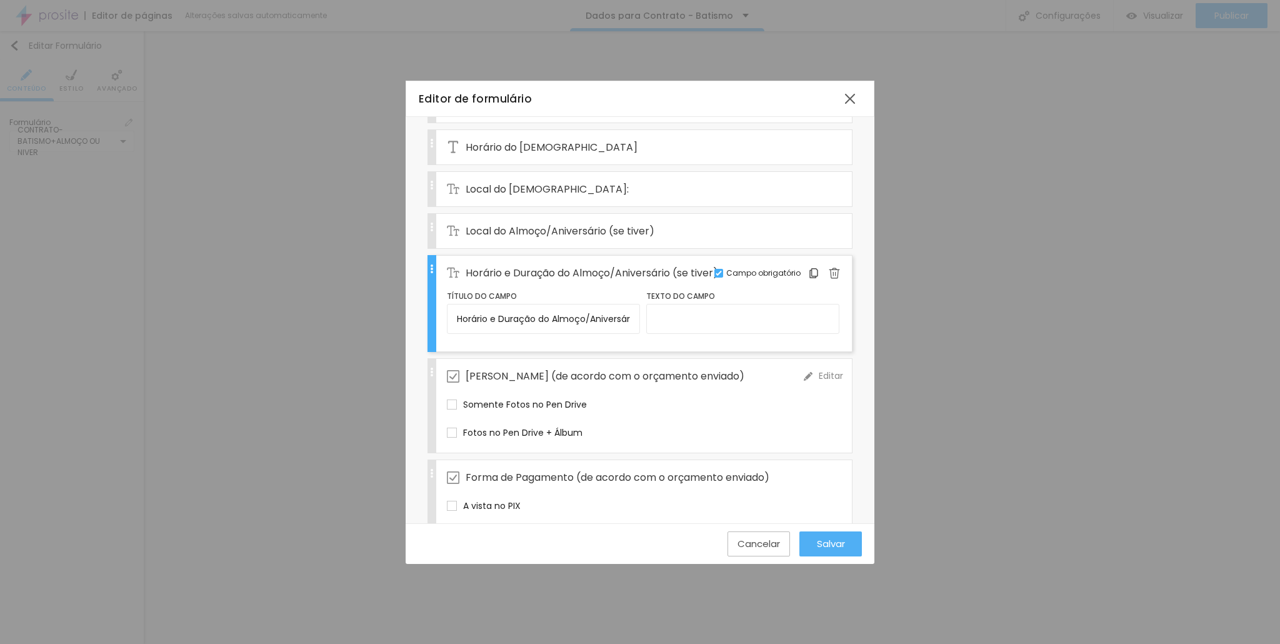
click at [676, 372] on div "[PERSON_NAME] (de acordo com o orçamento enviado)" at bounding box center [625, 376] width 357 height 34
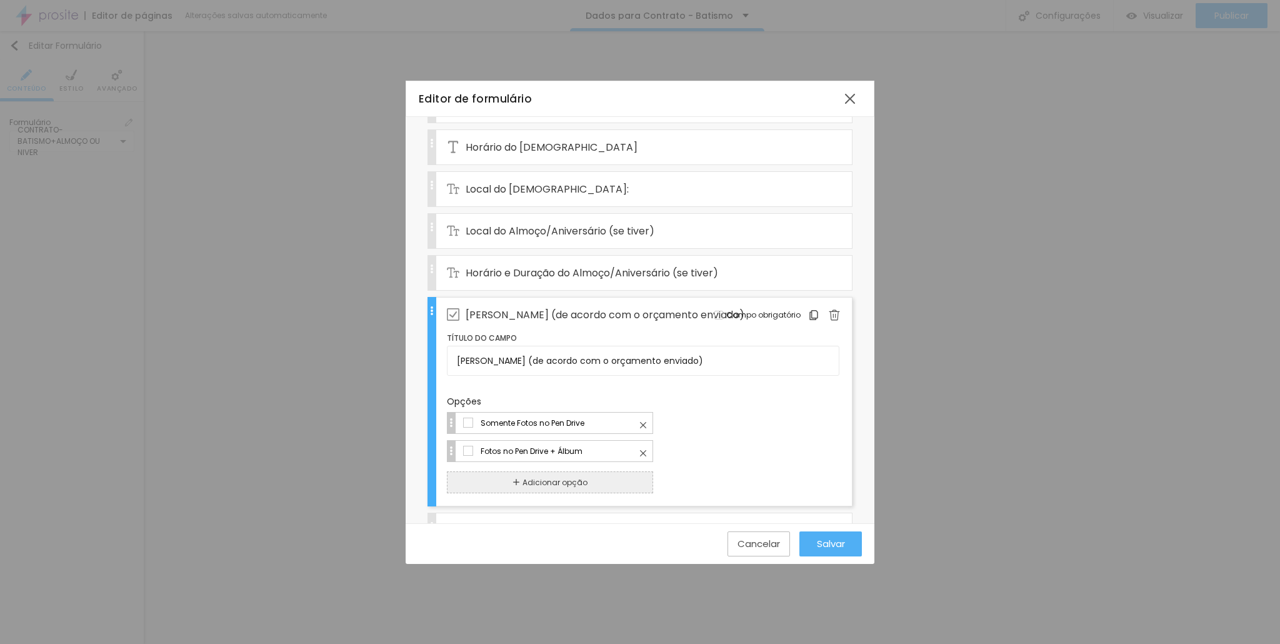
click at [762, 309] on span "Campo obrigatório" at bounding box center [763, 314] width 74 height 11
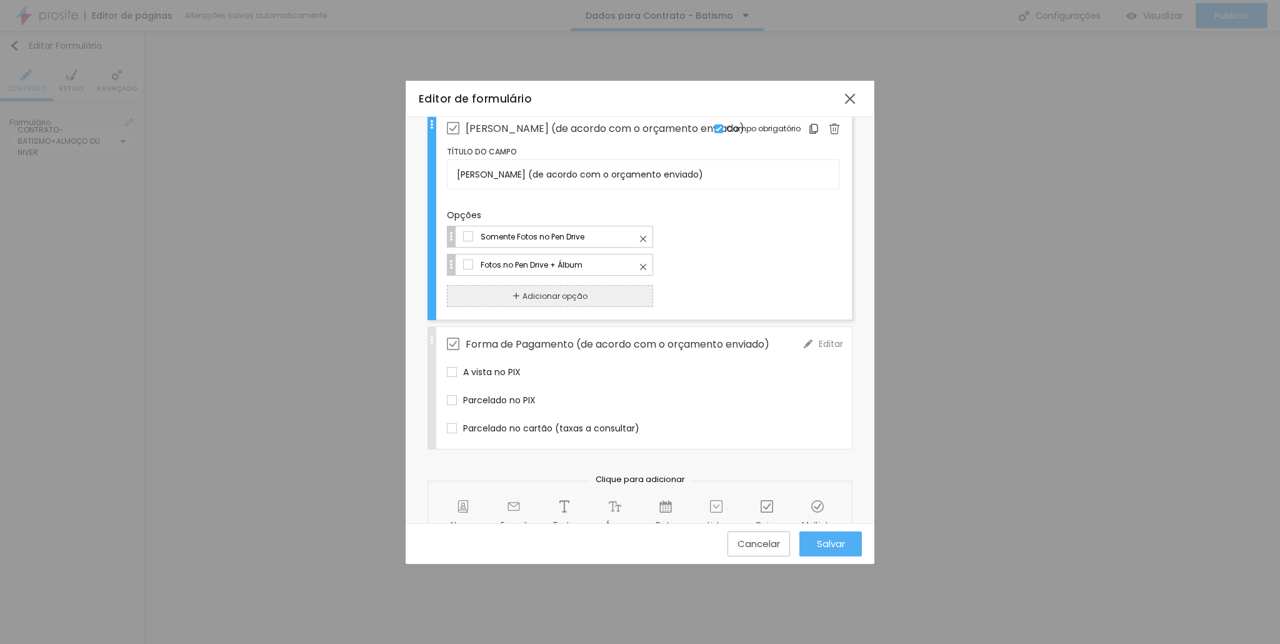
scroll to position [625, 0]
click at [752, 335] on span "Forma de Pagamento (de acordo com o orçamento enviado)" at bounding box center [618, 343] width 304 height 16
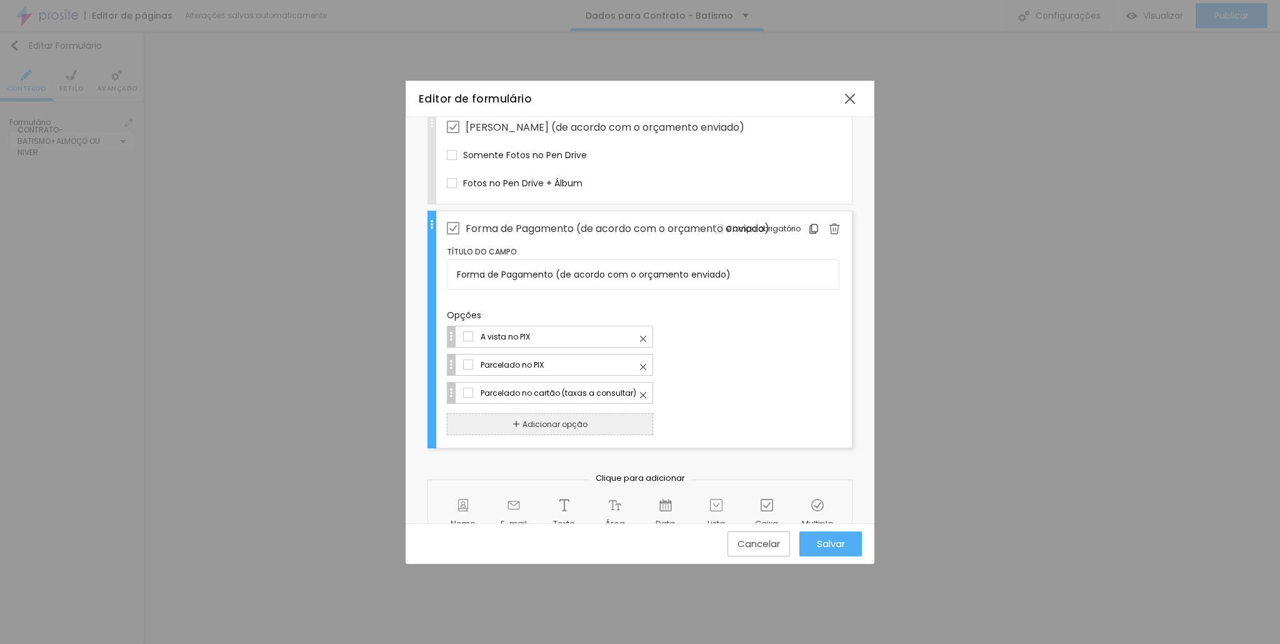
click at [772, 223] on span "Campo obrigatório" at bounding box center [763, 228] width 74 height 11
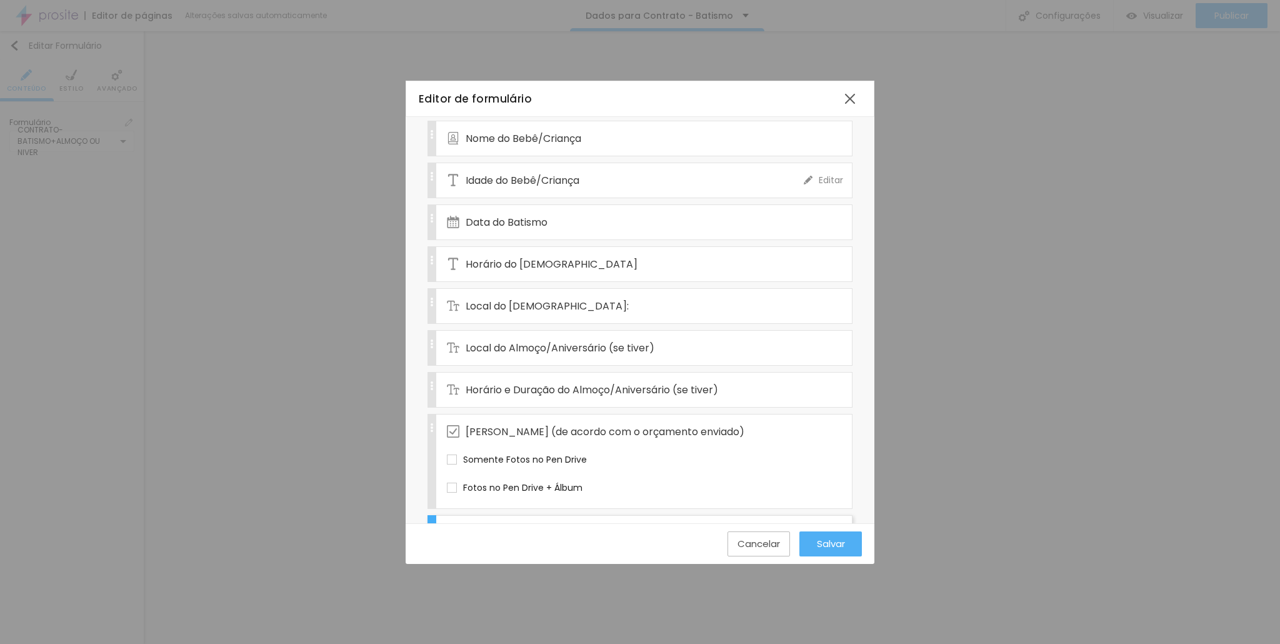
scroll to position [231, 0]
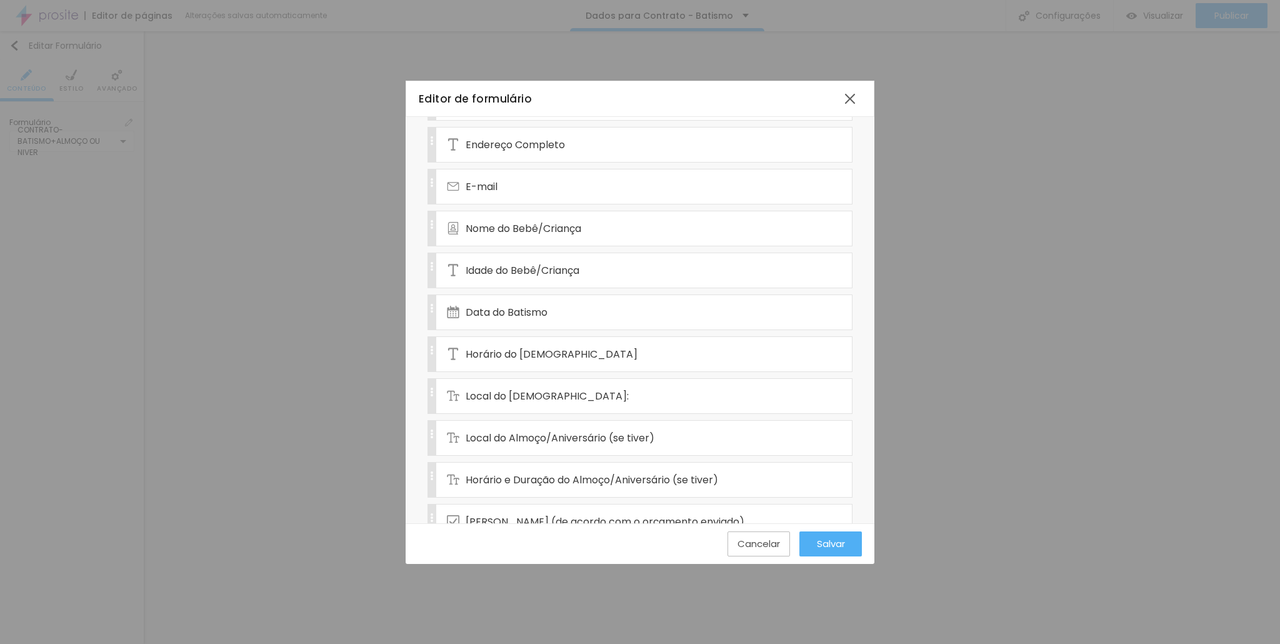
click at [821, 539] on span "Salvar" at bounding box center [831, 543] width 28 height 11
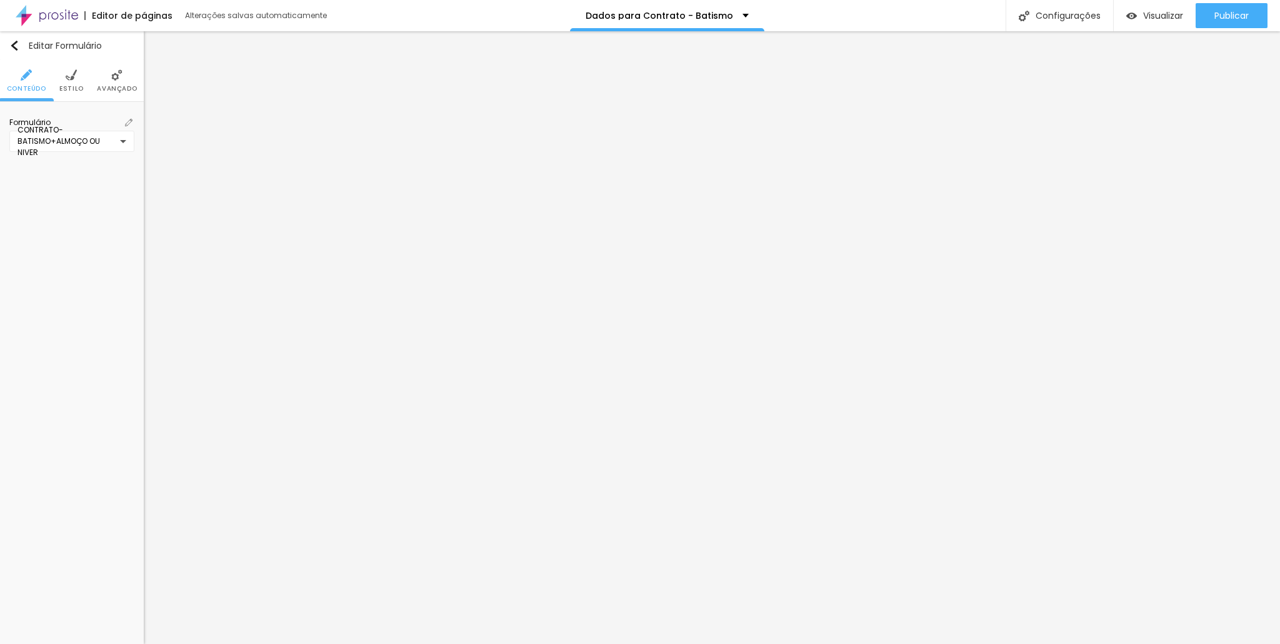
click at [136, 119] on div "Formulário CONTRATO- BATISMO+ALMOÇO OU NIVER" at bounding box center [72, 135] width 144 height 66
click at [132, 118] on span at bounding box center [128, 122] width 11 height 11
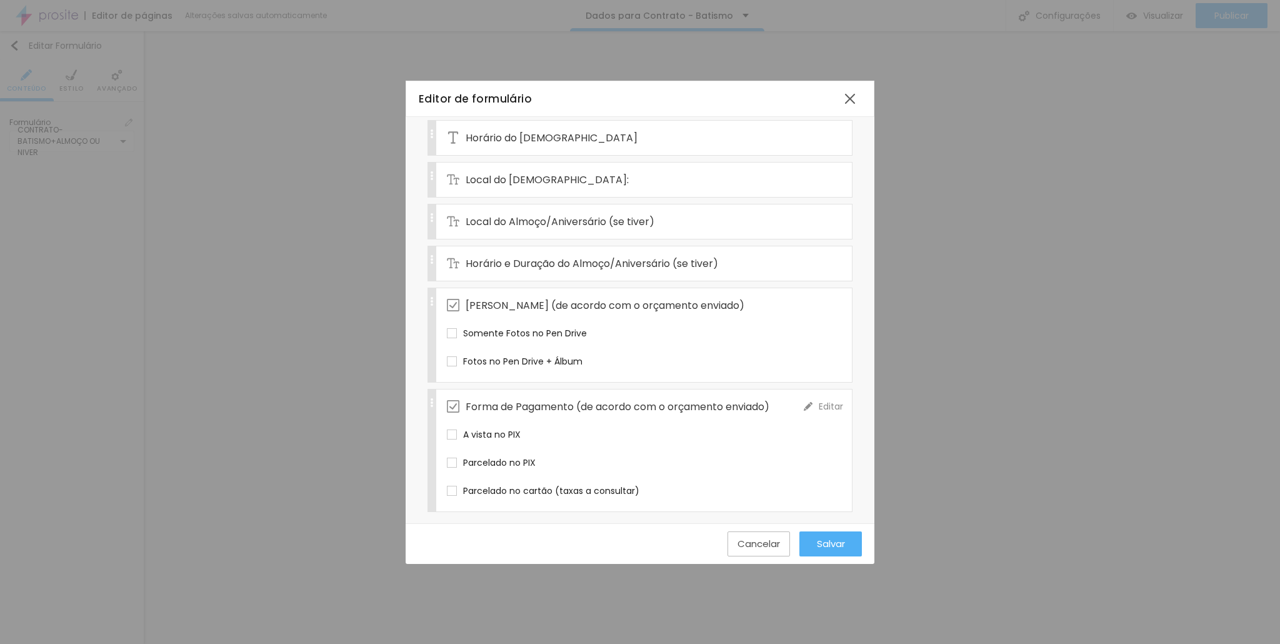
scroll to position [312, 0]
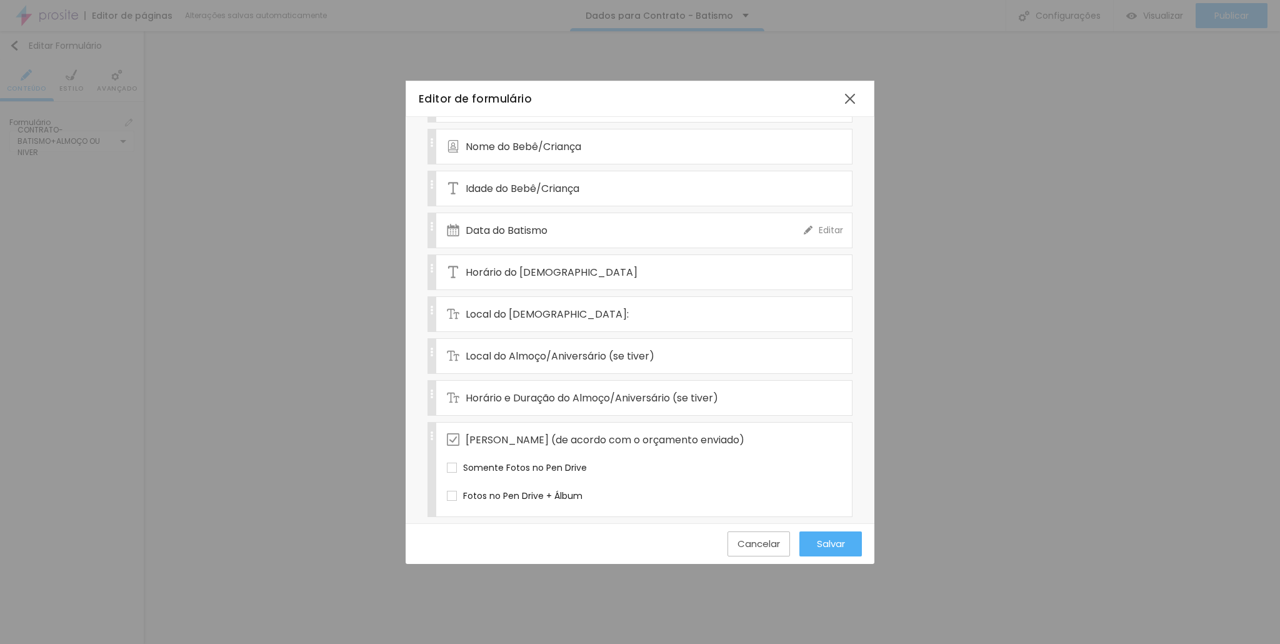
click at [554, 226] on div "Data do Batismo" at bounding box center [625, 230] width 357 height 34
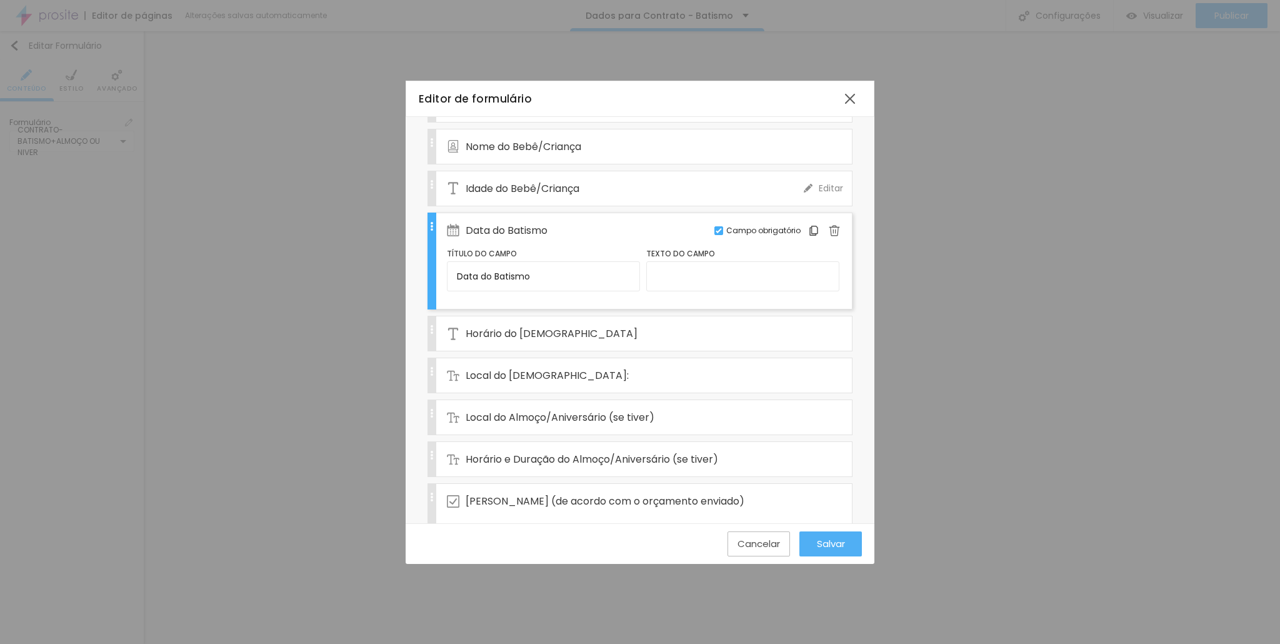
click at [561, 187] on span "Idade do Bebê/Criança" at bounding box center [523, 189] width 114 height 16
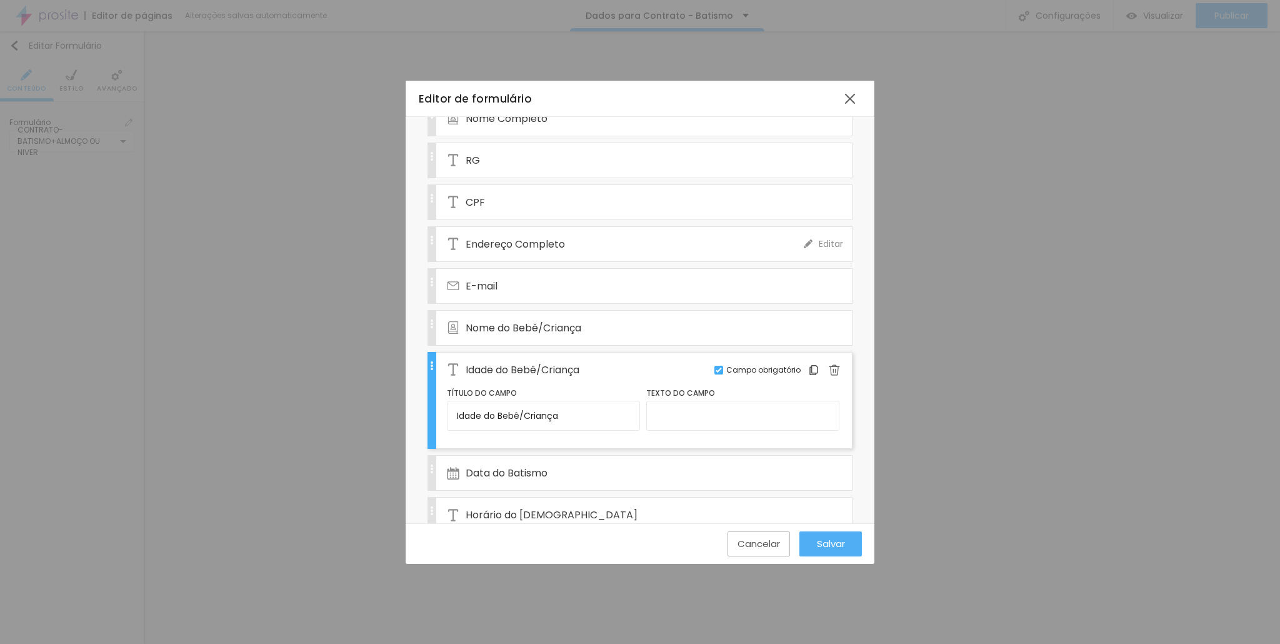
scroll to position [125, 0]
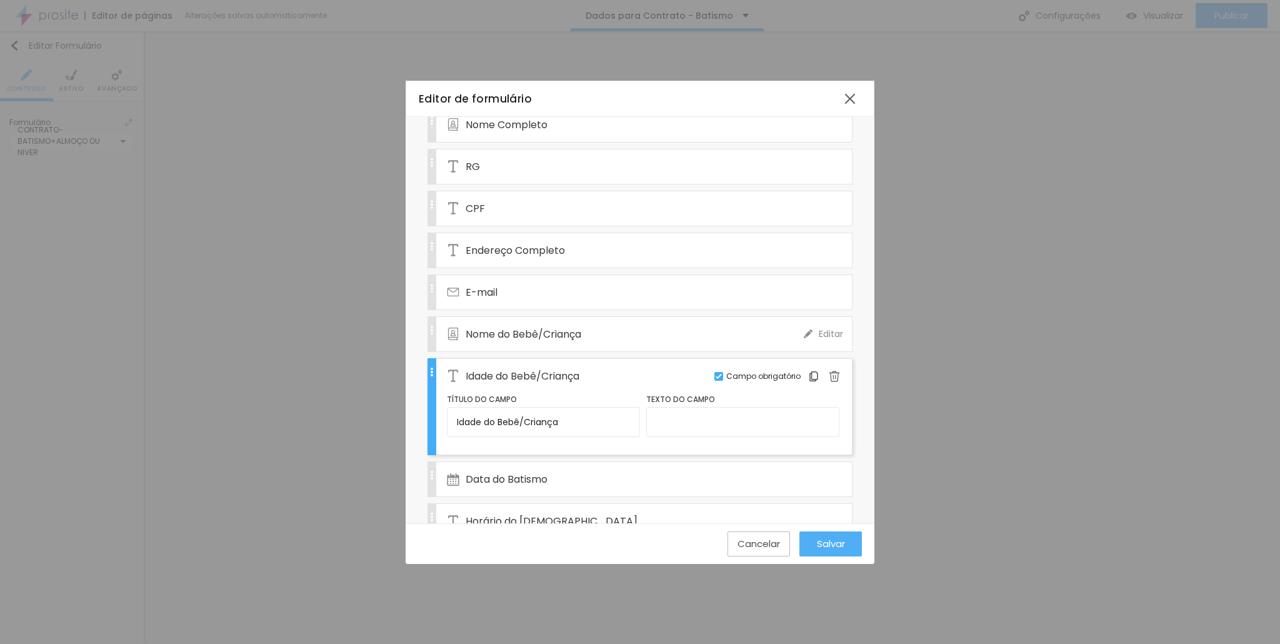
click at [517, 332] on span "Nome do Bebê/Criança" at bounding box center [524, 334] width 116 height 16
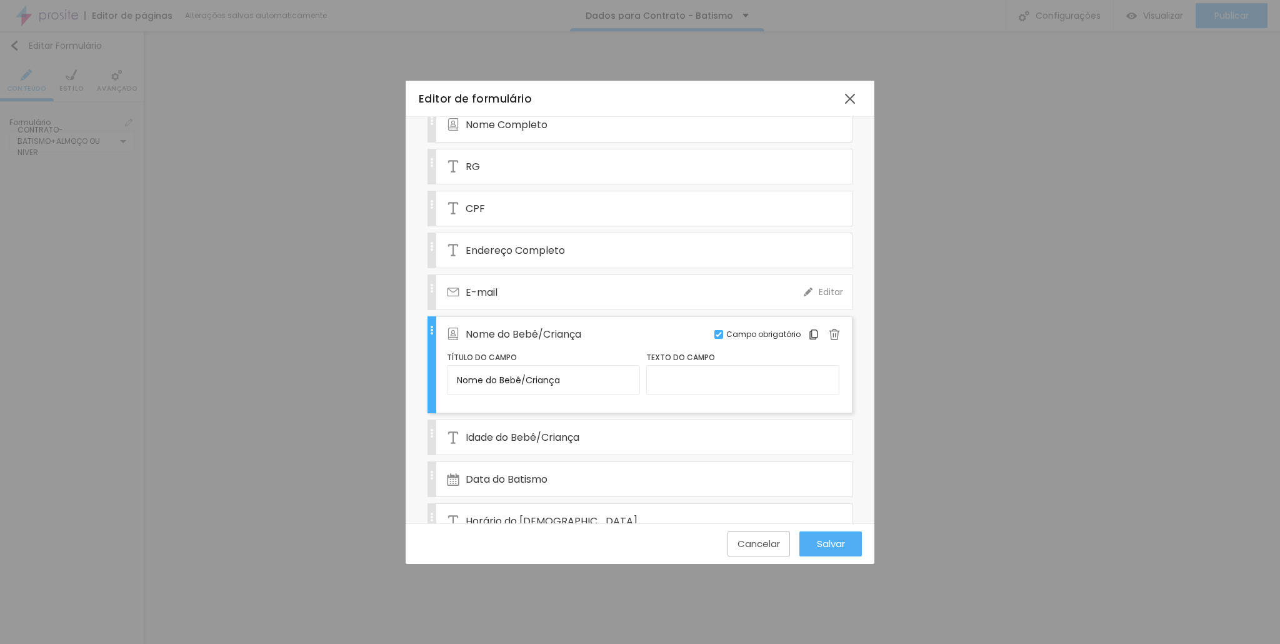
click at [530, 287] on div "E-mail" at bounding box center [625, 292] width 357 height 34
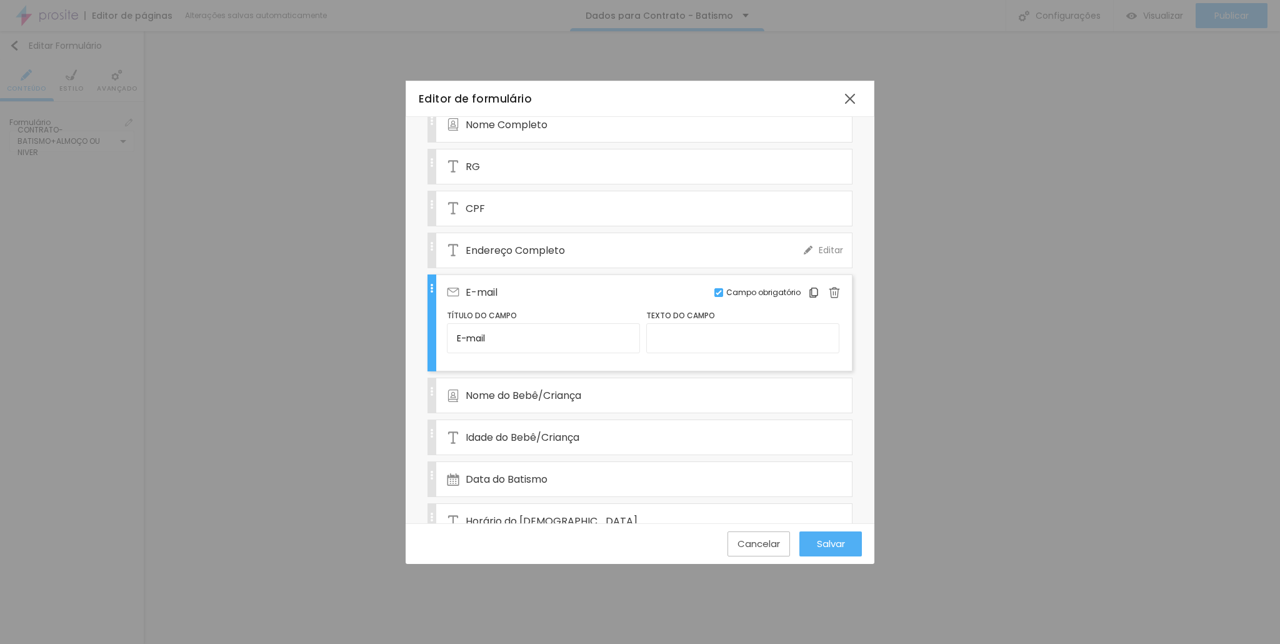
click at [534, 258] on div "Endereço Completo" at bounding box center [625, 250] width 357 height 34
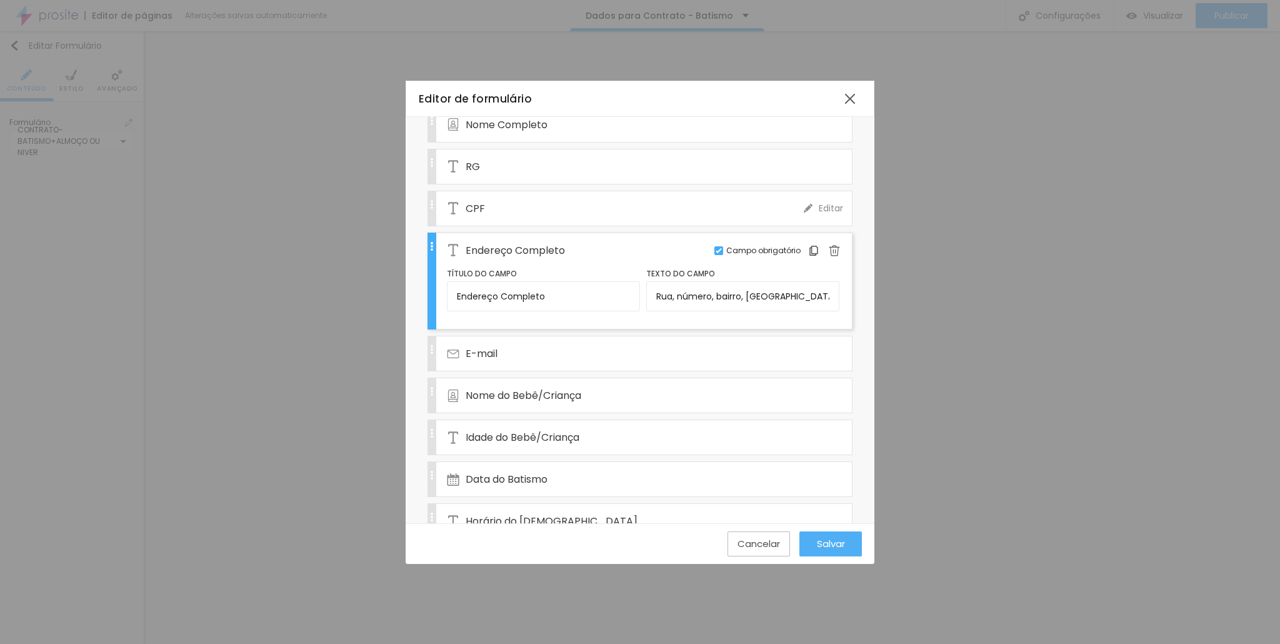
click at [492, 197] on div "CPF" at bounding box center [625, 208] width 357 height 34
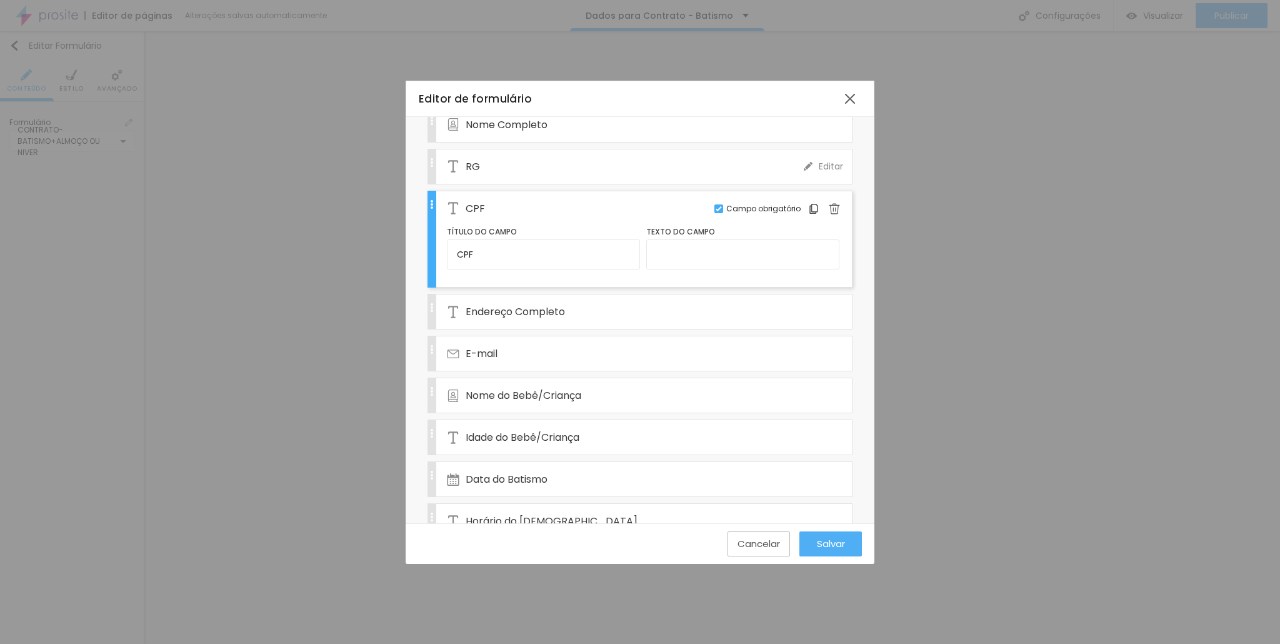
click at [506, 172] on div "RG" at bounding box center [625, 166] width 357 height 34
click at [532, 387] on span "Nome do Bebê/Criança" at bounding box center [524, 395] width 116 height 16
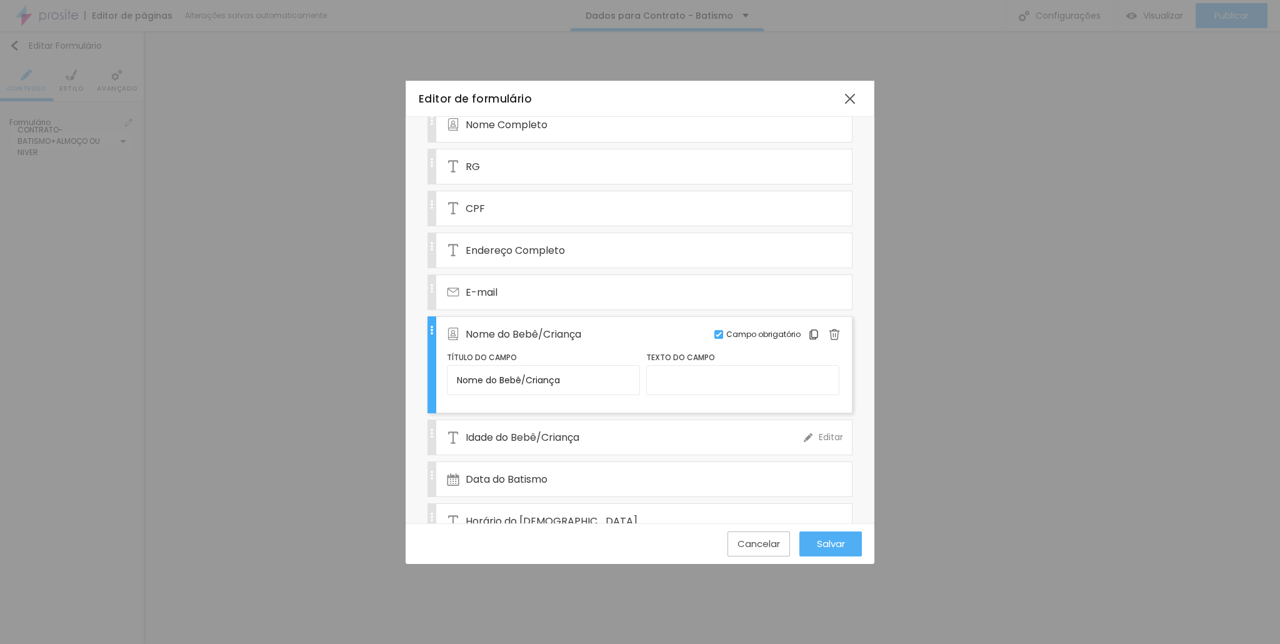
click at [529, 432] on span "Idade do Bebê/Criança" at bounding box center [523, 437] width 114 height 16
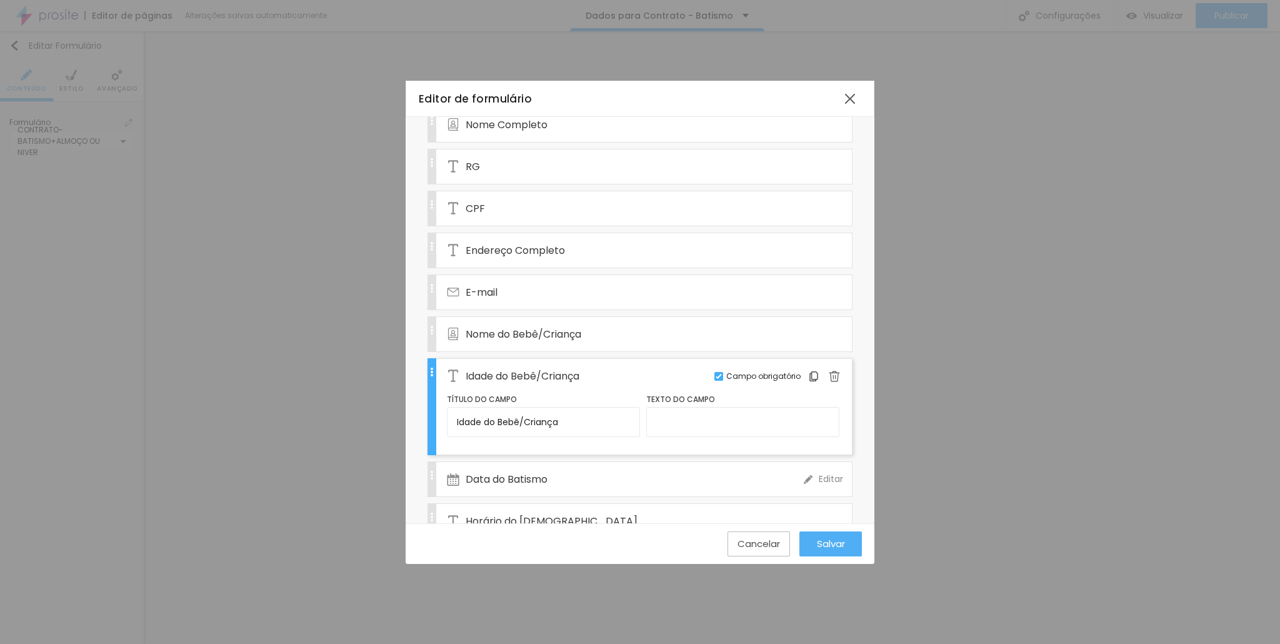
click at [517, 474] on span "Data do Batismo" at bounding box center [507, 479] width 82 height 16
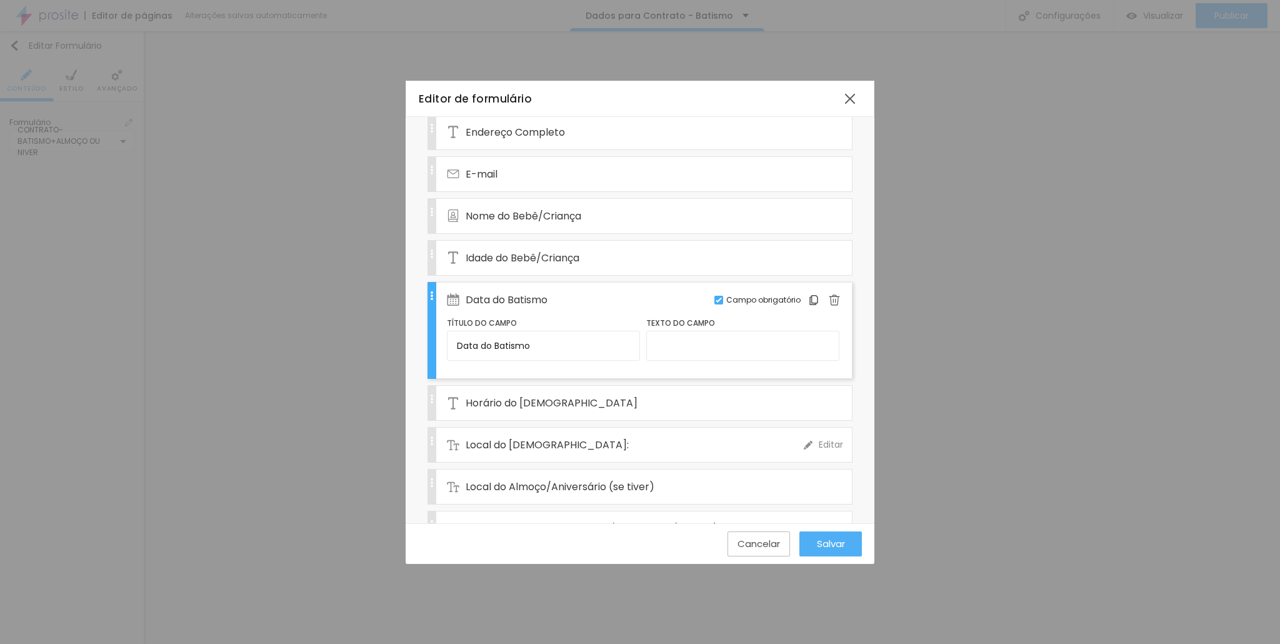
scroll to position [250, 0]
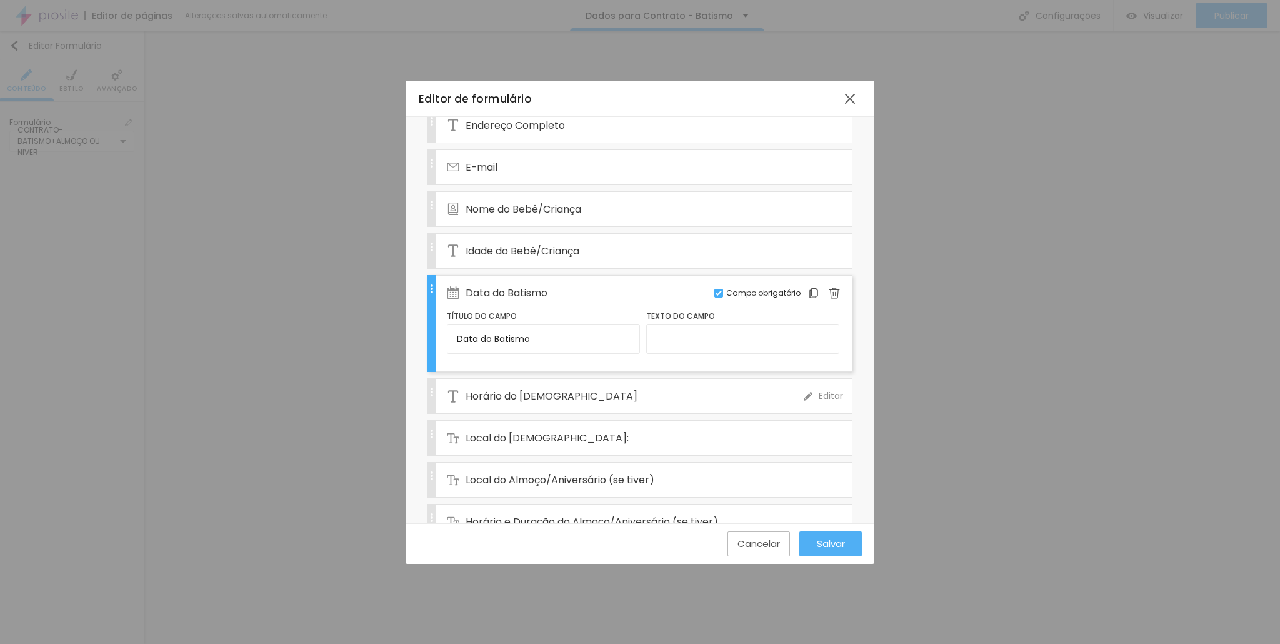
click at [532, 388] on span "Horário do [DEMOGRAPHIC_DATA]" at bounding box center [552, 396] width 172 height 16
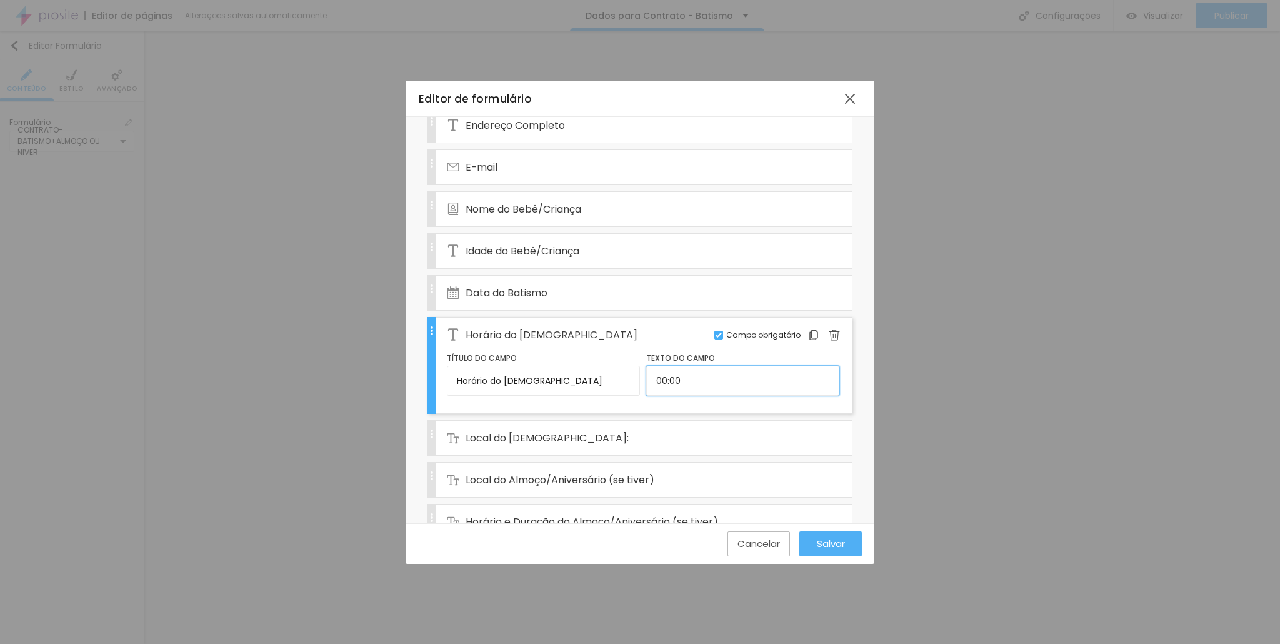
drag, startPoint x: 731, startPoint y: 374, endPoint x: 209, endPoint y: 361, distance: 522.0
click at [285, 362] on div "Editor de formulário Nome do formulário CONTRATO- BATISMO+ALMOÇO OU NIVER Campo…" at bounding box center [640, 322] width 1280 height 644
click at [819, 544] on span "Salvar" at bounding box center [831, 543] width 28 height 11
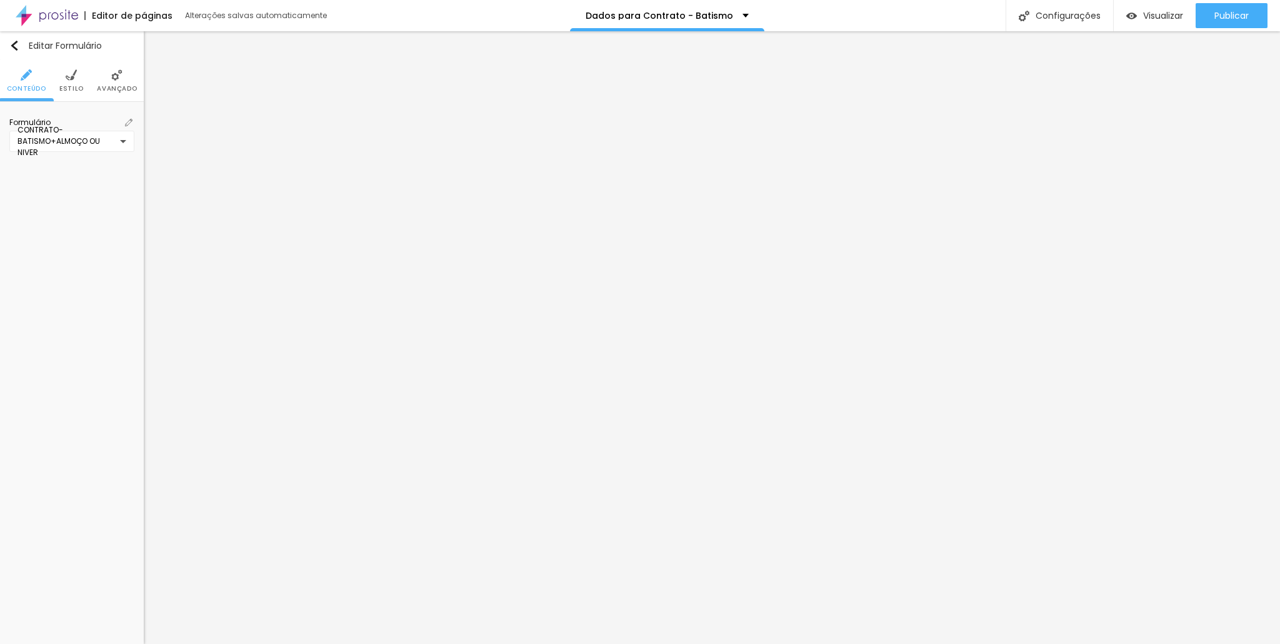
click at [127, 119] on img at bounding box center [128, 122] width 7 height 7
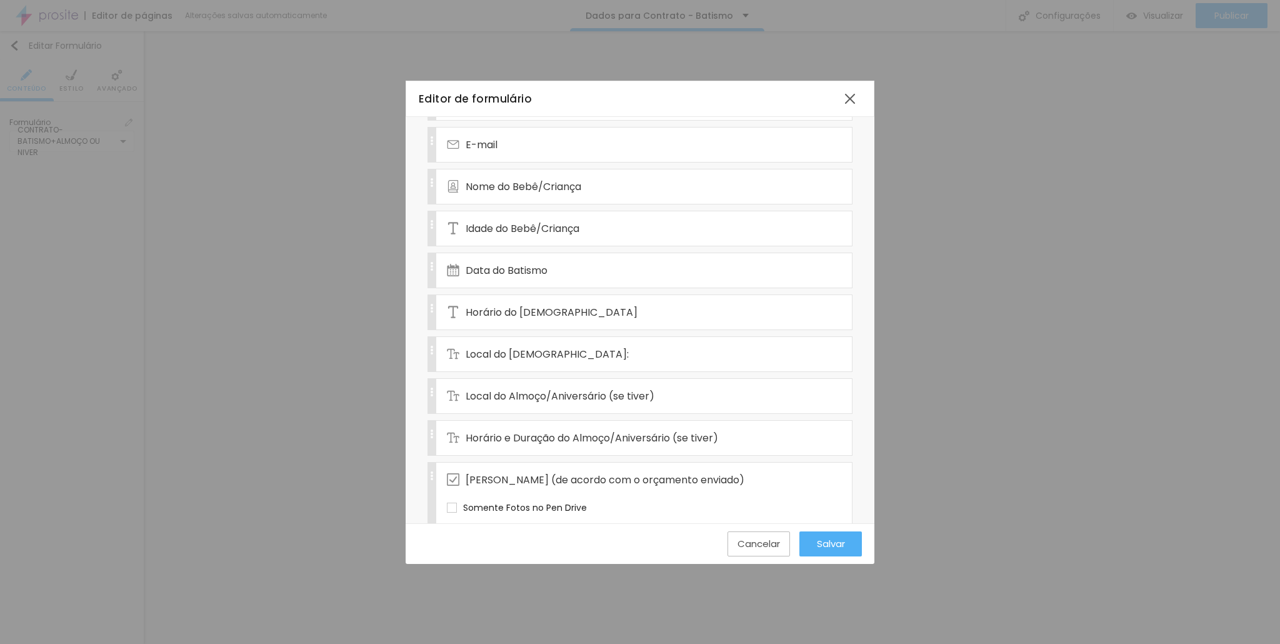
scroll to position [54, 0]
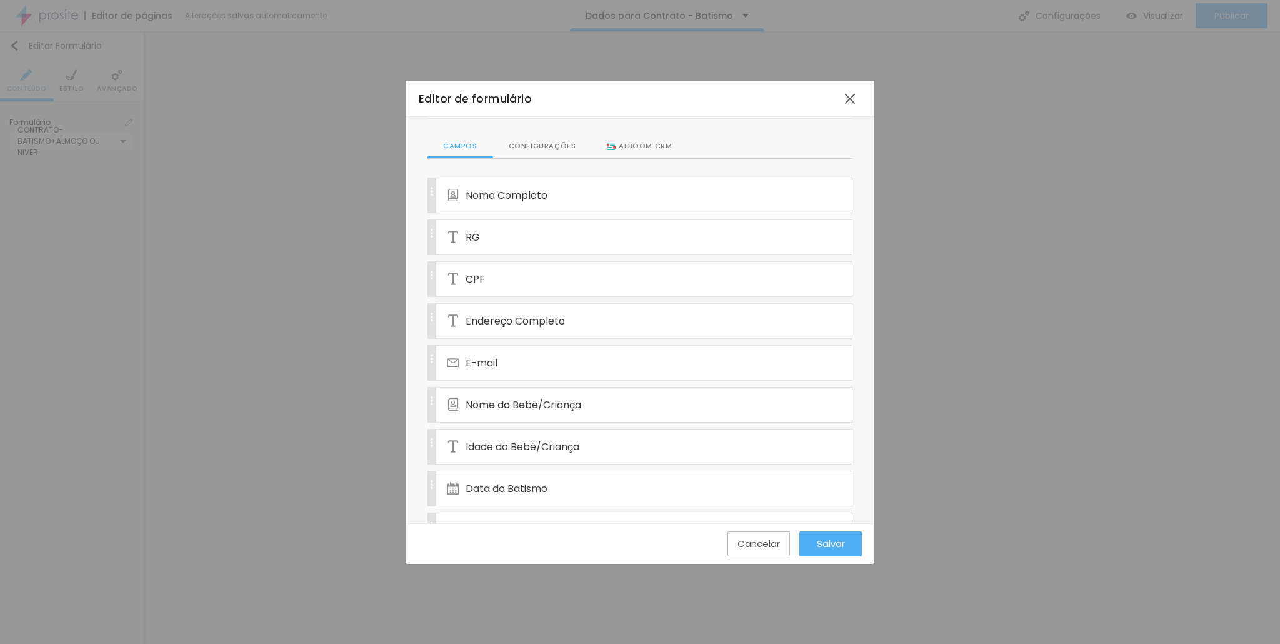
click at [616, 147] on div "Alboom CRM" at bounding box center [639, 146] width 65 height 11
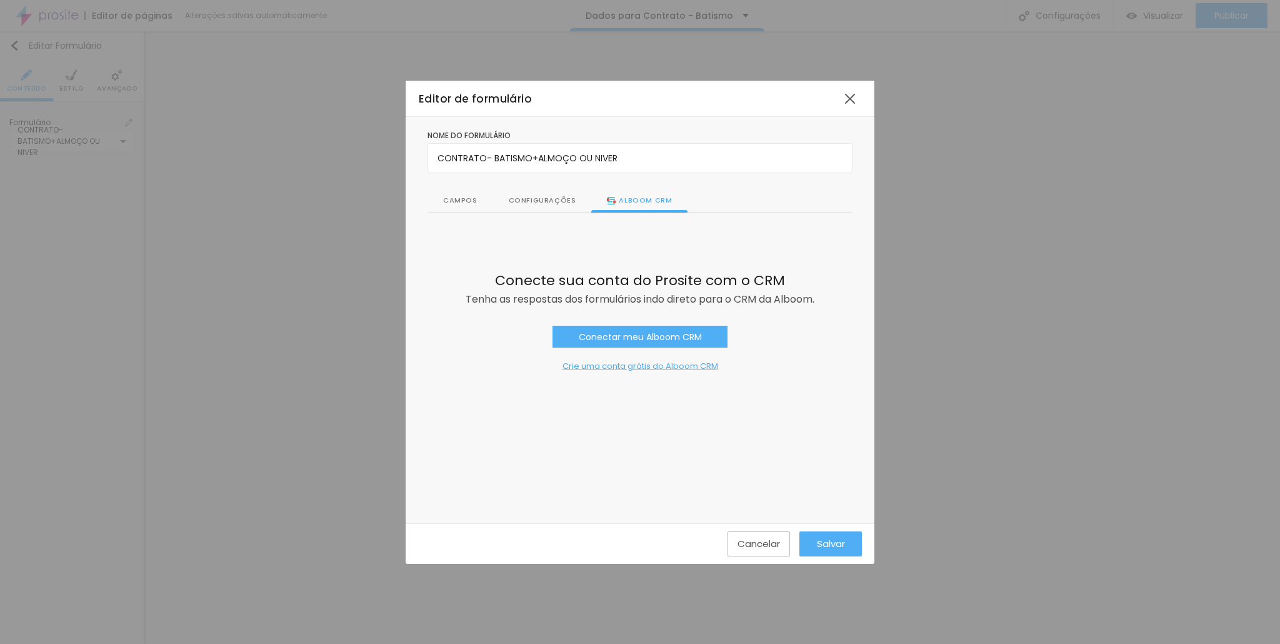
click at [531, 192] on div "Configurações" at bounding box center [542, 201] width 99 height 24
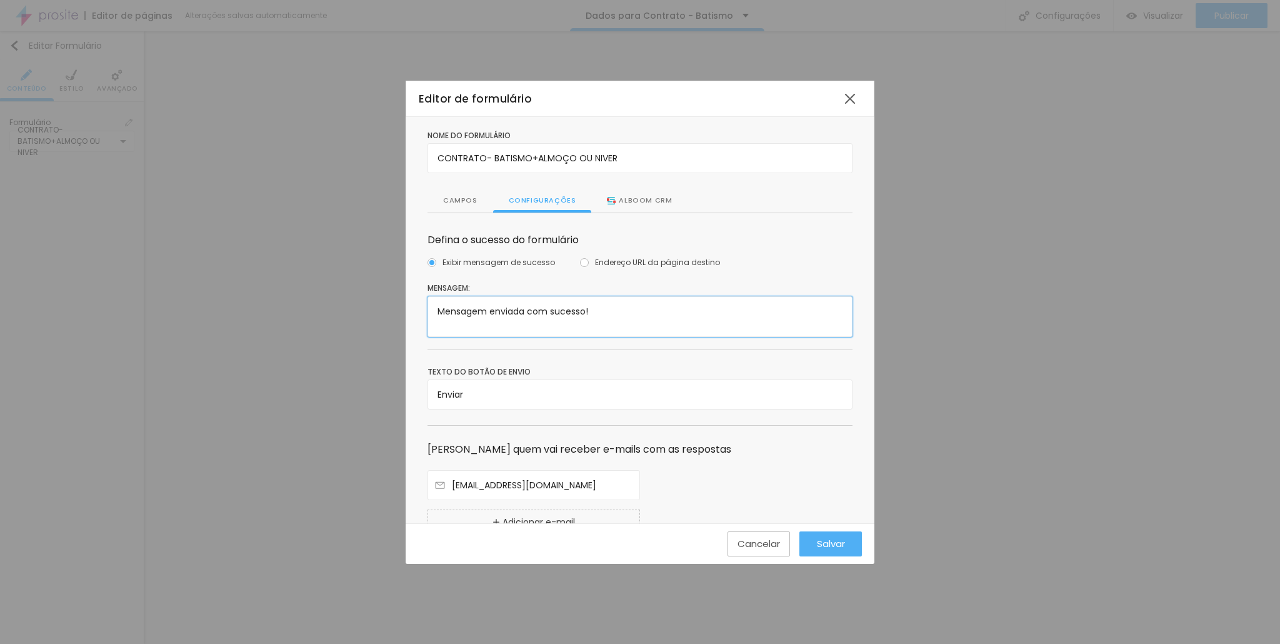
drag, startPoint x: 617, startPoint y: 313, endPoint x: 351, endPoint y: 315, distance: 266.9
click at [351, 315] on div "Editor de formulário Nome do formulário CONTRATO- BATISMO+ALMOÇO OU NIVER Campo…" at bounding box center [640, 322] width 1280 height 644
paste textarea "uito obrigada"
paste textarea "Em até 24h úteis após o envio dos dados, você receberá o contrato para assinatu…"
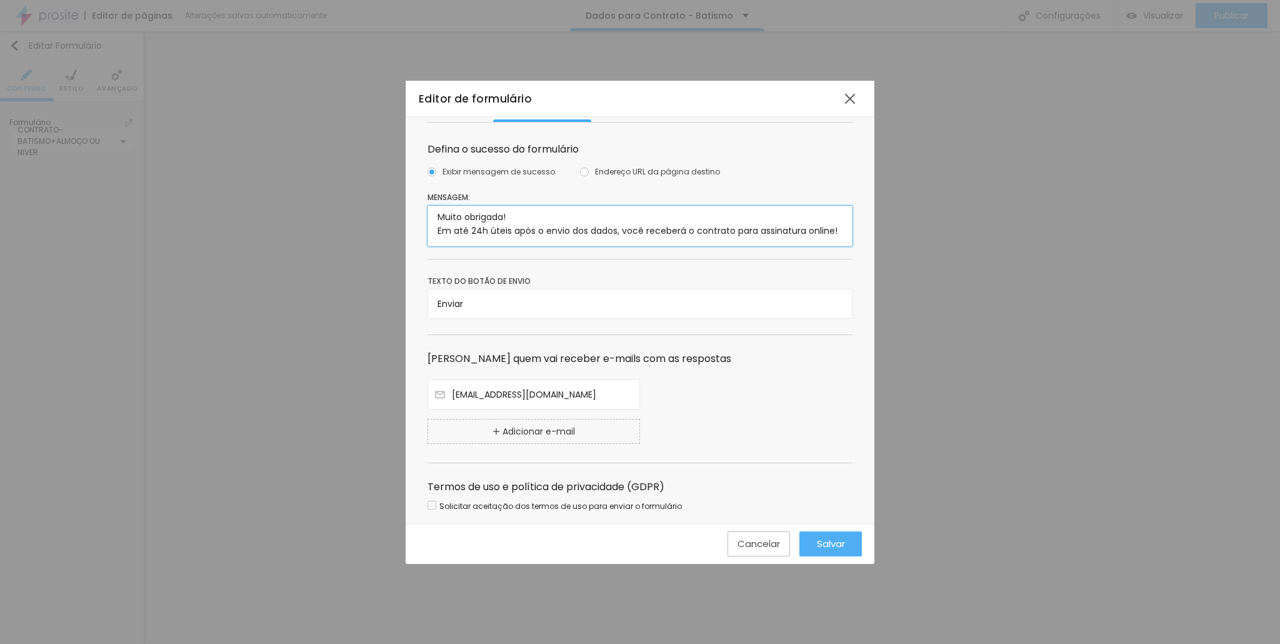
scroll to position [110, 0]
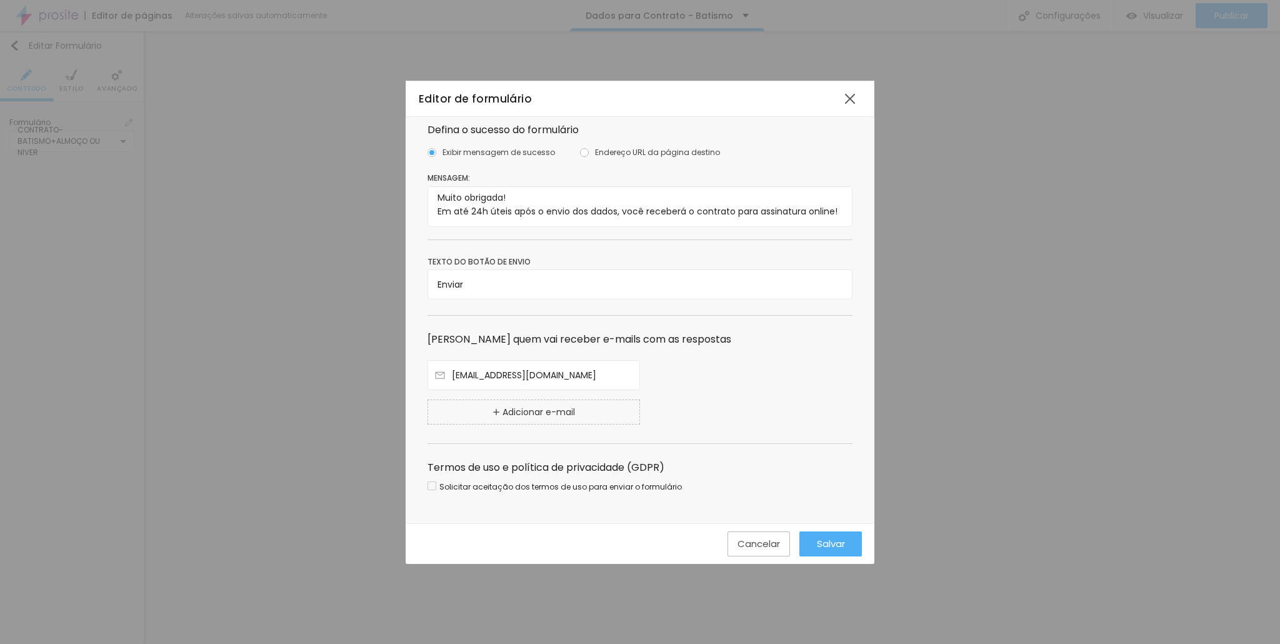
click at [437, 484] on div "Solicitar aceitação dos termos de uso para enviar o formulário" at bounding box center [554, 486] width 254 height 14
click at [827, 542] on span "Salvar" at bounding box center [831, 543] width 28 height 11
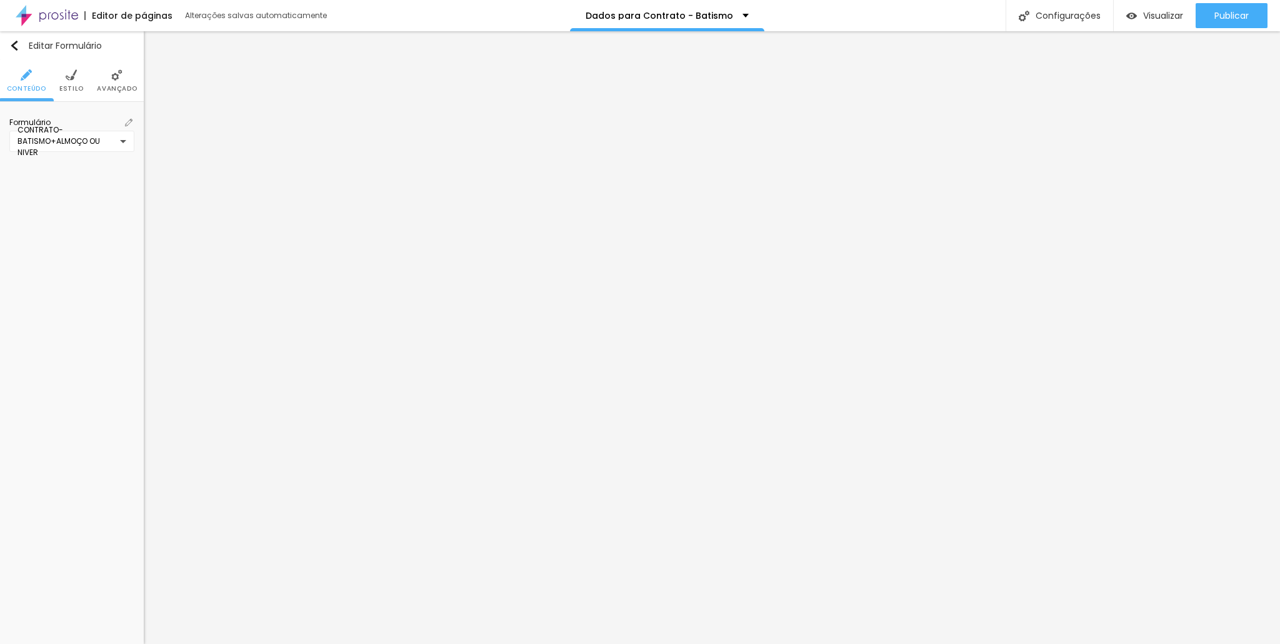
click at [69, 80] on li "Estilo" at bounding box center [71, 80] width 24 height 41
click at [99, 77] on li "Avançado" at bounding box center [117, 80] width 40 height 41
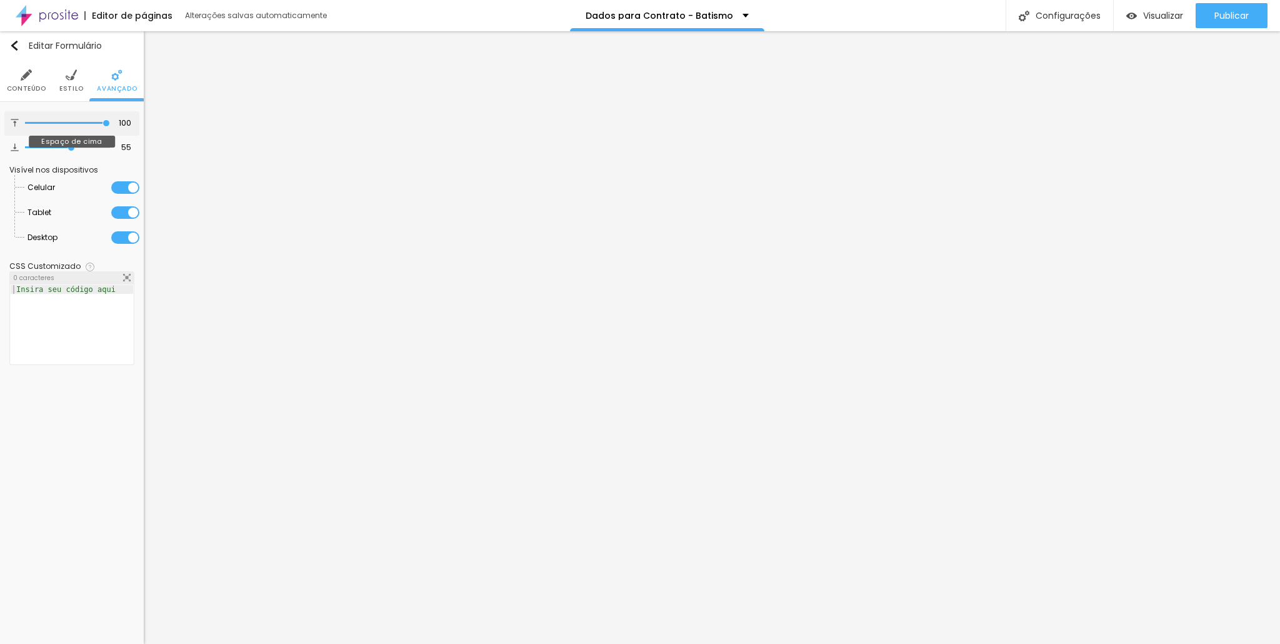
drag, startPoint x: 91, startPoint y: 124, endPoint x: 176, endPoint y: 122, distance: 85.0
click at [110, 122] on input "range" at bounding box center [67, 123] width 85 height 6
drag, startPoint x: 82, startPoint y: 145, endPoint x: 256, endPoint y: 139, distance: 173.2
click at [110, 144] on input "range" at bounding box center [67, 147] width 85 height 6
click at [75, 81] on li "Estilo" at bounding box center [71, 80] width 24 height 41
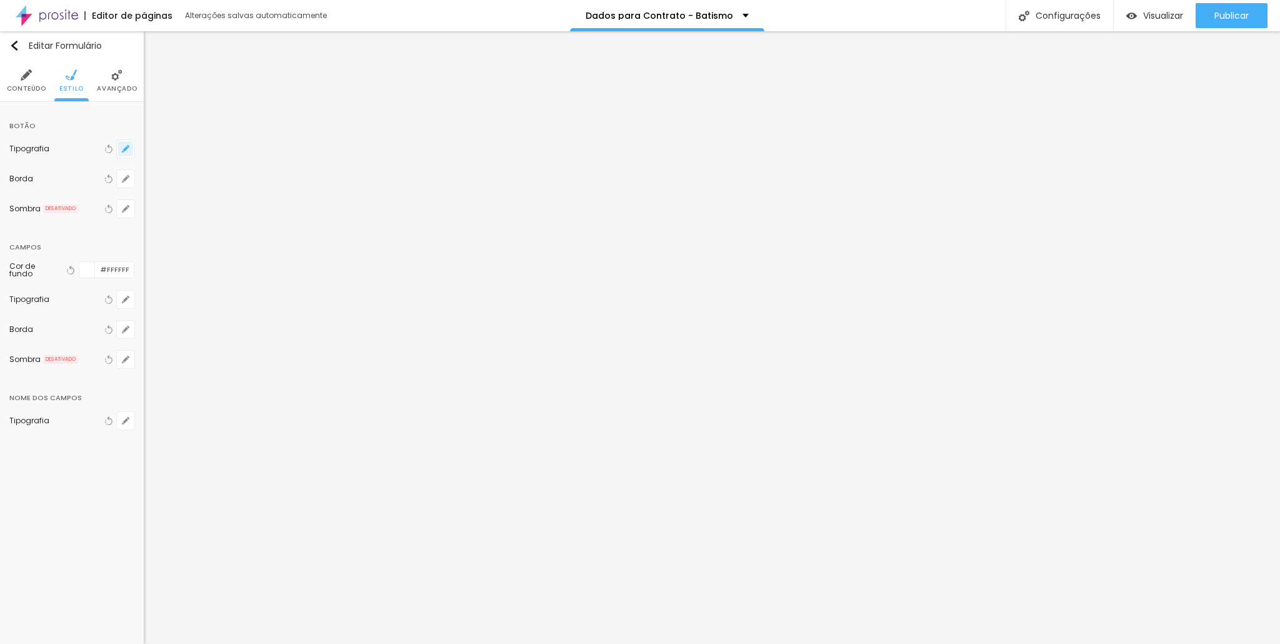
click at [126, 149] on icon "button" at bounding box center [125, 148] width 5 height 5
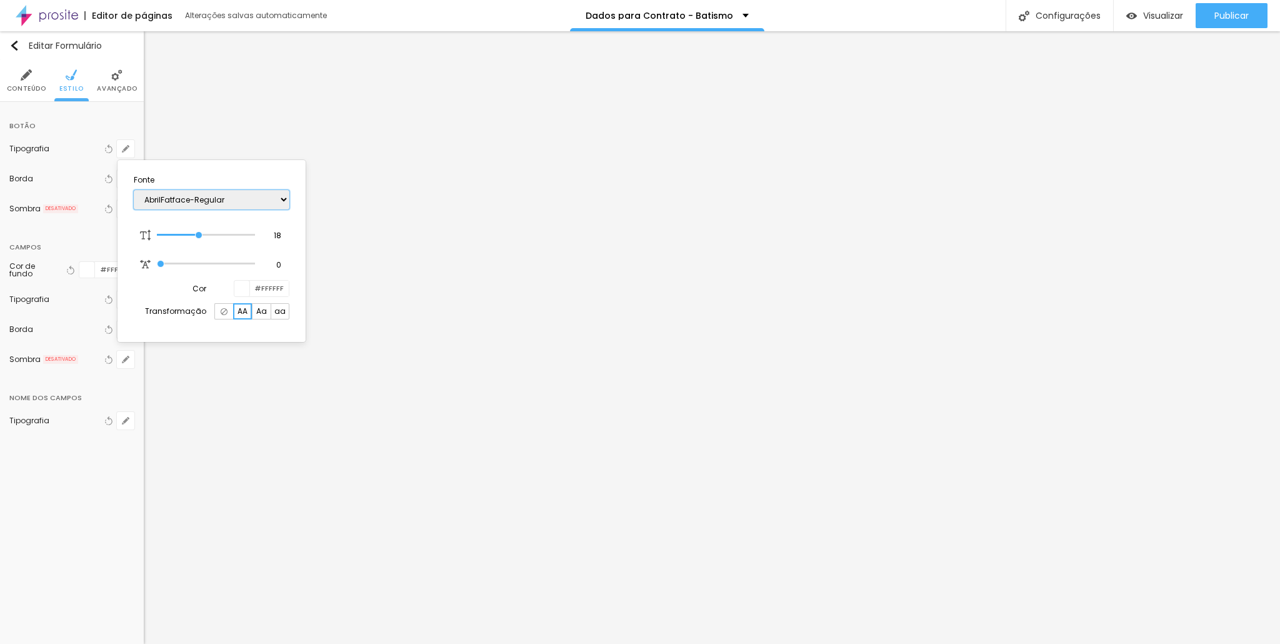
click at [201, 200] on select "AbrilFatface-Regular Actor-Regular Alegreya AlegreyaBlack [PERSON_NAME] Allan-R…" at bounding box center [212, 199] width 156 height 19
click at [134, 190] on select "AbrilFatface-Regular Actor-Regular Alegreya AlegreyaBlack [PERSON_NAME] Allan-R…" at bounding box center [212, 199] width 156 height 19
click at [224, 197] on select "AbrilFatface-Regular Actor-Regular Alegreya AlegreyaBlack [PERSON_NAME] Allan-R…" at bounding box center [212, 199] width 156 height 19
click at [134, 190] on select "AbrilFatface-Regular Actor-Regular Alegreya AlegreyaBlack [PERSON_NAME] Allan-R…" at bounding box center [212, 199] width 156 height 19
drag, startPoint x: 203, startPoint y: 232, endPoint x: 234, endPoint y: 232, distance: 30.6
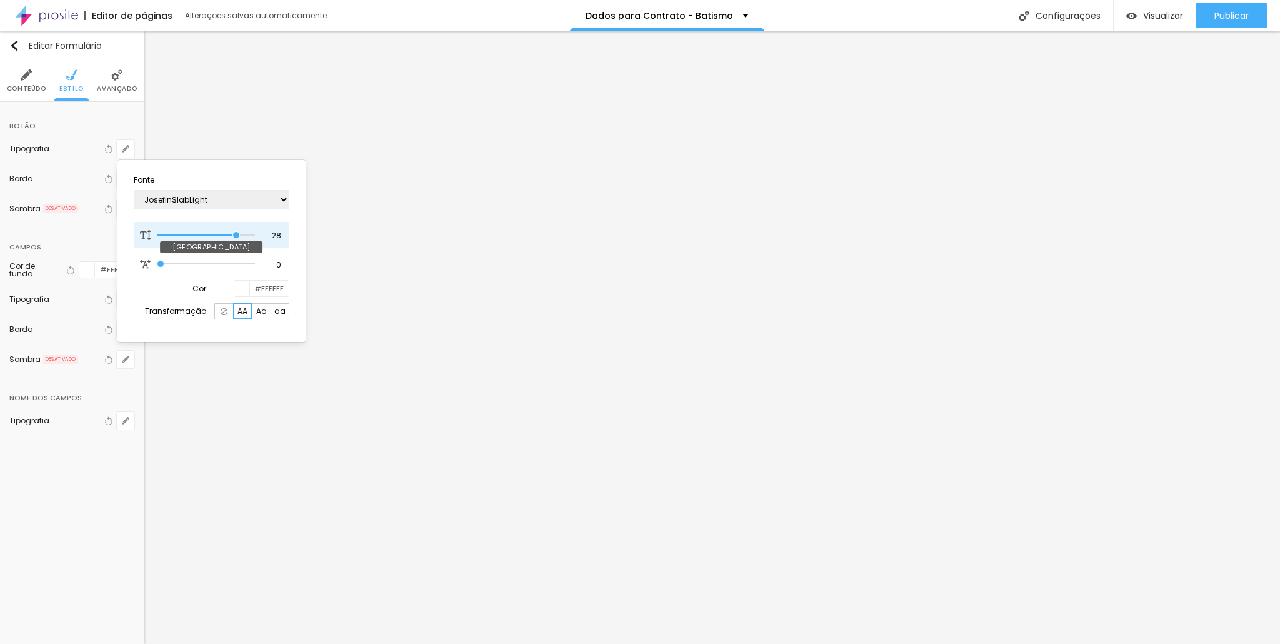
click at [234, 232] on input "range" at bounding box center [205, 235] width 97 height 6
drag, startPoint x: 241, startPoint y: 262, endPoint x: 134, endPoint y: 262, distance: 107.5
click at [157, 262] on input "range" at bounding box center [205, 264] width 97 height 6
click at [226, 314] on div at bounding box center [223, 311] width 19 height 16
click at [210, 197] on select "AbrilFatface-Regular Actor-Regular Alegreya AlegreyaBlack [PERSON_NAME] Allan-R…" at bounding box center [212, 199] width 156 height 19
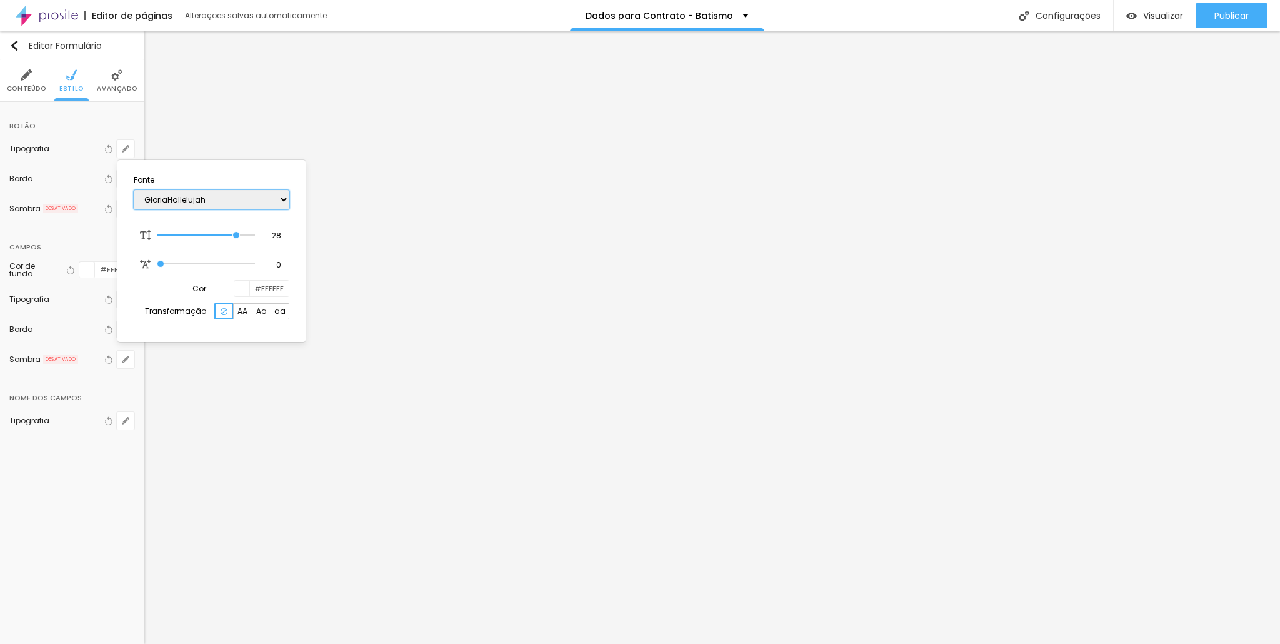
click at [134, 190] on select "AbrilFatface-Regular Actor-Regular Alegreya AlegreyaBlack [PERSON_NAME] Allan-R…" at bounding box center [212, 199] width 156 height 19
click at [223, 201] on select "AbrilFatface-Regular Actor-Regular Alegreya AlegreyaBlack [PERSON_NAME] Allan-R…" at bounding box center [212, 199] width 156 height 19
click at [134, 190] on select "AbrilFatface-Regular Actor-Regular Alegreya AlegreyaBlack [PERSON_NAME] Allan-R…" at bounding box center [212, 199] width 156 height 19
click at [252, 194] on select "AbrilFatface-Regular Actor-Regular Alegreya AlegreyaBlack [PERSON_NAME] Allan-R…" at bounding box center [212, 199] width 156 height 19
click at [134, 190] on select "AbrilFatface-Regular Actor-Regular Alegreya AlegreyaBlack [PERSON_NAME] Allan-R…" at bounding box center [212, 199] width 156 height 19
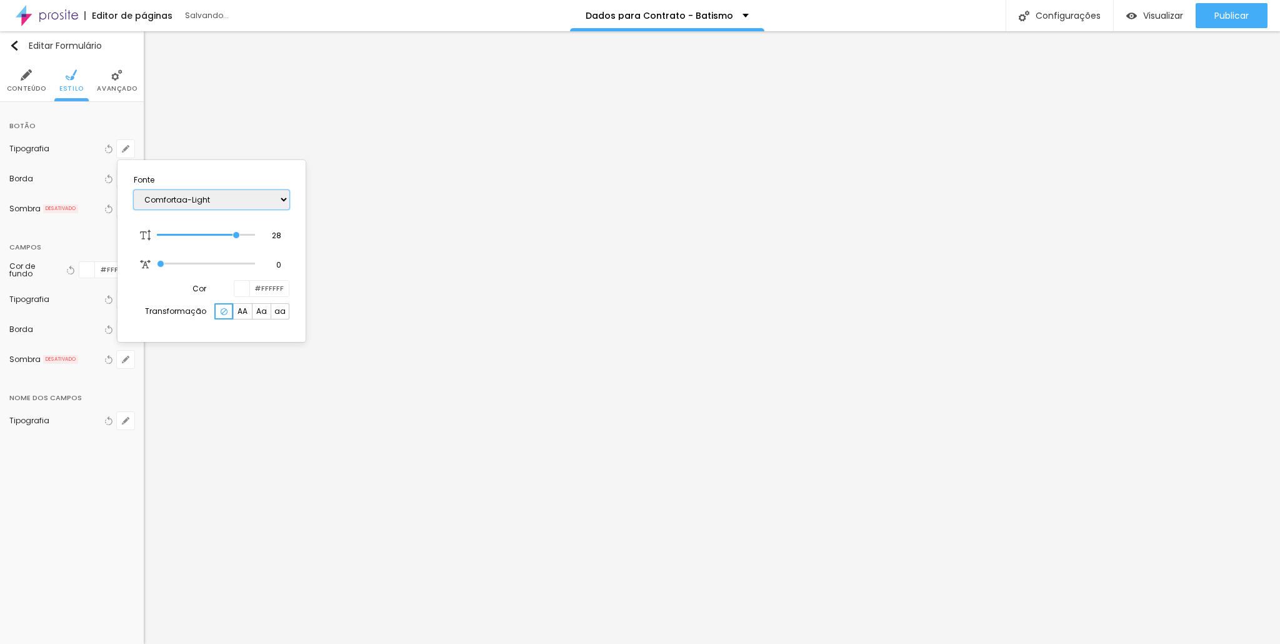
click at [237, 202] on select "AbrilFatface-Regular Actor-Regular Alegreya AlegreyaBlack [PERSON_NAME] Allan-R…" at bounding box center [212, 199] width 156 height 19
click at [134, 190] on select "AbrilFatface-Regular Actor-Regular Alegreya AlegreyaBlack [PERSON_NAME] Allan-R…" at bounding box center [212, 199] width 156 height 19
click at [237, 202] on select "AbrilFatface-Regular Actor-Regular Alegreya AlegreyaBlack [PERSON_NAME] Allan-R…" at bounding box center [212, 199] width 156 height 19
click at [134, 190] on select "AbrilFatface-Regular Actor-Regular Alegreya AlegreyaBlack [PERSON_NAME] Allan-R…" at bounding box center [212, 199] width 156 height 19
click at [239, 199] on select "AbrilFatface-Regular Actor-Regular Alegreya AlegreyaBlack [PERSON_NAME] Allan-R…" at bounding box center [212, 199] width 156 height 19
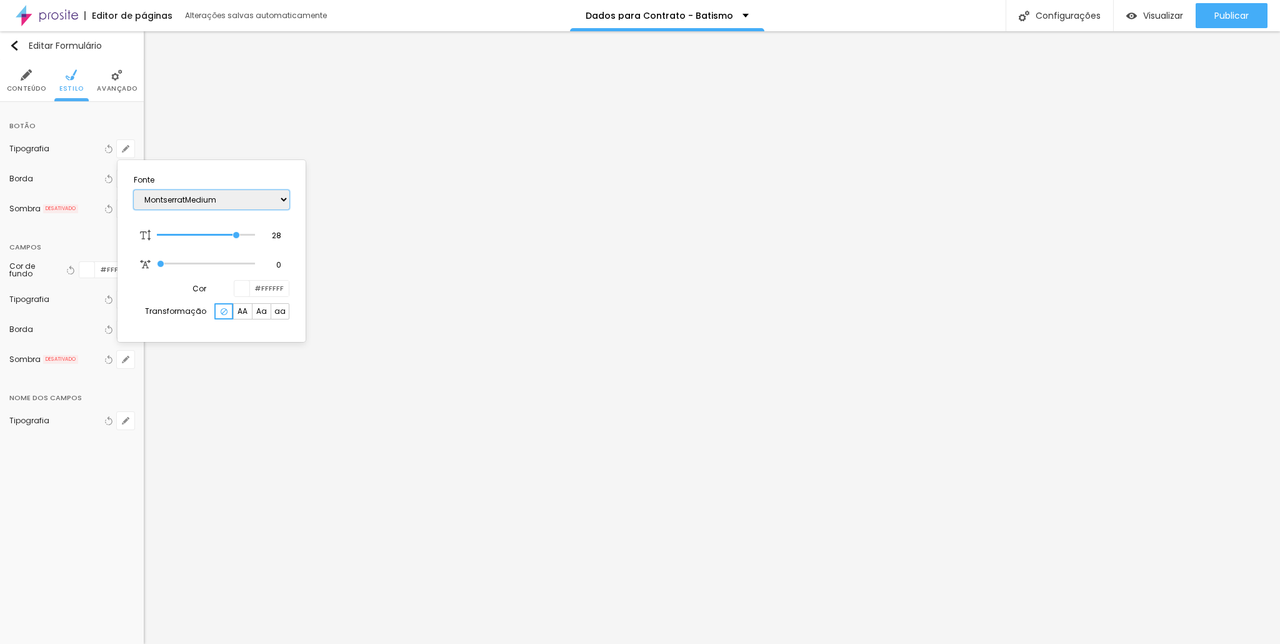
click at [134, 190] on select "AbrilFatface-Regular Actor-Regular Alegreya AlegreyaBlack [PERSON_NAME] Allan-R…" at bounding box center [212, 199] width 156 height 19
click at [235, 194] on select "AbrilFatface-Regular Actor-Regular Alegreya AlegreyaBlack [PERSON_NAME] Allan-R…" at bounding box center [212, 199] width 156 height 19
click at [134, 190] on select "AbrilFatface-Regular Actor-Regular Alegreya AlegreyaBlack [PERSON_NAME] Allan-R…" at bounding box center [212, 199] width 156 height 19
click at [242, 309] on span "AA" at bounding box center [242, 310] width 10 height 7
click at [274, 487] on div at bounding box center [640, 322] width 1280 height 644
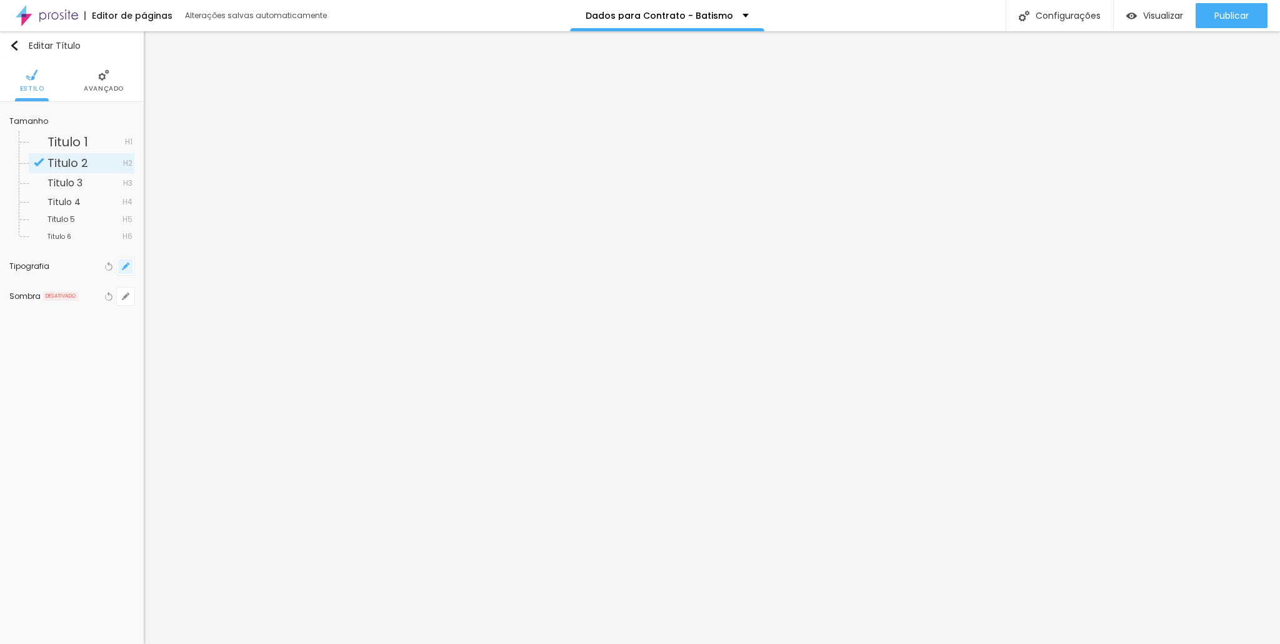
click at [126, 267] on icon "button" at bounding box center [125, 266] width 5 height 5
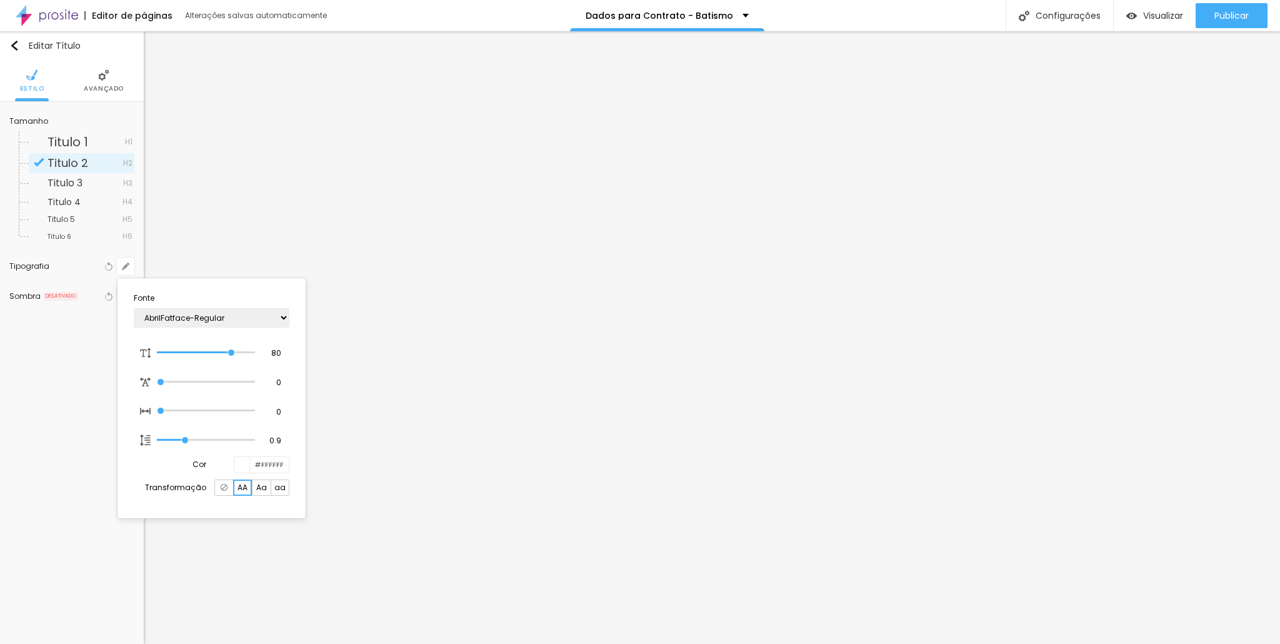
click at [281, 137] on div at bounding box center [640, 322] width 1280 height 644
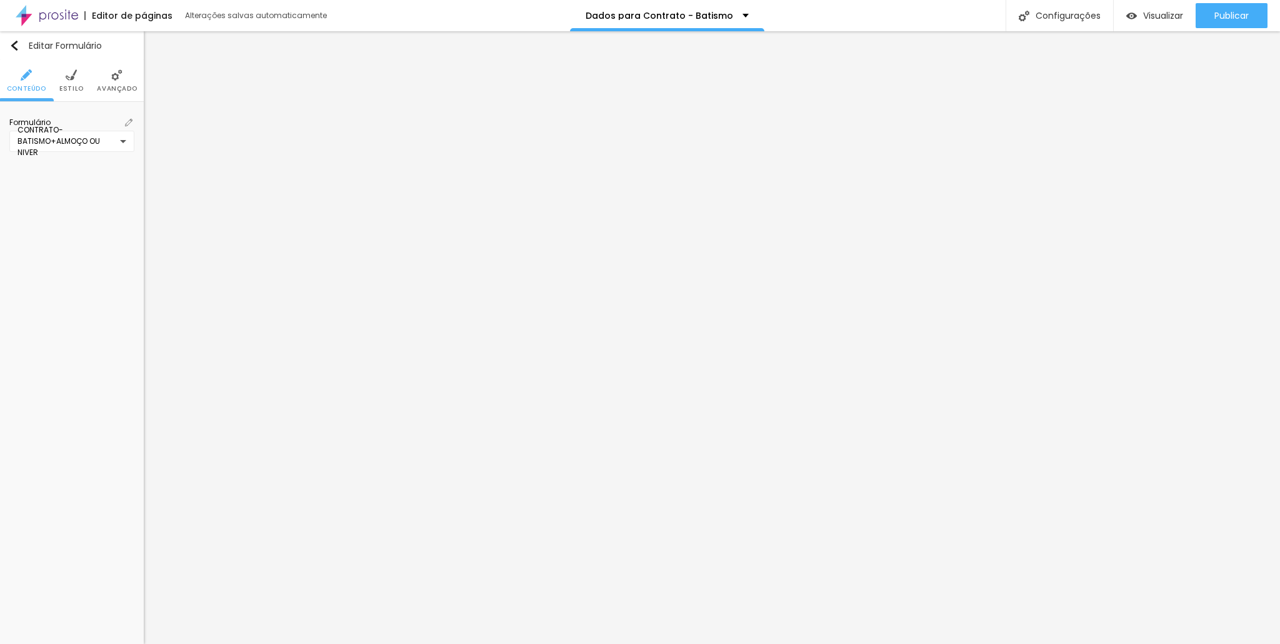
click at [76, 86] on span "Estilo" at bounding box center [71, 89] width 24 height 6
click at [128, 145] on icon "button" at bounding box center [125, 148] width 7 height 7
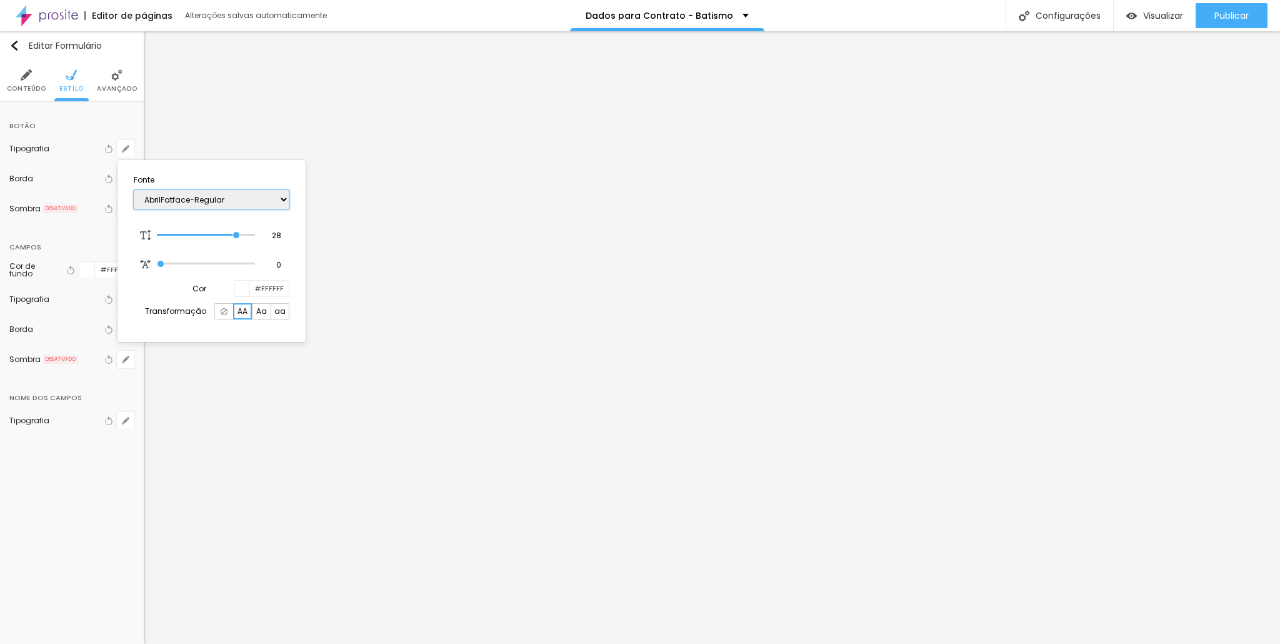
click at [224, 199] on select "AbrilFatface-Regular Actor-Regular Alegreya AlegreyaBlack [PERSON_NAME] Allan-R…" at bounding box center [212, 199] width 156 height 19
click at [134, 190] on select "AbrilFatface-Regular Actor-Regular Alegreya AlegreyaBlack [PERSON_NAME] Allan-R…" at bounding box center [212, 199] width 156 height 19
click at [240, 204] on select "AbrilFatface-Regular Actor-Regular Alegreya AlegreyaBlack [PERSON_NAME] Allan-R…" at bounding box center [212, 199] width 156 height 19
click at [134, 190] on select "AbrilFatface-Regular Actor-Regular Alegreya AlegreyaBlack [PERSON_NAME] Allan-R…" at bounding box center [212, 199] width 156 height 19
click at [251, 199] on select "AbrilFatface-Regular Actor-Regular Alegreya AlegreyaBlack [PERSON_NAME] Allan-R…" at bounding box center [212, 199] width 156 height 19
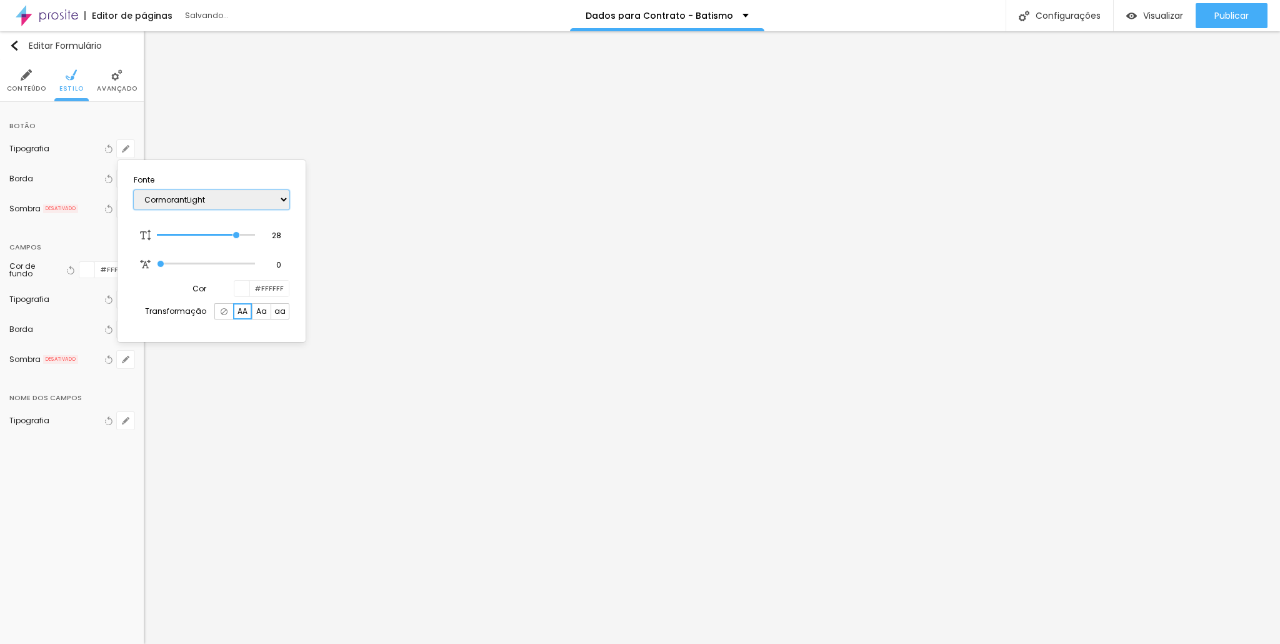
click at [134, 190] on select "AbrilFatface-Regular Actor-Regular Alegreya AlegreyaBlack [PERSON_NAME] Allan-R…" at bounding box center [212, 199] width 156 height 19
click at [226, 431] on div at bounding box center [640, 322] width 1280 height 644
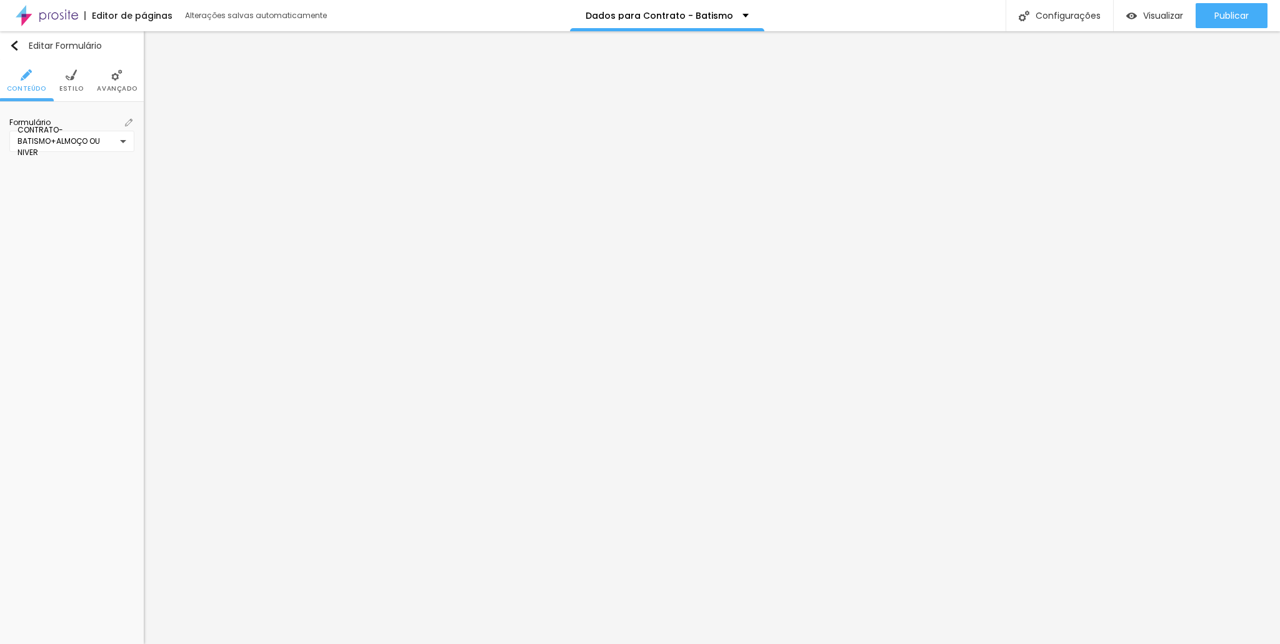
click at [78, 83] on li "Estilo" at bounding box center [71, 80] width 24 height 41
click at [126, 143] on button "button" at bounding box center [125, 148] width 17 height 17
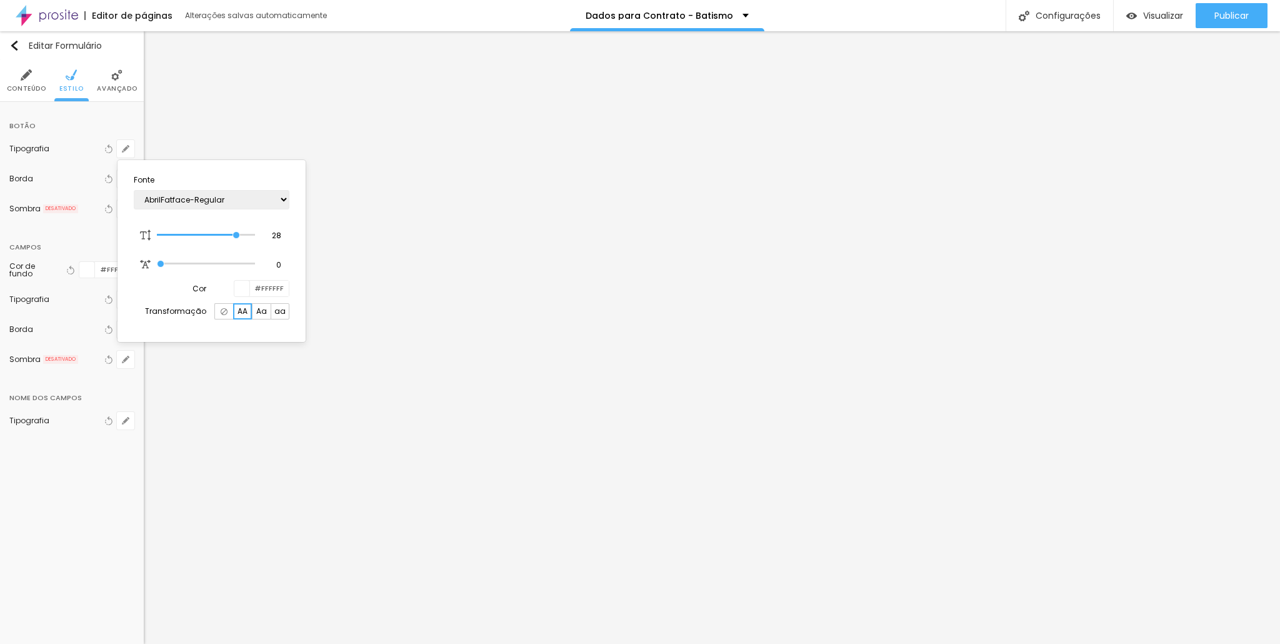
click at [66, 240] on div at bounding box center [640, 322] width 1280 height 644
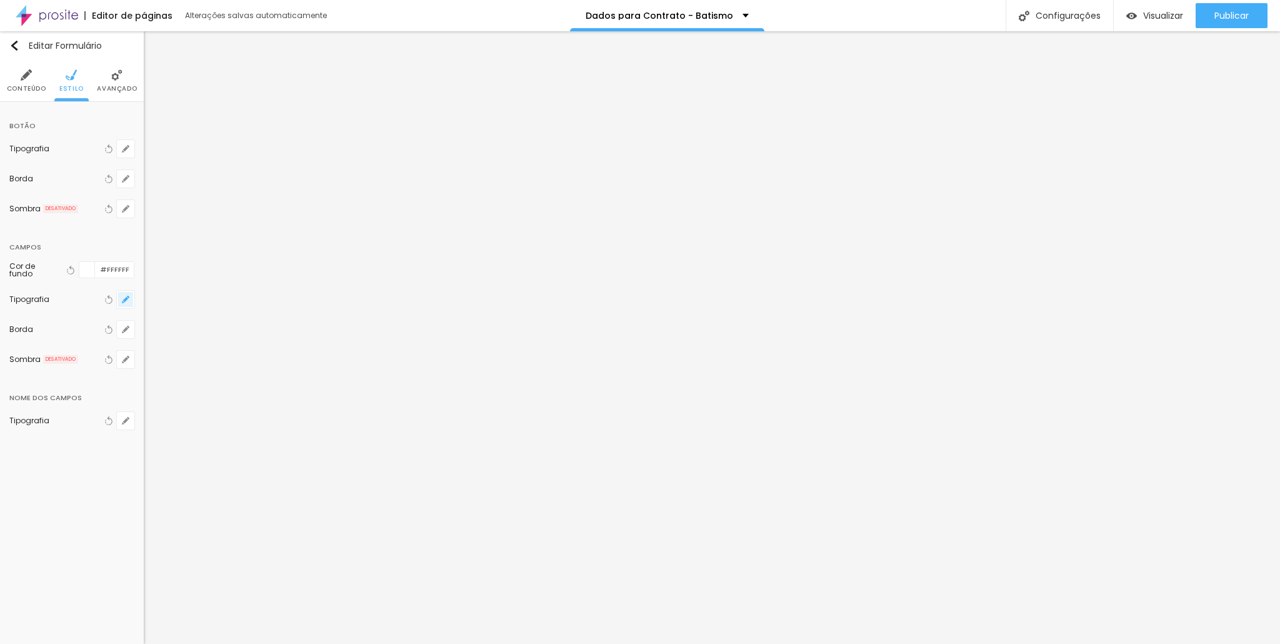
click at [127, 297] on icon "button" at bounding box center [125, 299] width 5 height 5
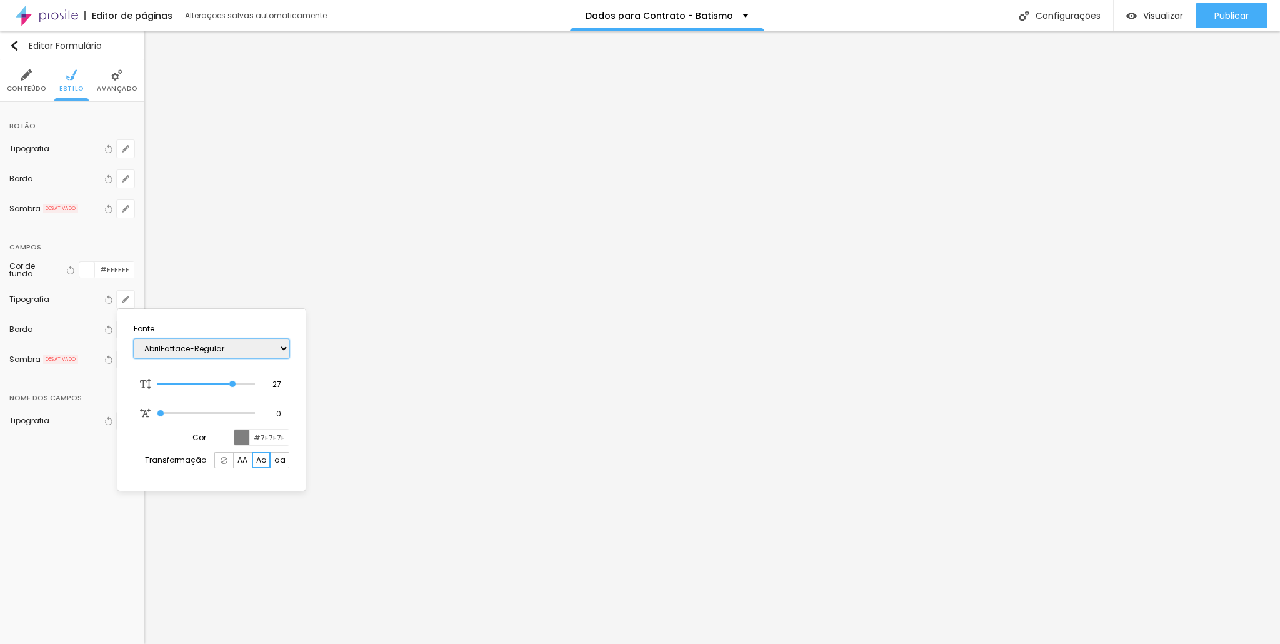
click at [182, 347] on select "AbrilFatface-Regular Actor-Regular Alegreya AlegreyaBlack [PERSON_NAME] Allan-R…" at bounding box center [212, 348] width 156 height 19
click at [134, 339] on select "AbrilFatface-Regular Actor-Regular Alegreya AlegreyaBlack [PERSON_NAME] Allan-R…" at bounding box center [212, 348] width 156 height 19
click at [247, 268] on div at bounding box center [640, 322] width 1280 height 644
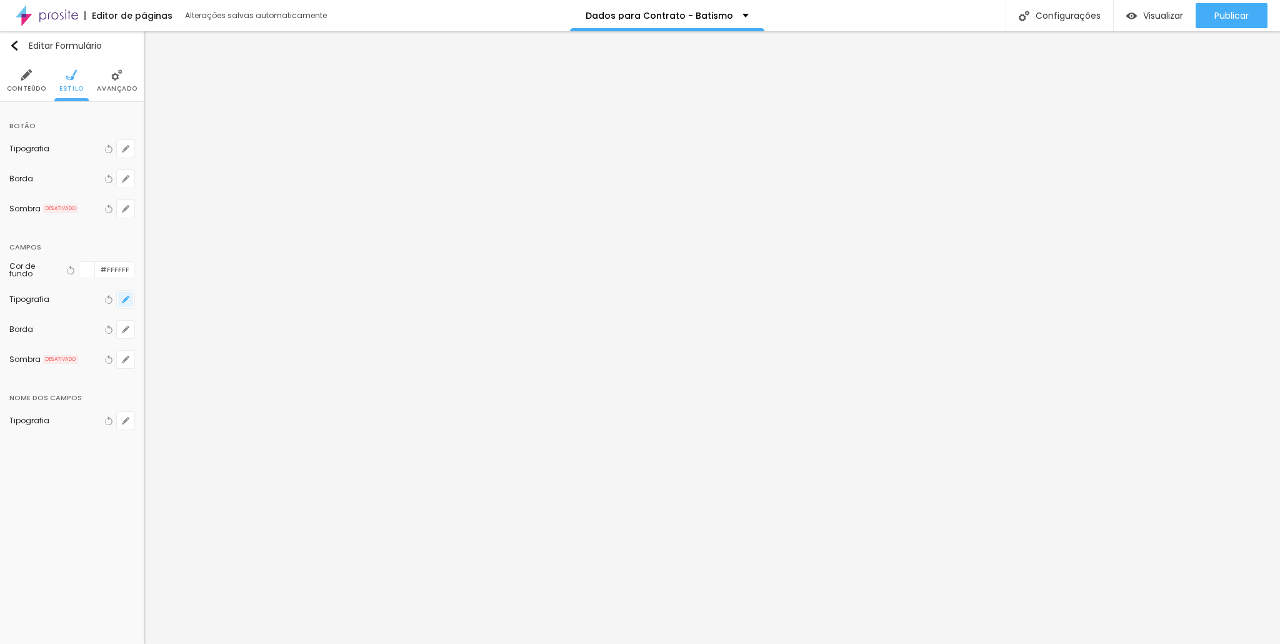
click at [127, 296] on icon "button" at bounding box center [125, 299] width 7 height 7
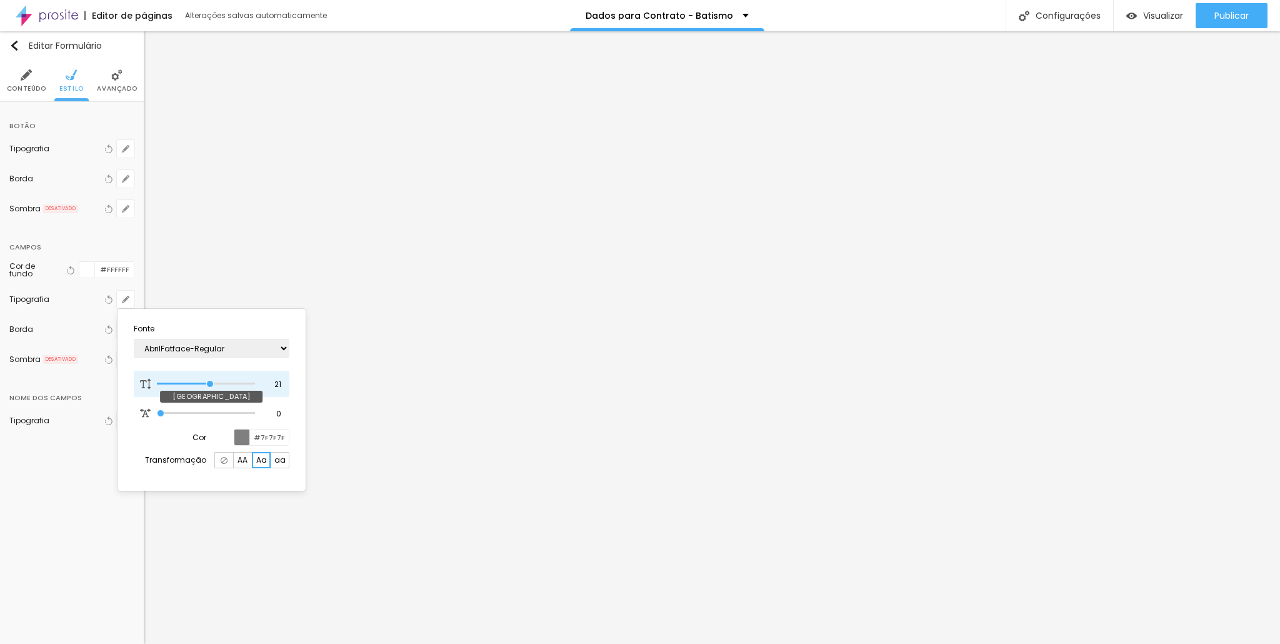
click at [209, 383] on input "range" at bounding box center [205, 384] width 97 height 6
click at [221, 382] on input "range" at bounding box center [205, 384] width 97 height 6
click at [226, 383] on input "range" at bounding box center [205, 384] width 97 height 6
click at [243, 456] on span "AA" at bounding box center [242, 459] width 10 height 7
click at [242, 456] on span "AA" at bounding box center [242, 459] width 10 height 7
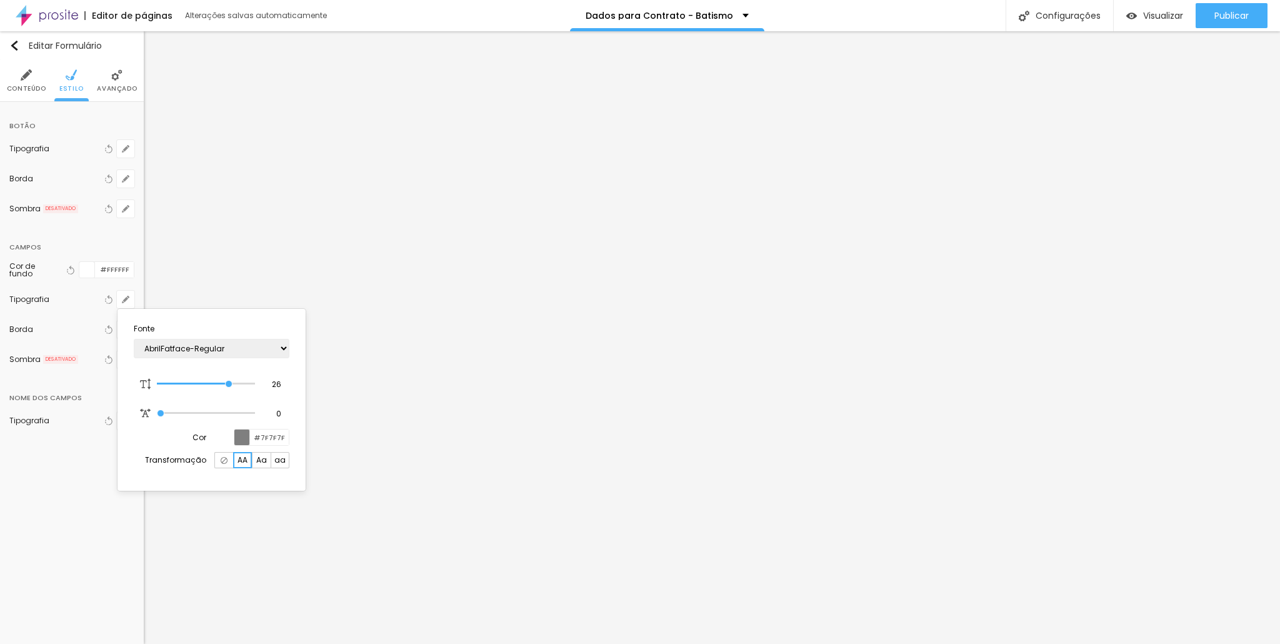
click at [261, 459] on span "Aa" at bounding box center [261, 459] width 11 height 7
click at [221, 457] on img at bounding box center [224, 460] width 7 height 7
click at [264, 206] on div at bounding box center [640, 322] width 1280 height 644
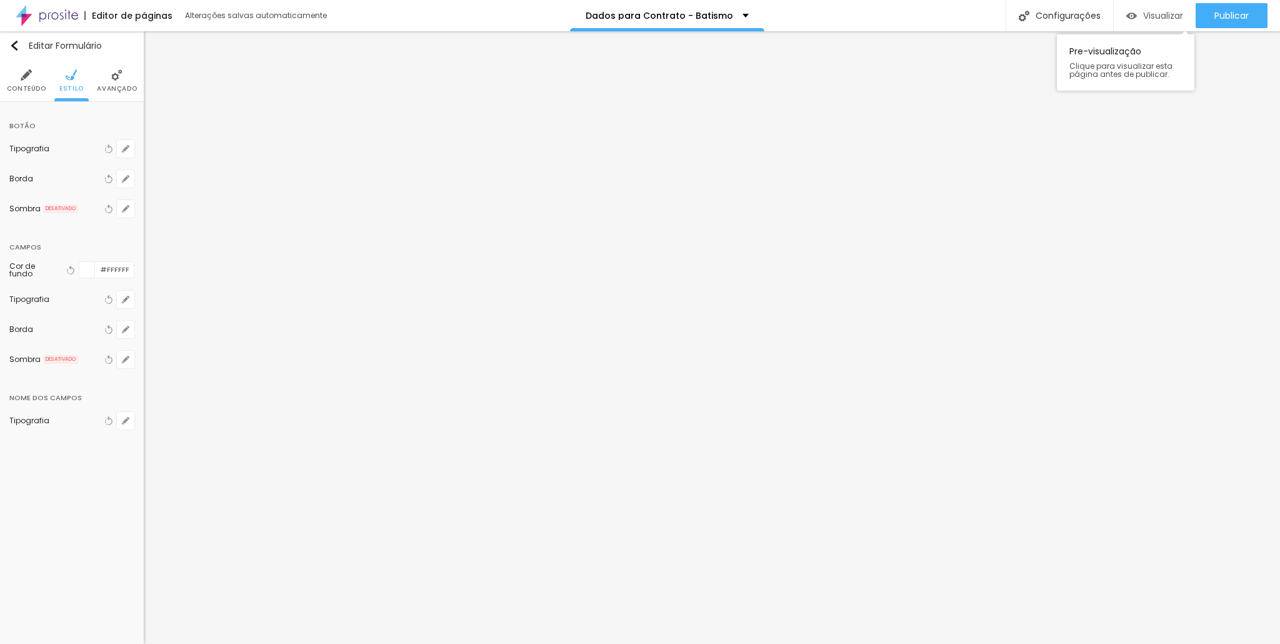
click at [1151, 13] on span "Visualizar" at bounding box center [1163, 16] width 40 height 10
click at [1227, 7] on div "Publicar" at bounding box center [1231, 15] width 34 height 25
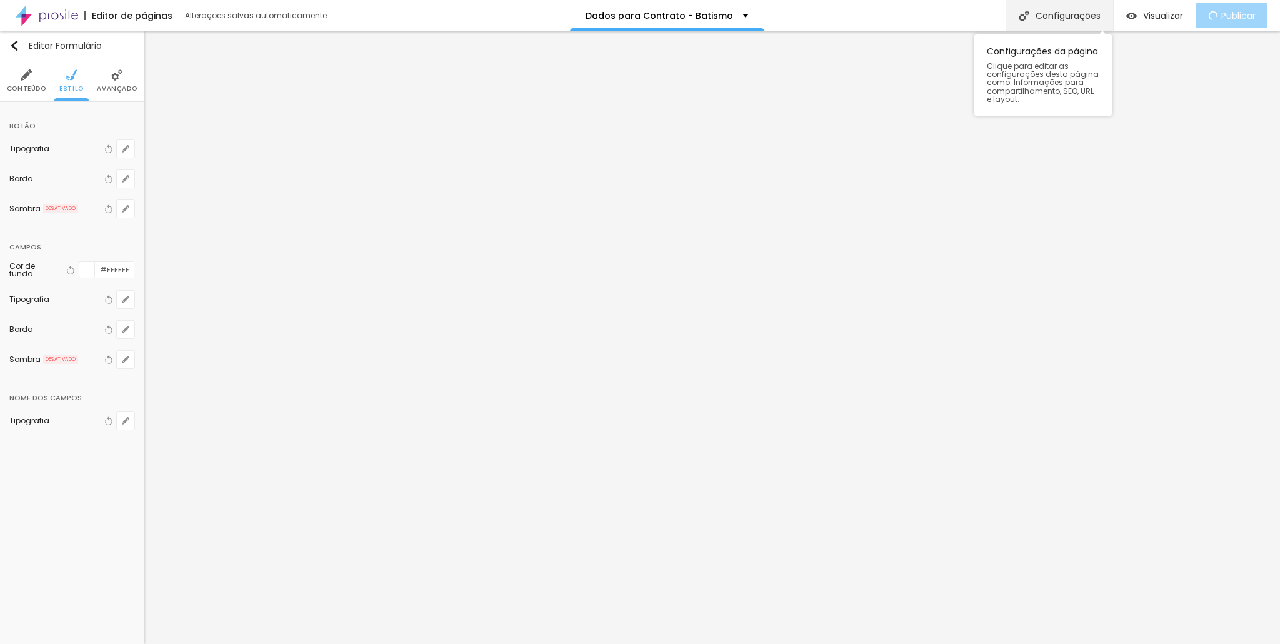
click at [1055, 12] on div "Configurações" at bounding box center [1059, 15] width 107 height 31
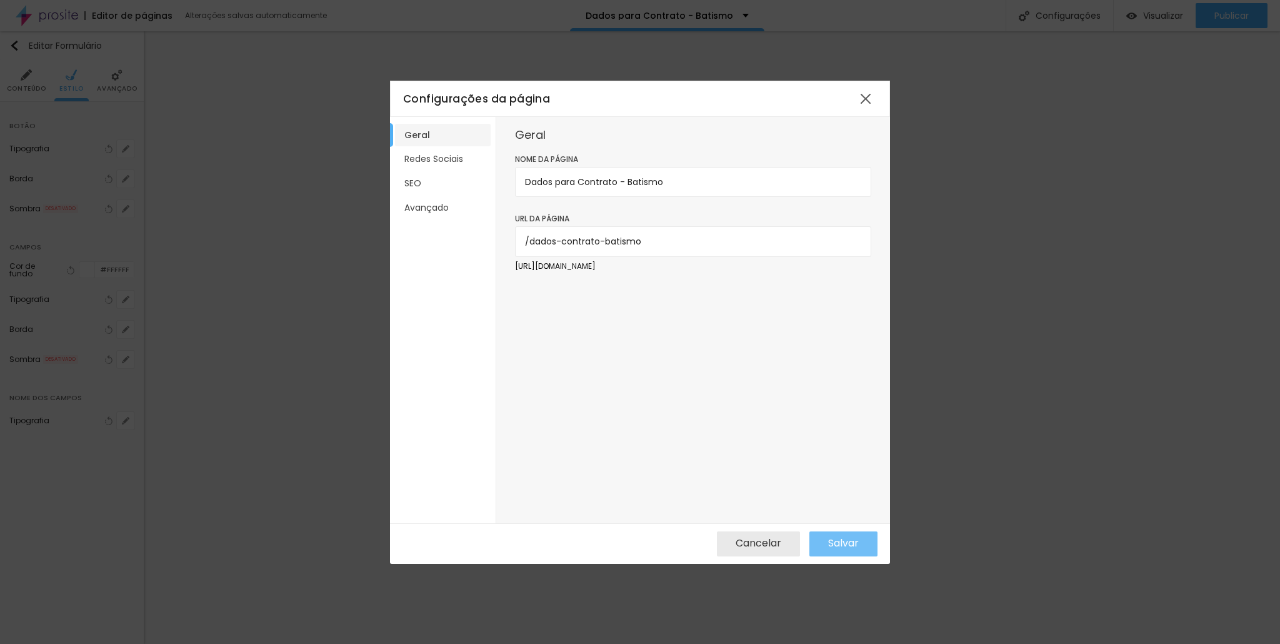
click at [828, 539] on span "Salvar" at bounding box center [843, 542] width 31 height 11
click at [862, 96] on div at bounding box center [865, 98] width 22 height 22
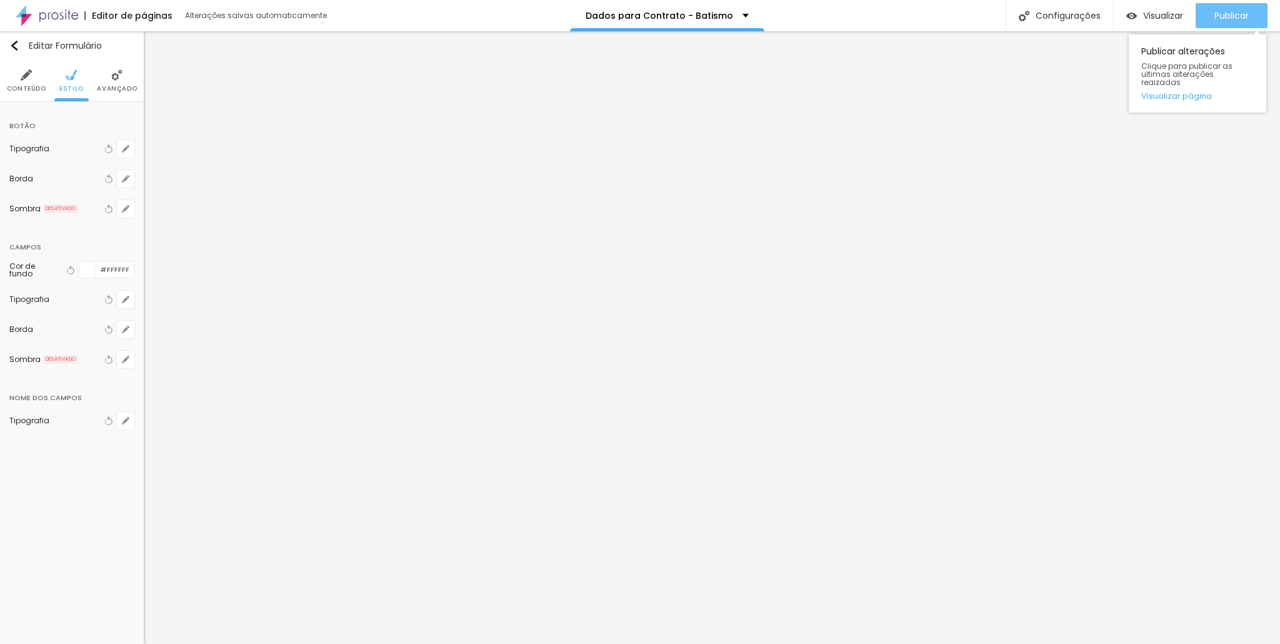
click at [1246, 12] on span "Publicar" at bounding box center [1231, 16] width 34 height 10
click at [1186, 92] on link "Visualizar página" at bounding box center [1197, 96] width 112 height 8
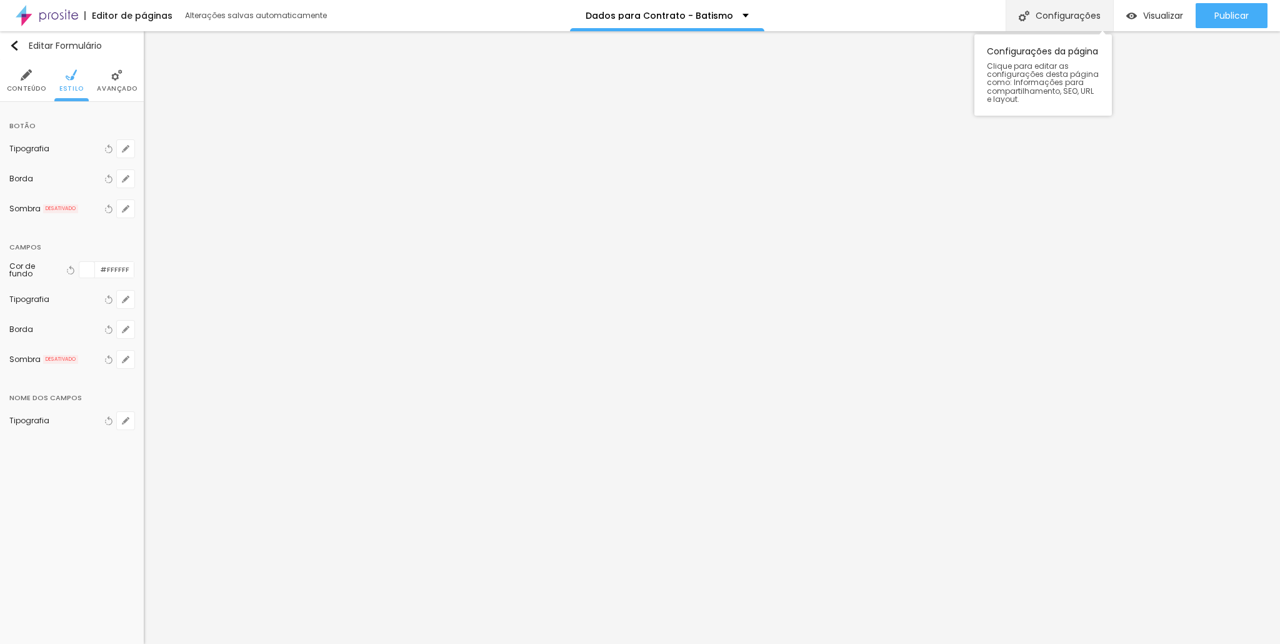
click at [1090, 14] on div "Configurações" at bounding box center [1059, 15] width 107 height 31
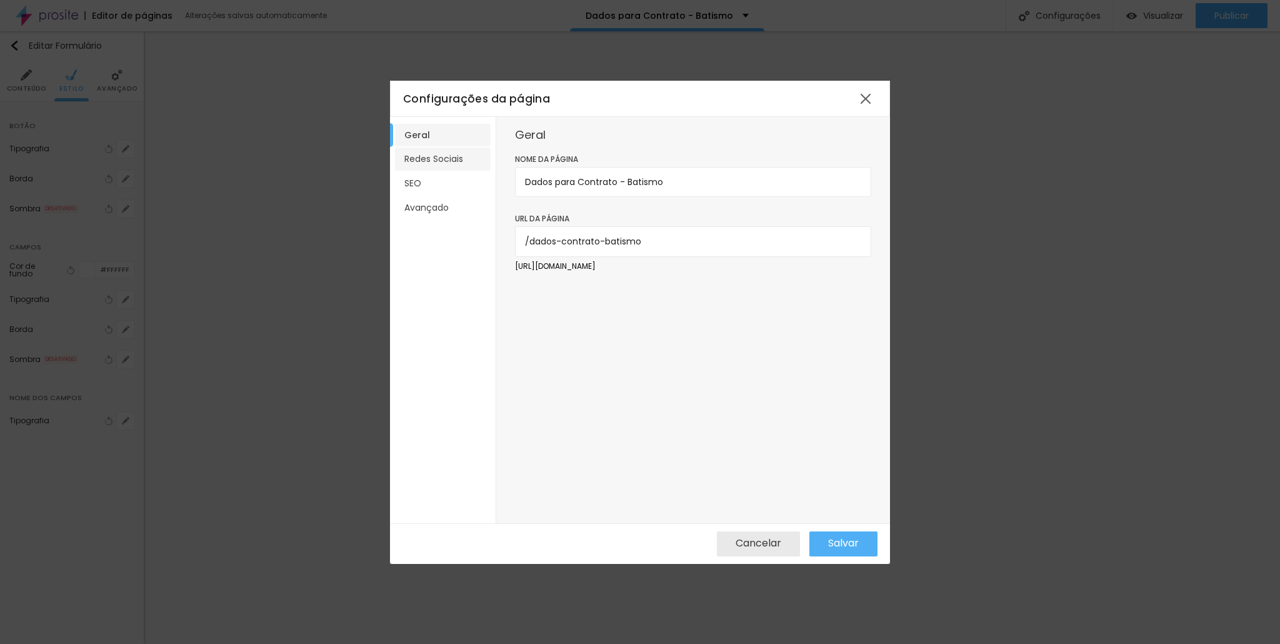
click at [447, 159] on li "Redes Sociais" at bounding box center [443, 158] width 96 height 23
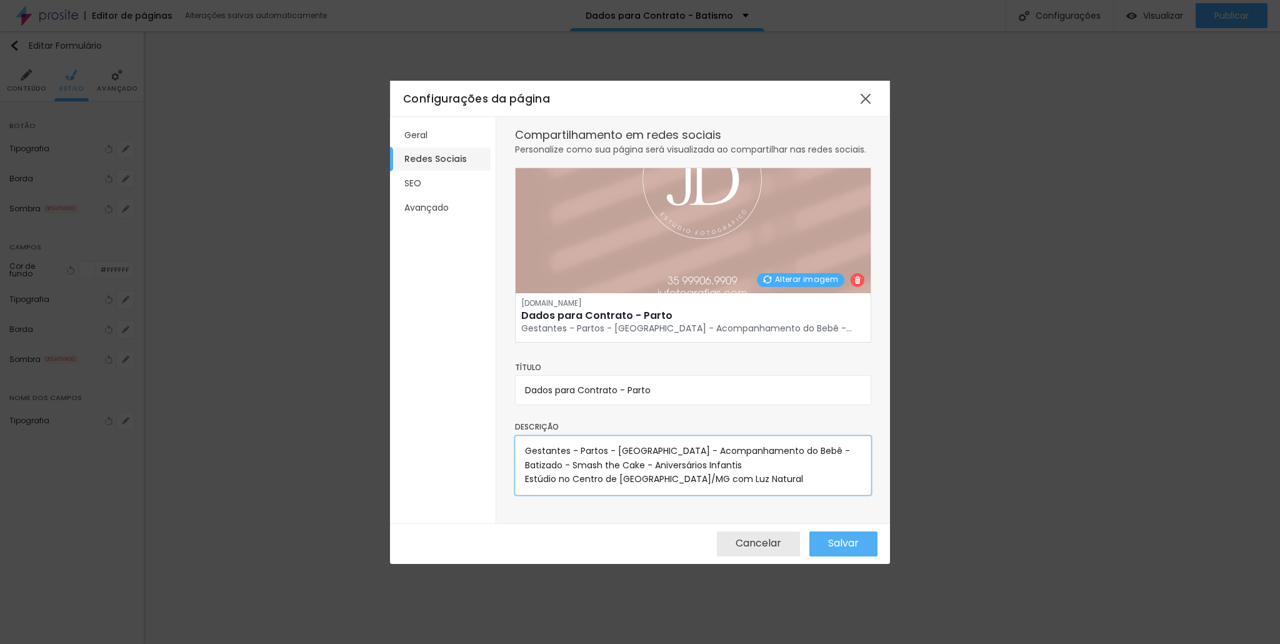
scroll to position [12, 0]
drag, startPoint x: 547, startPoint y: 450, endPoint x: 997, endPoint y: 519, distance: 455.3
click at [999, 521] on div "Configurações da página Geral Redes Sociais SEO Avançado Compartilhamento em re…" at bounding box center [640, 322] width 1280 height 644
click at [757, 484] on textarea "Gestantes - Partos - Newborn - Acompanhamento do Bebê - Batizado - Smash the Ca…" at bounding box center [693, 465] width 356 height 59
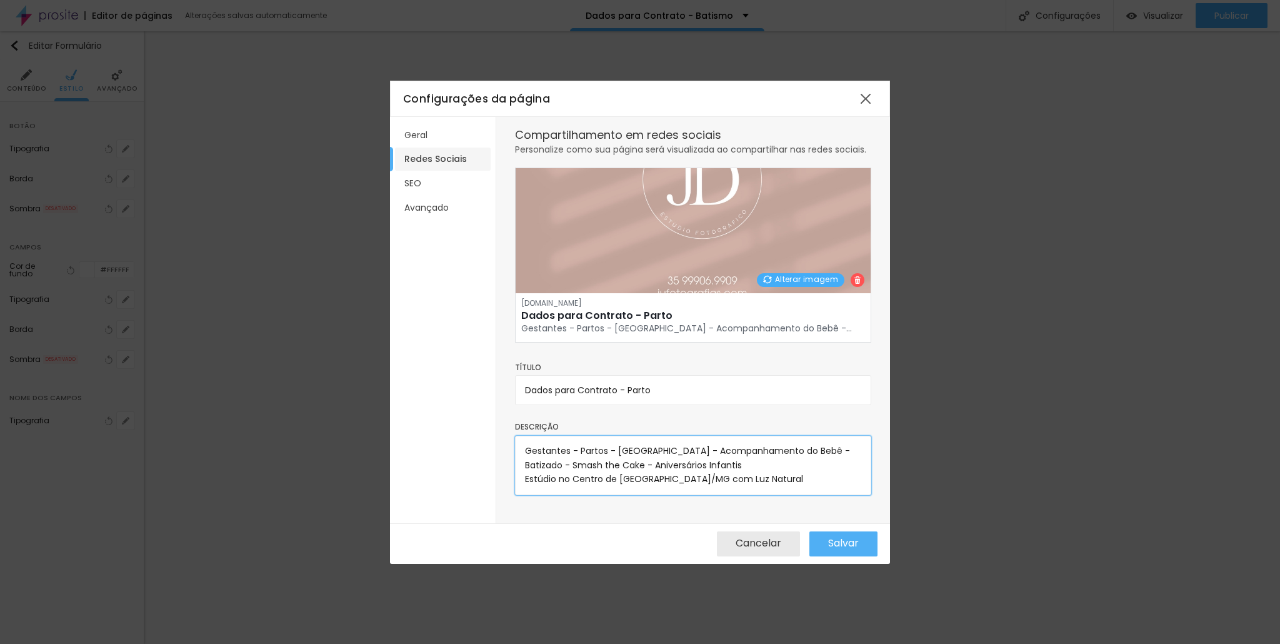
drag, startPoint x: 807, startPoint y: 466, endPoint x: 241, endPoint y: 367, distance: 575.5
click at [243, 370] on div "Configurações da página Geral Redes Sociais SEO Avançado Compartilhamento em re…" at bounding box center [640, 322] width 1280 height 644
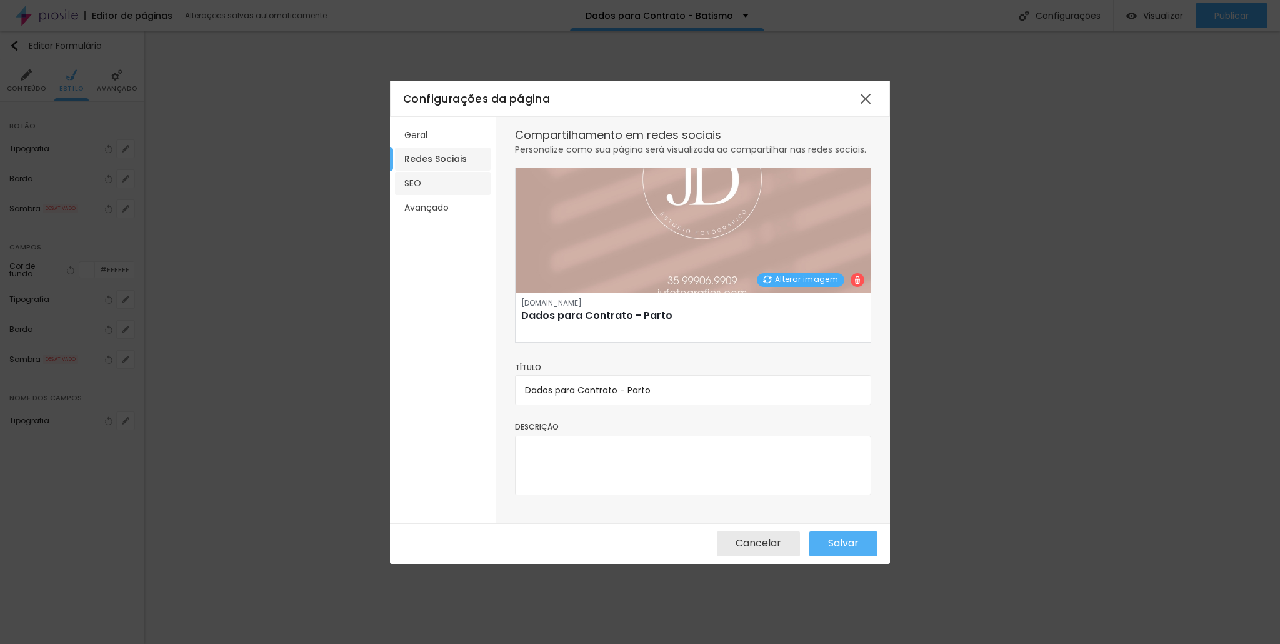
click at [411, 179] on li "SEO" at bounding box center [443, 183] width 96 height 23
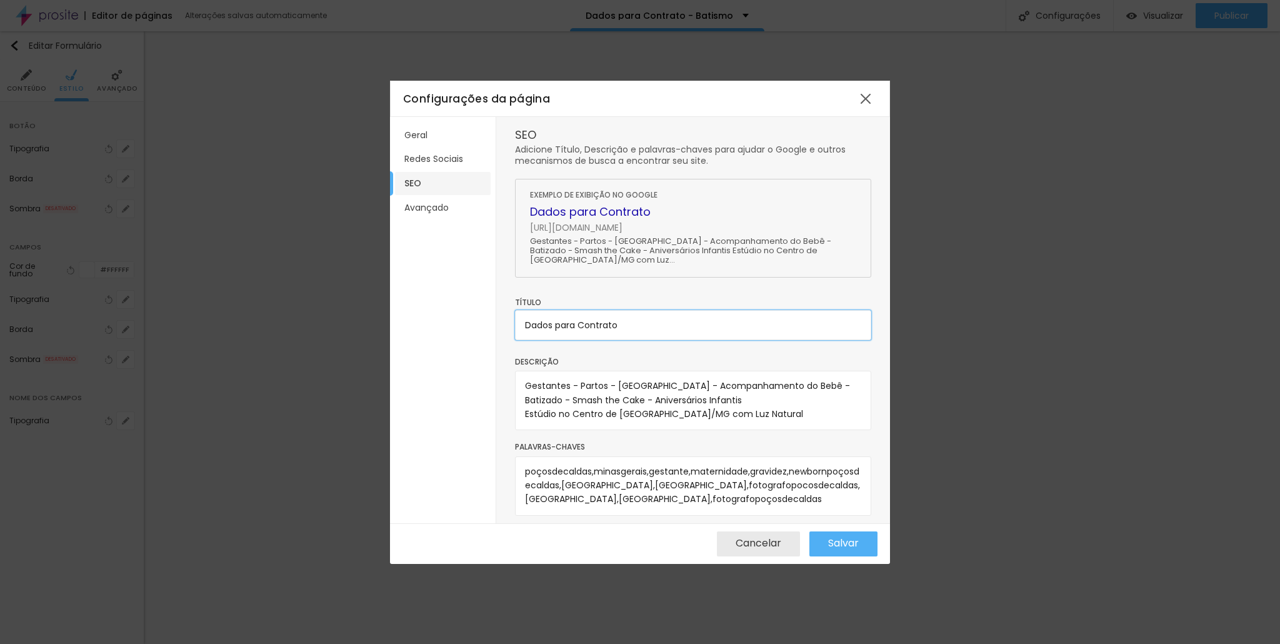
drag, startPoint x: 640, startPoint y: 321, endPoint x: 356, endPoint y: 302, distance: 285.0
click at [356, 304] on div "Configurações da página Geral Redes Sociais SEO Avançado SEO Adicione Título, D…" at bounding box center [640, 322] width 1280 height 644
click at [662, 237] on p "Gestantes - Partos - Newborn - Acompanhamento do Bebê - Batizado - Smash the Ca…" at bounding box center [693, 250] width 326 height 28
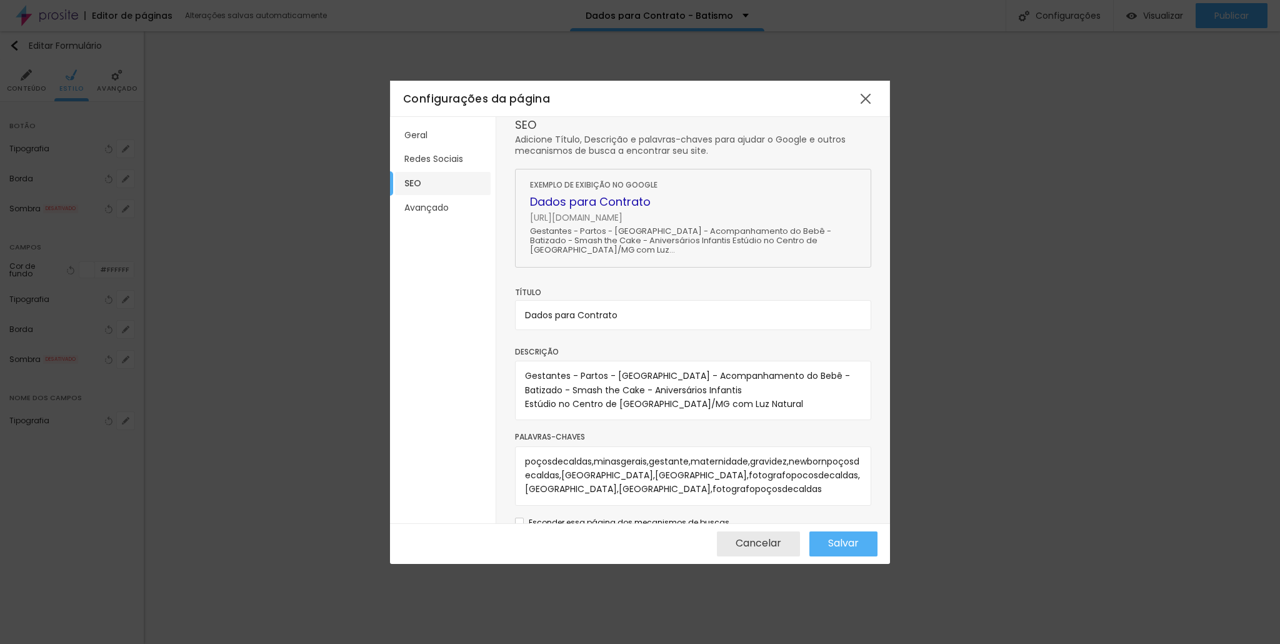
scroll to position [27, 0]
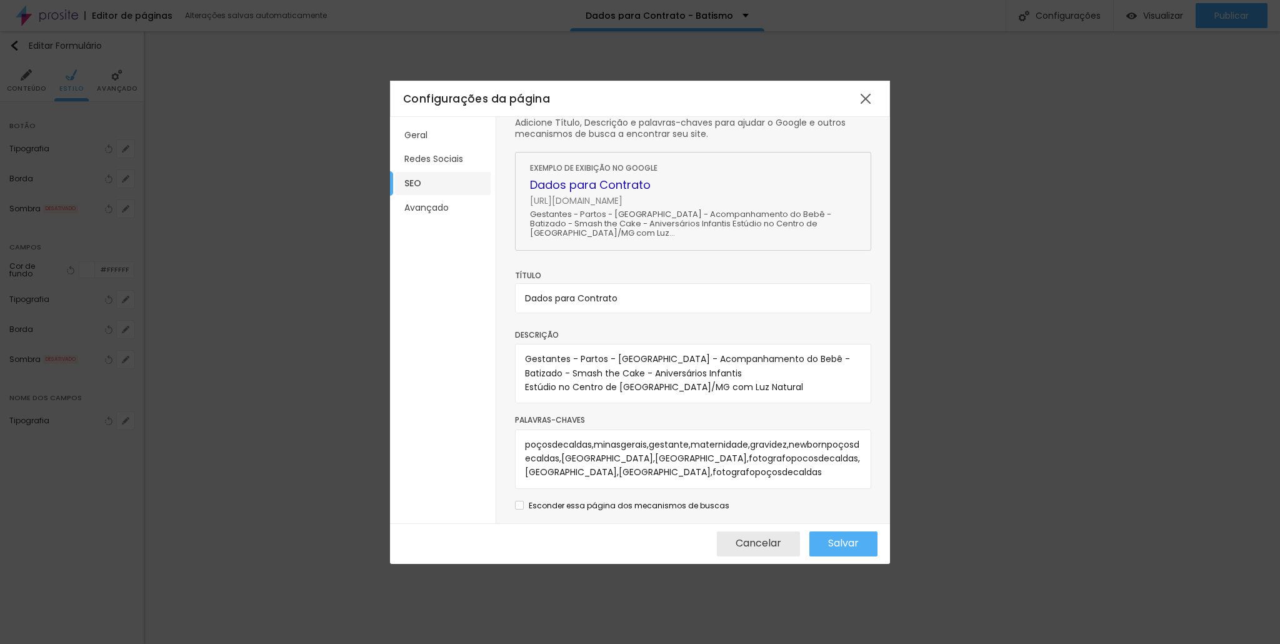
click at [563, 504] on span "Esconder essa página dos mecanismos de buscas" at bounding box center [629, 505] width 201 height 11
click at [433, 206] on li "Avançado" at bounding box center [443, 207] width 96 height 23
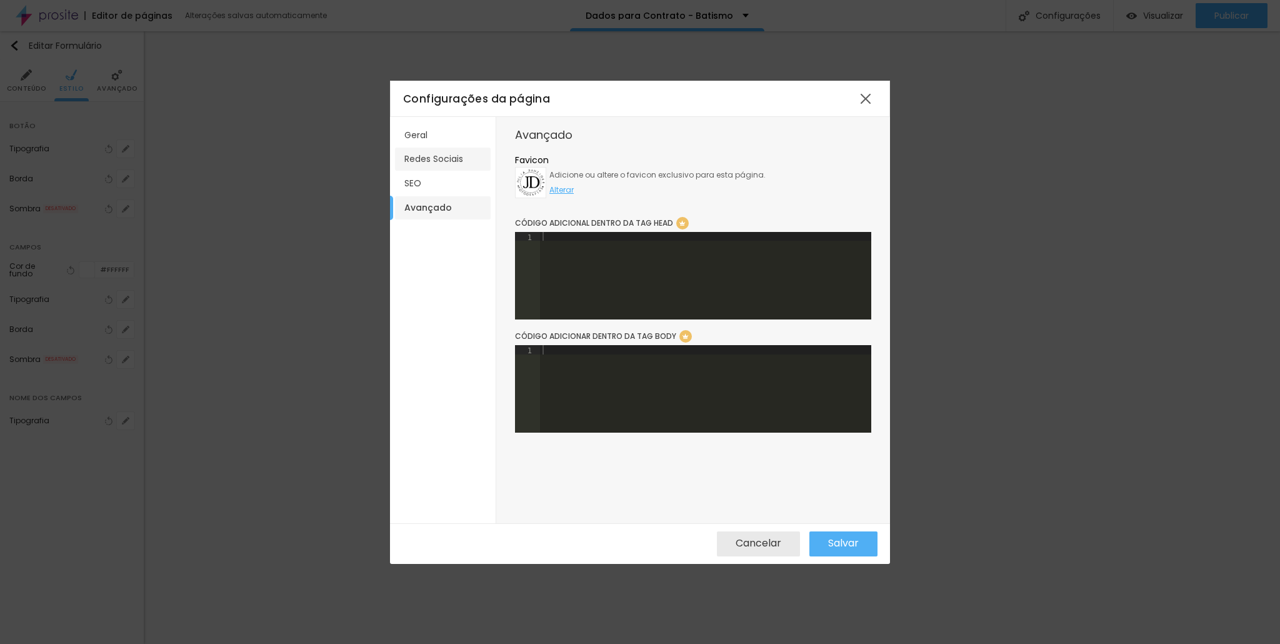
click at [426, 164] on li "Redes Sociais" at bounding box center [443, 158] width 96 height 23
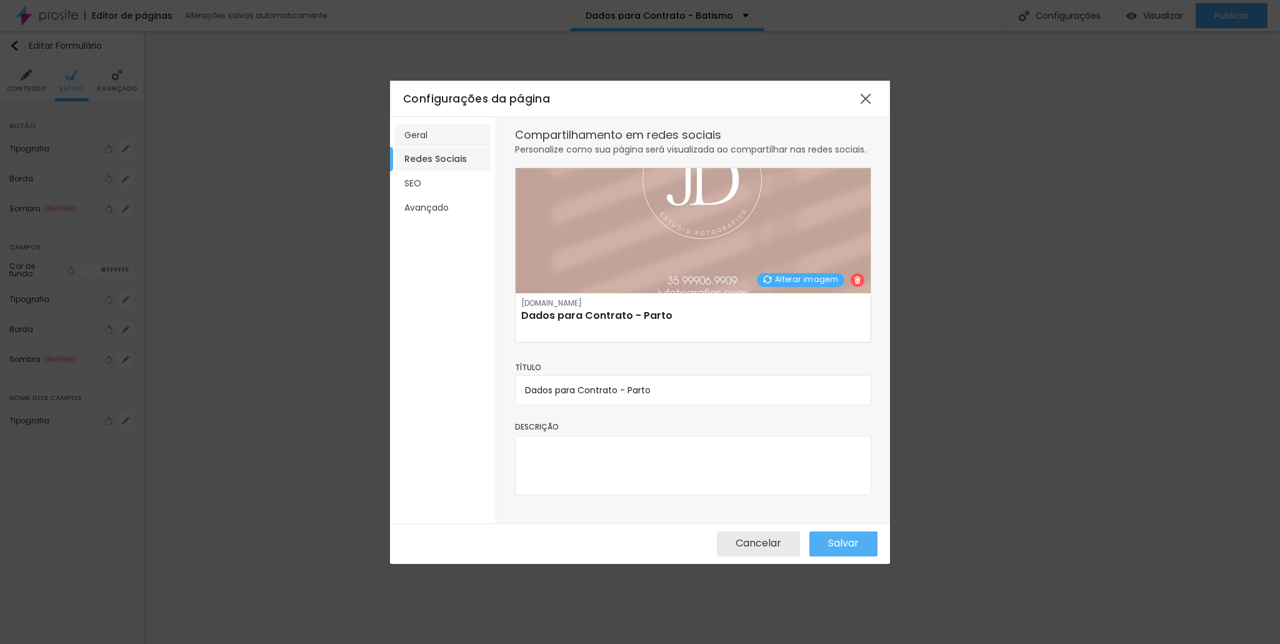
click at [419, 142] on li "Geral" at bounding box center [443, 135] width 96 height 23
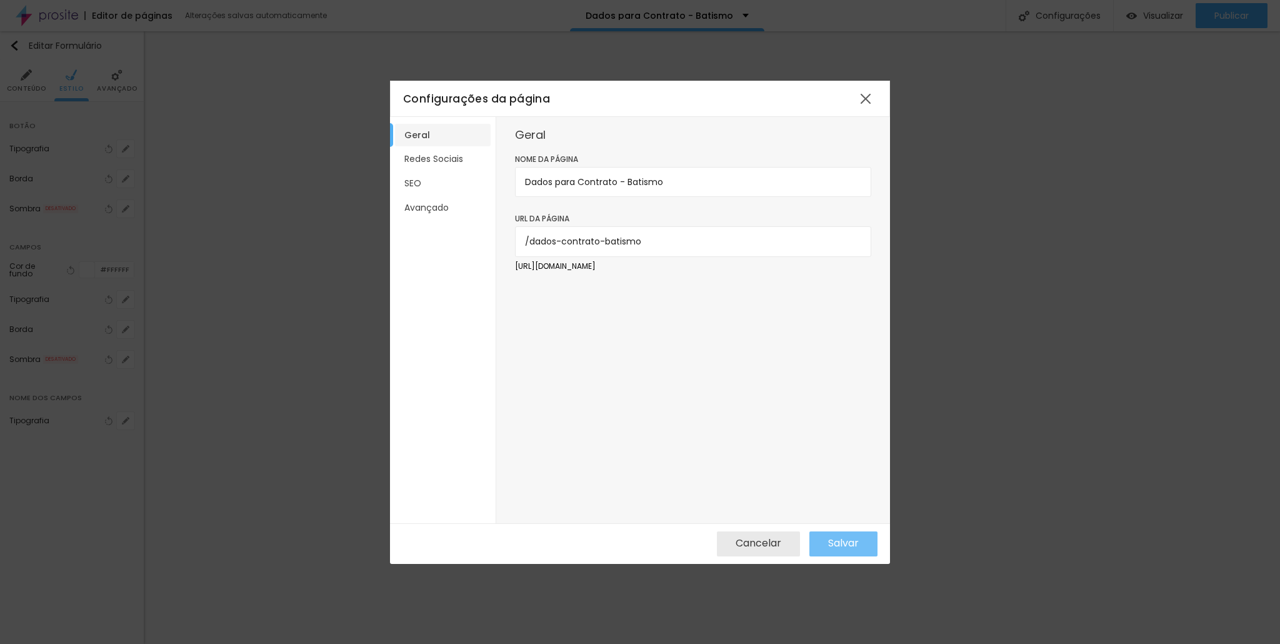
click at [853, 544] on span "Salvar" at bounding box center [843, 542] width 31 height 11
click at [870, 99] on div at bounding box center [865, 98] width 22 height 22
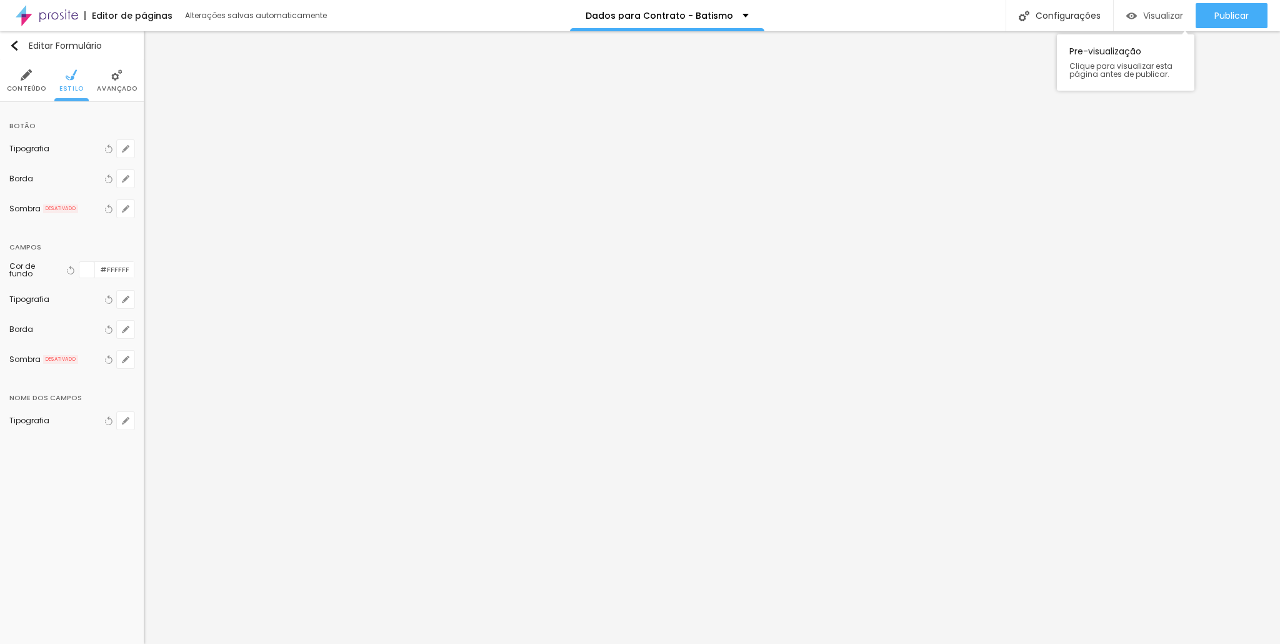
click at [1162, 17] on span "Visualizar" at bounding box center [1163, 16] width 40 height 10
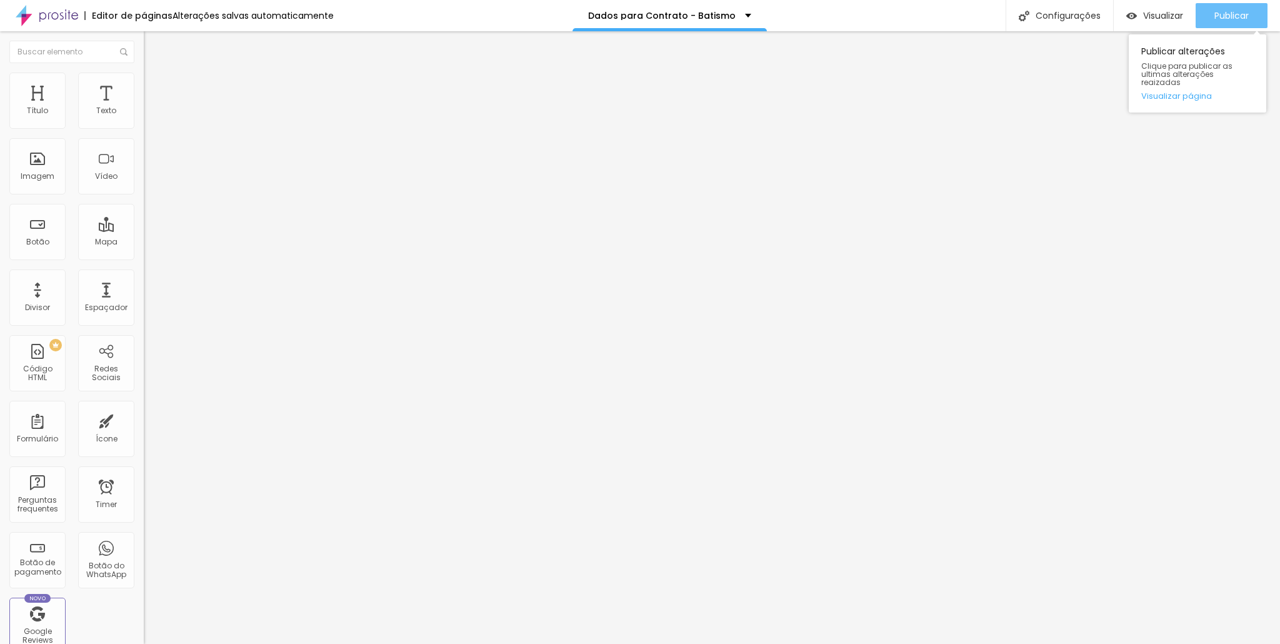
click at [1249, 12] on button "Publicar" at bounding box center [1232, 15] width 72 height 25
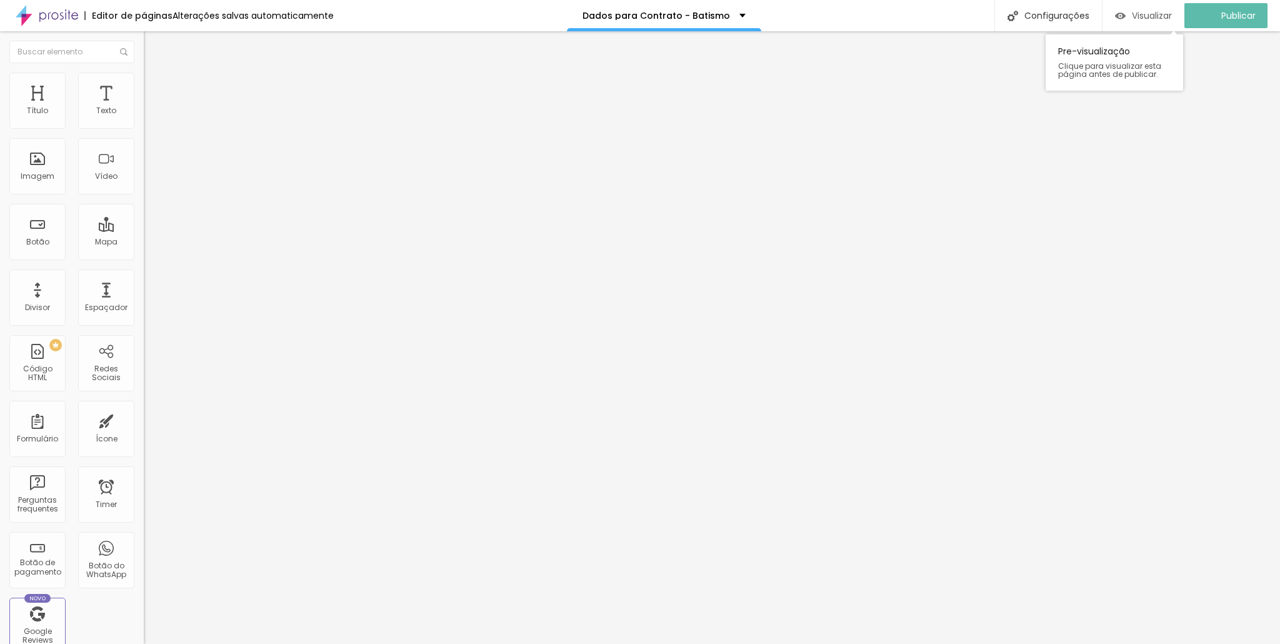
click at [1167, 14] on span "Visualizar" at bounding box center [1152, 16] width 40 height 10
click at [1143, 11] on span "Visualizar" at bounding box center [1163, 16] width 40 height 10
click at [872, 17] on div "Editor de páginas Alterações salvas automaticamente Dados para Contrato - Batis…" at bounding box center [640, 15] width 1280 height 31
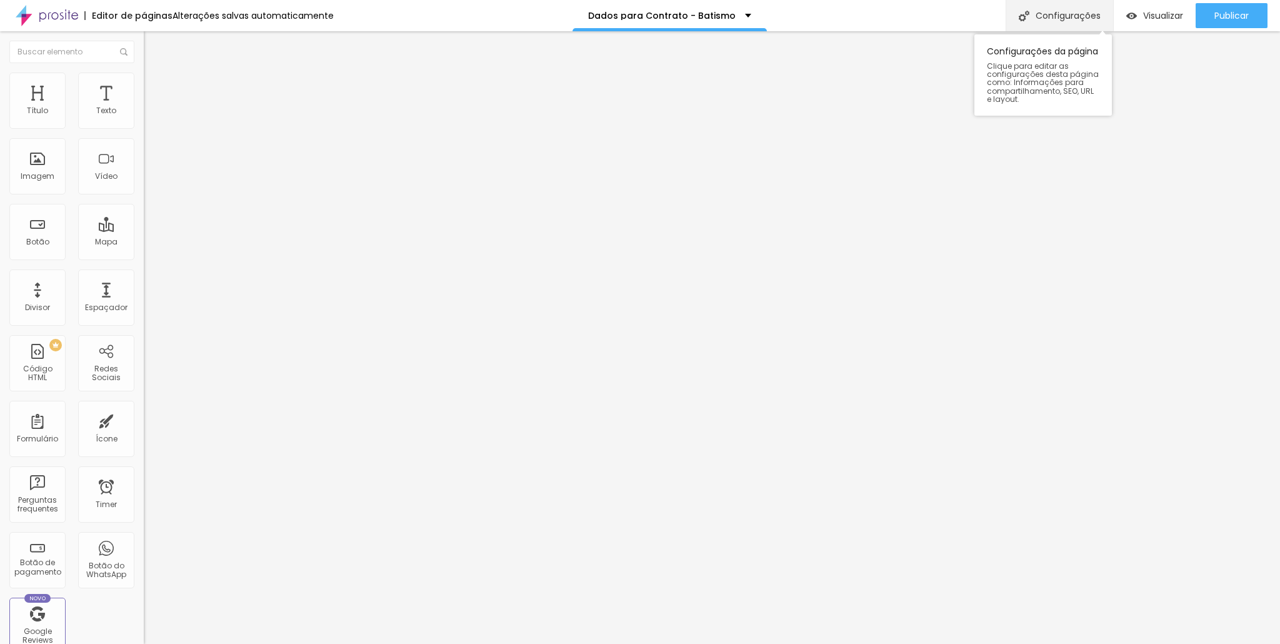
click at [1076, 14] on div "Configurações" at bounding box center [1059, 15] width 107 height 31
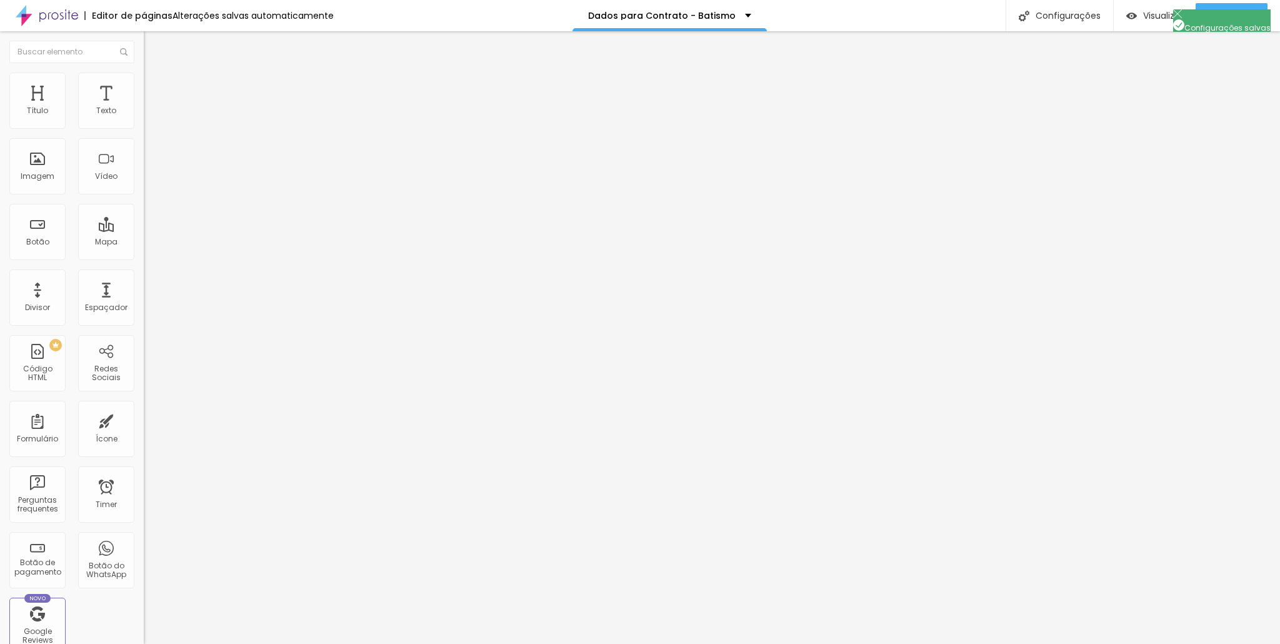
drag, startPoint x: 681, startPoint y: 384, endPoint x: 635, endPoint y: 394, distance: 47.3
type input "Dados para Contrato - BATISMO"
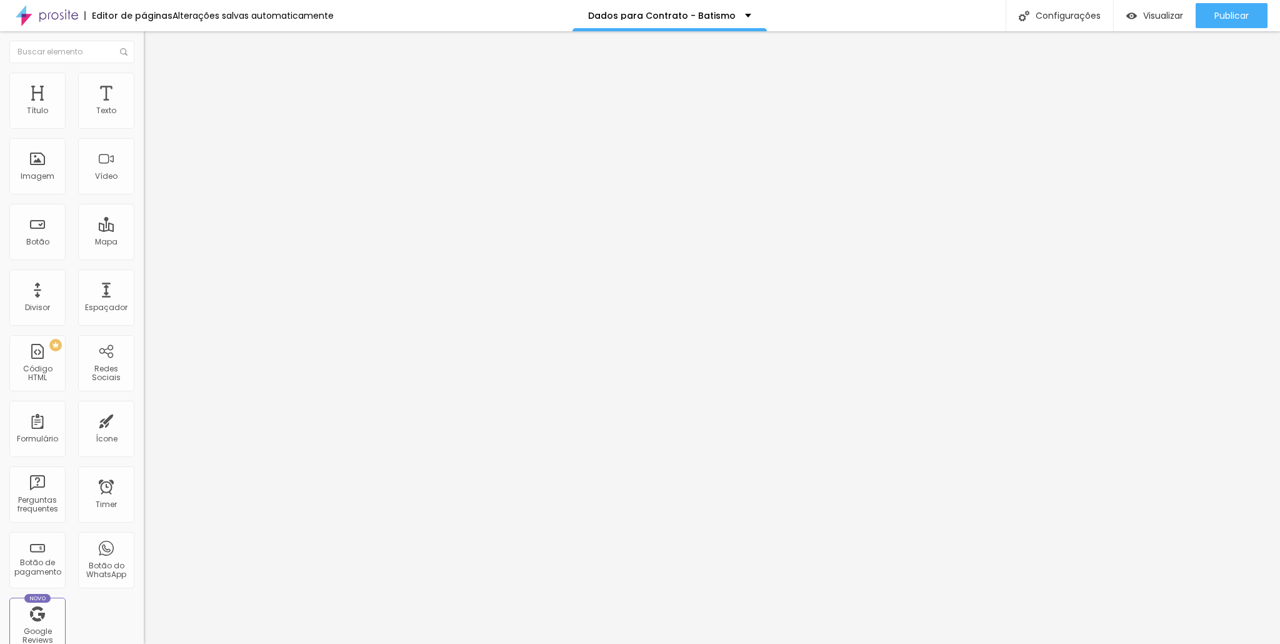
scroll to position [0, 0]
click at [1220, 11] on span "Publicar" at bounding box center [1231, 16] width 34 height 10
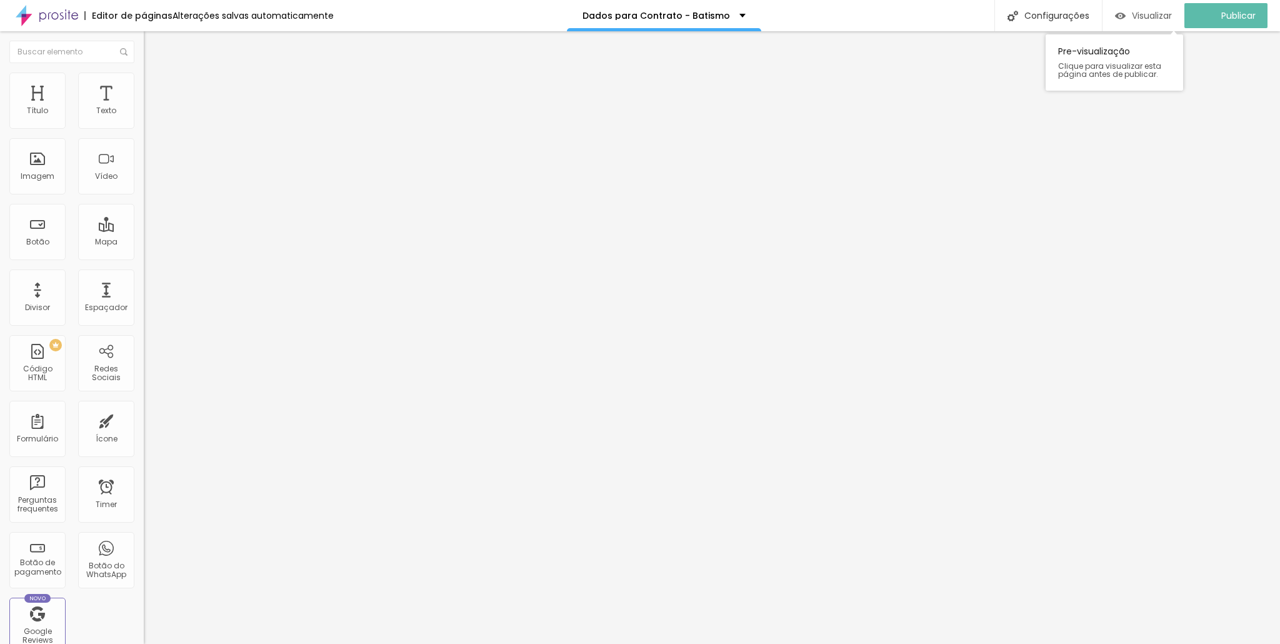
click at [1150, 11] on span "Visualizar" at bounding box center [1152, 16] width 40 height 10
